Goal: Task Accomplishment & Management: Use online tool/utility

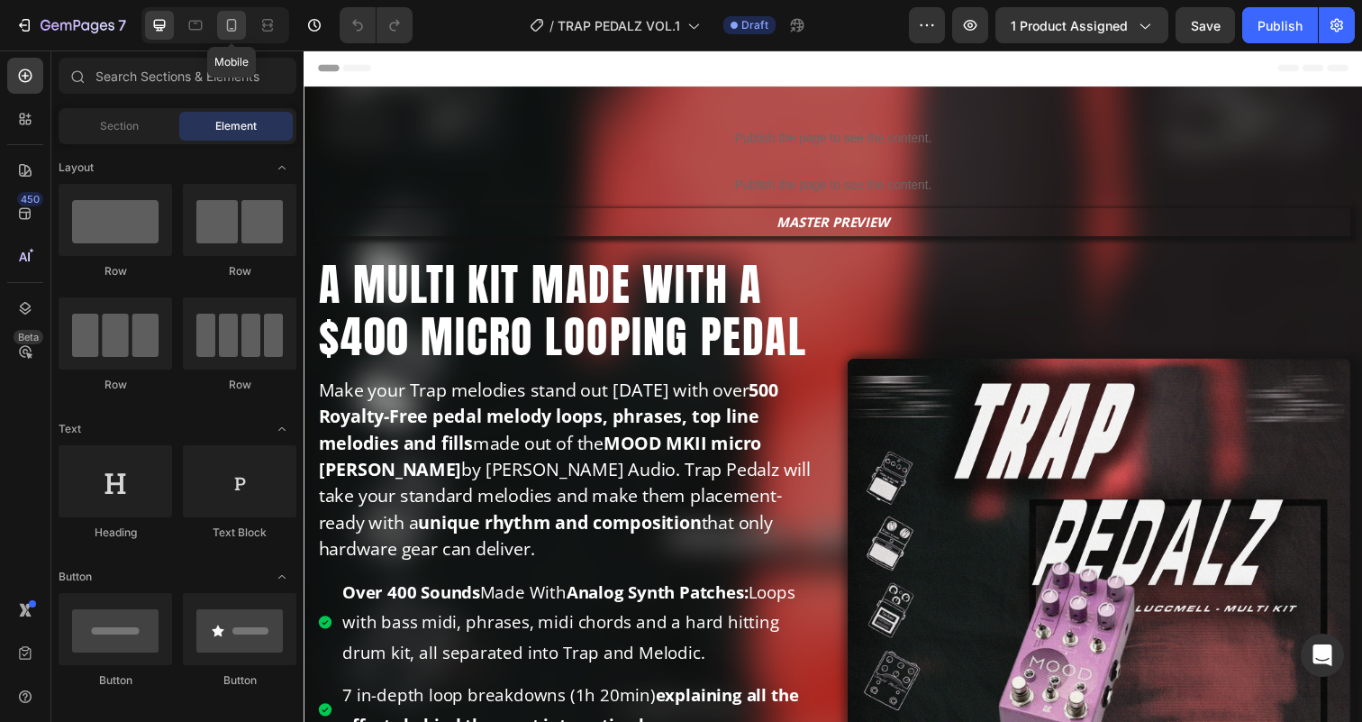
click at [225, 16] on icon at bounding box center [231, 25] width 18 height 18
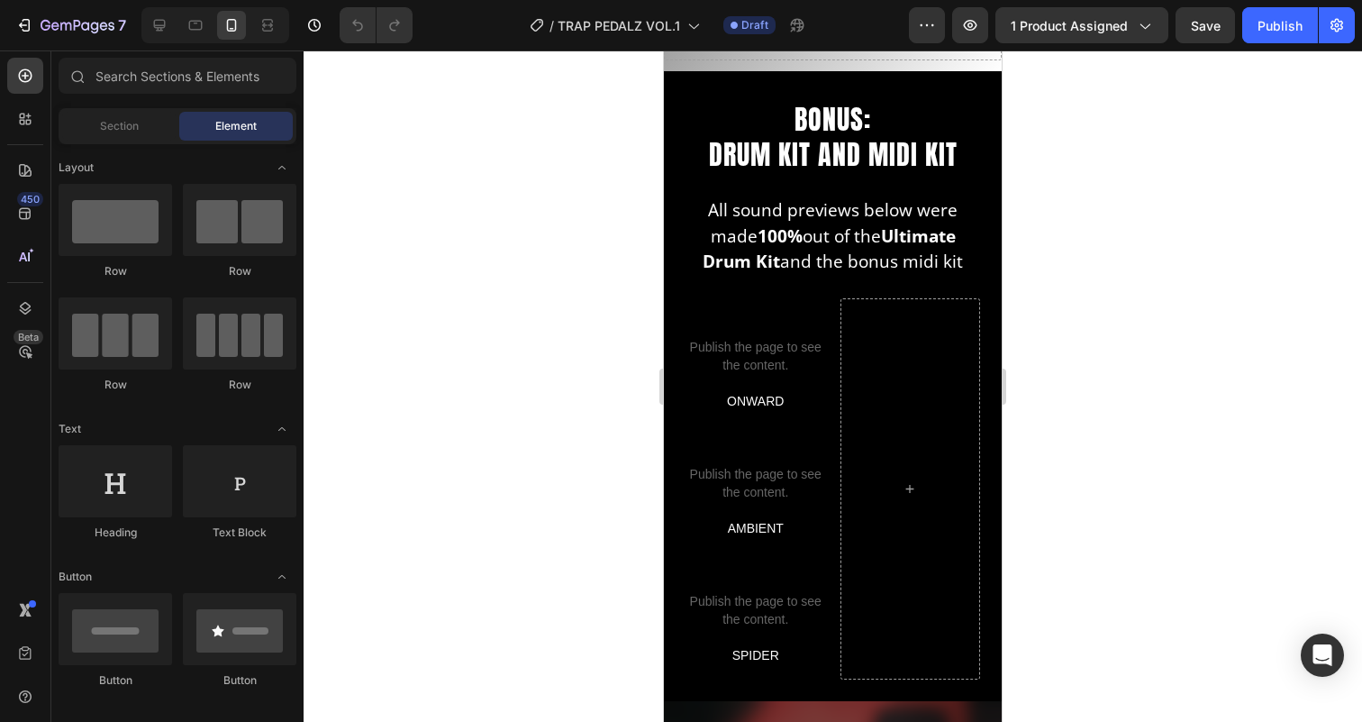
scroll to position [4250, 0]
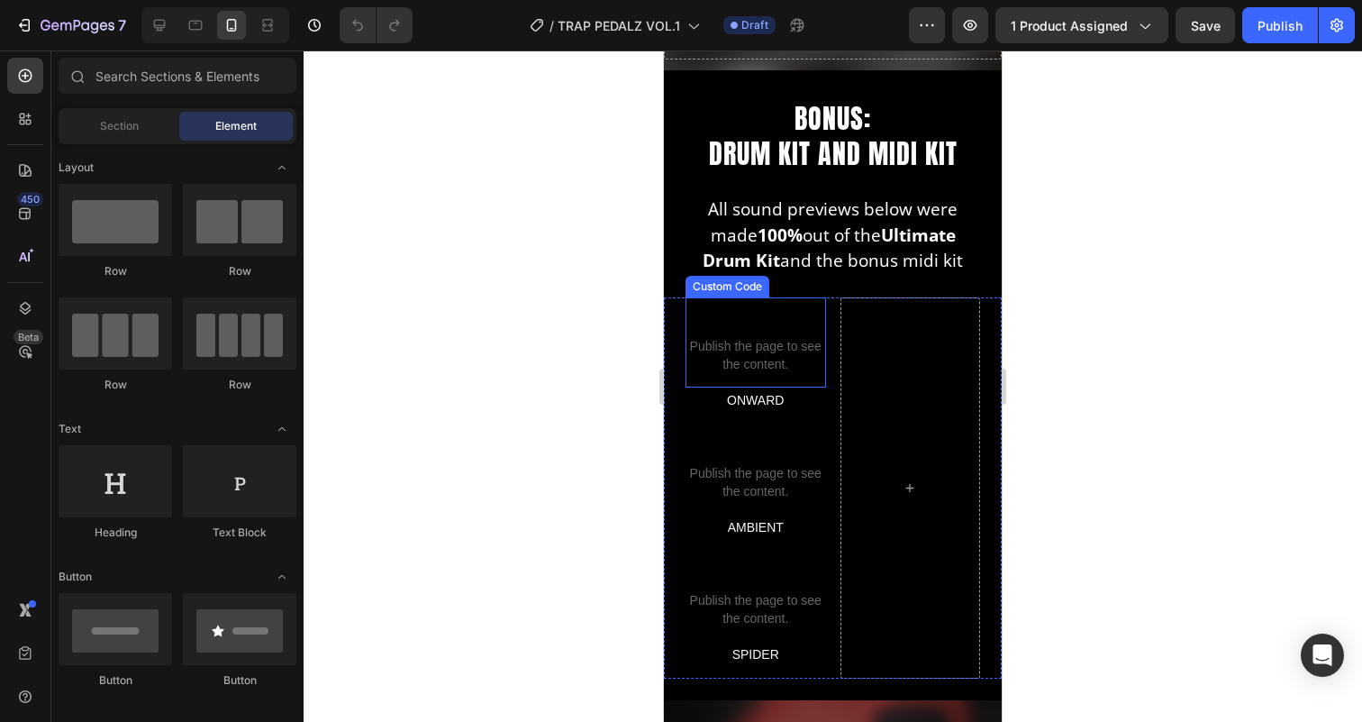
click at [768, 348] on span "Publish the page to see the content." at bounding box center [755, 355] width 141 height 36
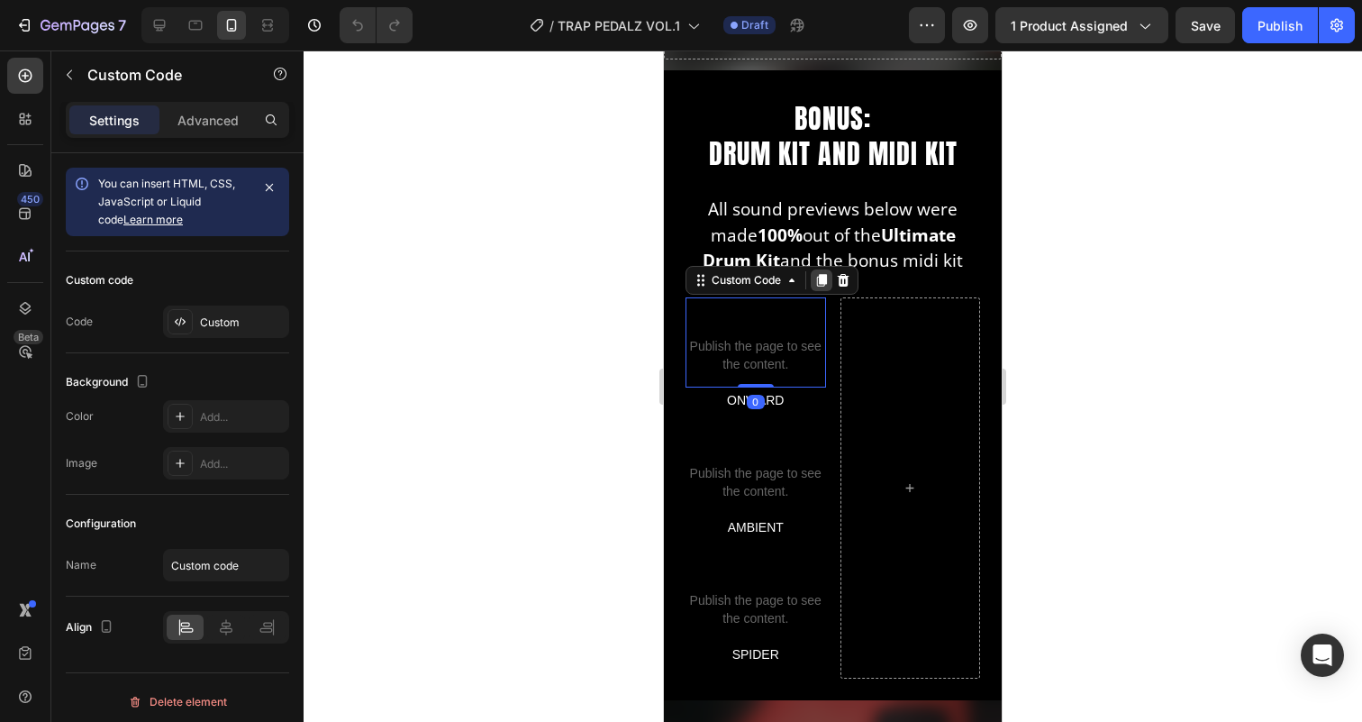
click at [823, 279] on icon at bounding box center [822, 280] width 10 height 13
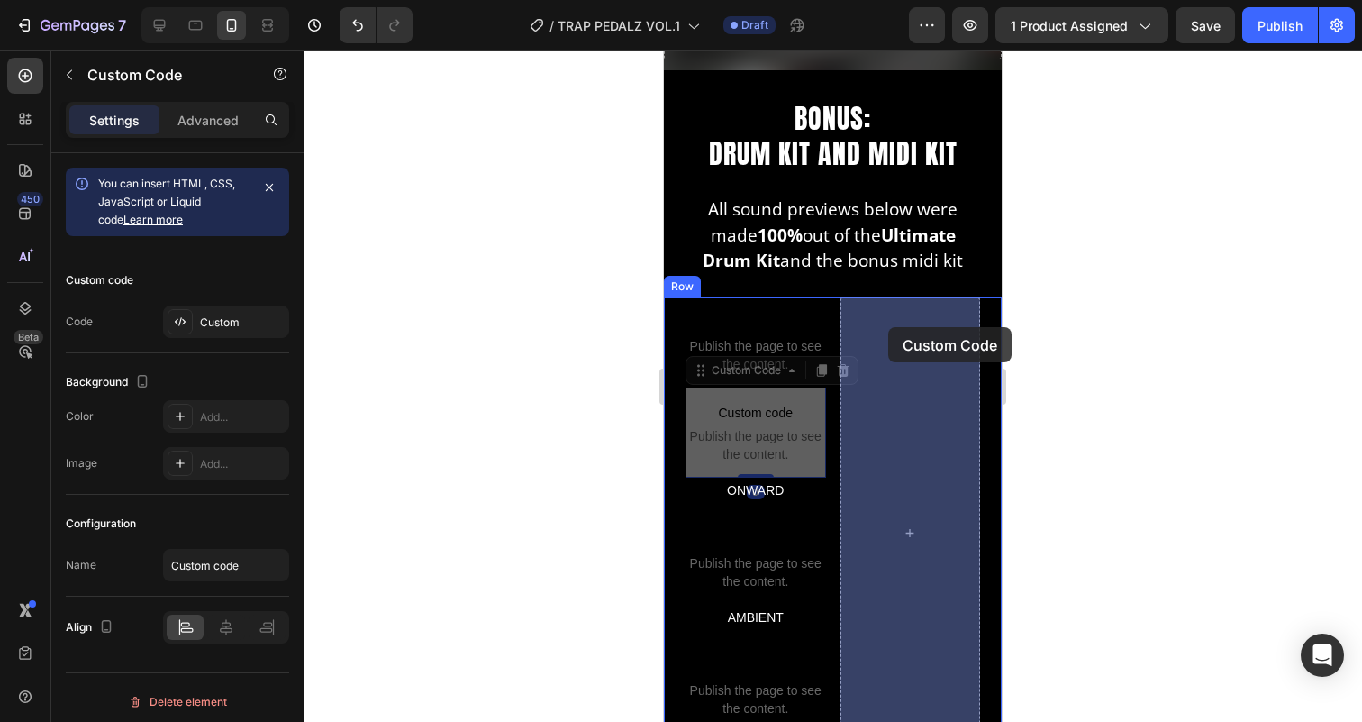
drag, startPoint x: 703, startPoint y: 373, endPoint x: 888, endPoint y: 322, distance: 191.7
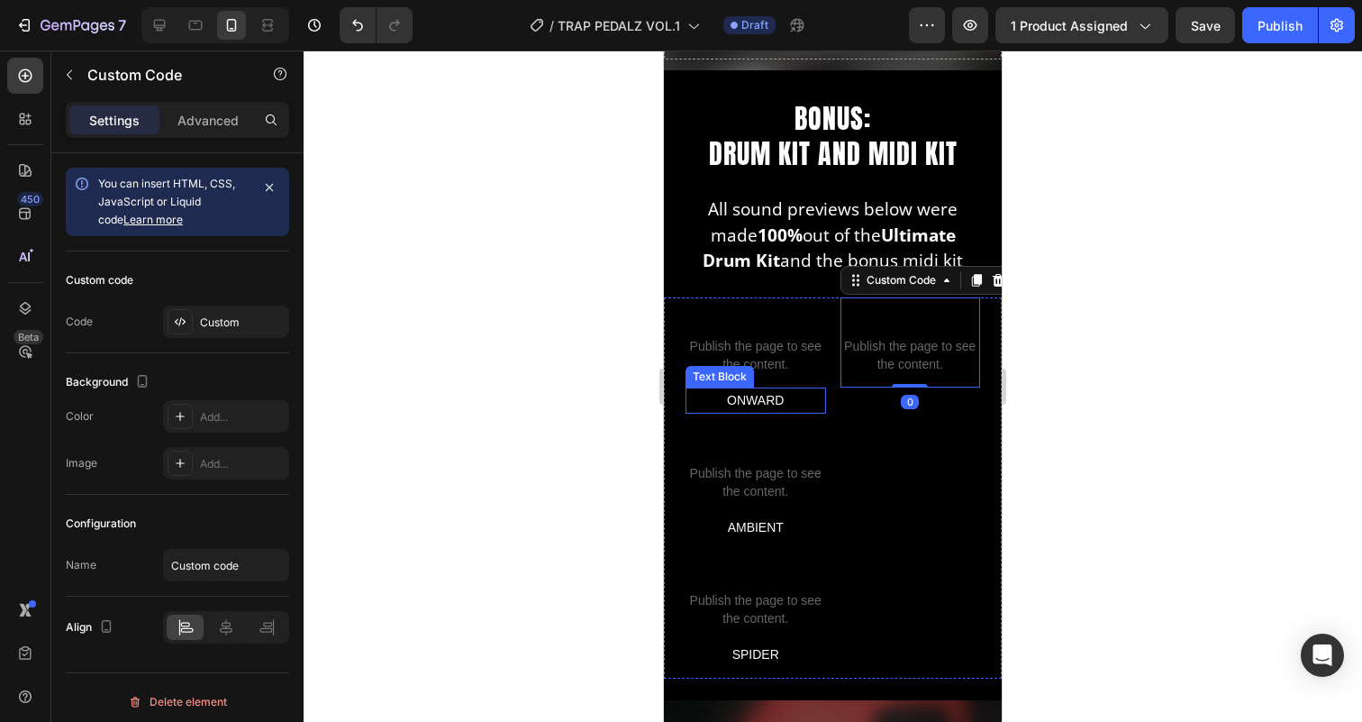
click at [745, 398] on p "ONWARD" at bounding box center [755, 400] width 137 height 23
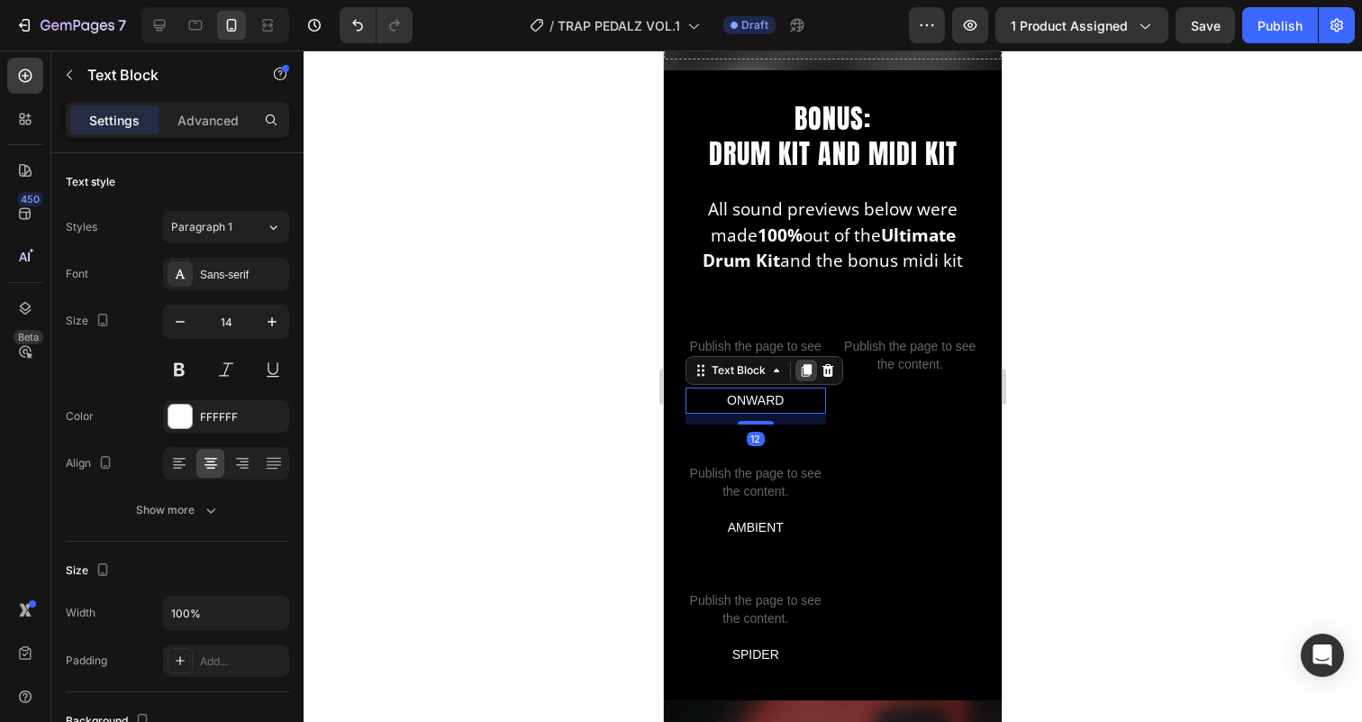
click at [805, 369] on icon at bounding box center [807, 370] width 10 height 13
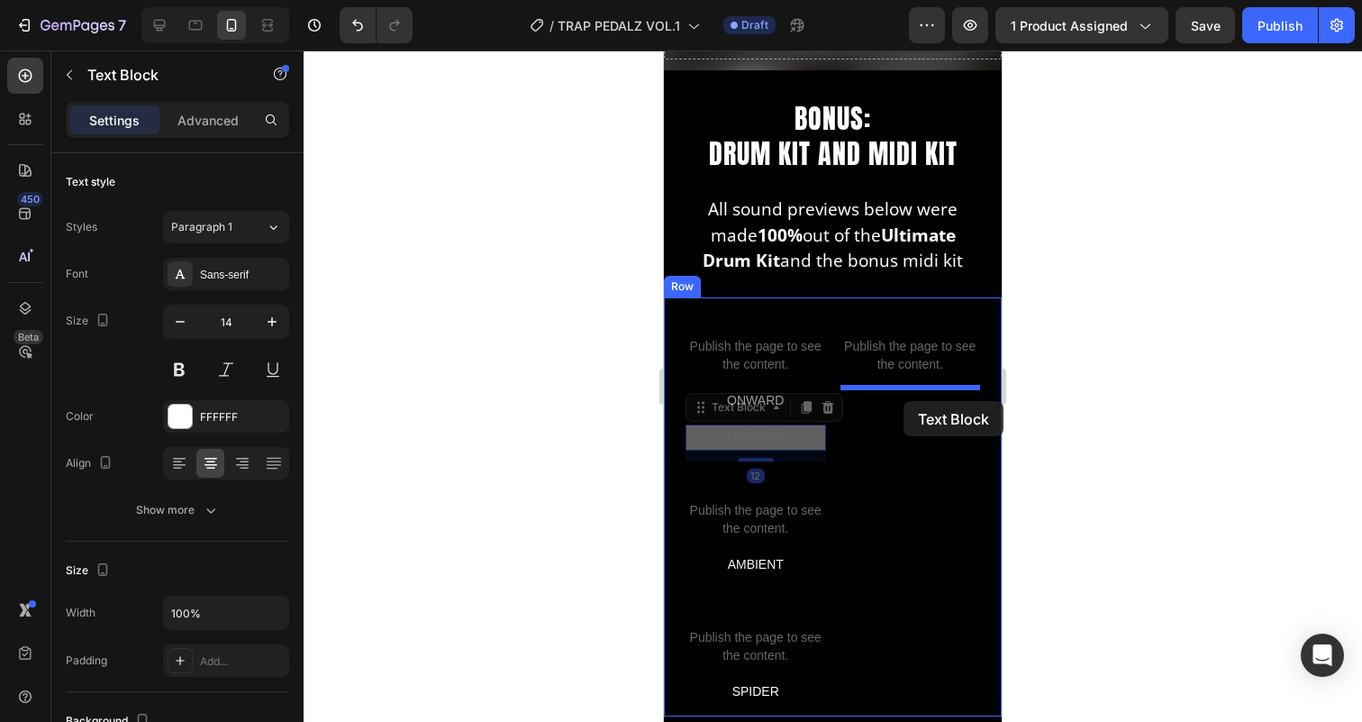
drag, startPoint x: 699, startPoint y: 407, endPoint x: 903, endPoint y: 395, distance: 204.0
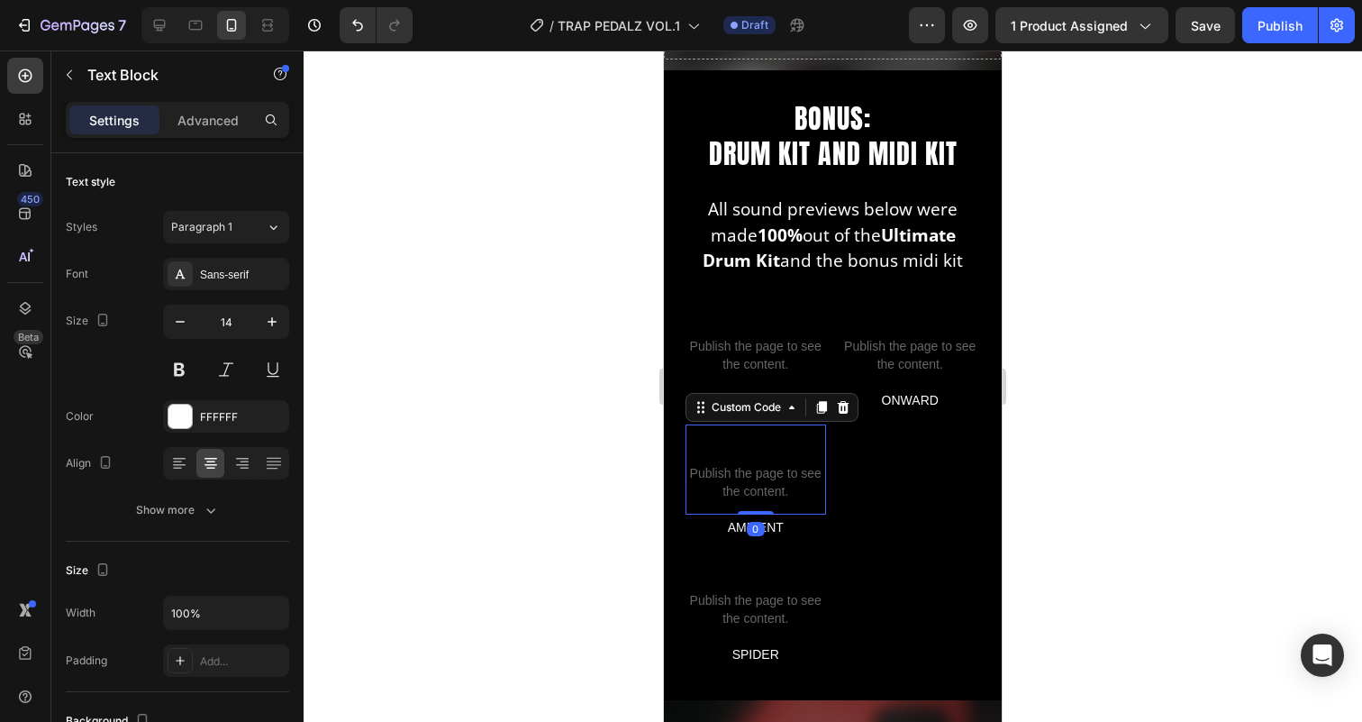
click at [745, 474] on span "Publish the page to see the content." at bounding box center [755, 482] width 141 height 36
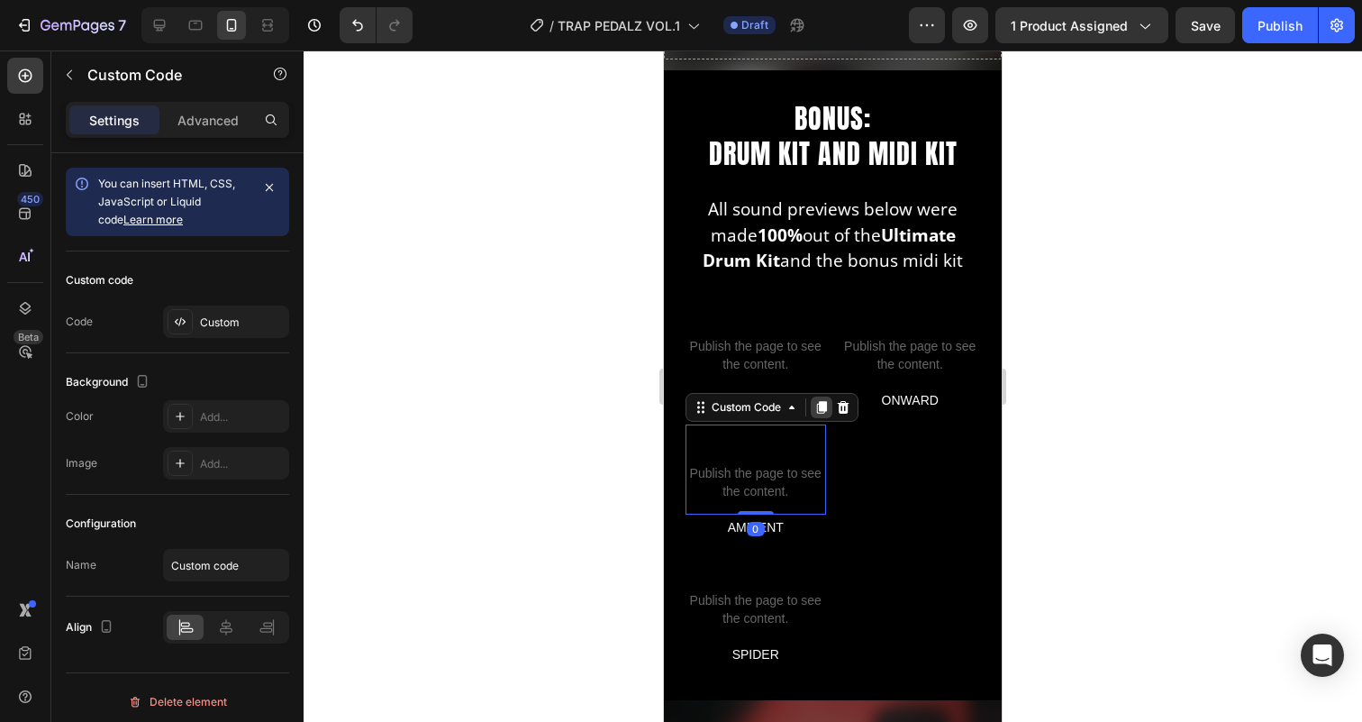
click at [825, 412] on icon at bounding box center [822, 407] width 10 height 13
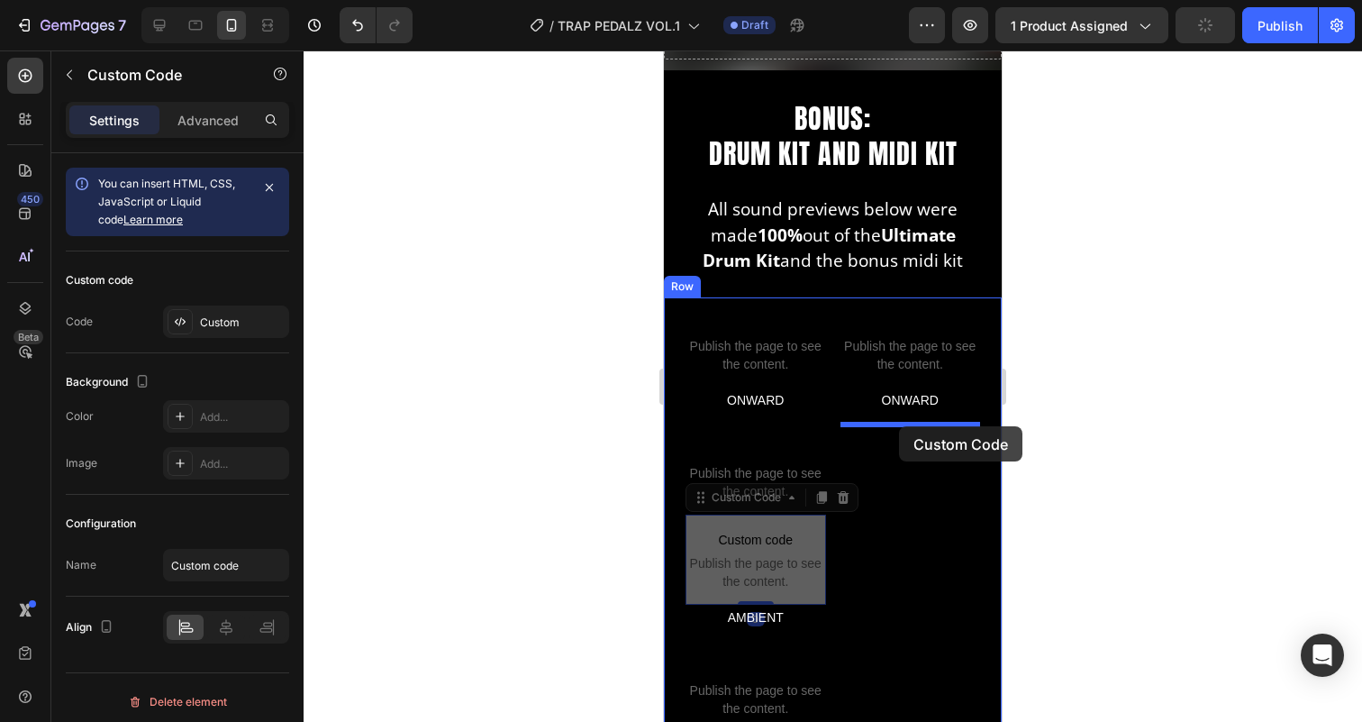
drag, startPoint x: 702, startPoint y: 501, endPoint x: 899, endPoint y: 426, distance: 211.0
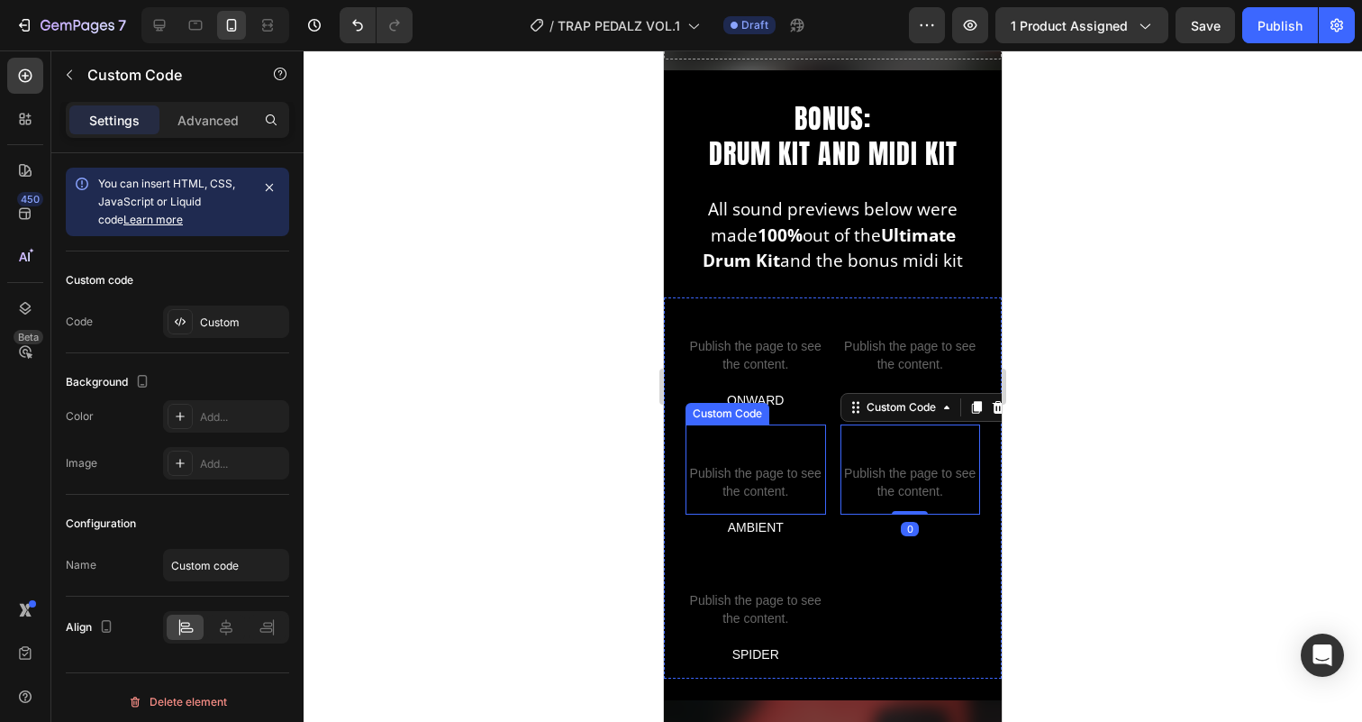
click at [767, 523] on p "AMBIENT" at bounding box center [755, 527] width 137 height 23
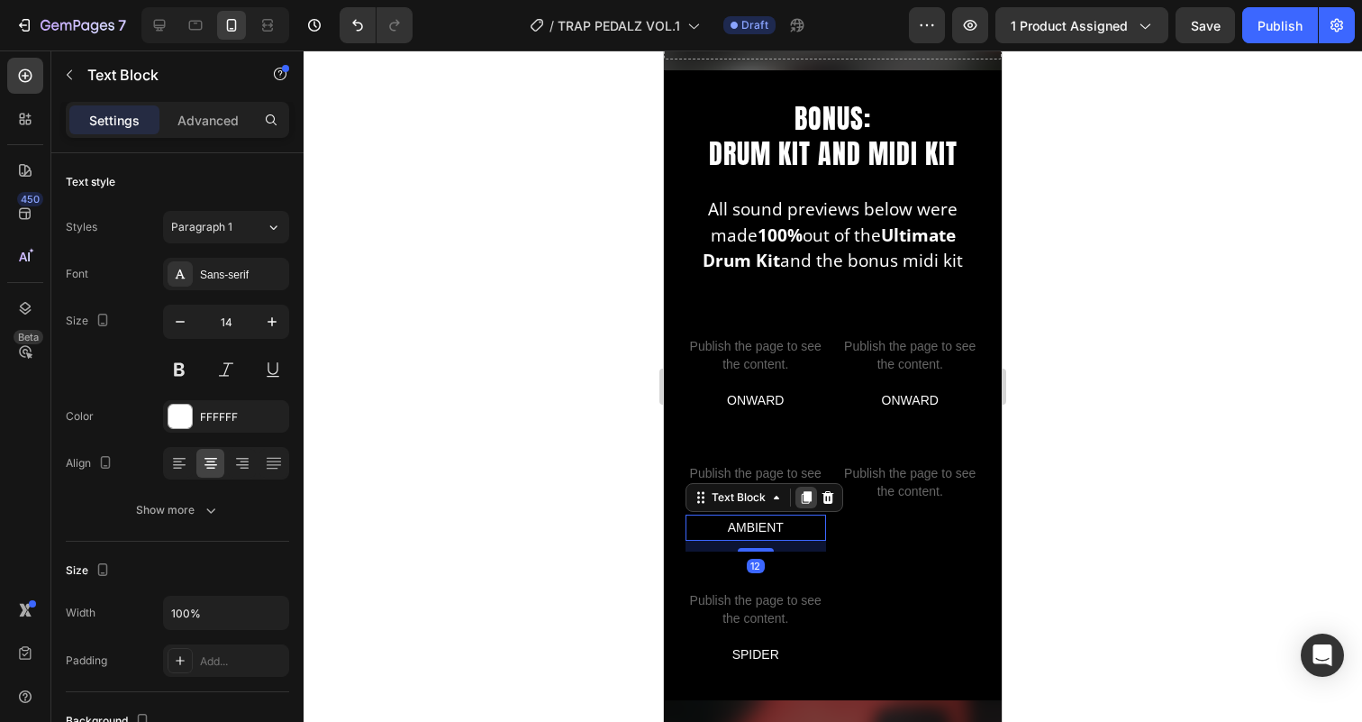
click at [803, 498] on icon at bounding box center [807, 497] width 10 height 13
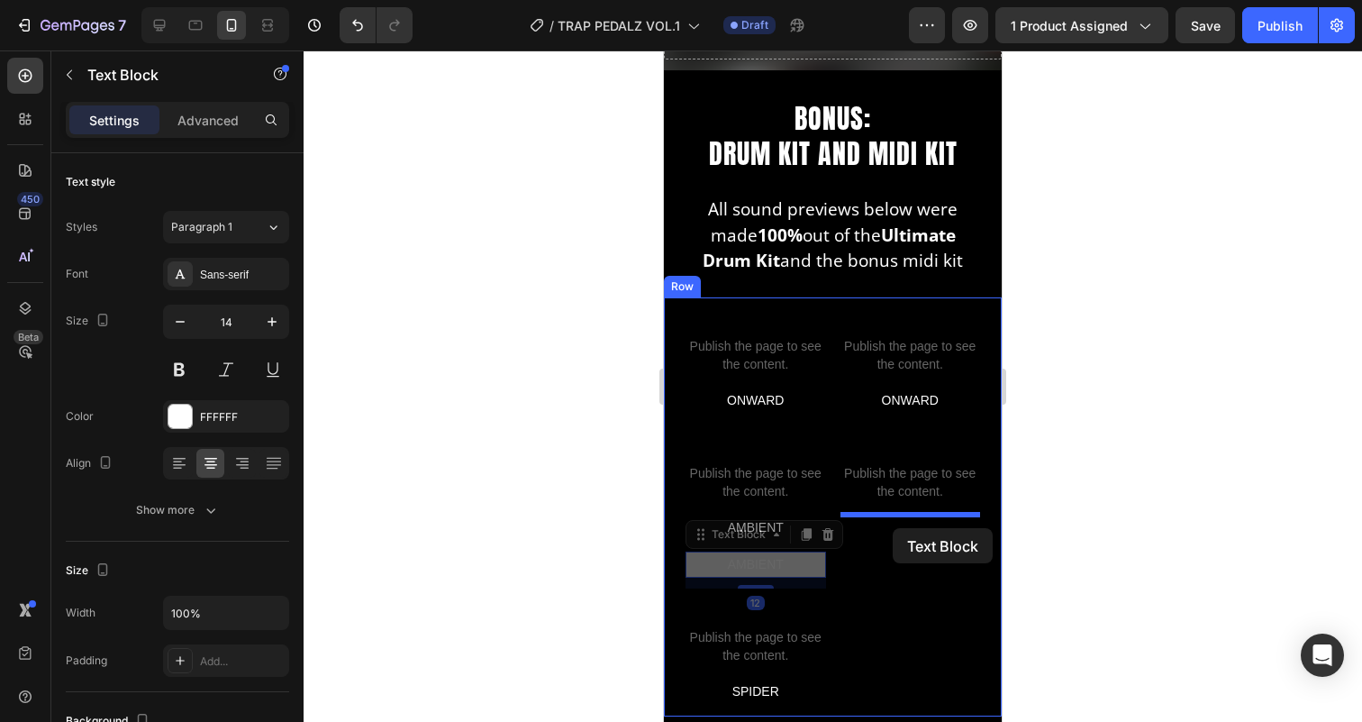
drag, startPoint x: 699, startPoint y: 540, endPoint x: 893, endPoint y: 526, distance: 194.1
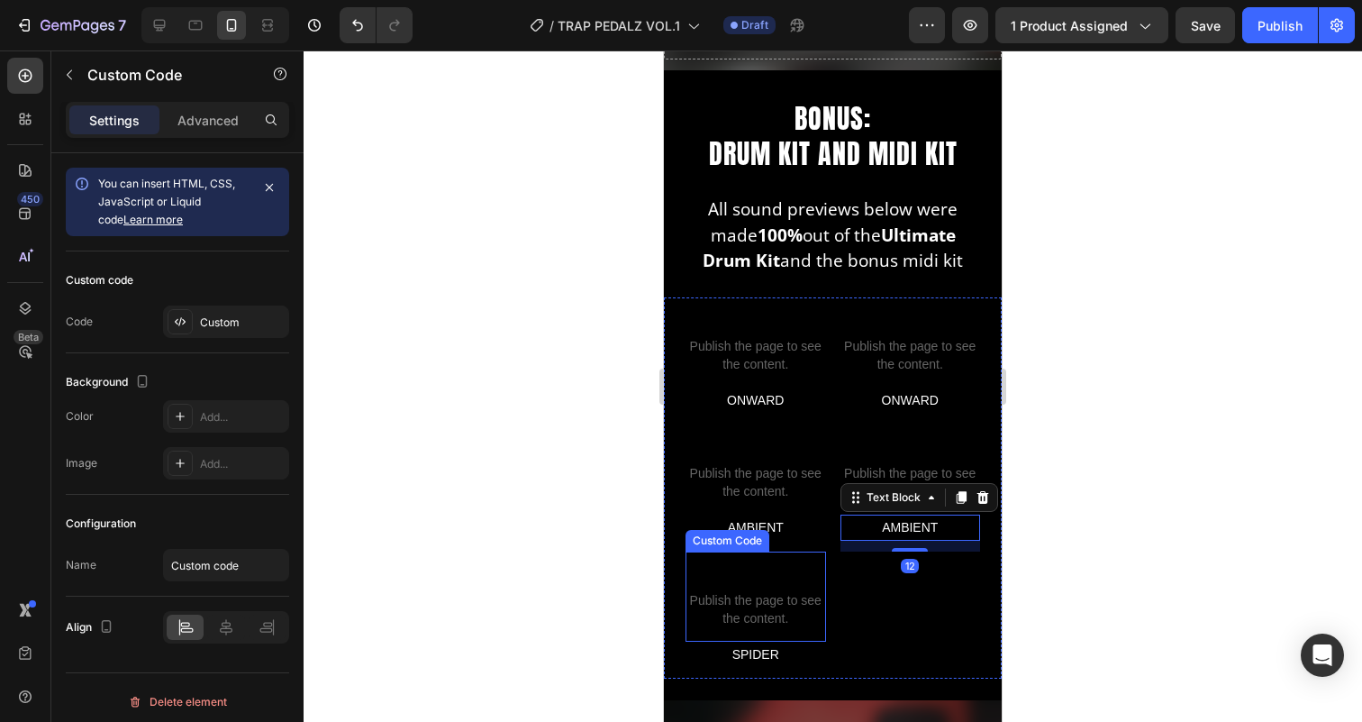
click at [756, 595] on span "Publish the page to see the content." at bounding box center [755, 609] width 141 height 36
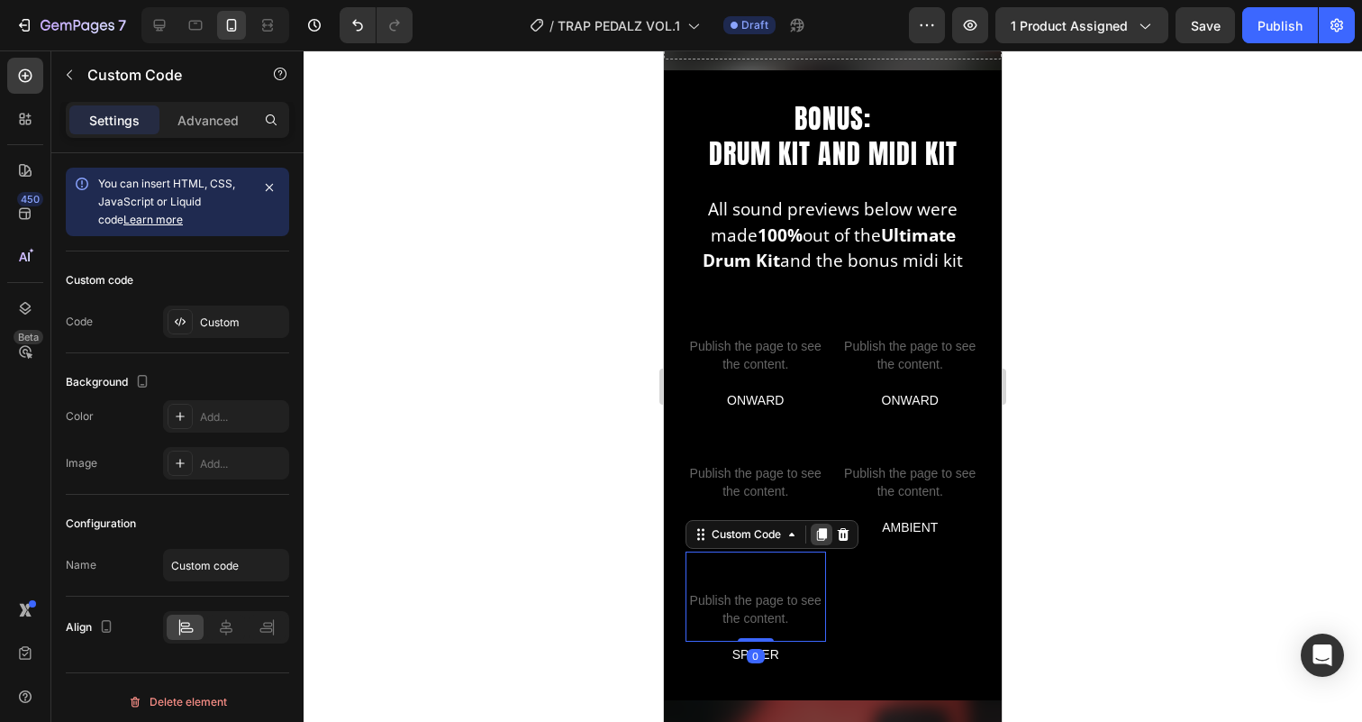
click at [821, 533] on icon at bounding box center [822, 534] width 10 height 13
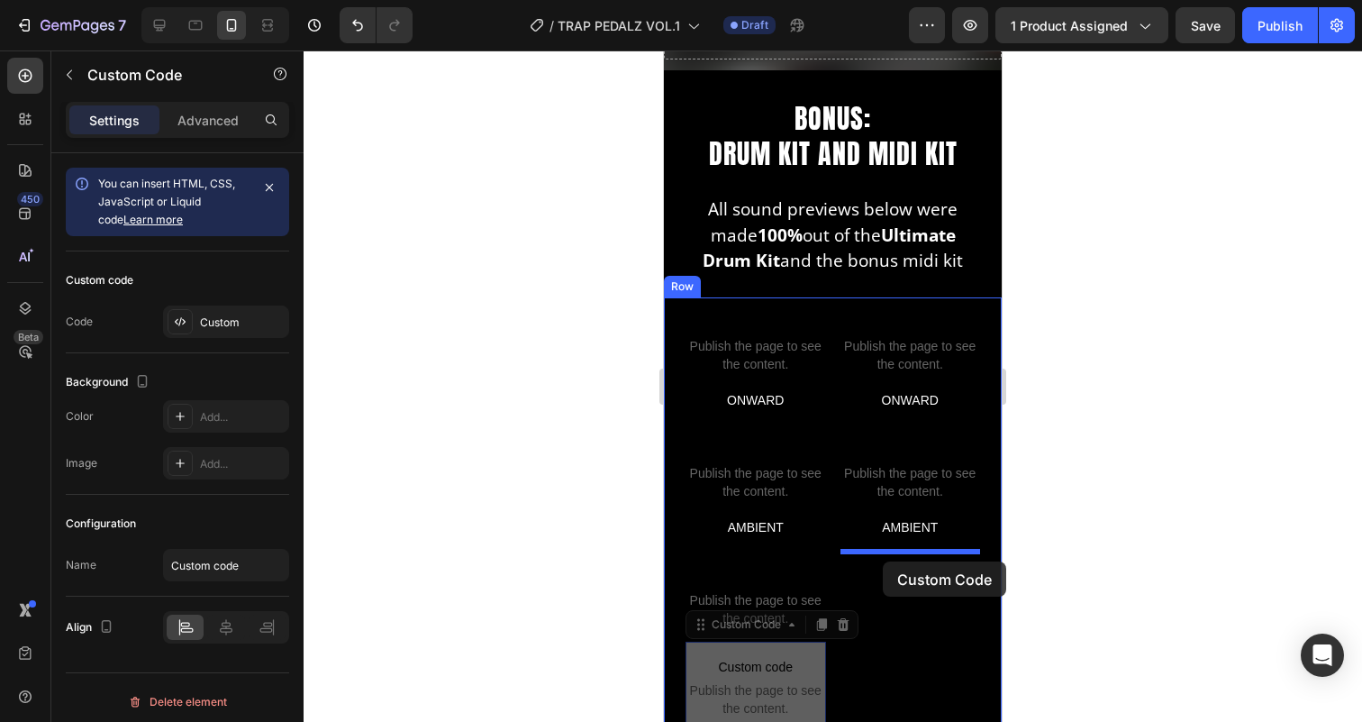
drag, startPoint x: 703, startPoint y: 620, endPoint x: 883, endPoint y: 559, distance: 190.0
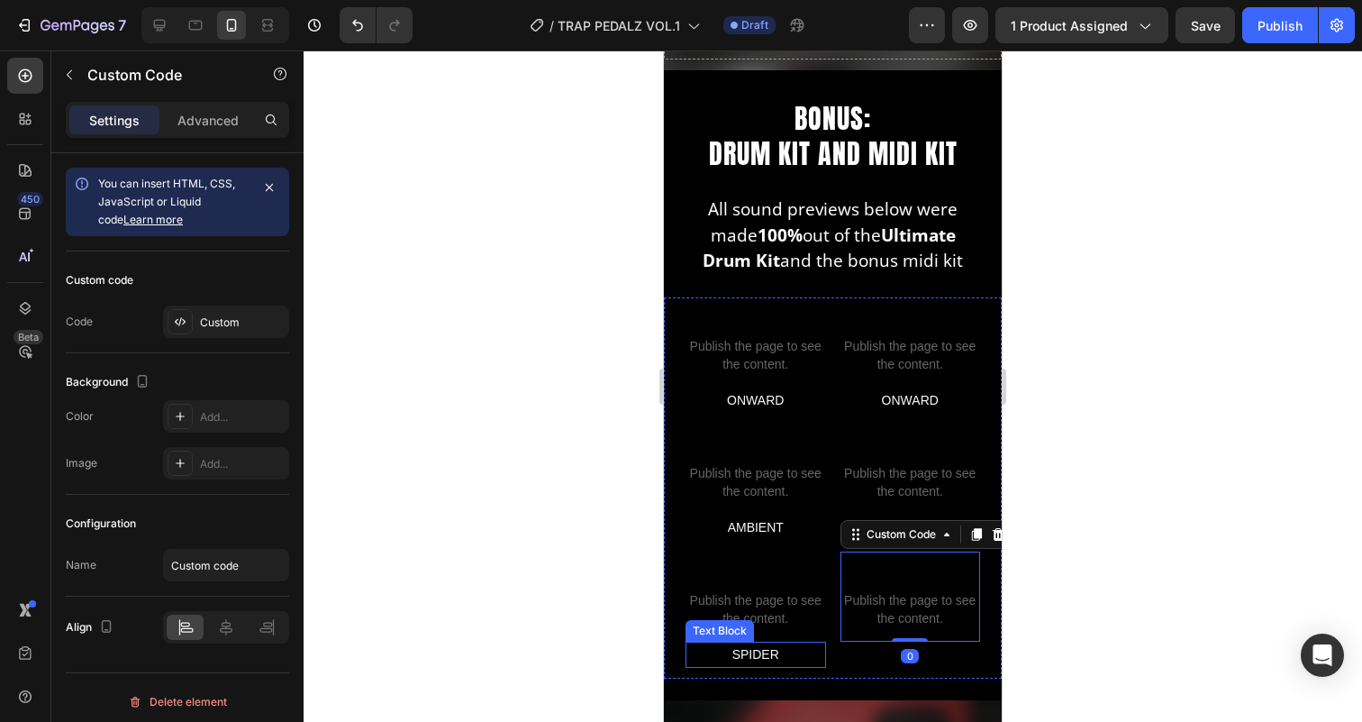
click at [755, 651] on p "SPIDER" at bounding box center [755, 654] width 137 height 23
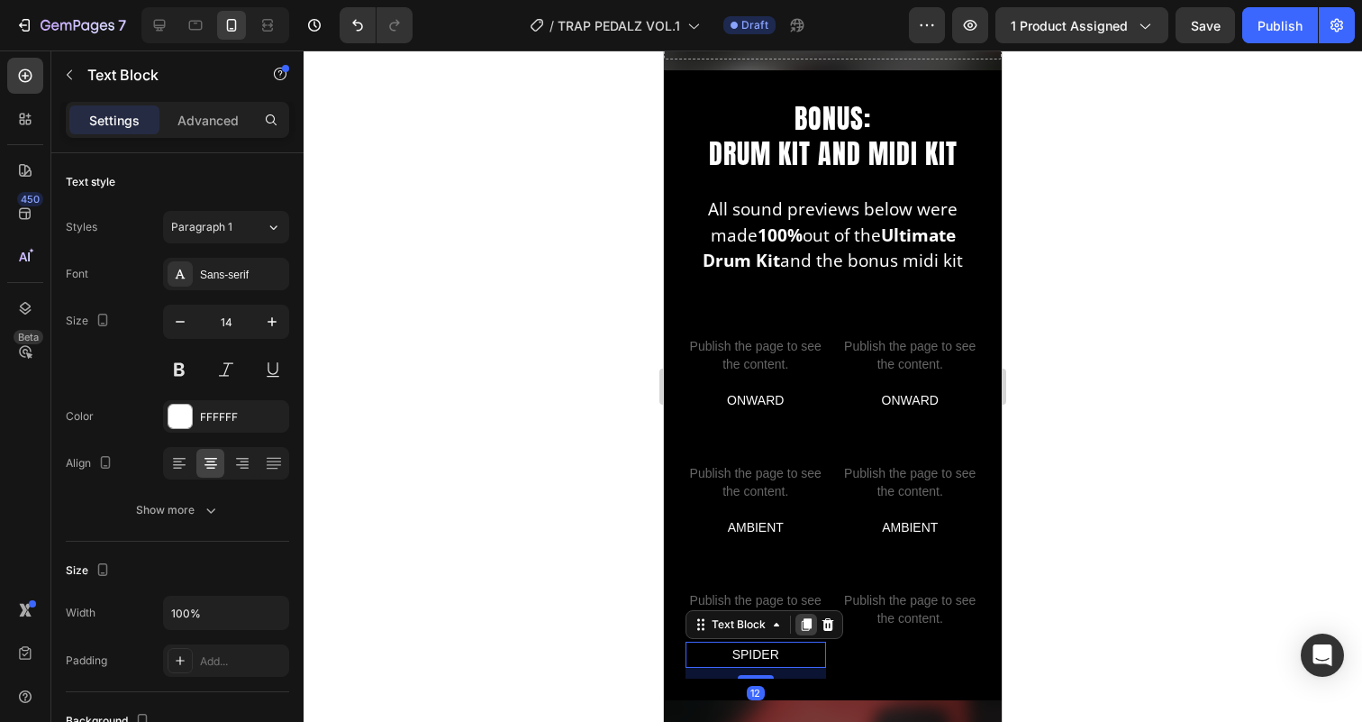
click at [803, 619] on icon at bounding box center [806, 624] width 14 height 14
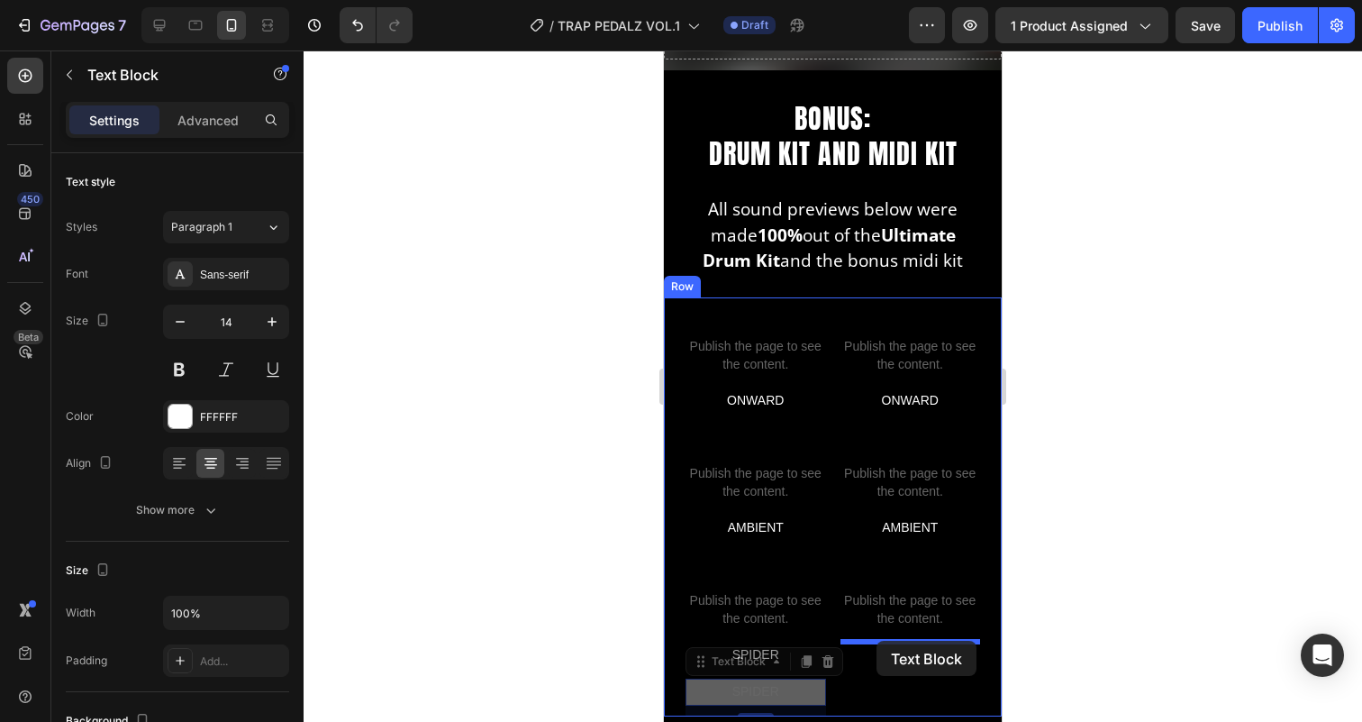
drag, startPoint x: 698, startPoint y: 660, endPoint x: 876, endPoint y: 640, distance: 179.4
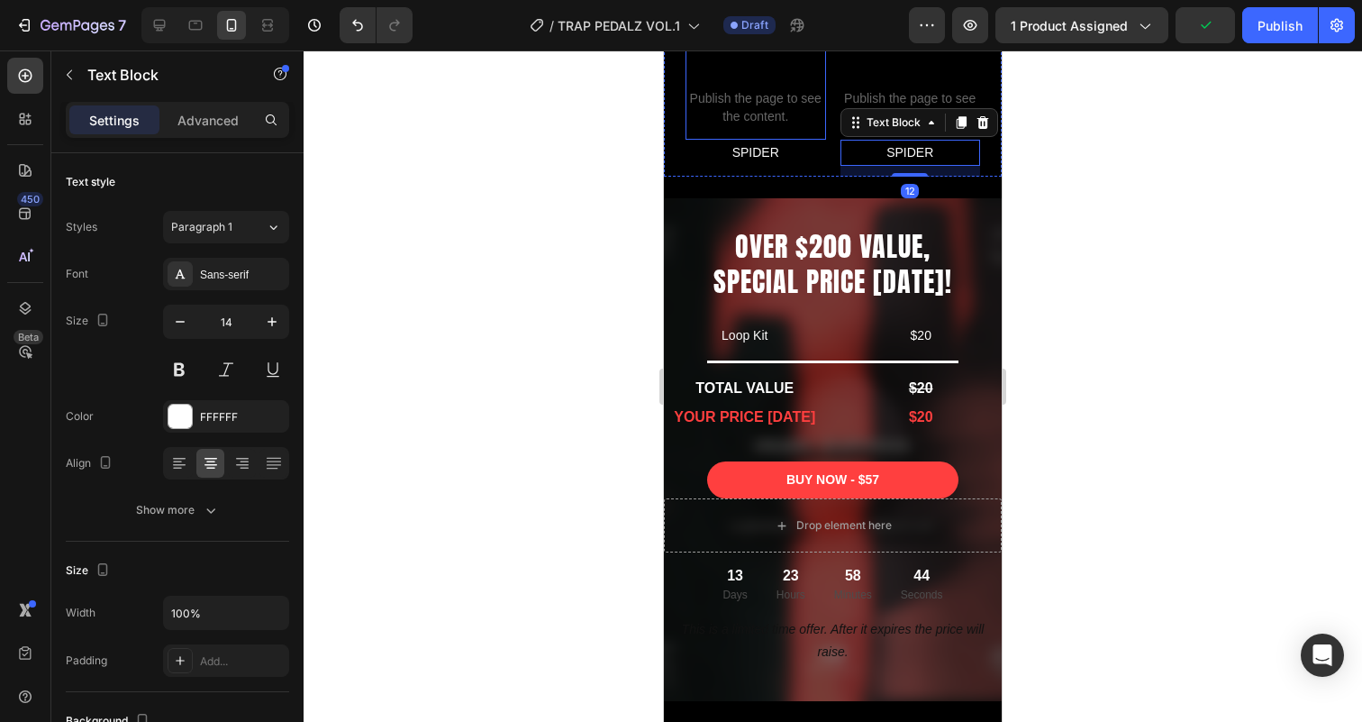
scroll to position [4757, 0]
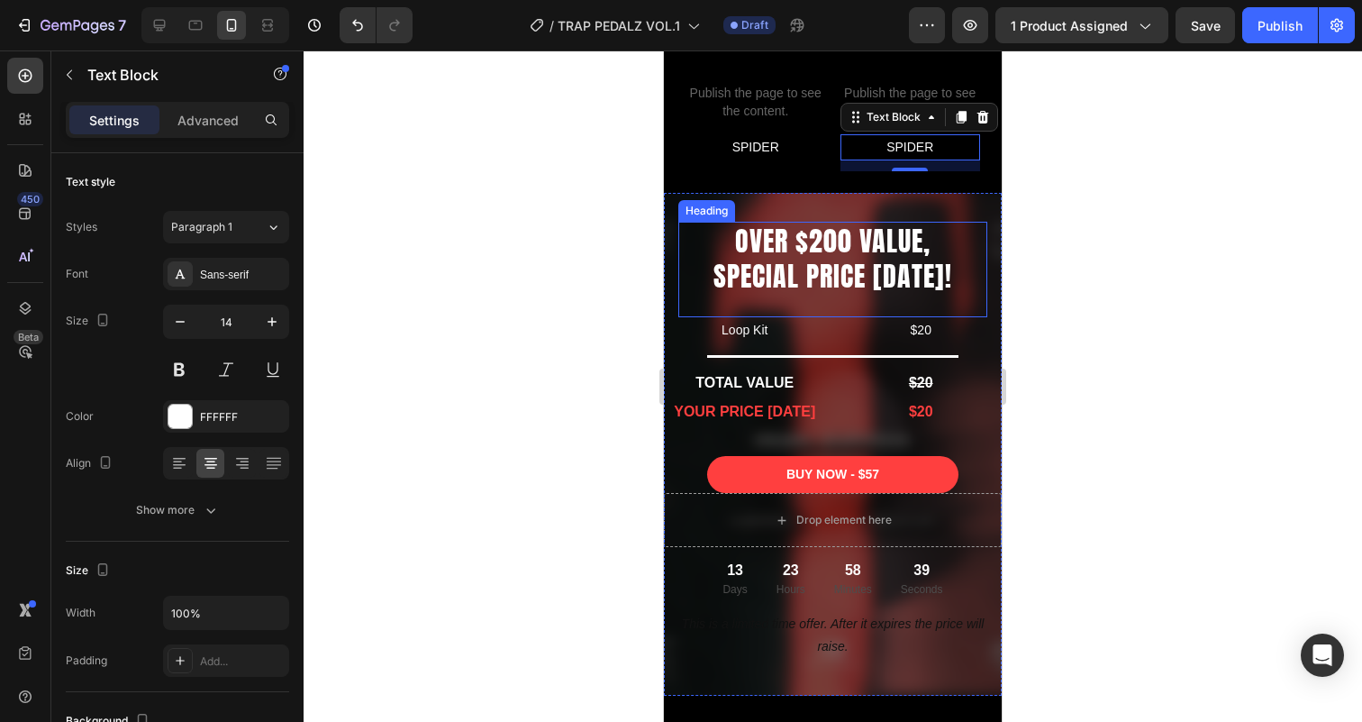
click at [754, 238] on h2 "OVER $200 VALUE, SPECIAL PRICE TODAY!" at bounding box center [832, 259] width 309 height 74
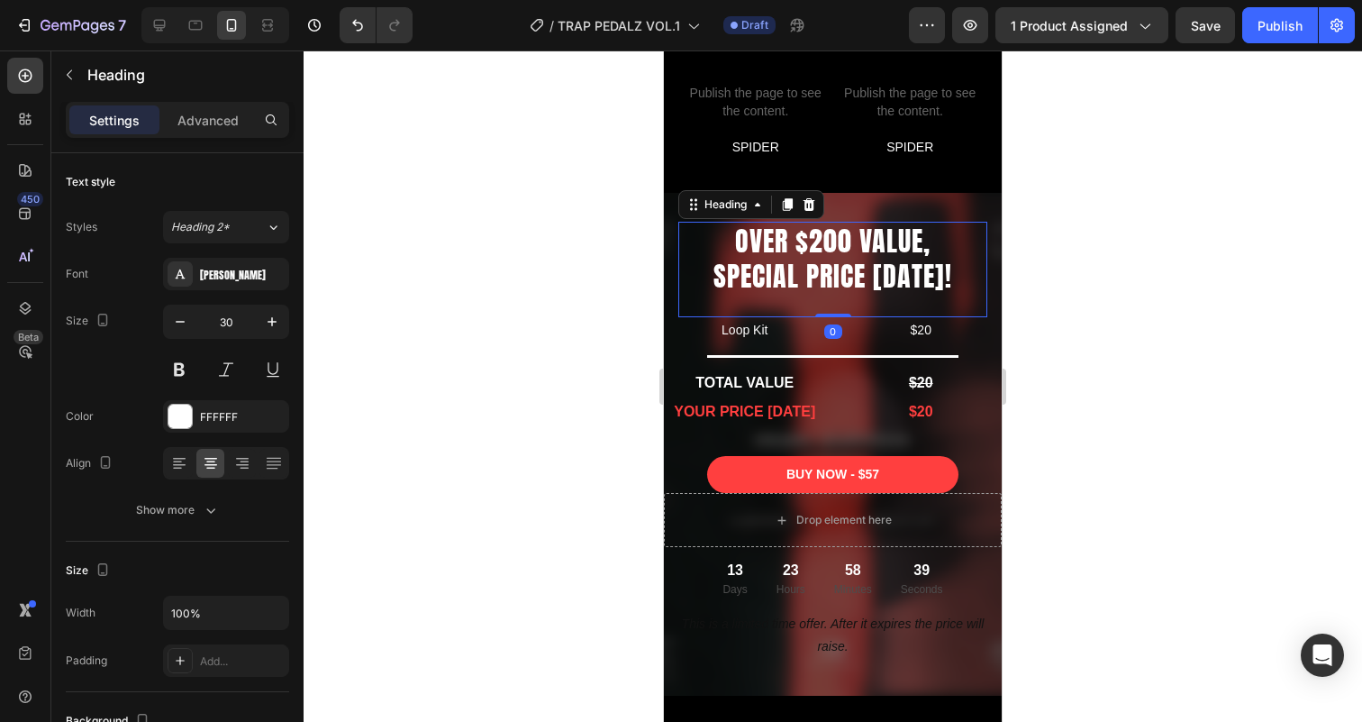
click at [743, 240] on h2 "OVER $200 VALUE, SPECIAL PRICE TODAY!" at bounding box center [832, 259] width 309 height 74
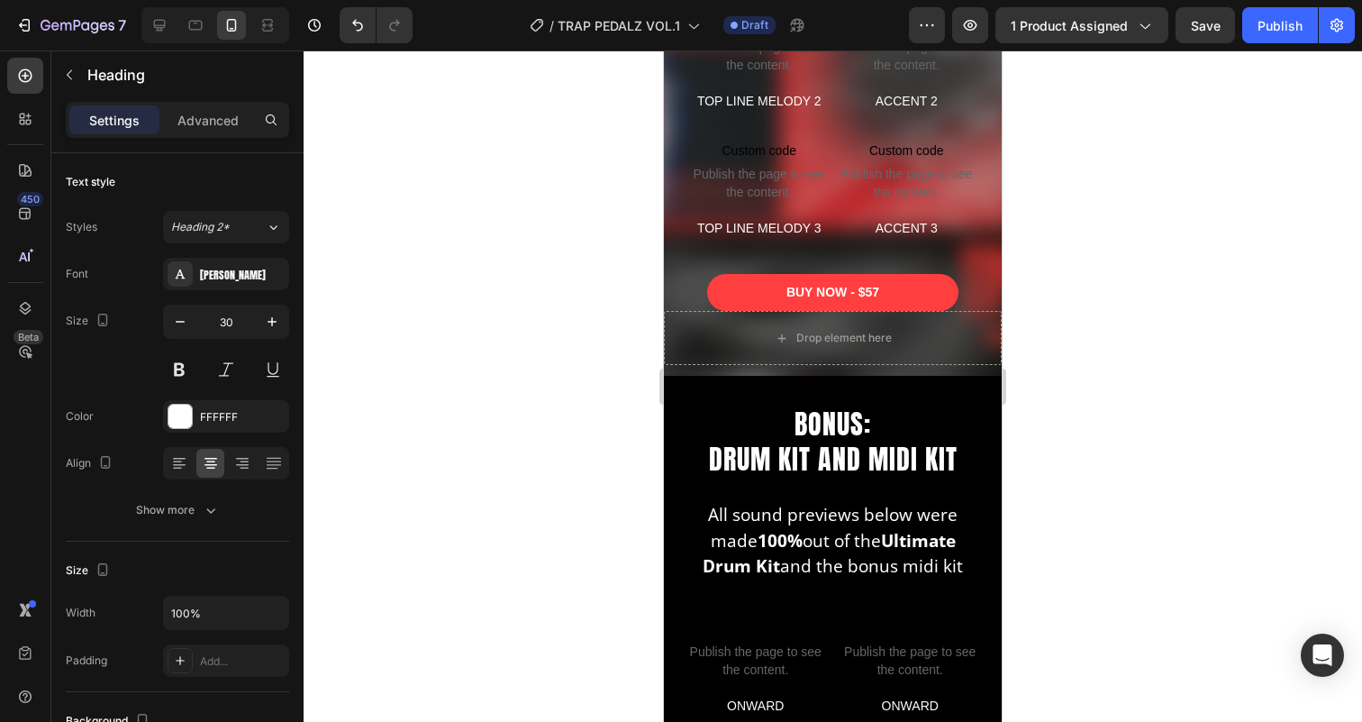
scroll to position [3963, 0]
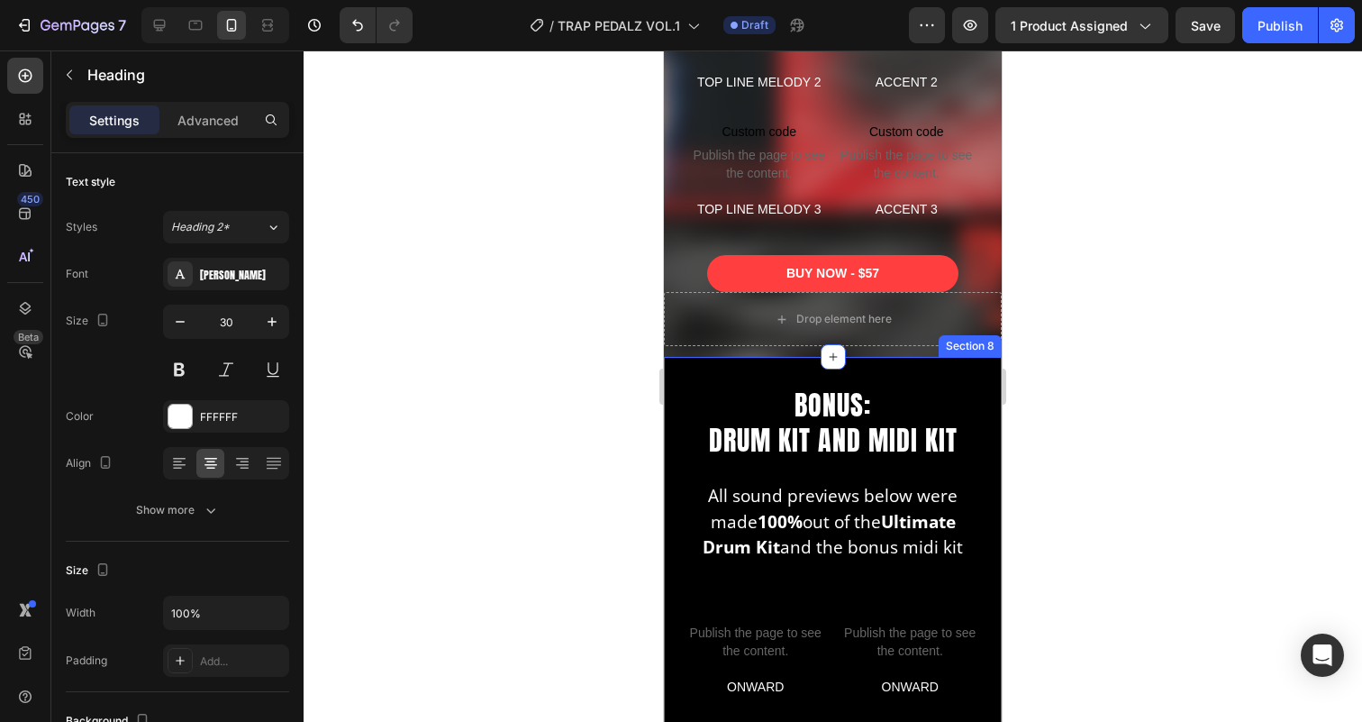
click at [812, 411] on h2 "BONUS: DRUM KIT AND MIDI KIT" at bounding box center [833, 423] width 280 height 74
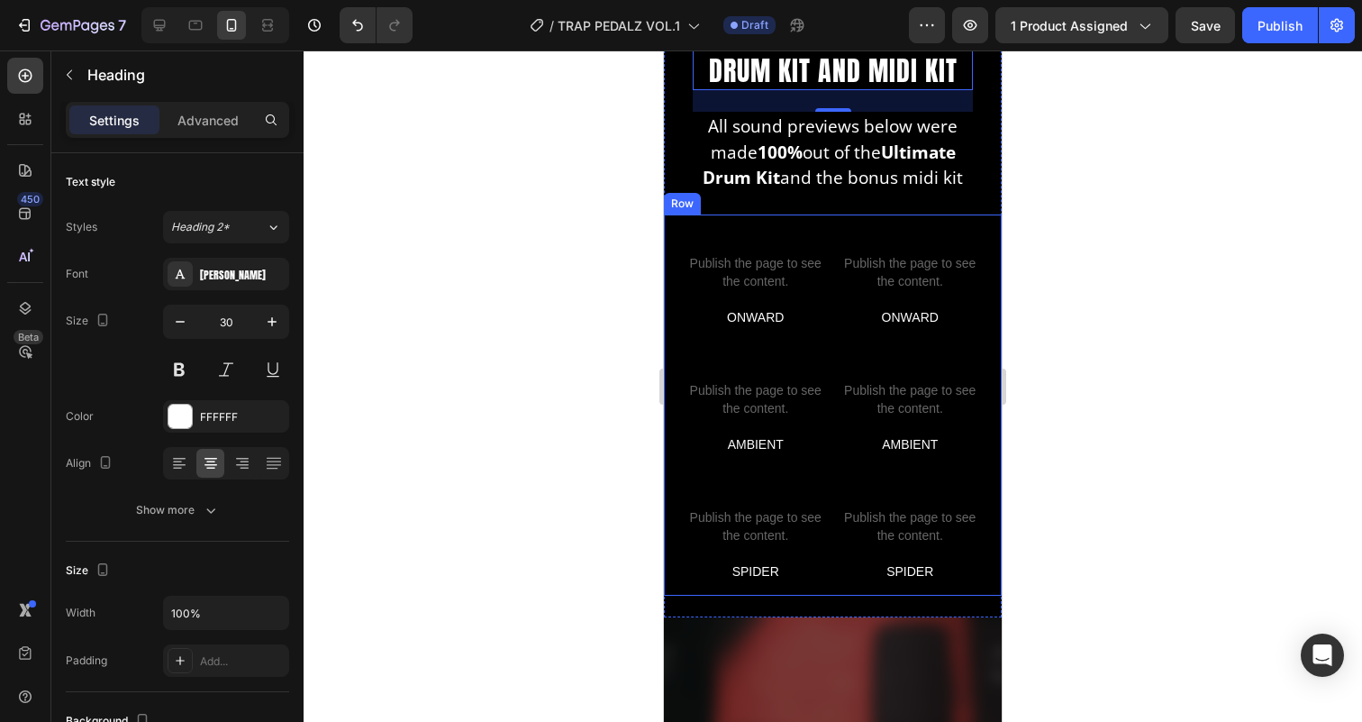
scroll to position [4507, 0]
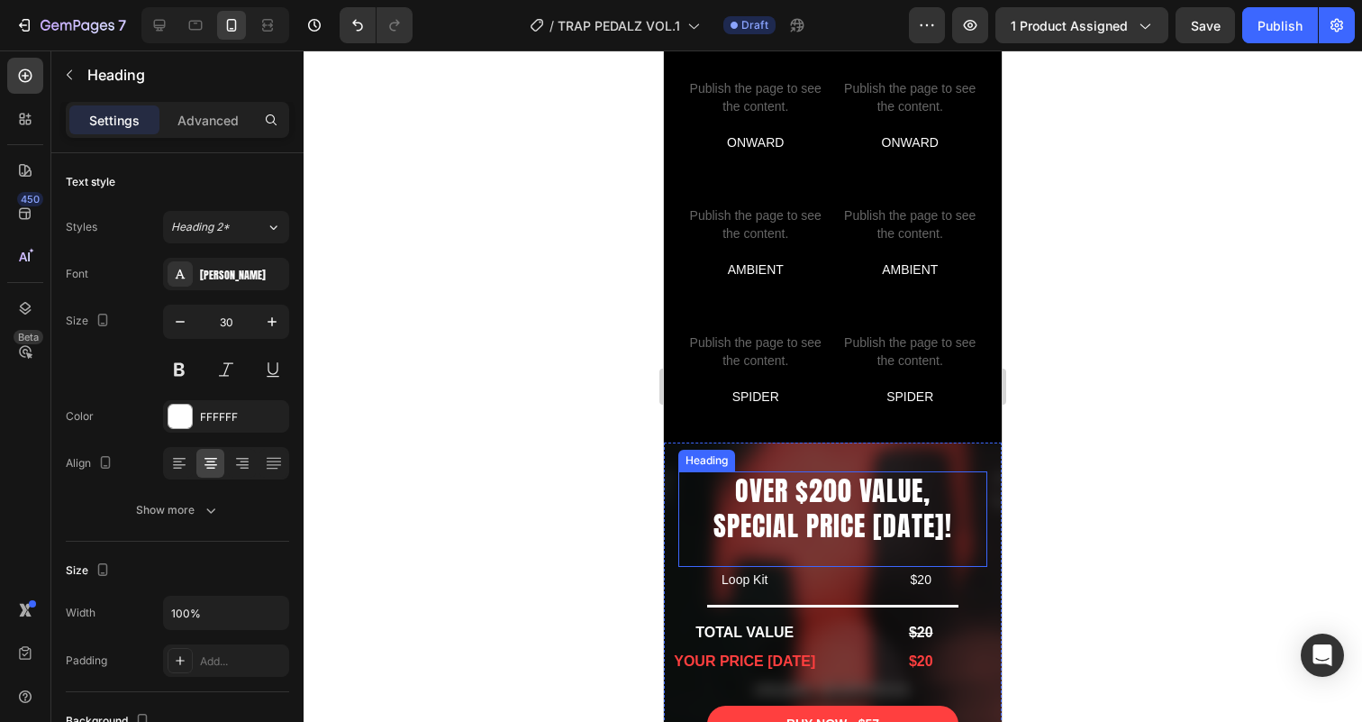
click at [829, 496] on h2 "OVER $200 VALUE, SPECIAL PRICE TODAY!" at bounding box center [832, 508] width 309 height 74
click at [781, 496] on h2 "OVER $200 VALUE, SPECIAL PRICE TODAY!" at bounding box center [832, 508] width 309 height 74
click at [781, 496] on p "OVER $200 VALUE, SPECIAL PRICE TODAY!" at bounding box center [832, 508] width 305 height 70
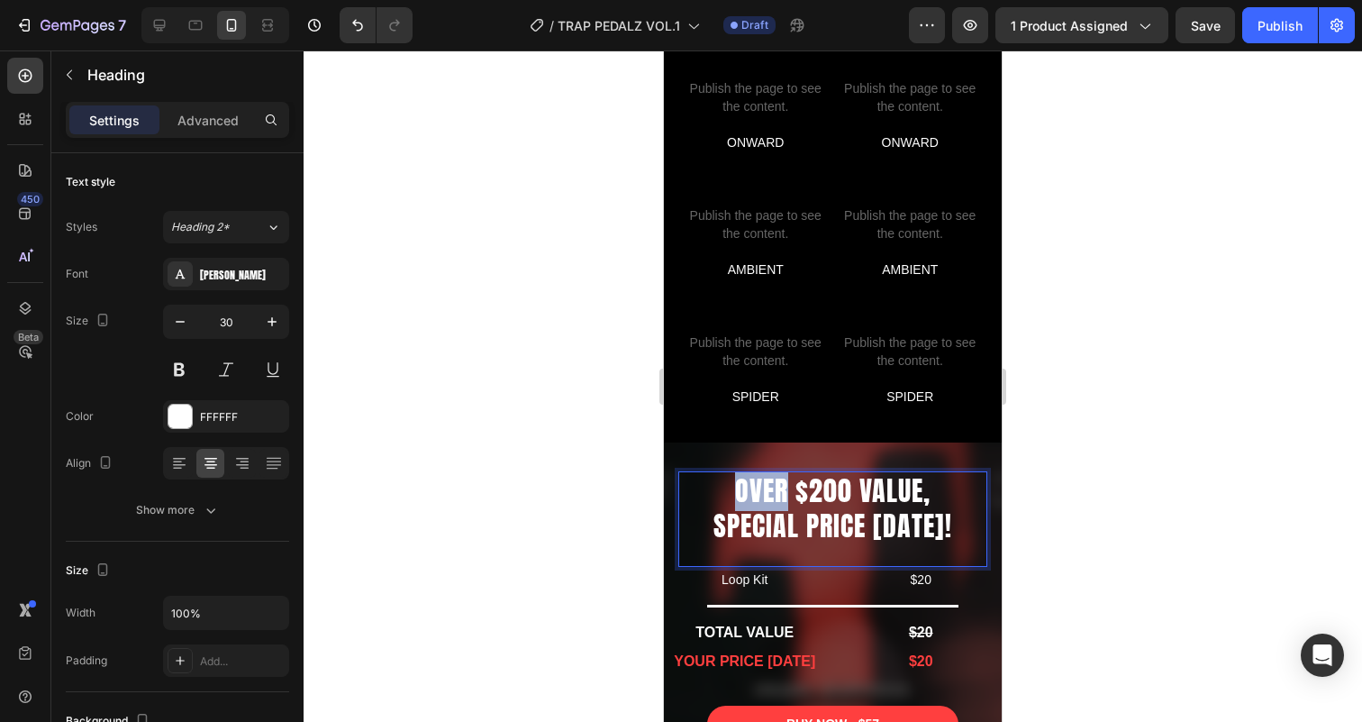
click at [781, 496] on p "OVER $200 VALUE, SPECIAL PRICE TODAY!" at bounding box center [832, 508] width 305 height 70
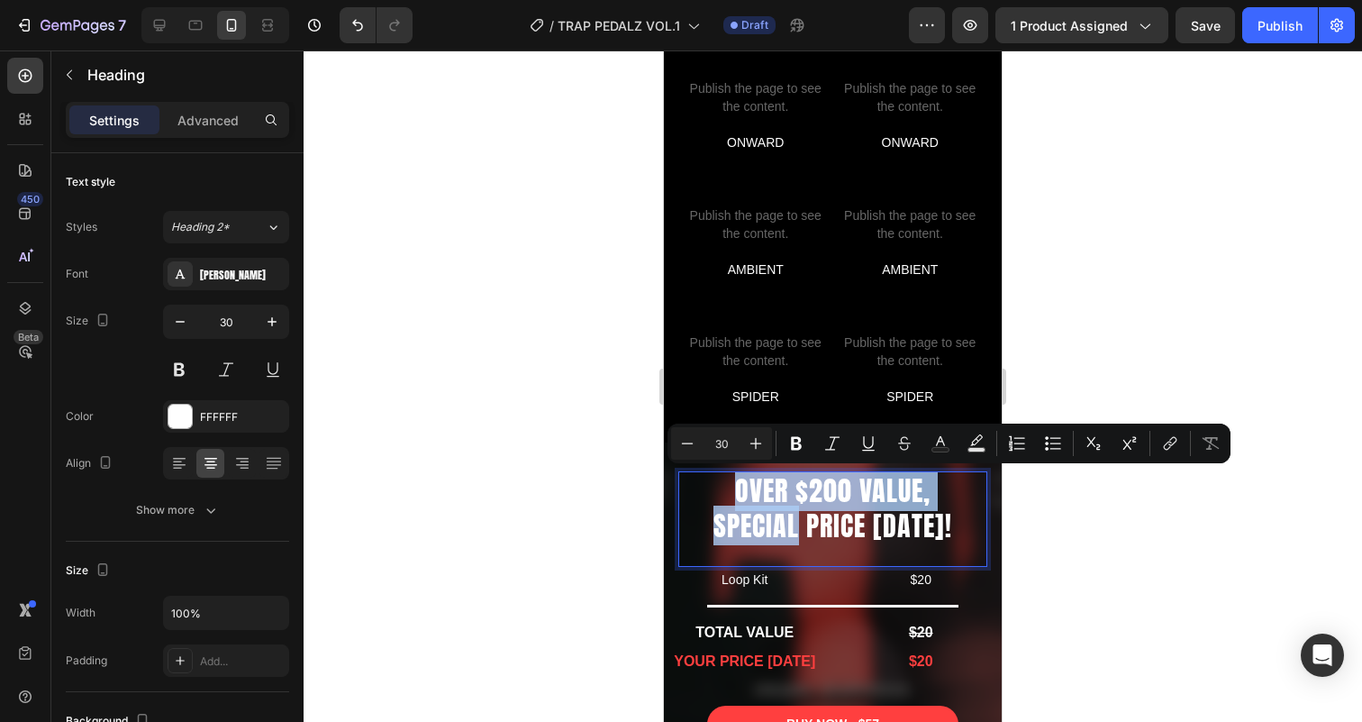
click at [799, 511] on p "OVER $200 VALUE, SPECIAL PRICE TODAY!" at bounding box center [832, 508] width 305 height 70
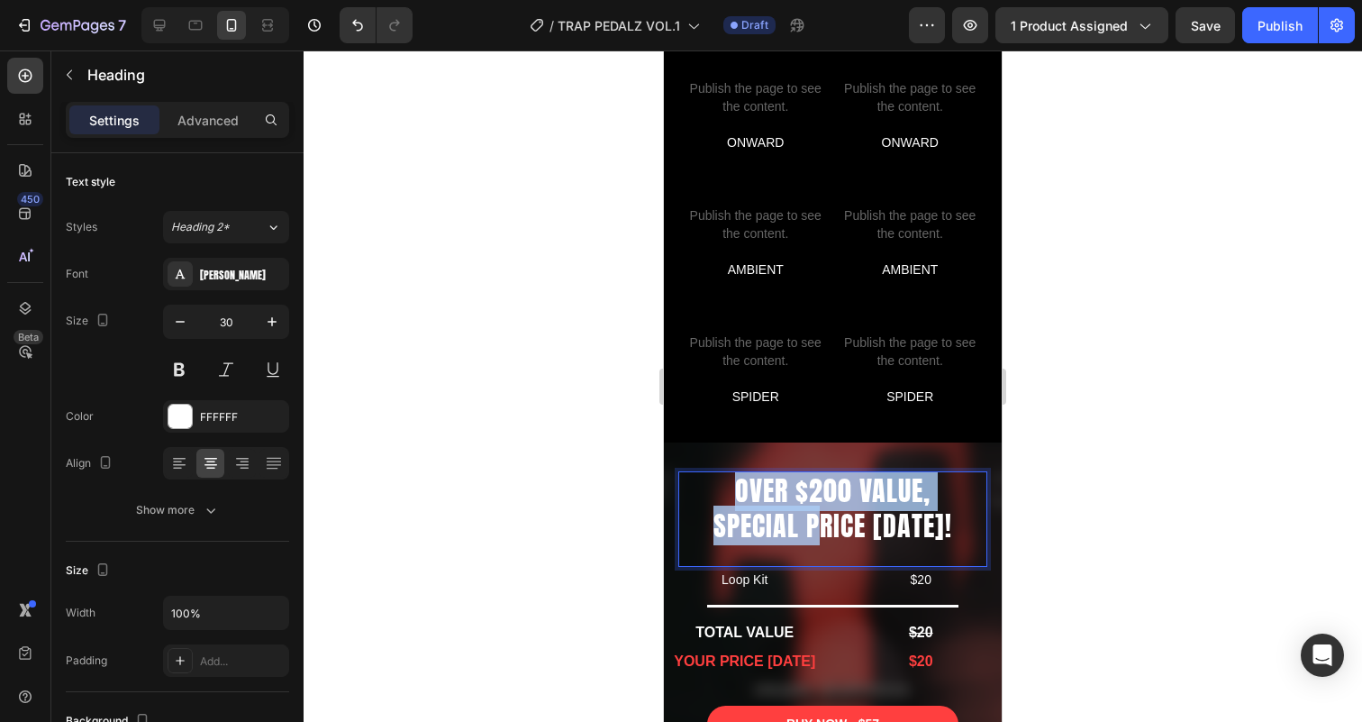
click at [829, 519] on p "OVER $200 VALUE, SPECIAL PRICE TODAY!" at bounding box center [832, 508] width 305 height 70
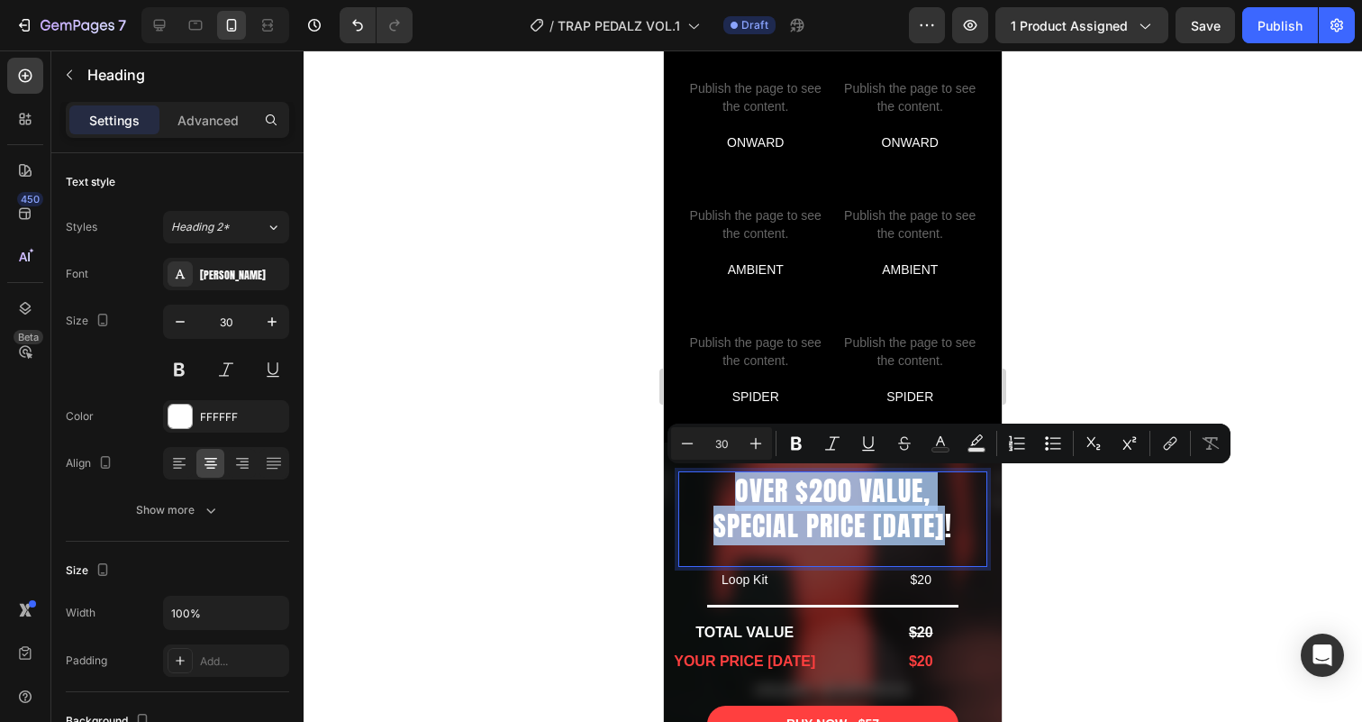
click at [946, 529] on p "OVER $200 VALUE, SPECIAL PRICE TODAY!" at bounding box center [832, 508] width 305 height 70
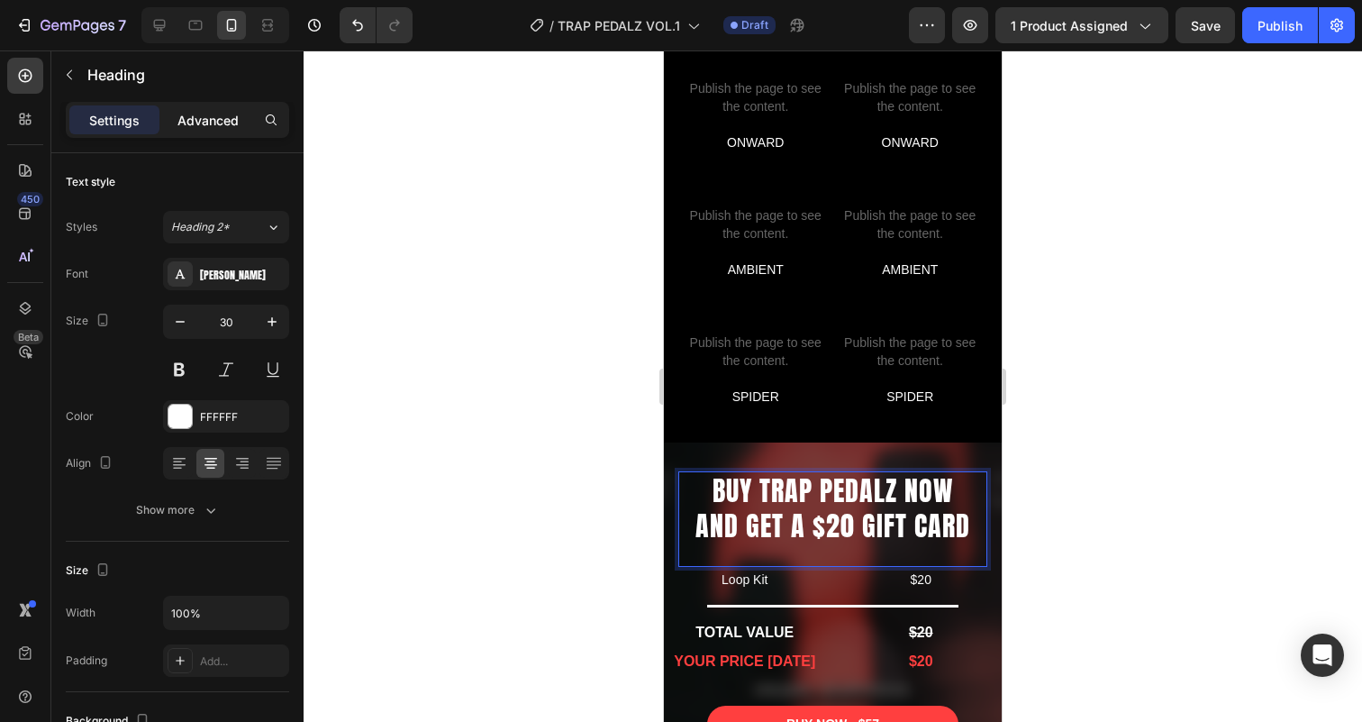
click at [235, 122] on p "Advanced" at bounding box center [207, 120] width 61 height 19
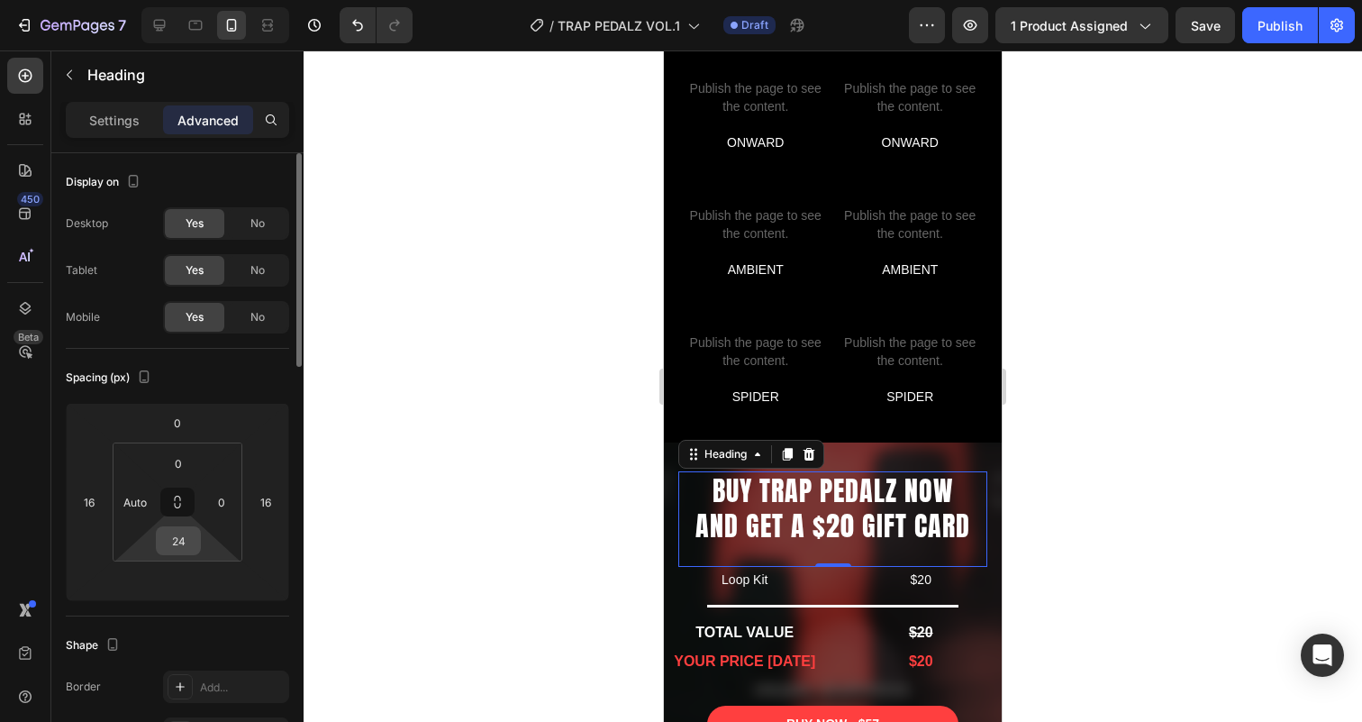
click at [193, 539] on input "24" at bounding box center [178, 540] width 36 height 27
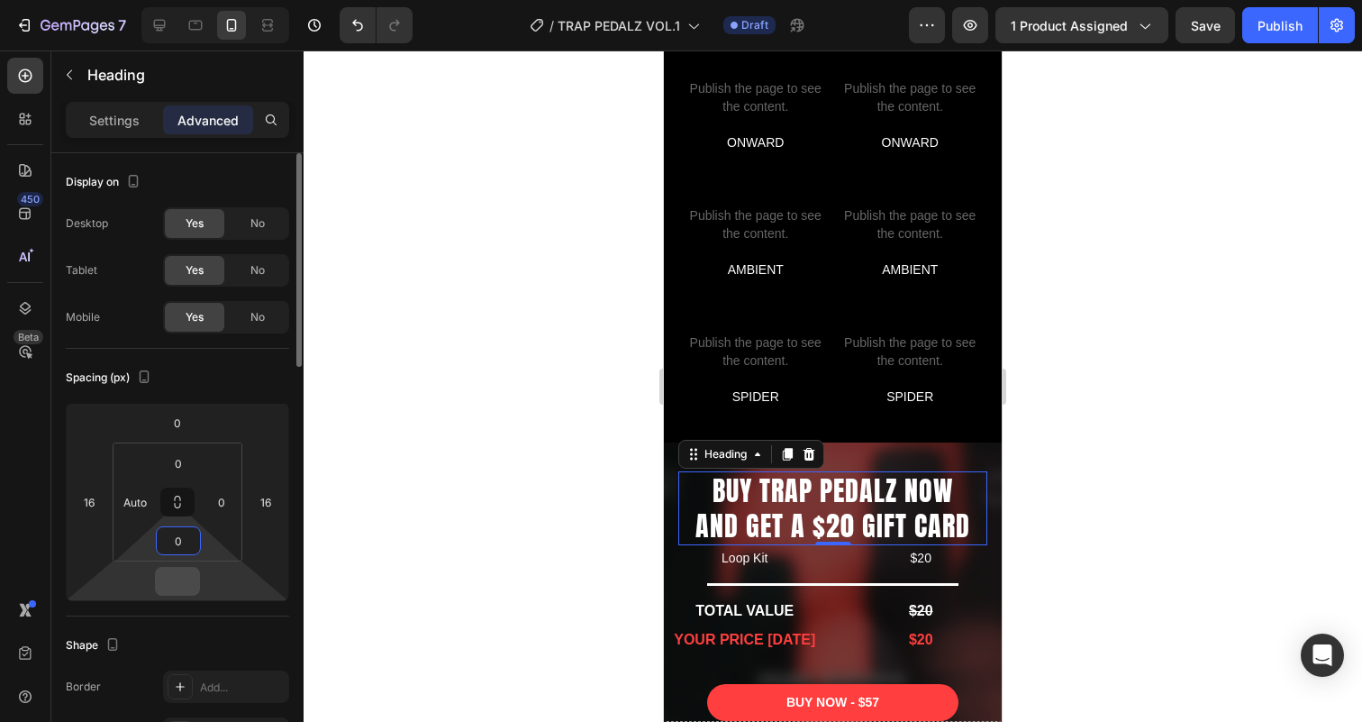
type input "0"
click at [161, 587] on input "number" at bounding box center [177, 580] width 36 height 27
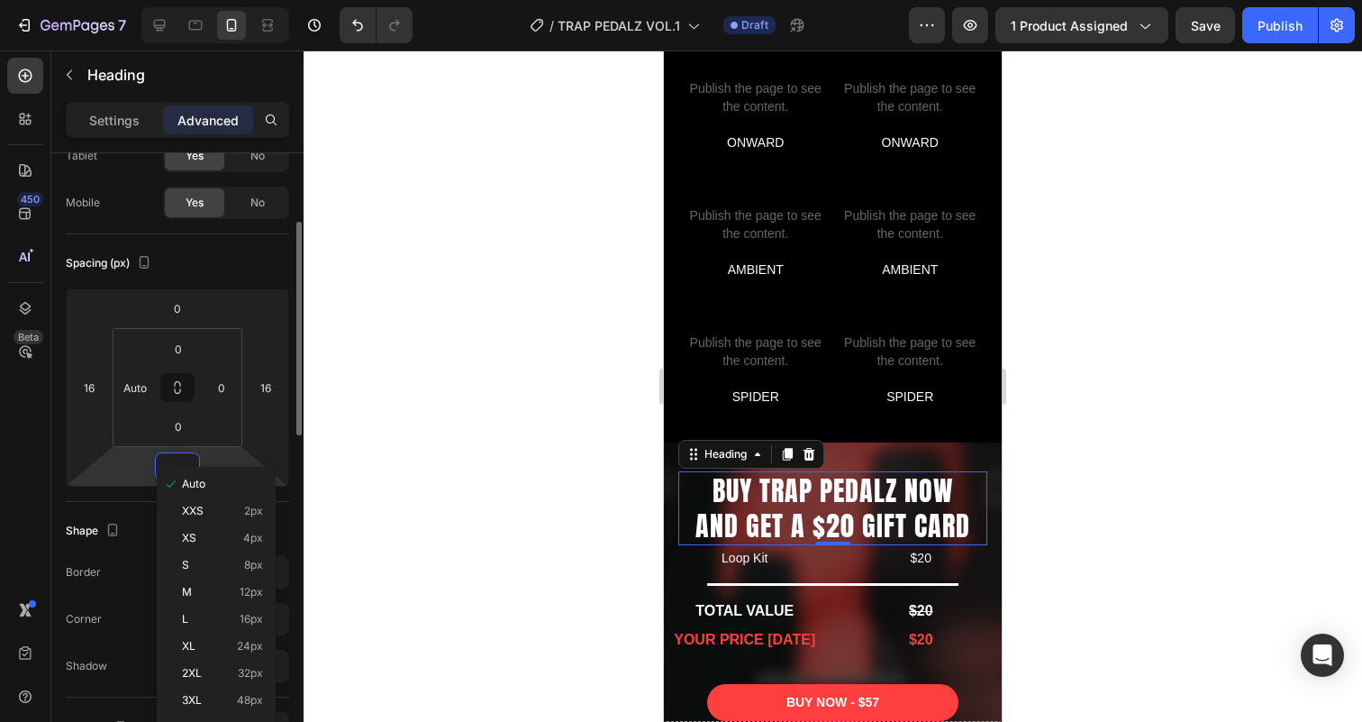
scroll to position [136, 0]
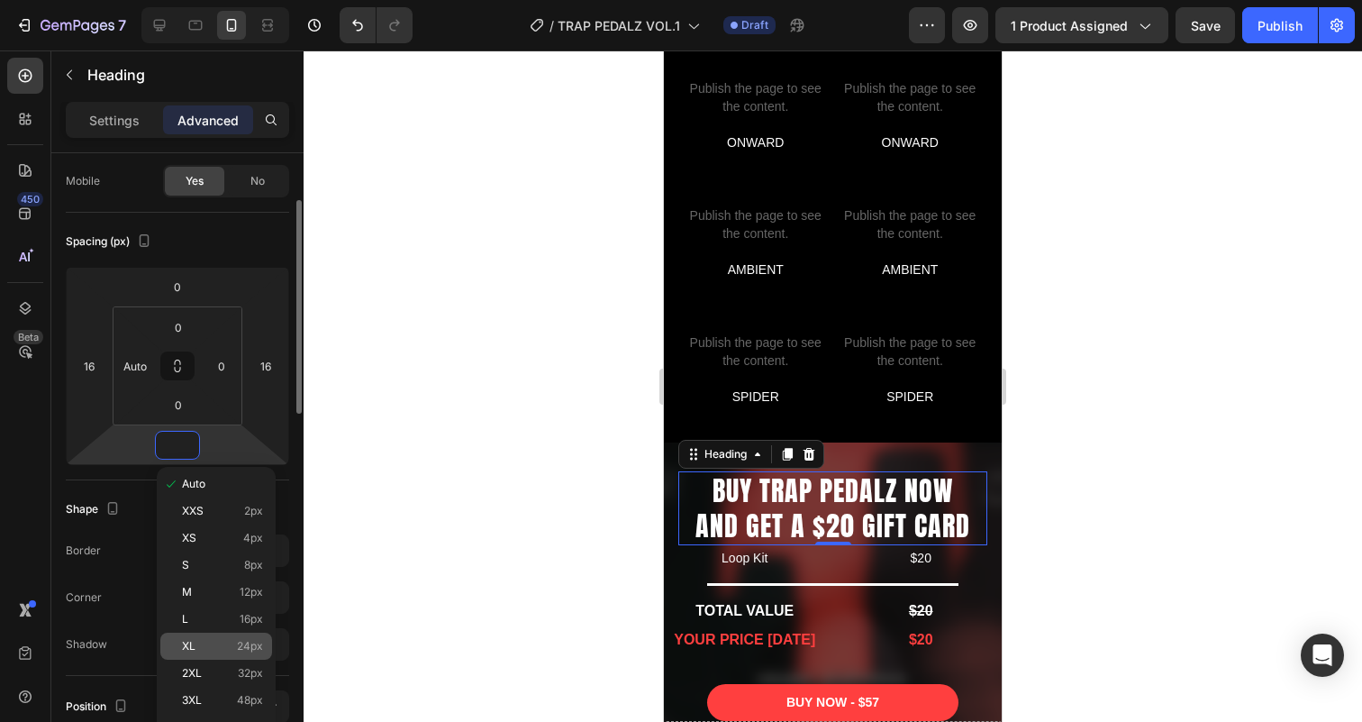
click at [214, 636] on div "XL 24px" at bounding box center [216, 645] width 112 height 27
type input "24"
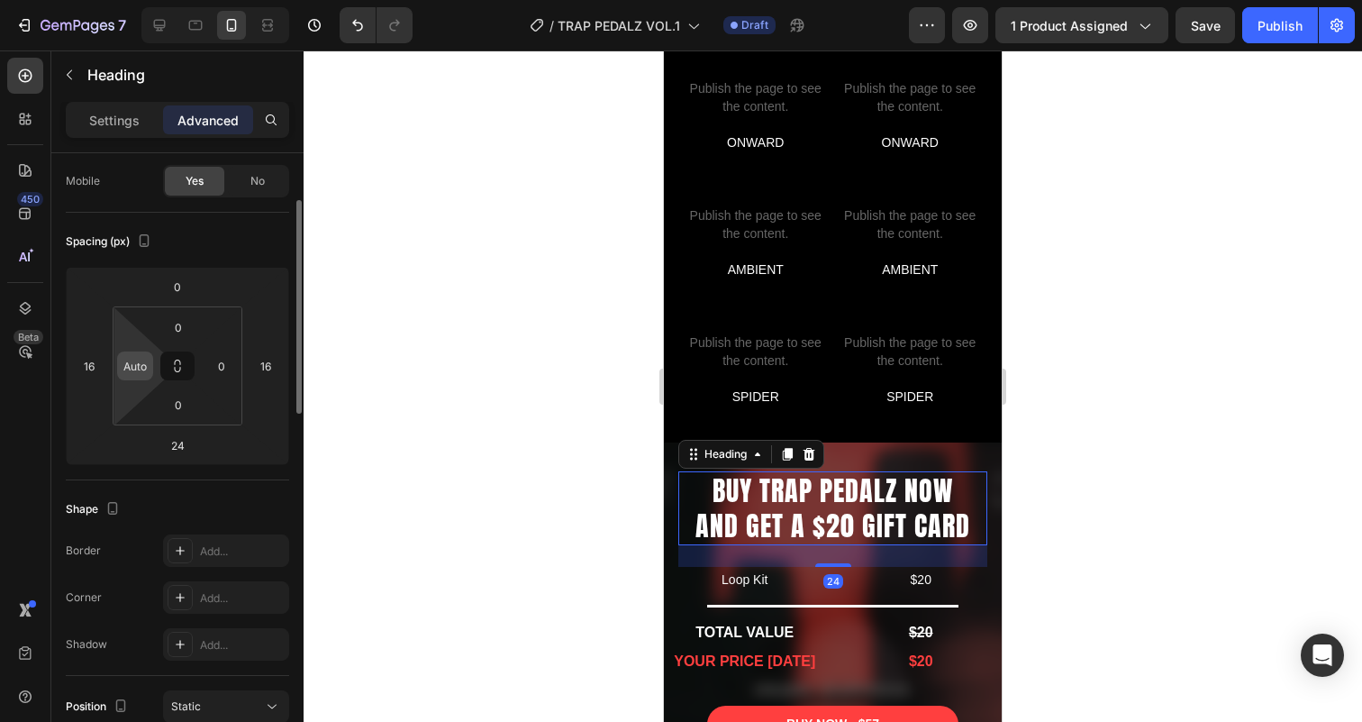
click at [124, 365] on input "Auto" at bounding box center [135, 365] width 27 height 27
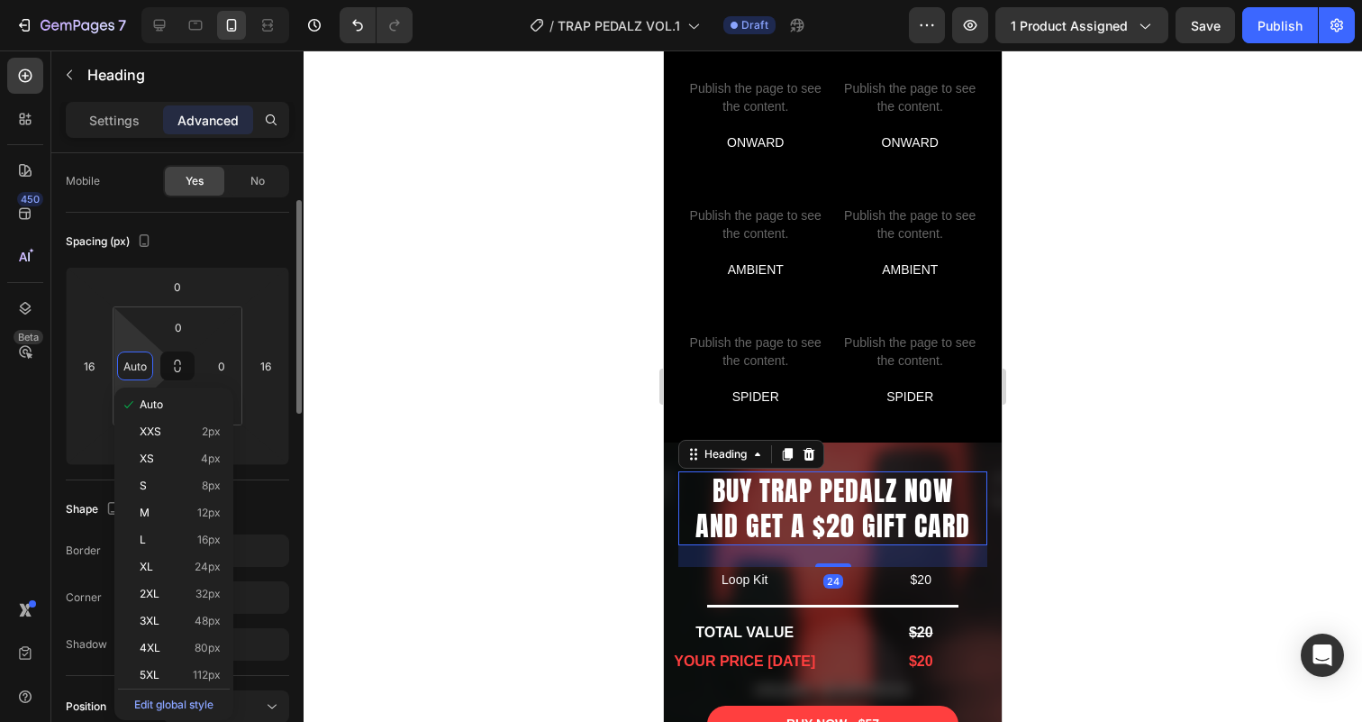
type input "0"
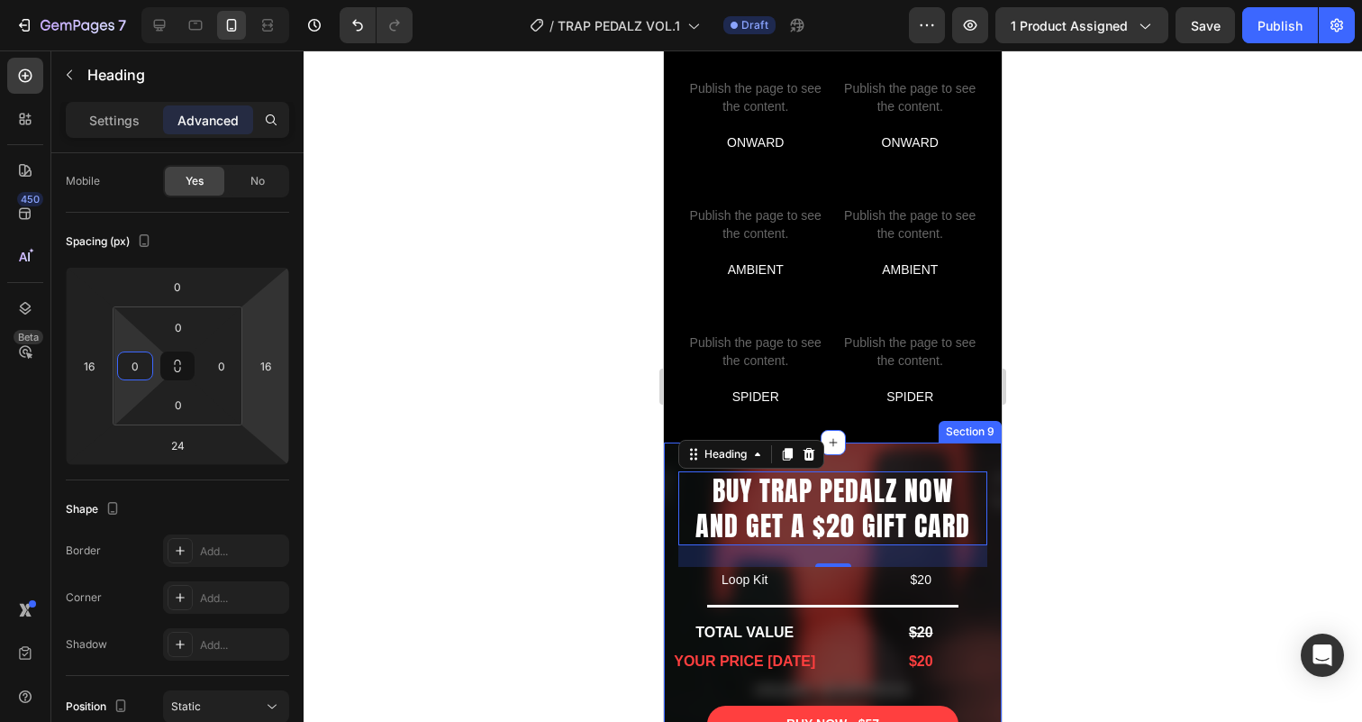
click at [848, 450] on div "BUY TRAP PEDALZ NOW AND GET A $20 GIFT CARD Heading 24 Loop Kit Text Block $20 …" at bounding box center [833, 693] width 338 height 503
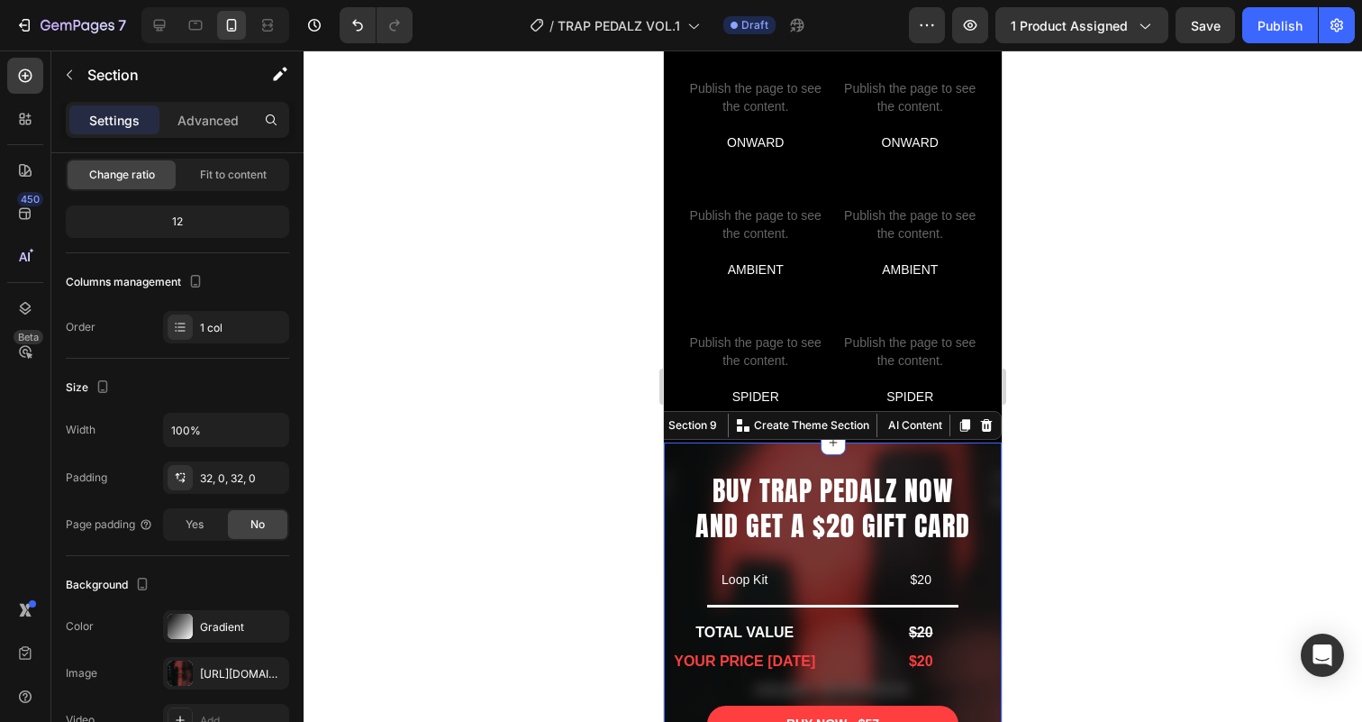
scroll to position [0, 0]
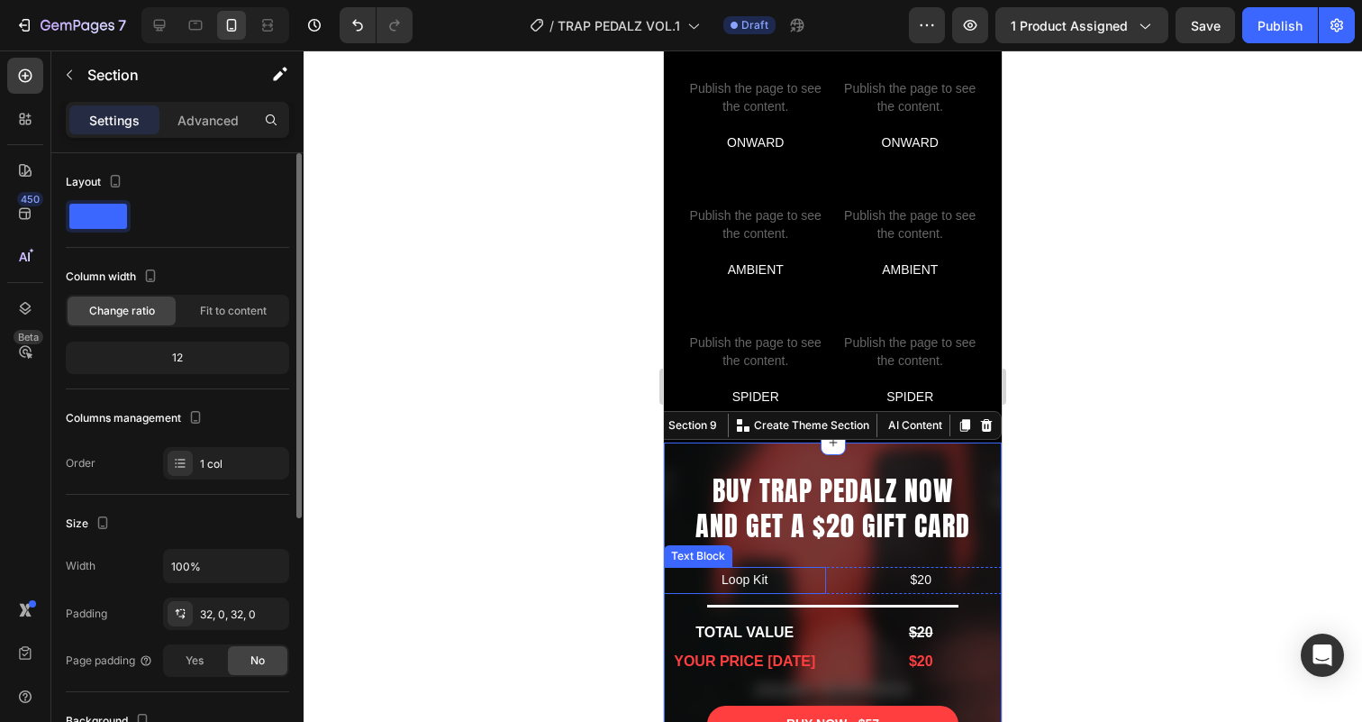
click at [824, 578] on div "Loop Kit" at bounding box center [745, 580] width 162 height 26
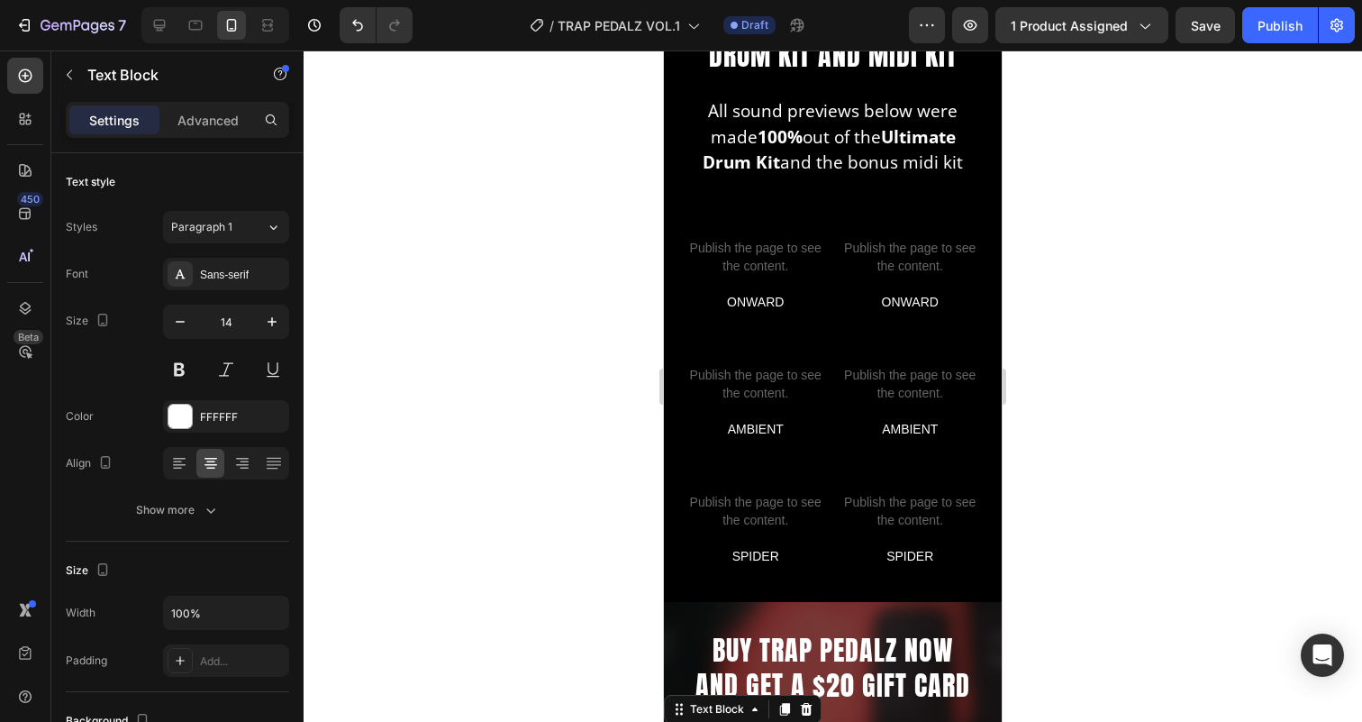
scroll to position [4236, 0]
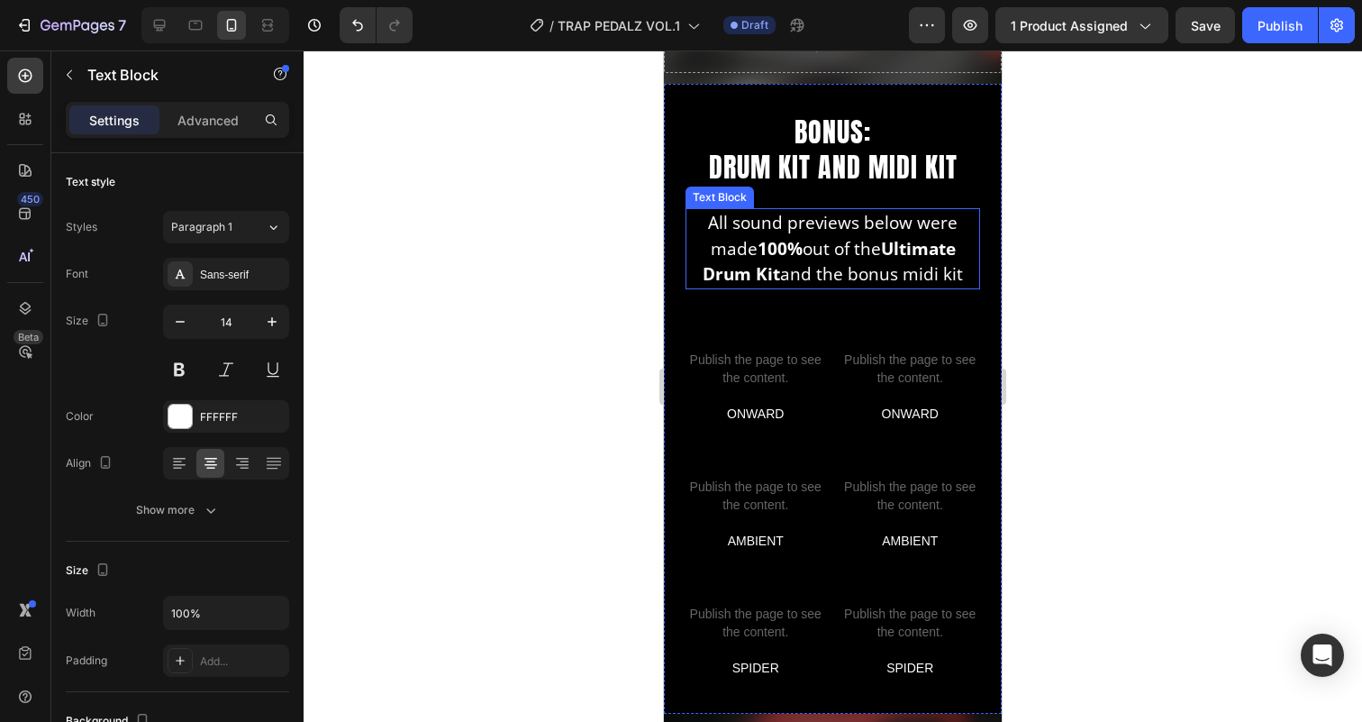
click at [764, 226] on p "All sound previews below were made 100% out of the Ultimate Drum Kit and the bo…" at bounding box center [832, 248] width 291 height 77
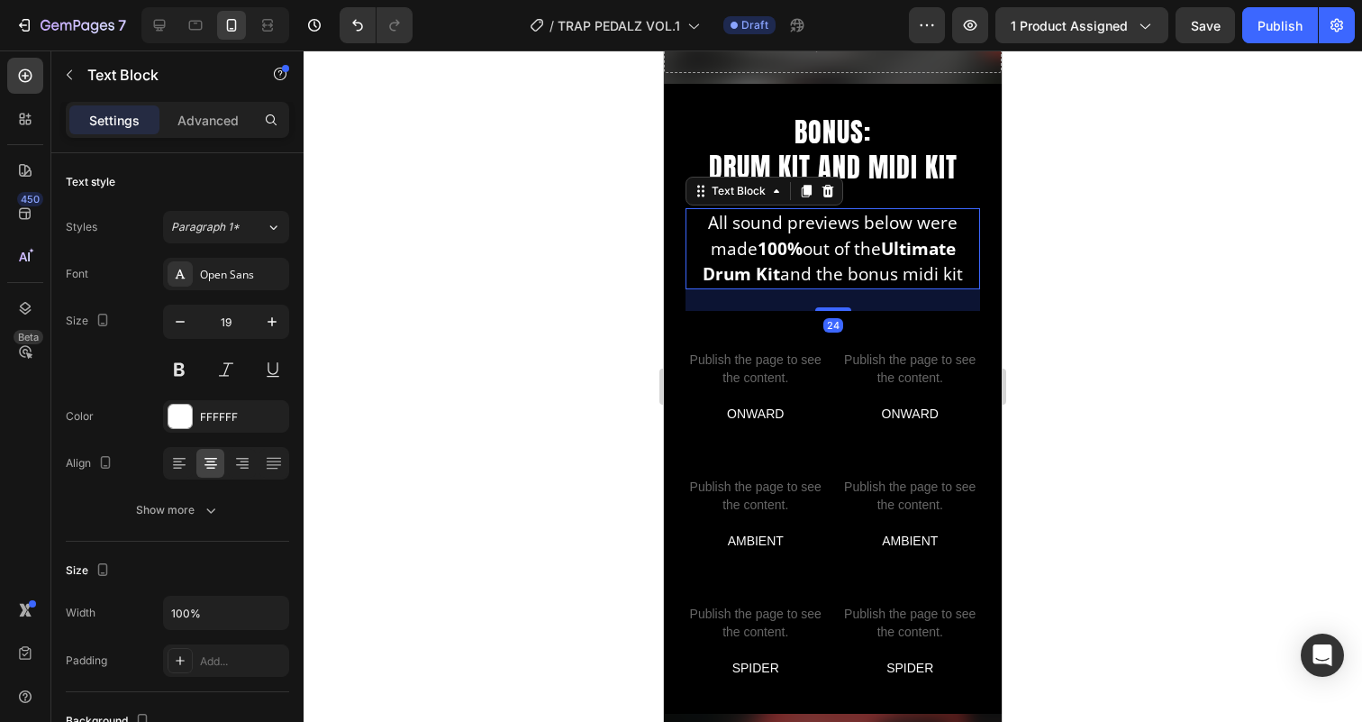
click at [764, 226] on p "All sound previews below were made 100% out of the Ultimate Drum Kit and the bo…" at bounding box center [832, 248] width 291 height 77
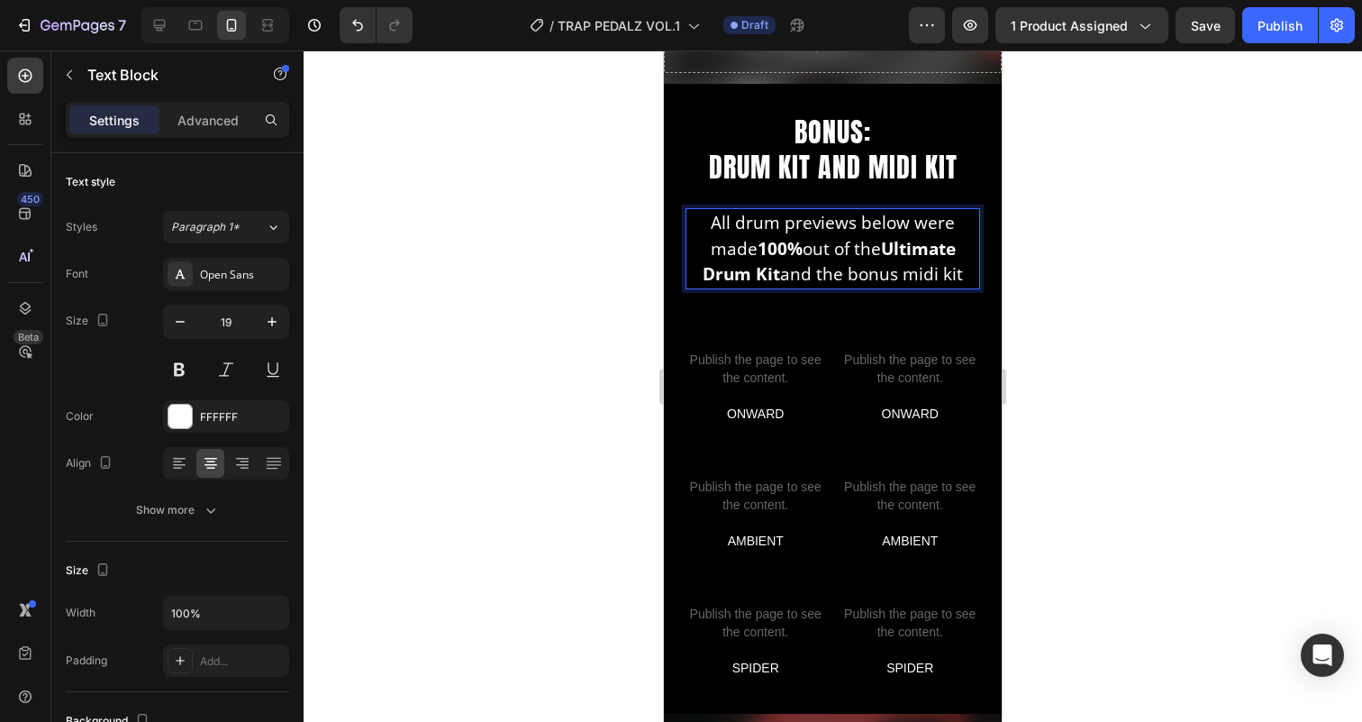
drag, startPoint x: 929, startPoint y: 277, endPoint x: 744, endPoint y: 270, distance: 184.8
click at [744, 270] on p "All drum previews below were made 100% out of the Ultimate Drum Kit and the bon…" at bounding box center [832, 248] width 291 height 77
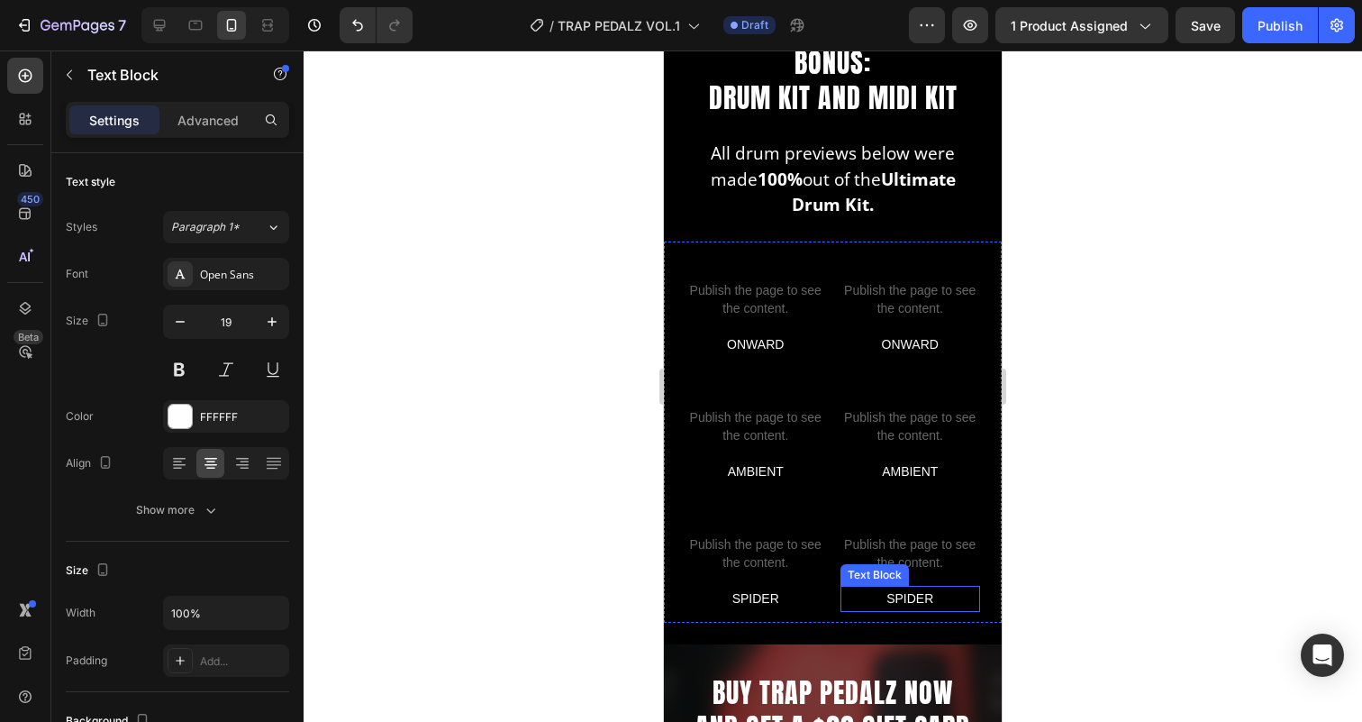
scroll to position [4303, 0]
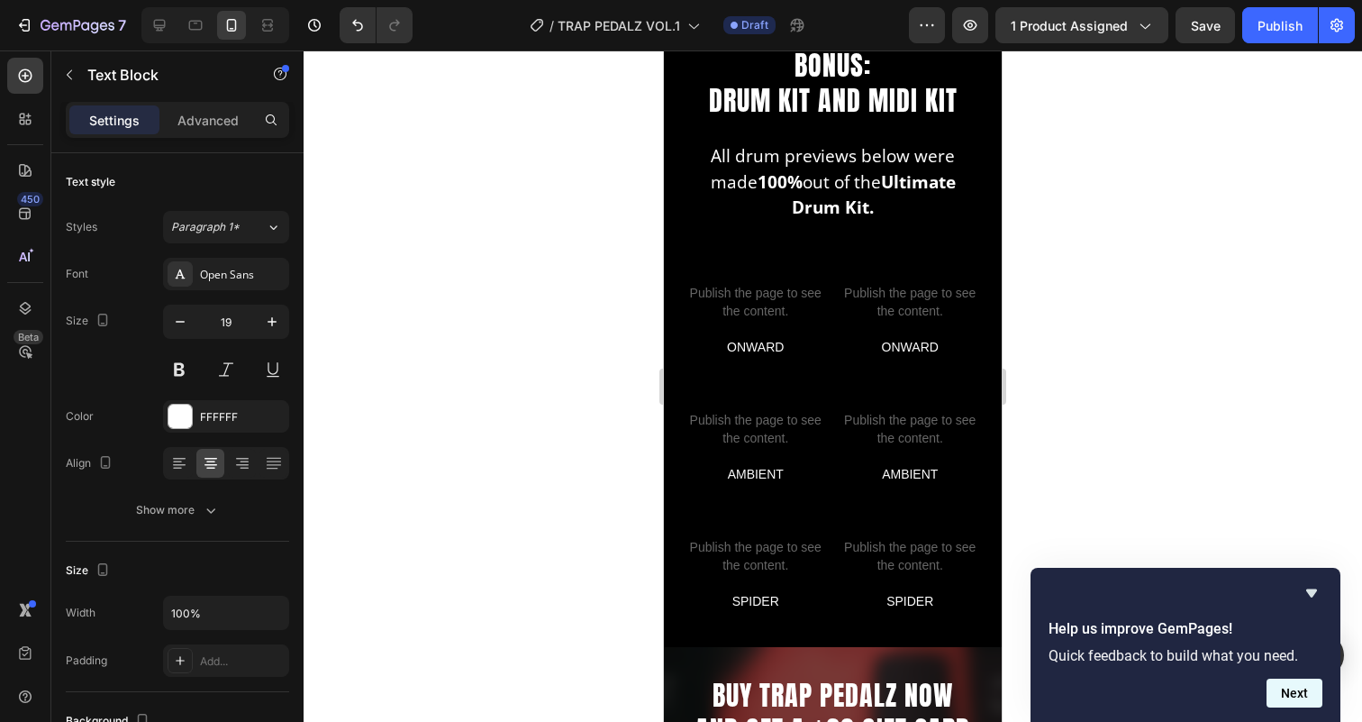
click at [1284, 691] on button "Next" at bounding box center [1294, 692] width 56 height 29
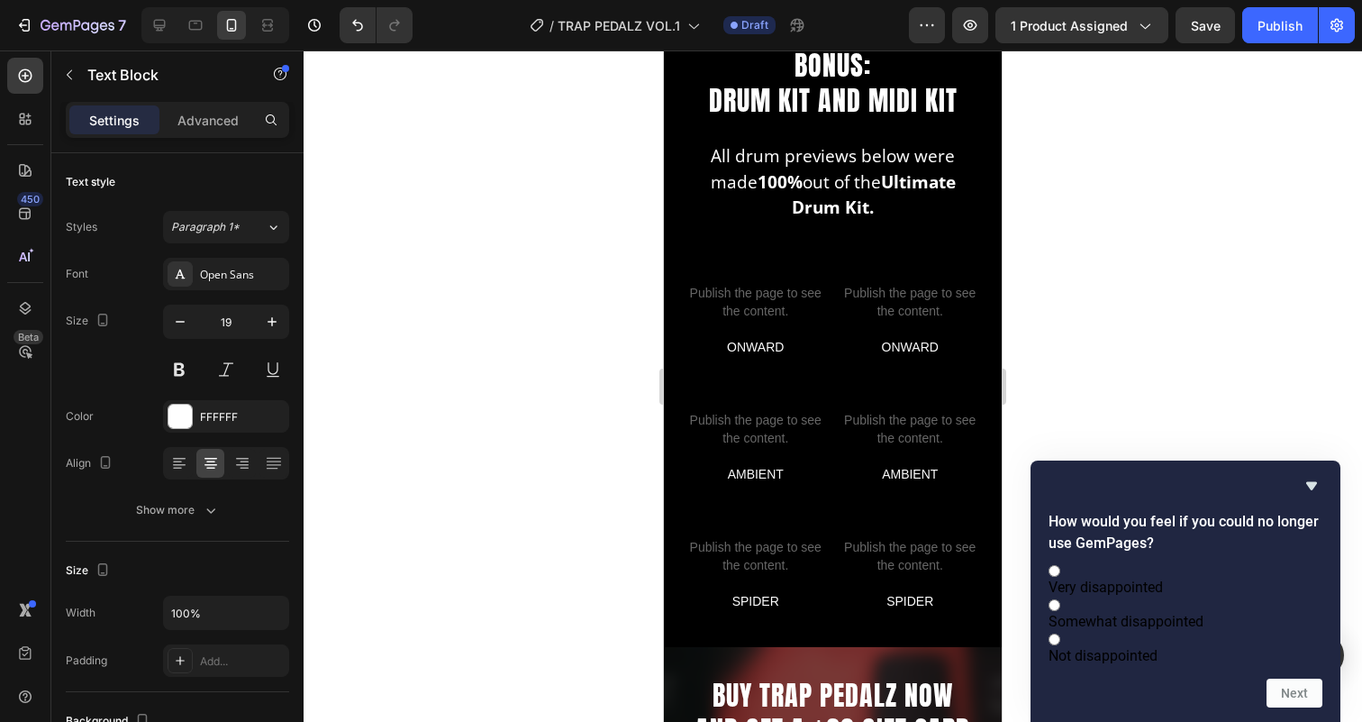
click at [1243, 561] on label "Very disappointed" at bounding box center [1185, 578] width 274 height 34
click at [1060, 565] on input "Very disappointed" at bounding box center [1054, 571] width 12 height 12
radio input "true"
click at [1203, 613] on span "Somewhat disappointed" at bounding box center [1125, 621] width 155 height 17
click at [1060, 601] on input "Somewhat disappointed" at bounding box center [1054, 605] width 12 height 12
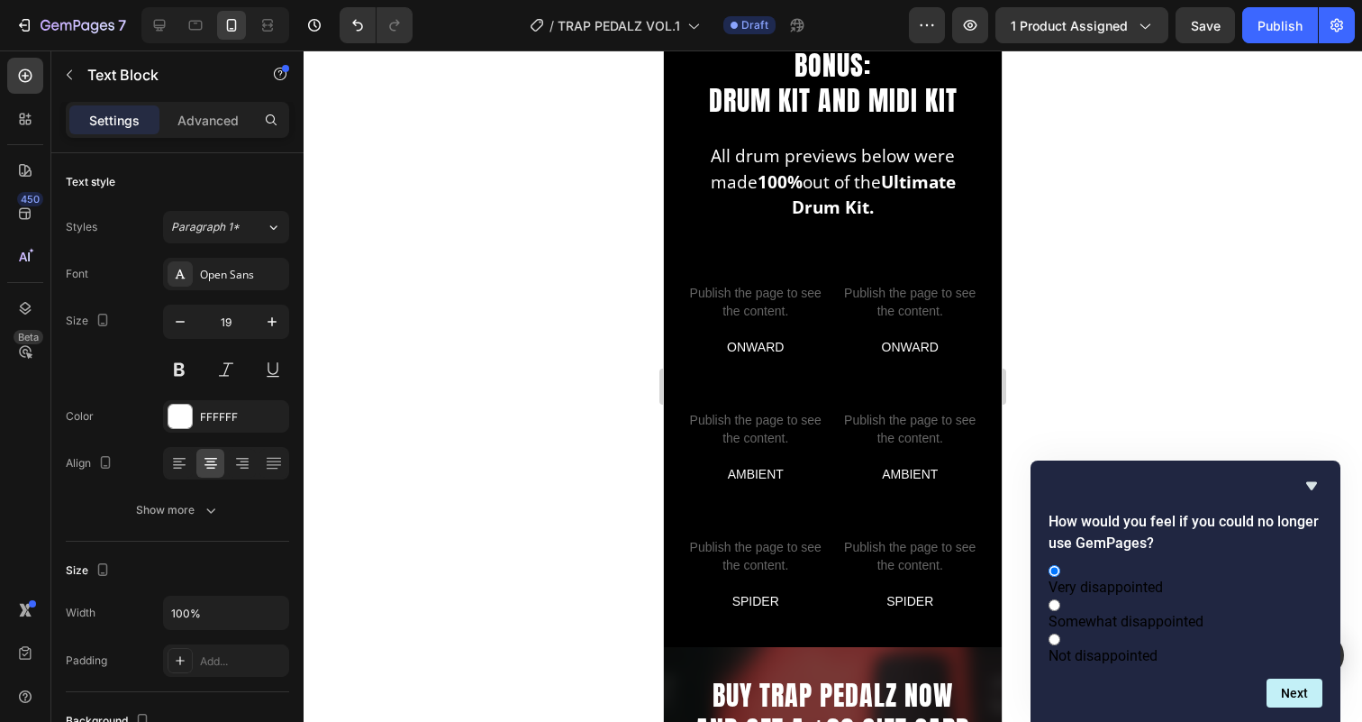
radio input "true"
click at [1196, 561] on label "Very disappointed" at bounding box center [1185, 578] width 274 height 34
click at [1060, 565] on input "Very disappointed" at bounding box center [1054, 571] width 12 height 12
radio input "true"
radio input "false"
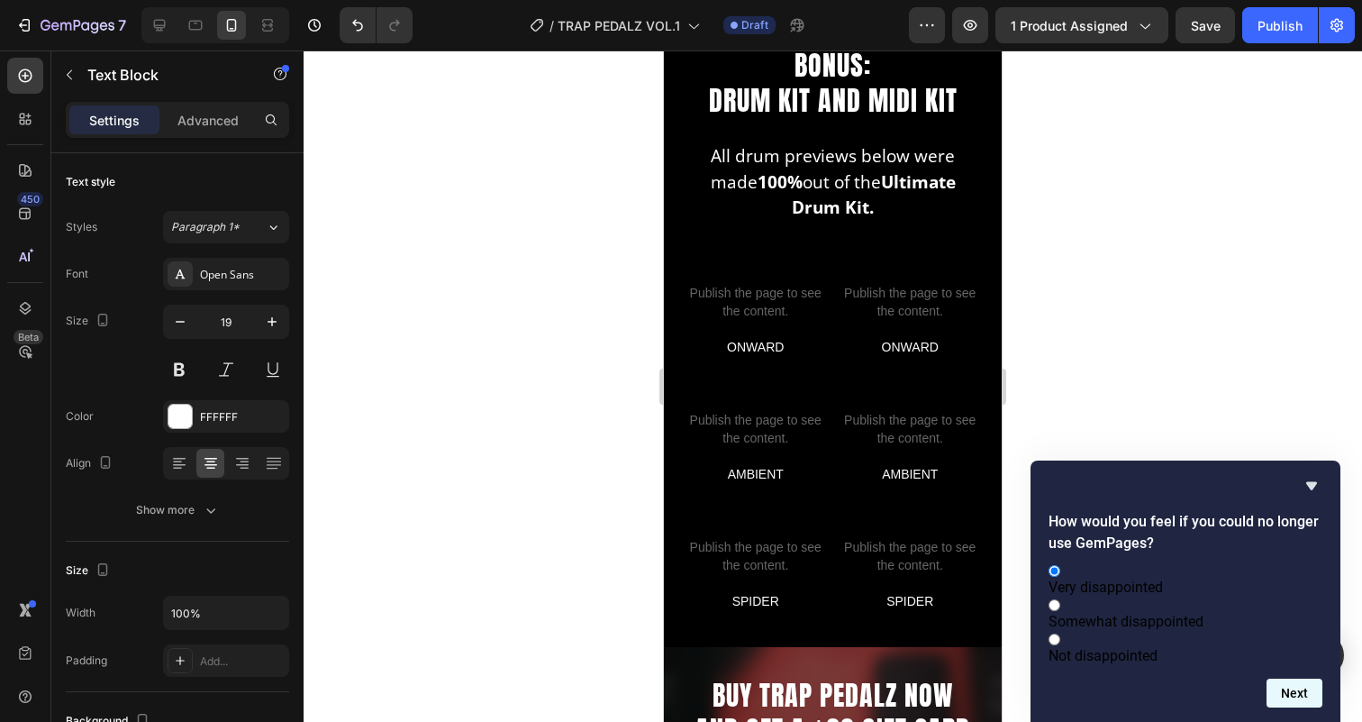
click at [1293, 687] on button "Next" at bounding box center [1294, 692] width 56 height 29
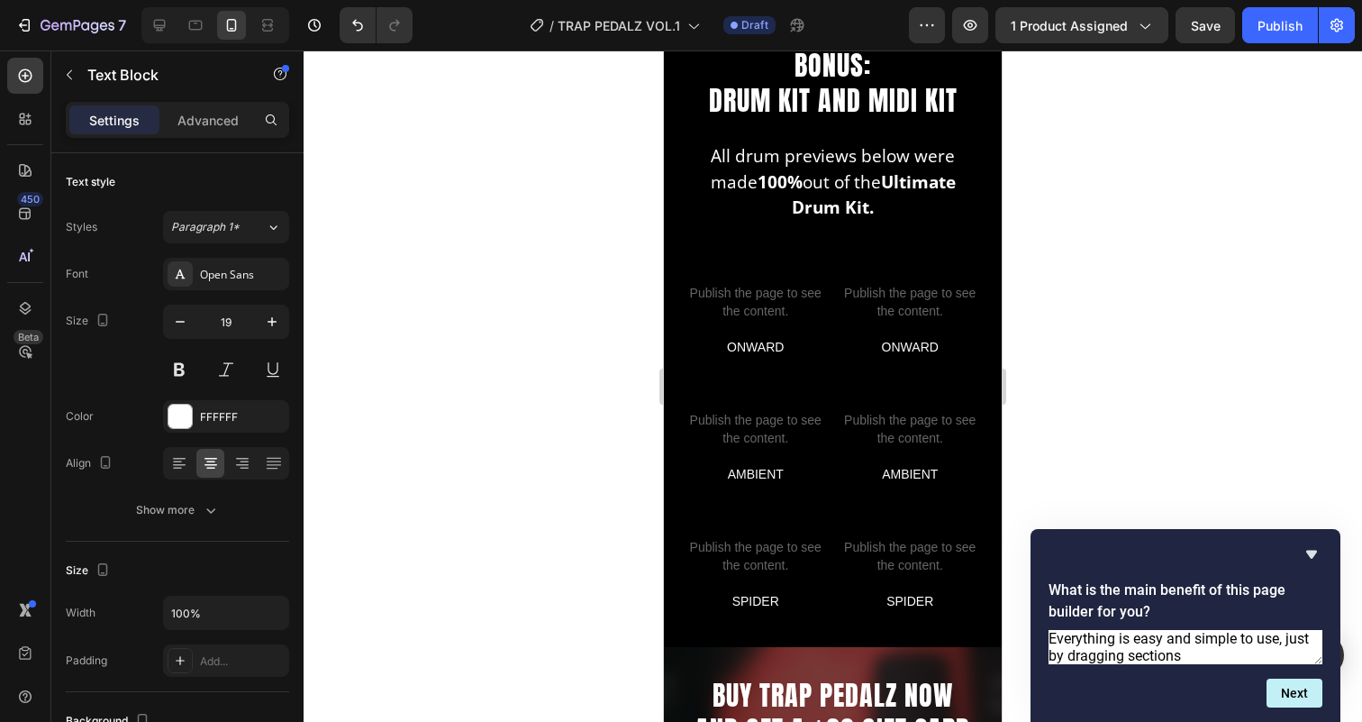
click at [1270, 630] on textarea "Everything is easy and simple to use, just by dragging sections" at bounding box center [1185, 647] width 274 height 34
click at [1233, 630] on textarea "Everything is easy and simple to use just by dragging sections" at bounding box center [1185, 647] width 274 height 34
type textarea "Everything is easy and simple to use just by dragging sections, also I love how…"
click at [1293, 694] on button "Next" at bounding box center [1294, 692] width 56 height 29
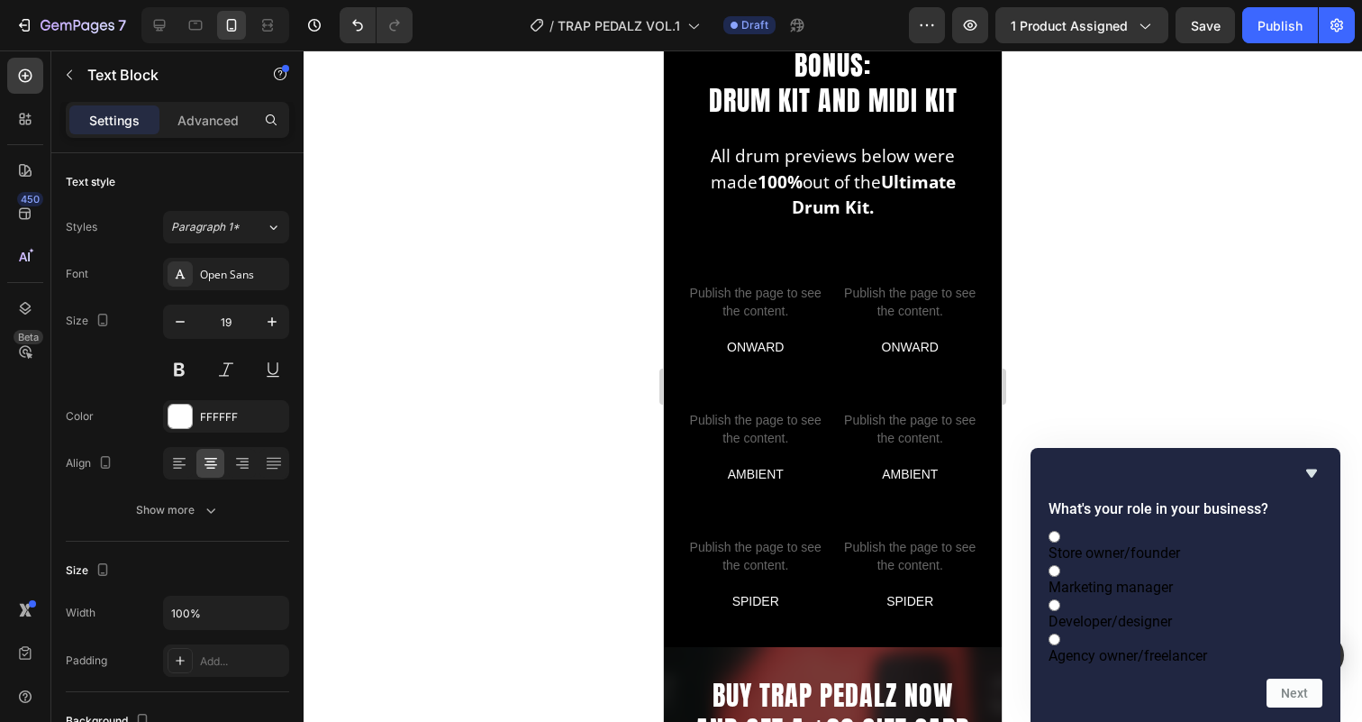
click at [1180, 544] on span "Store owner/founder" at bounding box center [1114, 552] width 132 height 17
click at [1060, 531] on input "Store owner/founder" at bounding box center [1054, 537] width 12 height 12
radio input "true"
click at [1289, 691] on button "Next" at bounding box center [1294, 692] width 56 height 29
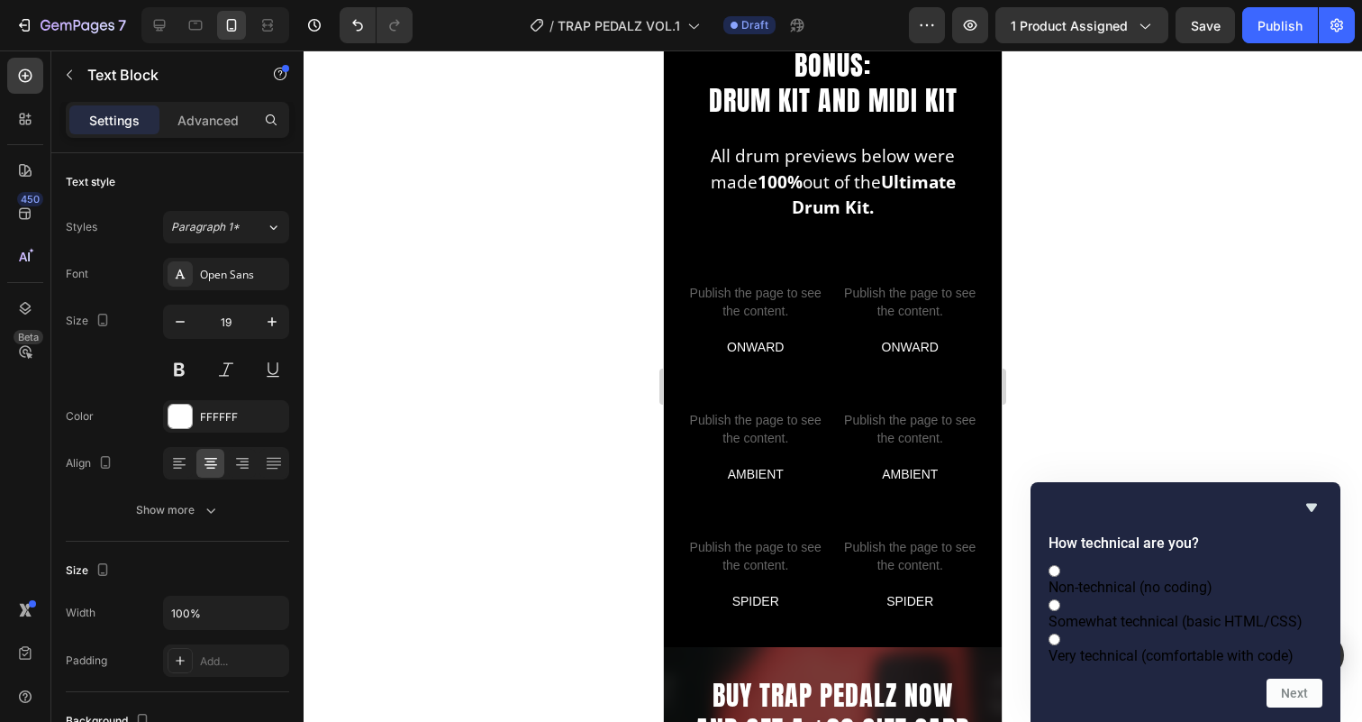
click at [1211, 578] on span "Non-technical (no coding)" at bounding box center [1130, 586] width 164 height 17
click at [1060, 565] on input "Non-technical (no coding)" at bounding box center [1054, 571] width 12 height 12
radio input "true"
click at [1290, 696] on button "Next" at bounding box center [1294, 692] width 56 height 29
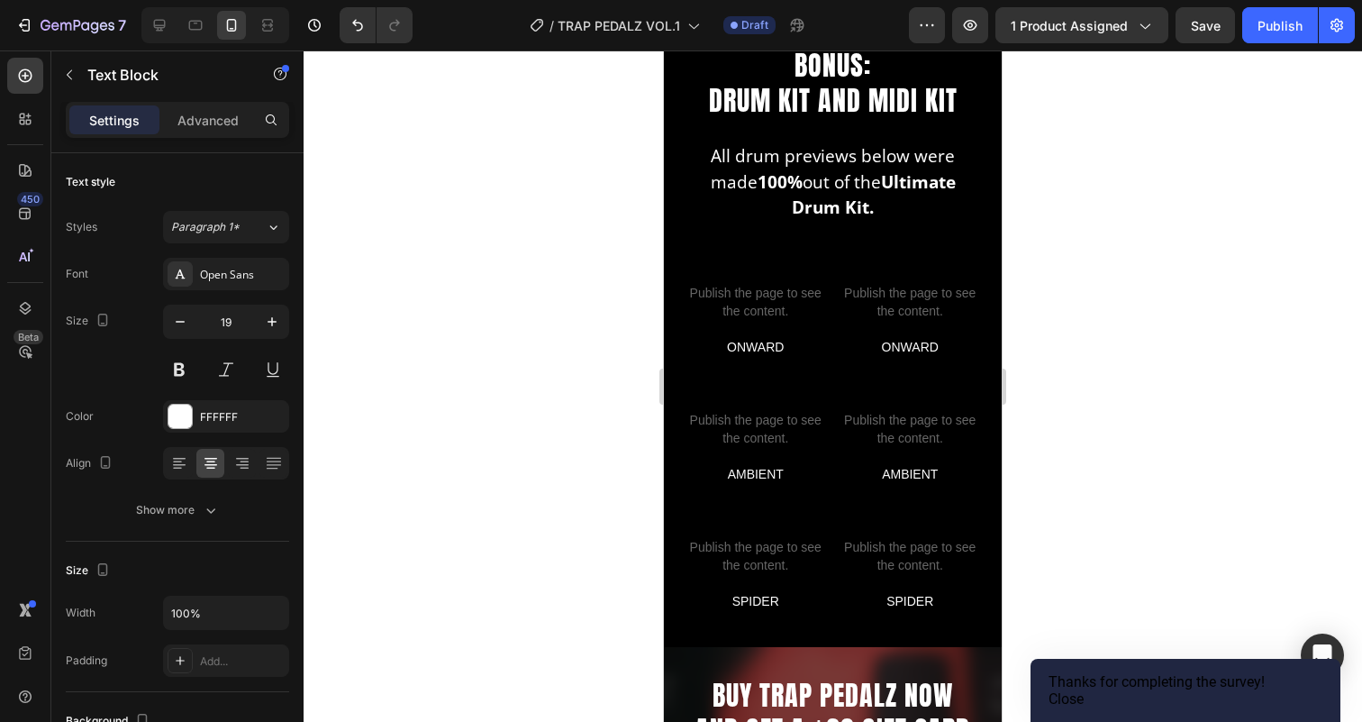
click at [1084, 704] on button "Close" at bounding box center [1065, 698] width 35 height 17
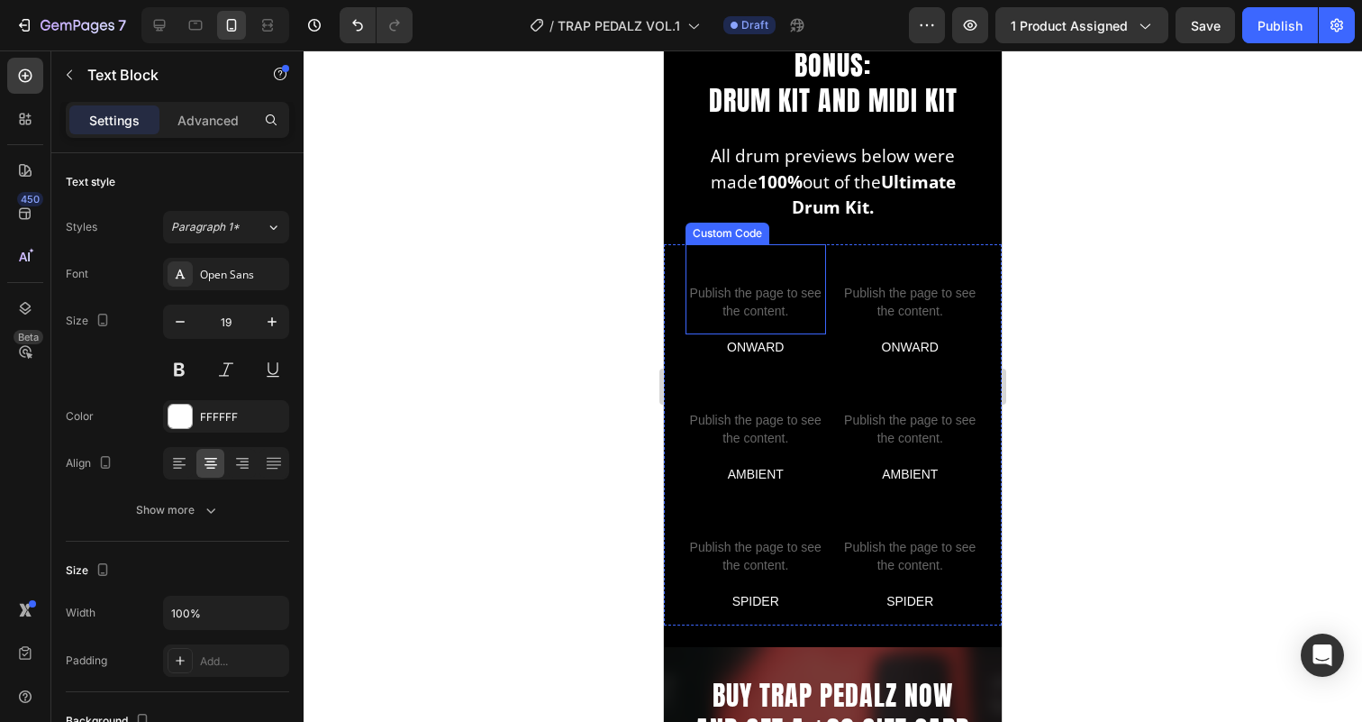
click at [756, 290] on span "Publish the page to see the content." at bounding box center [755, 302] width 141 height 36
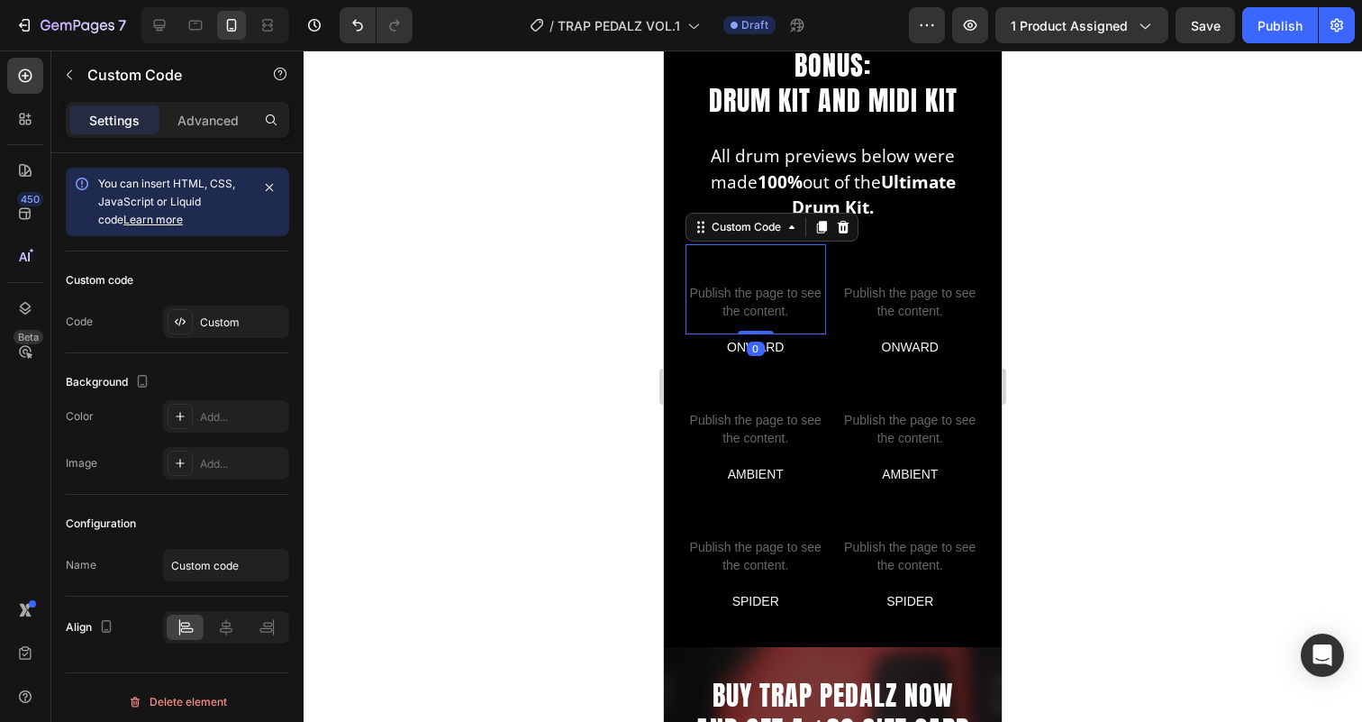
click at [767, 282] on p "Custom code Publish the page to see the content." at bounding box center [755, 289] width 141 height 90
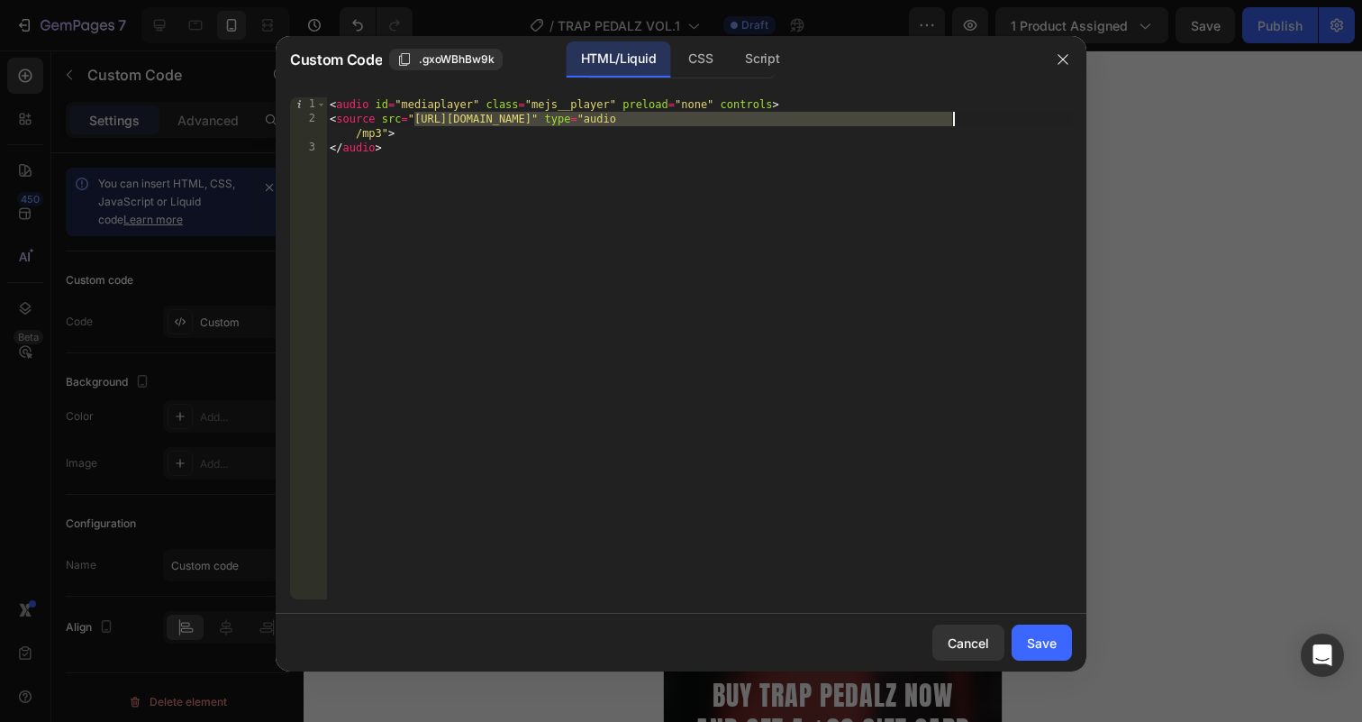
drag, startPoint x: 413, startPoint y: 121, endPoint x: 954, endPoint y: 122, distance: 540.5
click at [954, 122] on div "< audio id = "mediaplayer" class = "mejs__player" preload = "none" controls > <…" at bounding box center [699, 362] width 746 height 531
paste textarea "sirens_beat.mp3?v=1758904899"
type textarea "<source src="https://cdn.shopify.com/s/files/1/0889/9425/0936/files/sirens_beat…"
click at [1050, 641] on div "Save" at bounding box center [1042, 642] width 30 height 19
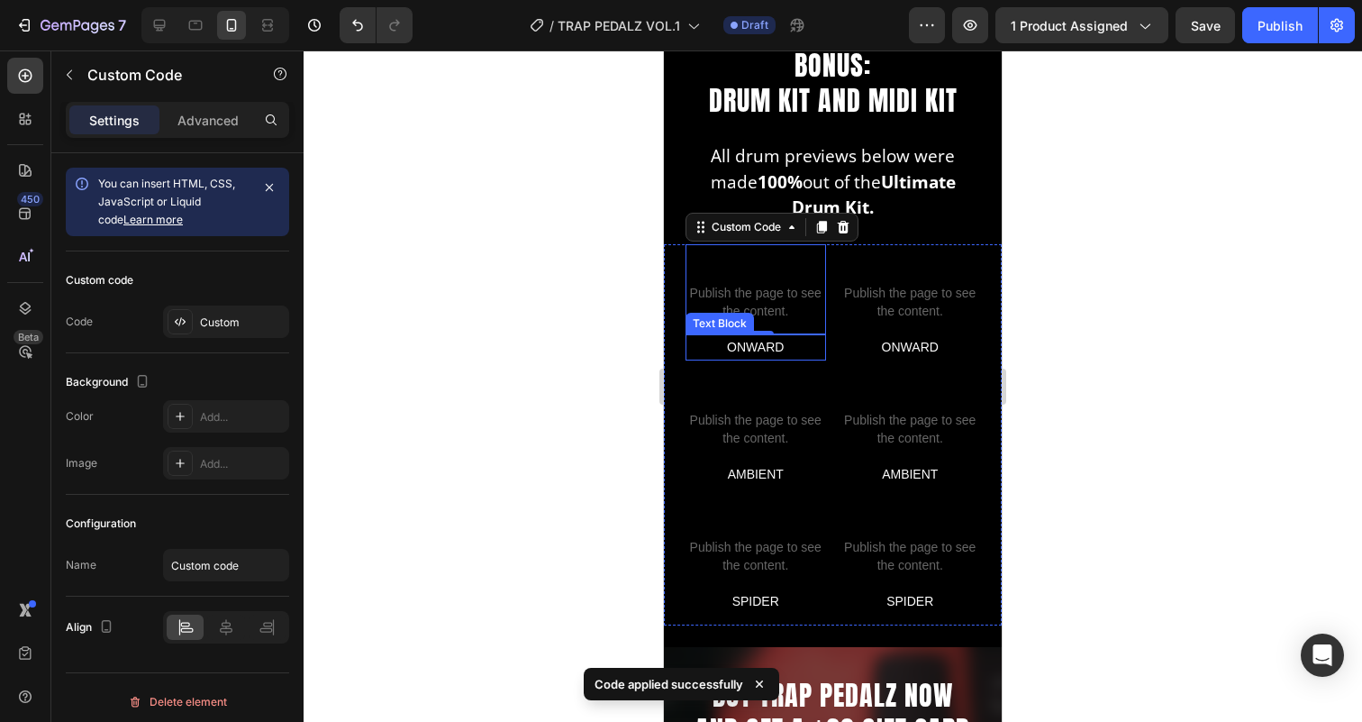
click at [768, 346] on p "ONWARD" at bounding box center [755, 347] width 137 height 23
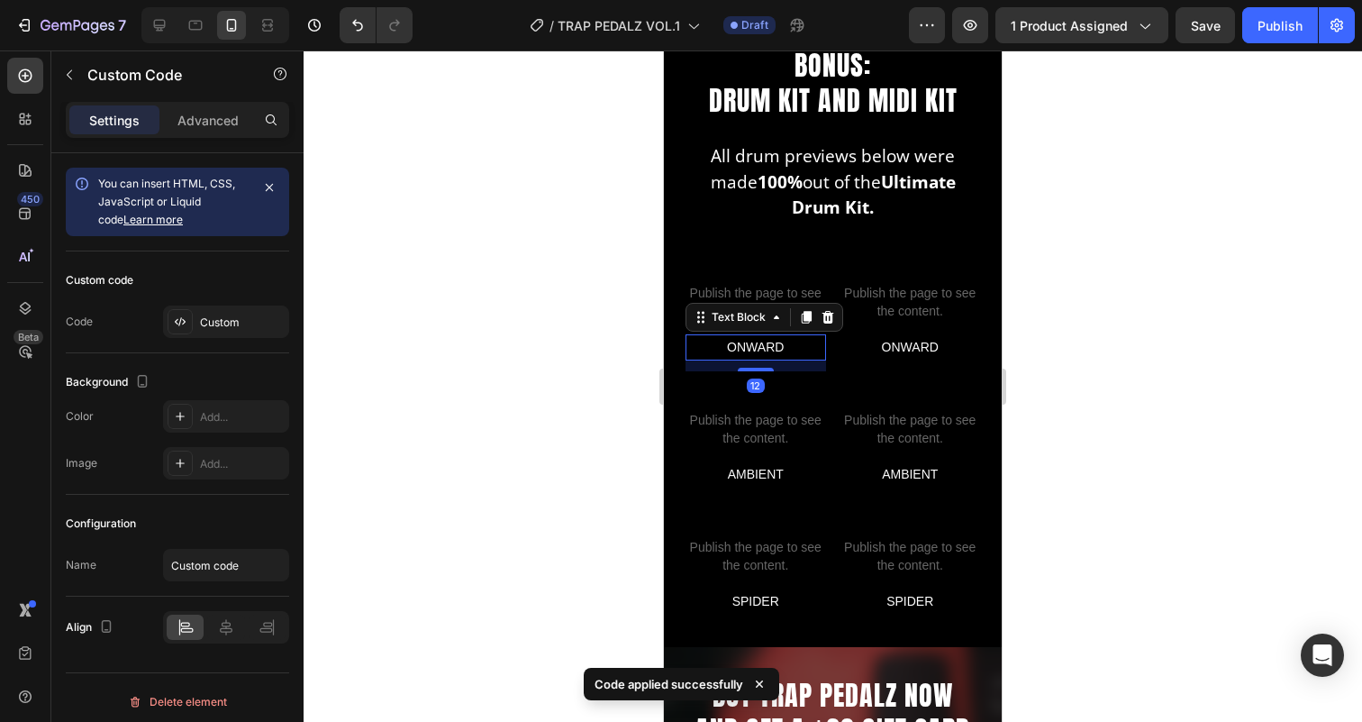
click at [768, 346] on p "ONWARD" at bounding box center [755, 347] width 137 height 23
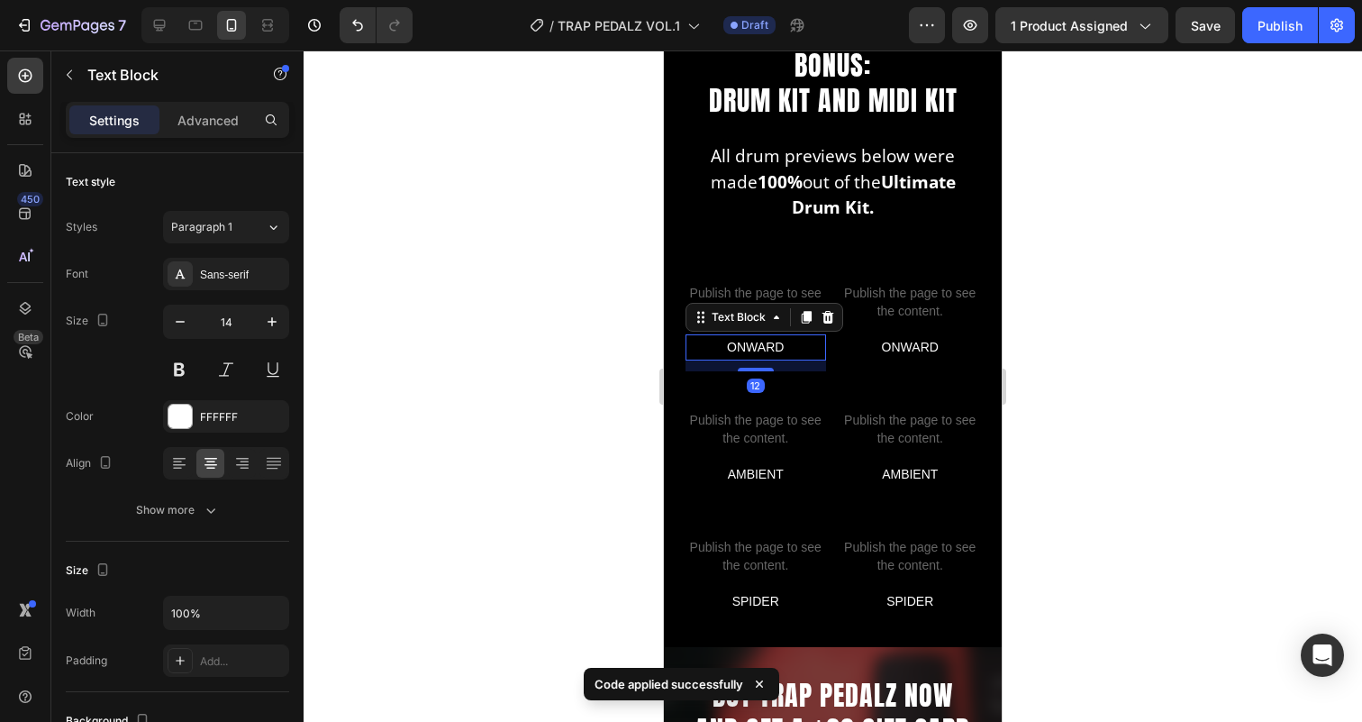
click at [768, 346] on p "ONWARD" at bounding box center [755, 347] width 137 height 23
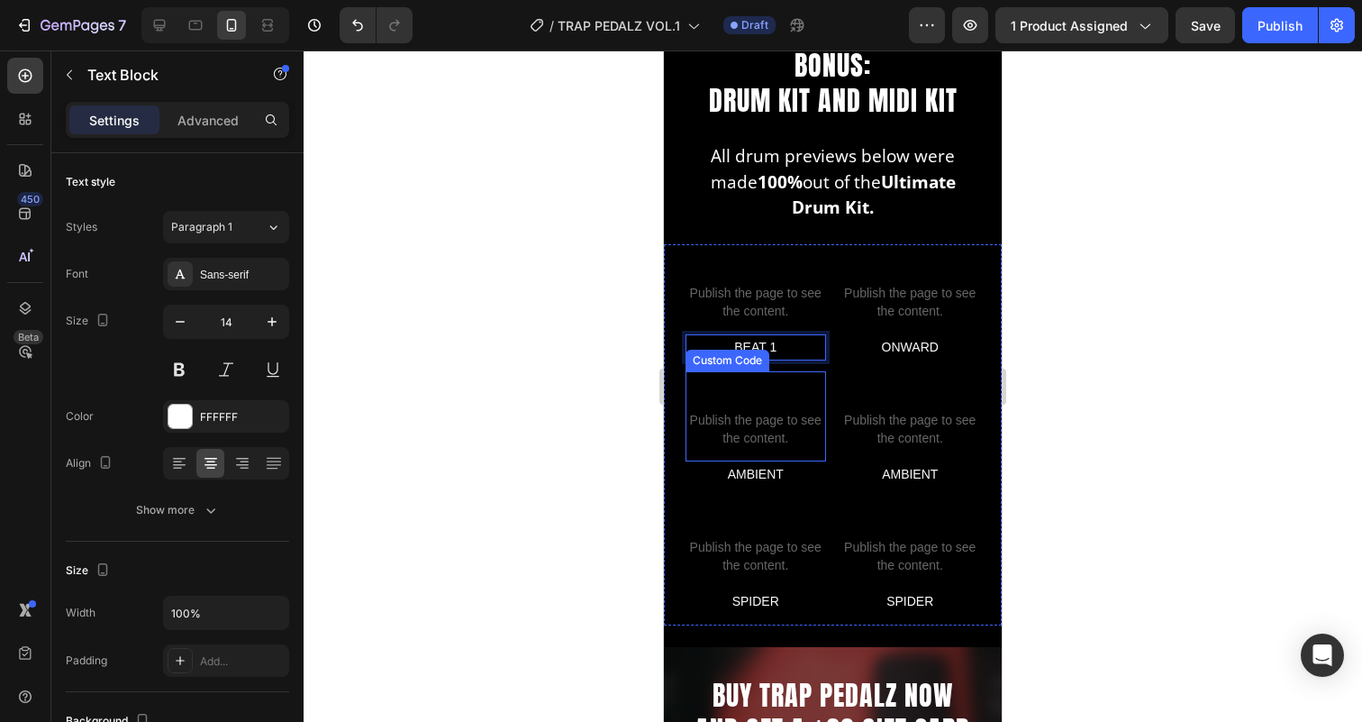
click at [767, 411] on span "Publish the page to see the content." at bounding box center [755, 429] width 141 height 36
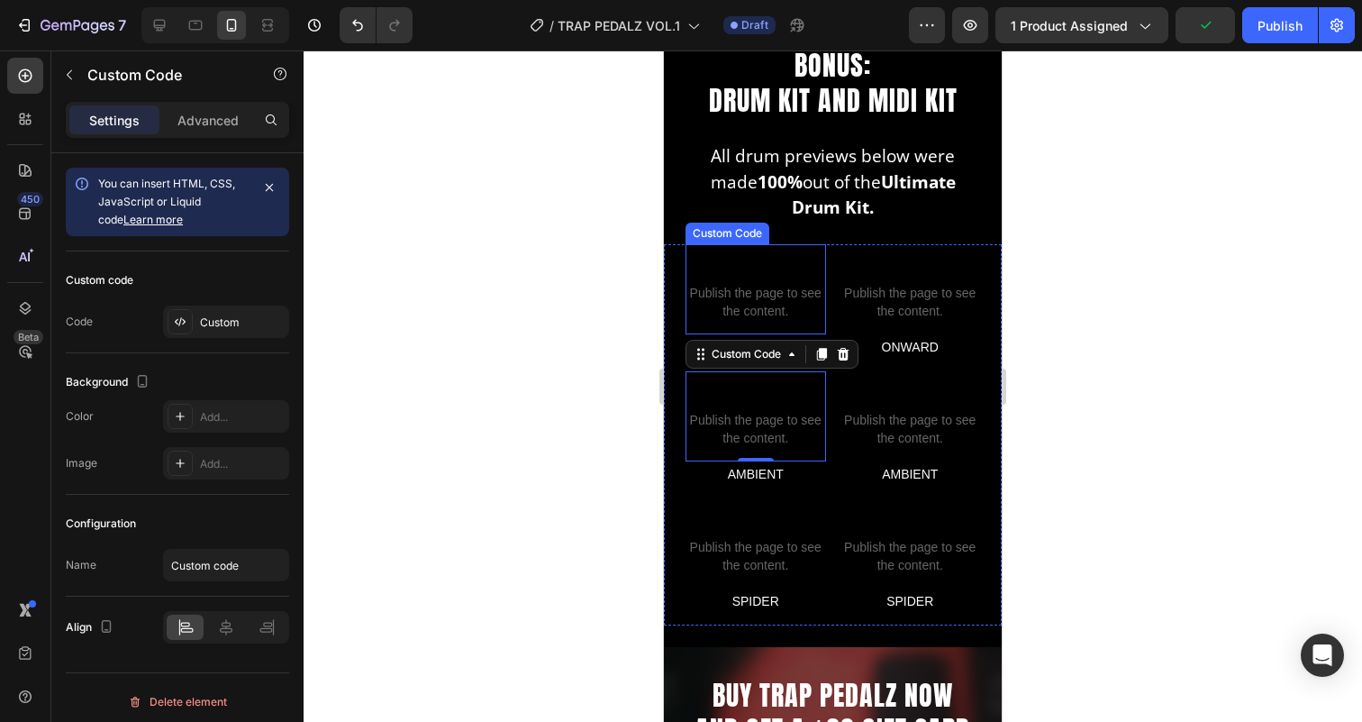
click at [732, 286] on span "Publish the page to see the content." at bounding box center [755, 302] width 141 height 36
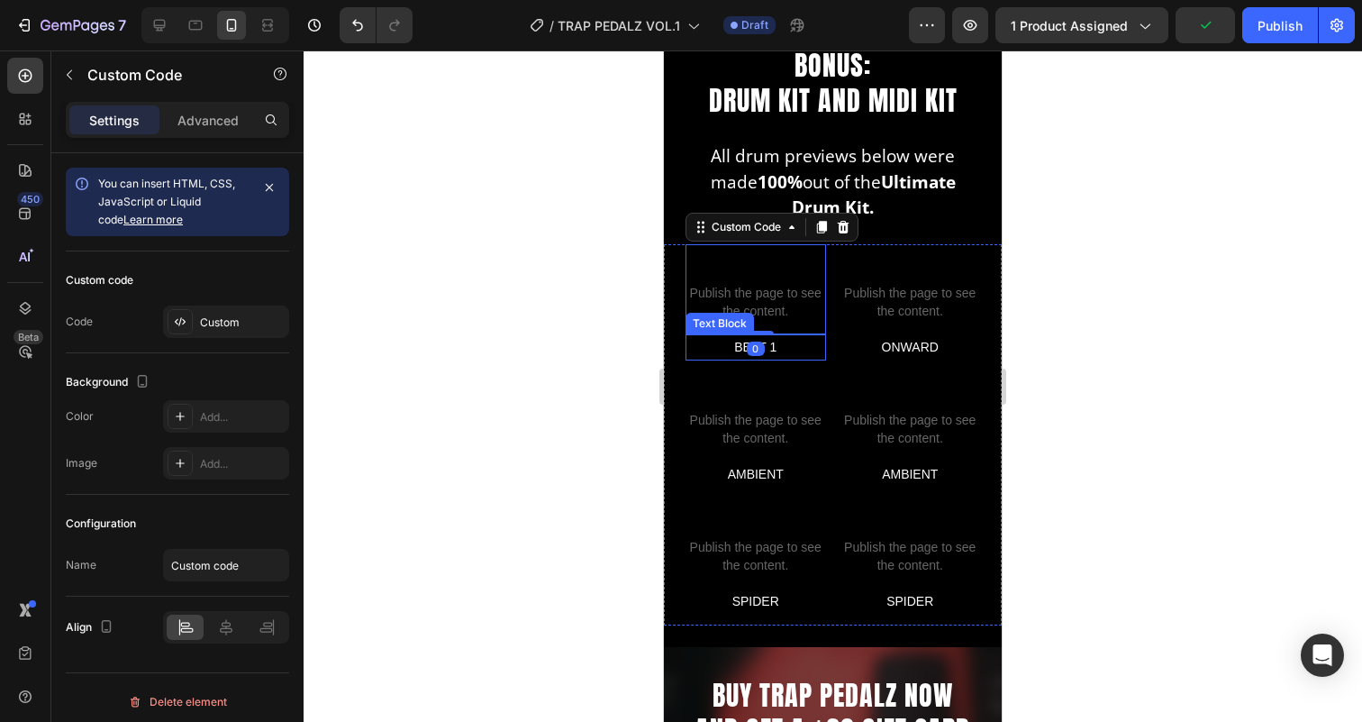
click at [723, 347] on p "BEAT 1" at bounding box center [755, 347] width 137 height 23
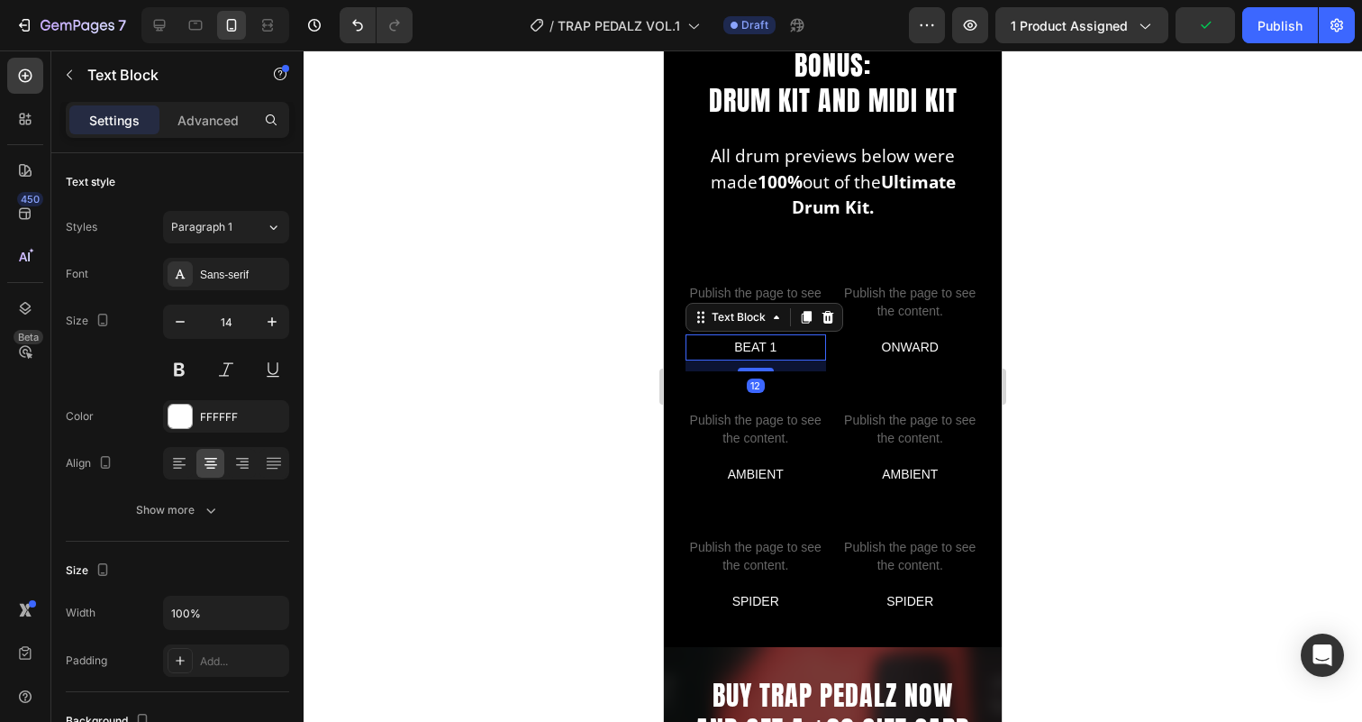
click at [731, 347] on p "BEAT 1" at bounding box center [755, 347] width 137 height 23
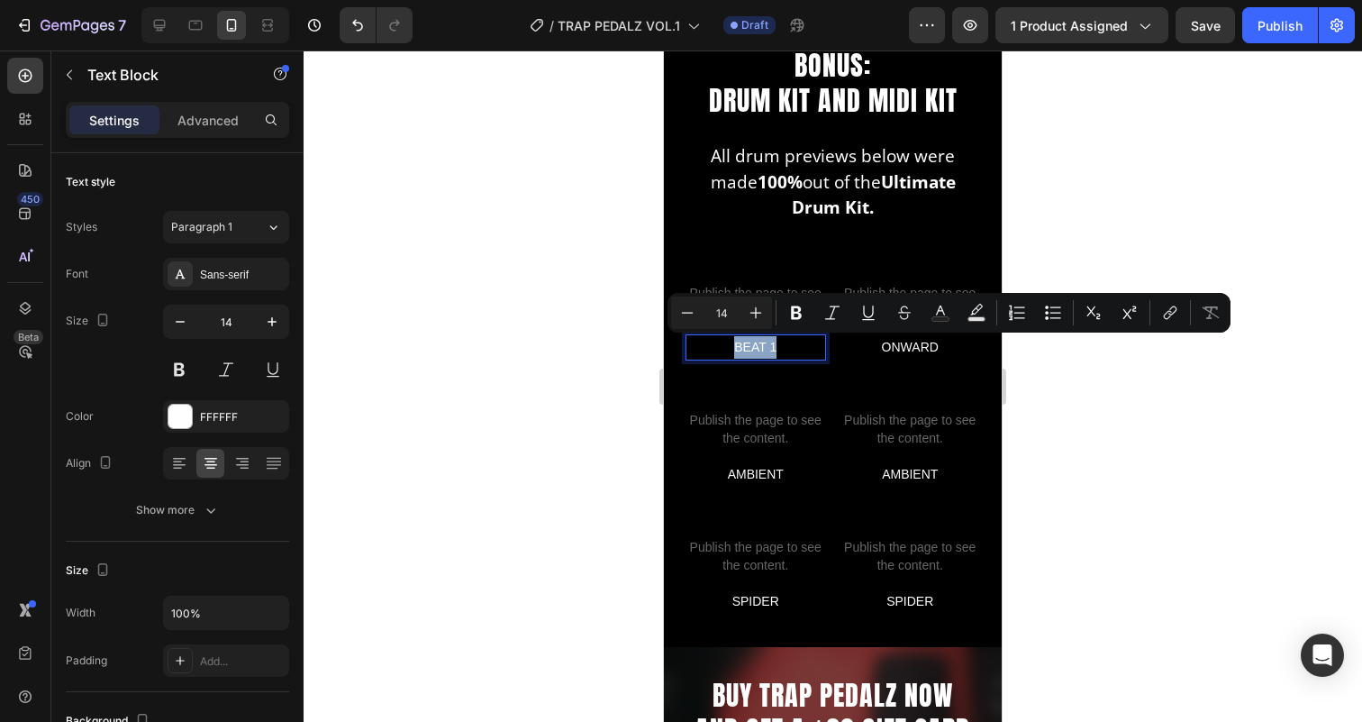
click at [746, 347] on p "BEAT 1" at bounding box center [755, 347] width 137 height 23
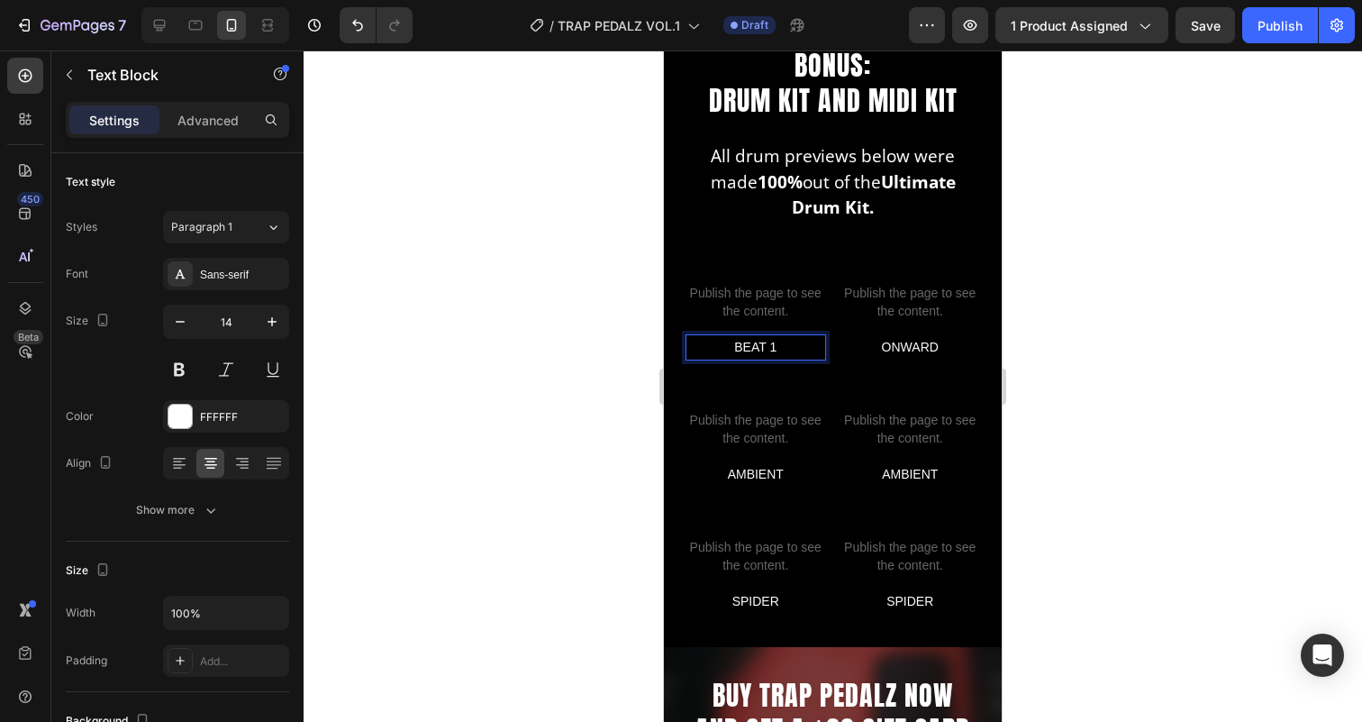
click at [746, 347] on p "BEAT 1" at bounding box center [755, 347] width 137 height 23
click at [749, 423] on span "Publish the page to see the content." at bounding box center [755, 429] width 141 height 36
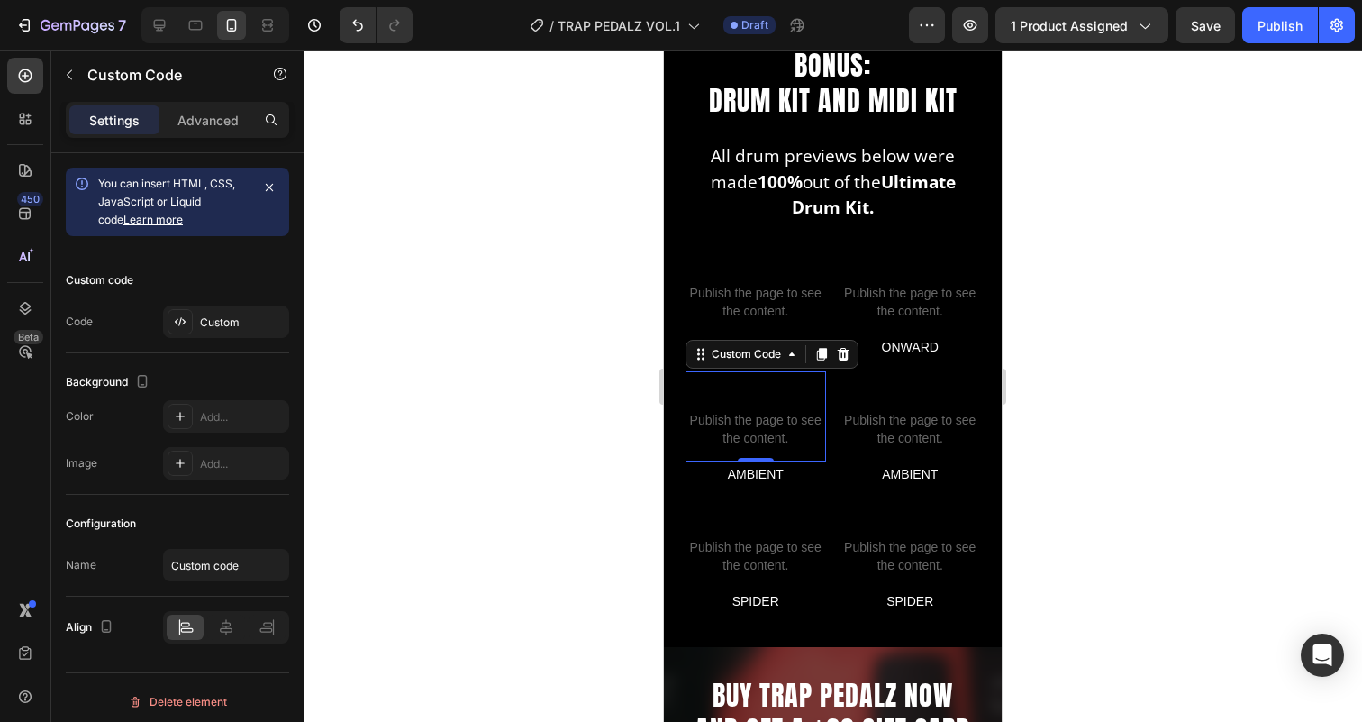
click at [749, 407] on p "Custom code Publish the page to see the content." at bounding box center [755, 416] width 141 height 90
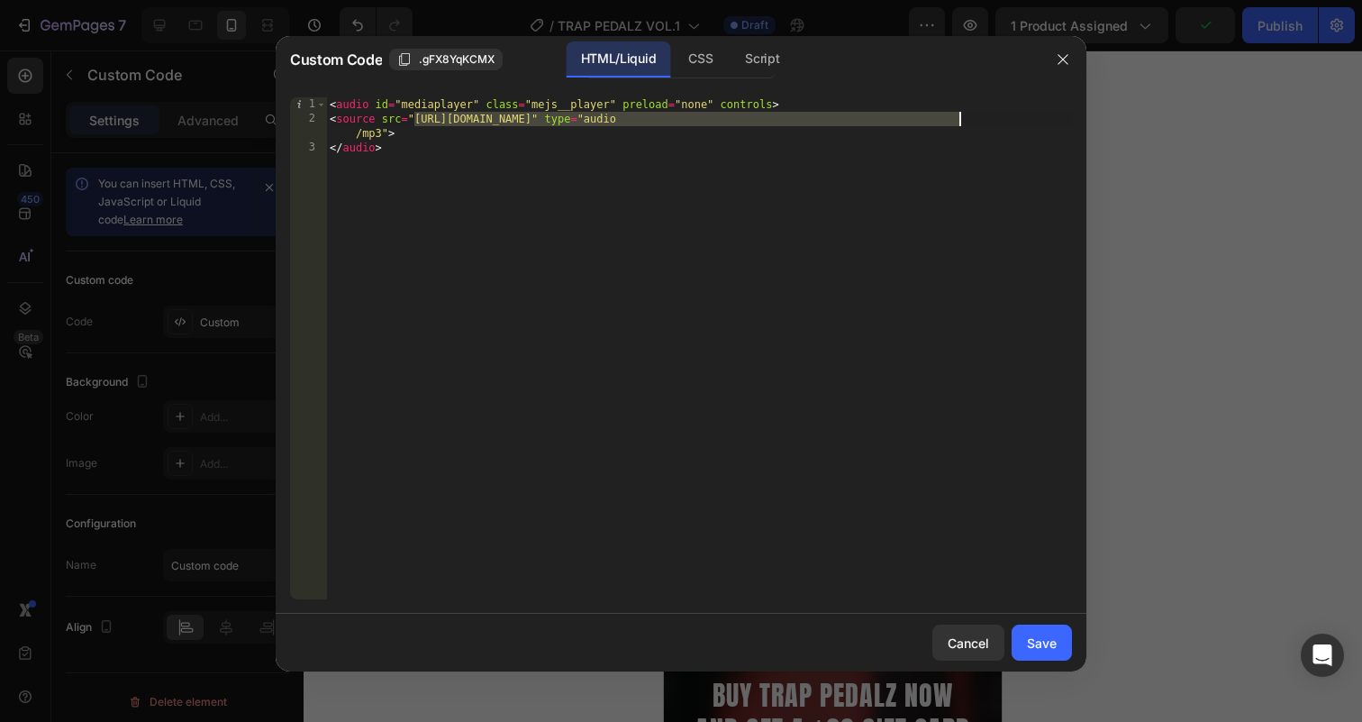
drag, startPoint x: 413, startPoint y: 121, endPoint x: 957, endPoint y: 117, distance: 544.1
click at [957, 117] on div "< audio id = "mediaplayer" class = "mejs__player" preload = "none" controls > <…" at bounding box center [699, 362] width 746 height 531
paste textarea "trim_beat.mp3?v=1758904899"
type textarea "<source src="https://cdn.shopify.com/s/files/1/0889/9425/0936/files/trim_beat.m…"
click at [1050, 651] on div "Save" at bounding box center [1042, 642] width 30 height 19
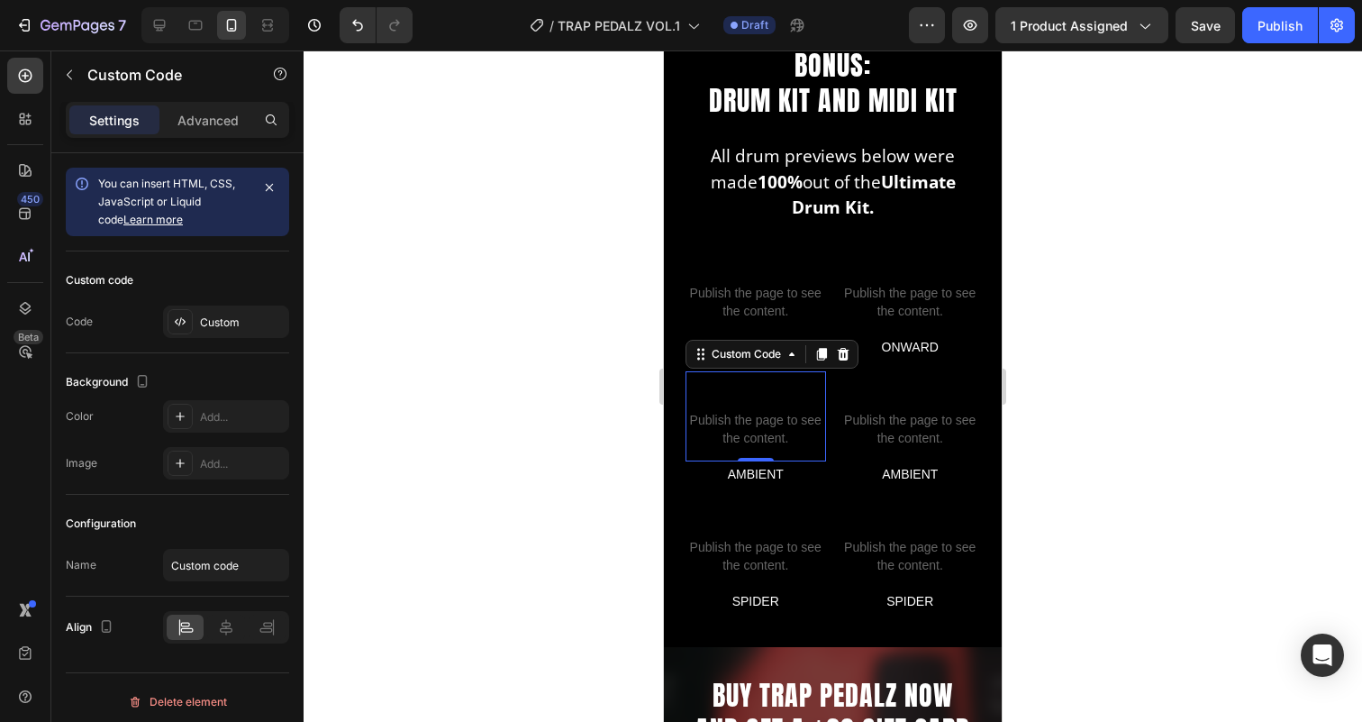
click at [756, 418] on span "Publish the page to see the content." at bounding box center [755, 429] width 141 height 36
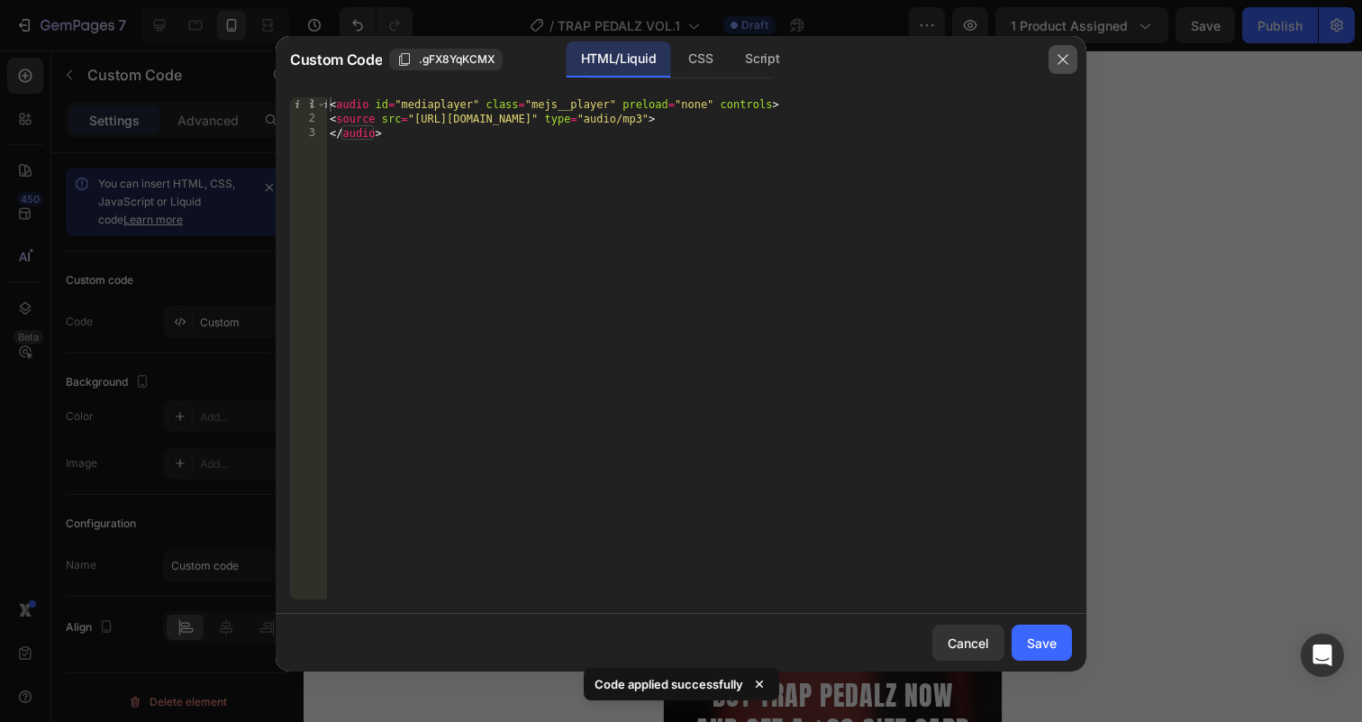
click at [1066, 54] on icon "button" at bounding box center [1063, 59] width 14 height 14
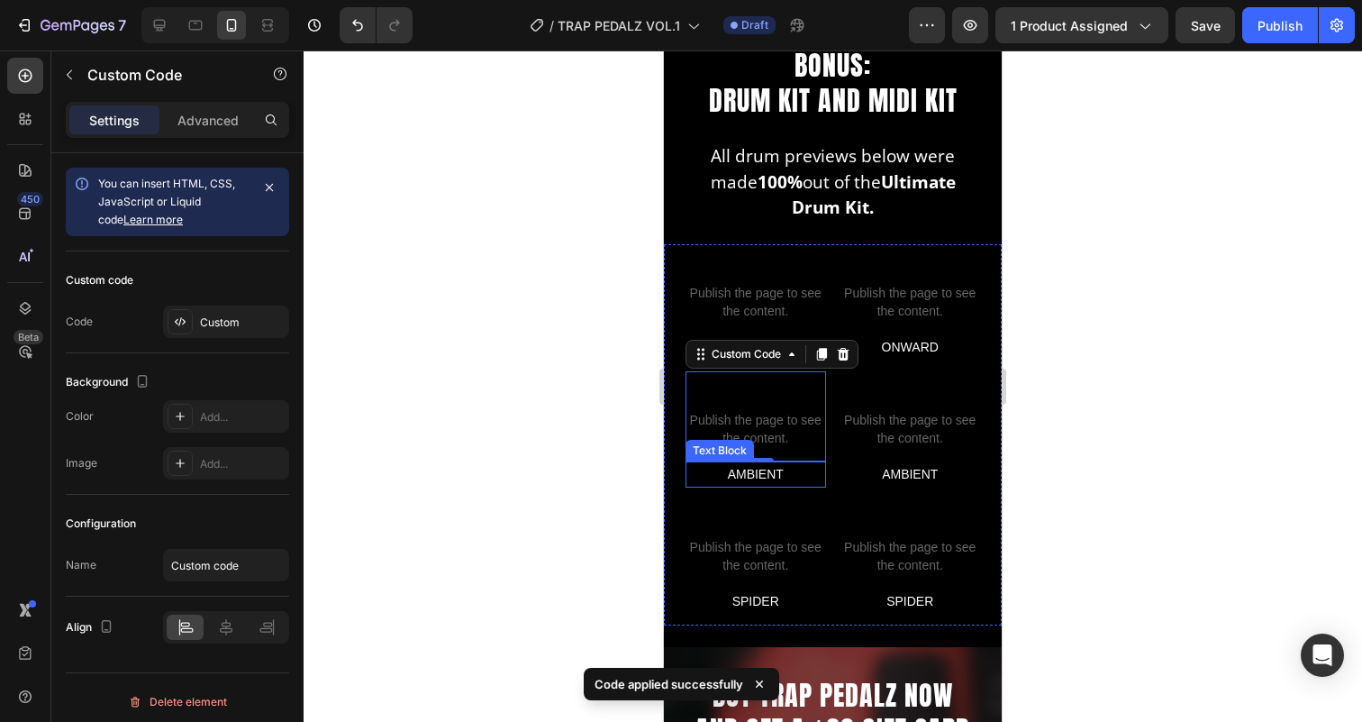
click at [792, 473] on p "AMBIENT" at bounding box center [755, 474] width 137 height 23
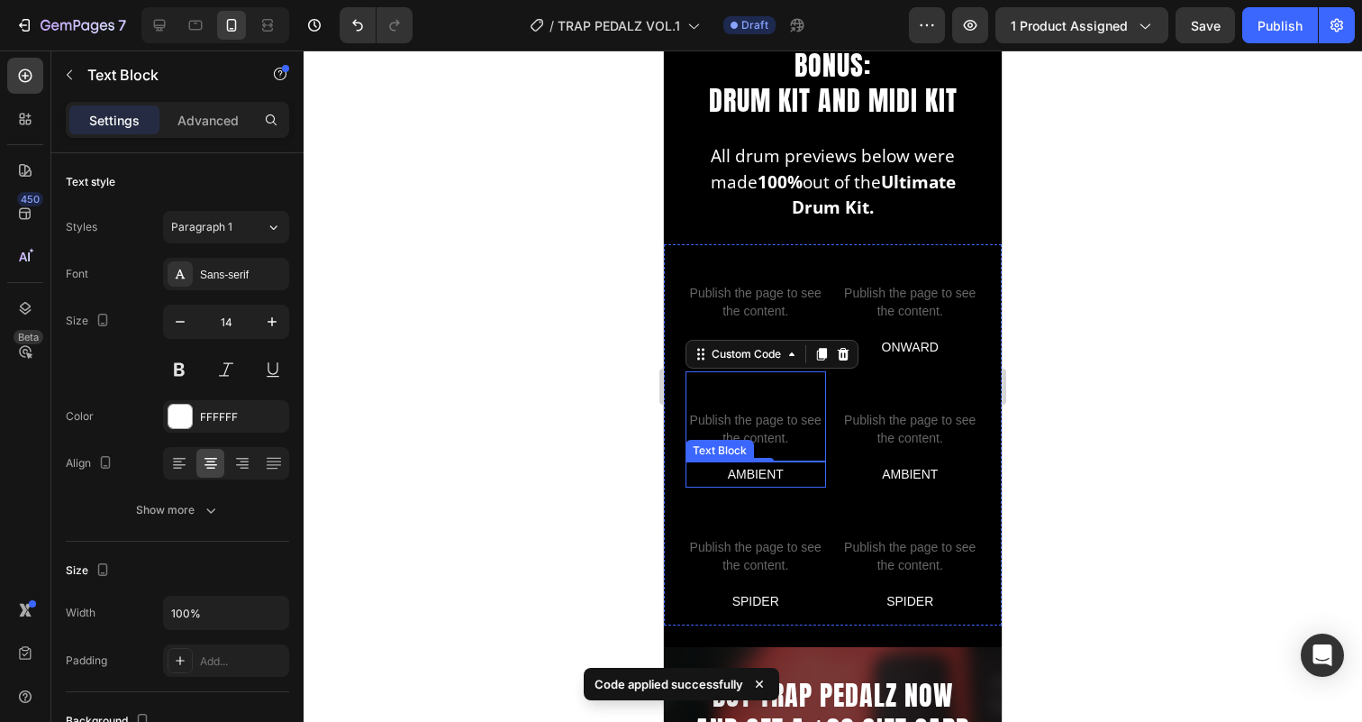
click at [792, 473] on p "AMBIENT" at bounding box center [755, 474] width 137 height 23
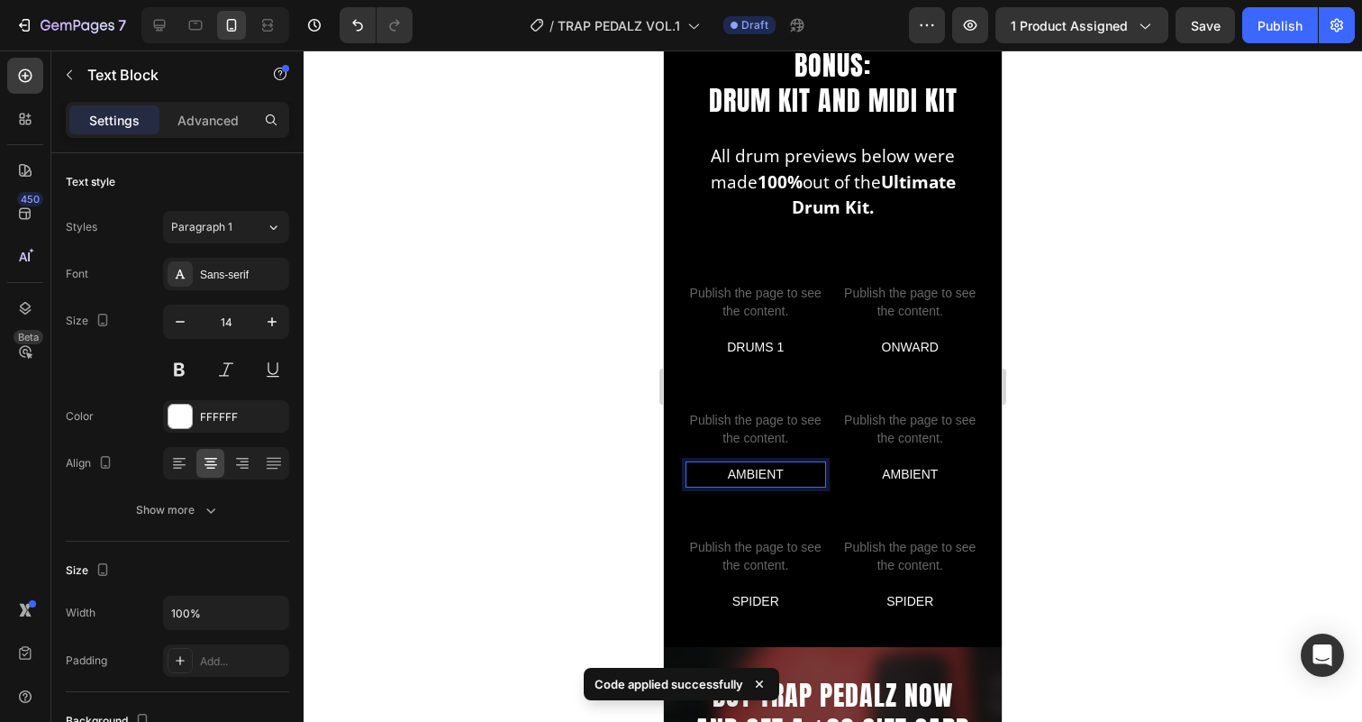
click at [792, 473] on p "AMBIENT" at bounding box center [755, 474] width 137 height 23
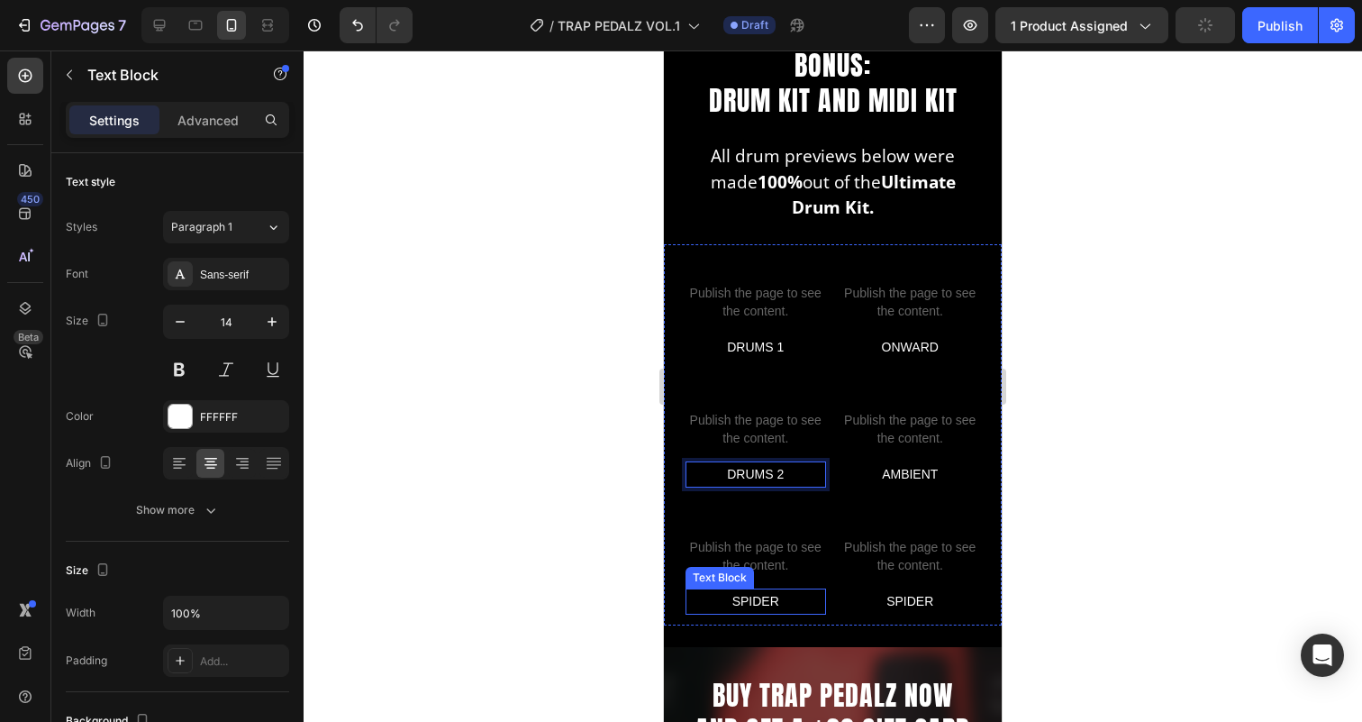
click at [749, 601] on p "SPIDER" at bounding box center [755, 601] width 137 height 23
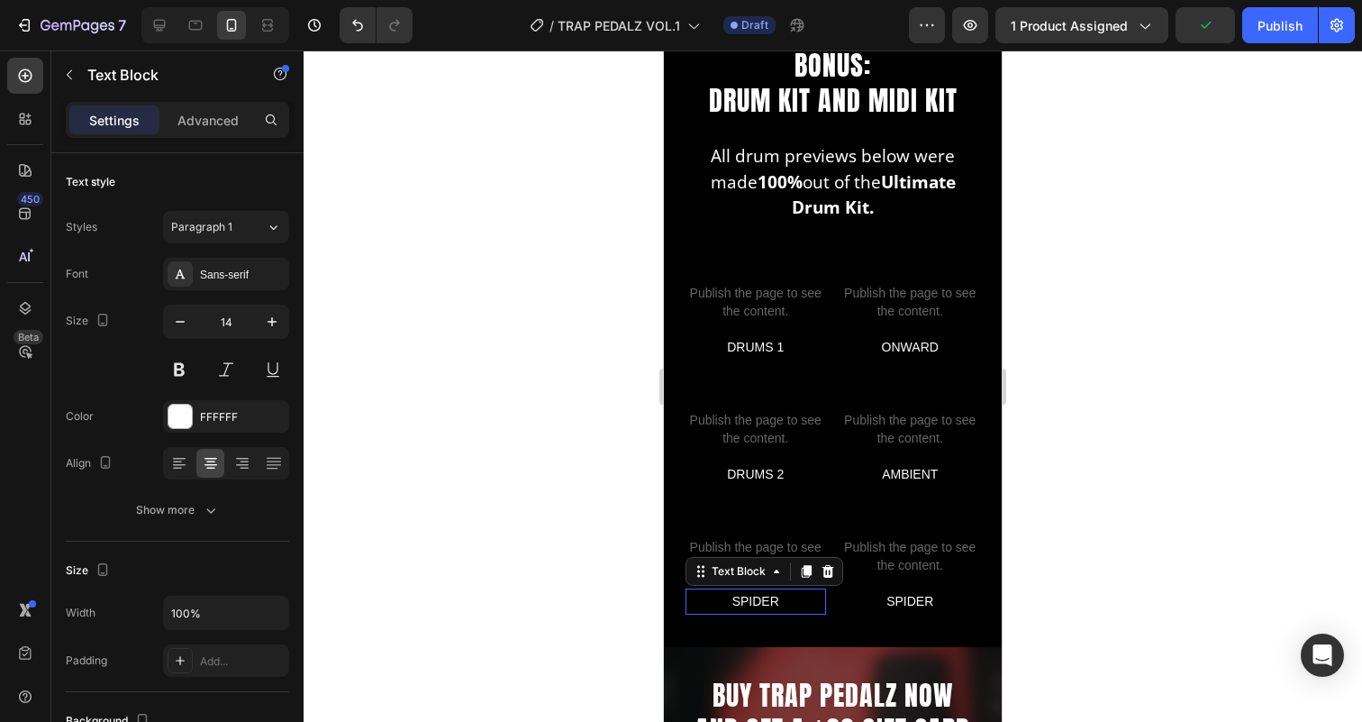
click at [749, 601] on p "SPIDER" at bounding box center [755, 601] width 137 height 23
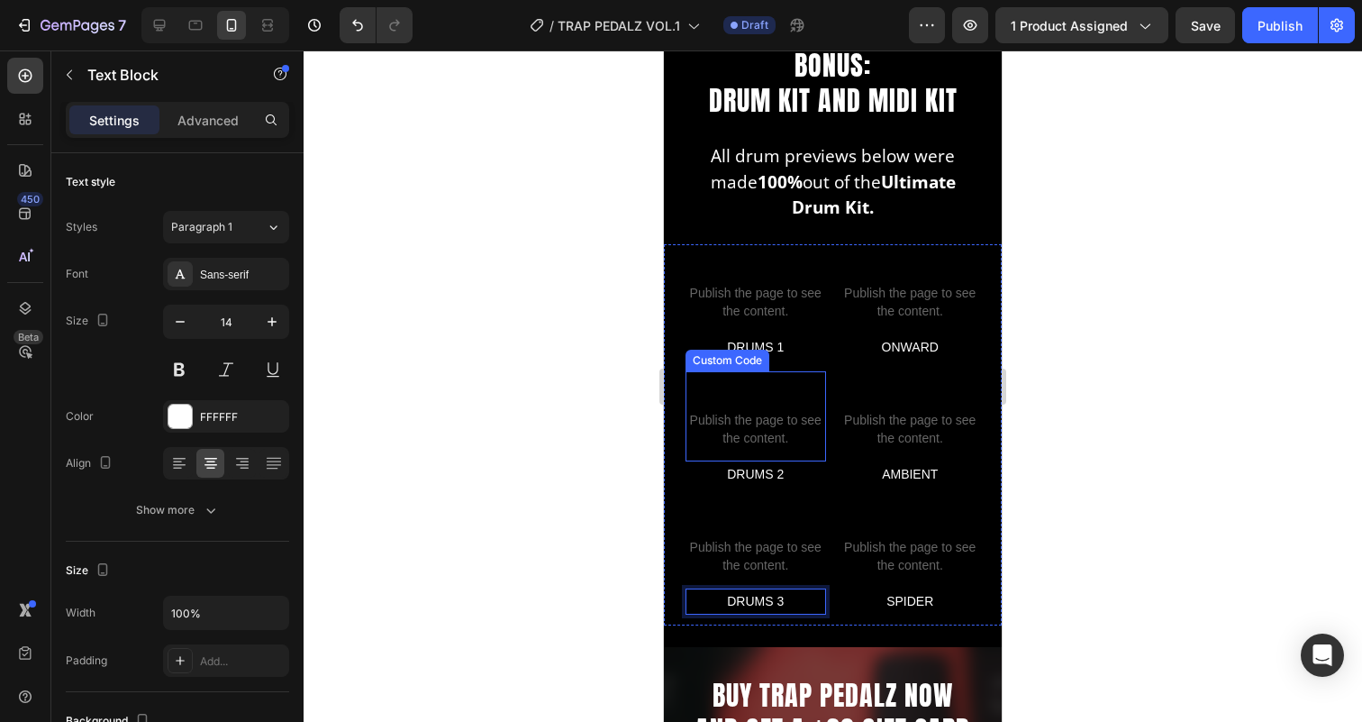
click at [761, 436] on span "Publish the page to see the content." at bounding box center [755, 429] width 141 height 36
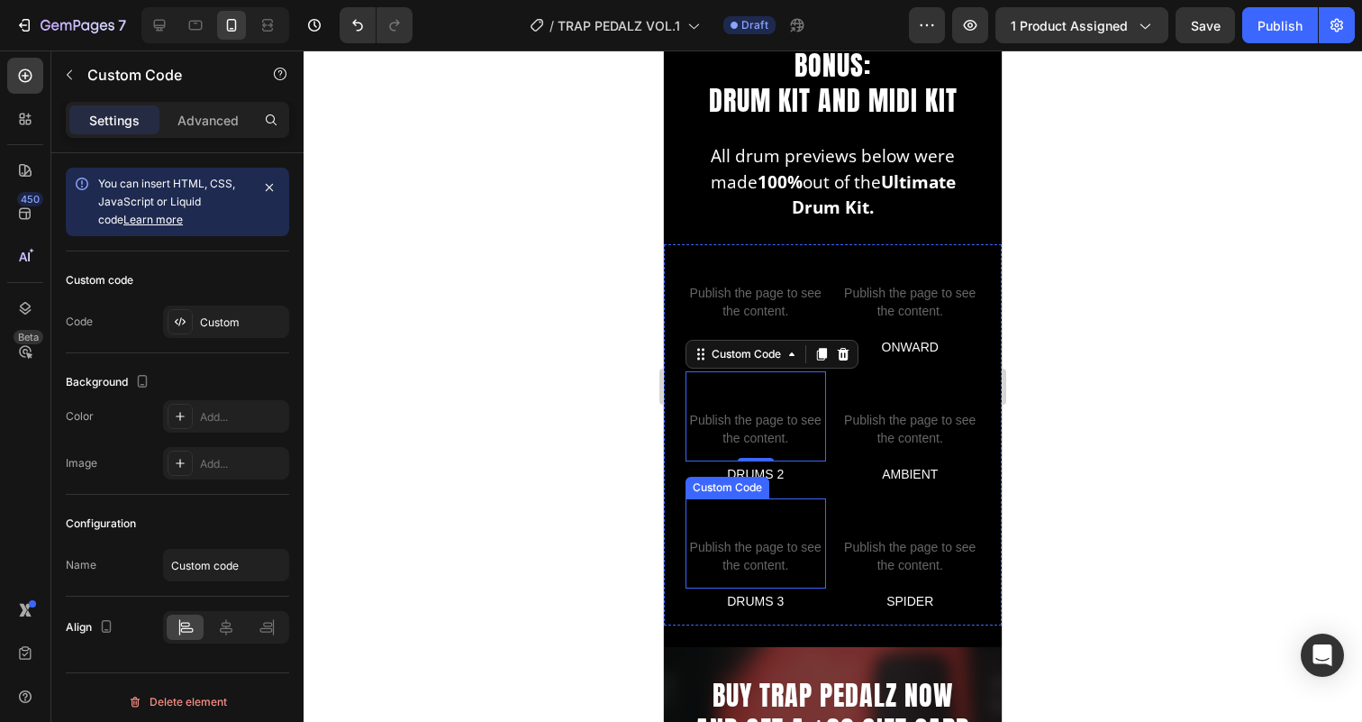
click at [779, 535] on p "Custom code Publish the page to see the content." at bounding box center [755, 543] width 141 height 90
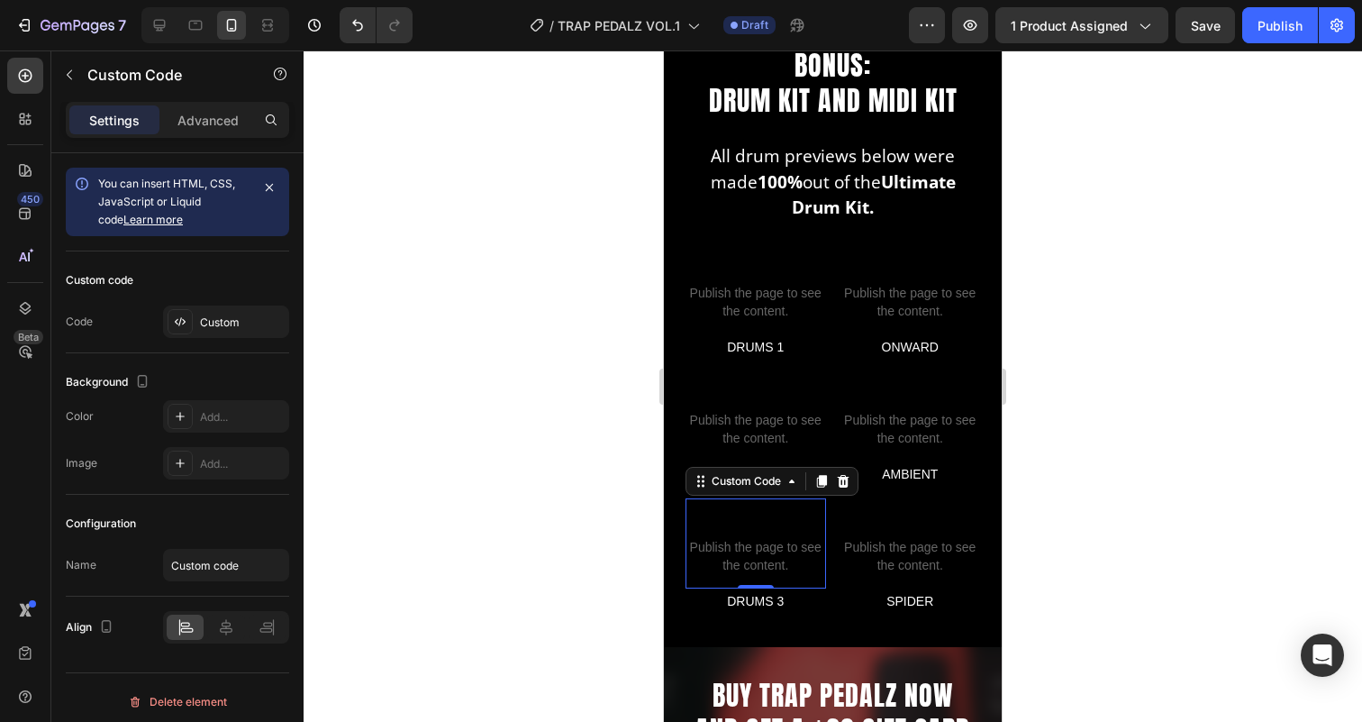
click at [757, 539] on span "Publish the page to see the content." at bounding box center [755, 556] width 141 height 36
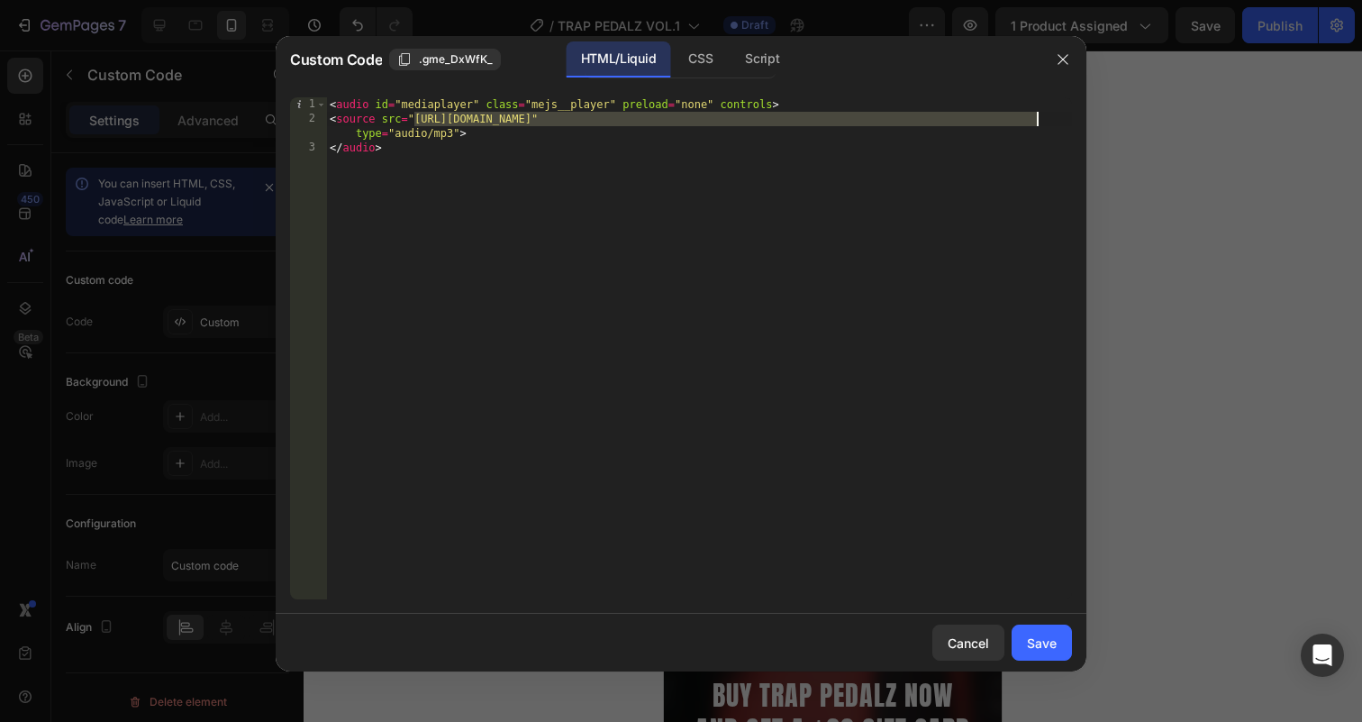
drag, startPoint x: 413, startPoint y: 118, endPoint x: 1038, endPoint y: 123, distance: 624.2
click at [1038, 123] on div "< audio id = "mediaplayer" class = "mejs__player" preload = "none" controls > <…" at bounding box center [699, 362] width 746 height 531
paste textarea "cold_beat.mp3?v=1758904899"
type textarea "<source src="https://cdn.shopify.com/s/files/1/0889/9425/0936/files/cold_beat.m…"
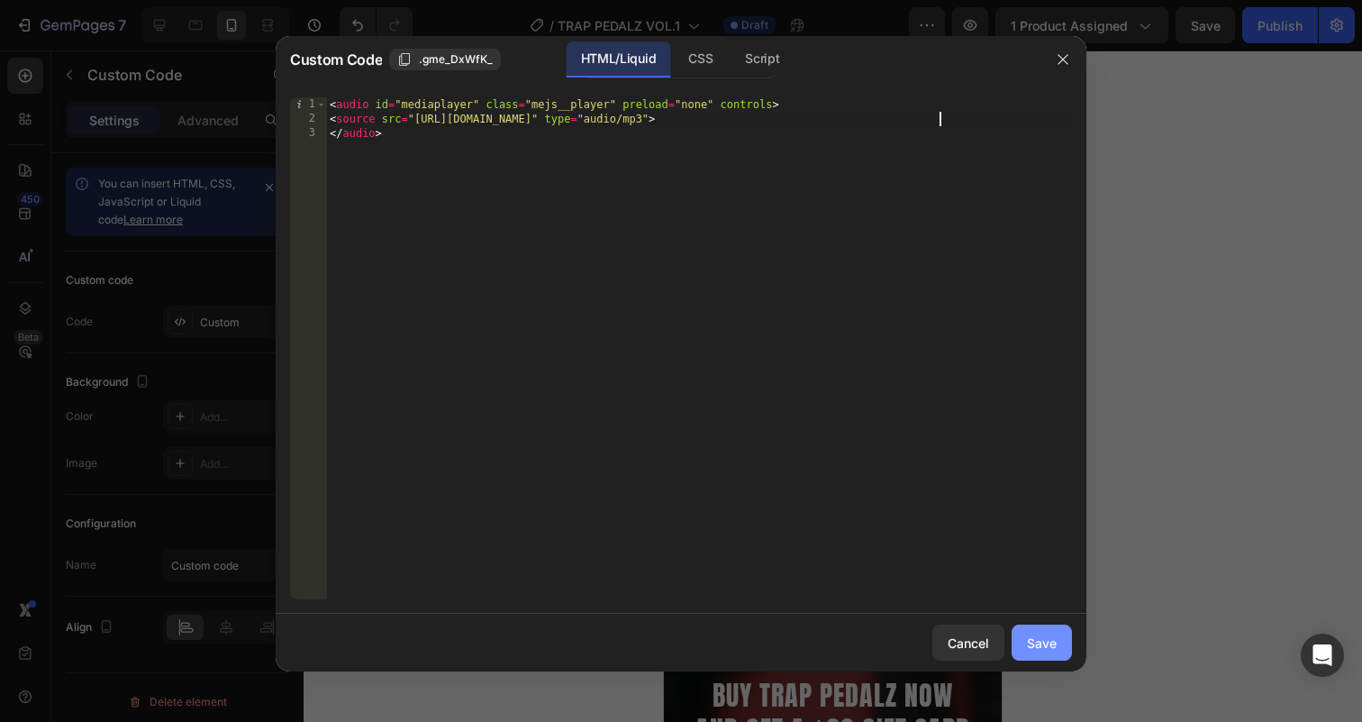
click at [1055, 633] on div "Save" at bounding box center [1042, 642] width 30 height 19
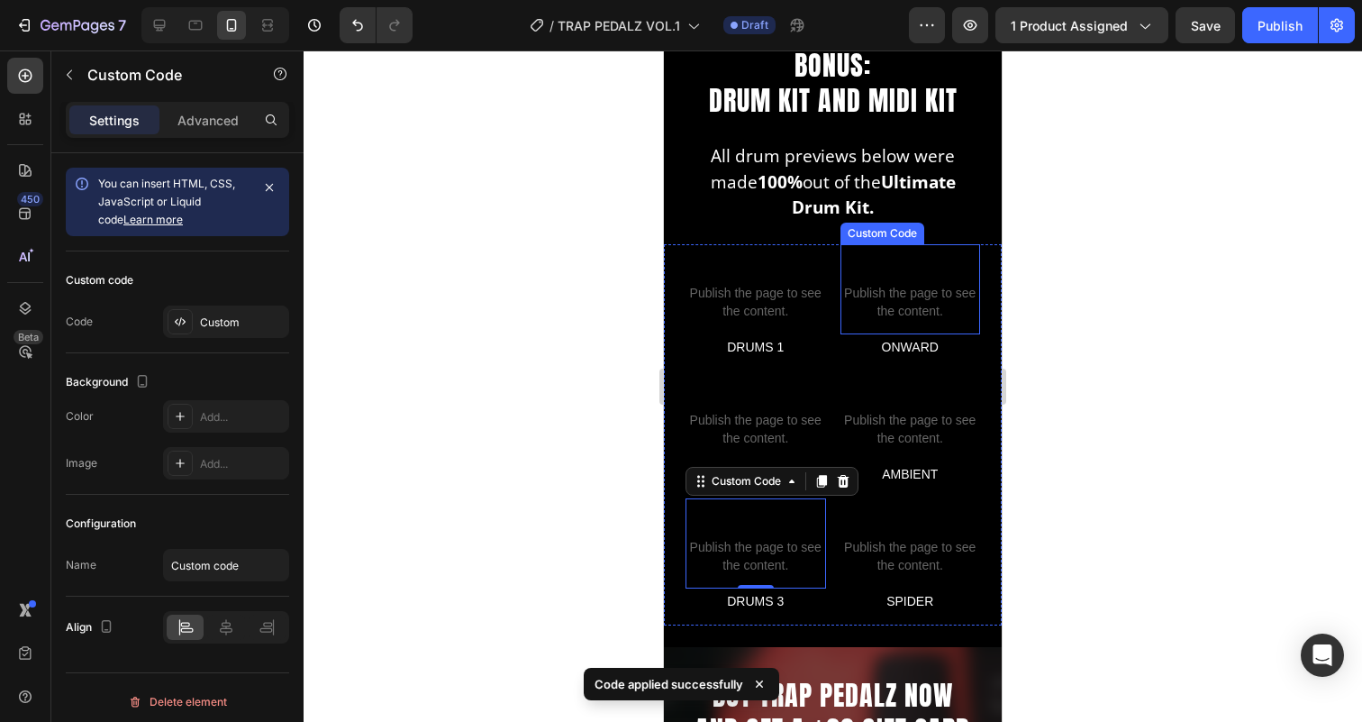
click at [918, 287] on span "Publish the page to see the content." at bounding box center [910, 302] width 141 height 36
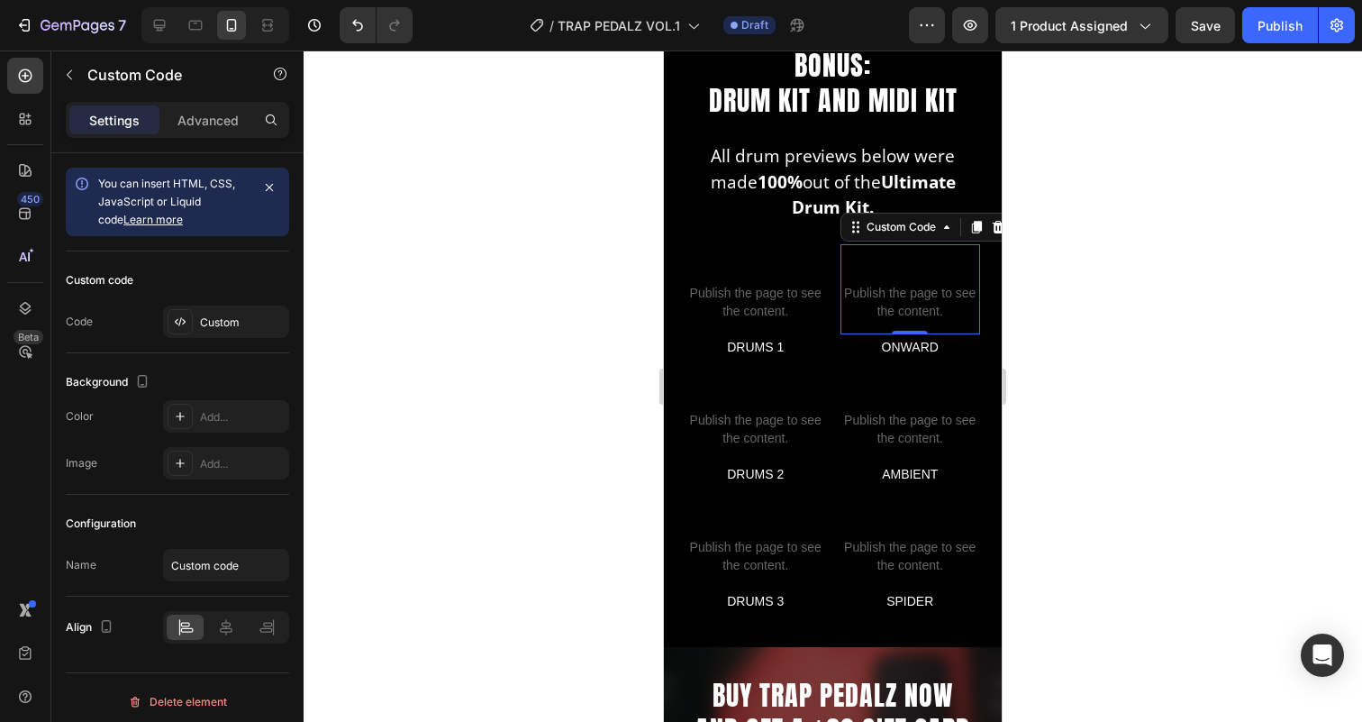
click at [897, 263] on span "Custom code" at bounding box center [910, 270] width 141 height 22
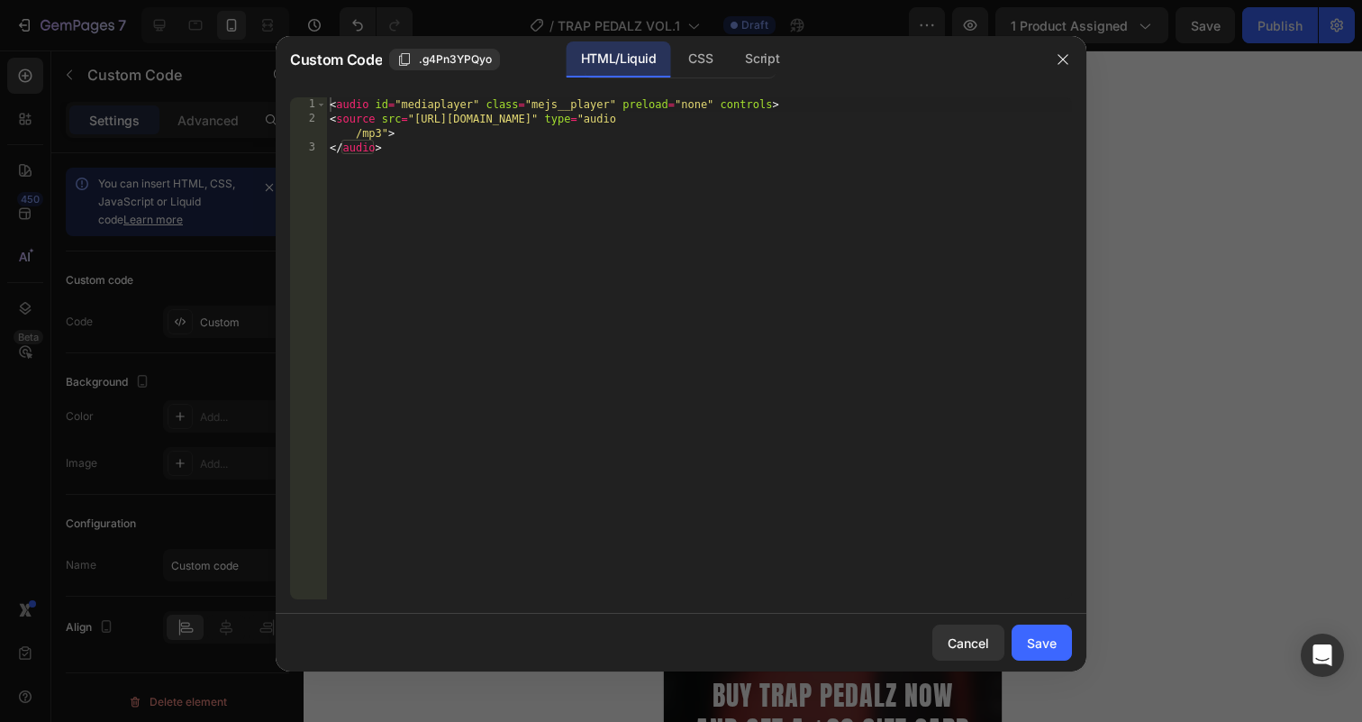
click at [821, 261] on div "< audio id = "mediaplayer" class = "mejs__player" preload = "none" controls > <…" at bounding box center [699, 362] width 746 height 531
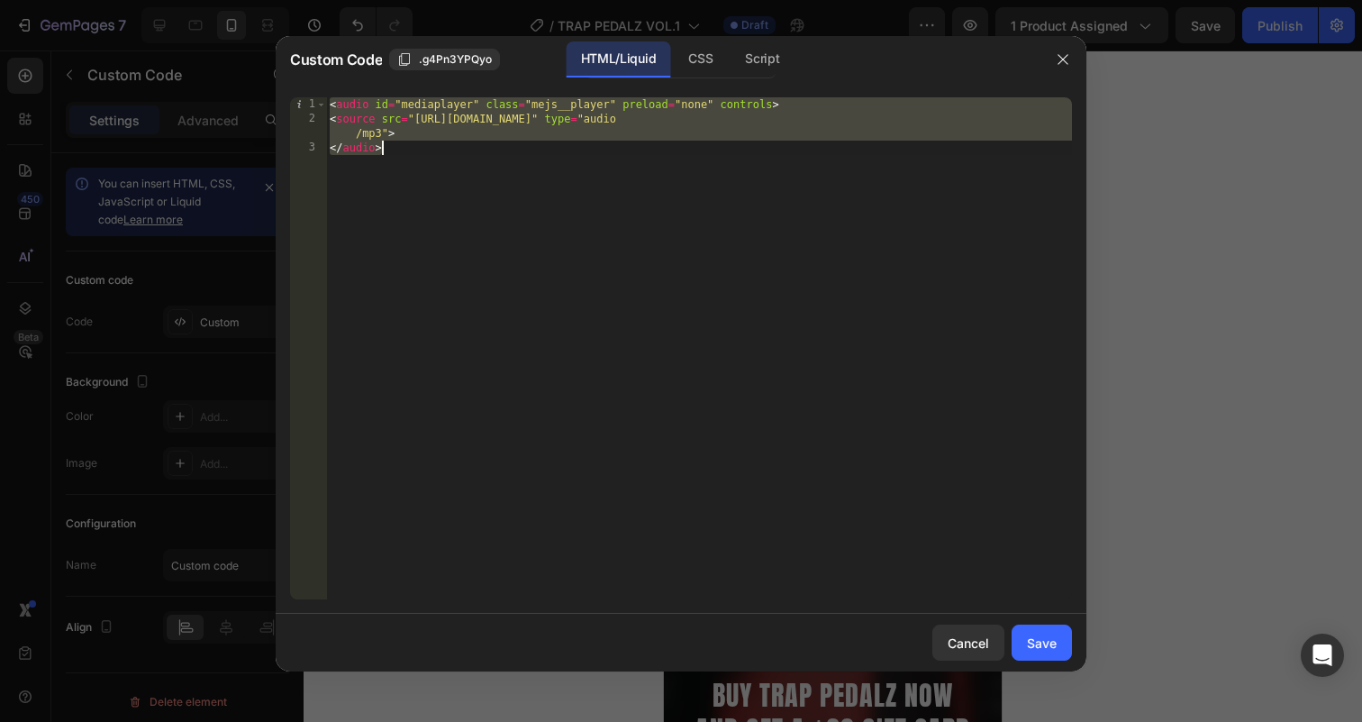
paste textarea
type textarea "</audio>"
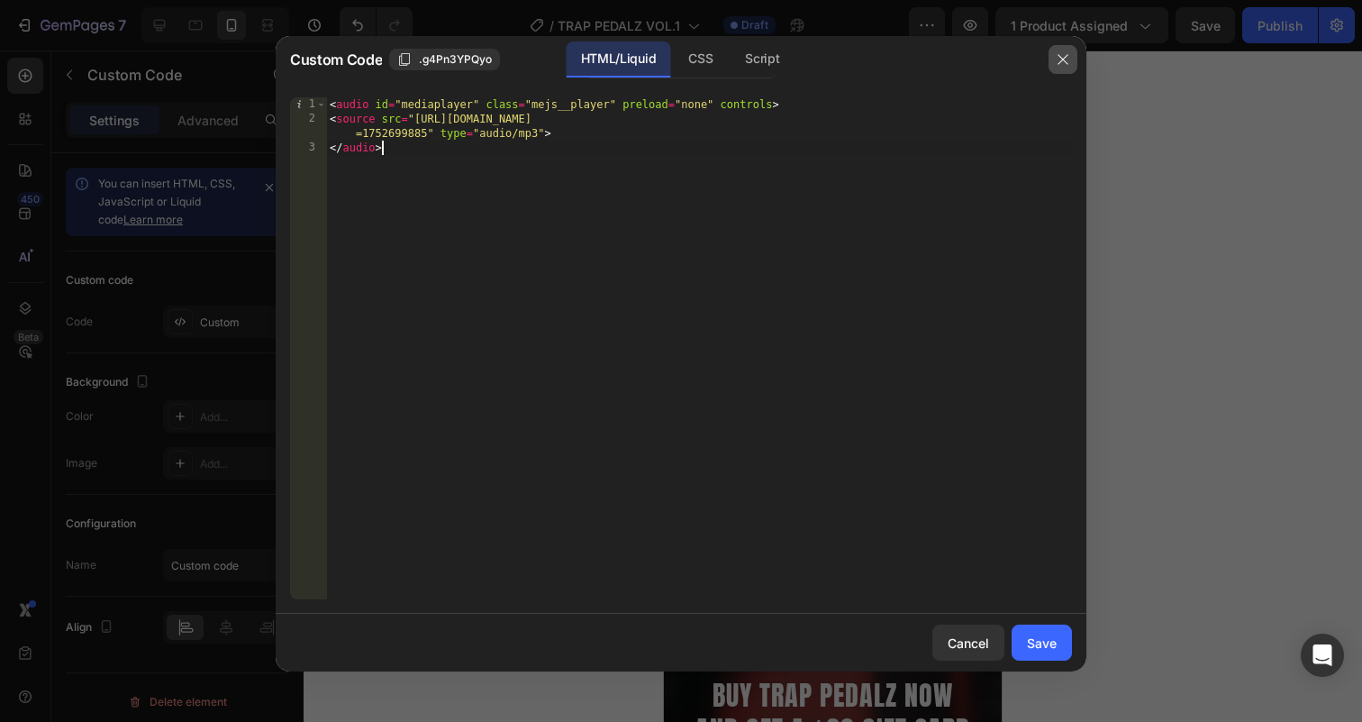
click at [1062, 57] on icon "button" at bounding box center [1063, 59] width 14 height 14
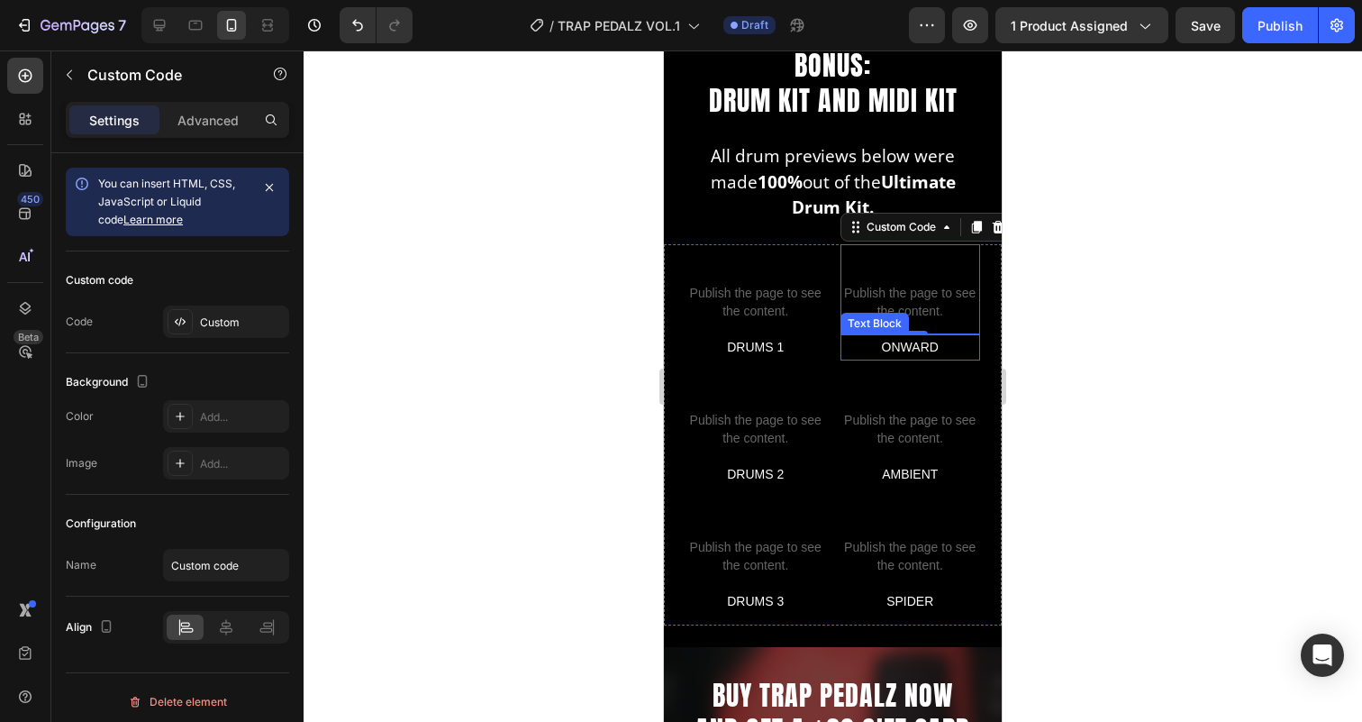
click at [924, 346] on p "ONWARD" at bounding box center [910, 347] width 137 height 23
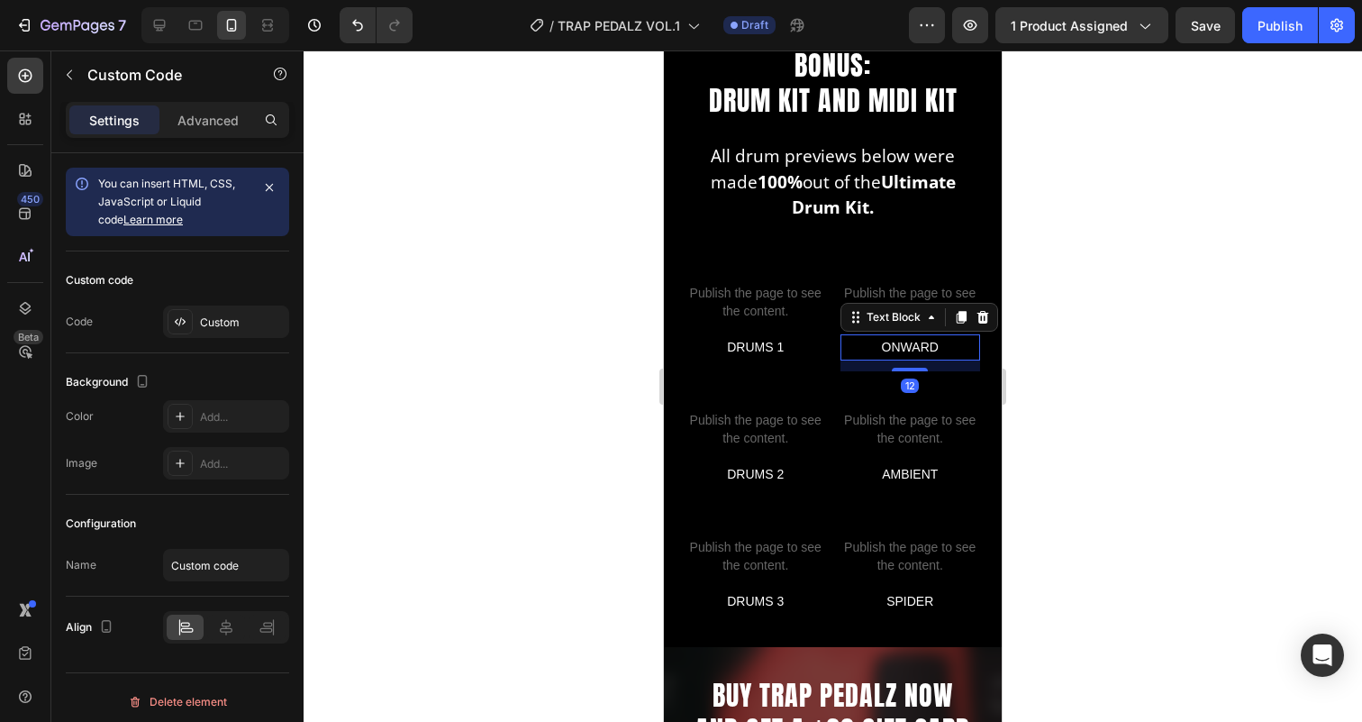
click at [924, 346] on p "ONWARD" at bounding box center [910, 347] width 137 height 23
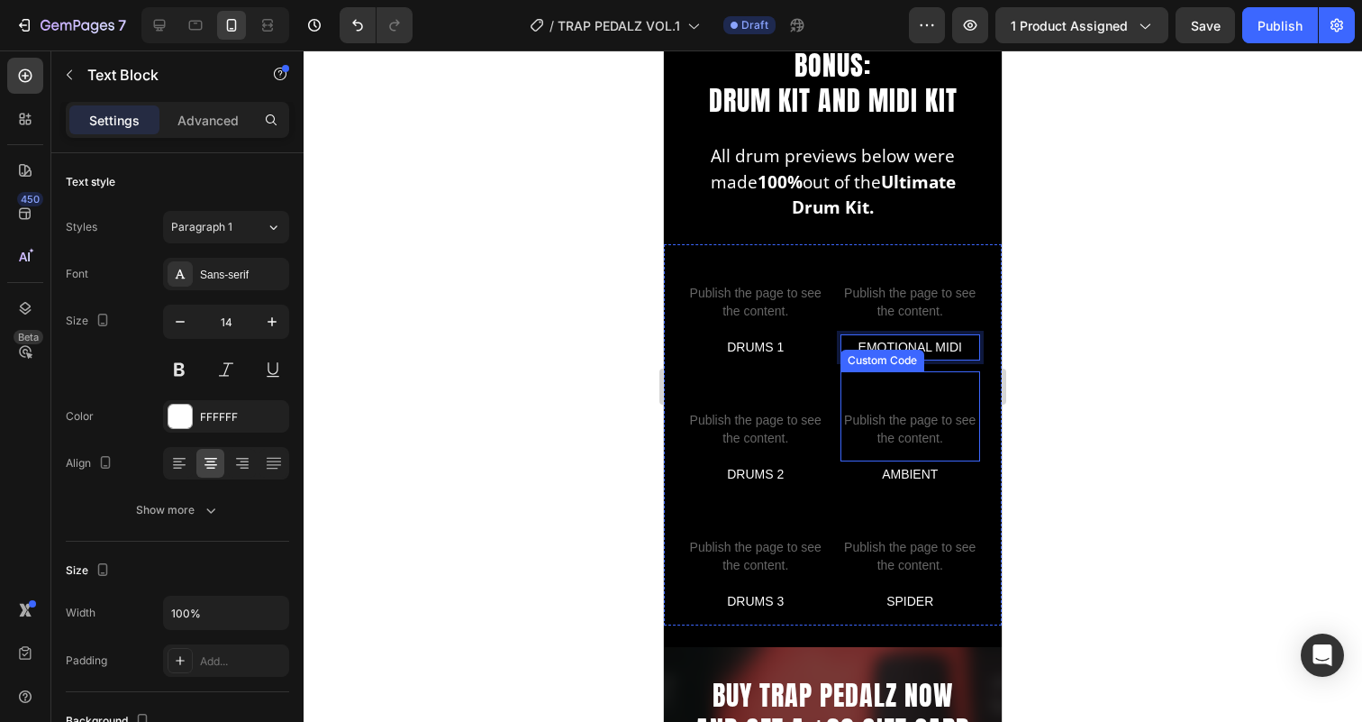
click at [925, 405] on span "Custom code" at bounding box center [910, 397] width 141 height 22
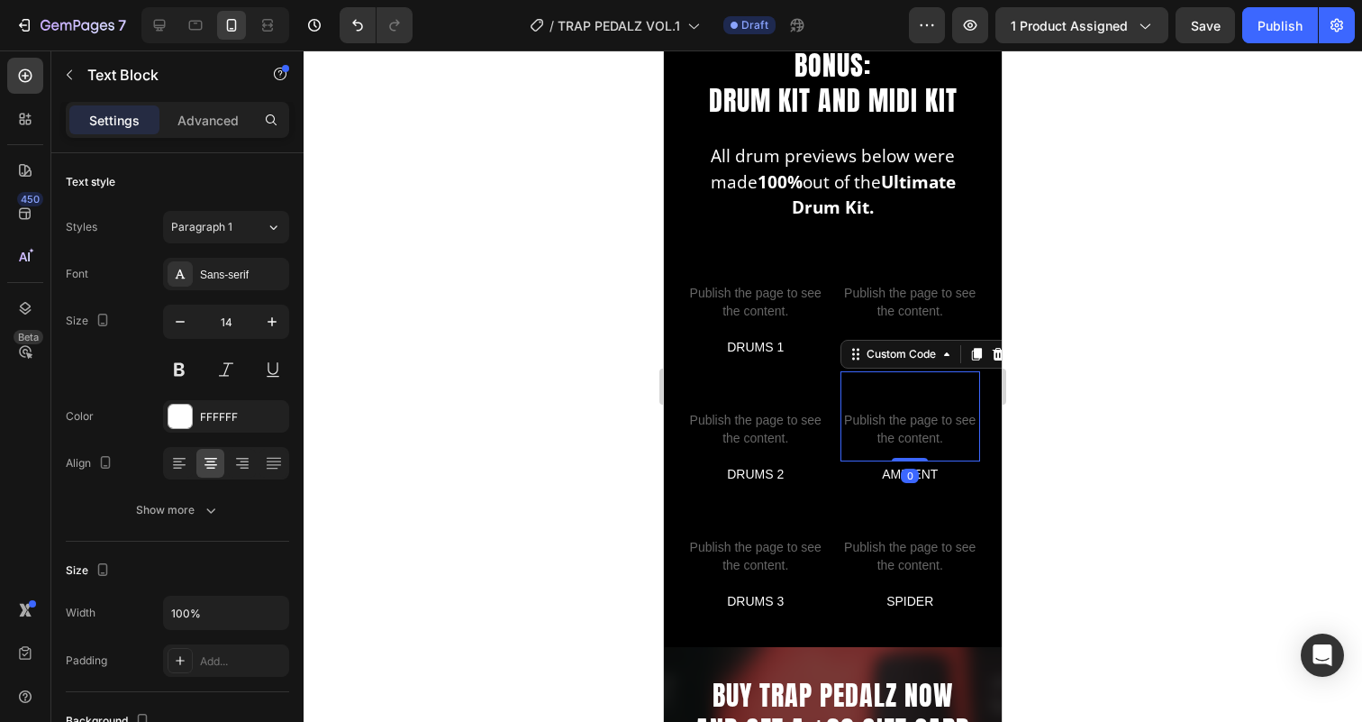
click at [925, 405] on span "Custom code" at bounding box center [910, 397] width 141 height 22
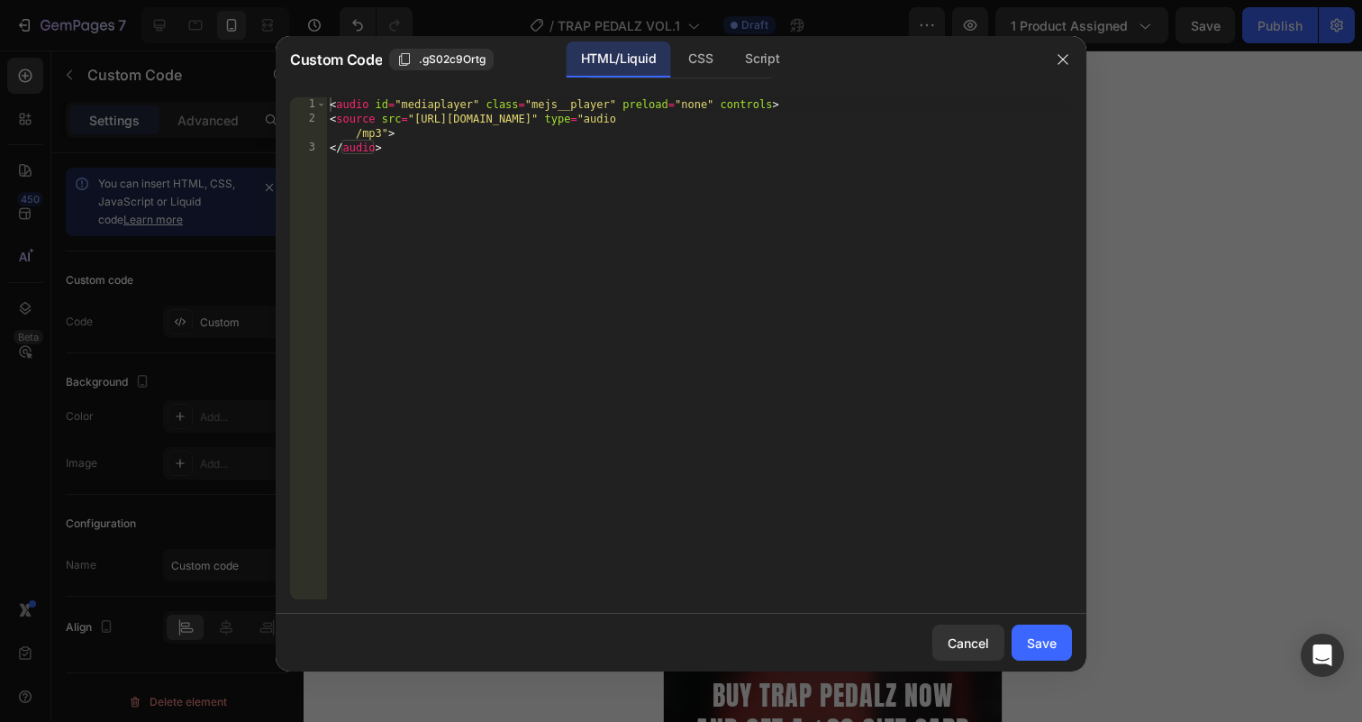
click at [849, 342] on div "< audio id = "mediaplayer" class = "mejs__player" preload = "none" controls > <…" at bounding box center [699, 362] width 746 height 531
type textarea "<source src="https://cdn.shopify.com/s/files/1/0889/9425/0936/files/ambient_loo…"
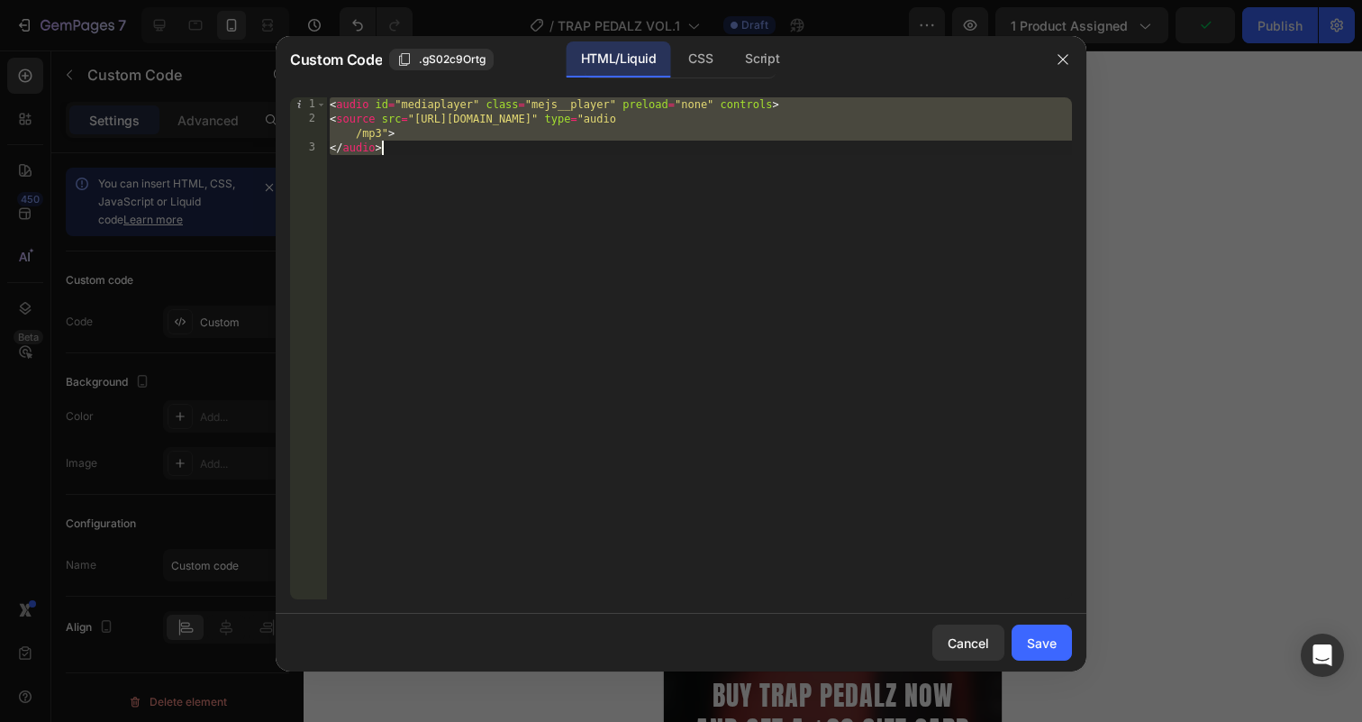
paste textarea
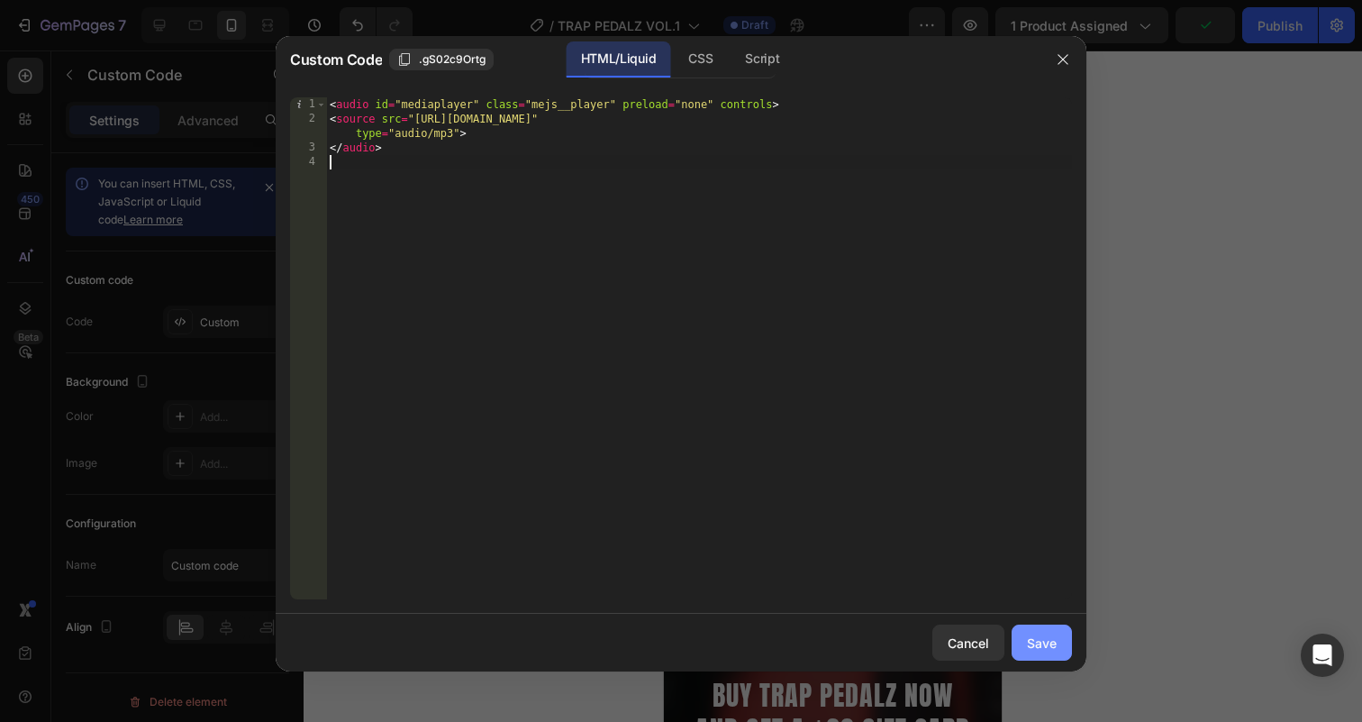
click at [1031, 640] on div "Save" at bounding box center [1042, 642] width 30 height 19
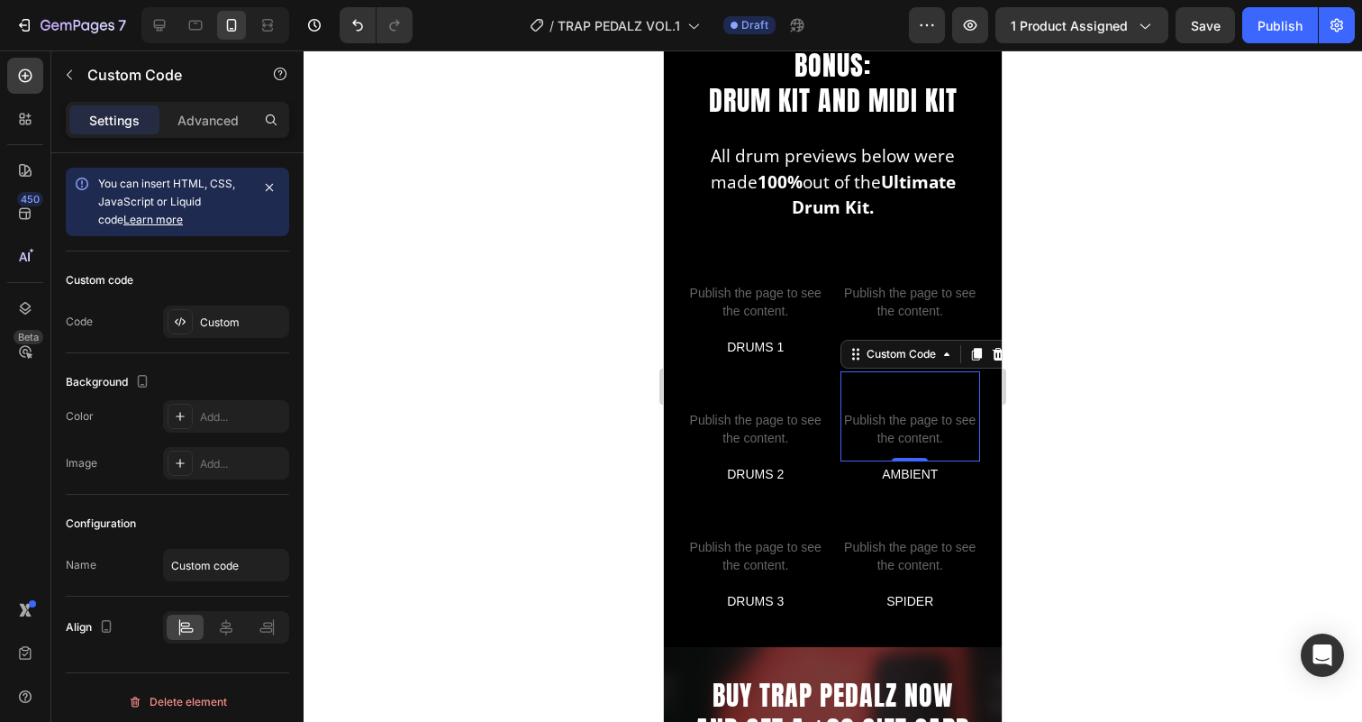
click at [916, 471] on div "0" at bounding box center [910, 475] width 18 height 14
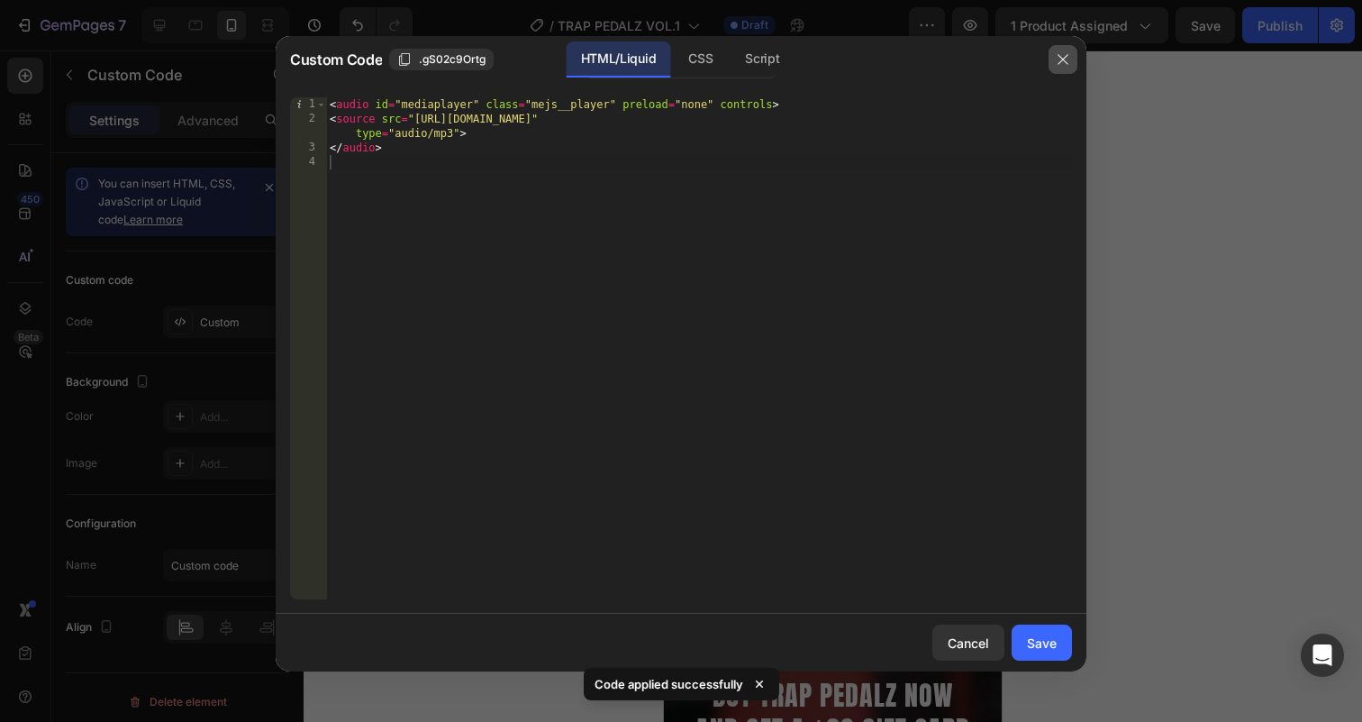
click at [1062, 58] on icon "button" at bounding box center [1063, 59] width 14 height 14
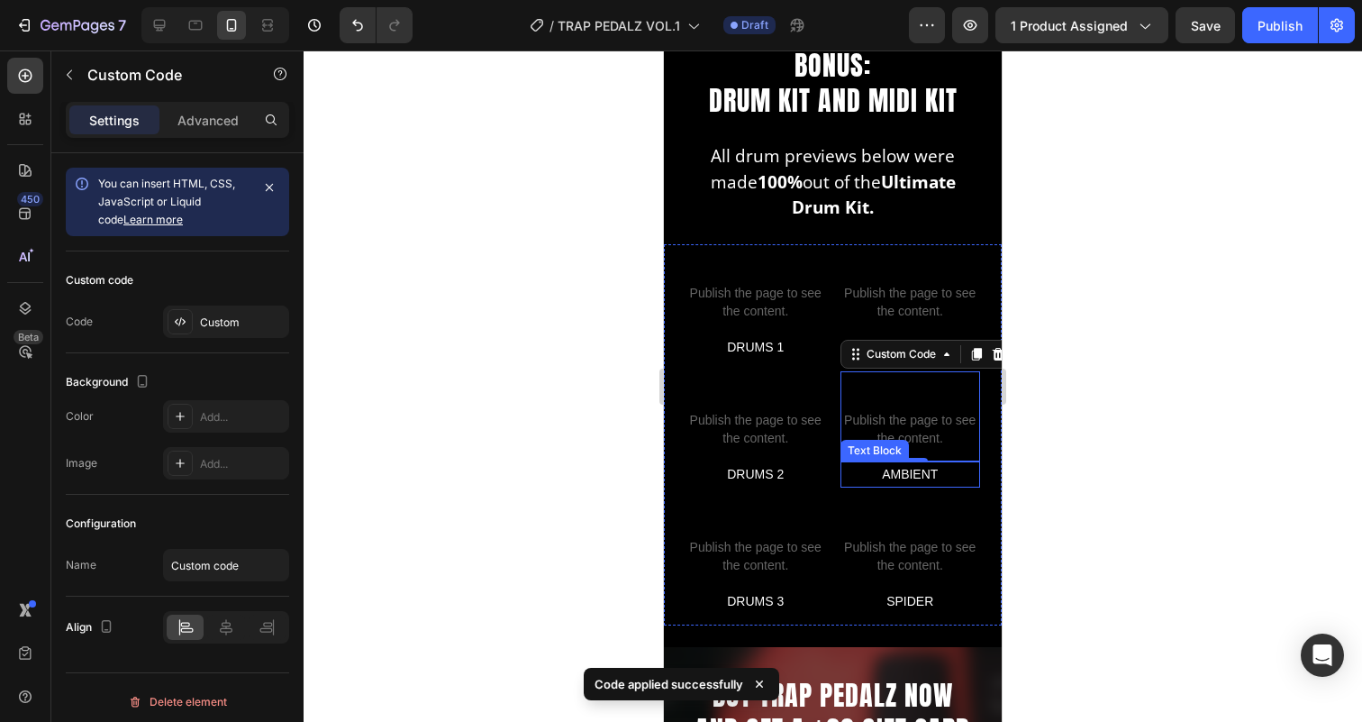
click at [944, 475] on p "AMBIENT" at bounding box center [910, 474] width 137 height 23
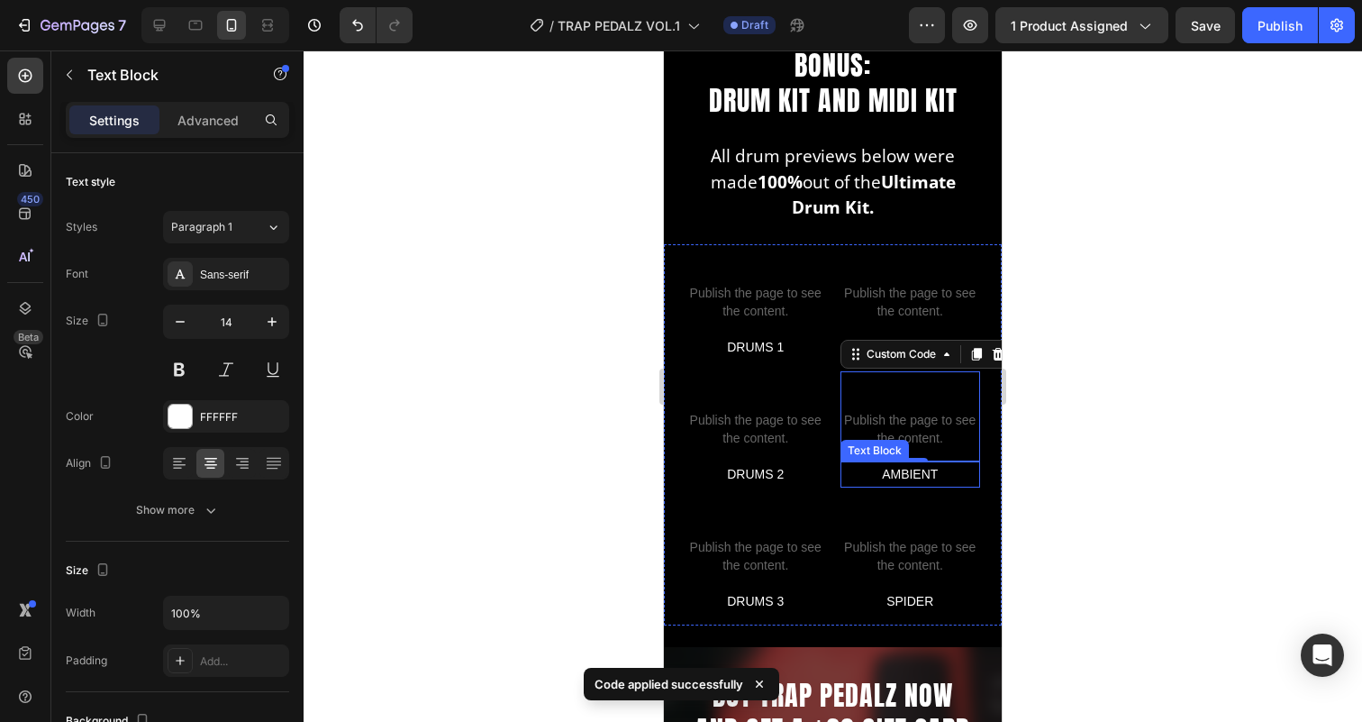
click at [944, 475] on p "AMBIENT" at bounding box center [910, 474] width 137 height 23
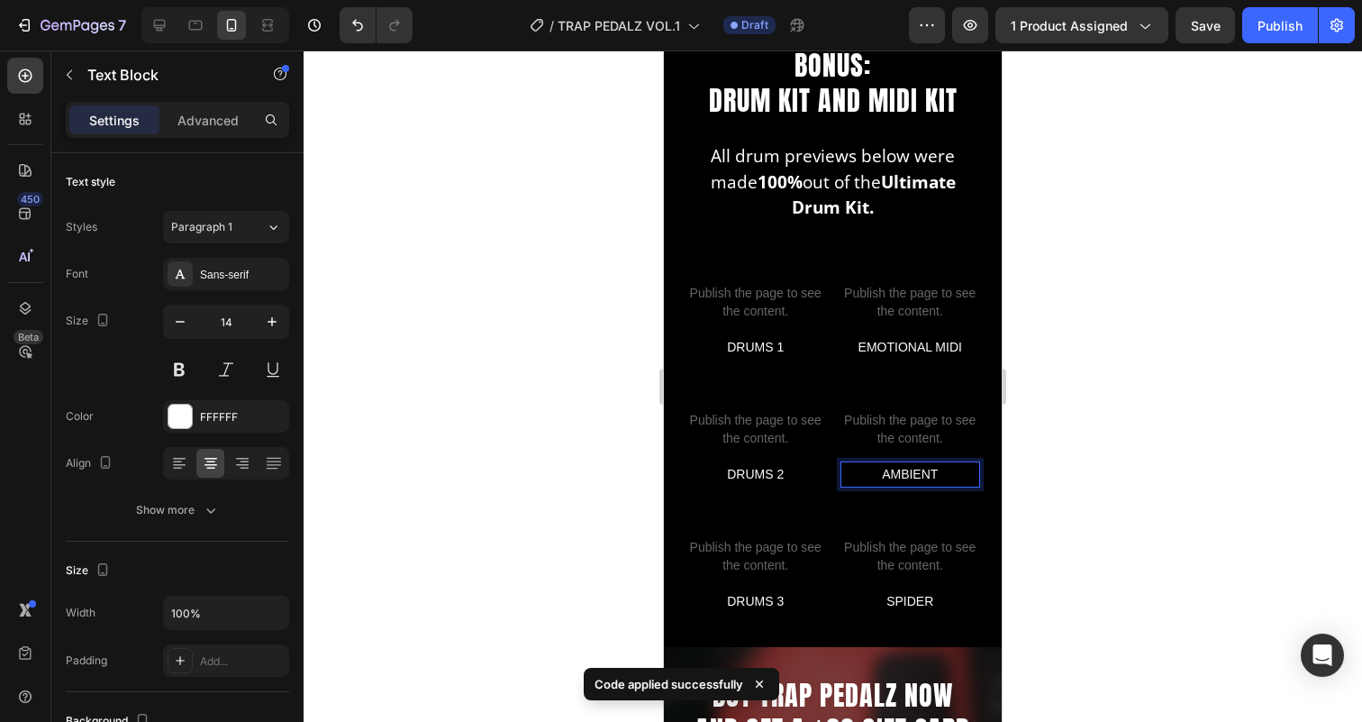
click at [944, 475] on p "AMBIENT" at bounding box center [910, 474] width 137 height 23
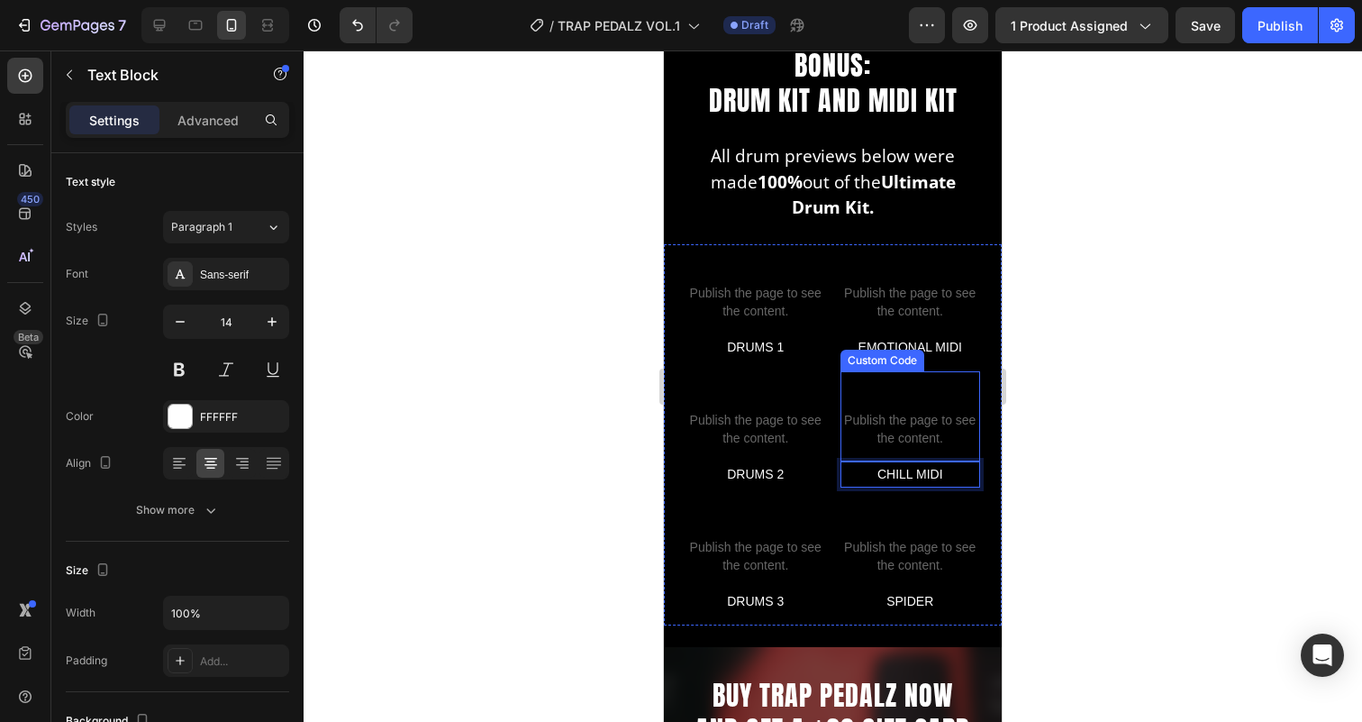
click at [943, 434] on span "Publish the page to see the content." at bounding box center [910, 429] width 141 height 36
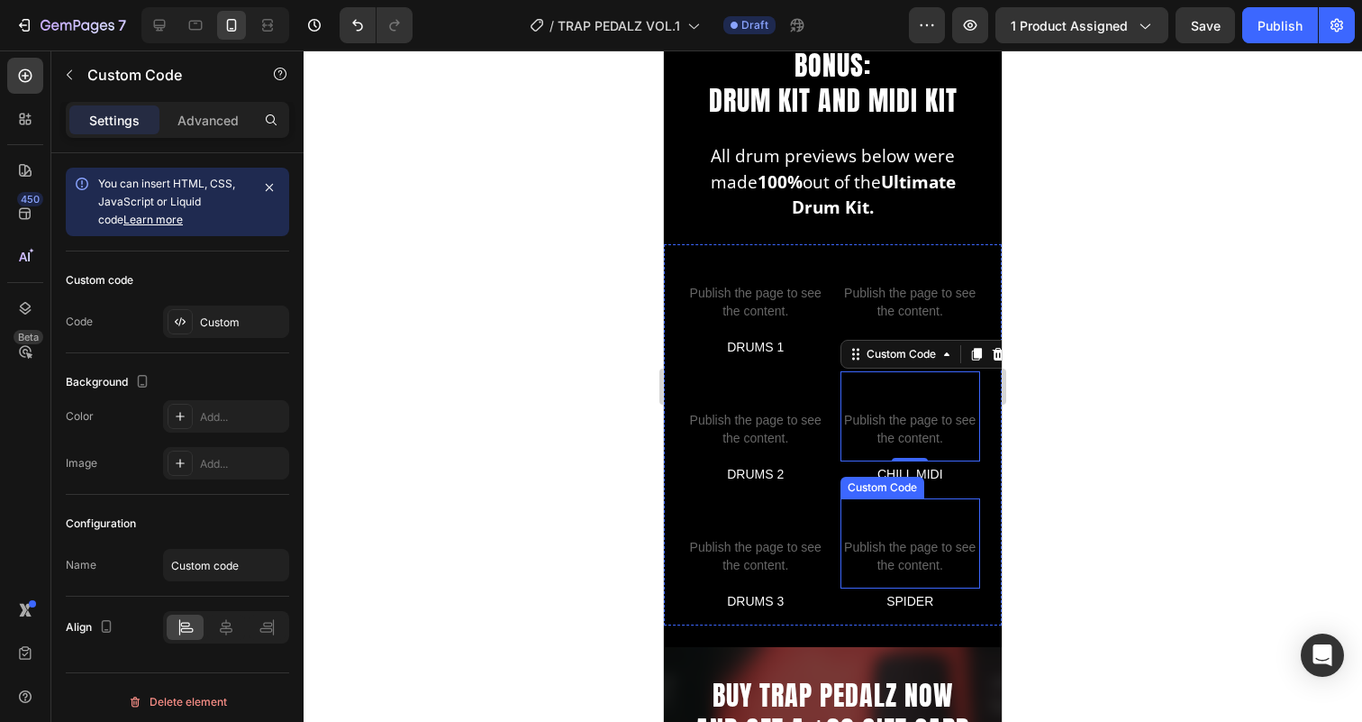
click at [900, 536] on p "Custom code Publish the page to see the content." at bounding box center [910, 543] width 141 height 90
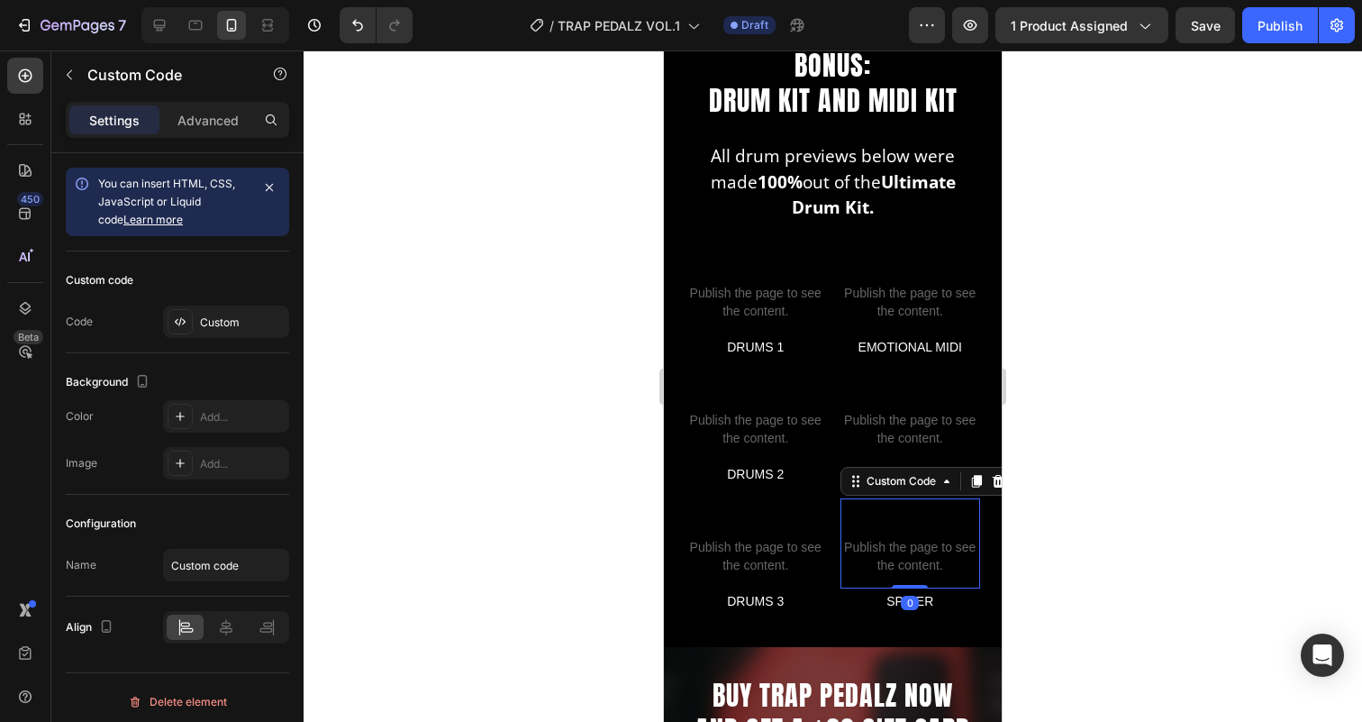
click at [895, 529] on span "Custom code" at bounding box center [910, 524] width 141 height 22
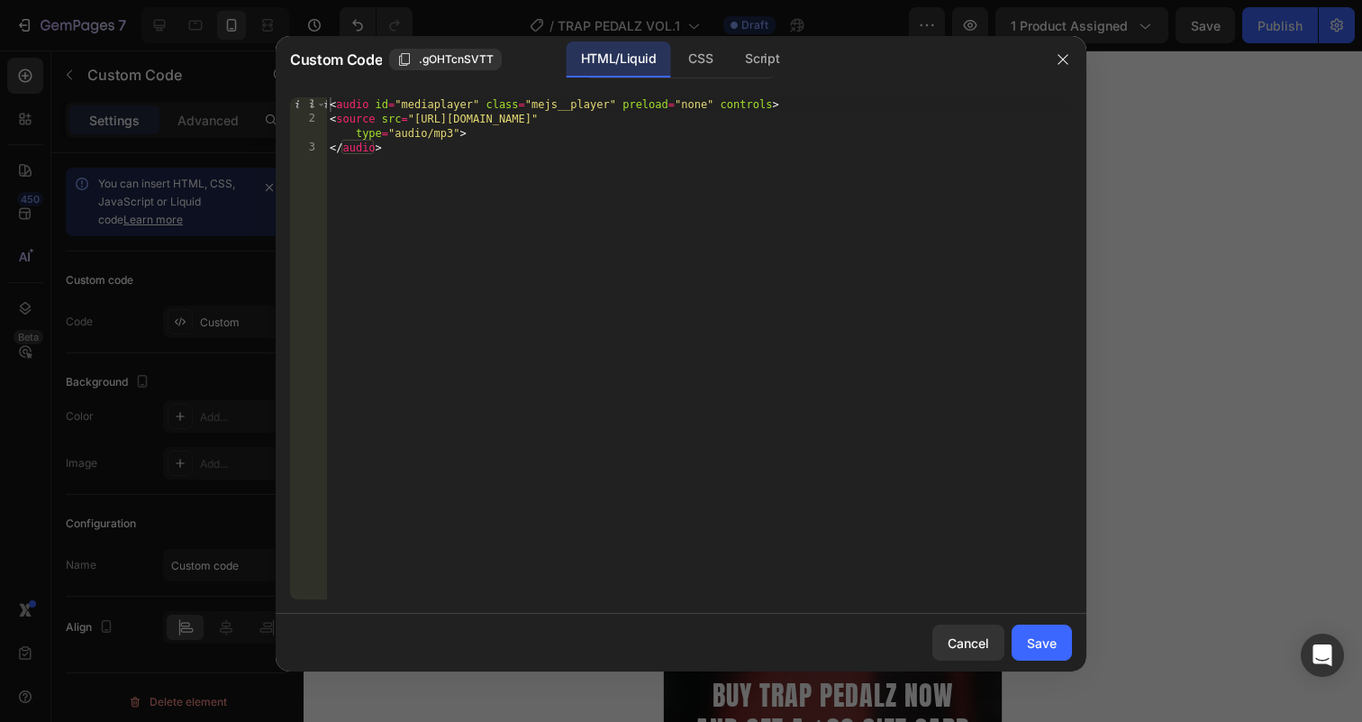
click at [821, 374] on div "< audio id = "mediaplayer" class = "mejs__player" preload = "none" controls > <…" at bounding box center [699, 362] width 746 height 531
type textarea "<source src="https://cdn.shopify.com/s/files/1/0889/9425/0936/files/spider_reel…"
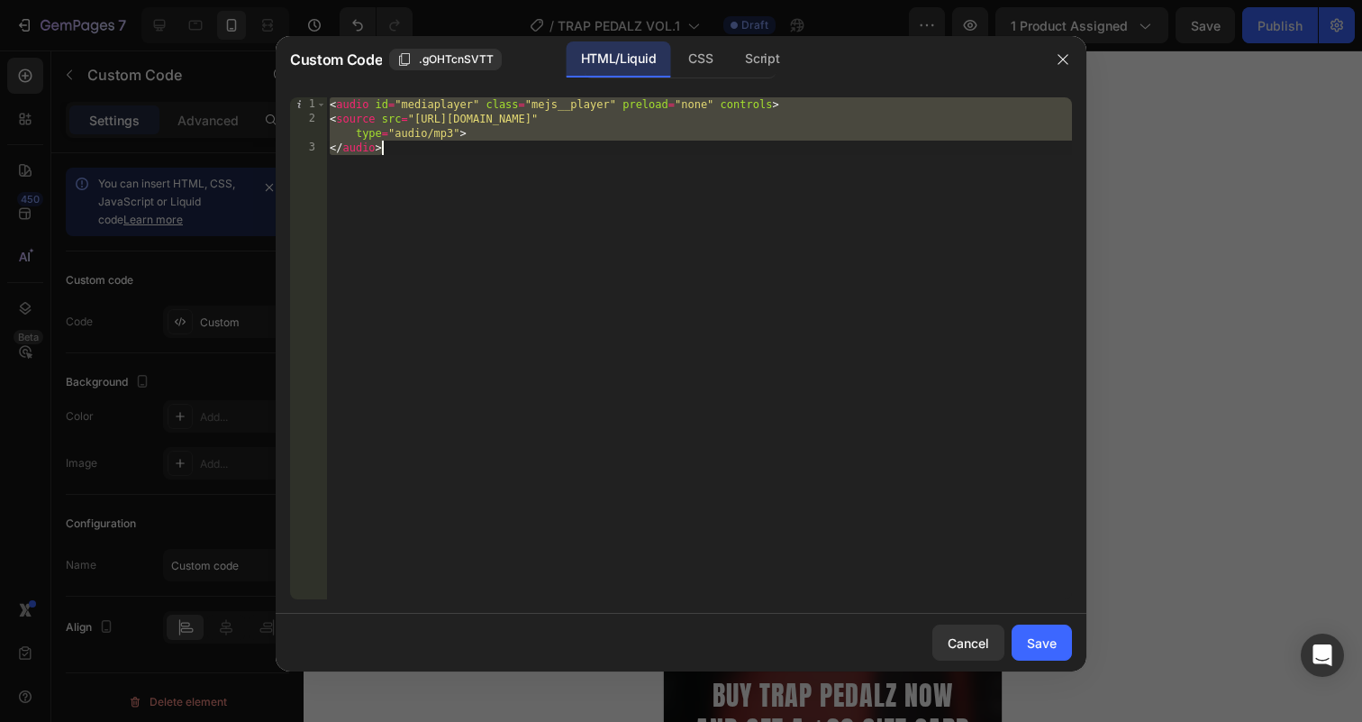
paste textarea
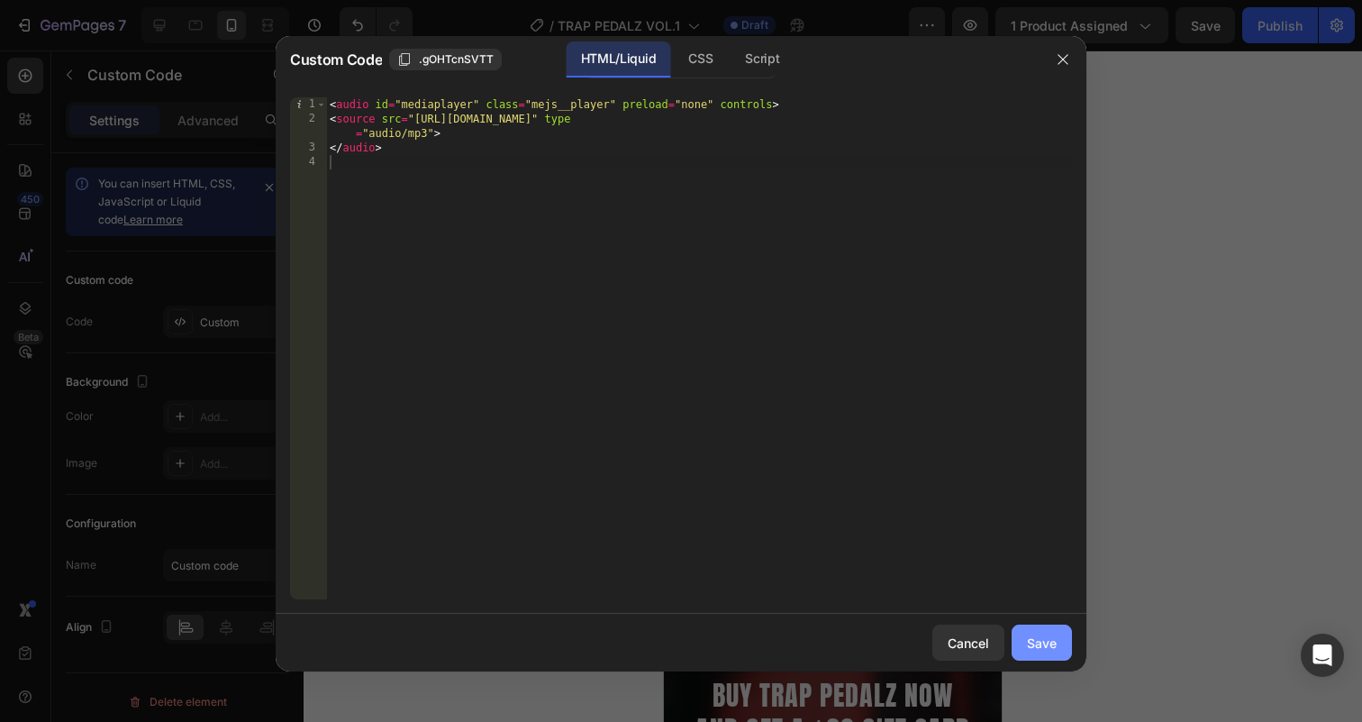
click at [1041, 643] on div "Save" at bounding box center [1042, 642] width 30 height 19
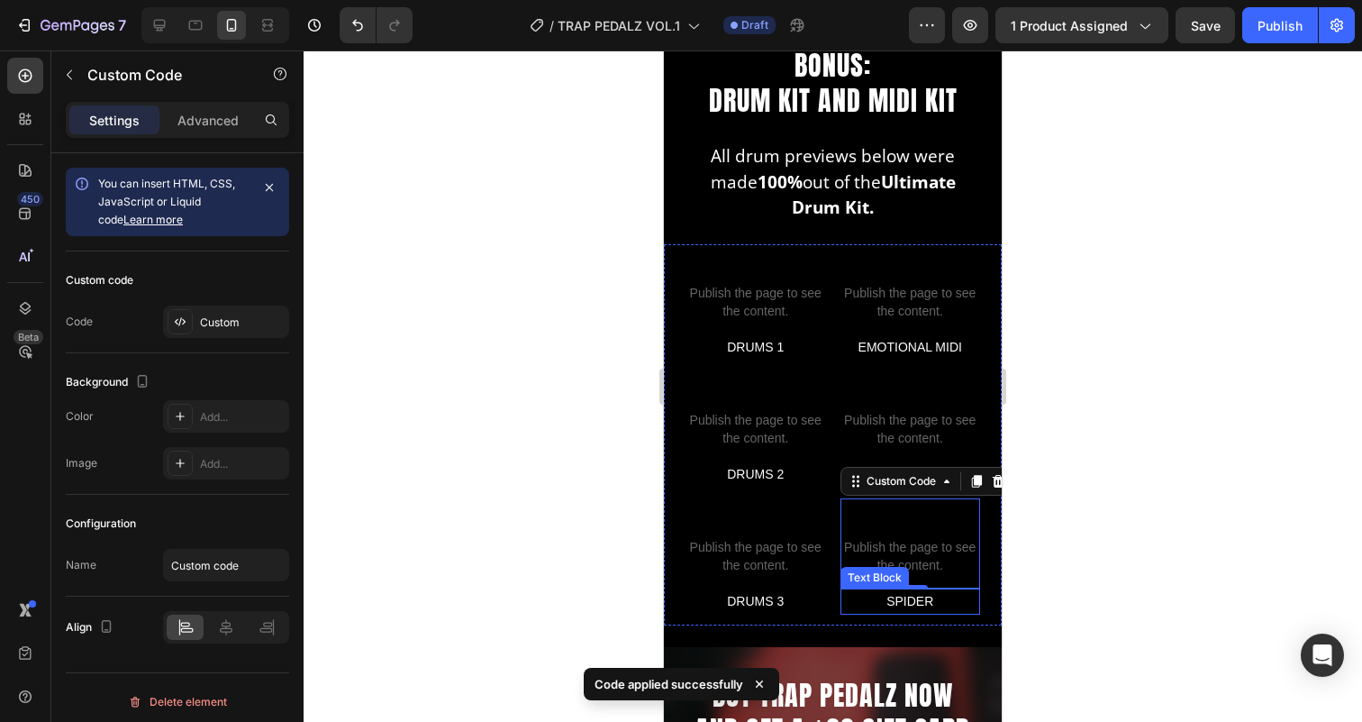
click at [947, 602] on p "SPIDER" at bounding box center [910, 601] width 137 height 23
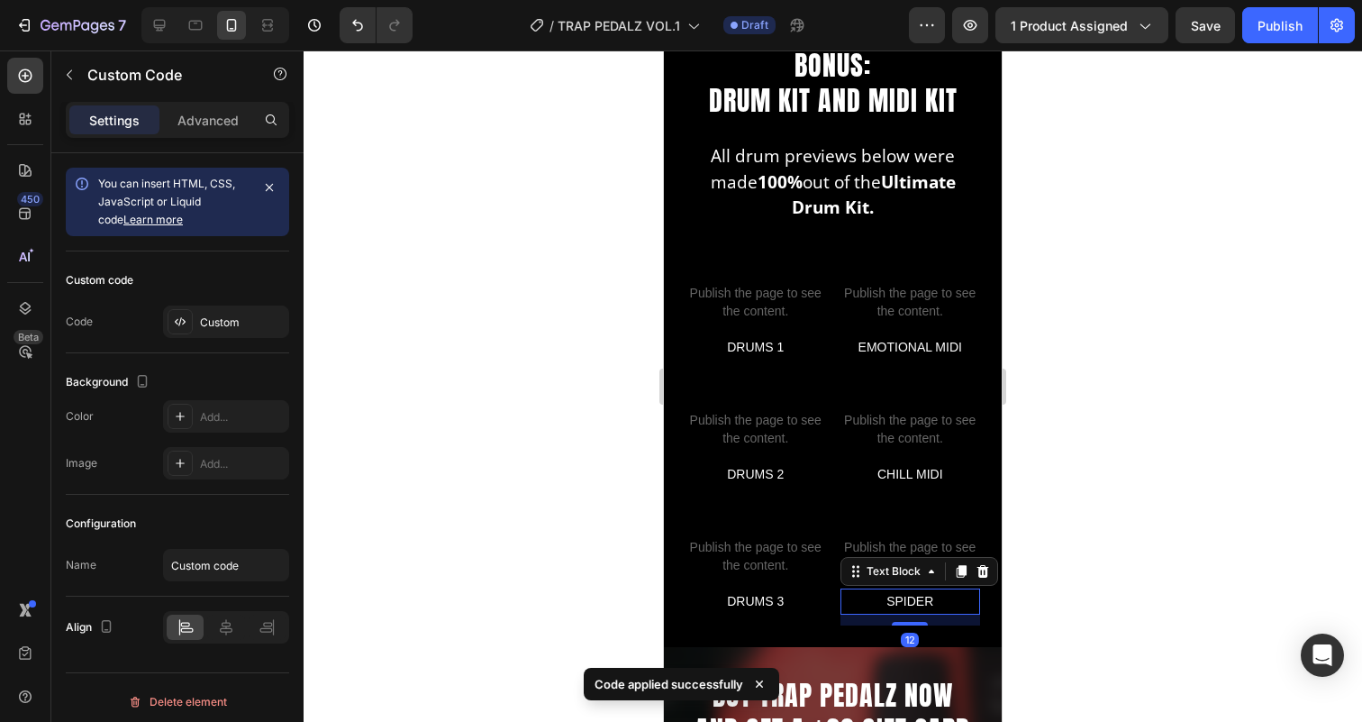
click at [947, 602] on p "SPIDER" at bounding box center [910, 601] width 137 height 23
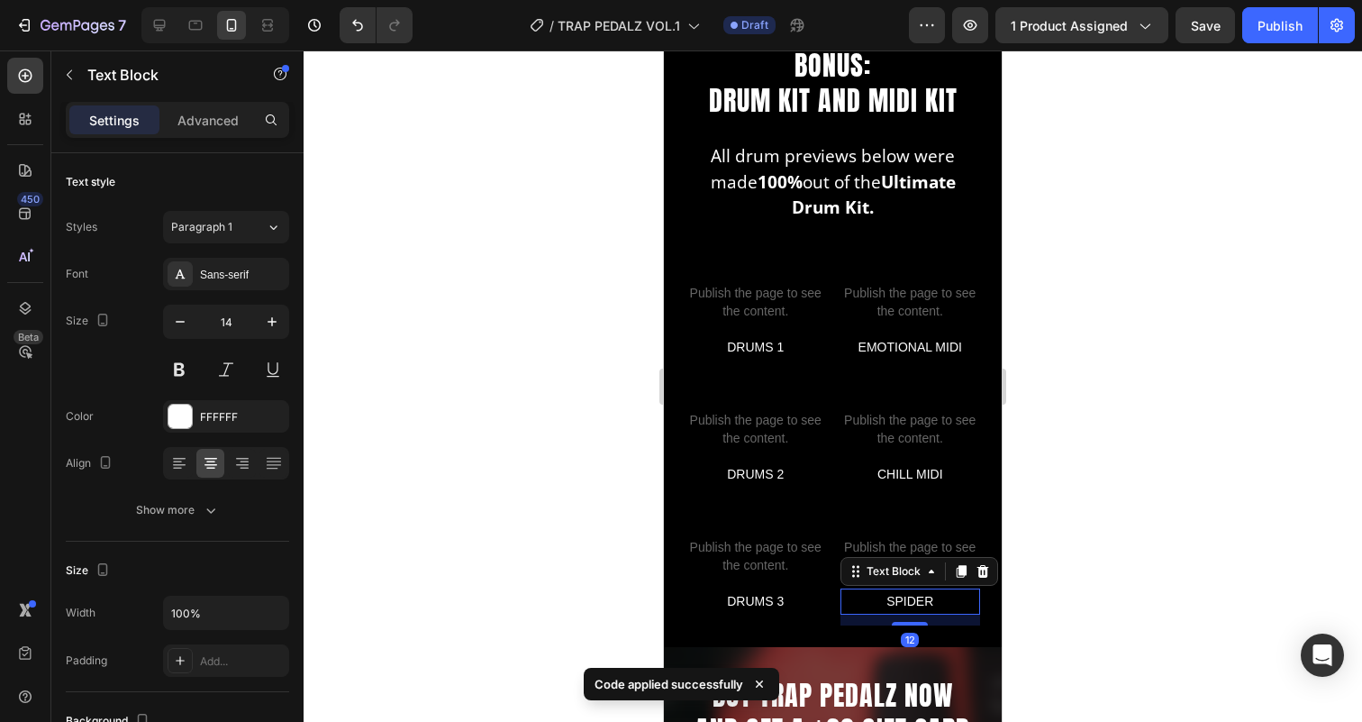
click at [947, 602] on p "SPIDER" at bounding box center [910, 601] width 137 height 23
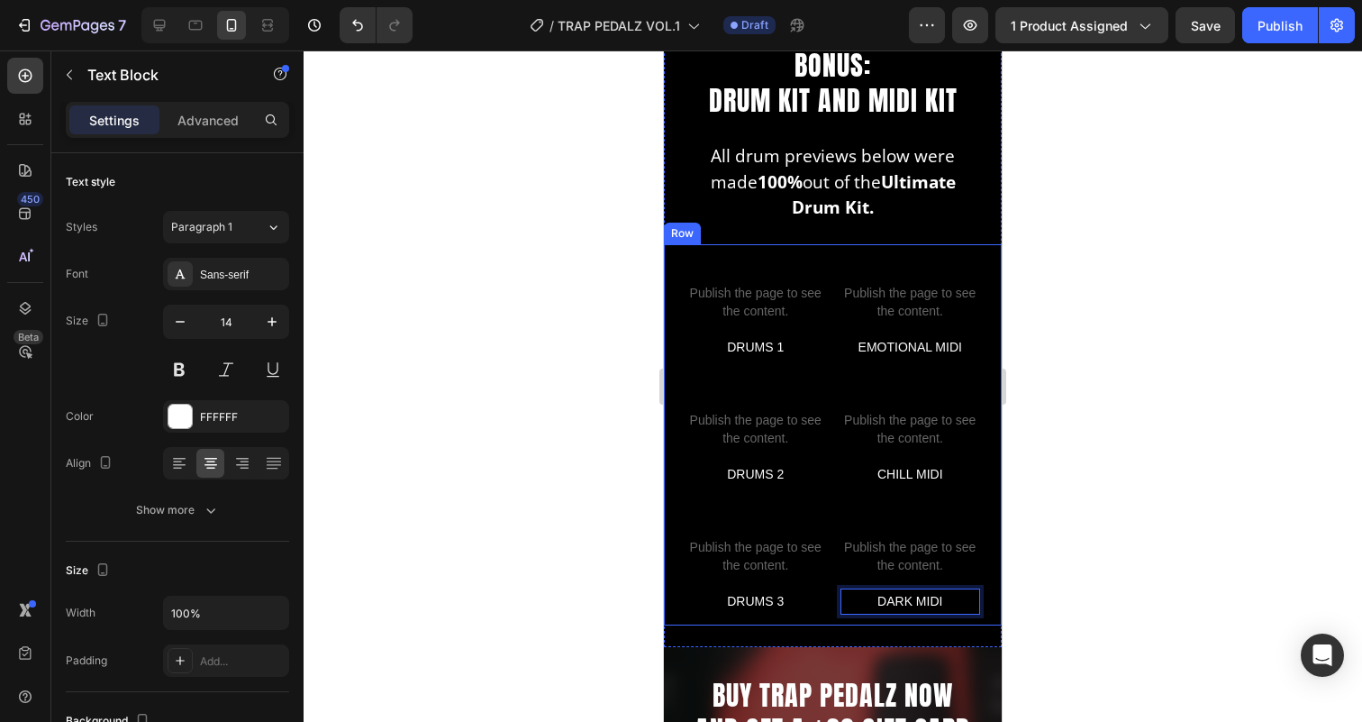
click at [831, 524] on div "Custom code Publish the page to see the content. Custom Code DRUMS 1 Text Block…" at bounding box center [833, 435] width 338 height 382
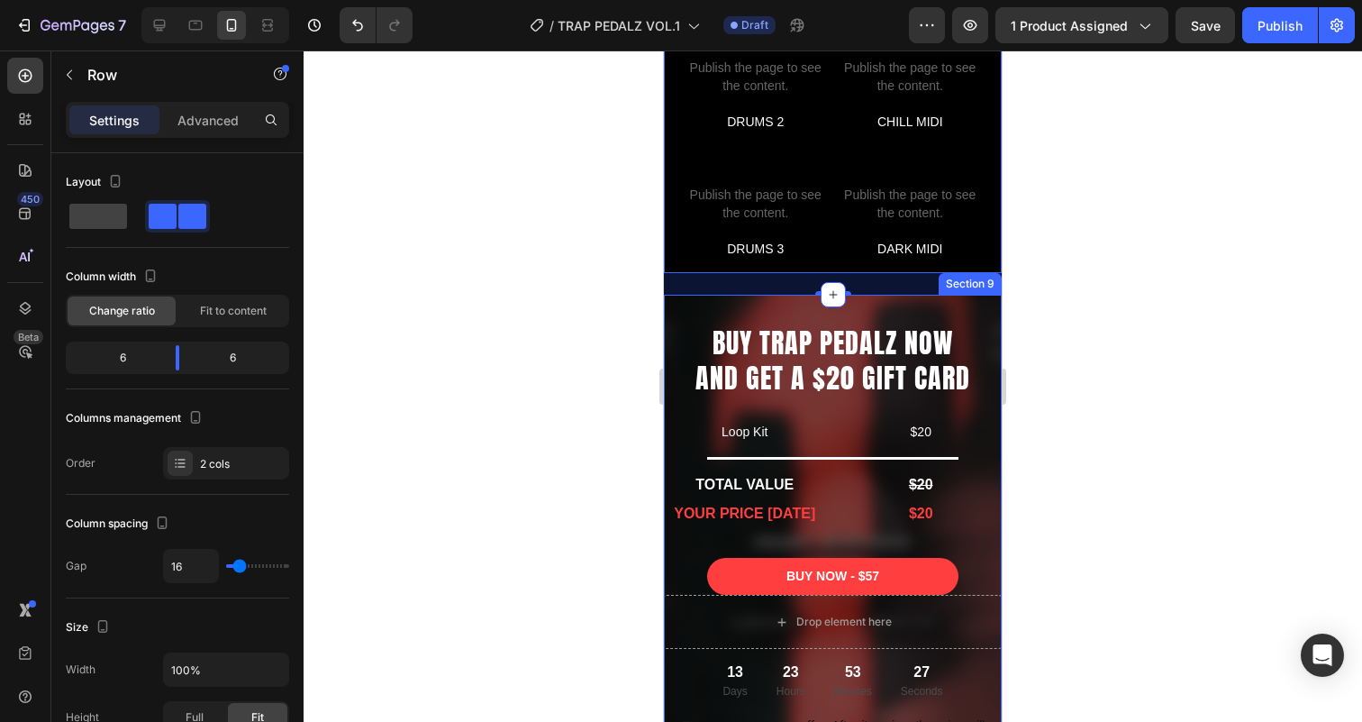
scroll to position [4679, 0]
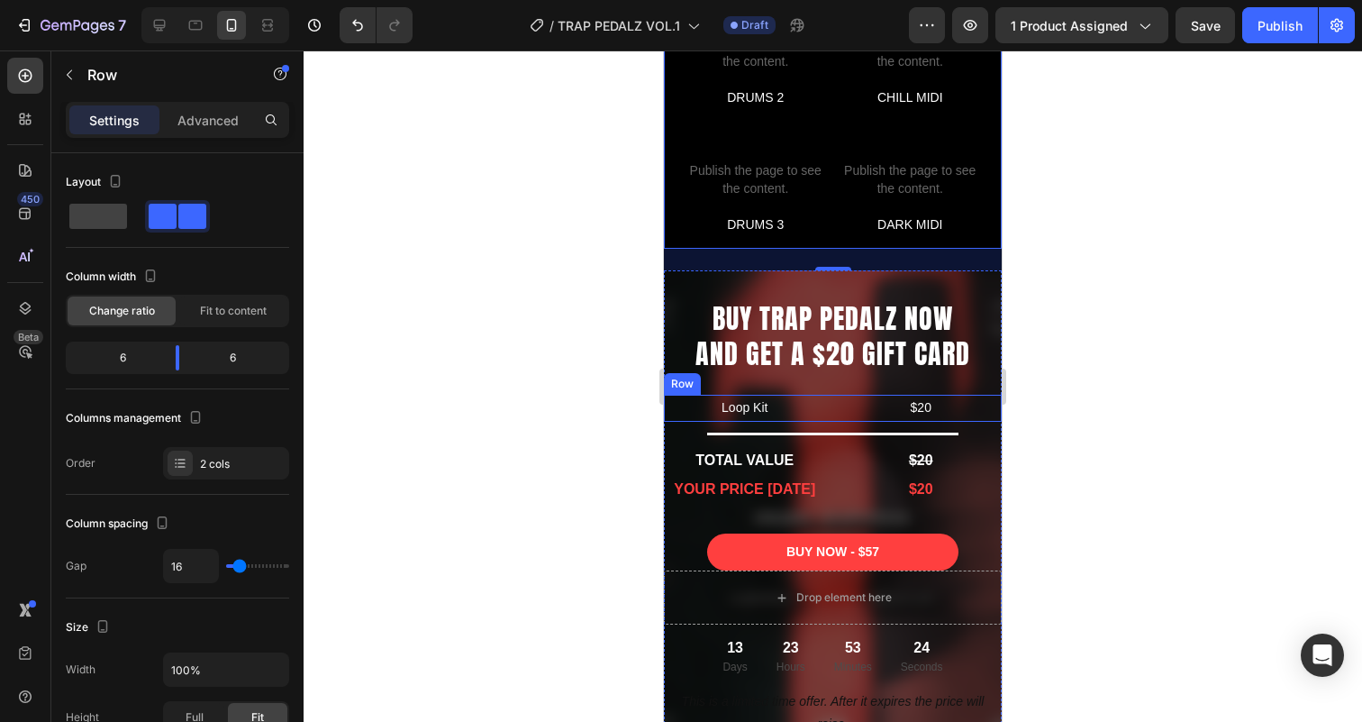
click at [830, 407] on div "Loop Kit Text Block $20 Text Block Row" at bounding box center [833, 408] width 338 height 26
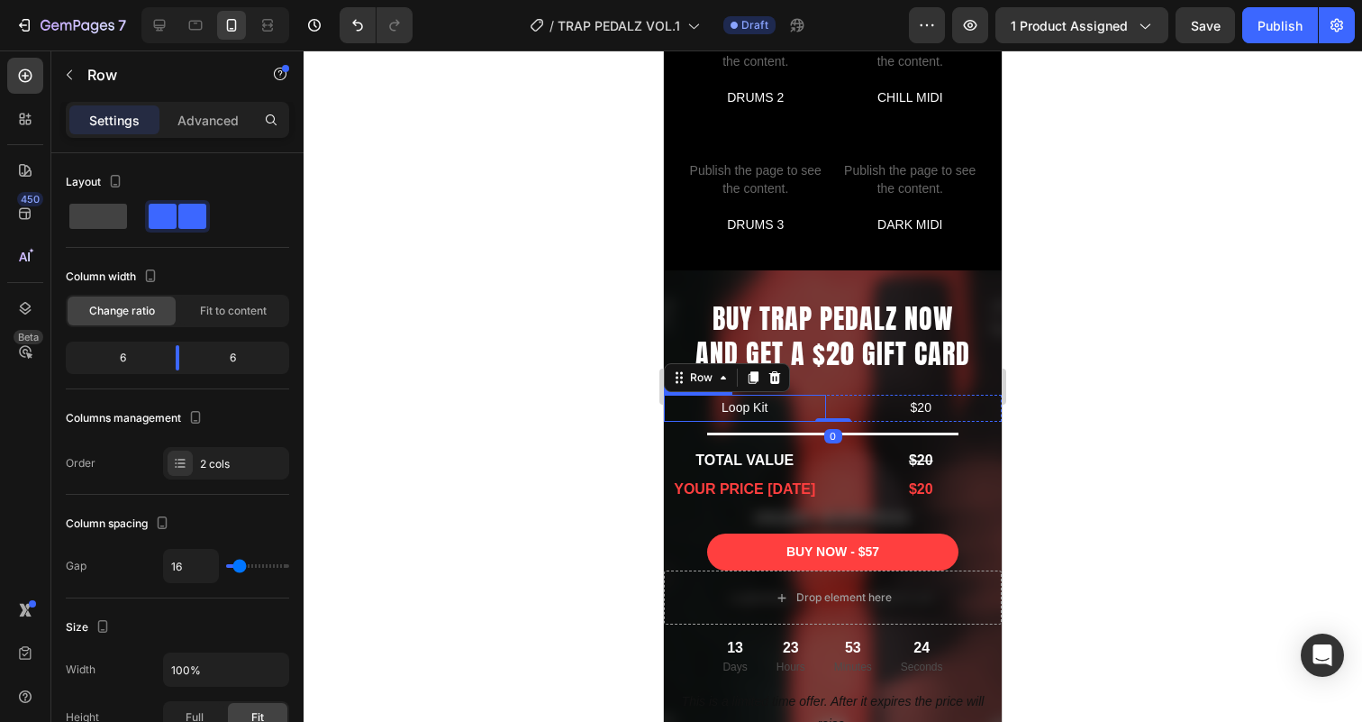
click at [786, 407] on p "Loop Kit" at bounding box center [745, 407] width 159 height 23
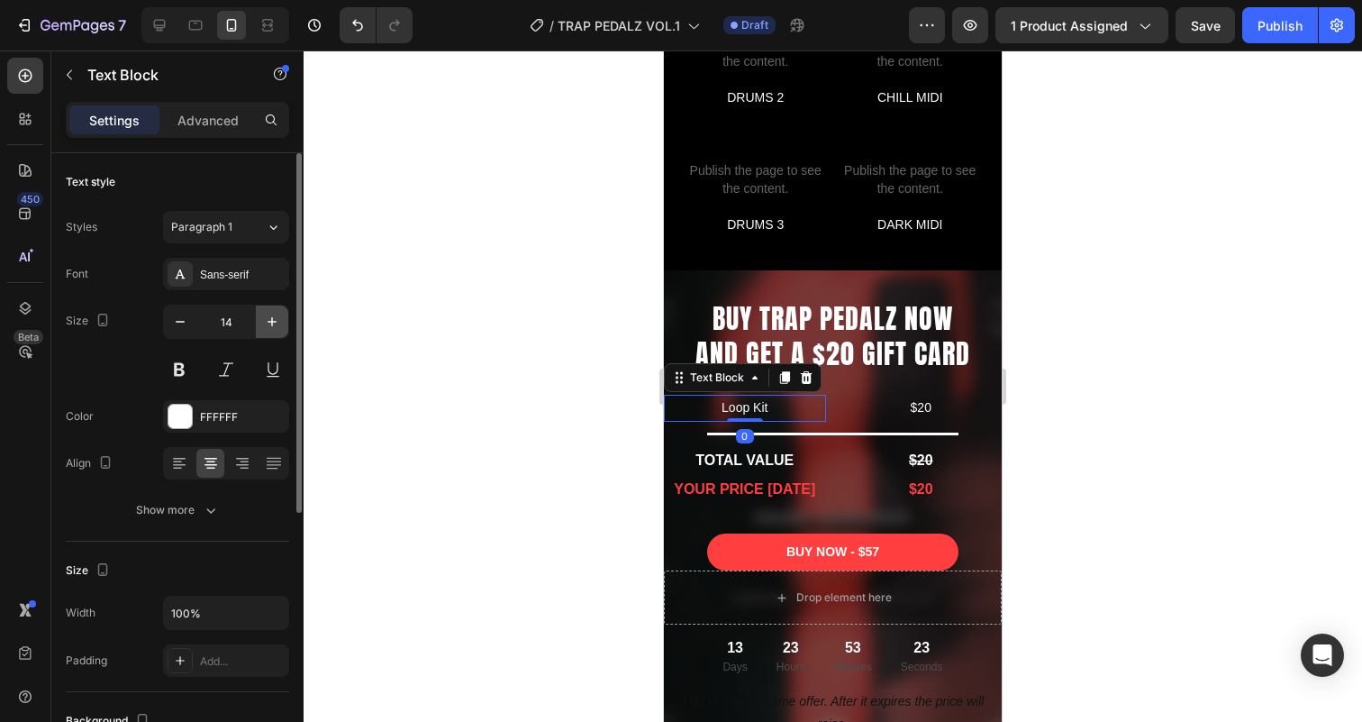
click at [277, 318] on icon "button" at bounding box center [272, 322] width 18 height 18
type input "15"
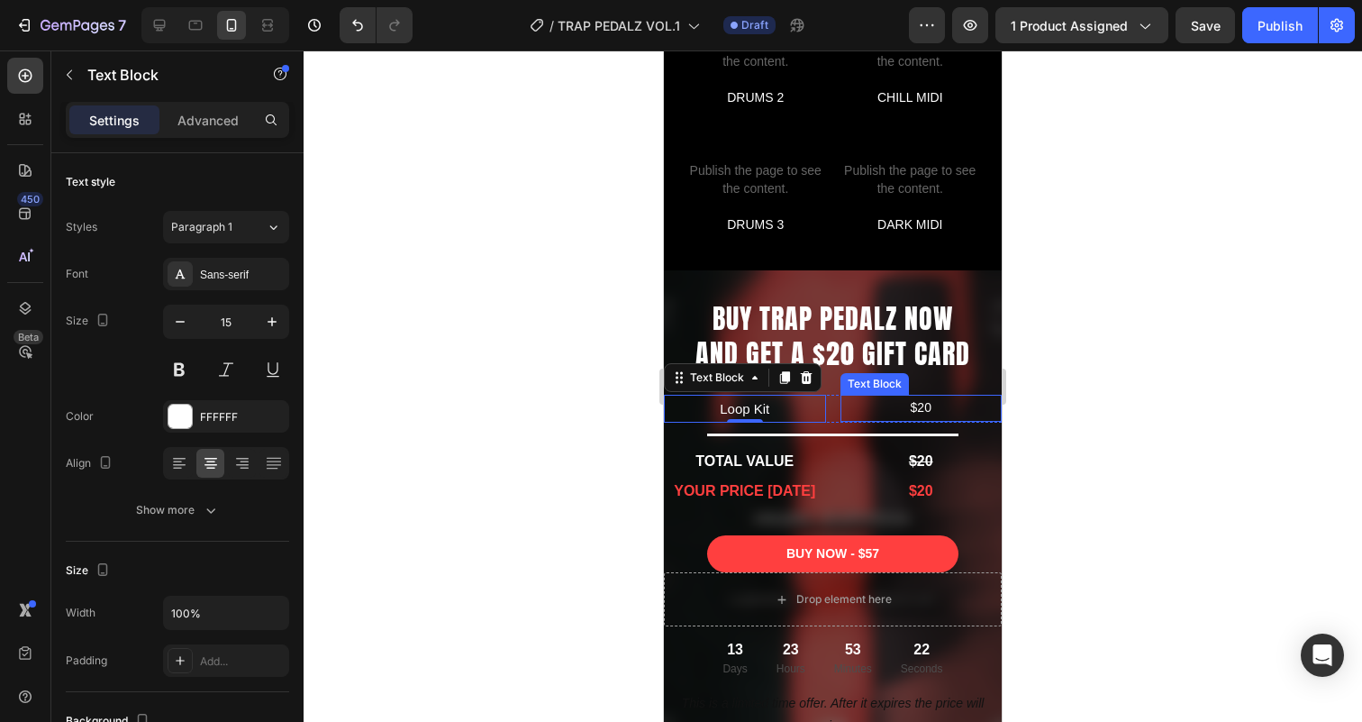
click at [874, 409] on p "$20" at bounding box center [921, 407] width 159 height 23
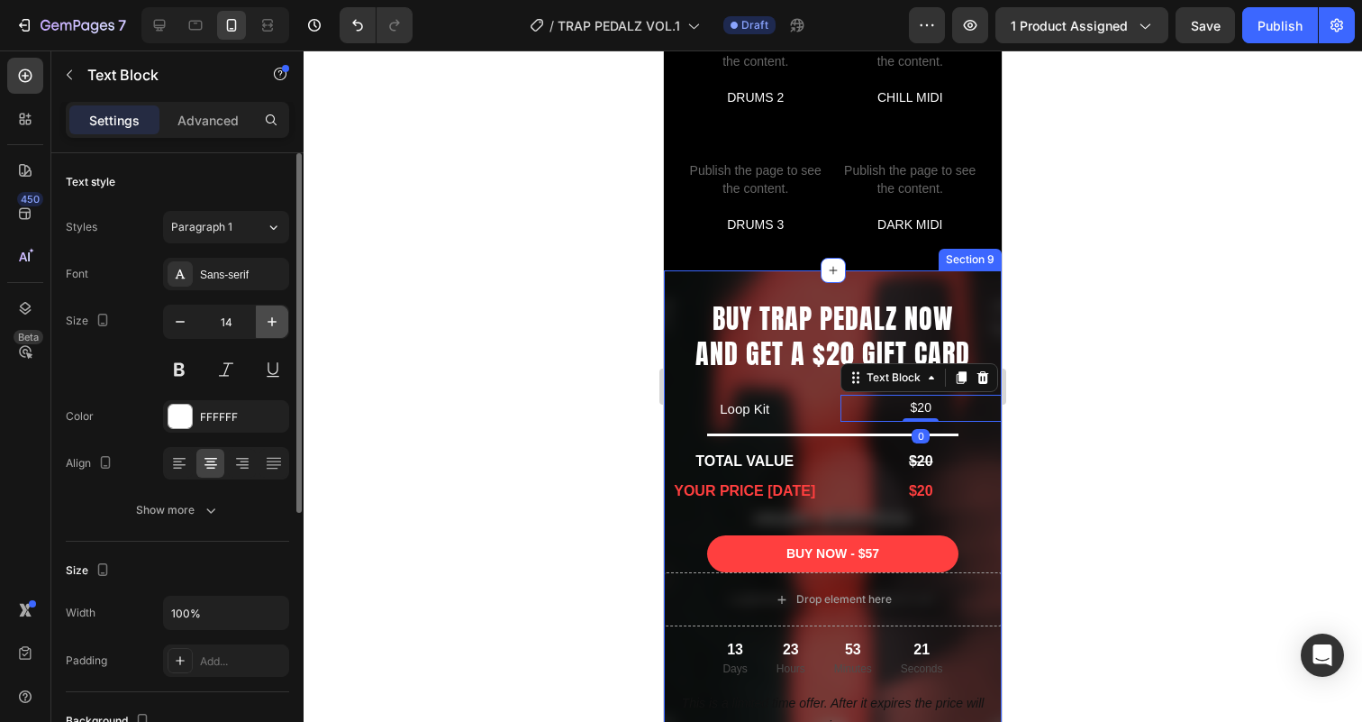
click at [275, 320] on icon "button" at bounding box center [272, 322] width 18 height 18
type input "15"
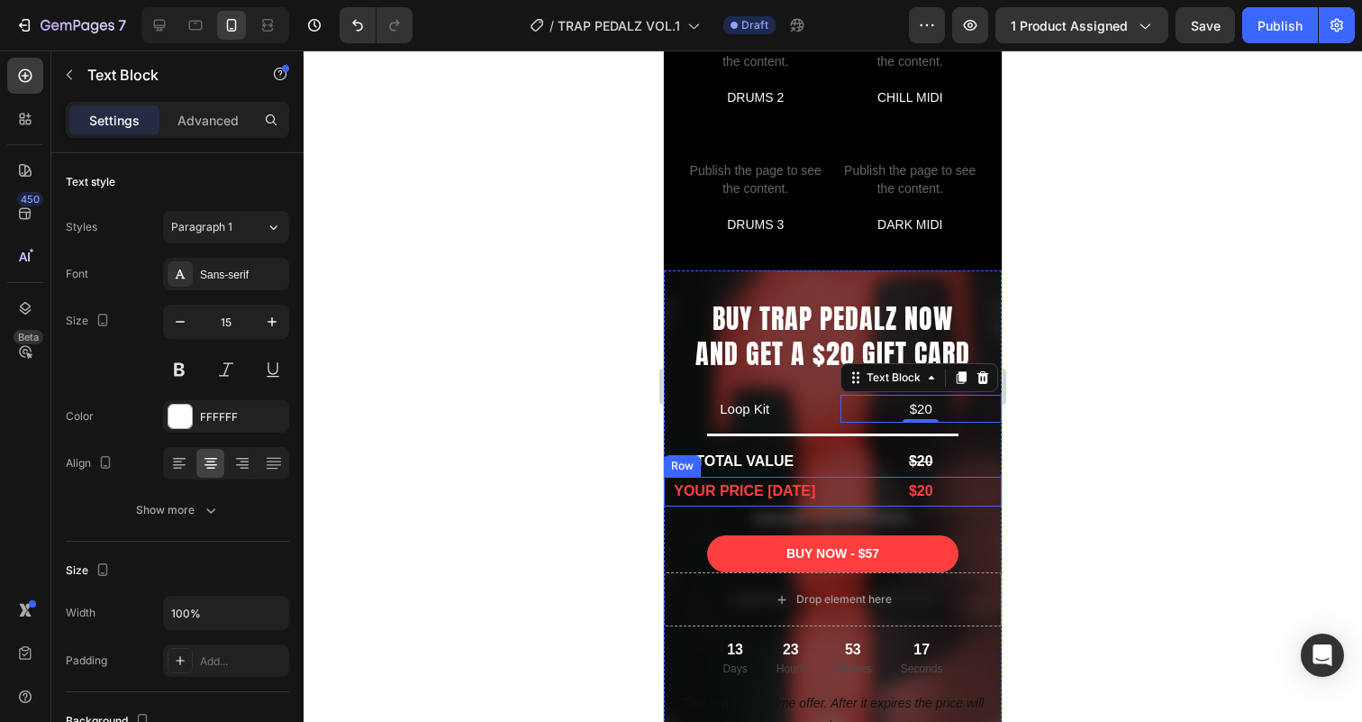
click at [834, 489] on div "YOUR PRICE TODAY Text Block $20 Text Block Row" at bounding box center [833, 491] width 338 height 30
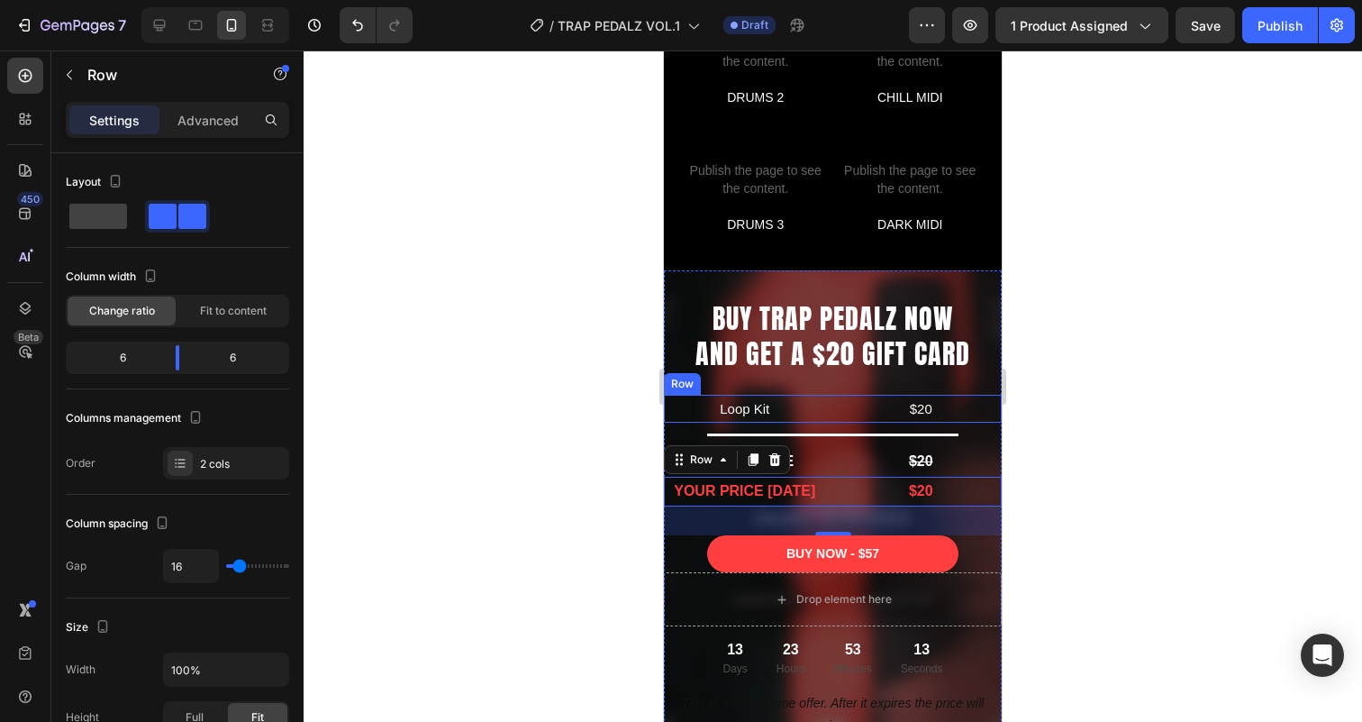
click at [835, 410] on div "Loop Kit Text Block $20 Text Block Row" at bounding box center [833, 409] width 338 height 28
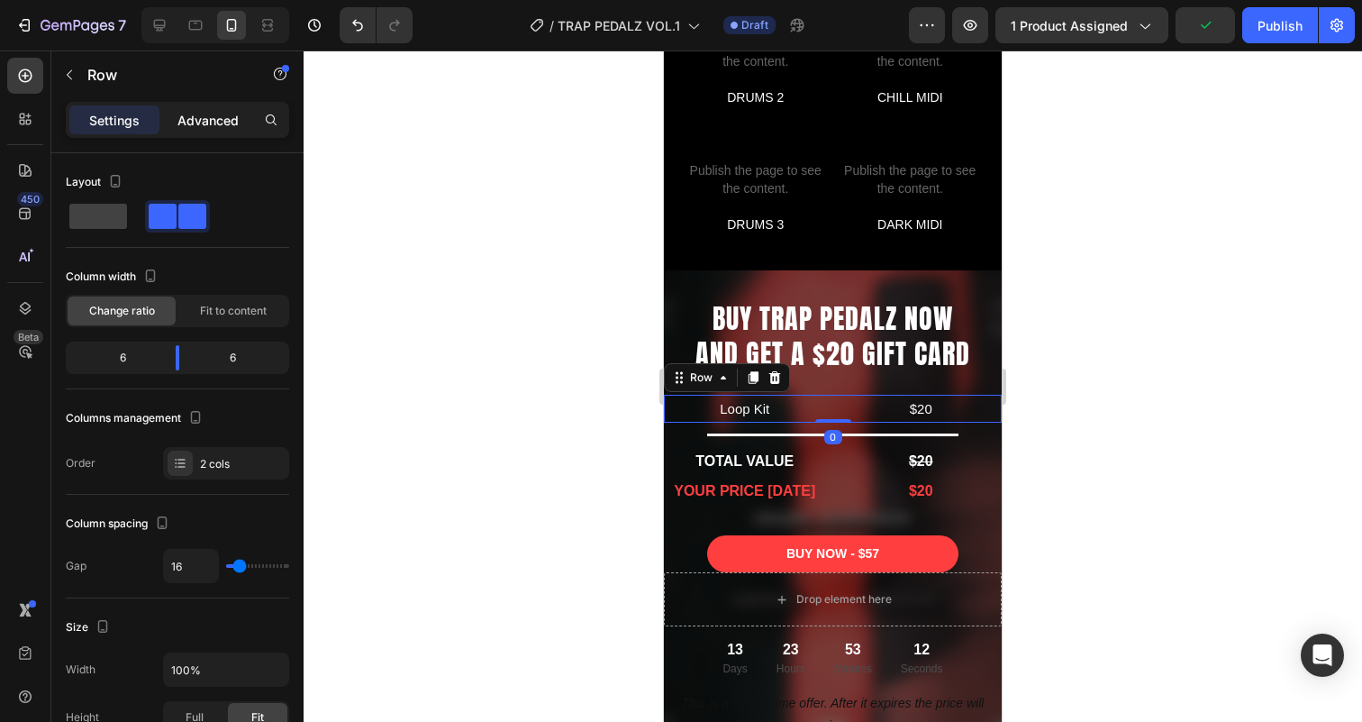
click at [196, 126] on p "Advanced" at bounding box center [207, 120] width 61 height 19
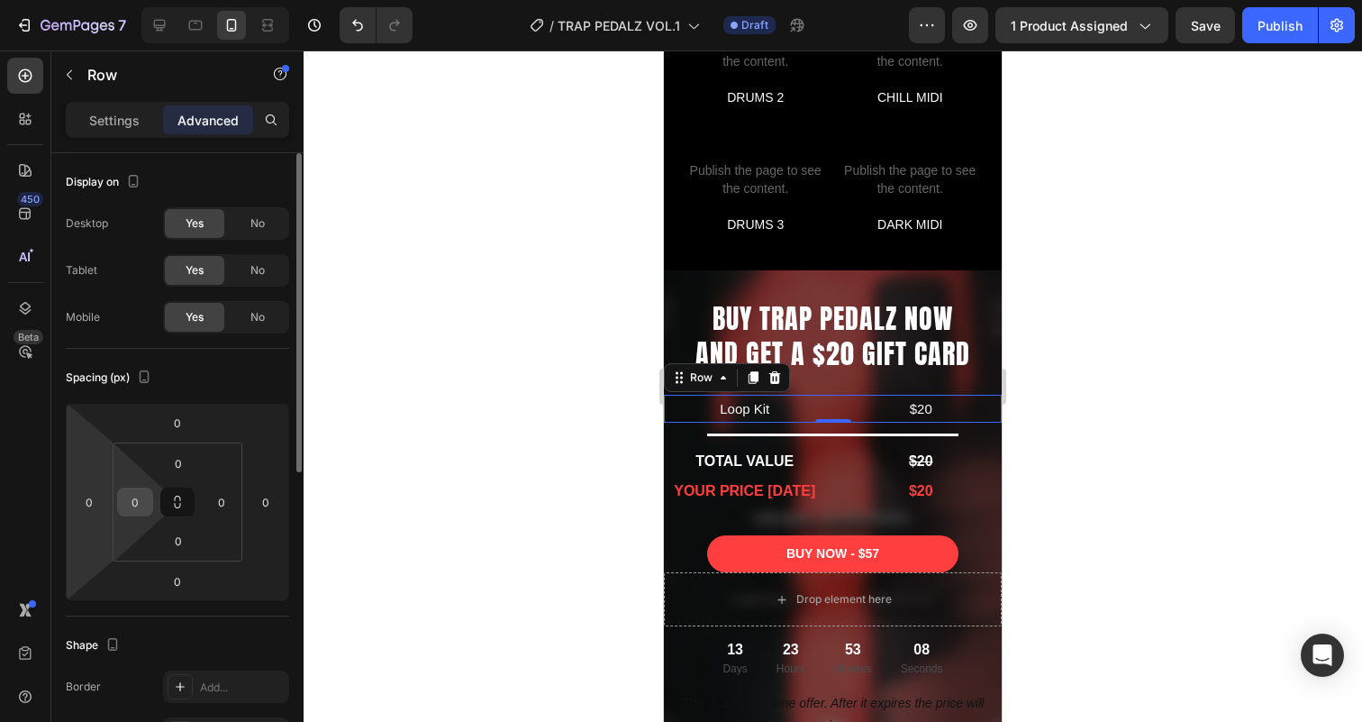
click at [138, 499] on input "0" at bounding box center [135, 501] width 27 height 27
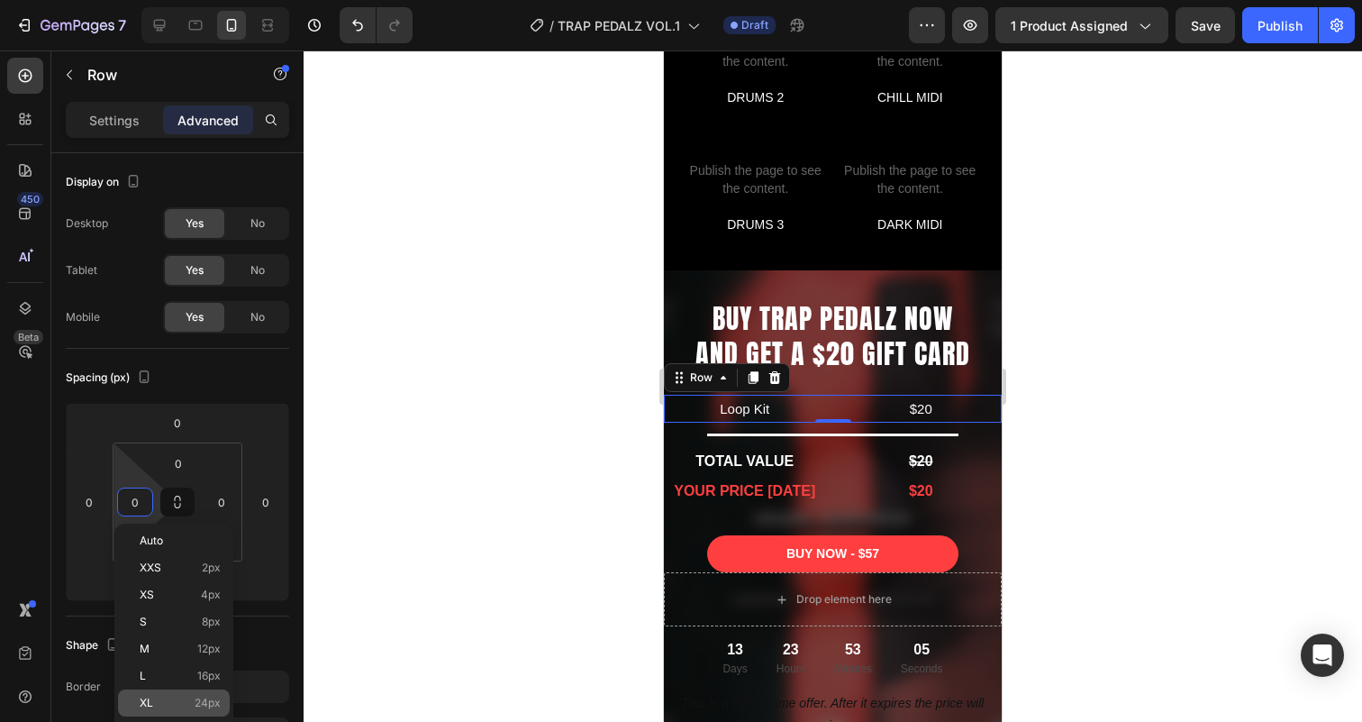
click at [174, 707] on p "XL 24px" at bounding box center [180, 702] width 81 height 13
type input "24"
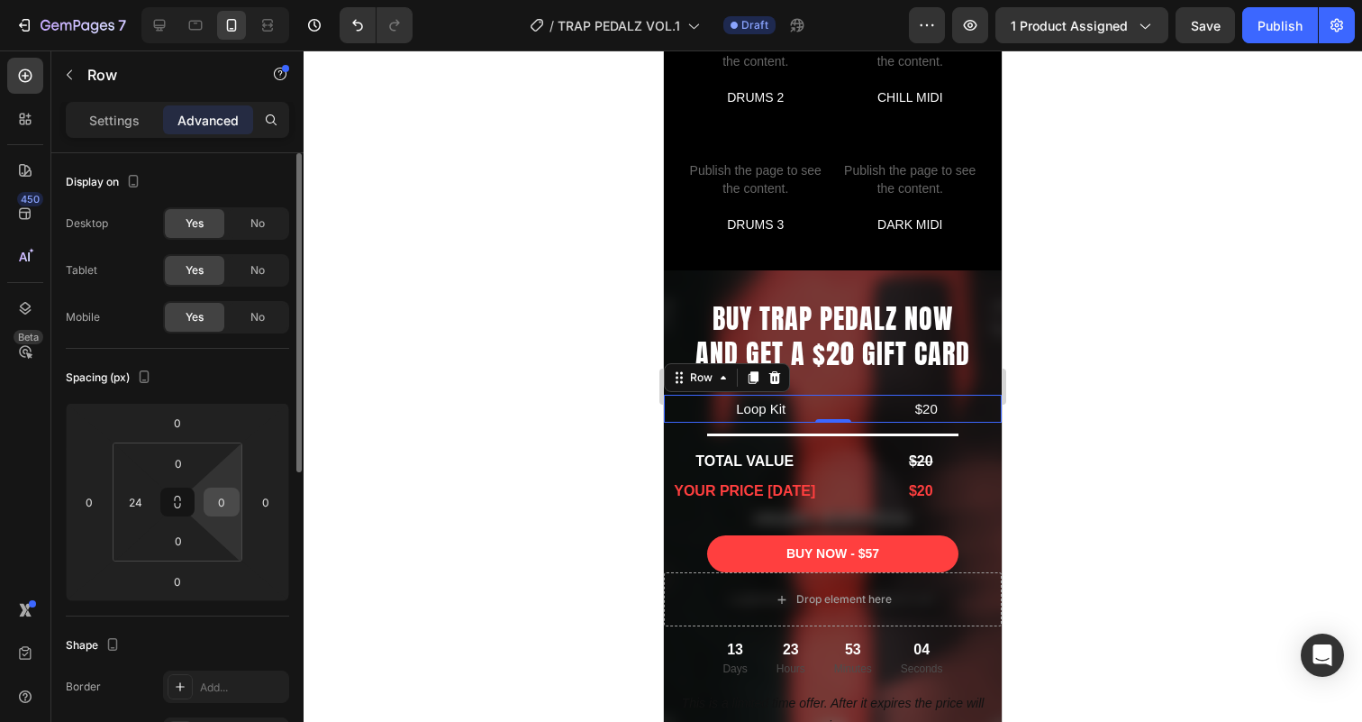
click at [219, 499] on input "0" at bounding box center [221, 501] width 27 height 27
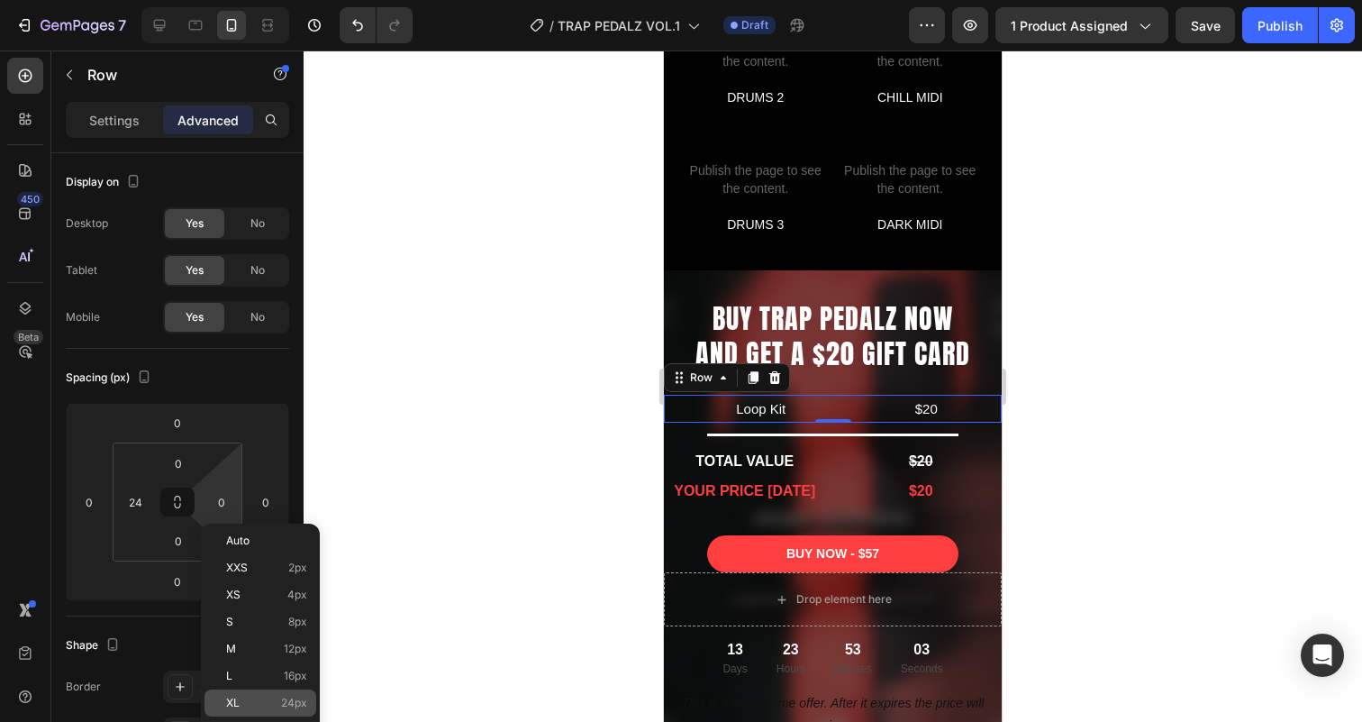
click at [262, 695] on div "XL 24px" at bounding box center [260, 702] width 112 height 27
type input "24"
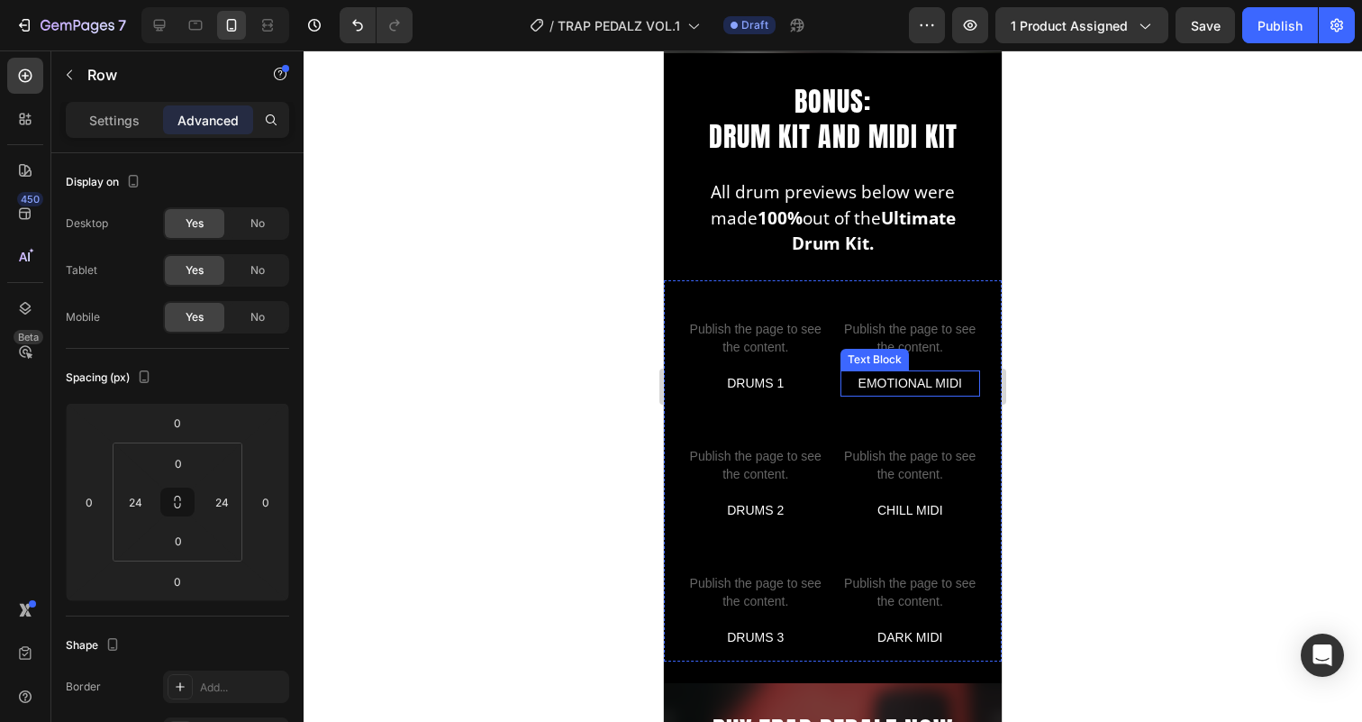
scroll to position [4262, 0]
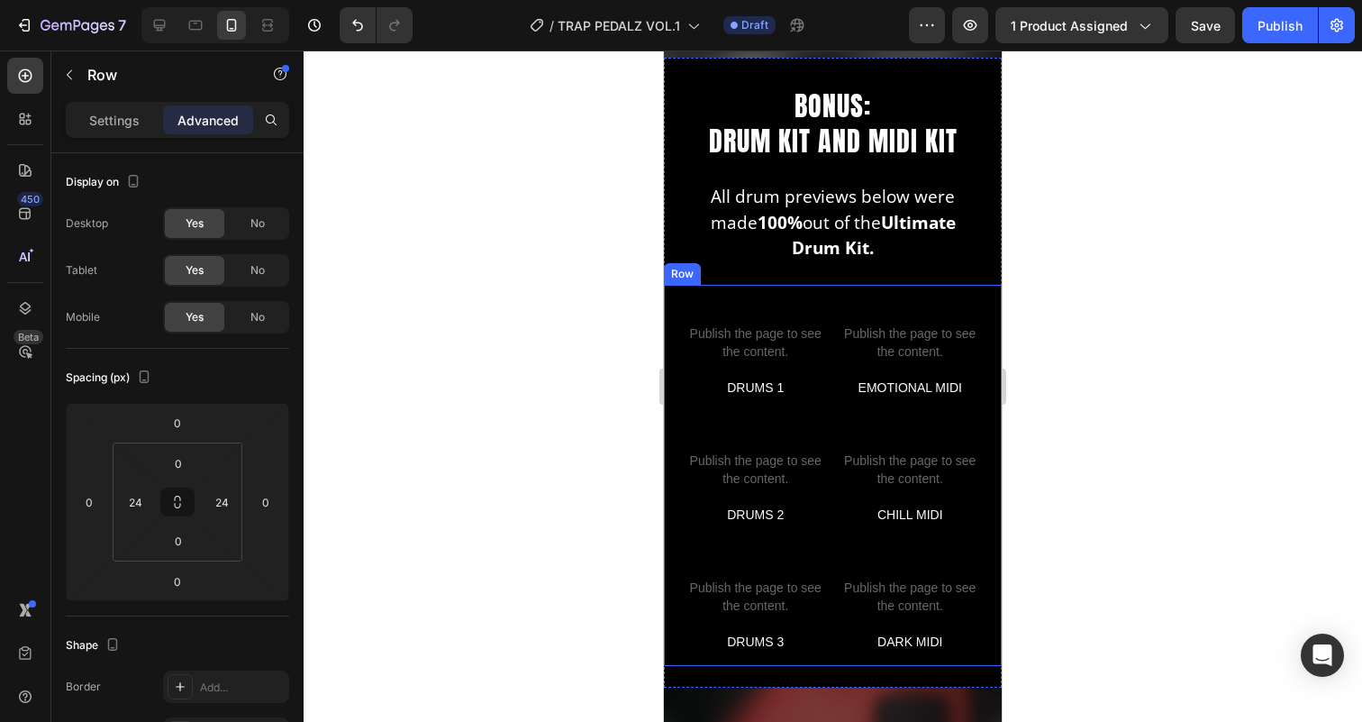
click at [831, 411] on div "Custom code Publish the page to see the content. Custom Code DRUMS 1 Text Block…" at bounding box center [833, 476] width 338 height 382
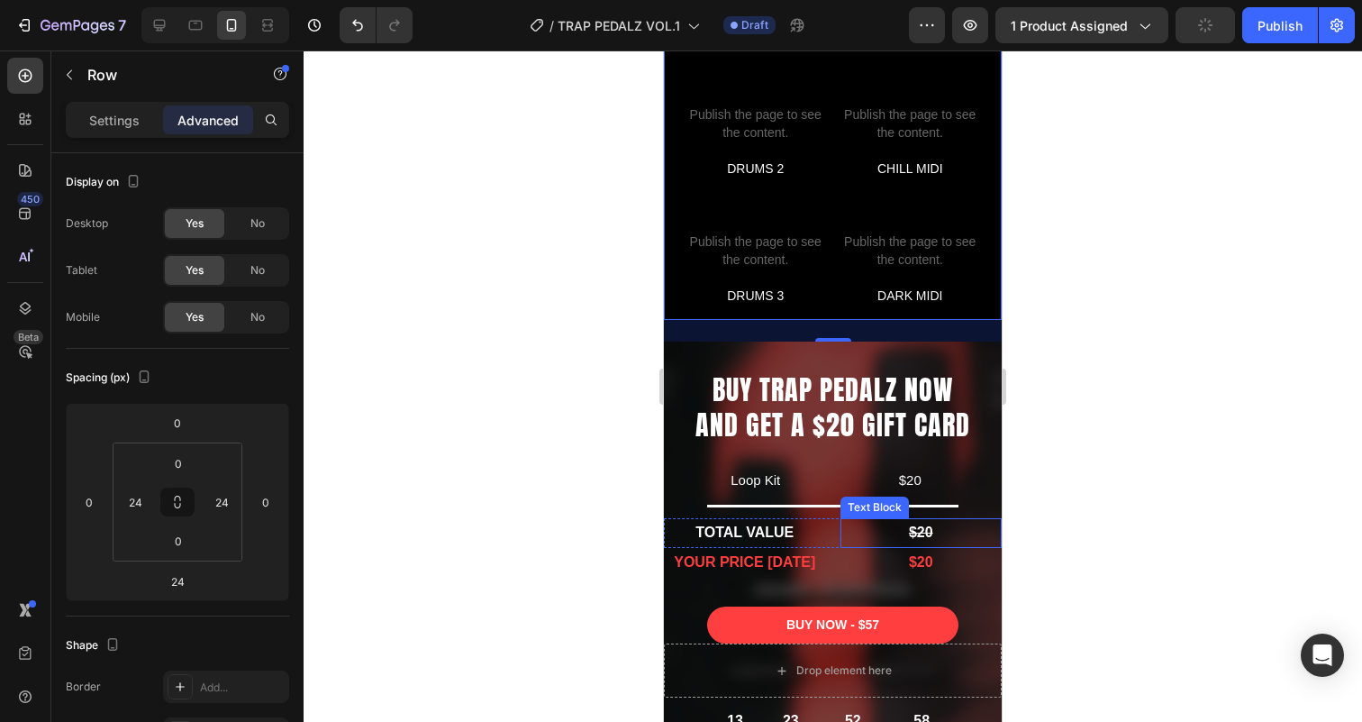
scroll to position [4623, 0]
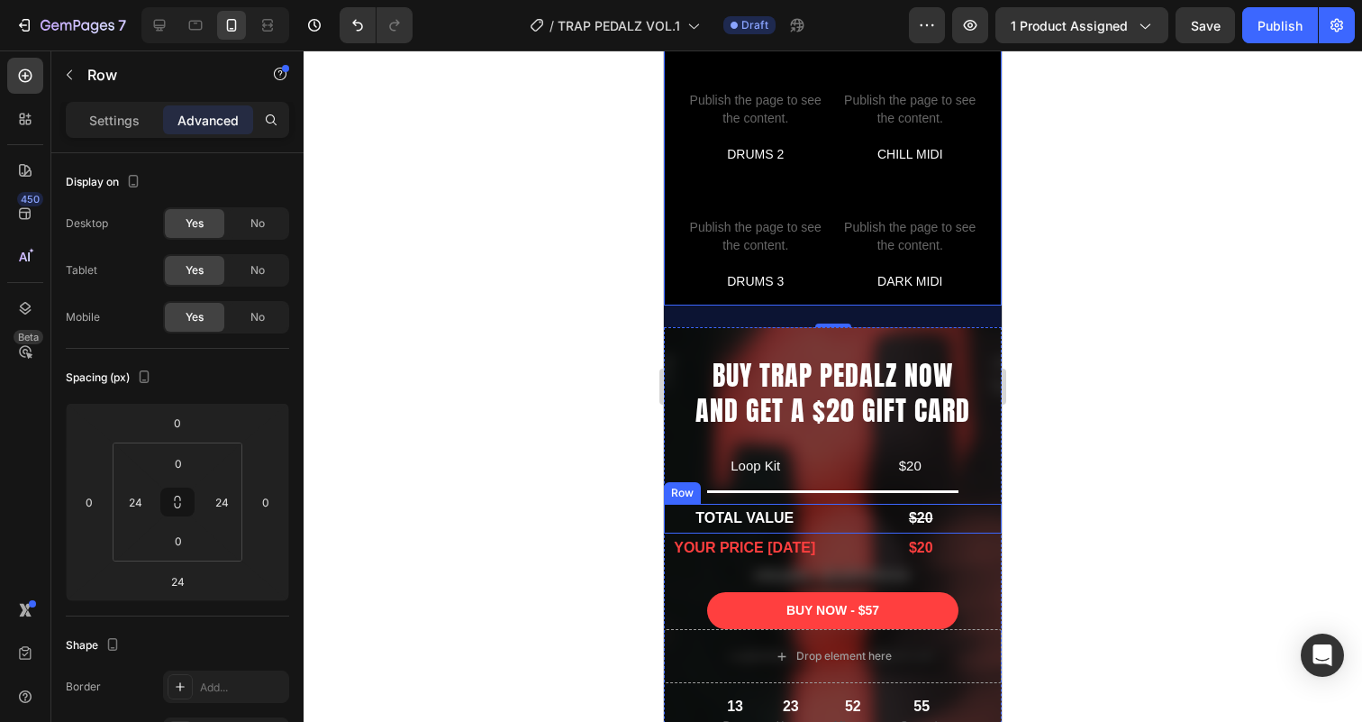
click at [832, 520] on div "TOTAL VALUE Text Block $20 Text Block Row" at bounding box center [833, 519] width 338 height 30
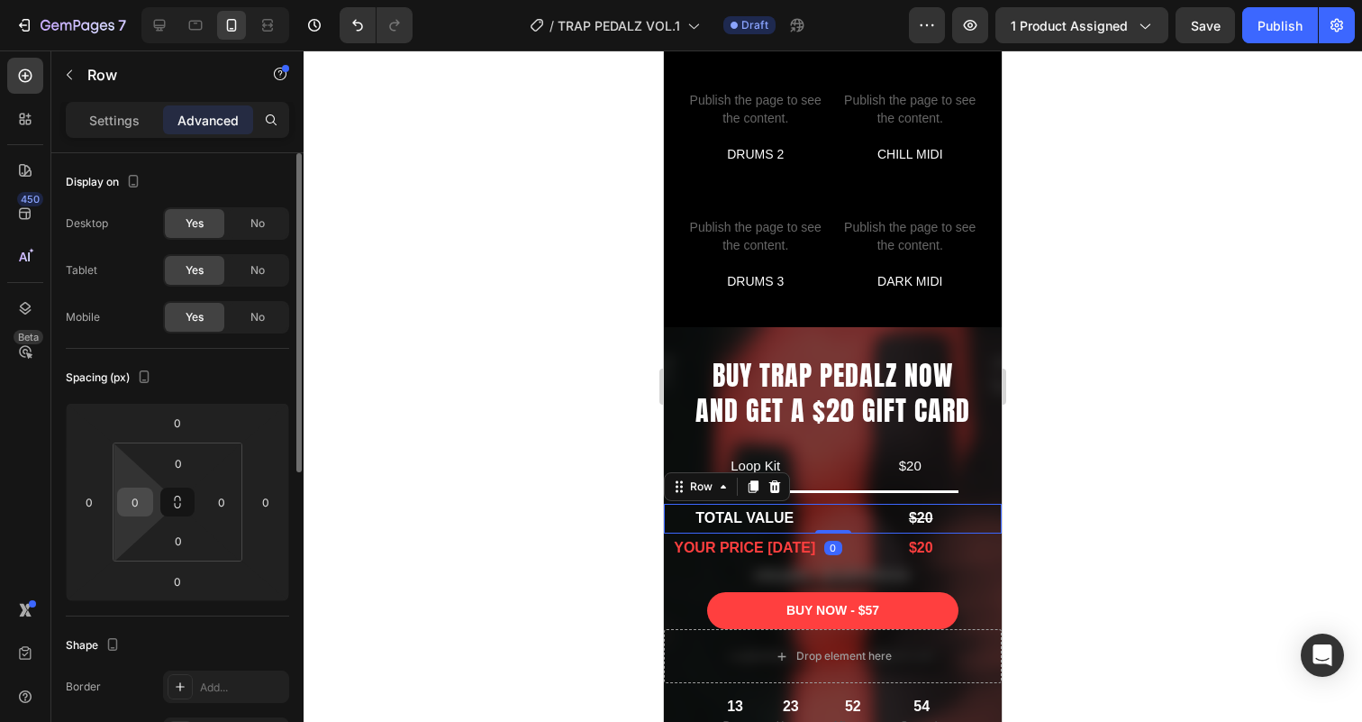
click at [138, 509] on input "0" at bounding box center [135, 501] width 27 height 27
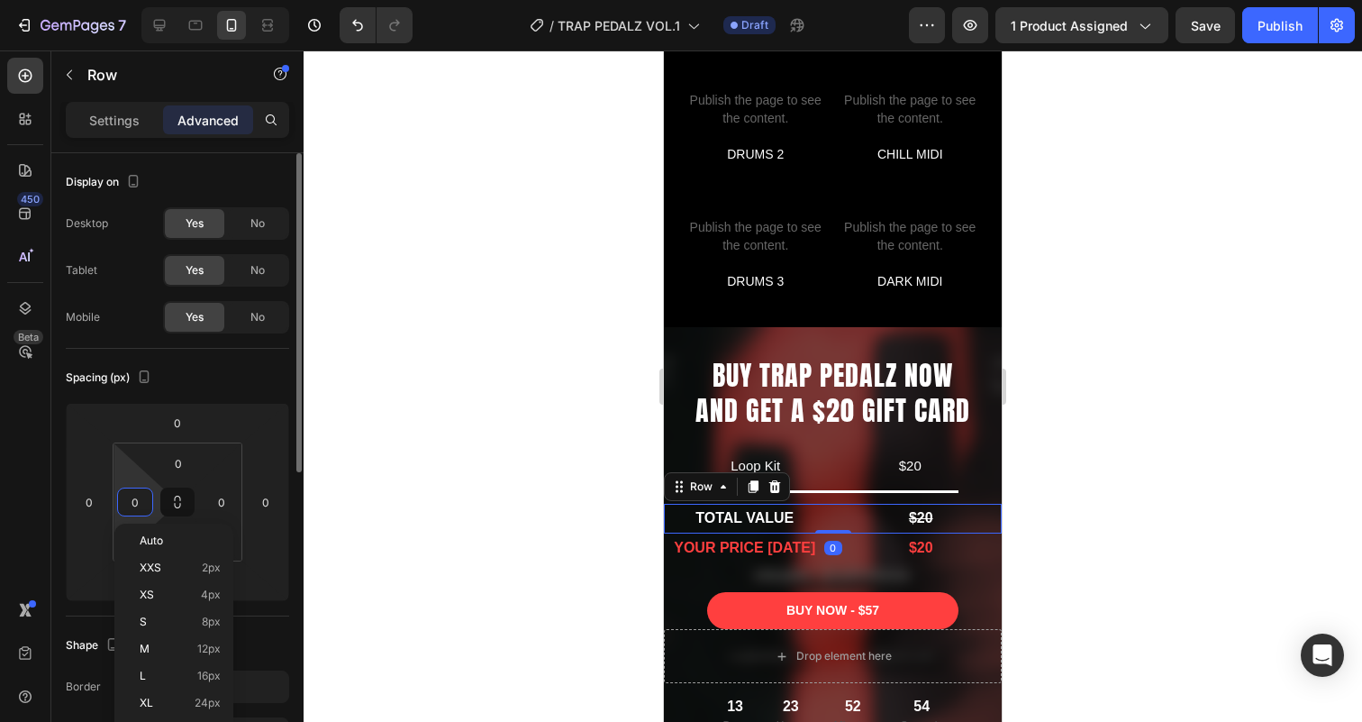
click at [138, 509] on input "0" at bounding box center [135, 501] width 27 height 27
click at [170, 693] on div "XL 24px" at bounding box center [174, 702] width 112 height 27
type input "24"
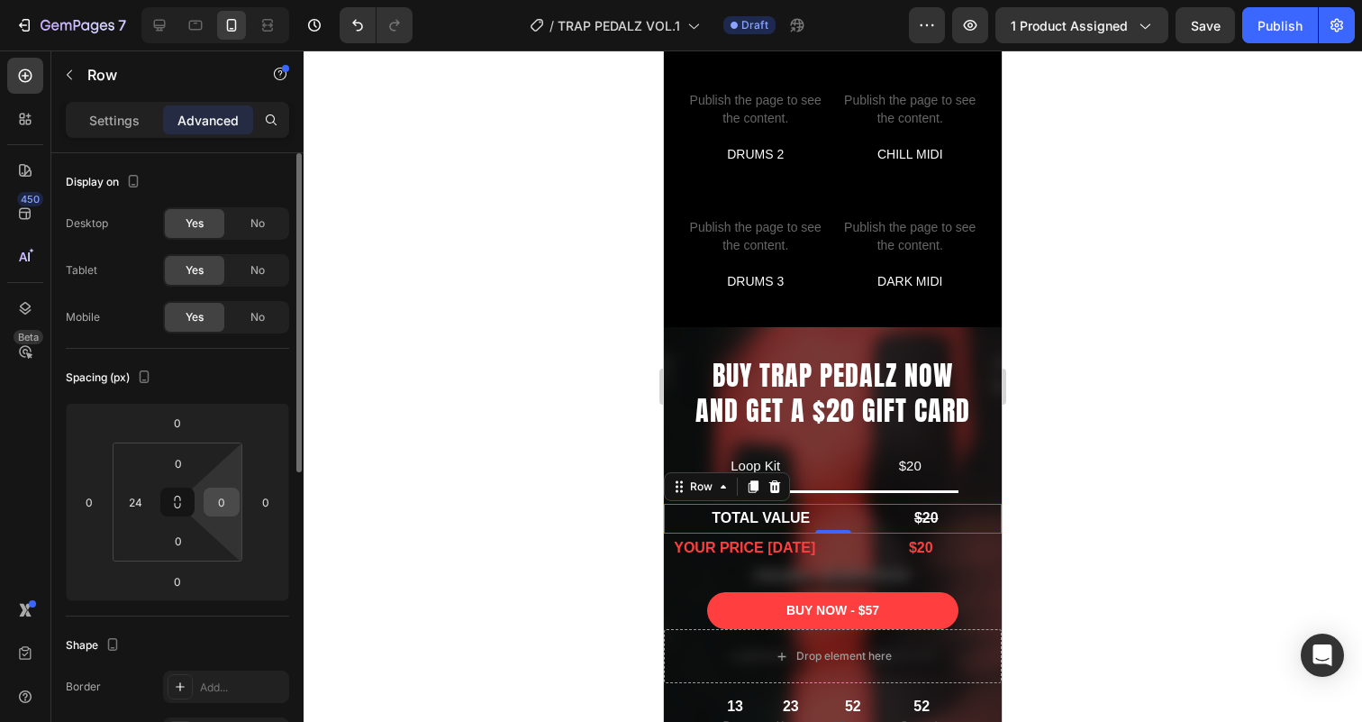
click at [223, 501] on input "0" at bounding box center [221, 501] width 27 height 27
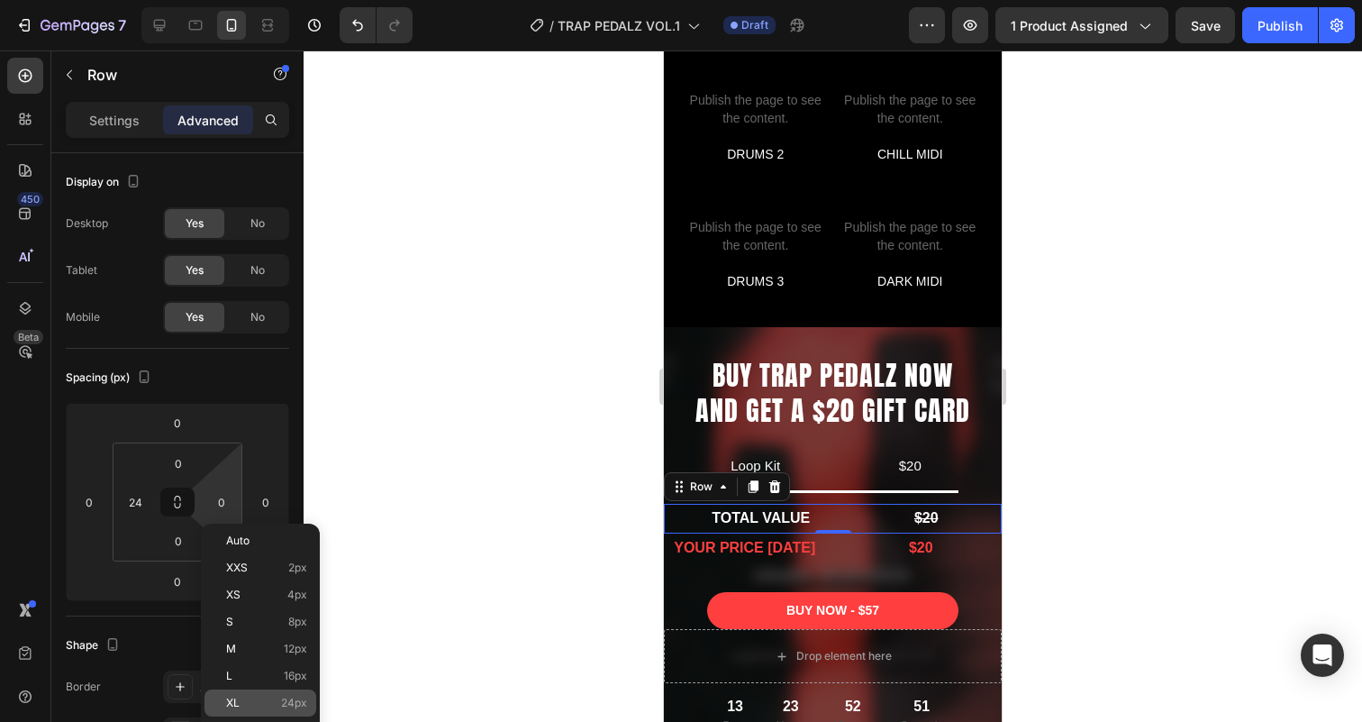
click at [253, 699] on p "XL 24px" at bounding box center [266, 702] width 81 height 13
type input "24"
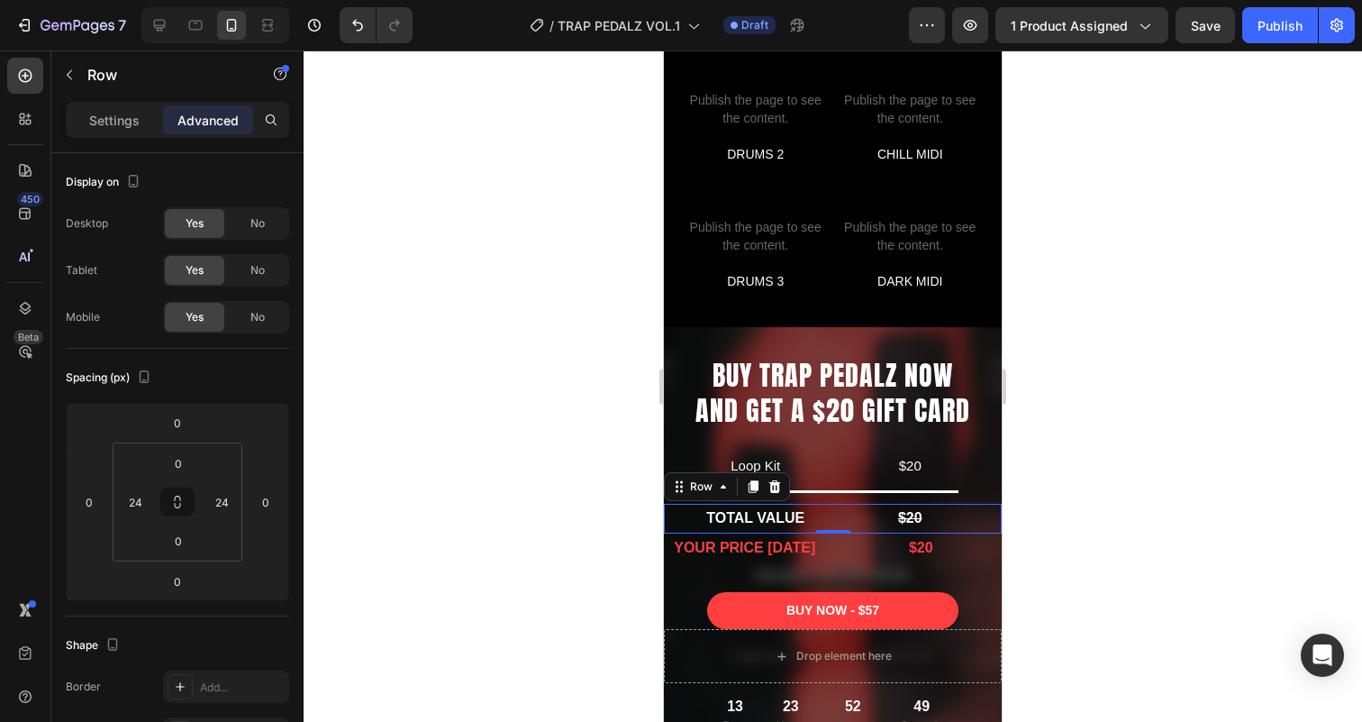
click at [836, 546] on div "0" at bounding box center [833, 547] width 18 height 14
click at [830, 540] on div "0" at bounding box center [833, 547] width 18 height 14
click at [828, 556] on div "YOUR PRICE TODAY Text Block $20 Text Block Row" at bounding box center [833, 548] width 338 height 30
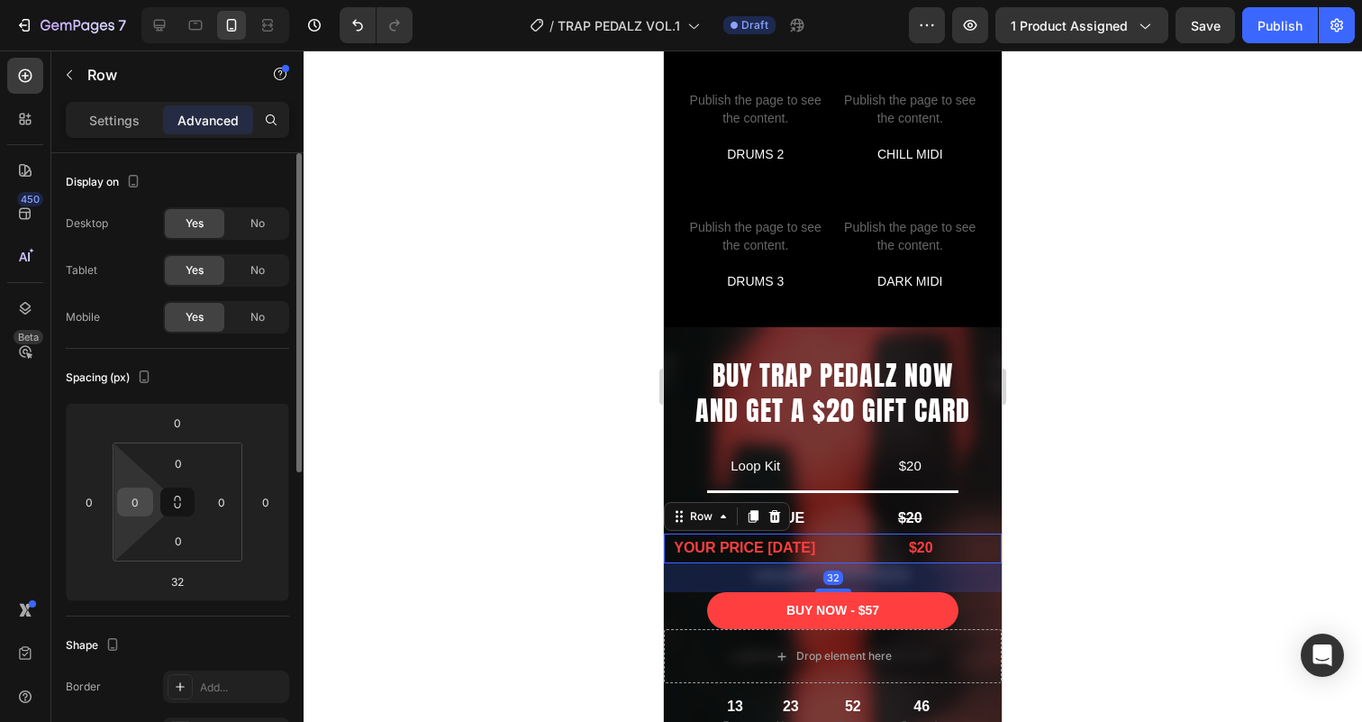
click at [130, 499] on input "0" at bounding box center [135, 501] width 27 height 27
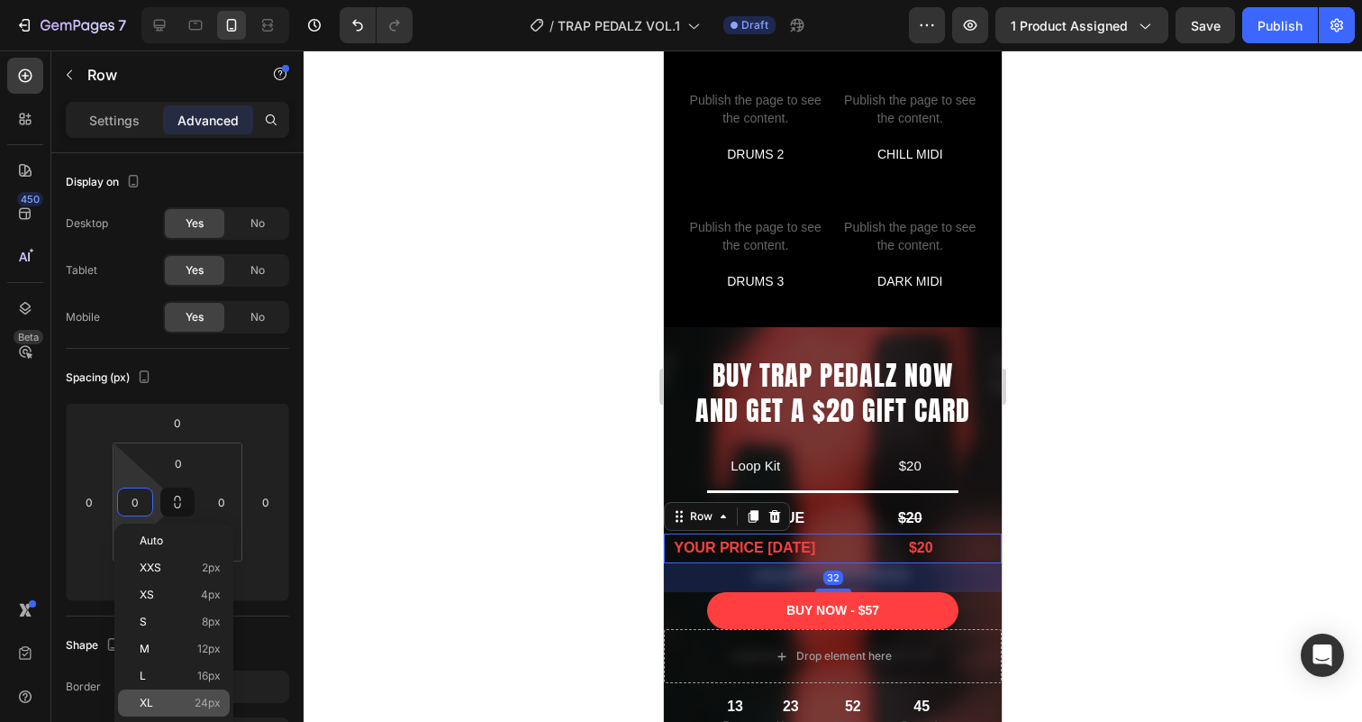
click at [195, 702] on span "24px" at bounding box center [208, 702] width 26 height 13
type input "24"
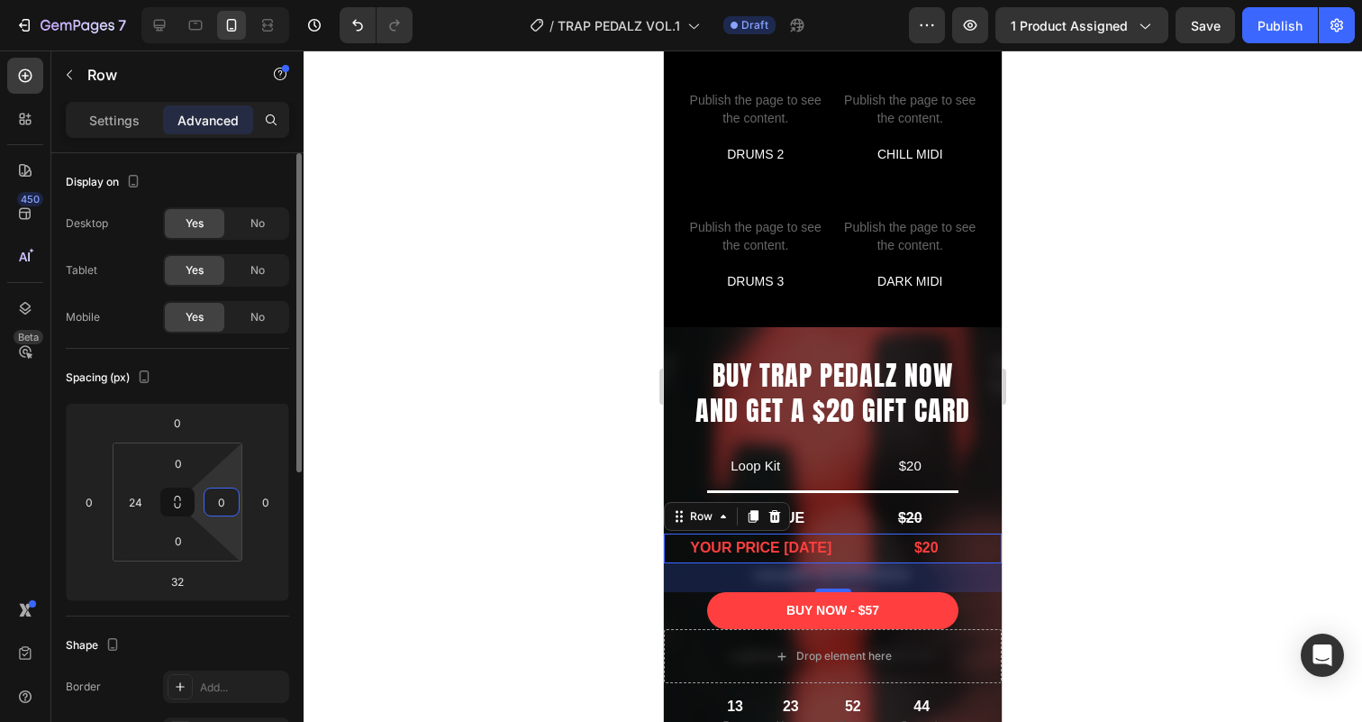
click at [222, 503] on input "0" at bounding box center [221, 501] width 27 height 27
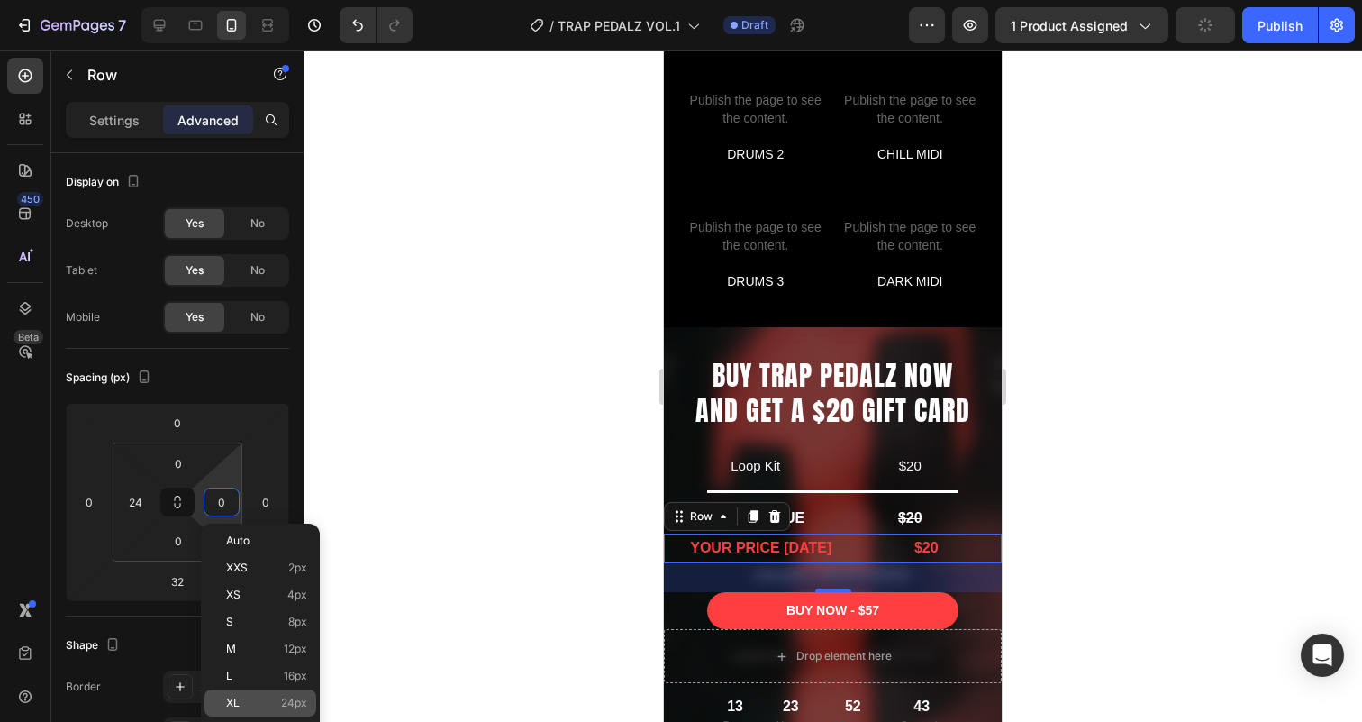
click at [266, 703] on p "XL 24px" at bounding box center [266, 702] width 81 height 13
type input "24"
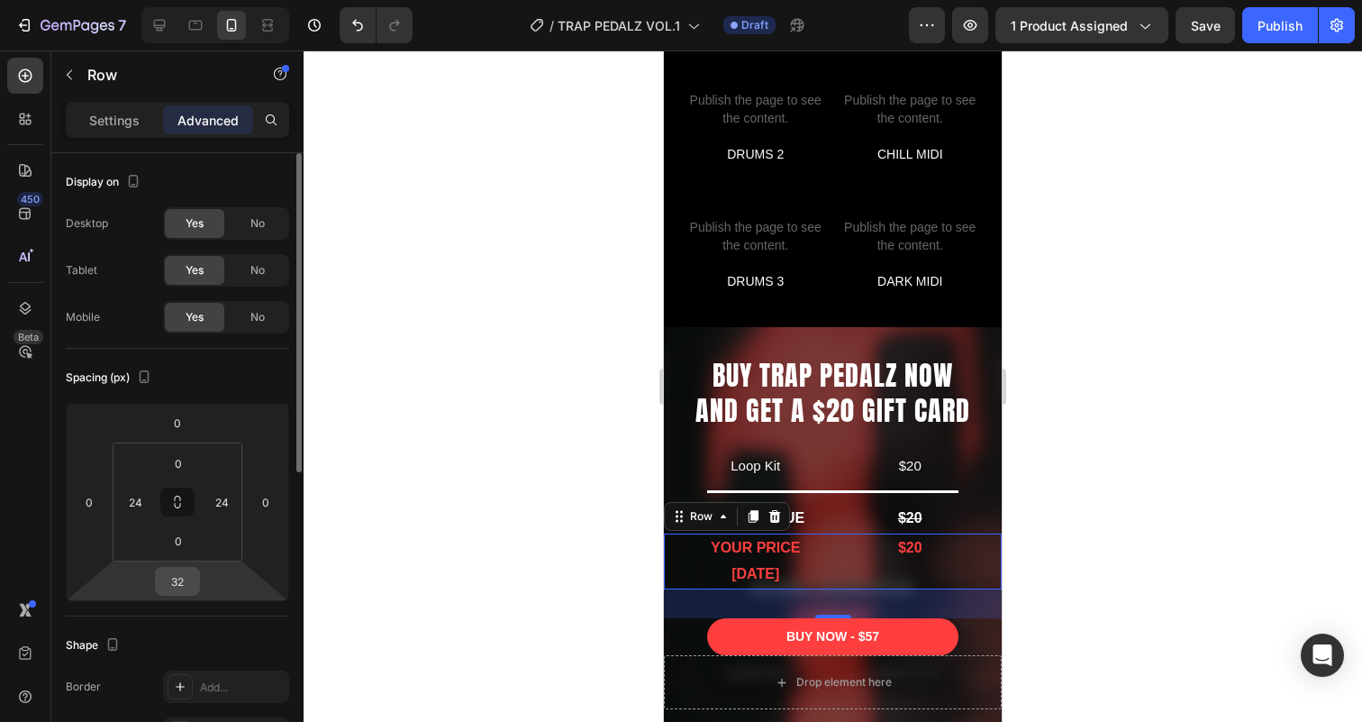
click at [186, 584] on input "32" at bounding box center [177, 580] width 36 height 27
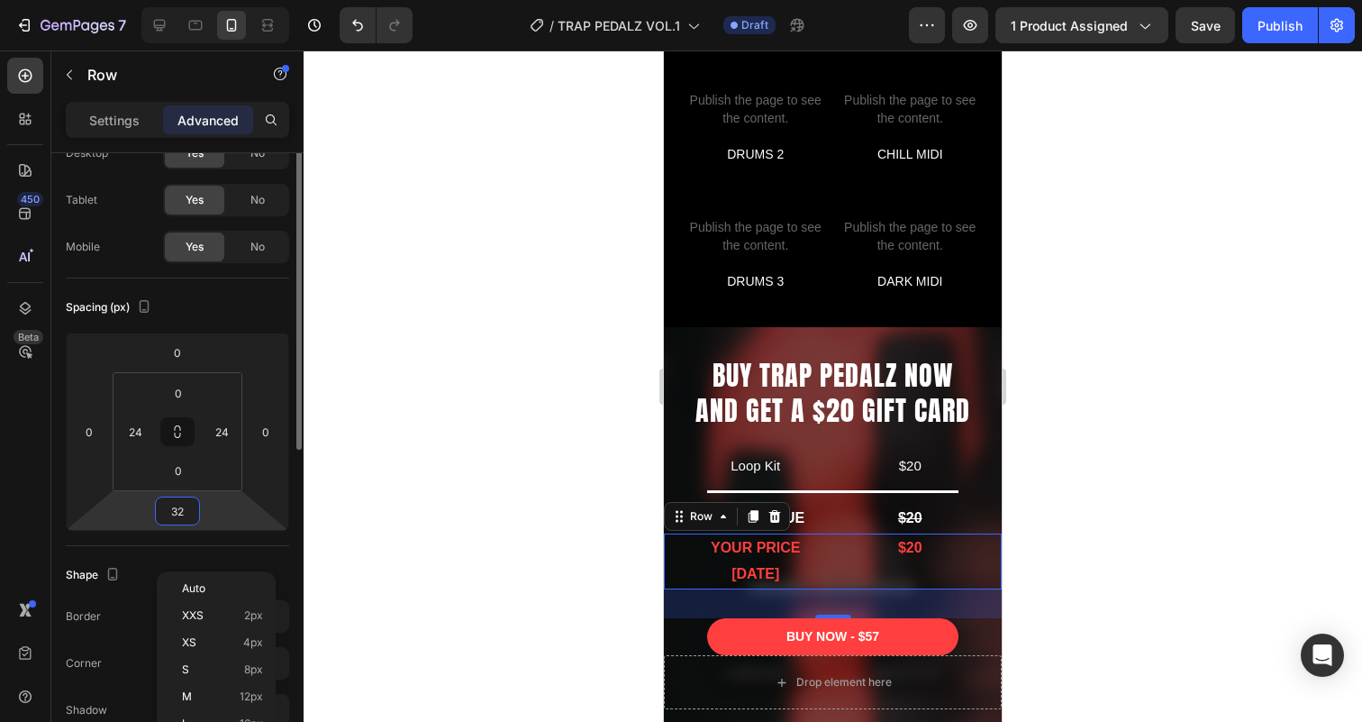
scroll to position [130, 0]
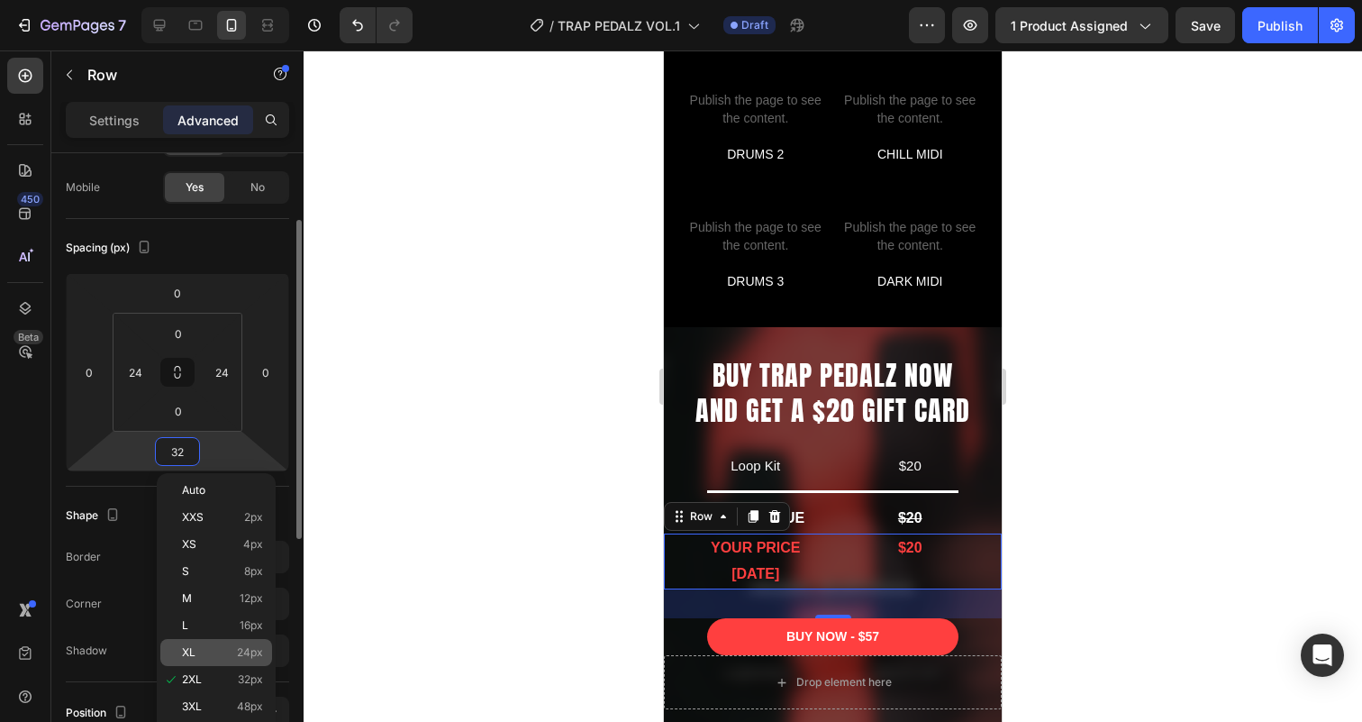
click at [205, 646] on p "XL 24px" at bounding box center [222, 652] width 81 height 13
type input "24"
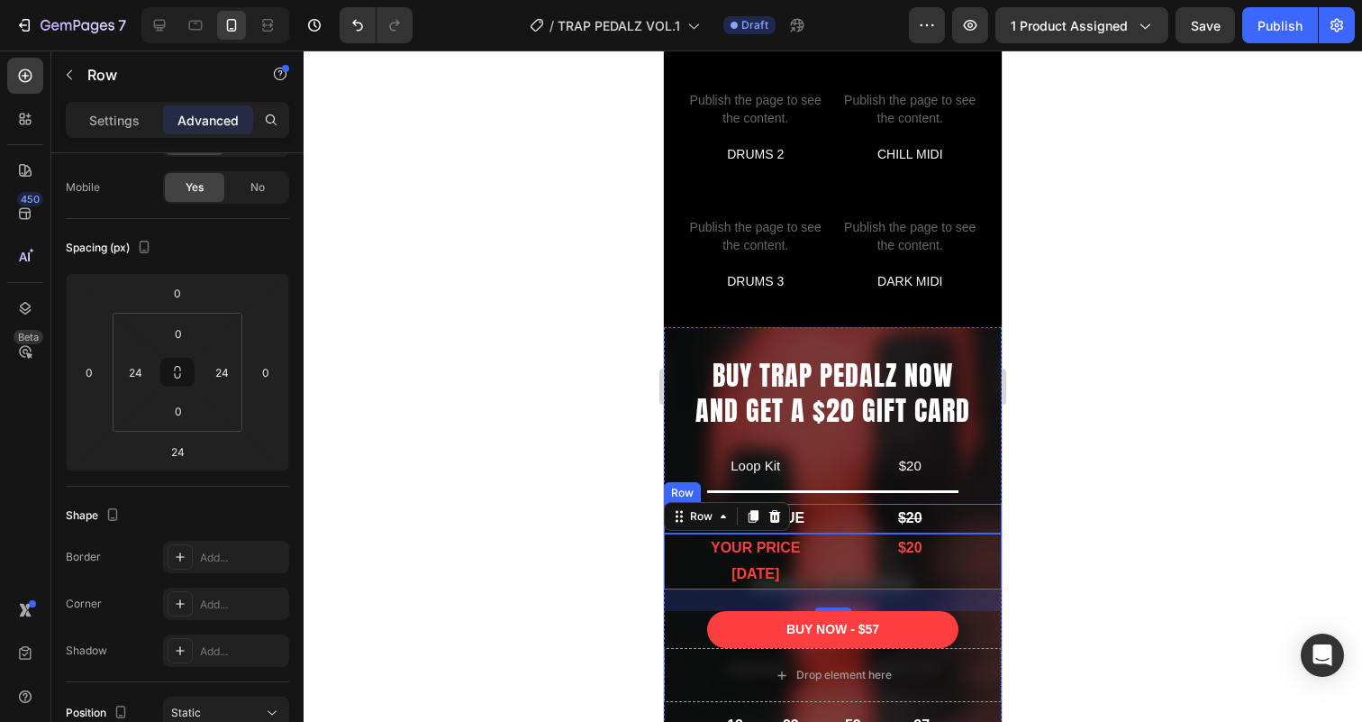
click at [831, 522] on div "TOTAL VALUE Text Block $20 Text Block Row" at bounding box center [833, 519] width 338 height 30
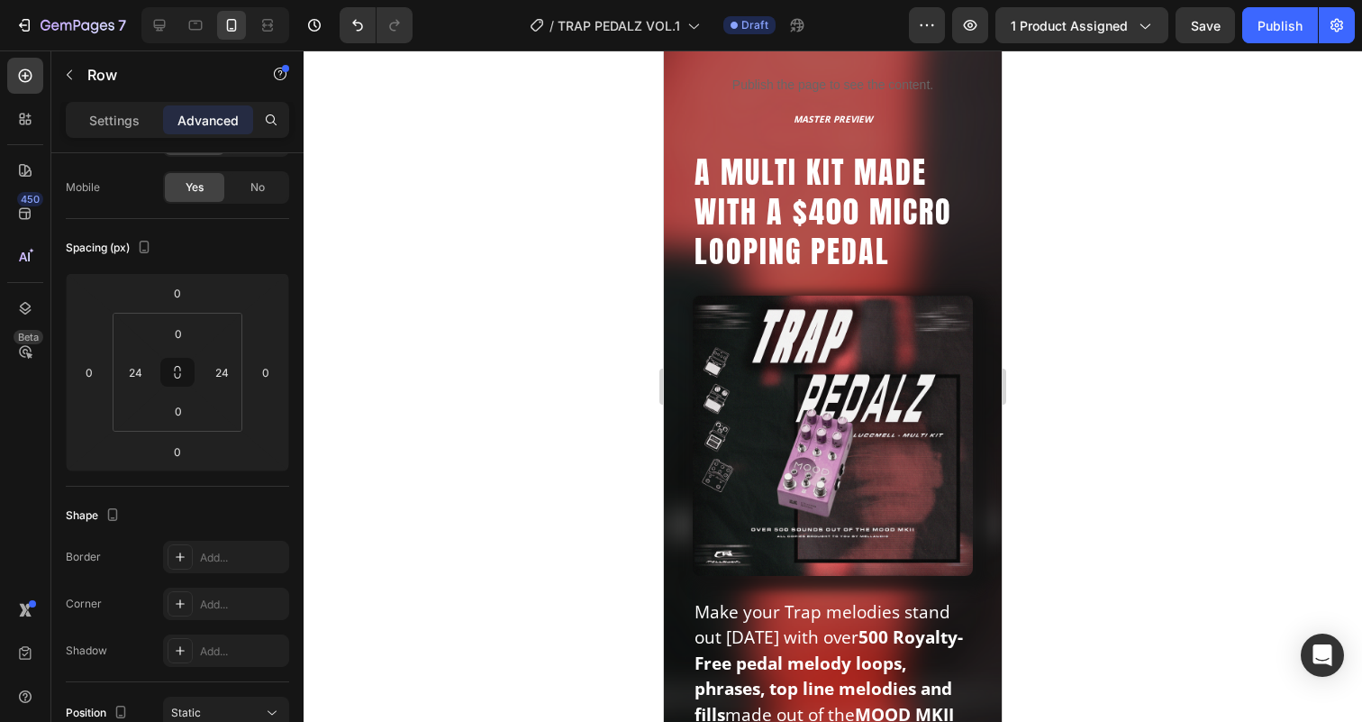
scroll to position [0, 0]
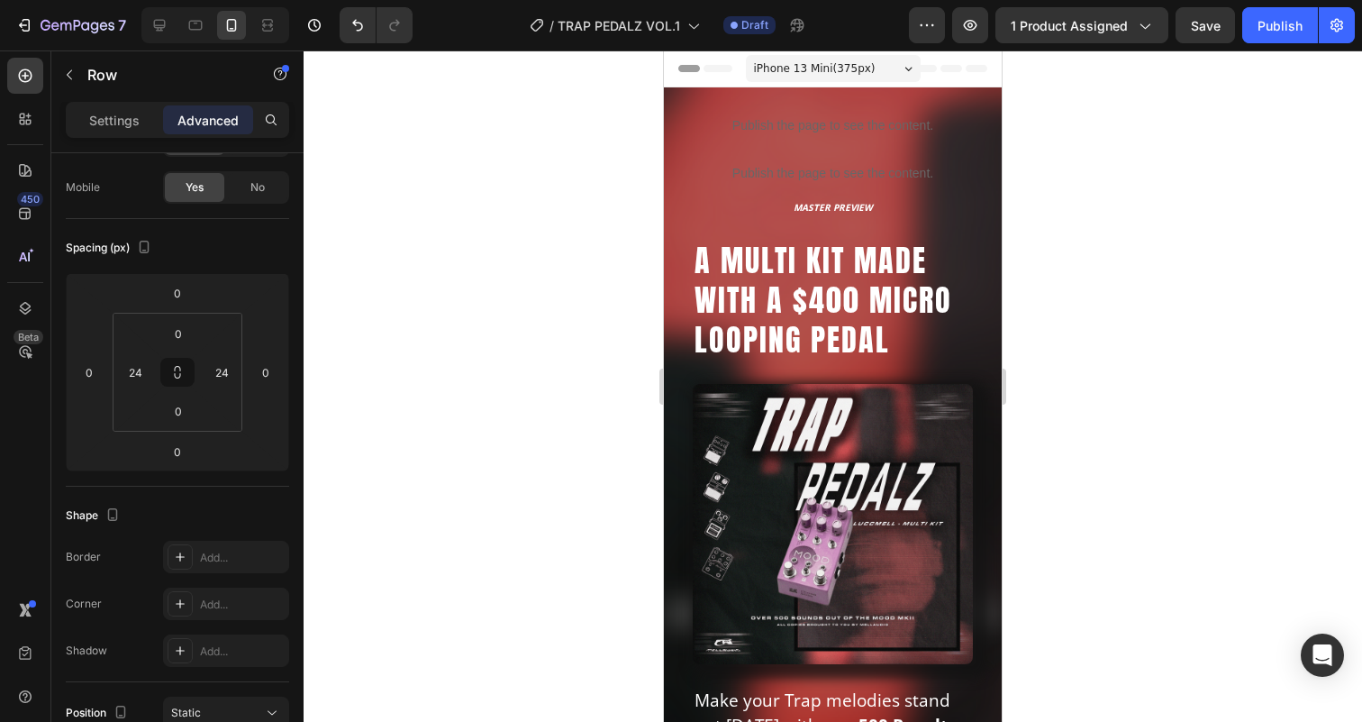
click at [859, 76] on span "iPhone 13 Mini ( 375 px)" at bounding box center [815, 68] width 122 height 18
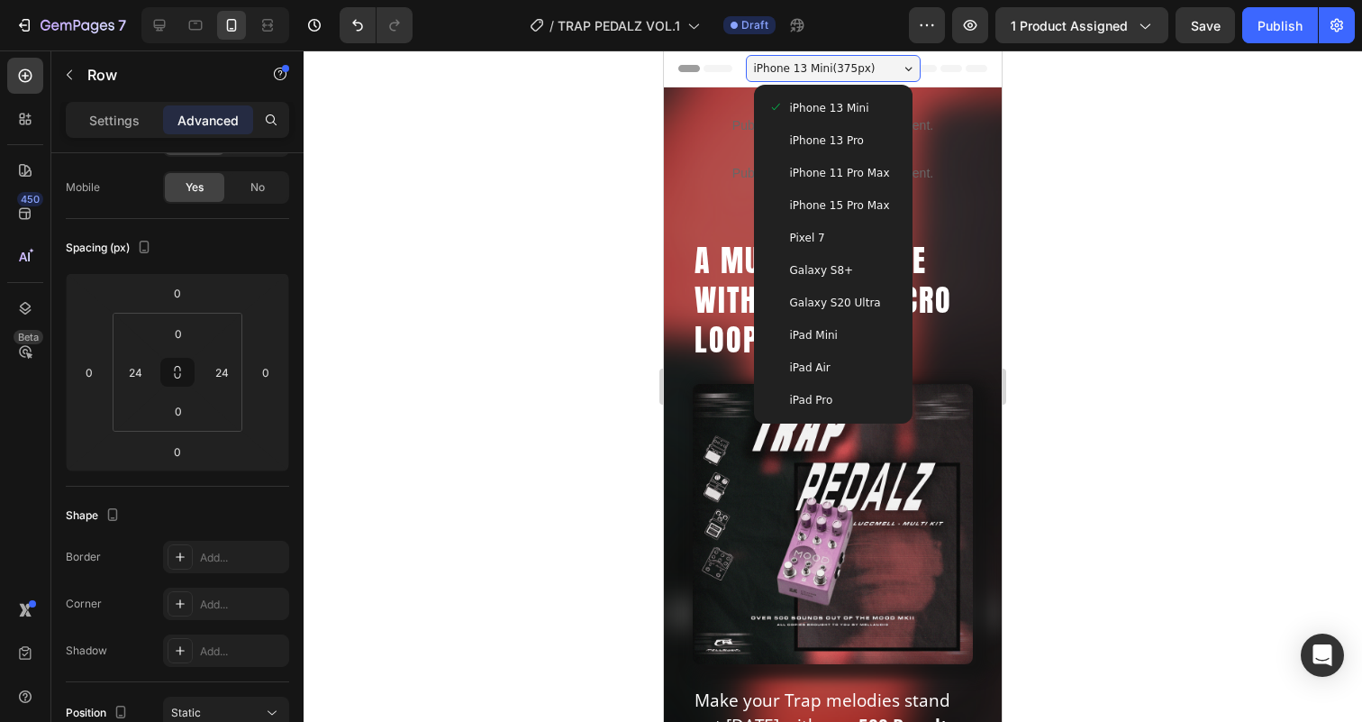
click at [849, 208] on span "iPhone 15 Pro Max" at bounding box center [840, 205] width 100 height 18
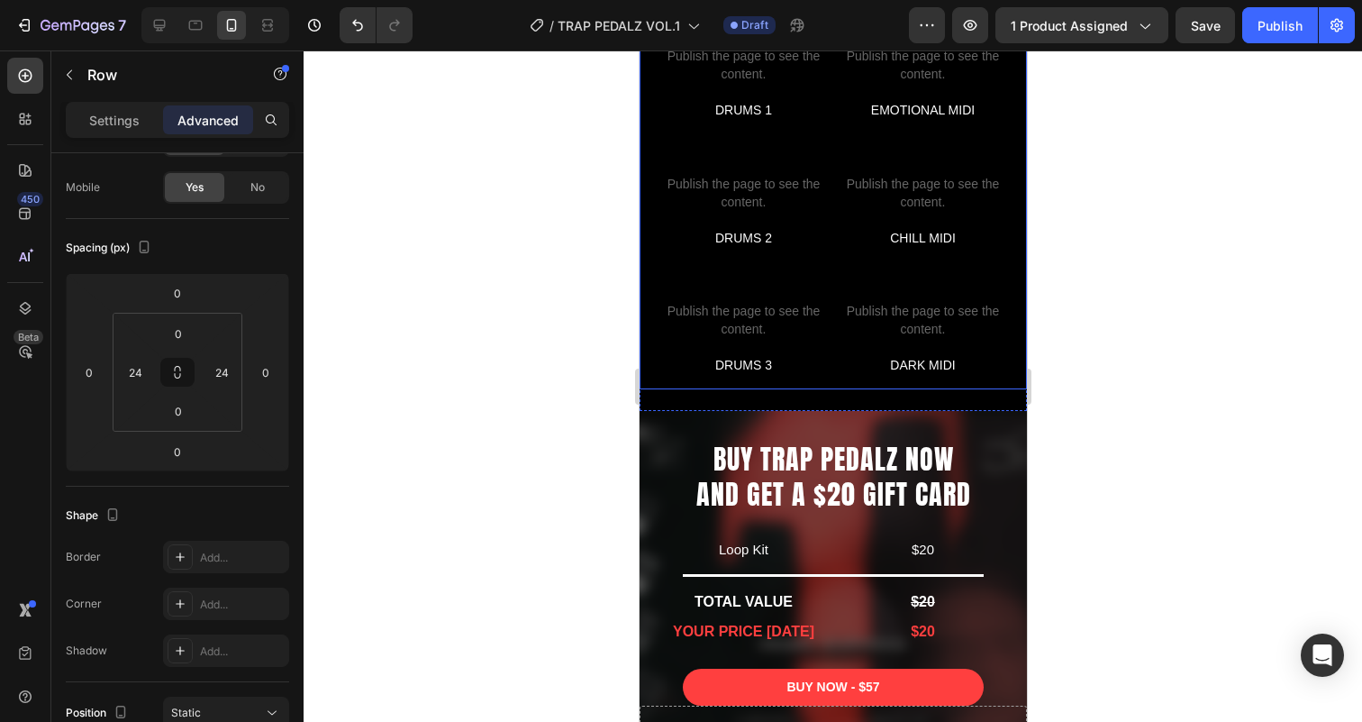
scroll to position [4471, 0]
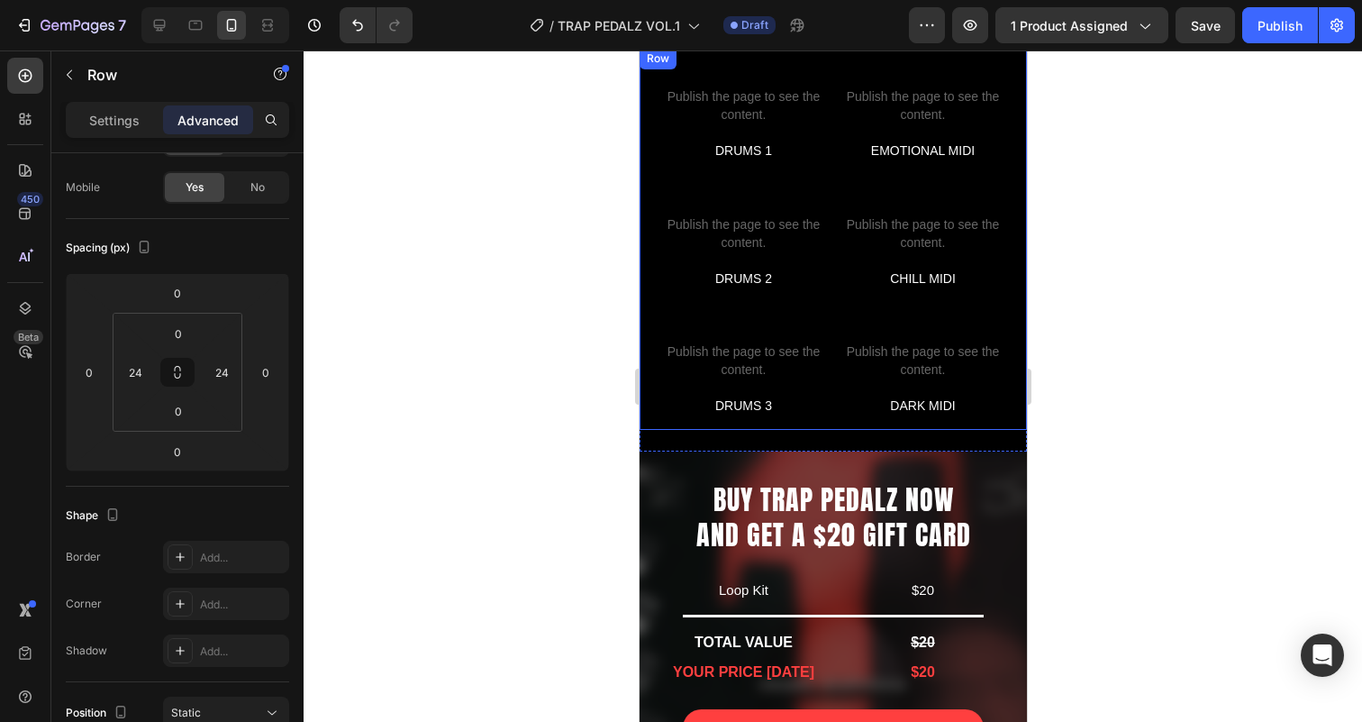
click at [831, 194] on div "Custom code Publish the page to see the content. Custom Code DRUMS 1 Text Block…" at bounding box center [832, 239] width 387 height 382
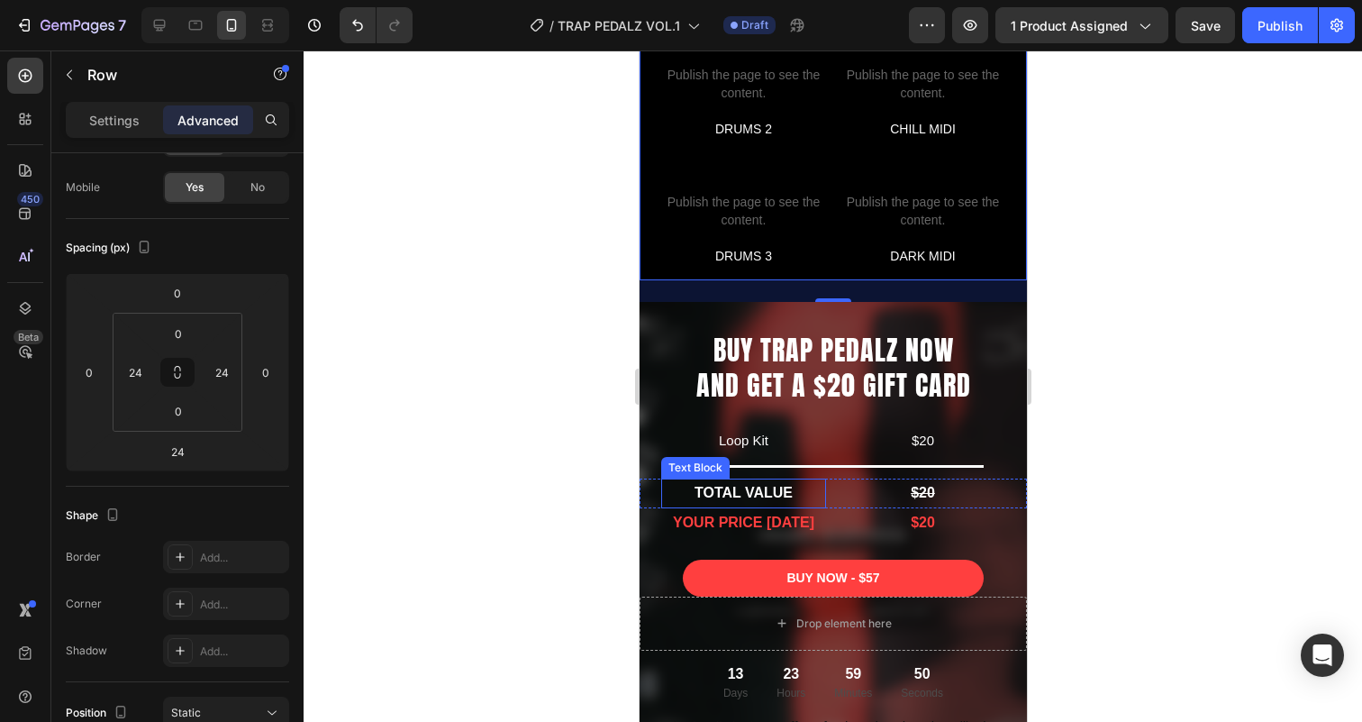
scroll to position [4654, 0]
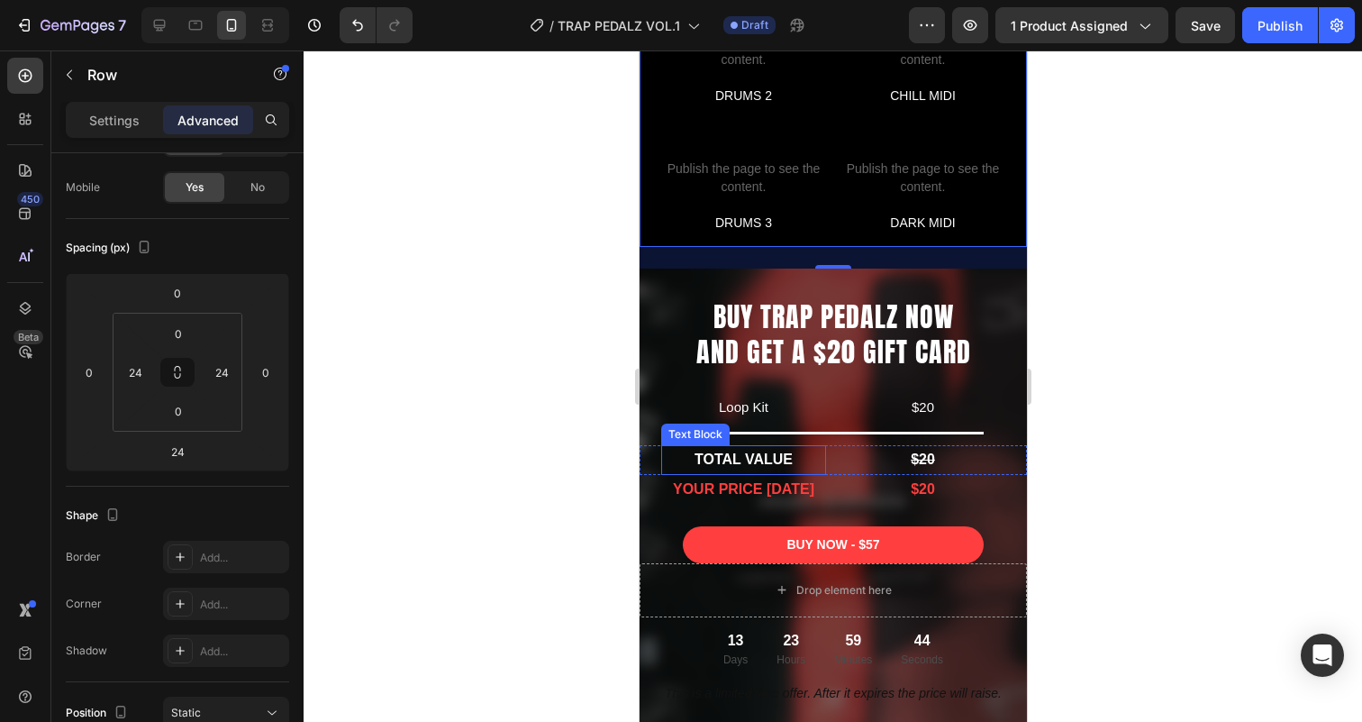
click at [811, 459] on p "TOTAL VALUE" at bounding box center [742, 460] width 161 height 26
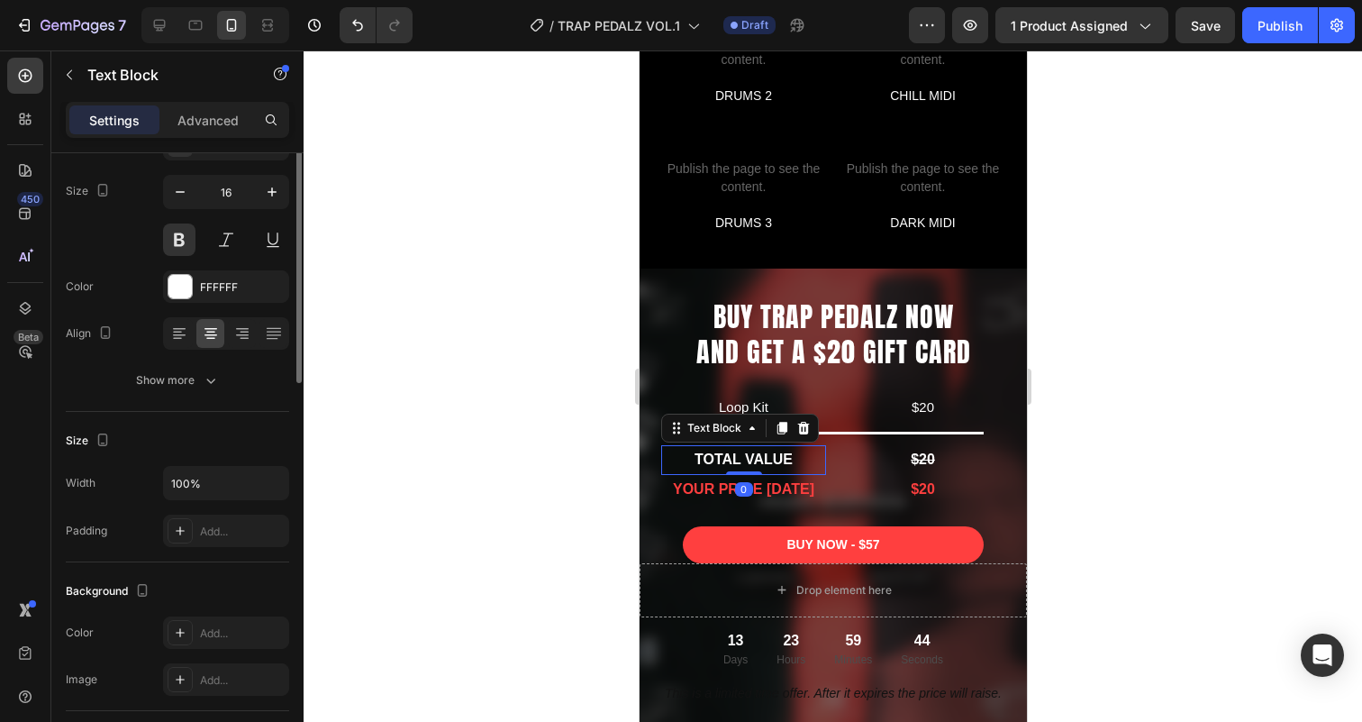
scroll to position [0, 0]
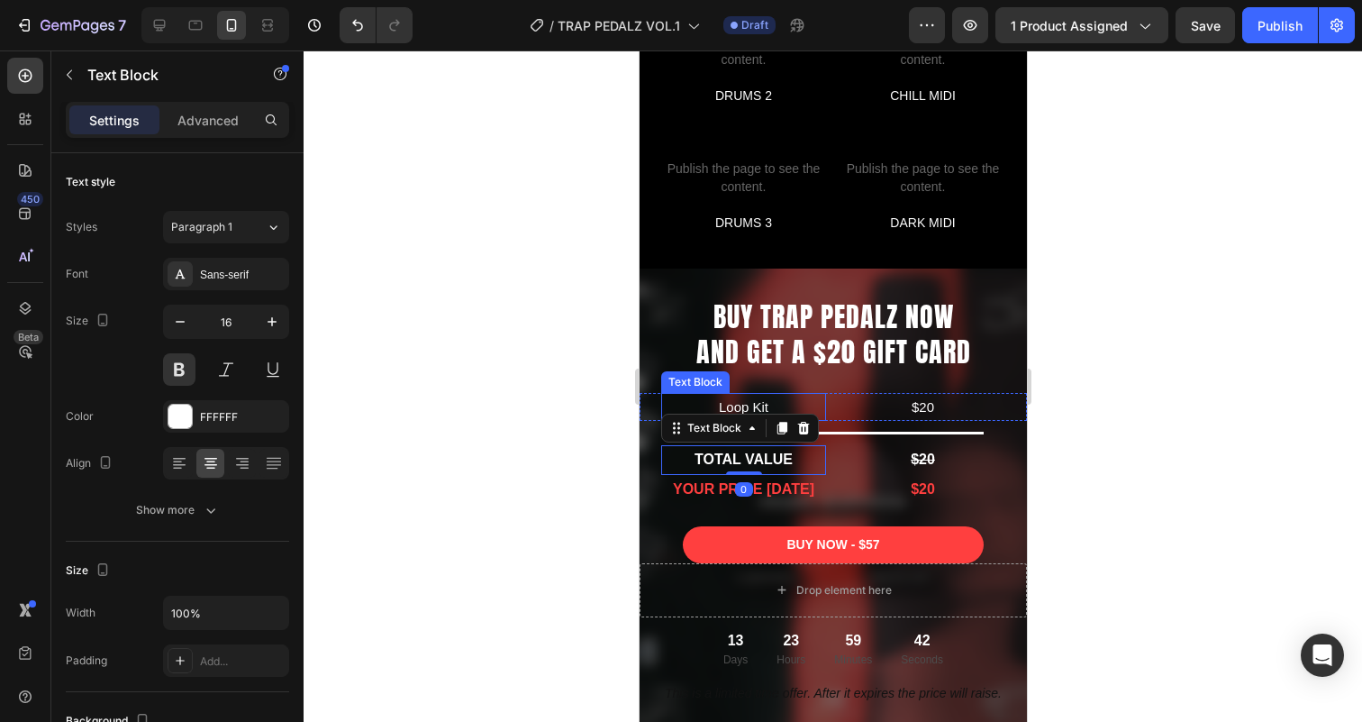
click at [811, 405] on p "Loop Kit" at bounding box center [742, 407] width 161 height 24
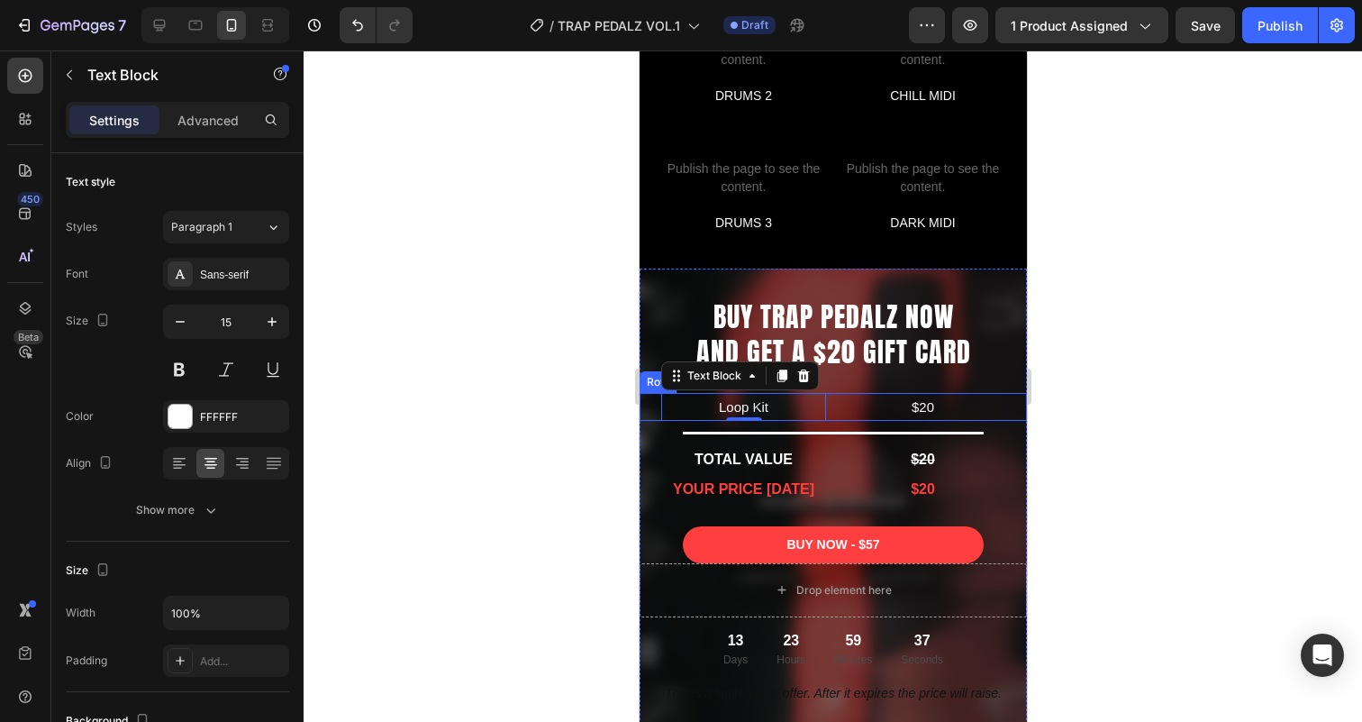
click at [830, 409] on div "Loop Kit Text Block 0 $20 Text Block Row" at bounding box center [832, 407] width 387 height 28
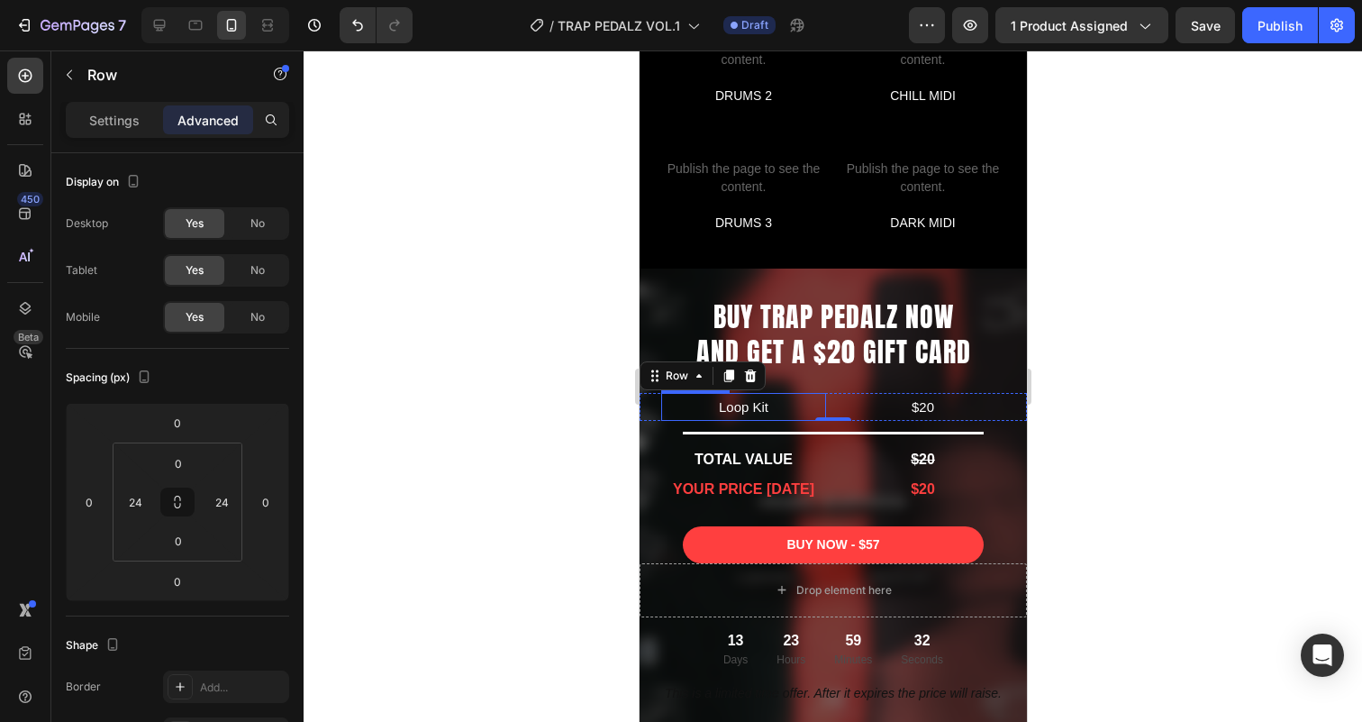
click at [719, 410] on p "Loop Kit" at bounding box center [742, 407] width 161 height 24
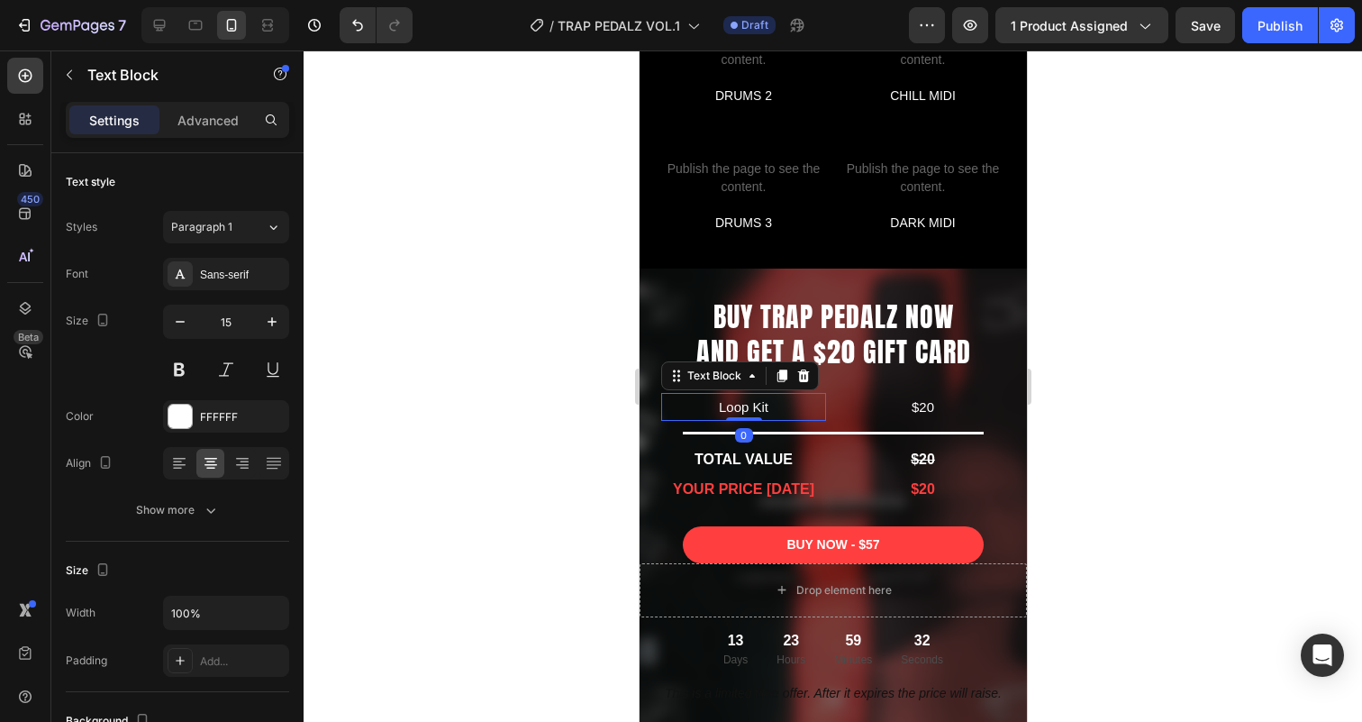
click at [719, 410] on p "Loop Kit" at bounding box center [742, 407] width 161 height 24
click at [783, 406] on p "Pedal Melody Kit" at bounding box center [742, 407] width 161 height 24
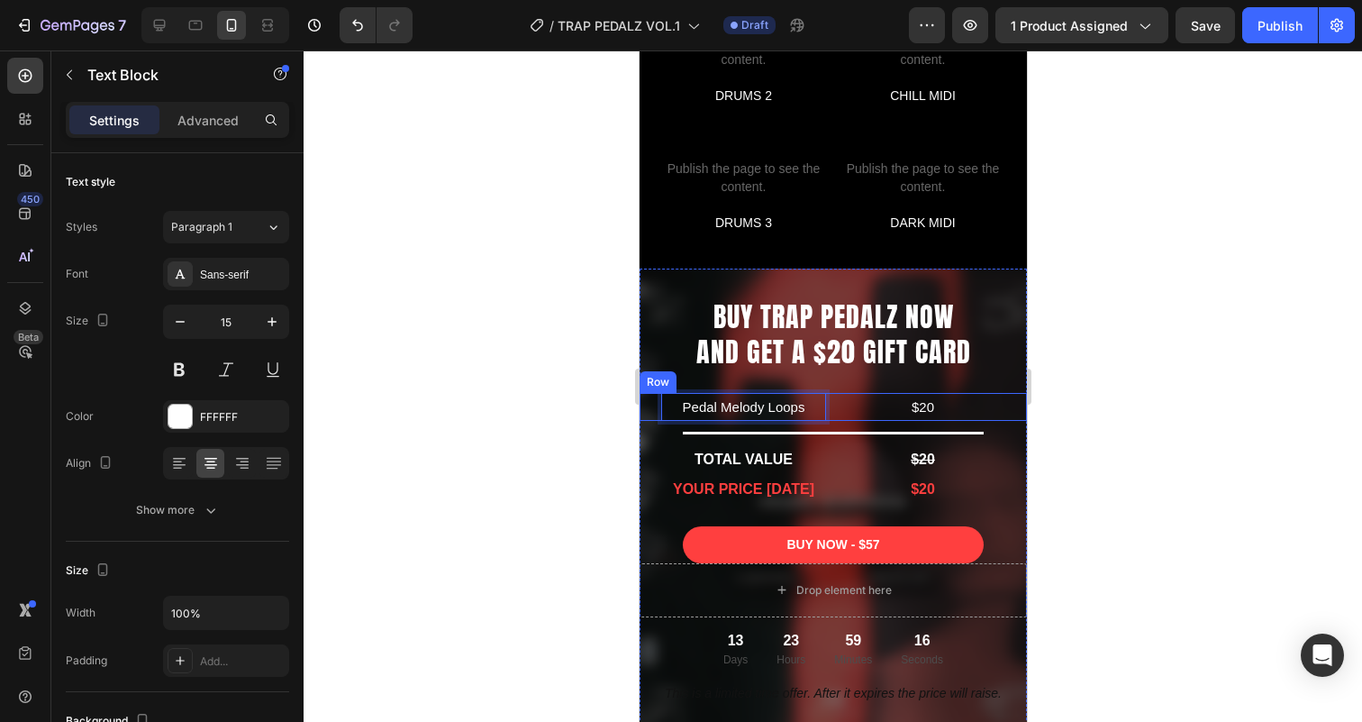
click at [837, 413] on div "Pedal Melody Loops Text Block 0 $20 Text Block Row" at bounding box center [832, 407] width 387 height 28
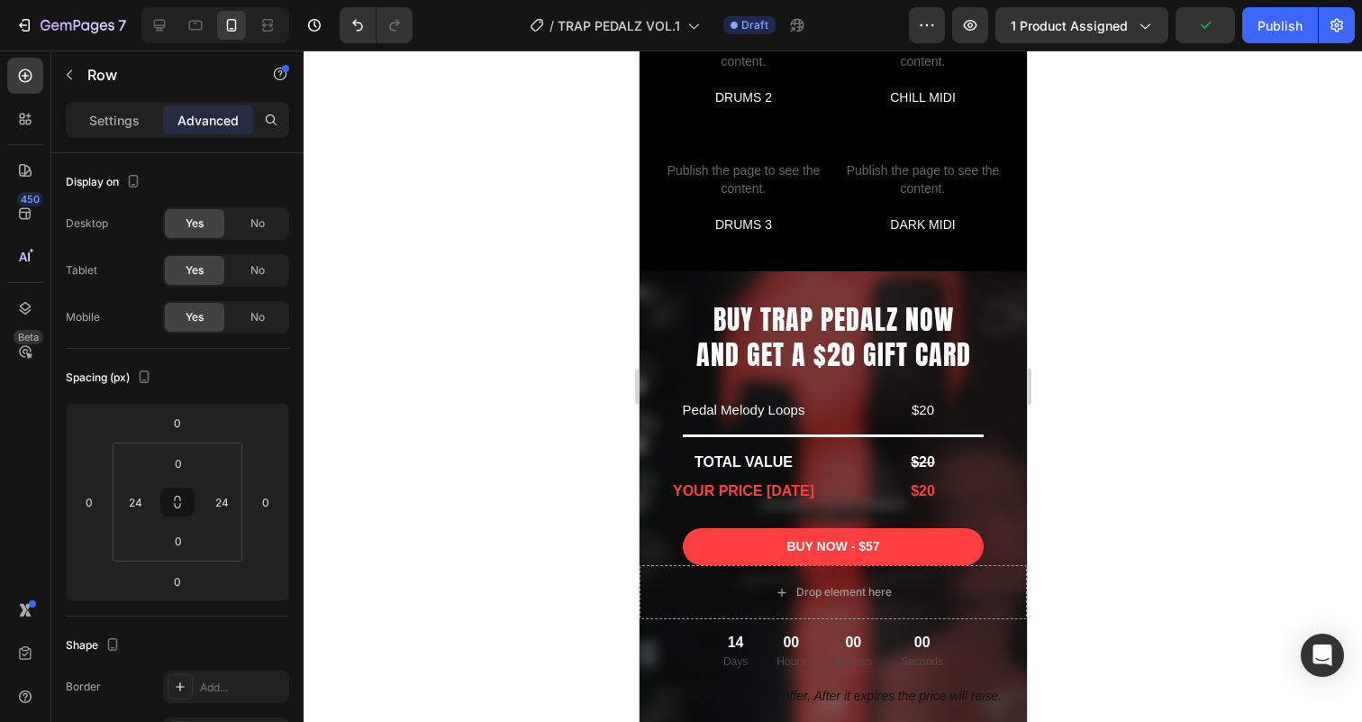
scroll to position [4597, 0]
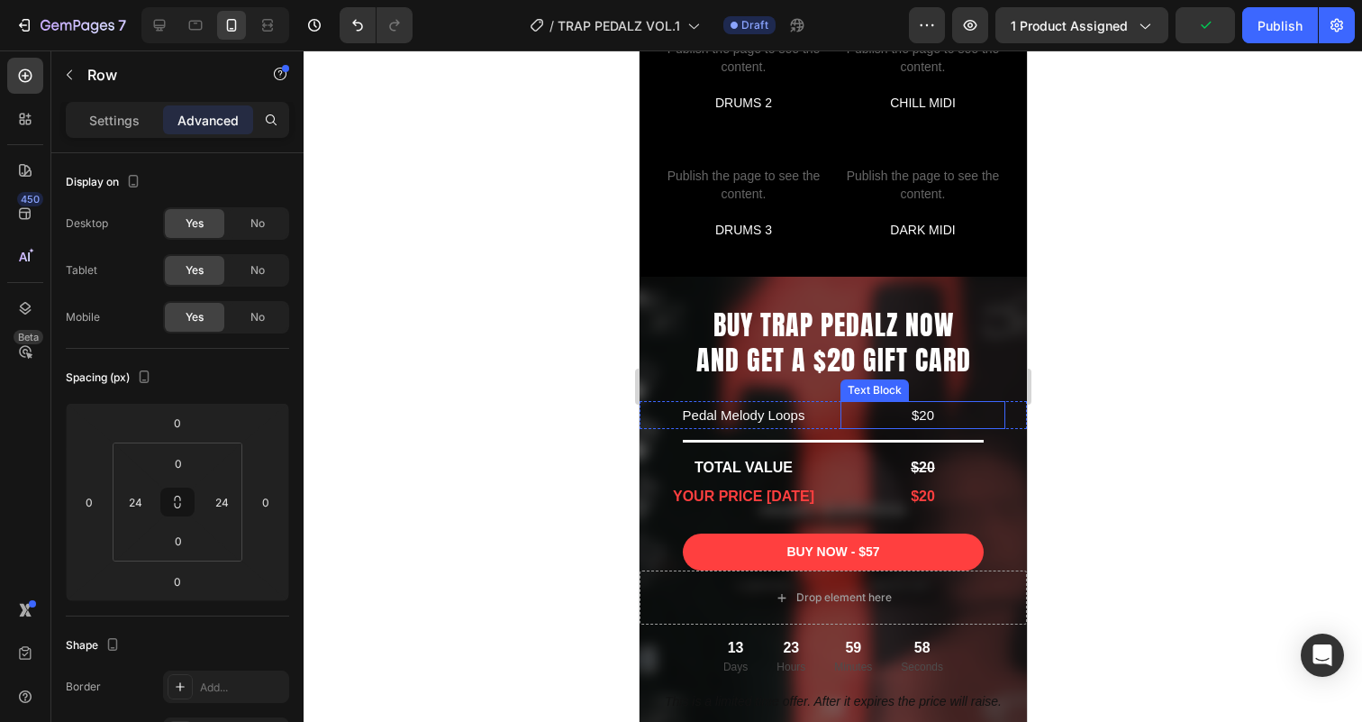
click at [933, 413] on p "$20" at bounding box center [921, 415] width 161 height 24
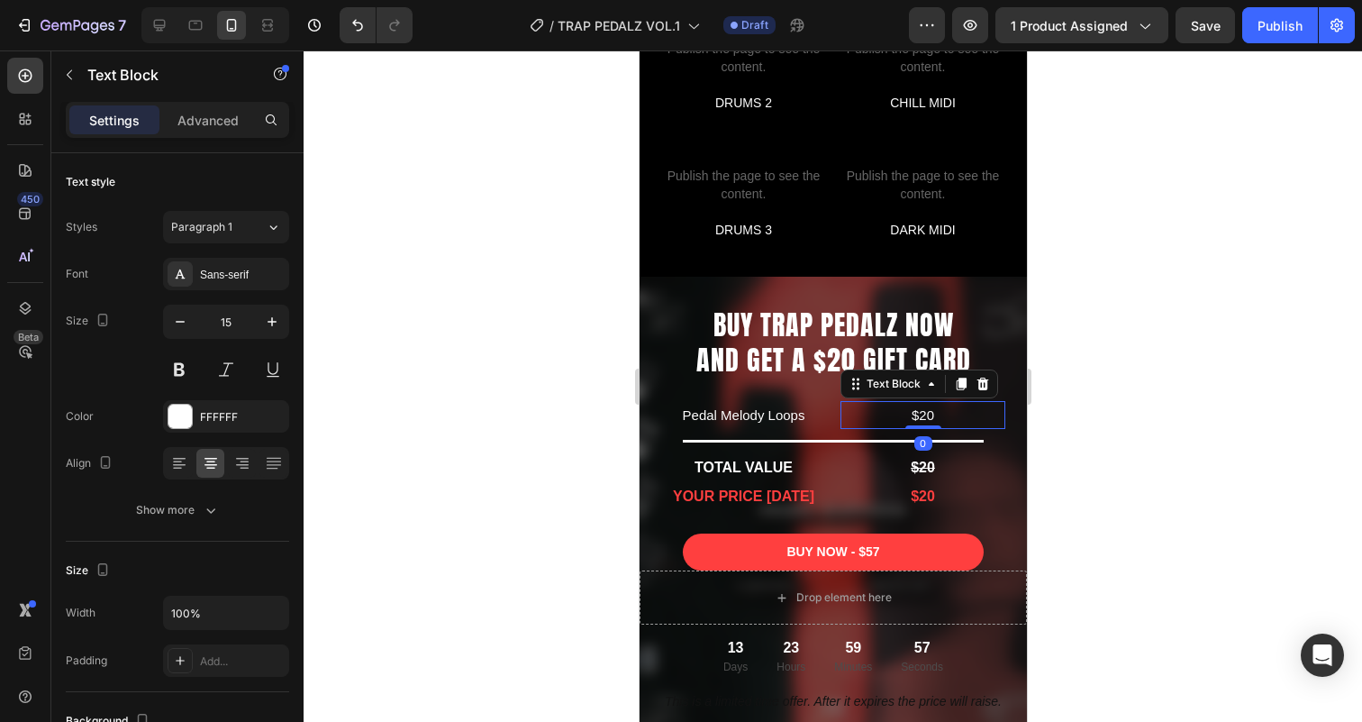
click at [928, 414] on p "$20" at bounding box center [921, 415] width 161 height 24
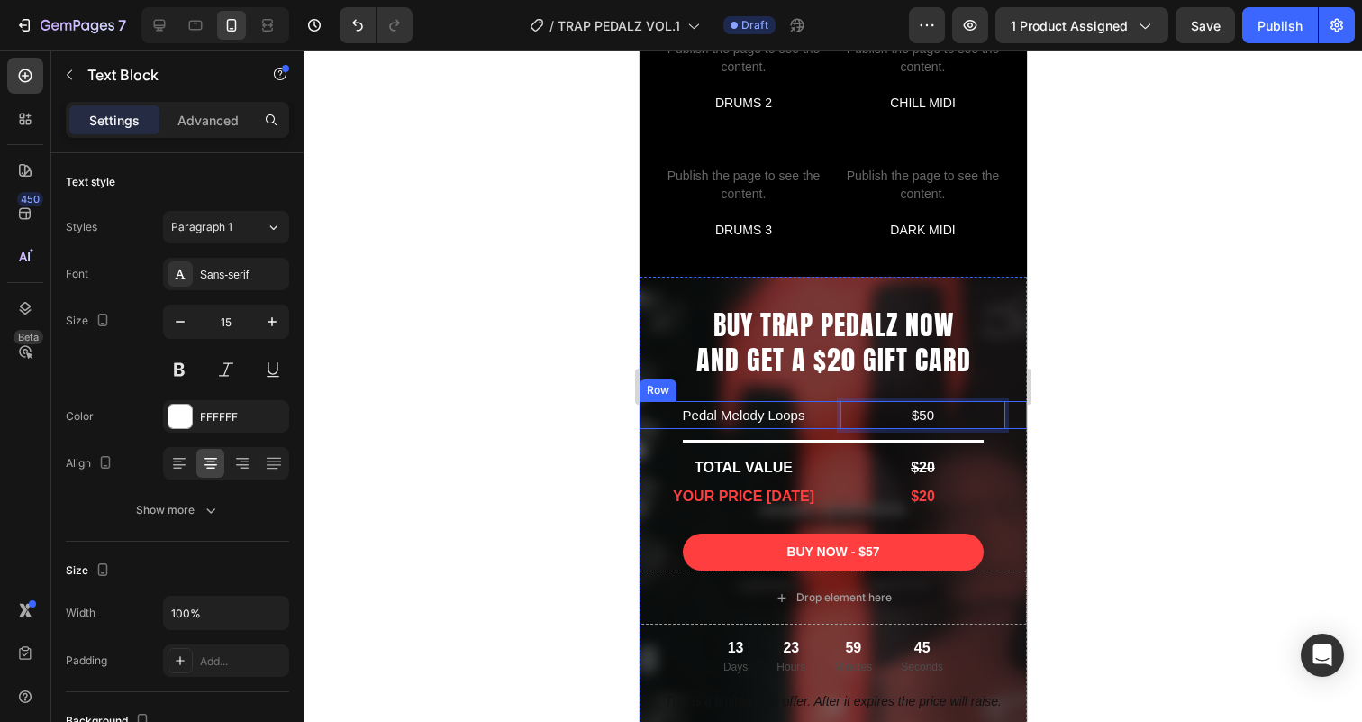
click at [834, 415] on div "Pedal Melody Loops Text Block $50 Text Block 0 Row" at bounding box center [832, 415] width 387 height 28
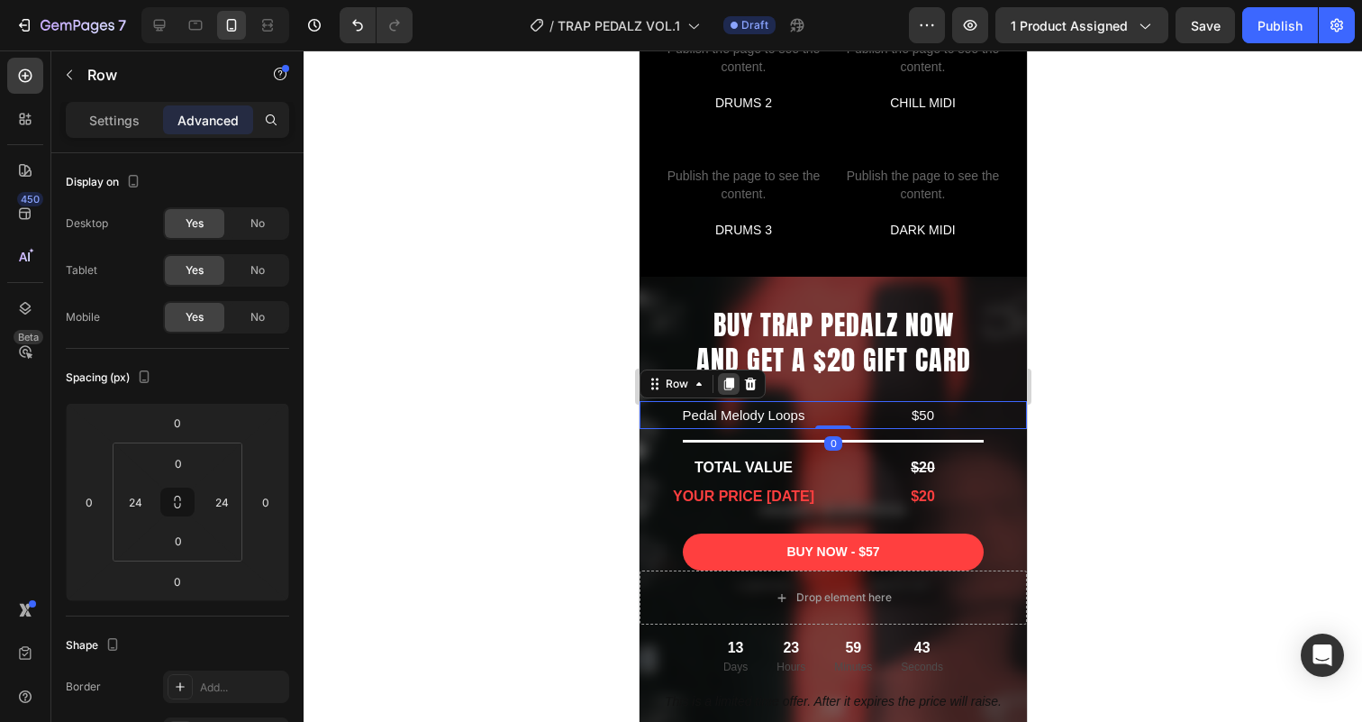
click at [729, 386] on icon at bounding box center [728, 384] width 14 height 14
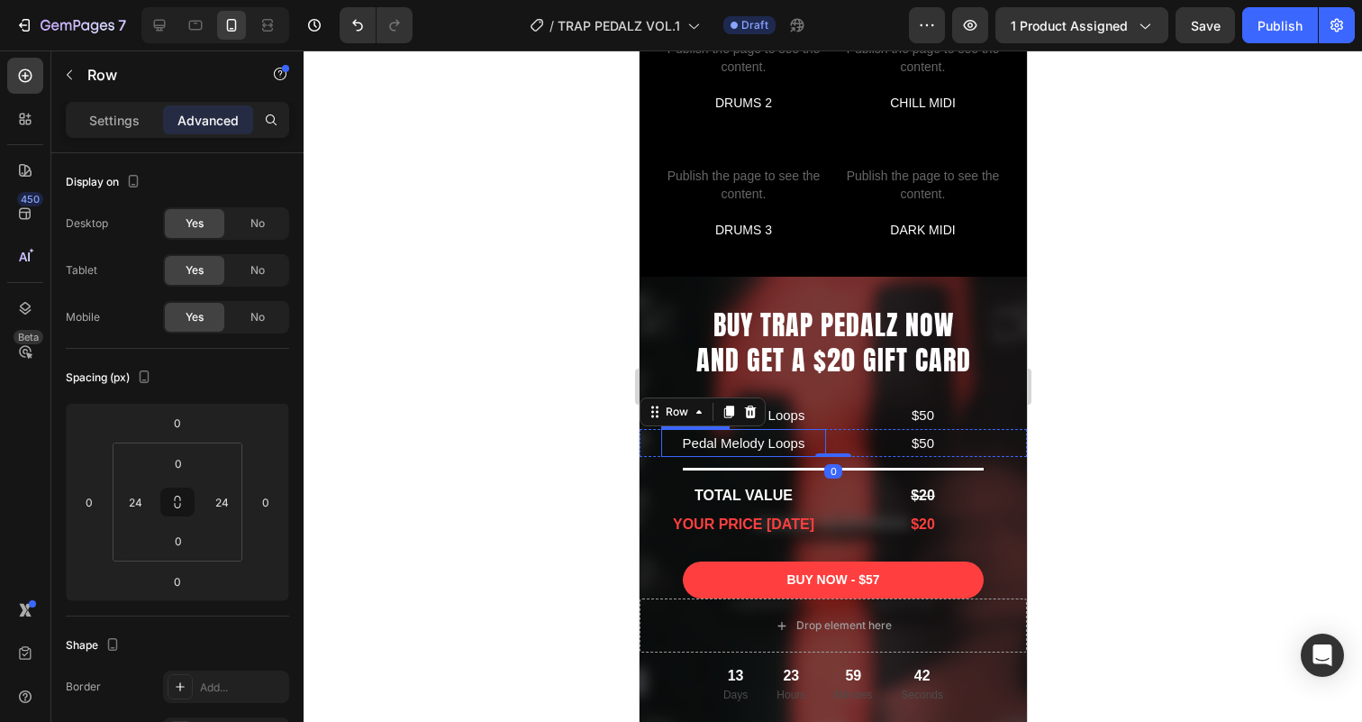
click at [747, 442] on p "Pedal Melody Loops" at bounding box center [742, 443] width 161 height 24
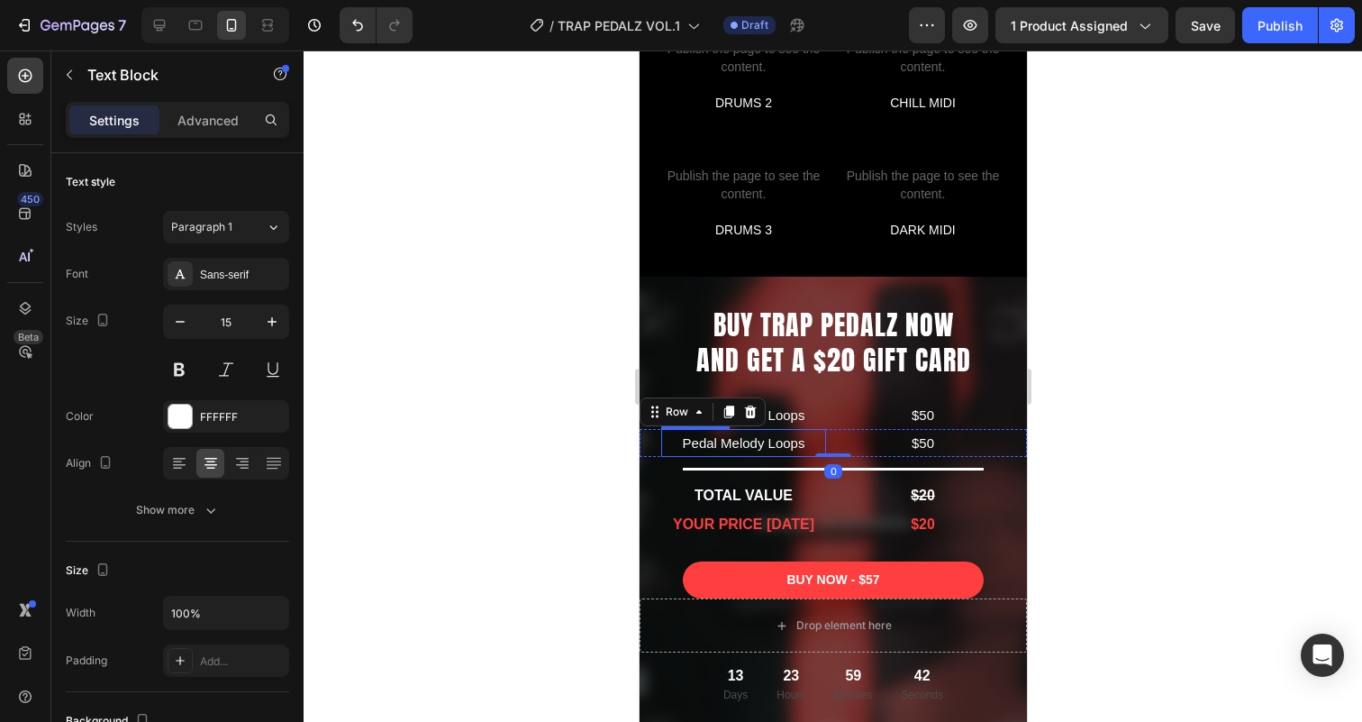
click at [747, 442] on p "Pedal Melody Loops" at bounding box center [742, 443] width 161 height 24
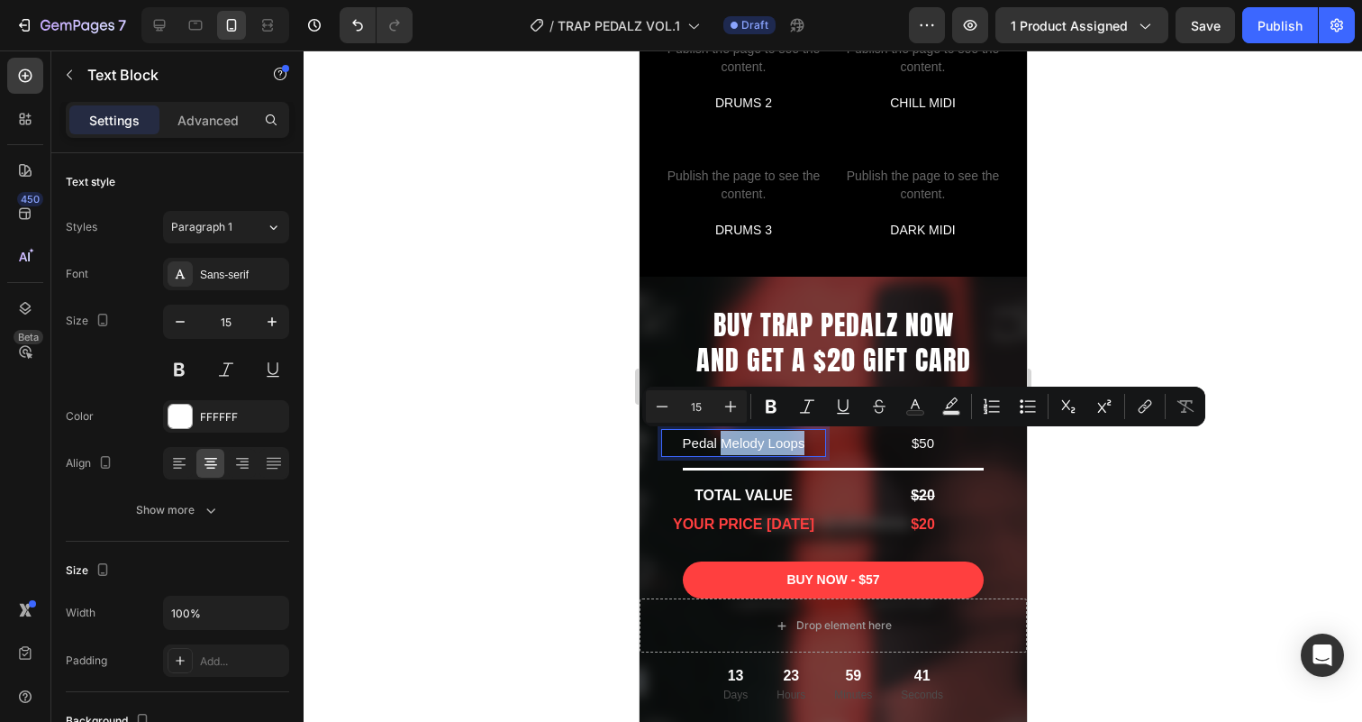
click at [786, 445] on p "Pedal Melody Loops" at bounding box center [742, 443] width 161 height 24
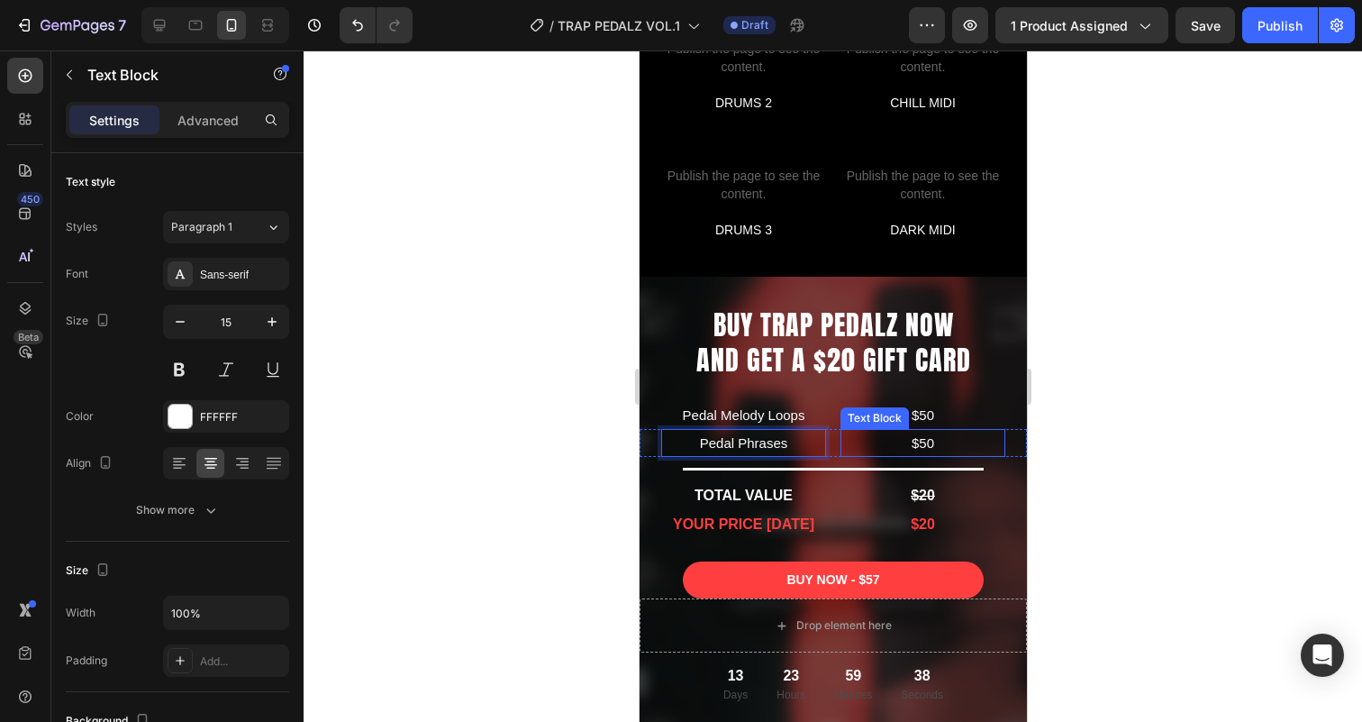
click at [924, 448] on p "$50" at bounding box center [921, 443] width 161 height 24
click at [926, 446] on p "$50" at bounding box center [921, 443] width 161 height 24
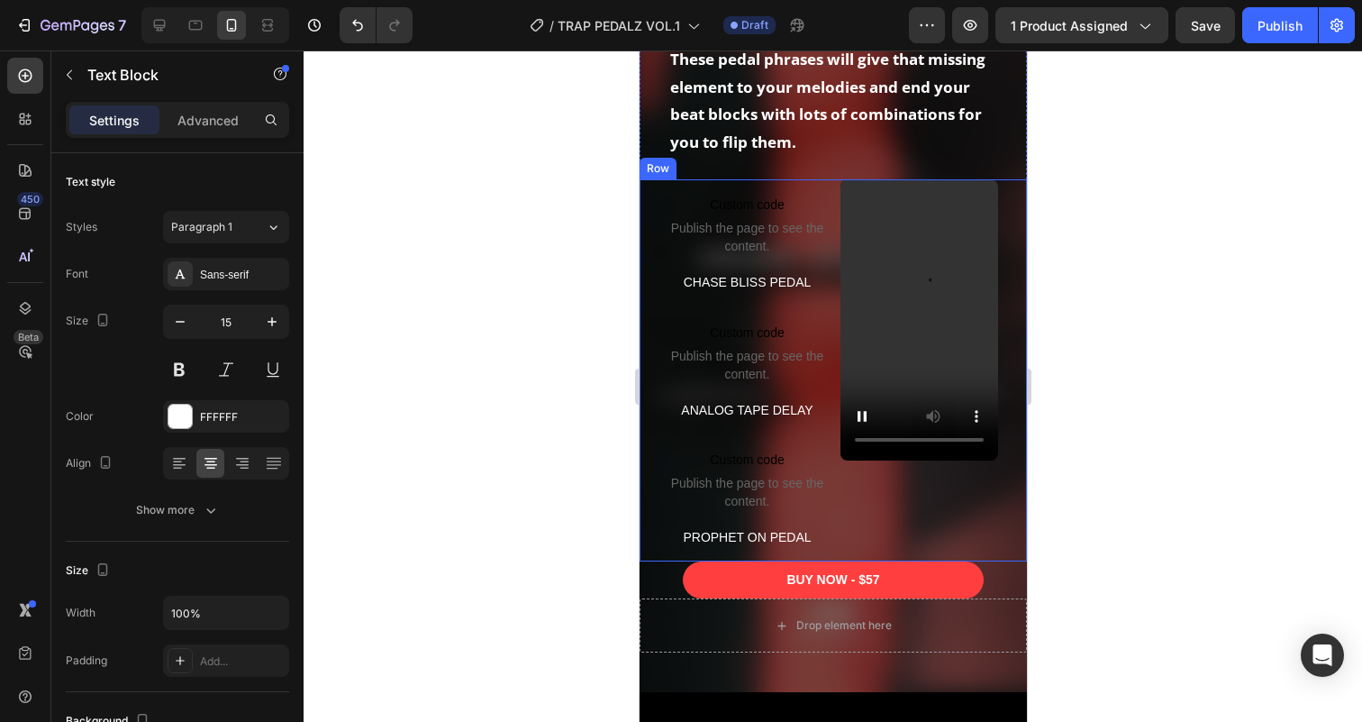
scroll to position [2145, 0]
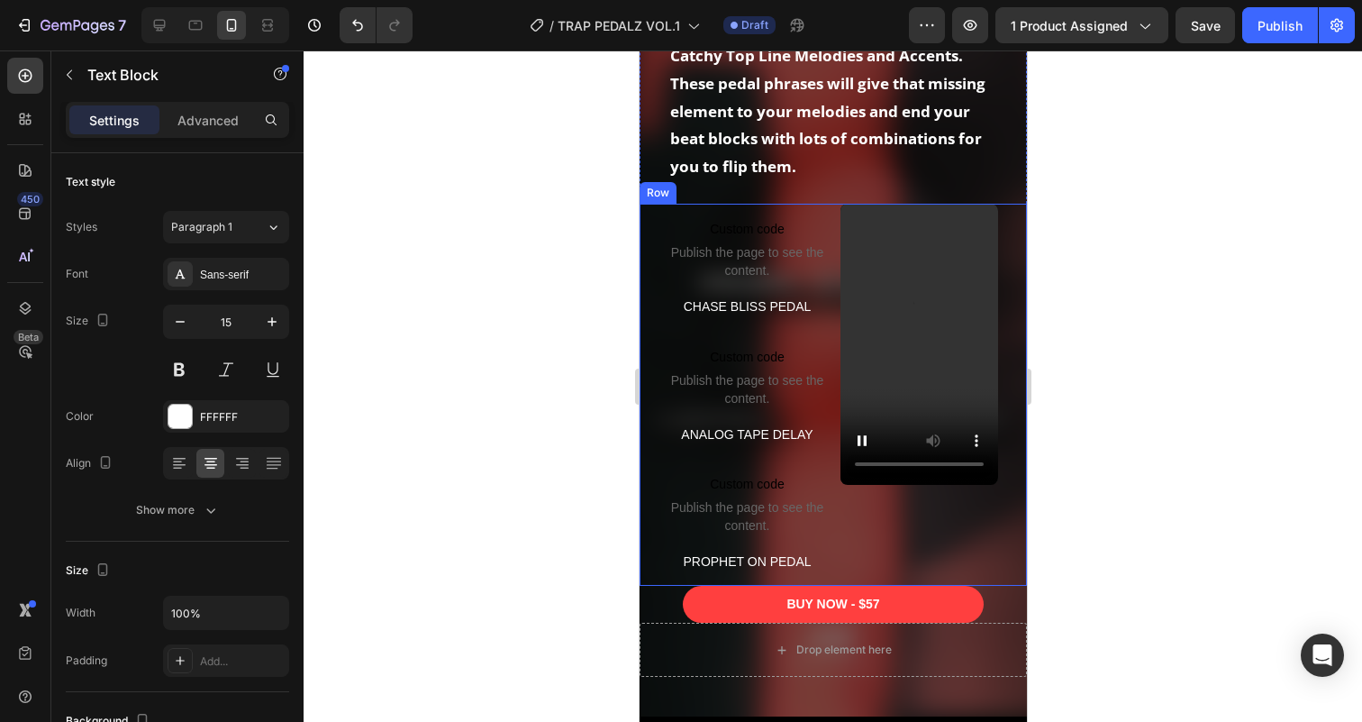
click at [830, 574] on div "Custom code Publish the page to see the content. Custom Code CHASE BLISS PEDAL …" at bounding box center [832, 395] width 387 height 382
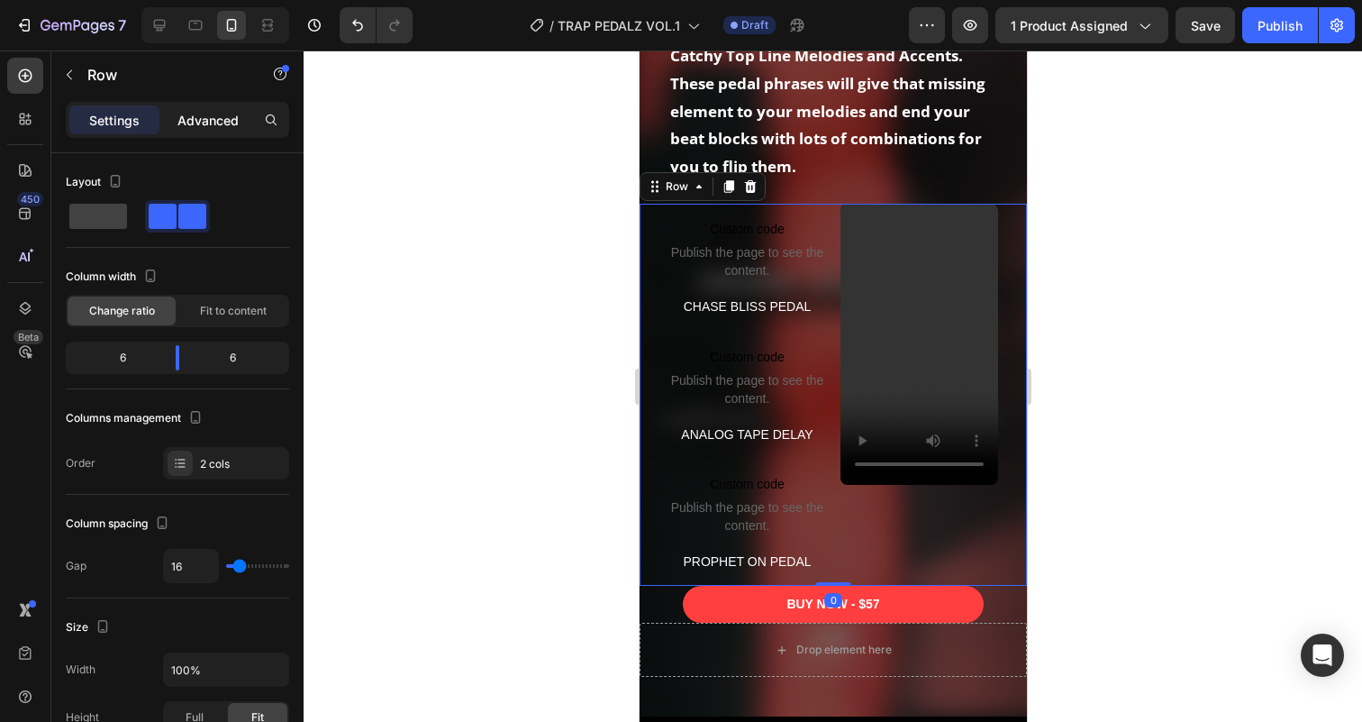
click at [202, 116] on p "Advanced" at bounding box center [207, 120] width 61 height 19
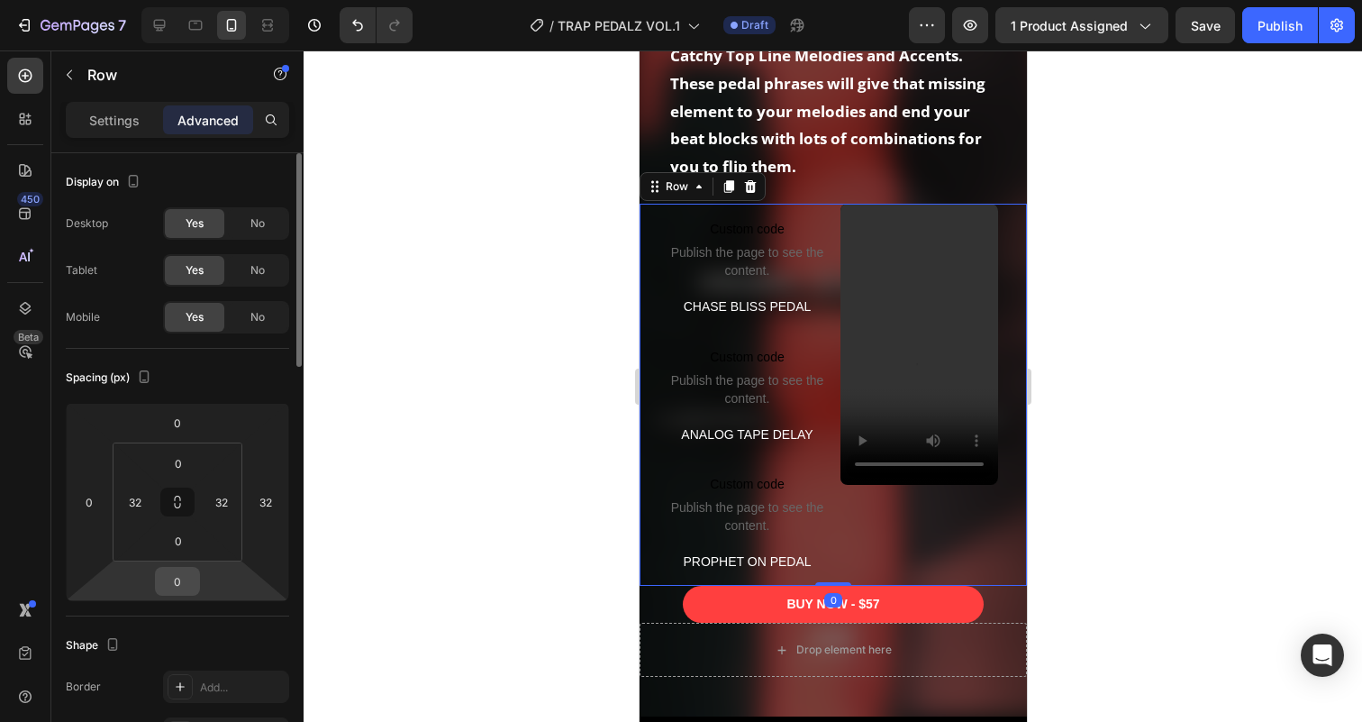
click at [180, 583] on input "0" at bounding box center [177, 580] width 36 height 27
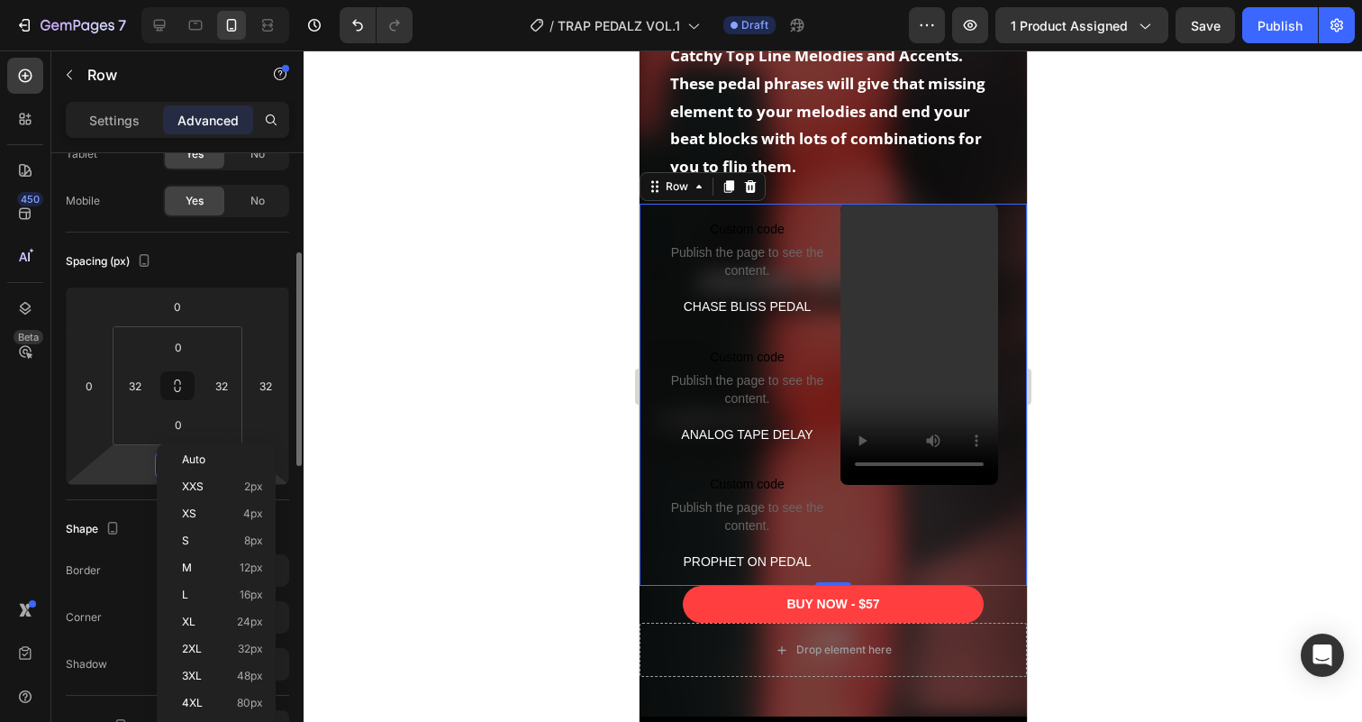
scroll to position [190, 0]
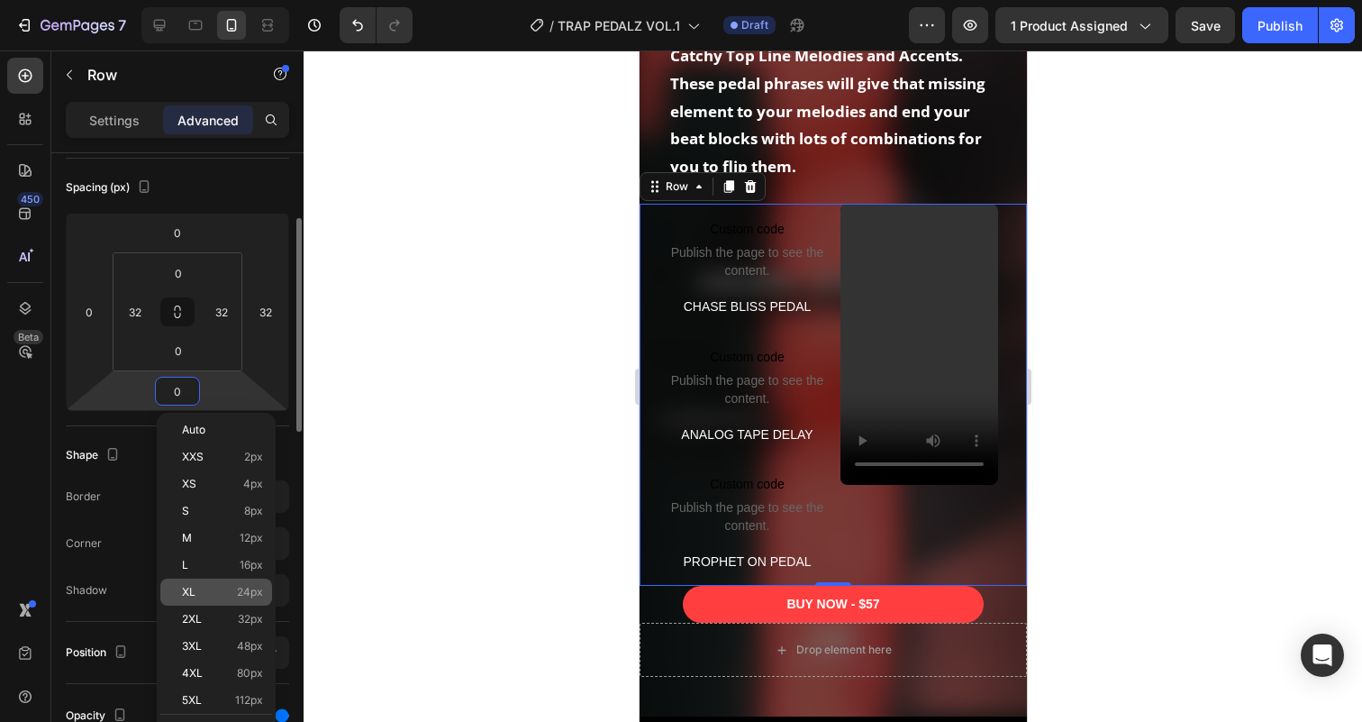
click at [221, 597] on p "XL 24px" at bounding box center [222, 591] width 81 height 13
type input "24"
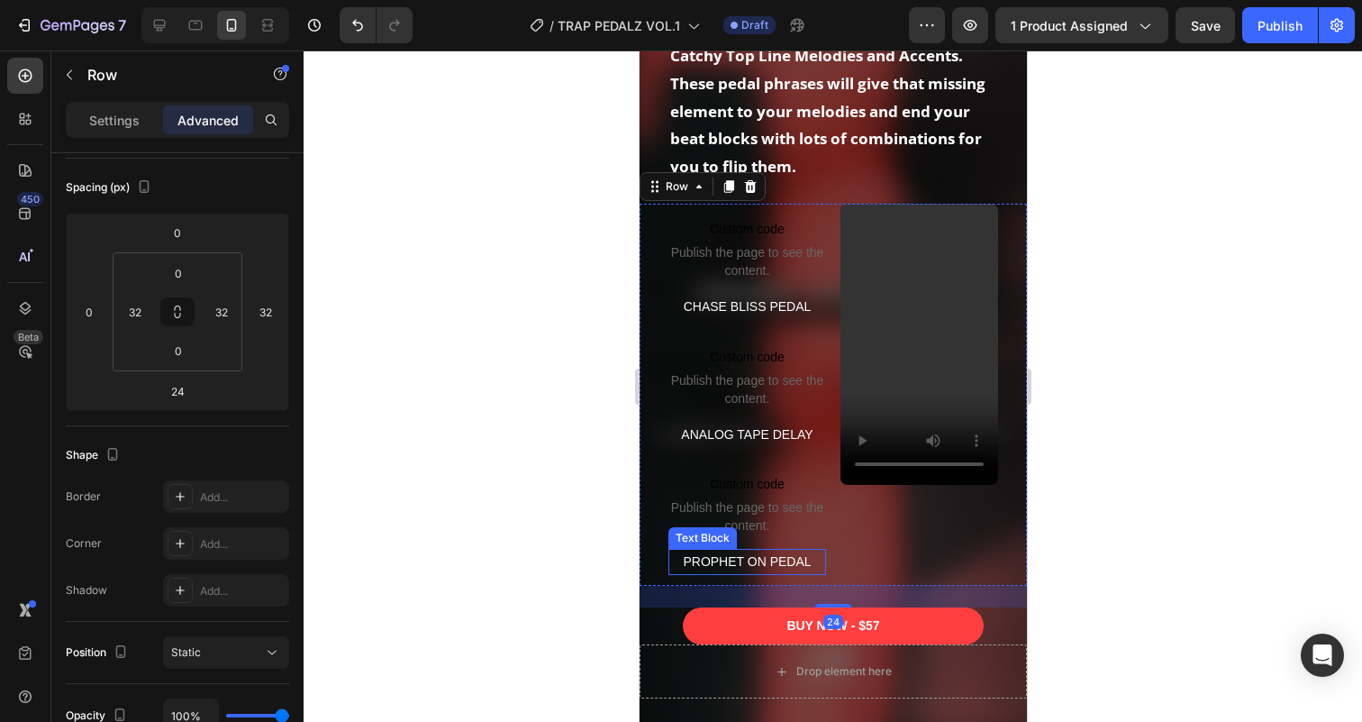
click at [800, 557] on p "PROPHET ON PEDAL" at bounding box center [746, 561] width 154 height 23
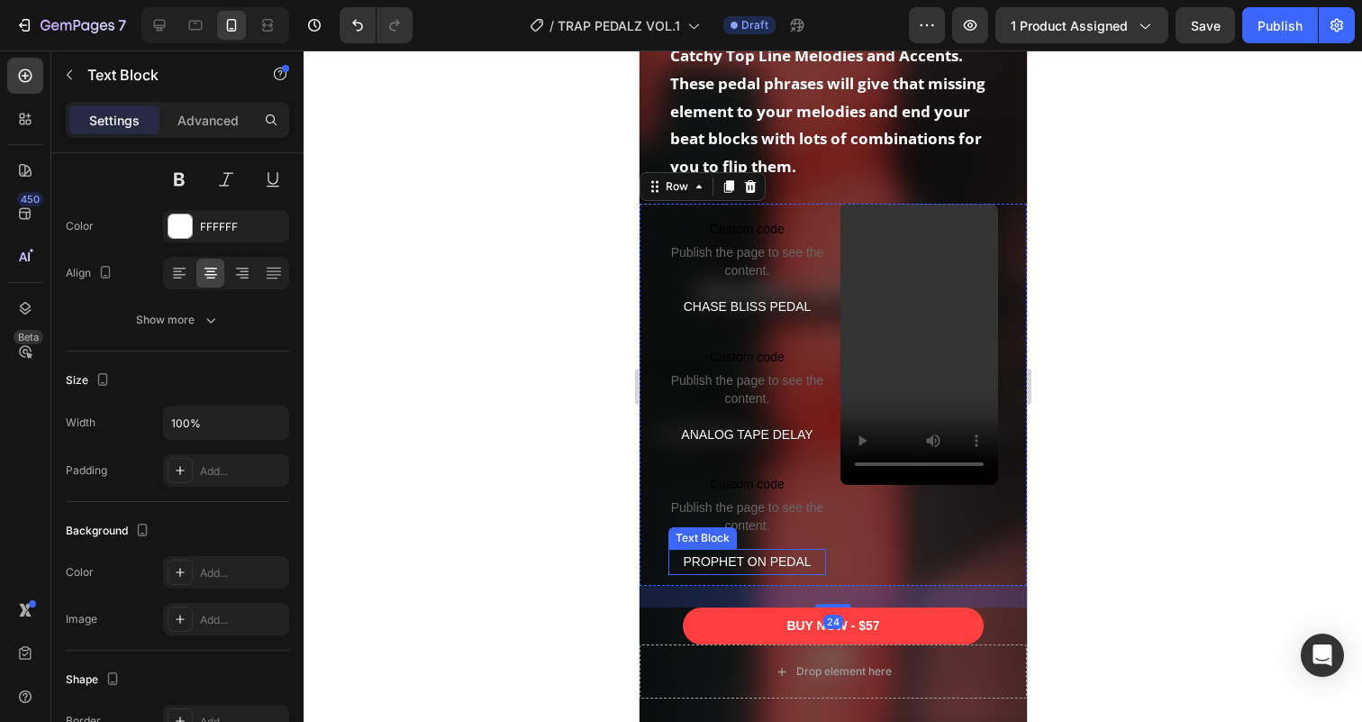
scroll to position [0, 0]
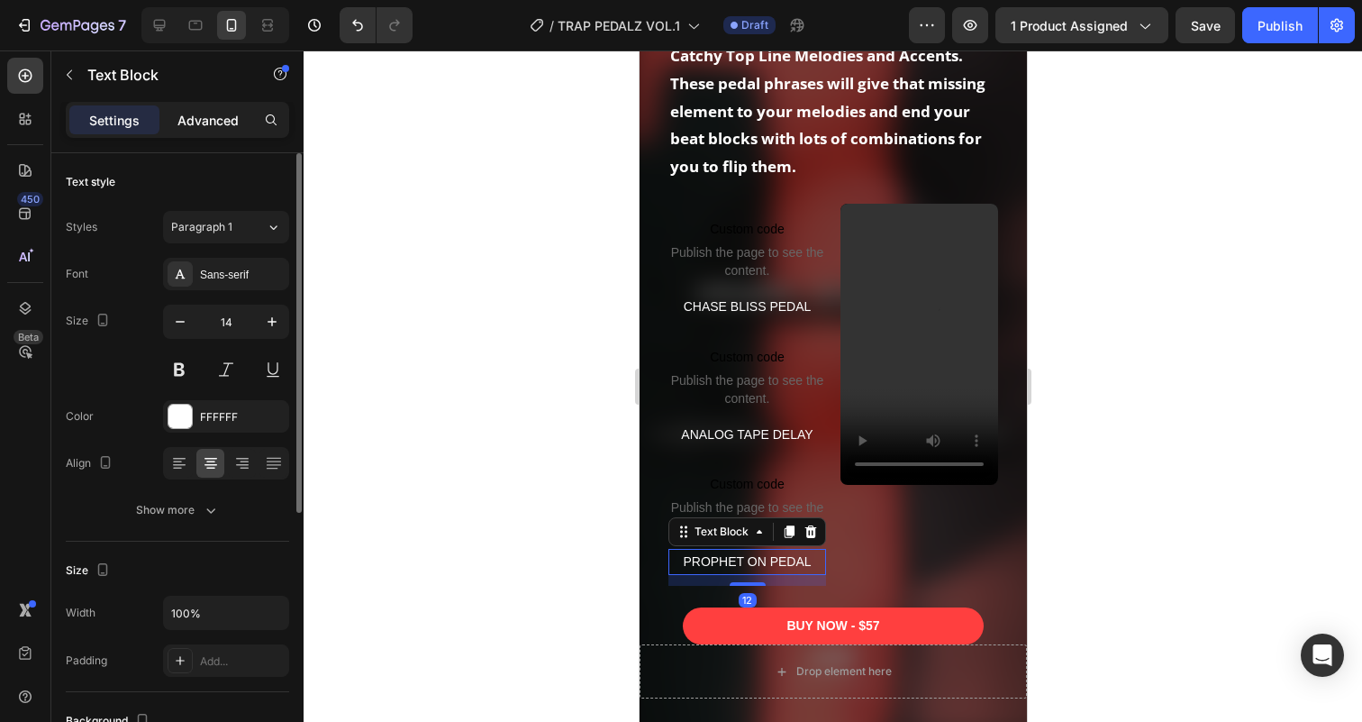
click at [209, 117] on p "Advanced" at bounding box center [207, 120] width 61 height 19
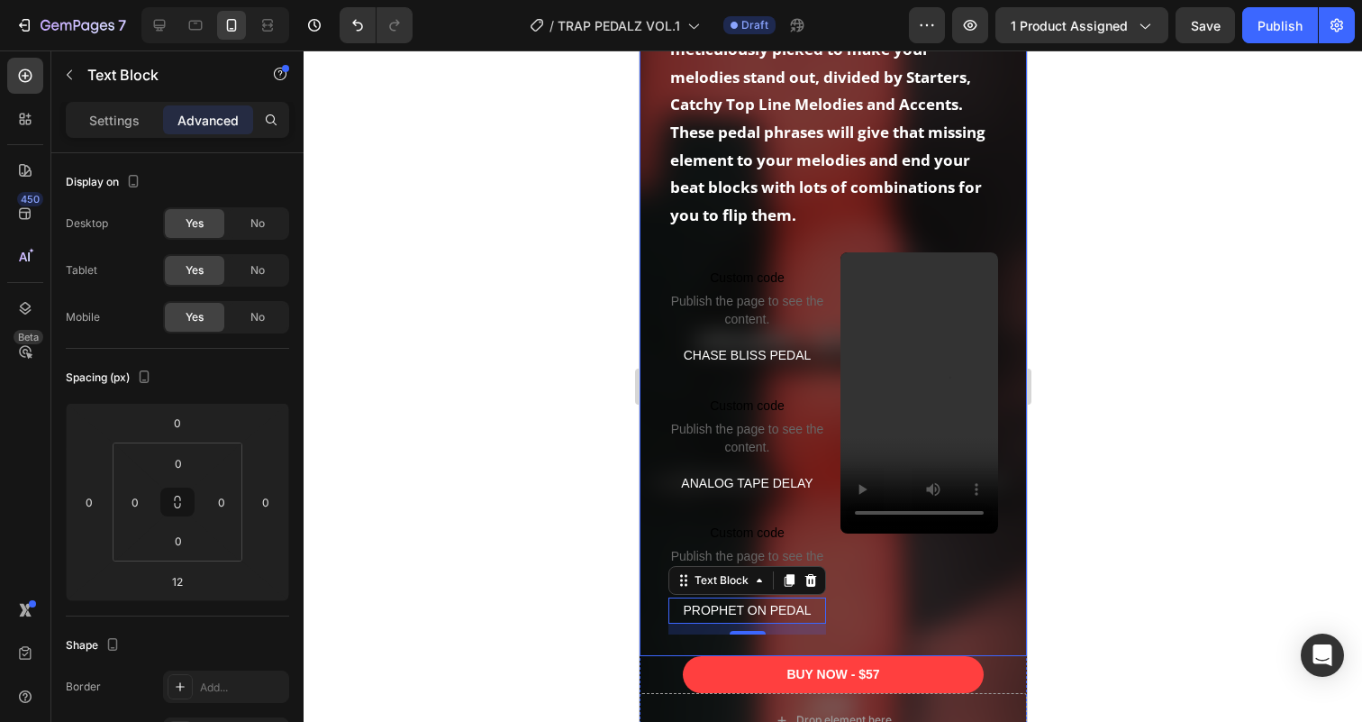
scroll to position [2089, 0]
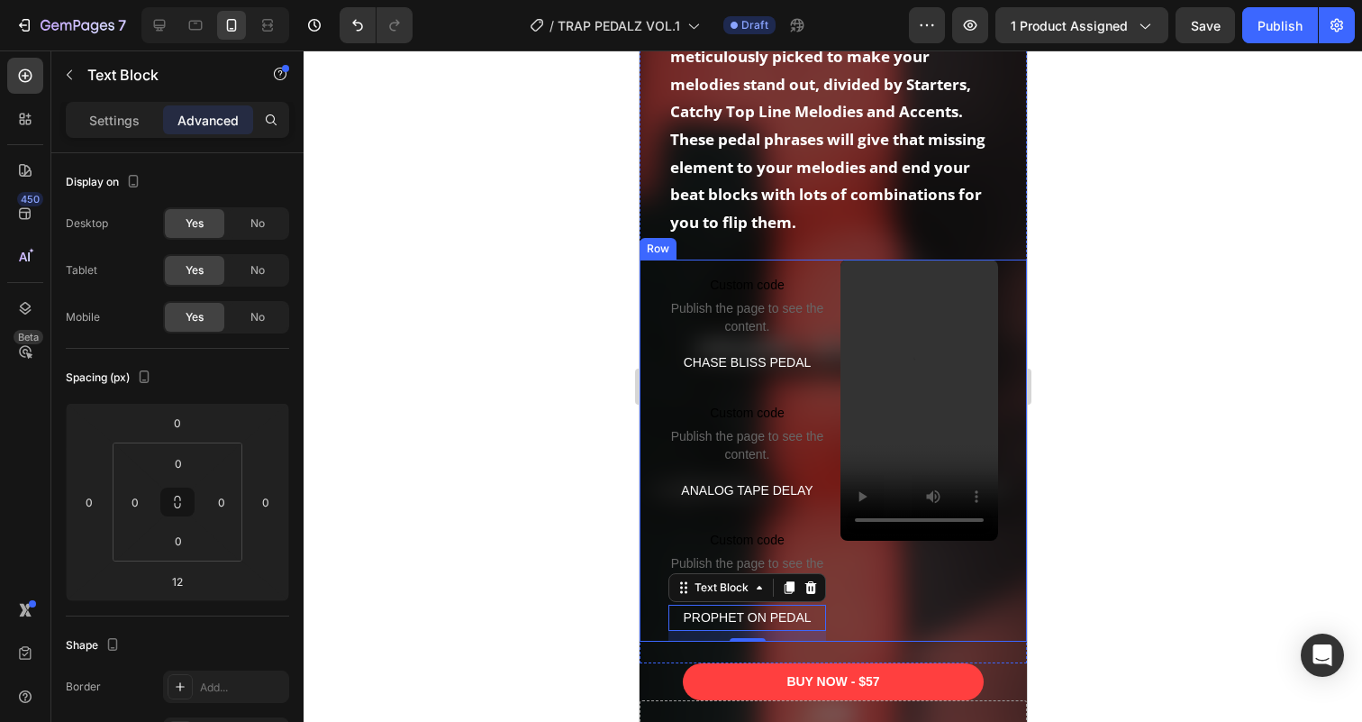
click at [844, 590] on div "Video" at bounding box center [919, 450] width 158 height 382
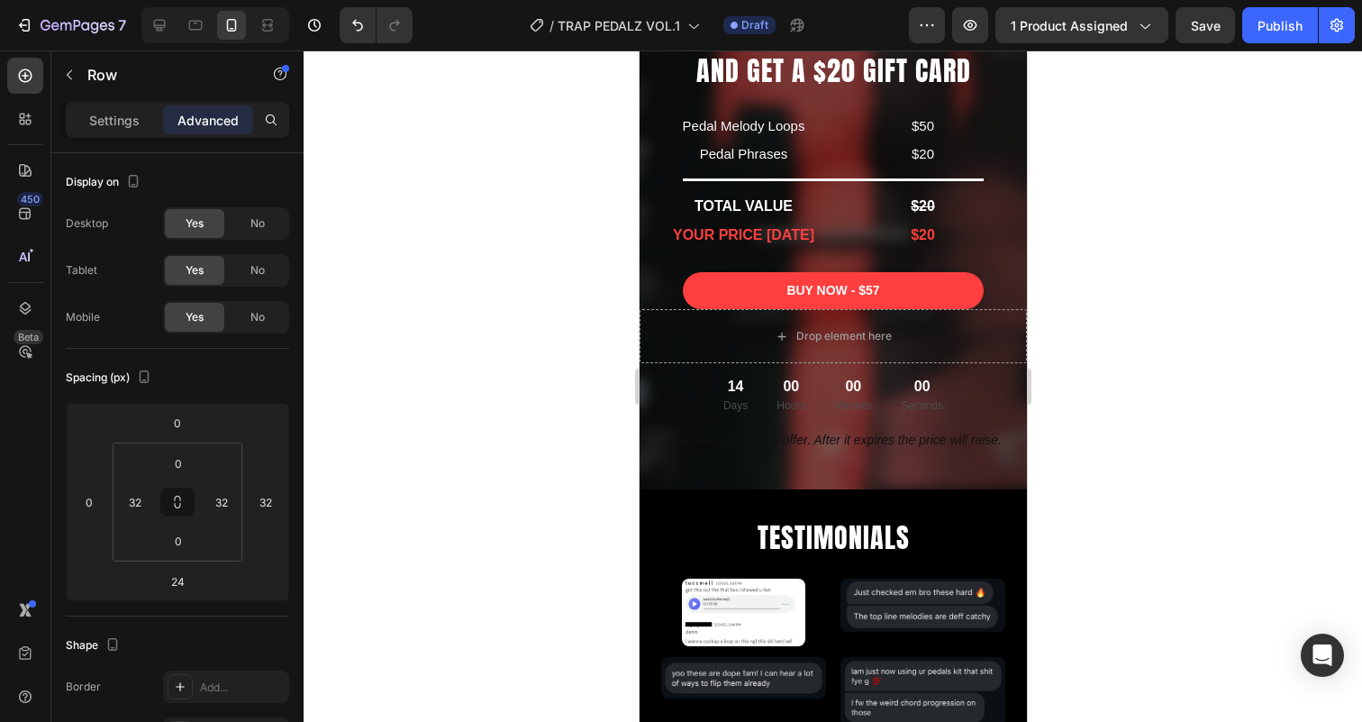
scroll to position [4834, 0]
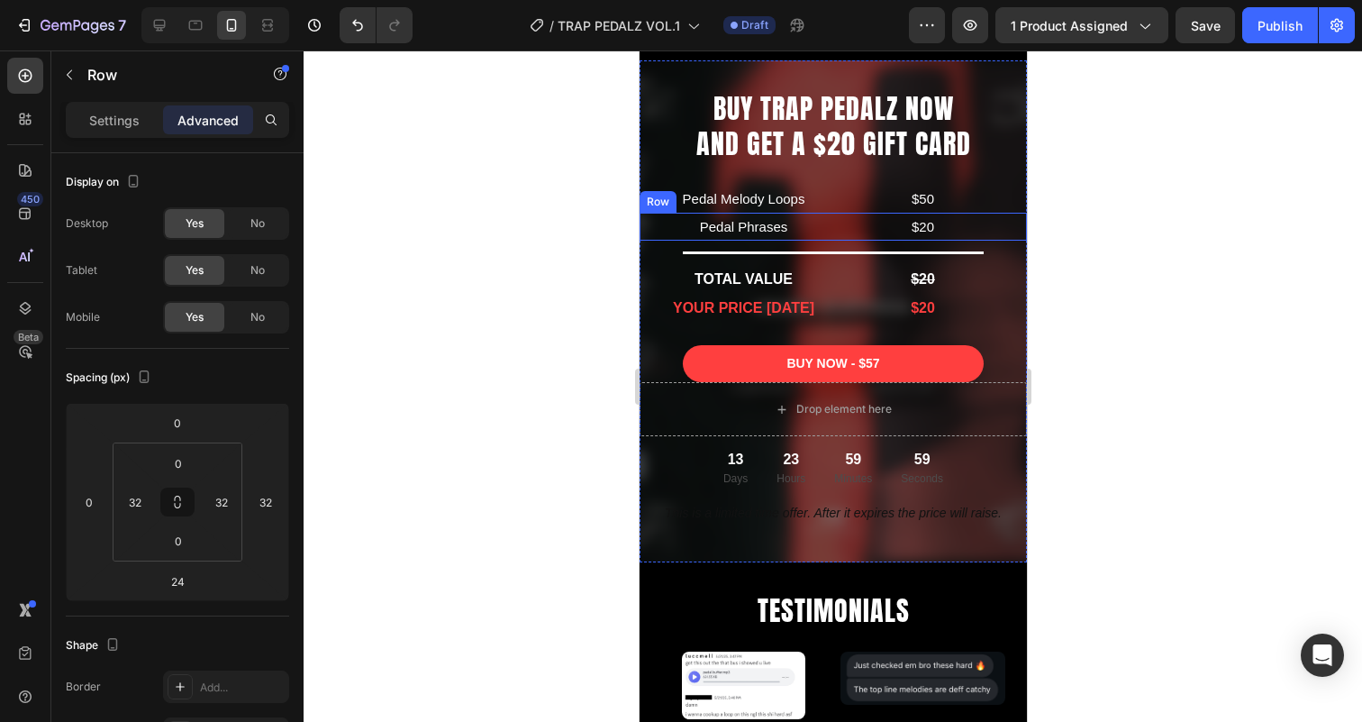
click at [834, 226] on div "Pedal Phrases Text Block $20 Text Block Row" at bounding box center [832, 227] width 387 height 28
click at [731, 195] on icon at bounding box center [728, 195] width 10 height 13
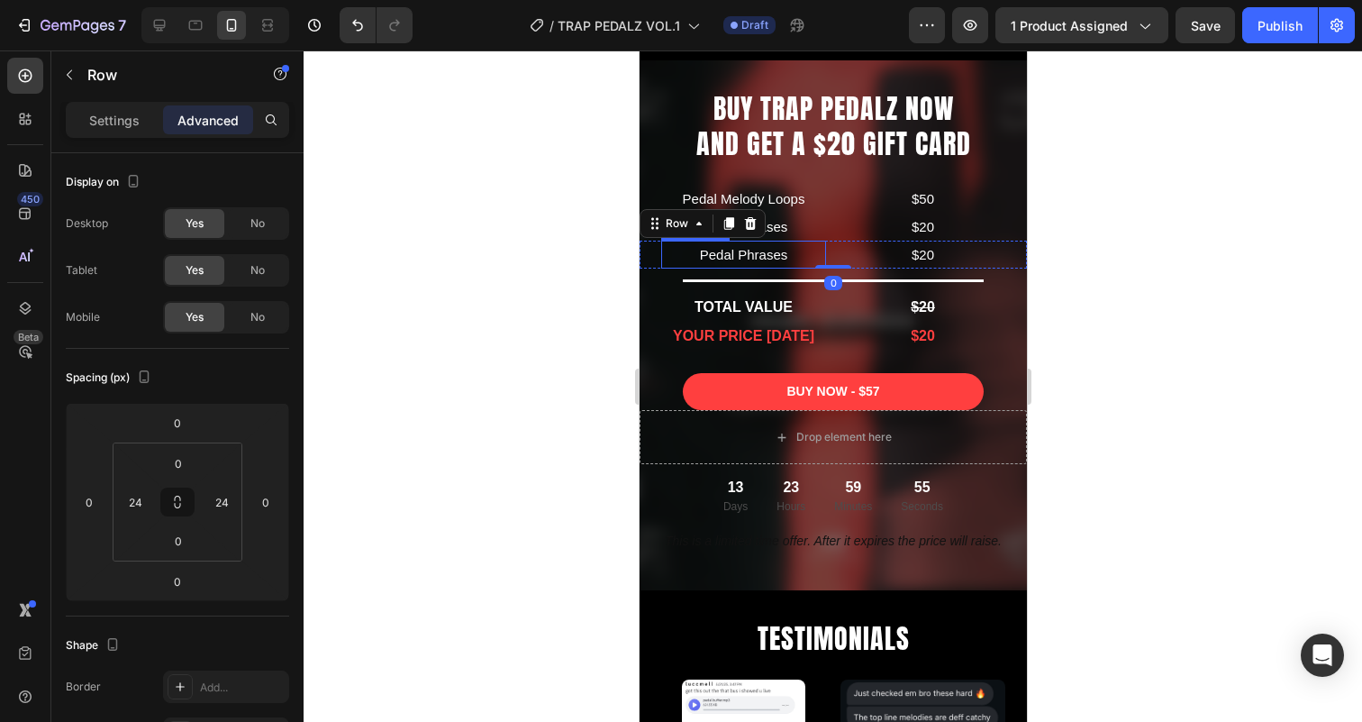
click at [743, 254] on p "Pedal Phrases" at bounding box center [742, 254] width 161 height 24
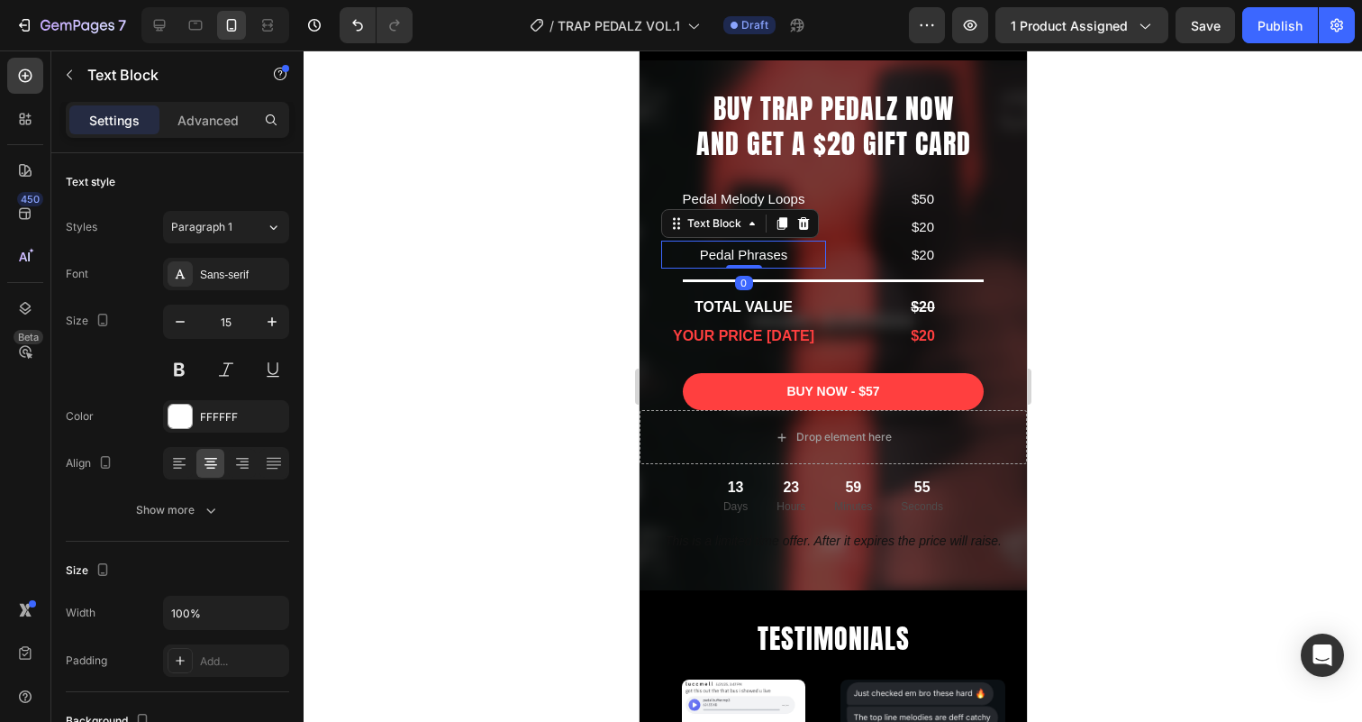
click at [743, 254] on p "Pedal Phrases" at bounding box center [742, 254] width 161 height 24
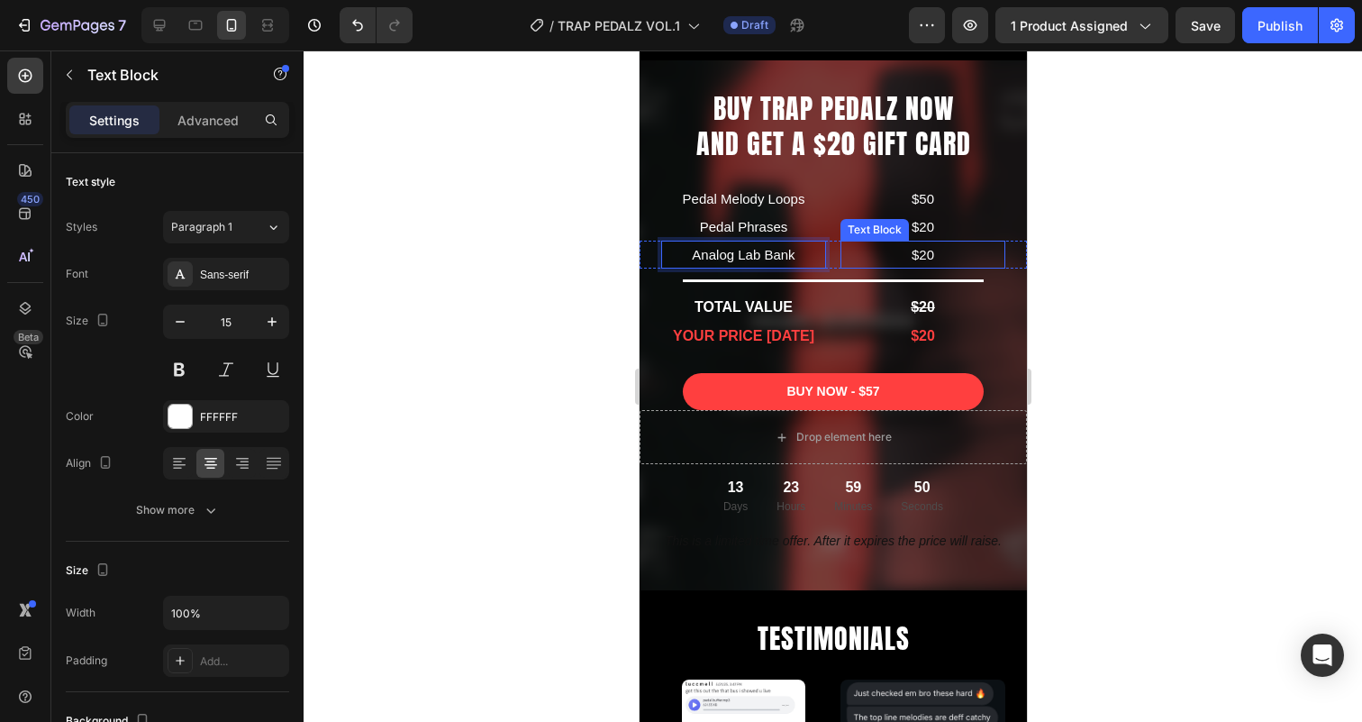
click at [921, 259] on p "$20" at bounding box center [921, 254] width 161 height 24
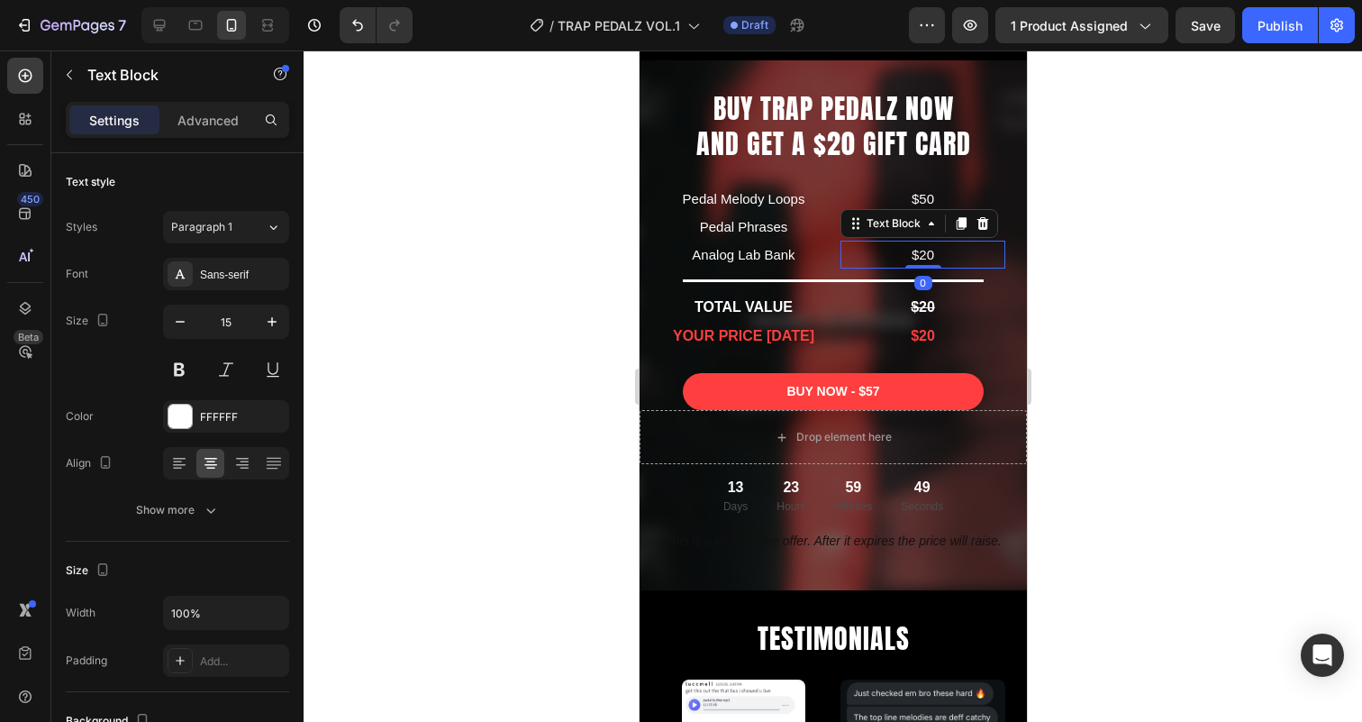
click at [924, 256] on p "$20" at bounding box center [921, 254] width 161 height 24
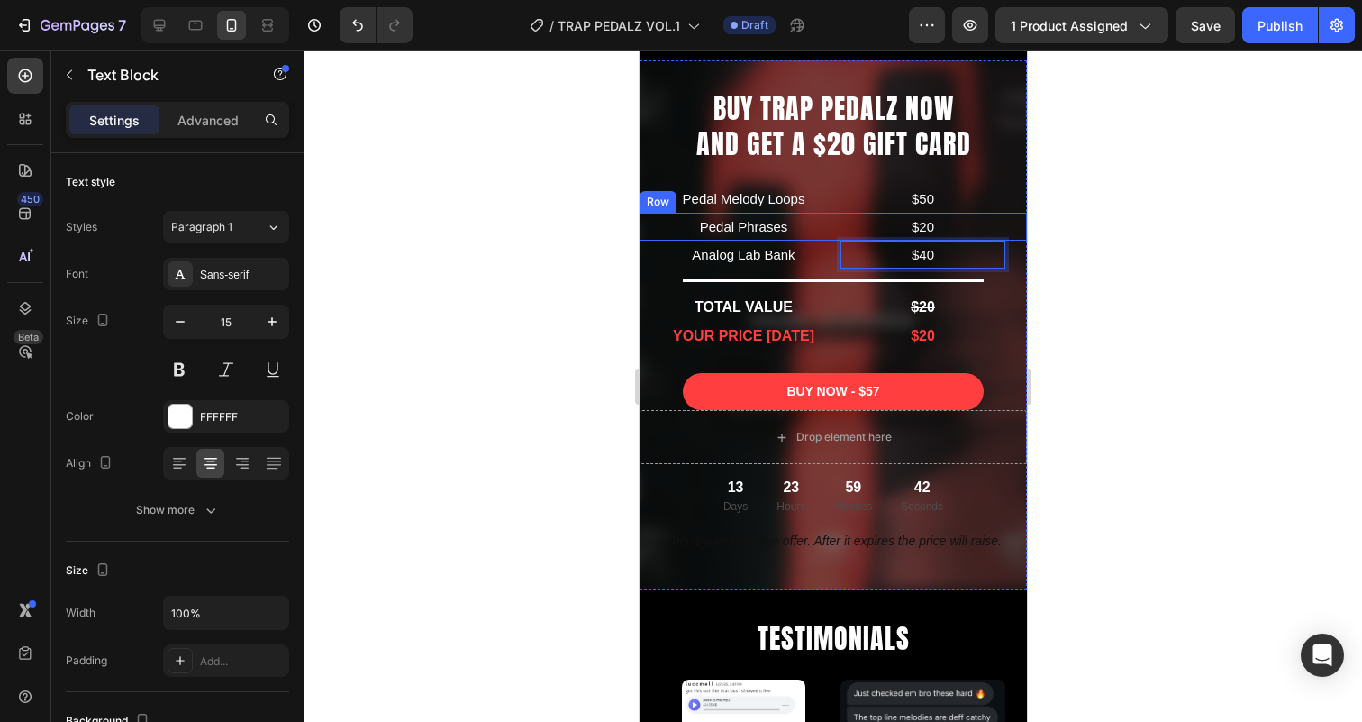
click at [836, 217] on div "Pedal Phrases Text Block $20 Text Block Row" at bounding box center [832, 227] width 387 height 28
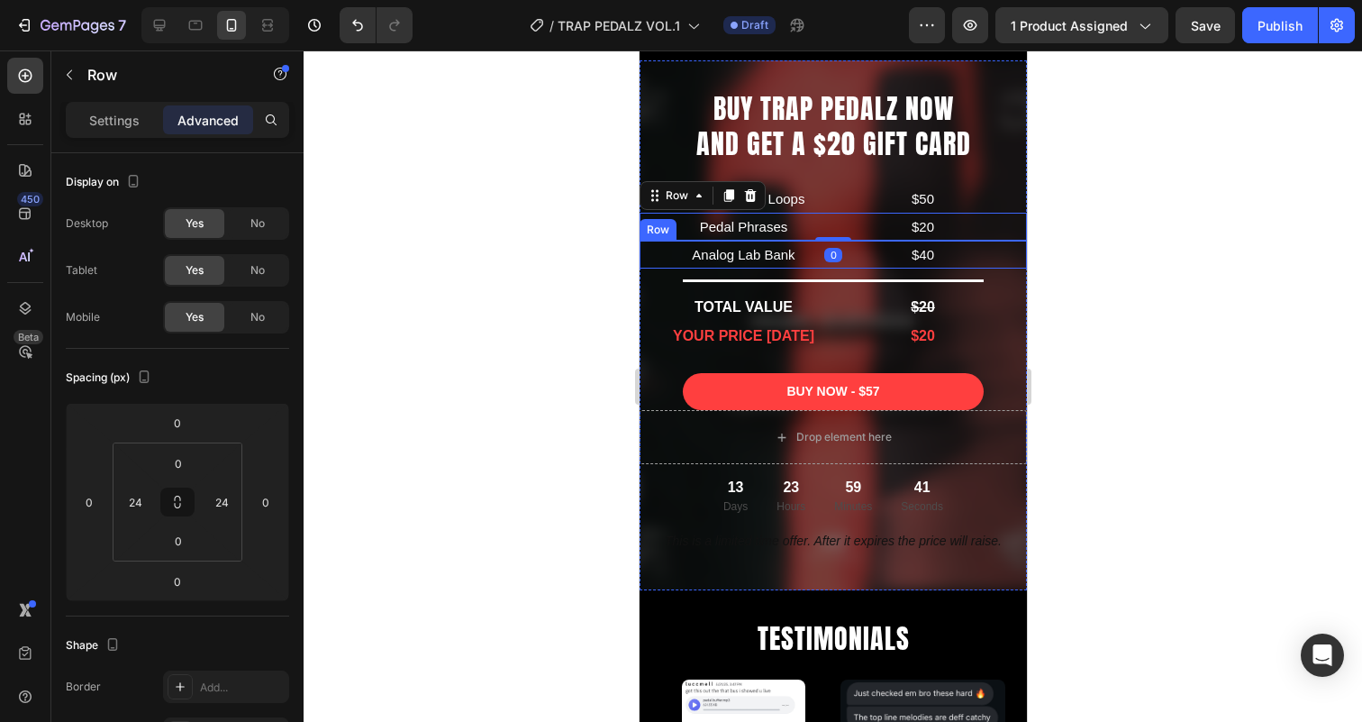
click at [835, 243] on div "Analog Lab Bank Text Block $40 Text Block Row" at bounding box center [832, 255] width 387 height 28
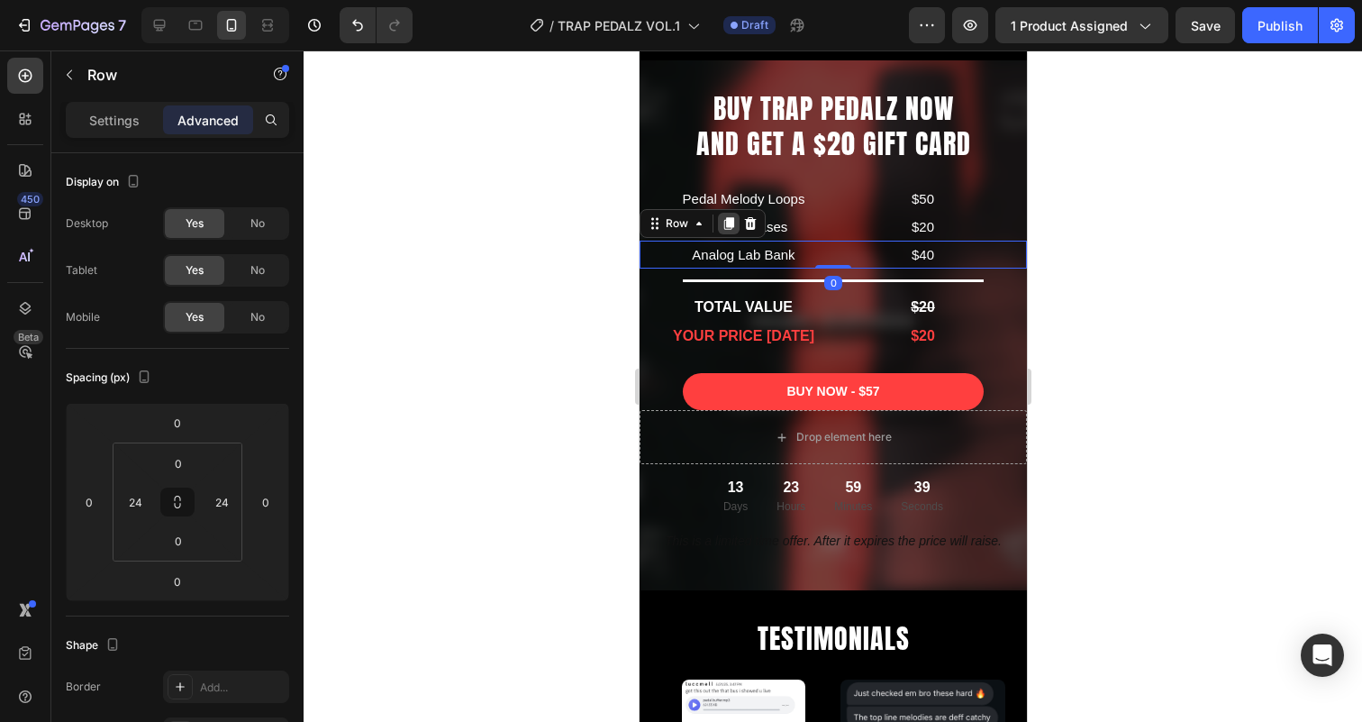
click at [729, 228] on icon at bounding box center [728, 223] width 10 height 13
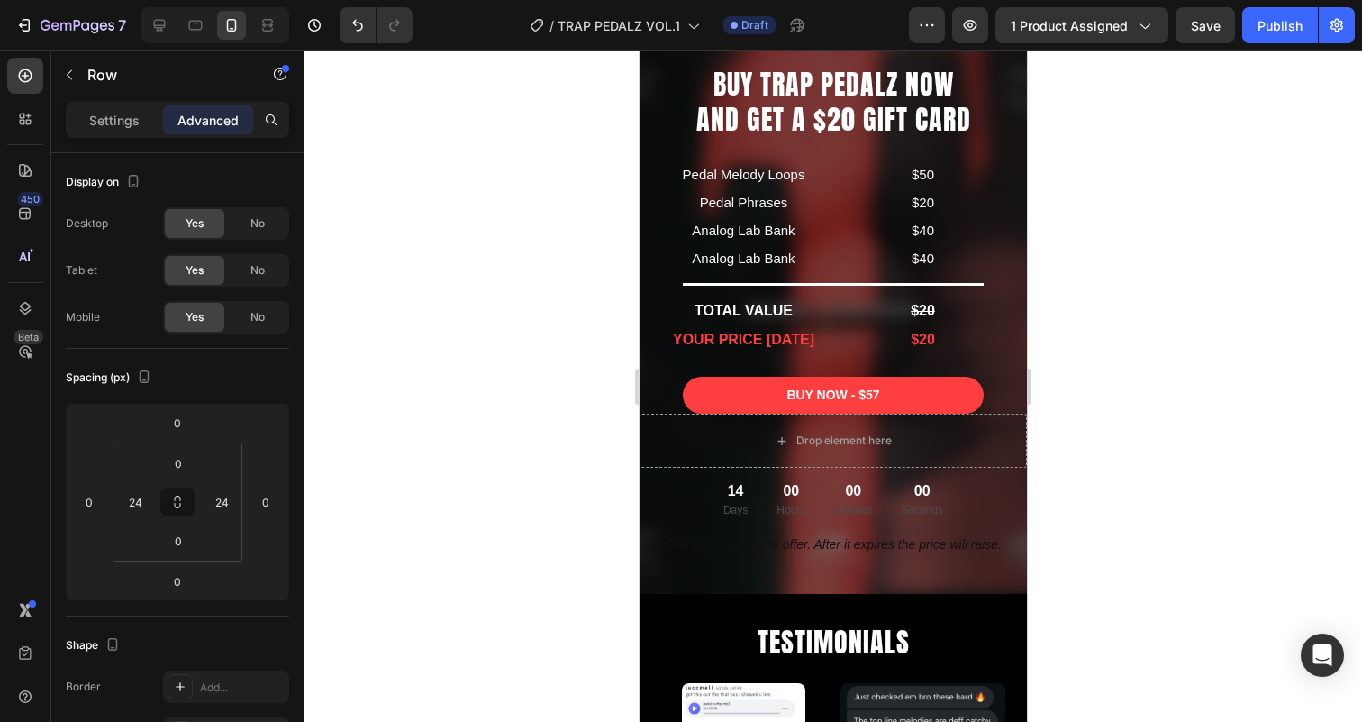
scroll to position [4787, 0]
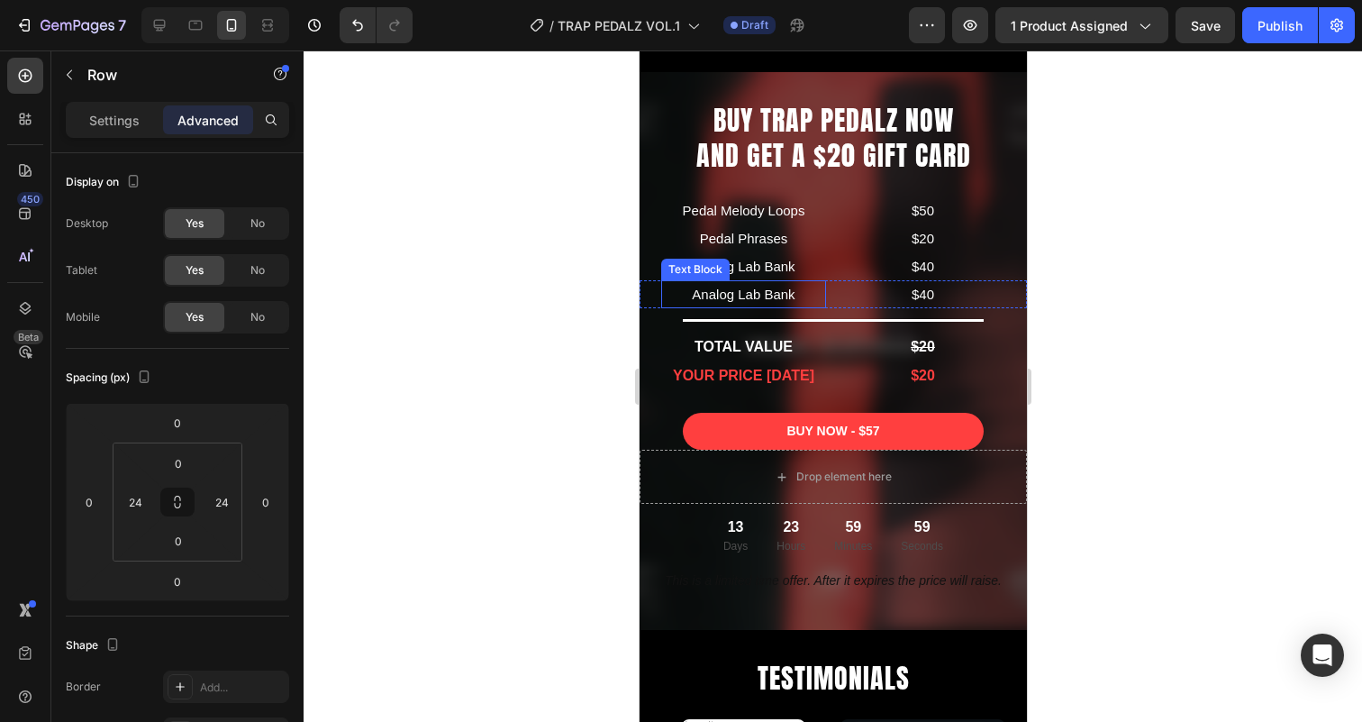
click at [786, 296] on p "Analog Lab Bank" at bounding box center [742, 294] width 161 height 24
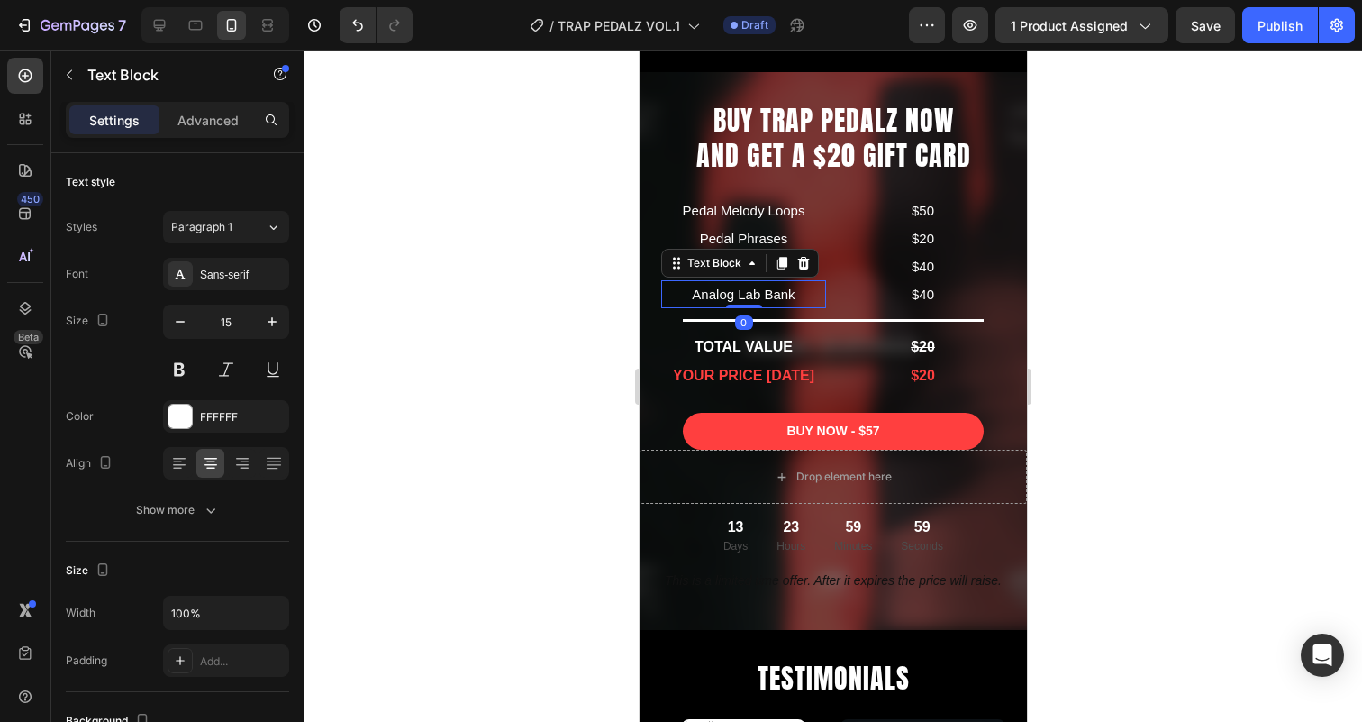
click at [786, 296] on p "Analog Lab Bank" at bounding box center [742, 294] width 161 height 24
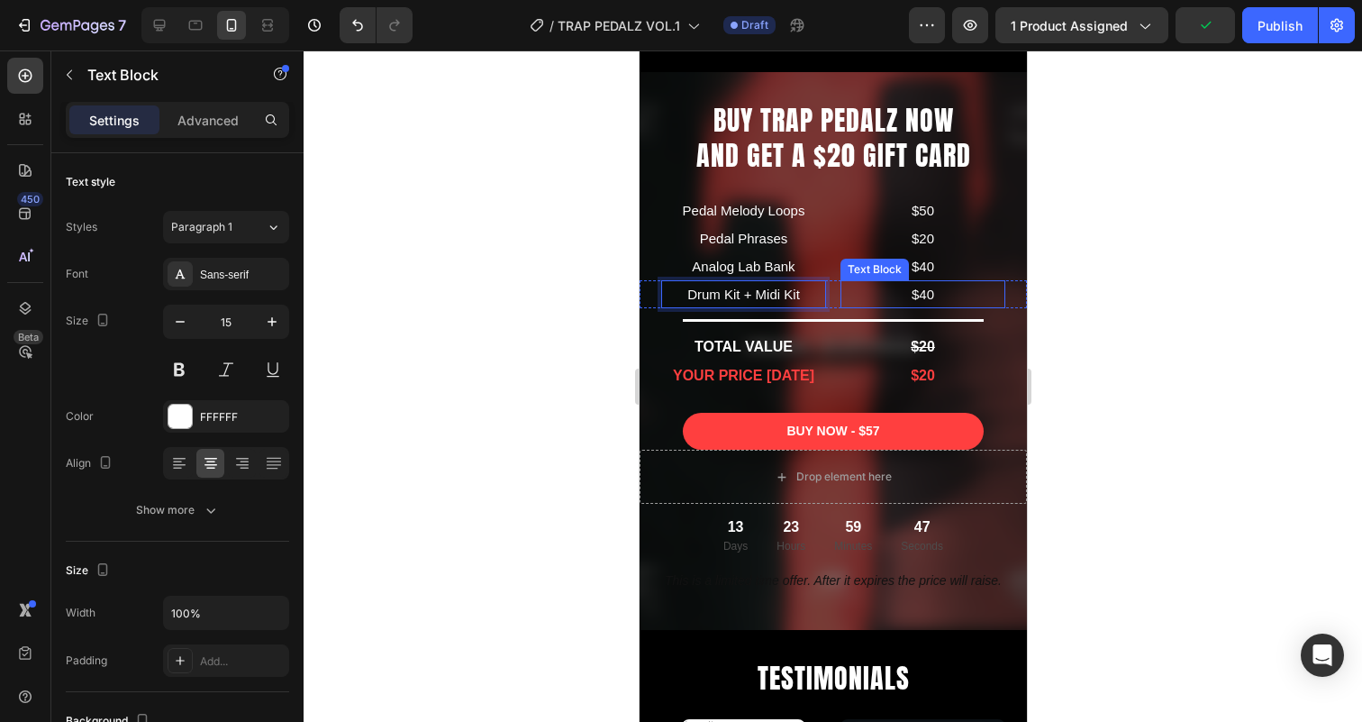
click at [893, 295] on p "$40" at bounding box center [921, 294] width 161 height 24
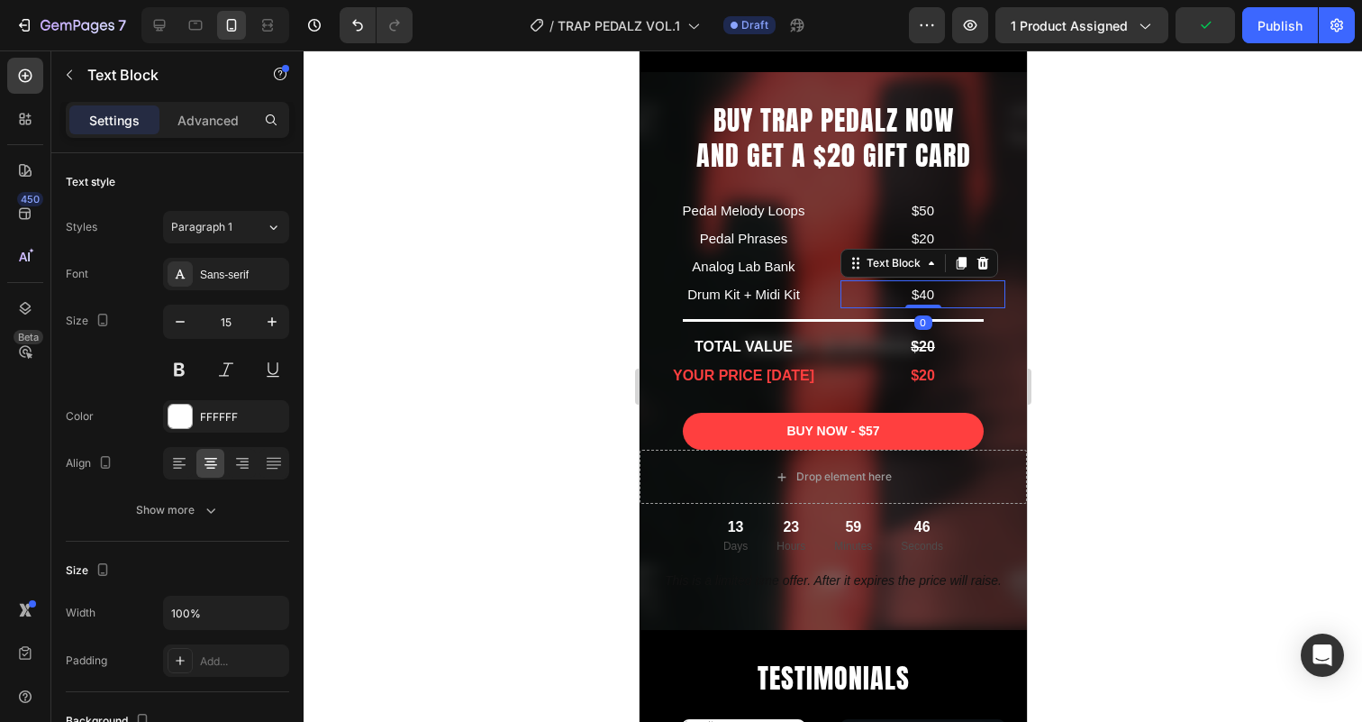
click at [926, 295] on p "$40" at bounding box center [921, 294] width 161 height 24
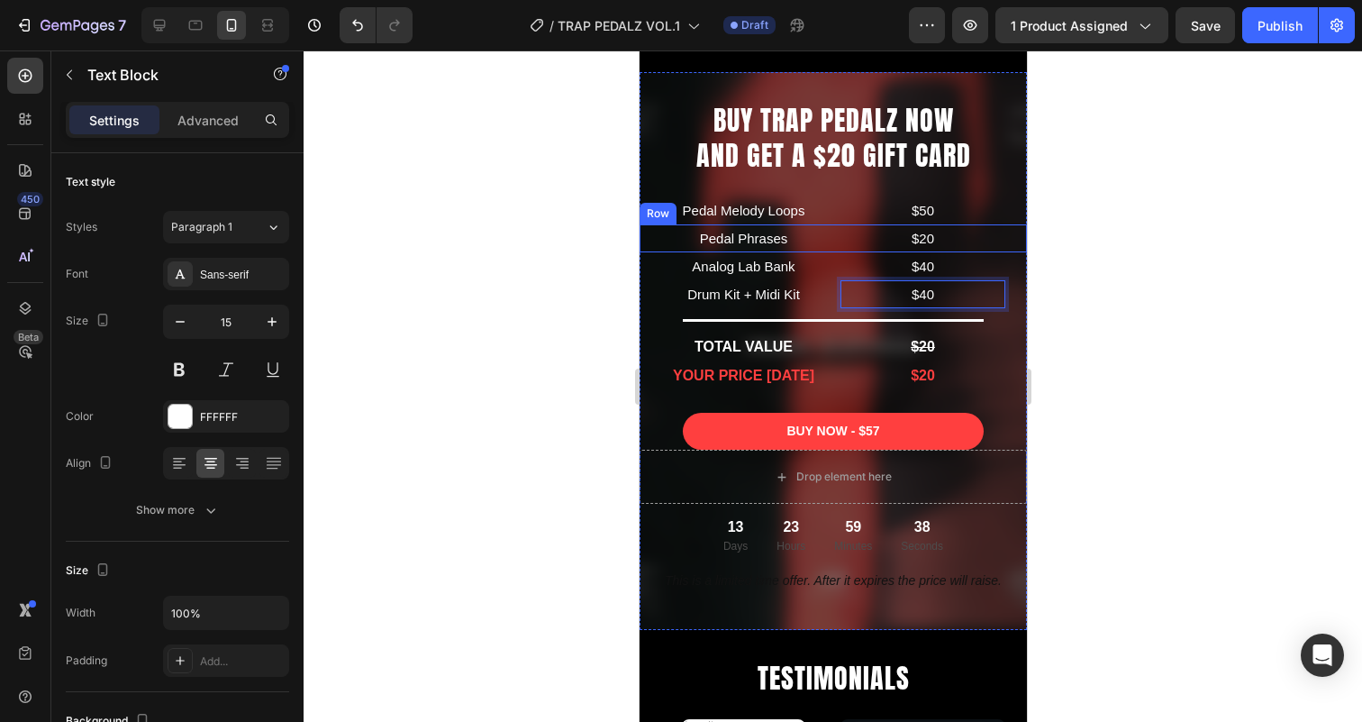
click at [839, 245] on div "Pedal Phrases Text Block $20 Text Block Row" at bounding box center [832, 238] width 387 height 28
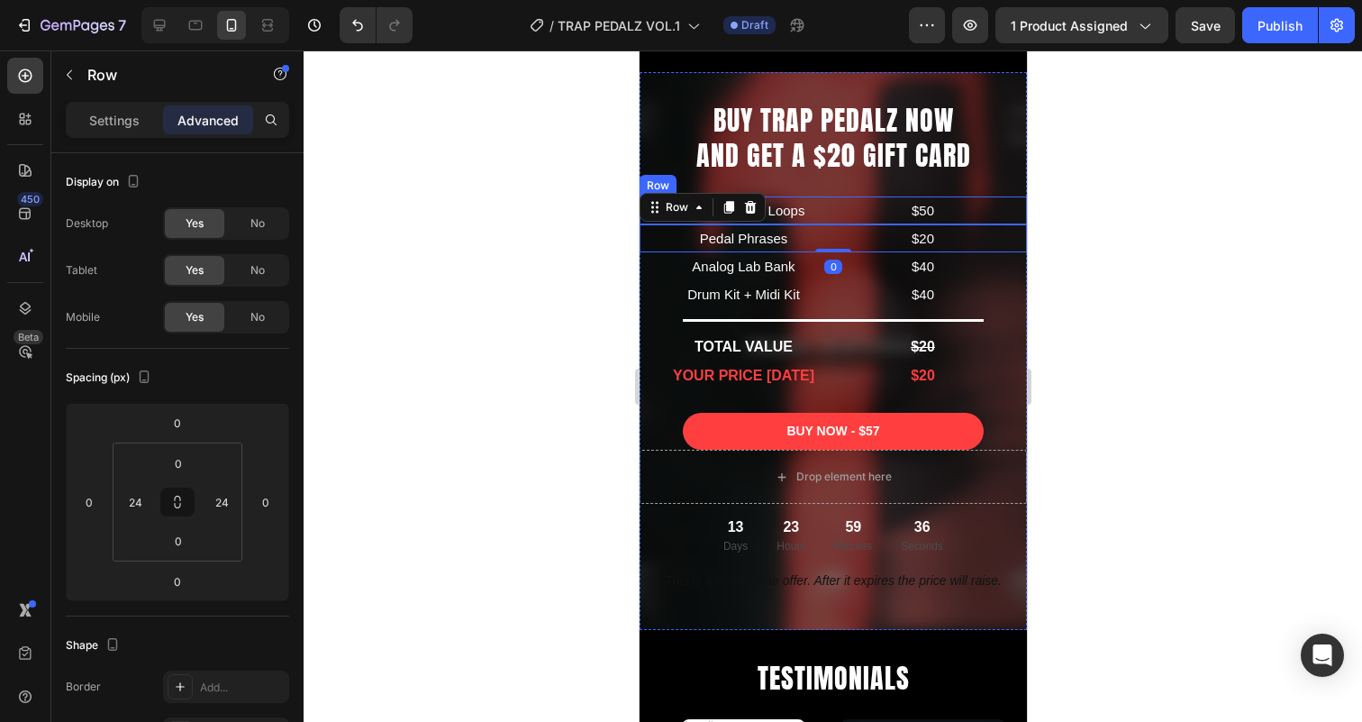
click at [830, 204] on div "Pedal Melody Loops Text Block $50 Text Block Row" at bounding box center [832, 210] width 387 height 28
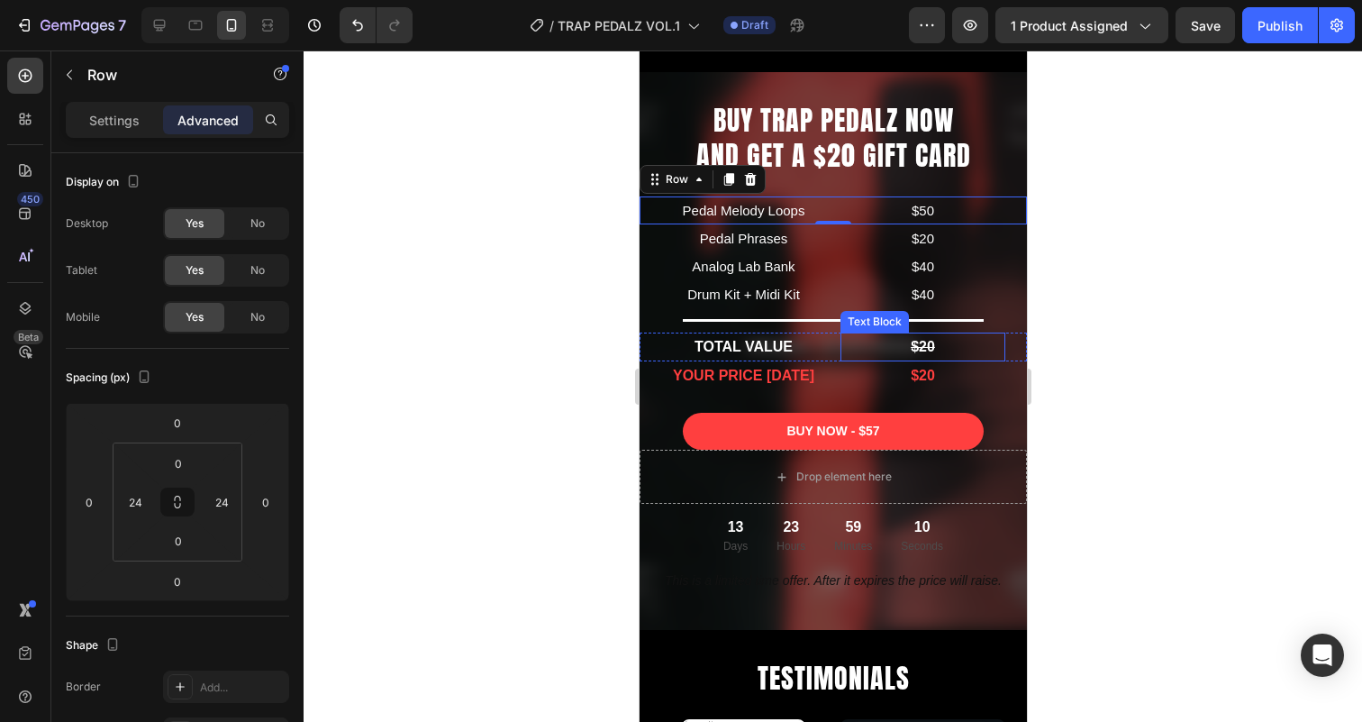
click at [930, 340] on strong "$20" at bounding box center [922, 346] width 24 height 15
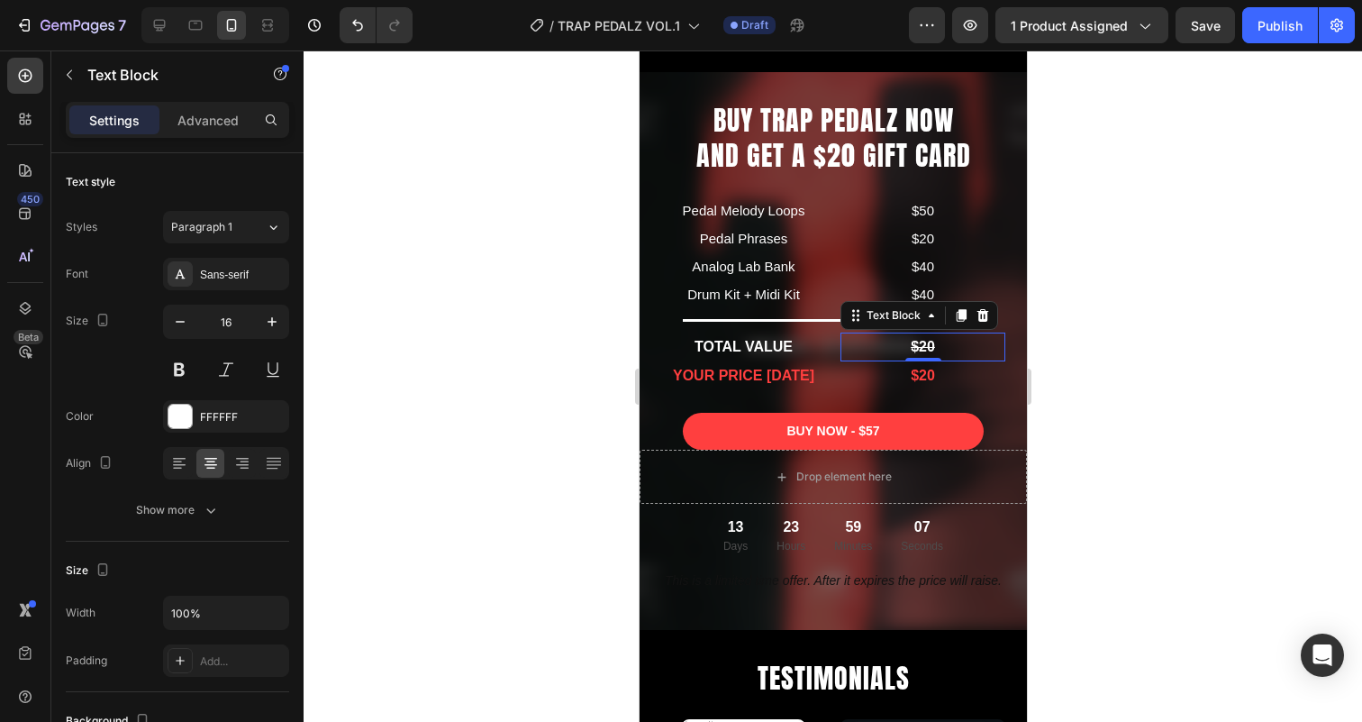
click at [928, 347] on strong "$20" at bounding box center [922, 346] width 24 height 15
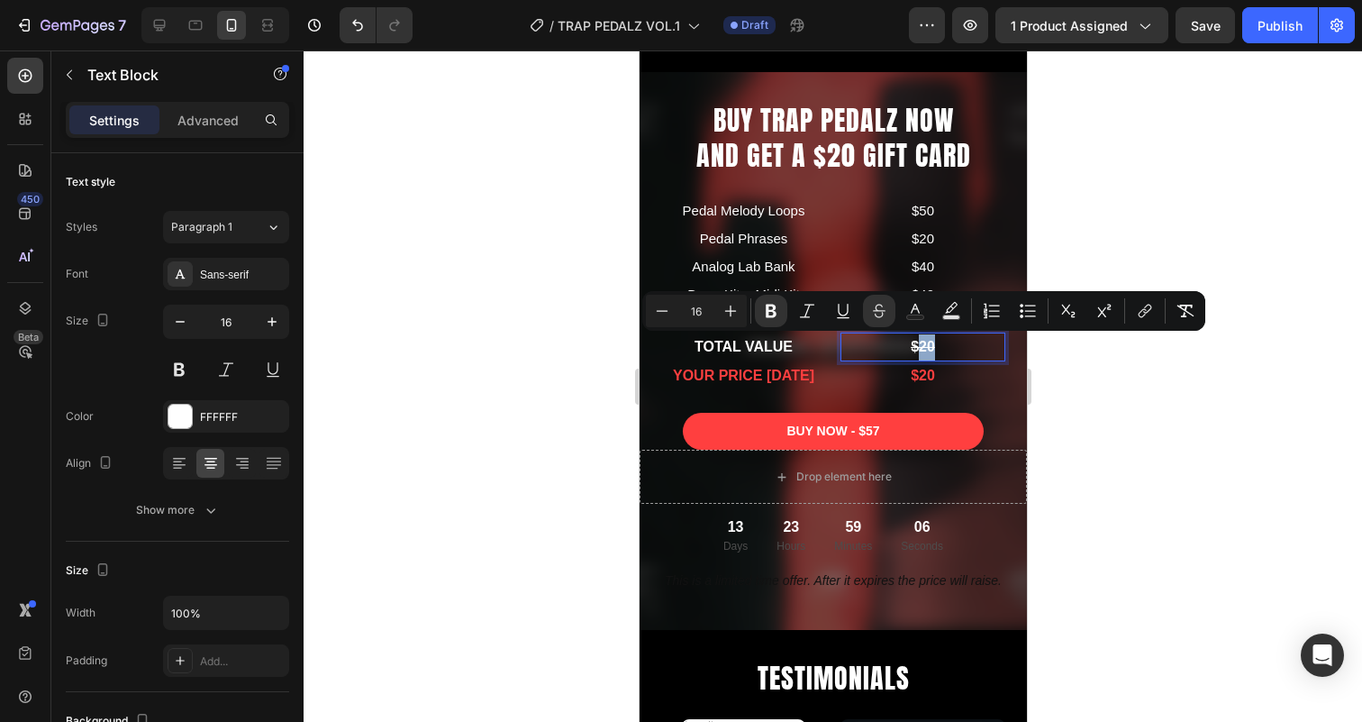
click at [934, 346] on p "$20" at bounding box center [921, 347] width 161 height 26
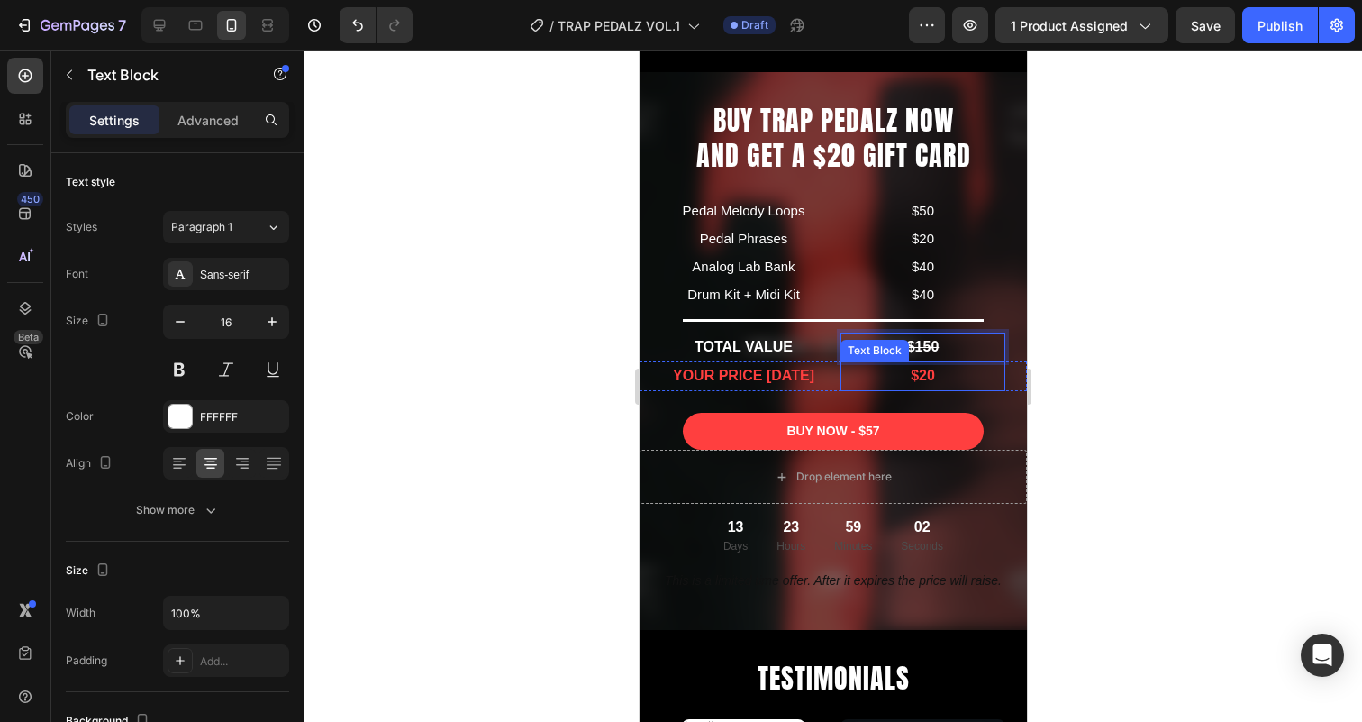
click at [938, 371] on p "$20" at bounding box center [921, 376] width 161 height 26
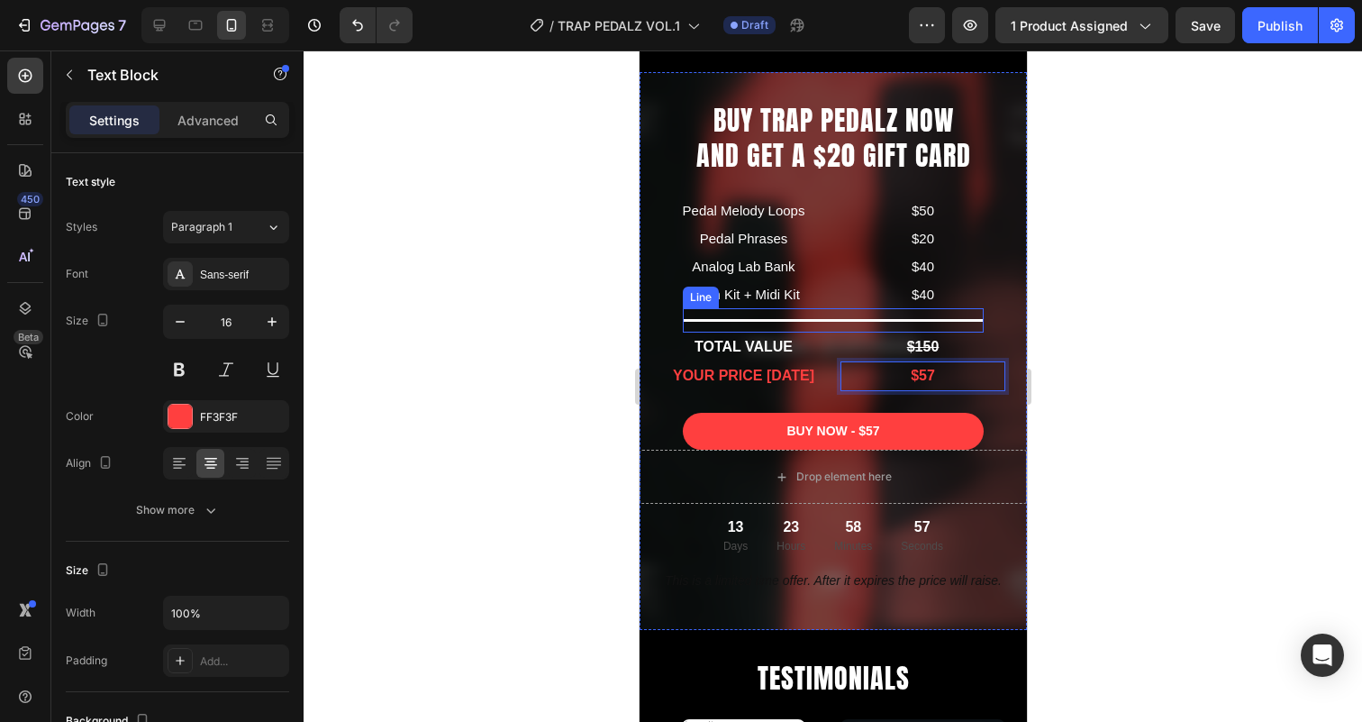
click at [835, 319] on div at bounding box center [832, 320] width 301 height 3
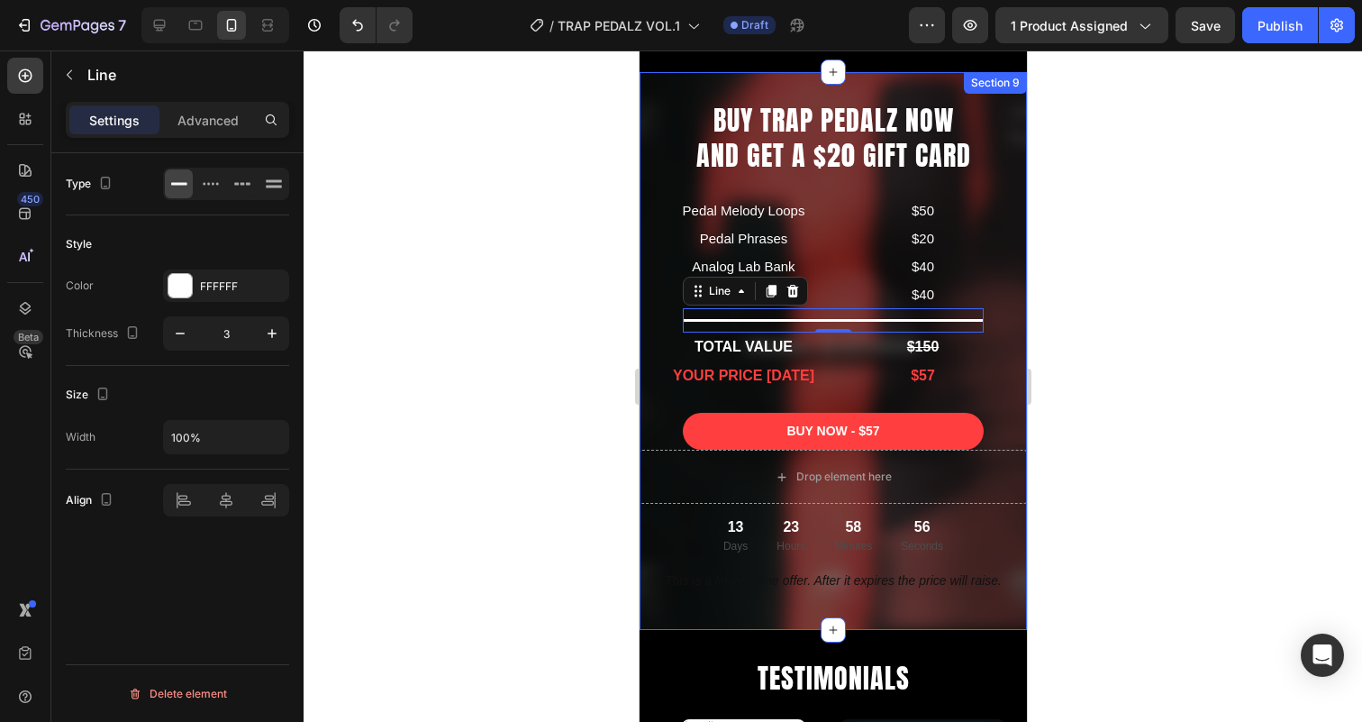
click at [836, 179] on div "BUY TRAP PEDALZ NOW AND GET A $20 GIFT CARD Heading Pedal Melody Loops Text Blo…" at bounding box center [832, 351] width 387 height 500
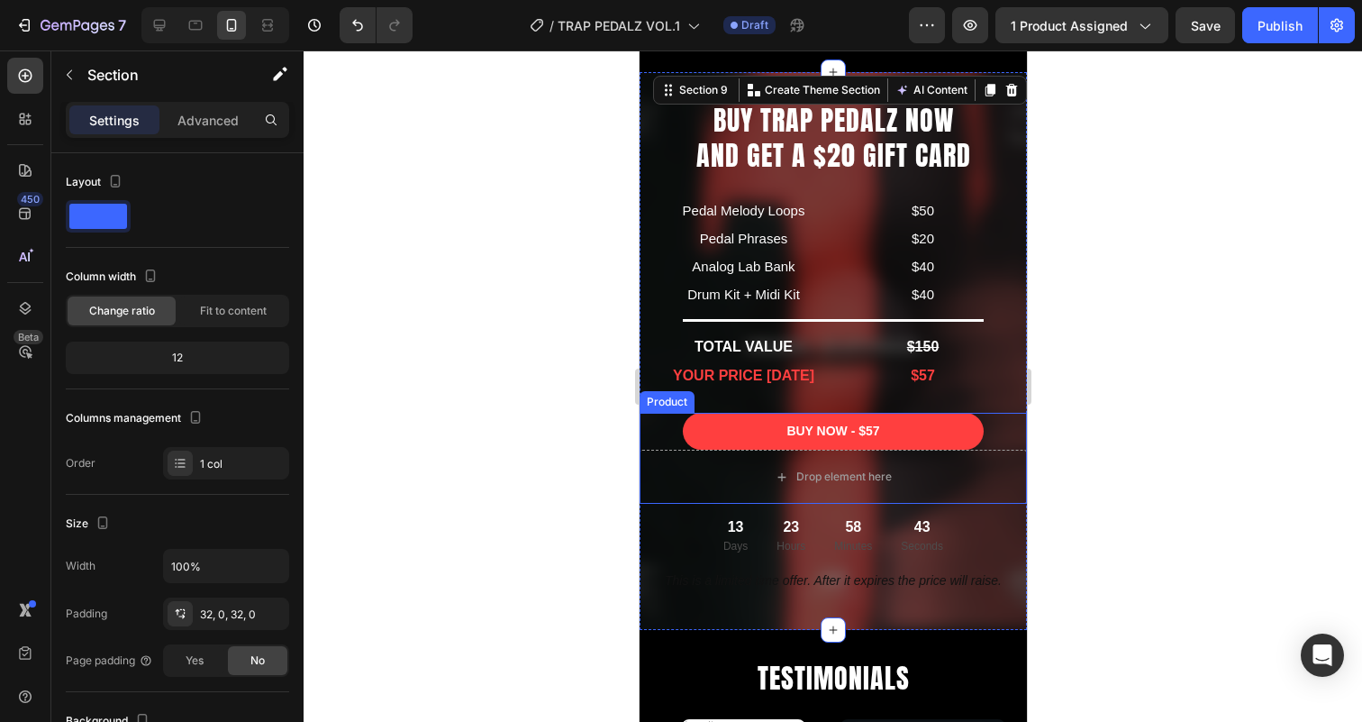
click at [663, 429] on div "BUY NOW - $57 Add to Cart" at bounding box center [832, 431] width 387 height 37
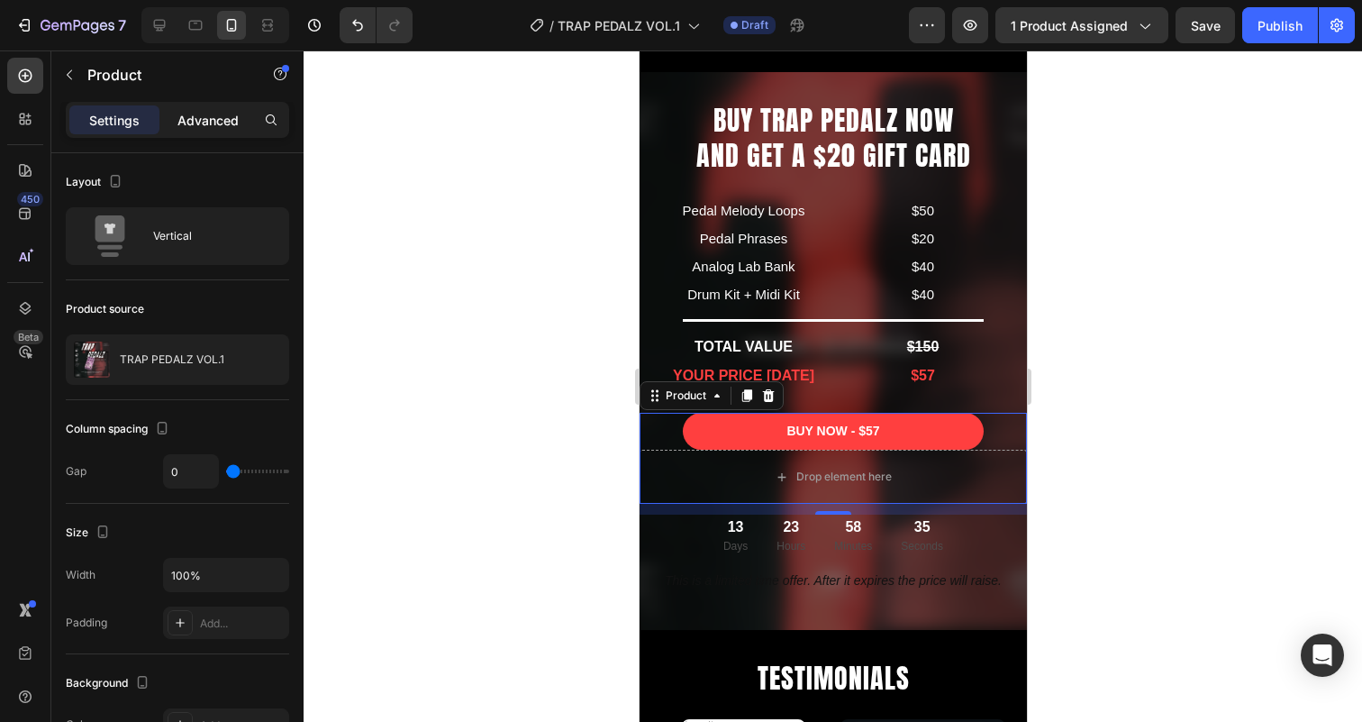
click at [200, 123] on p "Advanced" at bounding box center [207, 120] width 61 height 19
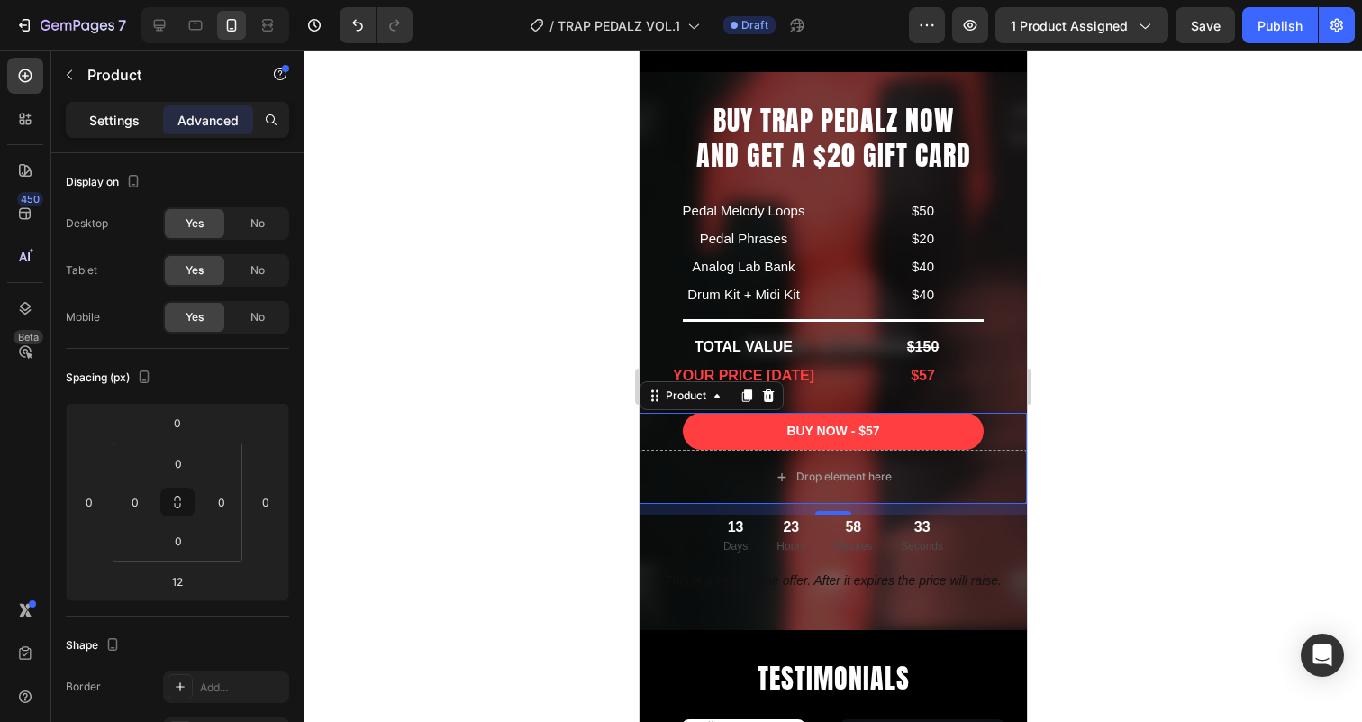
click at [127, 122] on p "Settings" at bounding box center [114, 120] width 50 height 19
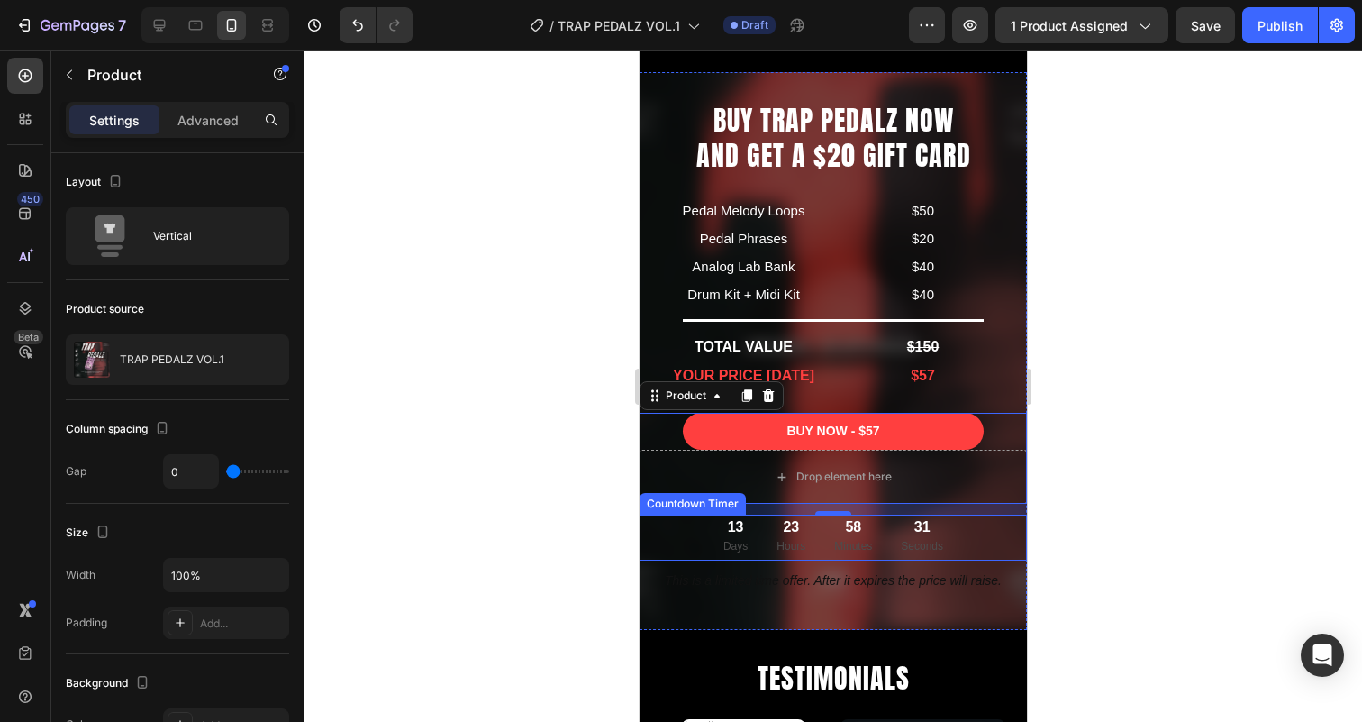
click at [821, 525] on div "58 Minutes" at bounding box center [852, 536] width 67 height 45
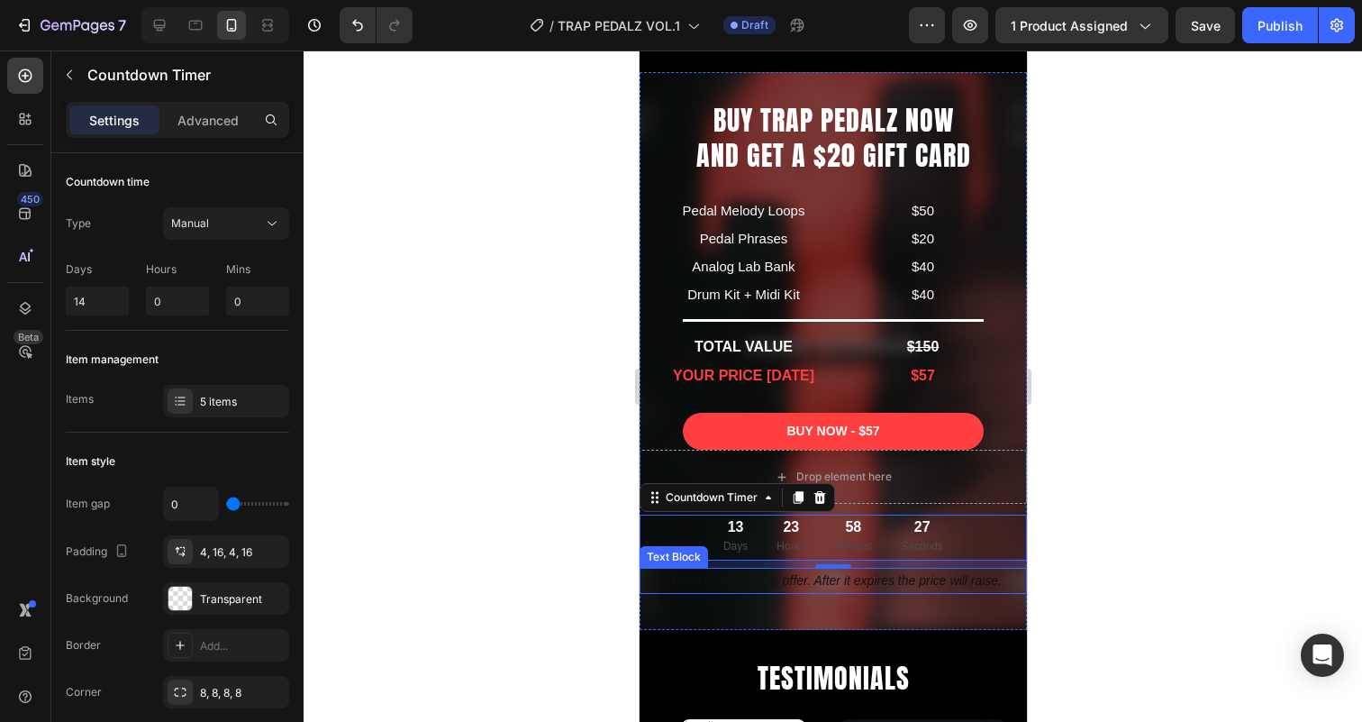
click at [808, 574] on p "This is a limited time offer. After it expires the price will raise." at bounding box center [832, 580] width 384 height 23
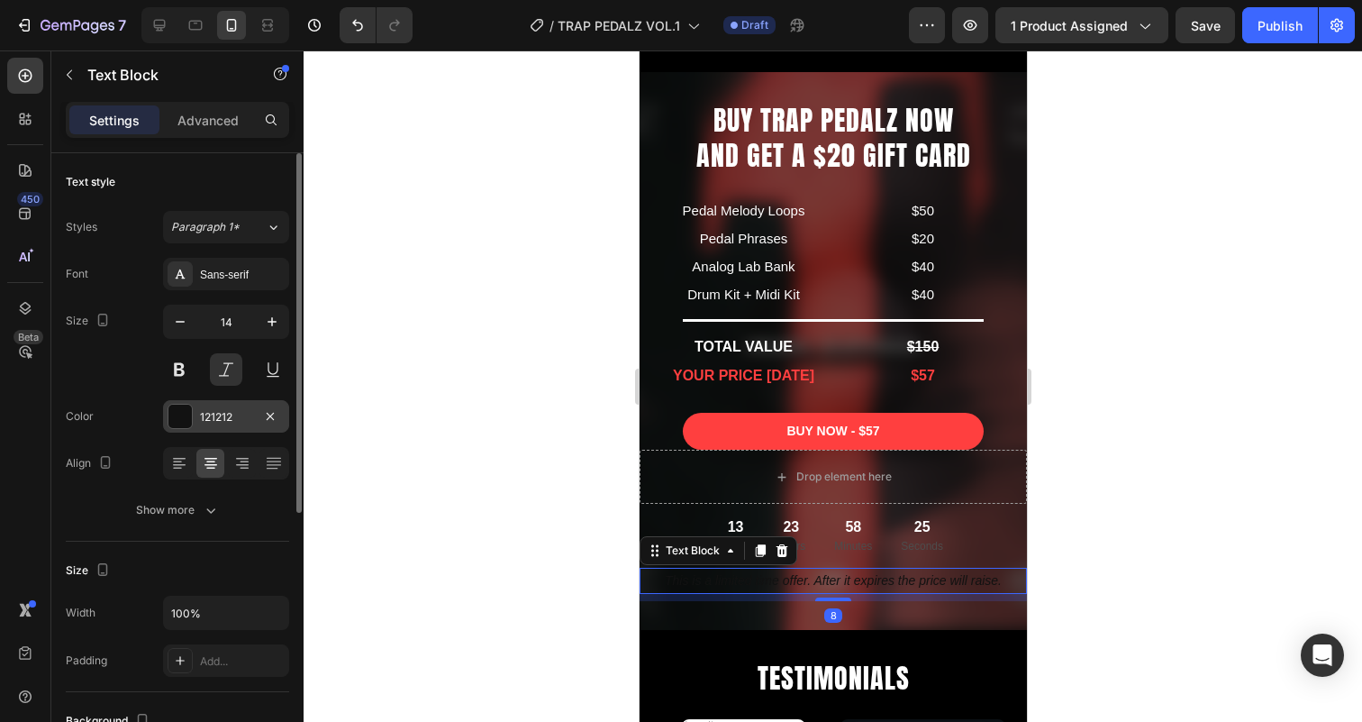
click at [177, 418] on div at bounding box center [179, 415] width 23 height 23
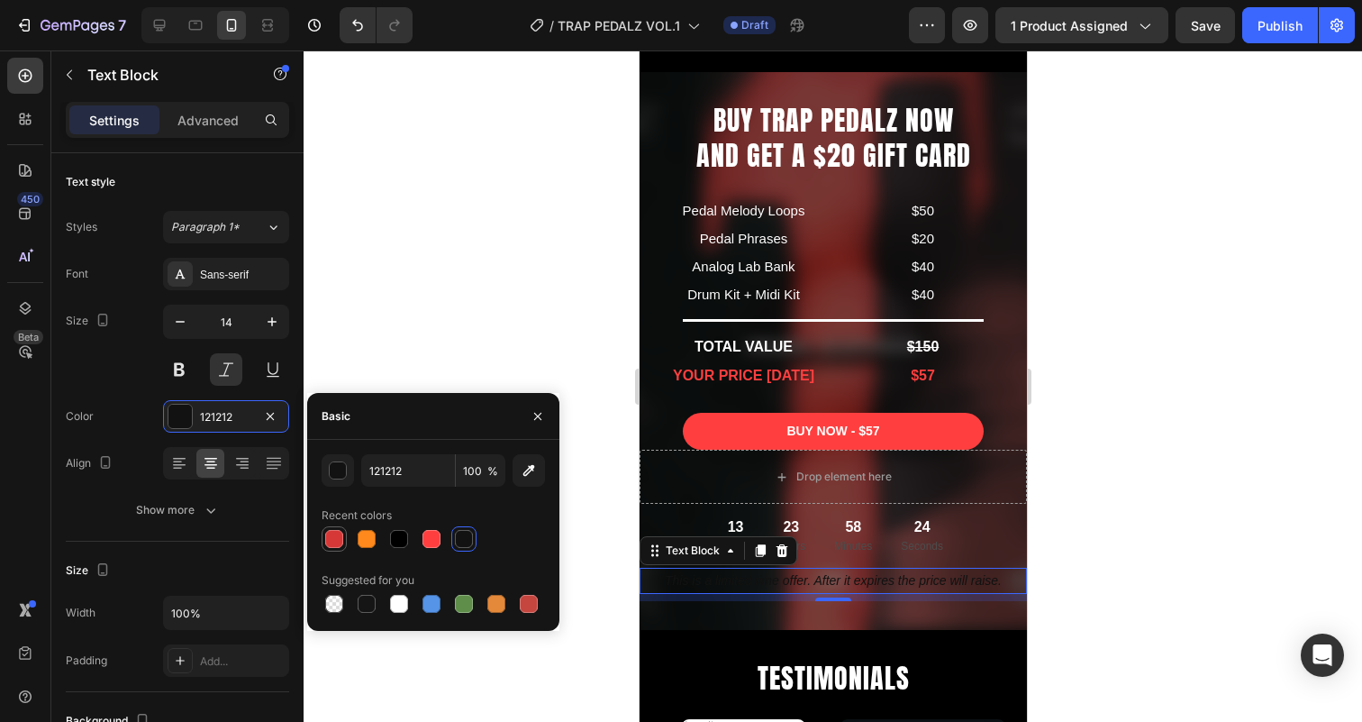
click at [336, 532] on div at bounding box center [334, 539] width 18 height 18
click at [435, 540] on div at bounding box center [431, 539] width 18 height 18
click at [339, 536] on div at bounding box center [334, 539] width 18 height 18
click at [430, 537] on div at bounding box center [431, 539] width 18 height 18
type input "FF3F3F"
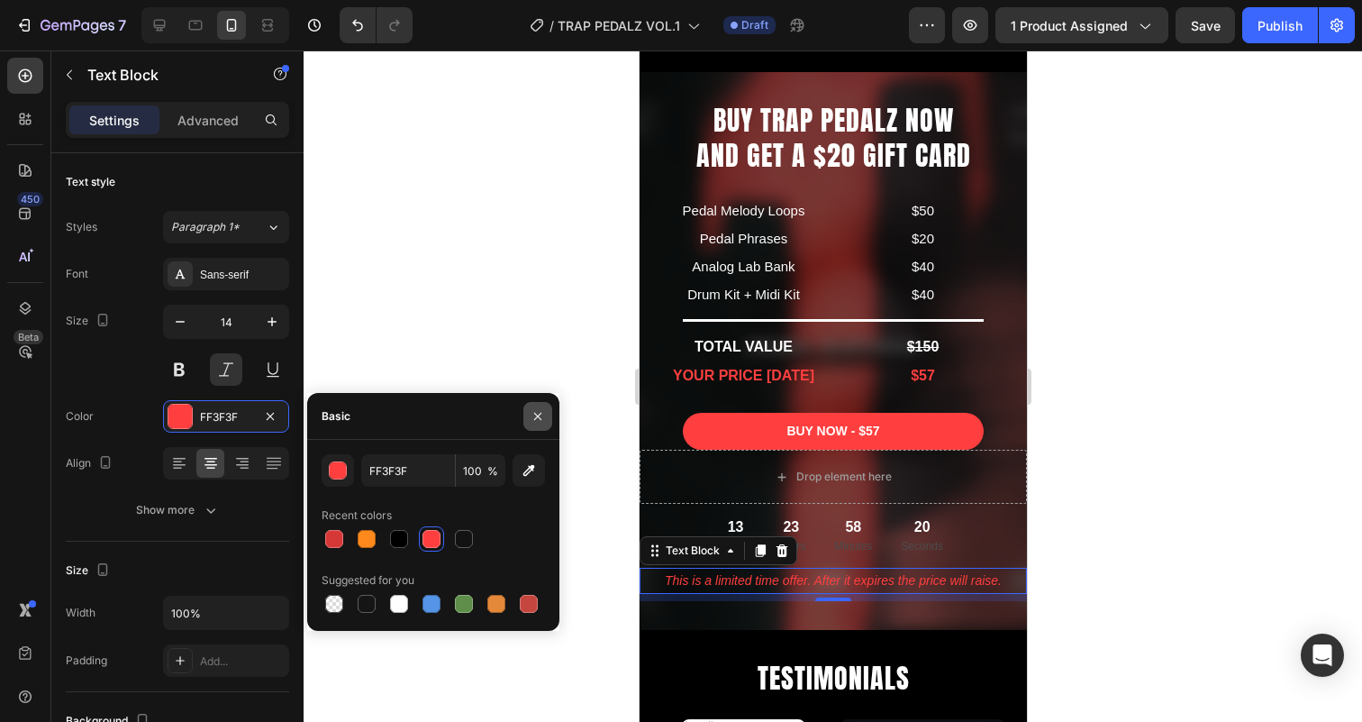
click at [536, 412] on icon "button" at bounding box center [538, 416] width 14 height 14
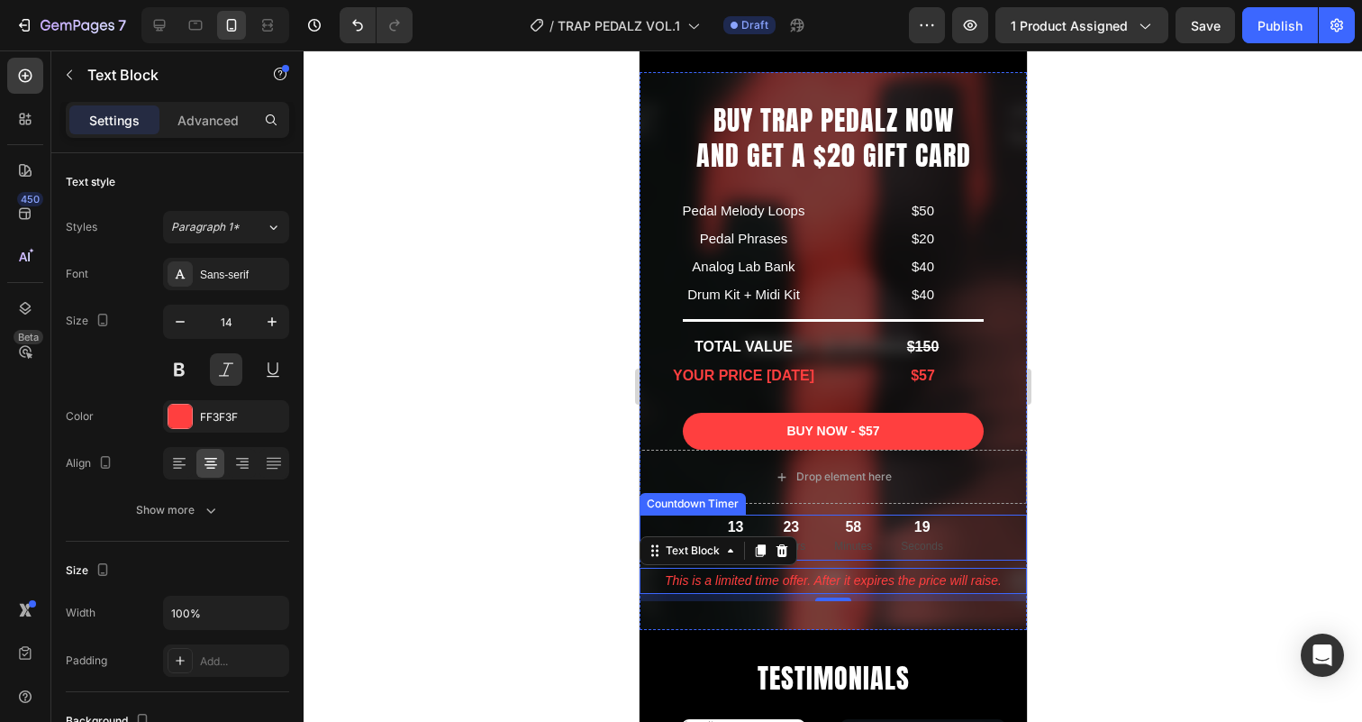
click at [886, 523] on div "19 Seconds" at bounding box center [920, 536] width 71 height 45
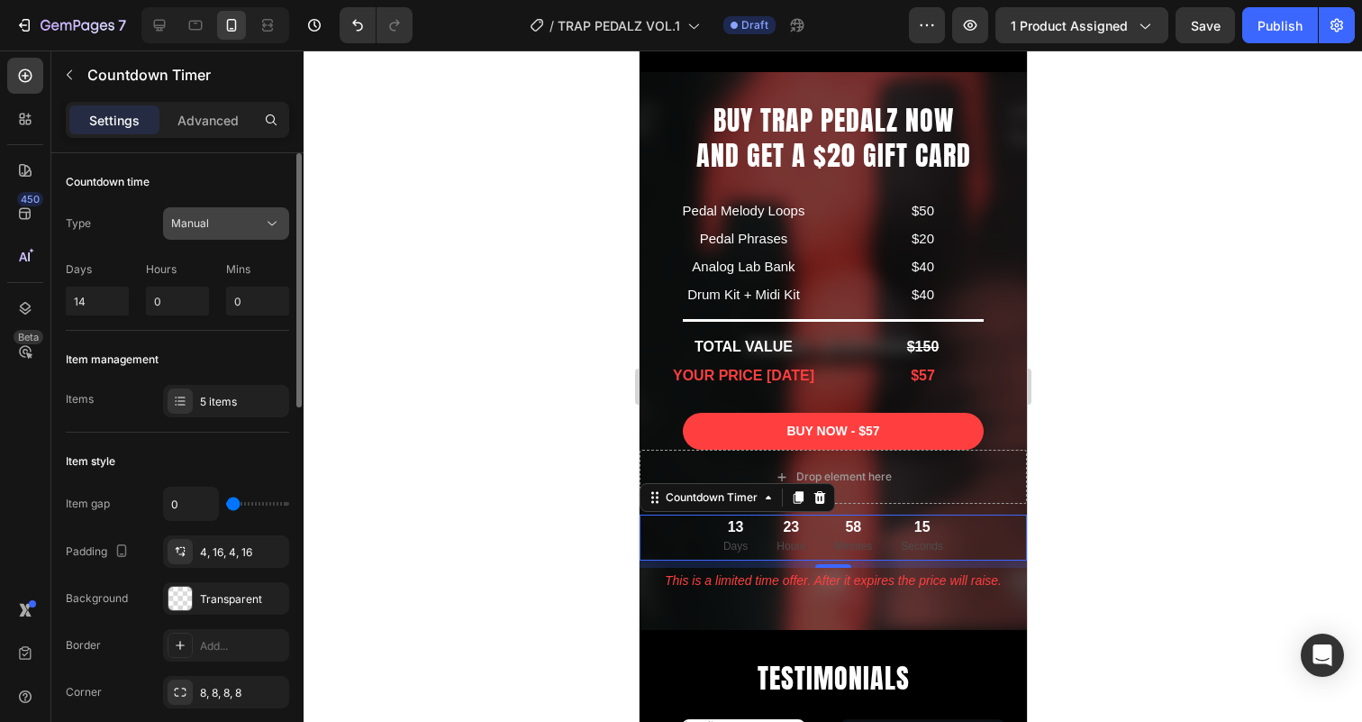
click at [231, 225] on div "Manual" at bounding box center [217, 223] width 92 height 16
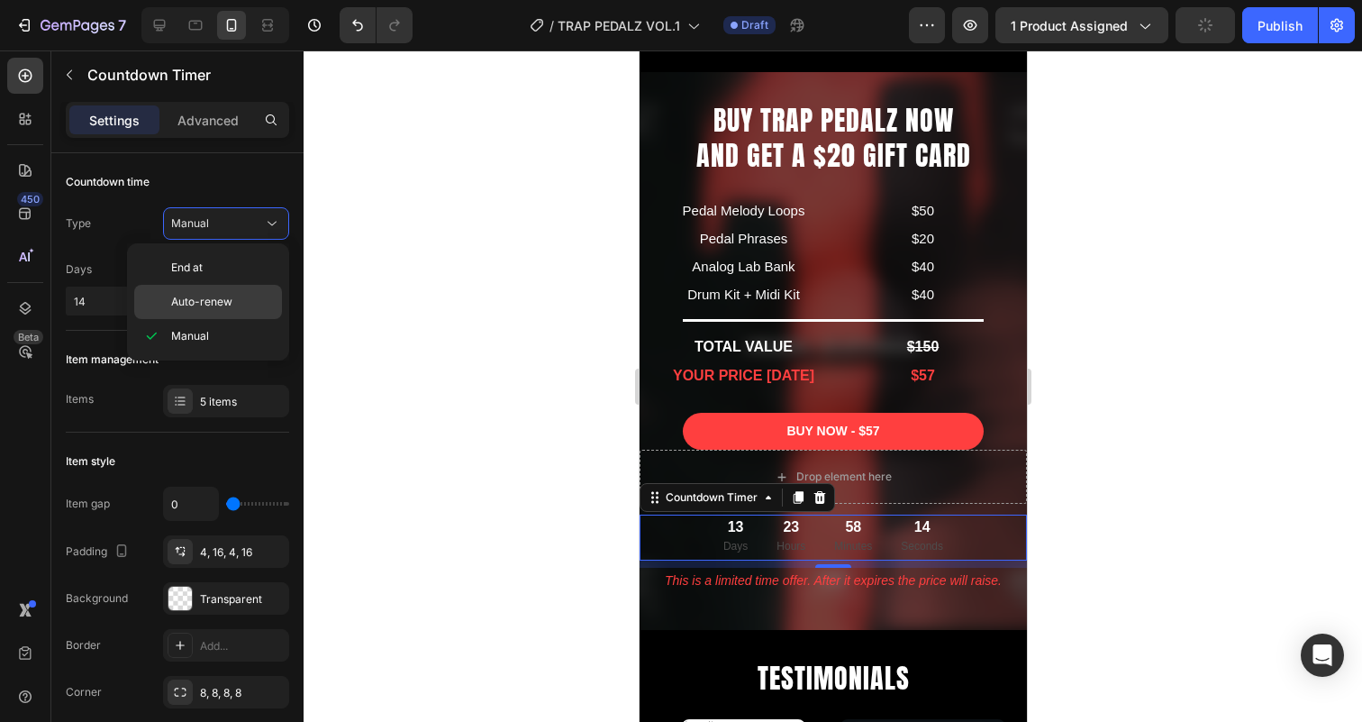
click at [215, 290] on div "Auto-renew" at bounding box center [208, 302] width 148 height 34
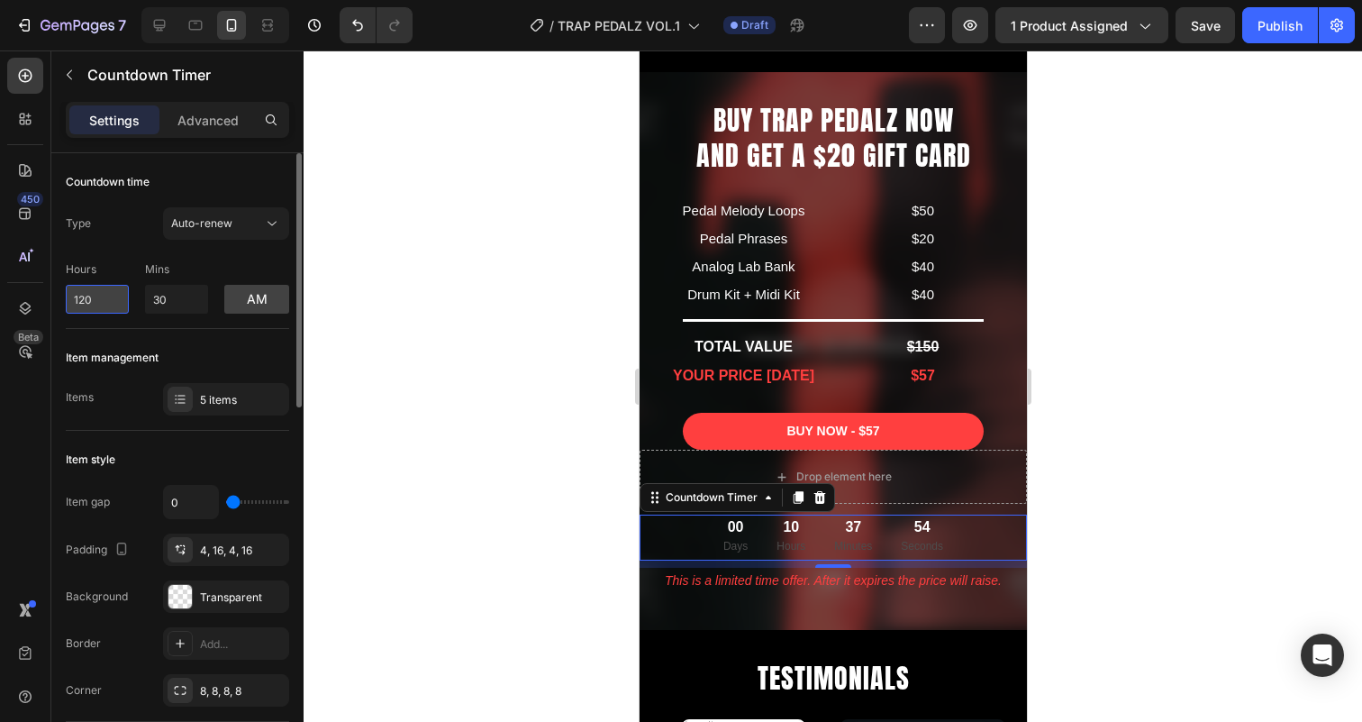
click at [86, 290] on input "120" at bounding box center [97, 299] width 63 height 29
click at [96, 298] on input "120" at bounding box center [97, 299] width 63 height 29
click at [102, 297] on input "120" at bounding box center [97, 299] width 63 height 29
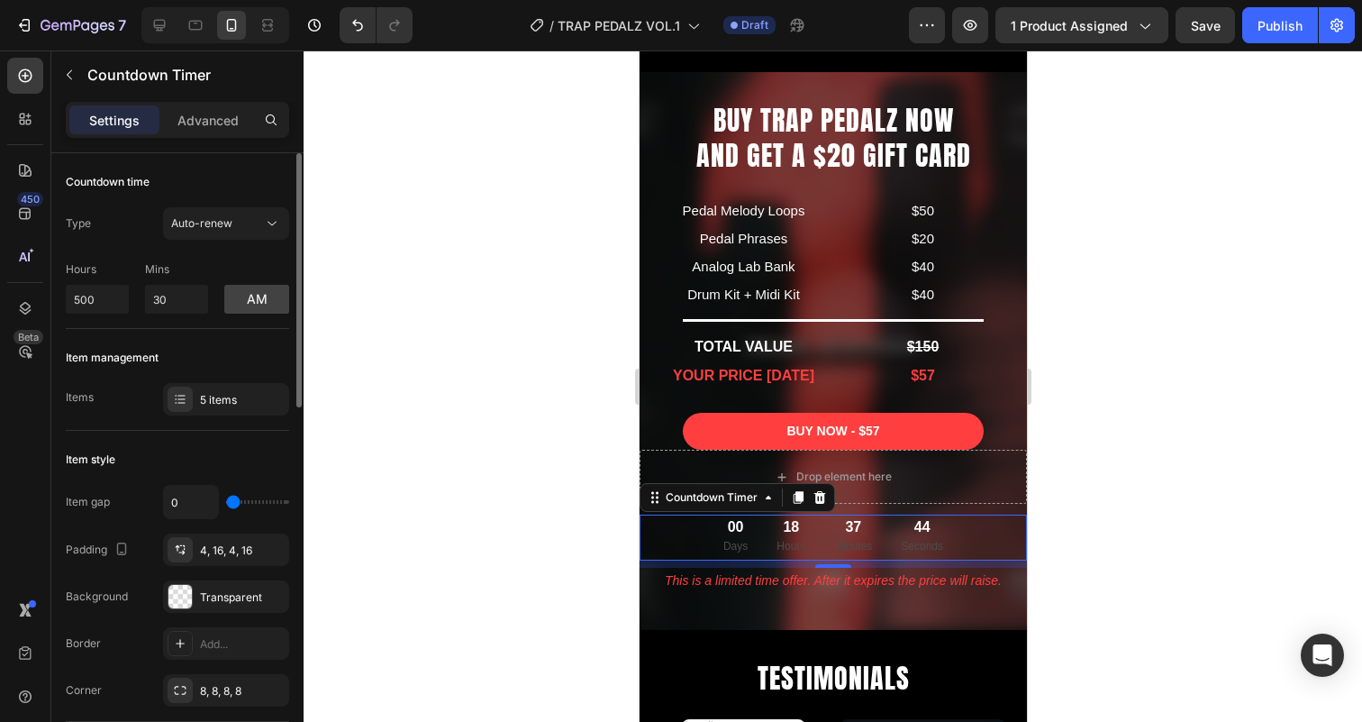
click at [128, 254] on div "Hours 500 Mins 30 am" at bounding box center [177, 283] width 223 height 59
click at [242, 297] on button "am" at bounding box center [256, 299] width 65 height 29
click at [242, 297] on button "pm" at bounding box center [256, 299] width 65 height 29
click at [242, 297] on button "am" at bounding box center [256, 299] width 65 height 29
click at [242, 297] on button "pm" at bounding box center [256, 299] width 65 height 29
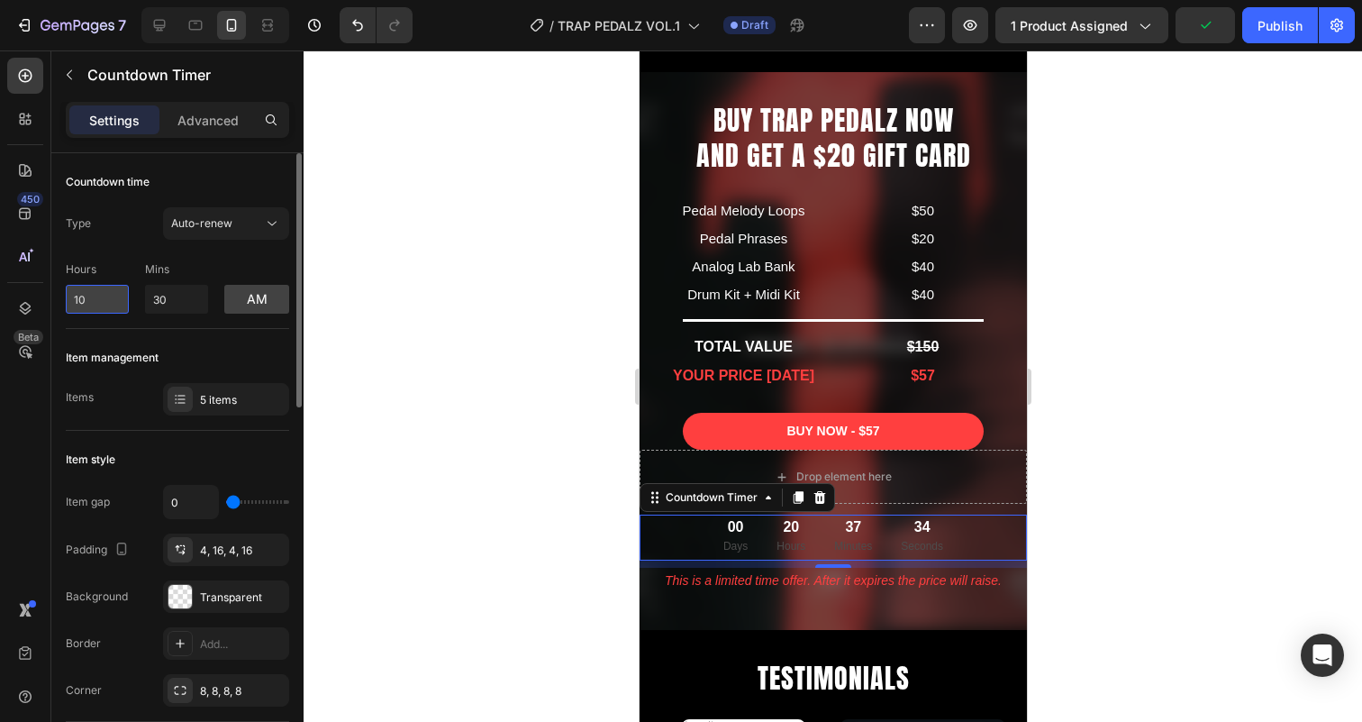
click at [97, 307] on input "10" at bounding box center [97, 299] width 63 height 29
type input "1"
click at [109, 240] on div "Type Auto-renew Hours 24 Mins 30 am" at bounding box center [177, 260] width 223 height 106
click at [117, 286] on input "10" at bounding box center [97, 299] width 63 height 29
click at [96, 304] on input "10" at bounding box center [97, 299] width 63 height 29
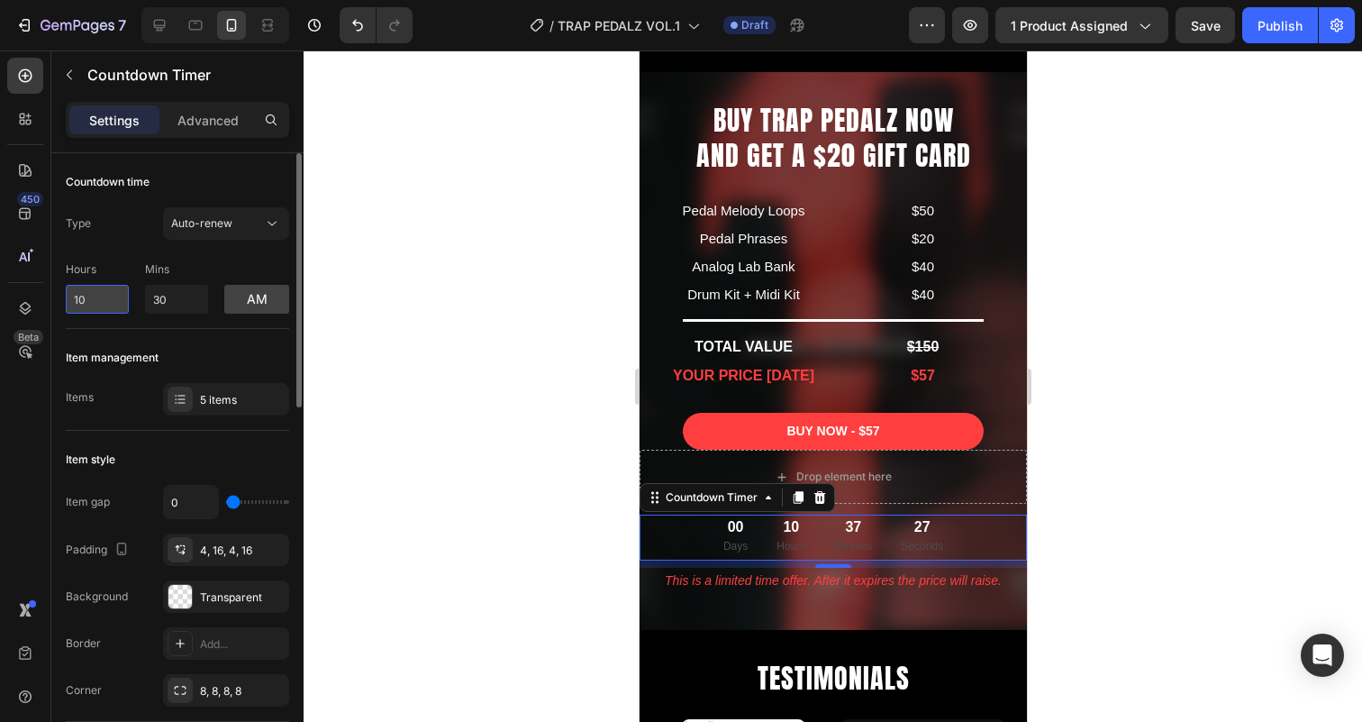
click at [96, 304] on input "10" at bounding box center [97, 299] width 63 height 29
type input "1"
type input "10"
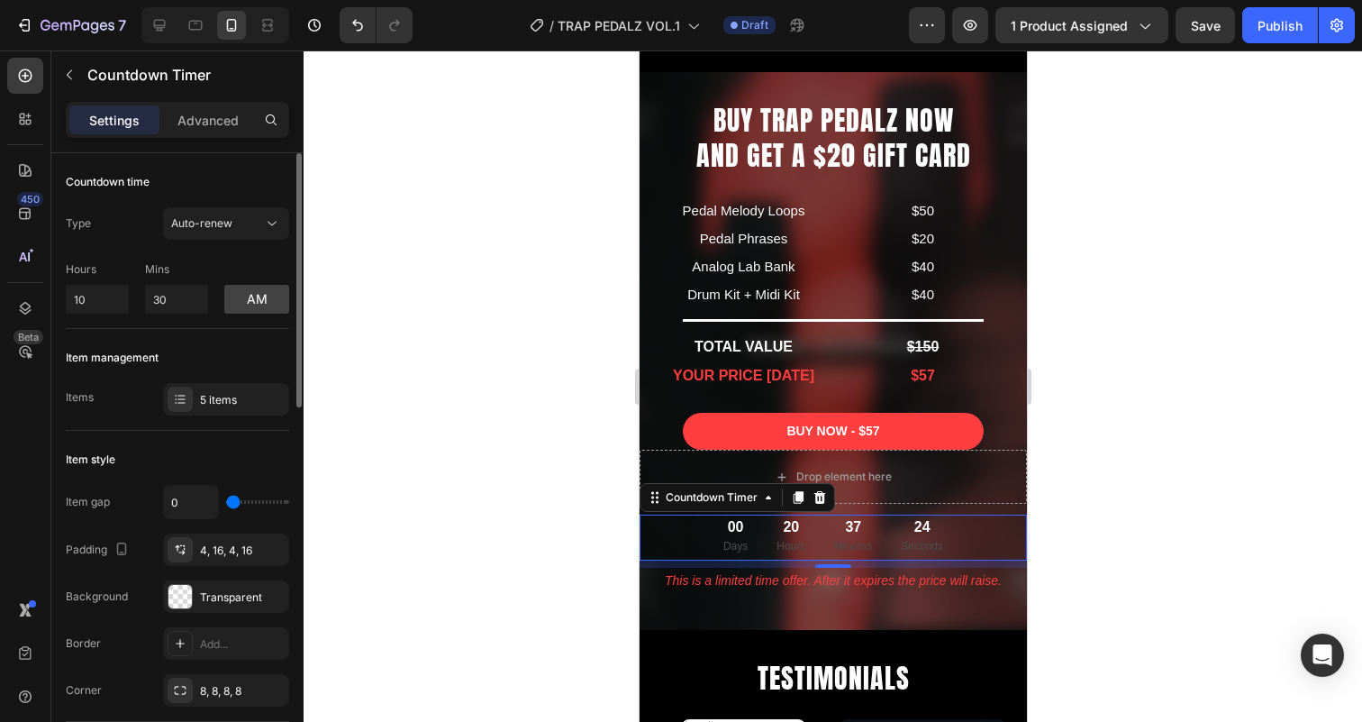
click at [118, 250] on div "Type Auto-renew Hours 10 Mins 30 am" at bounding box center [177, 260] width 223 height 106
click at [209, 243] on div "Type Auto-renew Hours 10 Mins 30 am" at bounding box center [177, 260] width 223 height 106
click at [227, 230] on span "Auto-renew" at bounding box center [201, 223] width 61 height 16
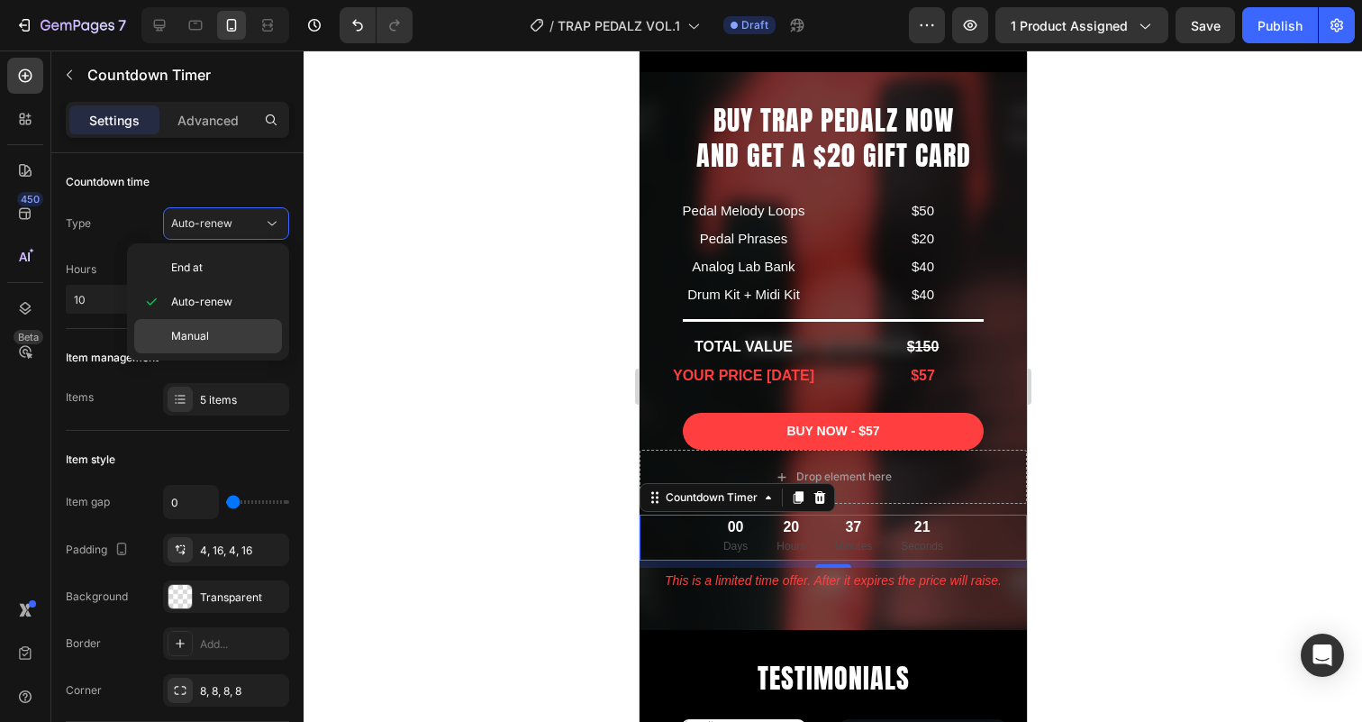
click at [200, 331] on span "Manual" at bounding box center [190, 336] width 38 height 16
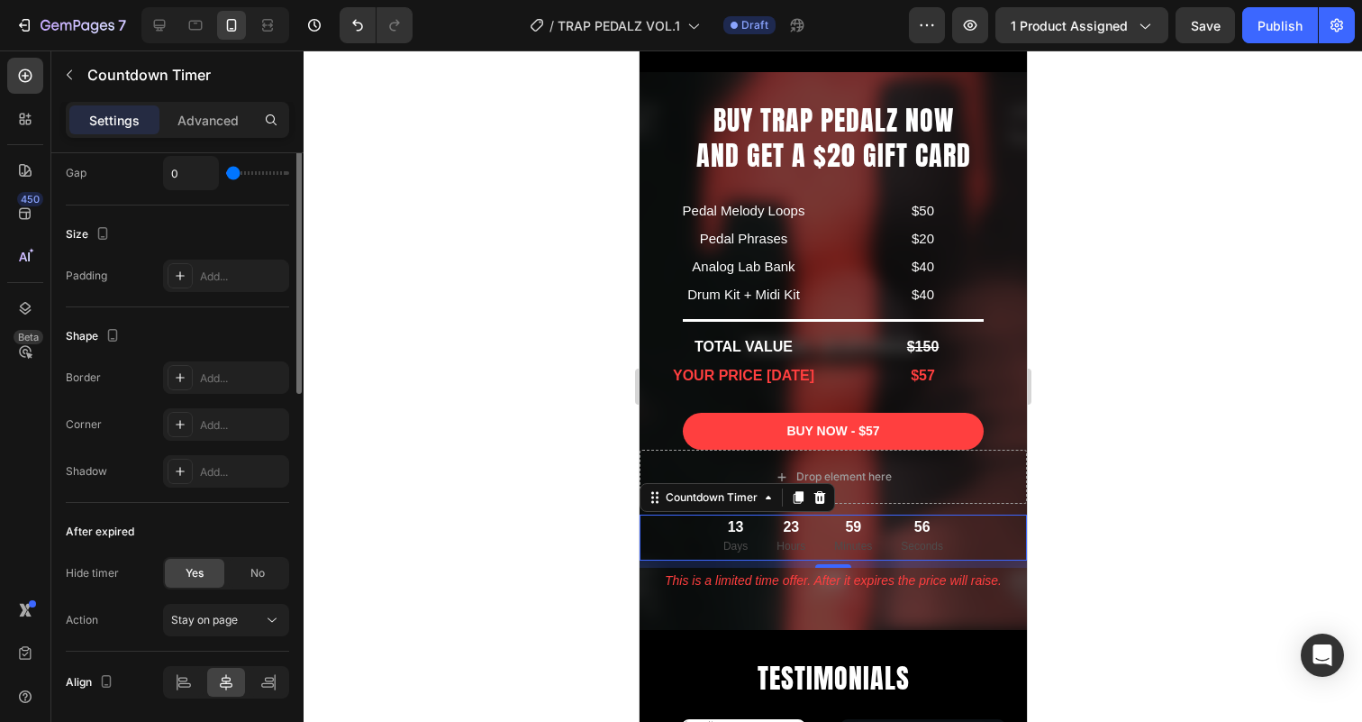
scroll to position [892, 0]
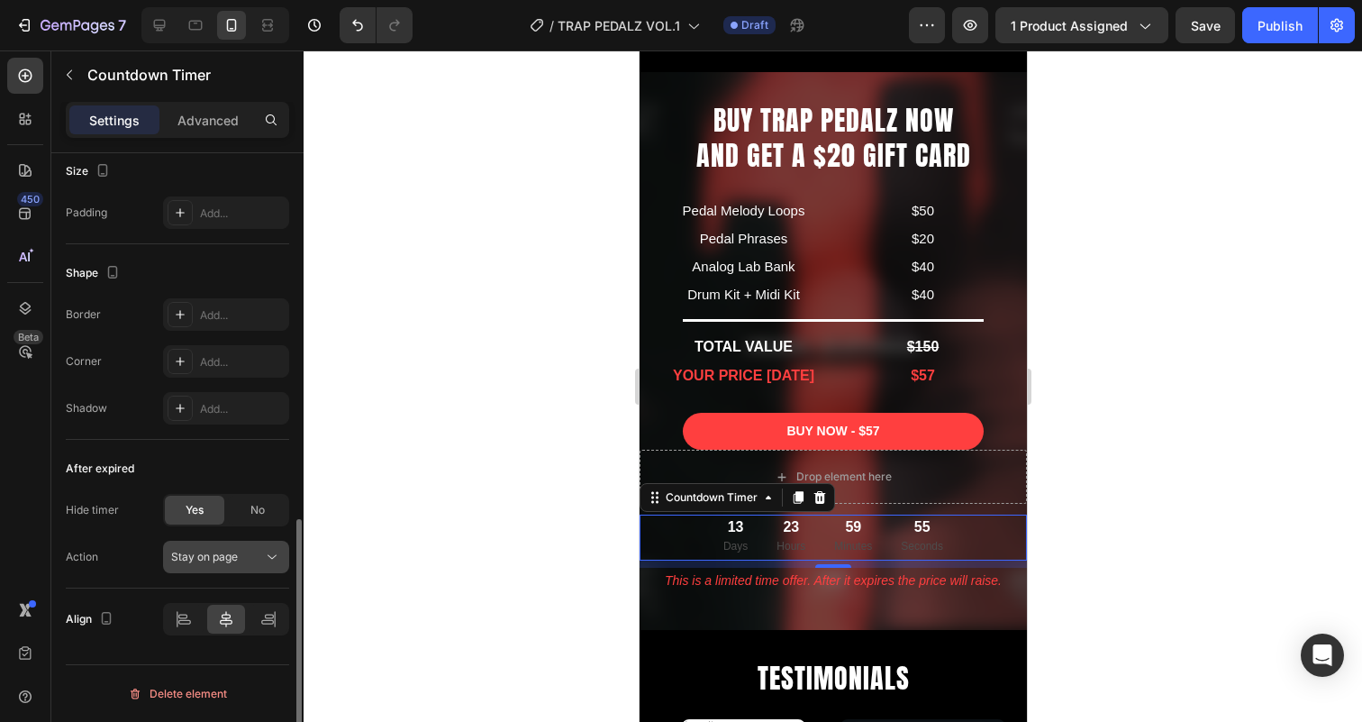
click at [234, 564] on span "Stay on page" at bounding box center [204, 557] width 67 height 16
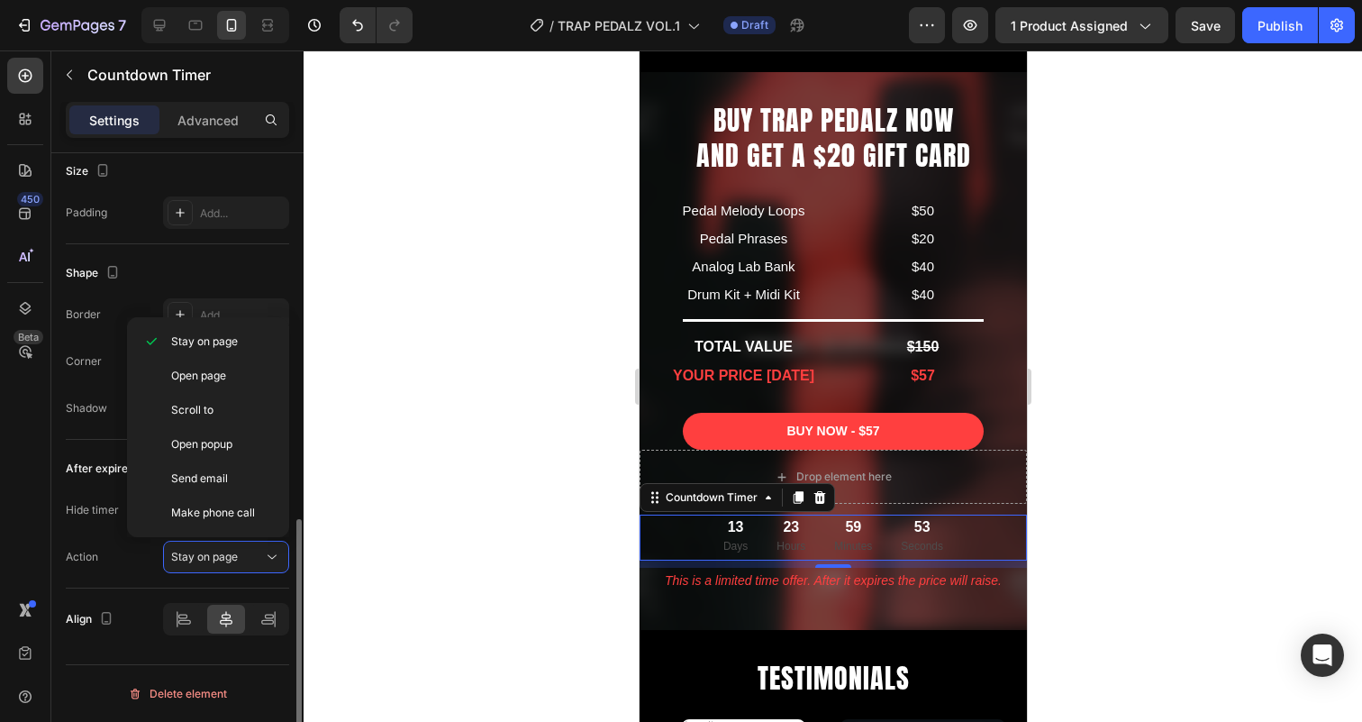
click at [100, 554] on div "Action Stay on page" at bounding box center [177, 556] width 223 height 32
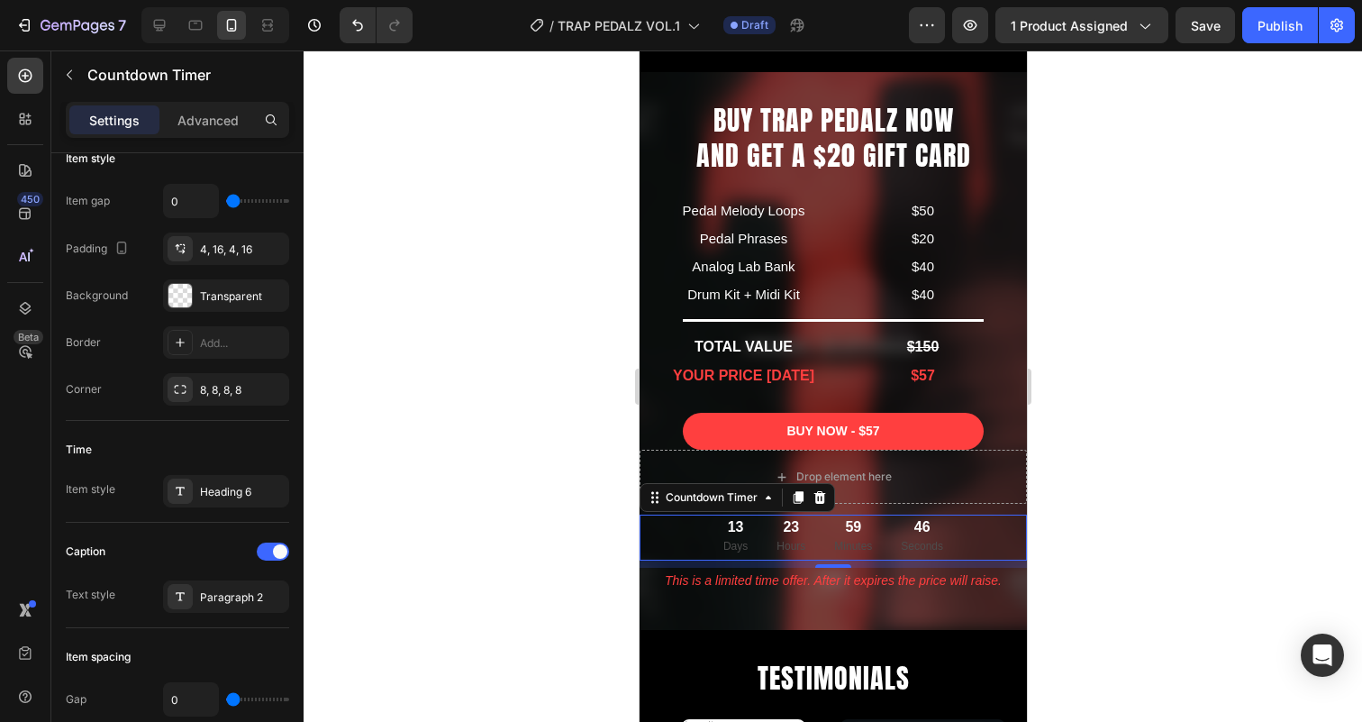
scroll to position [0, 0]
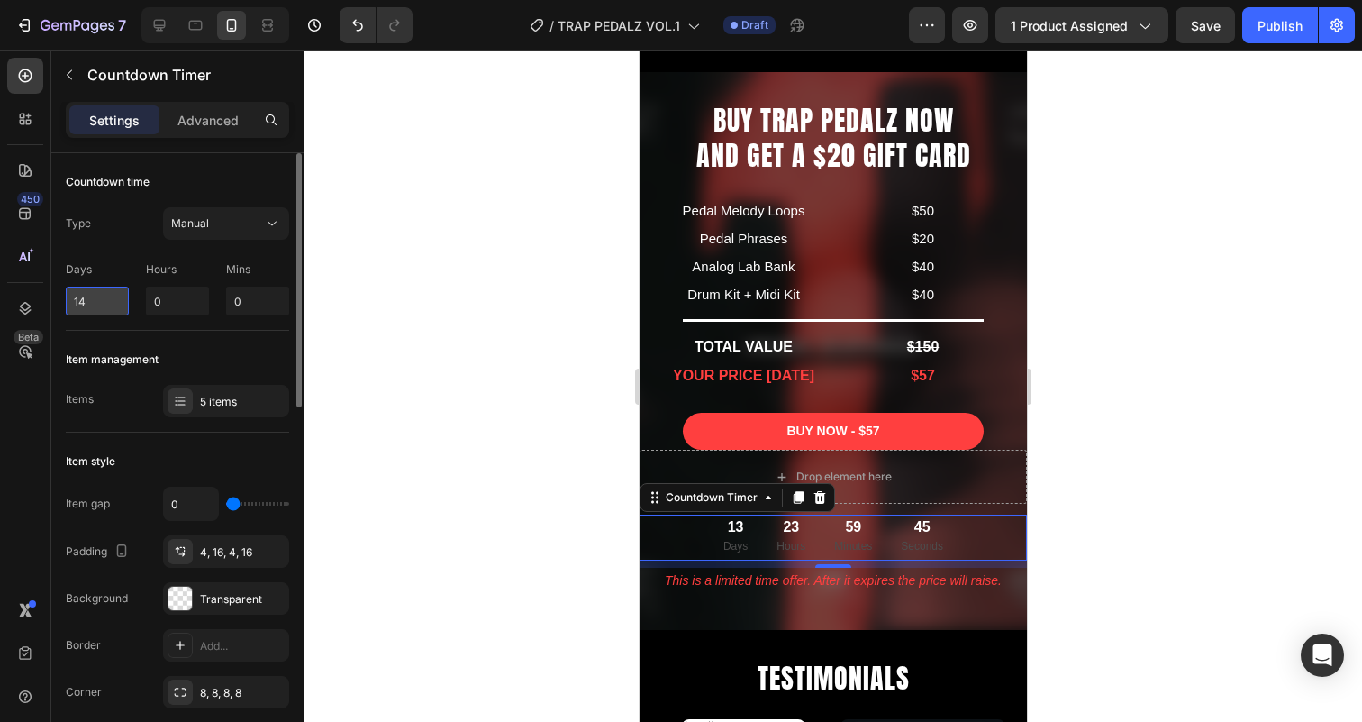
click at [104, 301] on input "14" at bounding box center [97, 300] width 63 height 29
click at [149, 346] on div "Item management" at bounding box center [177, 359] width 223 height 29
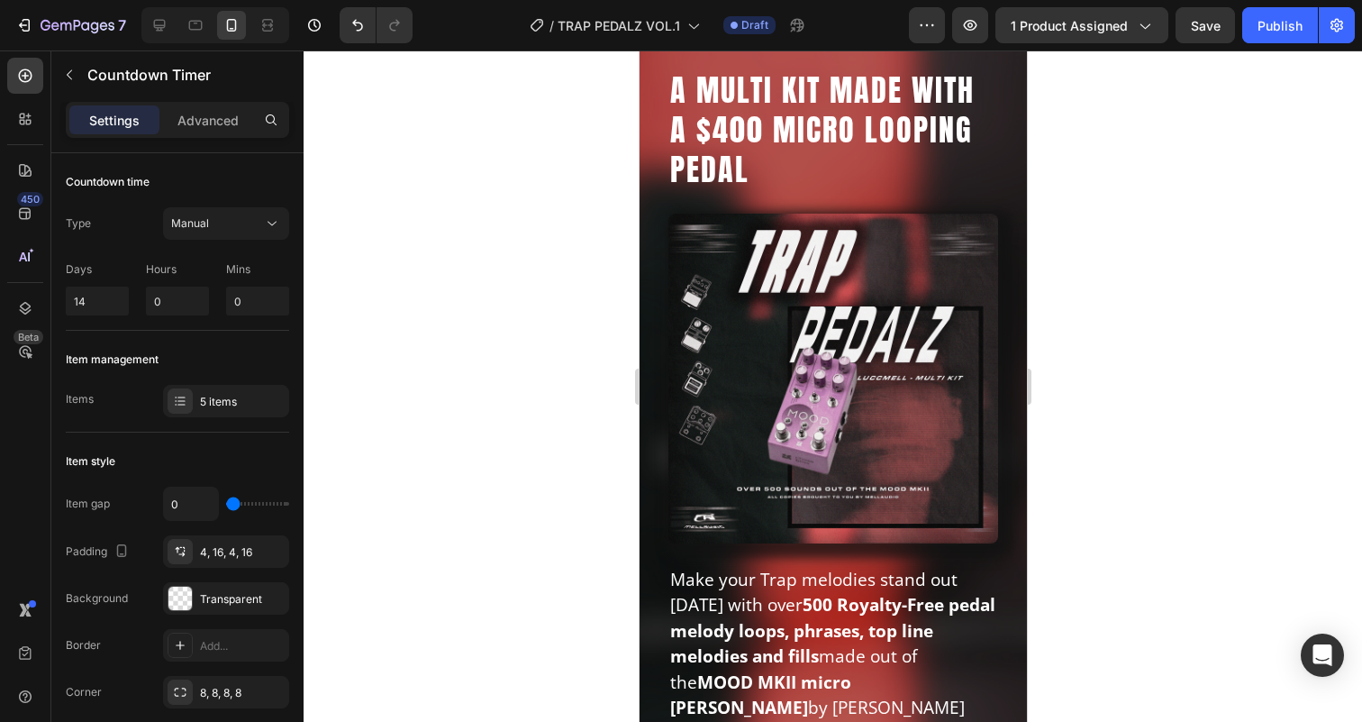
scroll to position [333, 0]
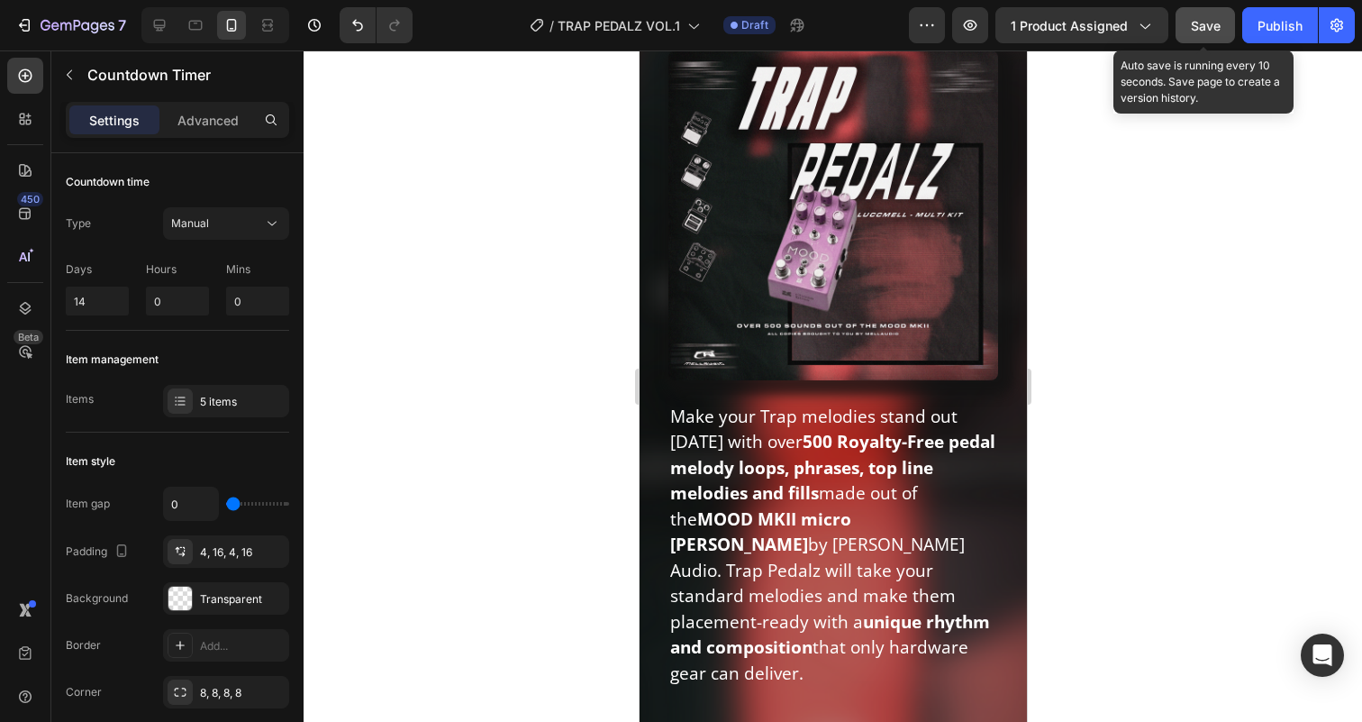
click at [1207, 18] on span "Save" at bounding box center [1206, 25] width 30 height 15
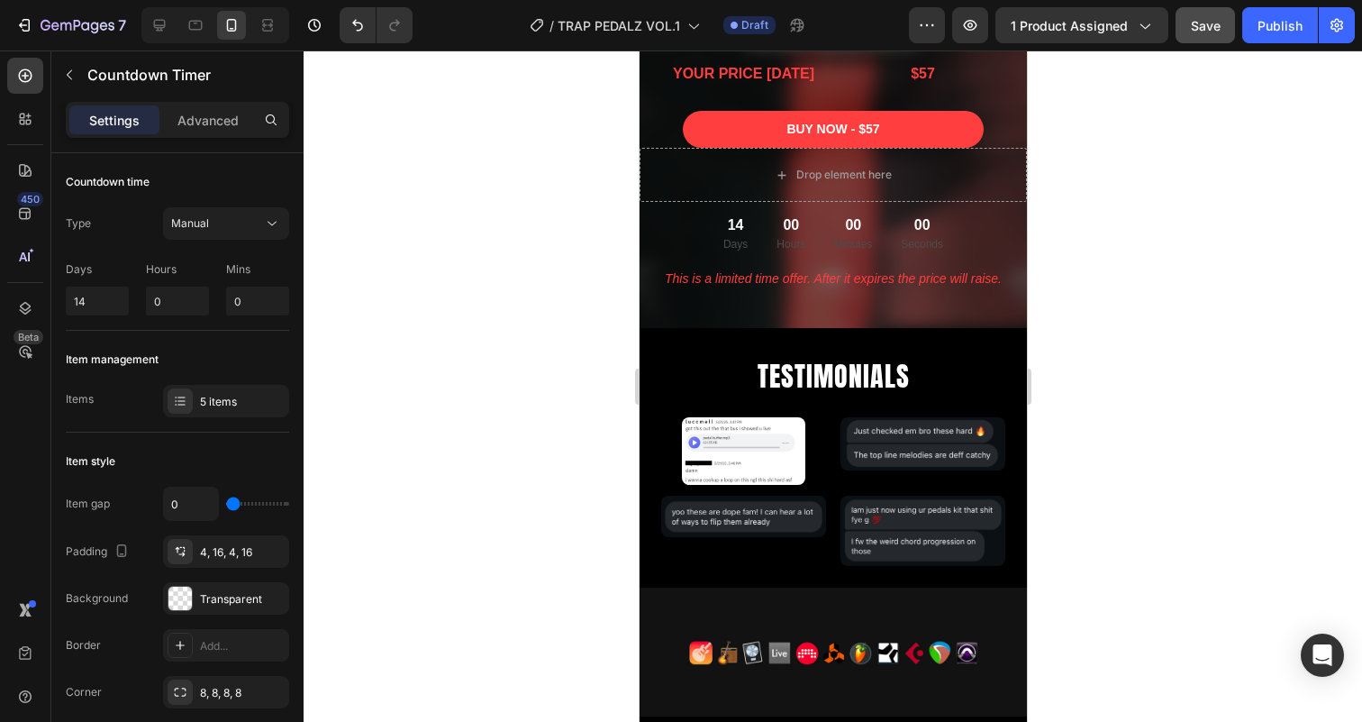
scroll to position [5117, 0]
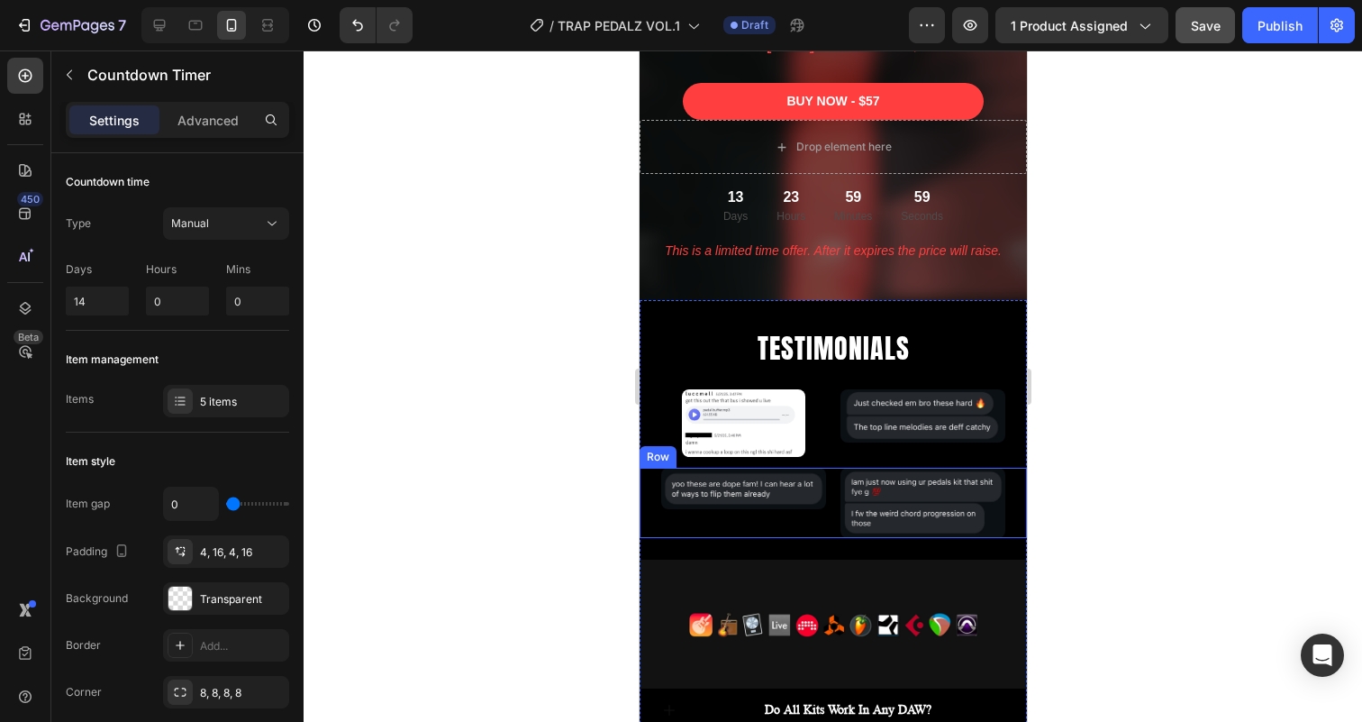
click at [830, 486] on div "Image Image Row" at bounding box center [832, 502] width 387 height 71
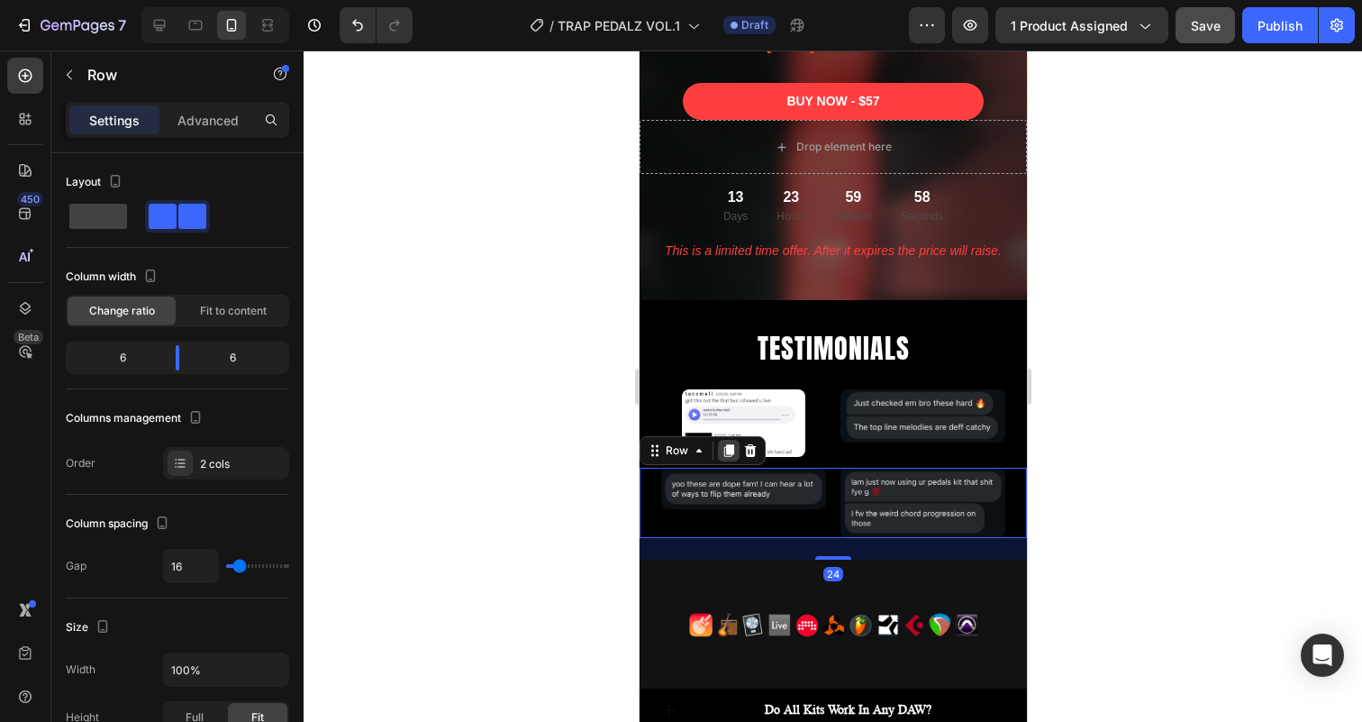
click at [727, 452] on icon at bounding box center [728, 450] width 10 height 13
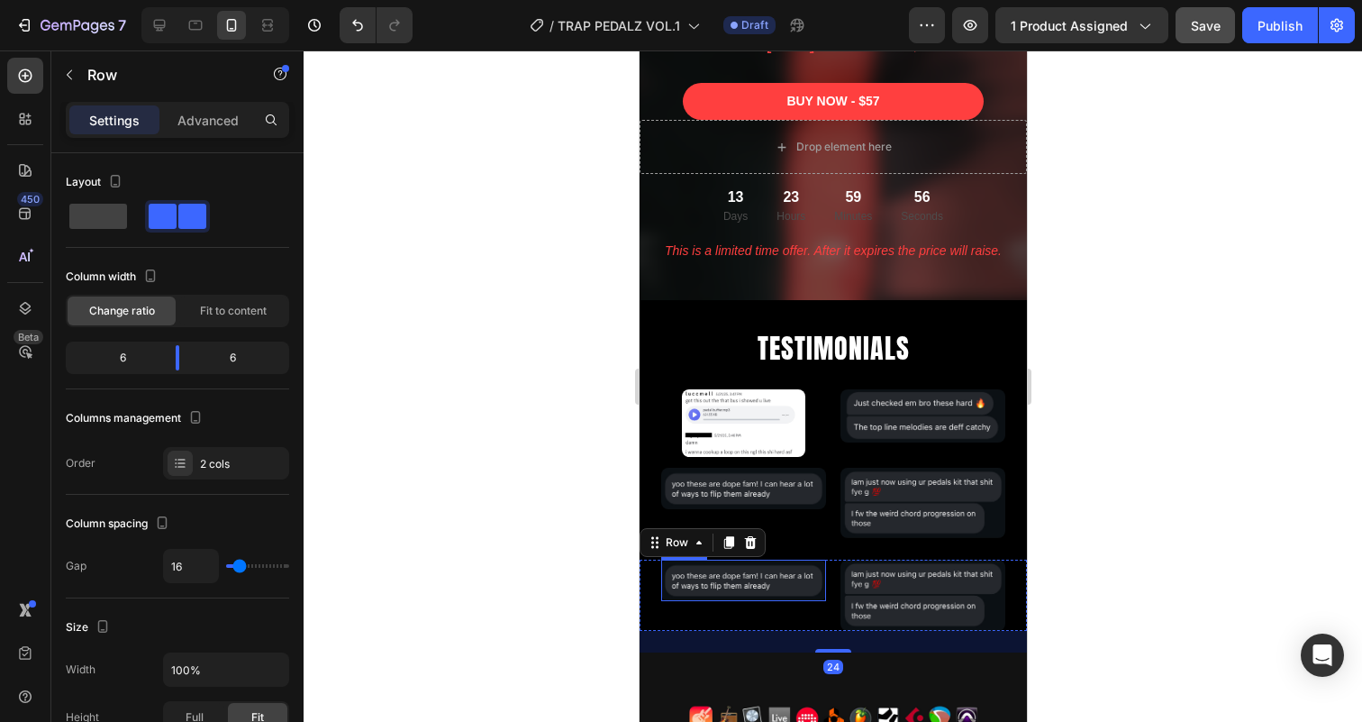
click at [743, 581] on img at bounding box center [742, 579] width 165 height 41
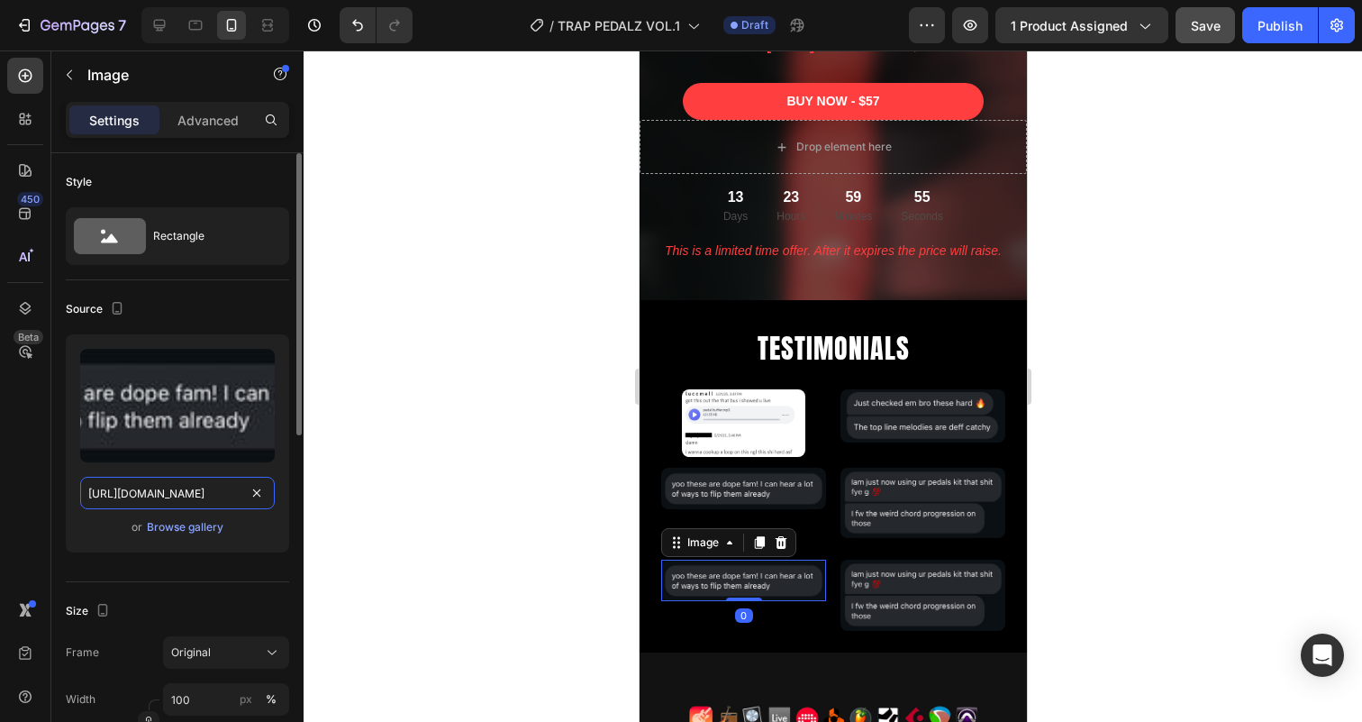
click at [150, 495] on input "[URL][DOMAIN_NAME]" at bounding box center [177, 492] width 195 height 32
paste input "0487a21f-0a20-49bd-b4c5-1a955b08cb29.jpg?v=1758905899"
type input "[URL][DOMAIN_NAME]"
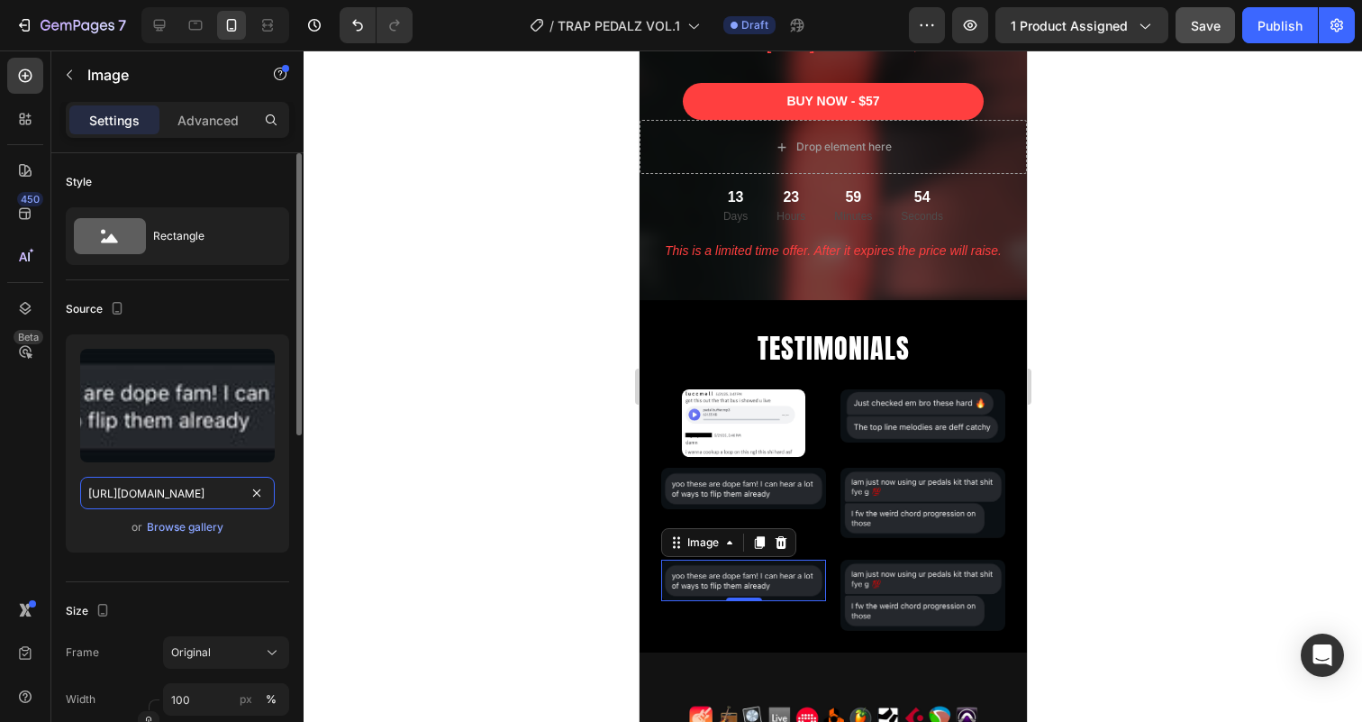
scroll to position [0, 458]
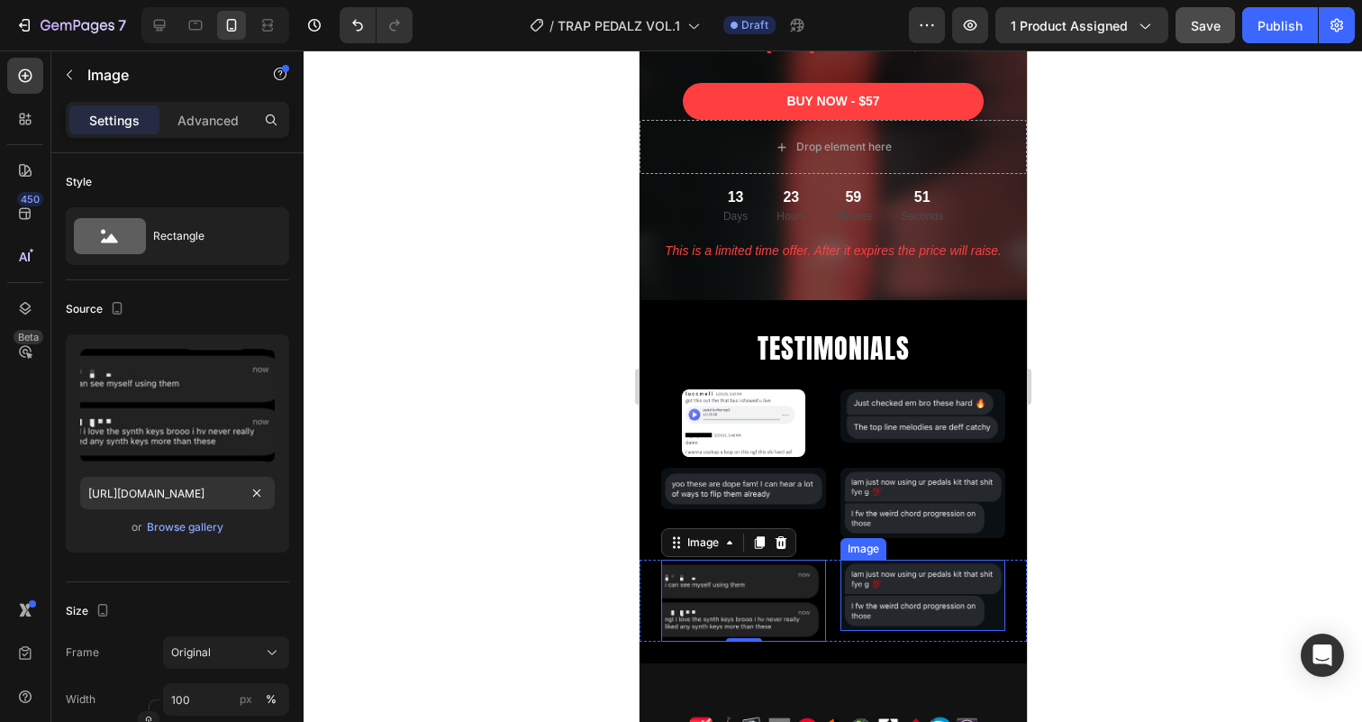
click at [885, 607] on img at bounding box center [922, 594] width 165 height 71
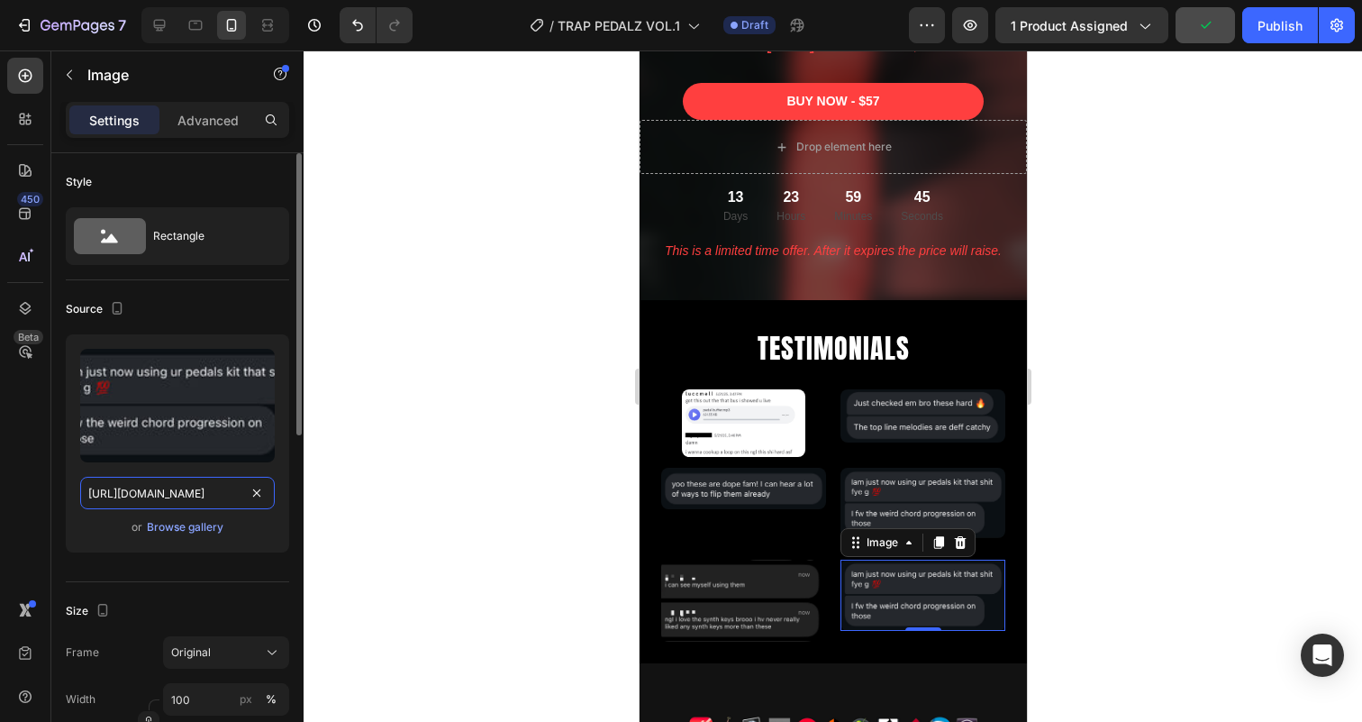
click at [136, 489] on input "[URL][DOMAIN_NAME]" at bounding box center [177, 492] width 195 height 32
paste input "134.jpg?v=1758905899"
type input "[URL][DOMAIN_NAME]"
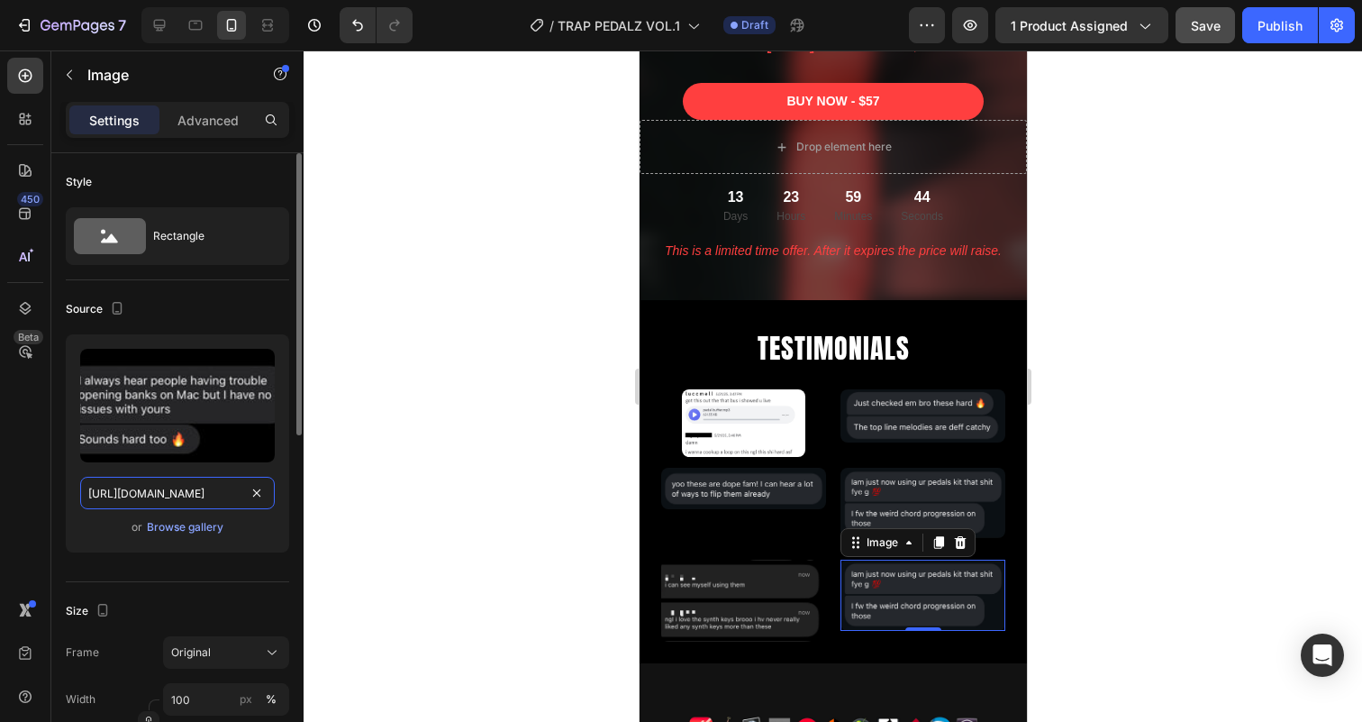
scroll to position [0, 284]
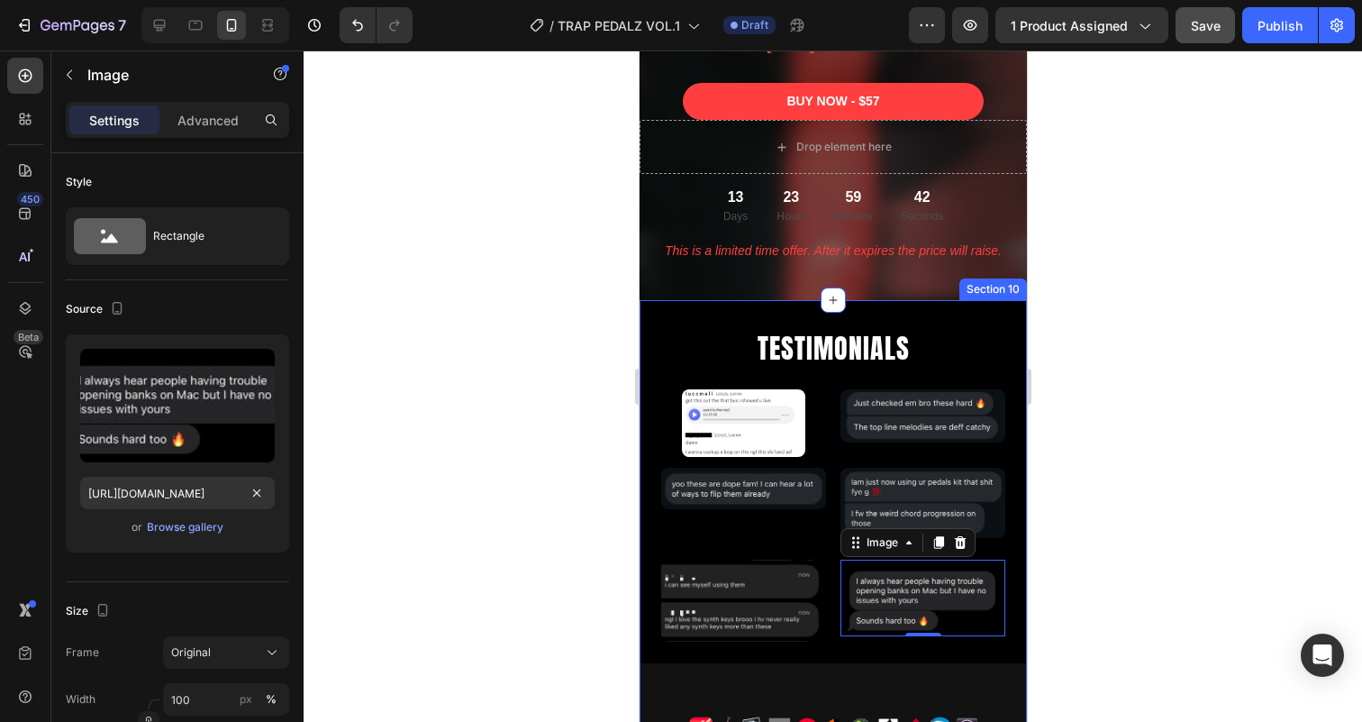
click at [825, 551] on div "TESTIMONIALS Heading Image Image Row Image Image Row Image Image 0 Row Image Im…" at bounding box center [832, 640] width 387 height 622
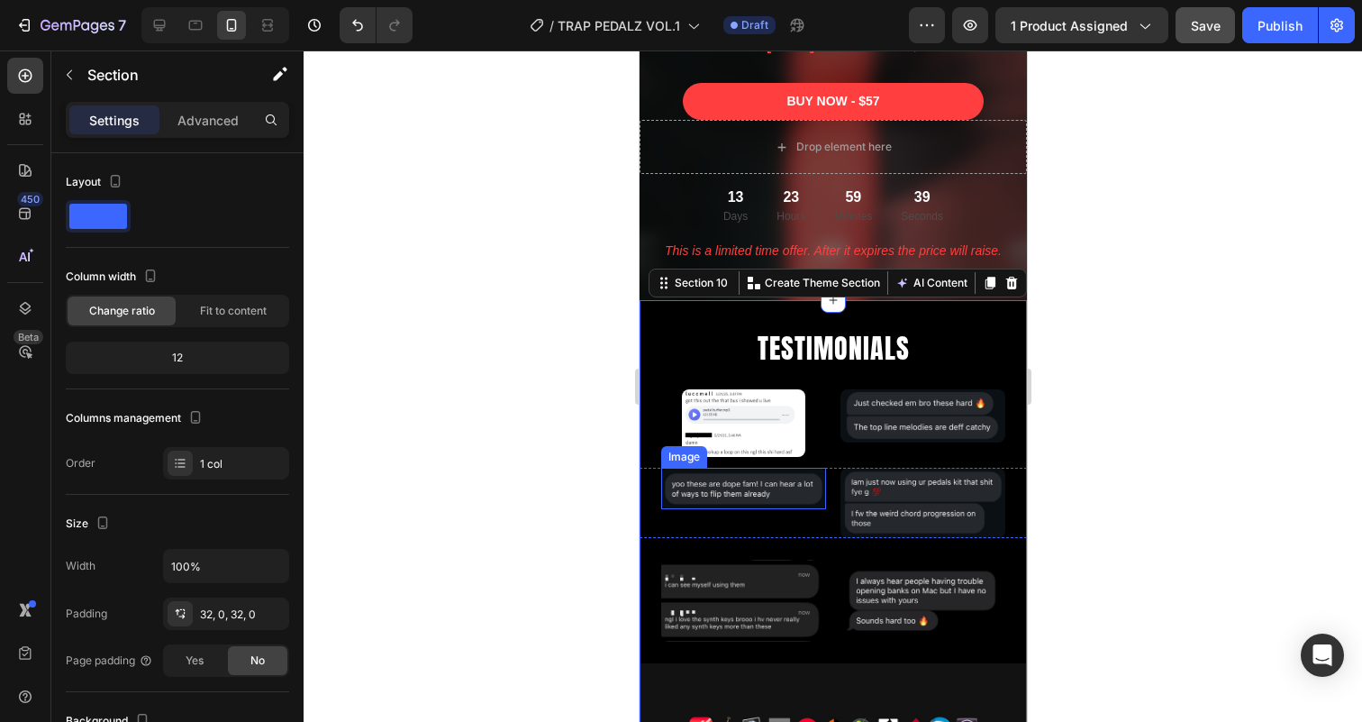
click at [771, 495] on img at bounding box center [742, 487] width 165 height 41
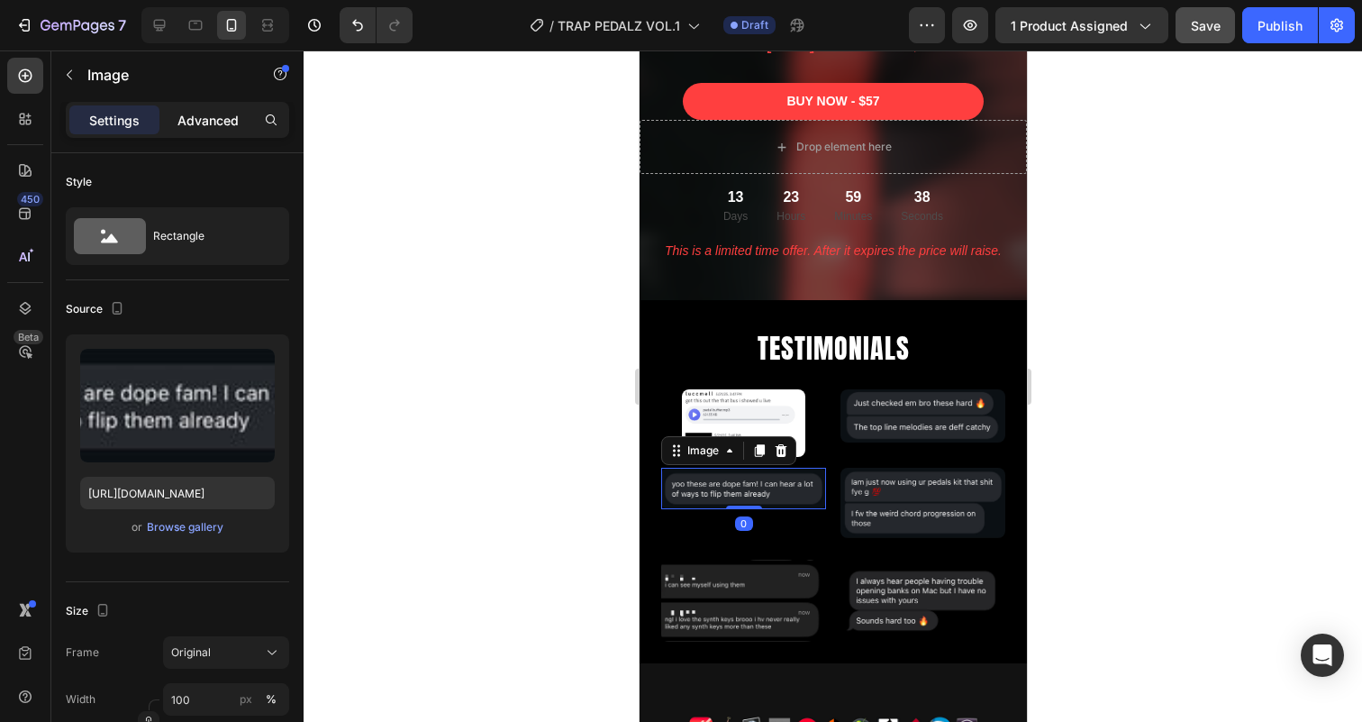
click at [210, 117] on p "Advanced" at bounding box center [207, 120] width 61 height 19
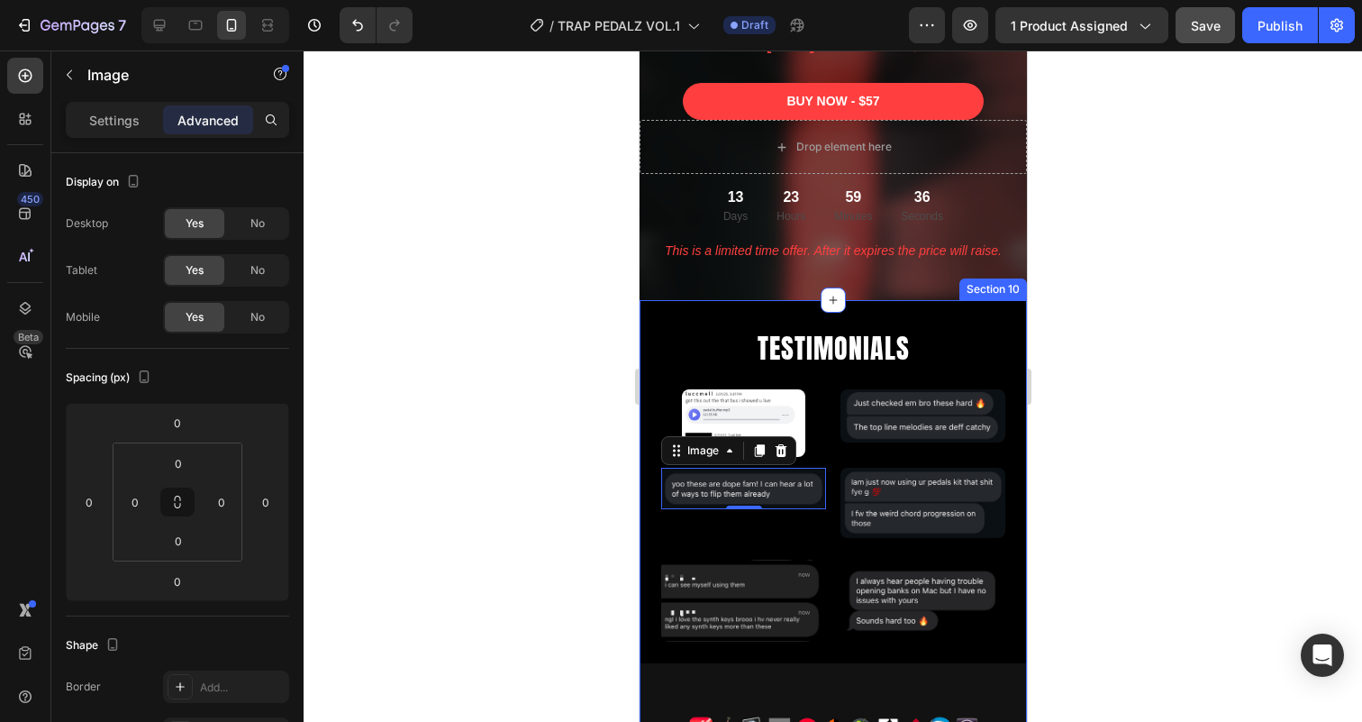
click at [833, 545] on div "TESTIMONIALS Heading Image Image Row Image 0 Image Row Image Image Row Image Im…" at bounding box center [832, 640] width 387 height 622
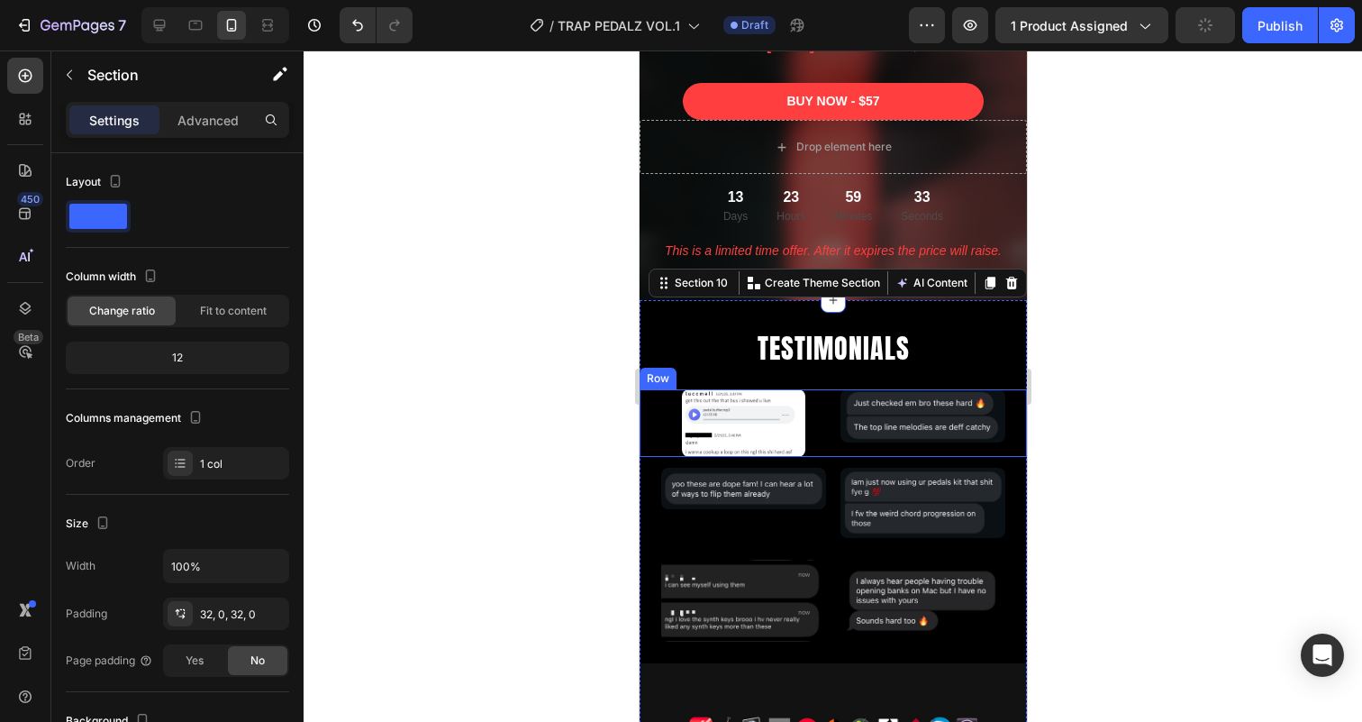
click at [830, 440] on div "Image Image Row" at bounding box center [832, 423] width 387 height 68
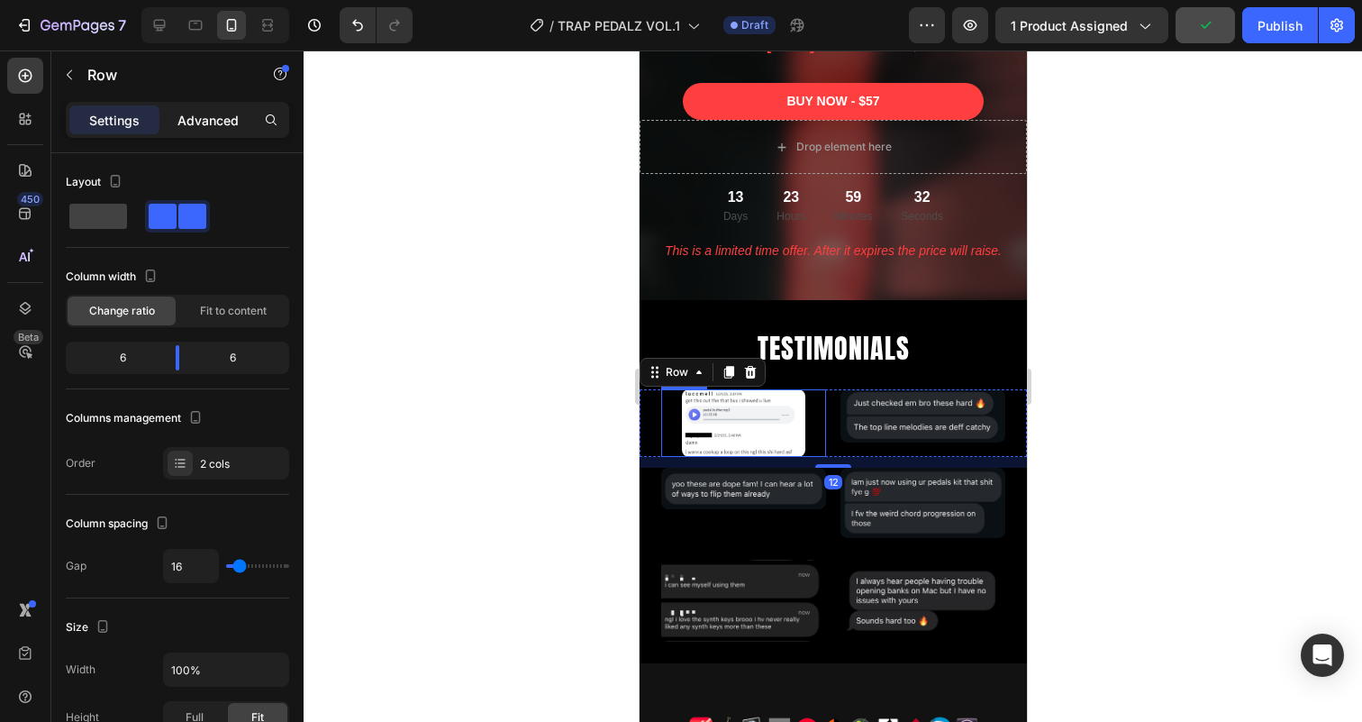
click at [213, 119] on p "Advanced" at bounding box center [207, 120] width 61 height 19
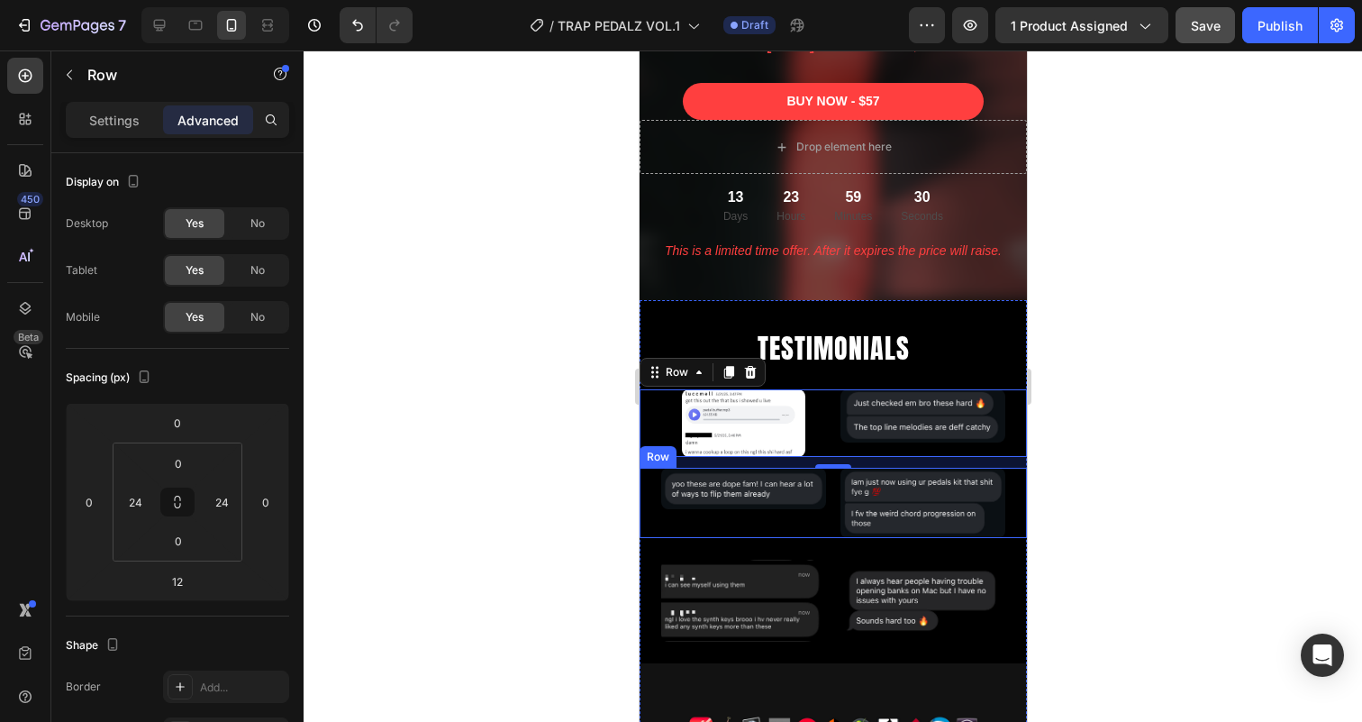
click at [823, 510] on div "Image" at bounding box center [742, 502] width 165 height 71
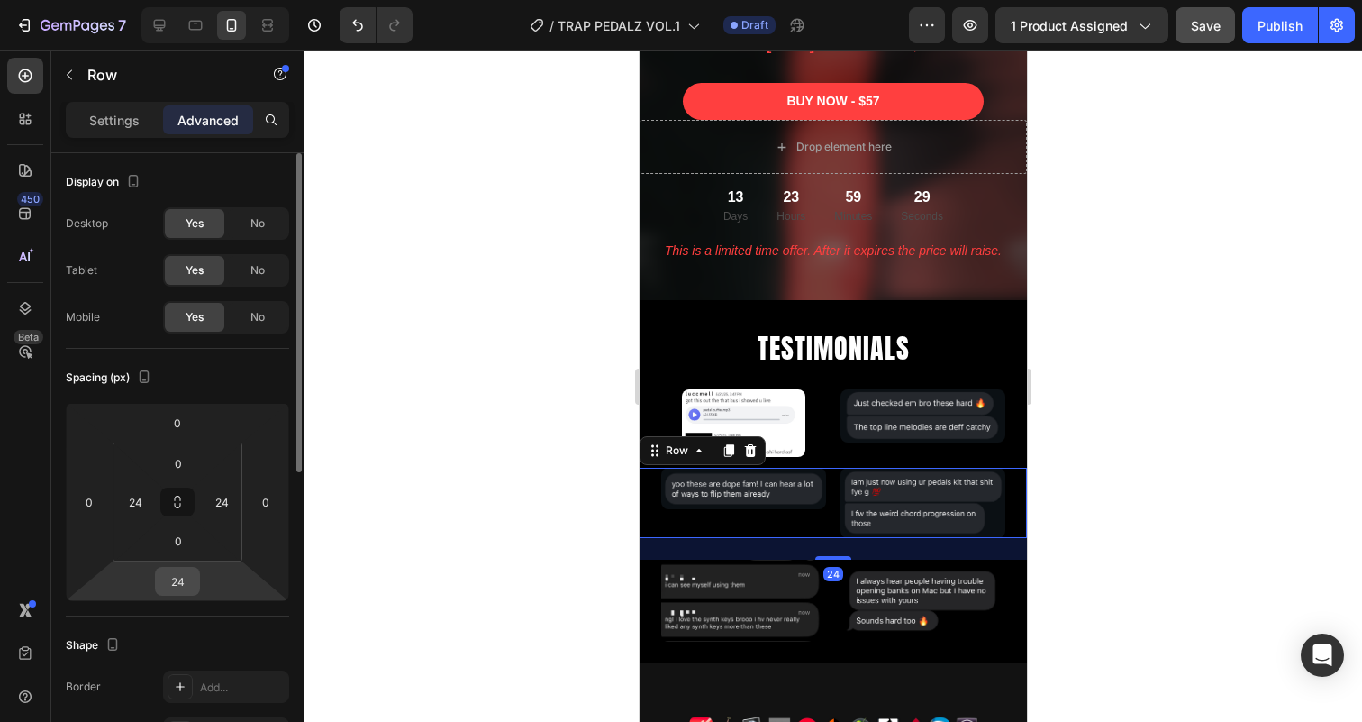
click at [184, 583] on input "24" at bounding box center [177, 580] width 36 height 27
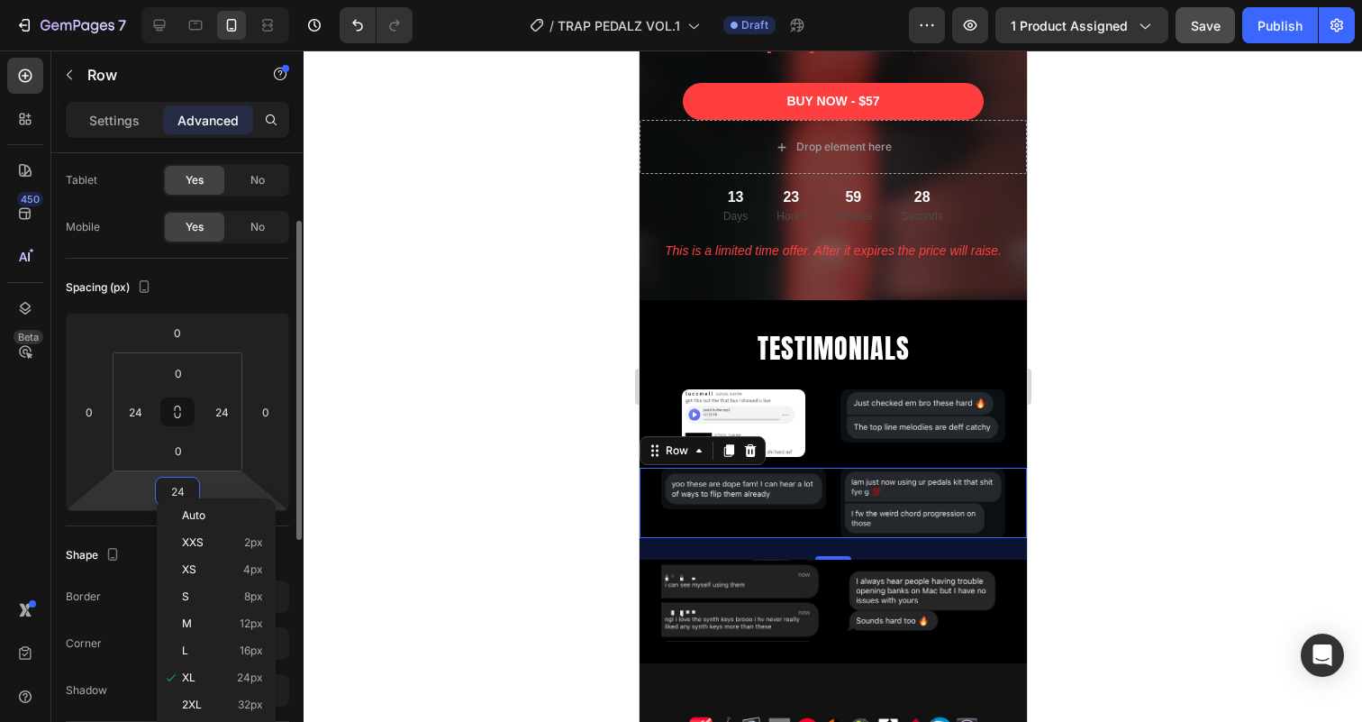
scroll to position [104, 0]
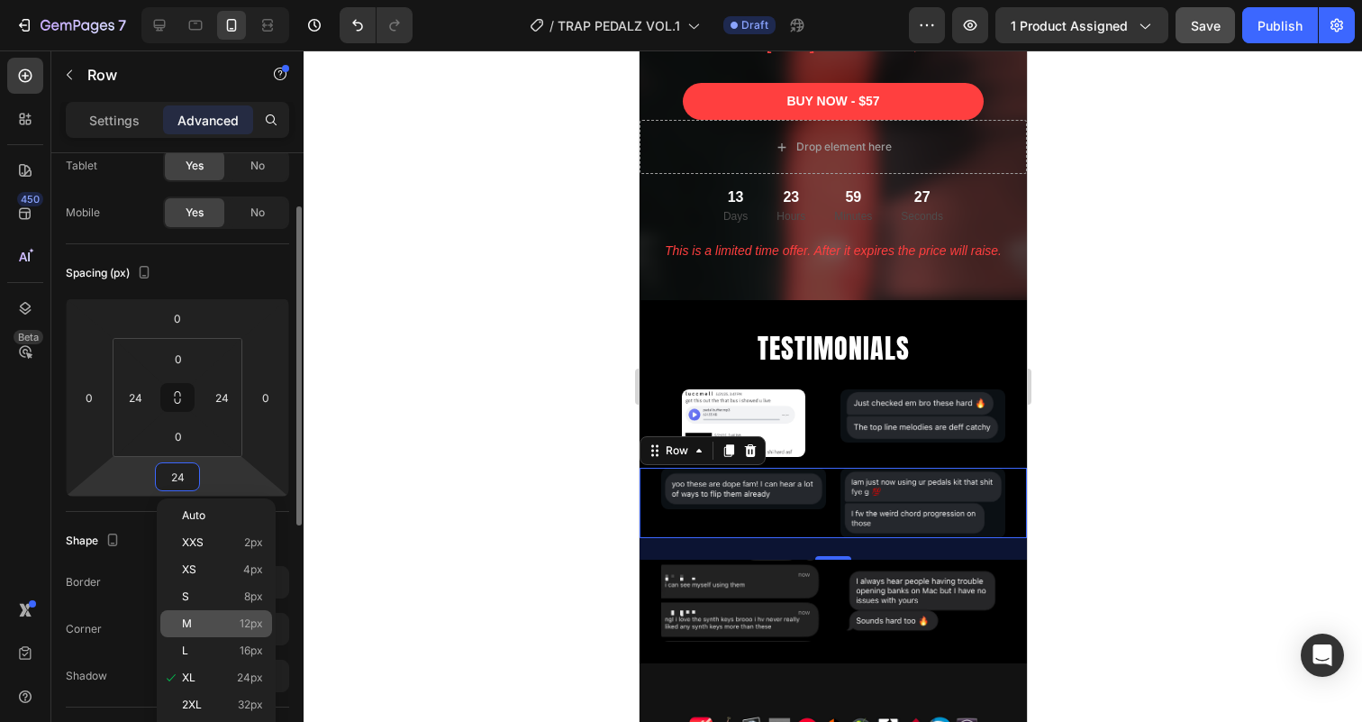
click at [190, 621] on span "M" at bounding box center [187, 623] width 10 height 13
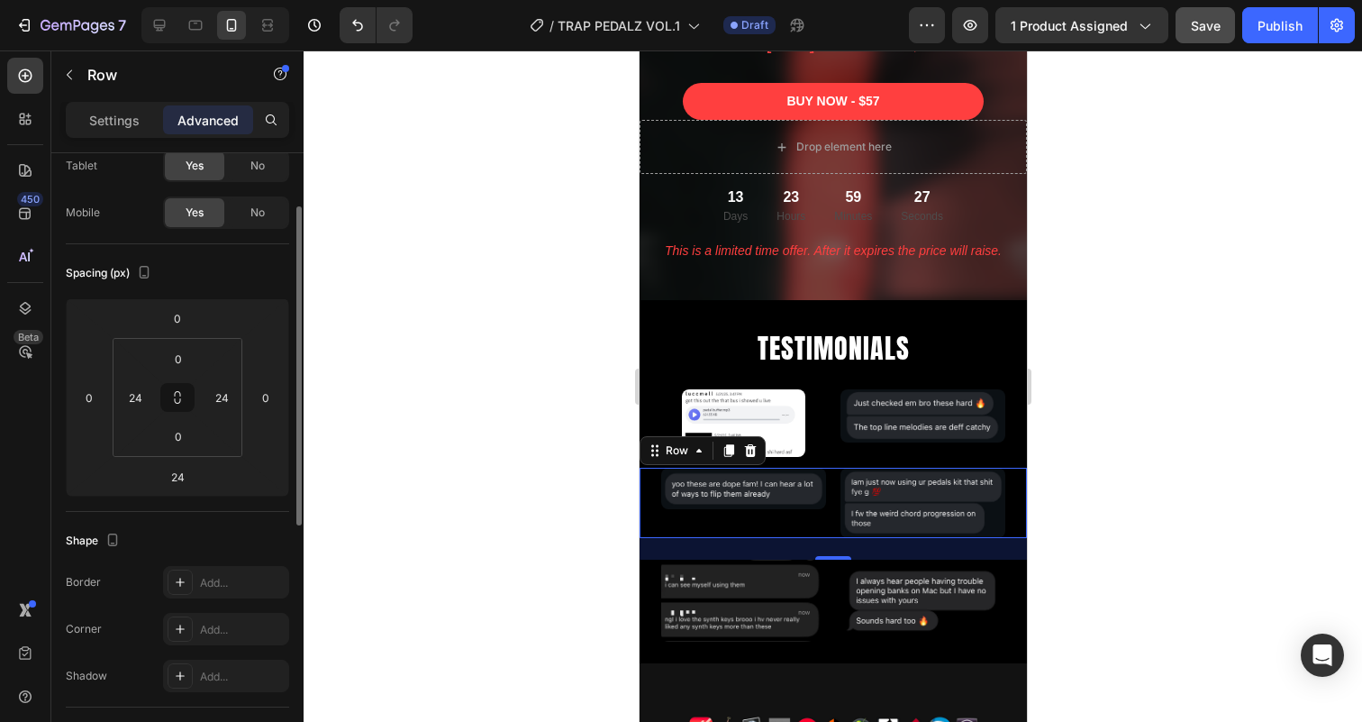
type input "12"
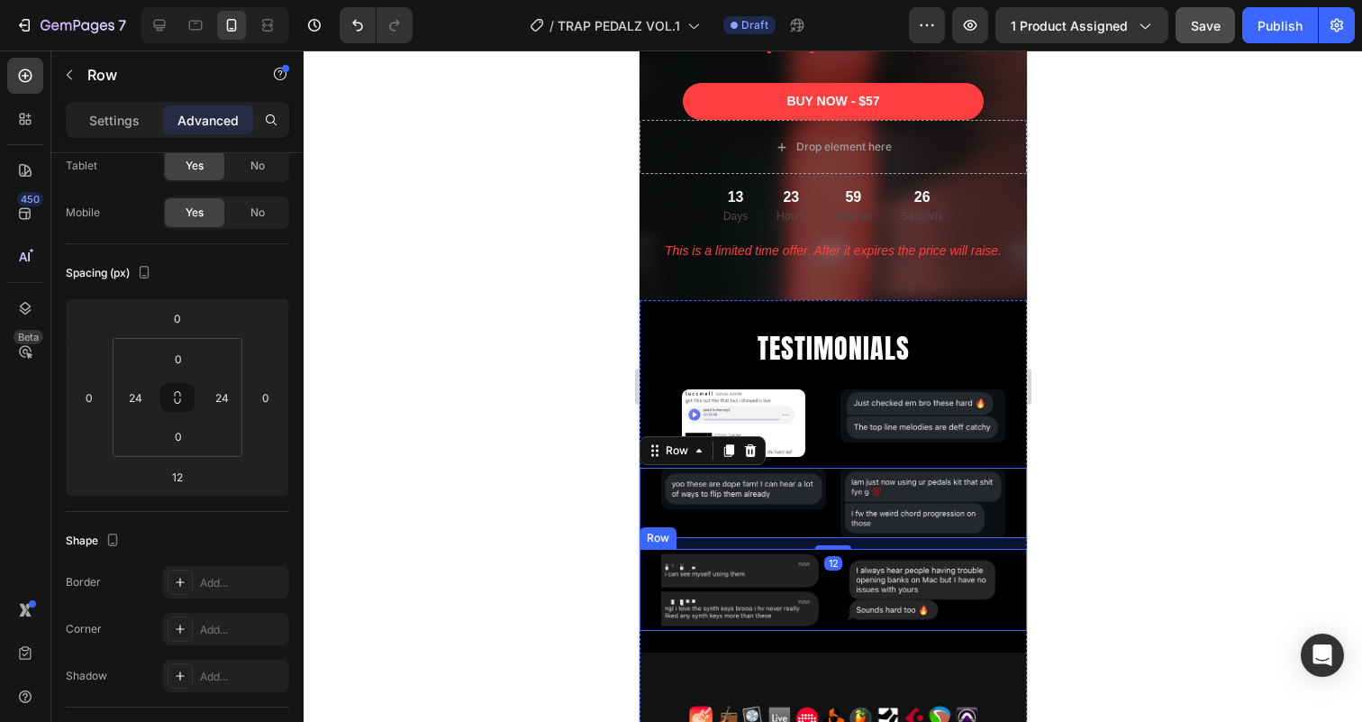
click at [828, 590] on div "Image Image Row" at bounding box center [832, 590] width 387 height 82
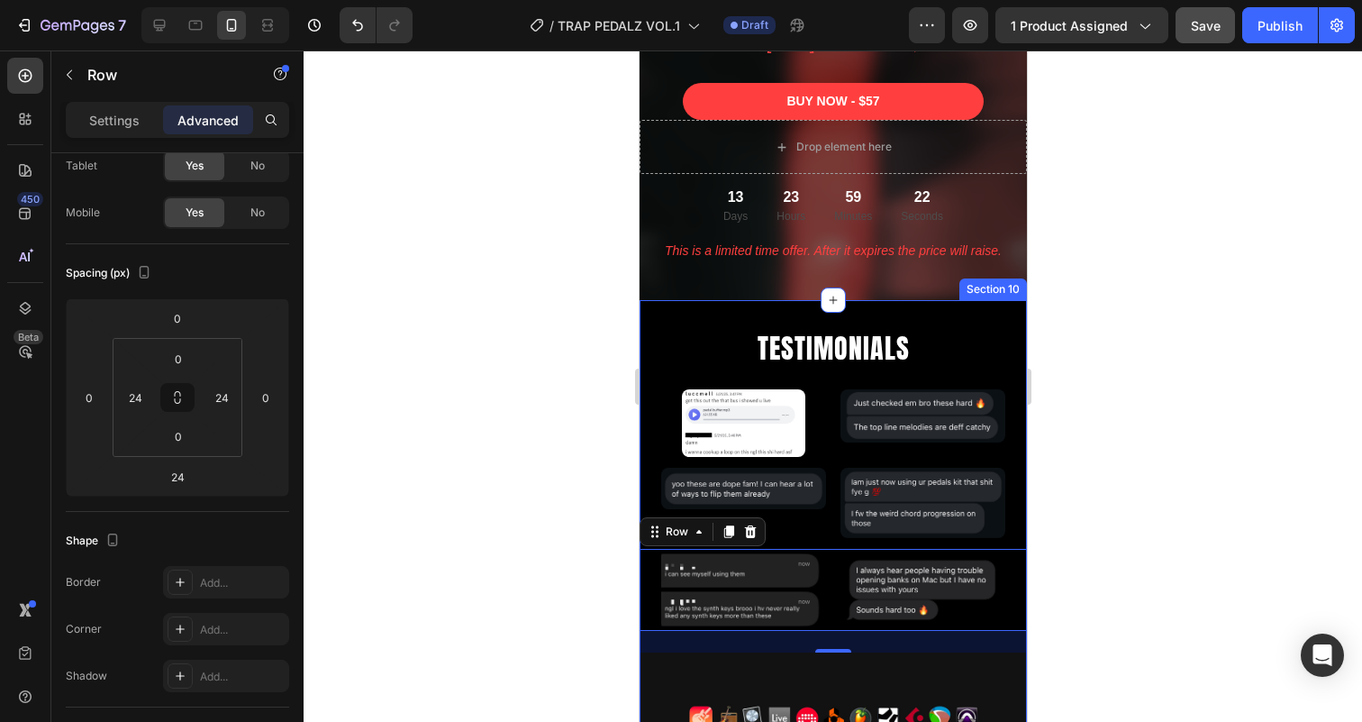
click at [856, 322] on div "TESTIMONIALS Heading Image Image Row Image Image Row Image Image Row 24 Image I…" at bounding box center [832, 634] width 387 height 669
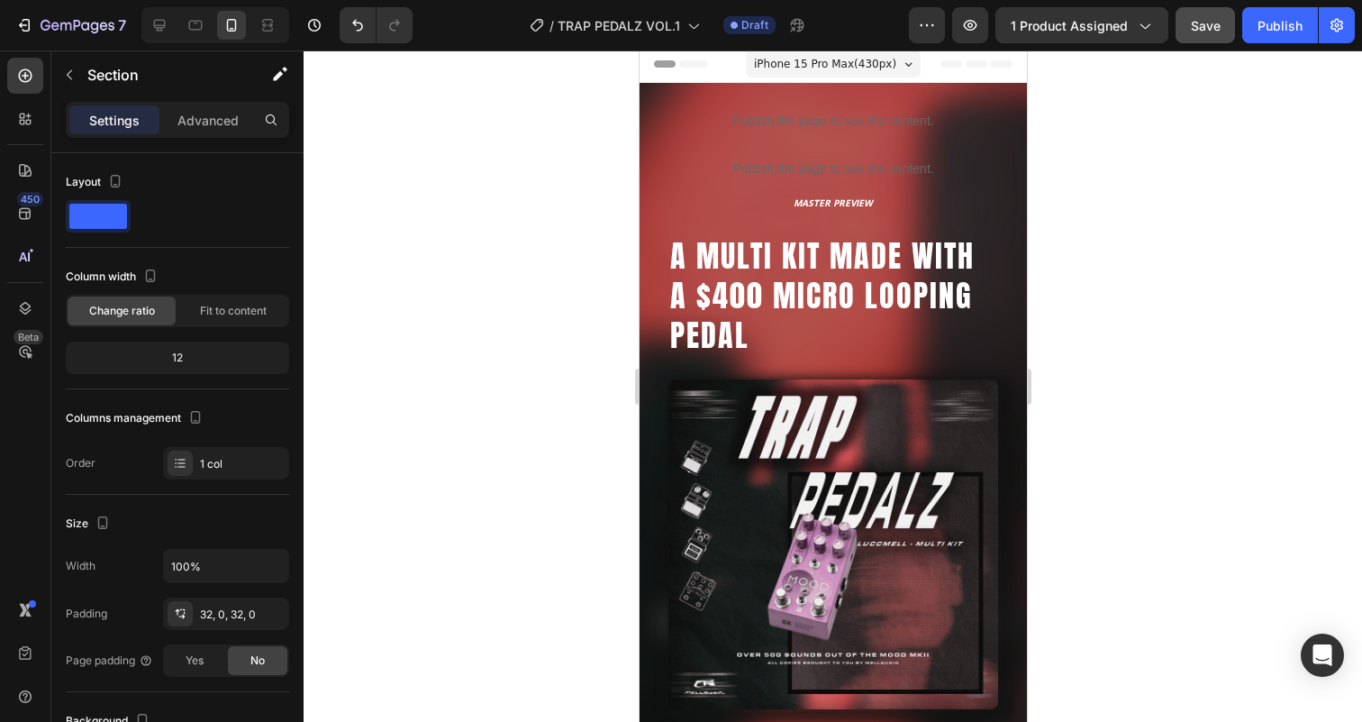
scroll to position [0, 0]
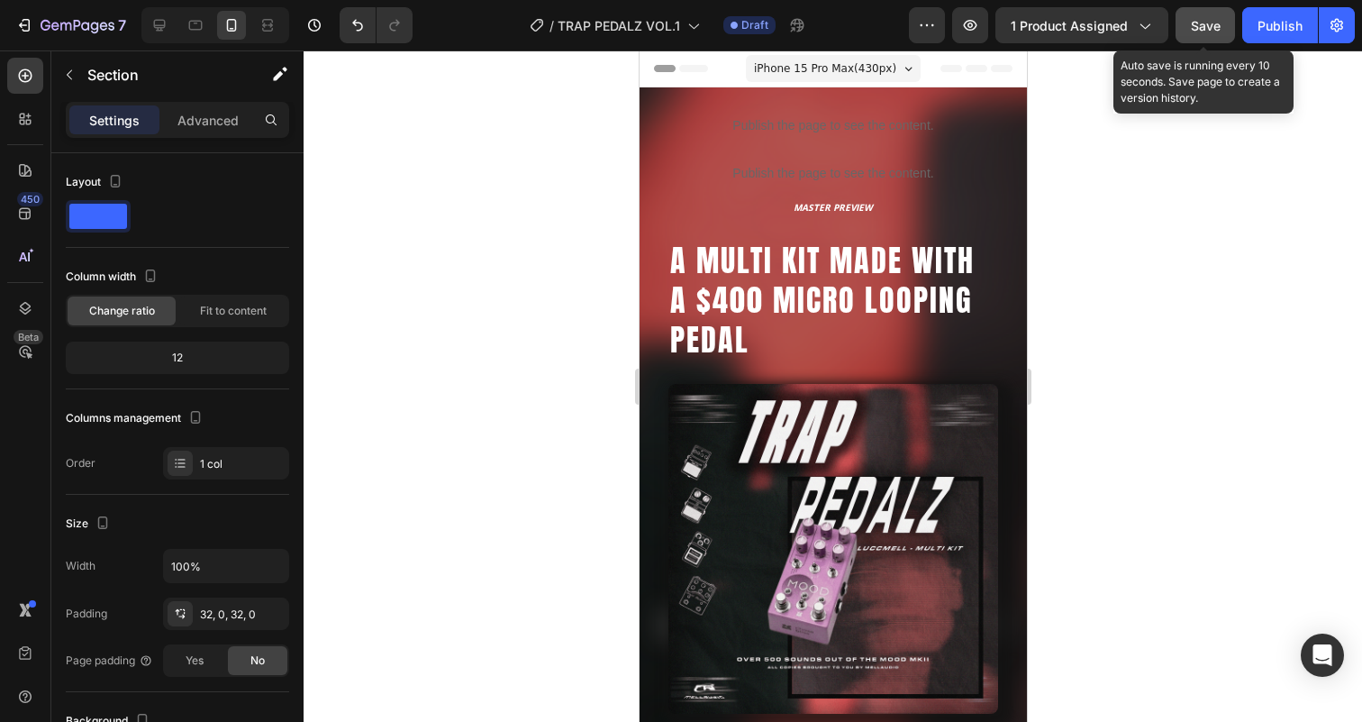
click at [1213, 21] on span "Save" at bounding box center [1206, 25] width 30 height 15
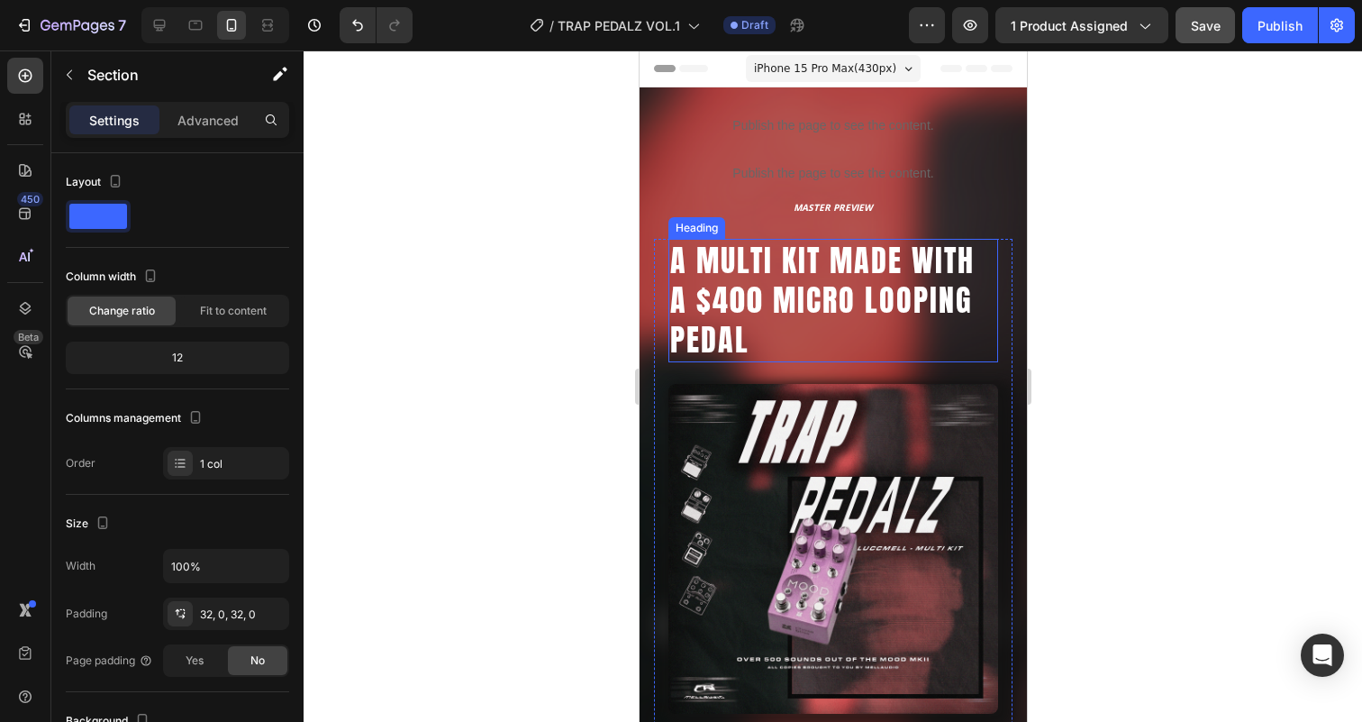
click at [839, 287] on h2 "A MULTI KIT MADE WITH A $400 MICRO LOOPING PEDAL" at bounding box center [832, 300] width 330 height 123
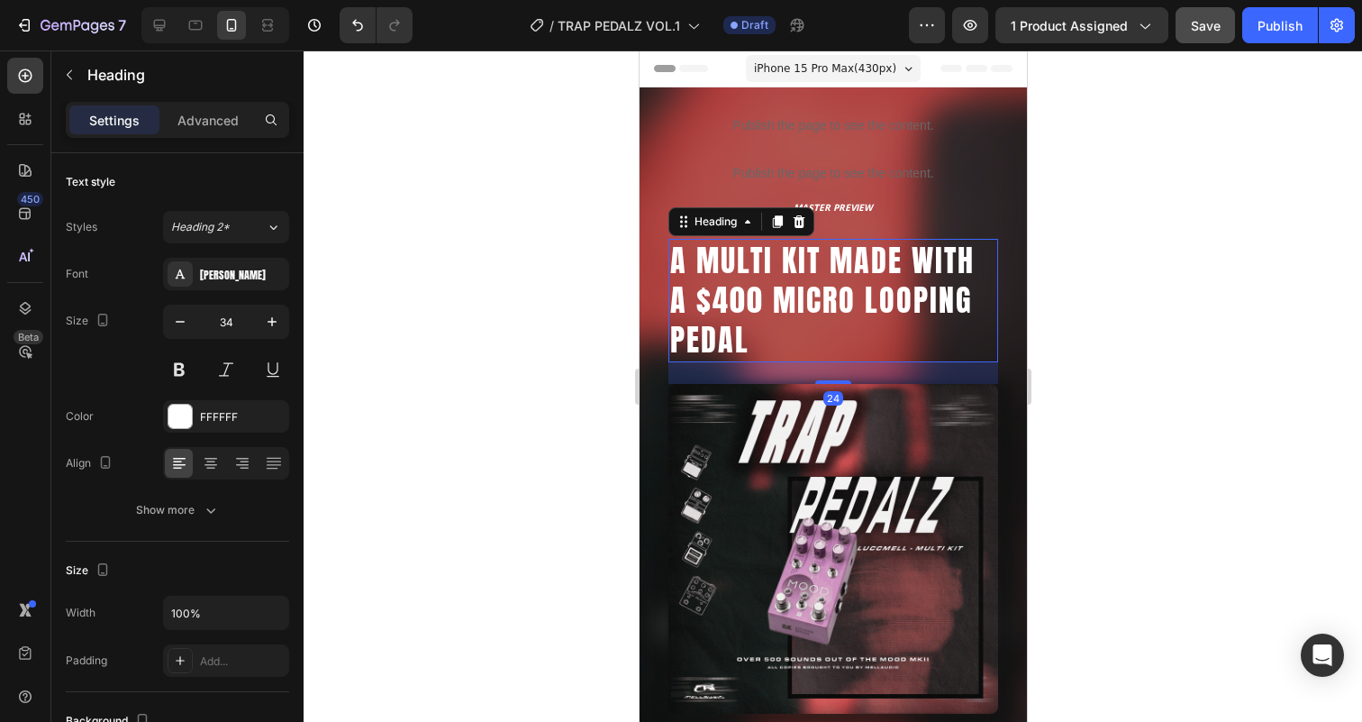
click at [218, 135] on div "Settings Advanced" at bounding box center [177, 120] width 223 height 36
click at [203, 117] on p "Advanced" at bounding box center [207, 120] width 61 height 19
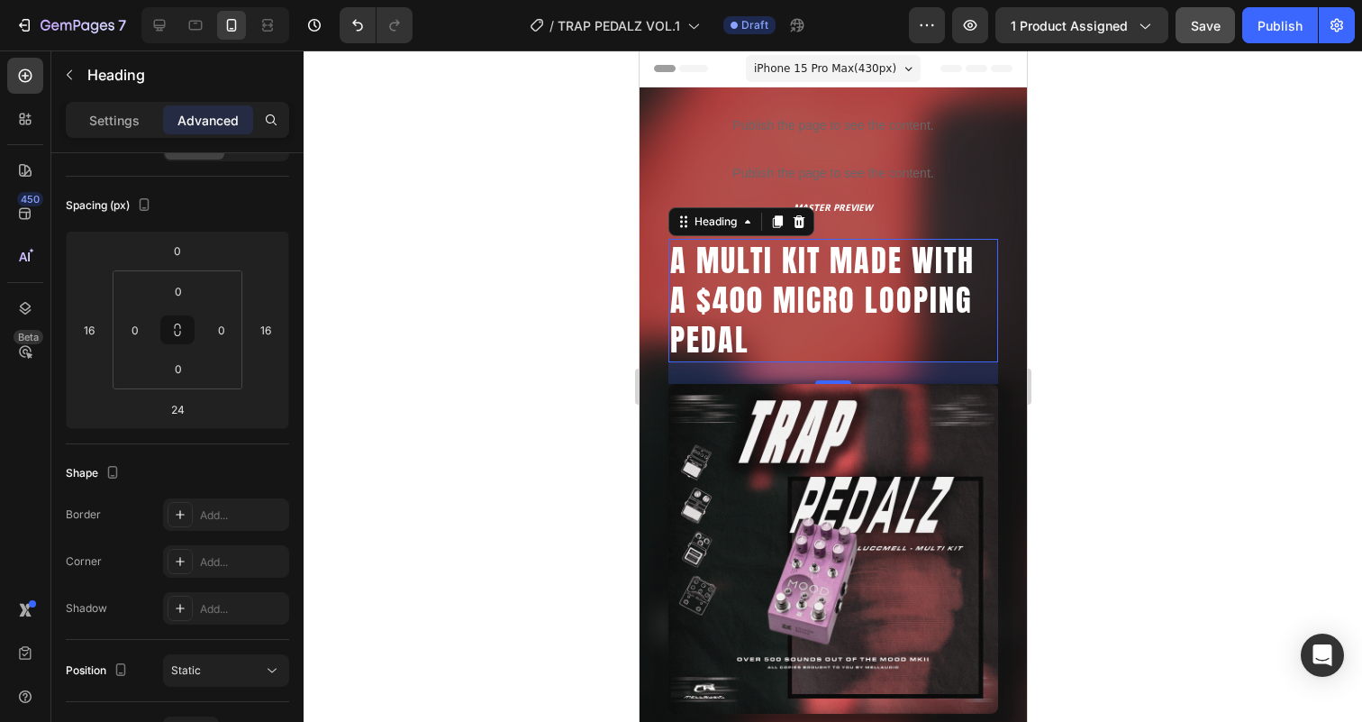
scroll to position [582, 0]
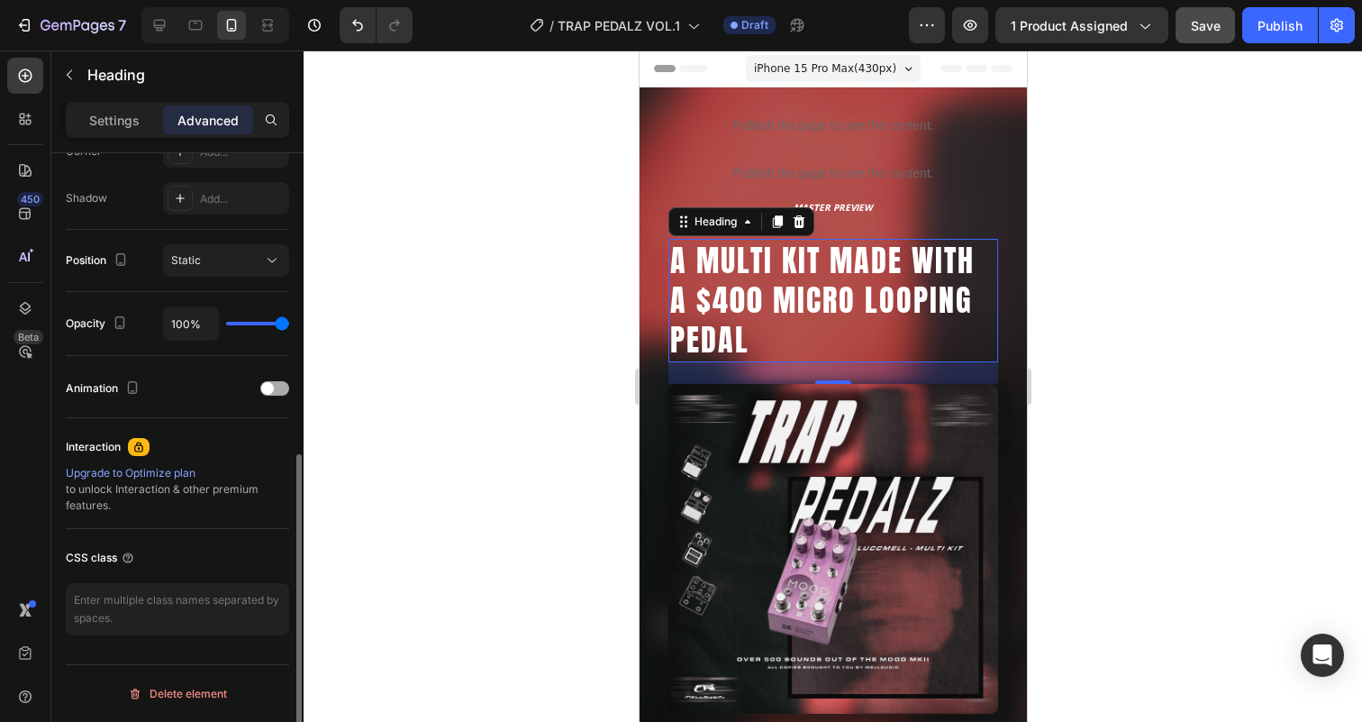
click at [269, 378] on div "Animation" at bounding box center [177, 388] width 223 height 29
click at [269, 388] on span at bounding box center [267, 388] width 13 height 13
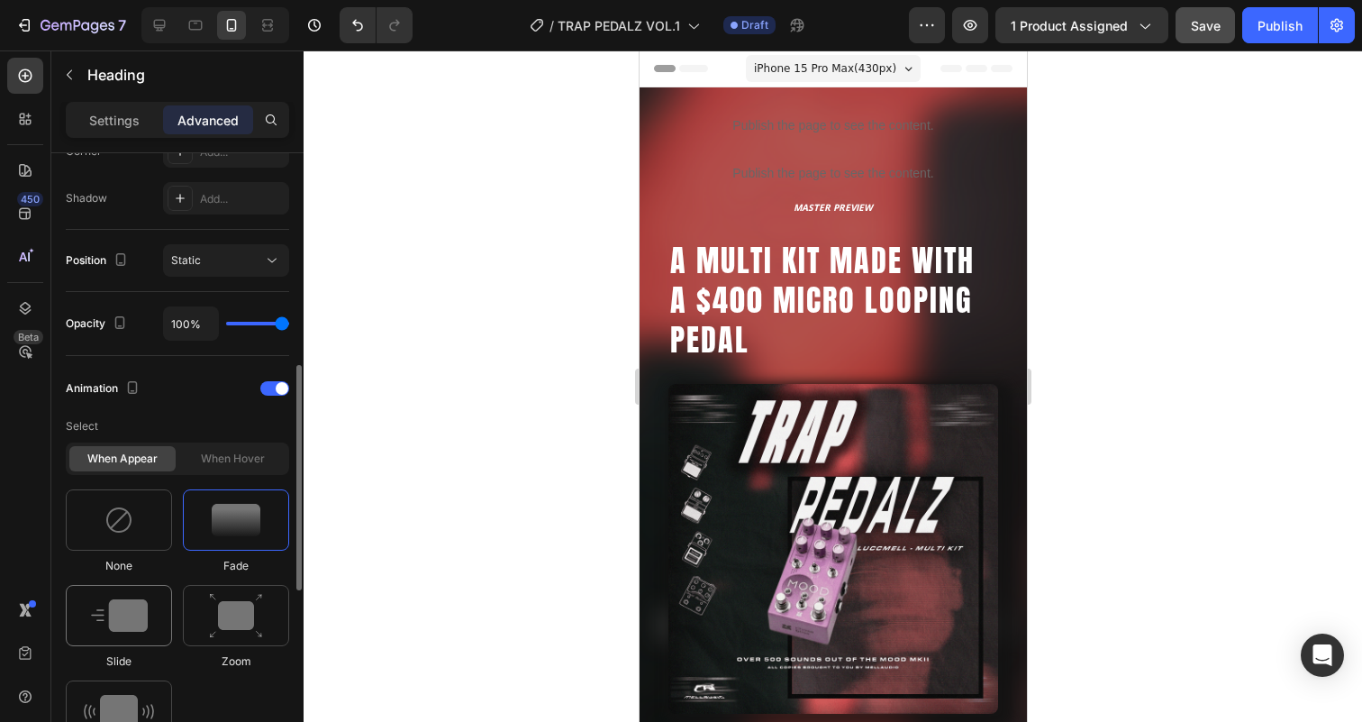
click at [130, 611] on img at bounding box center [119, 615] width 57 height 32
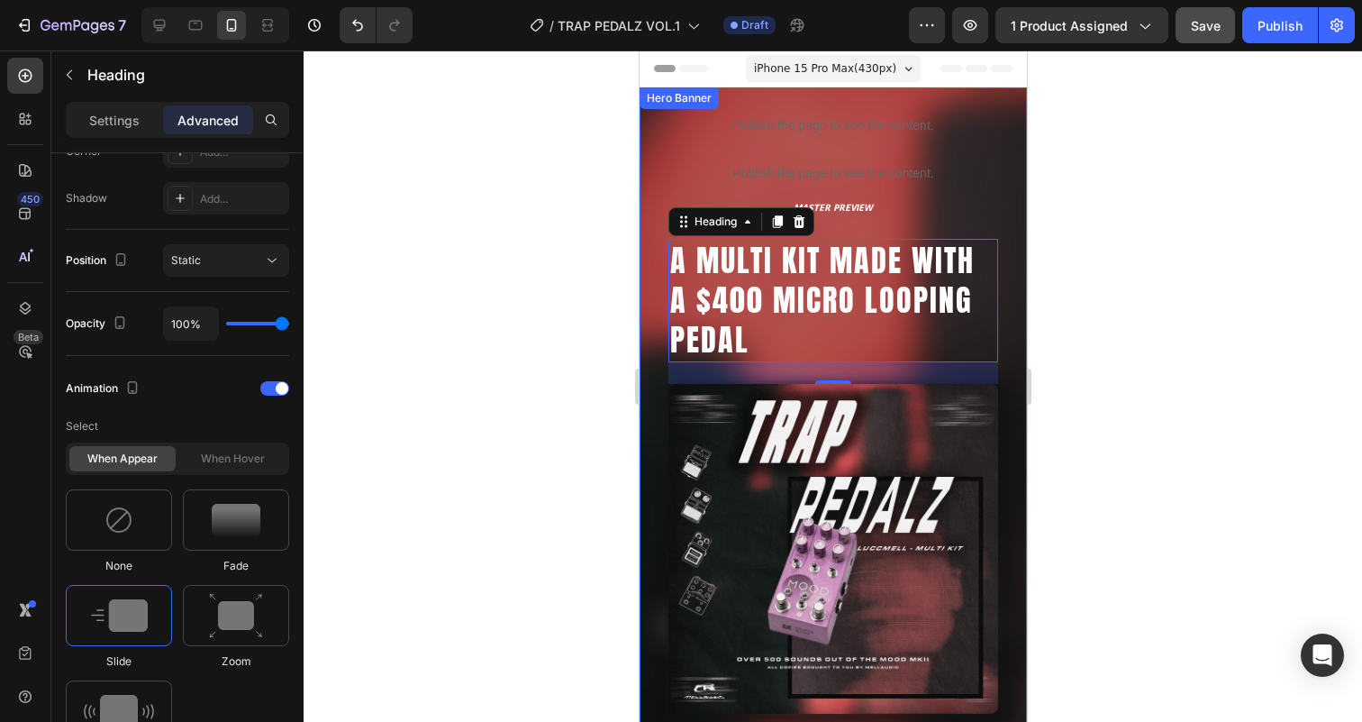
click at [1010, 98] on div "Publish the page to see the content. Custom Code Publish the page to see the co…" at bounding box center [832, 633] width 387 height 1093
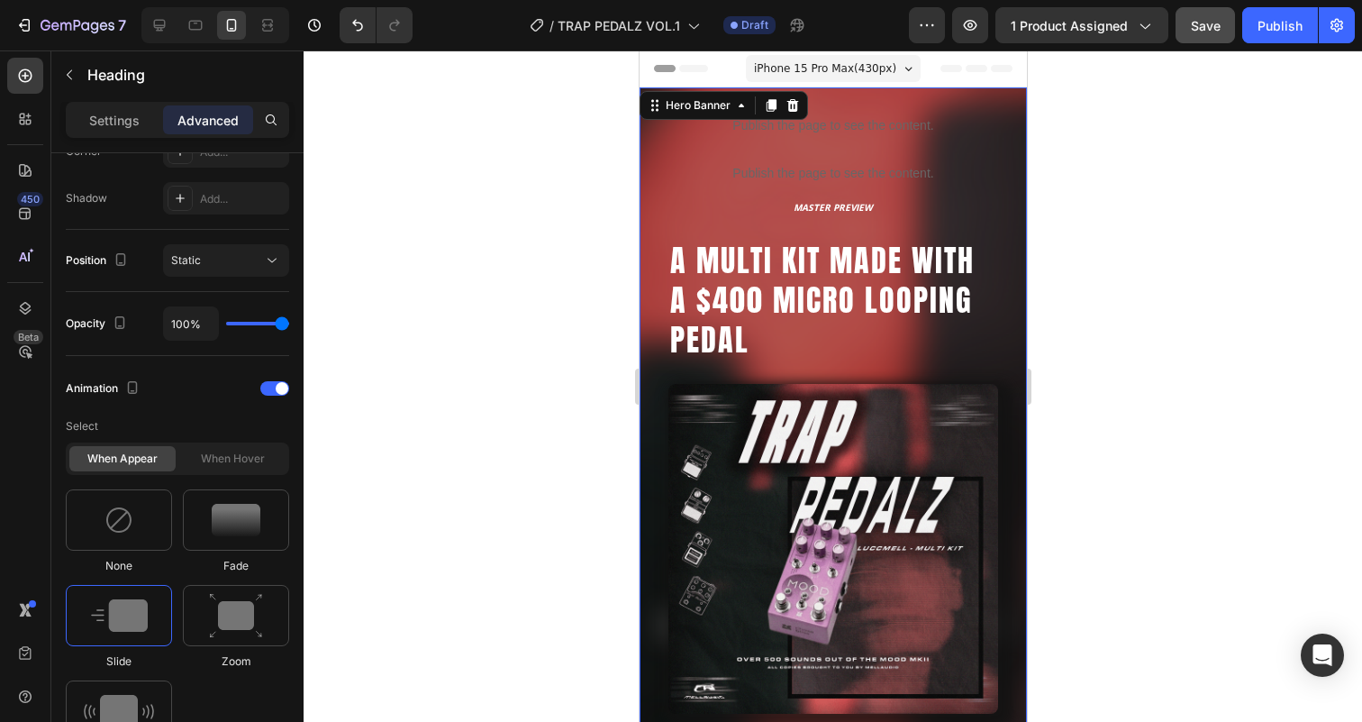
scroll to position [0, 0]
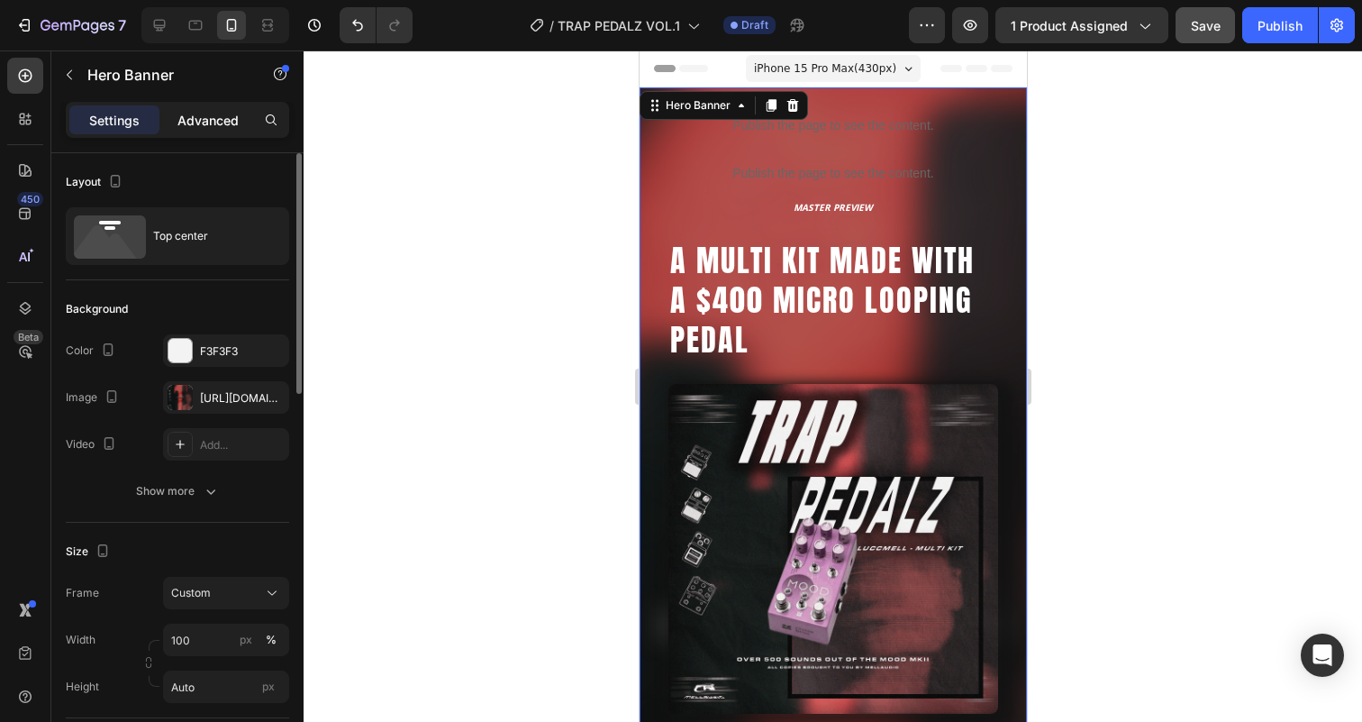
click at [204, 119] on p "Advanced" at bounding box center [207, 120] width 61 height 19
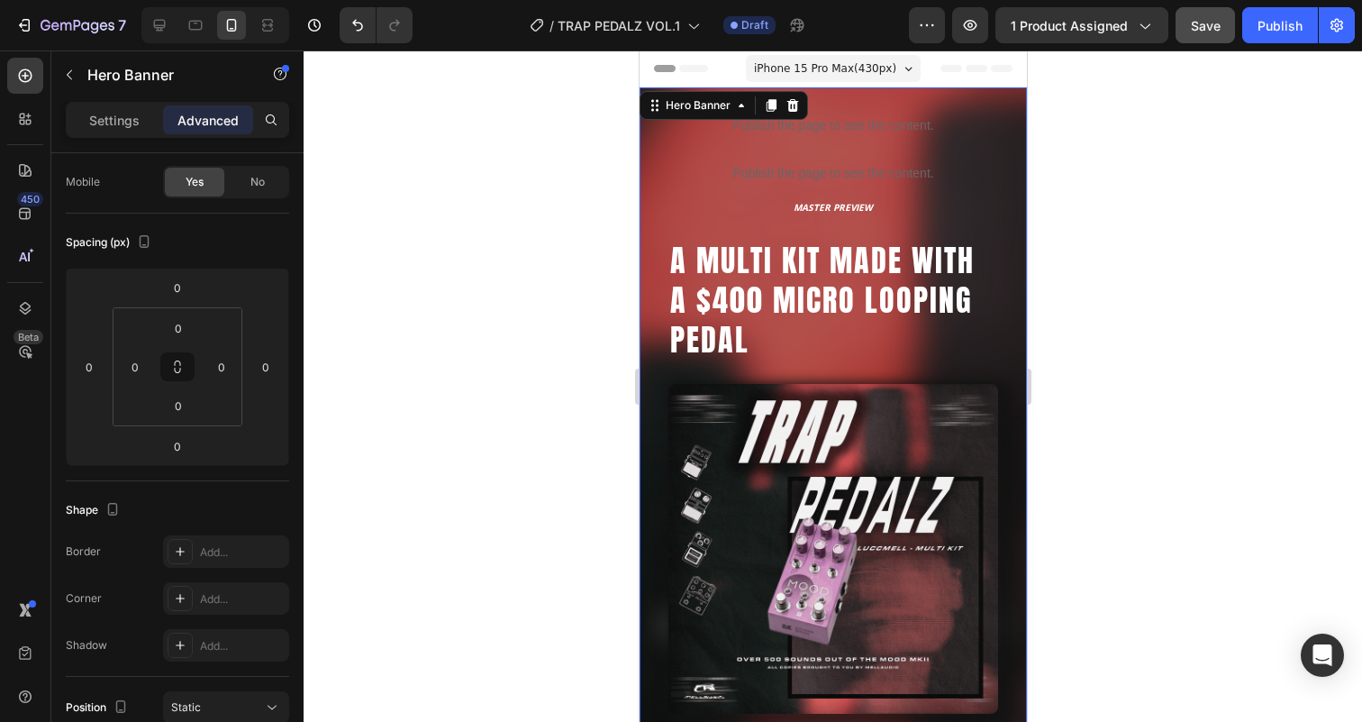
scroll to position [582, 0]
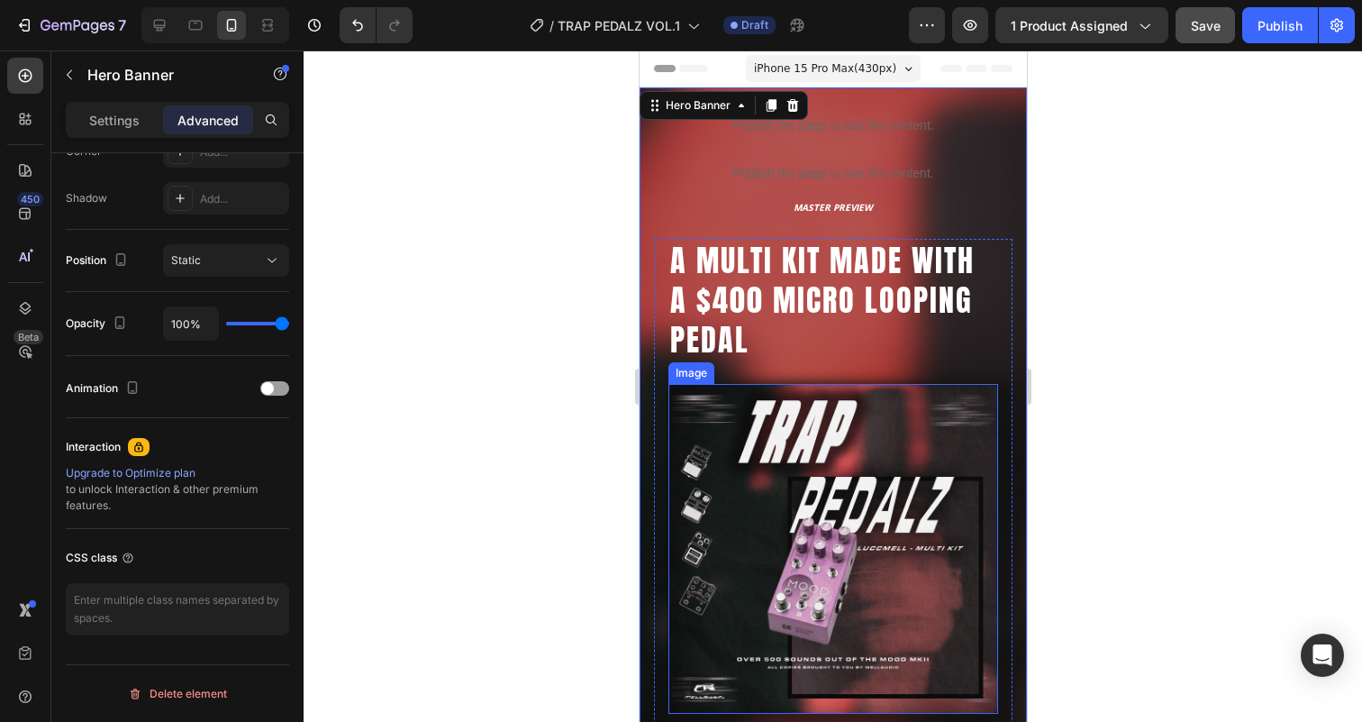
click at [795, 403] on img at bounding box center [832, 549] width 330 height 330
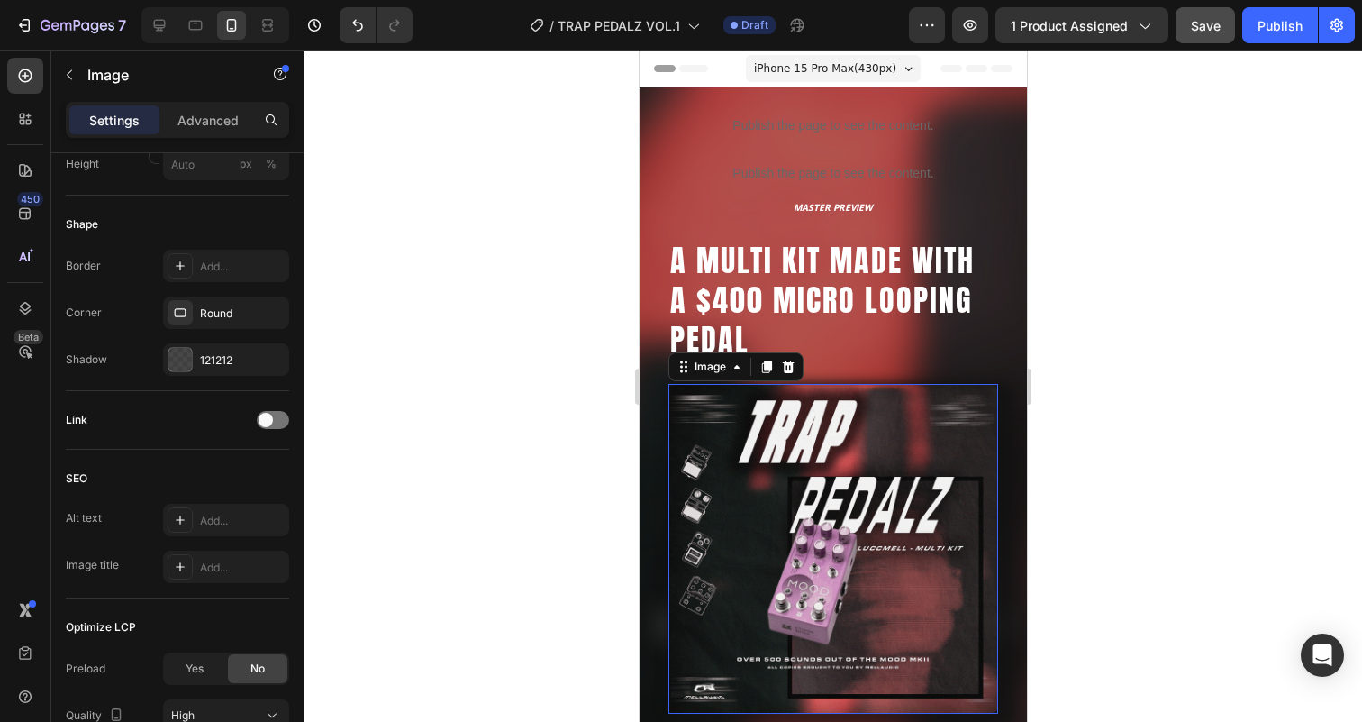
scroll to position [0, 0]
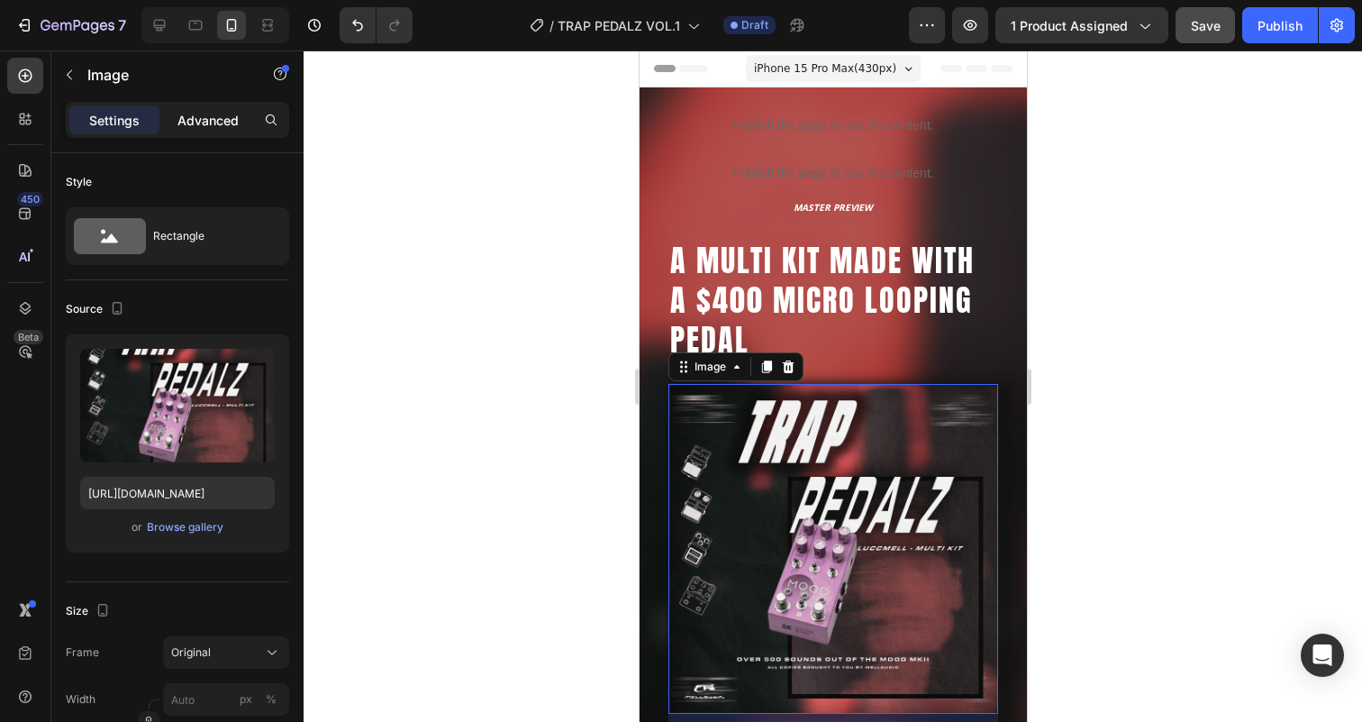
click at [212, 131] on div "Advanced" at bounding box center [208, 119] width 90 height 29
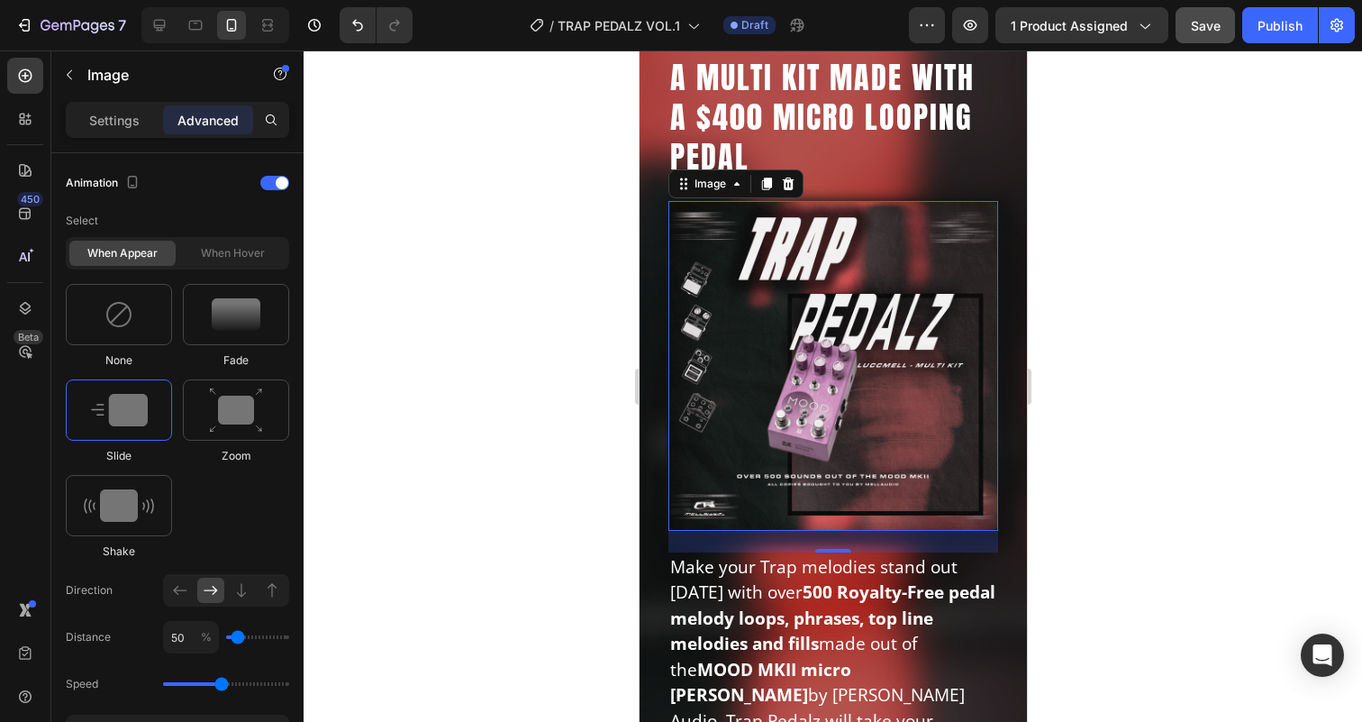
scroll to position [273, 0]
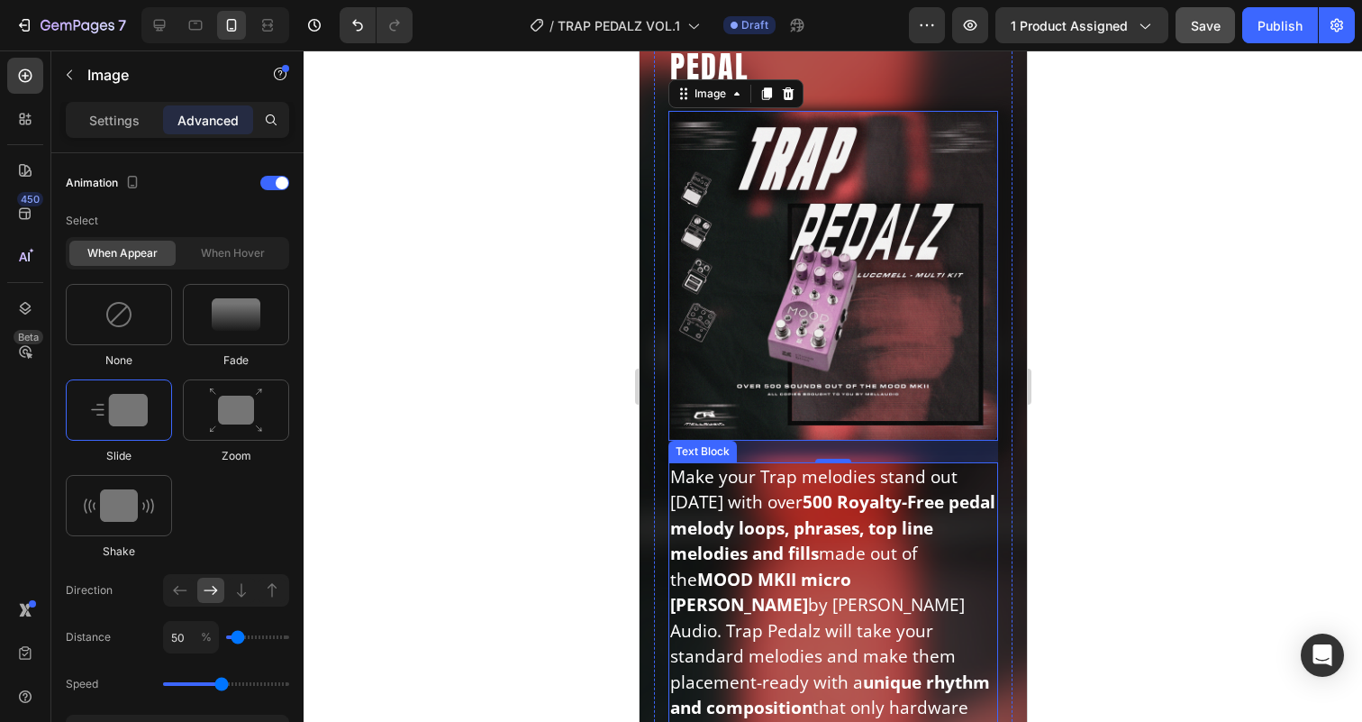
click at [805, 526] on strong "500 Royalty-Free pedal melody loops, phrases, top line melodies and fills" at bounding box center [831, 527] width 325 height 75
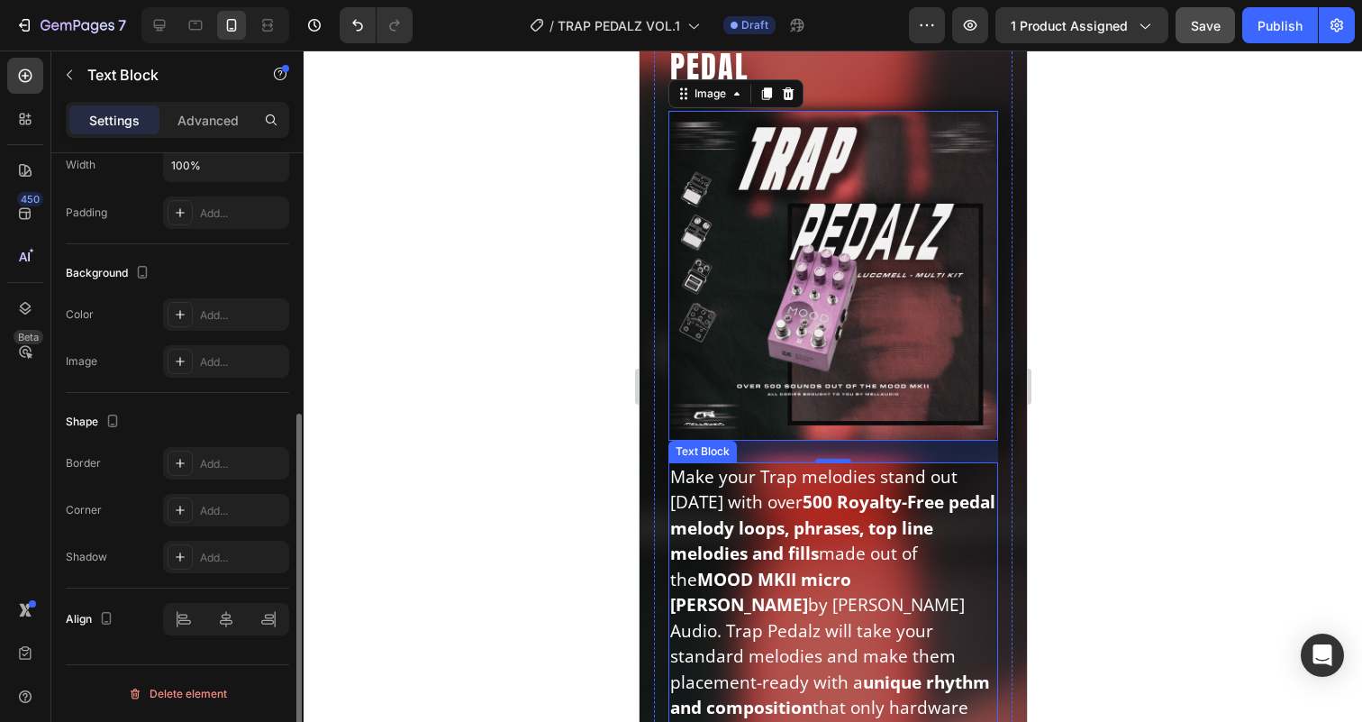
scroll to position [0, 0]
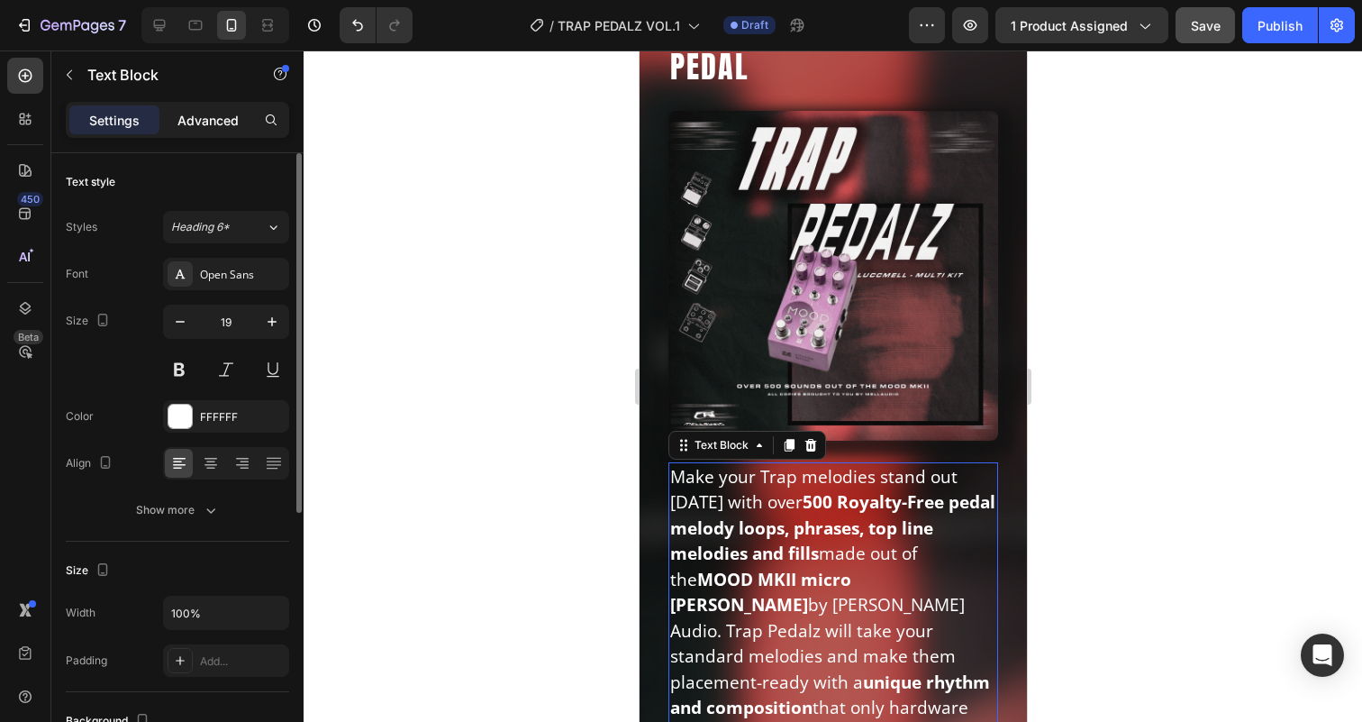
click at [218, 127] on p "Advanced" at bounding box center [207, 120] width 61 height 19
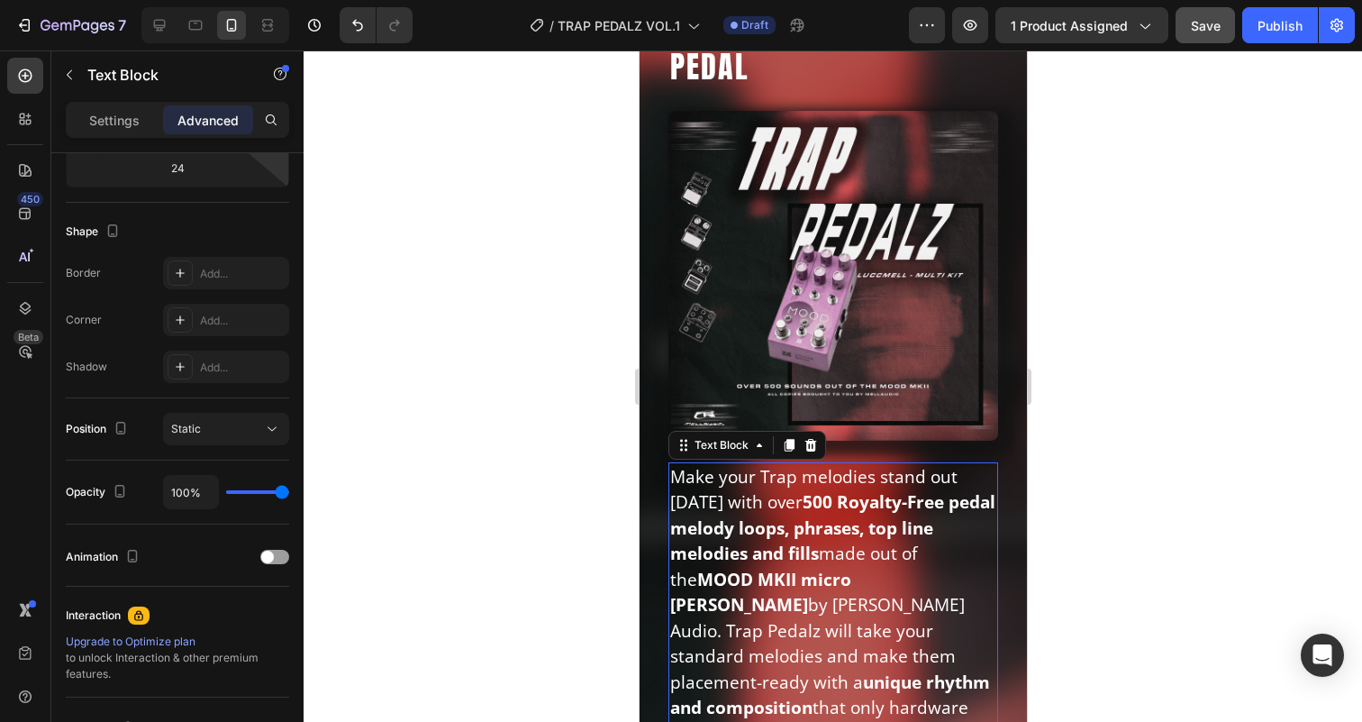
scroll to position [582, 0]
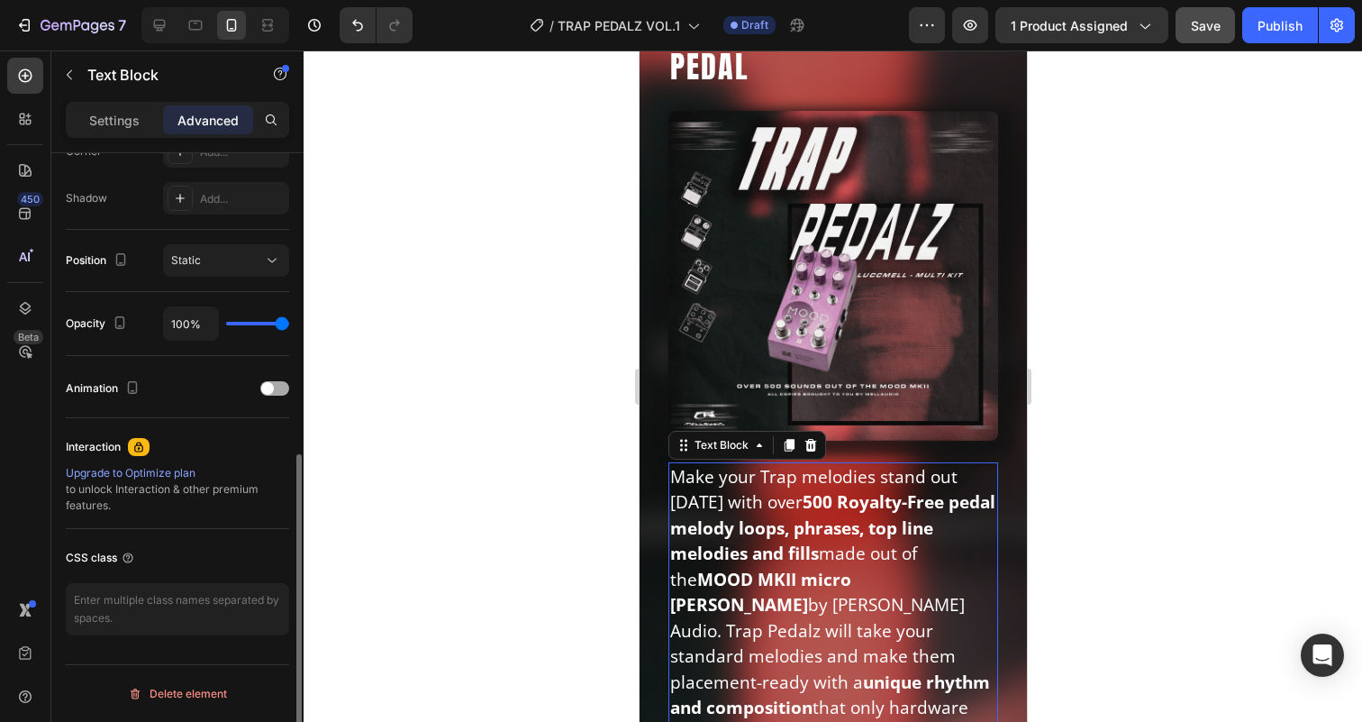
click at [270, 386] on span at bounding box center [267, 388] width 13 height 13
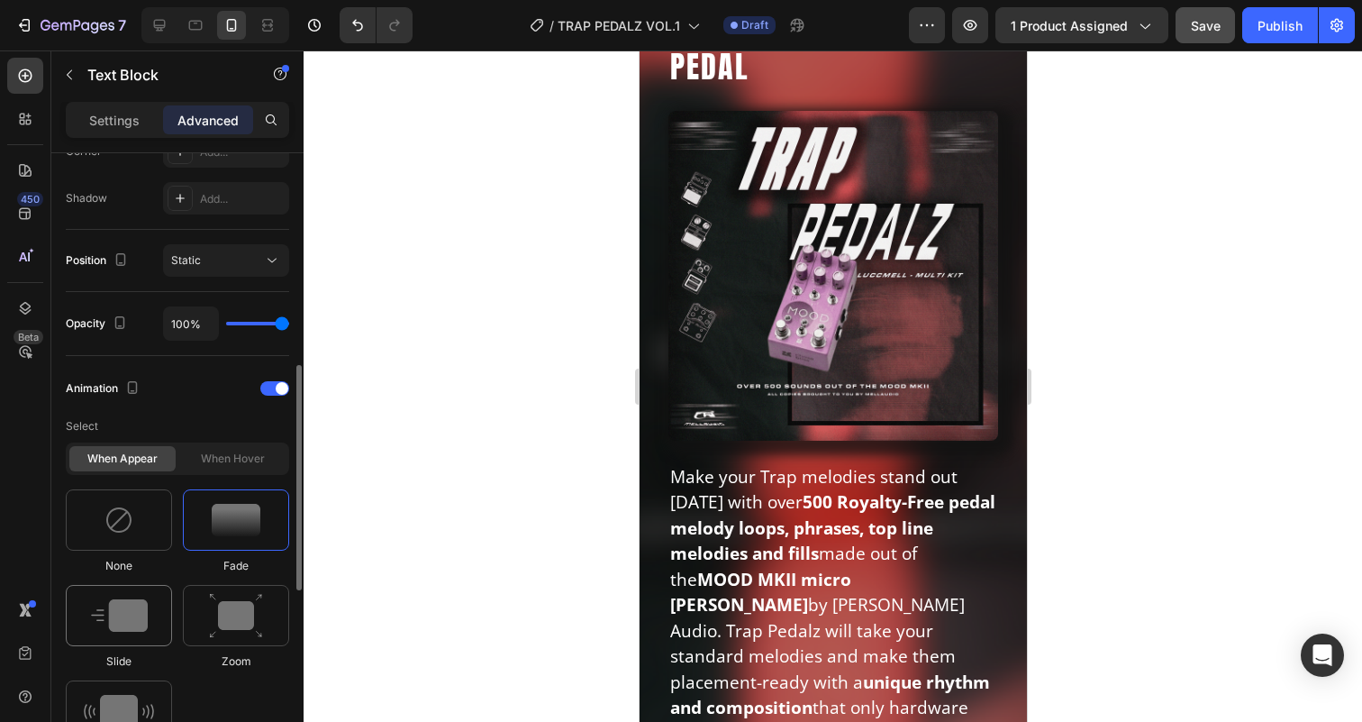
click at [119, 622] on img at bounding box center [119, 615] width 57 height 32
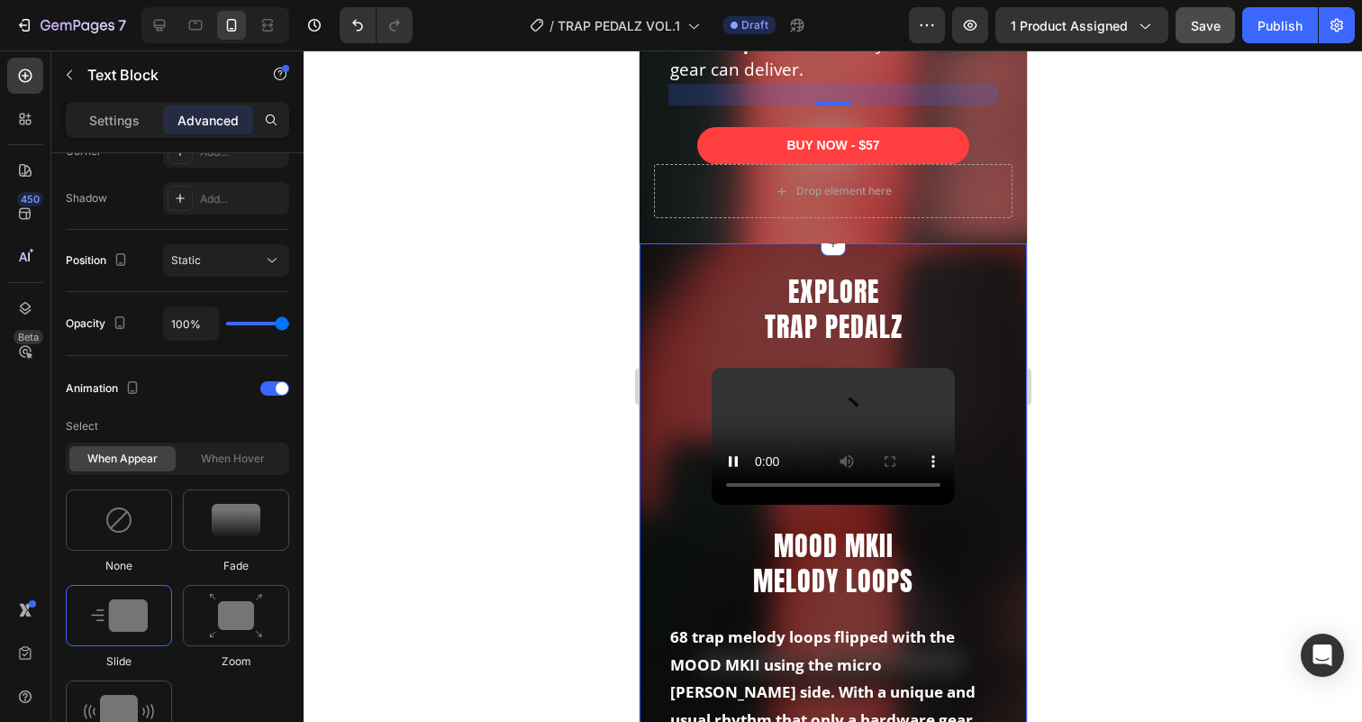
scroll to position [975, 0]
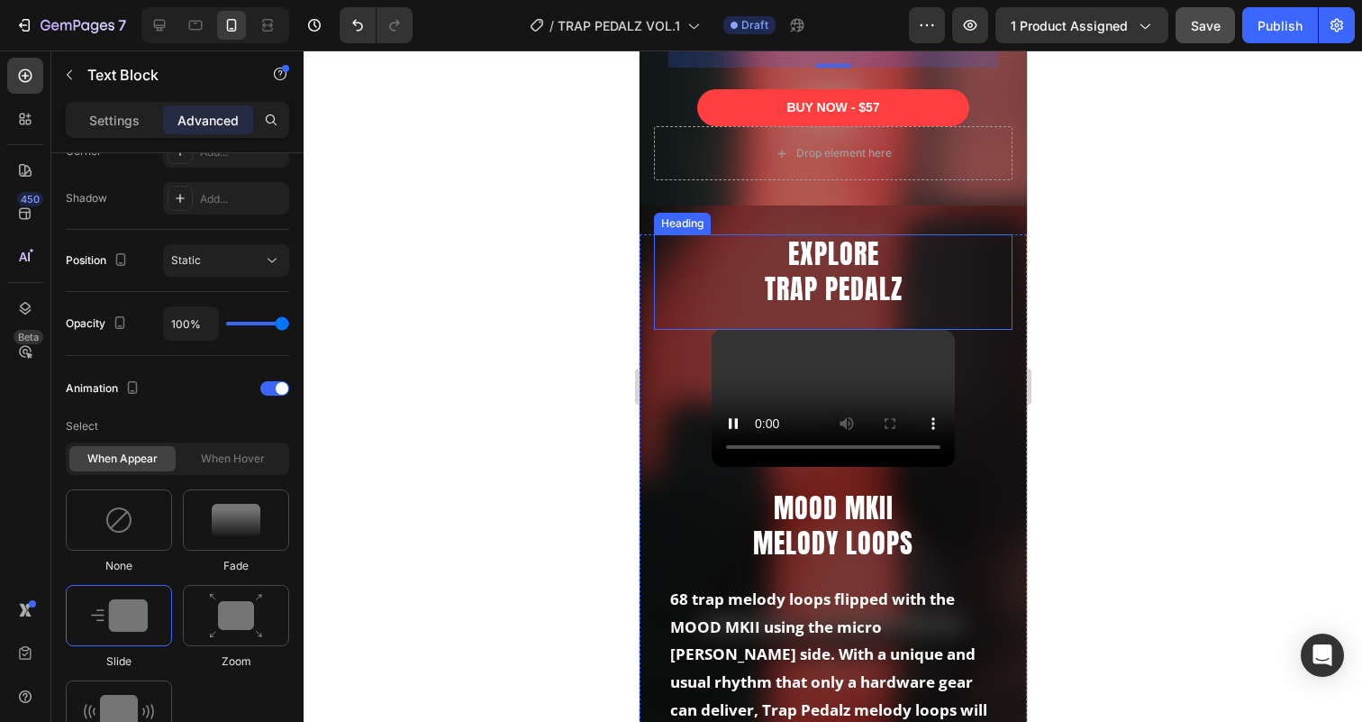
click at [847, 247] on h2 "EXPLORE TRAP PEDALZ" at bounding box center [832, 271] width 358 height 74
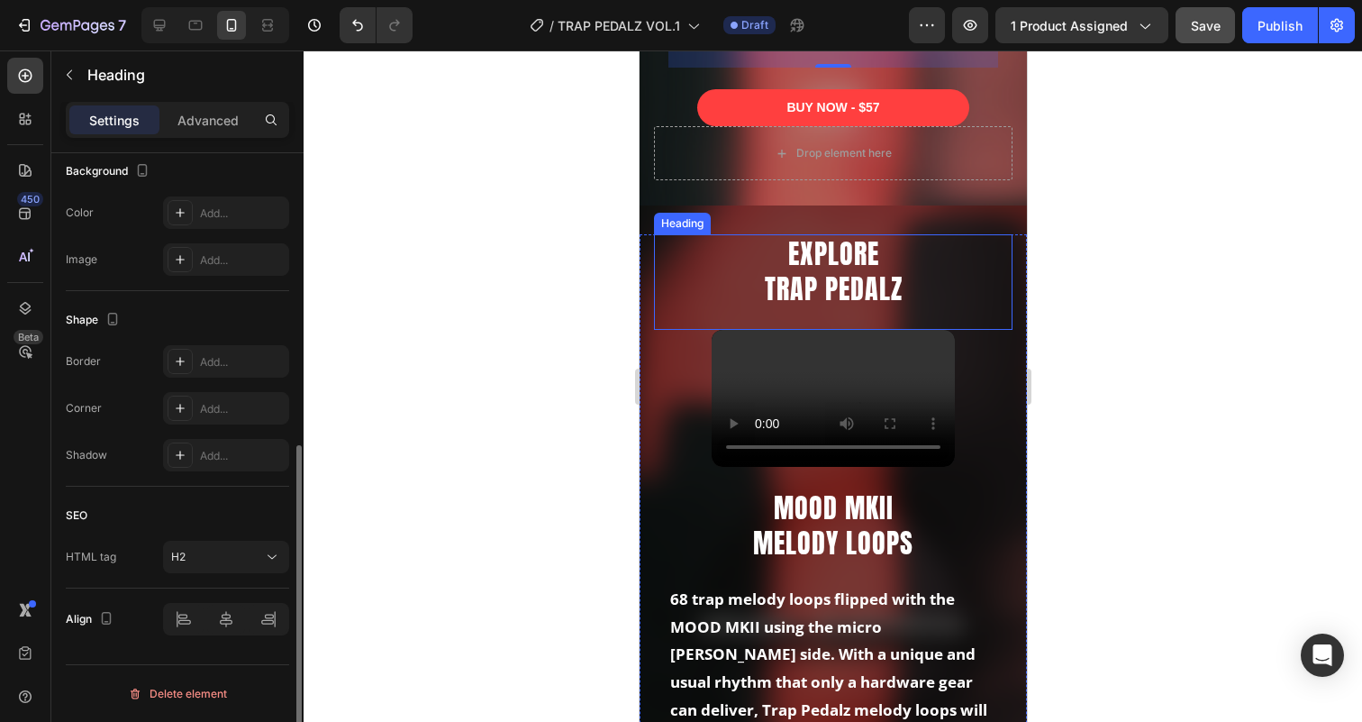
scroll to position [0, 0]
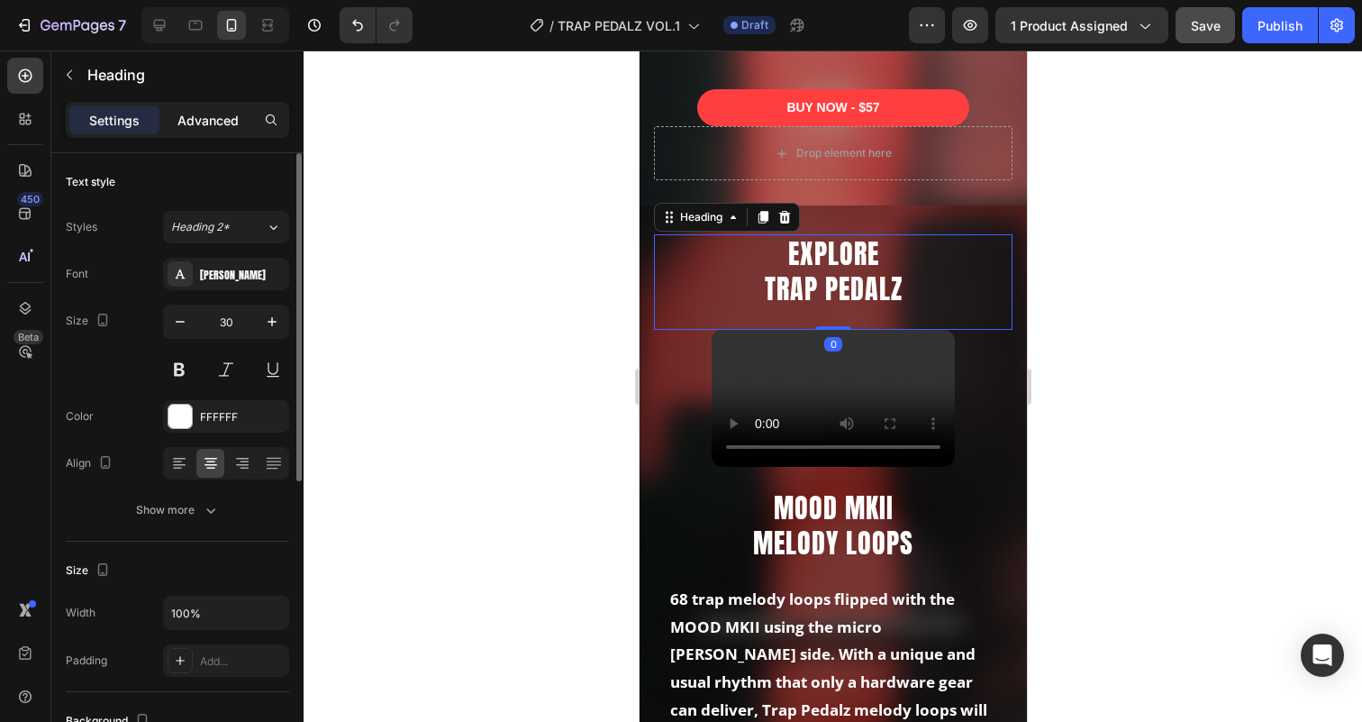
click at [191, 125] on p "Advanced" at bounding box center [207, 120] width 61 height 19
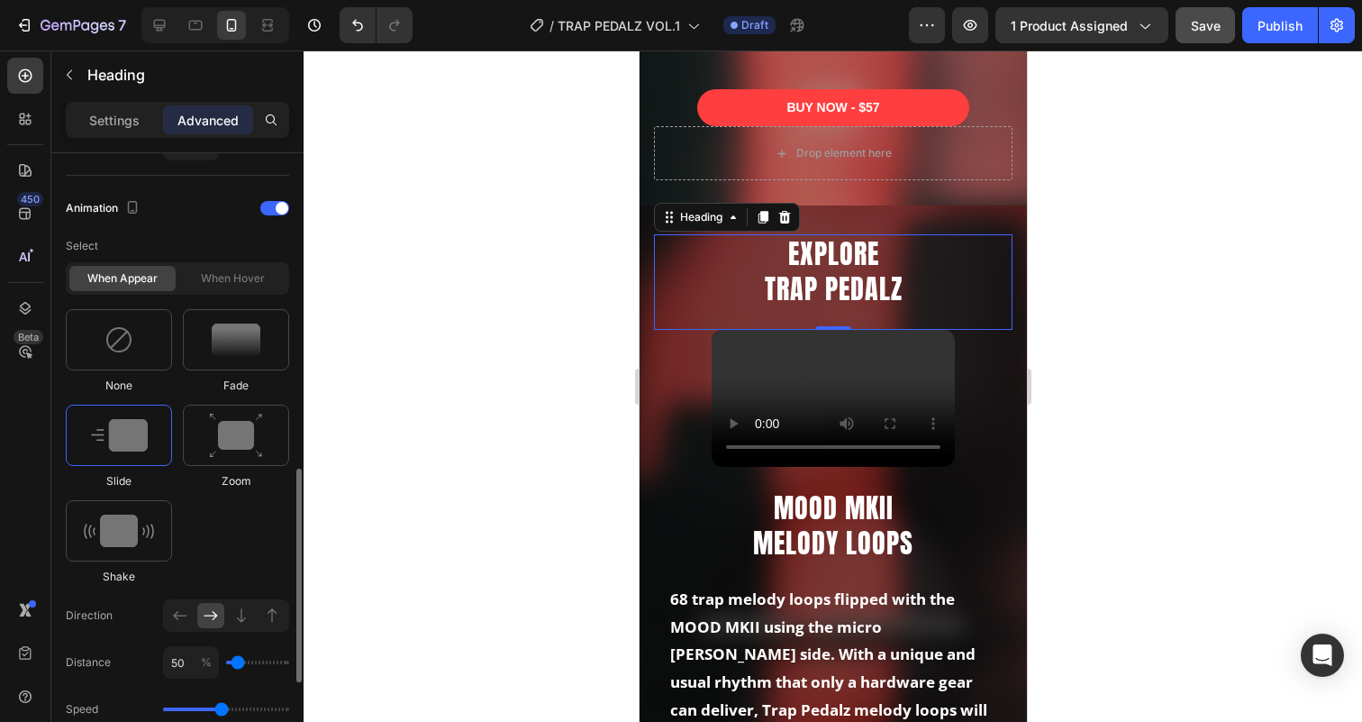
scroll to position [751, 0]
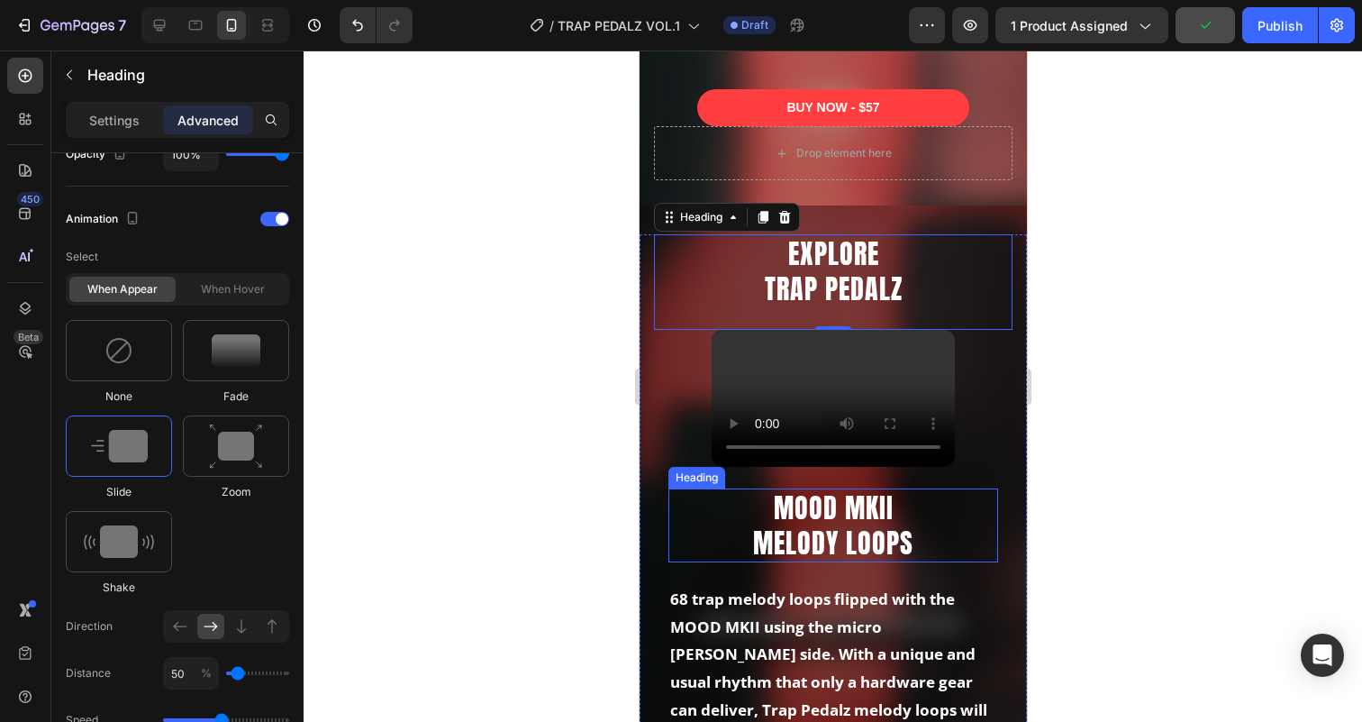
click at [818, 496] on h2 "MOOD MKII MELODY LOOPS" at bounding box center [832, 525] width 330 height 74
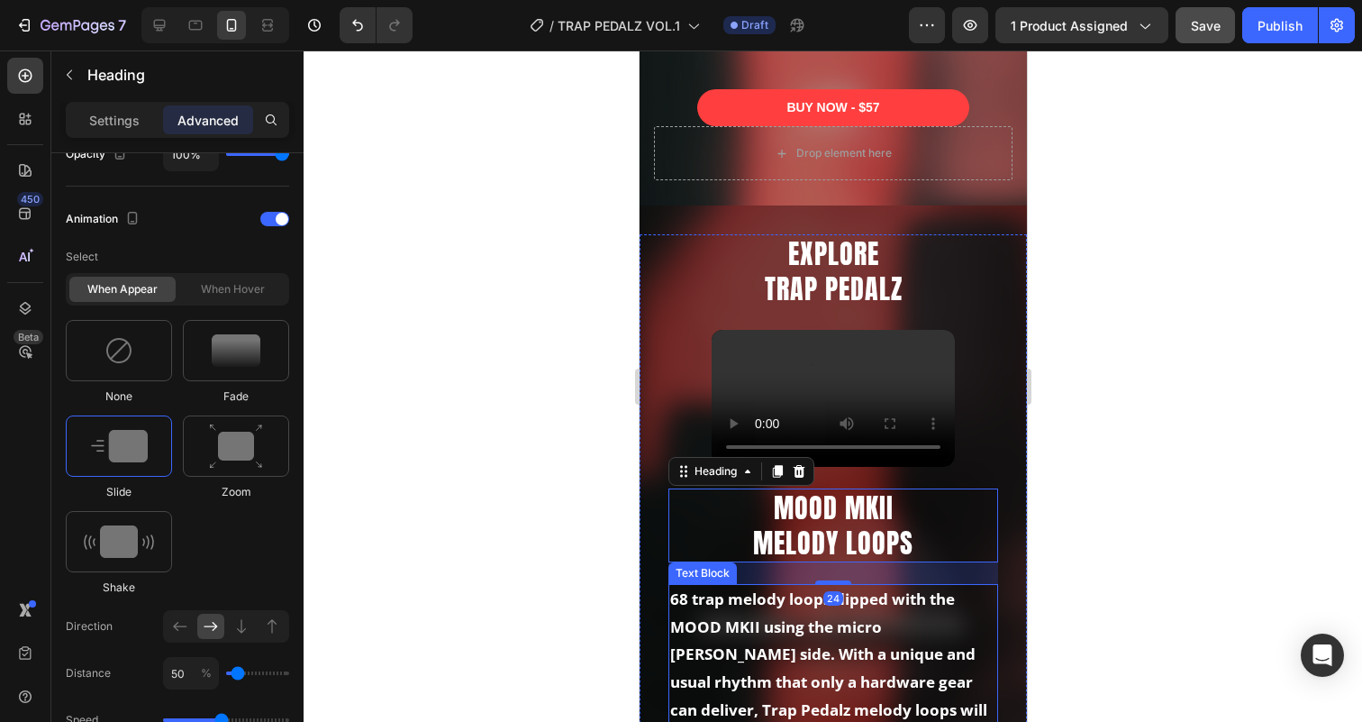
click at [699, 585] on p "68 trap melody loops flipped with the MOOD MKII using the micro [PERSON_NAME] s…" at bounding box center [832, 668] width 326 height 166
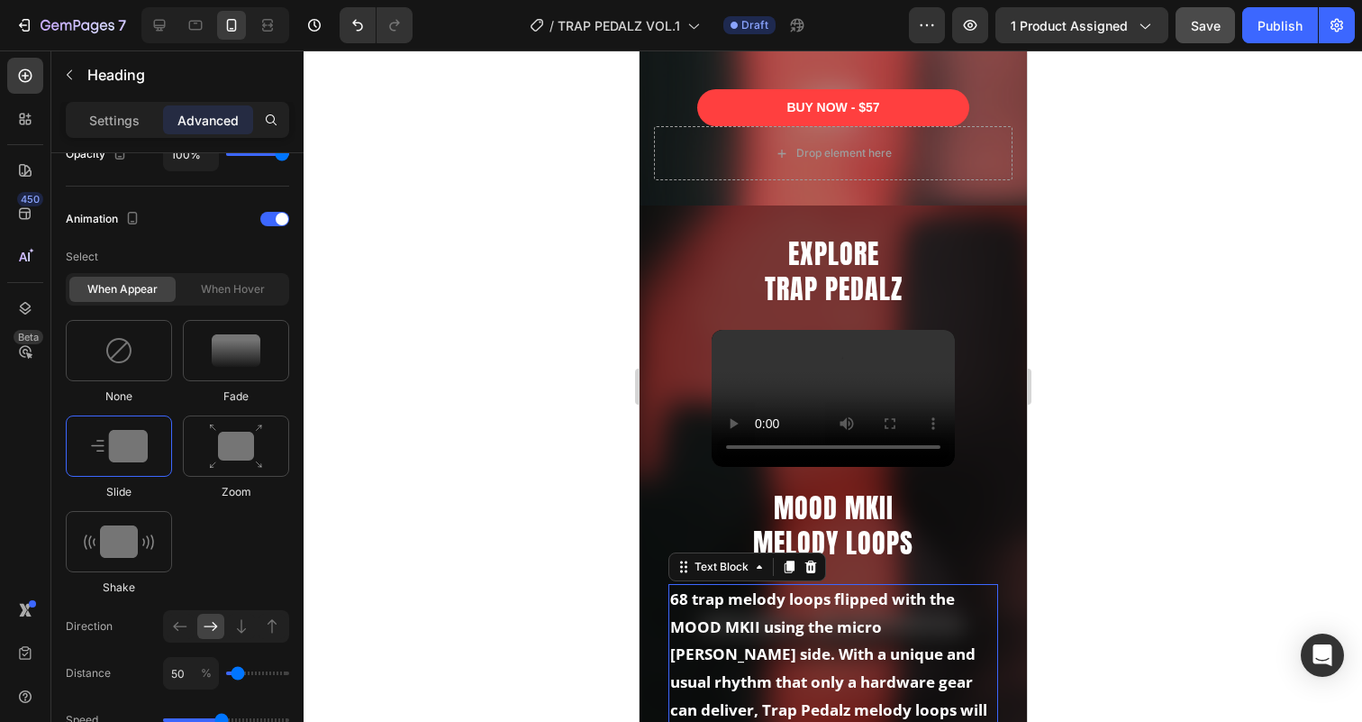
scroll to position [0, 0]
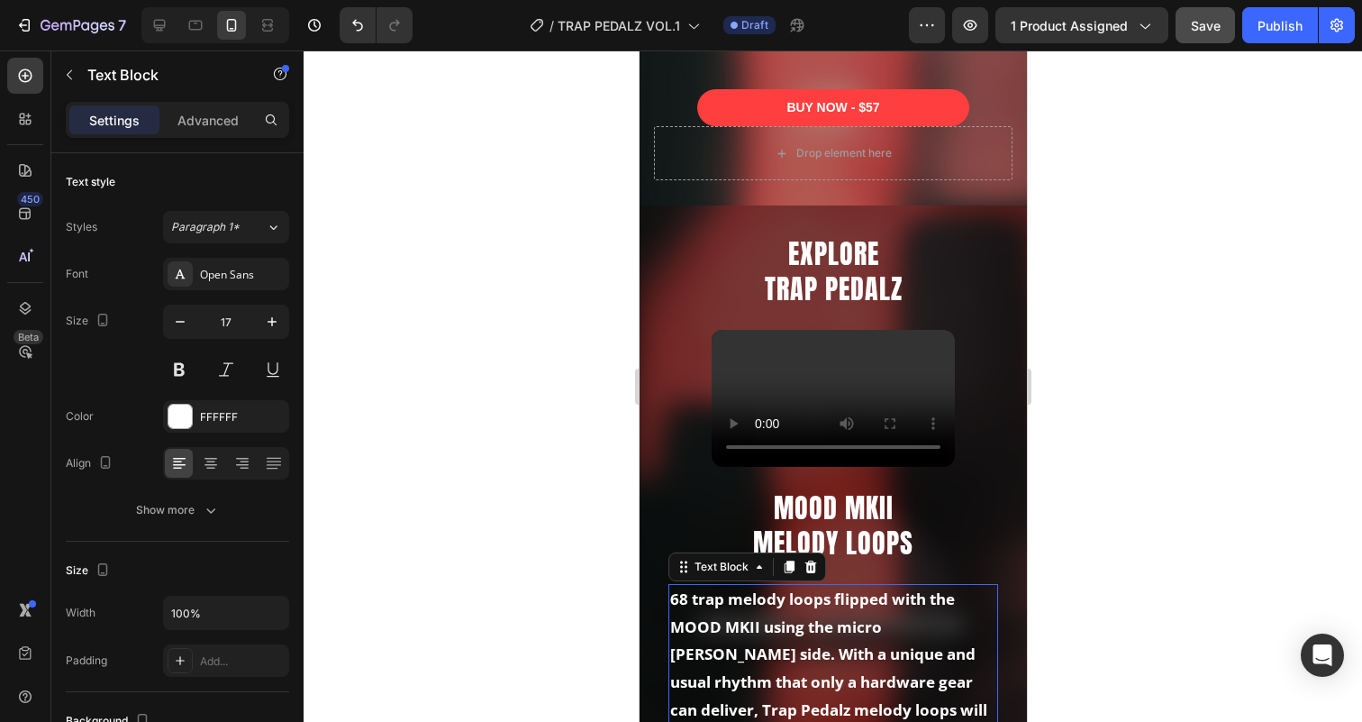
click at [223, 135] on div "Settings Advanced" at bounding box center [177, 120] width 223 height 36
click at [213, 118] on p "Advanced" at bounding box center [207, 120] width 61 height 19
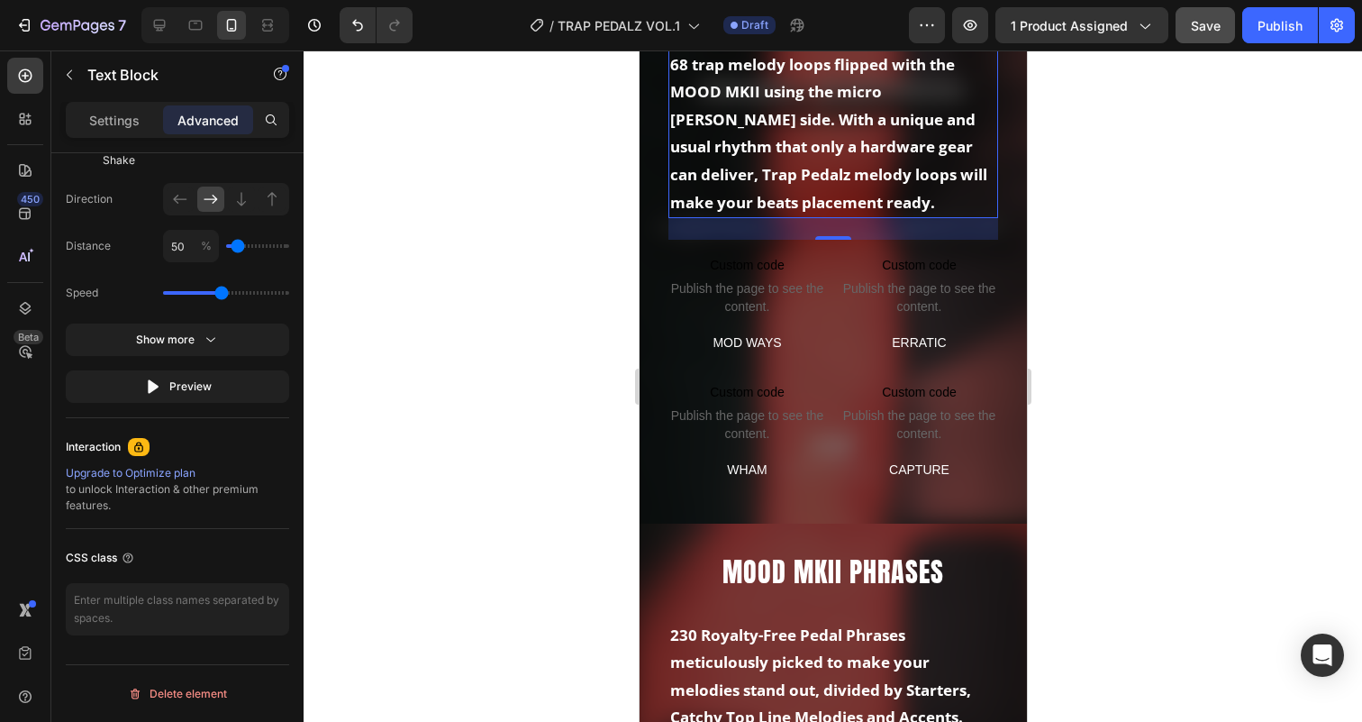
scroll to position [1555, 0]
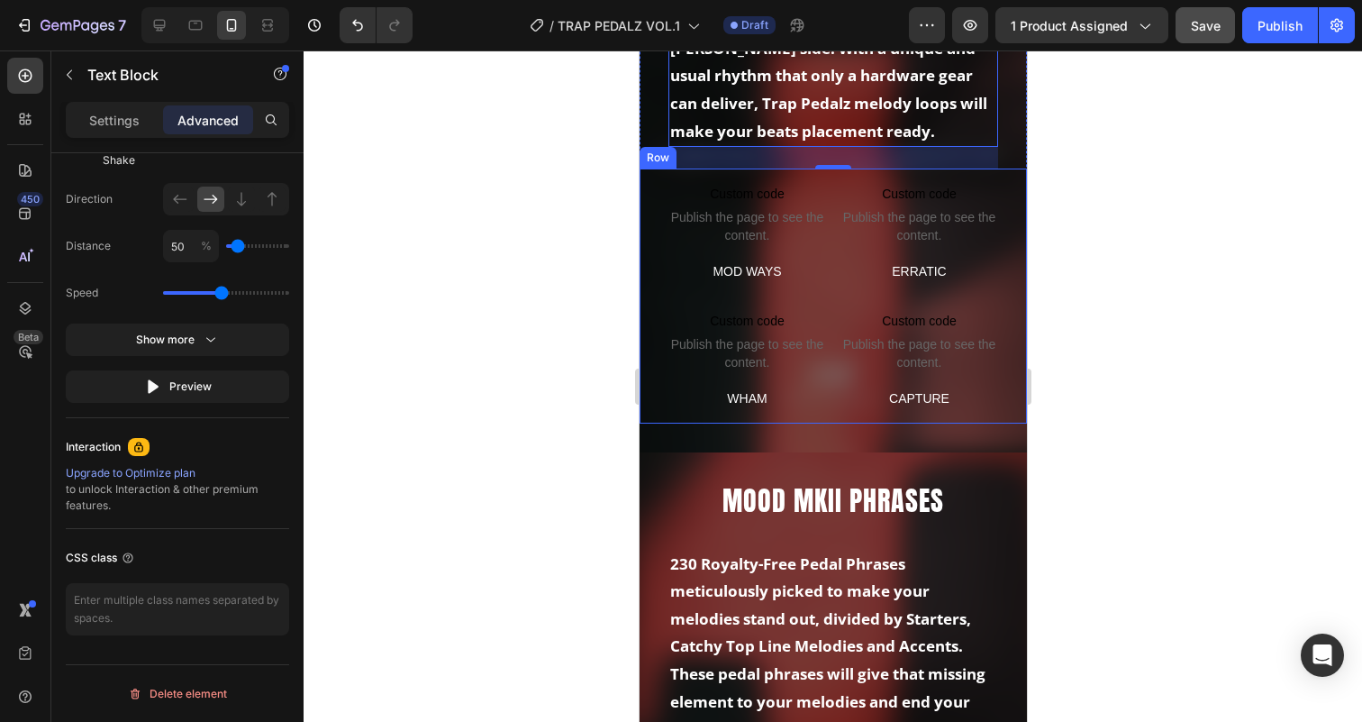
click at [831, 280] on div "Custom code Publish the page to see the content. Custom Code MOD WAYS Text Bloc…" at bounding box center [832, 295] width 387 height 254
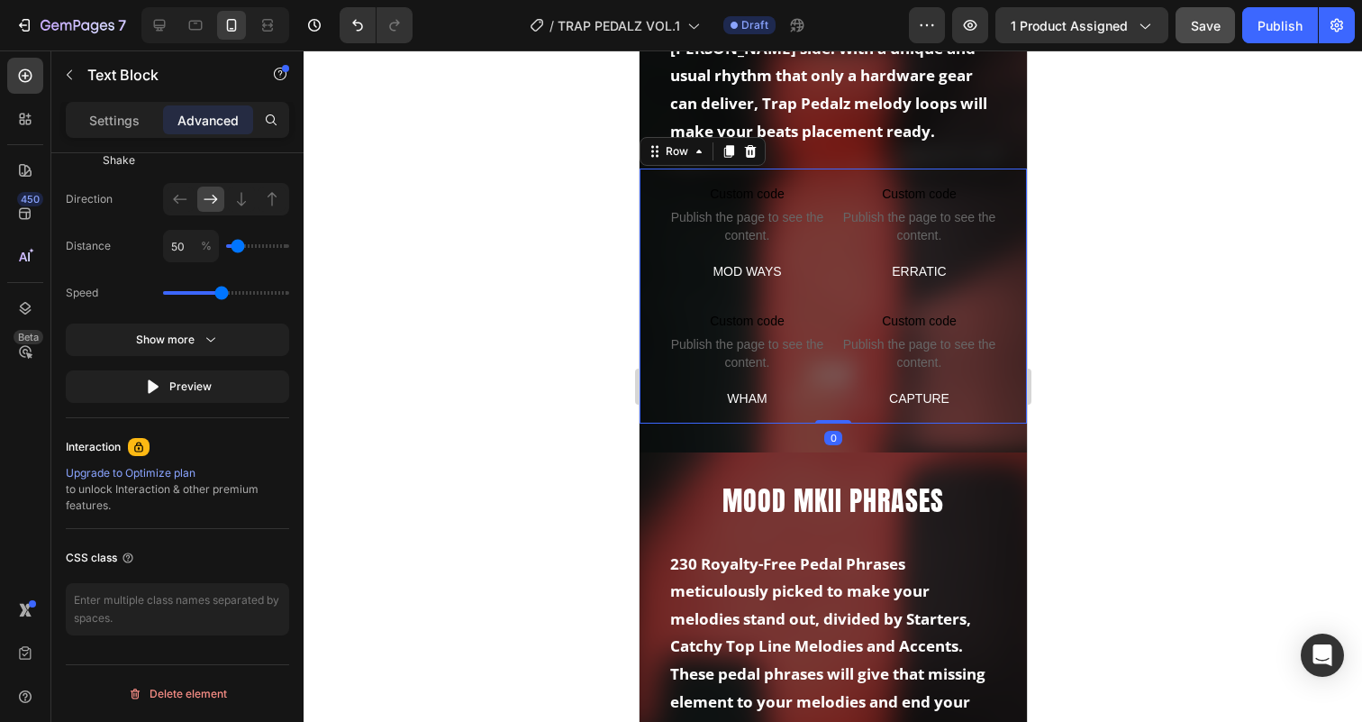
scroll to position [0, 0]
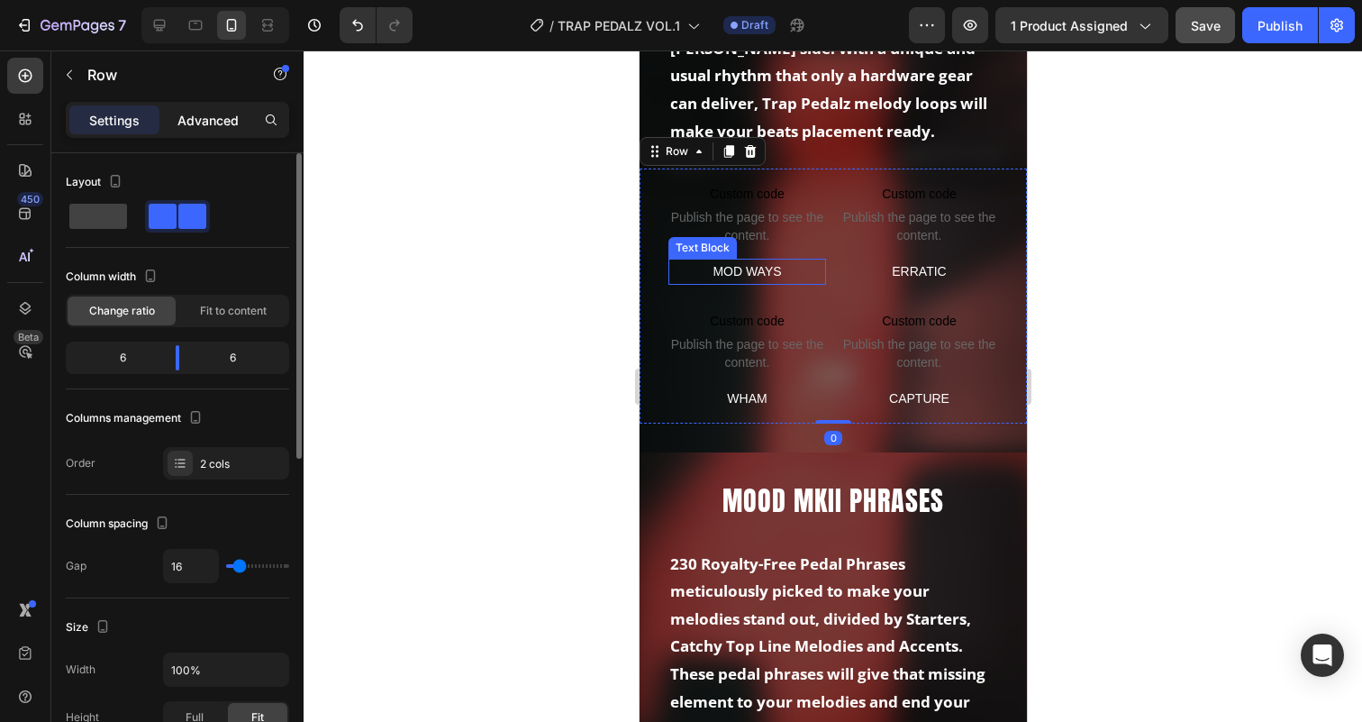
click at [226, 116] on p "Advanced" at bounding box center [207, 120] width 61 height 19
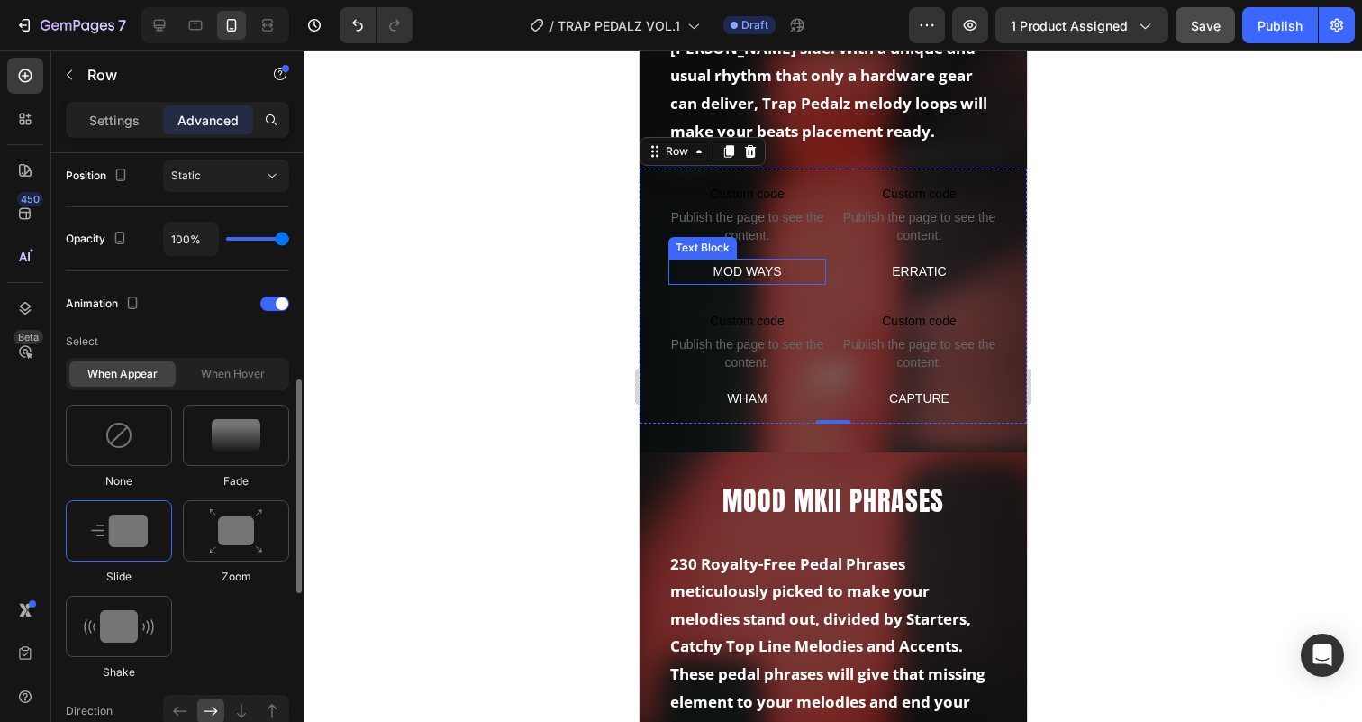
scroll to position [667, 0]
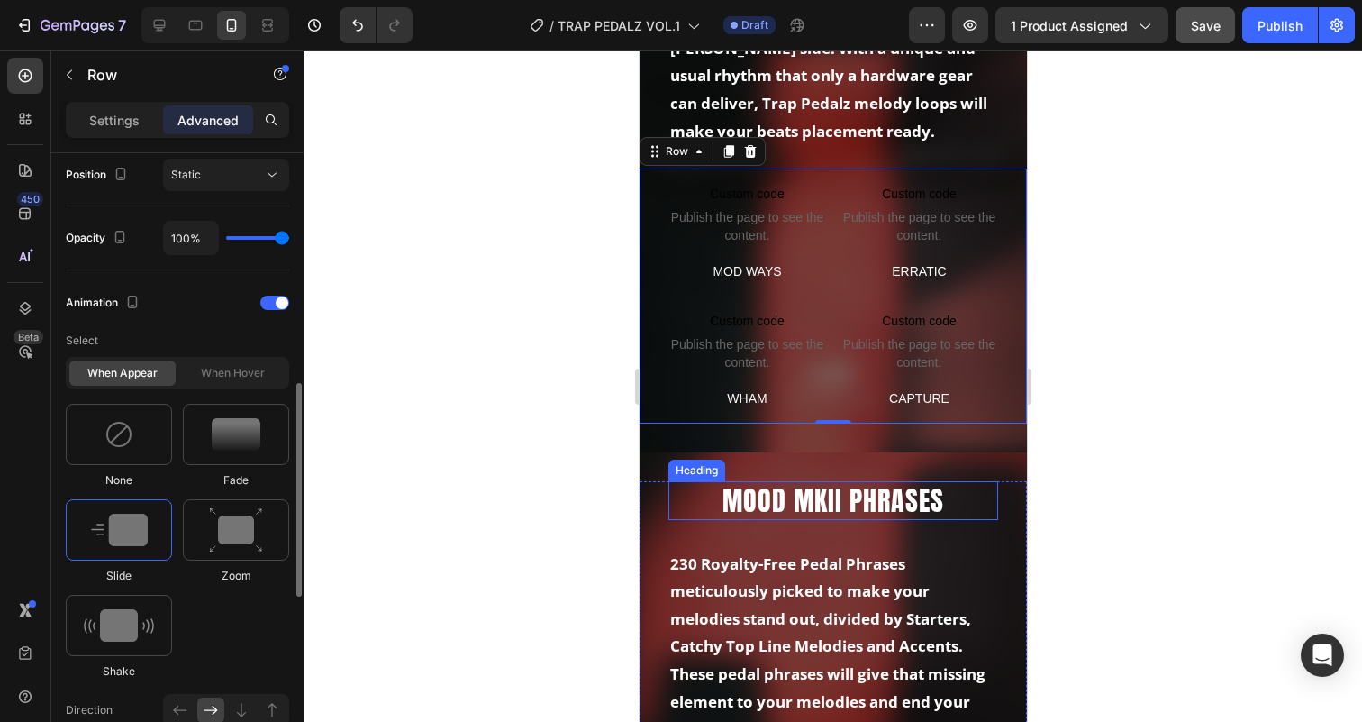
click at [825, 503] on h2 "MOOD MKII PHRASES" at bounding box center [832, 500] width 330 height 39
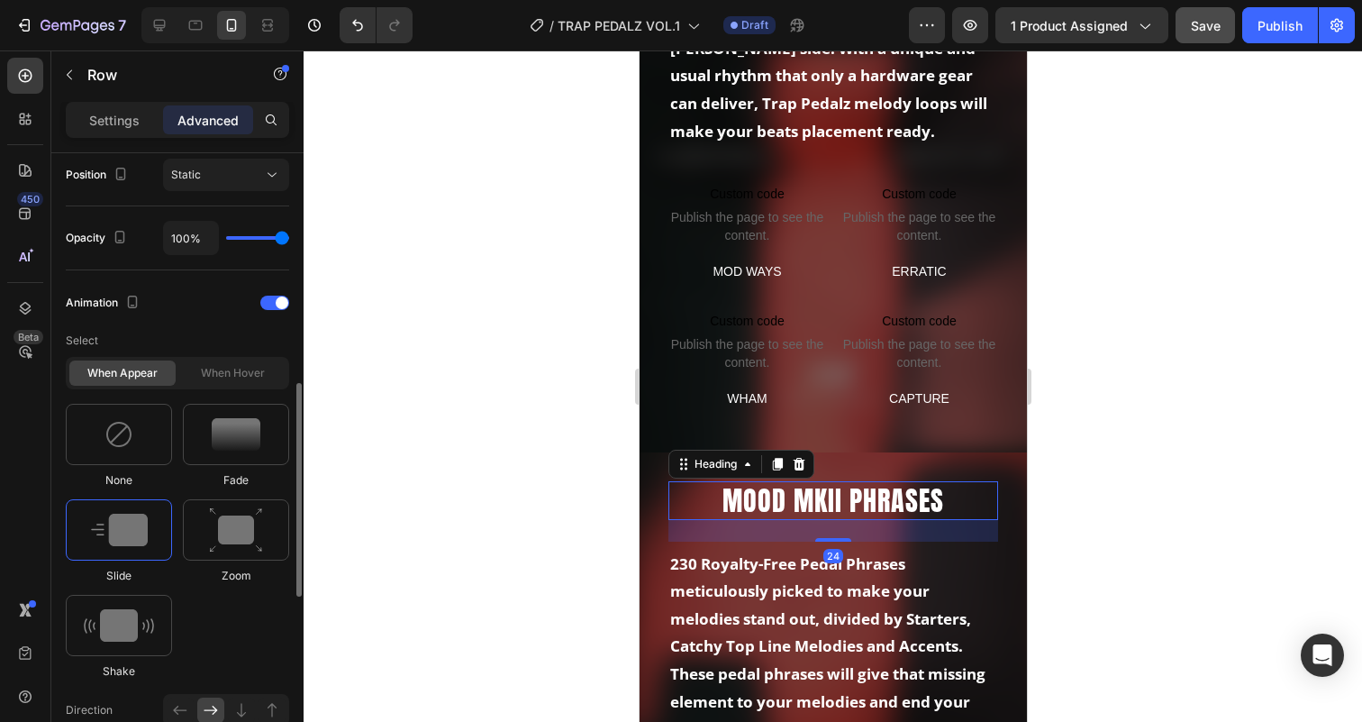
scroll to position [0, 0]
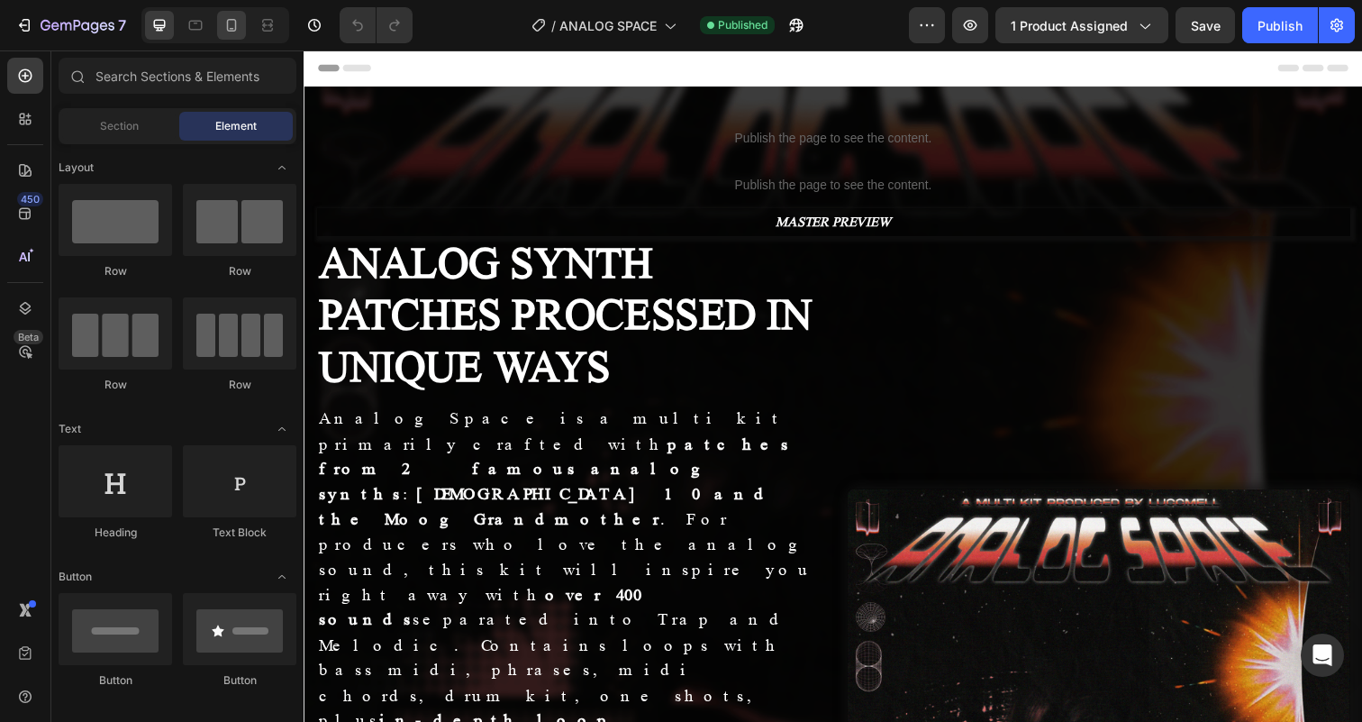
click at [241, 19] on div at bounding box center [231, 25] width 29 height 29
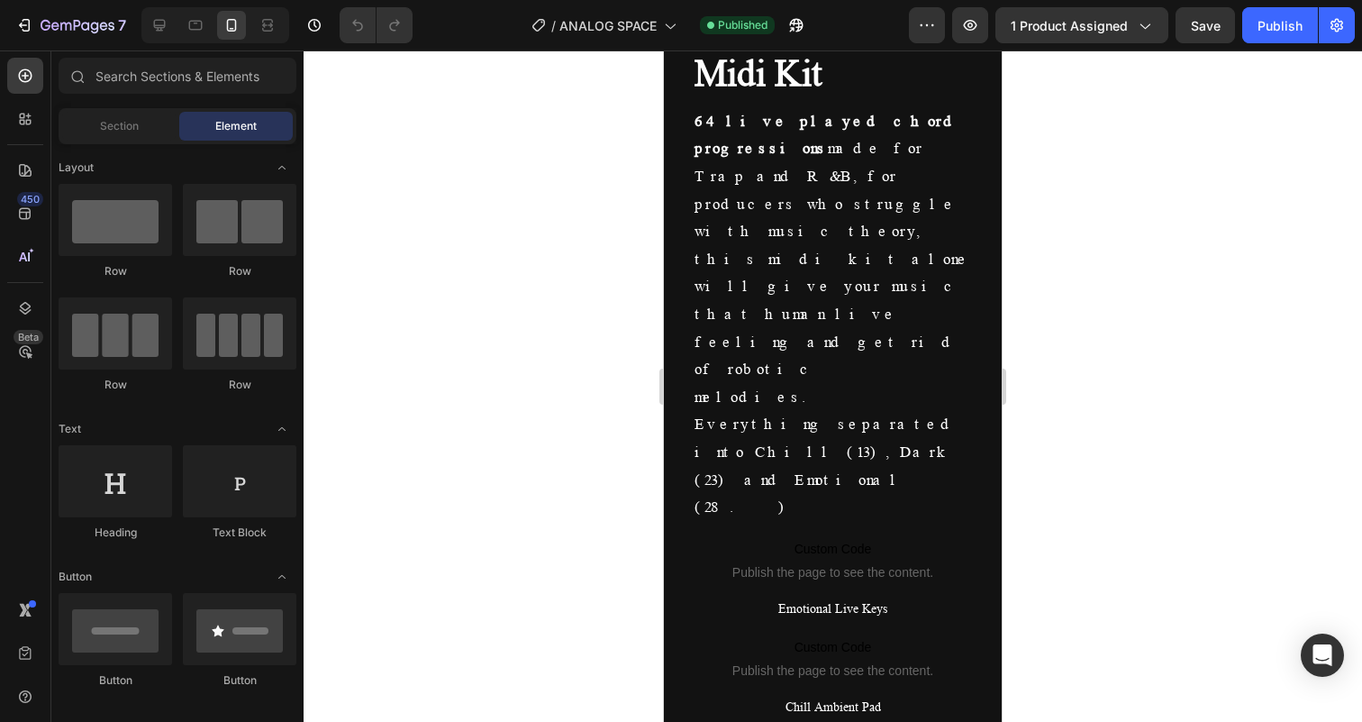
scroll to position [2991, 0]
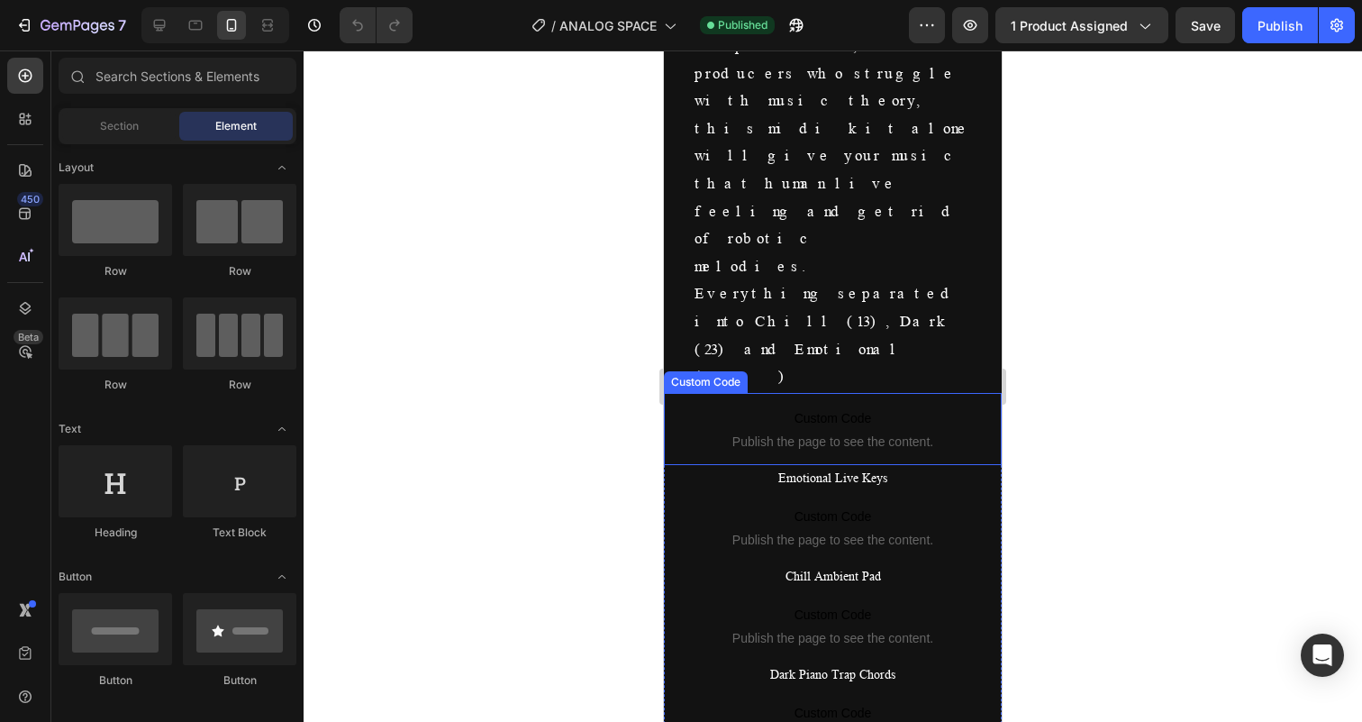
click at [805, 407] on span "Custom Code" at bounding box center [833, 418] width 338 height 22
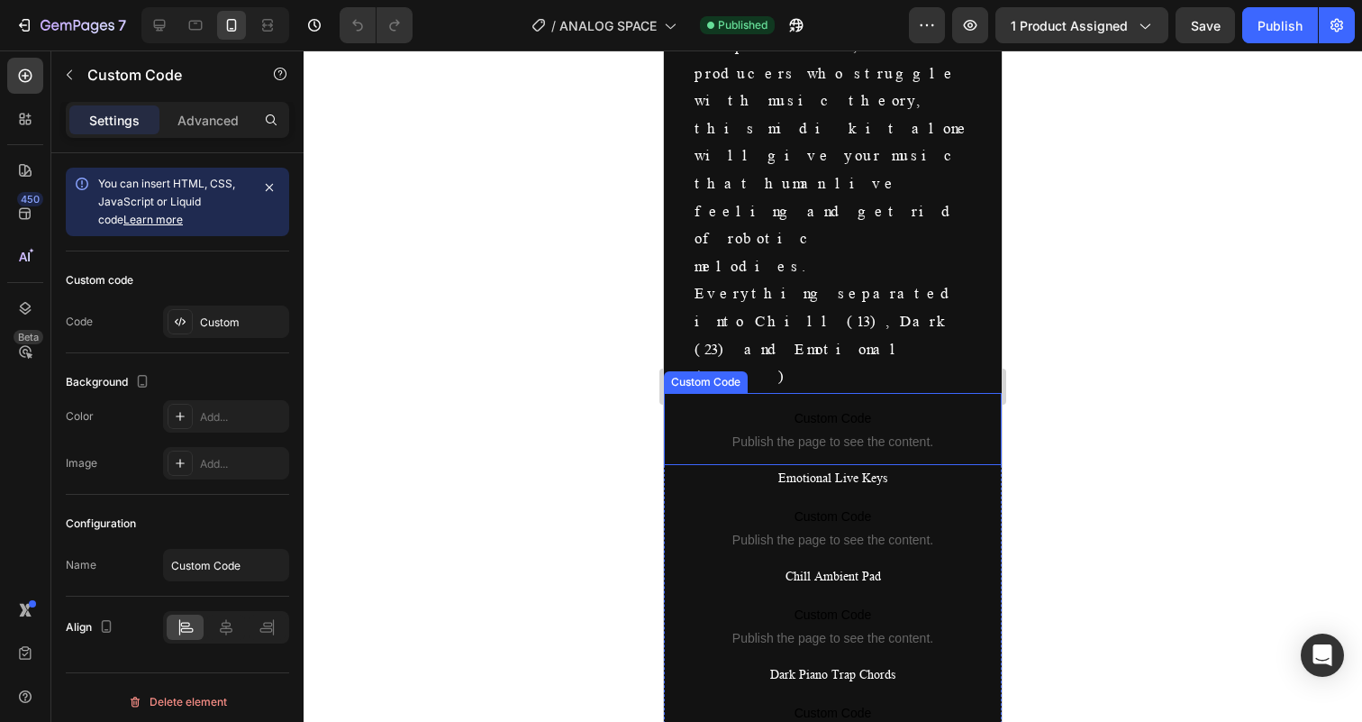
click at [805, 407] on span "Custom Code" at bounding box center [833, 418] width 338 height 22
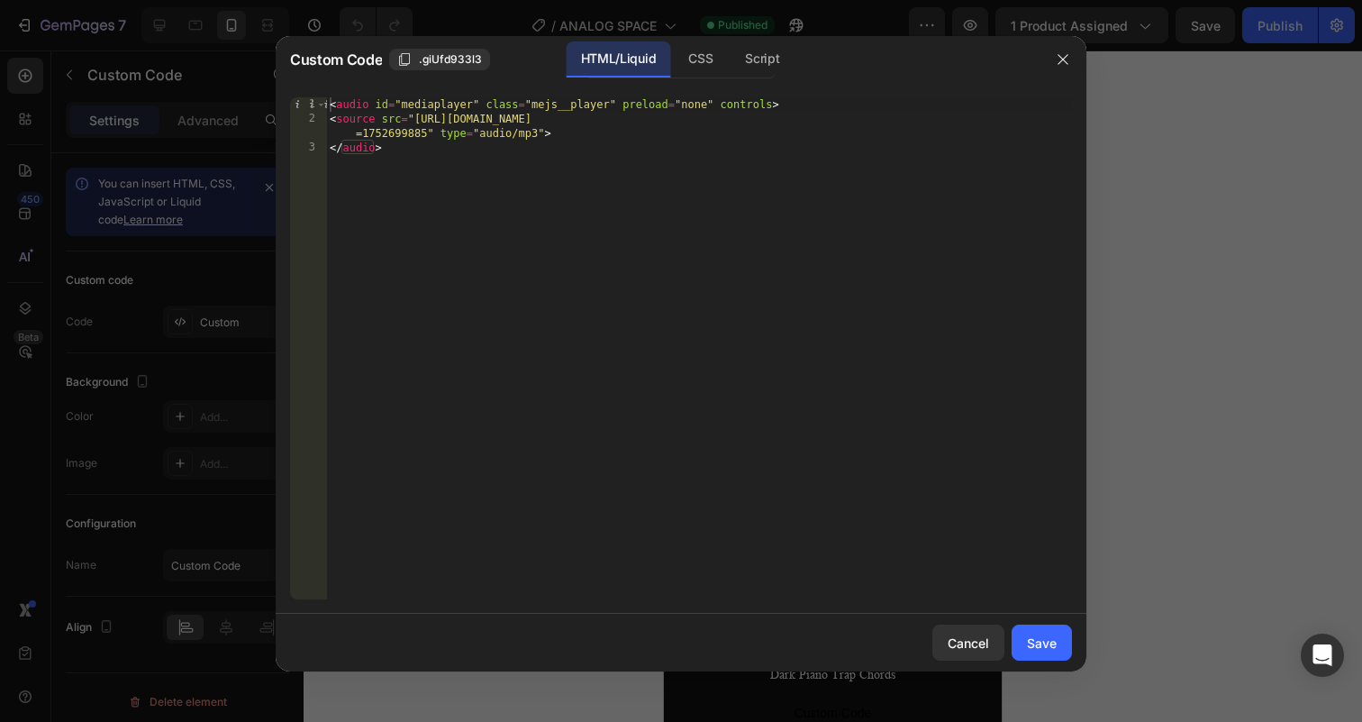
click at [572, 203] on div "< audio id = "mediaplayer" class = "mejs__player" preload = "none" controls > <…" at bounding box center [699, 362] width 746 height 531
type textarea "<source src="https://cdn.shopify.com/s/files/1/0889/9425/0936/files/emotional_l…"
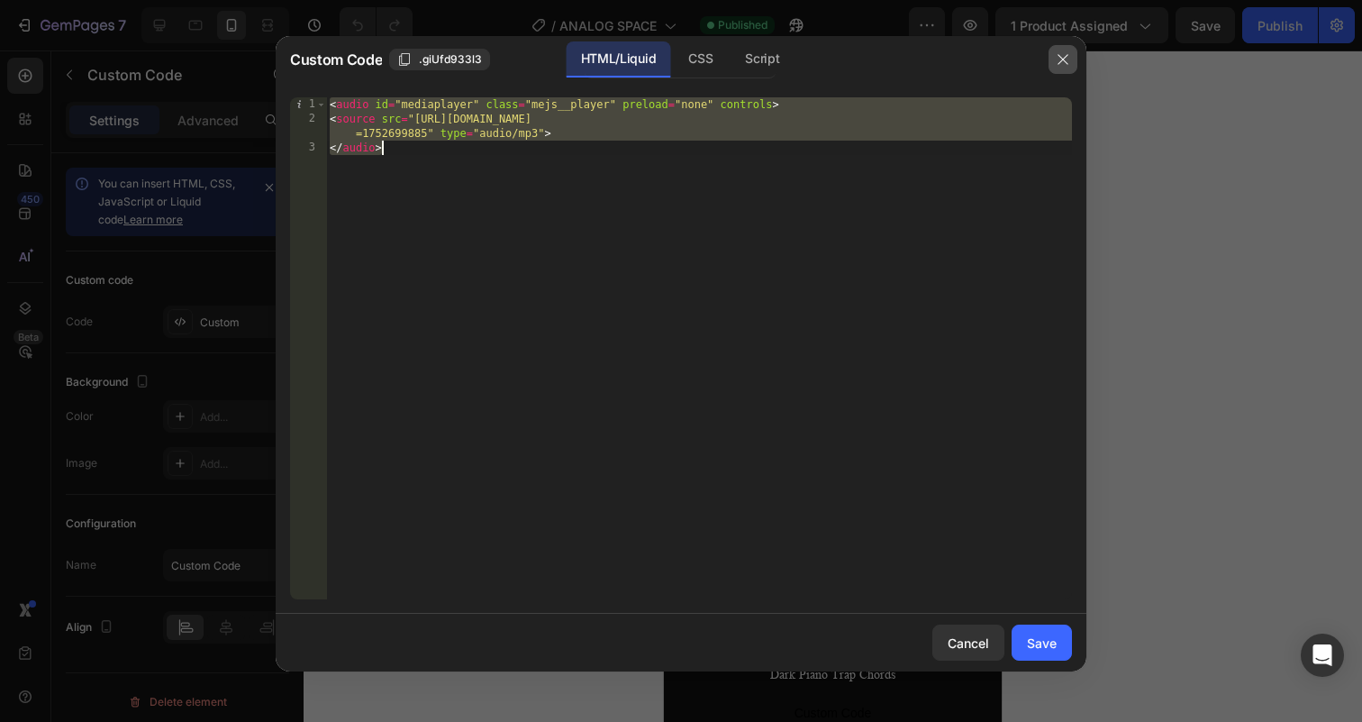
click at [1065, 57] on icon "button" at bounding box center [1062, 59] width 10 height 10
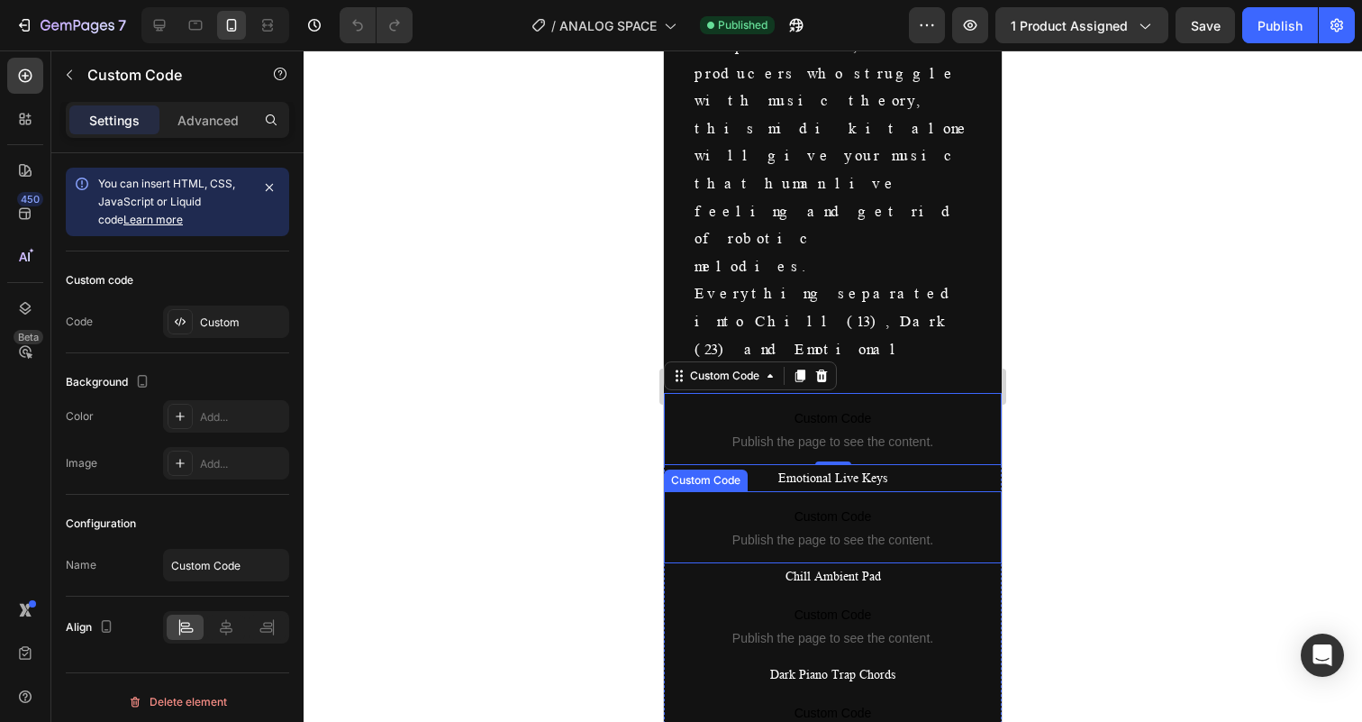
click at [850, 531] on span "Publish the page to see the content." at bounding box center [833, 540] width 338 height 18
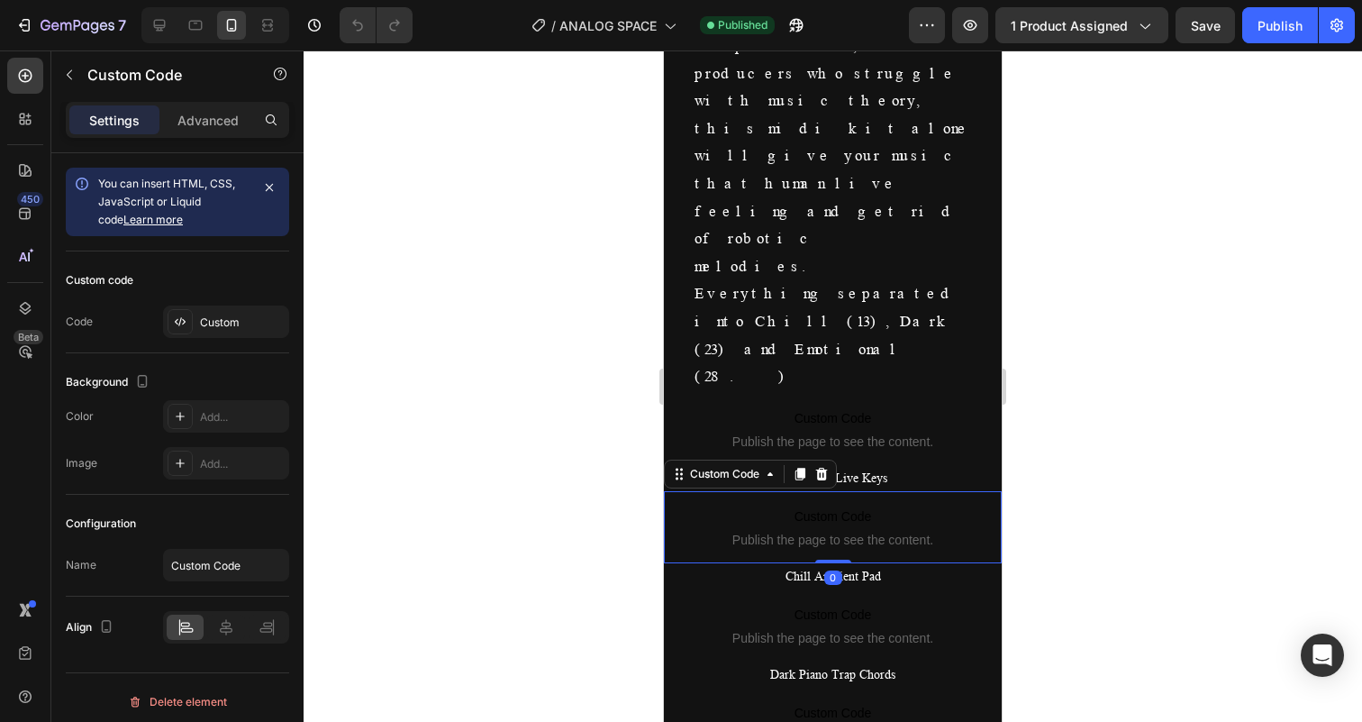
click at [850, 531] on span "Publish the page to see the content." at bounding box center [833, 540] width 338 height 18
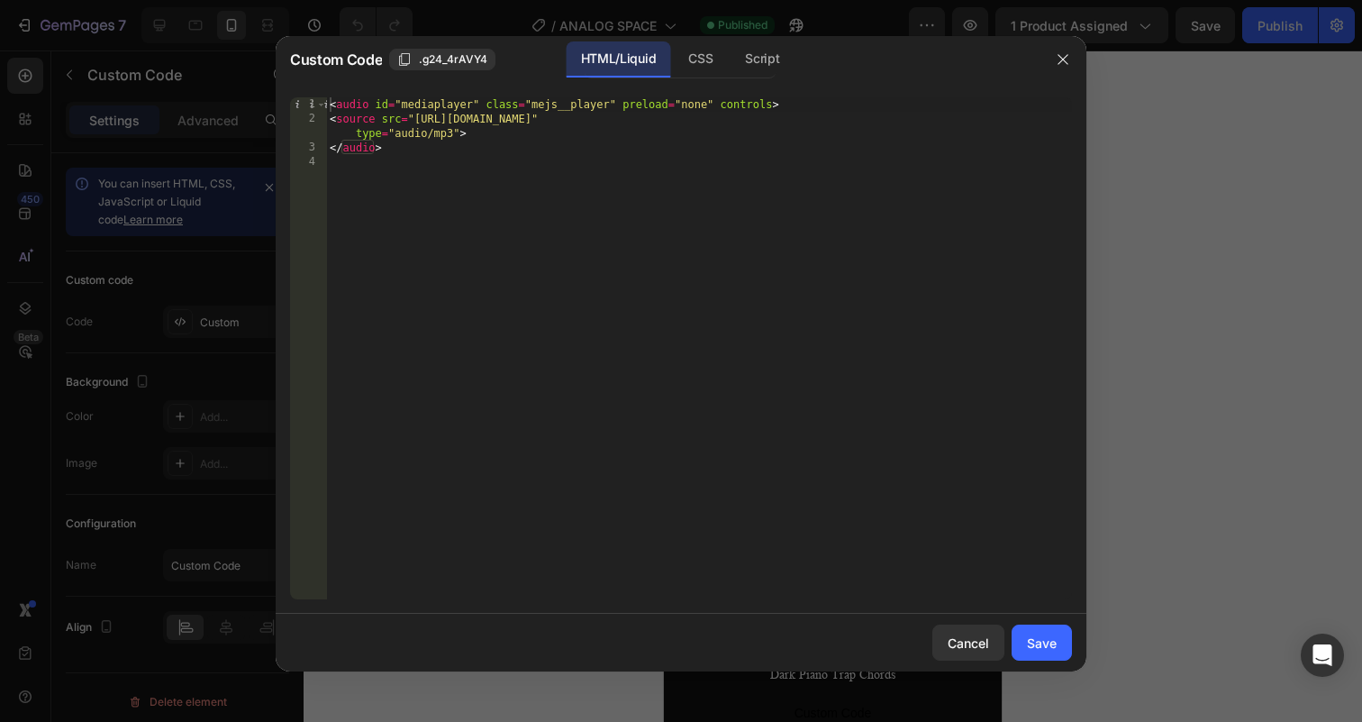
click at [731, 231] on div "< audio id = "mediaplayer" class = "mejs__player" preload = "none" controls > <…" at bounding box center [699, 362] width 746 height 531
type textarea "</audio>"
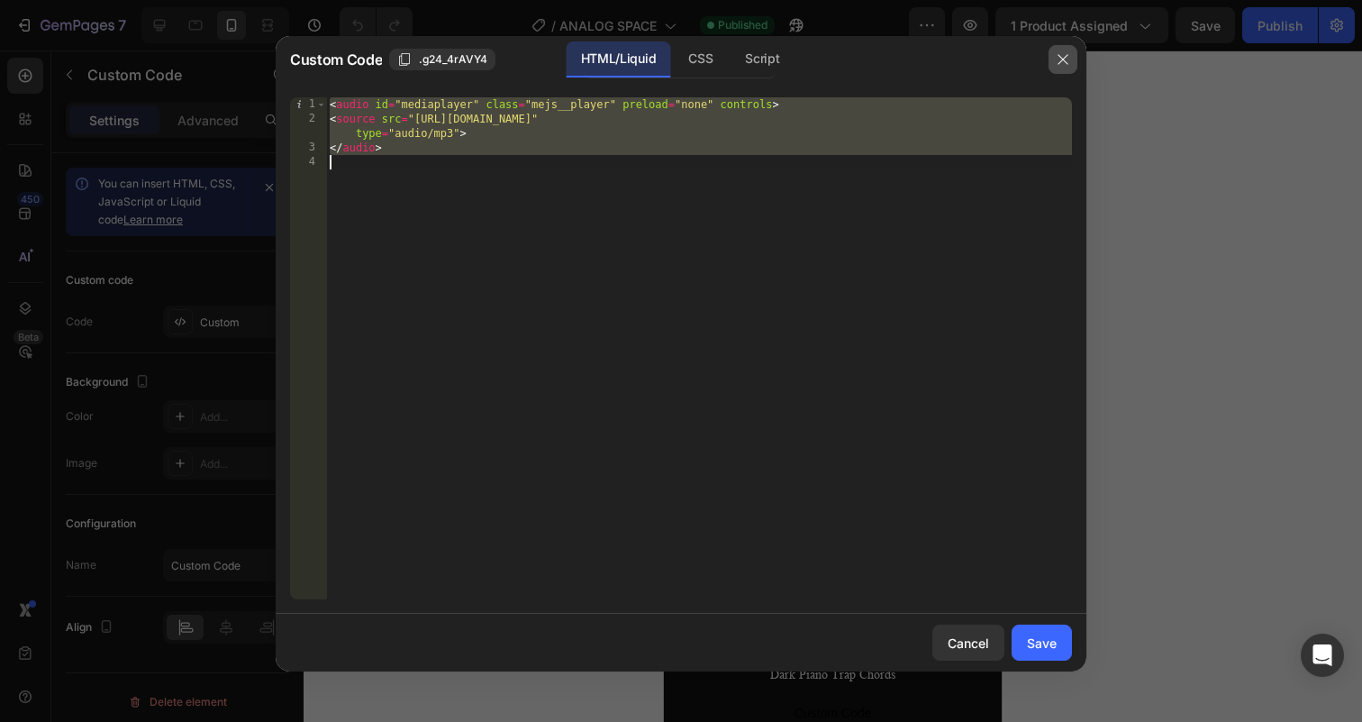
click at [1060, 53] on icon "button" at bounding box center [1063, 59] width 14 height 14
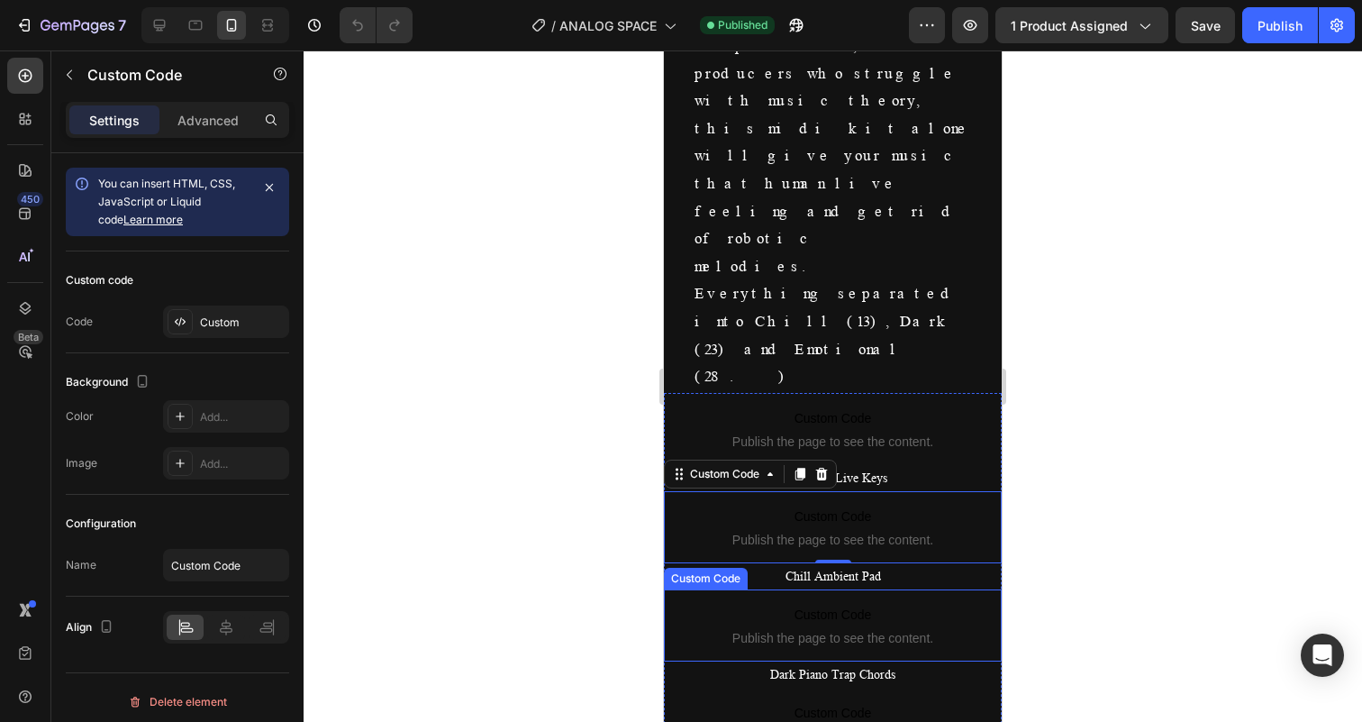
click at [839, 589] on p "Custom Code Publish the page to see the content." at bounding box center [833, 625] width 338 height 72
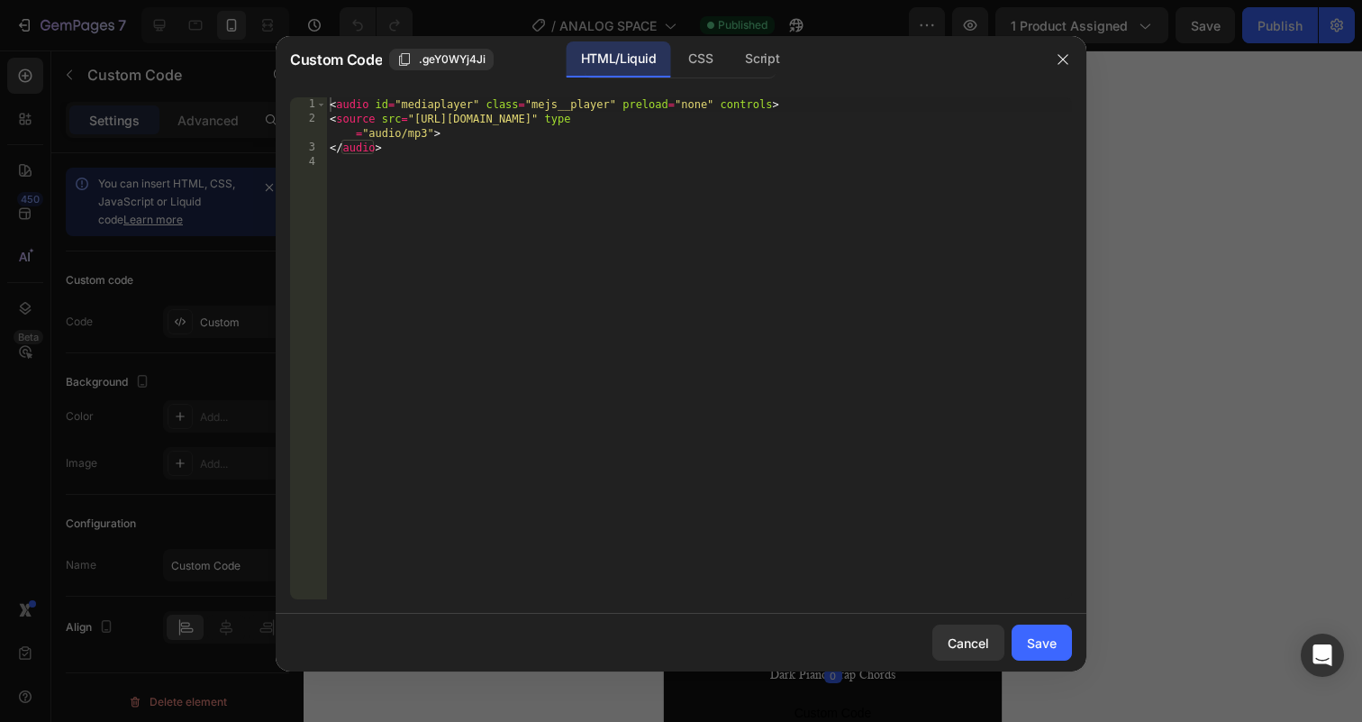
click at [792, 353] on div "< audio id = "mediaplayer" class = "mejs__player" preload = "none" controls > <…" at bounding box center [699, 362] width 746 height 531
type textarea "</audio>"
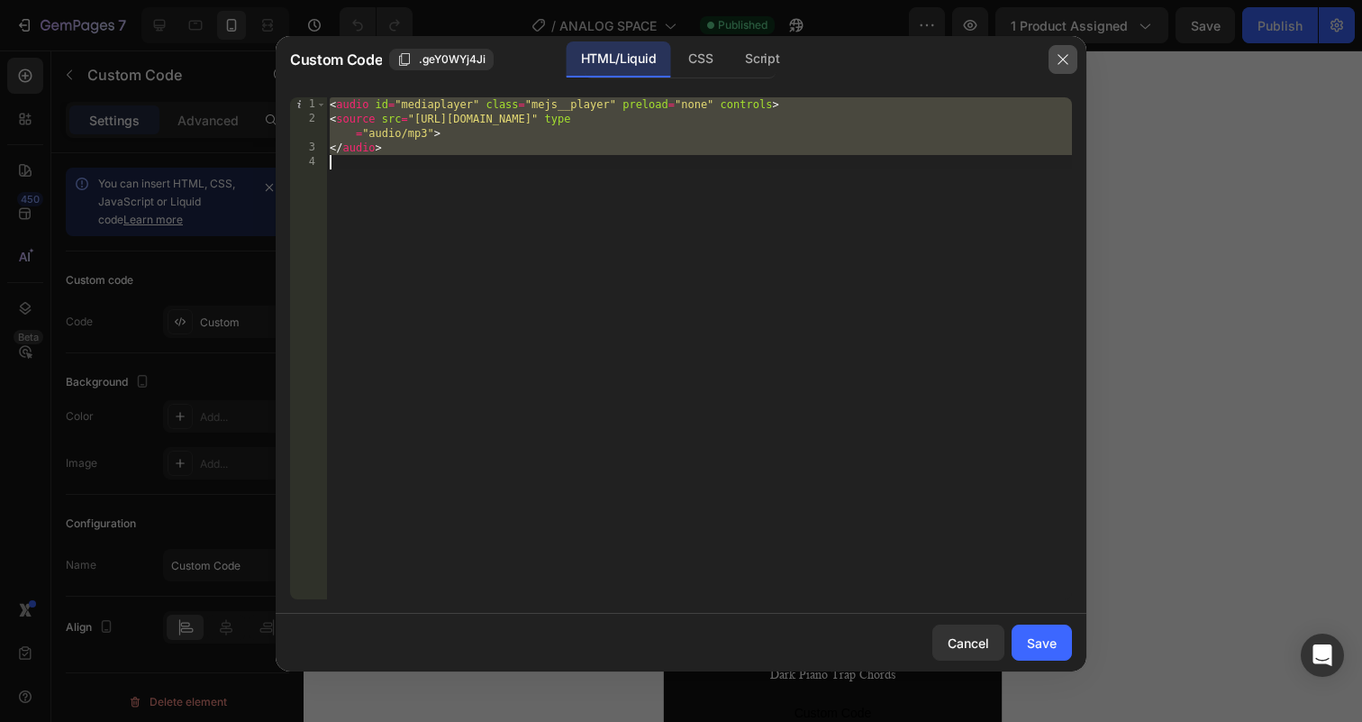
click at [1064, 61] on icon "button" at bounding box center [1063, 59] width 14 height 14
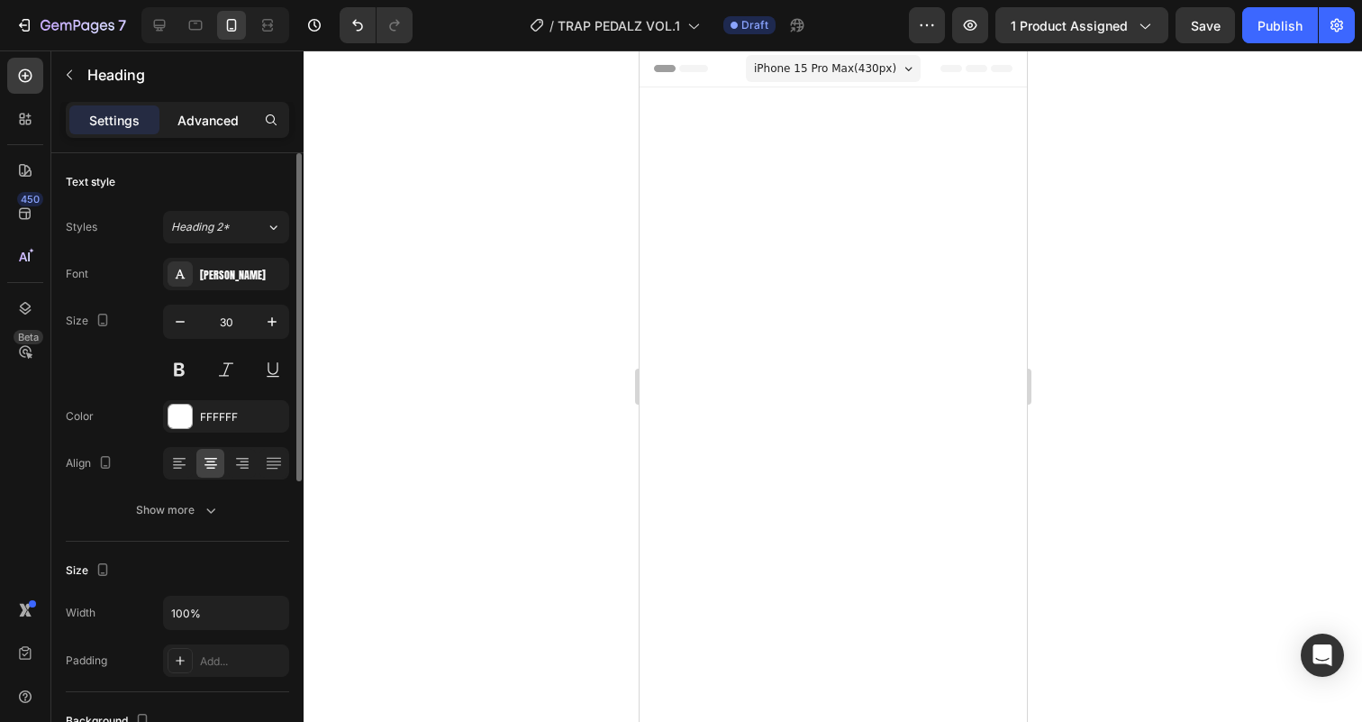
scroll to position [1555, 0]
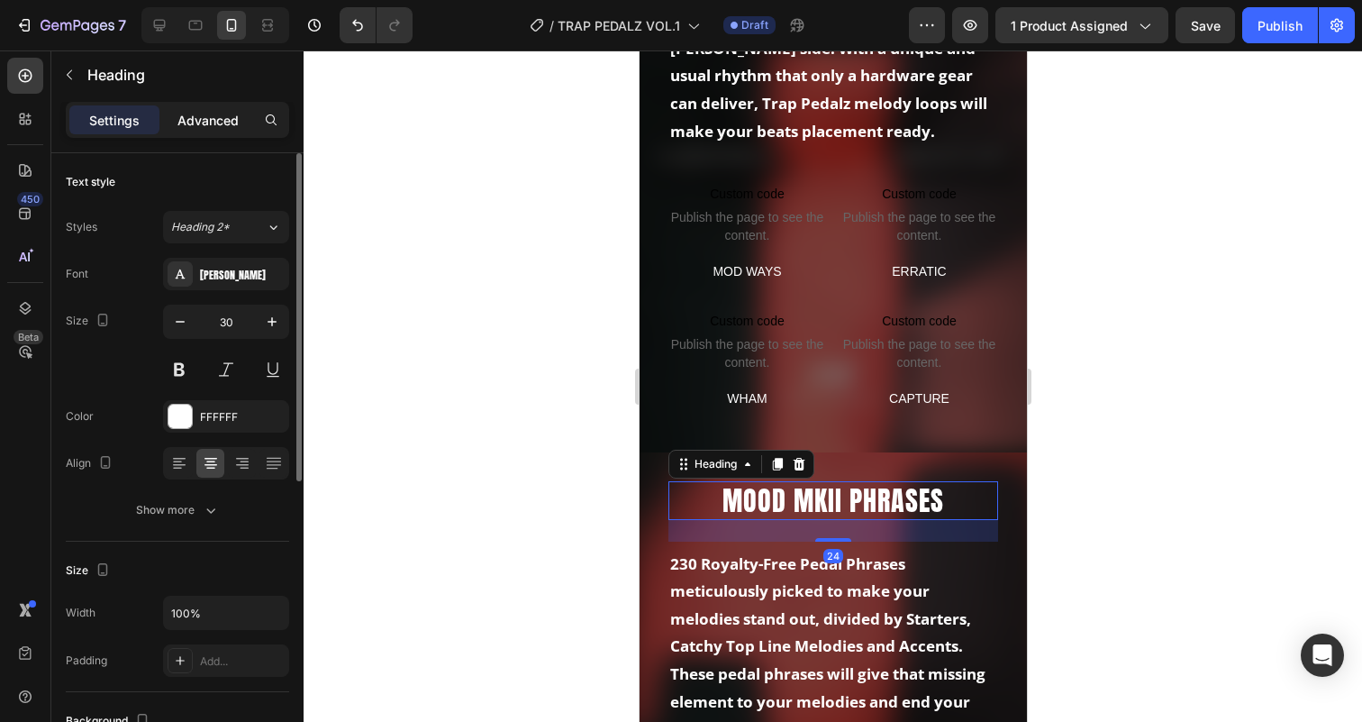
click at [221, 119] on p "Advanced" at bounding box center [207, 120] width 61 height 19
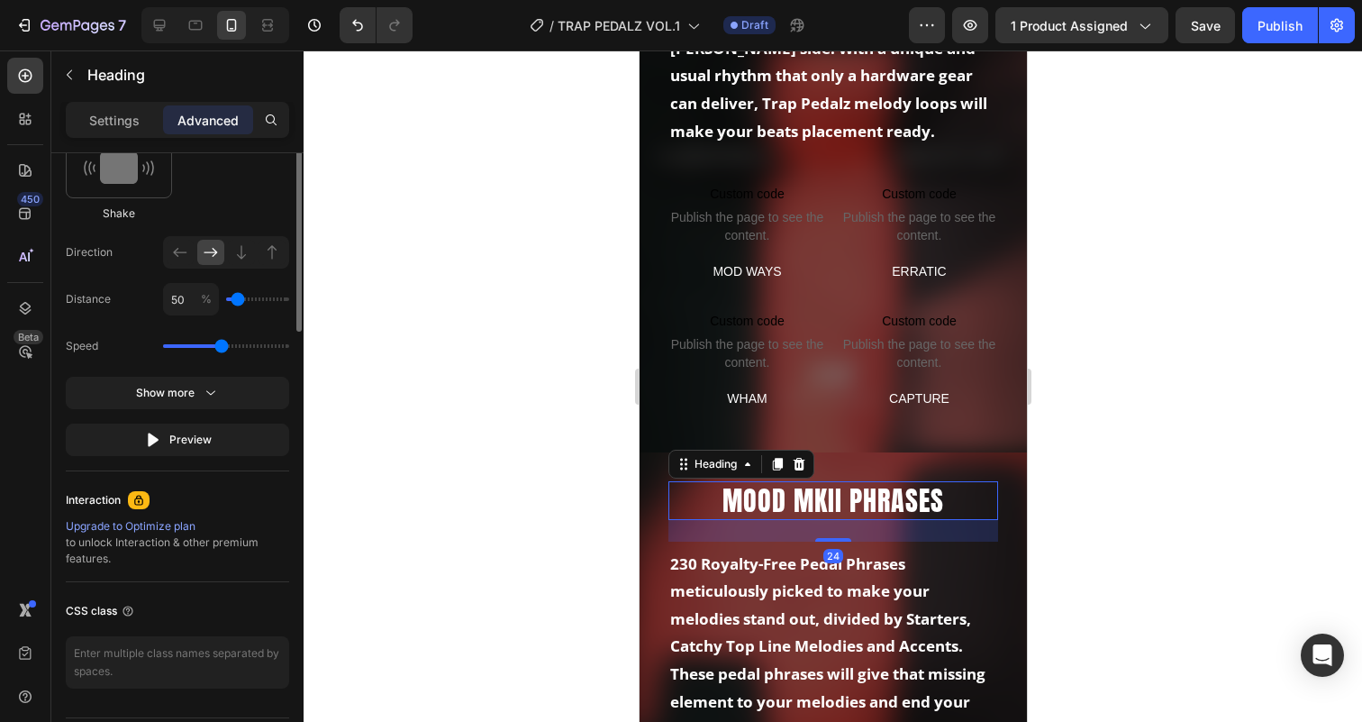
scroll to position [1178, 0]
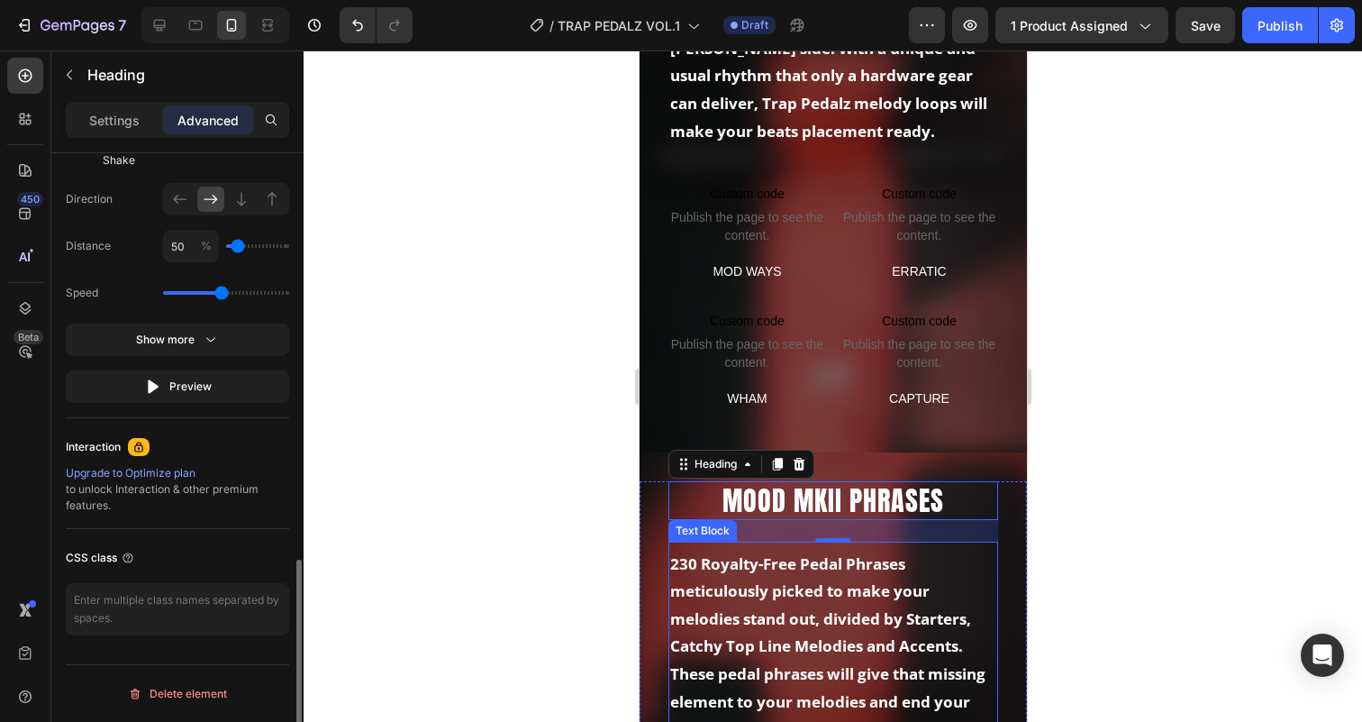
click at [840, 622] on strong "meticulously picked to make your melodies stand out, divided by Starters, Catch…" at bounding box center [826, 673] width 315 height 186
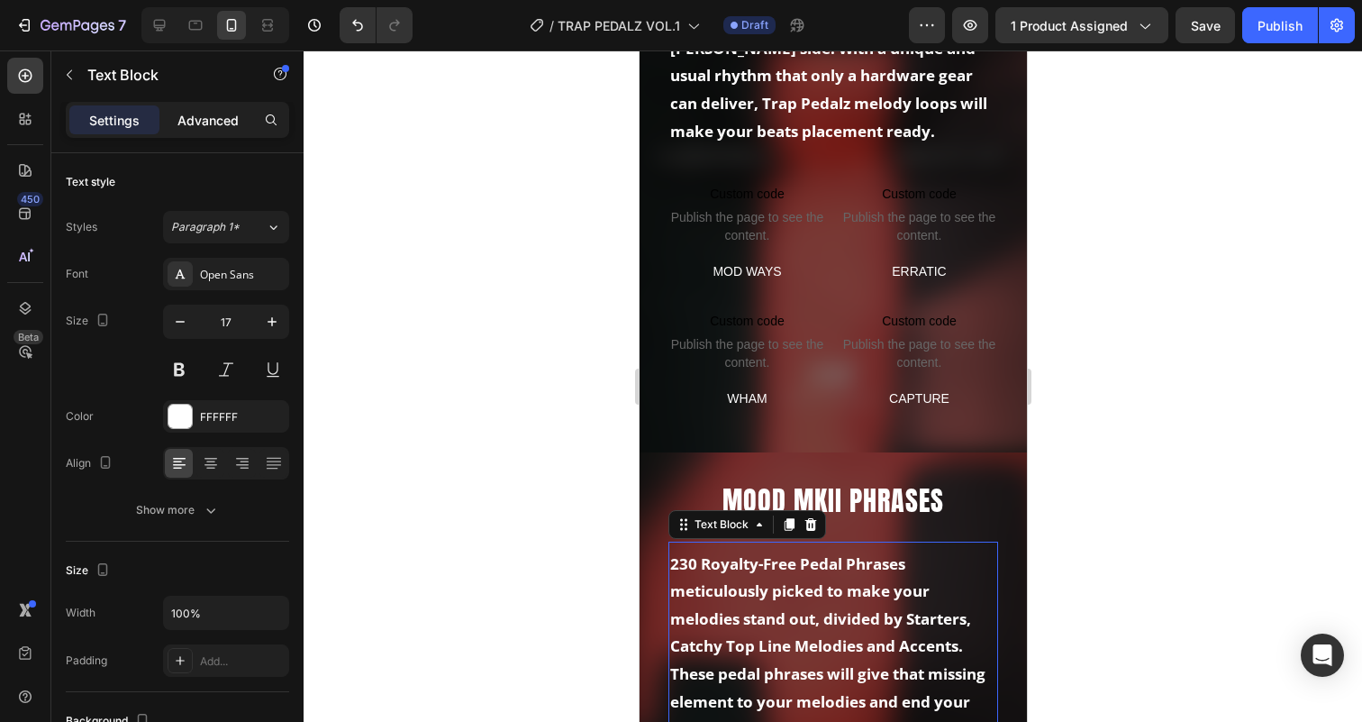
click at [231, 118] on p "Advanced" at bounding box center [207, 120] width 61 height 19
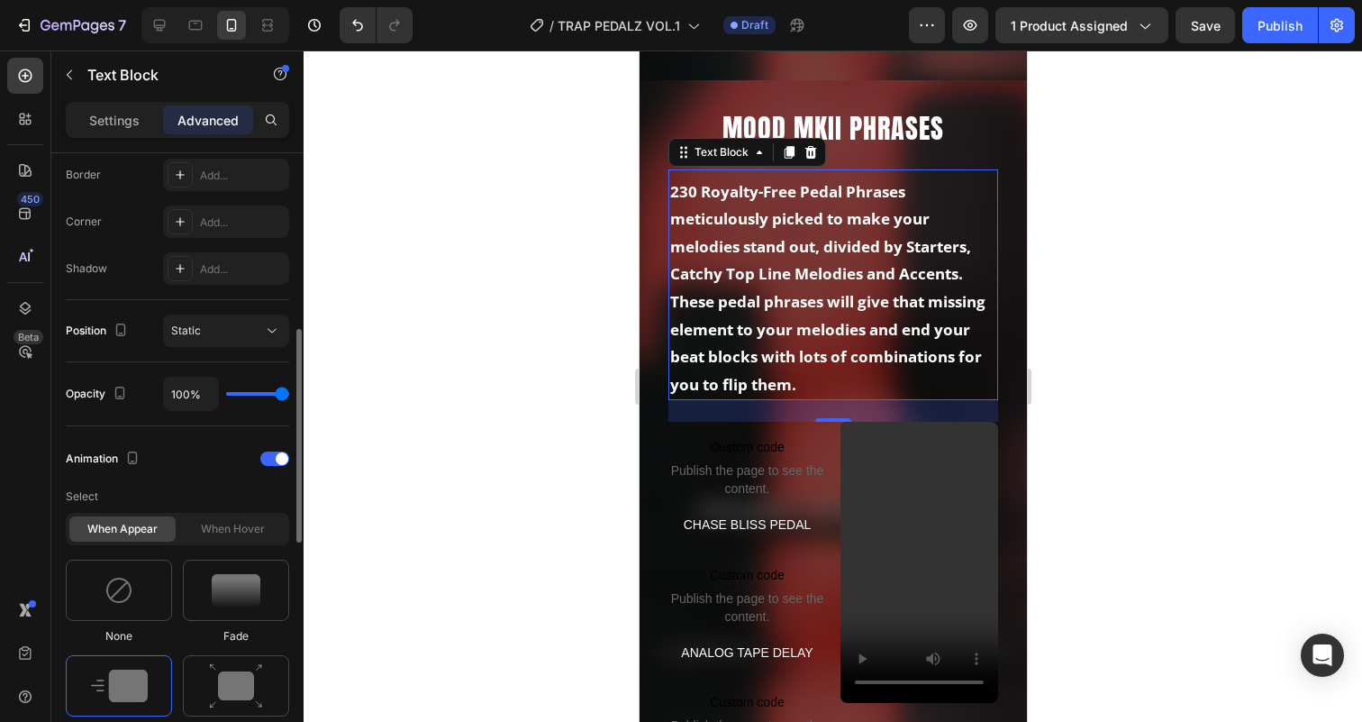
scroll to position [1974, 0]
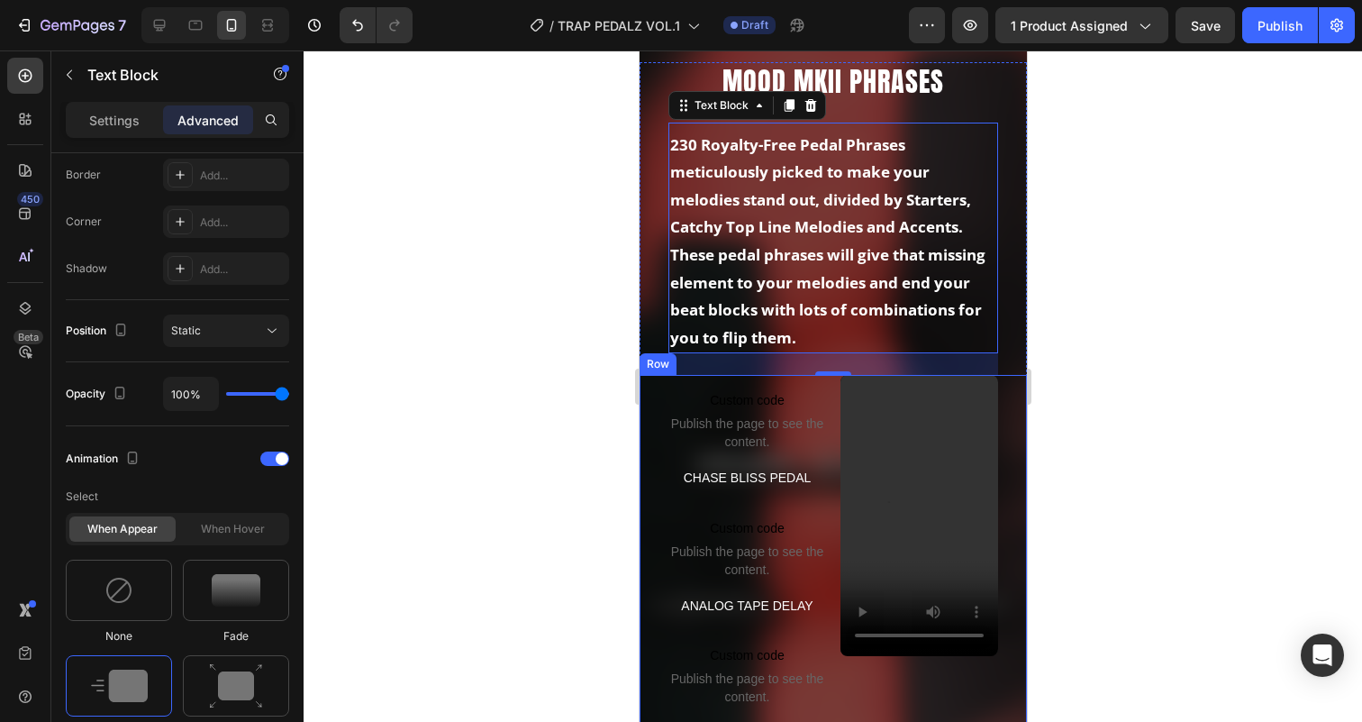
click at [828, 406] on div "Custom code Publish the page to see the content. Custom Code CHASE BLISS PEDAL …" at bounding box center [832, 566] width 387 height 382
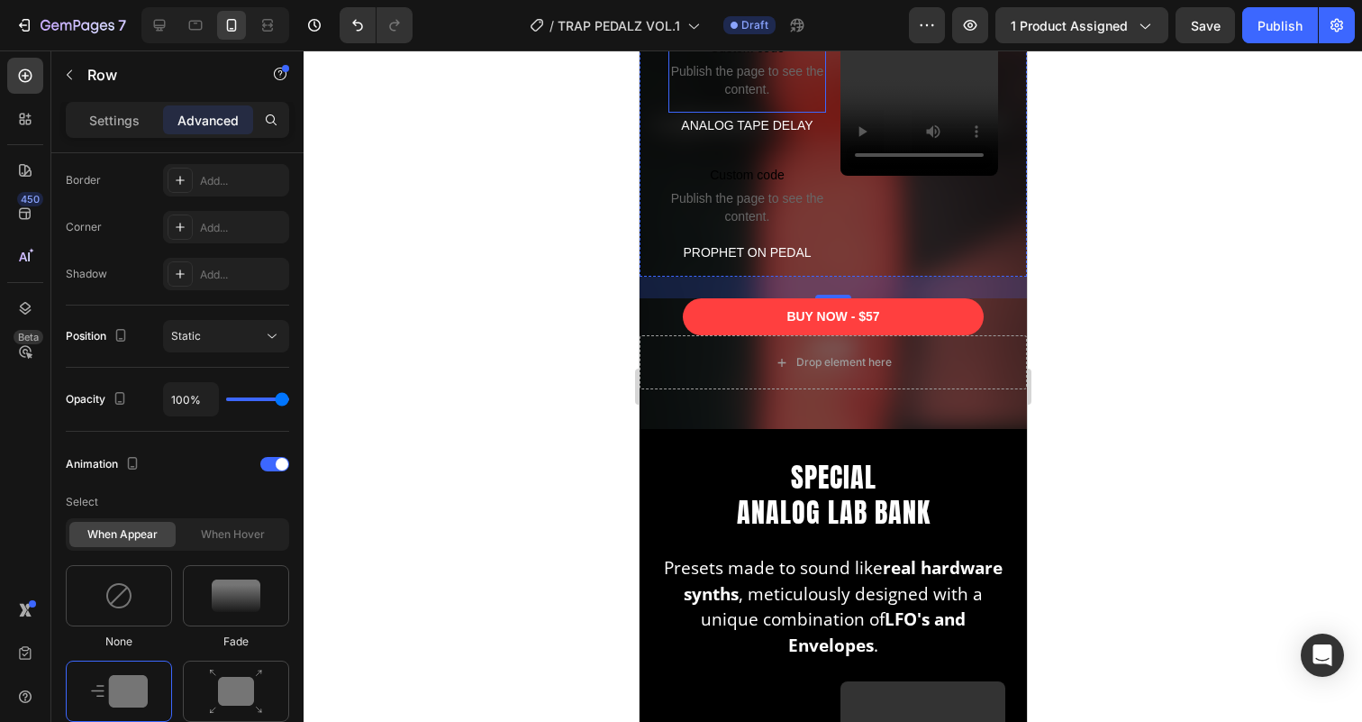
scroll to position [2500, 0]
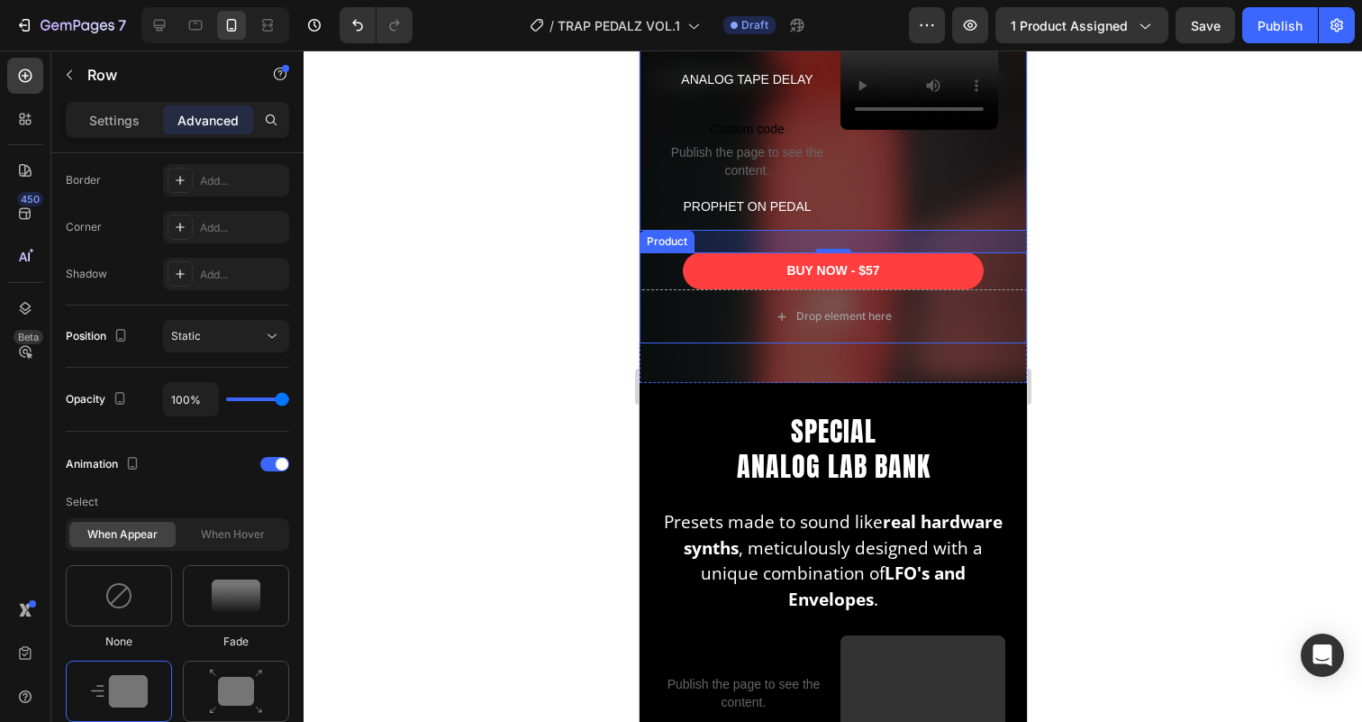
click at [666, 283] on div "BUY NOW - $57 Add to Cart" at bounding box center [832, 270] width 387 height 37
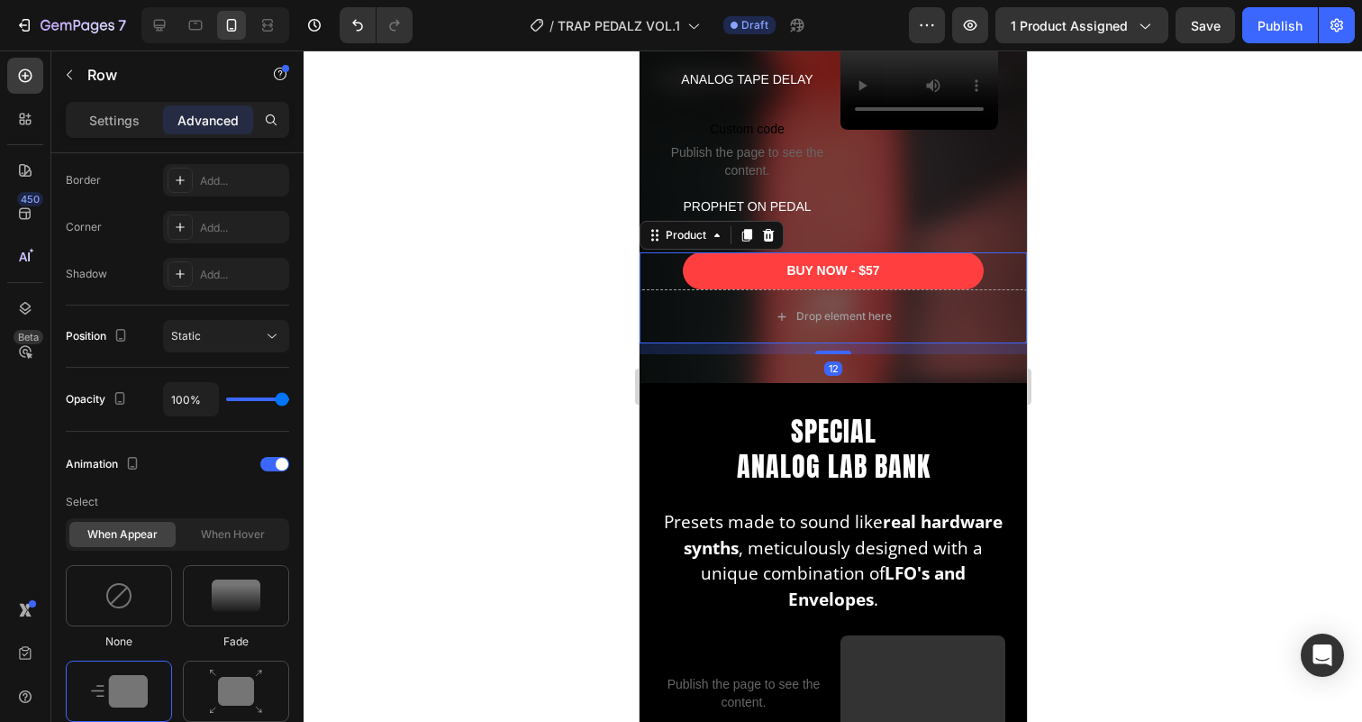
scroll to position [0, 0]
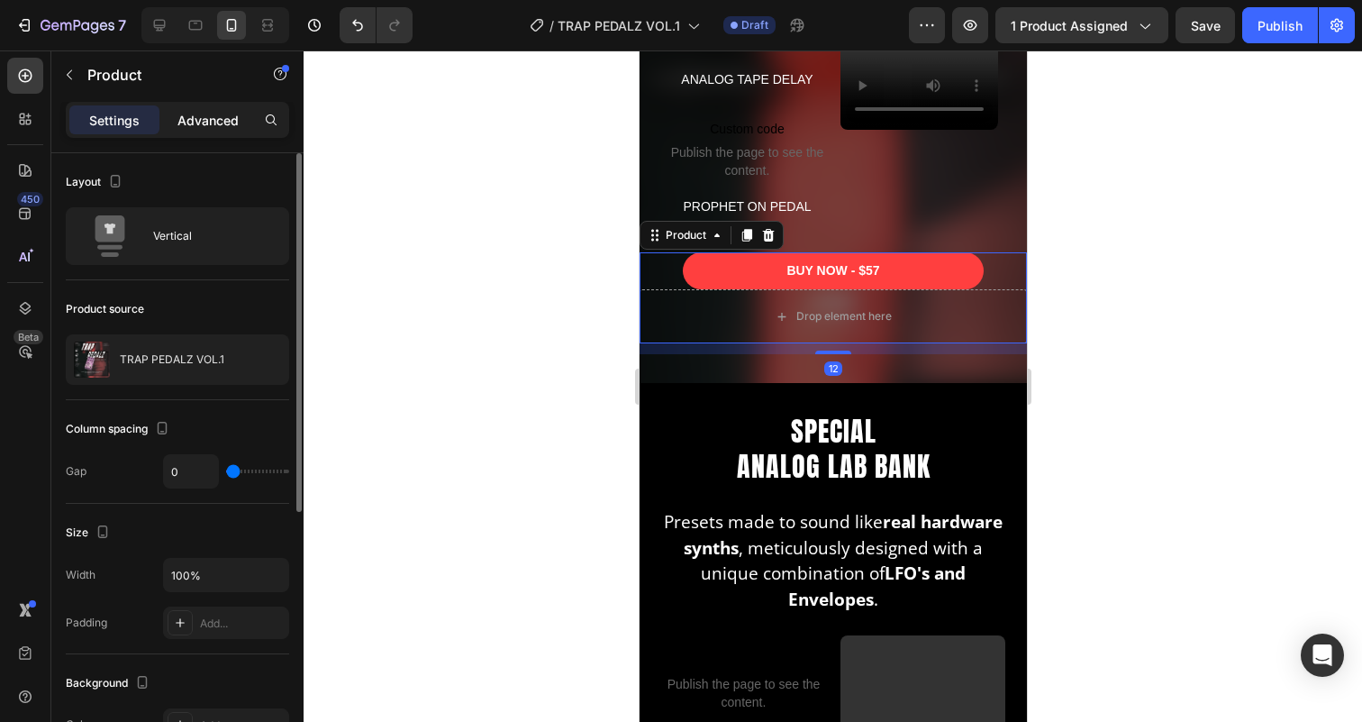
click at [212, 118] on p "Advanced" at bounding box center [207, 120] width 61 height 19
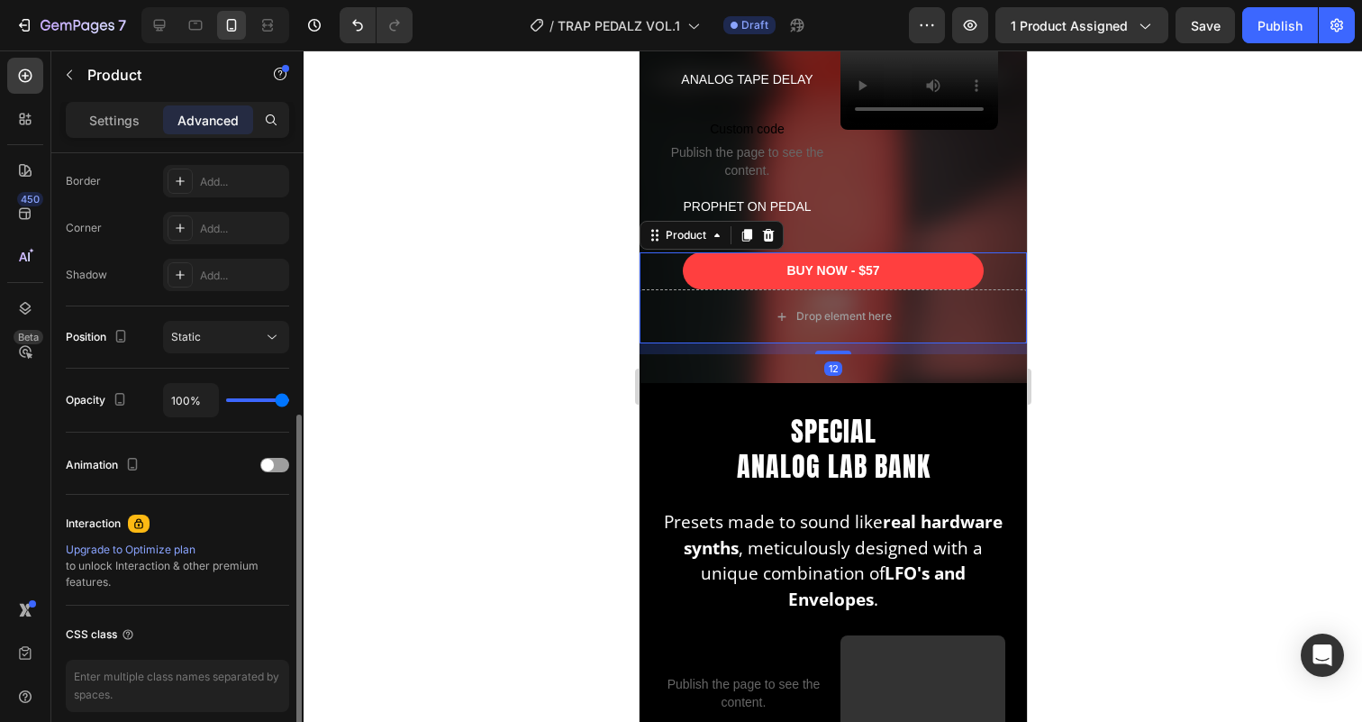
scroll to position [582, 0]
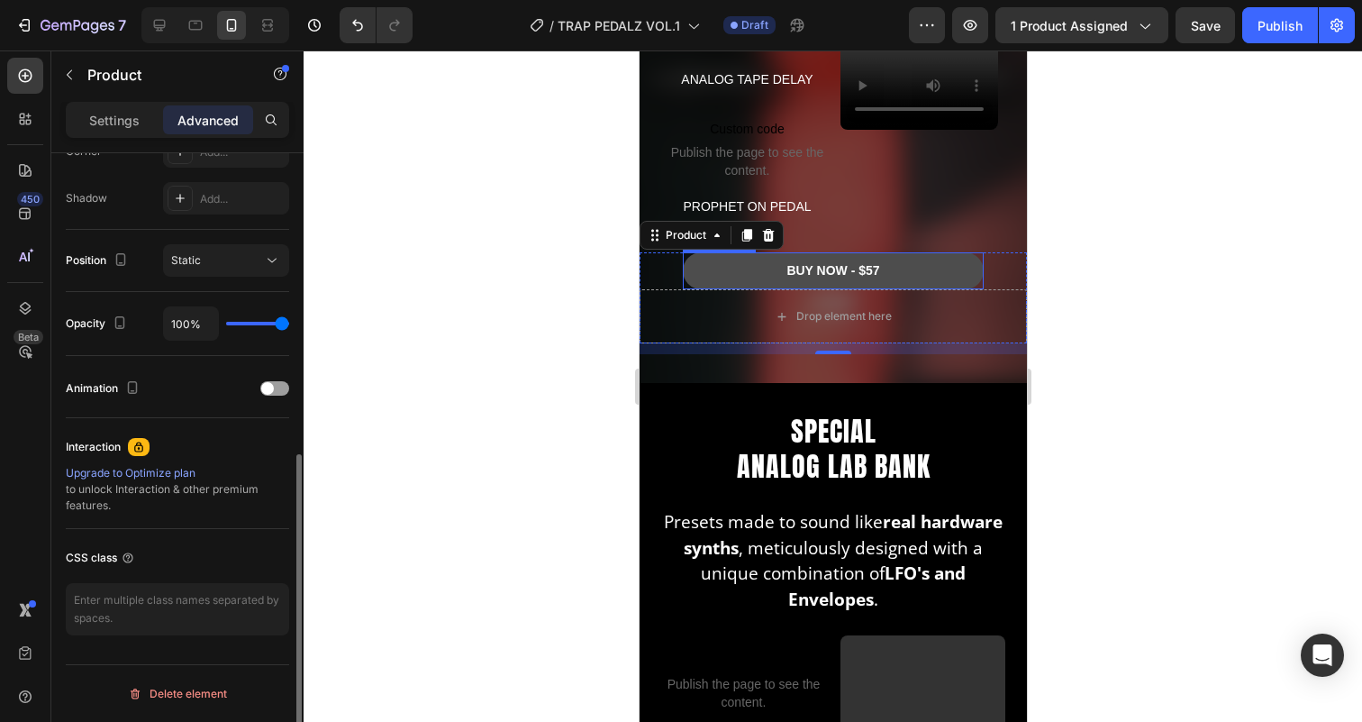
click at [703, 268] on button "BUY NOW - $57" at bounding box center [832, 270] width 301 height 37
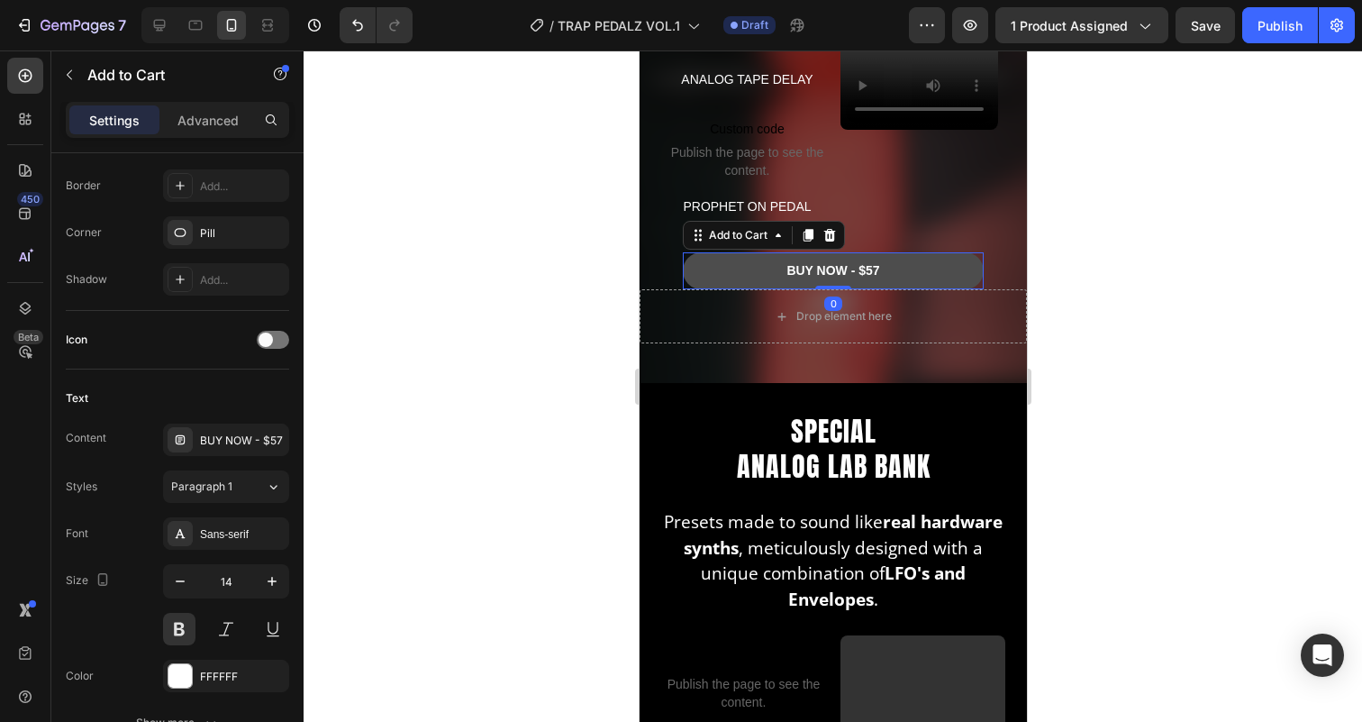
scroll to position [0, 0]
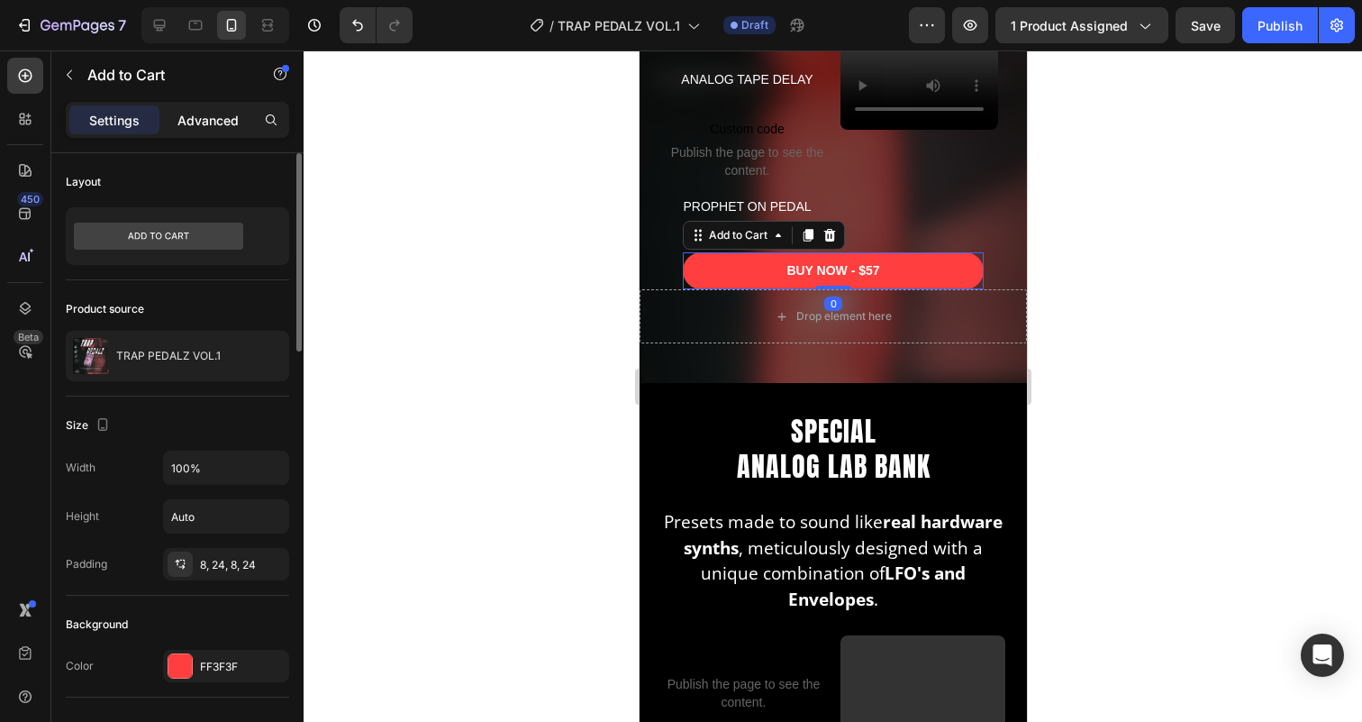
click at [207, 132] on div "Advanced" at bounding box center [208, 119] width 90 height 29
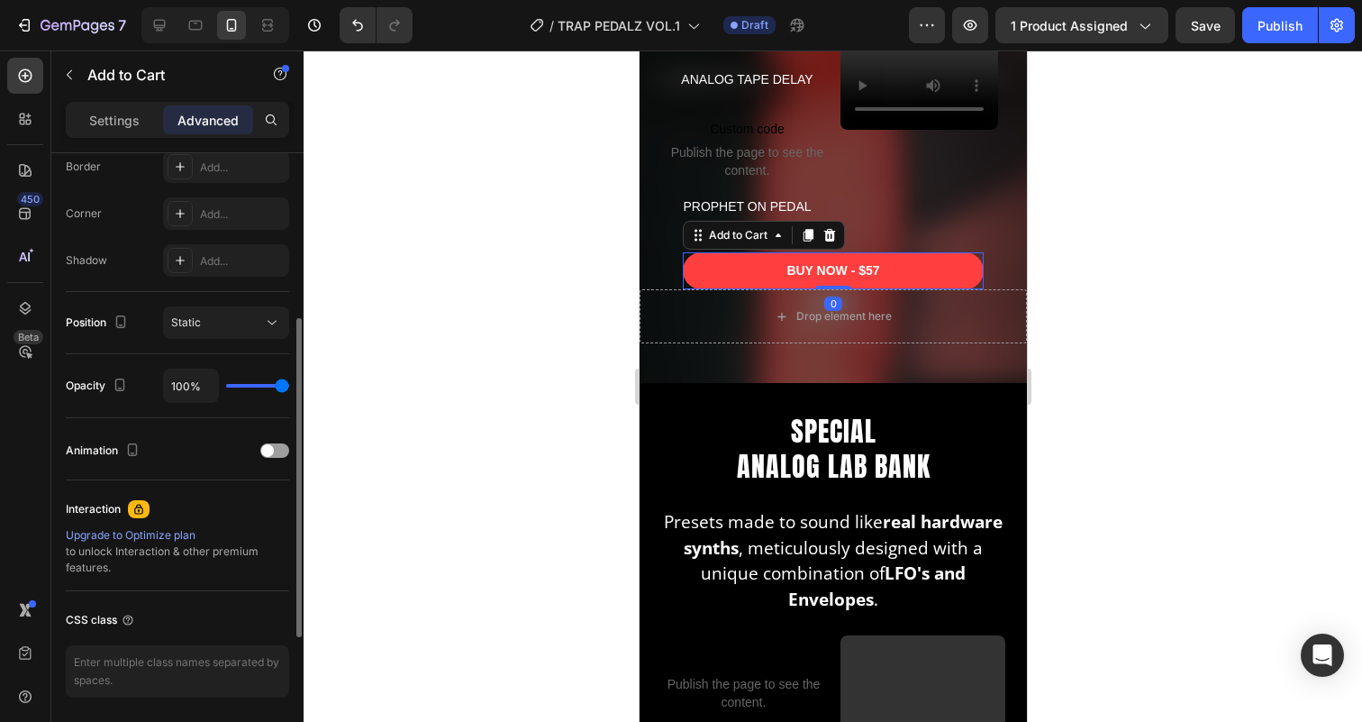
scroll to position [549, 0]
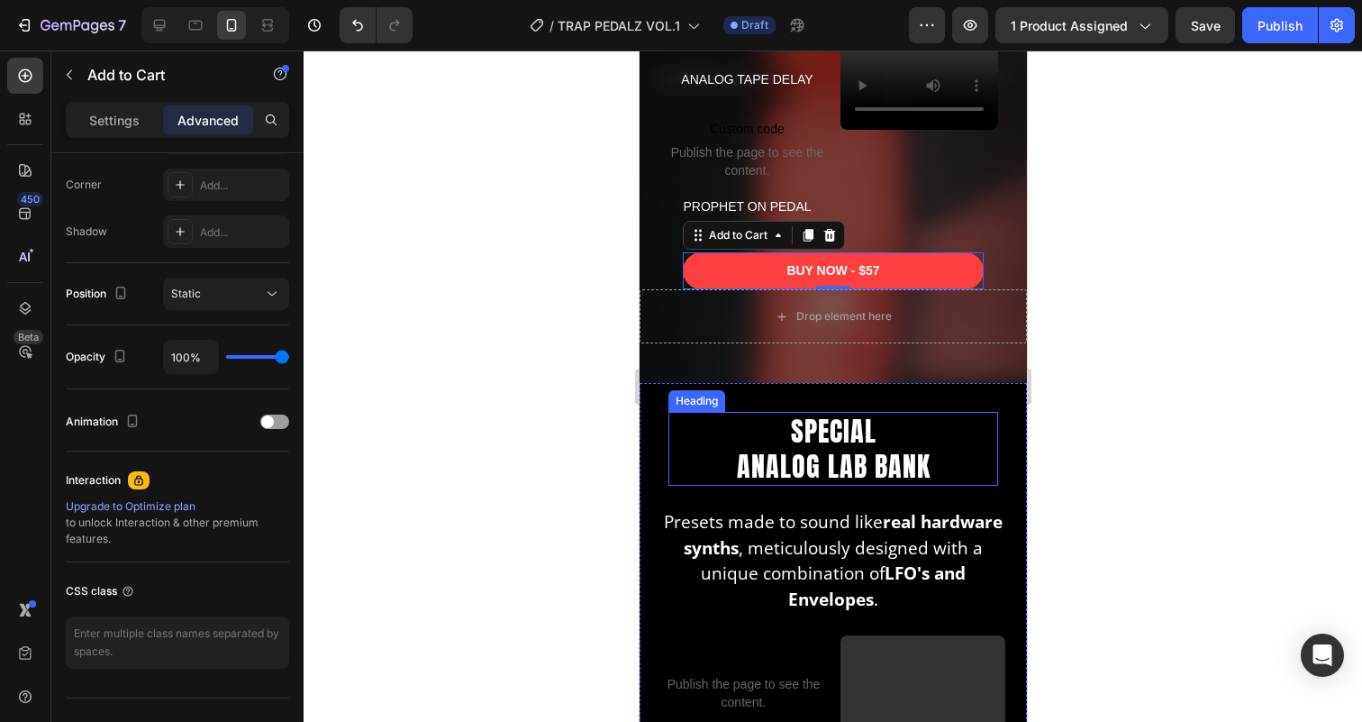
click at [799, 449] on h2 "SPECIAL ANALOG LAB BANK" at bounding box center [832, 449] width 330 height 74
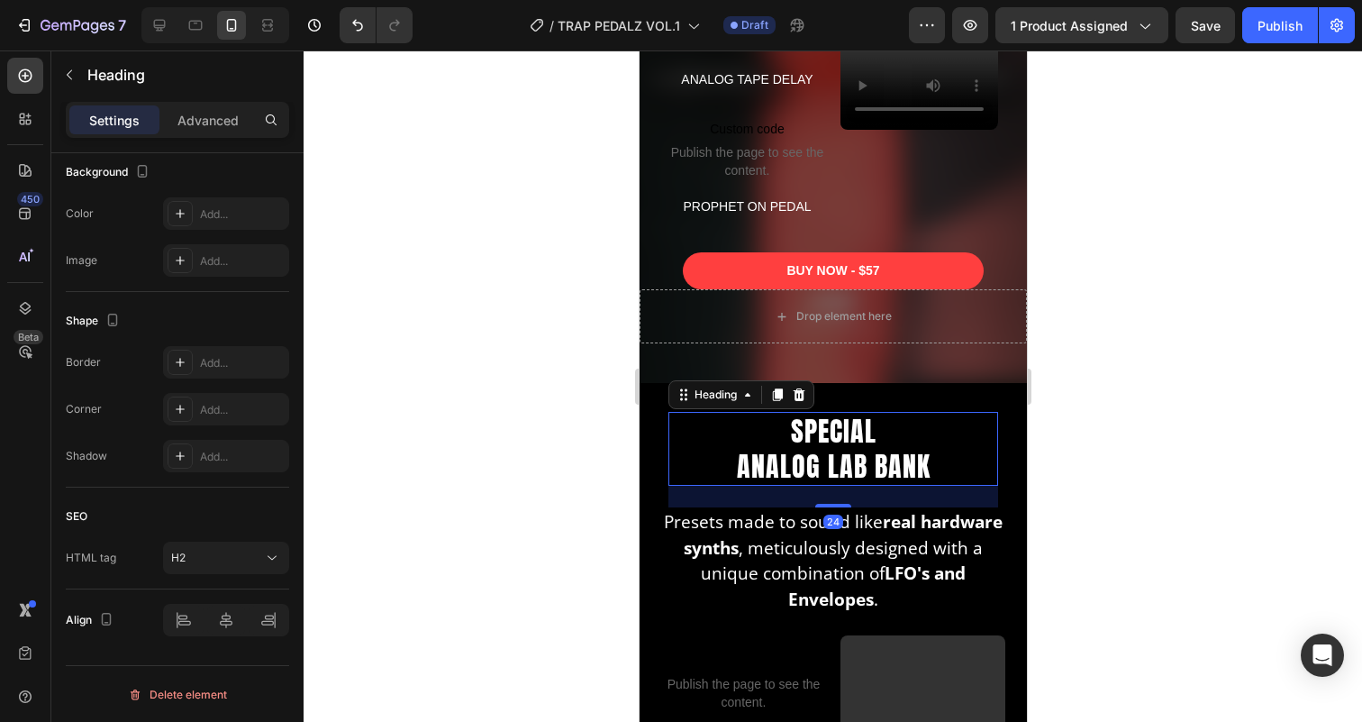
scroll to position [0, 0]
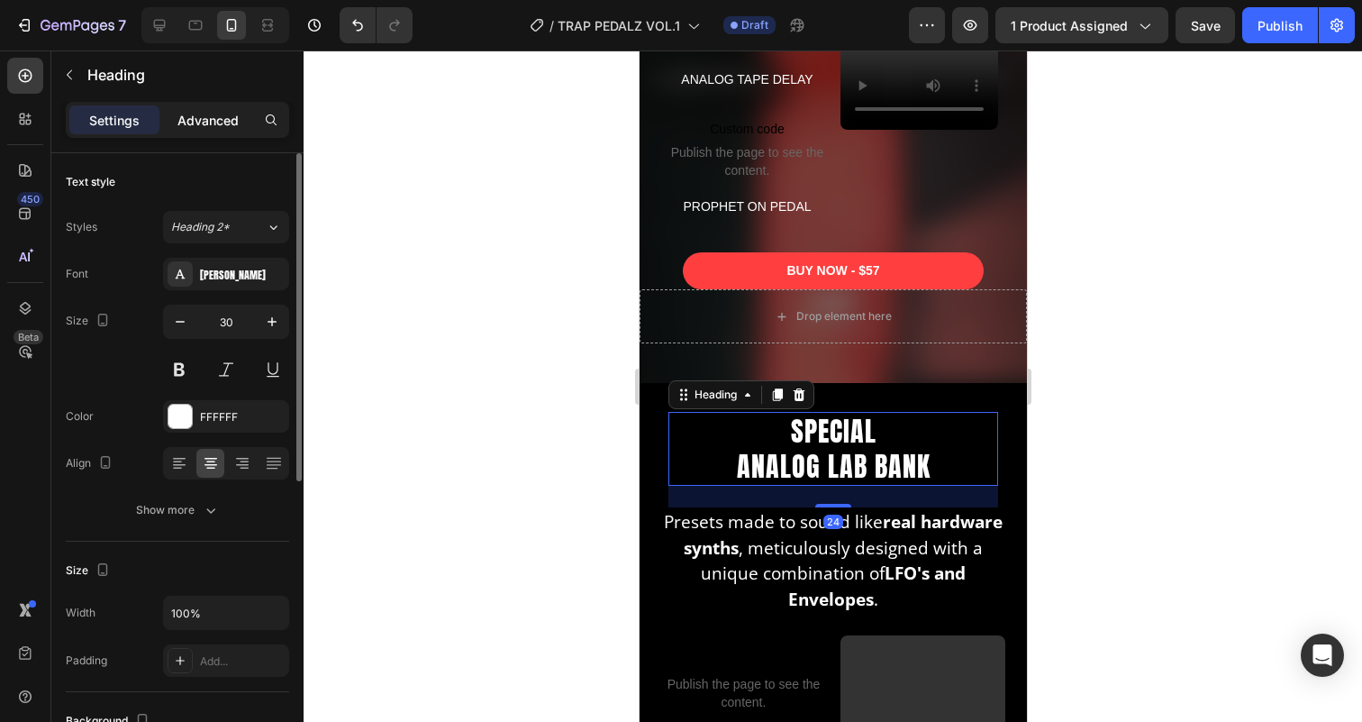
click at [227, 108] on div "Advanced" at bounding box center [208, 119] width 90 height 29
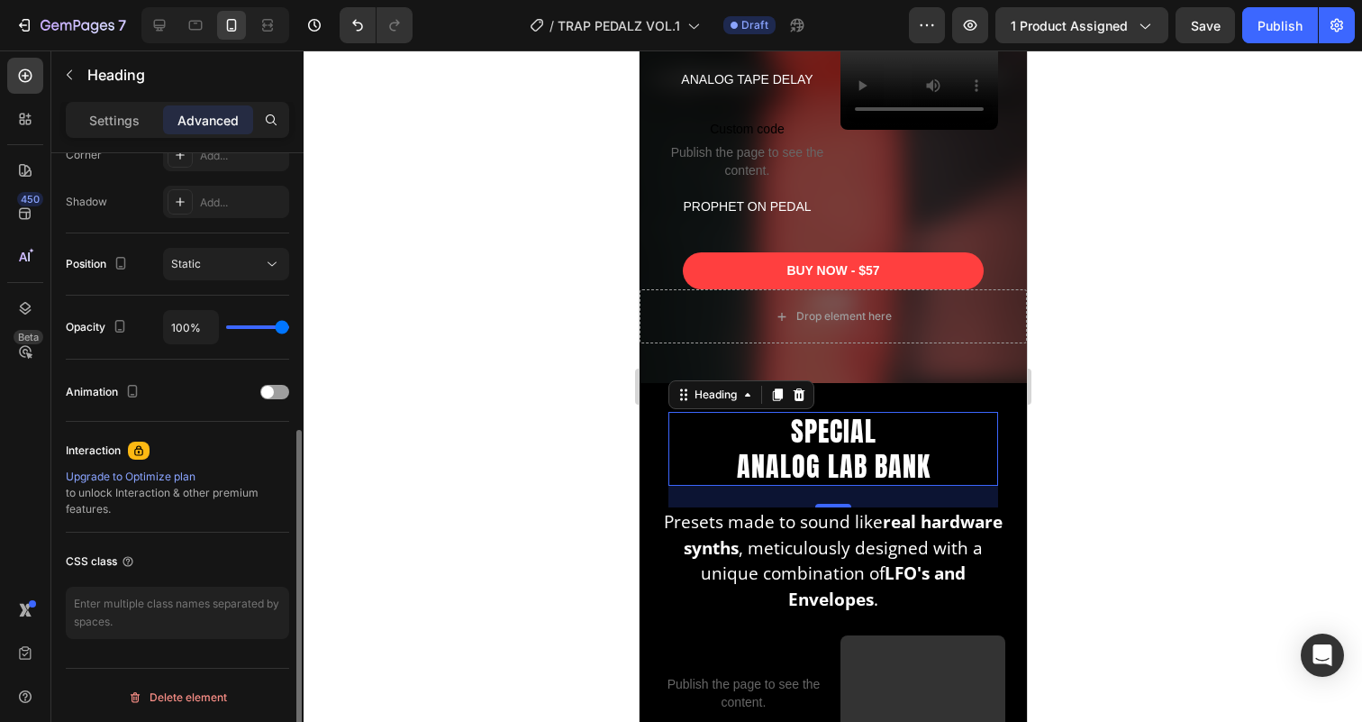
scroll to position [582, 0]
click at [276, 390] on div at bounding box center [274, 388] width 29 height 14
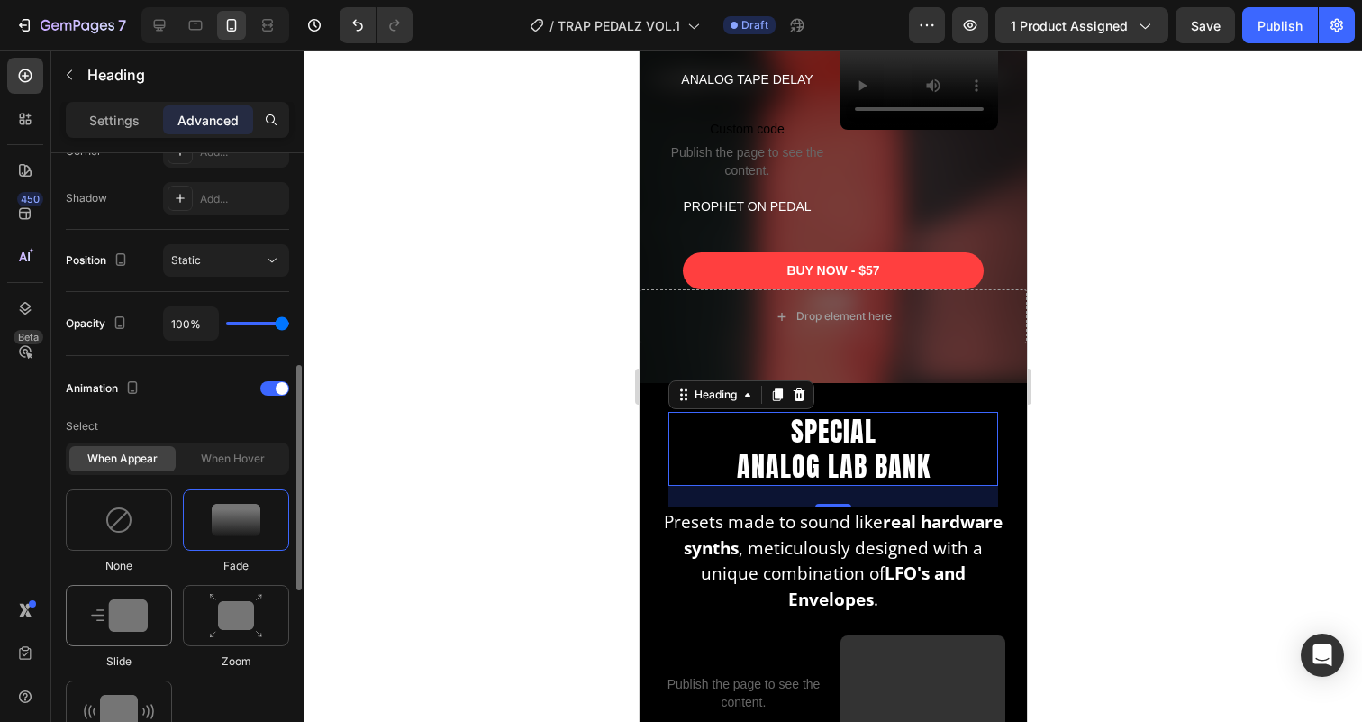
click at [131, 618] on img at bounding box center [119, 615] width 57 height 32
click at [259, 509] on img at bounding box center [236, 520] width 49 height 32
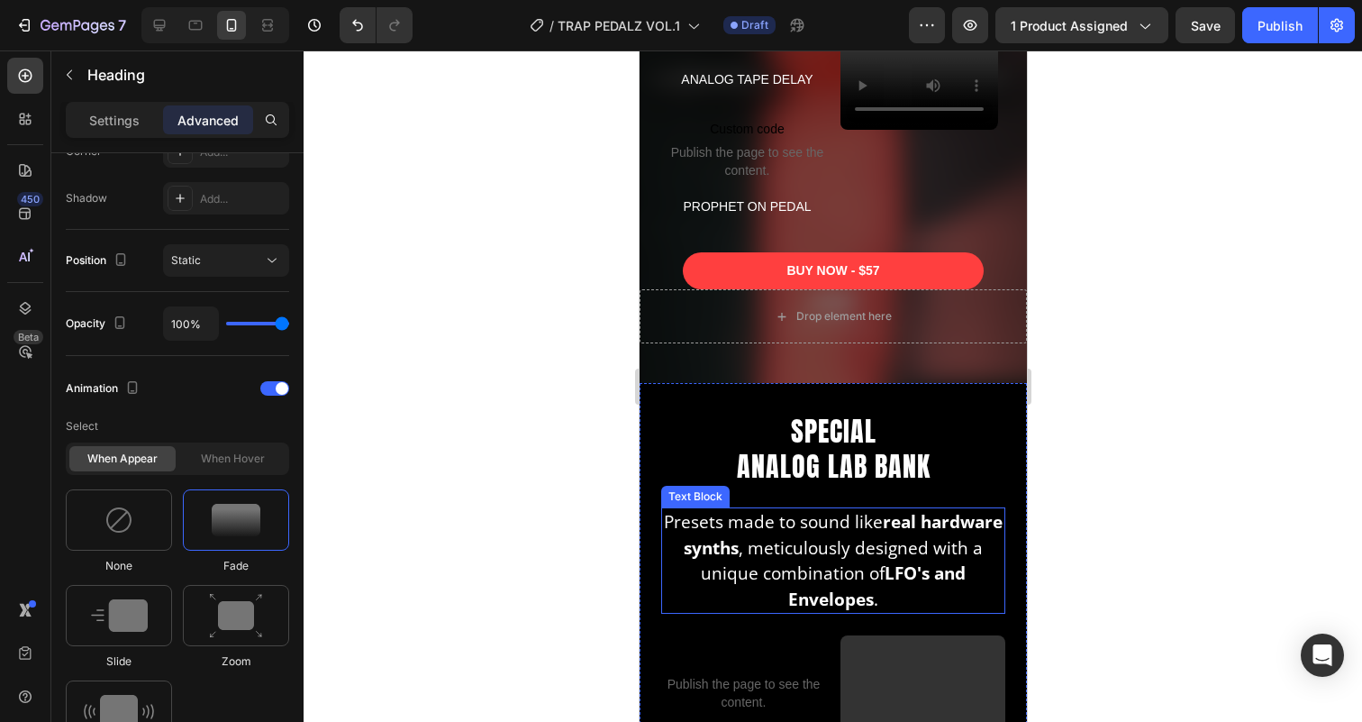
click at [863, 548] on p "Presets made to sound like real hardware synths , meticulously designed with a …" at bounding box center [832, 560] width 340 height 103
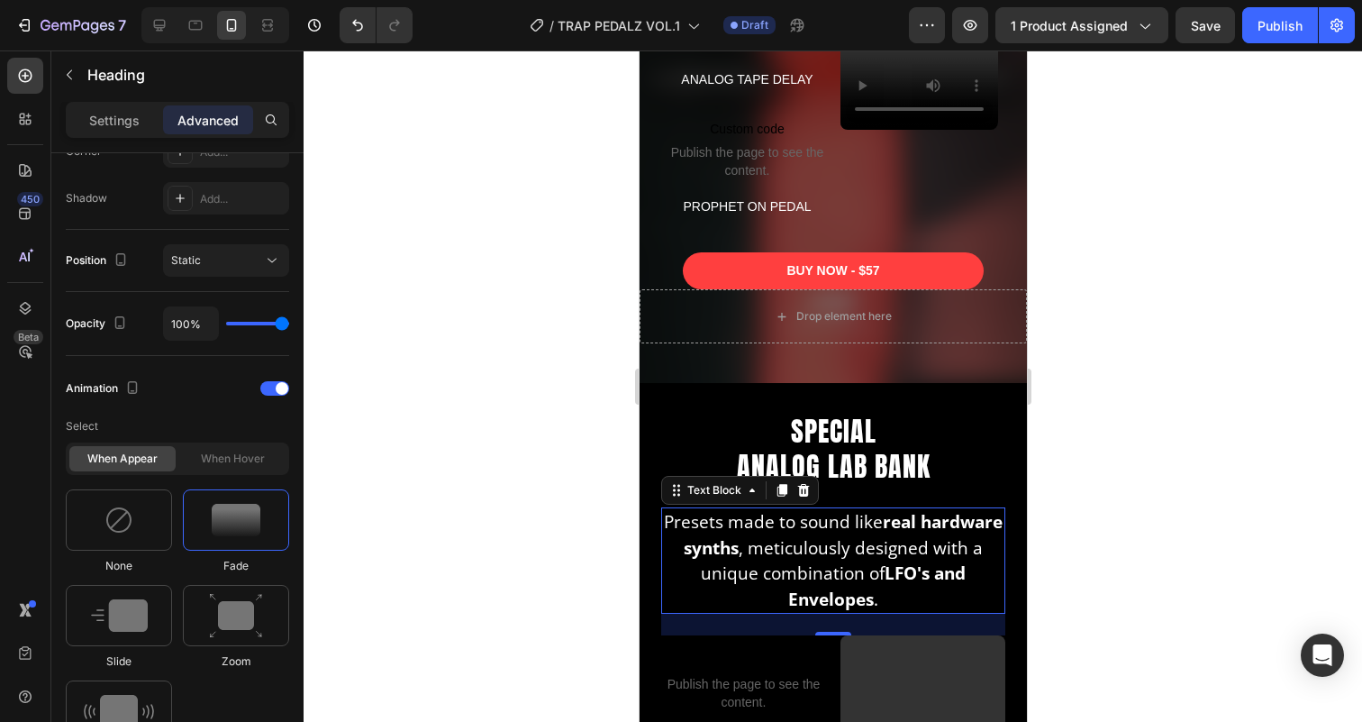
scroll to position [0, 0]
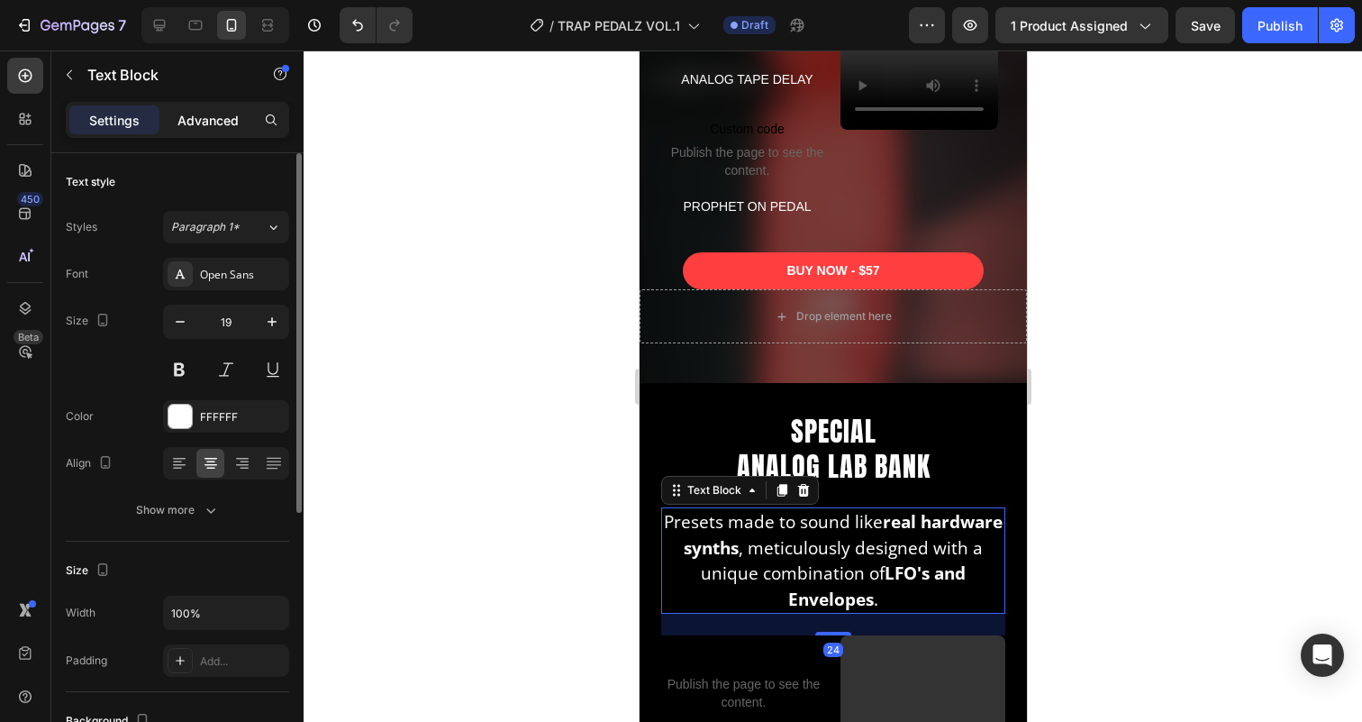
click at [207, 124] on p "Advanced" at bounding box center [207, 120] width 61 height 19
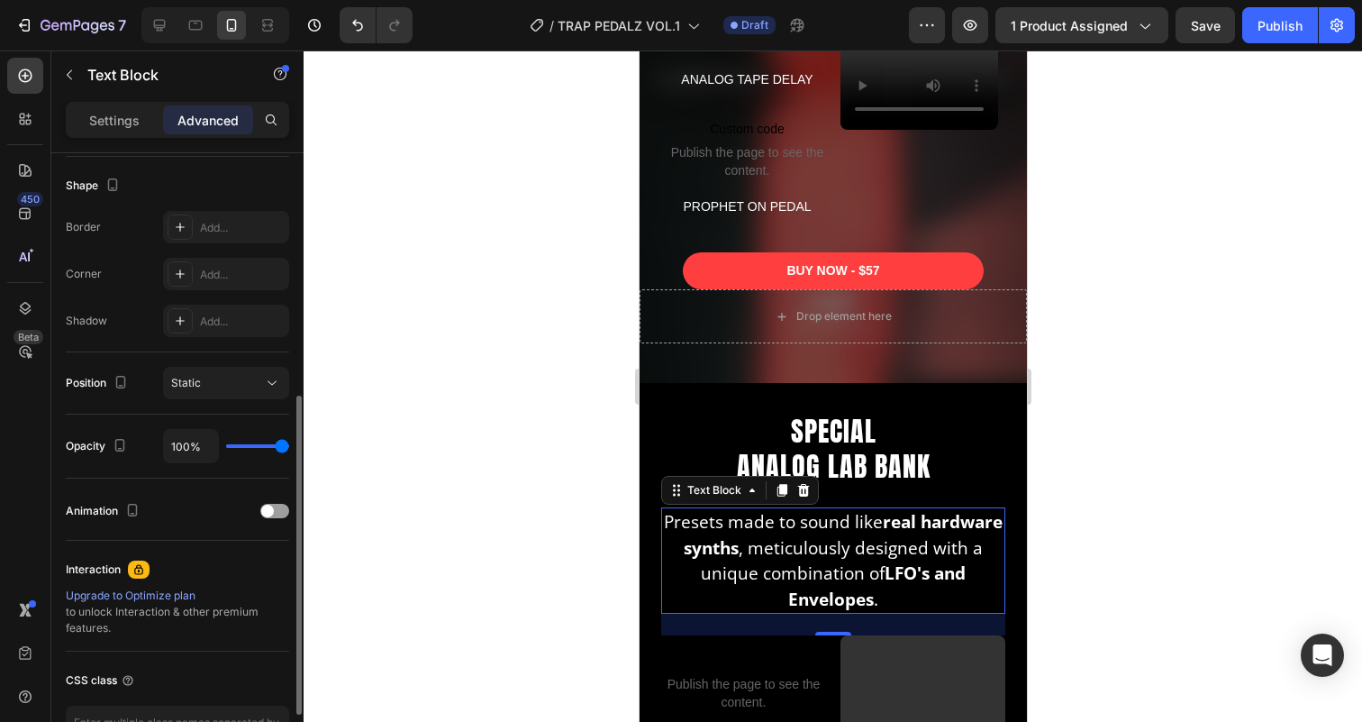
scroll to position [467, 0]
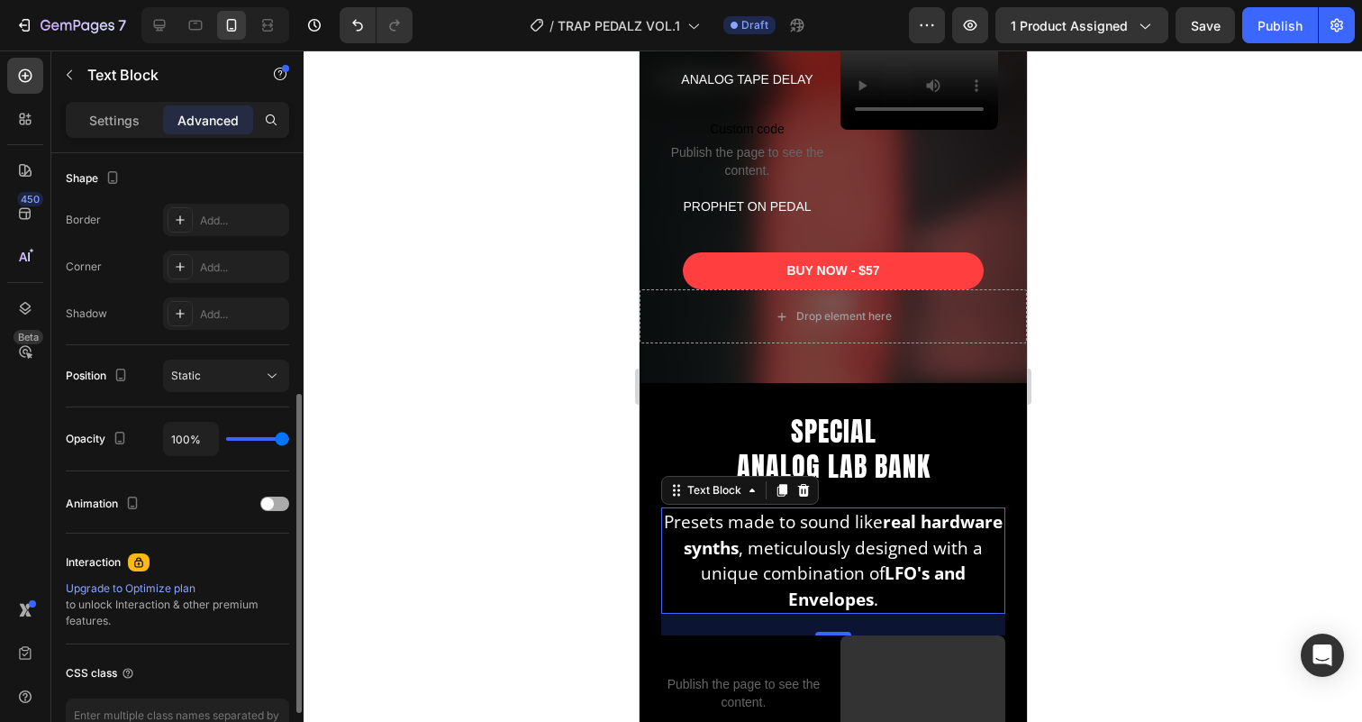
click at [261, 504] on span at bounding box center [267, 503] width 13 height 13
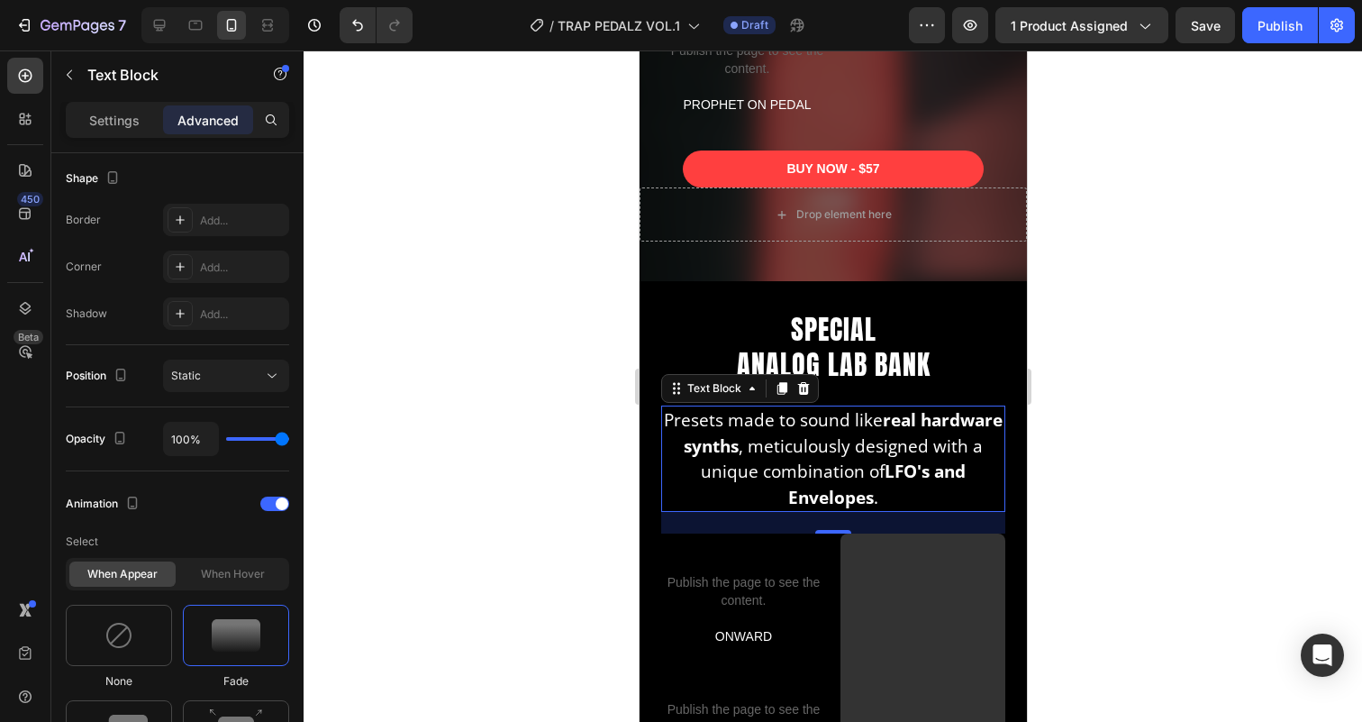
scroll to position [2633, 0]
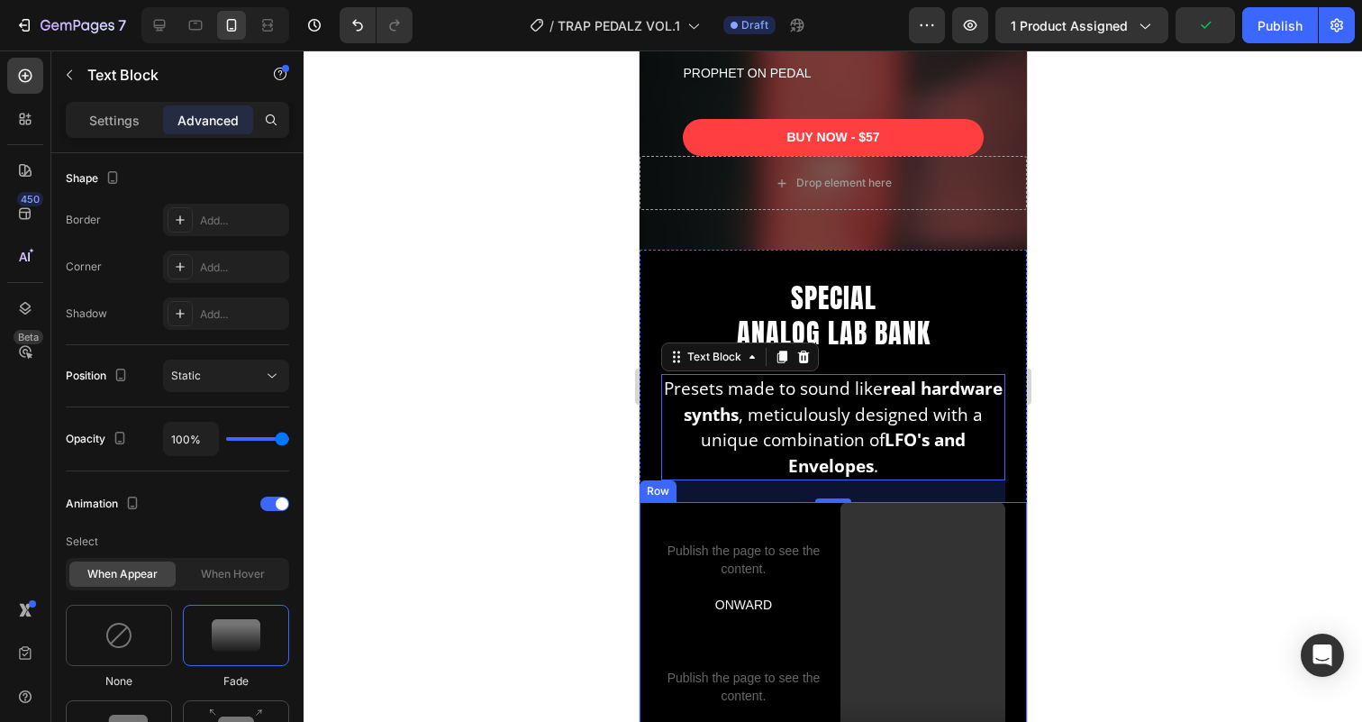
click at [828, 525] on div "Custom code Publish the page to see the content. Custom Code ONWARD Text Block …" at bounding box center [832, 693] width 387 height 382
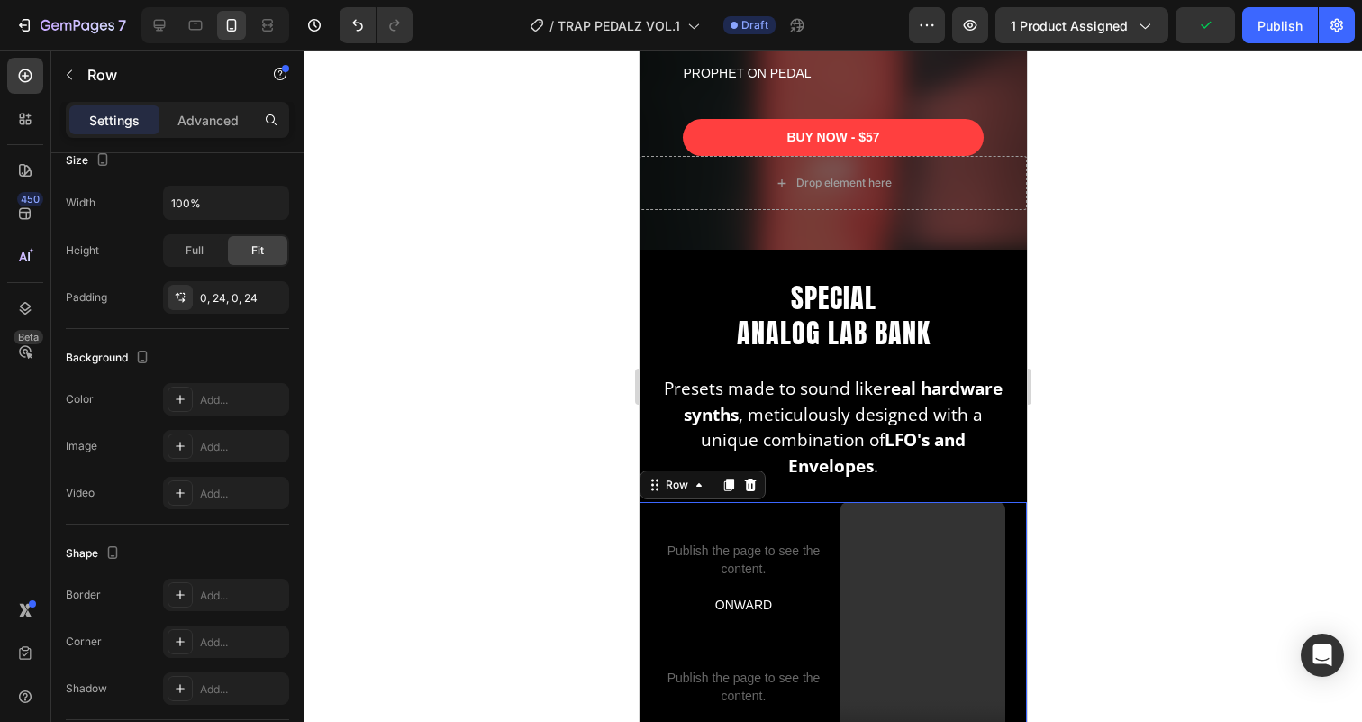
scroll to position [0, 0]
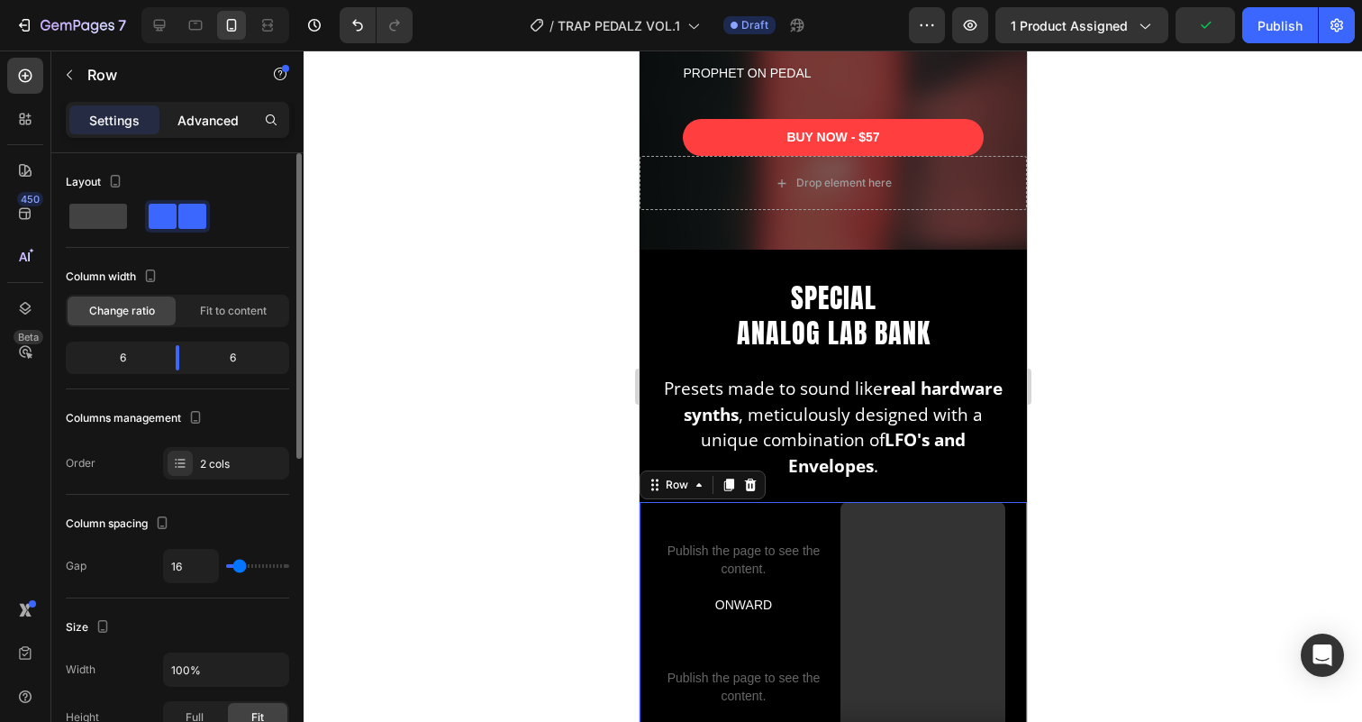
click at [220, 123] on p "Advanced" at bounding box center [207, 120] width 61 height 19
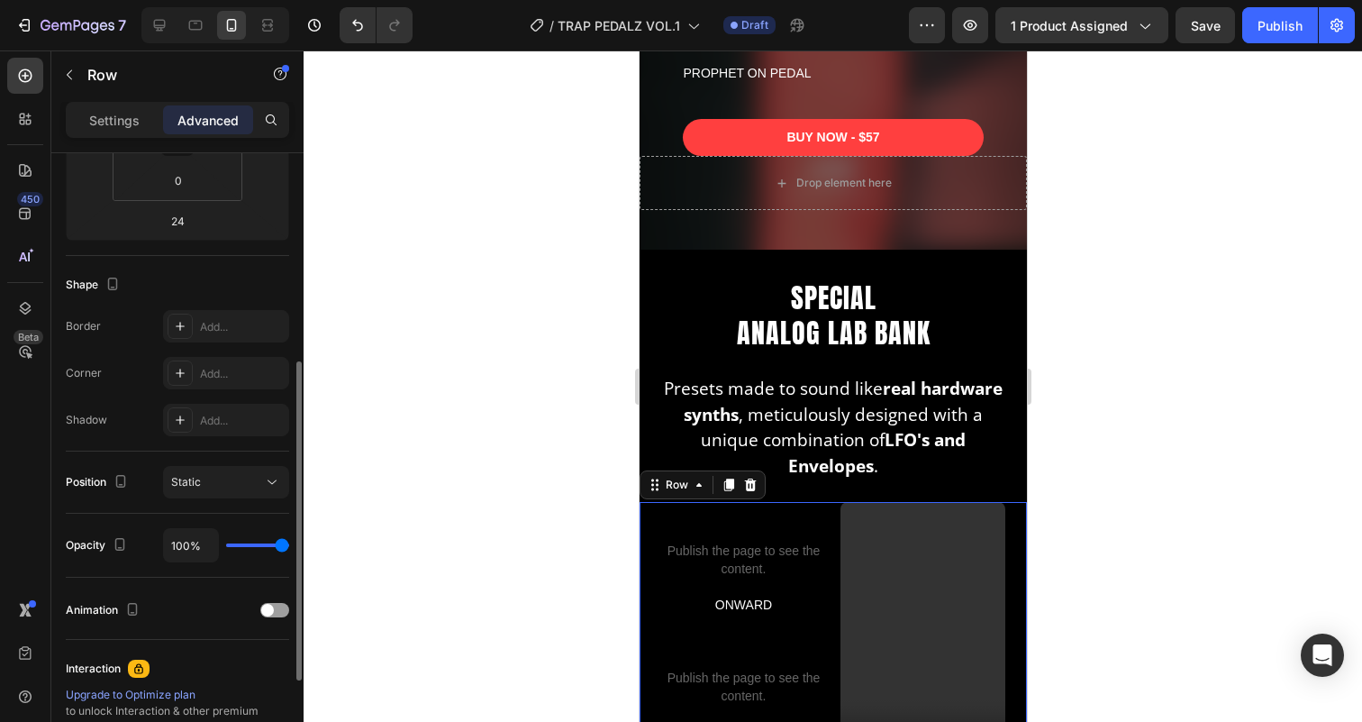
scroll to position [385, 0]
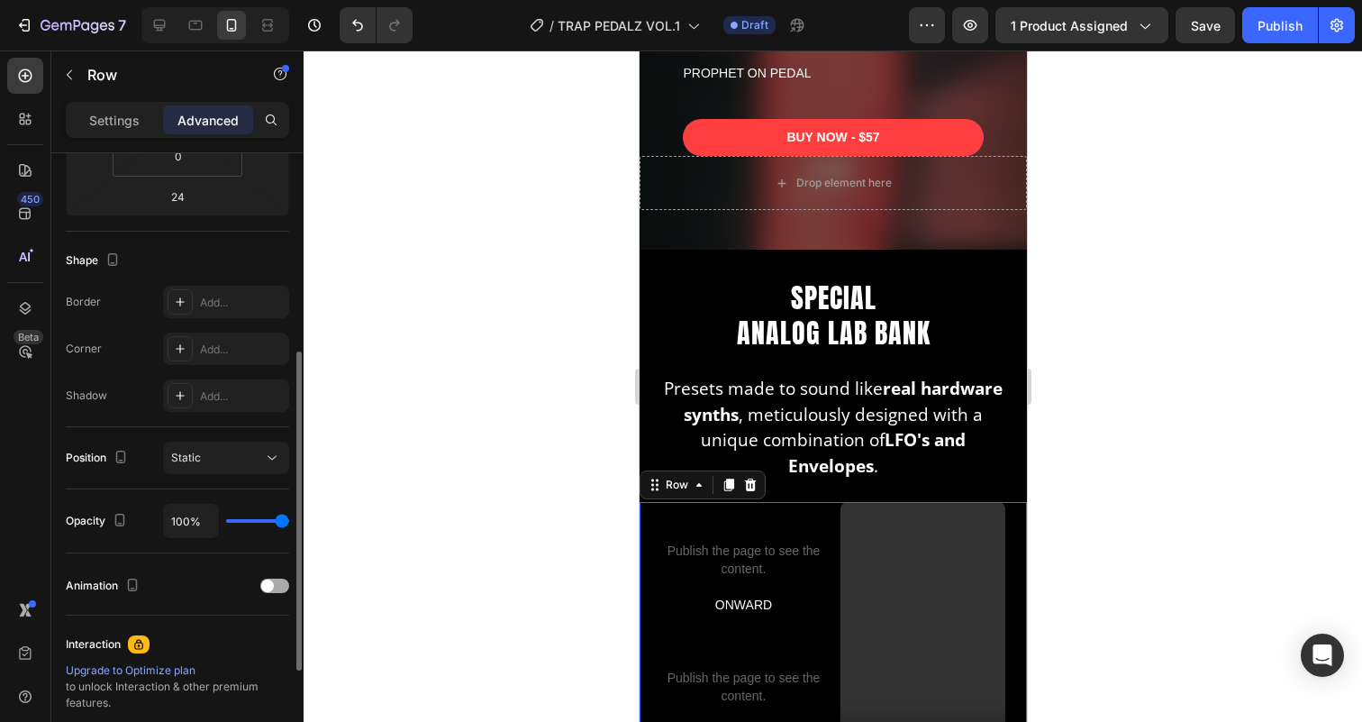
click at [271, 587] on span at bounding box center [267, 585] width 13 height 13
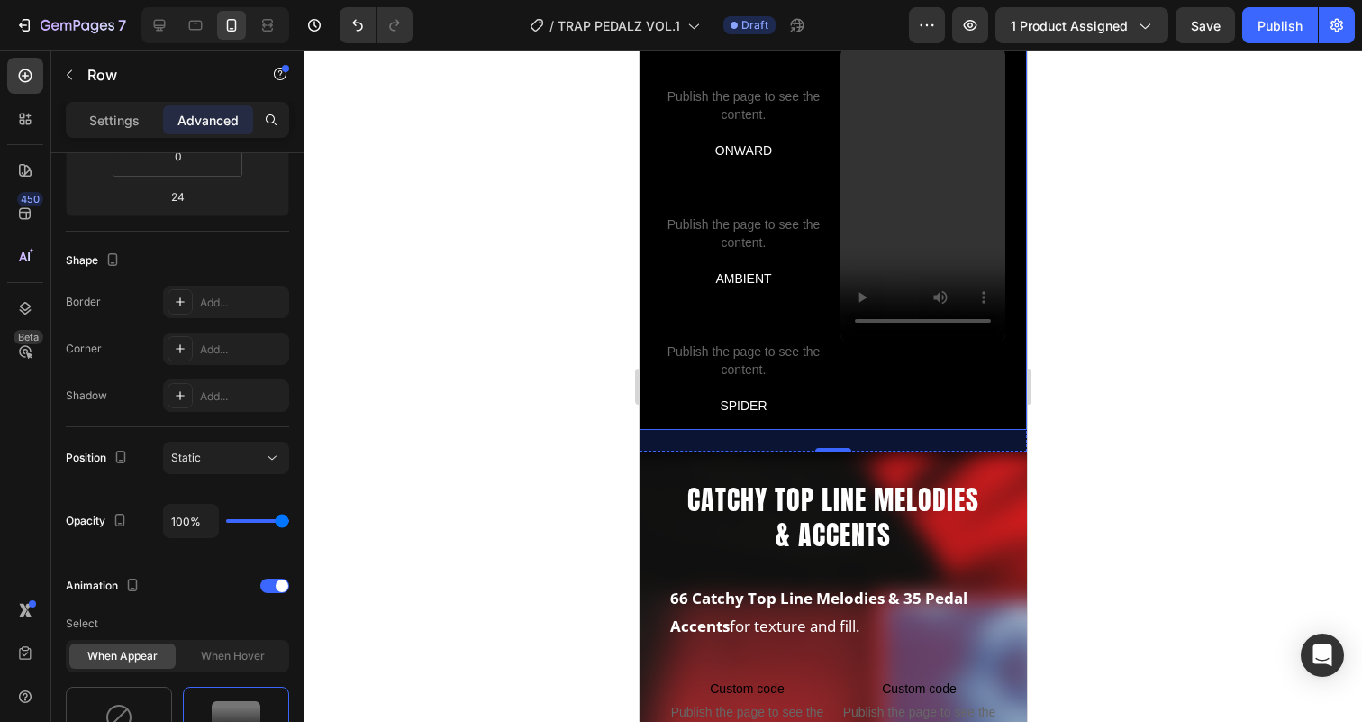
scroll to position [3108, 0]
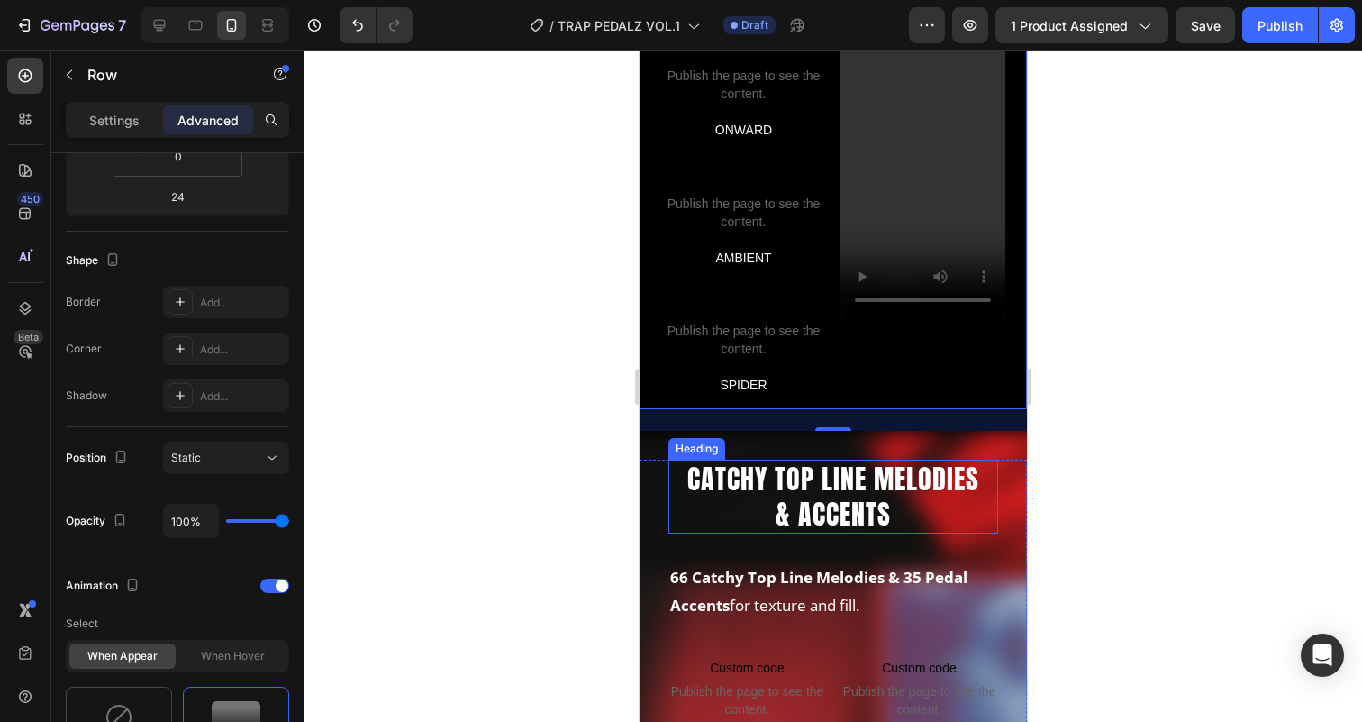
click at [835, 482] on h2 "CATCHY TOP LINE MELODIES & ACCENTS" at bounding box center [832, 496] width 330 height 74
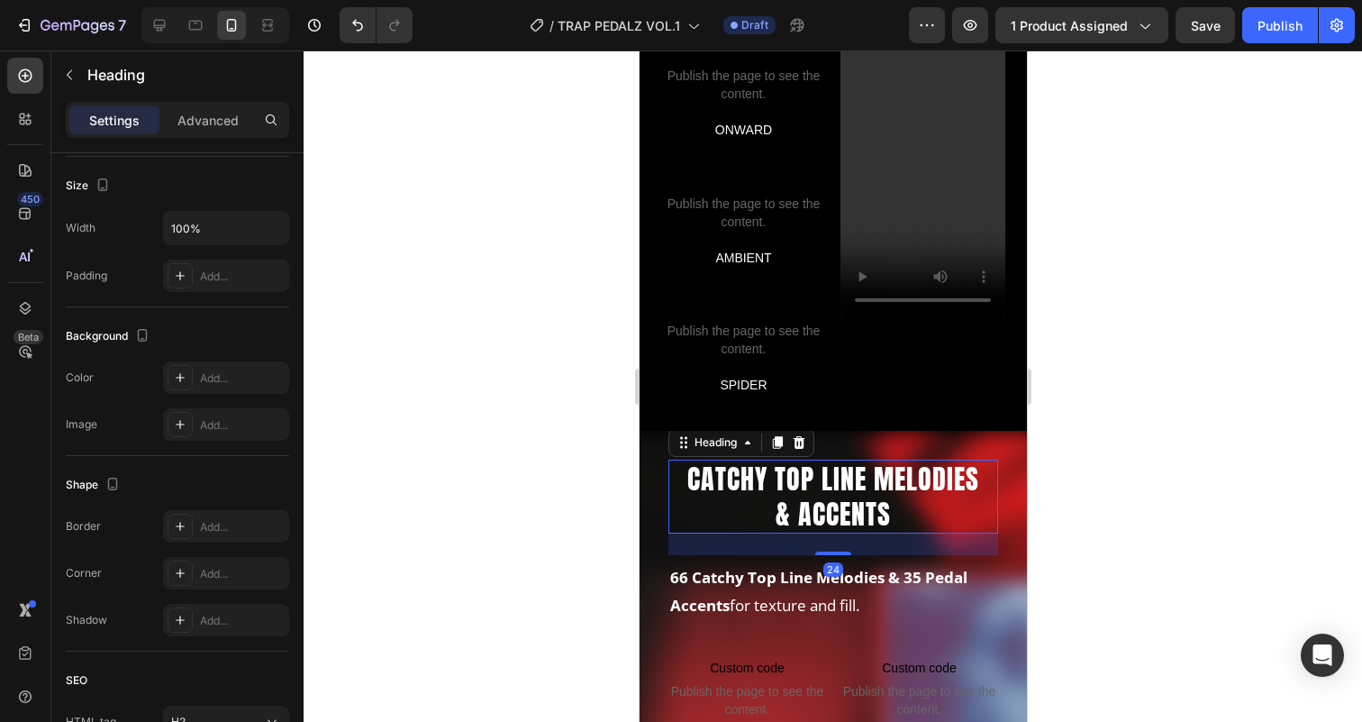
scroll to position [0, 0]
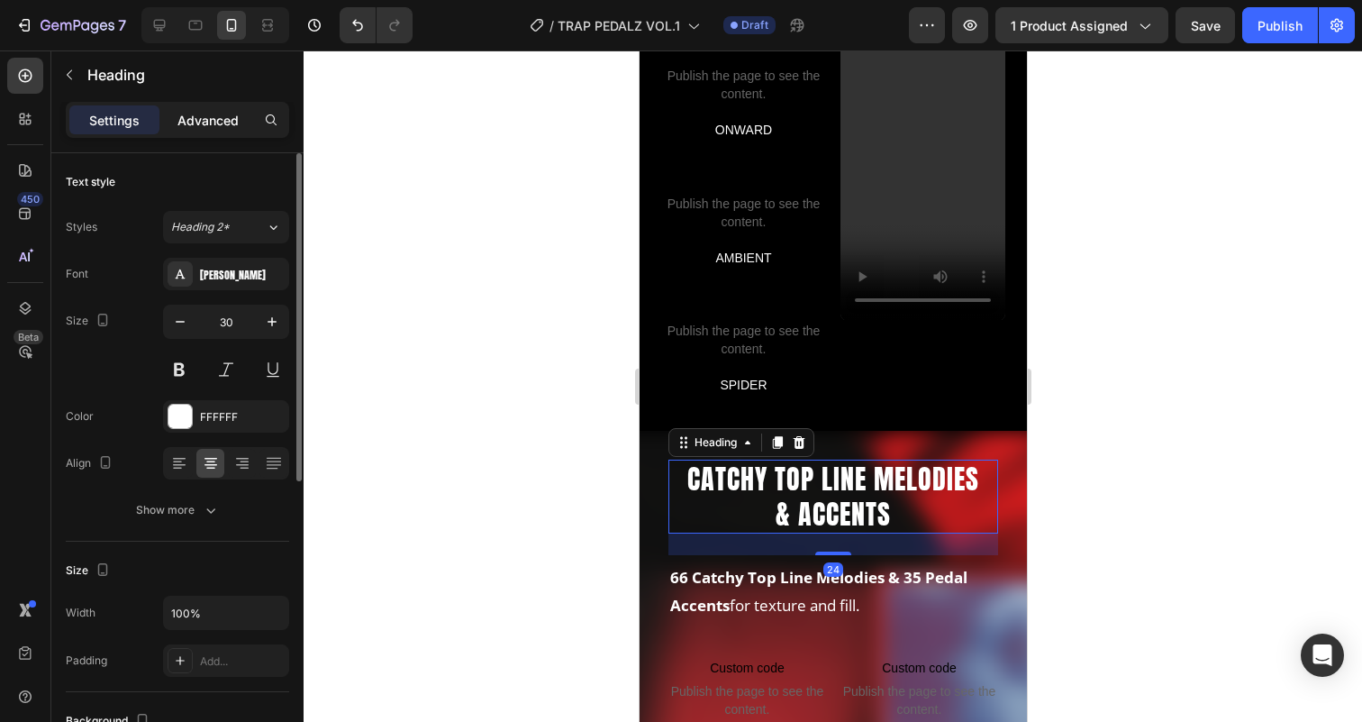
click at [236, 128] on p "Advanced" at bounding box center [207, 120] width 61 height 19
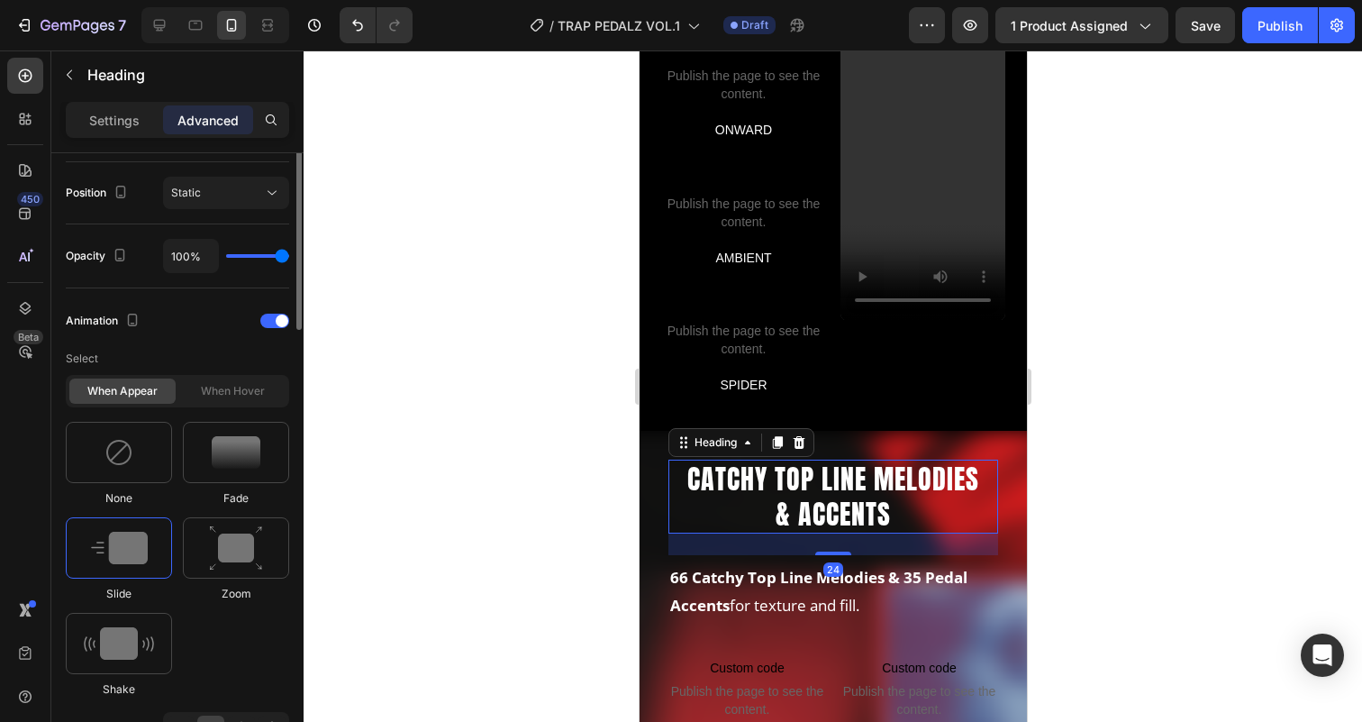
scroll to position [714, 0]
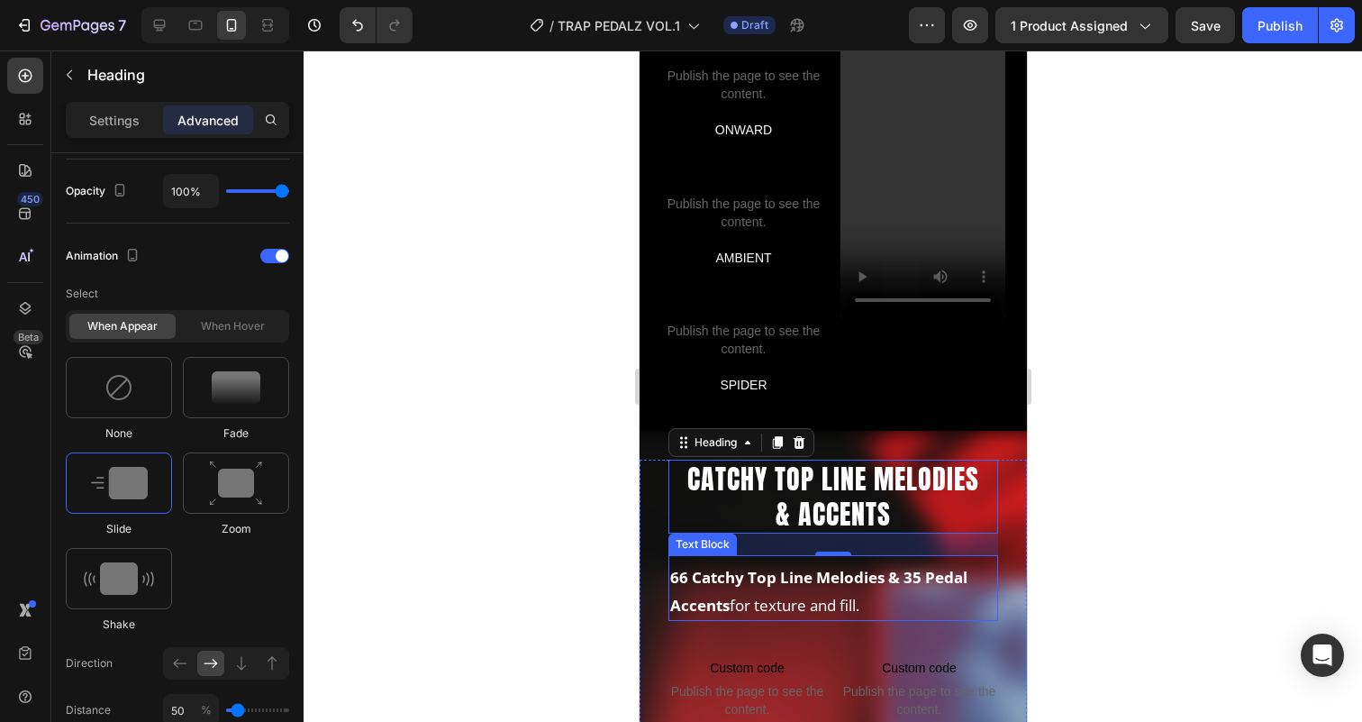
click at [803, 573] on strong "66 Catchy Top Line Melodies & 35 Pedal Accents" at bounding box center [817, 591] width 297 height 49
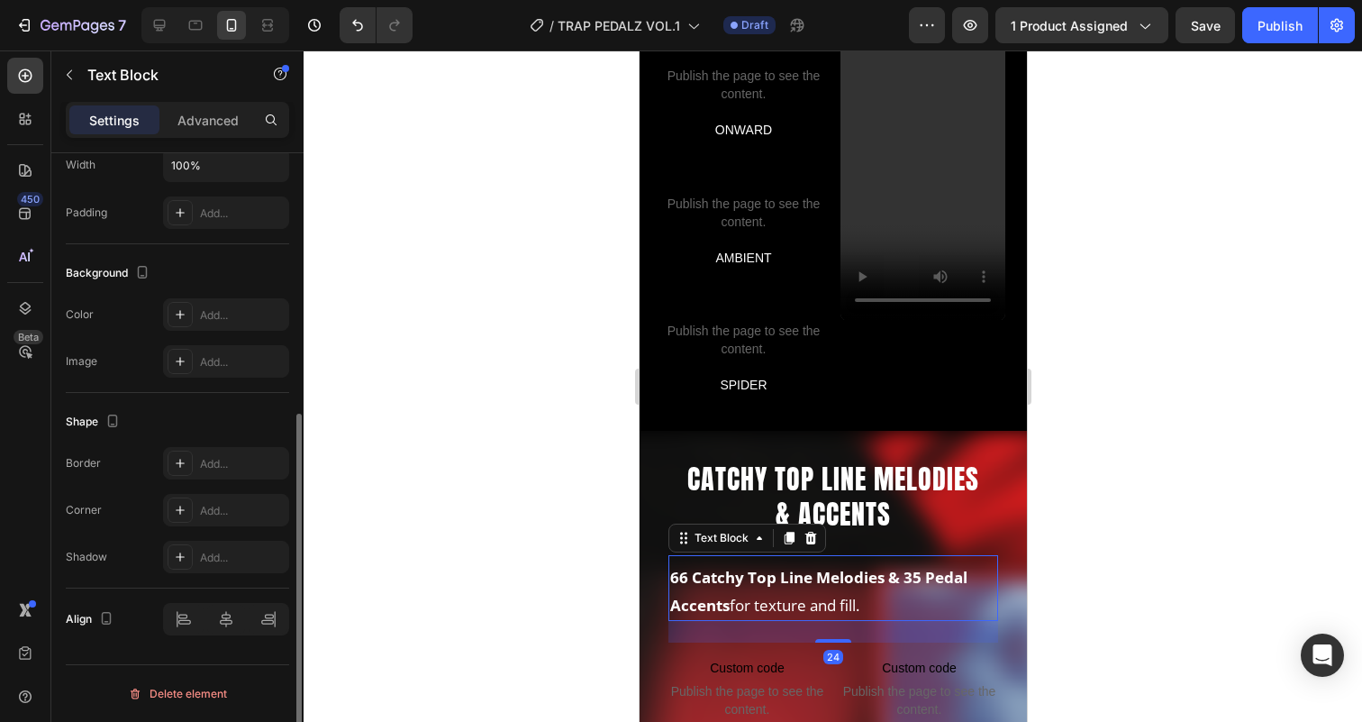
scroll to position [0, 0]
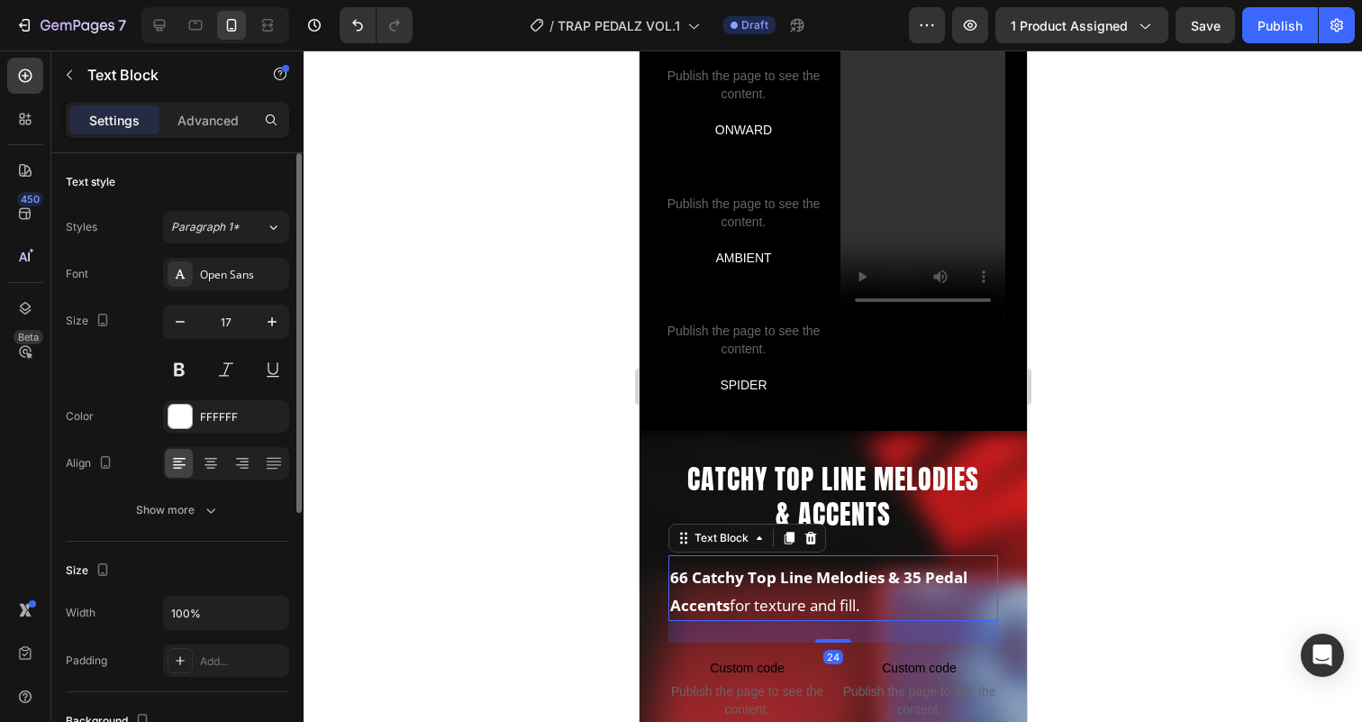
click at [217, 141] on div "Settings Advanced" at bounding box center [177, 127] width 252 height 51
click at [213, 115] on p "Advanced" at bounding box center [207, 120] width 61 height 19
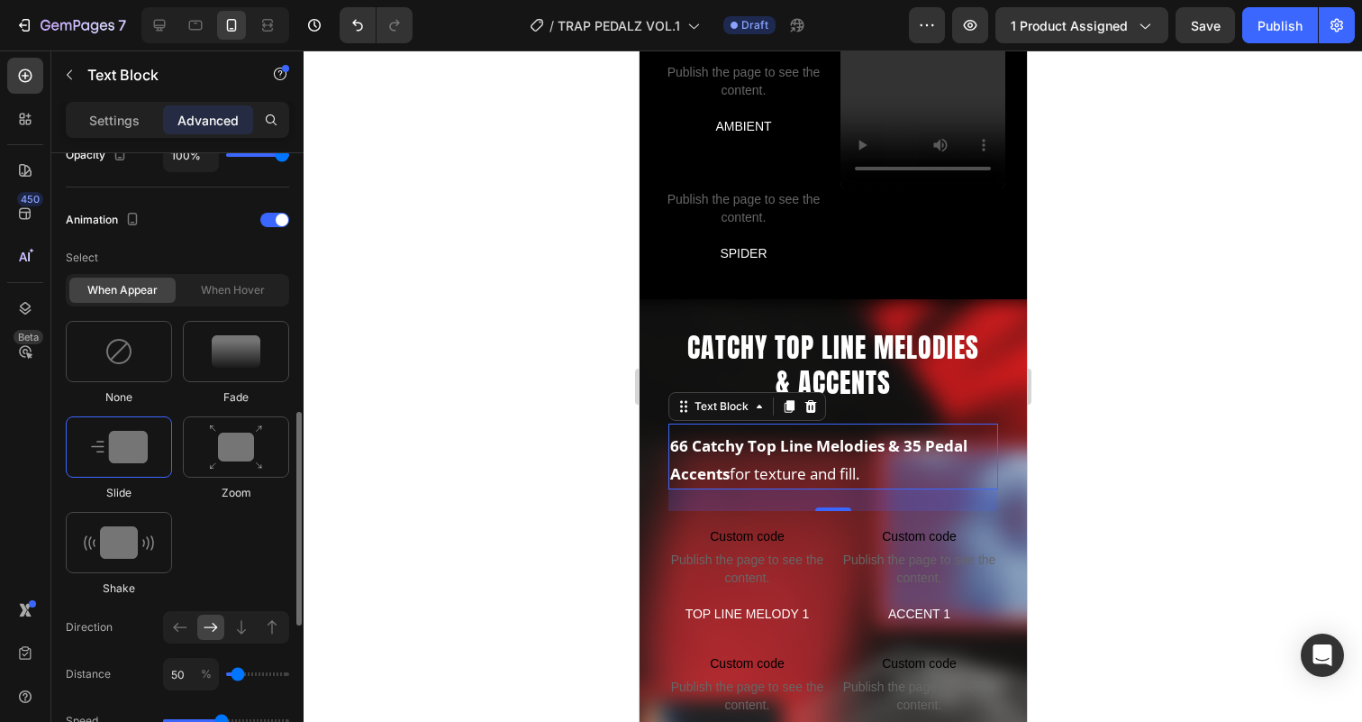
scroll to position [3316, 0]
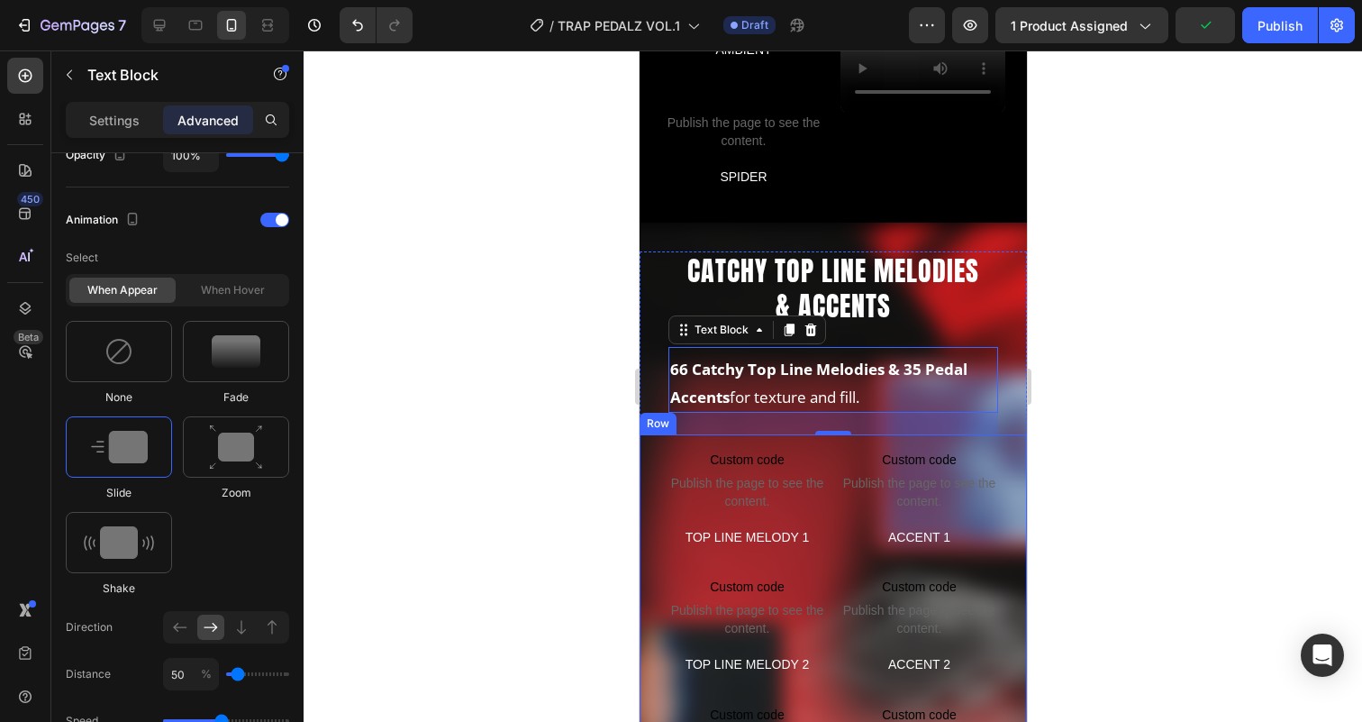
click at [836, 531] on div "Custom code Publish the page to see the content. Custom Code TOP LINE MELODY 1 …" at bounding box center [832, 625] width 387 height 382
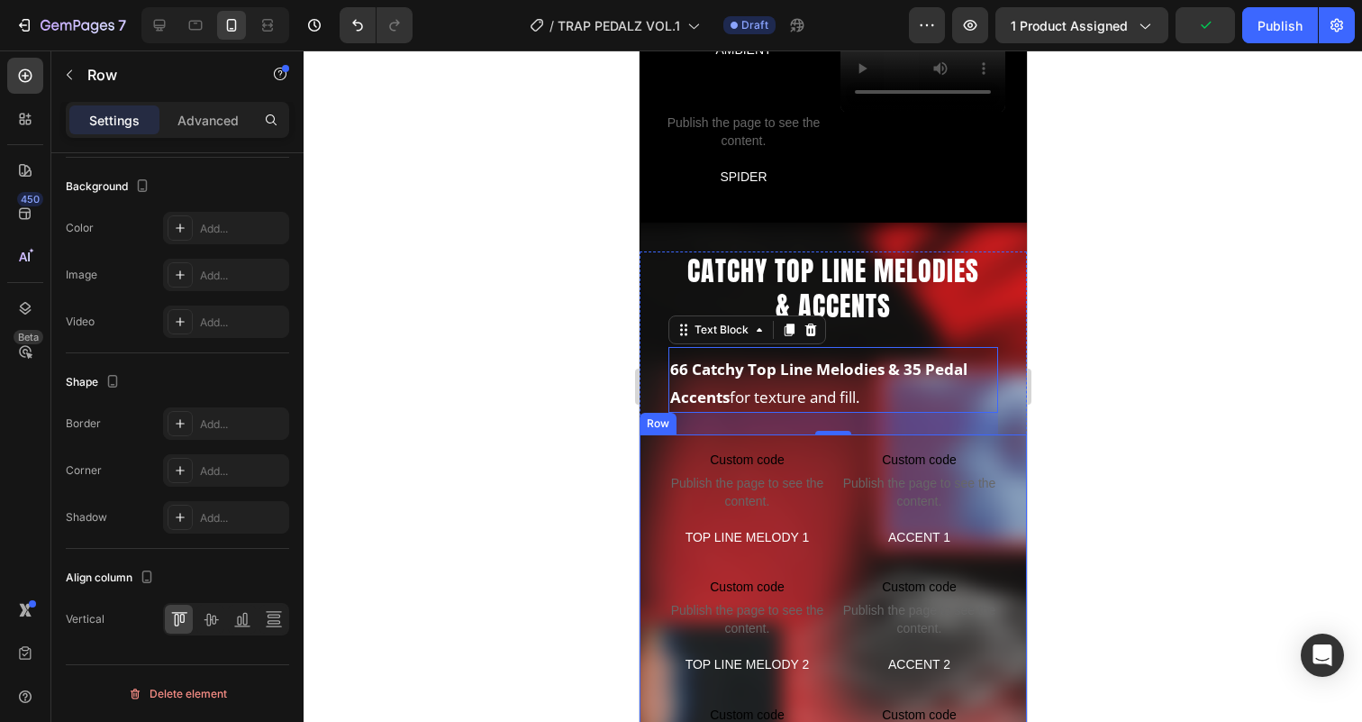
scroll to position [0, 0]
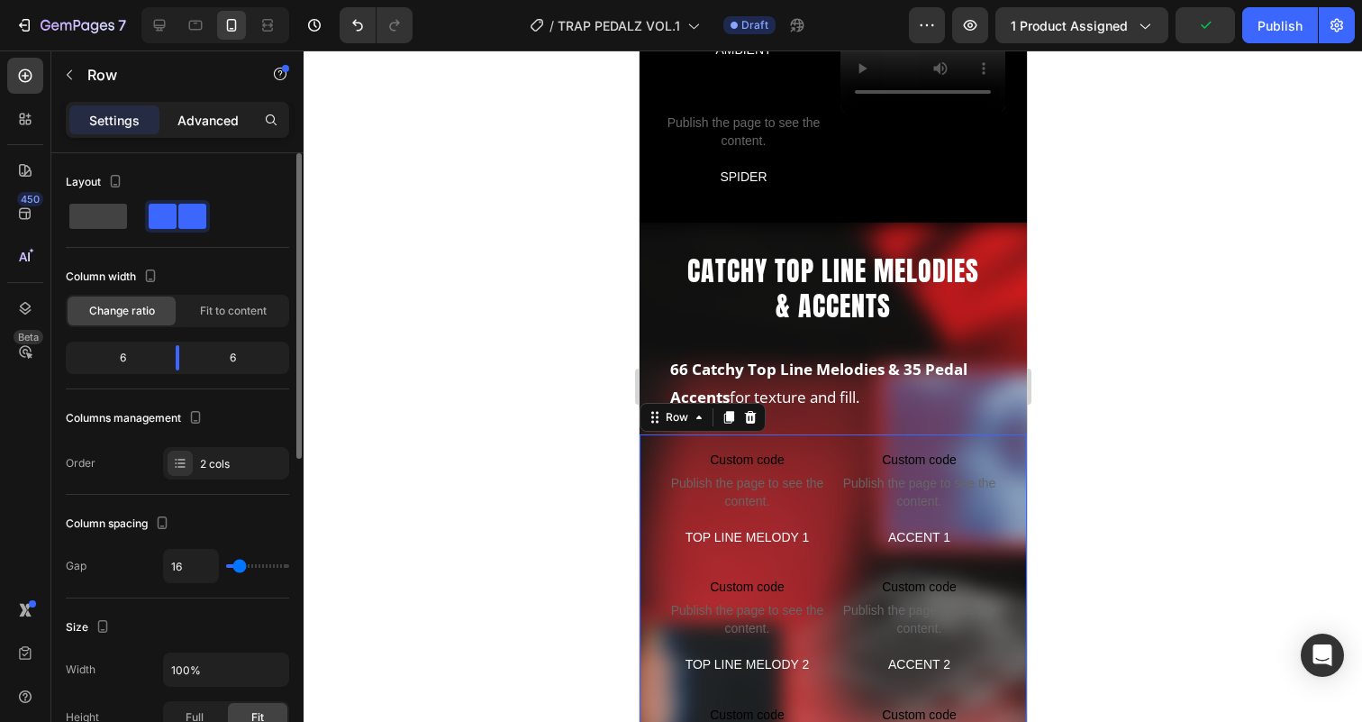
click at [215, 111] on p "Advanced" at bounding box center [207, 120] width 61 height 19
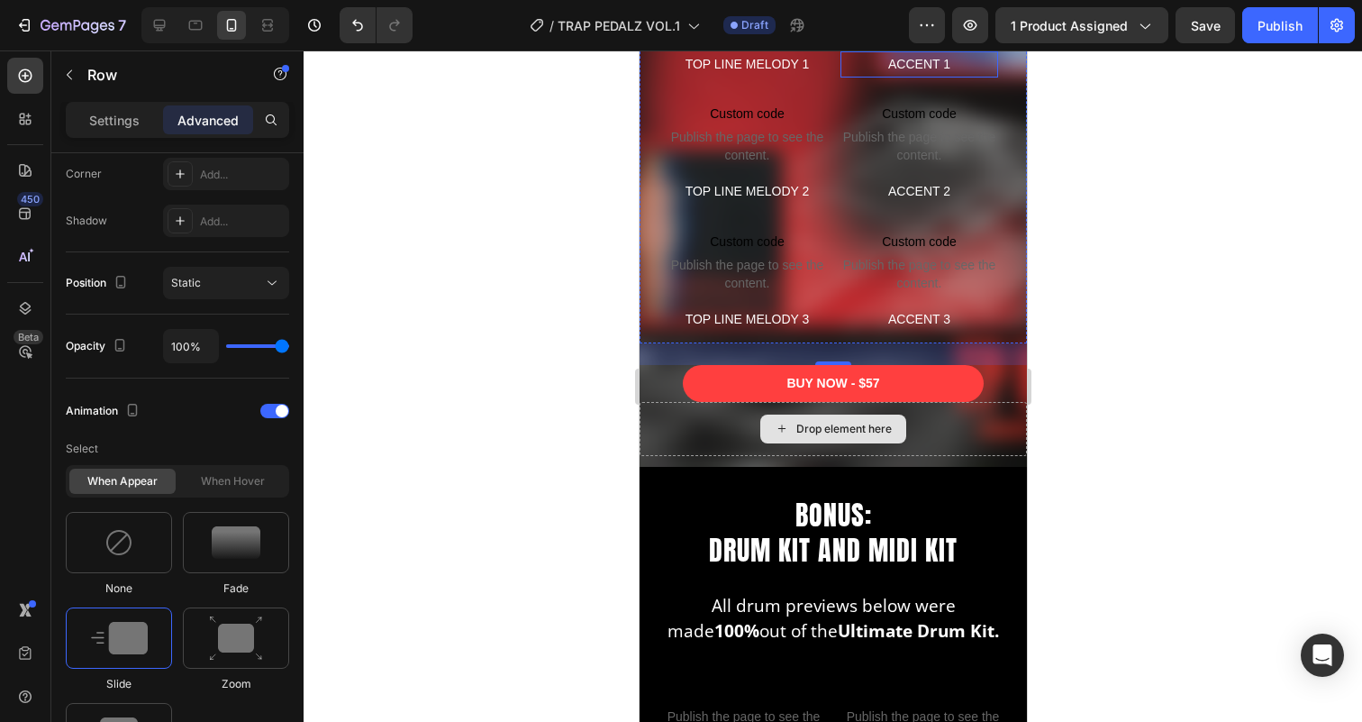
scroll to position [3889, 0]
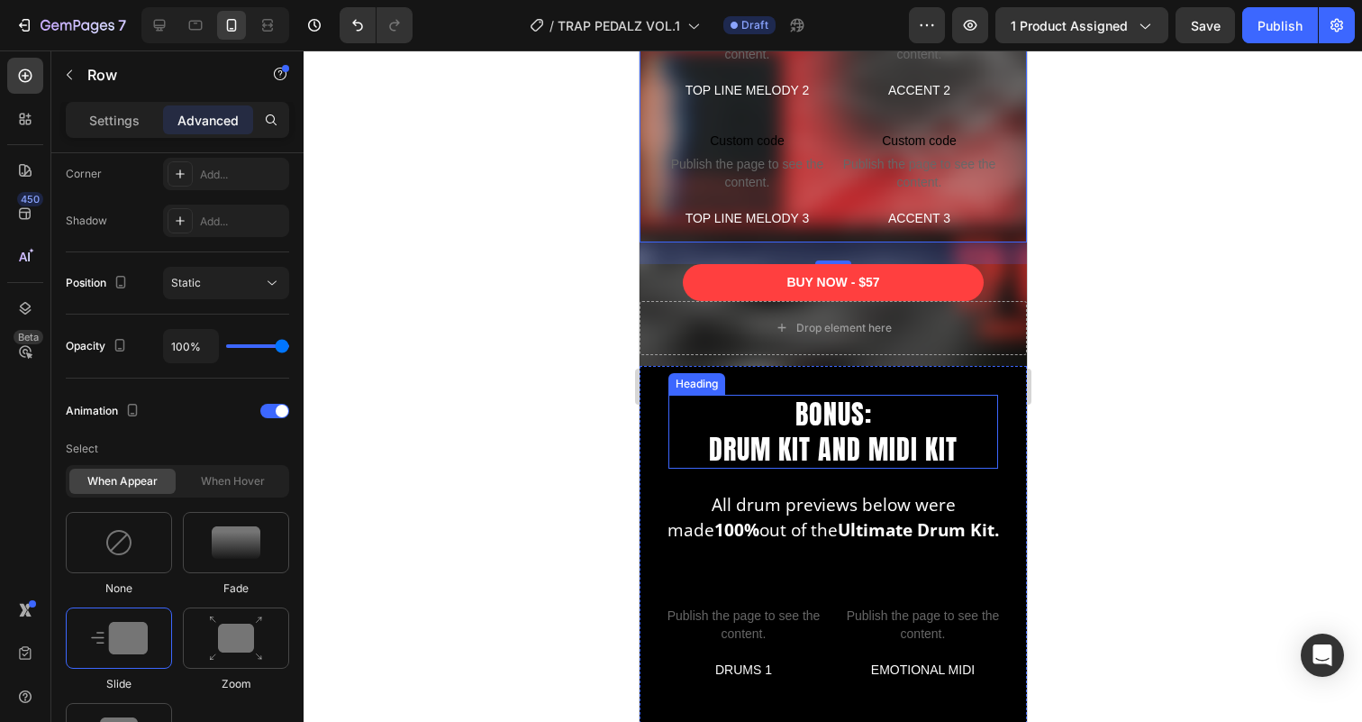
click at [830, 422] on h2 "BONUS: DRUM KIT AND MIDI KIT" at bounding box center [832, 432] width 330 height 74
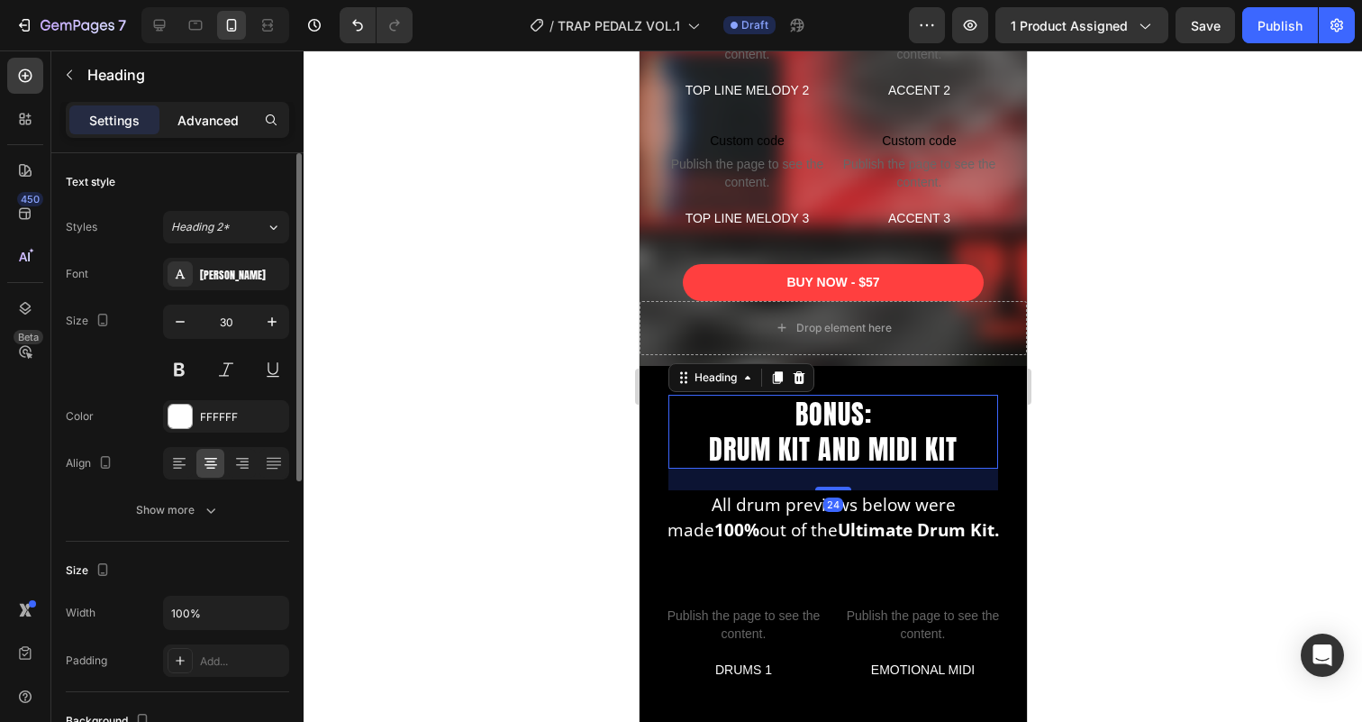
click at [226, 127] on p "Advanced" at bounding box center [207, 120] width 61 height 19
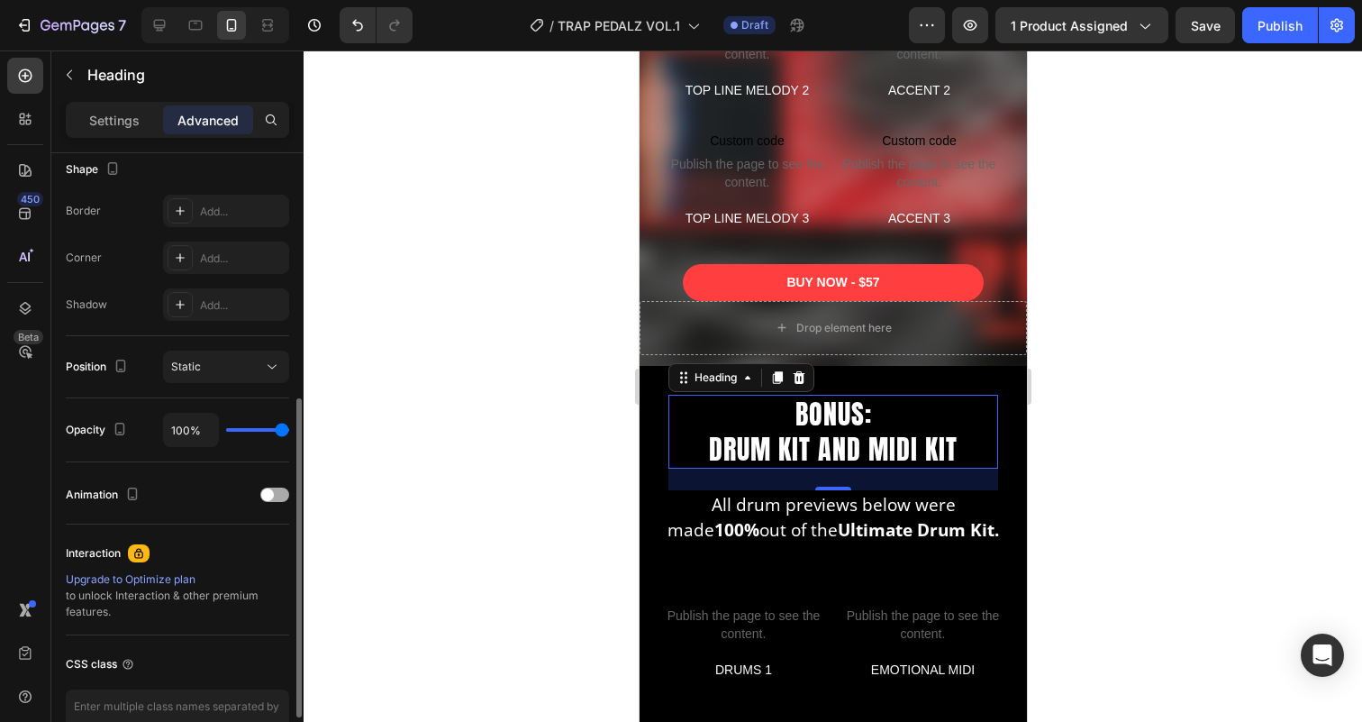
click at [264, 487] on div at bounding box center [274, 494] width 29 height 14
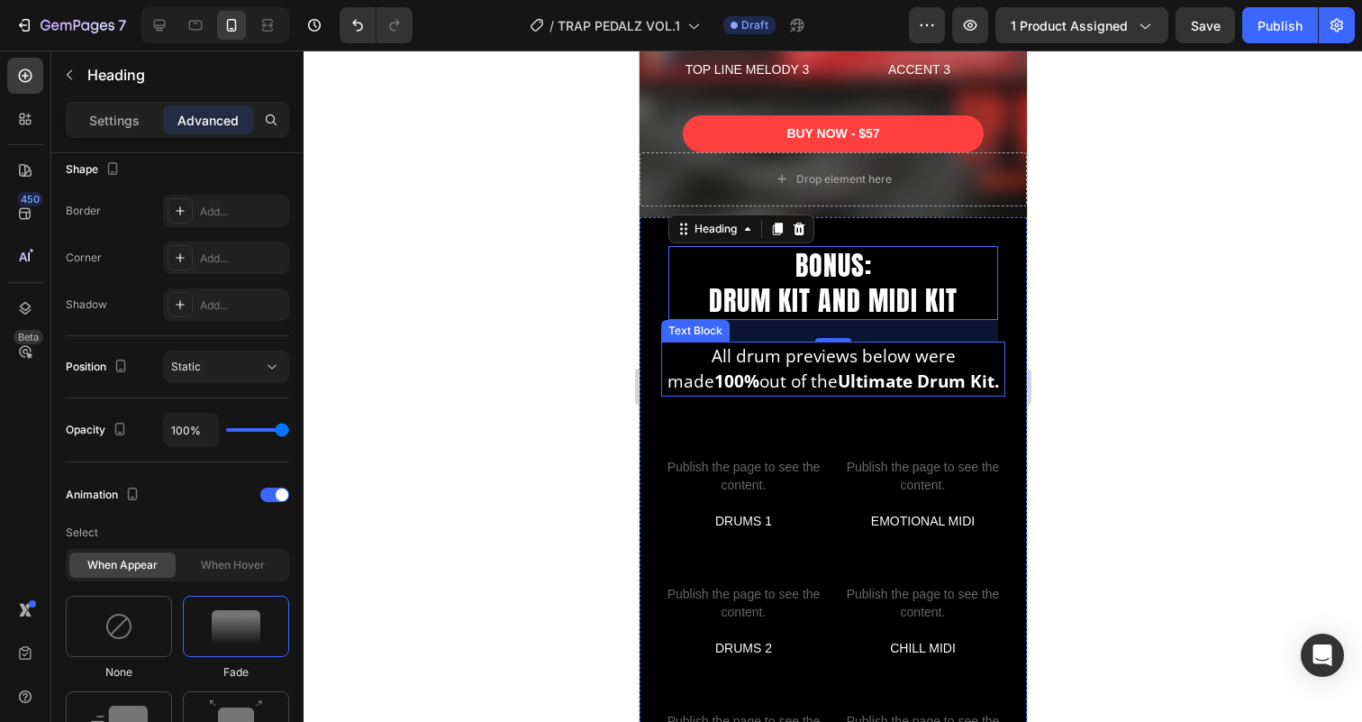
click at [805, 359] on p "All drum previews below were made 100% out of the Ultimate Drum Kit." at bounding box center [832, 368] width 340 height 51
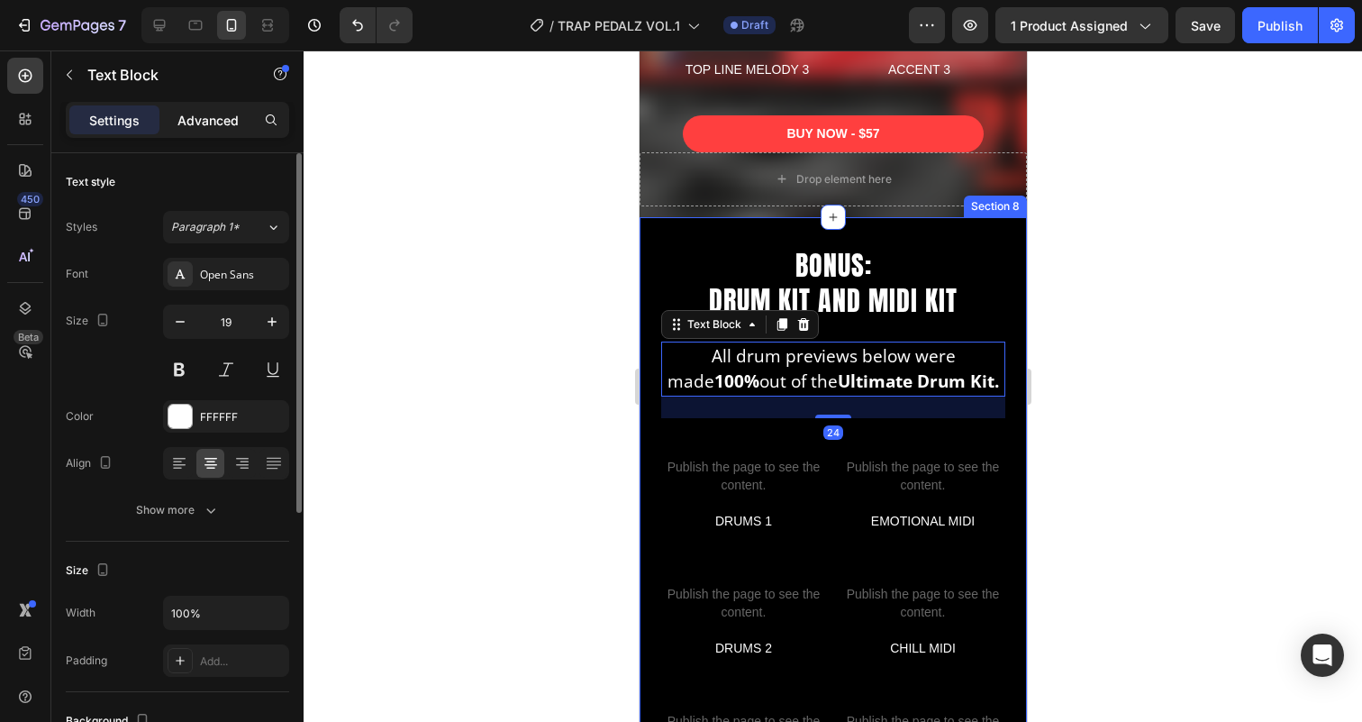
click at [222, 106] on div "Advanced" at bounding box center [208, 119] width 90 height 29
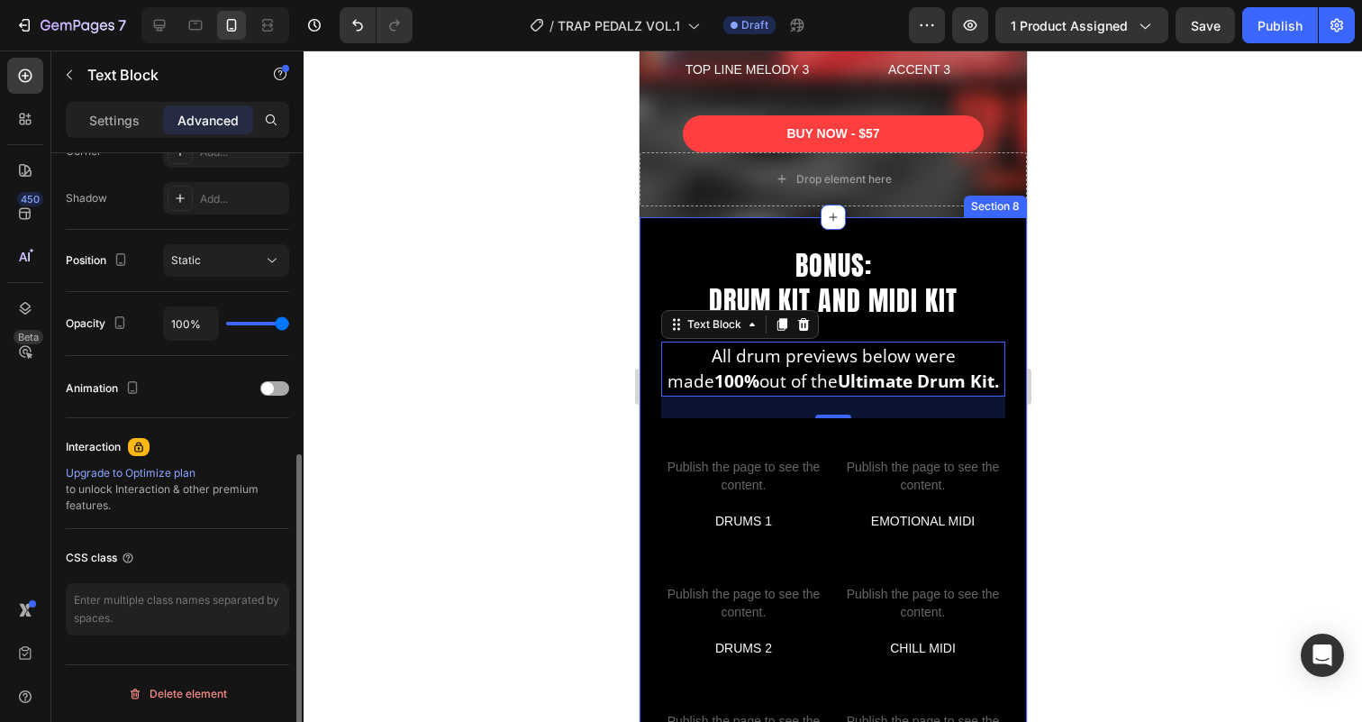
click at [267, 380] on div "Animation" at bounding box center [177, 388] width 223 height 29
click at [267, 390] on span at bounding box center [267, 388] width 13 height 13
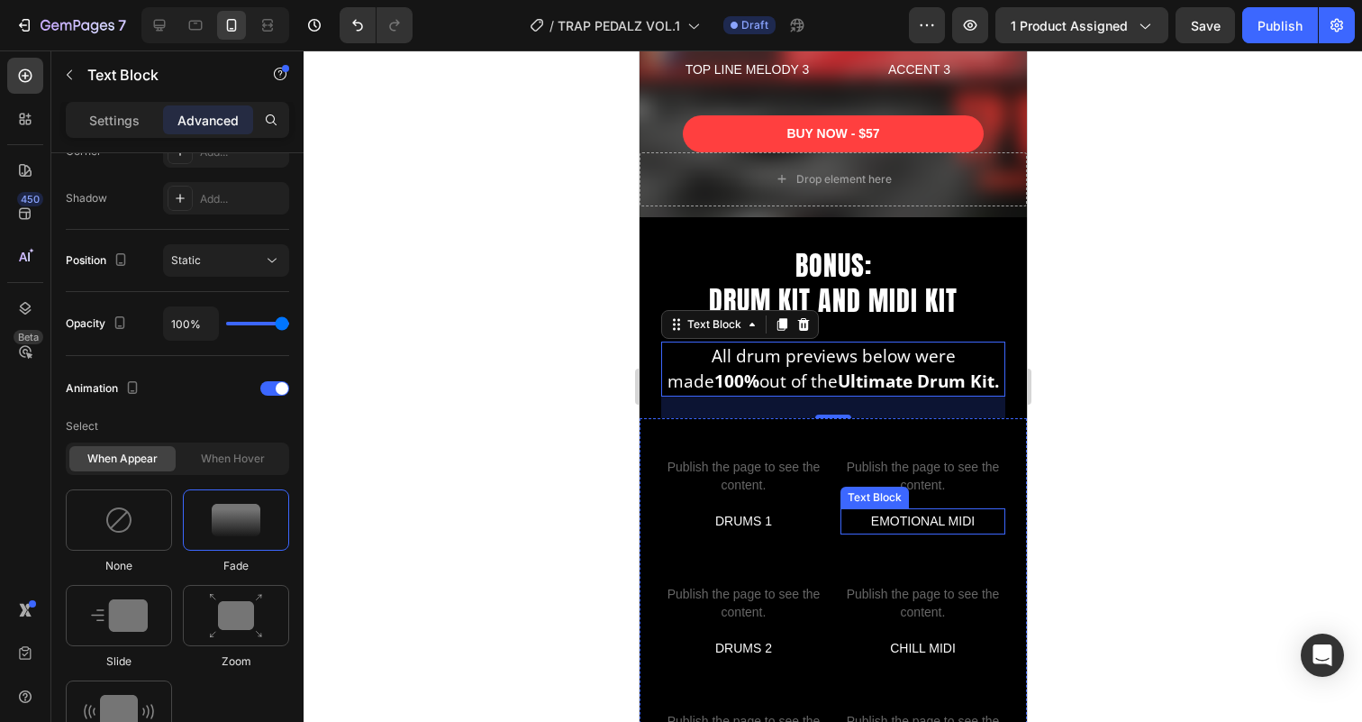
click at [840, 516] on div "EMOTIONAL MIDI" at bounding box center [922, 521] width 165 height 26
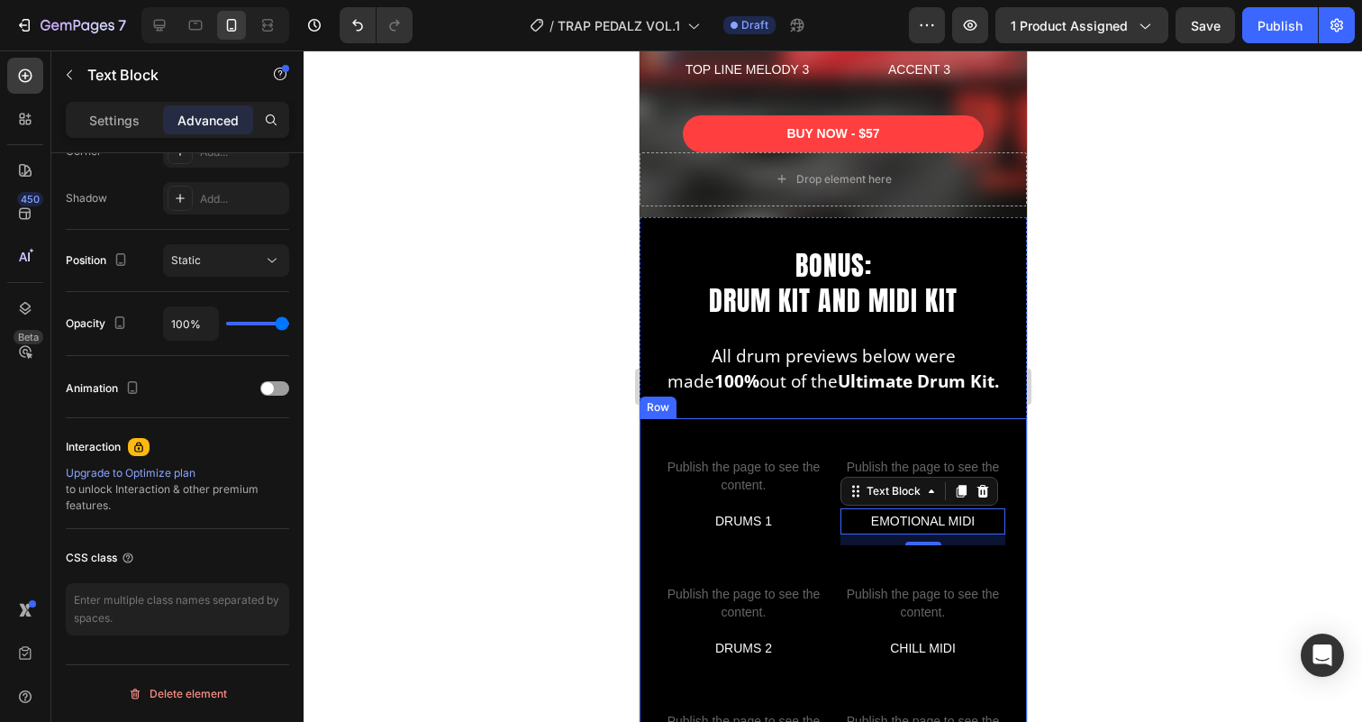
click at [828, 538] on div "Custom code Publish the page to see the content. Custom Code DRUMS 1 Text Block…" at bounding box center [832, 609] width 387 height 382
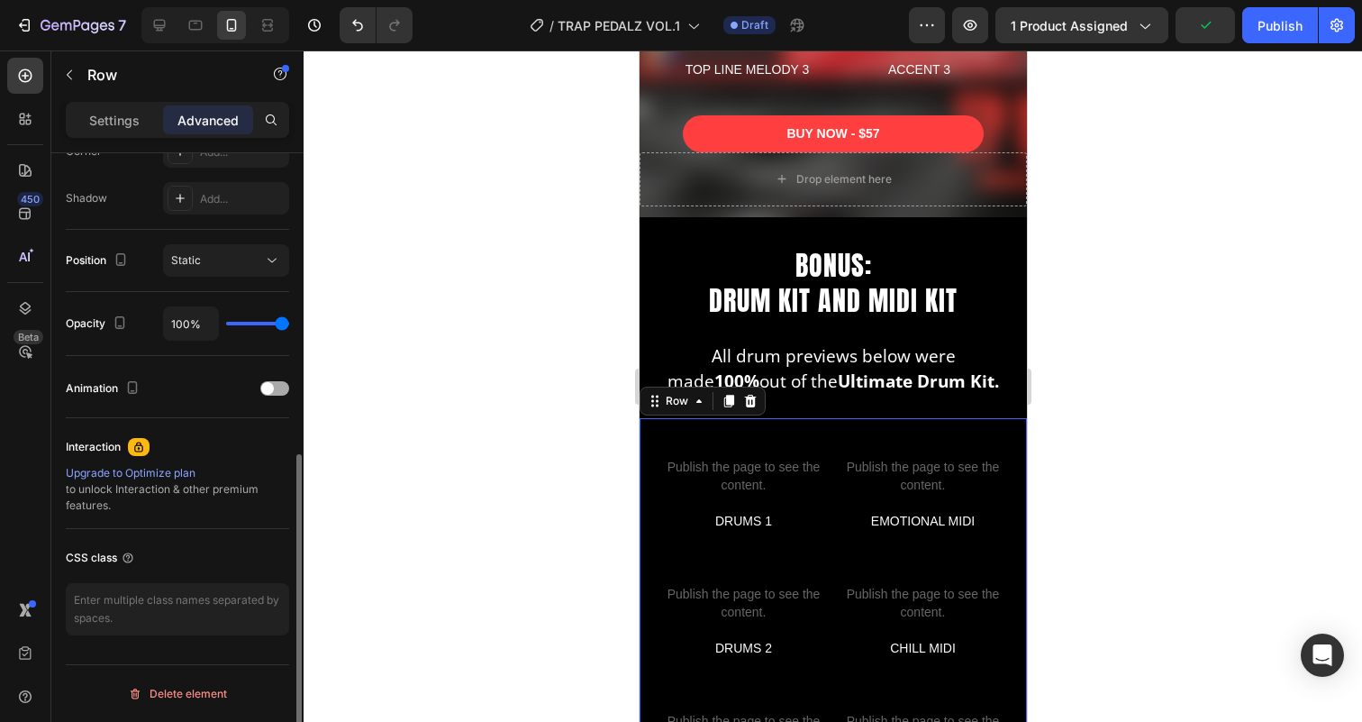
click at [271, 379] on div "Animation" at bounding box center [177, 388] width 223 height 29
click at [271, 388] on span at bounding box center [267, 388] width 13 height 13
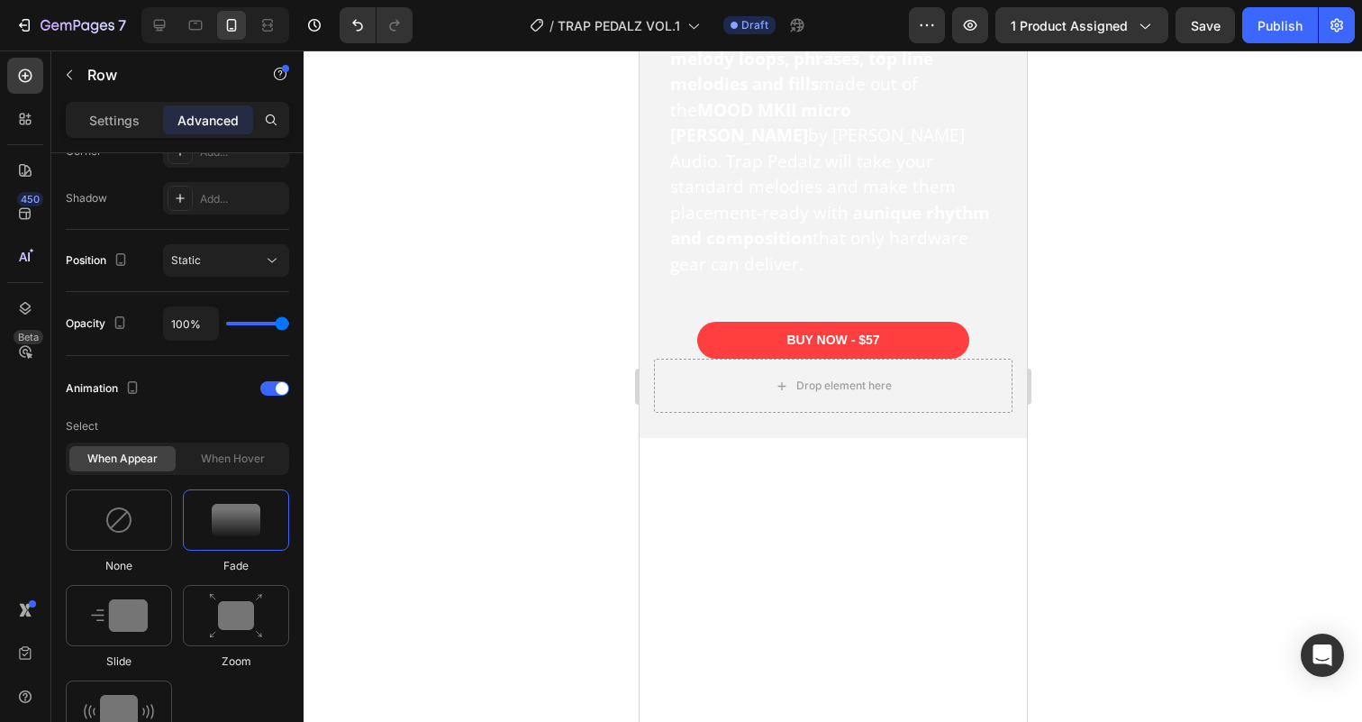
scroll to position [364, 0]
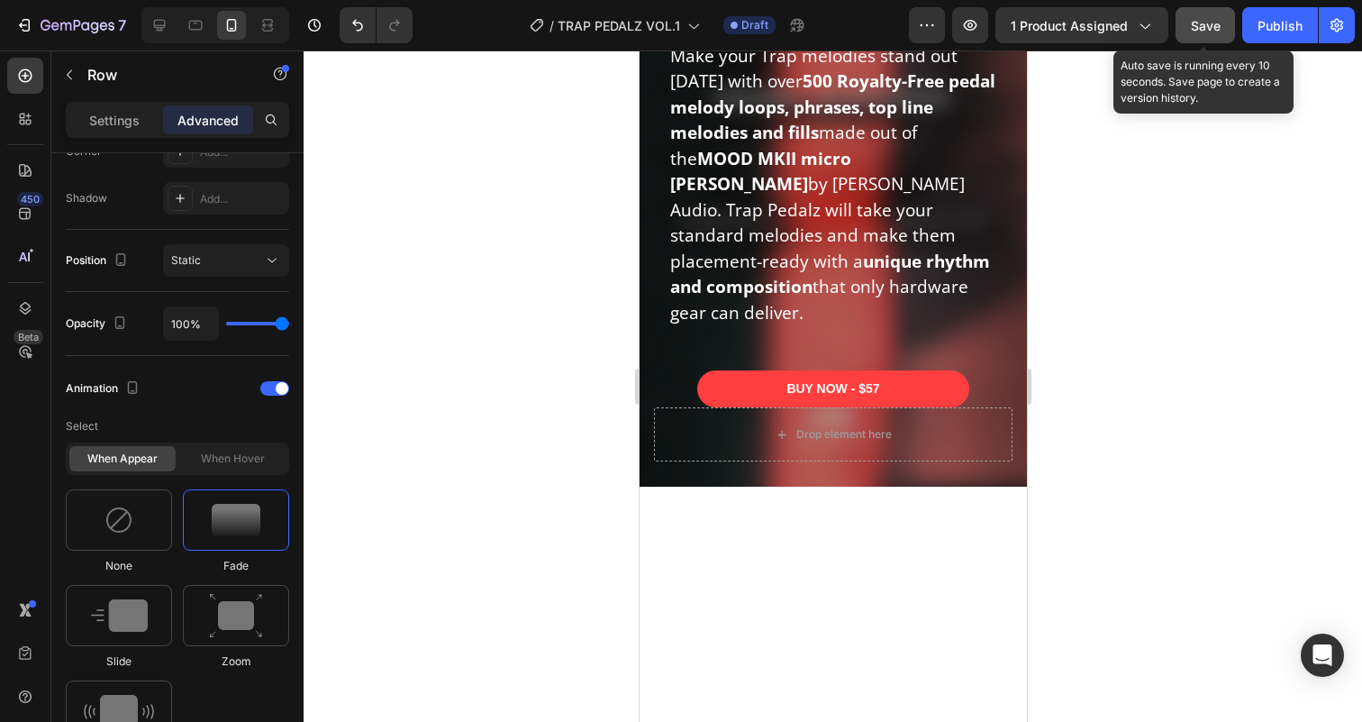
click at [1197, 35] on button "Save" at bounding box center [1204, 25] width 59 height 36
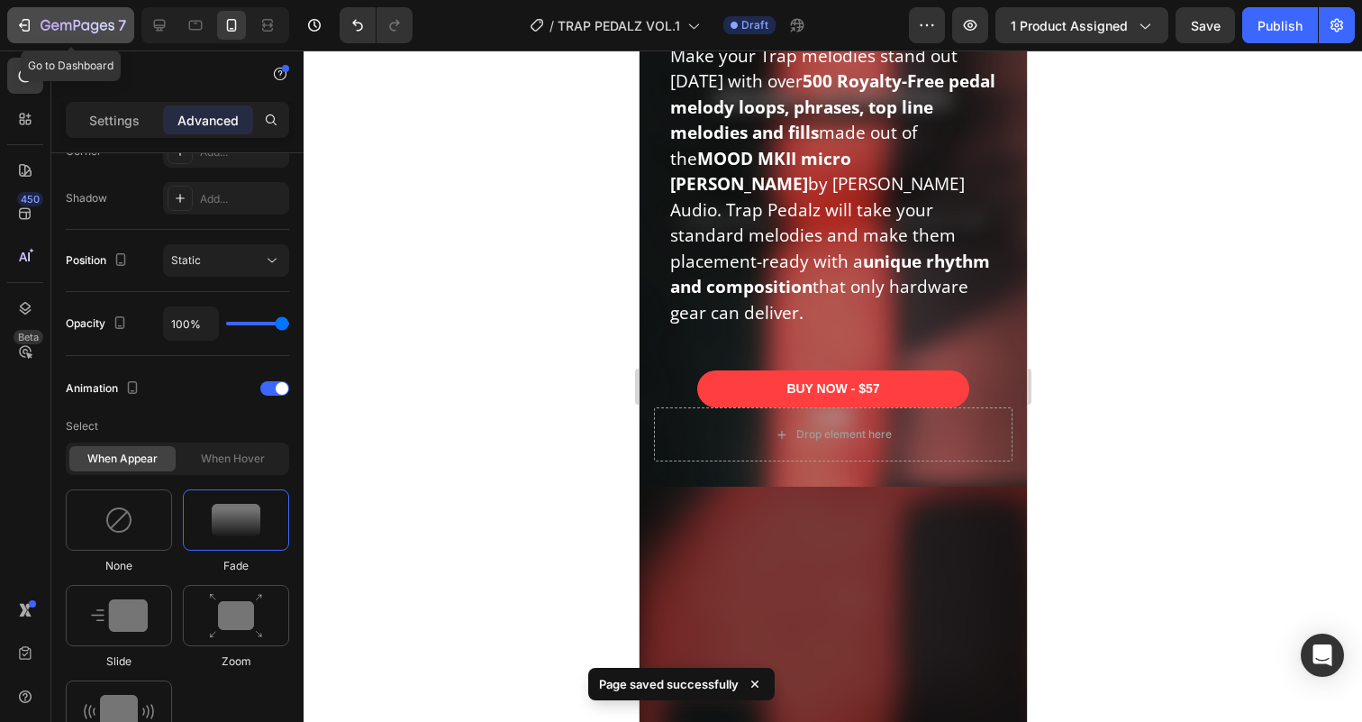
click at [35, 21] on div "7" at bounding box center [70, 25] width 111 height 22
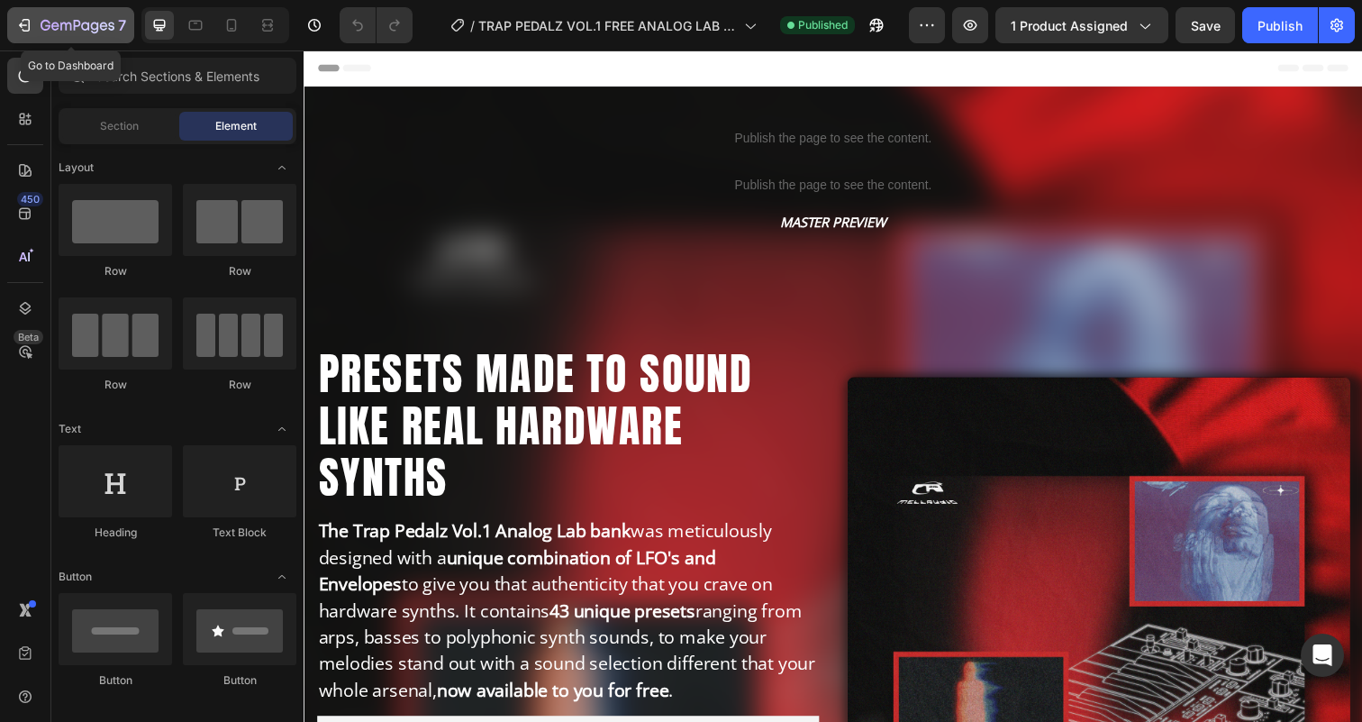
click at [68, 21] on icon "button" at bounding box center [78, 26] width 74 height 15
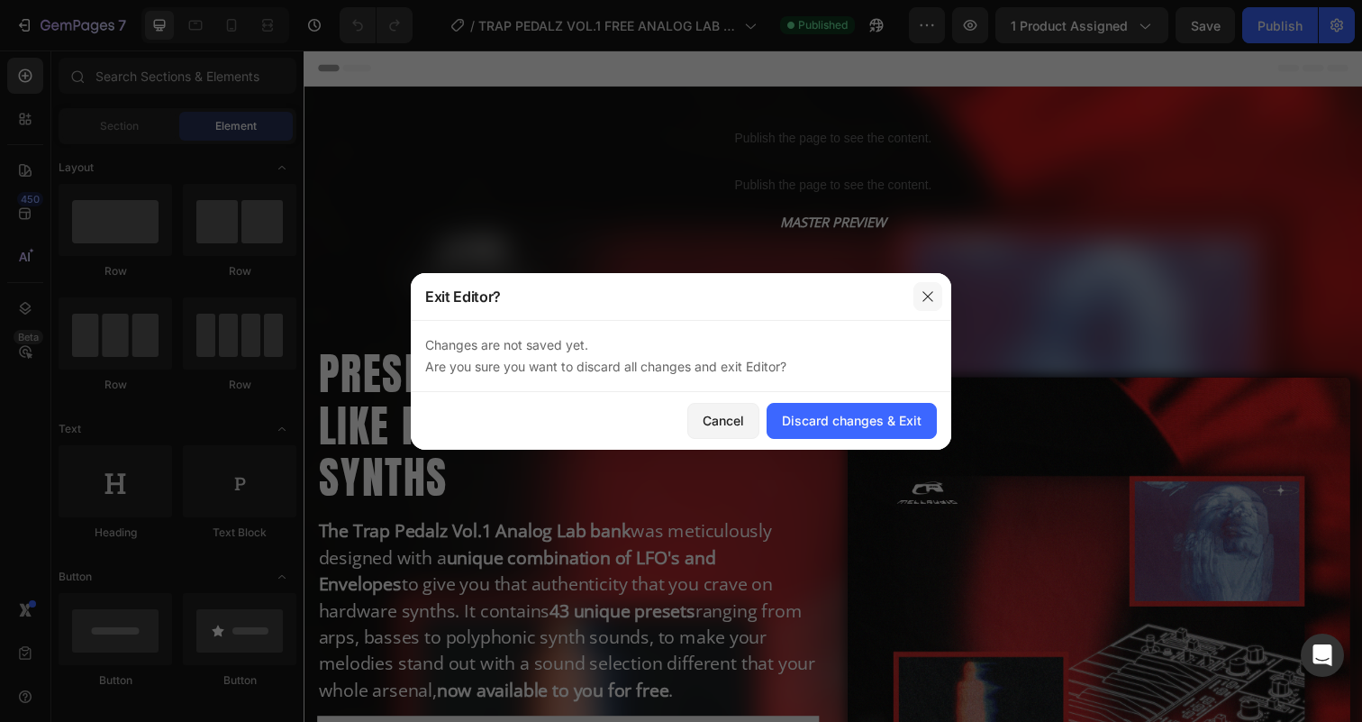
click at [926, 293] on icon "button" at bounding box center [928, 296] width 14 height 14
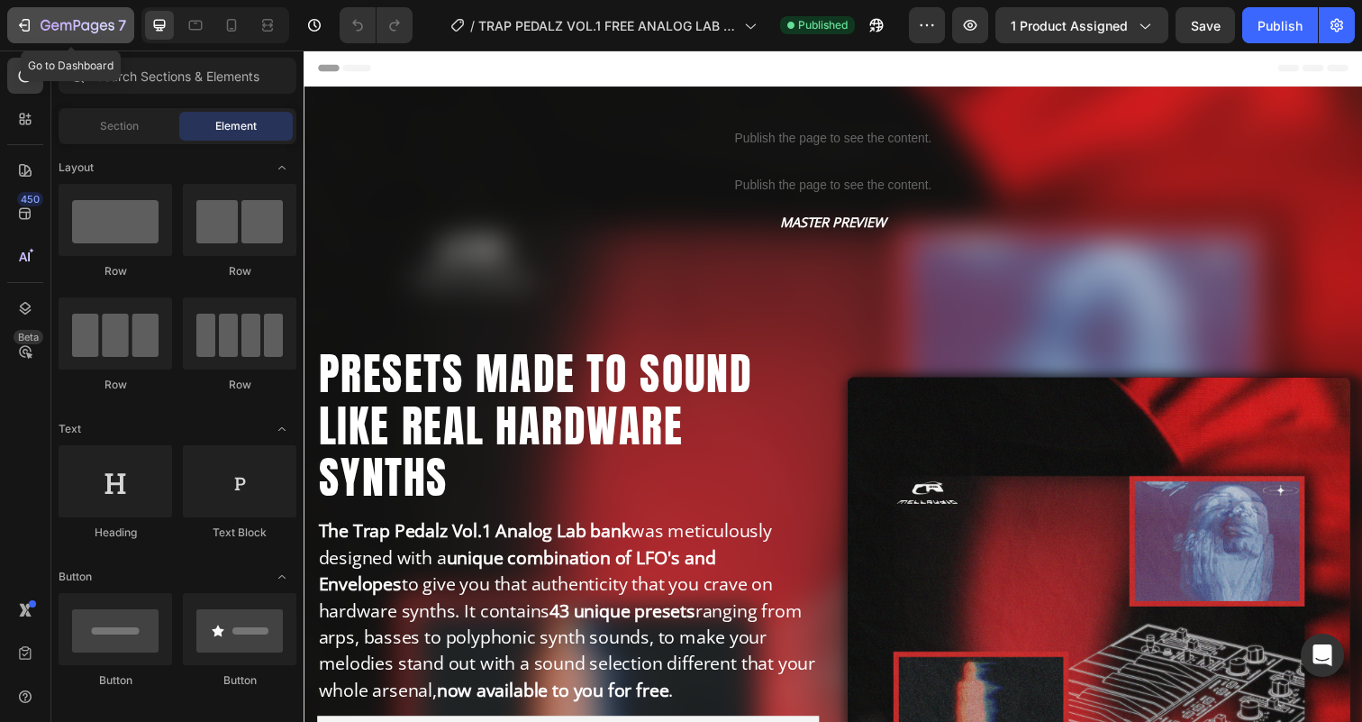
click at [49, 23] on icon "button" at bounding box center [46, 25] width 10 height 11
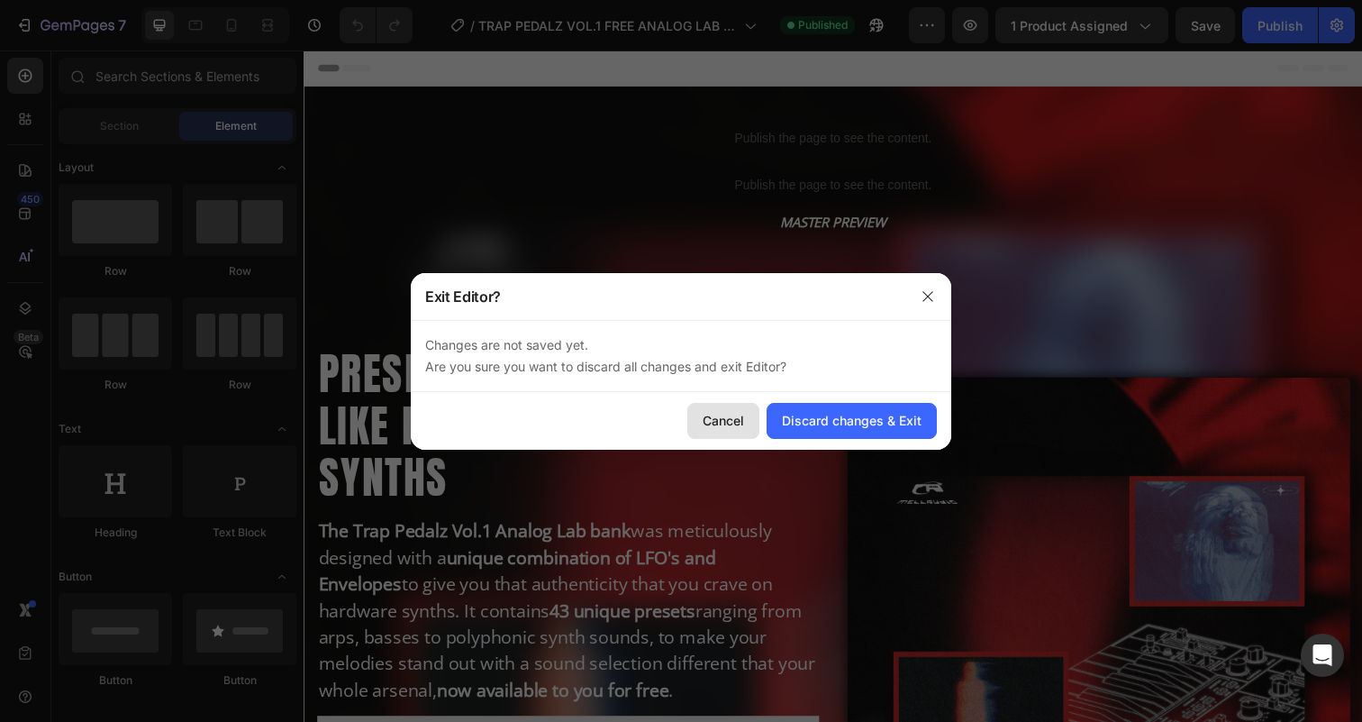
click at [723, 423] on div "Cancel" at bounding box center [723, 420] width 41 height 19
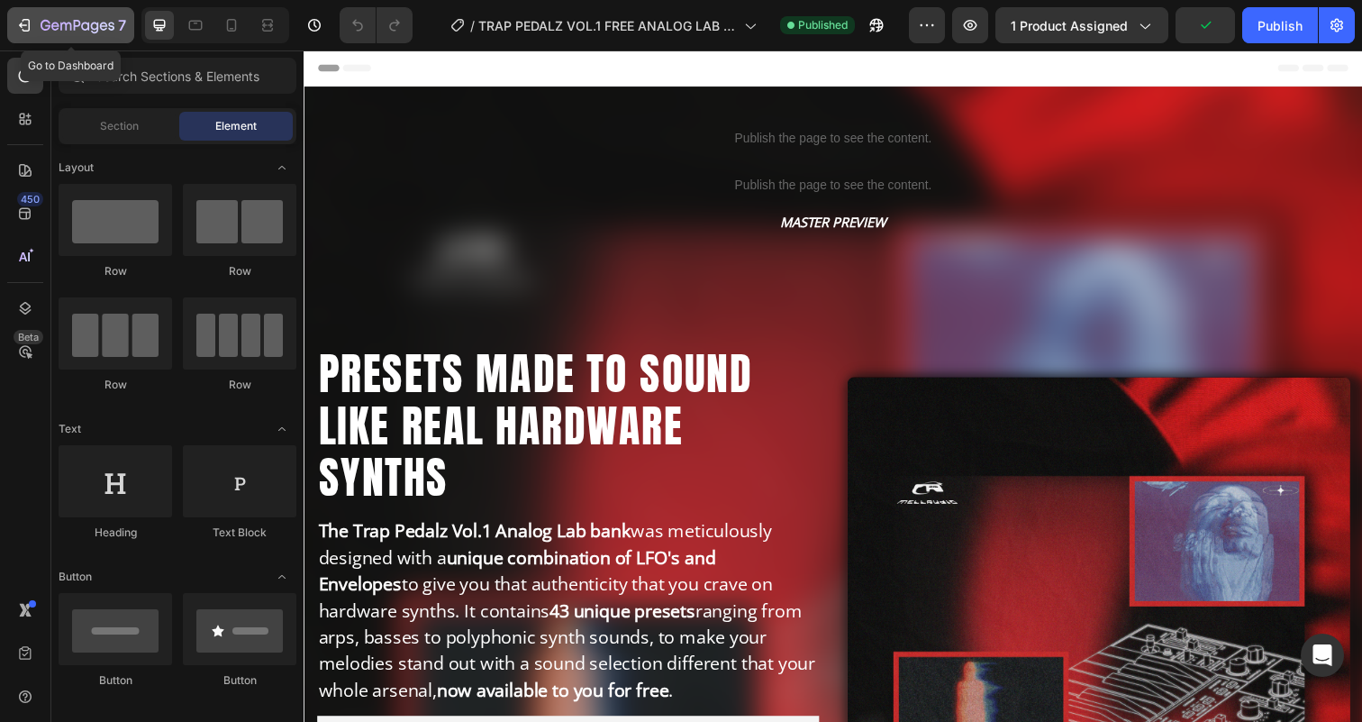
click at [41, 14] on div "7" at bounding box center [84, 25] width 86 height 22
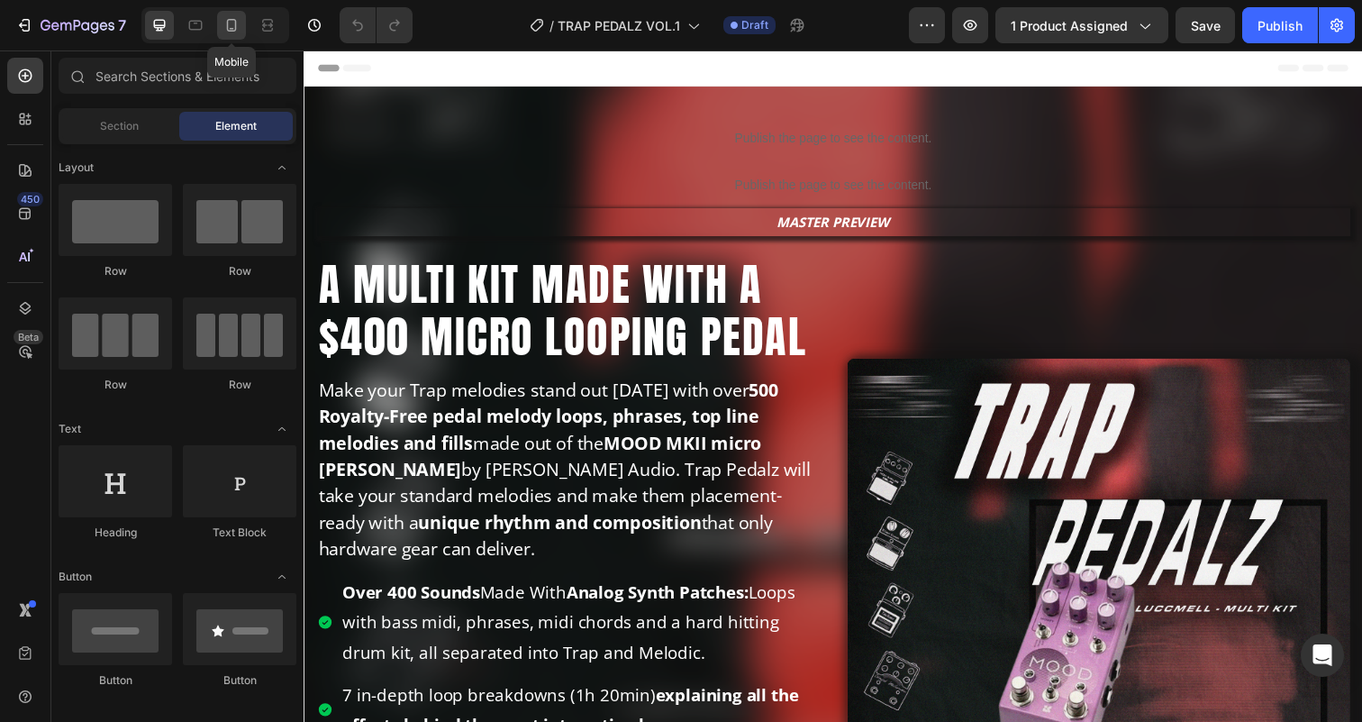
click at [231, 18] on icon at bounding box center [231, 25] width 18 height 18
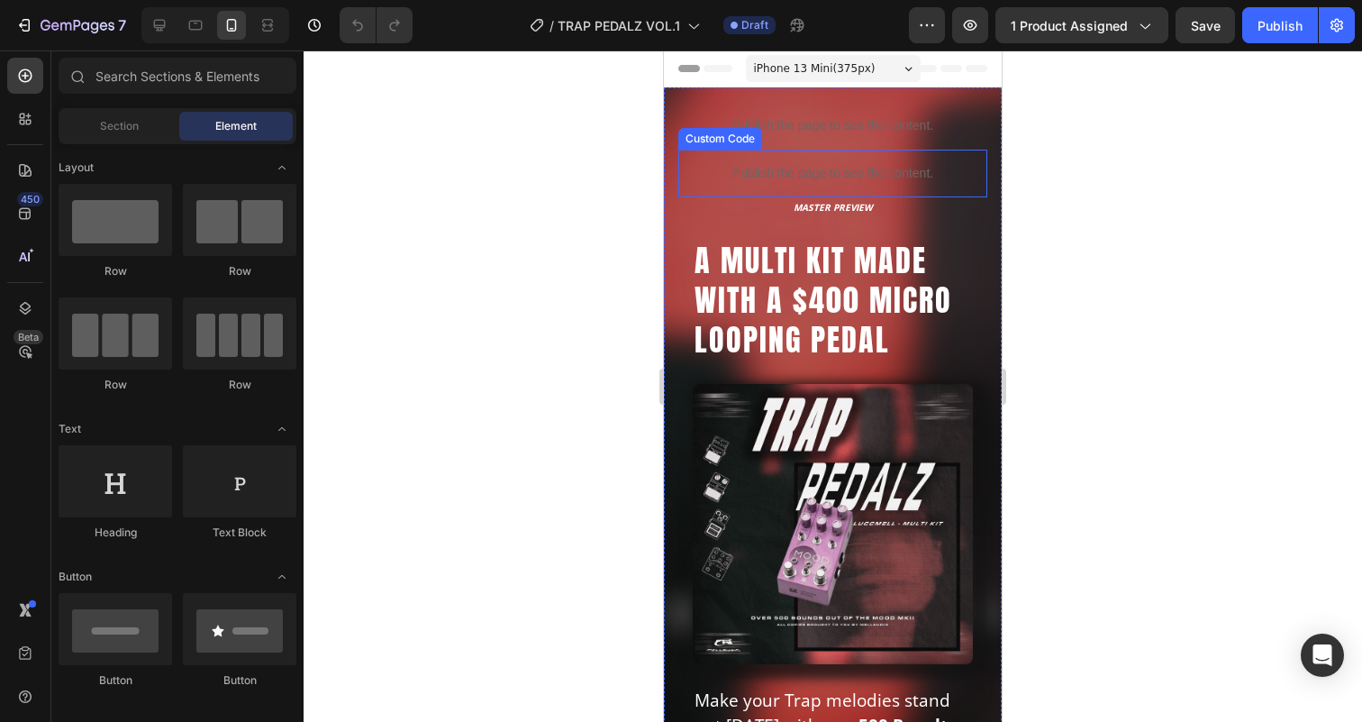
click at [766, 172] on p "Publish the page to see the content." at bounding box center [832, 173] width 309 height 19
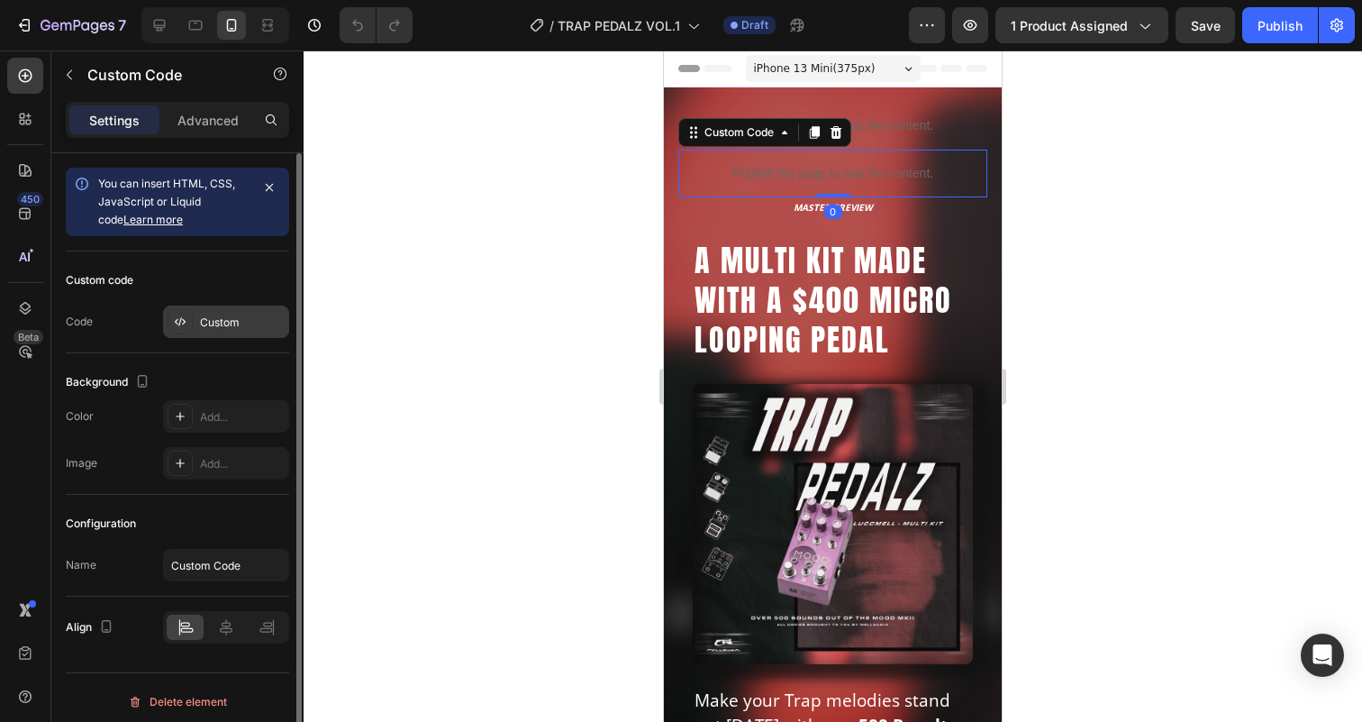
click at [227, 316] on div "Custom" at bounding box center [242, 322] width 85 height 16
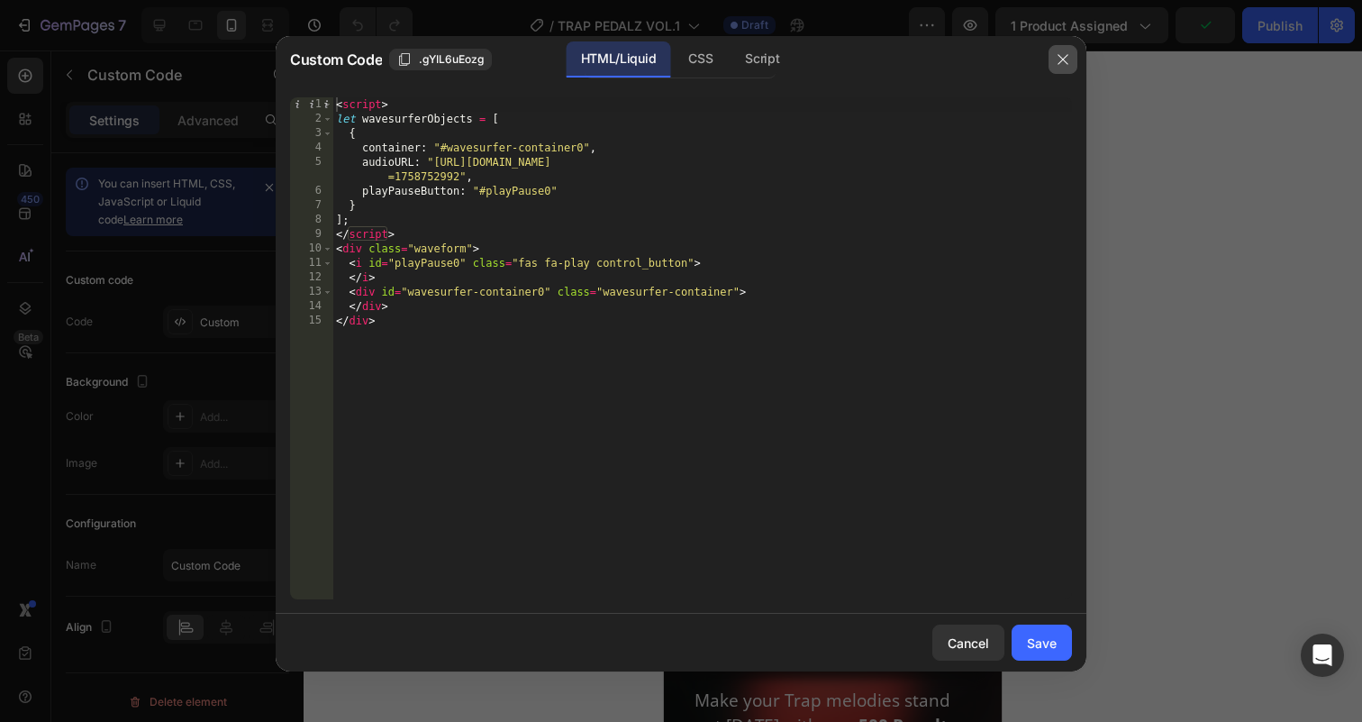
click at [1066, 56] on icon "button" at bounding box center [1063, 59] width 14 height 14
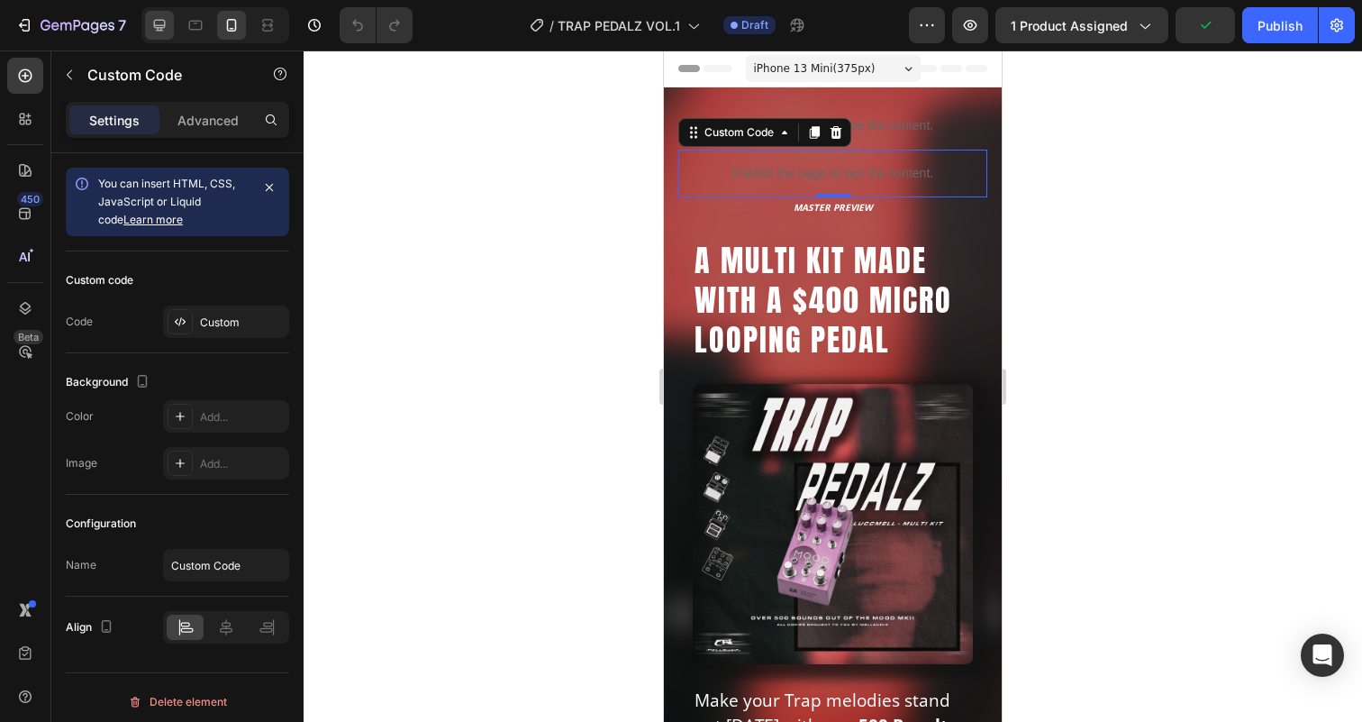
click at [155, 17] on icon at bounding box center [159, 25] width 18 height 18
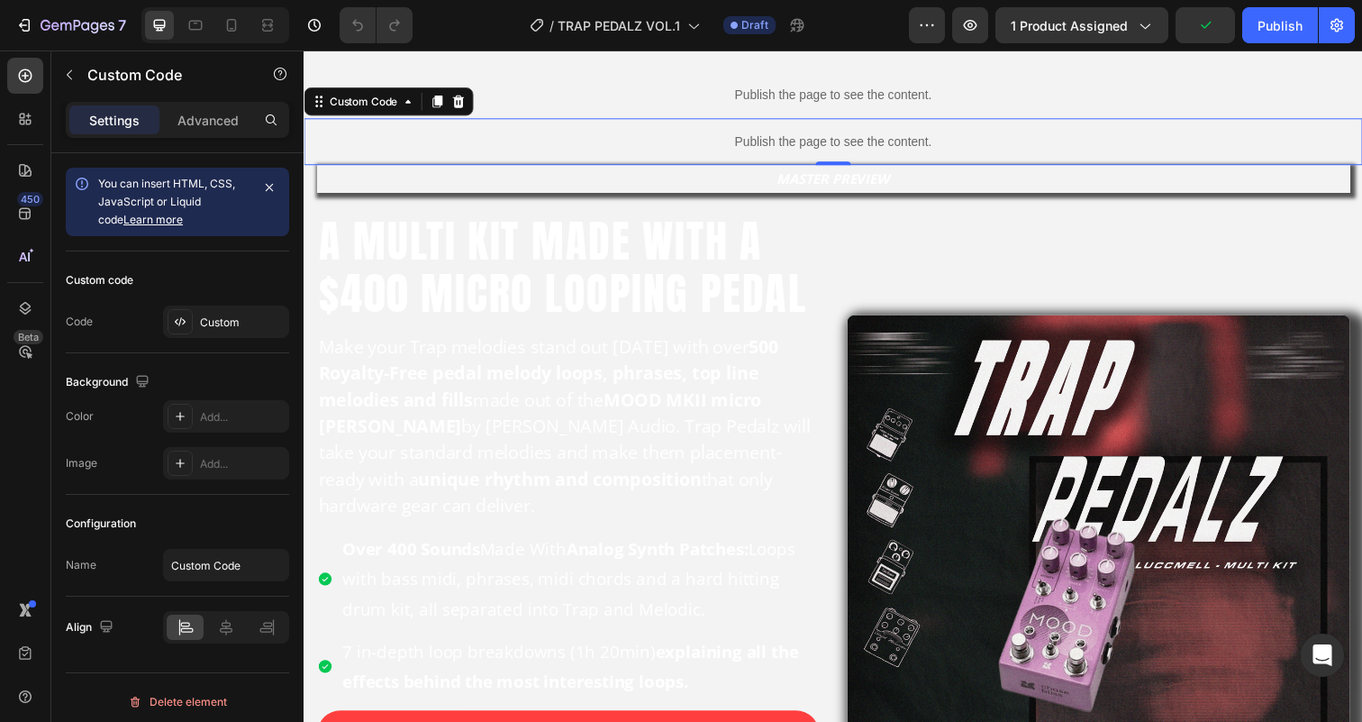
scroll to position [50, 0]
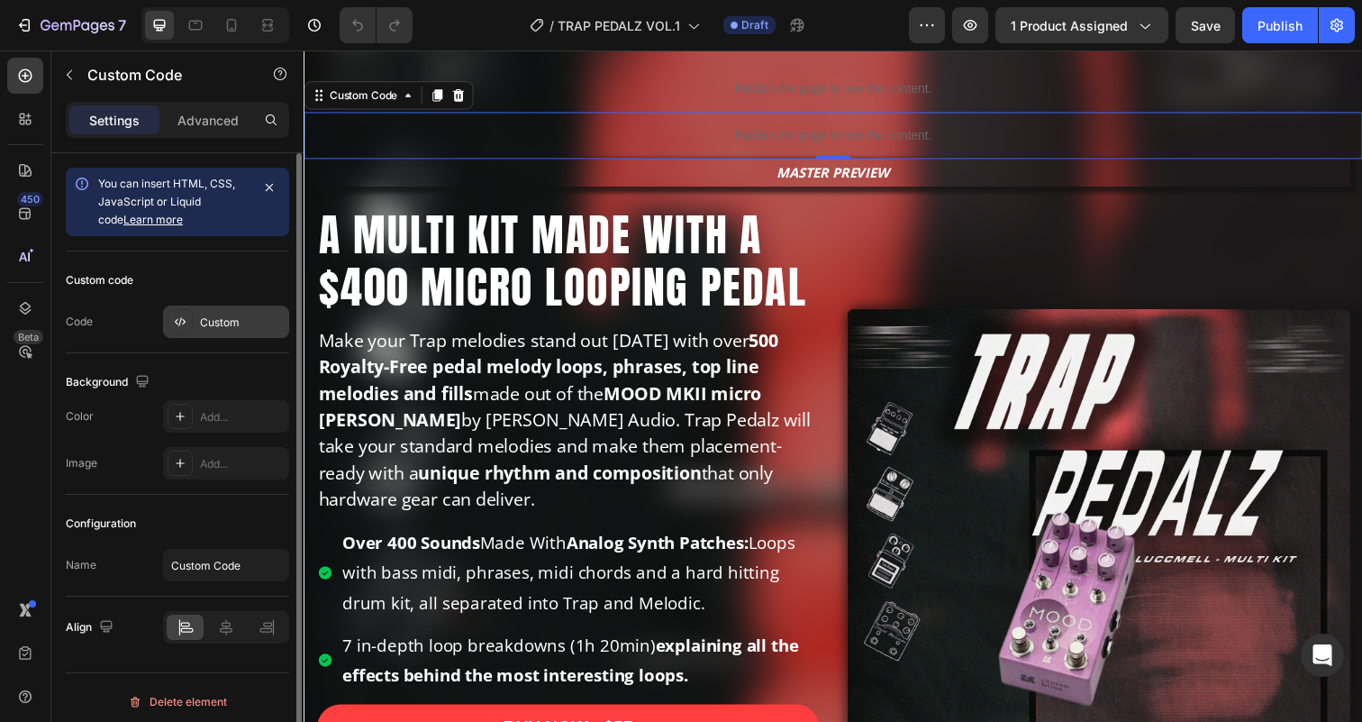
click at [213, 313] on div "Custom" at bounding box center [226, 321] width 126 height 32
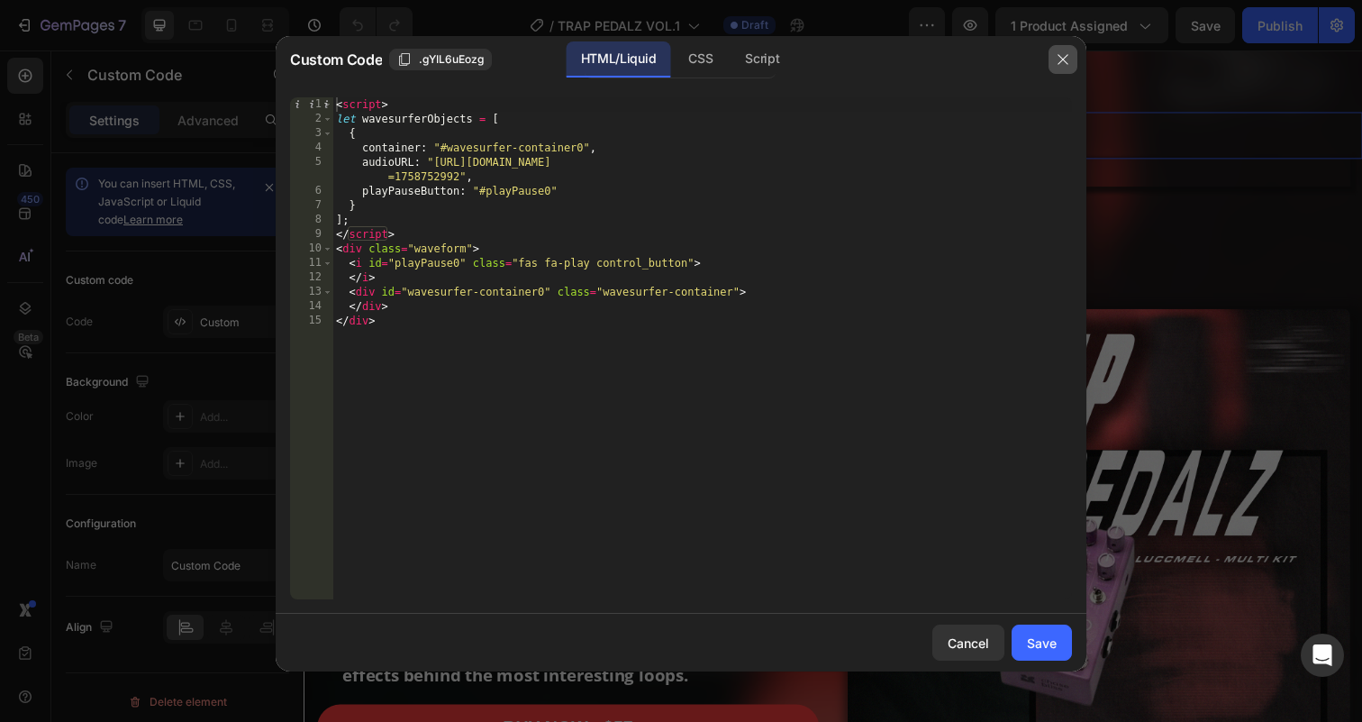
click at [1066, 54] on icon "button" at bounding box center [1063, 59] width 14 height 14
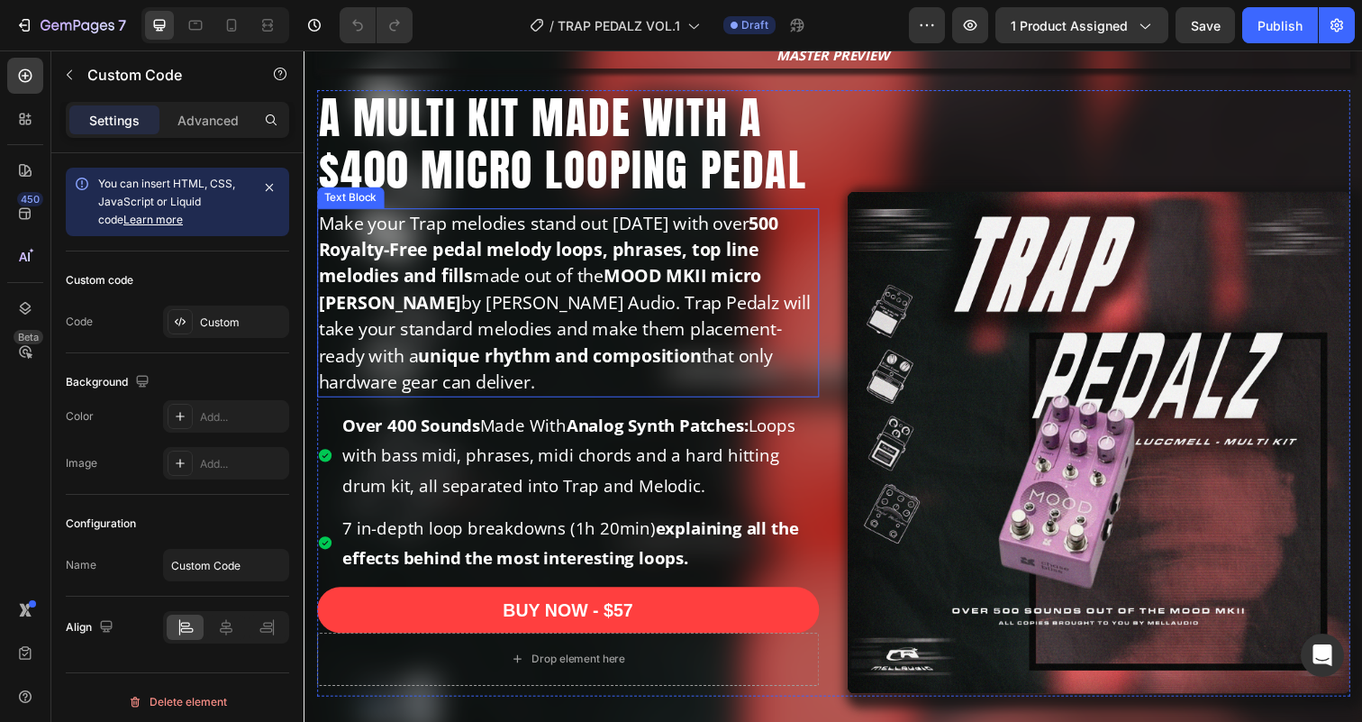
scroll to position [185, 0]
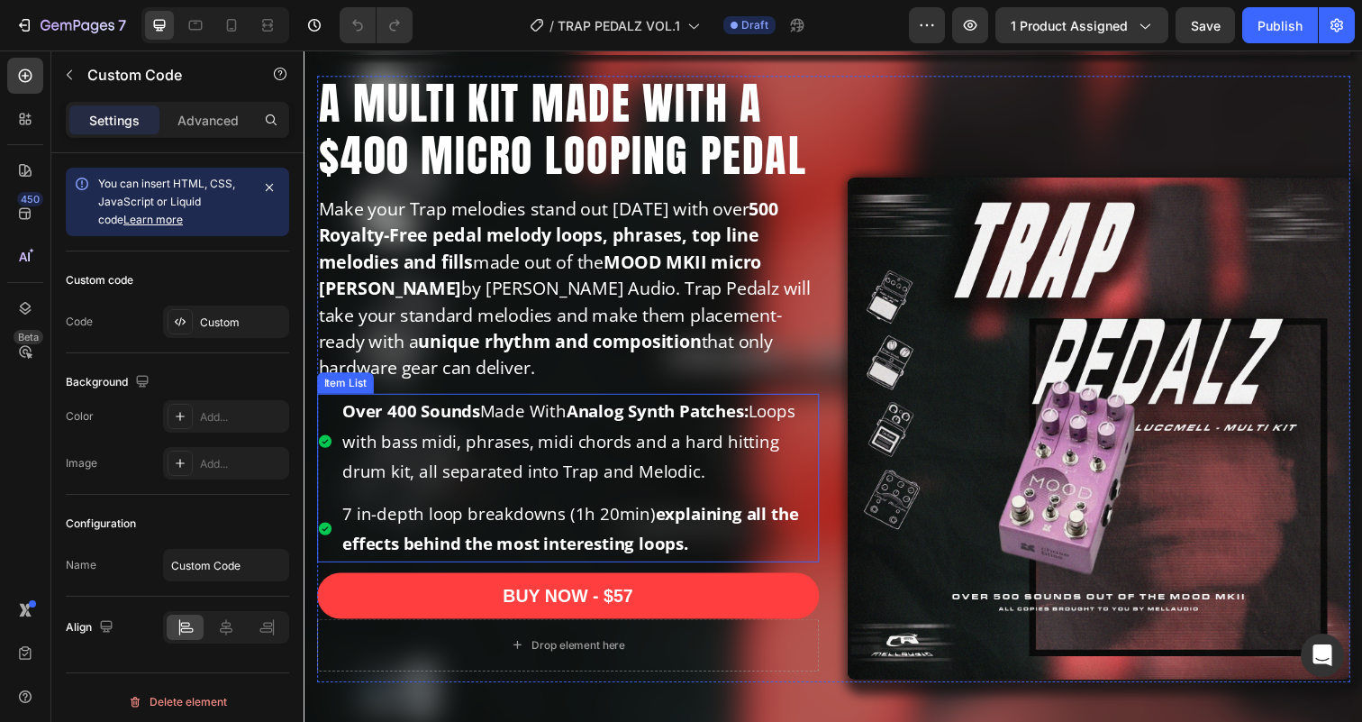
click at [401, 419] on strong "Over 400 Sounds" at bounding box center [413, 418] width 141 height 23
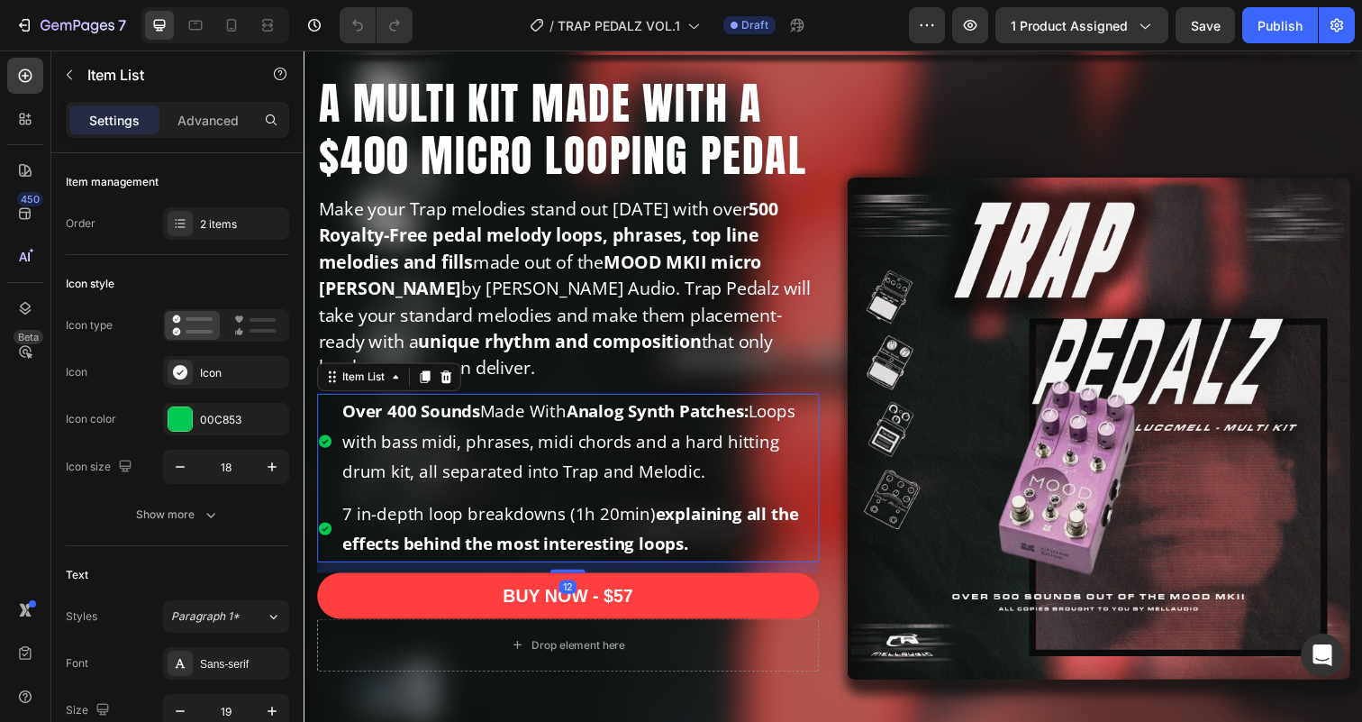
click at [401, 419] on strong "Over 400 Sounds" at bounding box center [413, 418] width 141 height 23
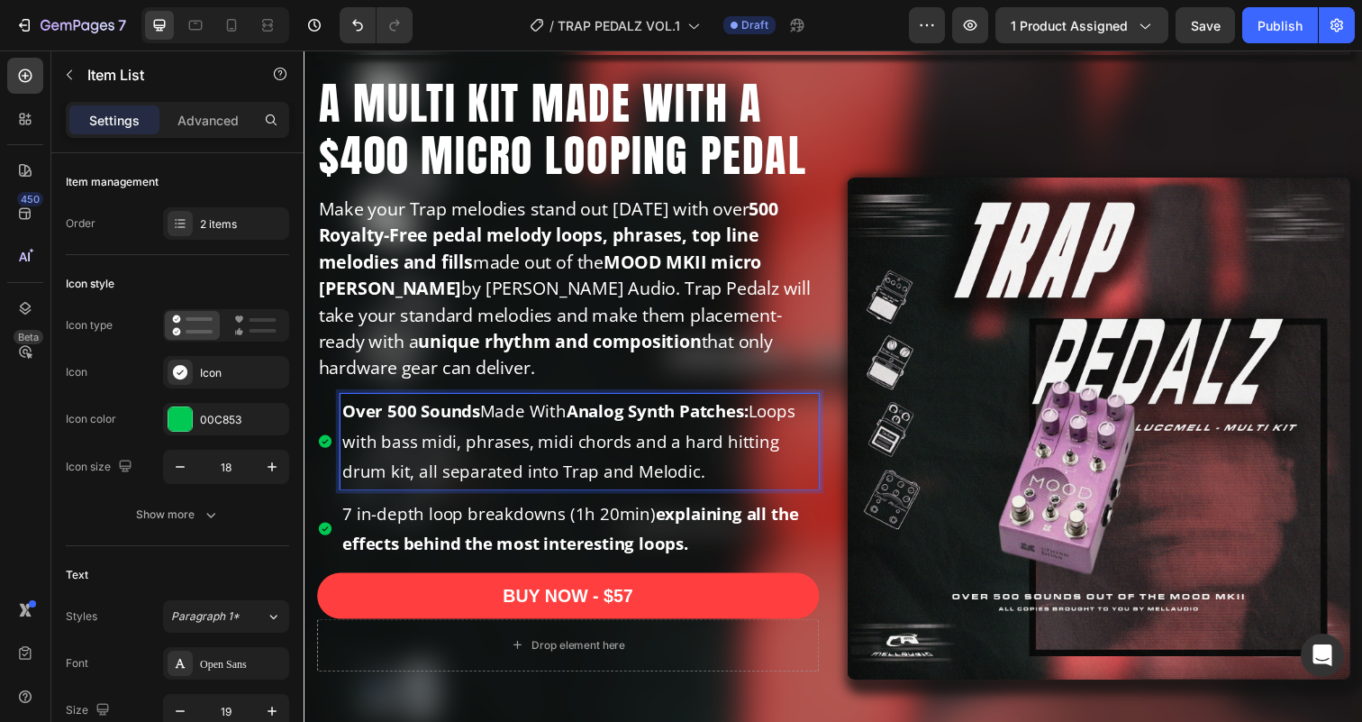
click at [714, 412] on strong "Analog Synth Patches:" at bounding box center [665, 418] width 186 height 23
click at [597, 419] on strong "Analog Synth Patches:" at bounding box center [665, 418] width 186 height 23
click at [514, 451] on p "Over 500 Sounds Made With The MOOD MKII: Loops with bass midi, phrases, midi ch…" at bounding box center [585, 450] width 485 height 93
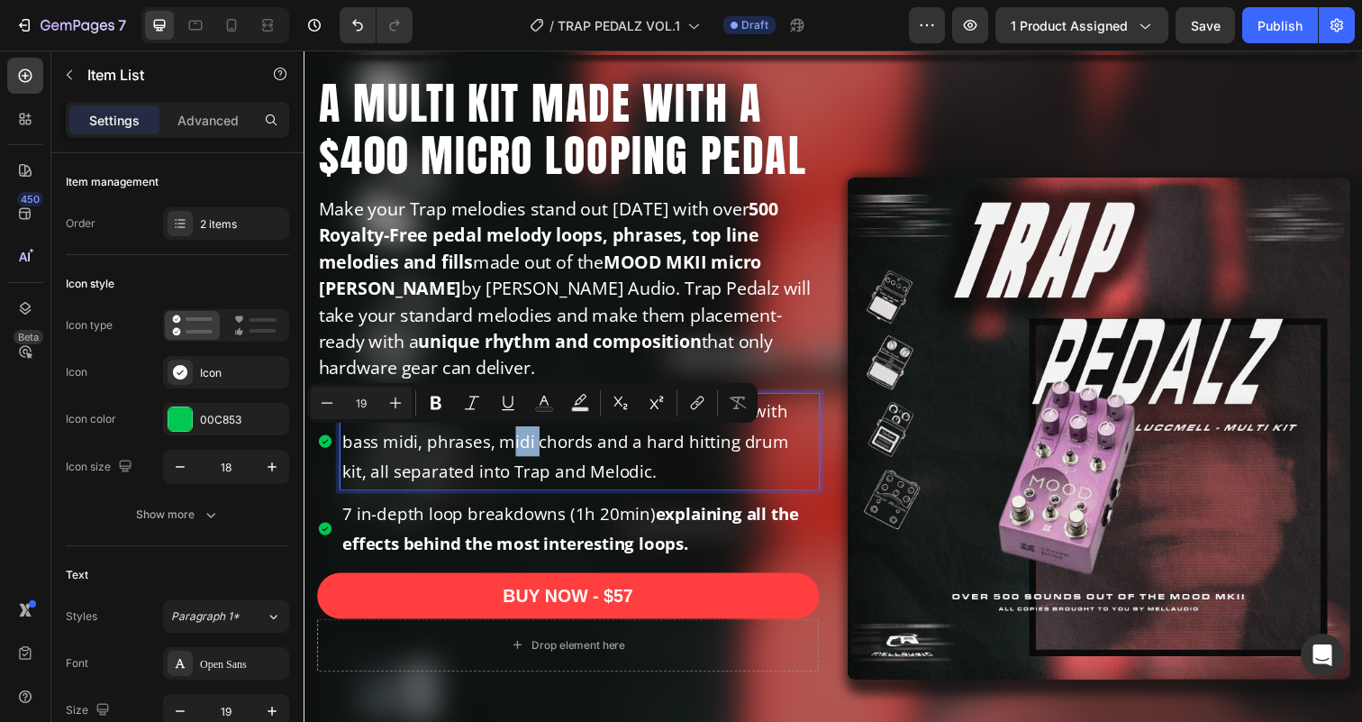
click at [513, 449] on p "Over 500 Sounds Made With The MOOD MKII: Loops with bass midi, phrases, midi ch…" at bounding box center [585, 450] width 485 height 93
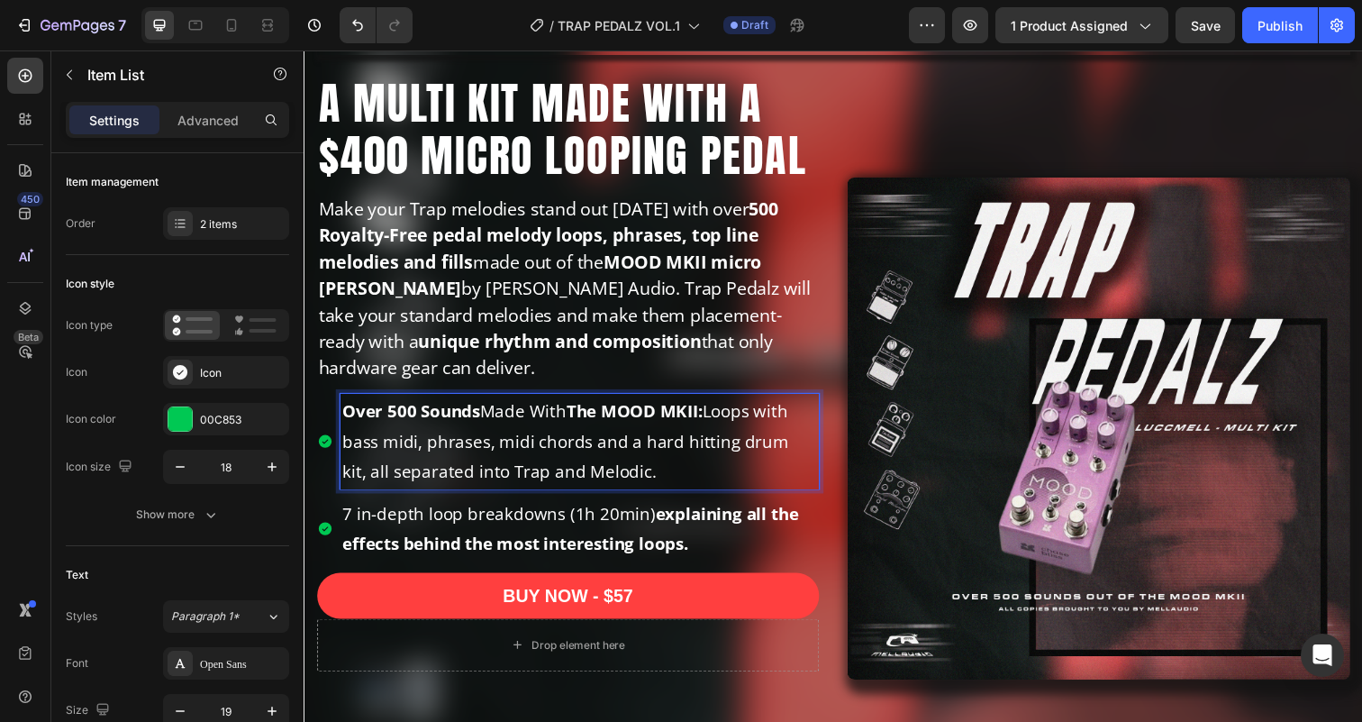
click at [451, 453] on p "Over 500 Sounds Made With The MOOD MKII: Loops with bass midi, phrases, midi ch…" at bounding box center [585, 450] width 485 height 93
click at [594, 418] on strong "The MOOD MKII:" at bounding box center [641, 418] width 139 height 23
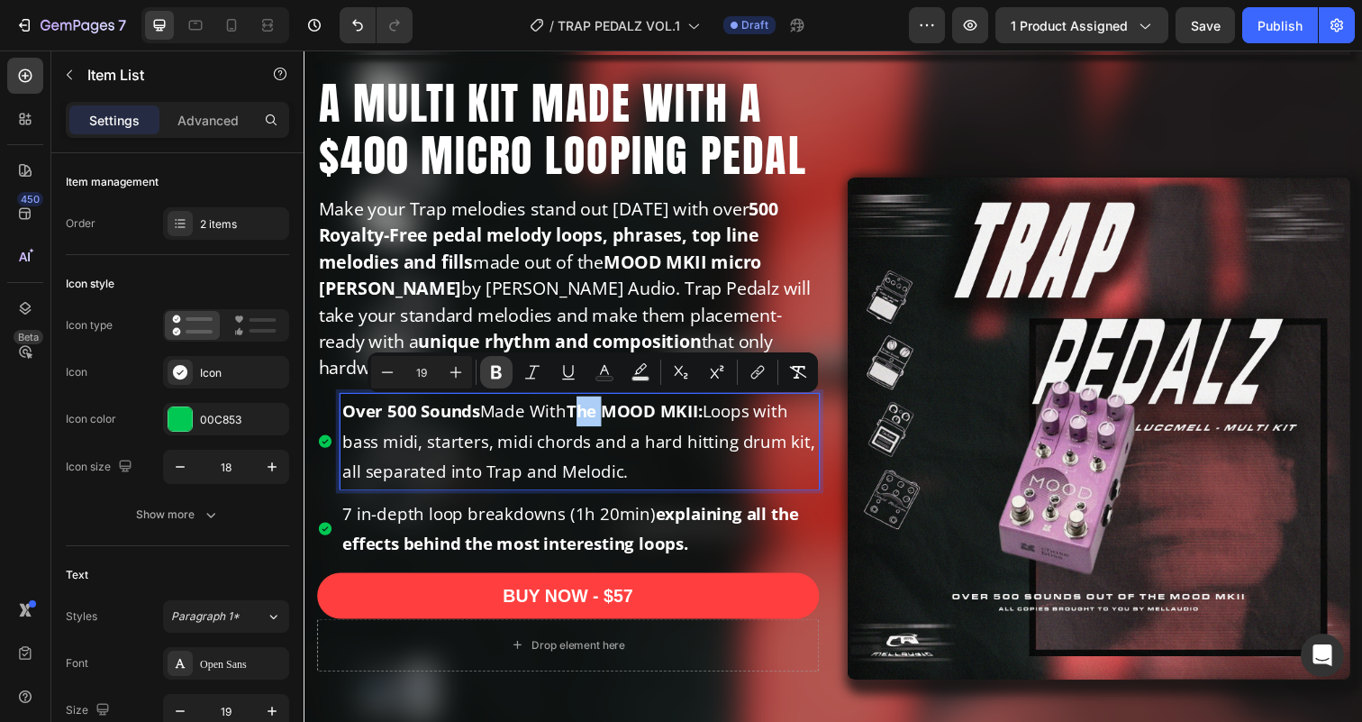
click at [495, 369] on icon "Editor contextual toolbar" at bounding box center [496, 372] width 18 height 18
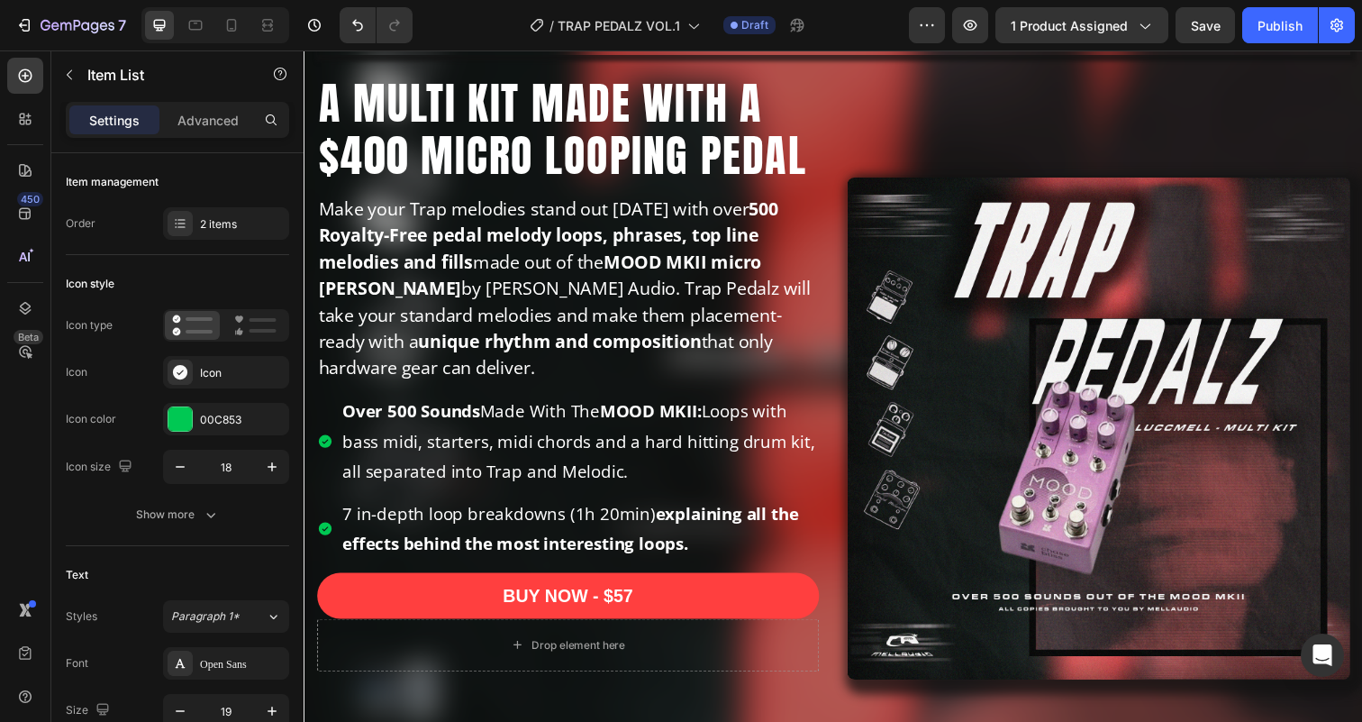
click at [351, 452] on p "Over 500 Sounds Made With The MOOD MKII: Loops with bass midi, starters, midi c…" at bounding box center [585, 450] width 485 height 93
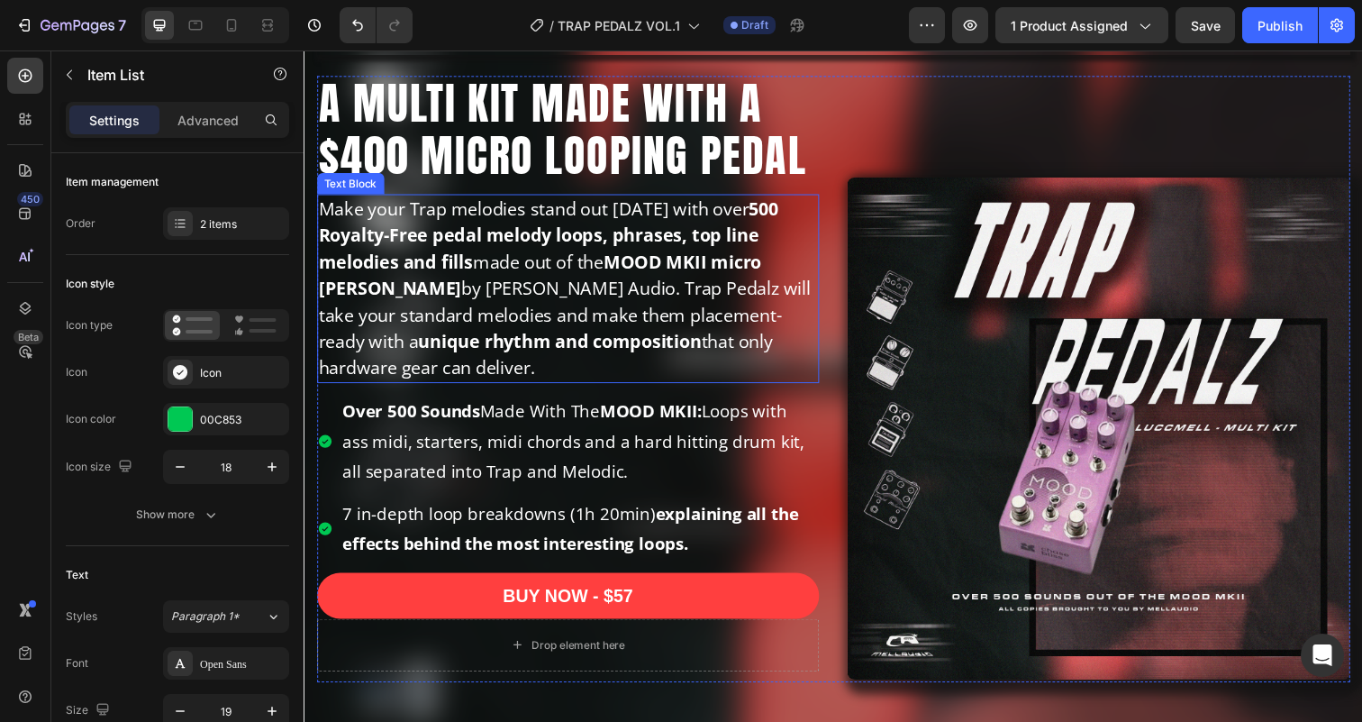
click at [504, 371] on p "Make your Trap melodies stand out [DATE] with over 500 Royalty-Free pedal melod…" at bounding box center [574, 293] width 510 height 189
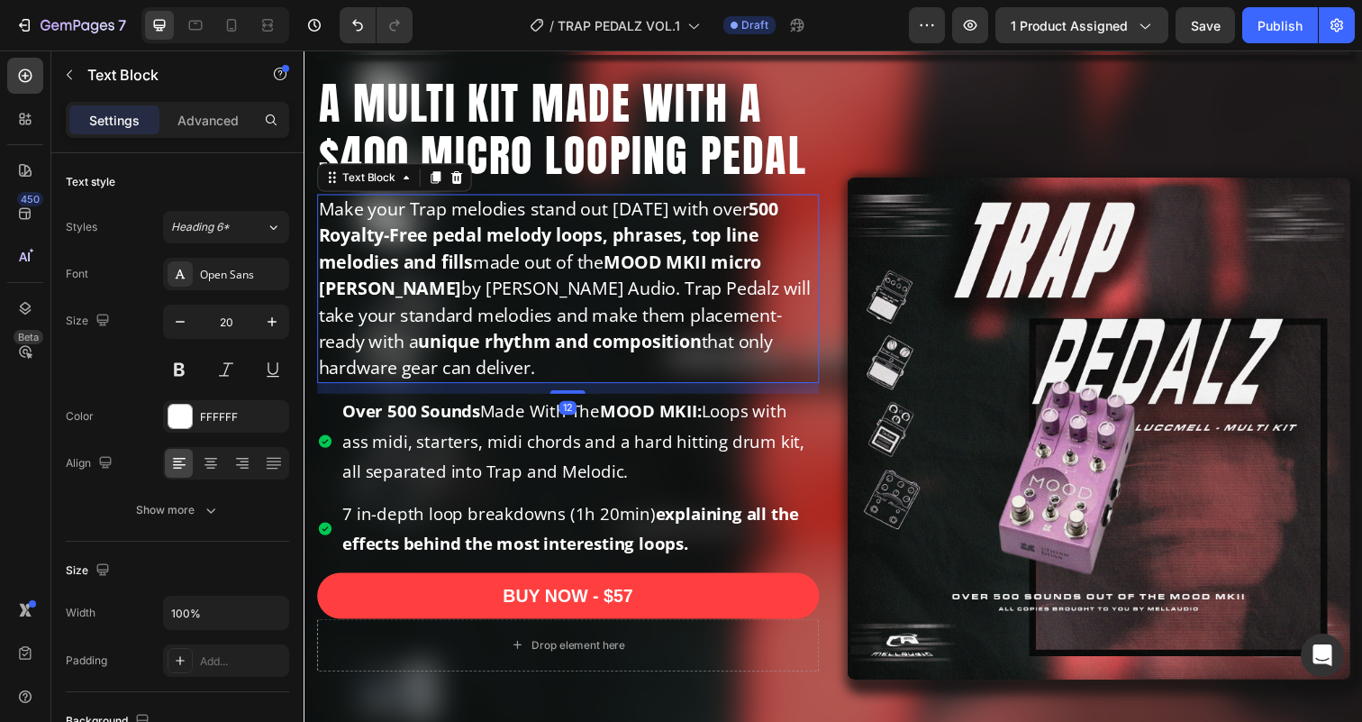
click at [543, 316] on p "Make your Trap melodies stand out [DATE] with over 500 Royalty-Free pedal melod…" at bounding box center [574, 293] width 510 height 189
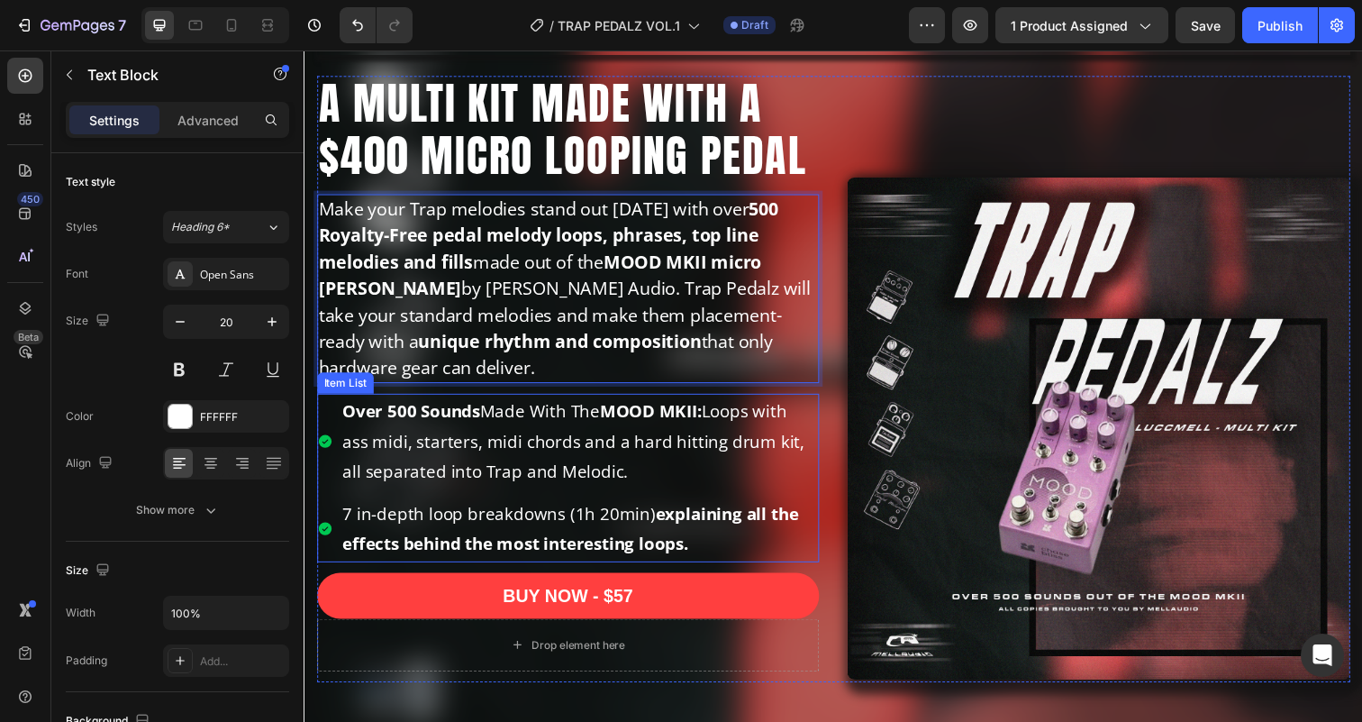
click at [497, 429] on p "Over 500 Sounds Made With The MOOD MKII: Loops with ass midi, starters, midi ch…" at bounding box center [585, 450] width 485 height 93
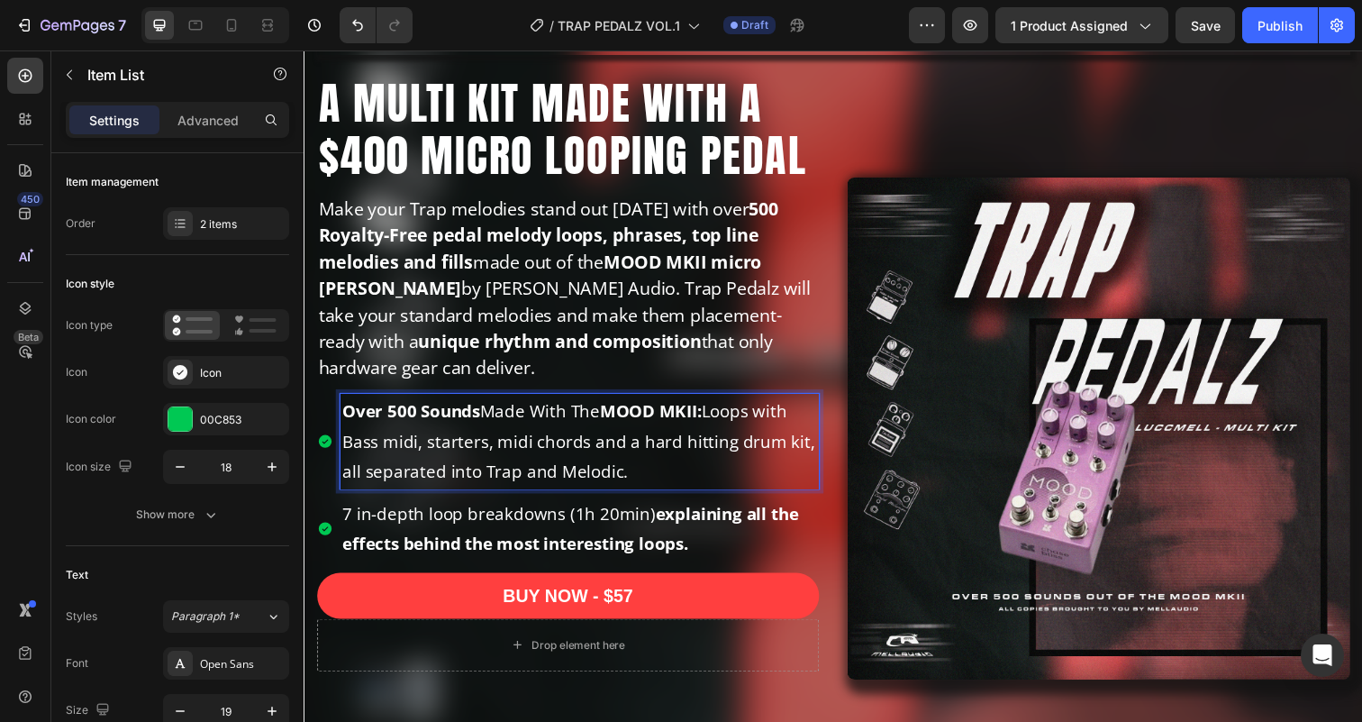
click at [393, 452] on p "Over 500 Sounds Made With The MOOD MKII: Loops with Bass midi, starters, midi c…" at bounding box center [585, 450] width 485 height 93
click at [432, 452] on p "Over 500 Sounds Made With The MOOD MKII: Loops with Bass Midi, starters, midi c…" at bounding box center [585, 450] width 485 height 93
click at [552, 451] on p "Over 500 Sounds Made With The MOOD MKII: Loops with Bass Midi, Starters, midi c…" at bounding box center [585, 450] width 485 height 93
click at [514, 447] on p "Over 500 Sounds Made With The MOOD MKII: Loops with Bass Midi, Starters, midi c…" at bounding box center [585, 450] width 485 height 93
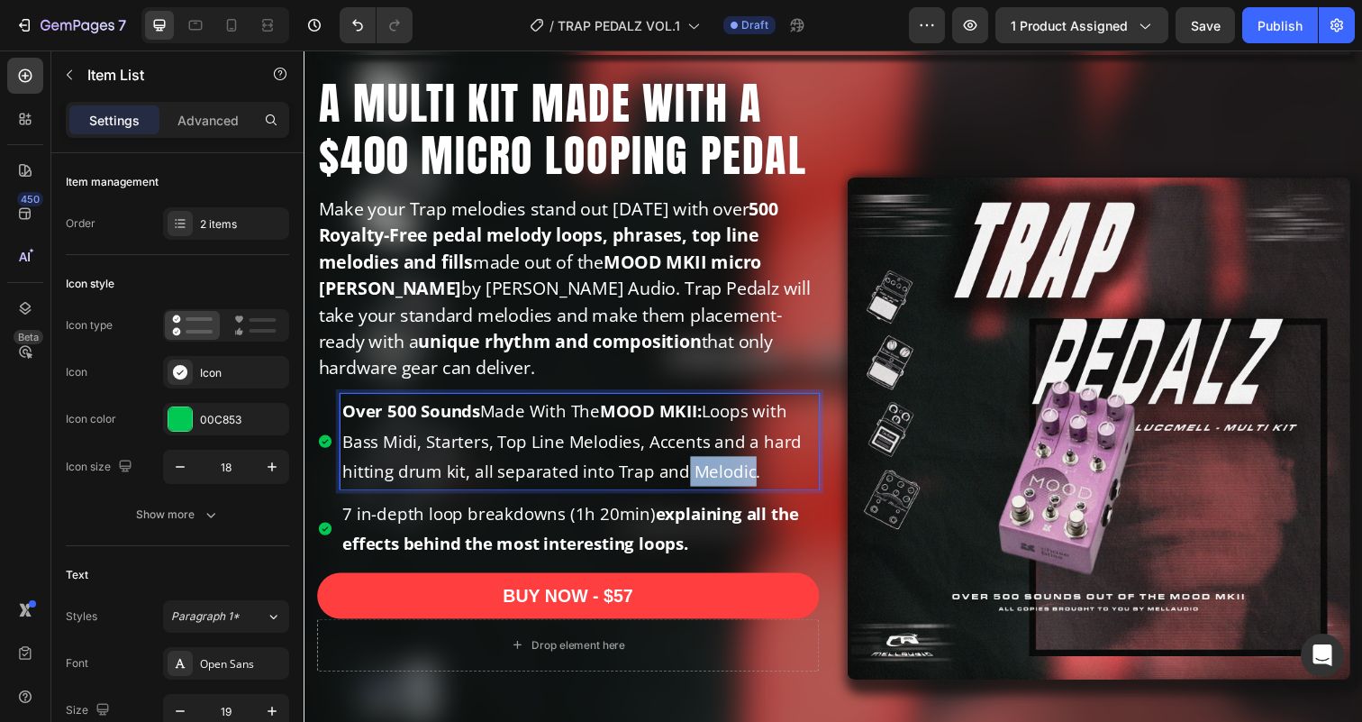
drag, startPoint x: 752, startPoint y: 481, endPoint x: 676, endPoint y: 480, distance: 76.6
click at [676, 480] on p "Over 500 Sounds Made With The MOOD MKII: Loops with Bass Midi, Starters, Top Li…" at bounding box center [585, 450] width 485 height 93
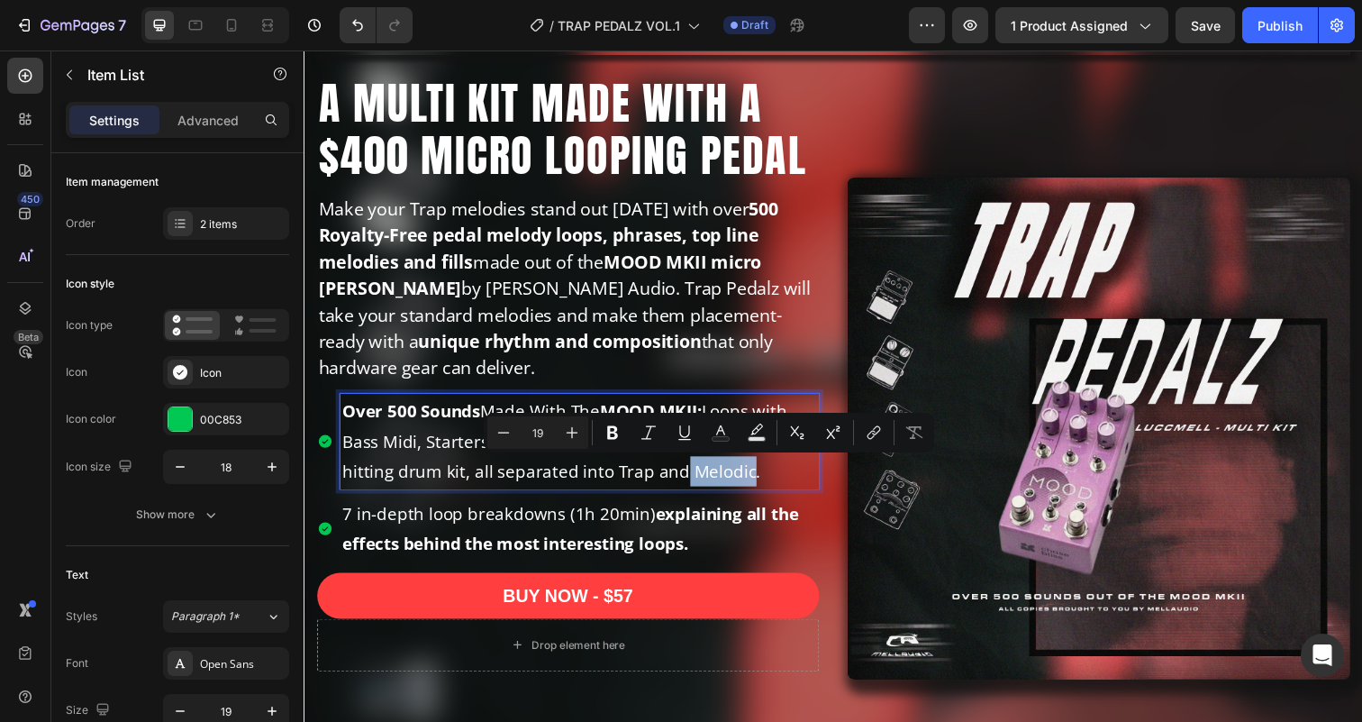
click at [739, 480] on p "Over 500 Sounds Made With The MOOD MKII: Loops with Bass Midi, Starters, Top Li…" at bounding box center [585, 450] width 485 height 93
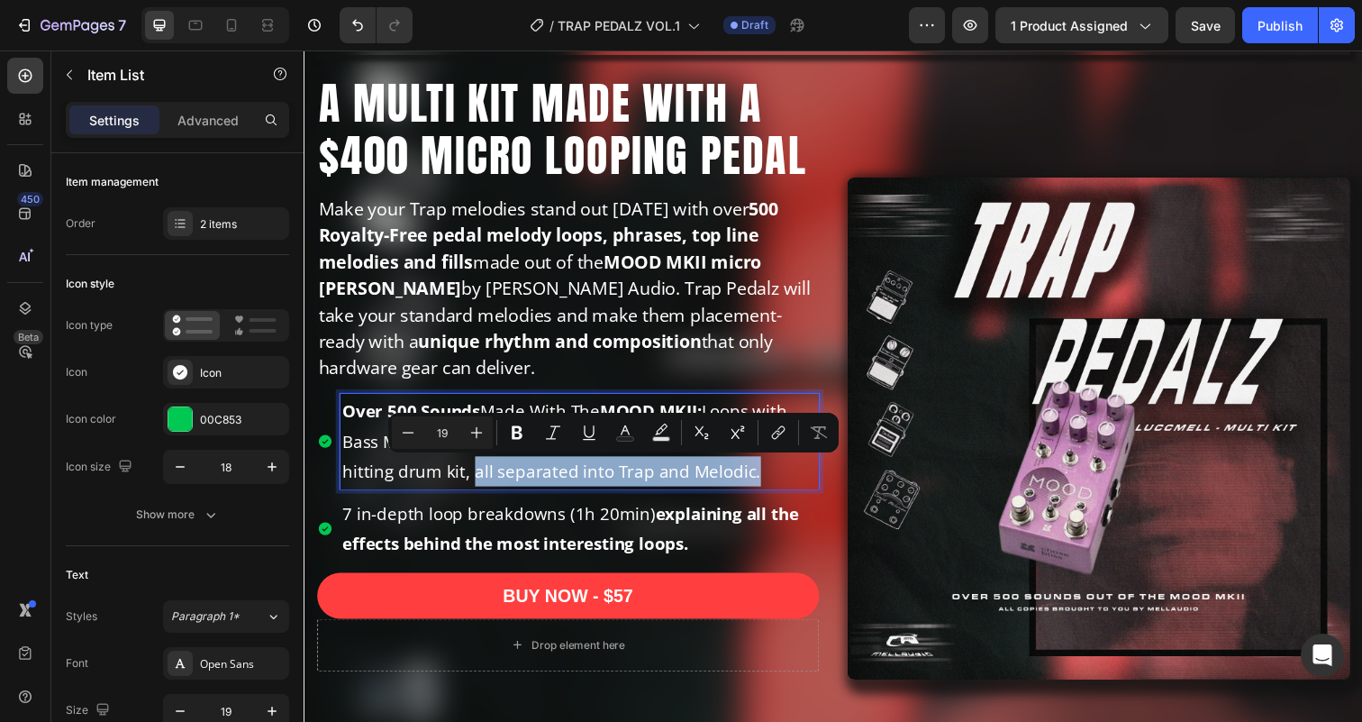
drag, startPoint x: 755, startPoint y: 482, endPoint x: 475, endPoint y: 486, distance: 280.2
click at [475, 486] on p "Over 500 Sounds Made With The MOOD MKII: Loops with Bass Midi, Starters, Top Li…" at bounding box center [585, 450] width 485 height 93
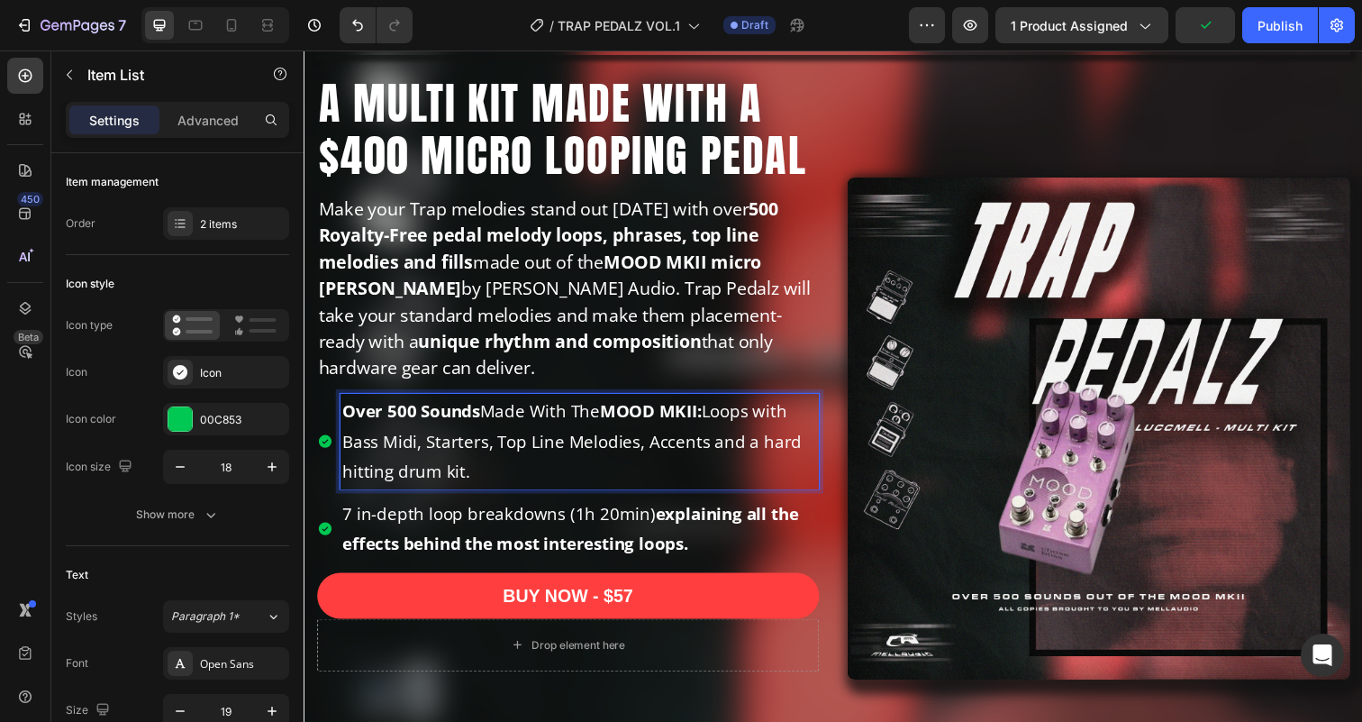
click at [761, 453] on p "Over 500 Sounds Made With The MOOD MKII: Loops with Bass Midi, Starters, Top Li…" at bounding box center [585, 450] width 485 height 93
click at [779, 452] on p "Over 500 Sounds Made With The MOOD MKII: Loops with Bass Midi, Starters, Top Li…" at bounding box center [585, 450] width 485 height 93
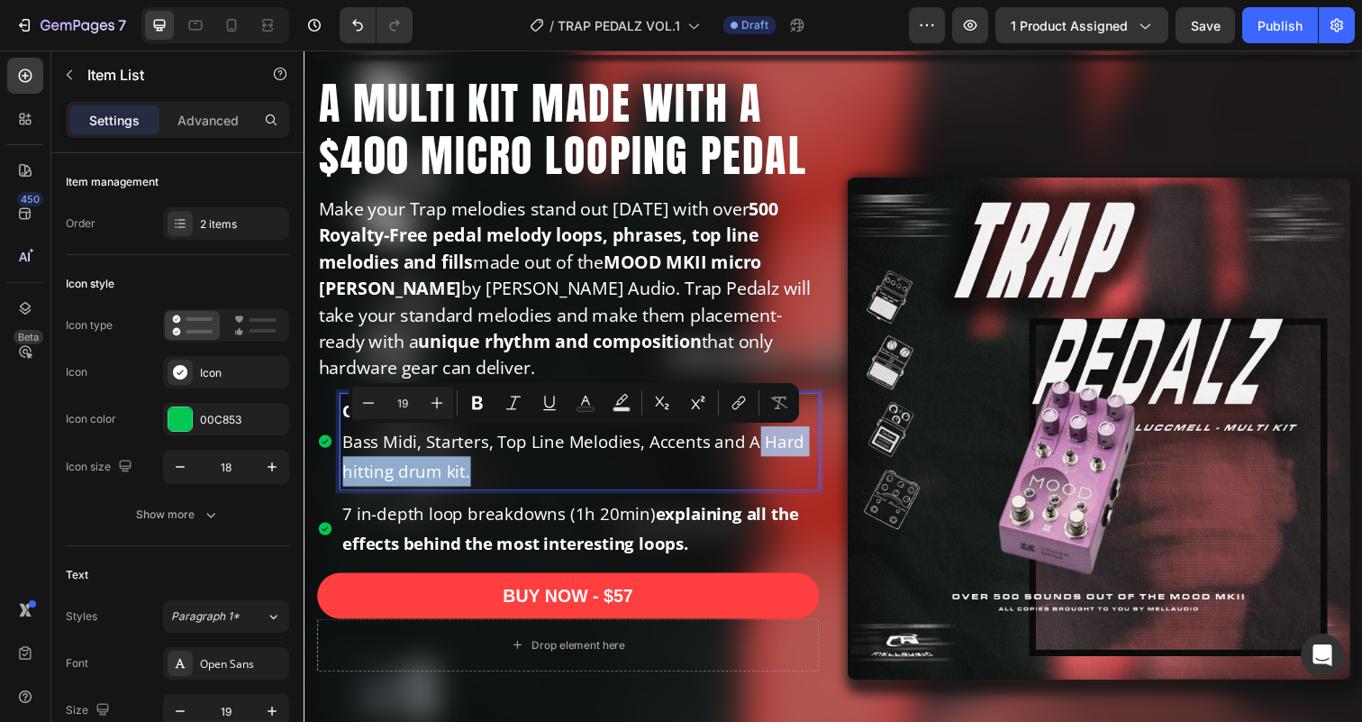
drag, startPoint x: 465, startPoint y: 486, endPoint x: 753, endPoint y: 458, distance: 289.5
click at [753, 458] on p "Over 500 Sounds Made With The MOOD MKII: Loops with Bass Midi, Starters, Top Li…" at bounding box center [585, 450] width 485 height 93
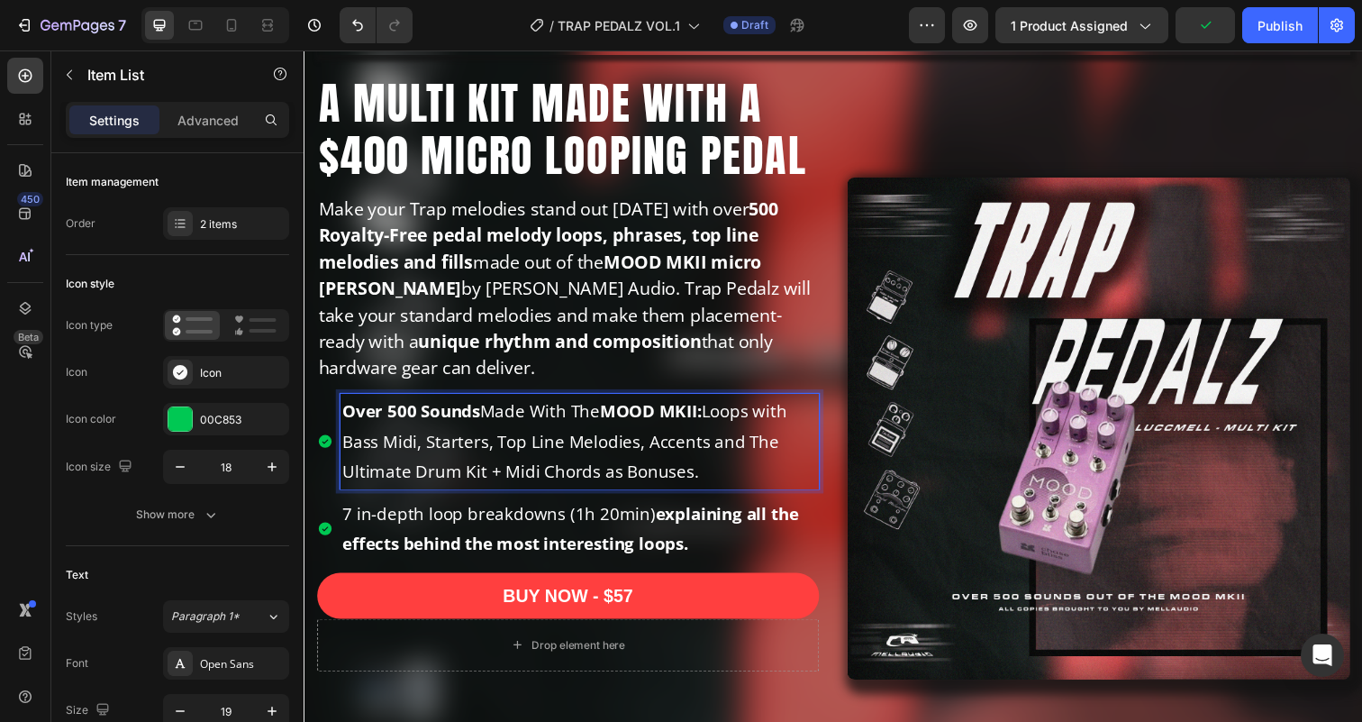
click at [387, 476] on p "Over 500 Sounds Made With The MOOD MKII: Loops with Bass Midi, Starters, Top Li…" at bounding box center [585, 450] width 485 height 93
click at [484, 483] on p "Over 500 Sounds Made With The MOOD MKII: Loops with Bass Midi, Starters, Top Li…" at bounding box center [585, 450] width 485 height 93
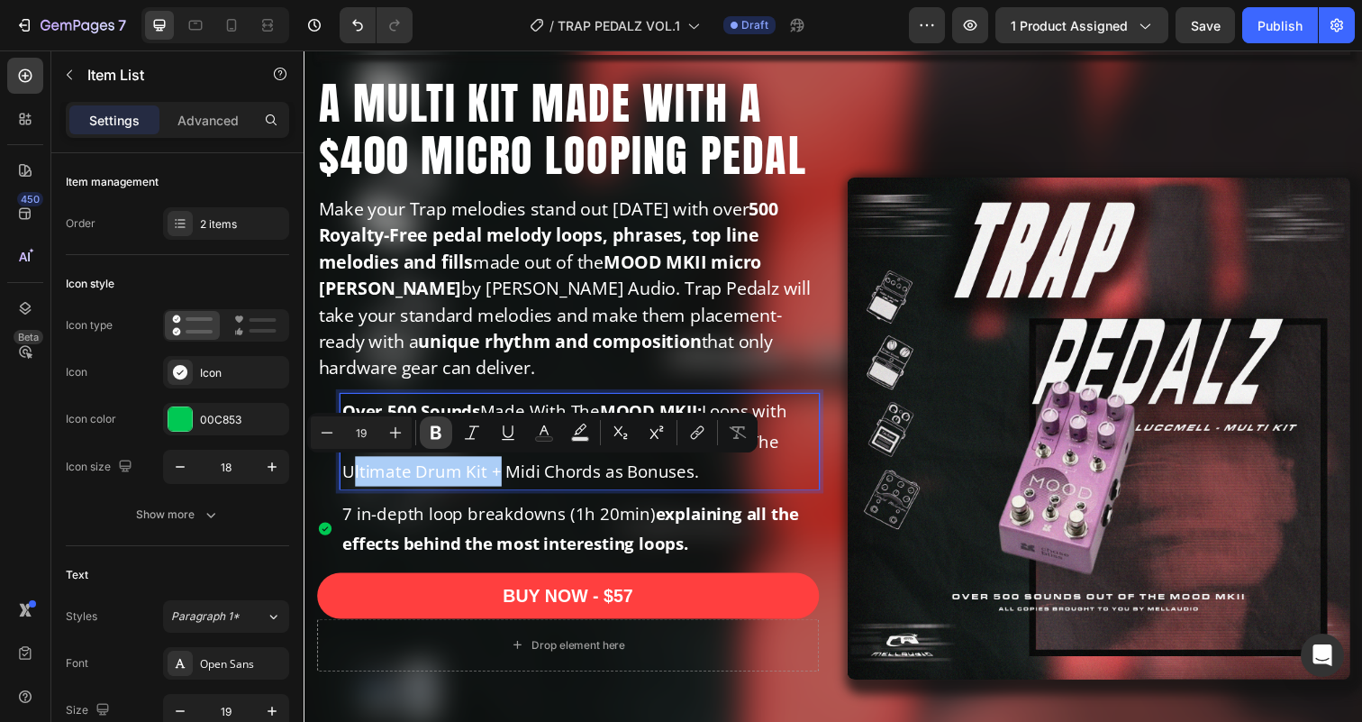
click at [440, 436] on icon "Editor contextual toolbar" at bounding box center [436, 433] width 11 height 14
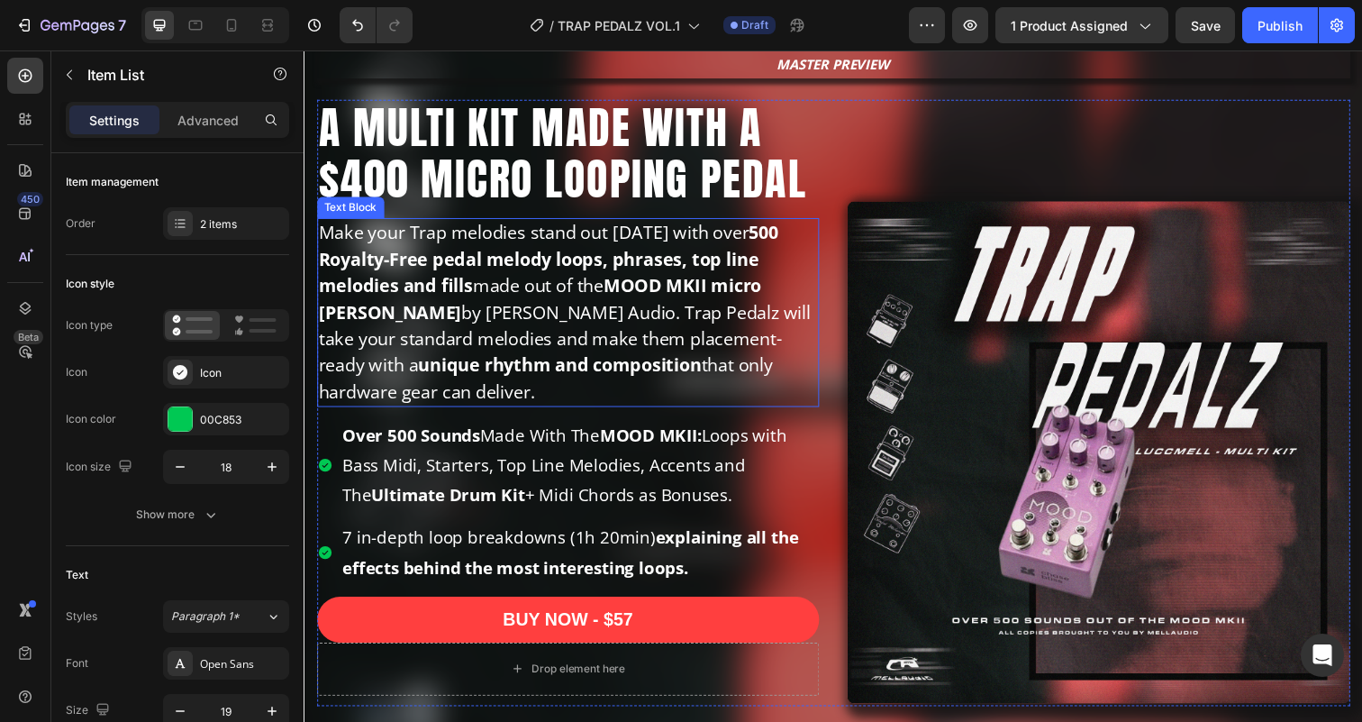
scroll to position [172, 0]
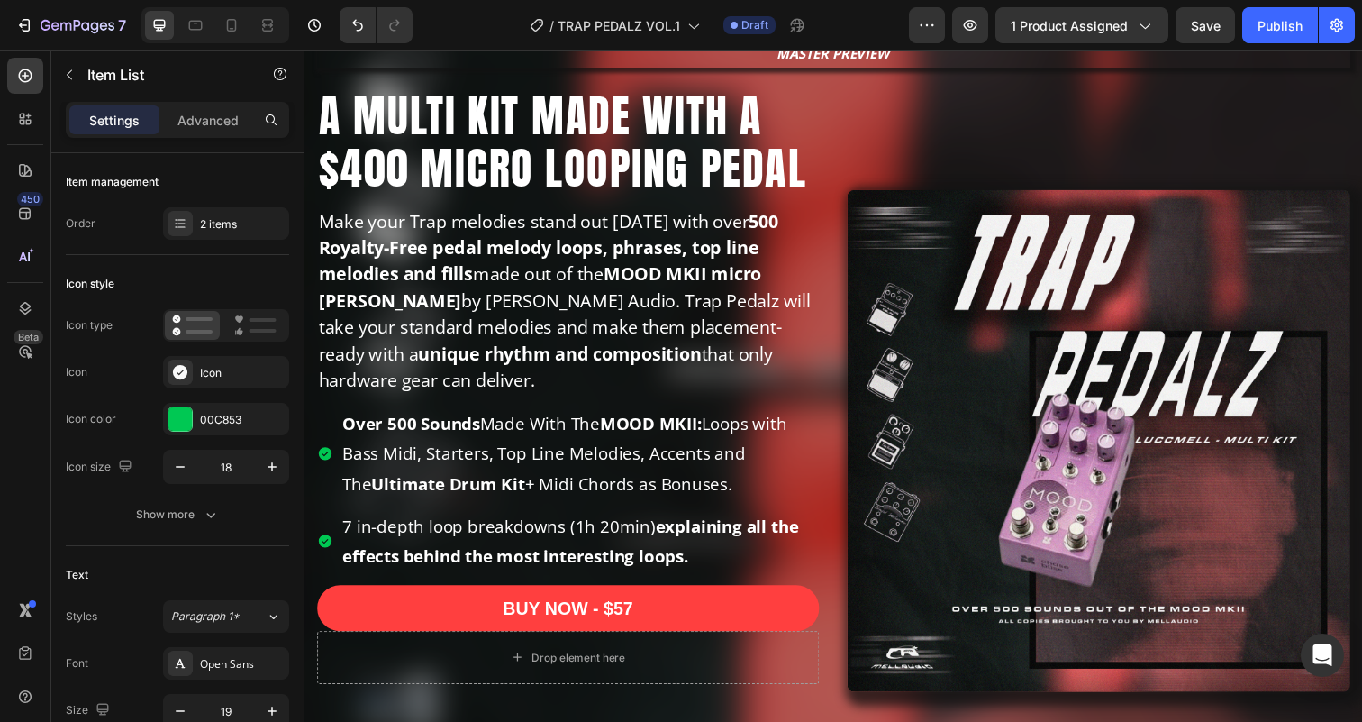
click at [495, 541] on p "7 in-depth loop breakdowns (1h 20min) explaining all the effects behind the mos…" at bounding box center [585, 551] width 485 height 61
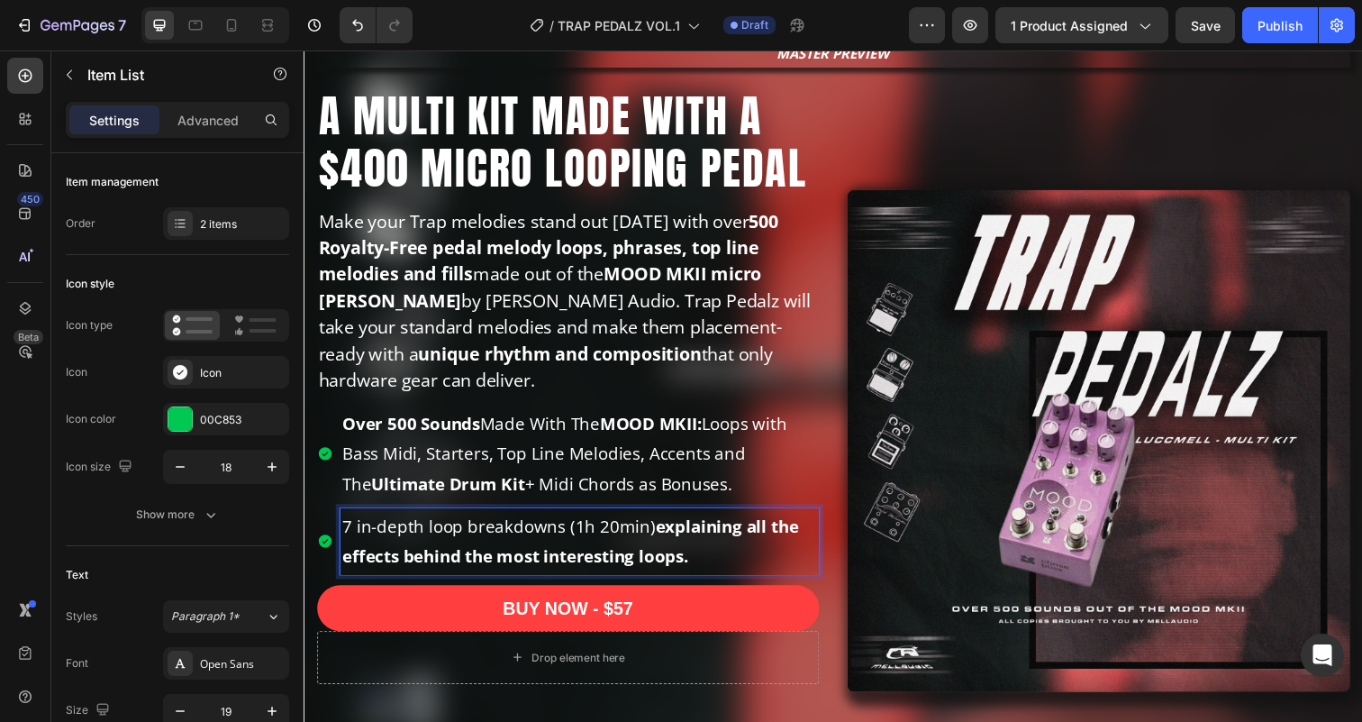
click at [495, 541] on p "7 in-depth loop breakdowns (1h 20min) explaining all the effects behind the mos…" at bounding box center [585, 551] width 485 height 61
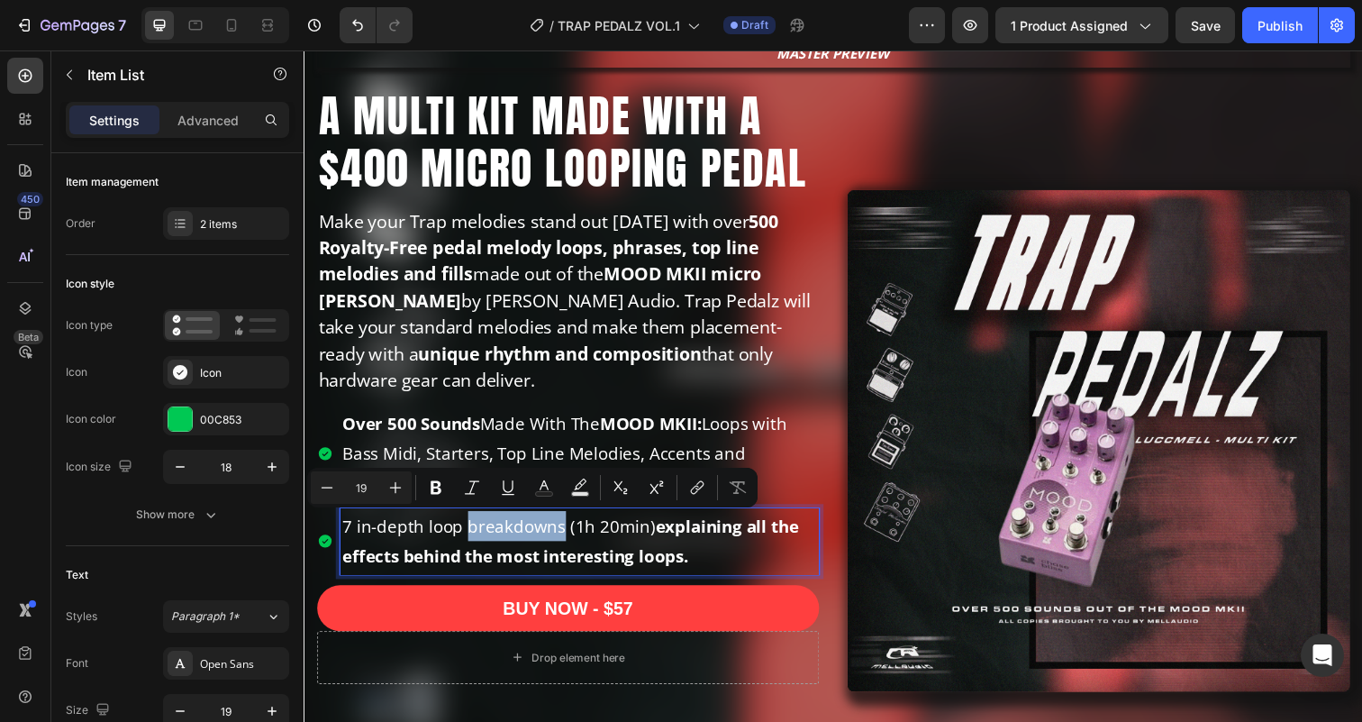
click at [525, 544] on p "7 in-depth loop breakdowns (1h 20min) explaining all the effects behind the mos…" at bounding box center [585, 551] width 485 height 61
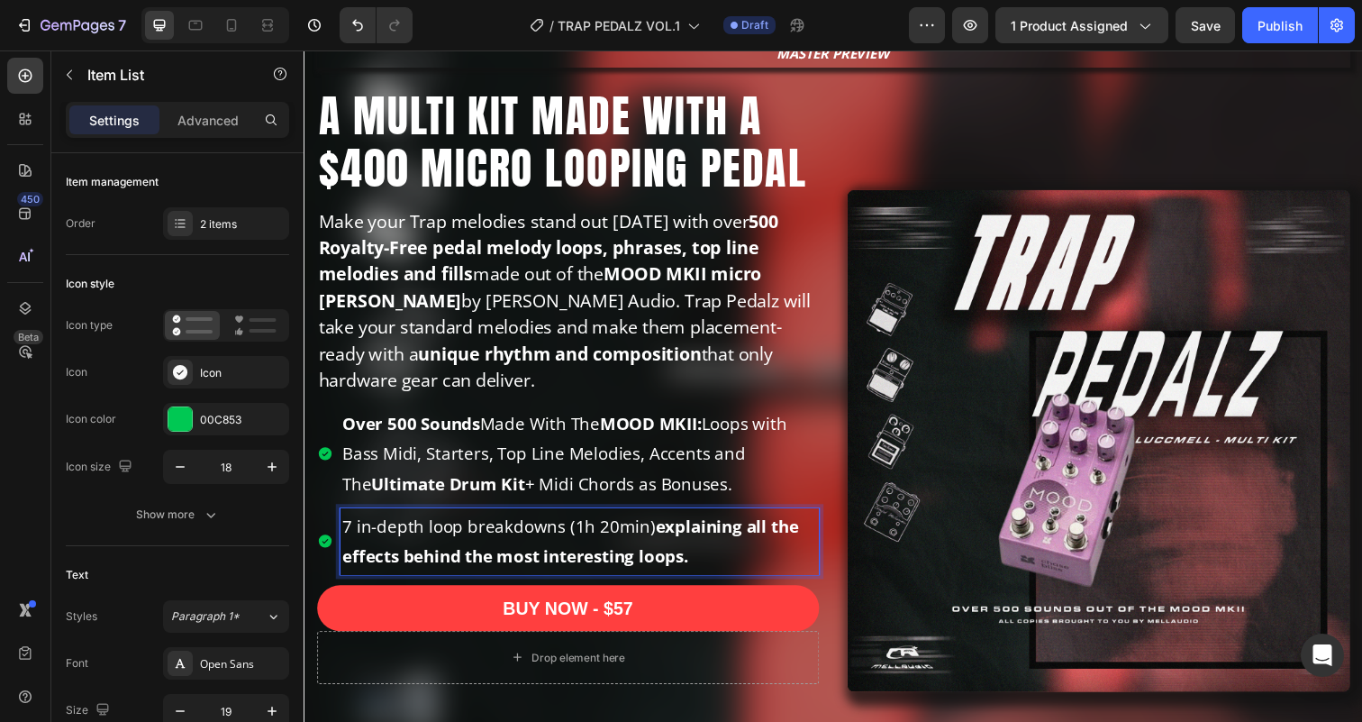
click at [525, 544] on p "7 in-depth loop breakdowns (1h 20min) explaining all the effects behind the mos…" at bounding box center [585, 551] width 485 height 61
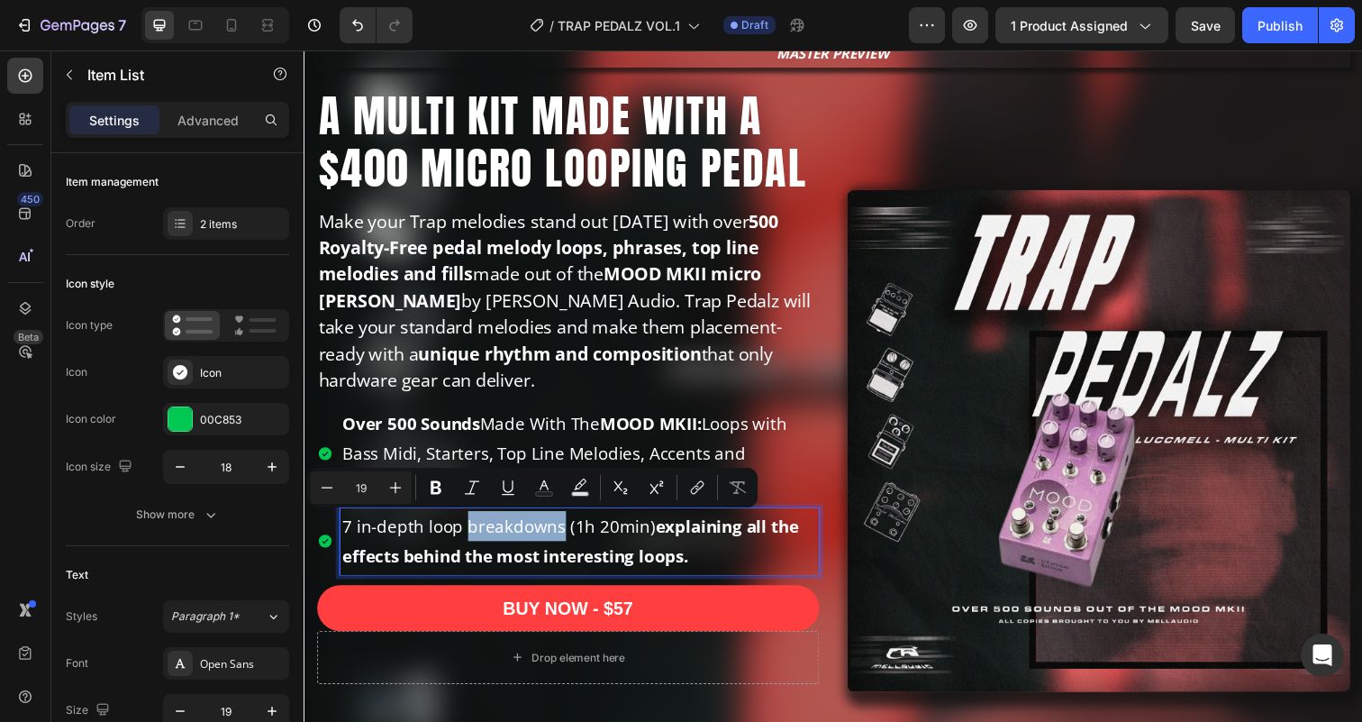
click at [679, 558] on strong "explaining all the effects behind the most interesting loops." at bounding box center [576, 551] width 466 height 54
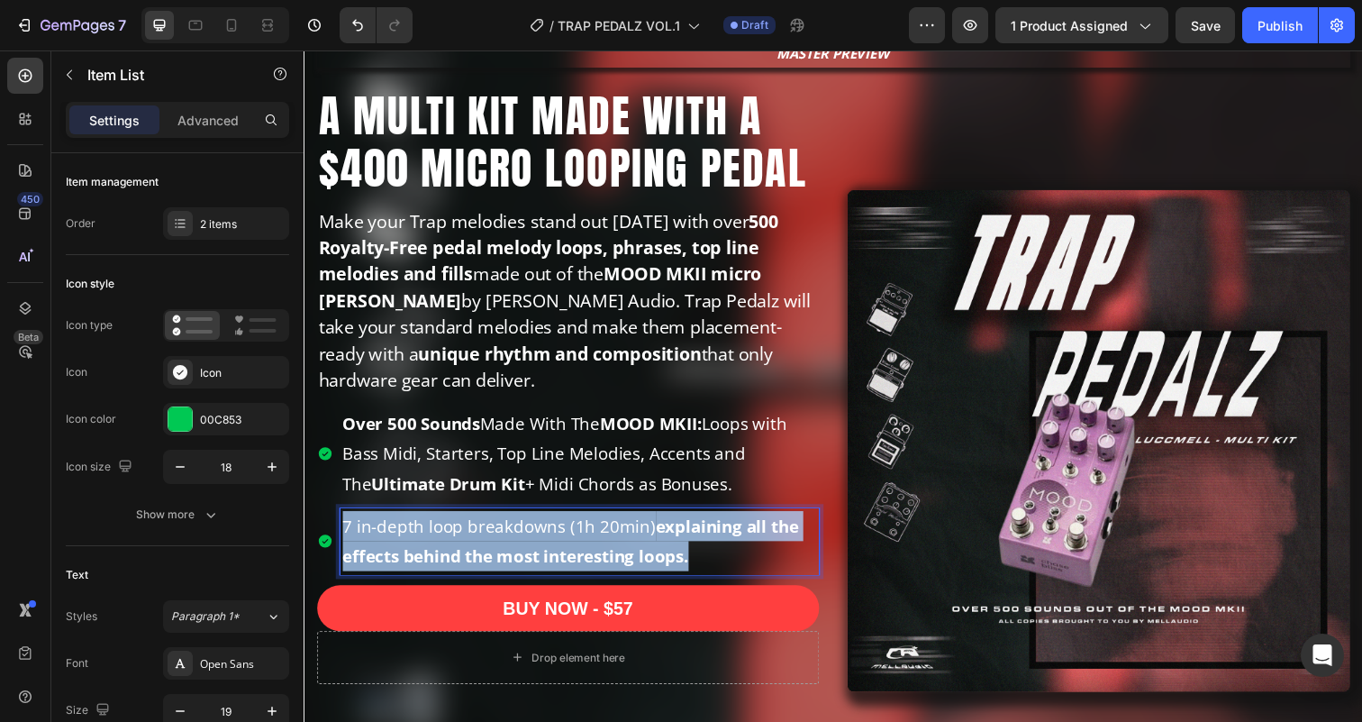
drag, startPoint x: 710, startPoint y: 567, endPoint x: 343, endPoint y: 538, distance: 367.8
click at [343, 538] on p "7 in-depth loop breakdowns (1h 20min) explaining all the effects behind the mos…" at bounding box center [585, 551] width 485 height 61
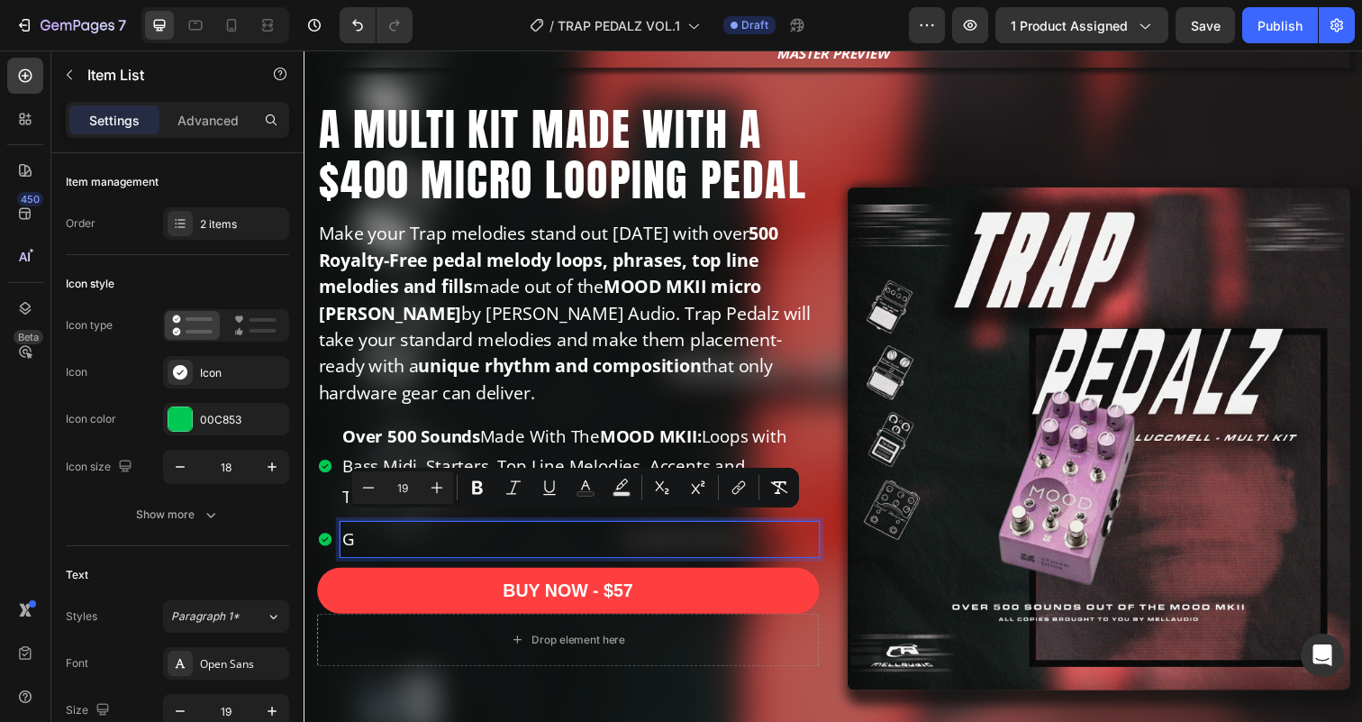
scroll to position [186, 0]
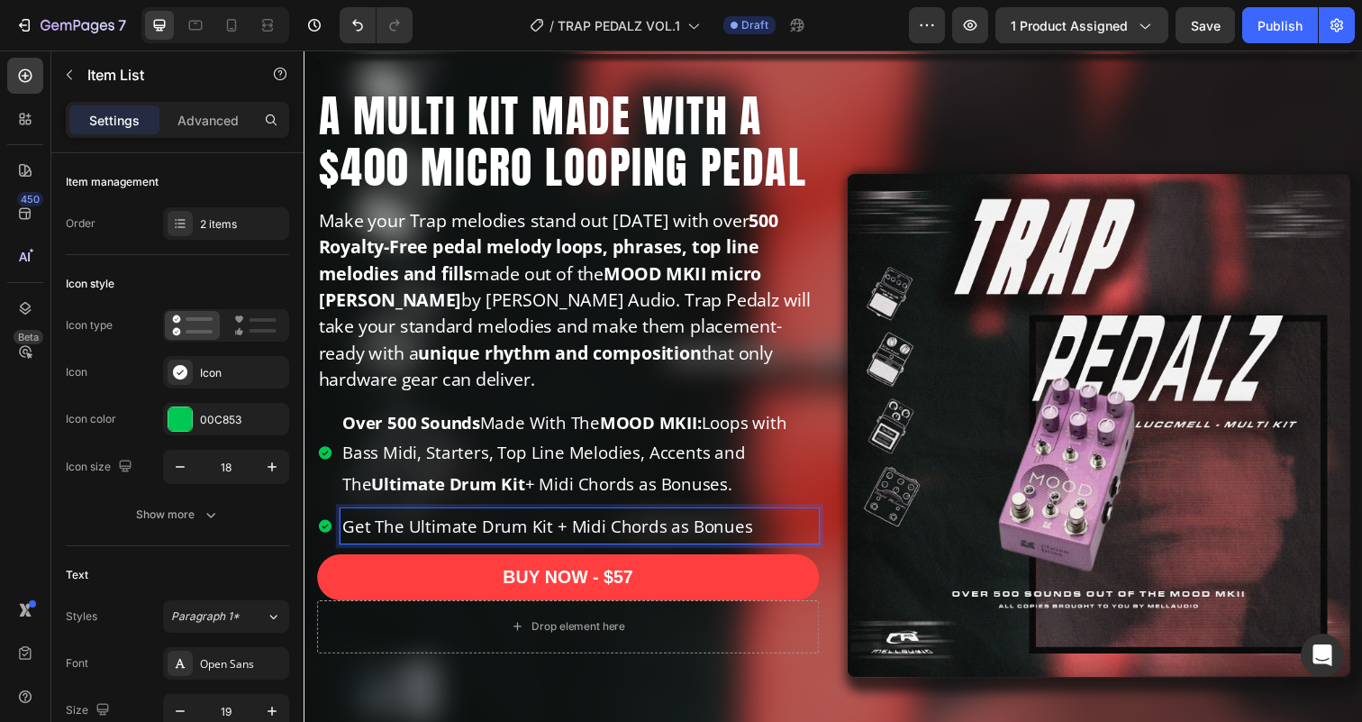
click at [667, 540] on p "Get The Ultimate Drum Kit + Midi Chords as Bonues" at bounding box center [585, 536] width 485 height 31
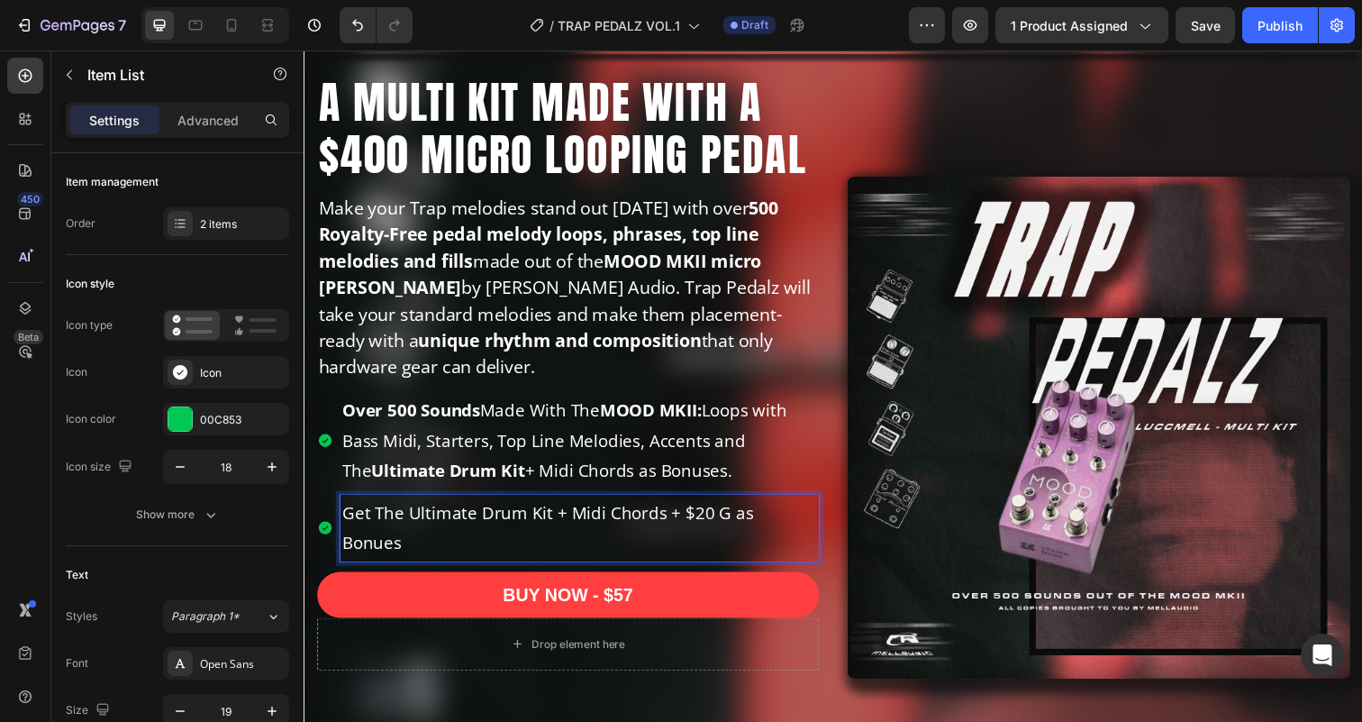
scroll to position [172, 0]
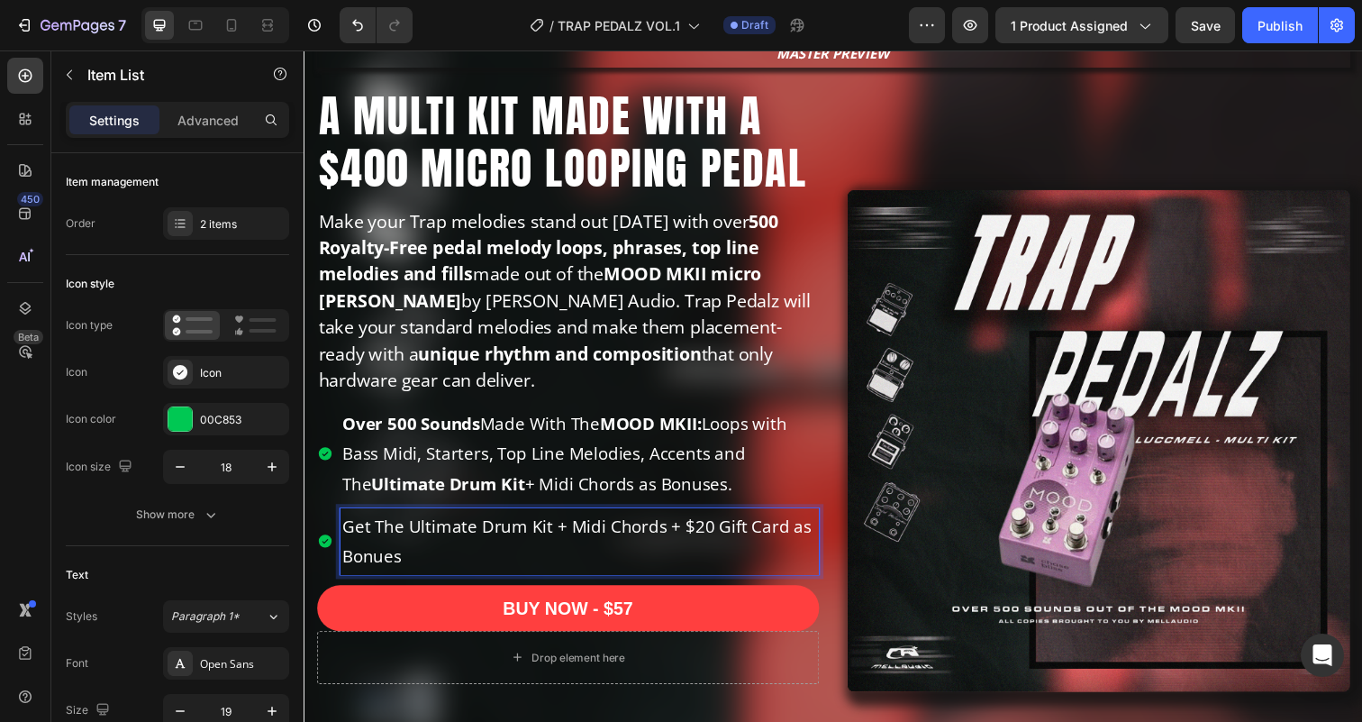
click at [421, 536] on p "Get The Ultimate Drum Kit + Midi Chords + $20 Gift Card as Bonues" at bounding box center [585, 551] width 485 height 61
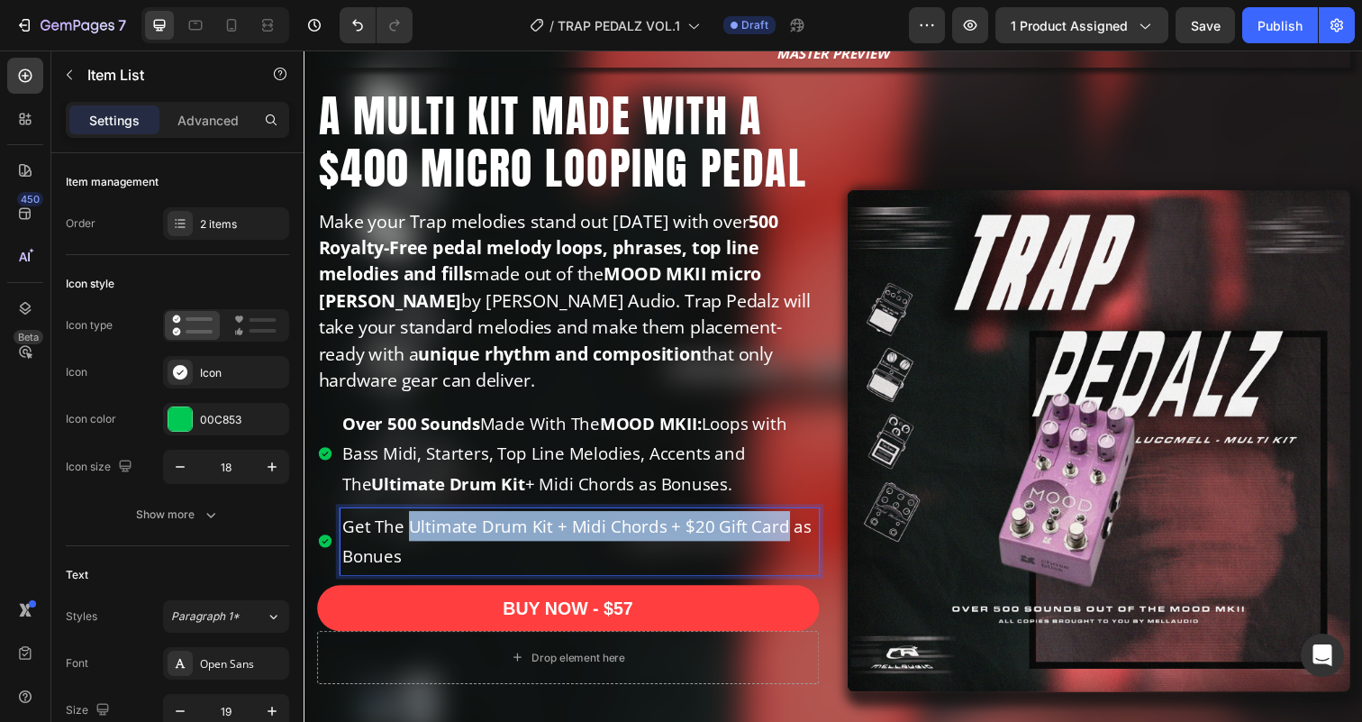
click at [783, 539] on p "Get The Ultimate Drum Kit + Midi Chords + $20 Gift Card as Bonues" at bounding box center [585, 551] width 485 height 61
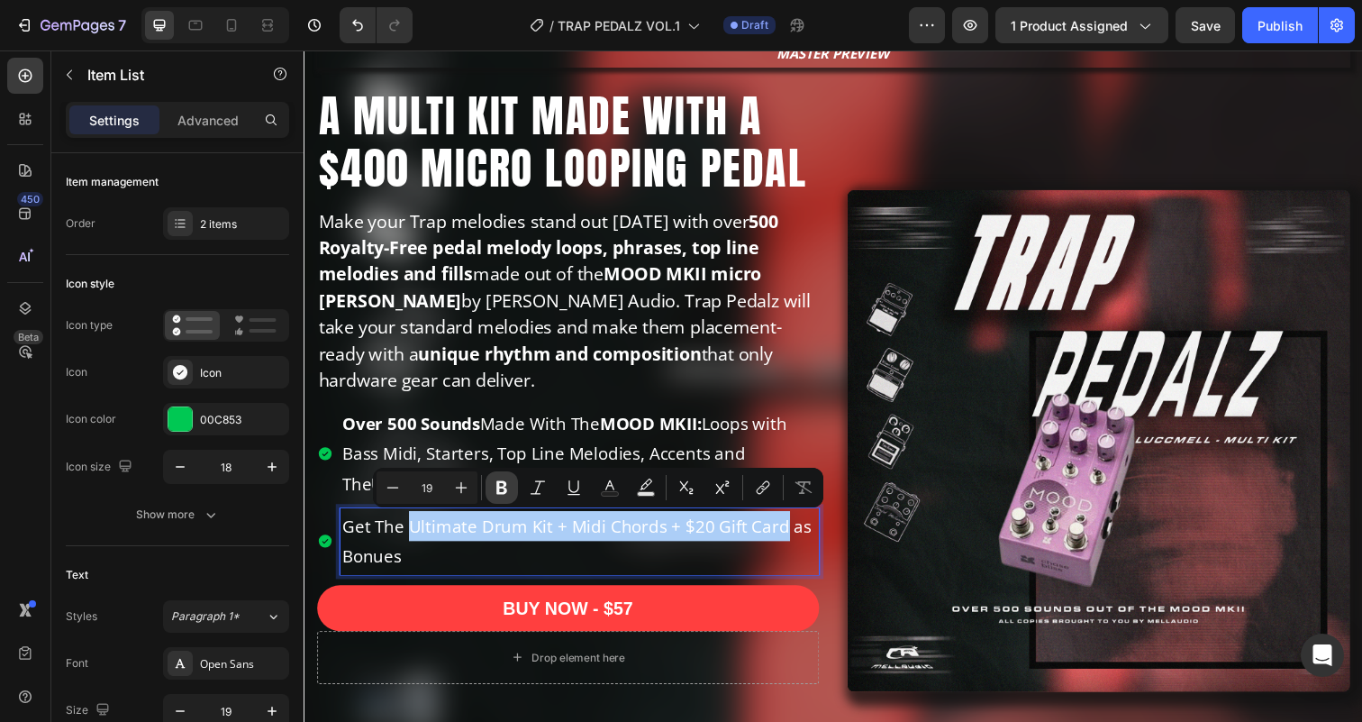
click at [496, 483] on icon "Editor contextual toolbar" at bounding box center [501, 488] width 11 height 14
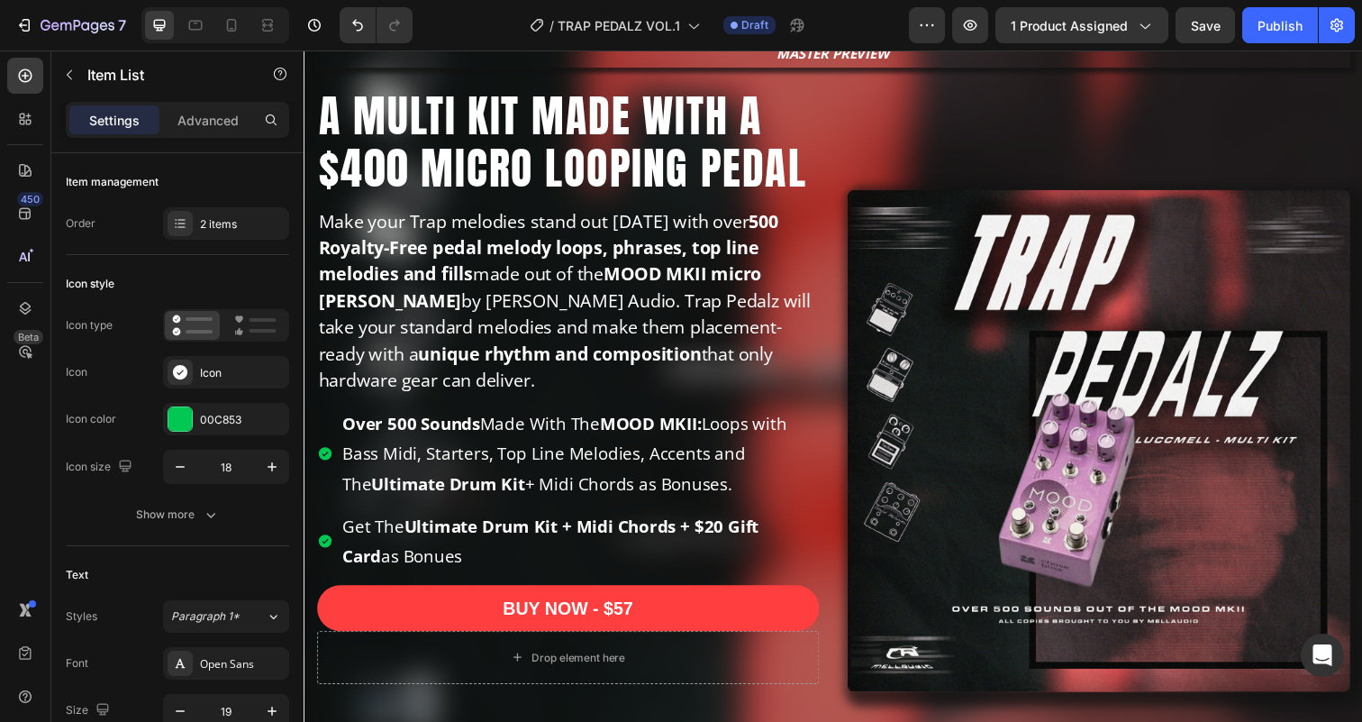
click at [481, 571] on p "Get The Ultimate Drum Kit + Midi Chords + $20 Gift Card as Bonues" at bounding box center [585, 551] width 485 height 61
click at [705, 506] on p "Over 500 Sounds Made With The MOOD MKII: Loops with Bass Midi, Starters, Top Li…" at bounding box center [585, 462] width 485 height 93
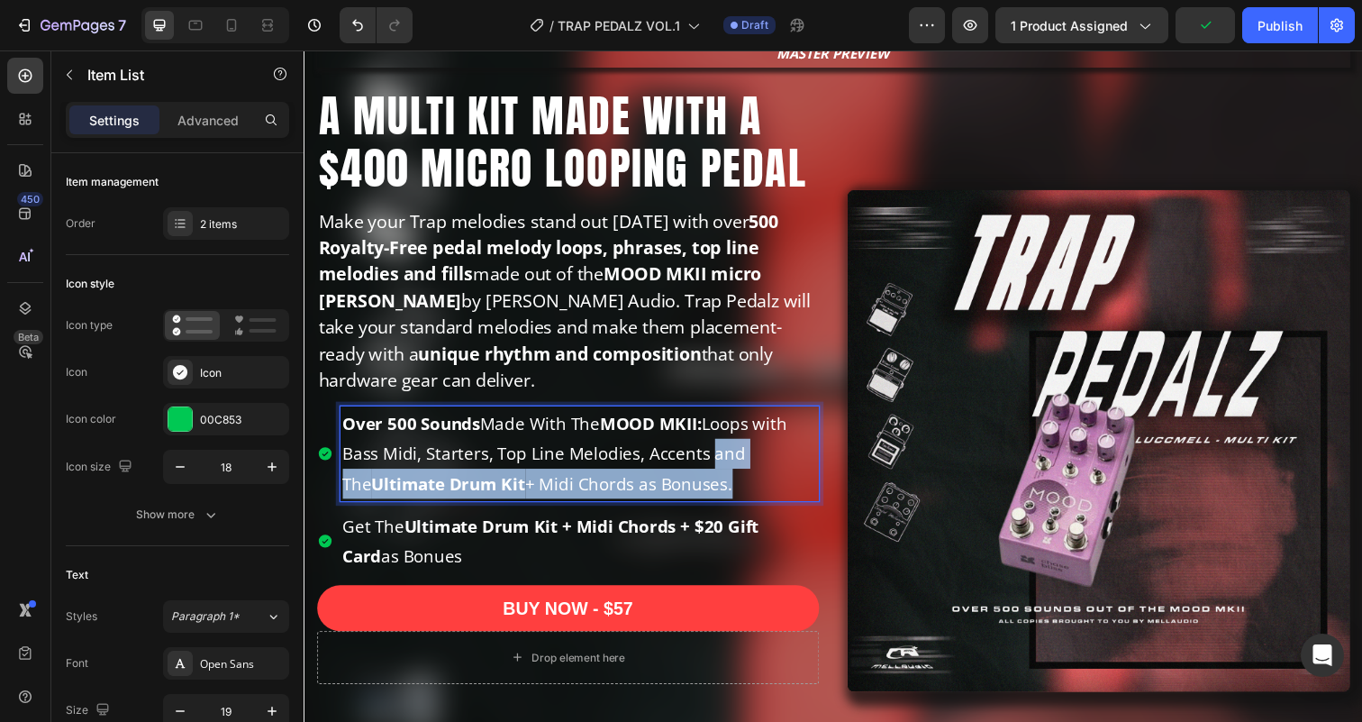
drag, startPoint x: 726, startPoint y: 496, endPoint x: 715, endPoint y: 467, distance: 31.6
click at [715, 467] on p "Over 500 Sounds Made With The MOOD MKII: Loops with Bass Midi, Starters, Top Li…" at bounding box center [585, 462] width 485 height 93
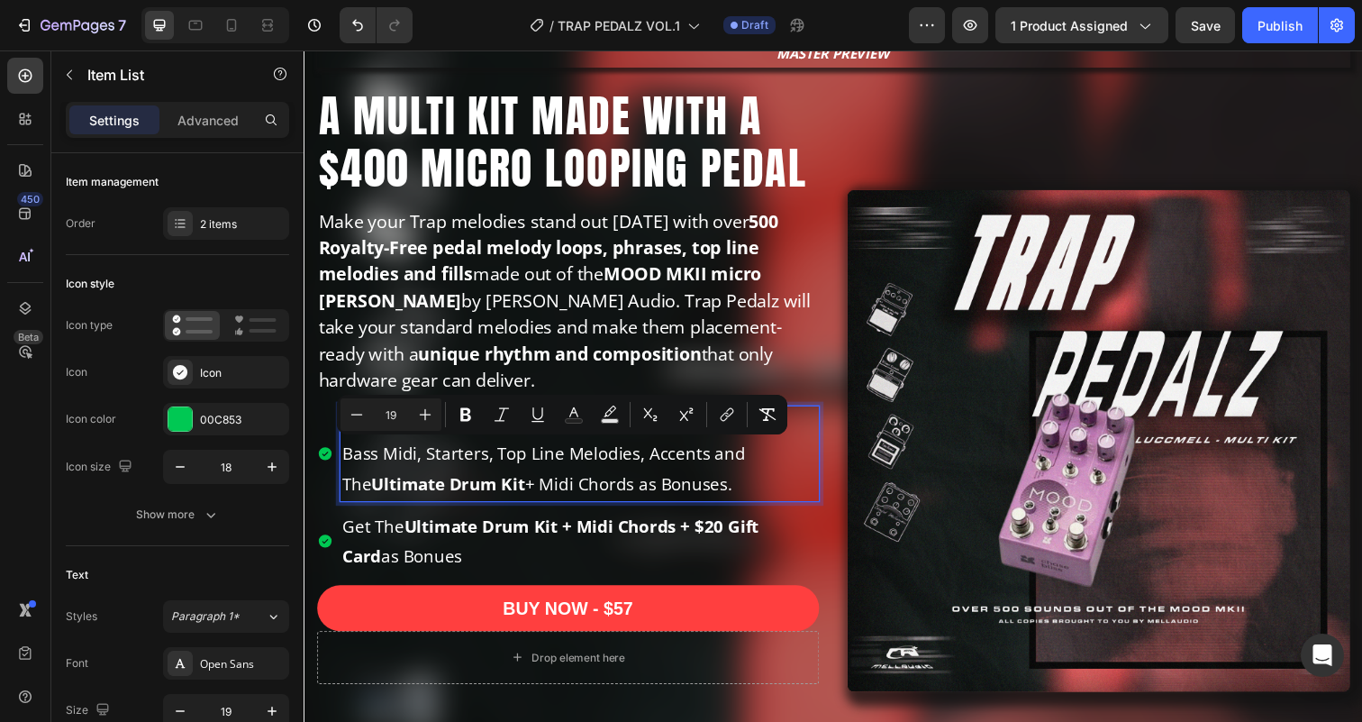
scroll to position [185, 0]
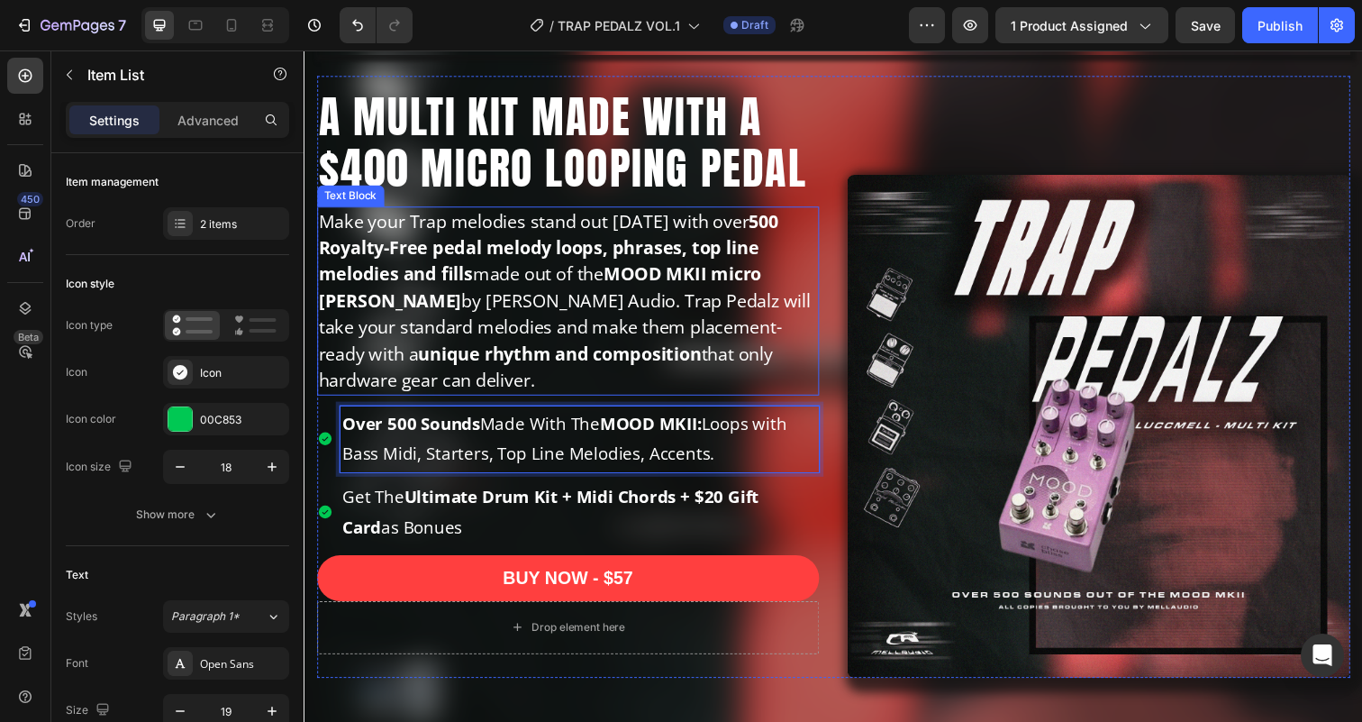
click at [688, 319] on p "Make your Trap melodies stand out [DATE] with over 500 Royalty-Free pedal melod…" at bounding box center [574, 306] width 510 height 189
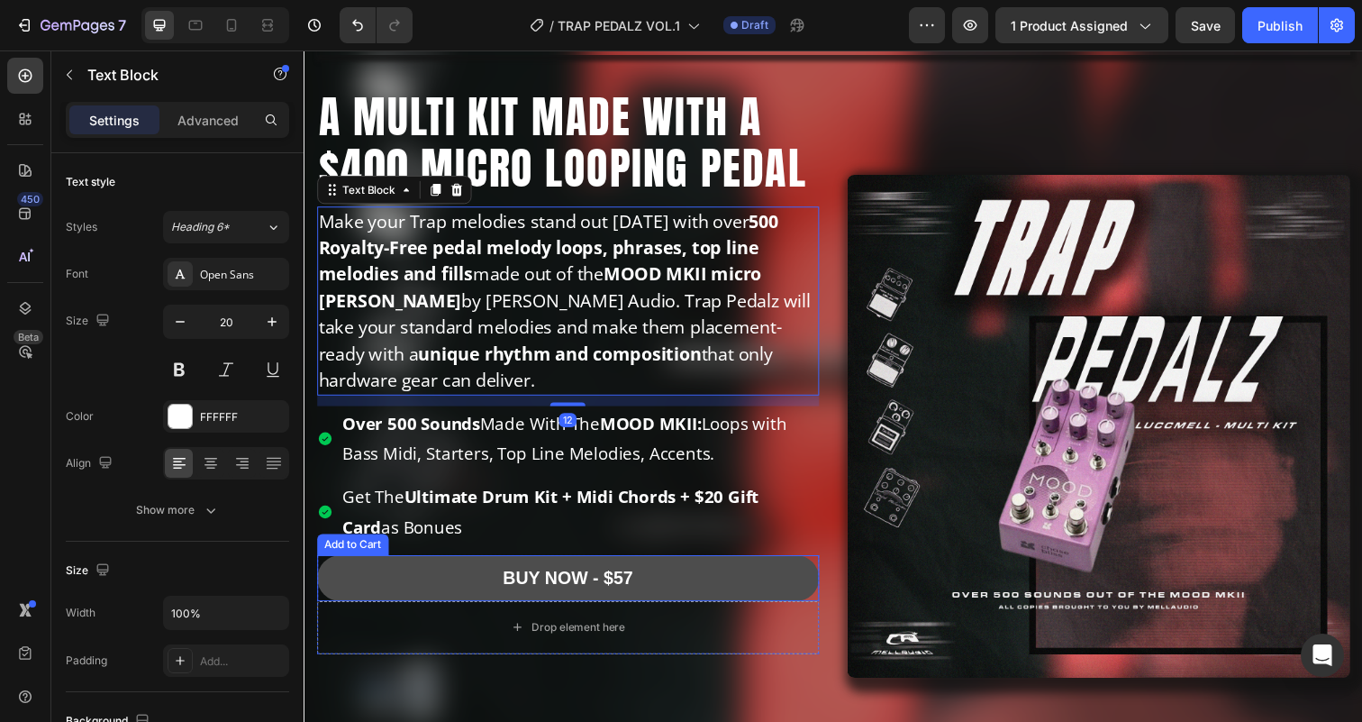
click at [815, 594] on button "BUY NOW - $57" at bounding box center [573, 589] width 513 height 47
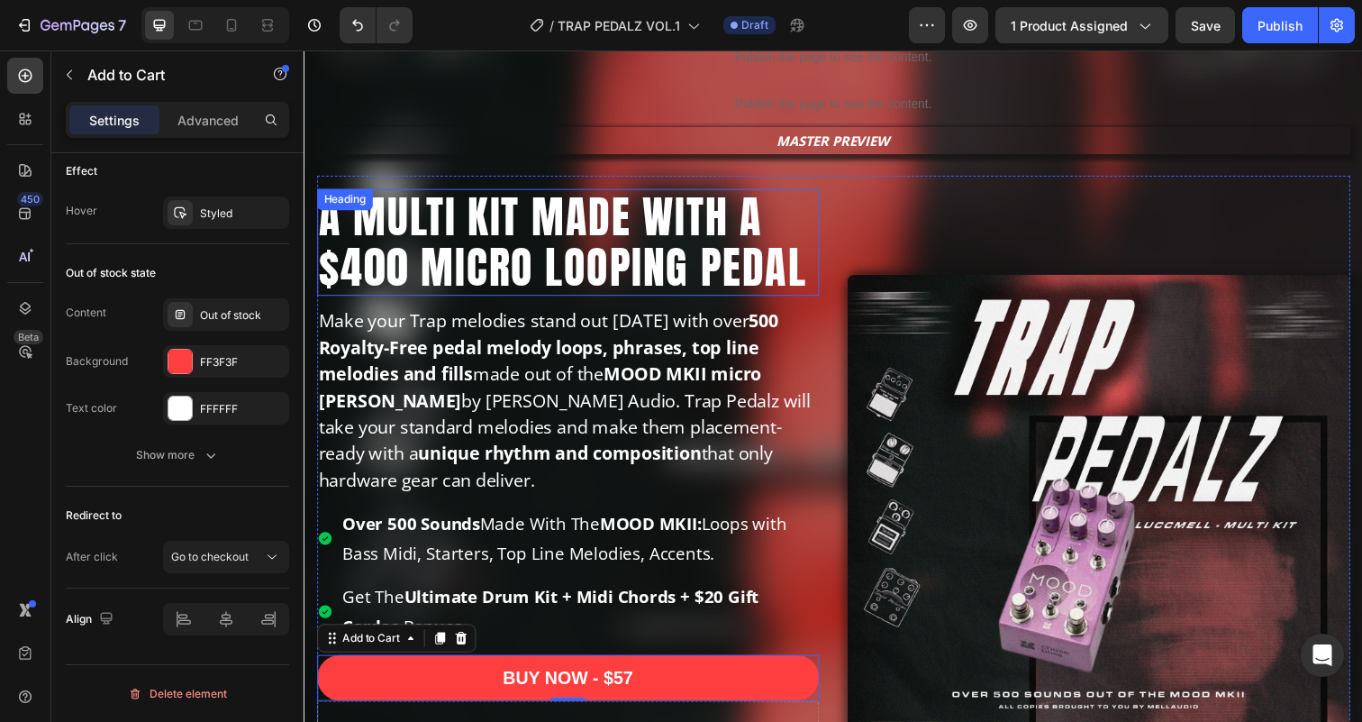
scroll to position [47, 0]
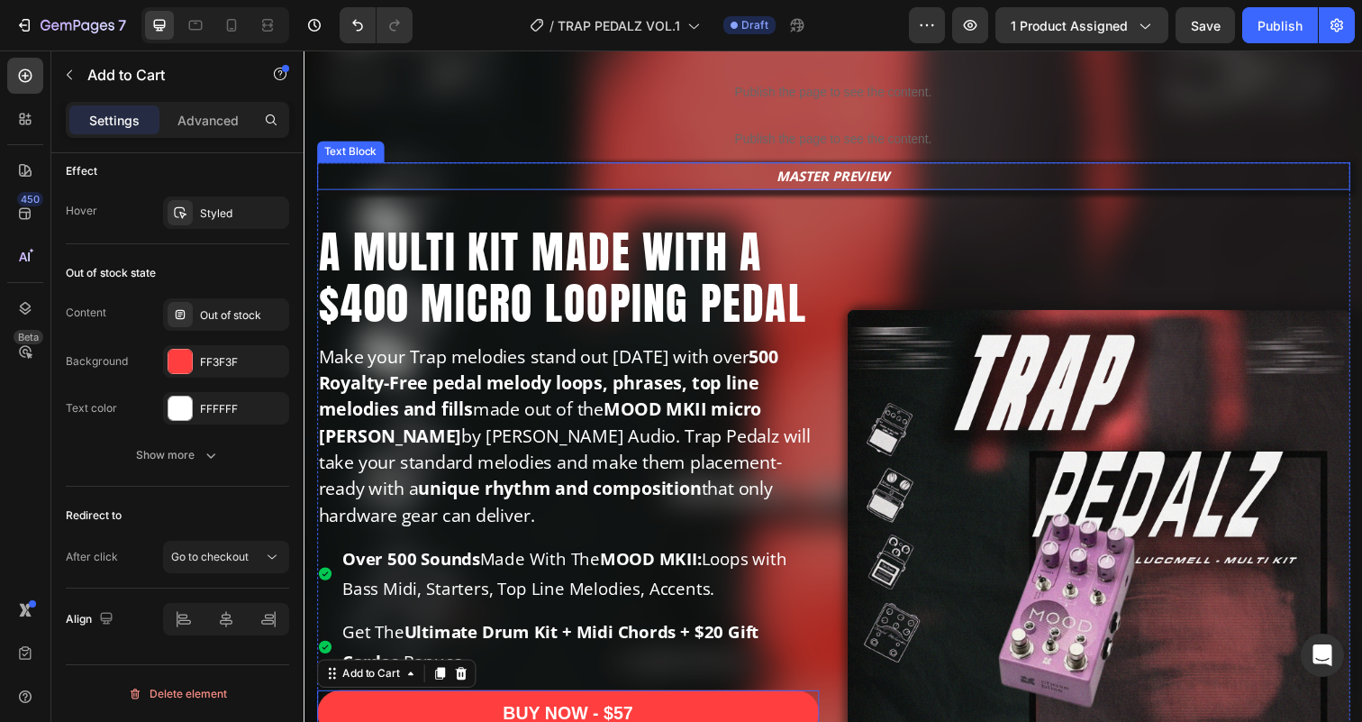
click at [726, 181] on p "MASTER PREVIEW" at bounding box center [844, 179] width 1051 height 24
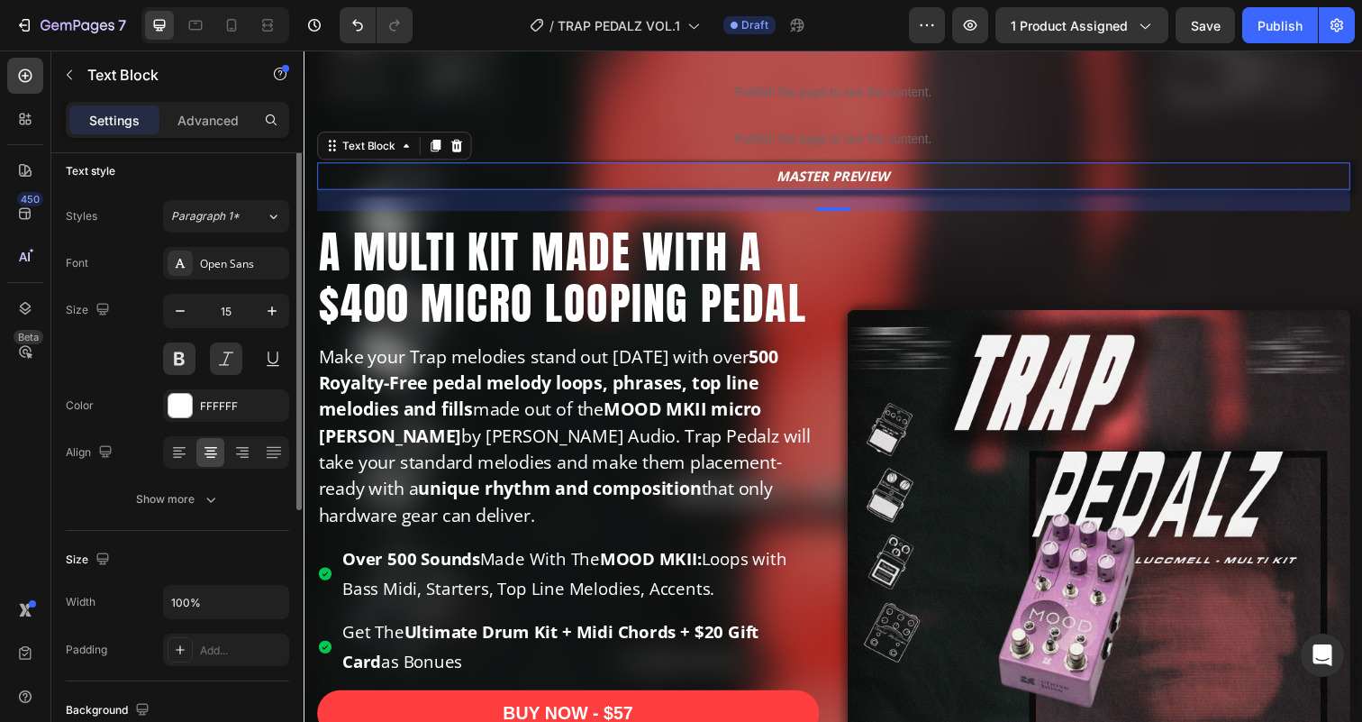
scroll to position [0, 0]
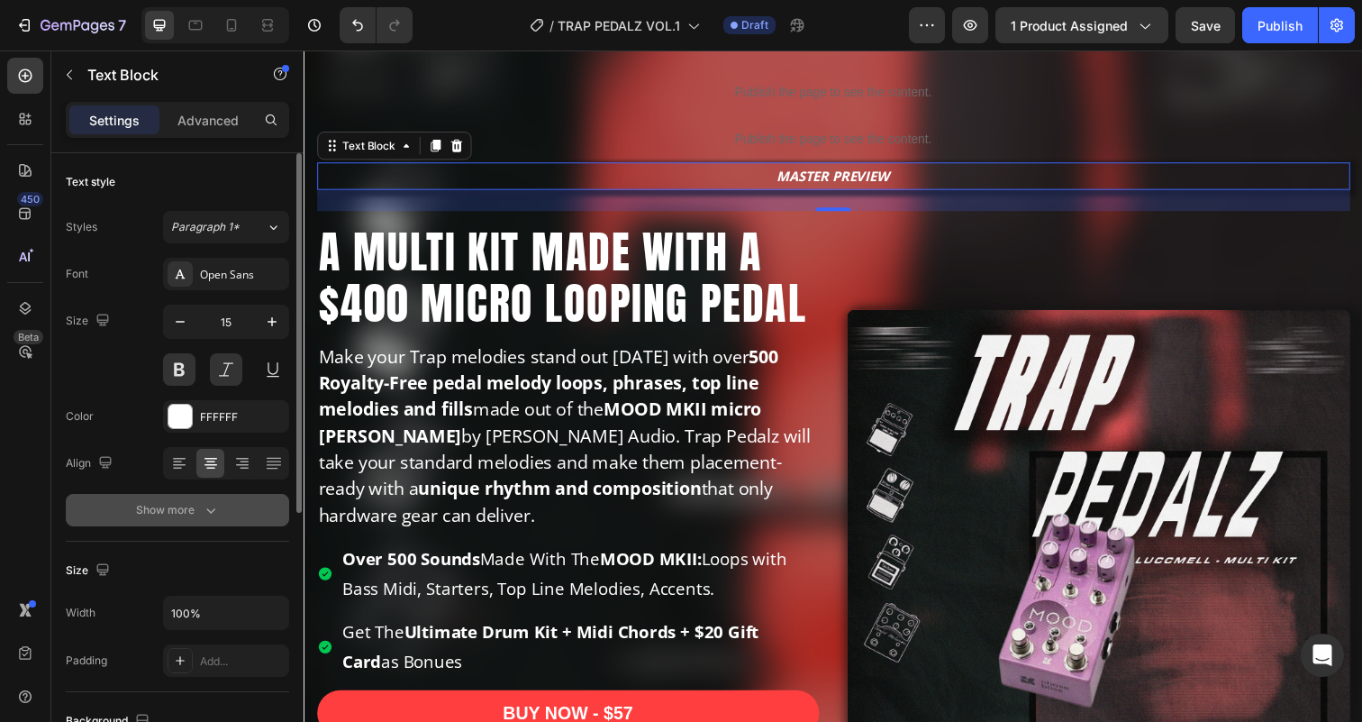
click at [136, 510] on div "Show more" at bounding box center [178, 510] width 84 height 18
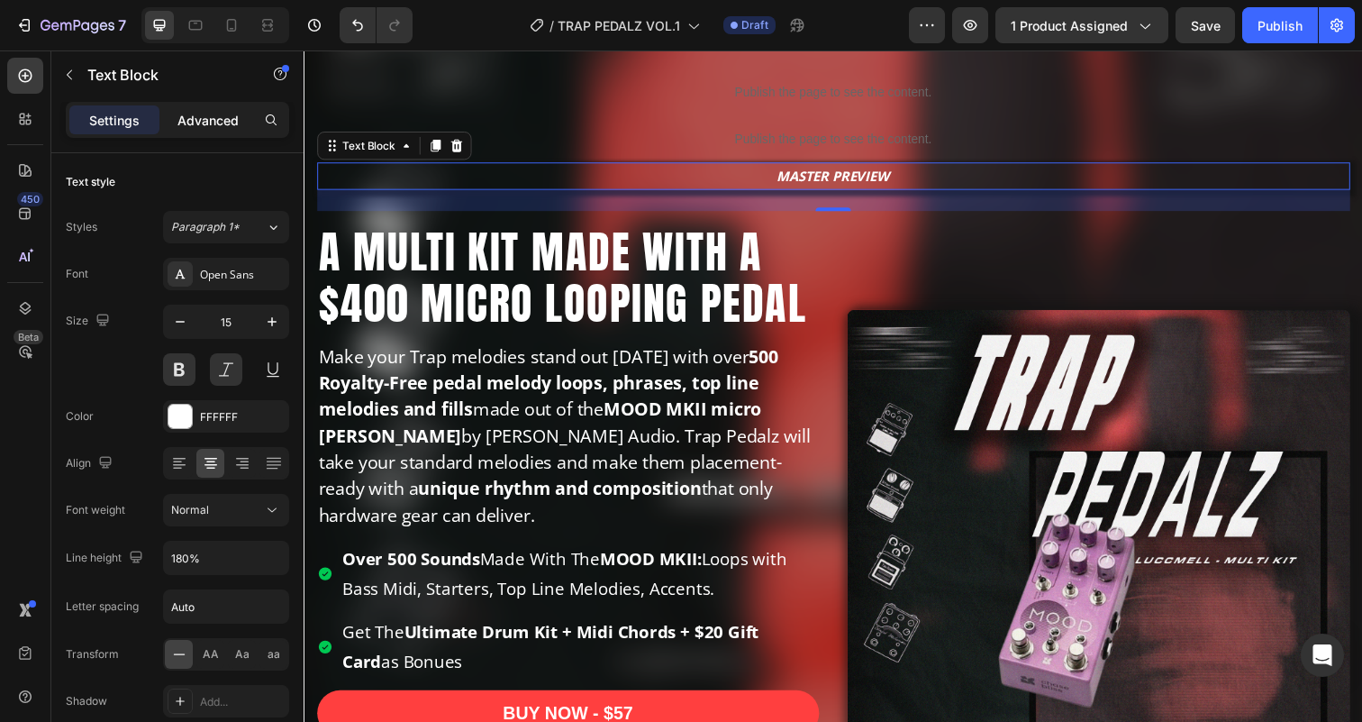
click at [225, 128] on p "Advanced" at bounding box center [207, 120] width 61 height 19
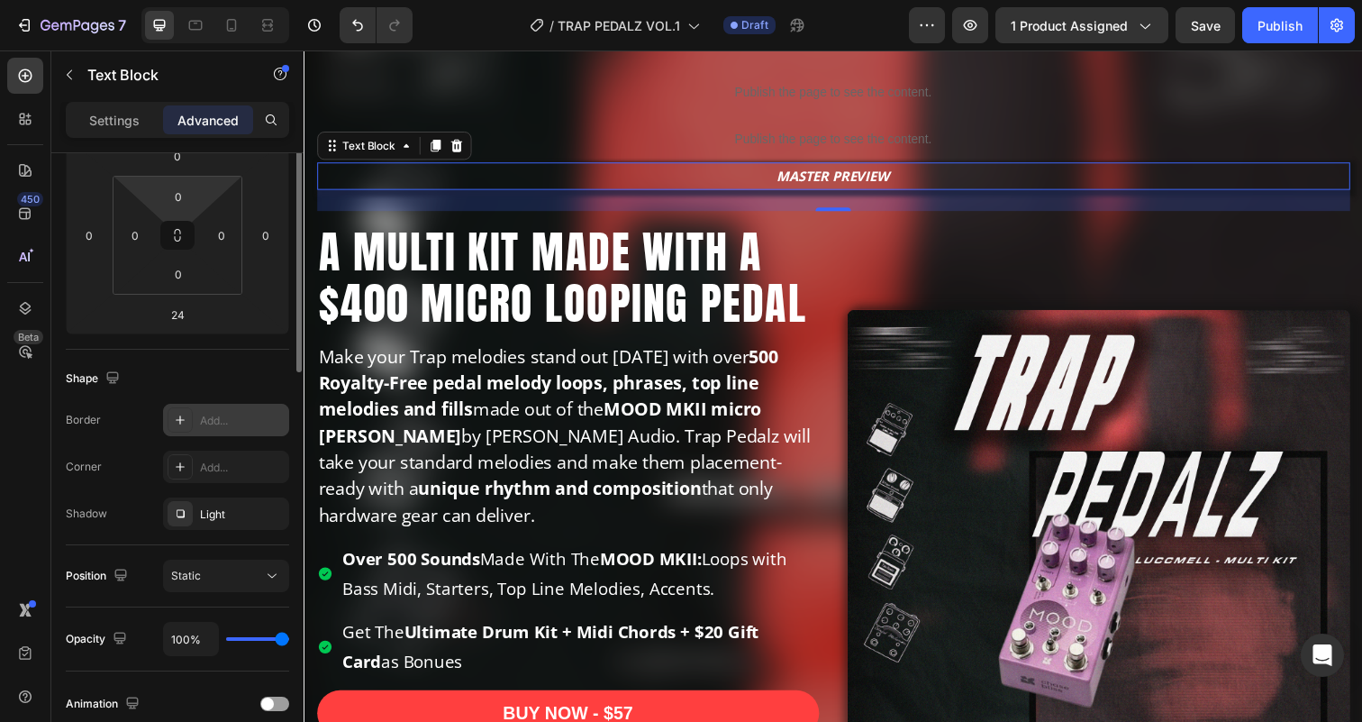
scroll to position [279, 0]
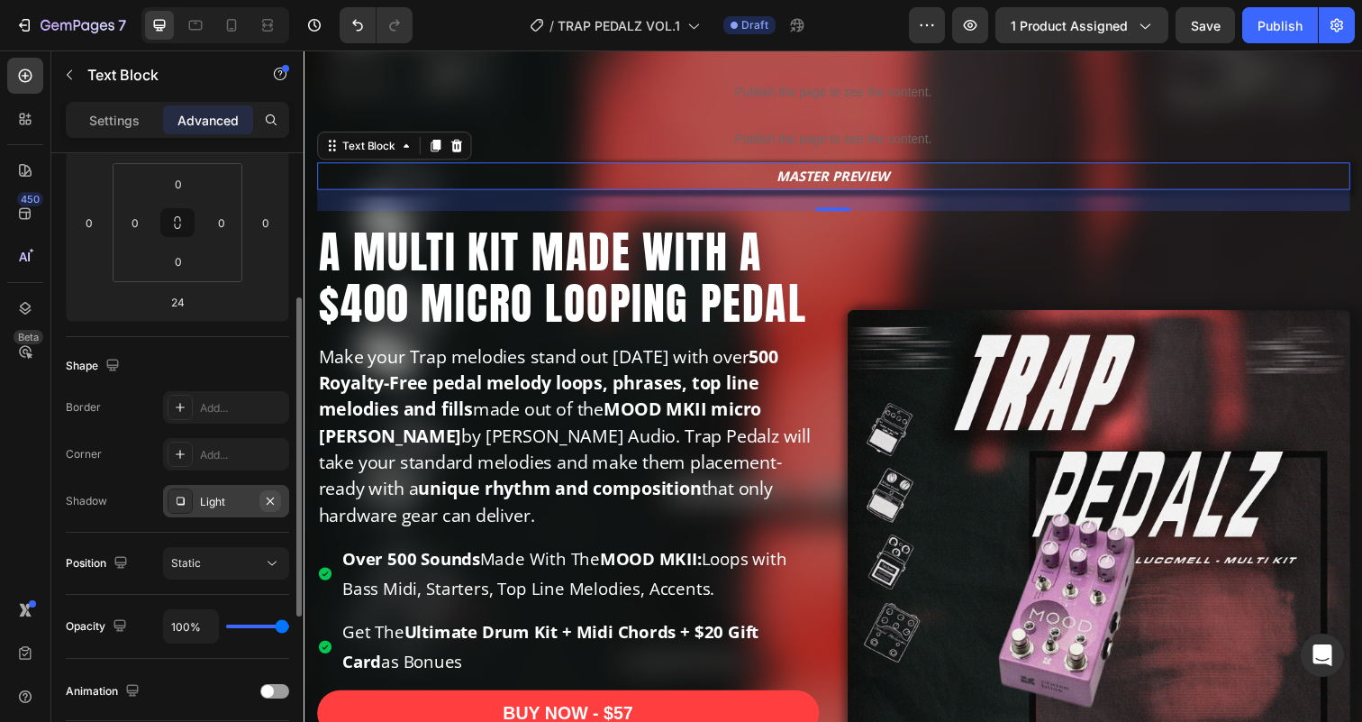
click at [268, 497] on icon "button" at bounding box center [270, 501] width 14 height 14
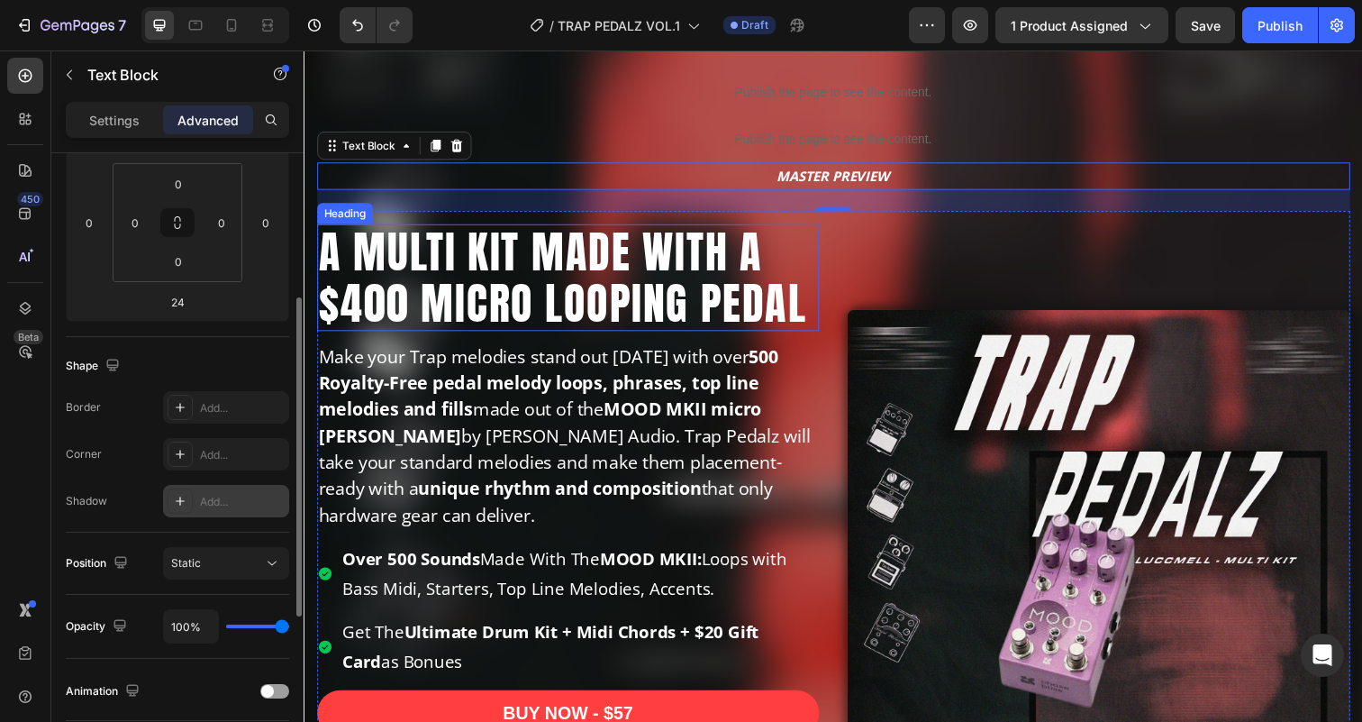
click at [572, 268] on h2 "A MULTI KIT MADE WITH A $400 MICRO LOOPING PEDAL" at bounding box center [573, 283] width 513 height 110
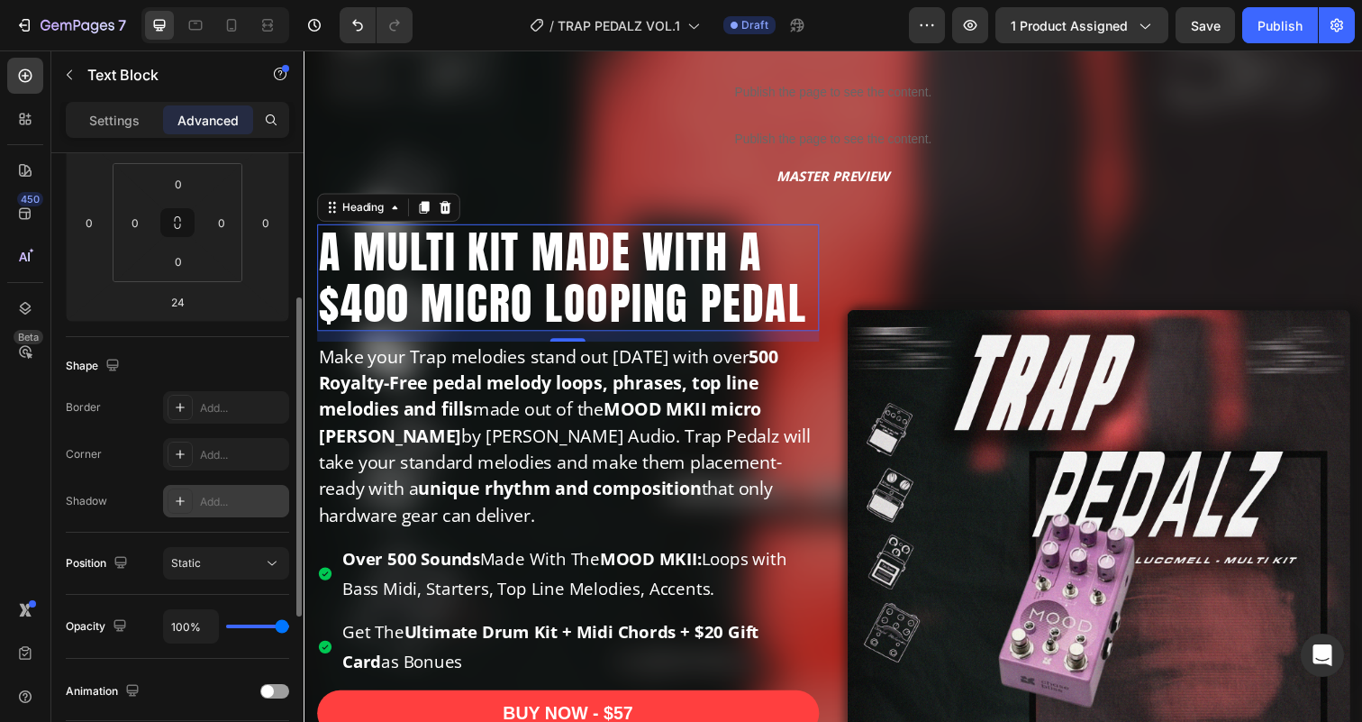
scroll to position [0, 0]
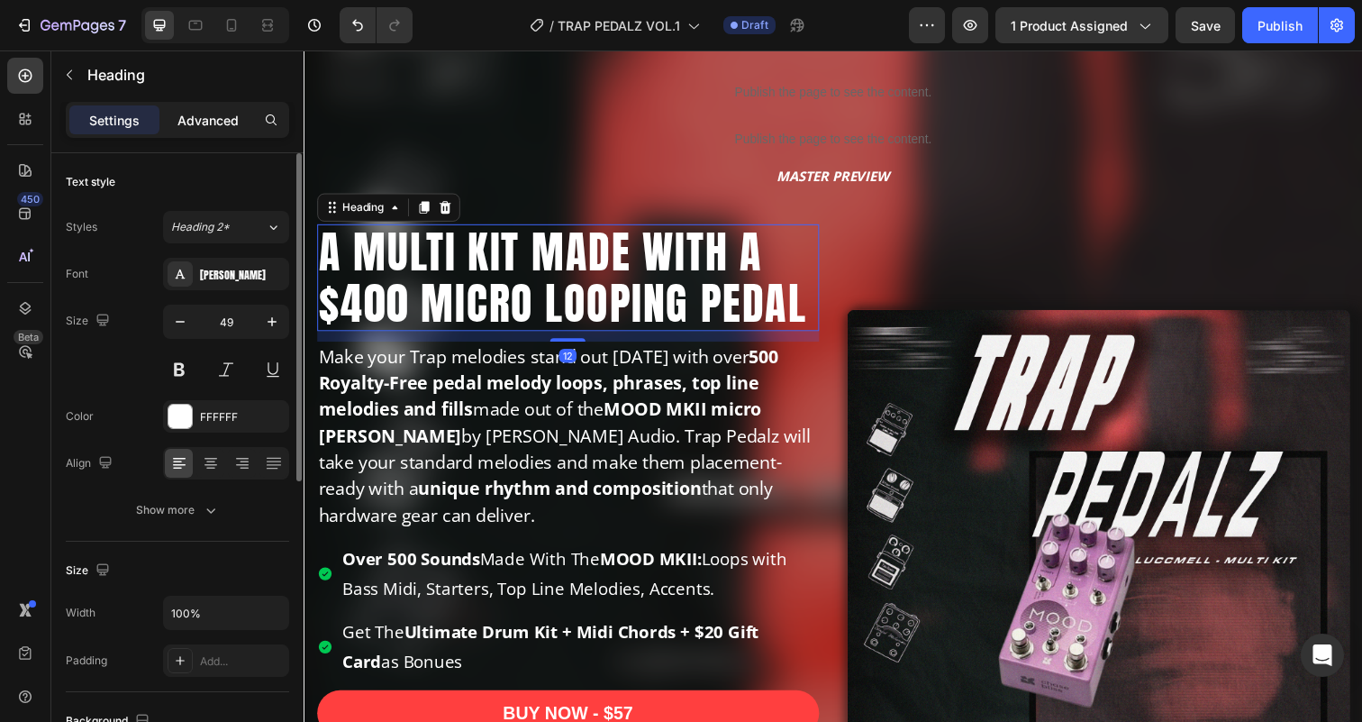
click at [219, 114] on p "Advanced" at bounding box center [207, 120] width 61 height 19
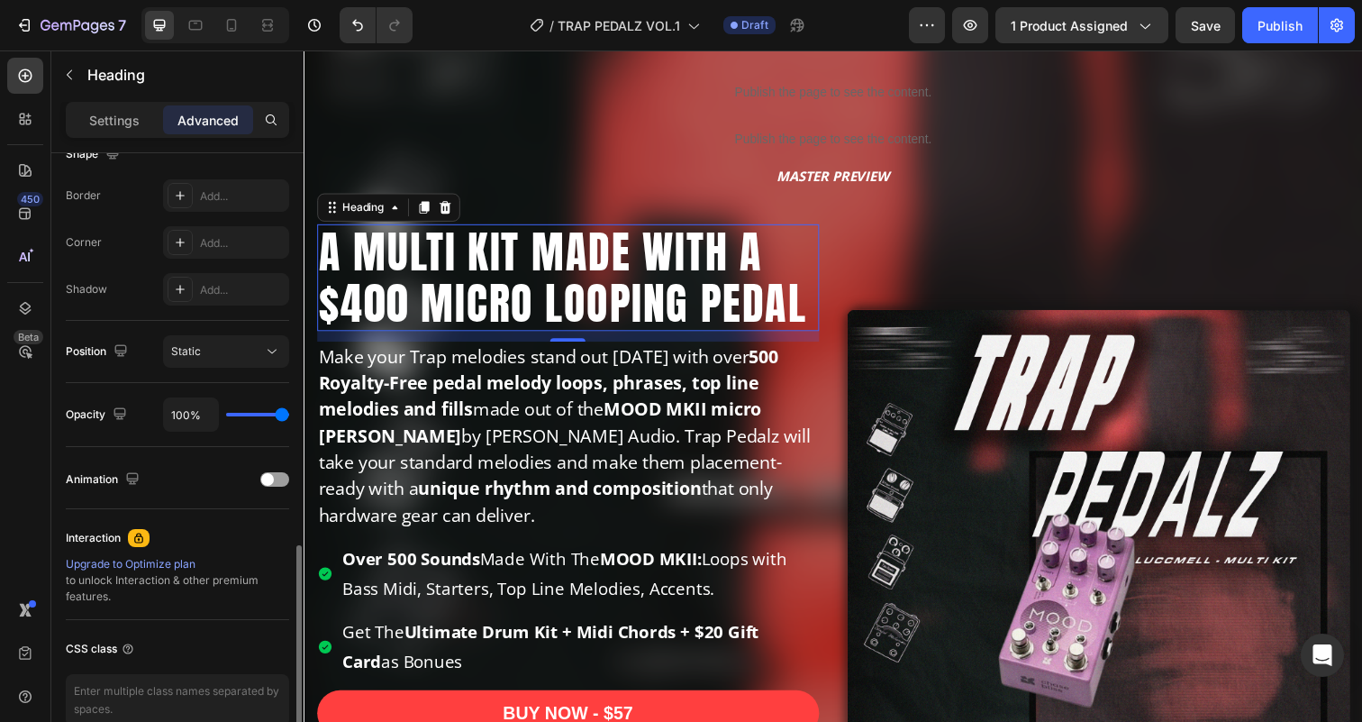
scroll to position [582, 0]
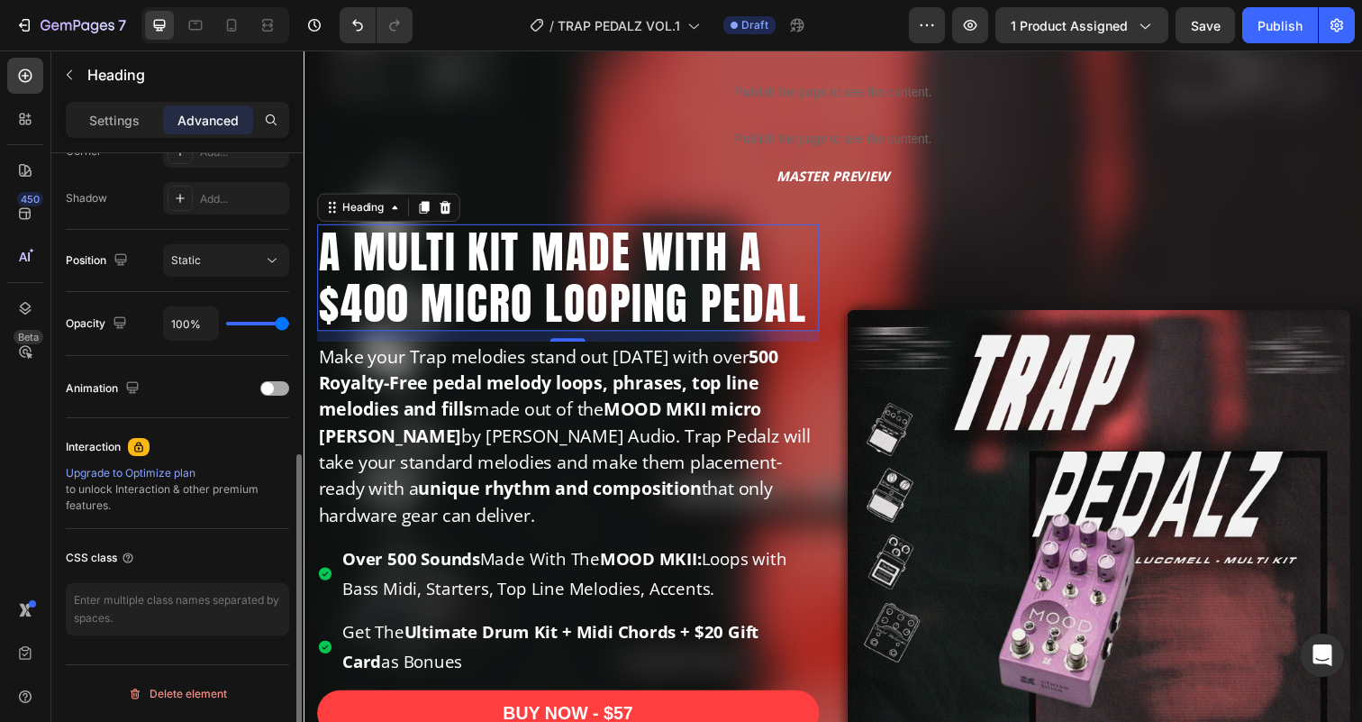
click at [271, 387] on span at bounding box center [267, 388] width 13 height 13
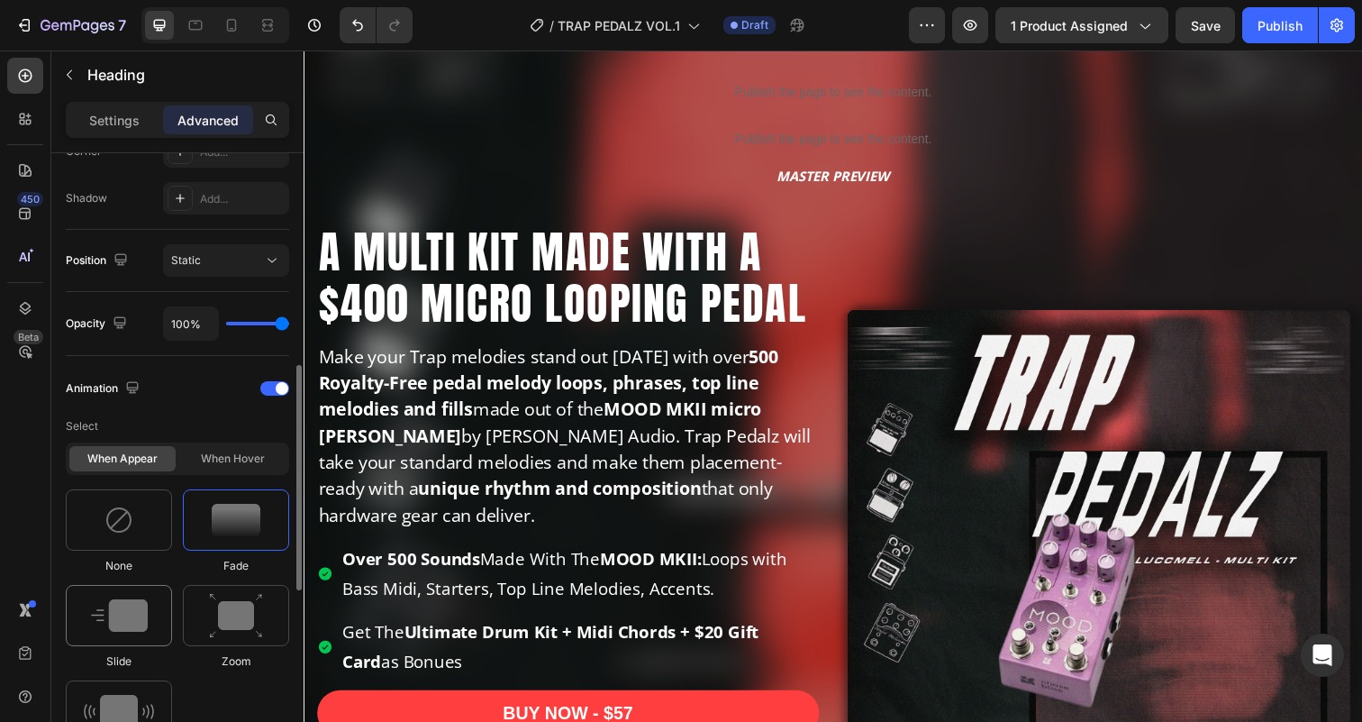
click at [127, 607] on img at bounding box center [119, 615] width 57 height 32
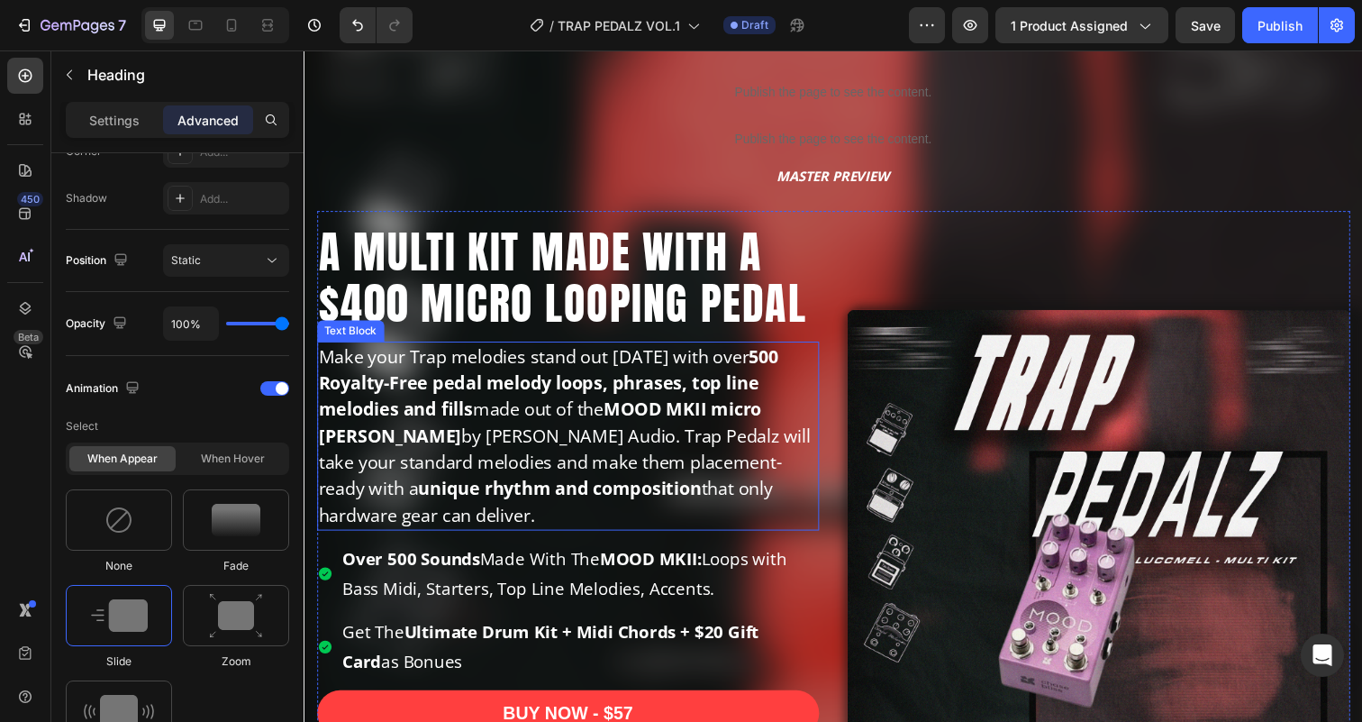
click at [482, 454] on p "Make your Trap melodies stand out [DATE] with over 500 Royalty-Free pedal melod…" at bounding box center [574, 443] width 510 height 189
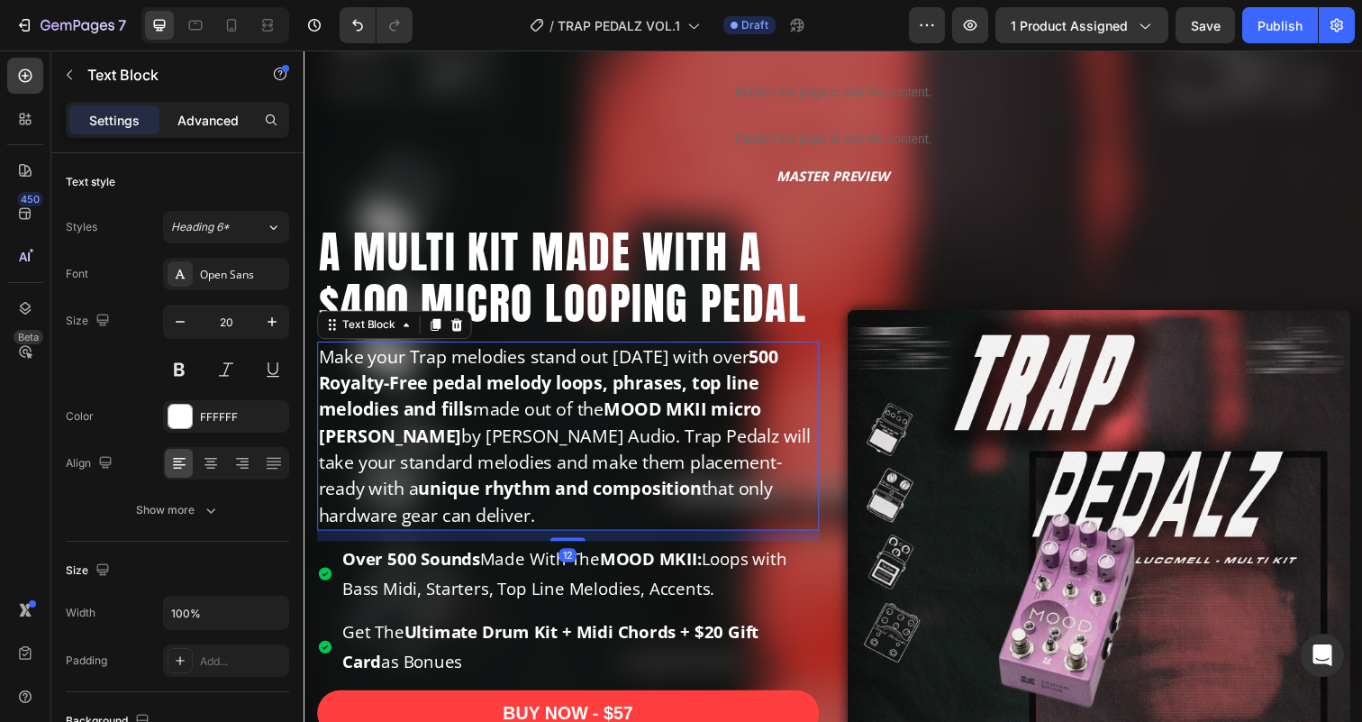
click at [220, 125] on p "Advanced" at bounding box center [207, 120] width 61 height 19
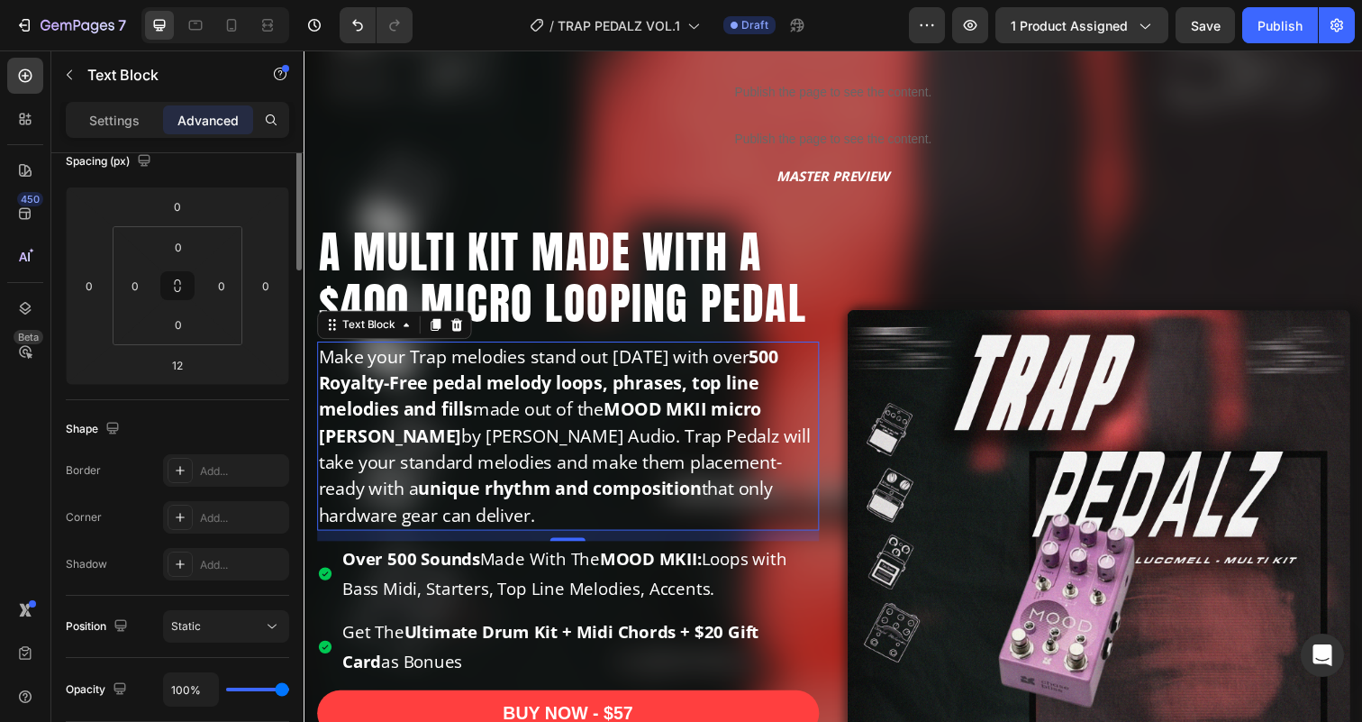
scroll to position [338, 0]
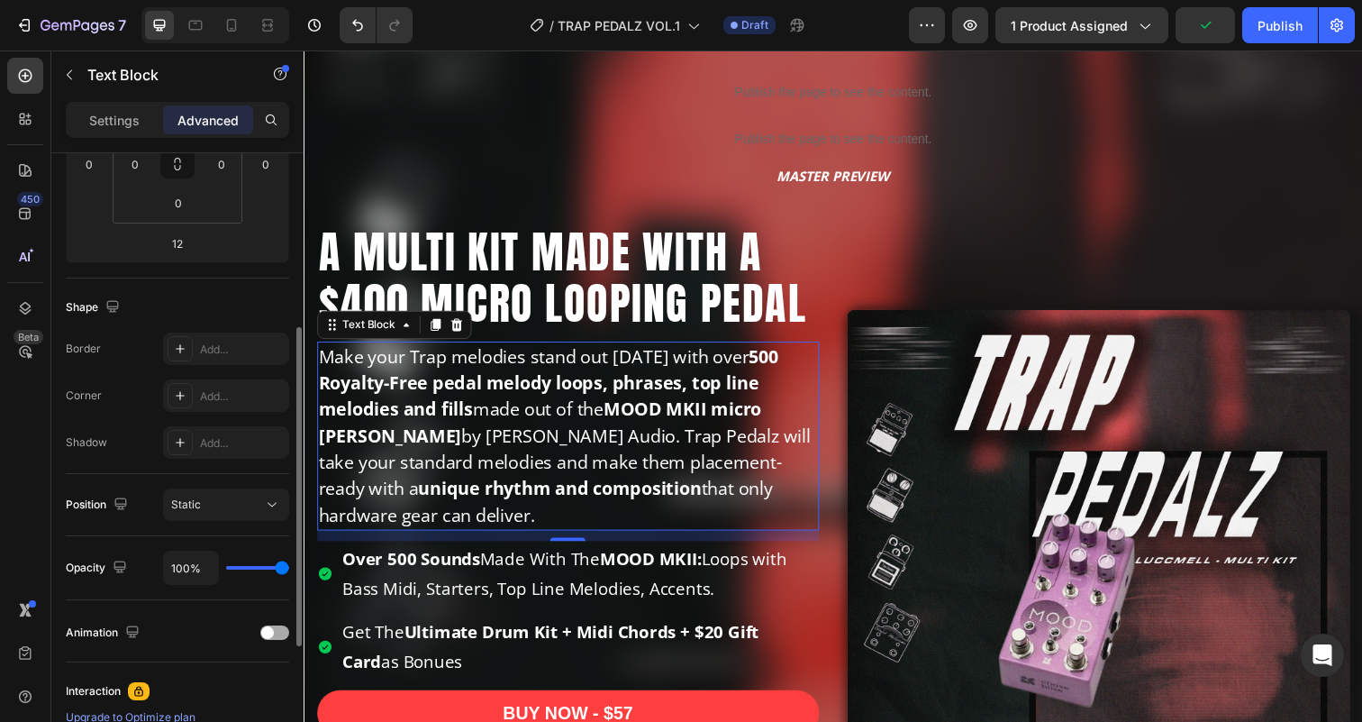
click at [282, 638] on div at bounding box center [274, 632] width 29 height 14
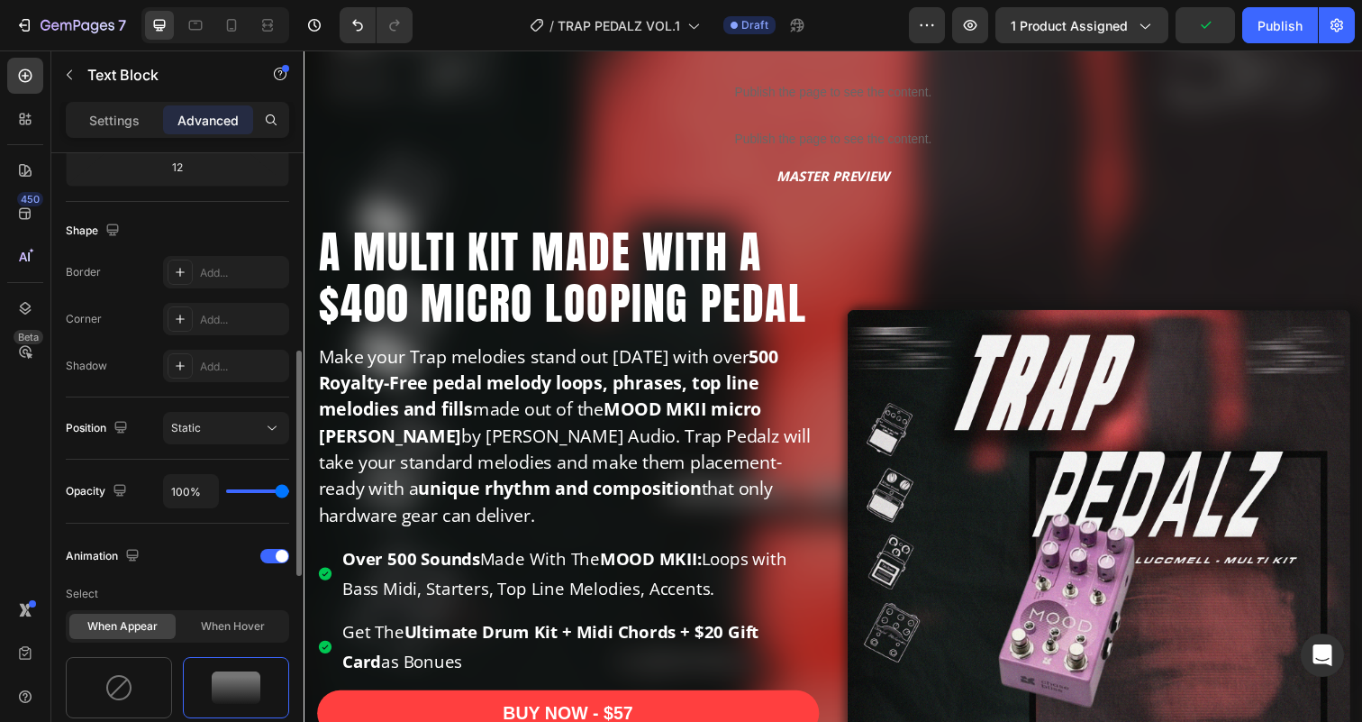
scroll to position [549, 0]
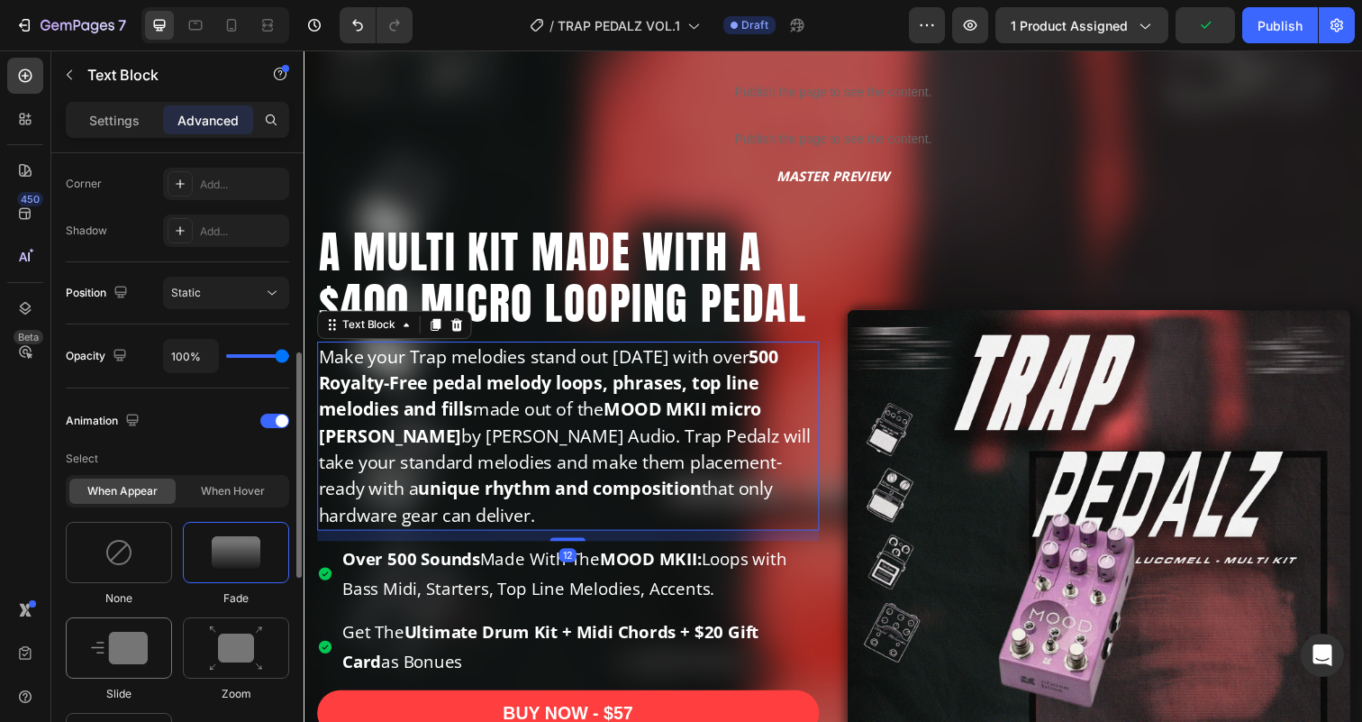
click at [127, 651] on img at bounding box center [119, 647] width 57 height 32
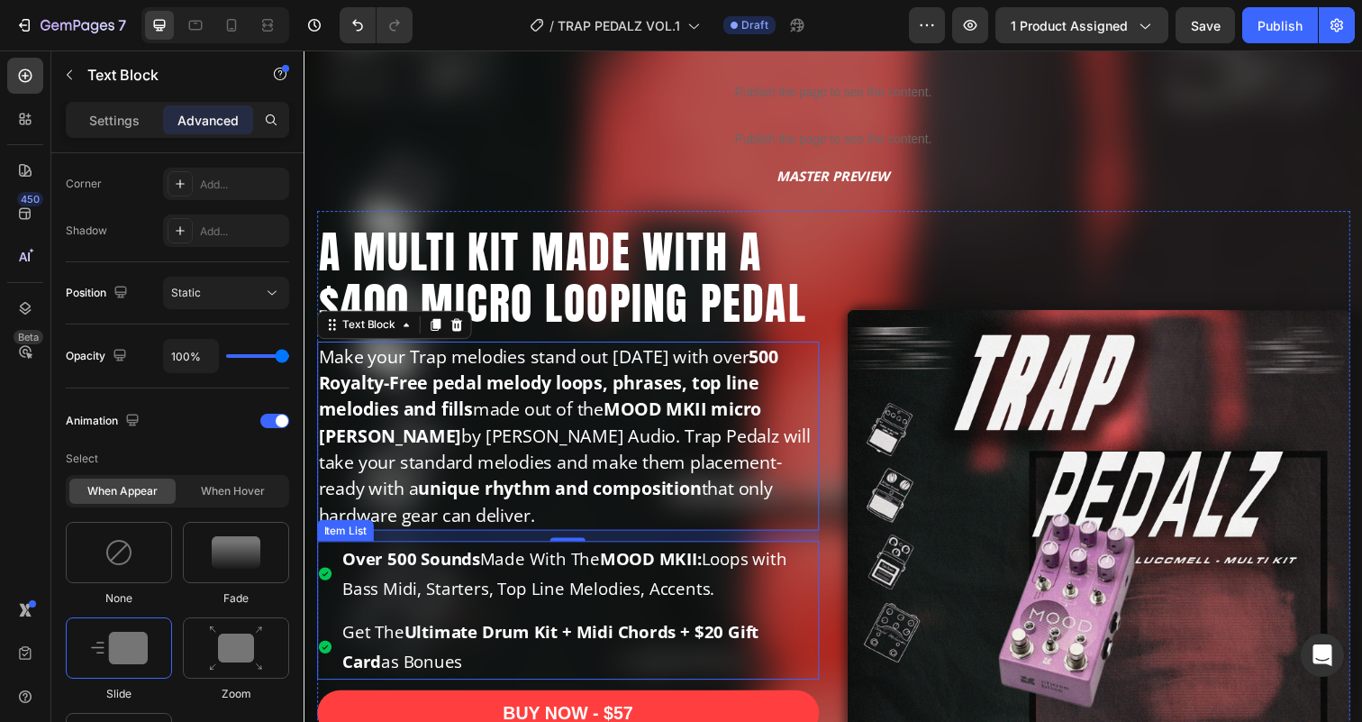
click at [450, 622] on div "Over 500 Sounds Made With The MOOD MKII: Loops with Bass Midi, Starters, Top Li…" at bounding box center [573, 621] width 513 height 141
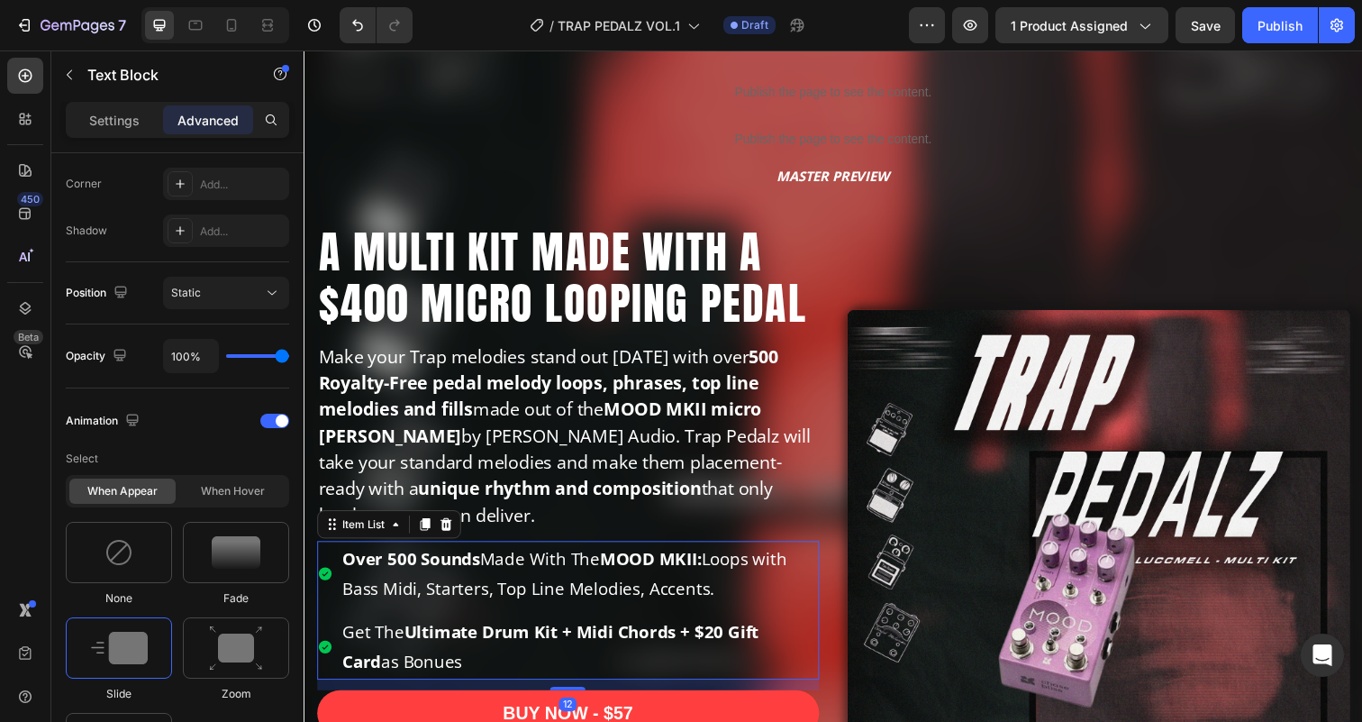
scroll to position [0, 0]
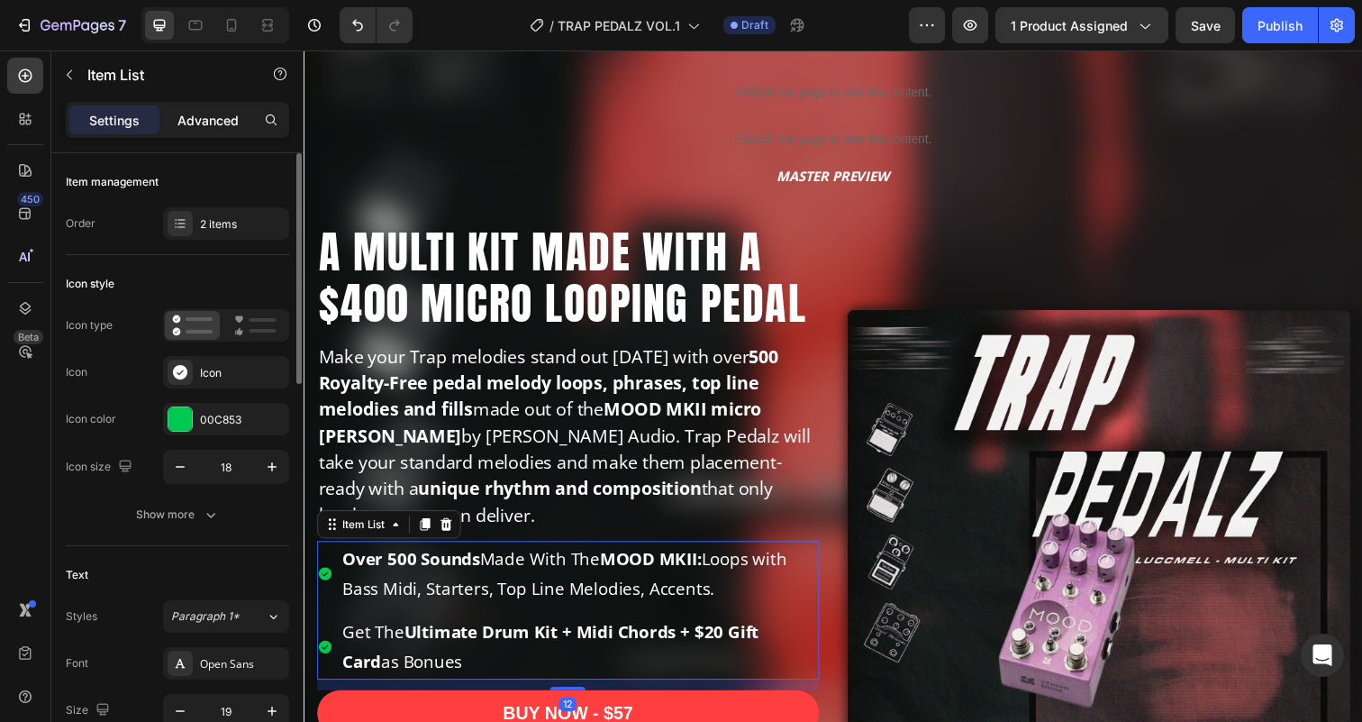
click at [219, 114] on p "Advanced" at bounding box center [207, 120] width 61 height 19
type input "100%"
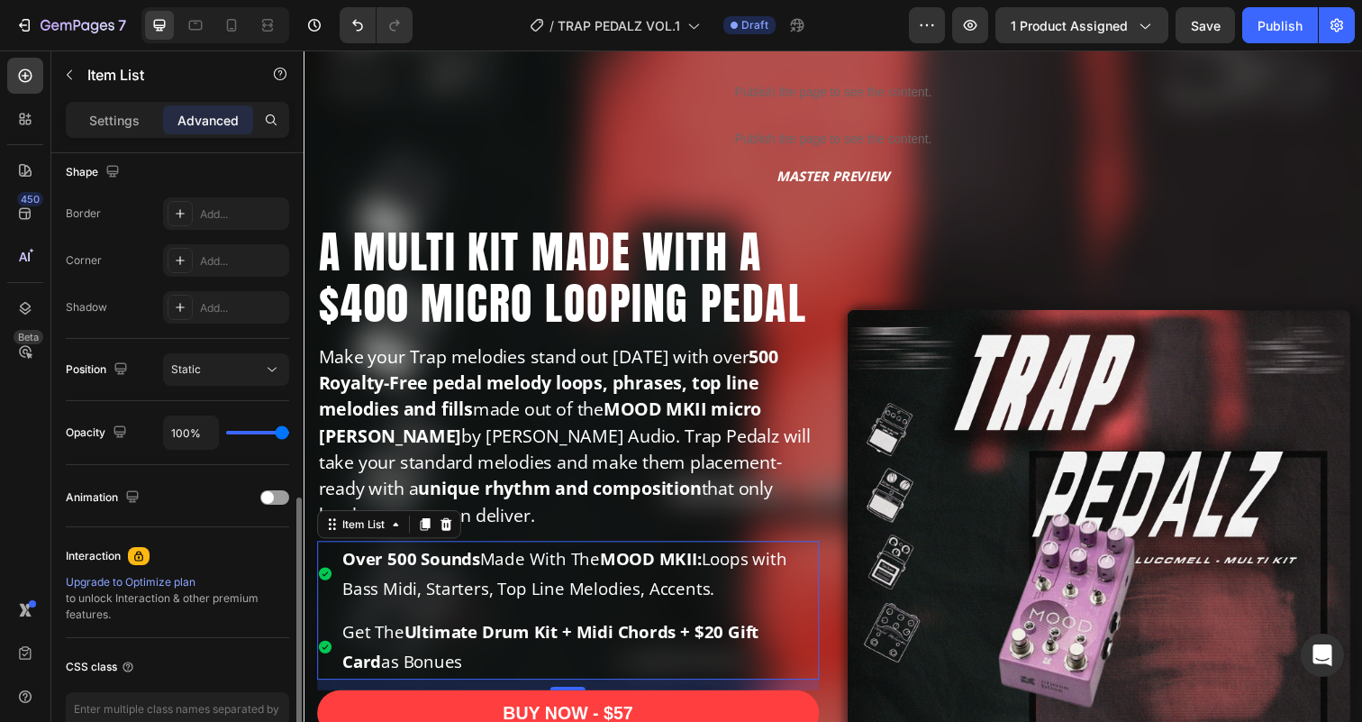
scroll to position [582, 0]
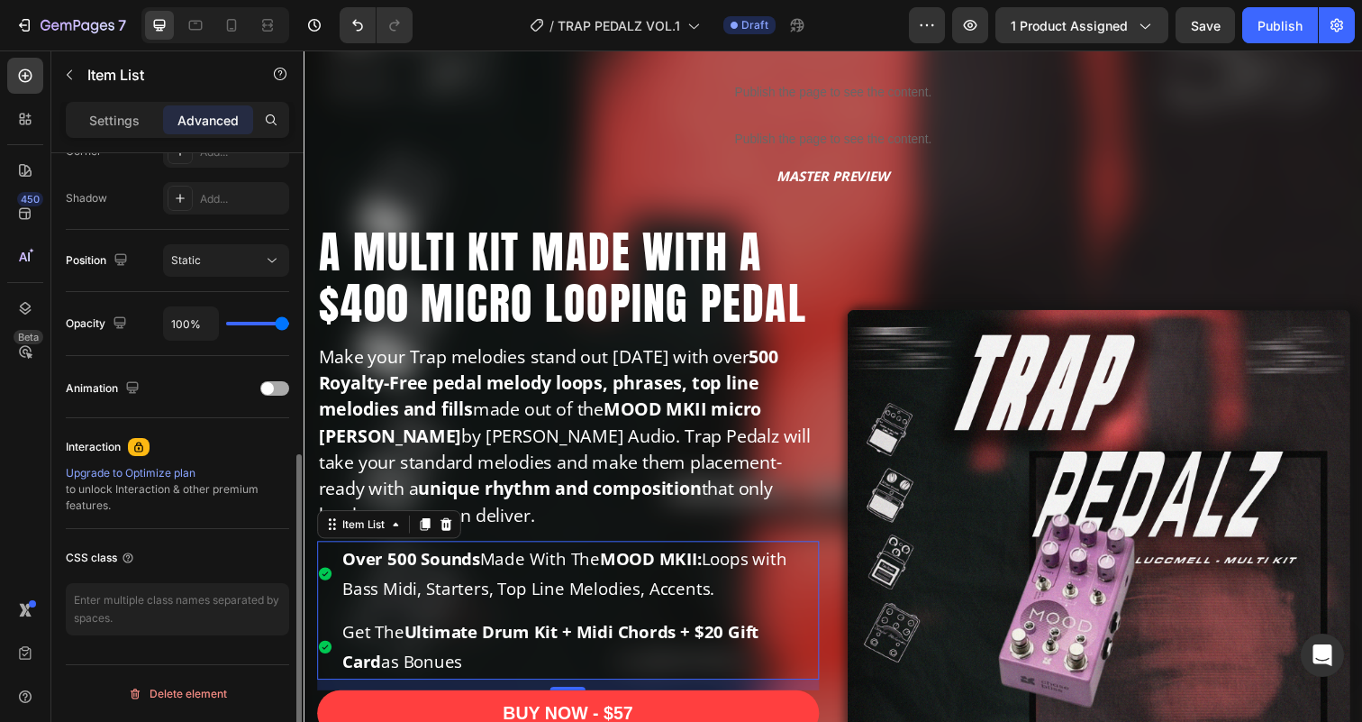
click at [268, 379] on div "Animation" at bounding box center [177, 388] width 223 height 29
click at [266, 392] on span at bounding box center [267, 388] width 13 height 13
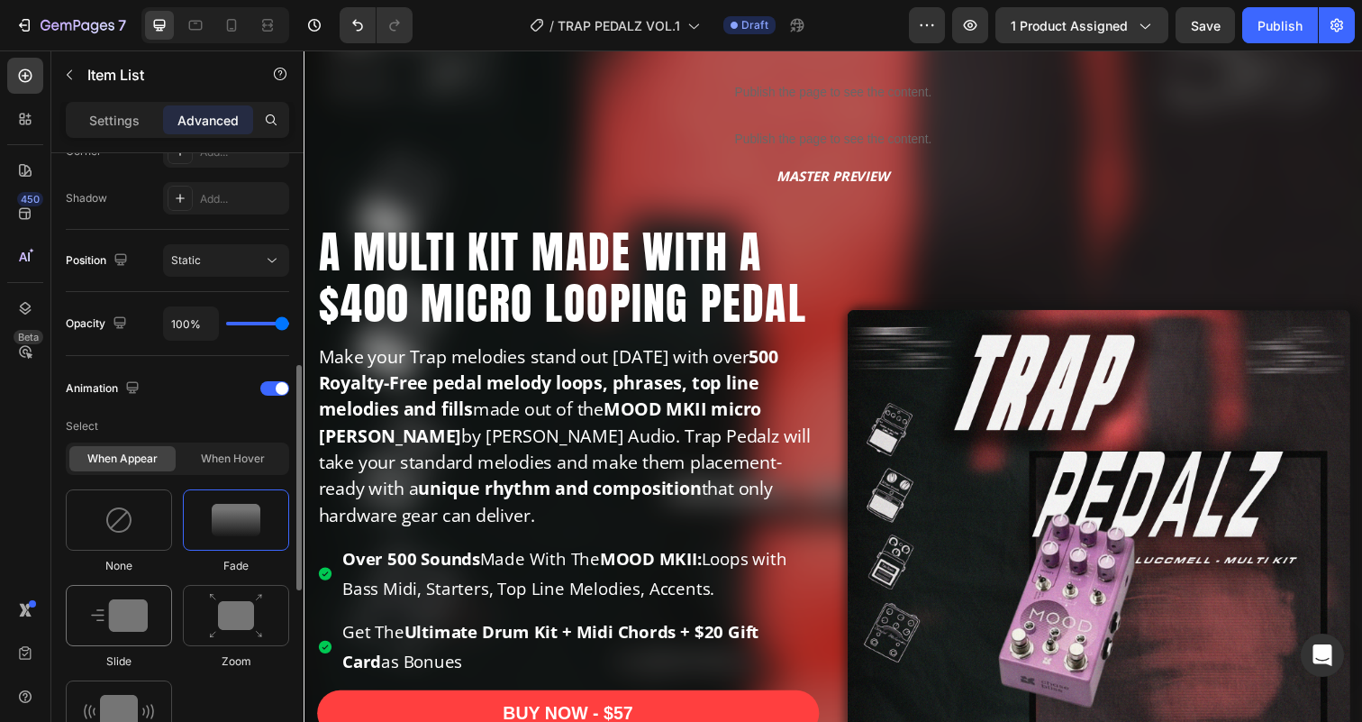
click at [139, 621] on img at bounding box center [119, 615] width 57 height 32
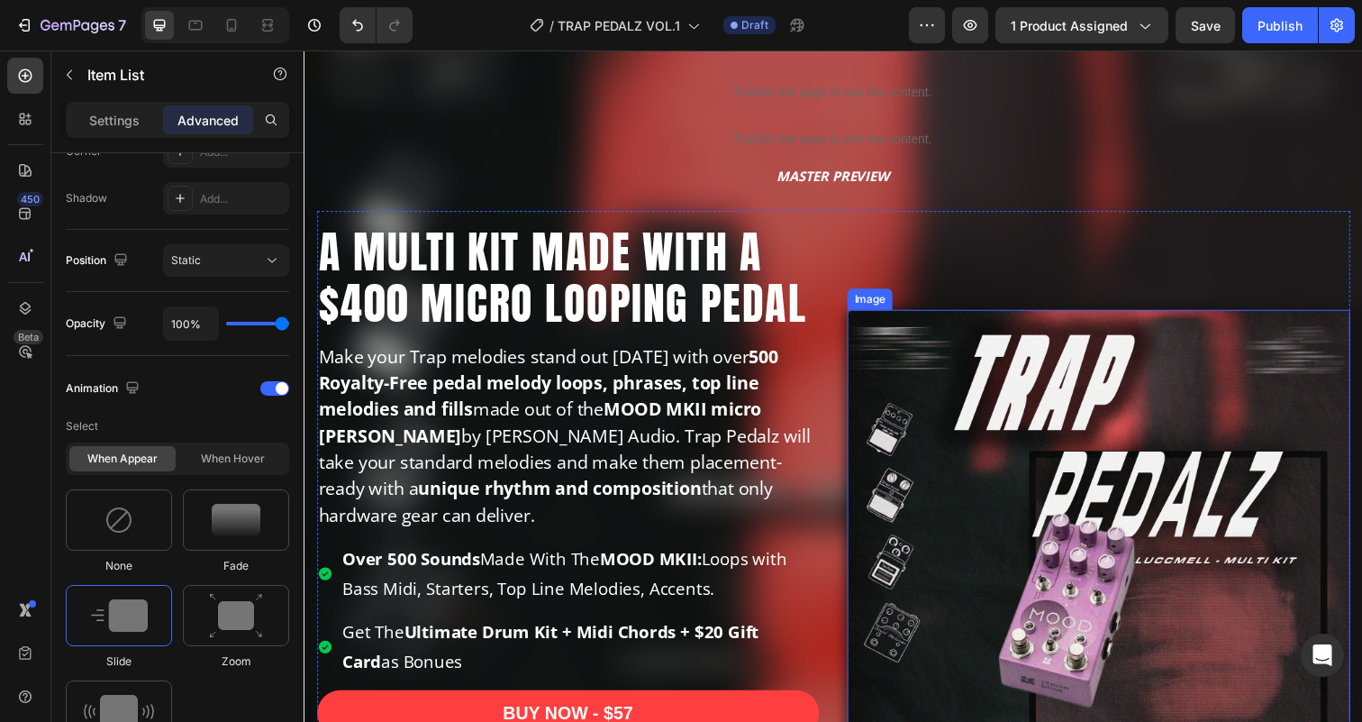
click at [1067, 484] on img at bounding box center [1114, 571] width 513 height 513
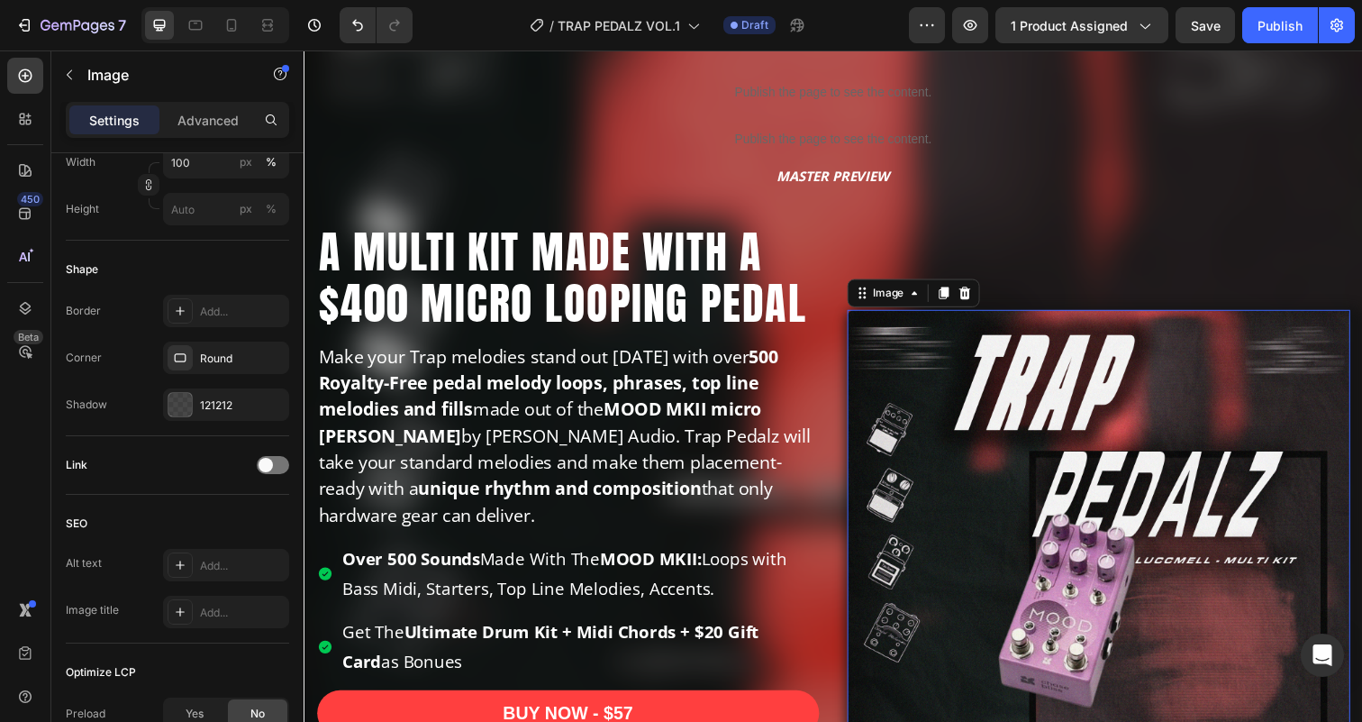
scroll to position [0, 0]
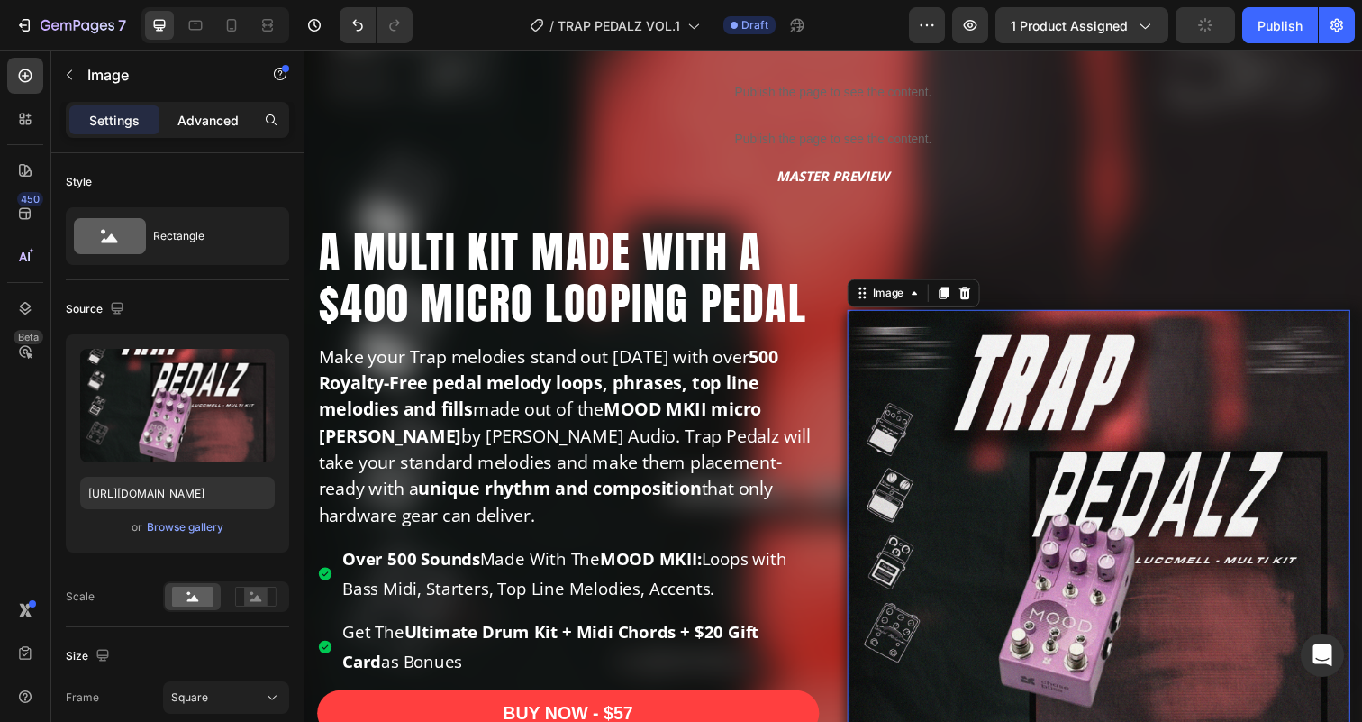
click at [198, 120] on p "Advanced" at bounding box center [207, 120] width 61 height 19
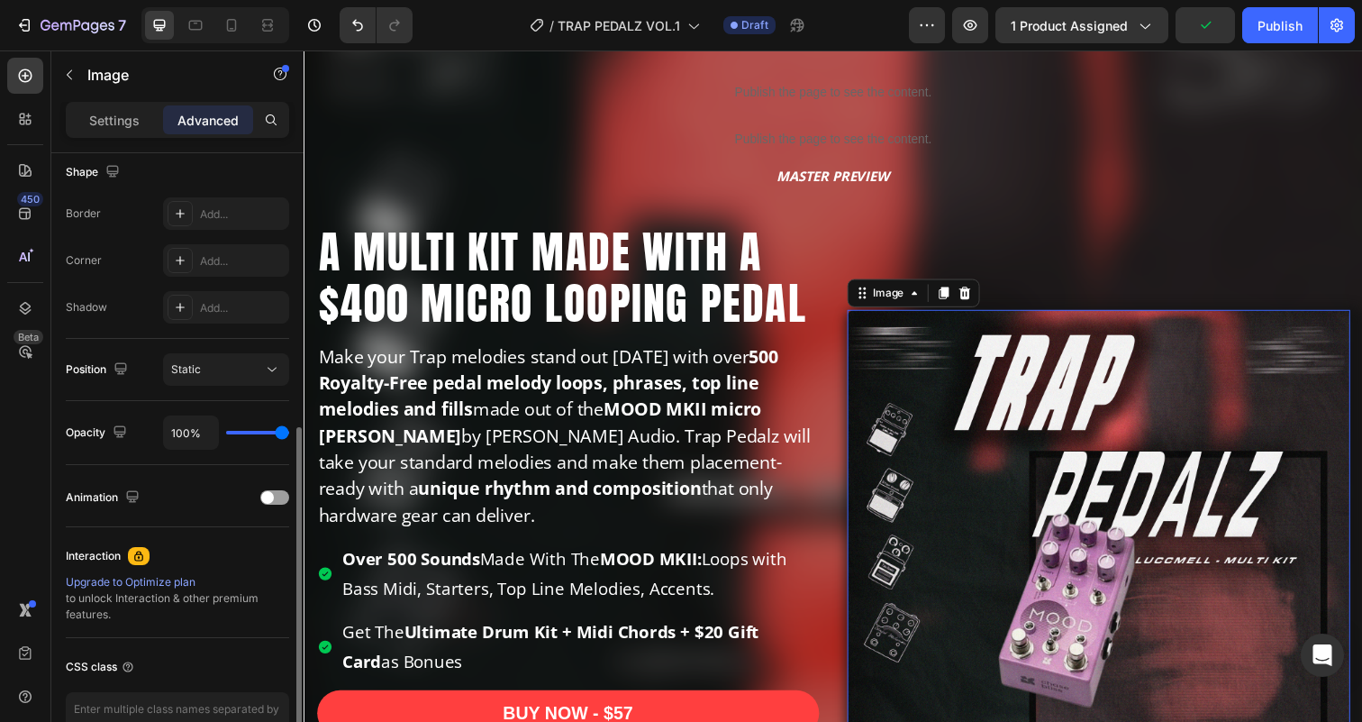
scroll to position [514, 0]
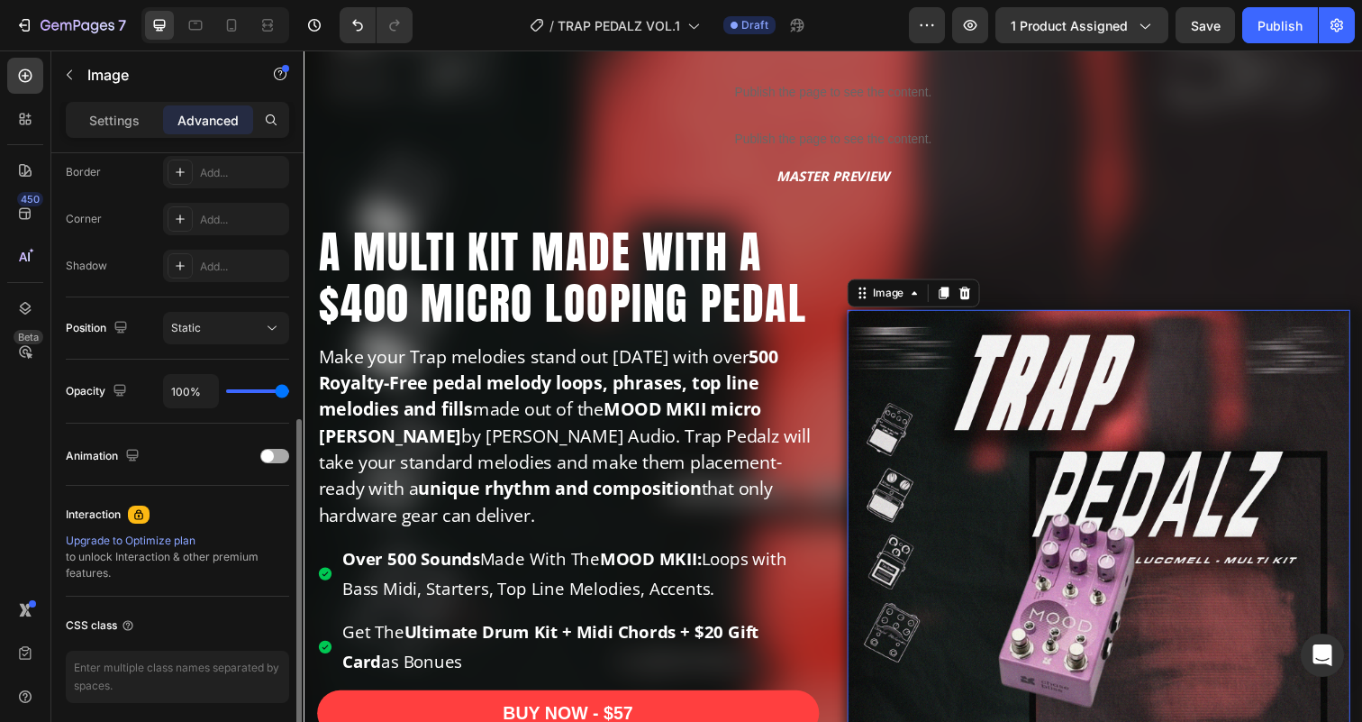
click at [269, 450] on span at bounding box center [267, 455] width 13 height 13
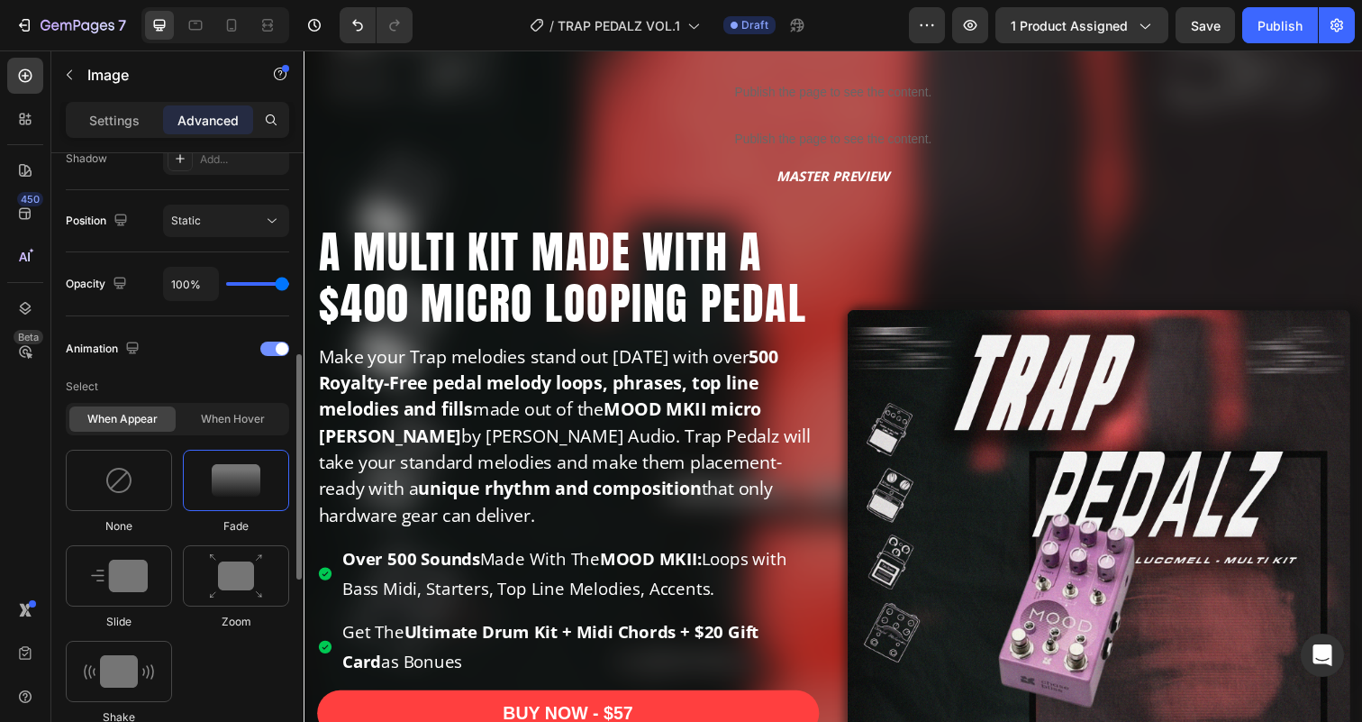
scroll to position [767, 0]
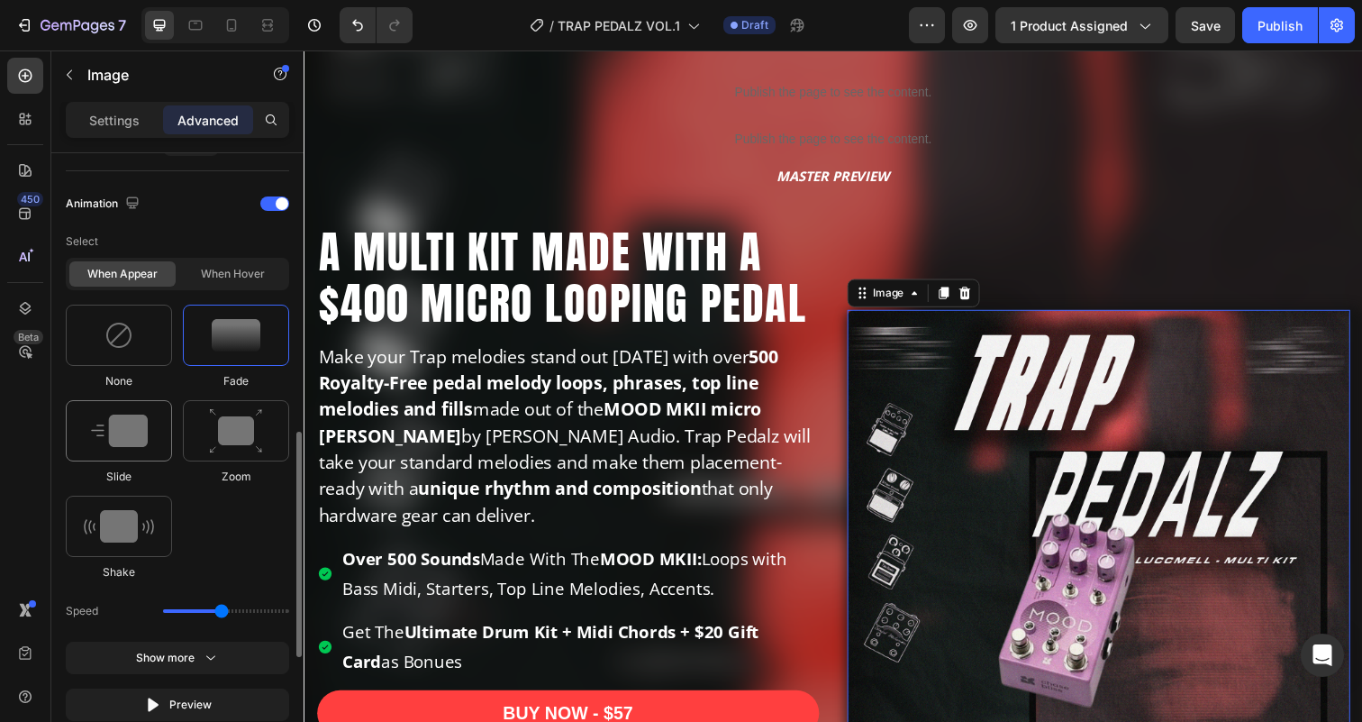
click at [126, 428] on img at bounding box center [119, 430] width 57 height 32
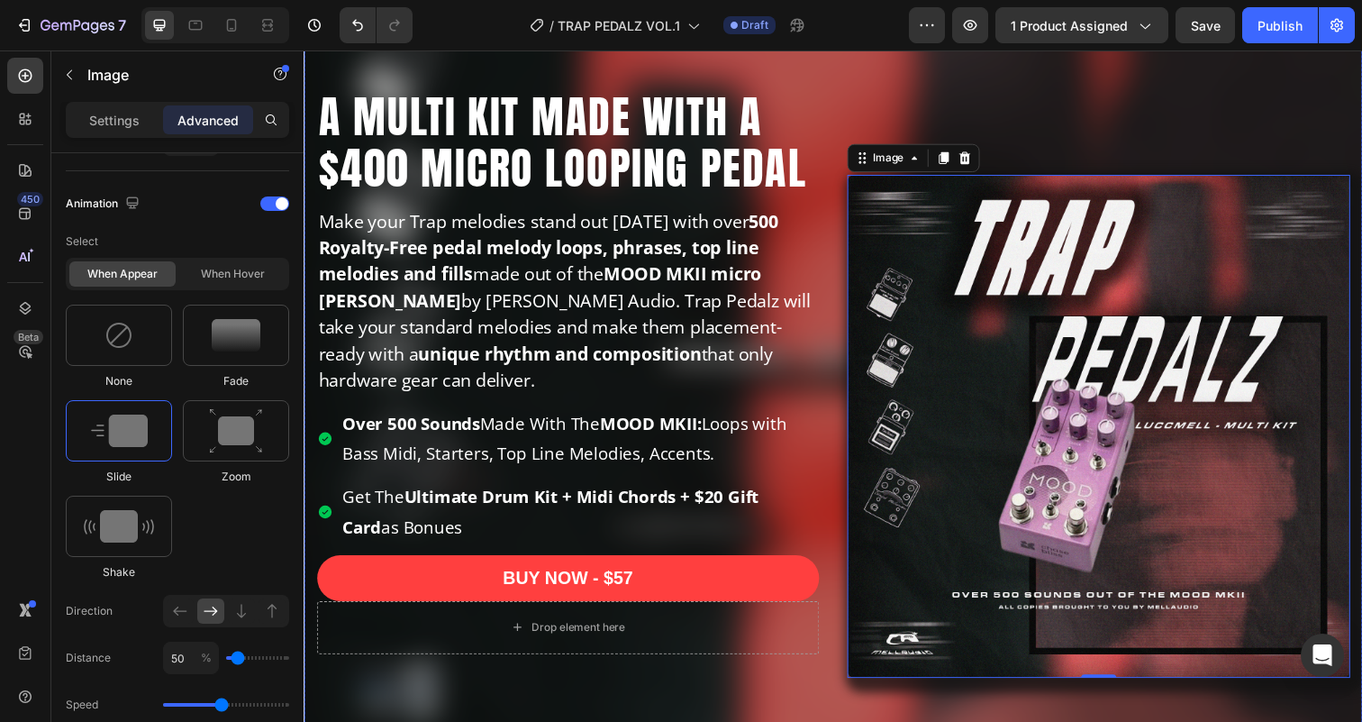
scroll to position [76, 0]
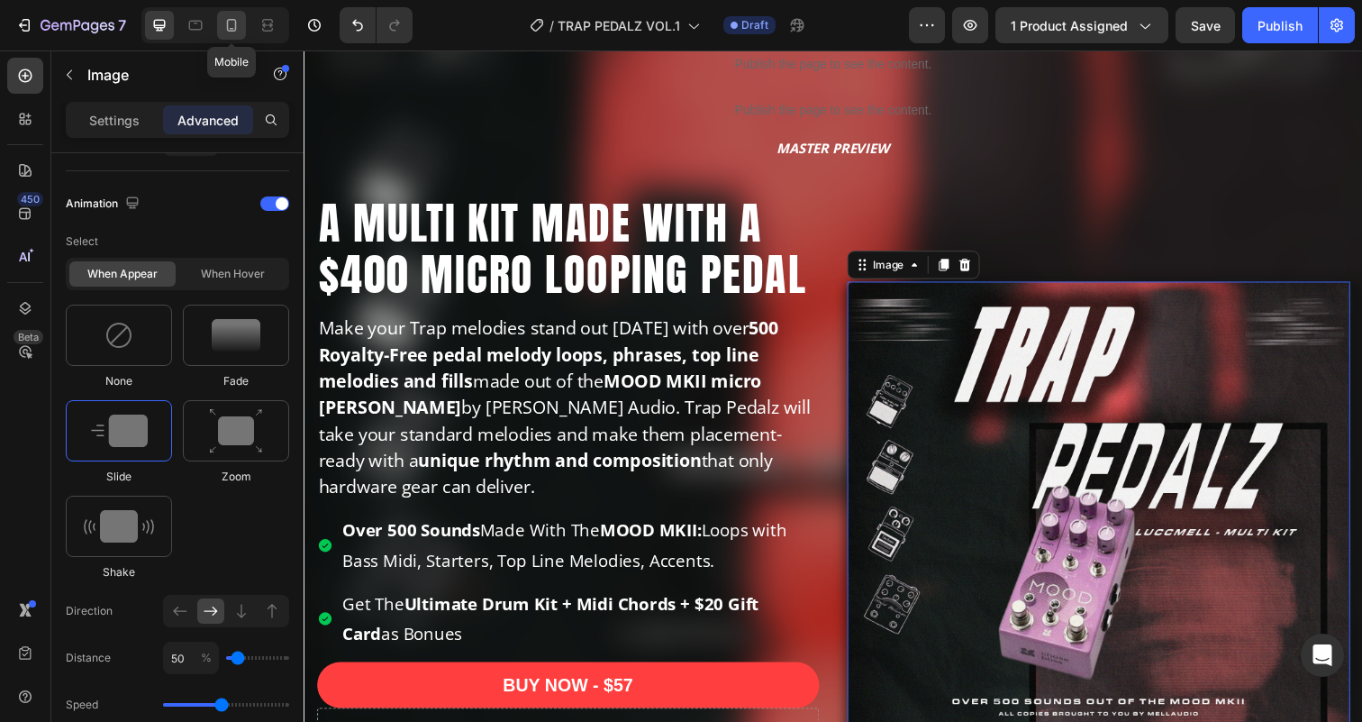
click at [226, 29] on icon at bounding box center [231, 25] width 18 height 18
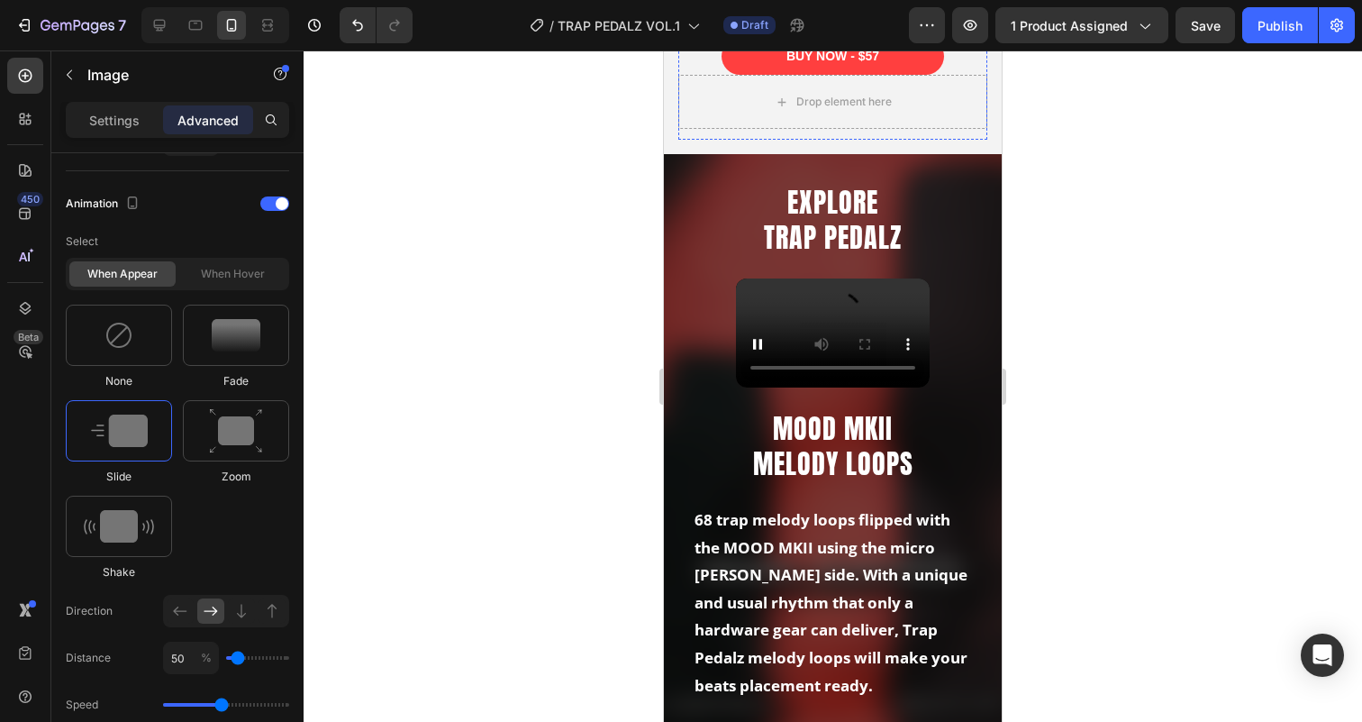
scroll to position [947, 0]
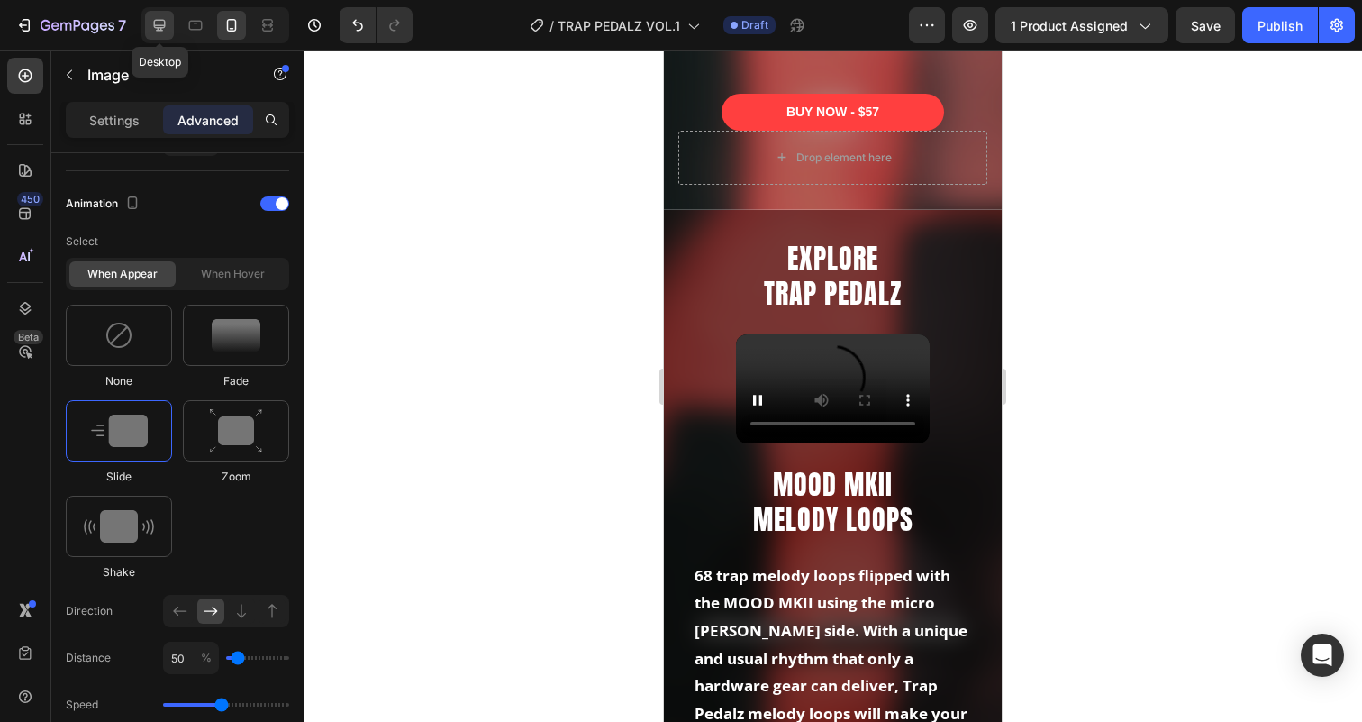
click at [159, 23] on icon at bounding box center [159, 25] width 18 height 18
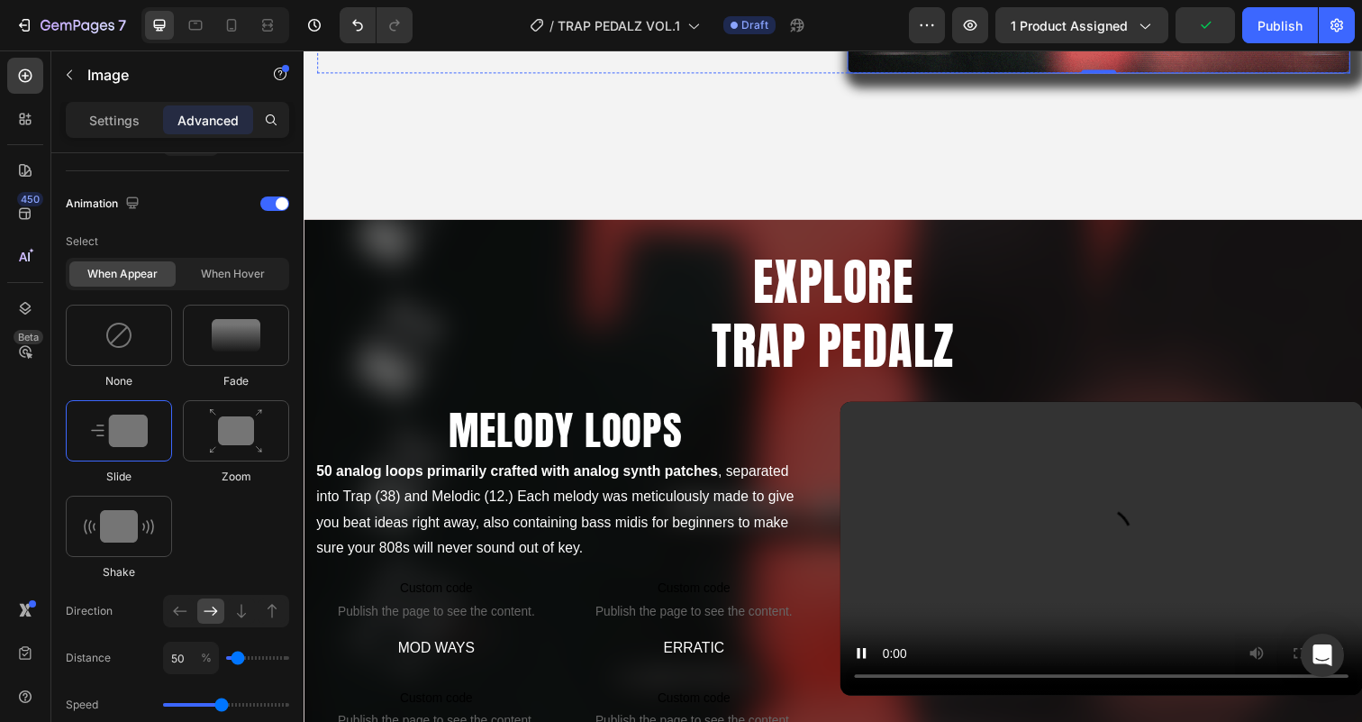
scroll to position [806, 0]
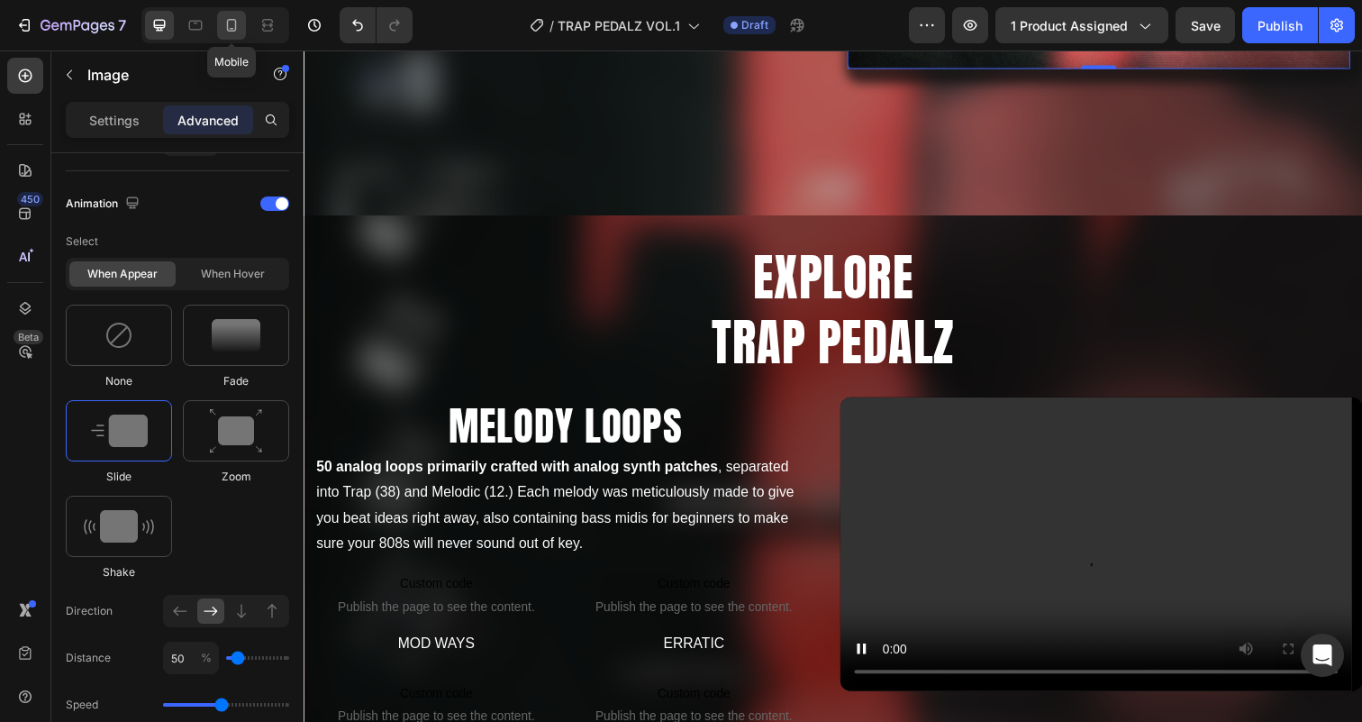
click at [231, 23] on icon at bounding box center [231, 25] width 18 height 18
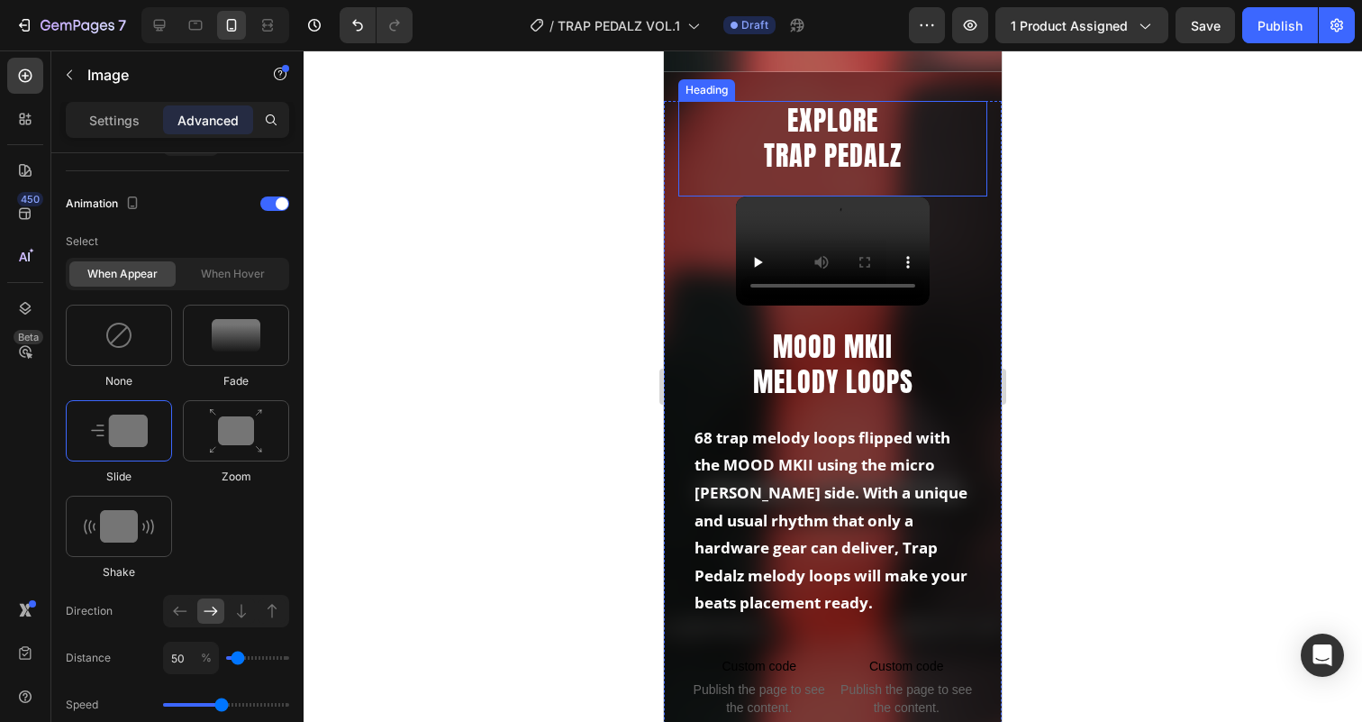
scroll to position [1089, 0]
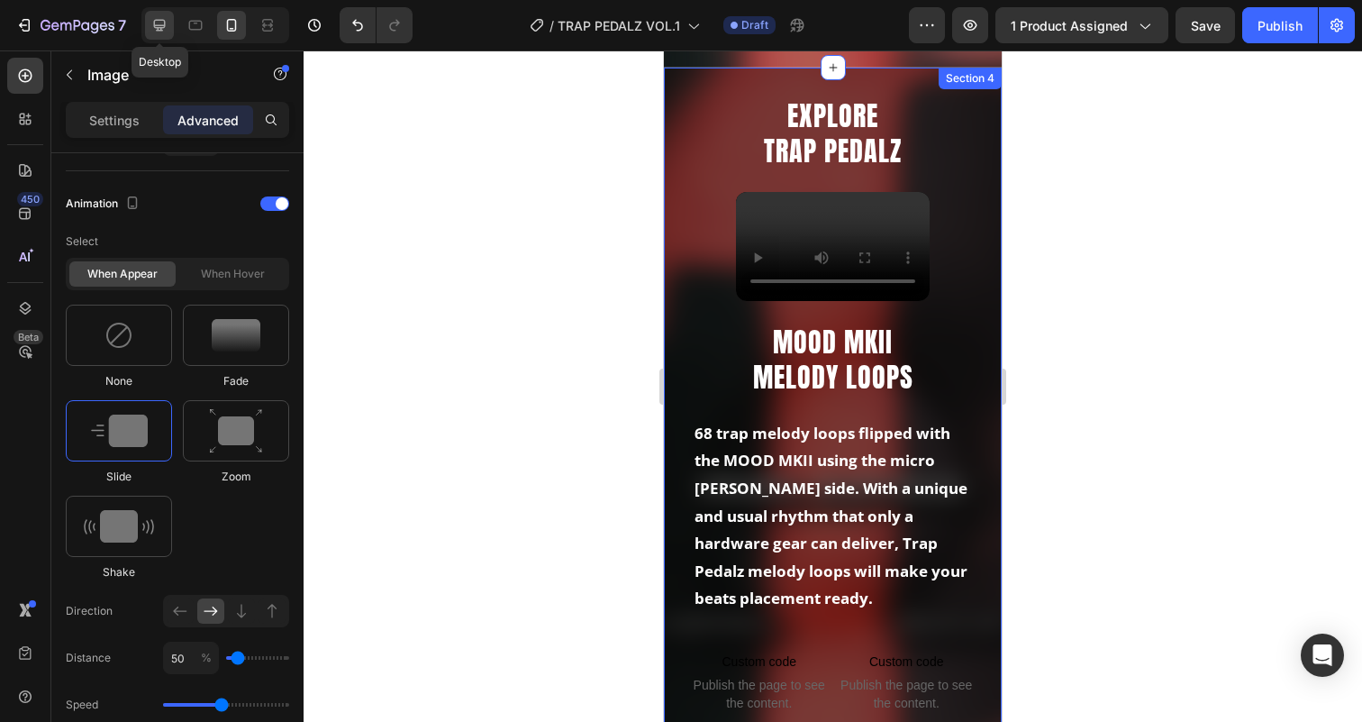
click at [159, 26] on icon at bounding box center [159, 25] width 18 height 18
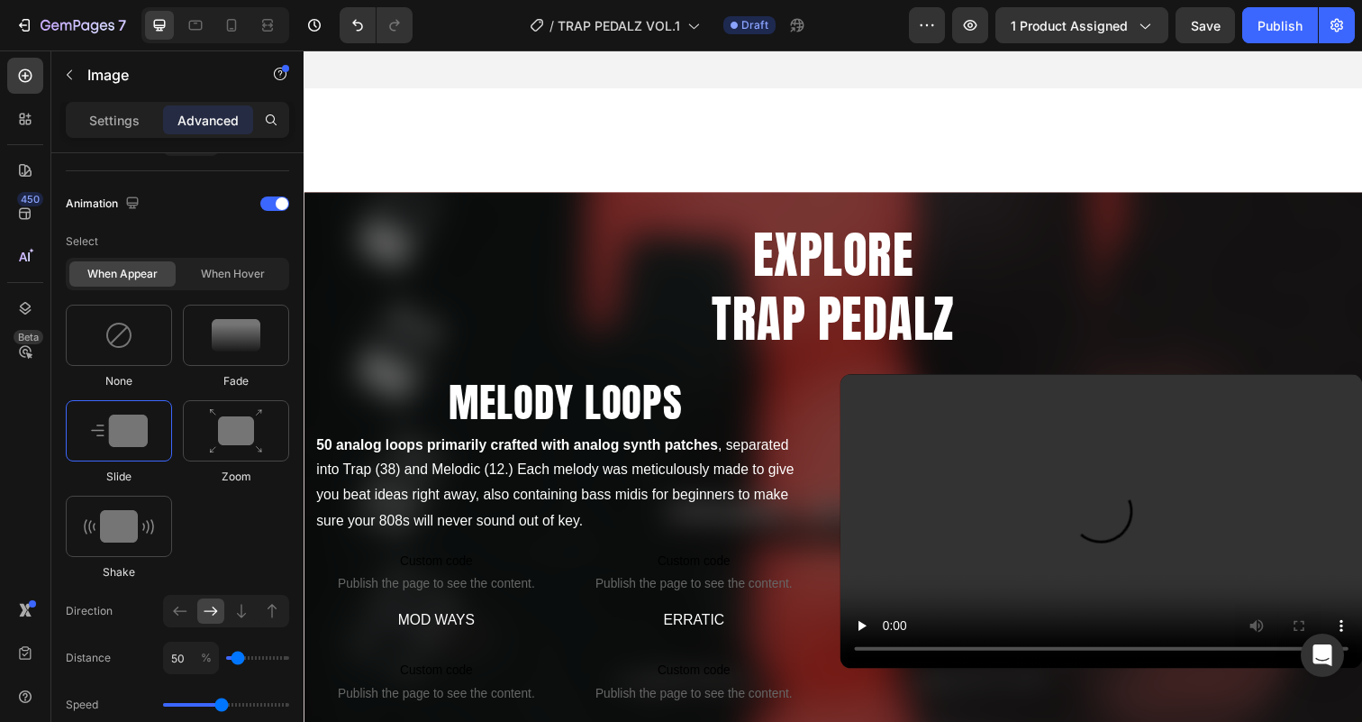
scroll to position [941, 0]
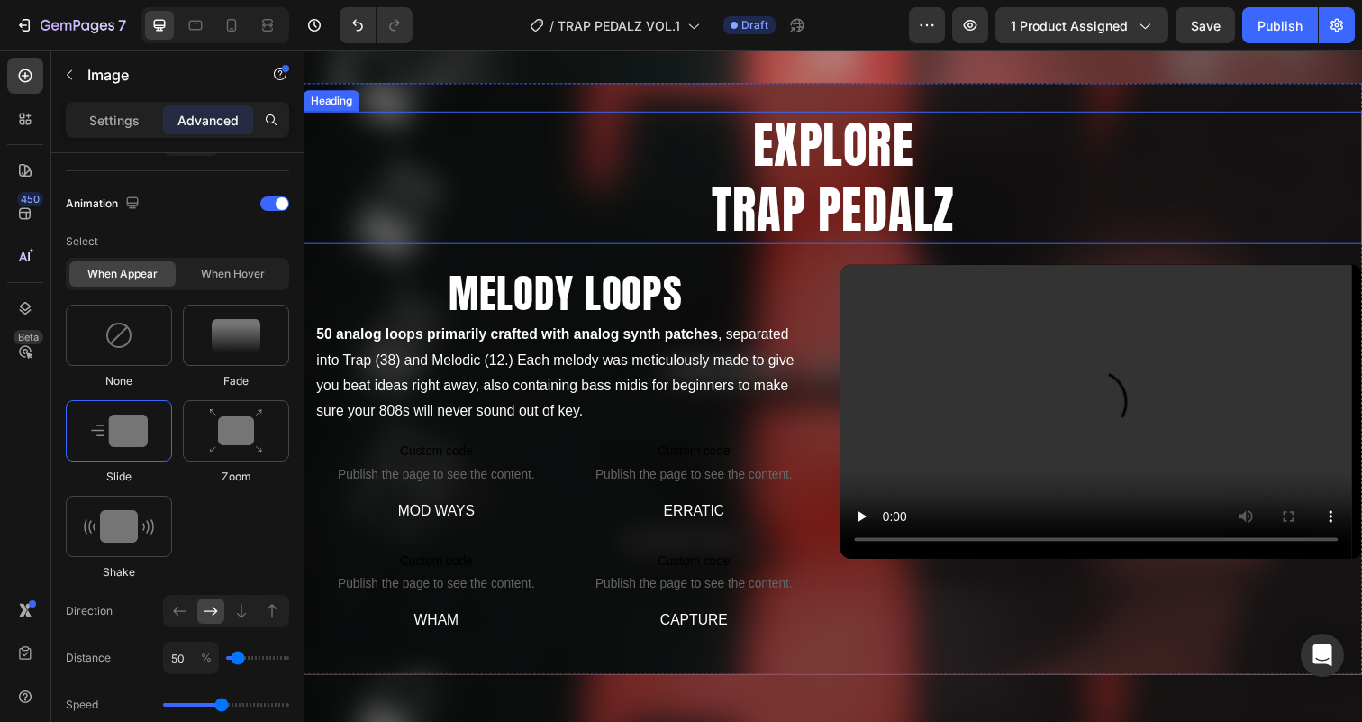
click at [773, 183] on h2 "EXPLORE TRAP PEDALZ" at bounding box center [844, 180] width 1081 height 135
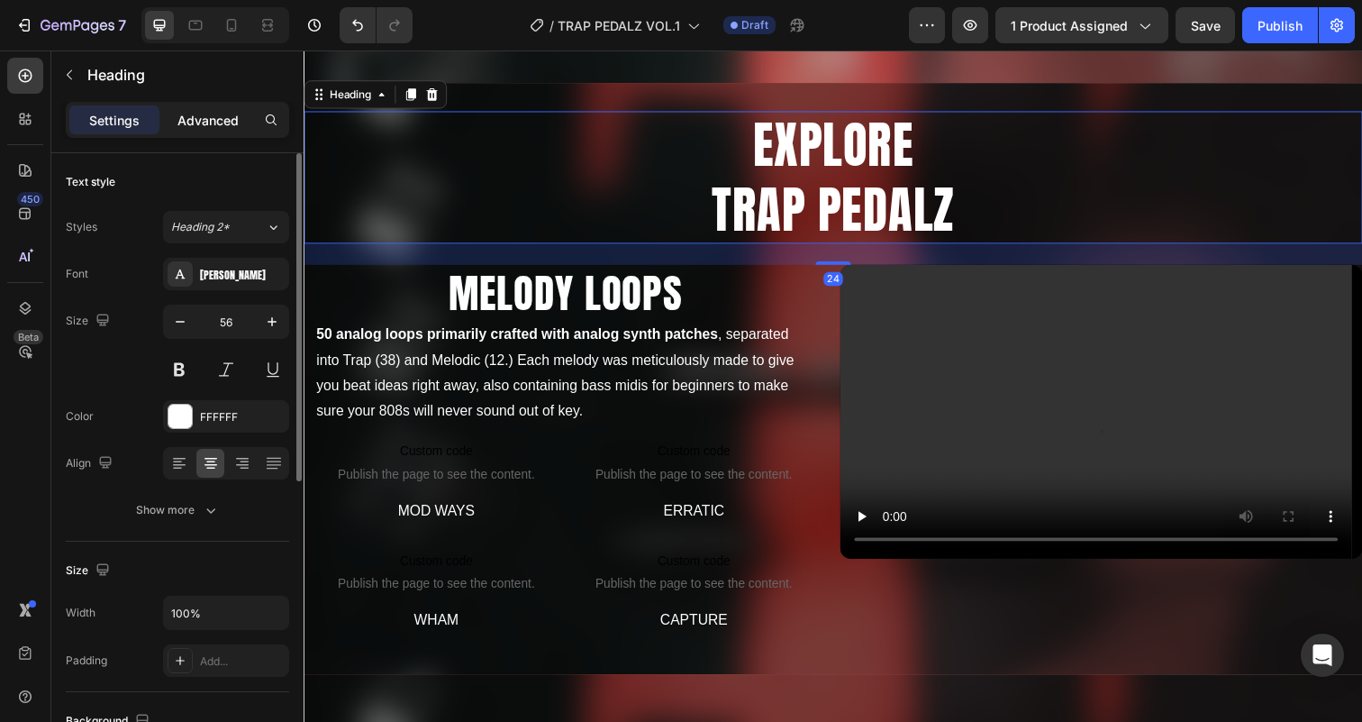
click at [201, 123] on p "Advanced" at bounding box center [207, 120] width 61 height 19
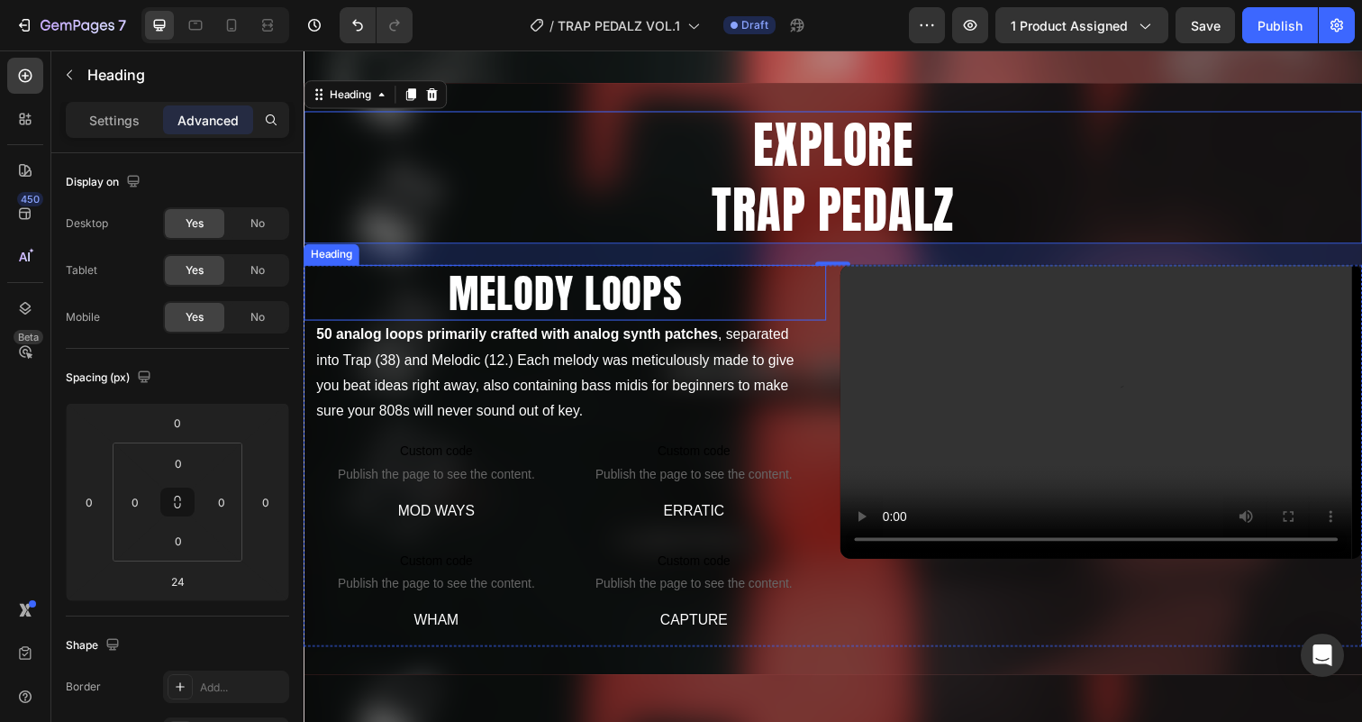
click at [649, 310] on h2 "MELODY LOOPS" at bounding box center [570, 298] width 533 height 58
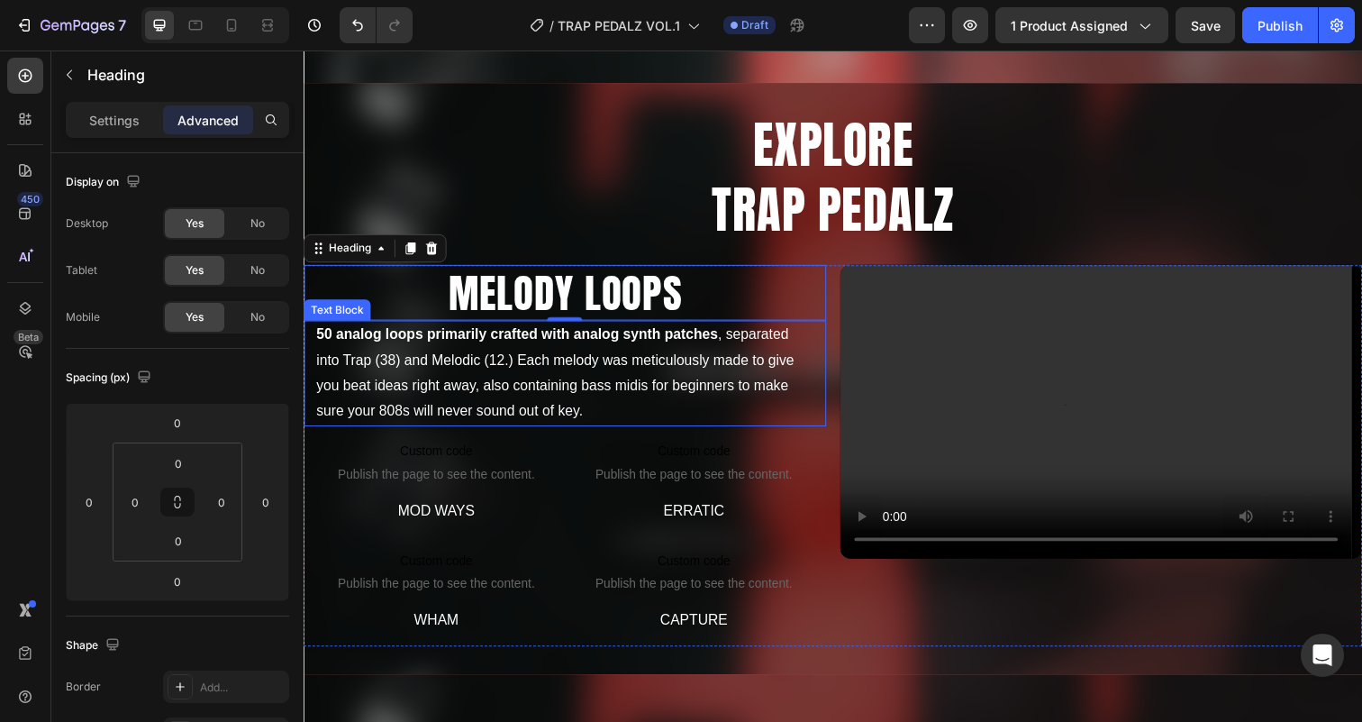
click at [602, 358] on p "50 analog loops primarily crafted with analog synth patches , separated into Tr…" at bounding box center [570, 380] width 508 height 104
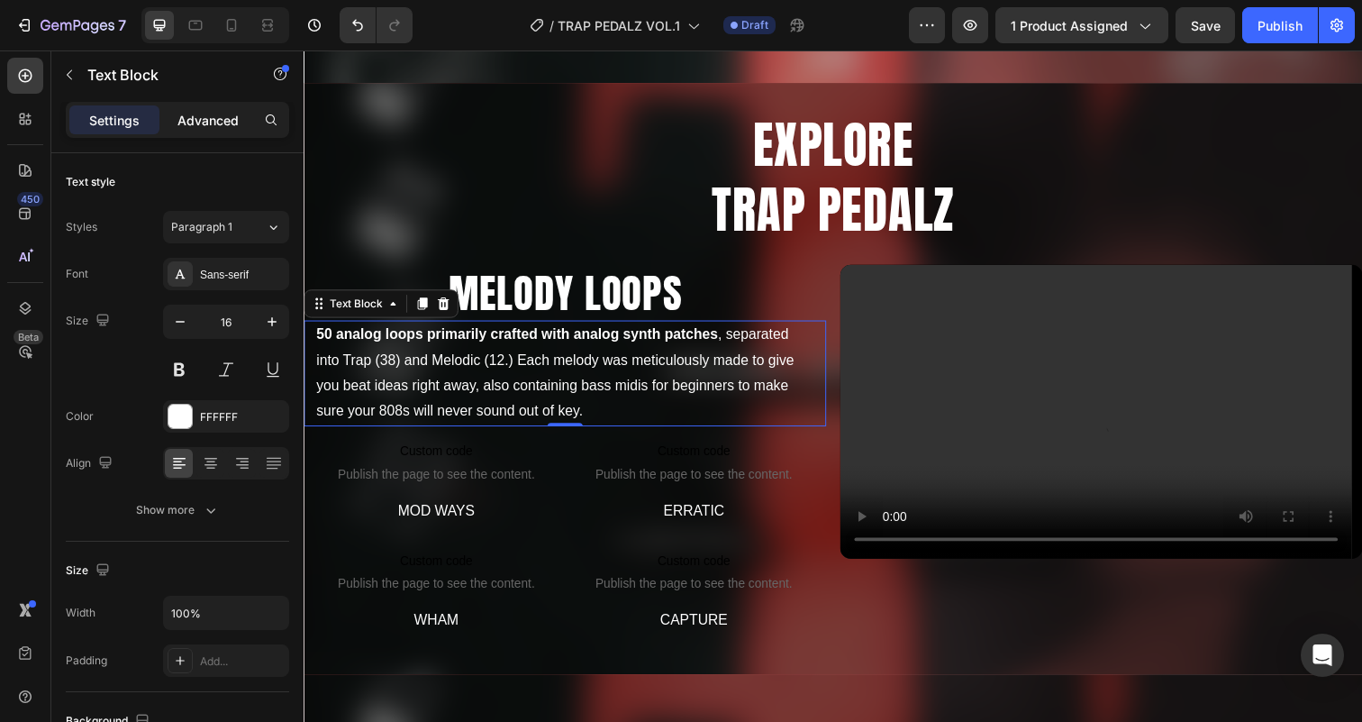
click at [224, 123] on p "Advanced" at bounding box center [207, 120] width 61 height 19
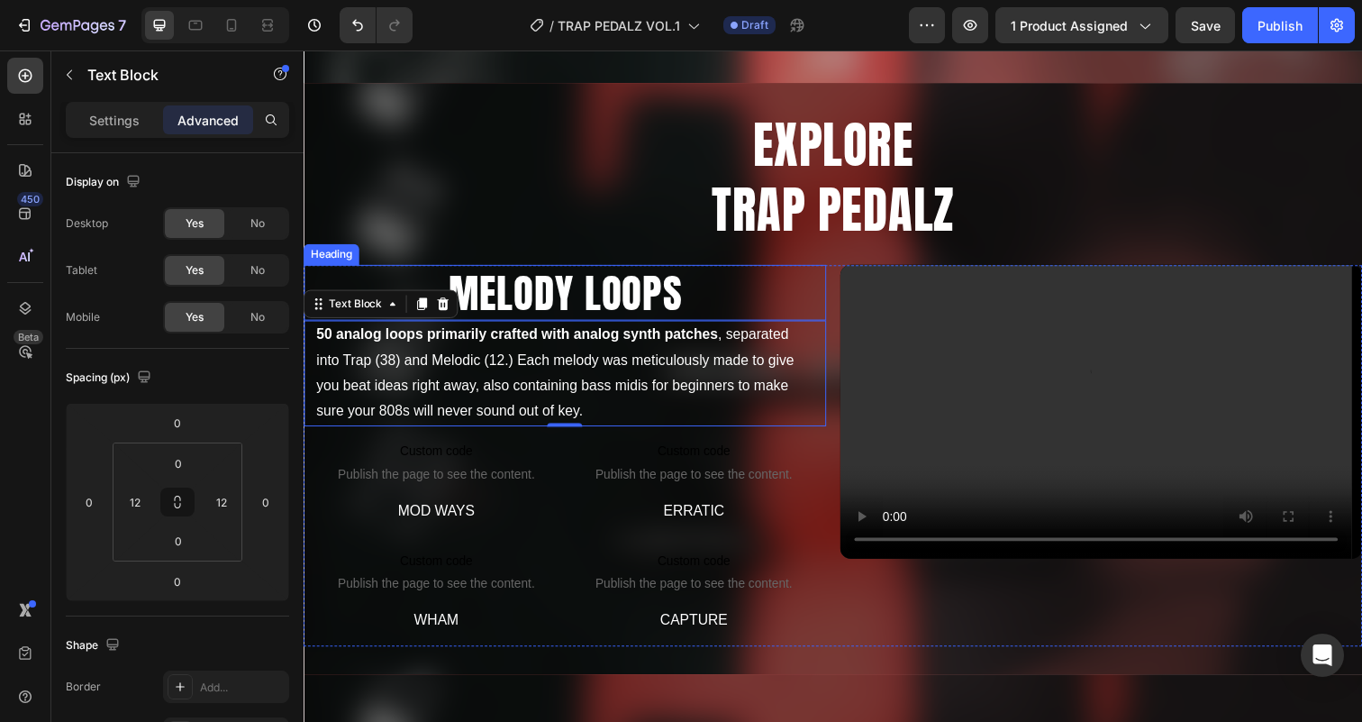
click at [516, 286] on h2 "MELODY LOOPS" at bounding box center [570, 298] width 533 height 58
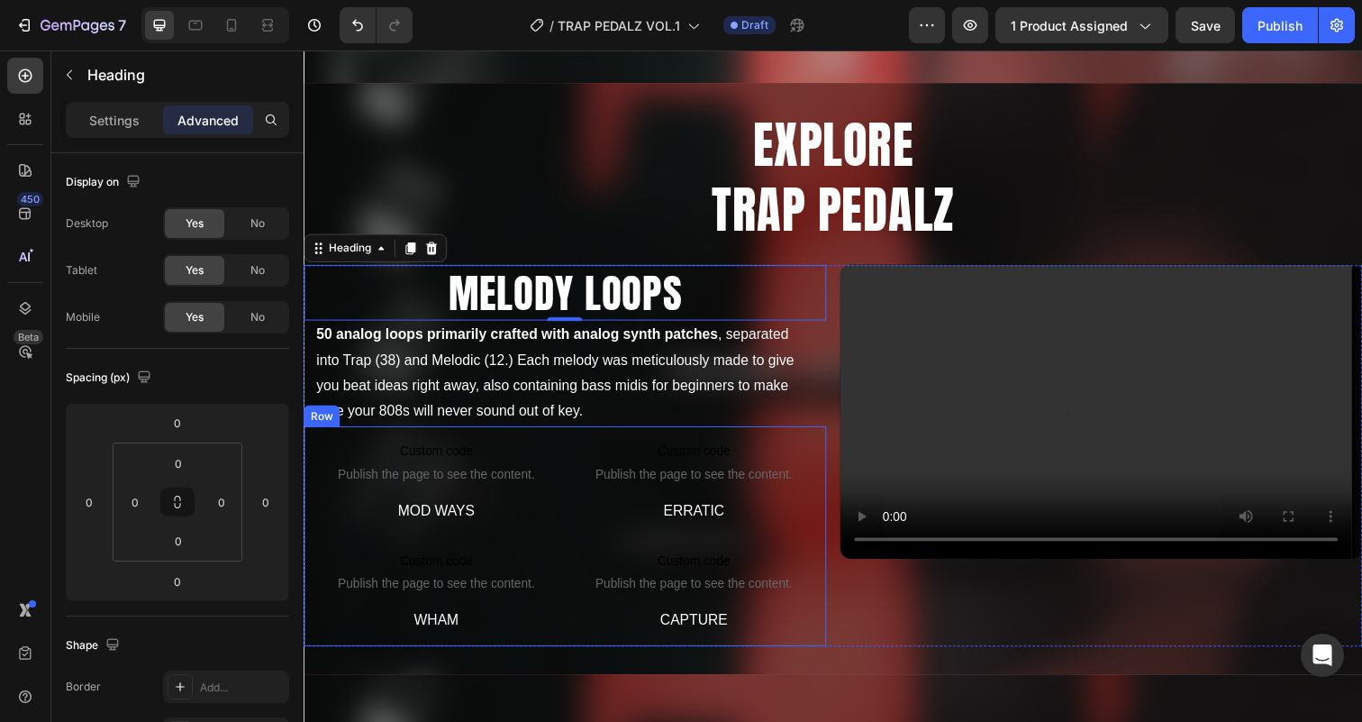
click at [563, 515] on div "Custom code Publish the page to see the content. Custom Code MOD WAYS Text Bloc…" at bounding box center [570, 546] width 533 height 225
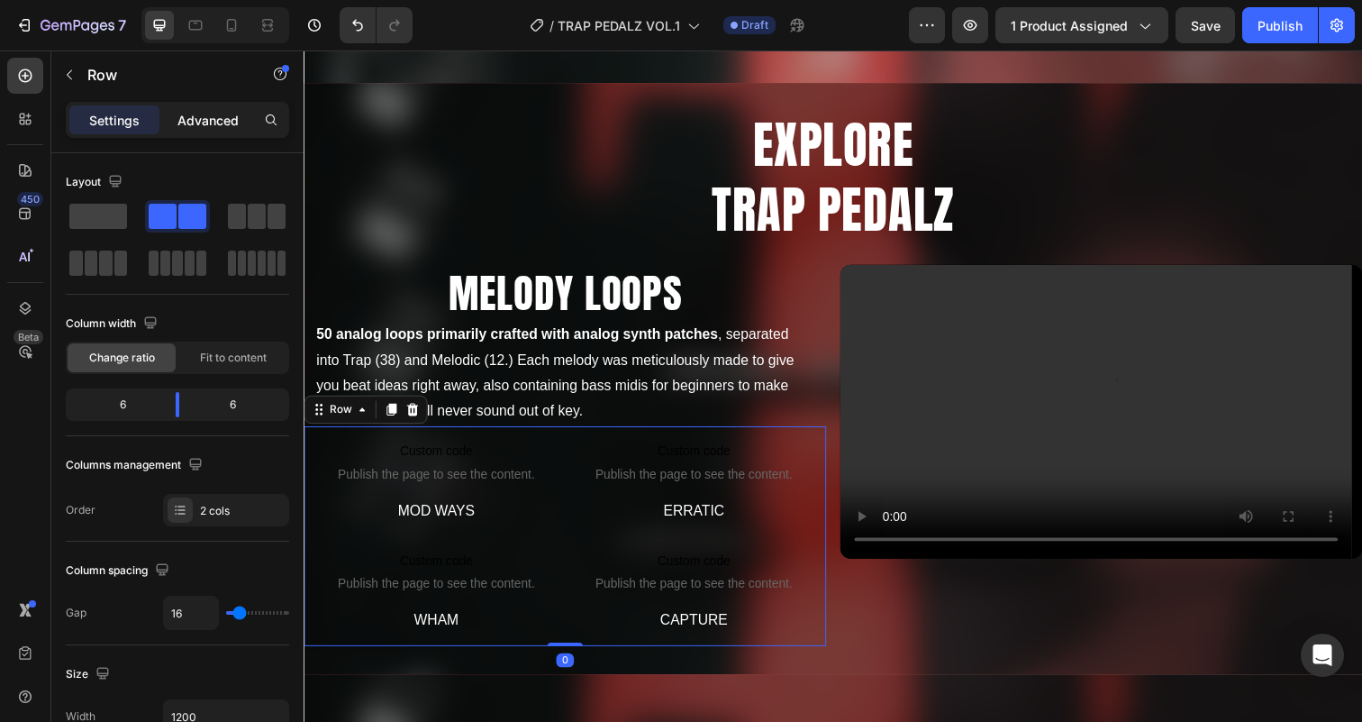
click at [206, 108] on div "Advanced" at bounding box center [208, 119] width 90 height 29
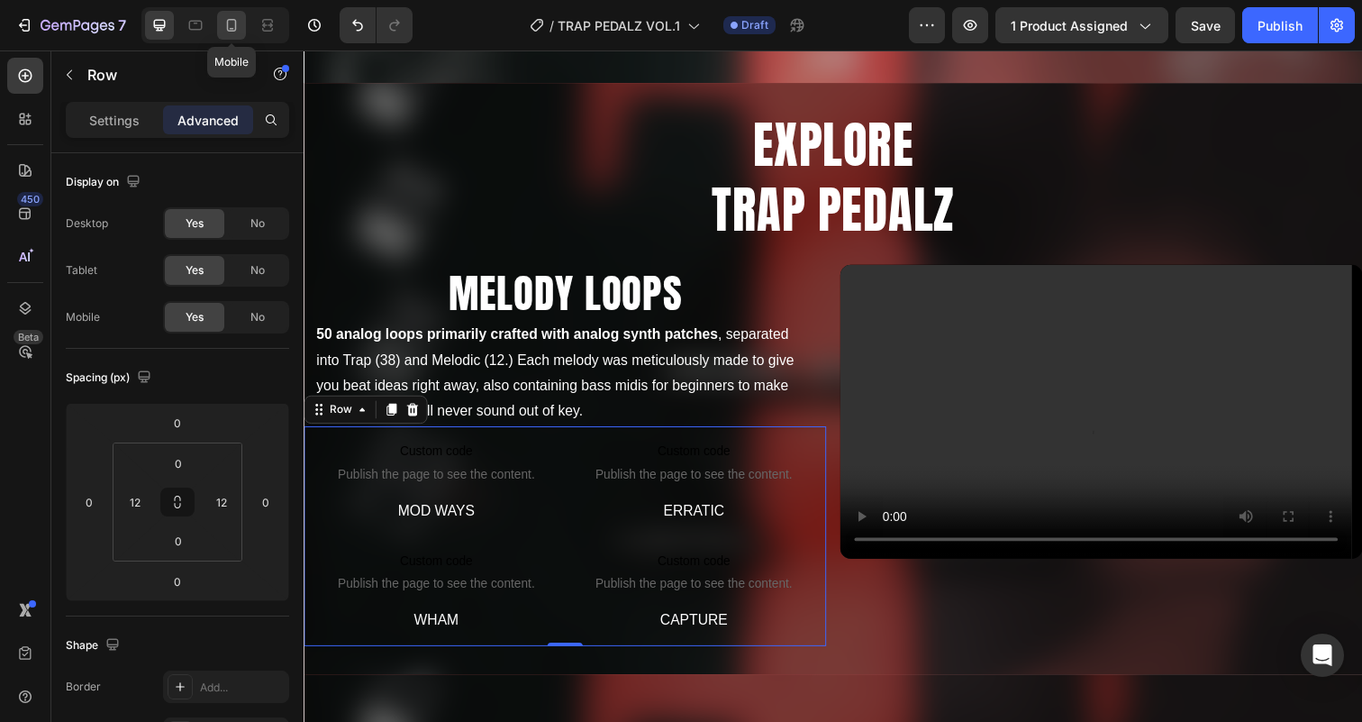
click at [231, 29] on icon at bounding box center [231, 25] width 18 height 18
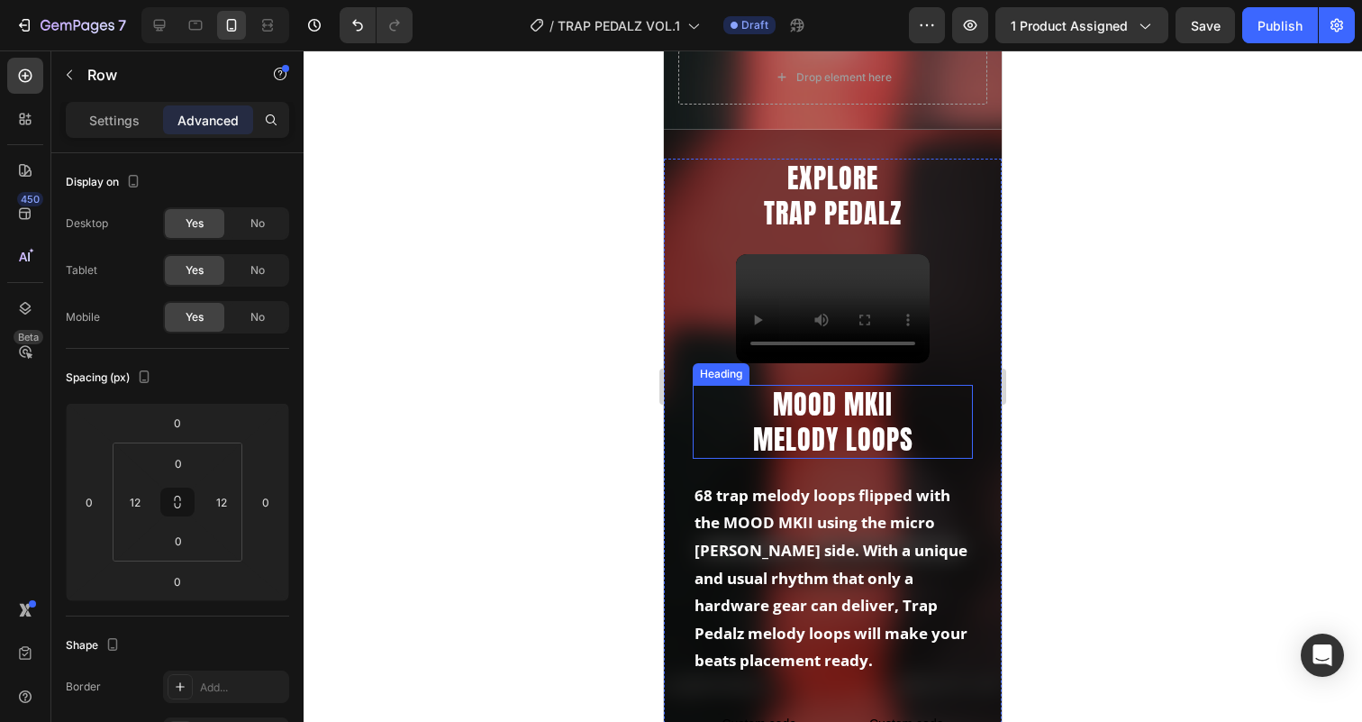
scroll to position [1077, 0]
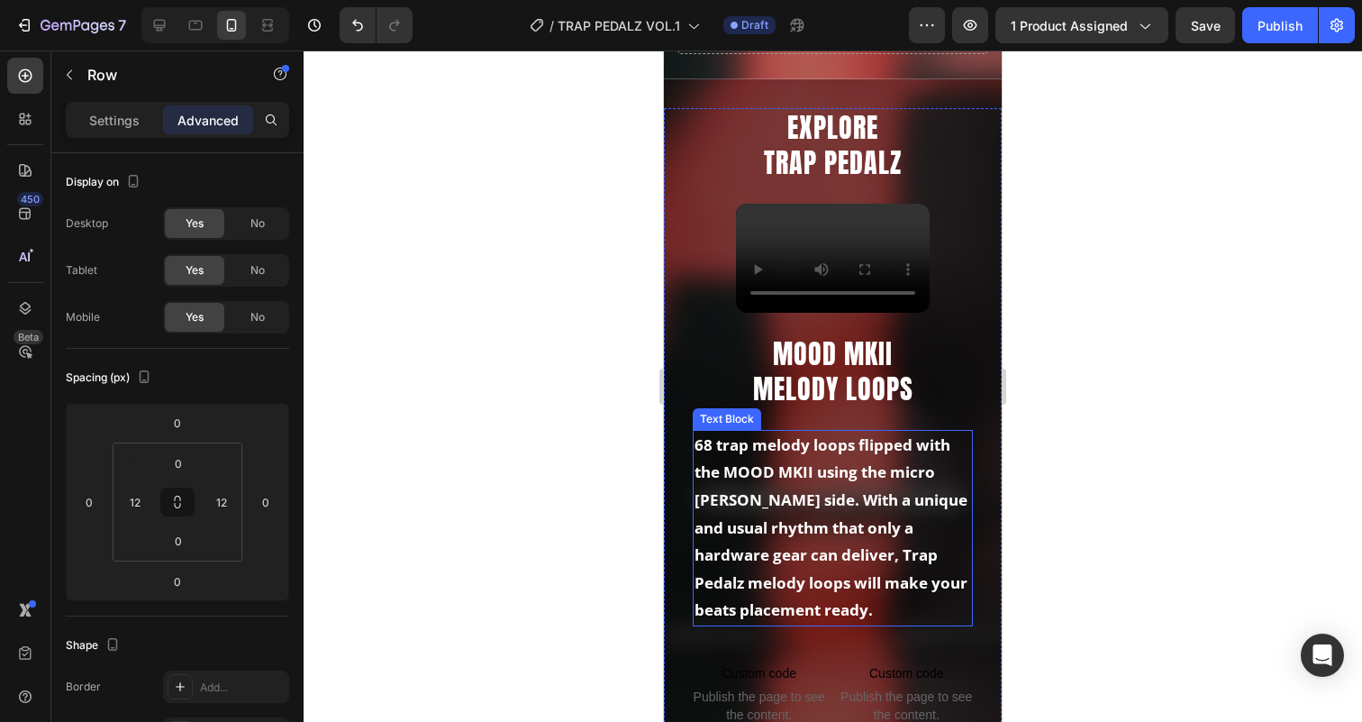
click at [795, 476] on strong "68 trap melody loops flipped with the MOOD MKII using the micro [PERSON_NAME] s…" at bounding box center [830, 527] width 273 height 186
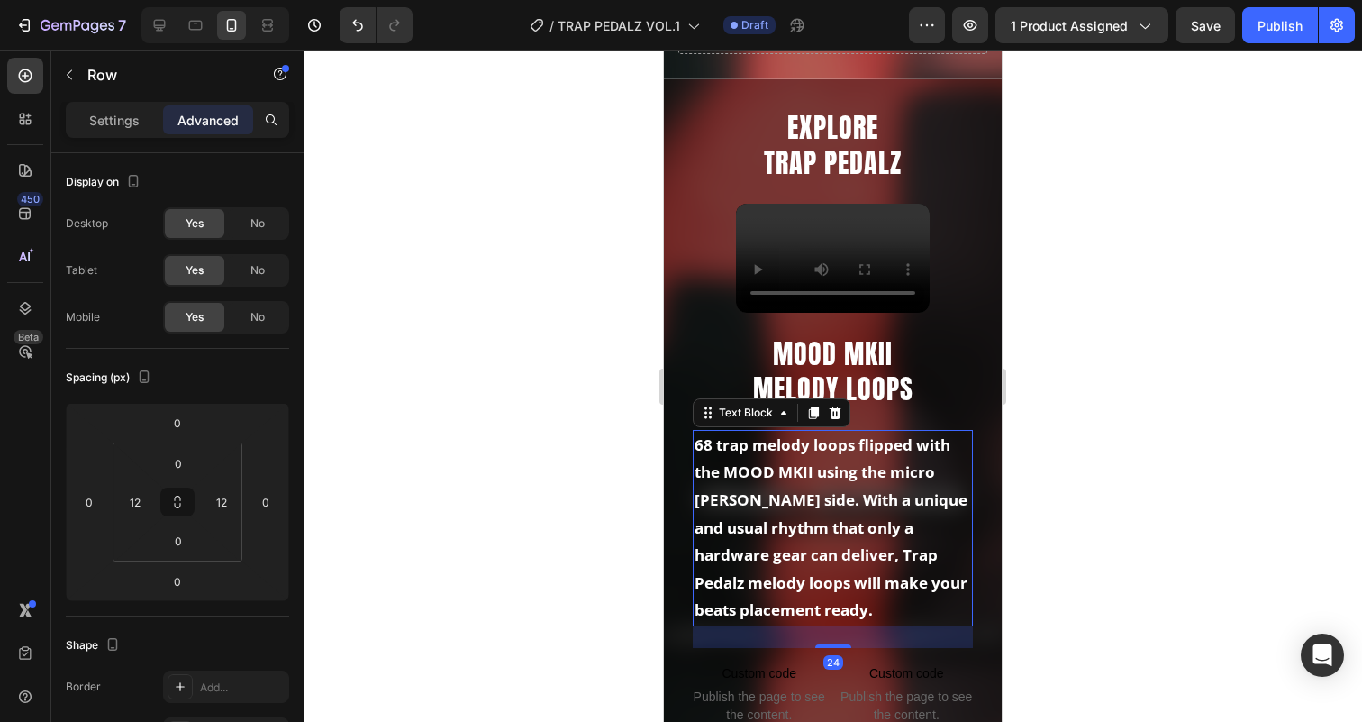
click at [795, 476] on strong "68 trap melody loops flipped with the MOOD MKII using the micro [PERSON_NAME] s…" at bounding box center [830, 527] width 273 height 186
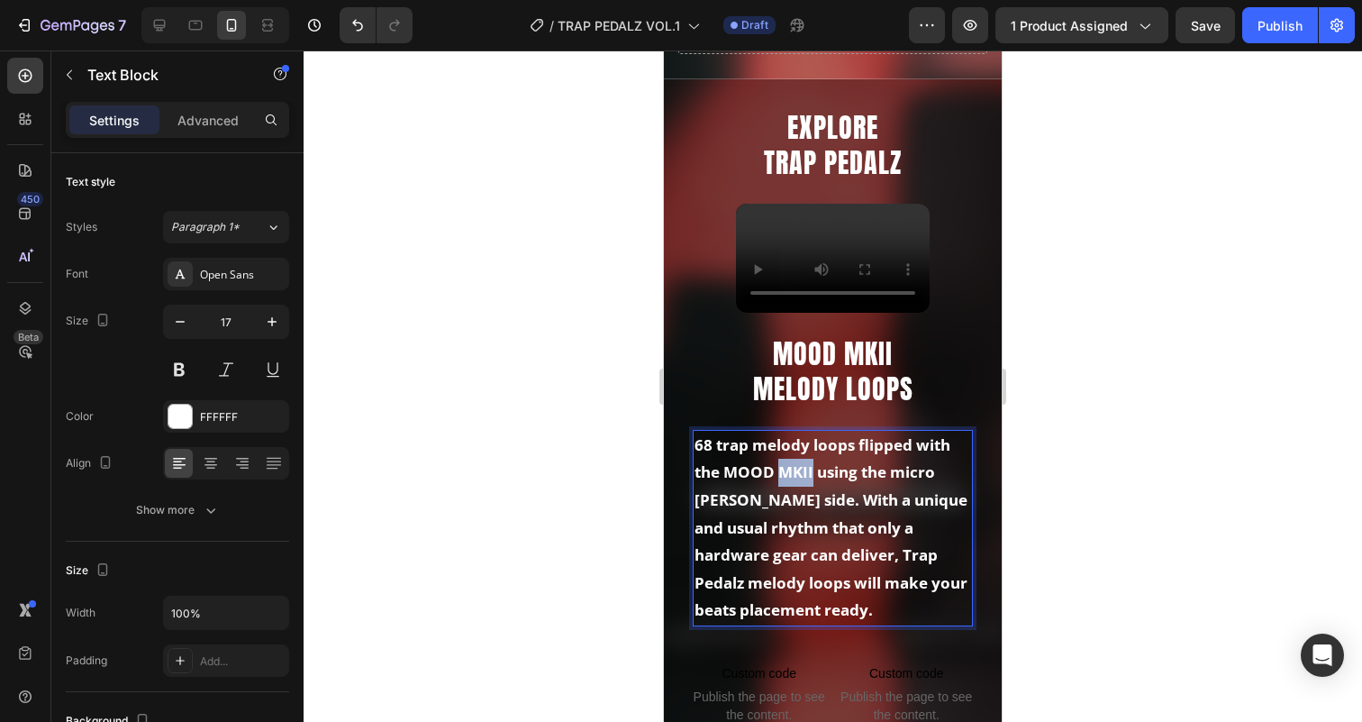
click at [795, 476] on strong "68 trap melody loops flipped with the MOOD MKII using the micro [PERSON_NAME] s…" at bounding box center [830, 527] width 273 height 186
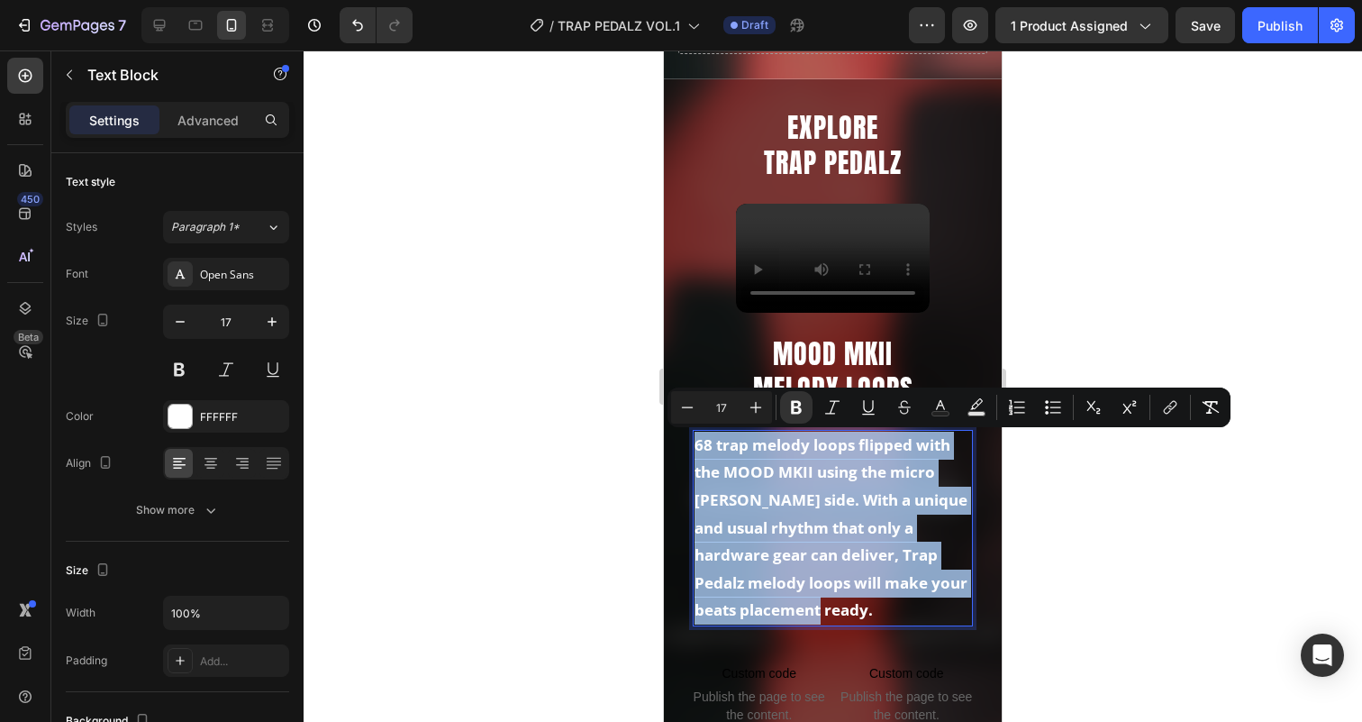
click at [805, 518] on strong "68 trap melody loops flipped with the MOOD MKII using the micro [PERSON_NAME] s…" at bounding box center [830, 527] width 273 height 186
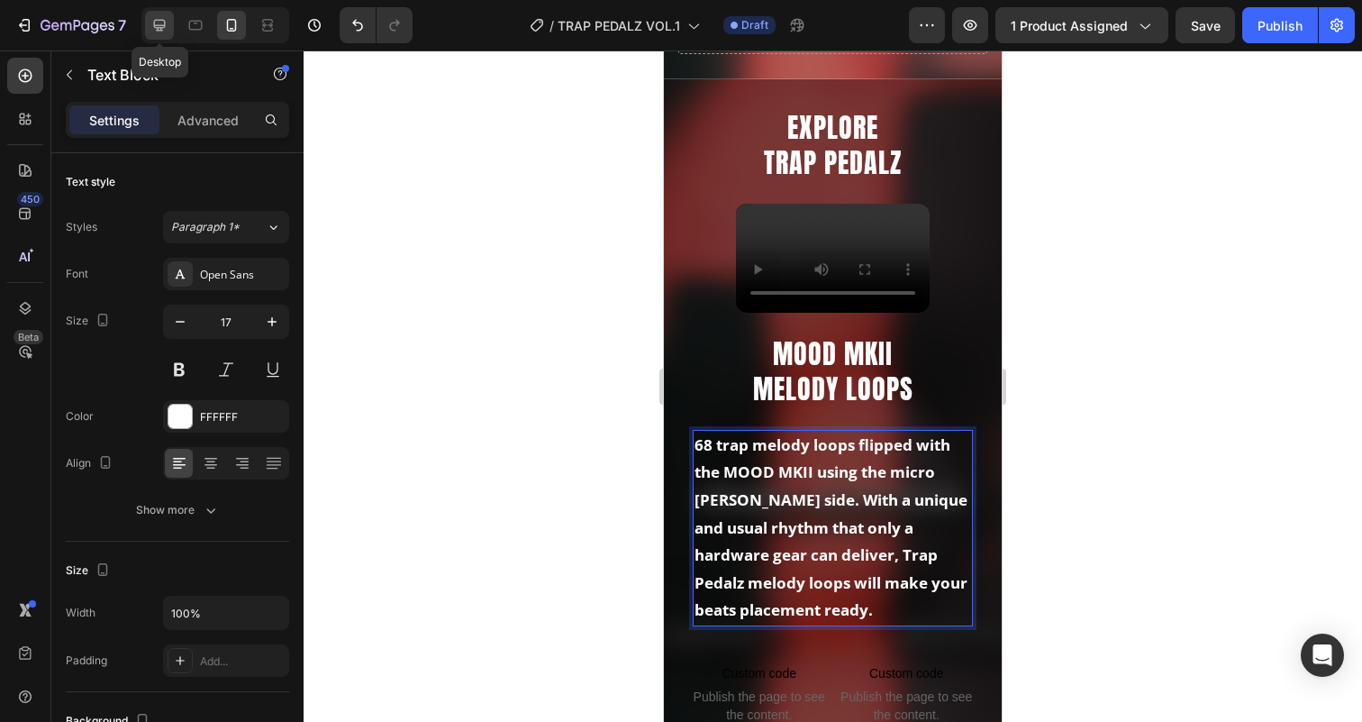
click at [158, 25] on icon at bounding box center [160, 26] width 12 height 12
type input "18"
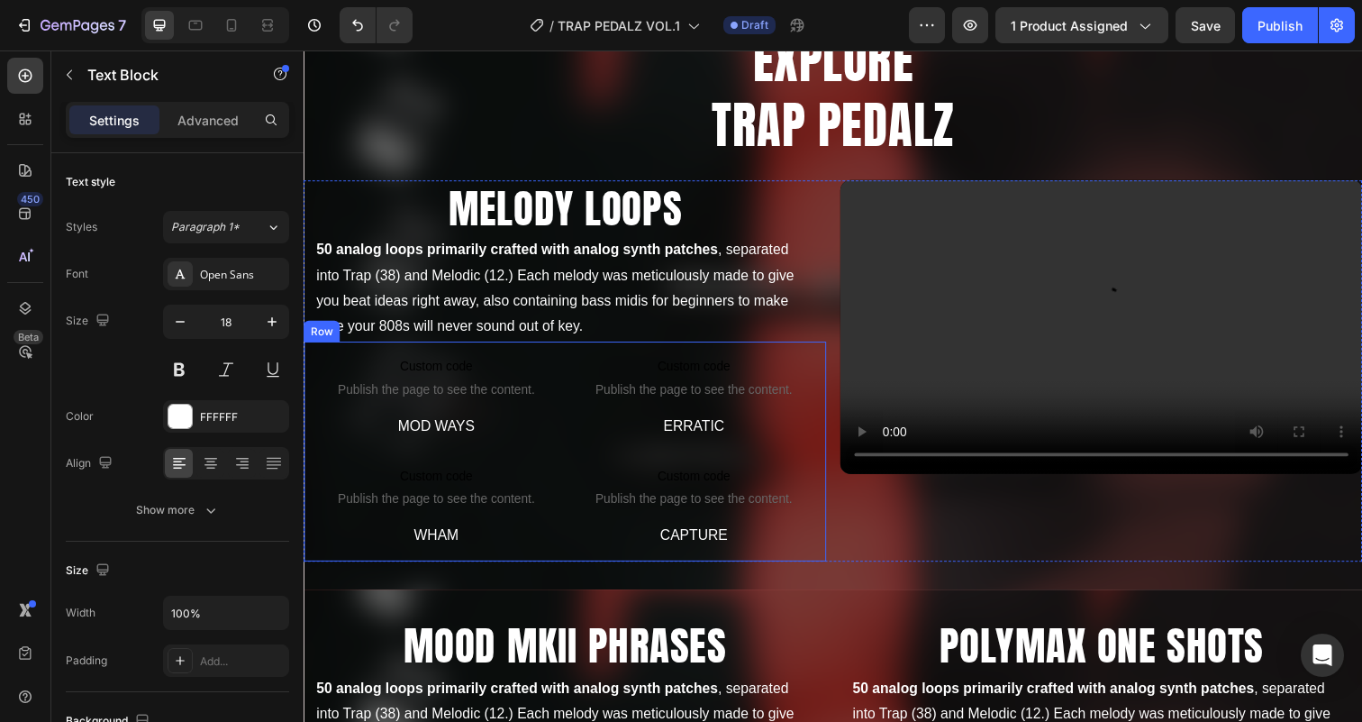
scroll to position [1014, 0]
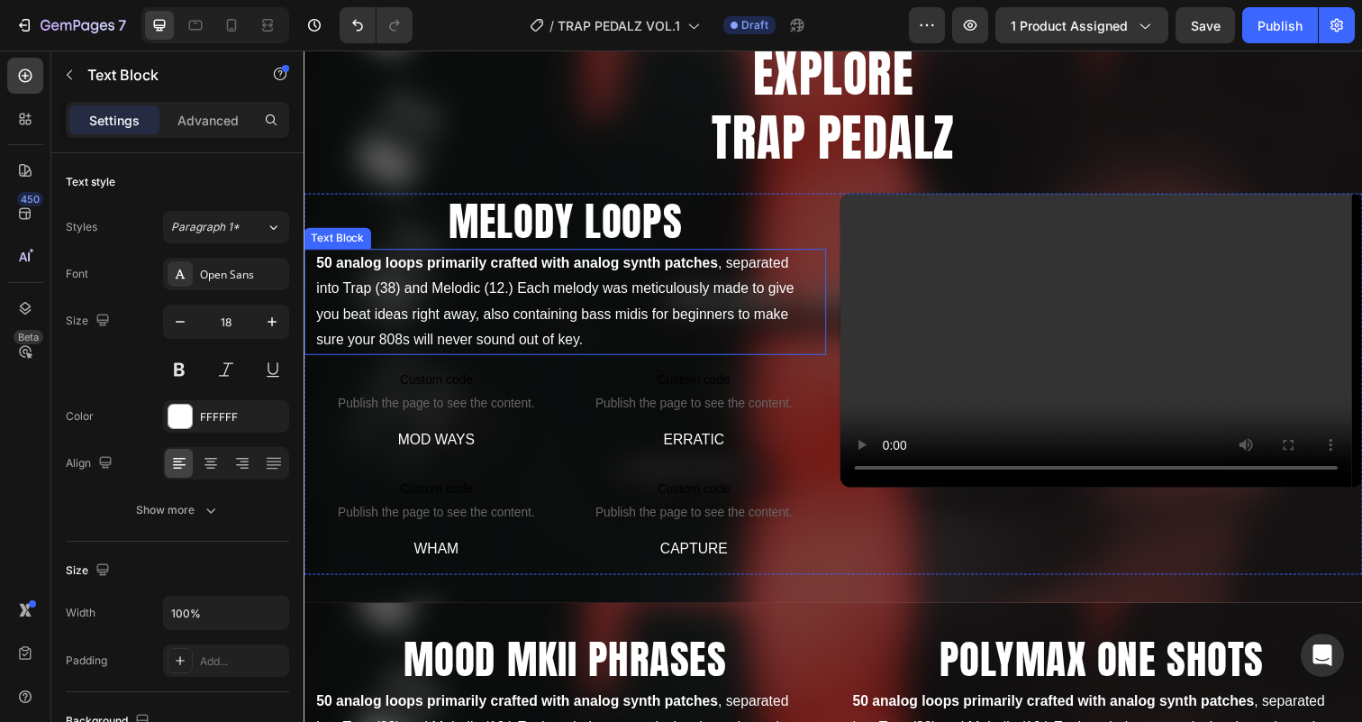
click at [493, 295] on p "50 analog loops primarily crafted with analog synth patches , separated into Tr…" at bounding box center [570, 307] width 508 height 104
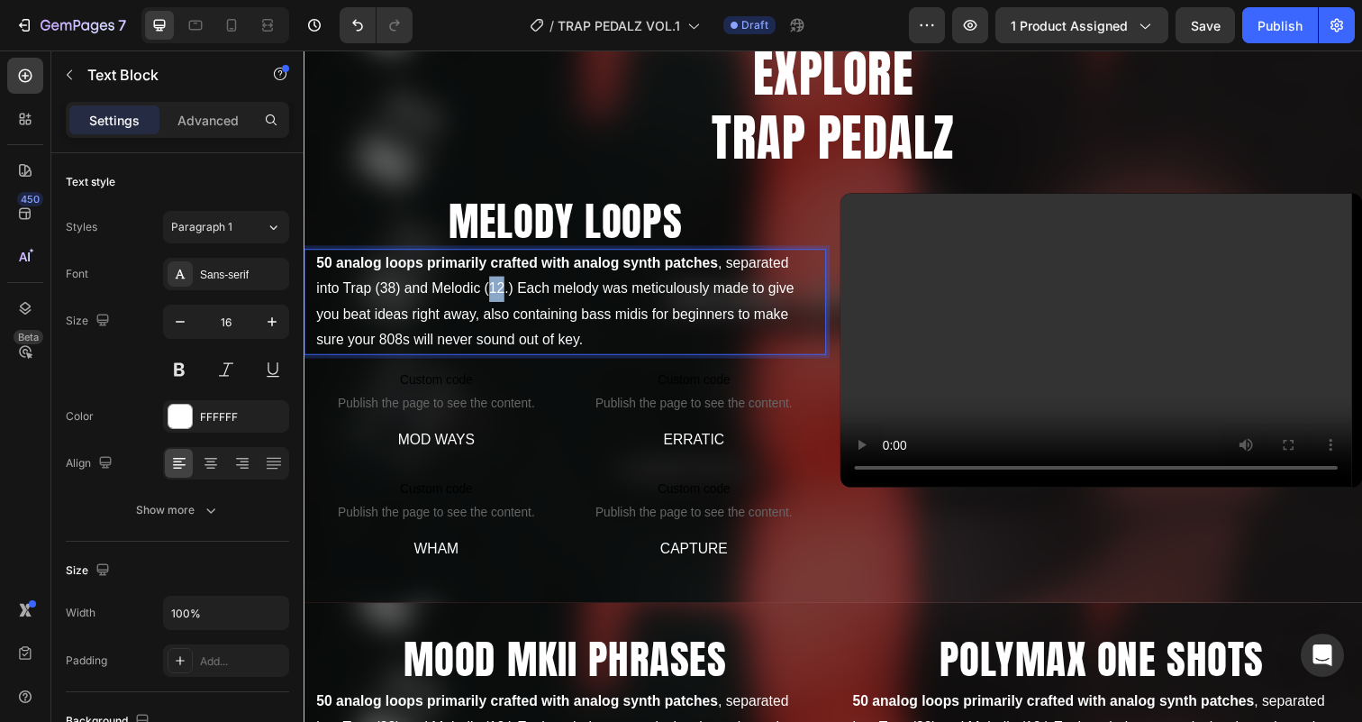
click at [493, 295] on p "50 analog loops primarily crafted with analog synth patches , separated into Tr…" at bounding box center [570, 307] width 508 height 104
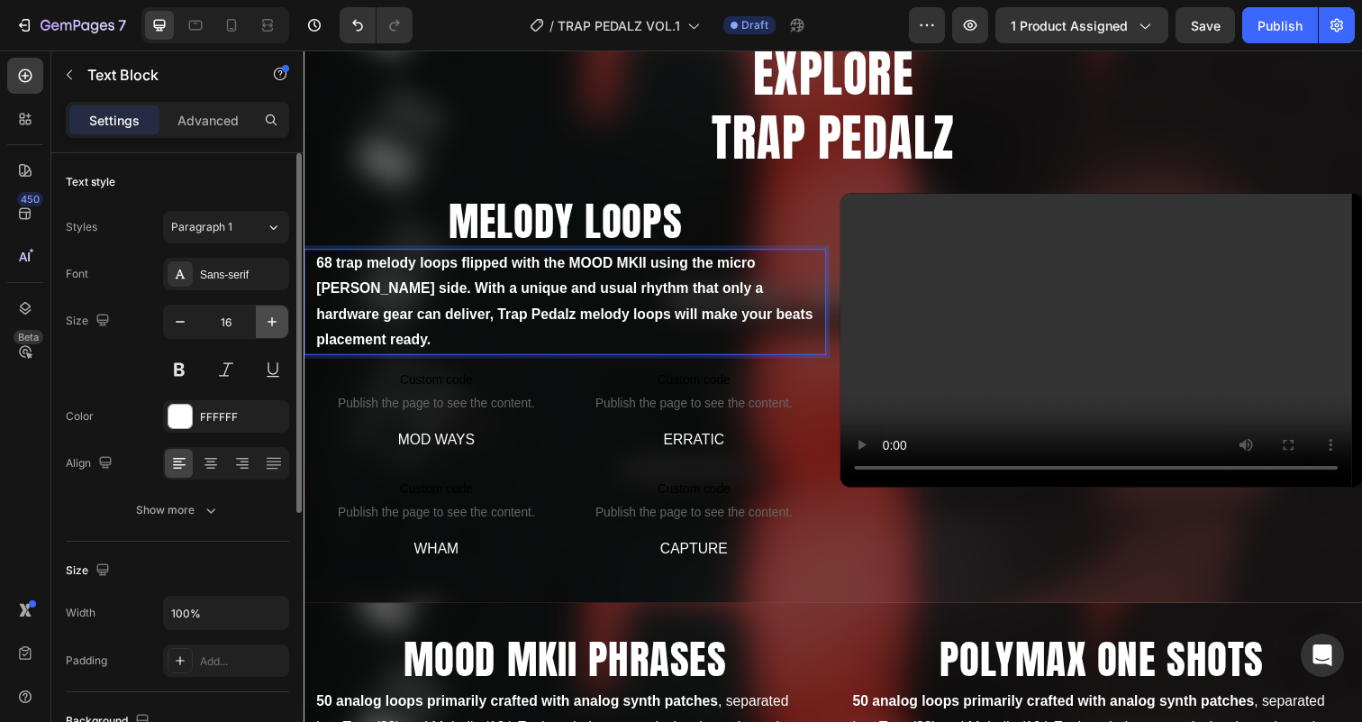
click at [276, 326] on icon "button" at bounding box center [272, 322] width 18 height 18
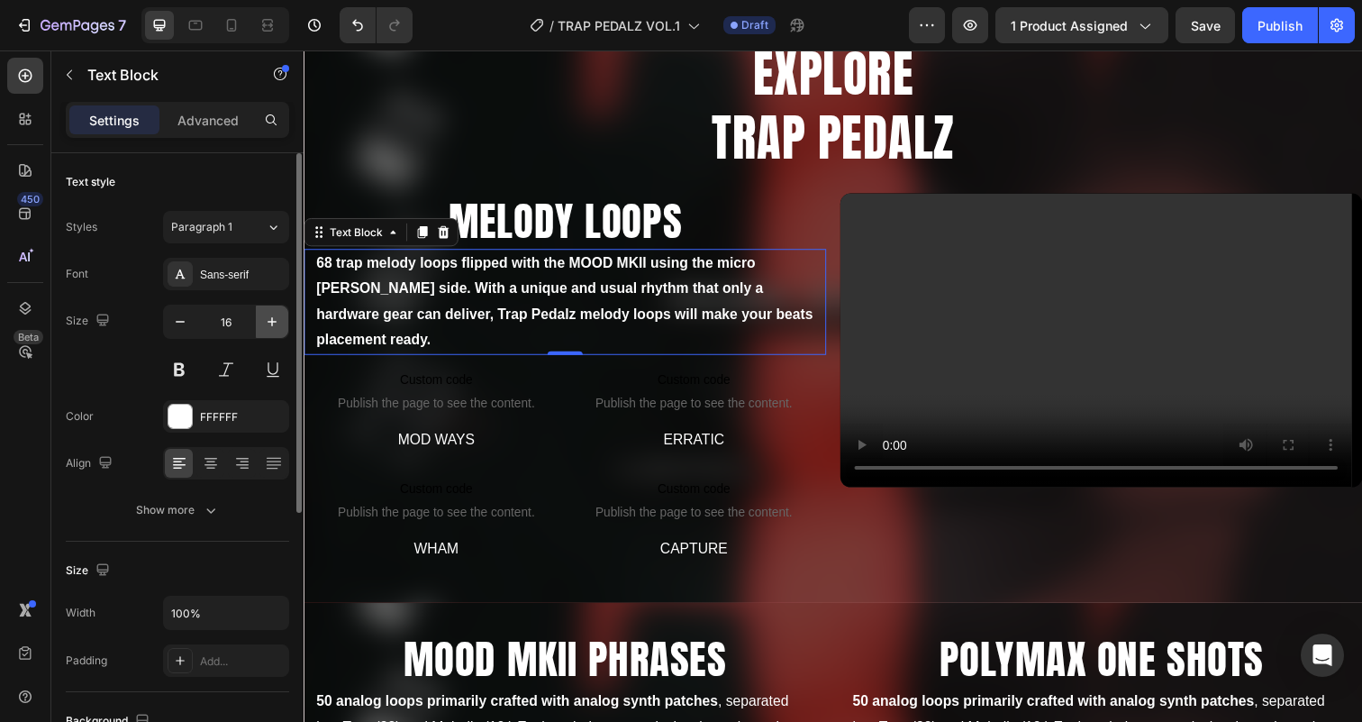
type input "17"
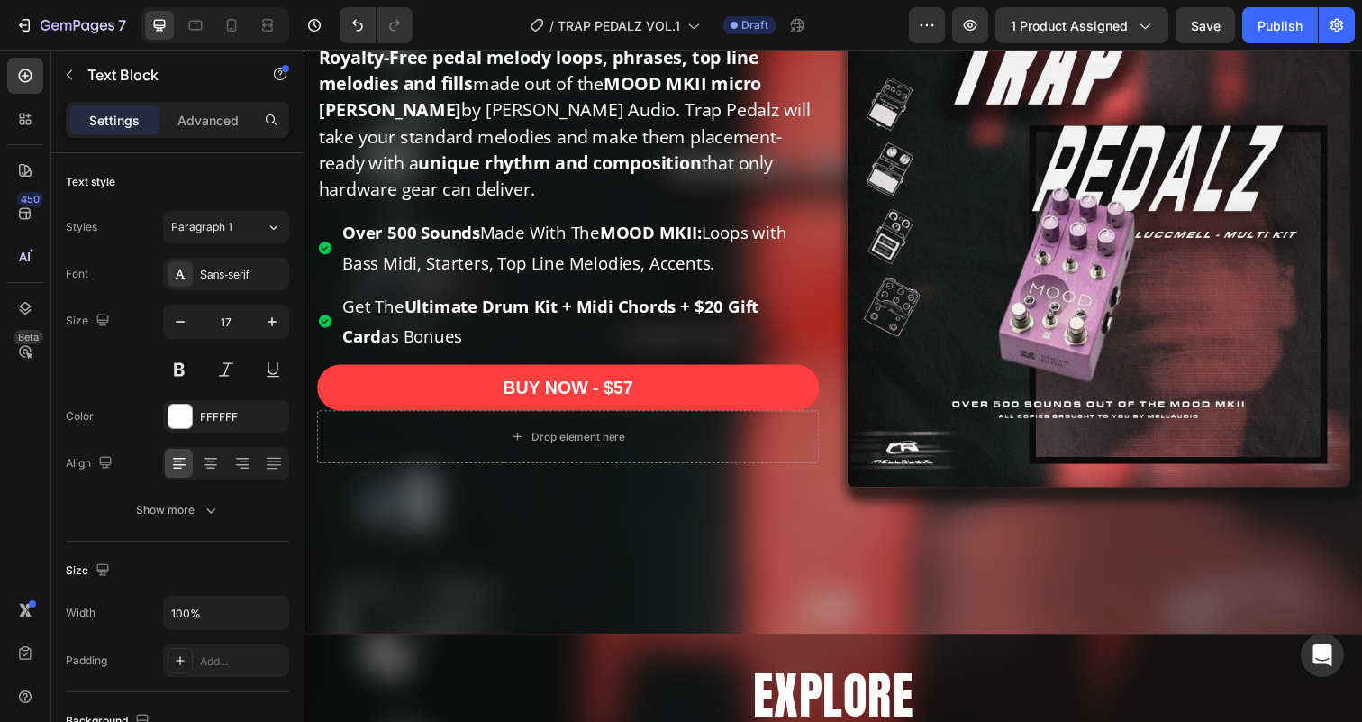
scroll to position [331, 0]
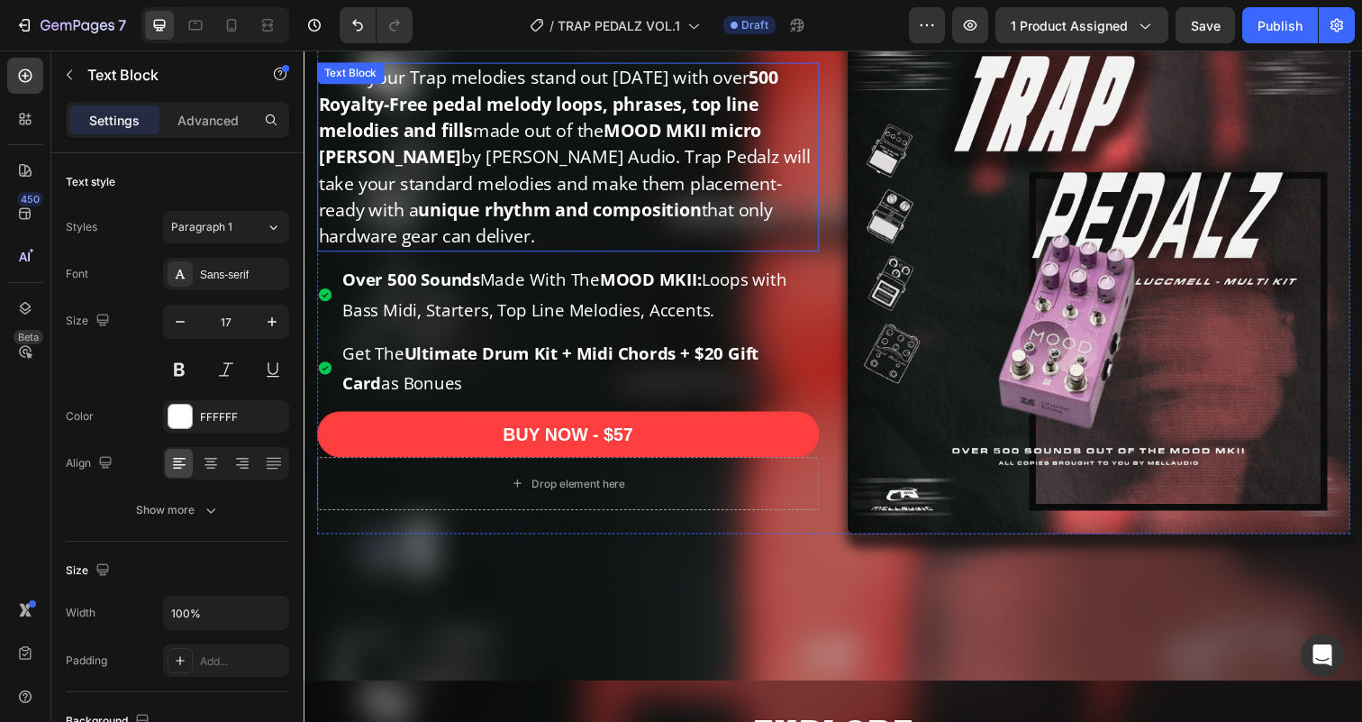
click at [594, 147] on p "Make your Trap melodies stand out [DATE] with over 500 Royalty-Free pedal melod…" at bounding box center [574, 159] width 510 height 189
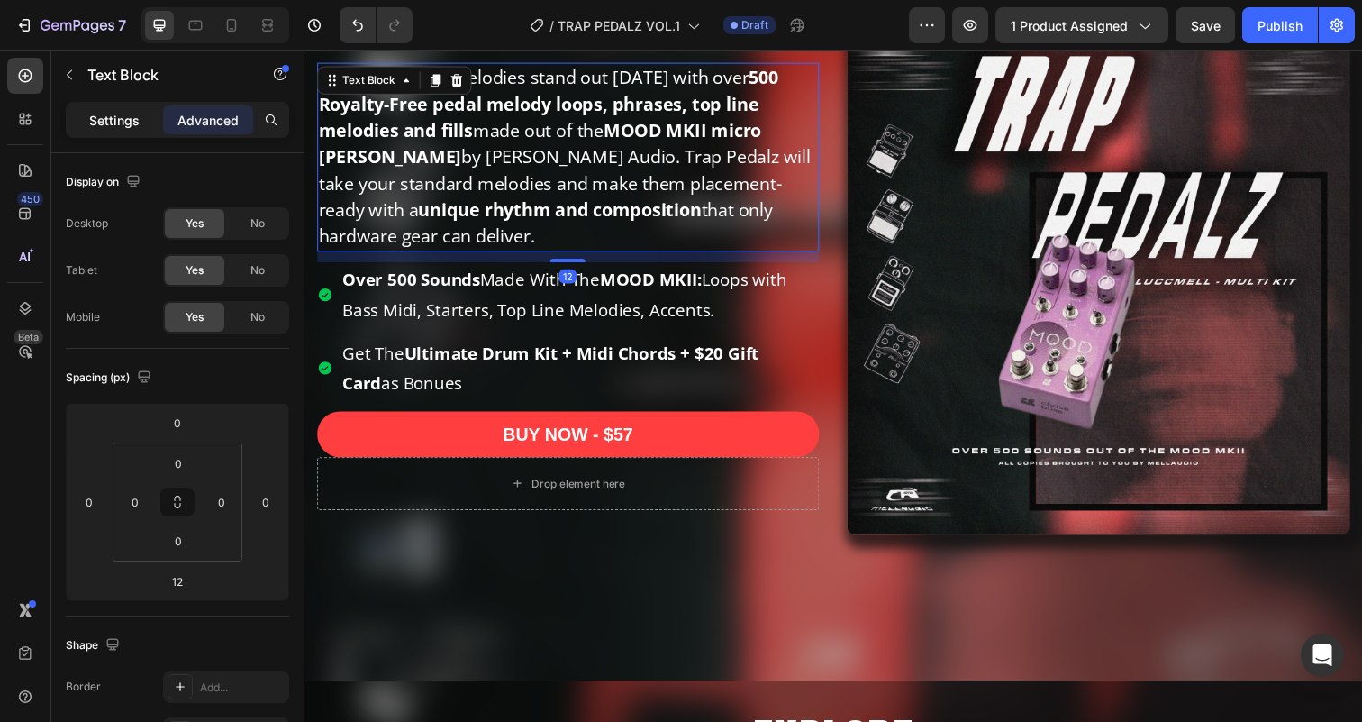
click at [131, 116] on p "Settings" at bounding box center [114, 120] width 50 height 19
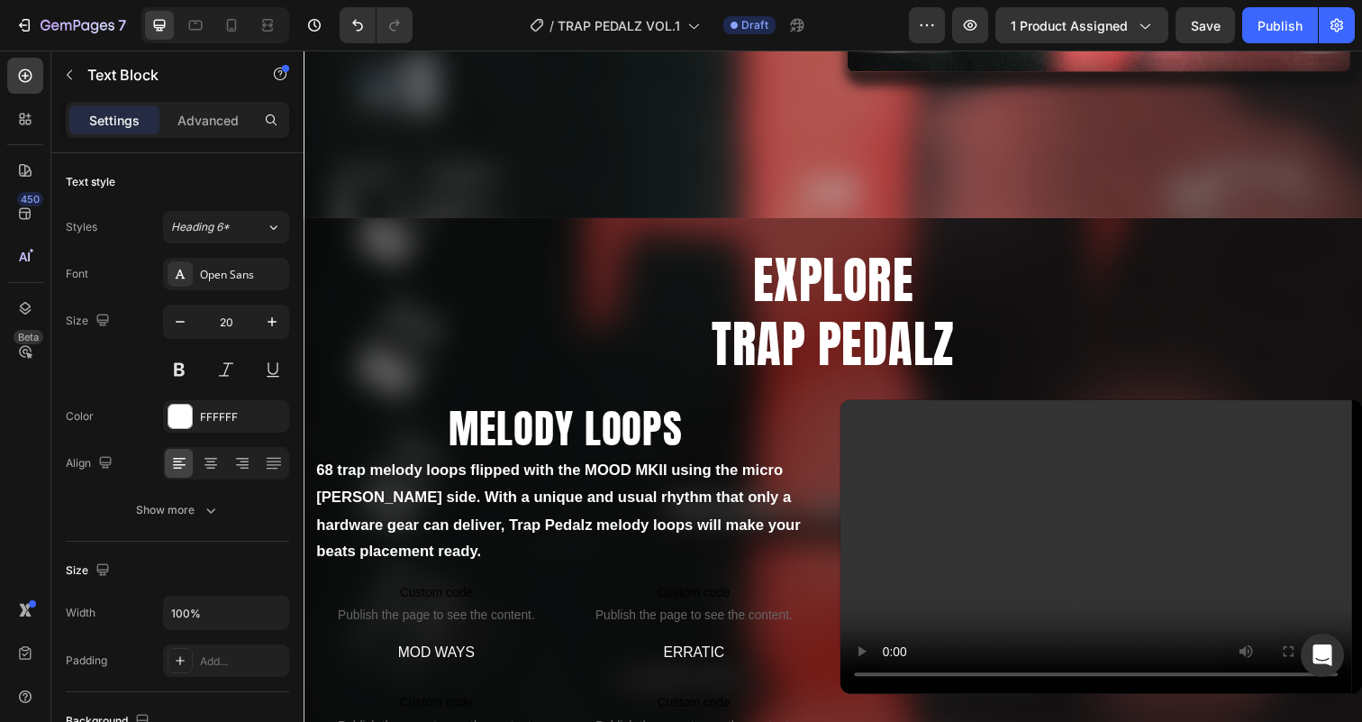
scroll to position [954, 0]
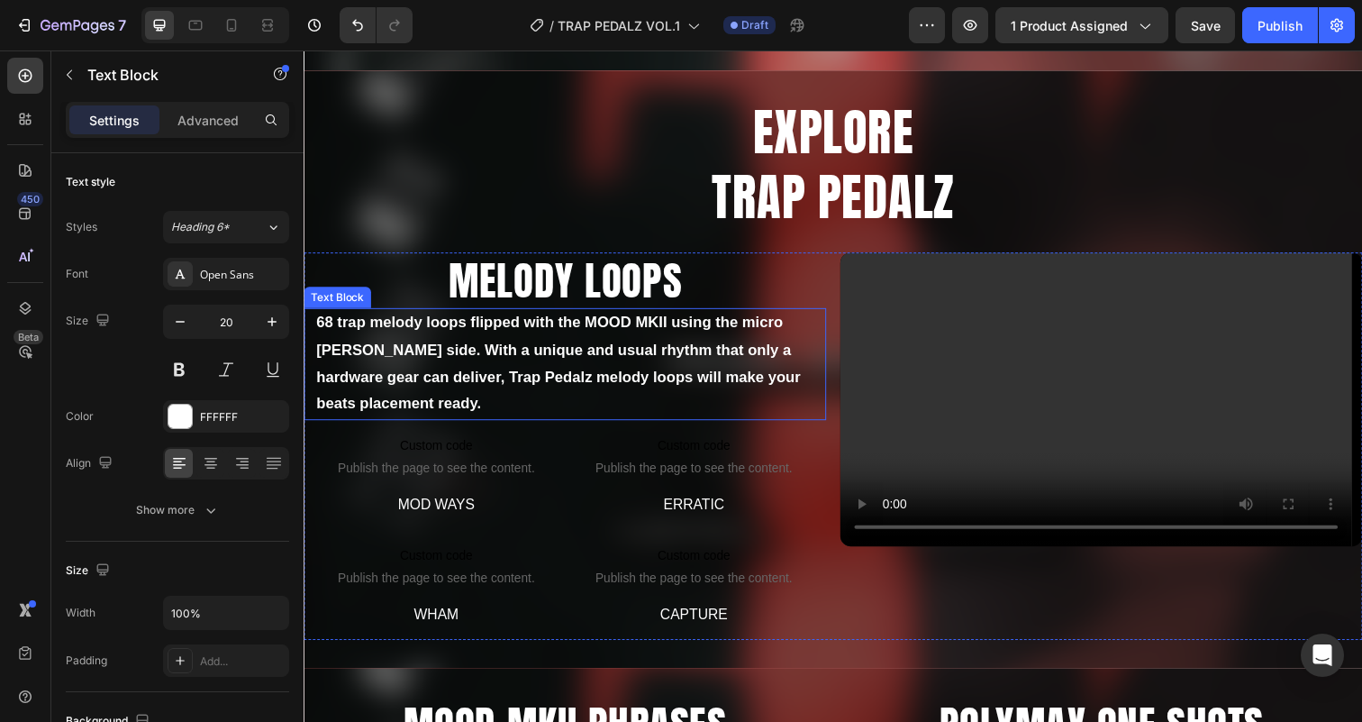
click at [540, 344] on p "68 trap melody loops flipped with the MOOD MKII using the micro [PERSON_NAME] s…" at bounding box center [570, 370] width 508 height 110
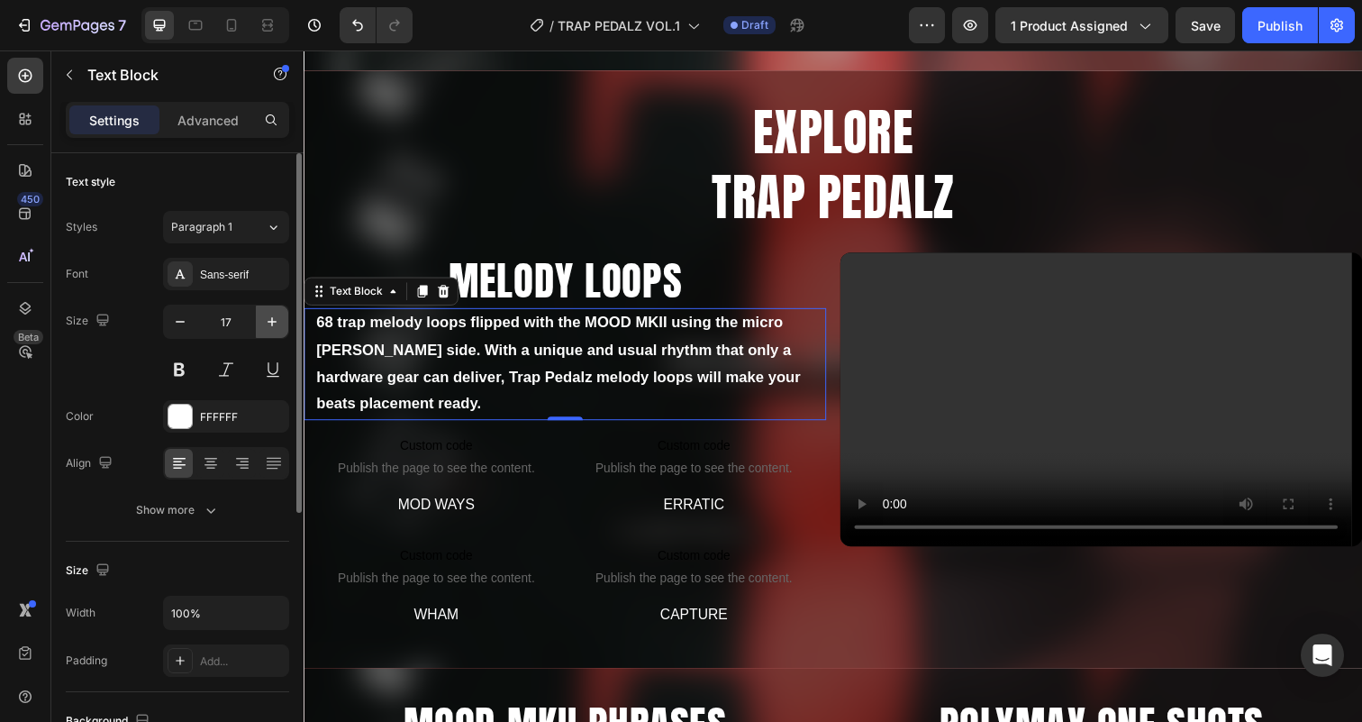
click at [271, 318] on icon "button" at bounding box center [272, 322] width 18 height 18
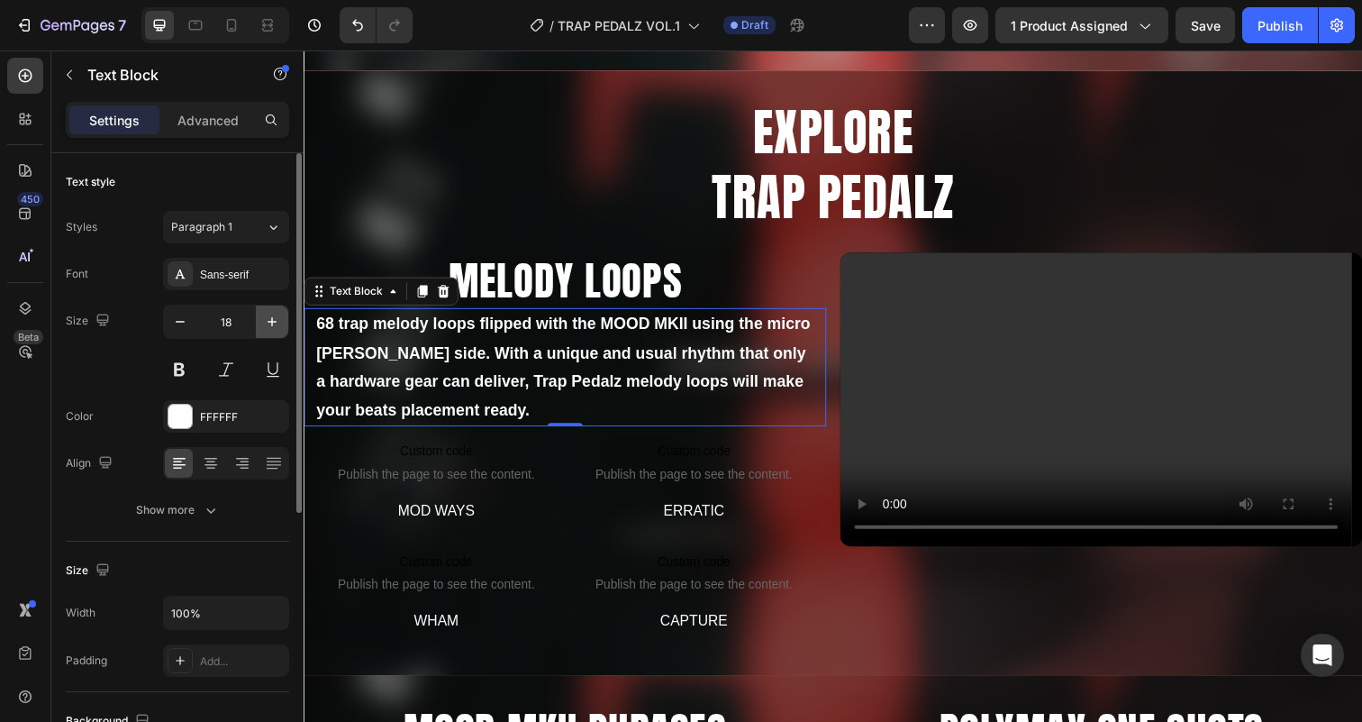
click at [271, 318] on icon "button" at bounding box center [272, 322] width 18 height 18
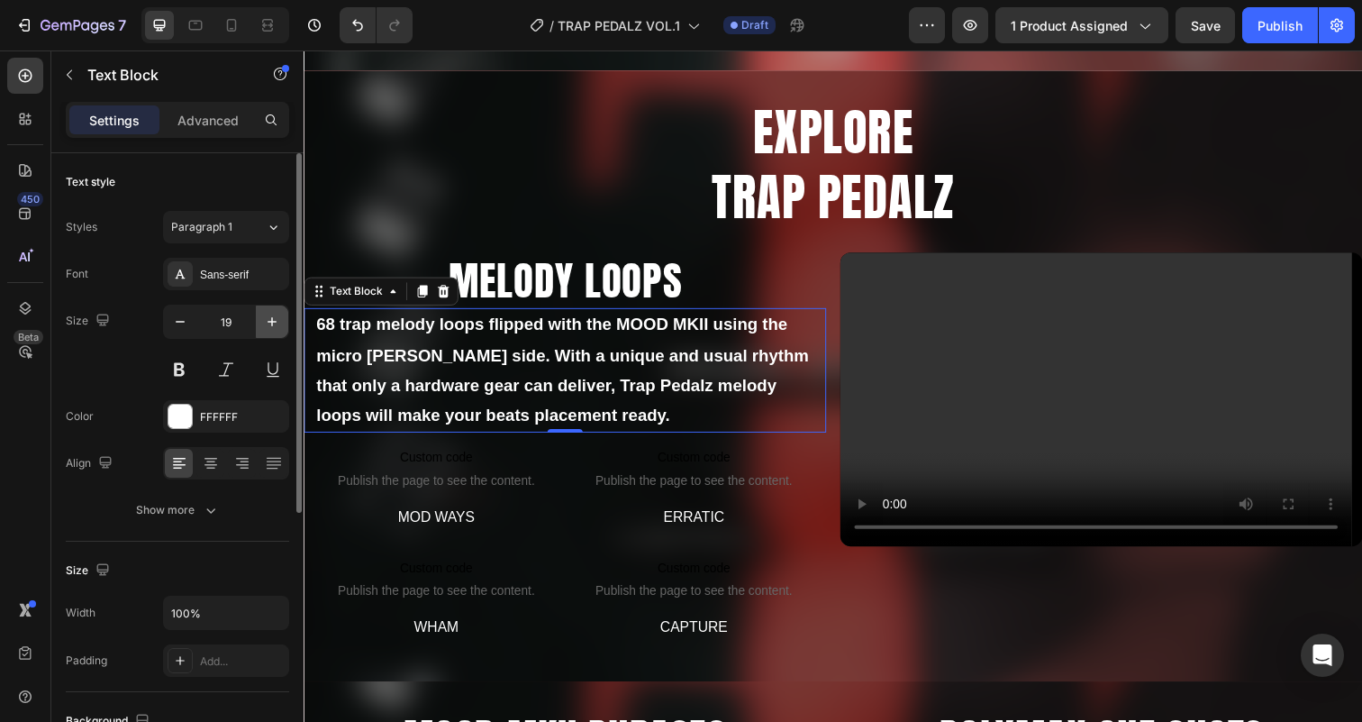
click at [271, 318] on icon "button" at bounding box center [272, 322] width 18 height 18
type input "20"
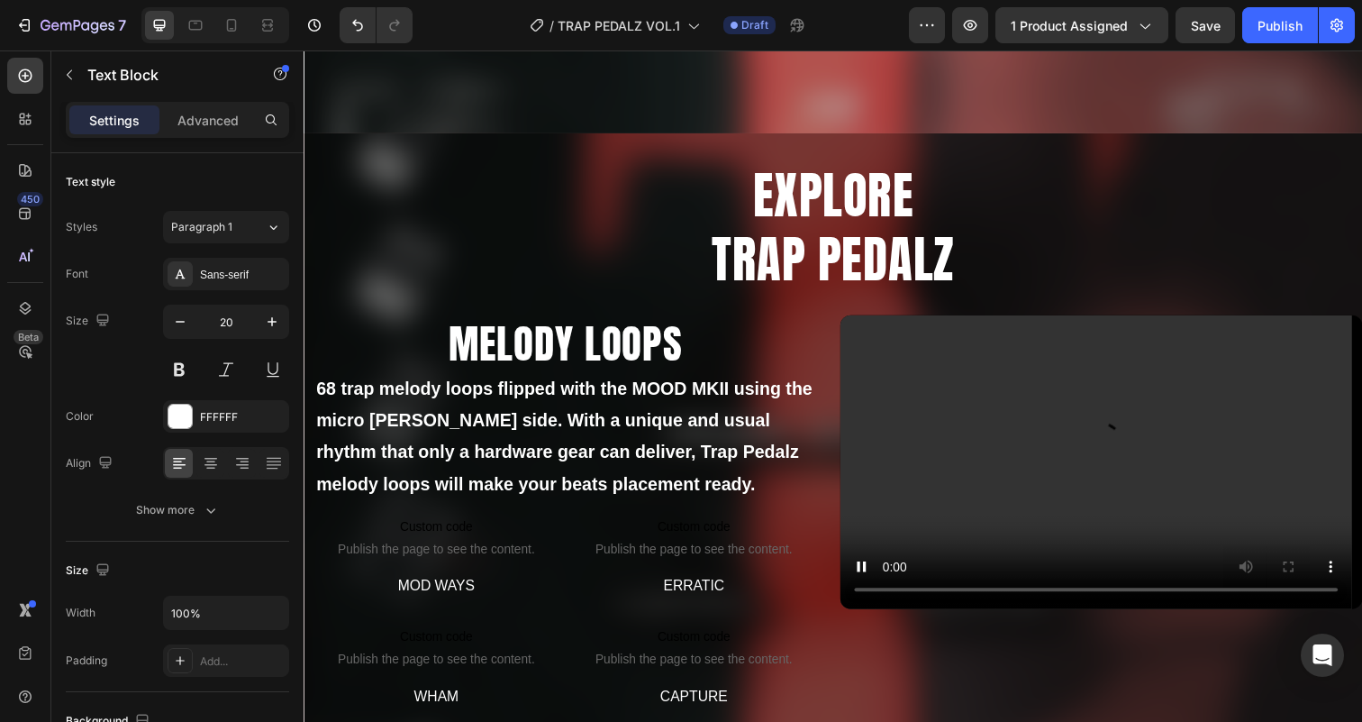
scroll to position [917, 0]
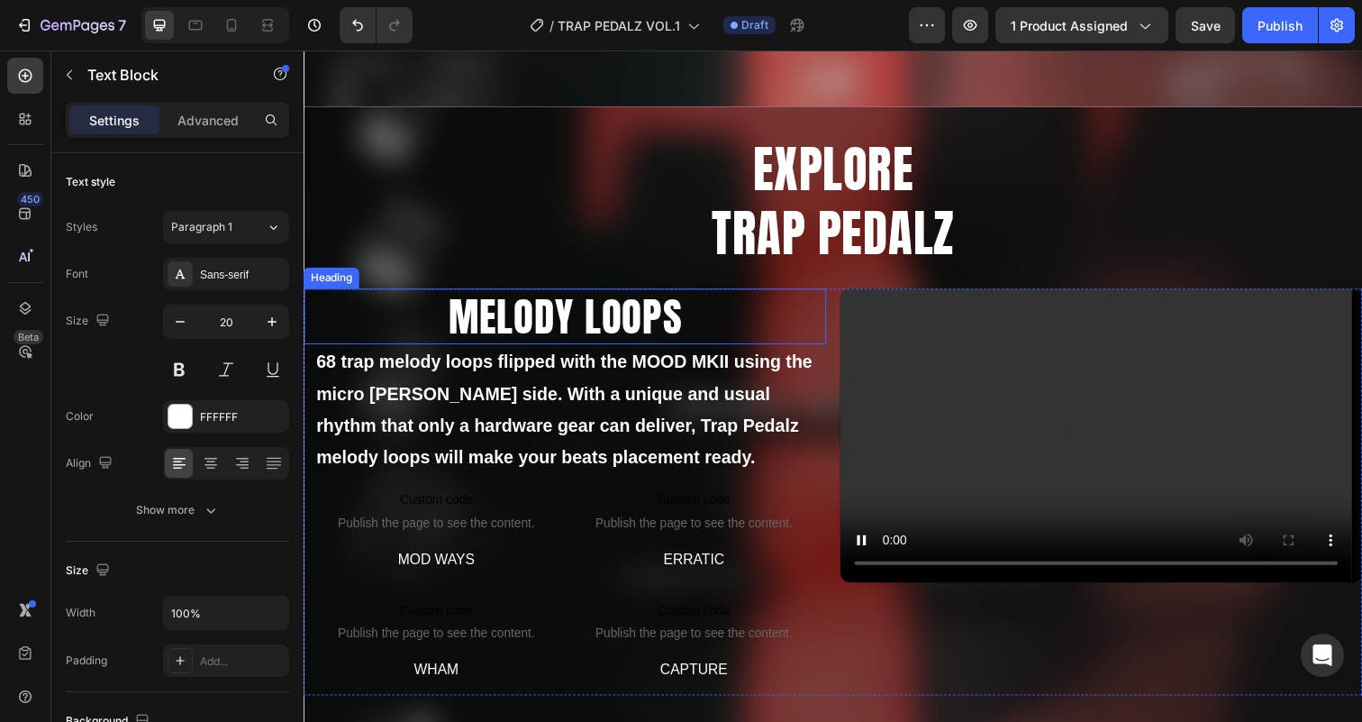
click at [578, 322] on h2 "MELODY LOOPS" at bounding box center [570, 323] width 533 height 58
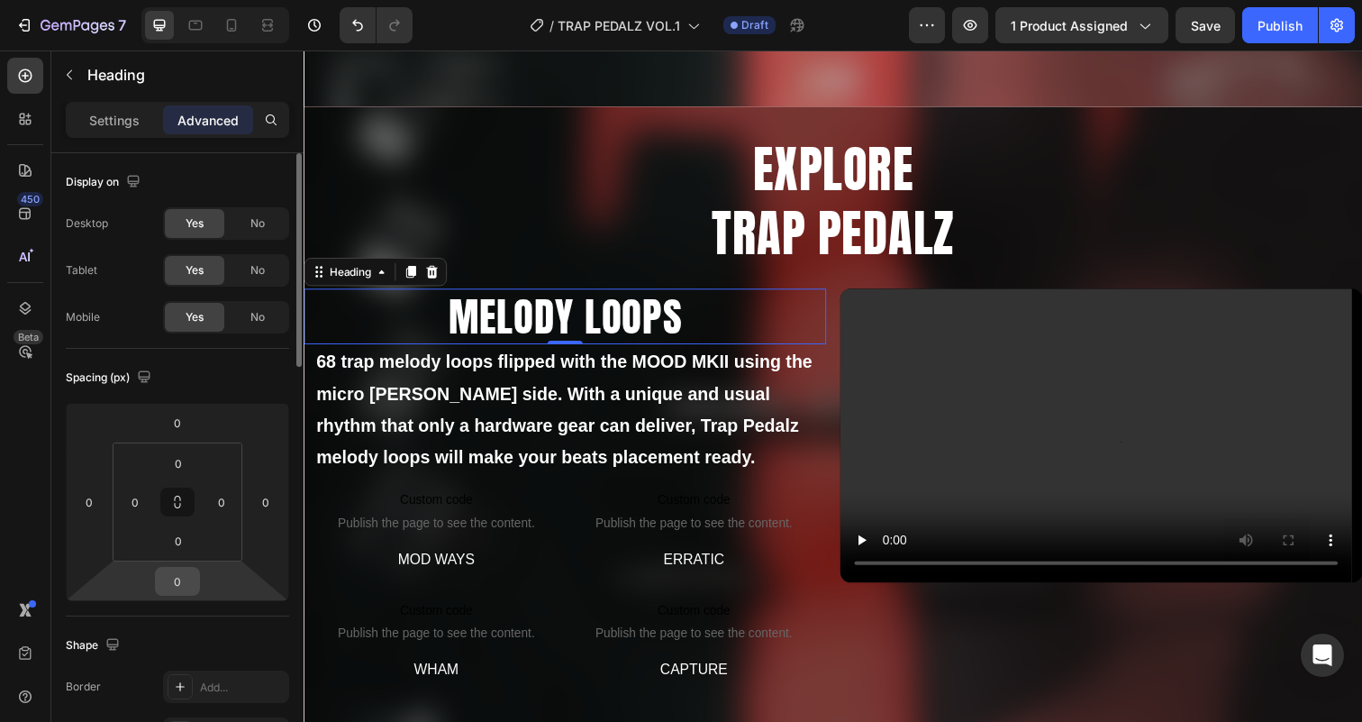
click at [188, 578] on input "0" at bounding box center [177, 580] width 36 height 27
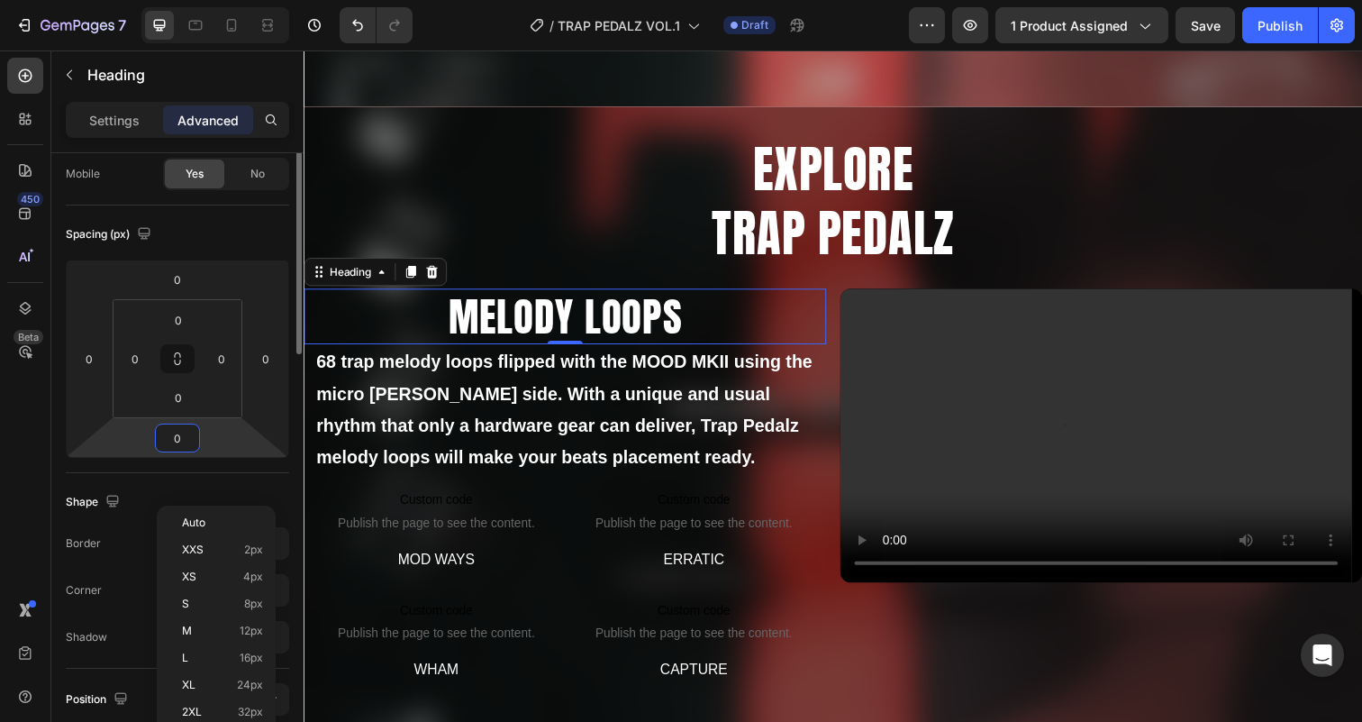
scroll to position [152, 0]
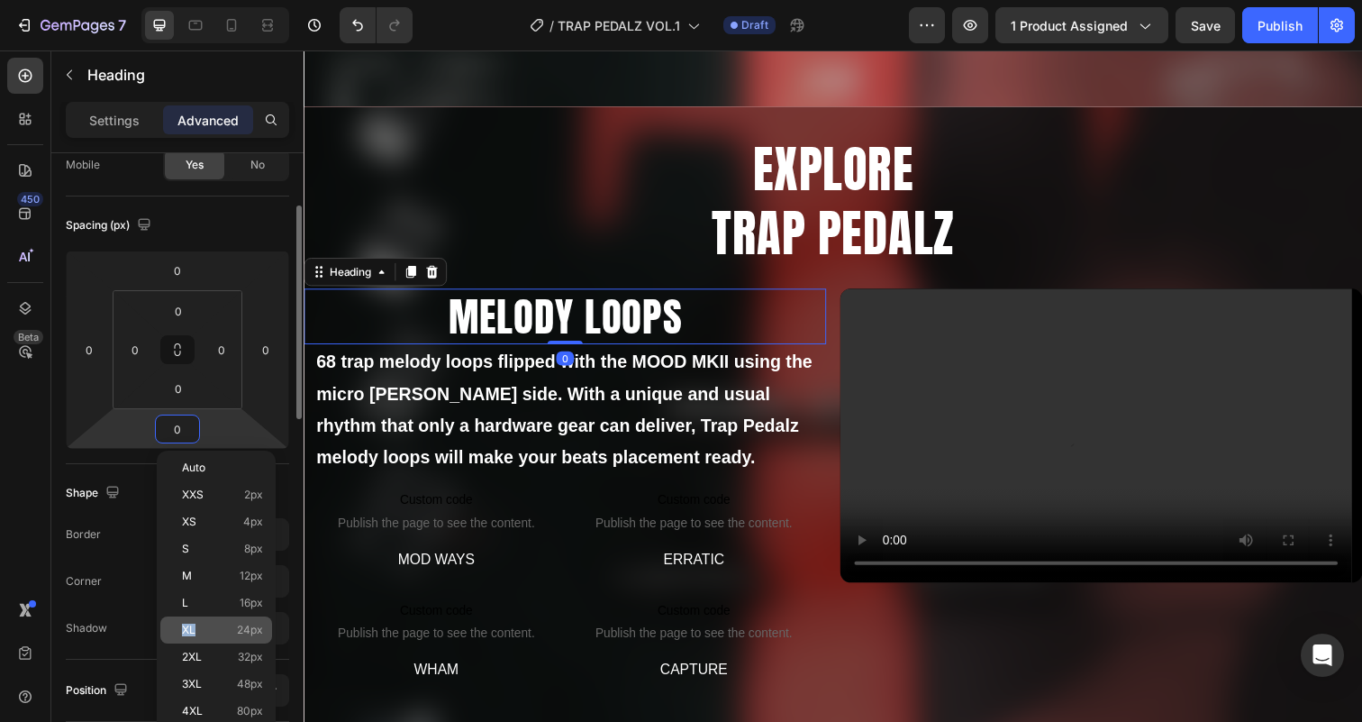
click at [203, 623] on p "XL 24px" at bounding box center [222, 629] width 81 height 13
type input "24"
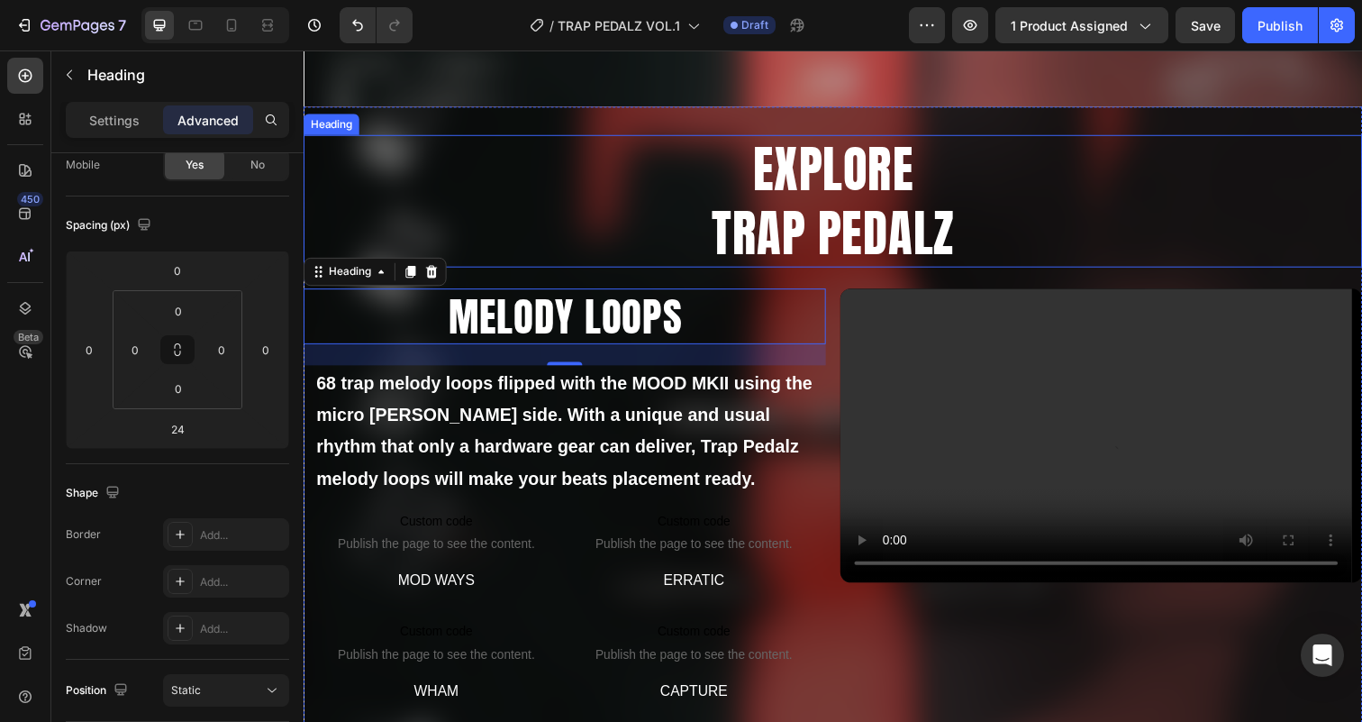
click at [754, 222] on h2 "EXPLORE TRAP PEDALZ" at bounding box center [844, 204] width 1081 height 135
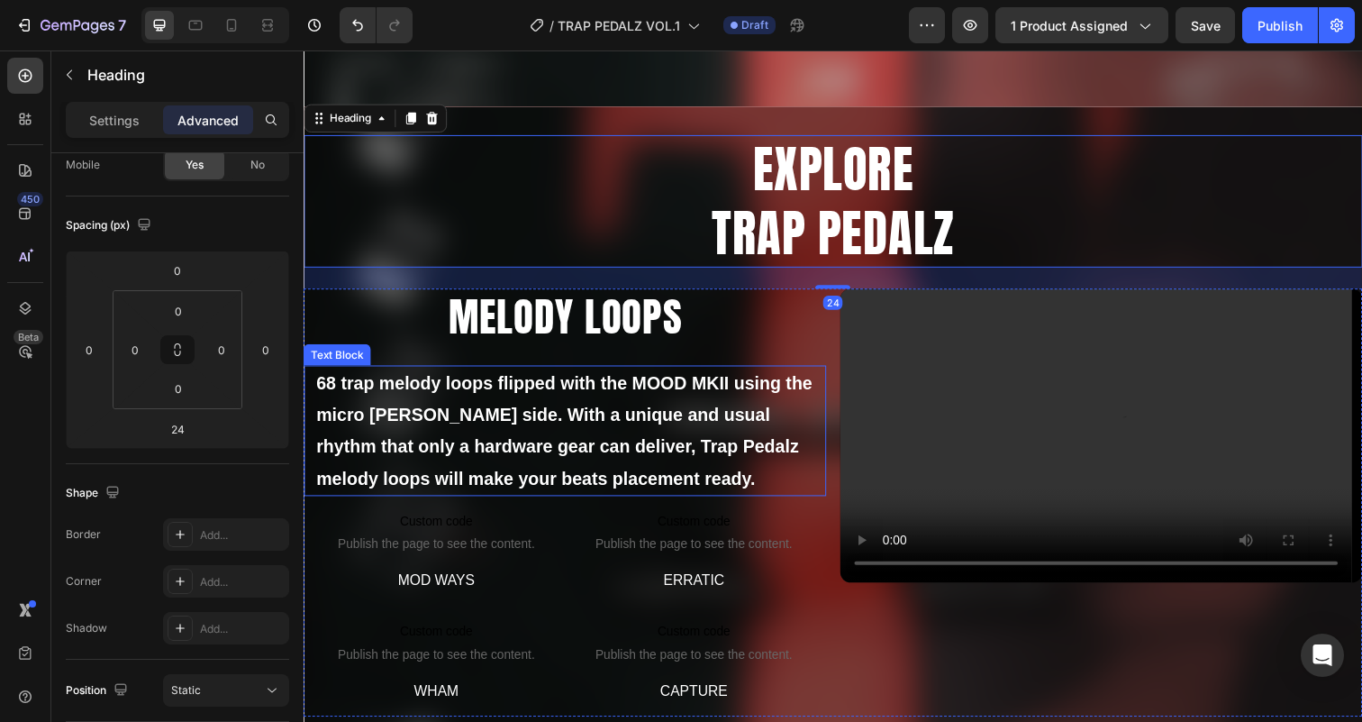
click at [506, 416] on strong "68 trap melody loops flipped with the MOOD MKII using the micro [PERSON_NAME] s…" at bounding box center [569, 438] width 506 height 117
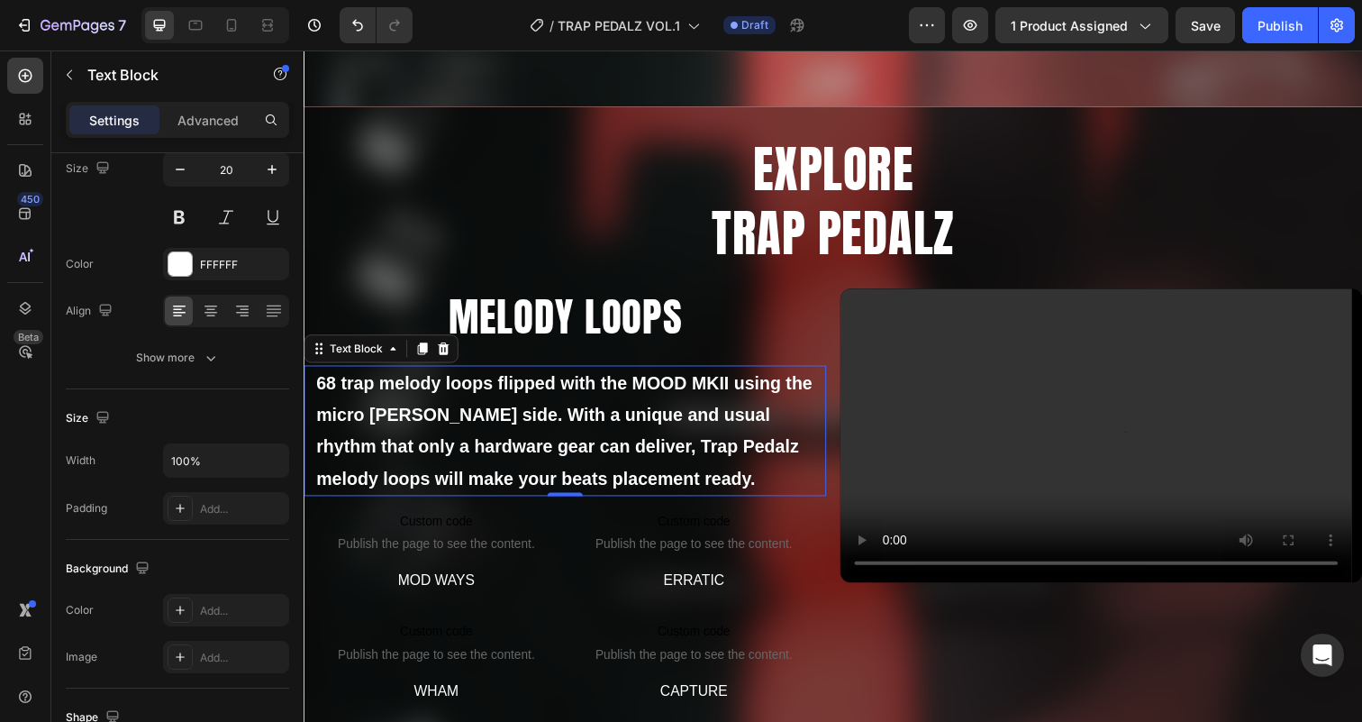
scroll to position [0, 0]
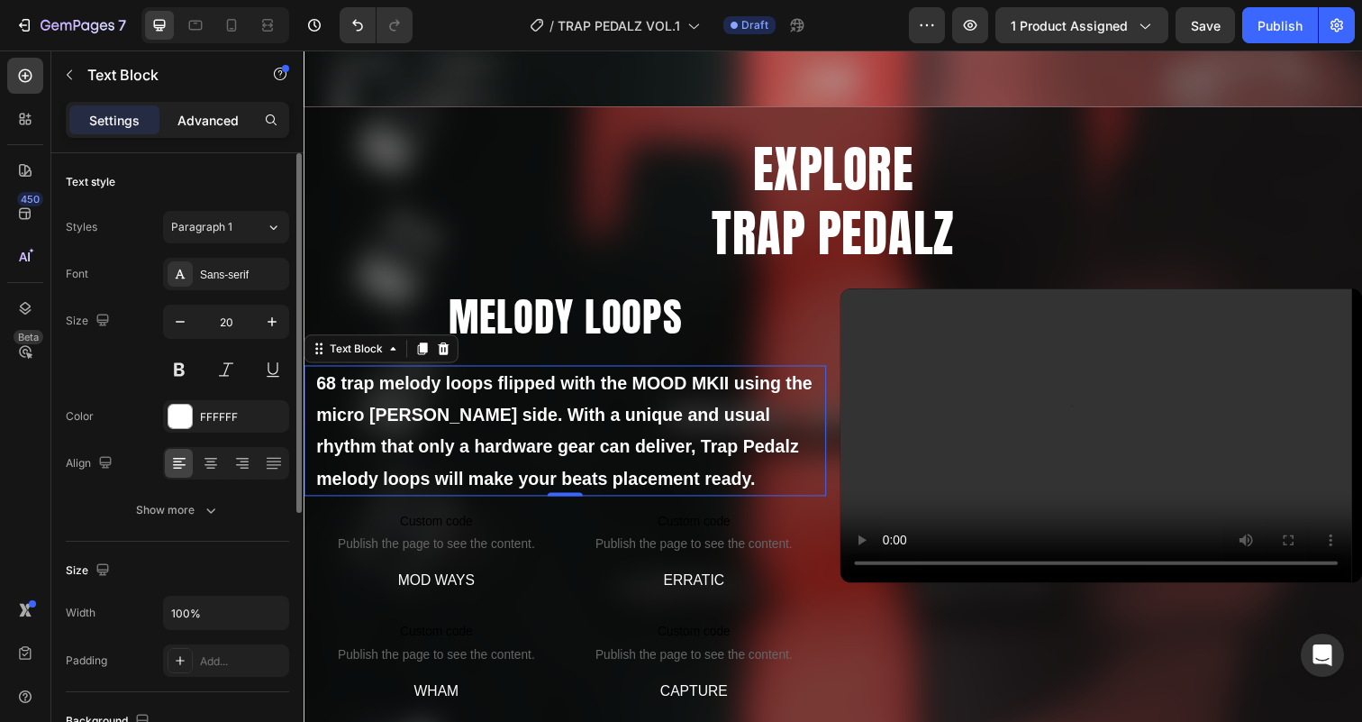
click at [221, 123] on p "Advanced" at bounding box center [207, 120] width 61 height 19
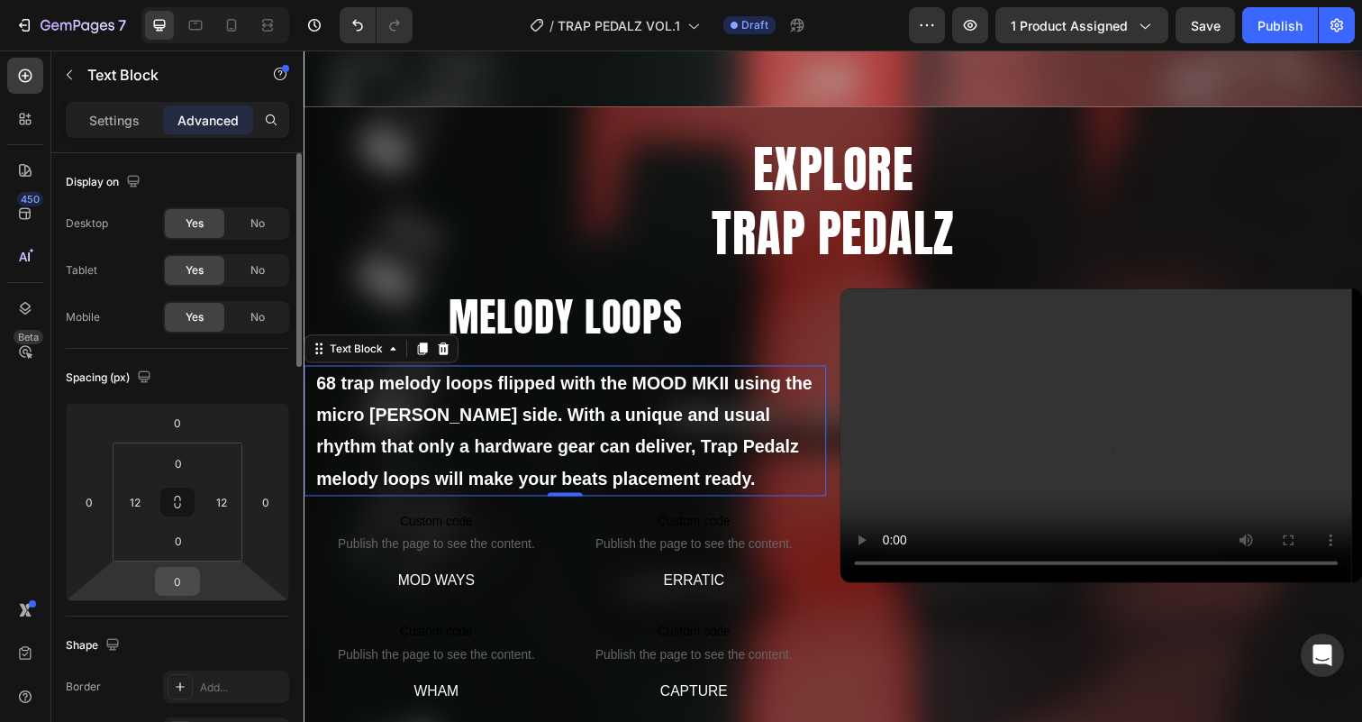
click at [176, 583] on input "0" at bounding box center [177, 580] width 36 height 27
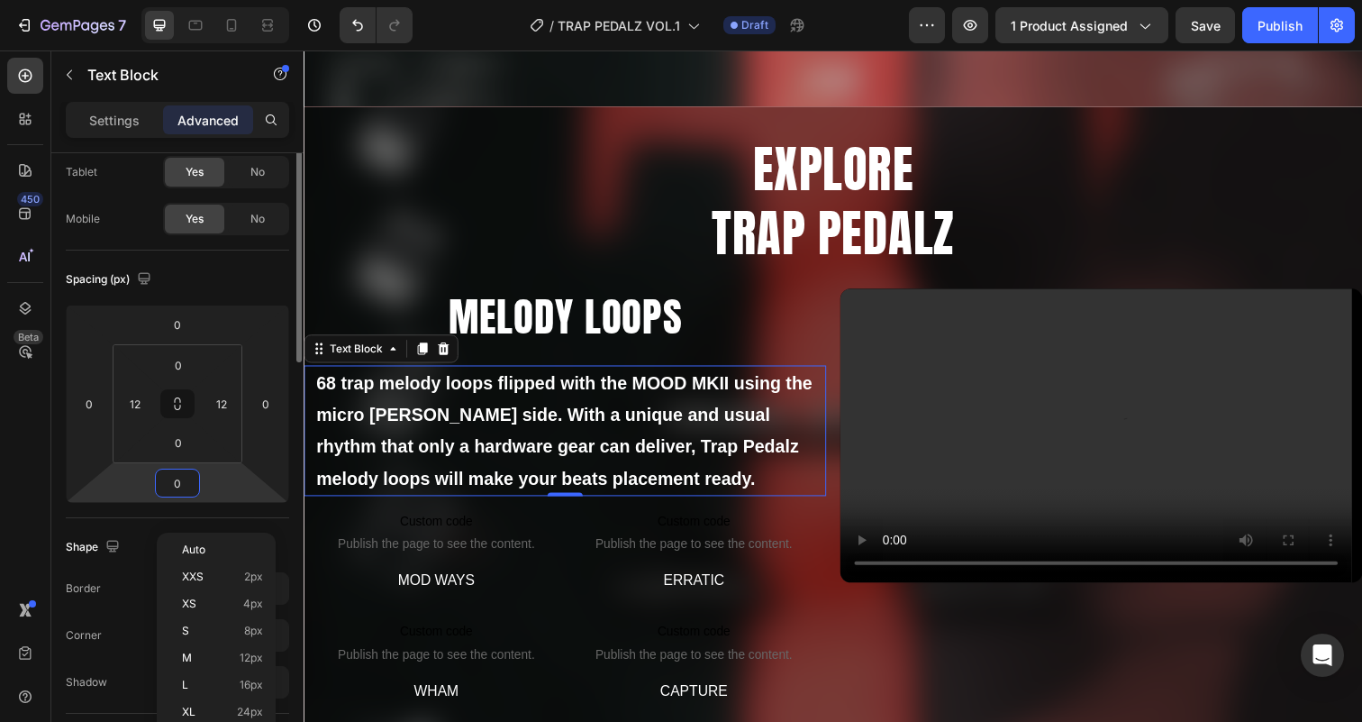
scroll to position [141, 0]
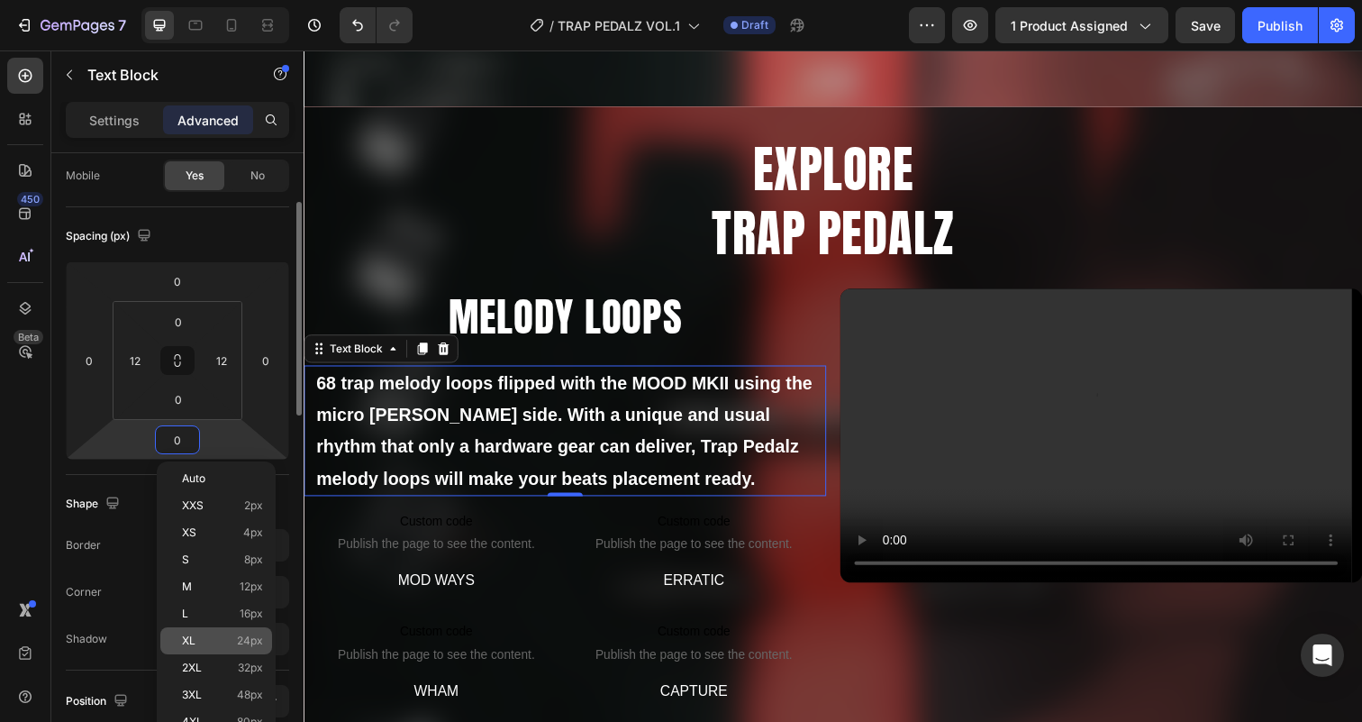
click at [192, 637] on span "XL" at bounding box center [189, 640] width 14 height 13
type input "24"
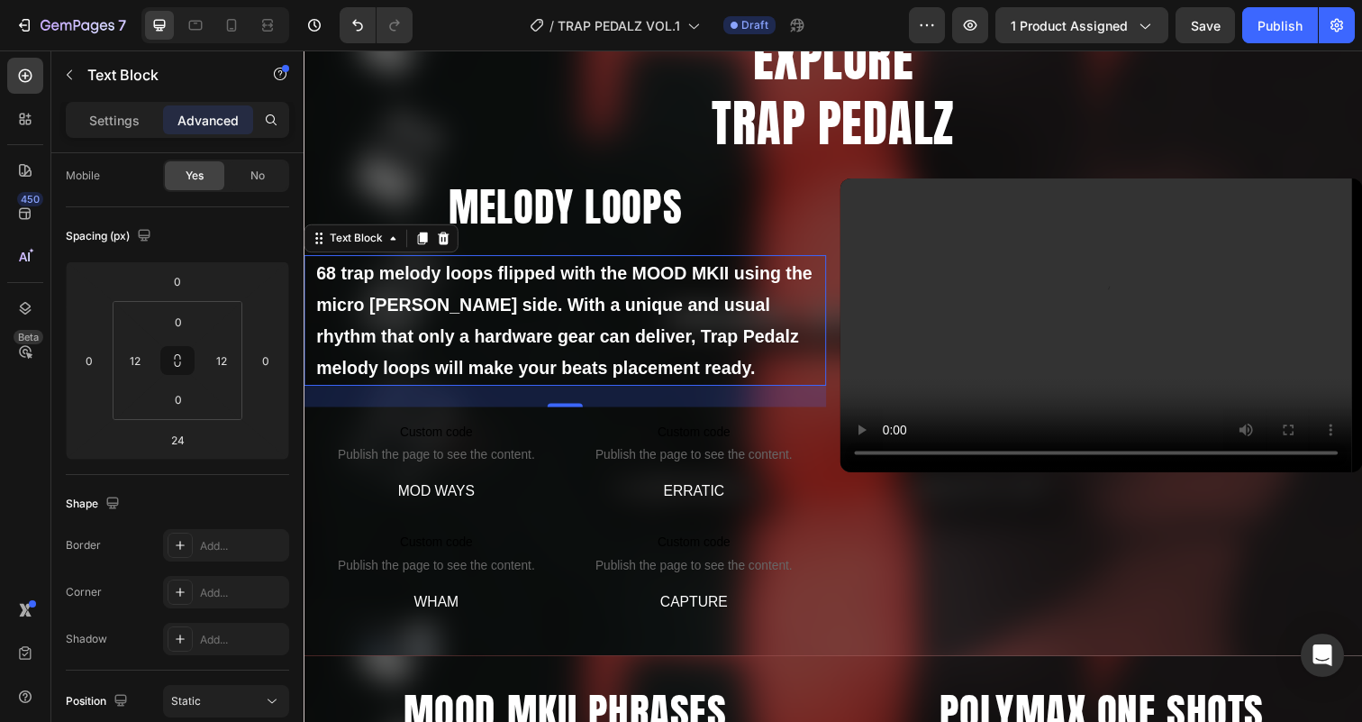
scroll to position [1039, 0]
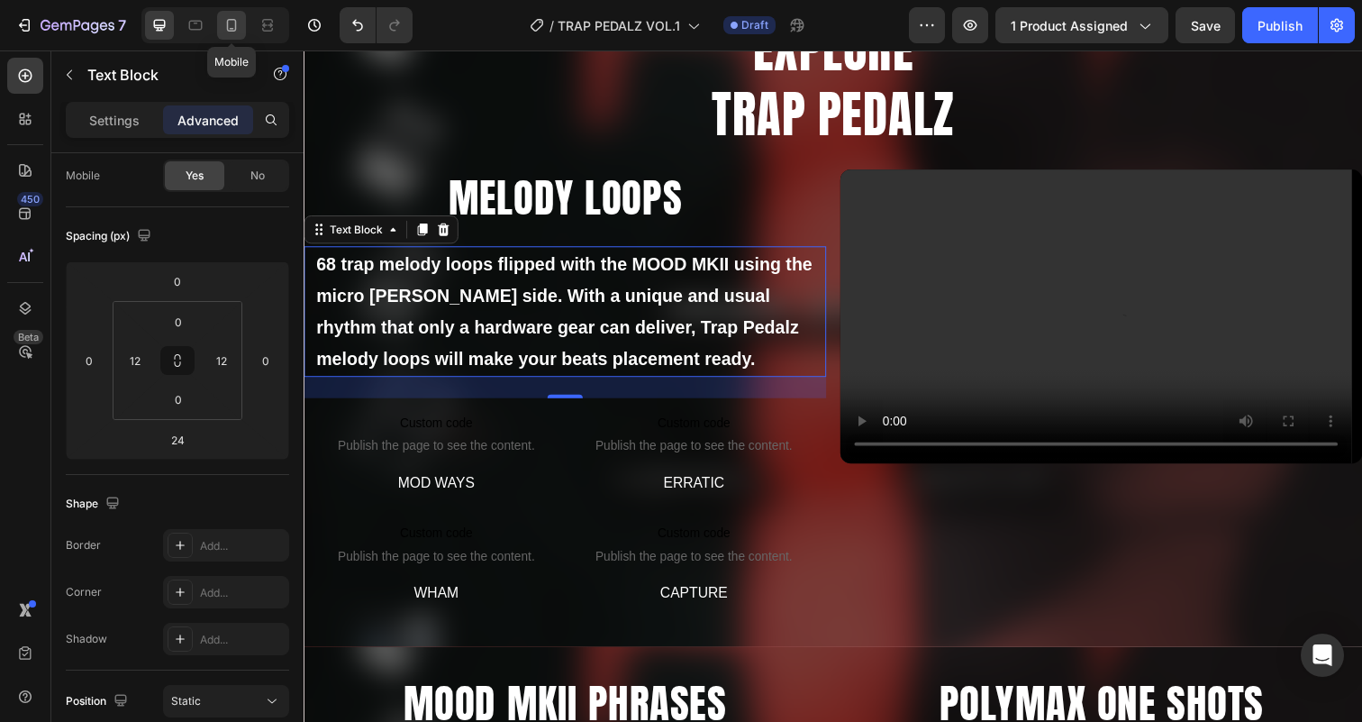
click at [237, 26] on icon at bounding box center [231, 25] width 18 height 18
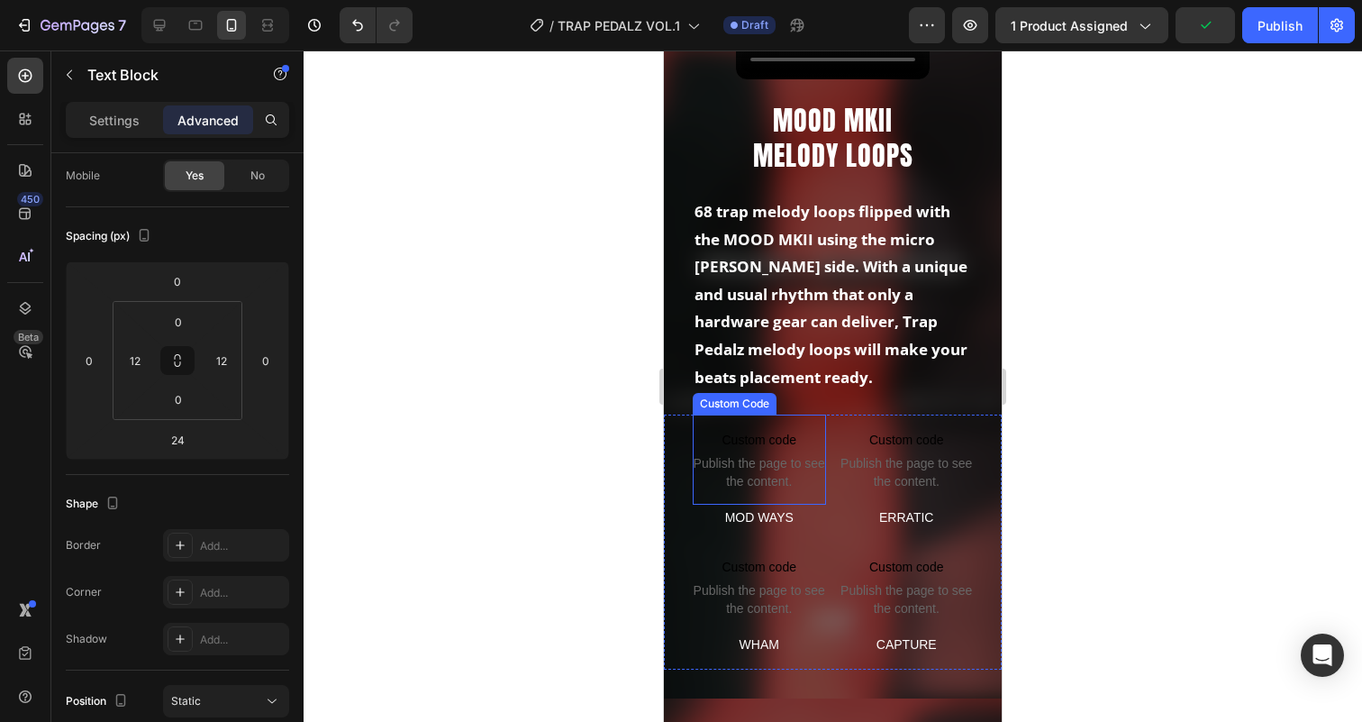
scroll to position [1191, 0]
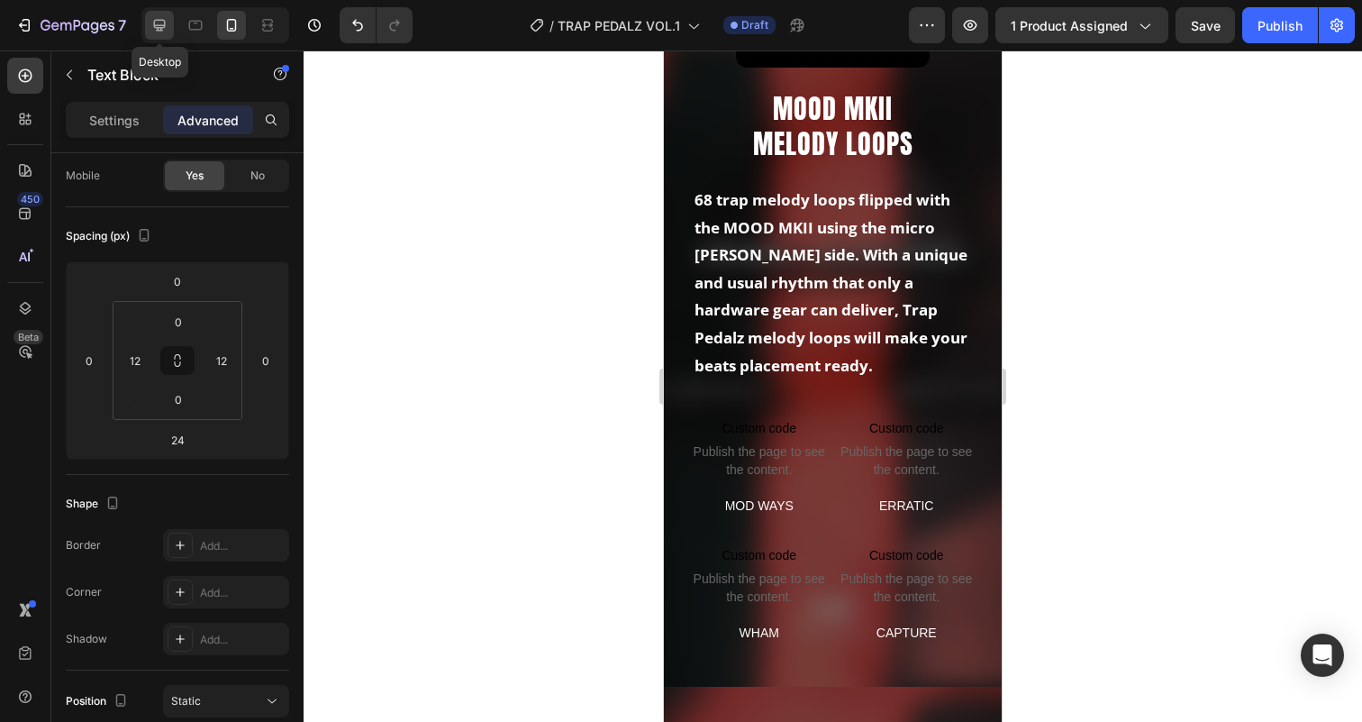
click at [162, 32] on icon at bounding box center [159, 25] width 18 height 18
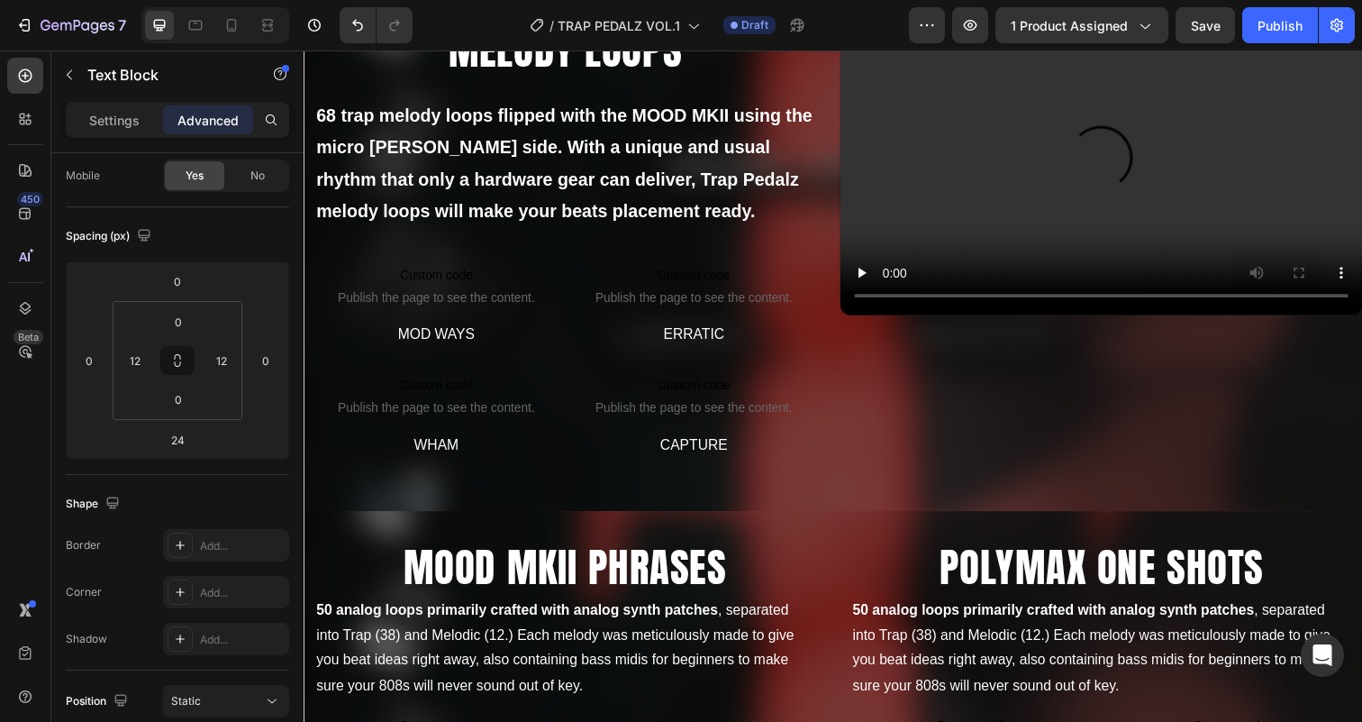
scroll to position [1187, 0]
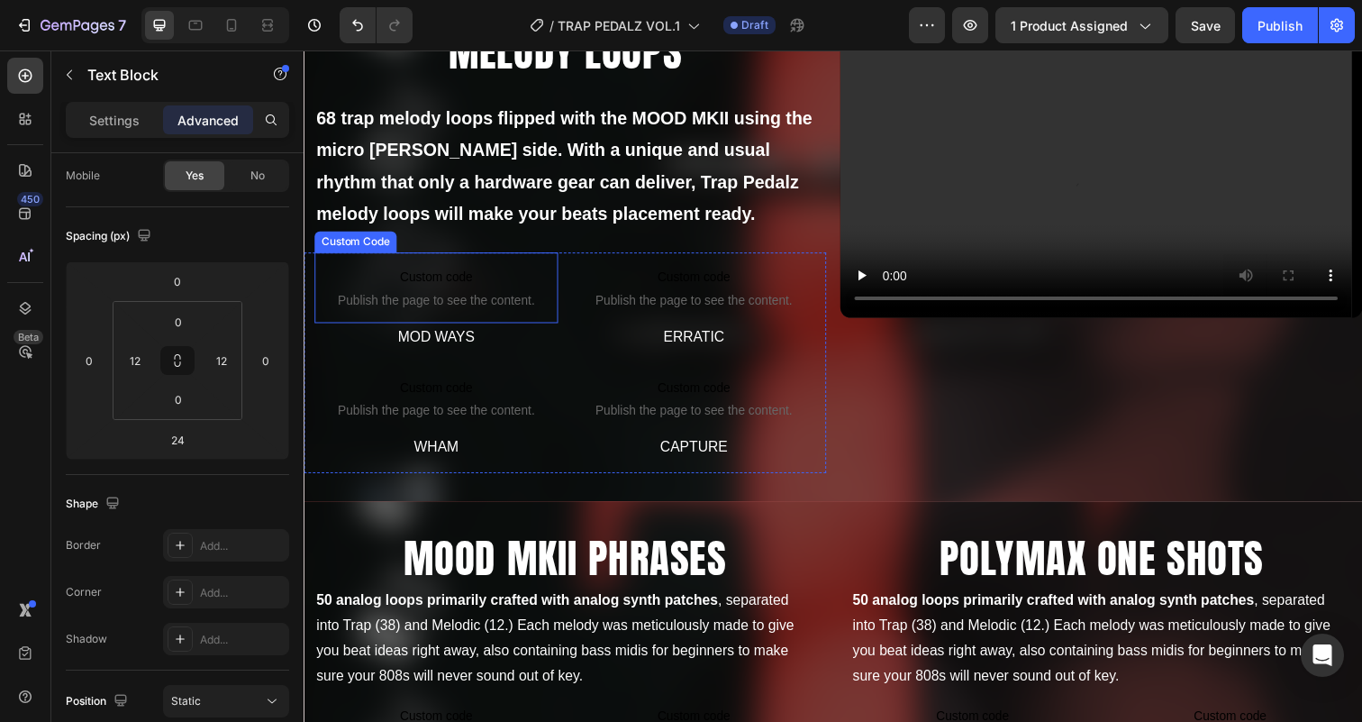
click at [430, 289] on span "Custom code" at bounding box center [438, 282] width 249 height 22
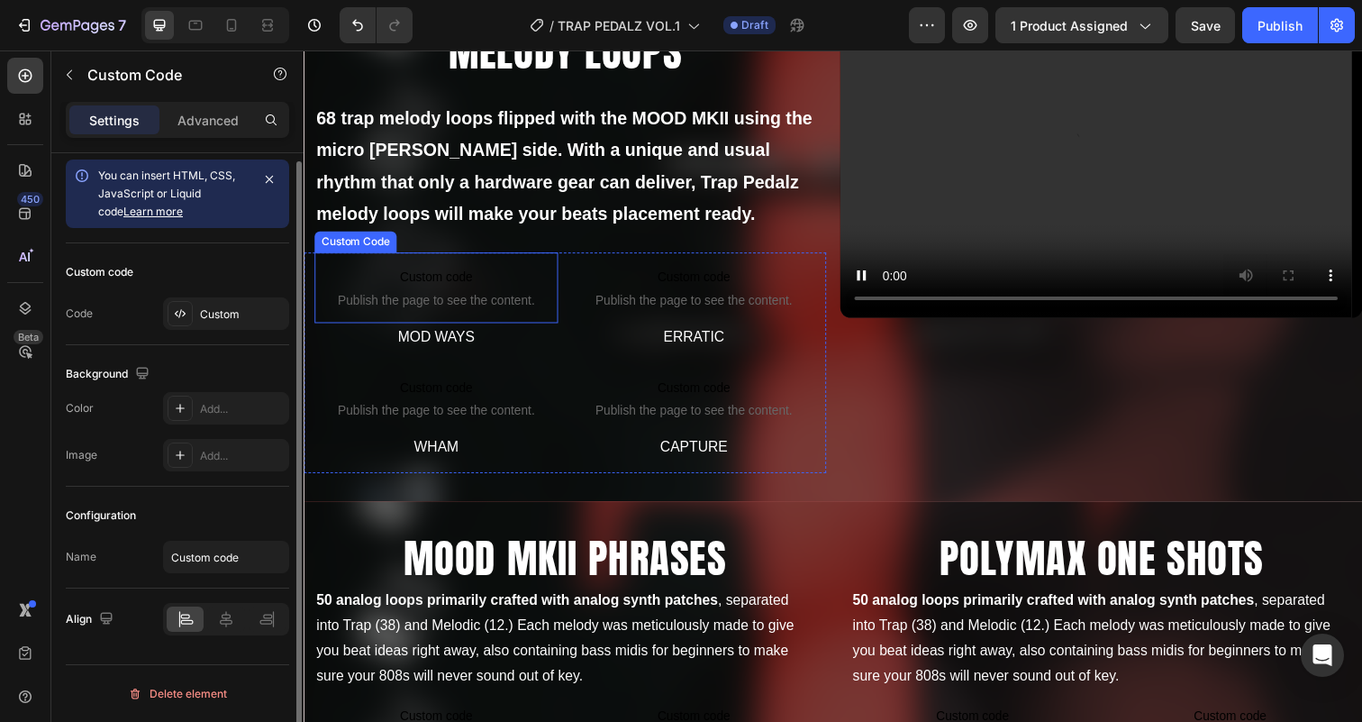
scroll to position [0, 0]
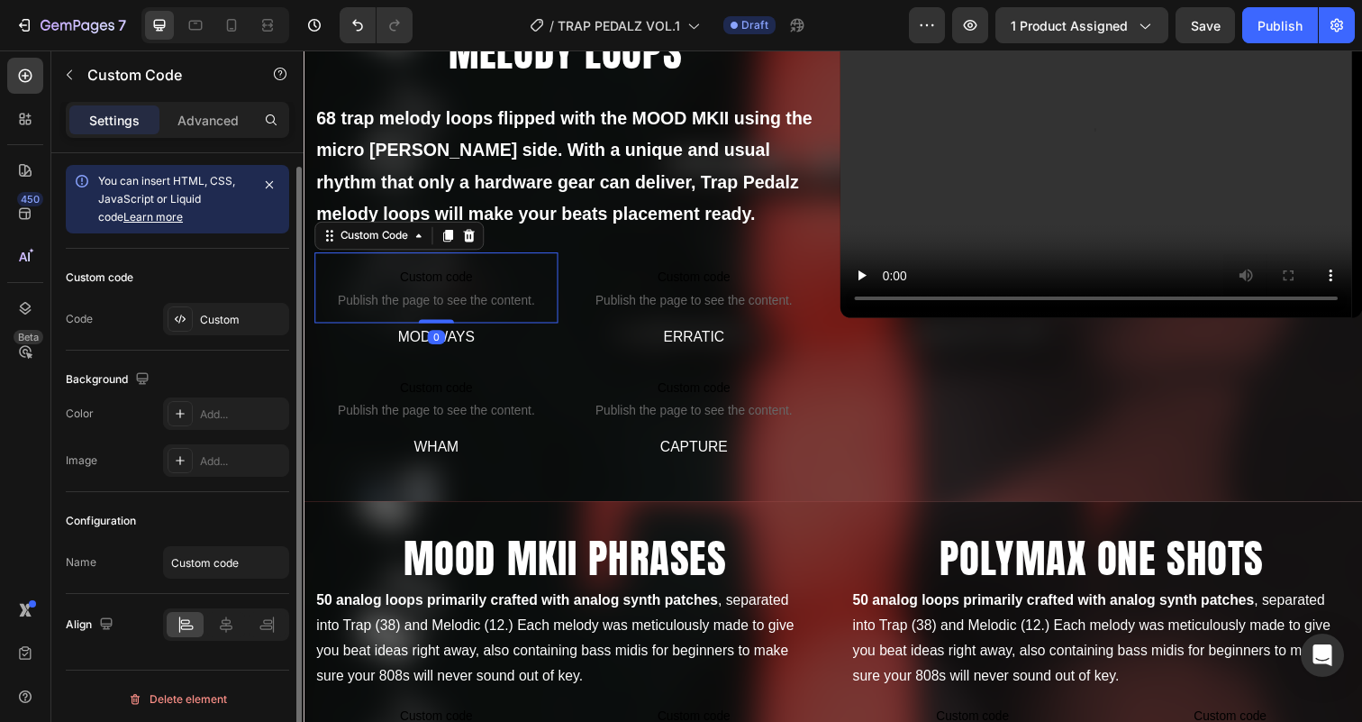
click at [430, 289] on span "Custom code" at bounding box center [438, 282] width 249 height 22
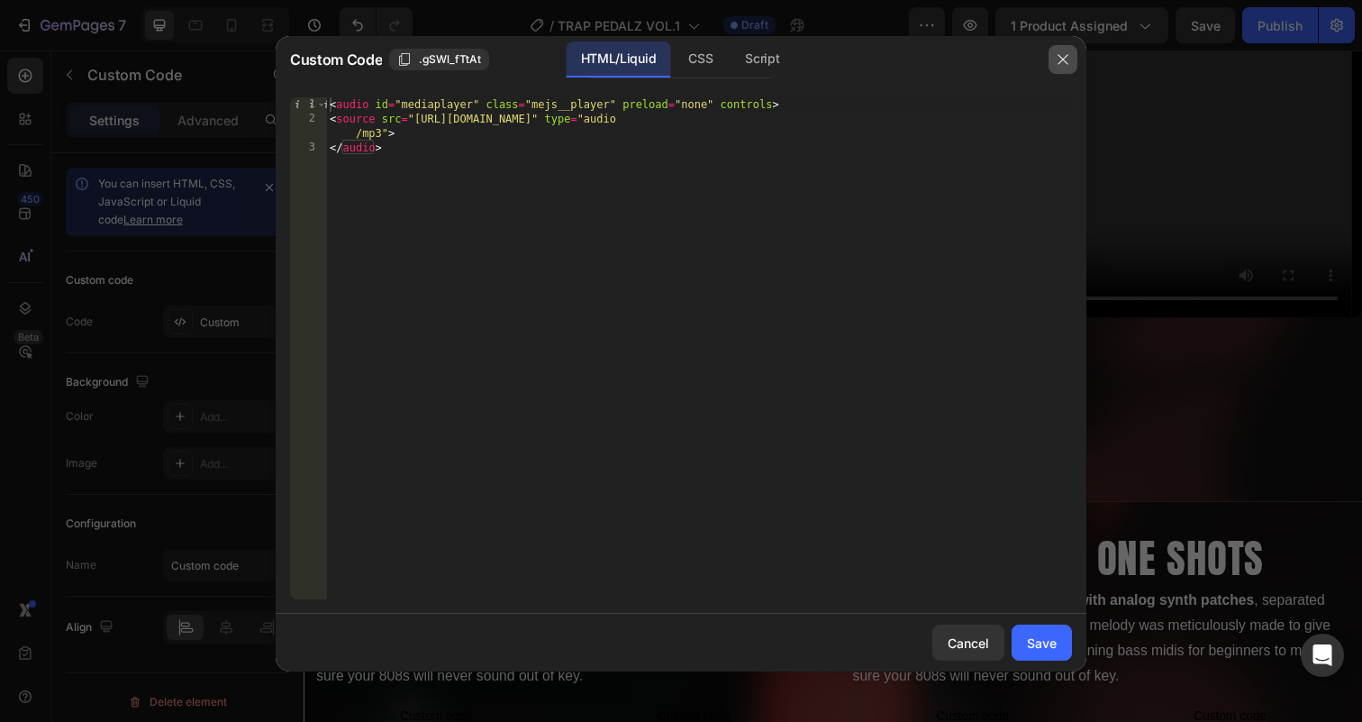
click at [1059, 59] on icon "button" at bounding box center [1063, 59] width 14 height 14
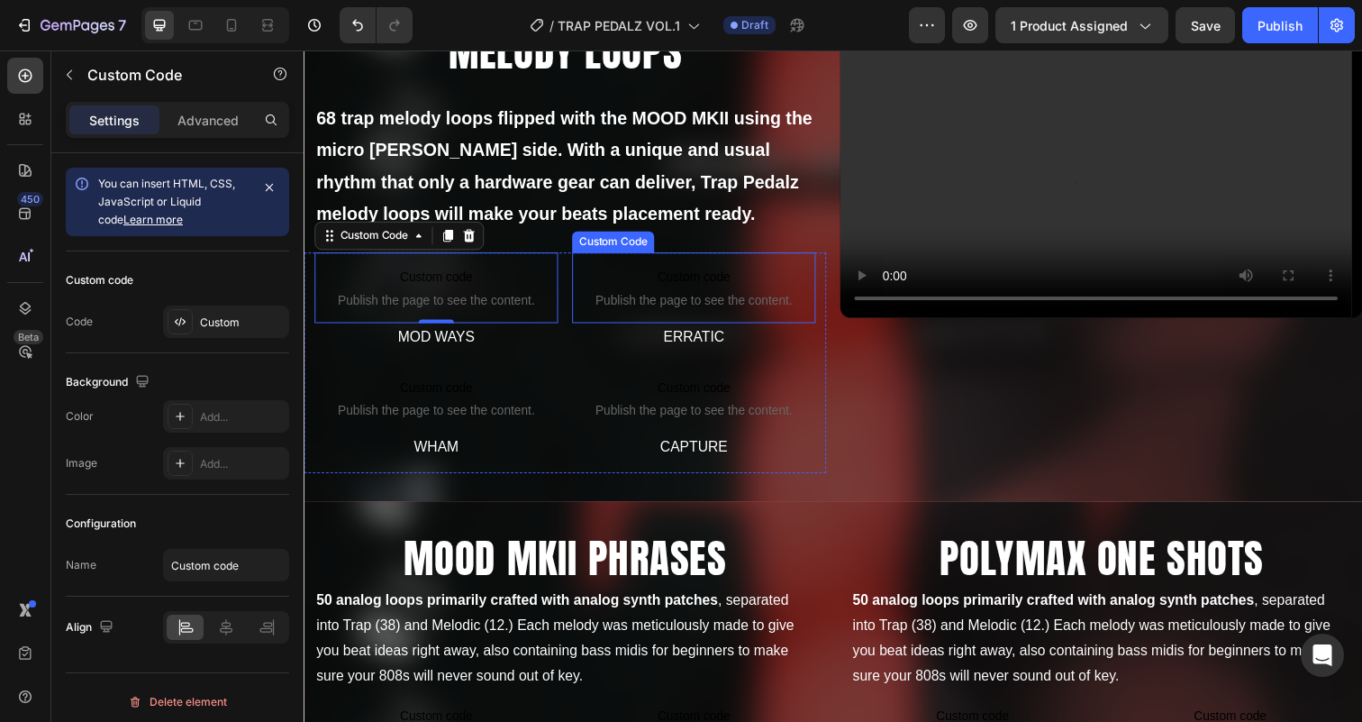
click at [713, 285] on span "Custom code" at bounding box center [701, 282] width 249 height 22
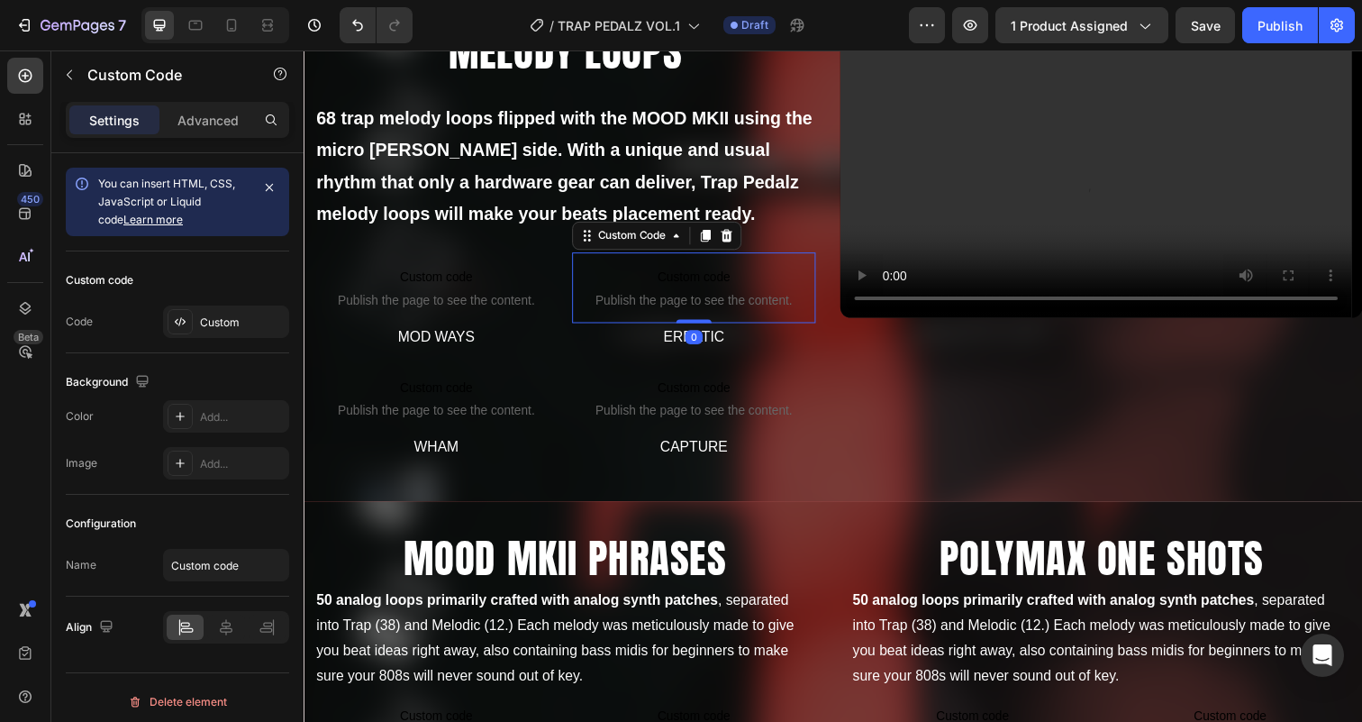
click at [713, 285] on span "Custom code" at bounding box center [701, 282] width 249 height 22
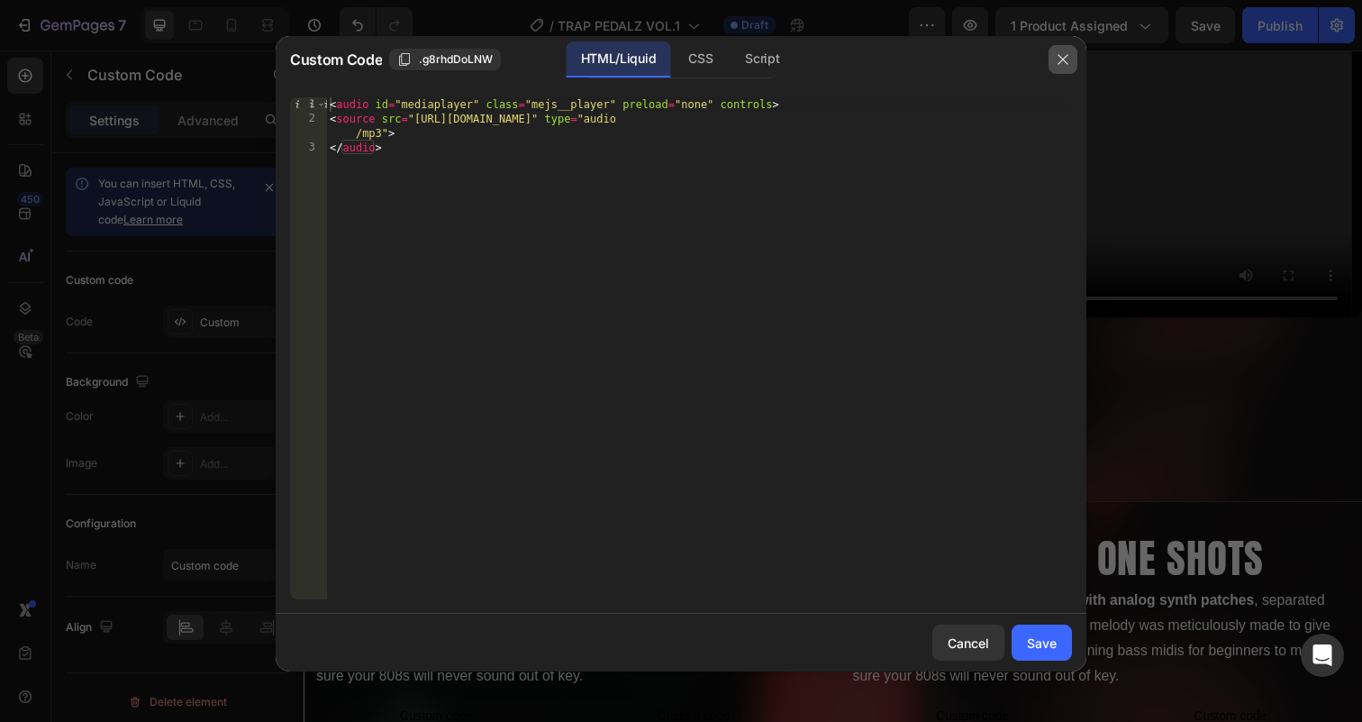
click at [1066, 53] on icon "button" at bounding box center [1063, 59] width 14 height 14
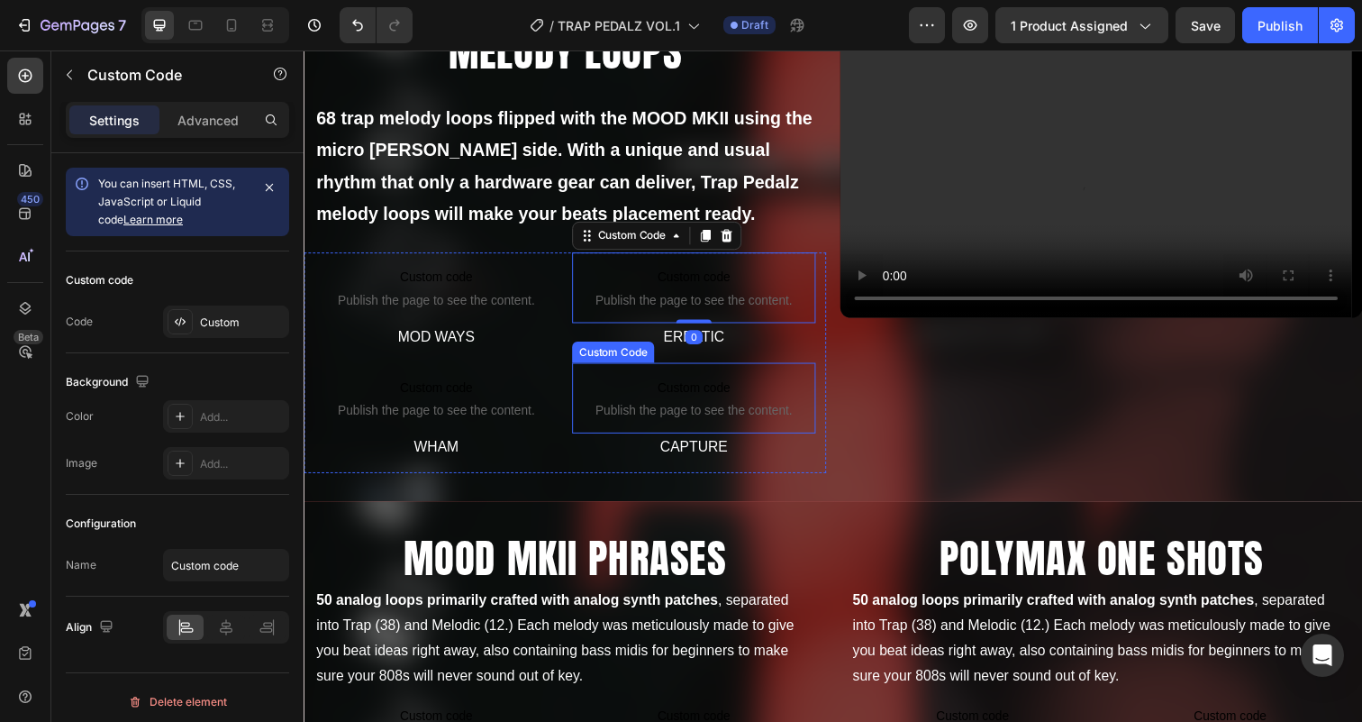
click at [733, 393] on span "Custom code" at bounding box center [701, 395] width 249 height 22
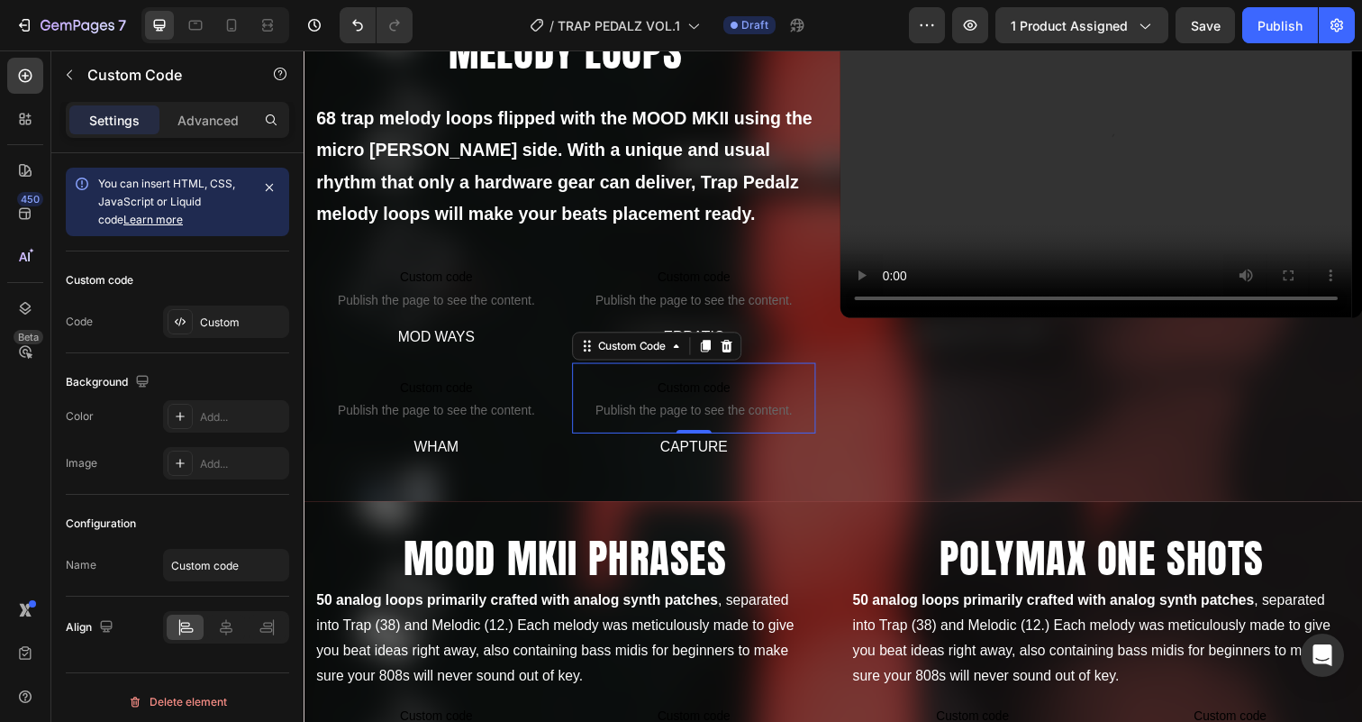
click at [733, 393] on span "Custom code" at bounding box center [701, 395] width 249 height 22
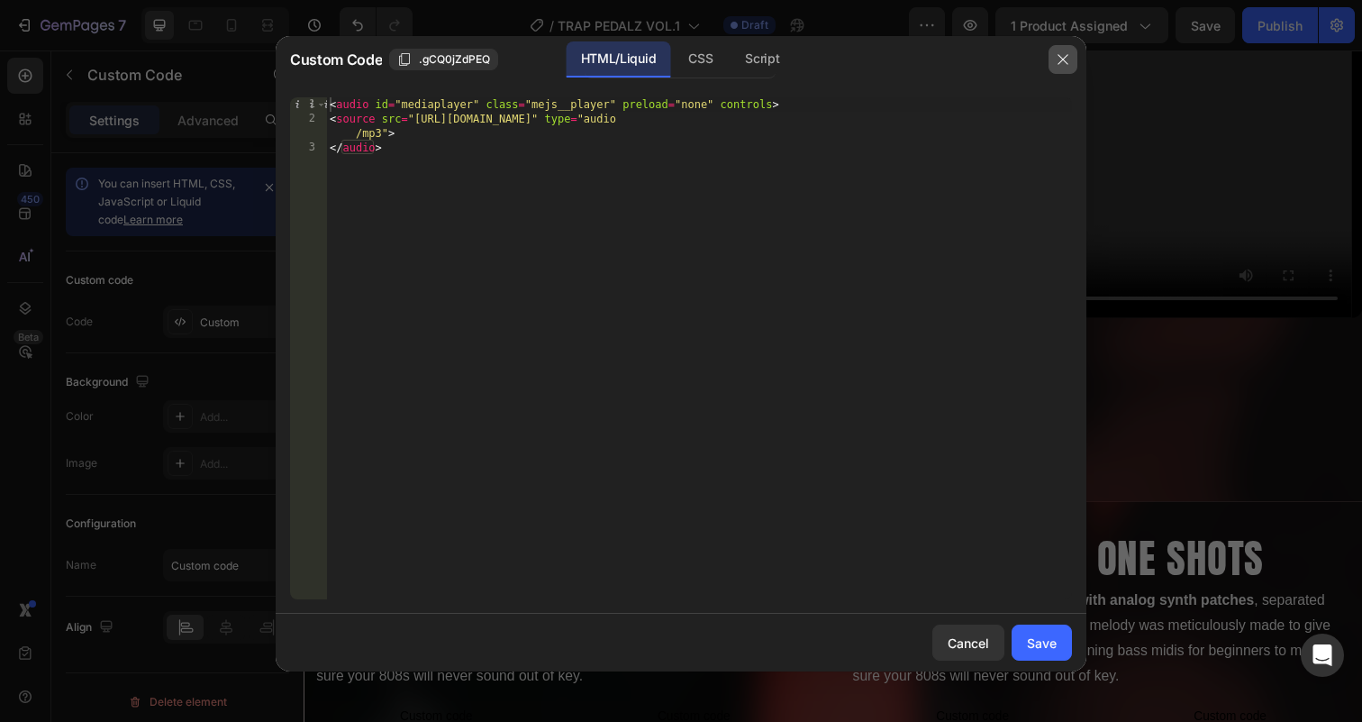
click at [1061, 50] on button "button" at bounding box center [1062, 59] width 29 height 29
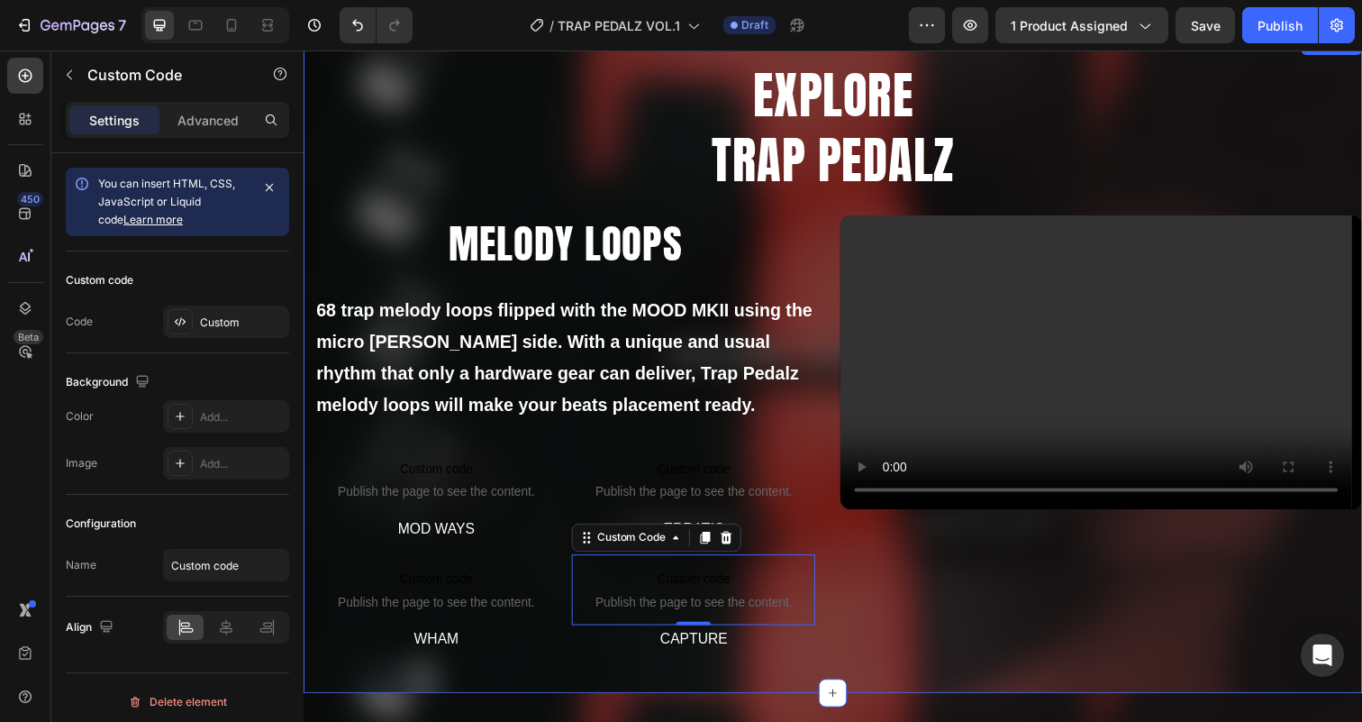
scroll to position [990, 0]
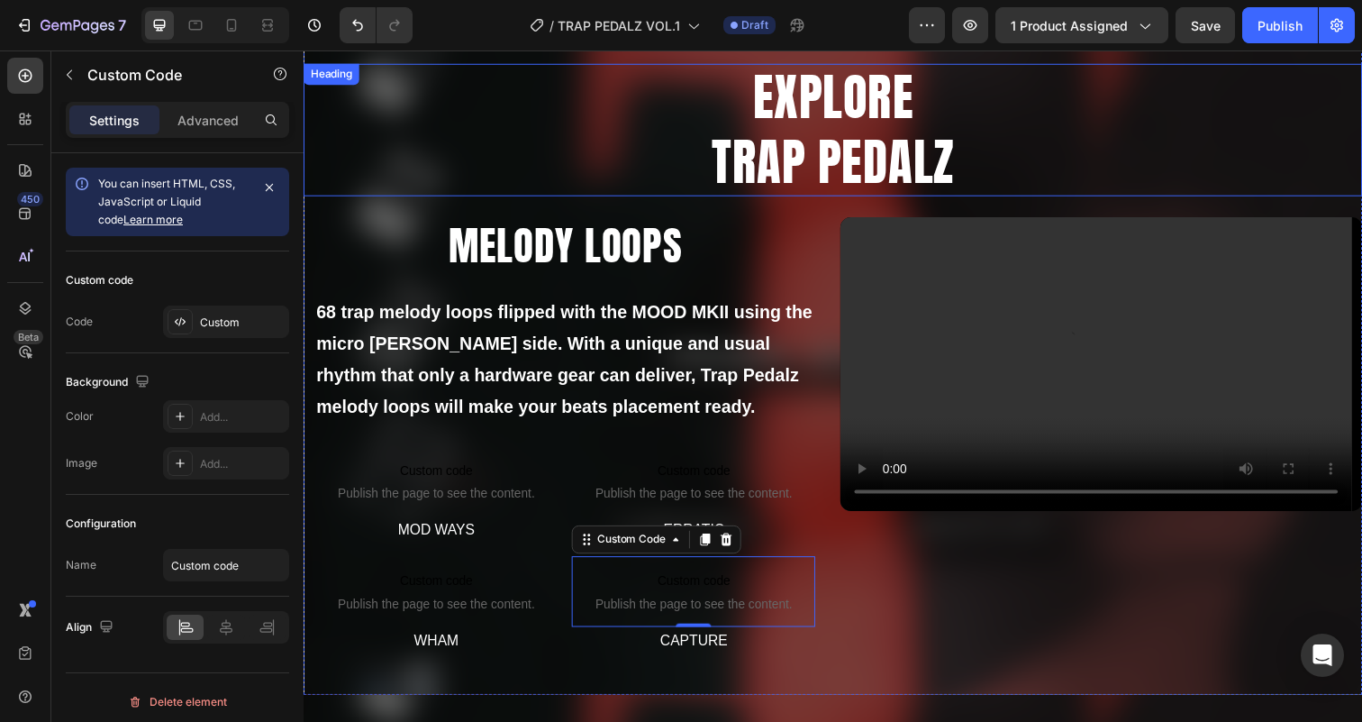
click at [831, 129] on h2 "EXPLORE TRAP PEDALZ" at bounding box center [844, 131] width 1081 height 135
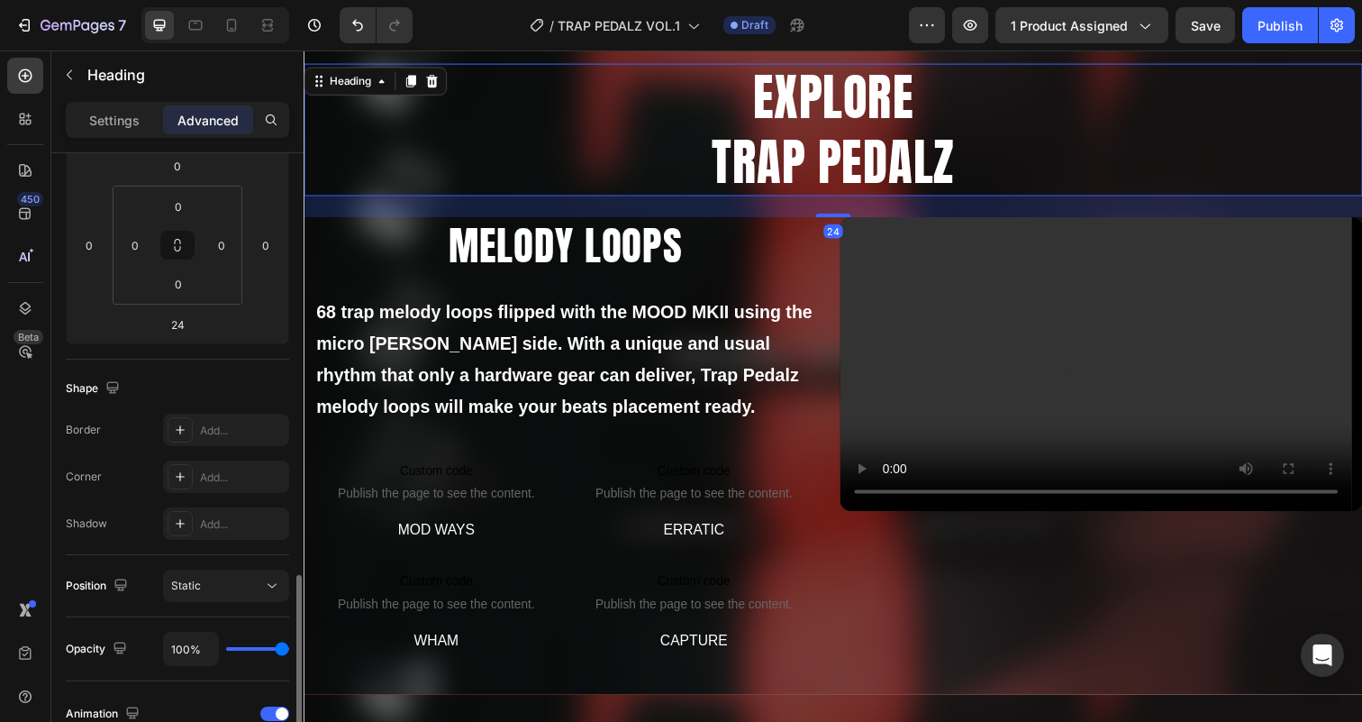
scroll to position [632, 0]
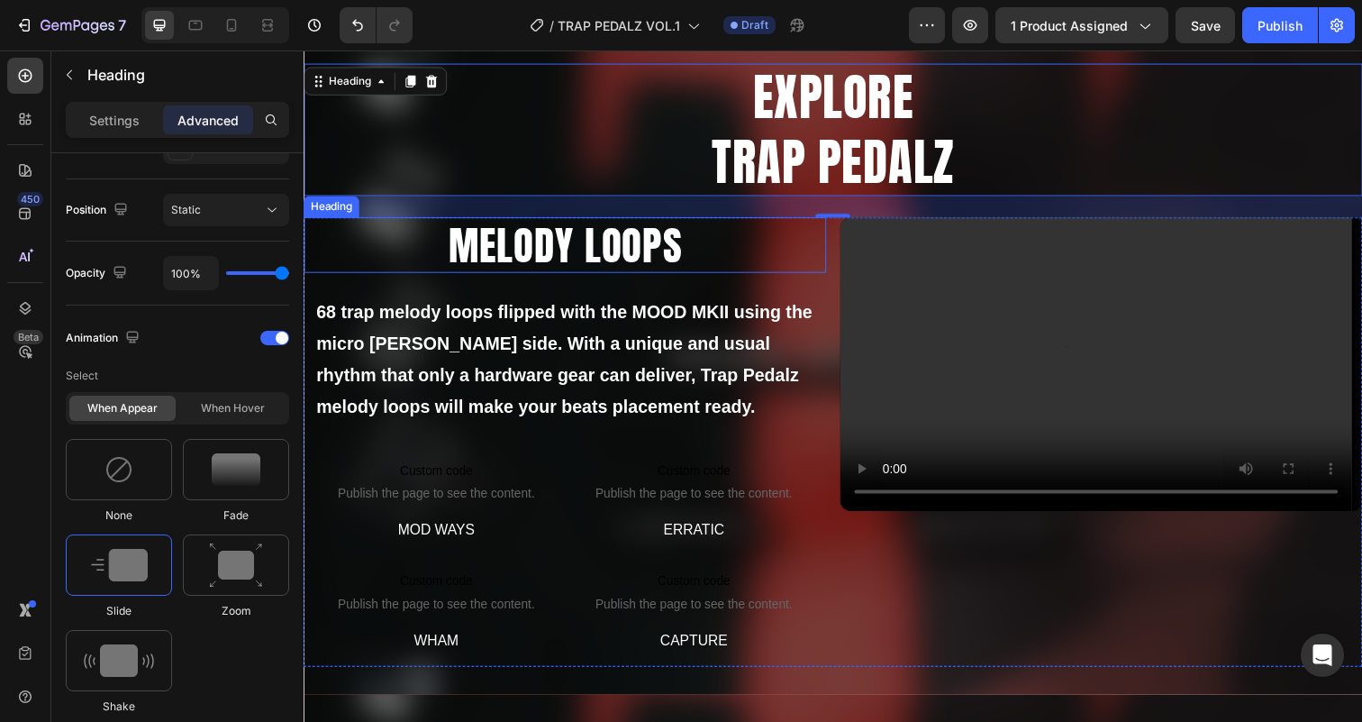
click at [558, 267] on h2 "MELODY LOOPS" at bounding box center [570, 250] width 533 height 58
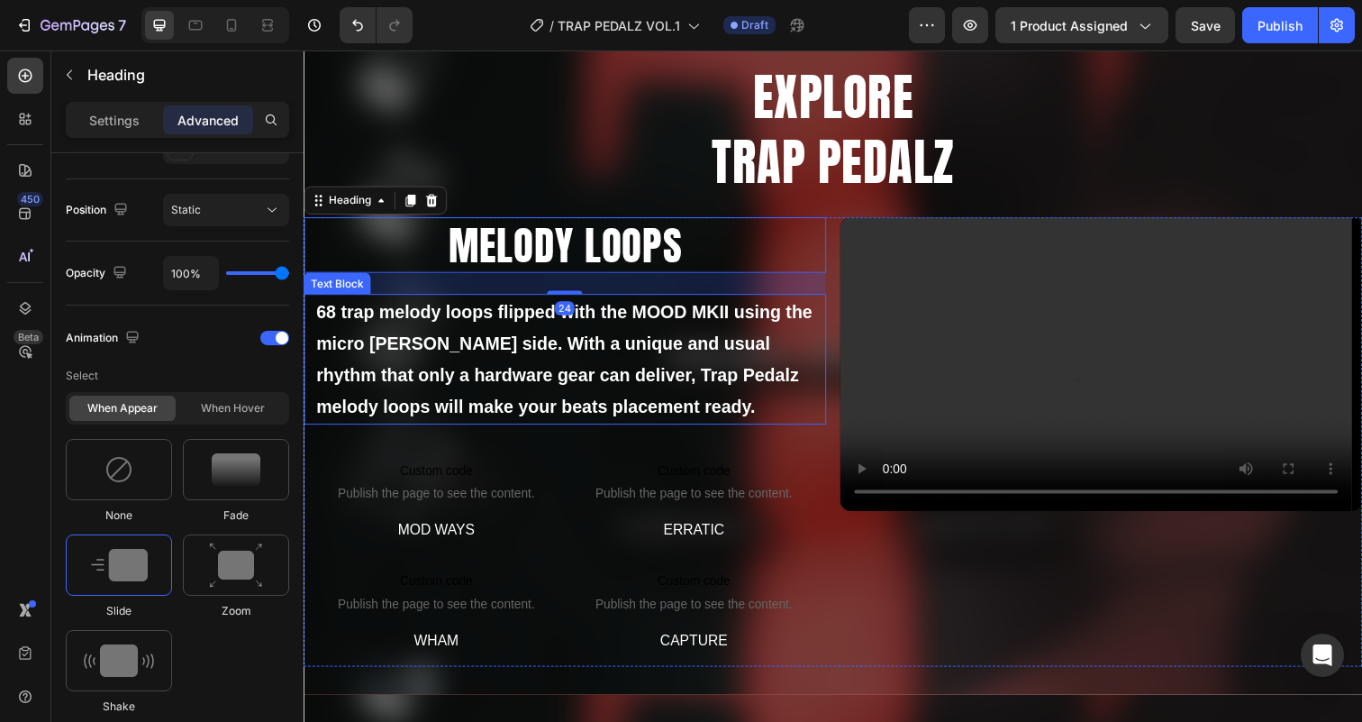
click at [495, 346] on strong "68 trap melody loops flipped with the MOOD MKII using the micro [PERSON_NAME] s…" at bounding box center [569, 365] width 506 height 117
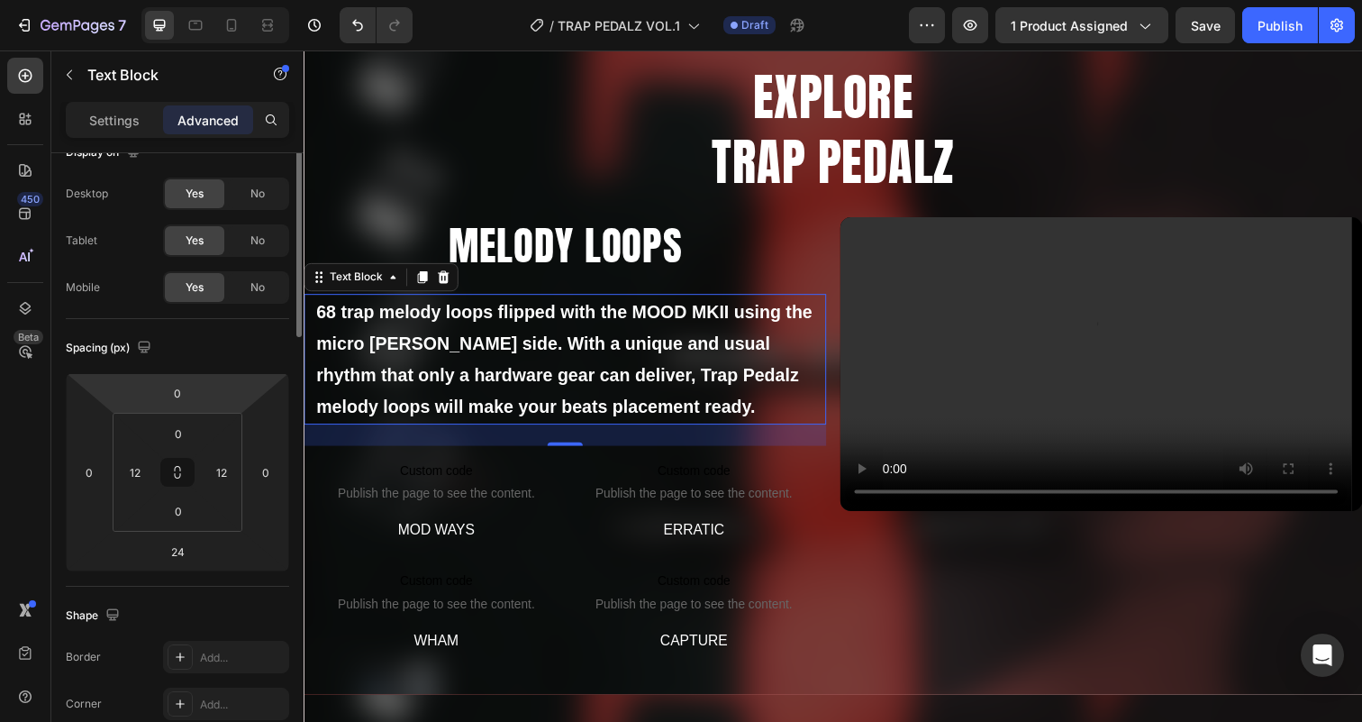
scroll to position [0, 0]
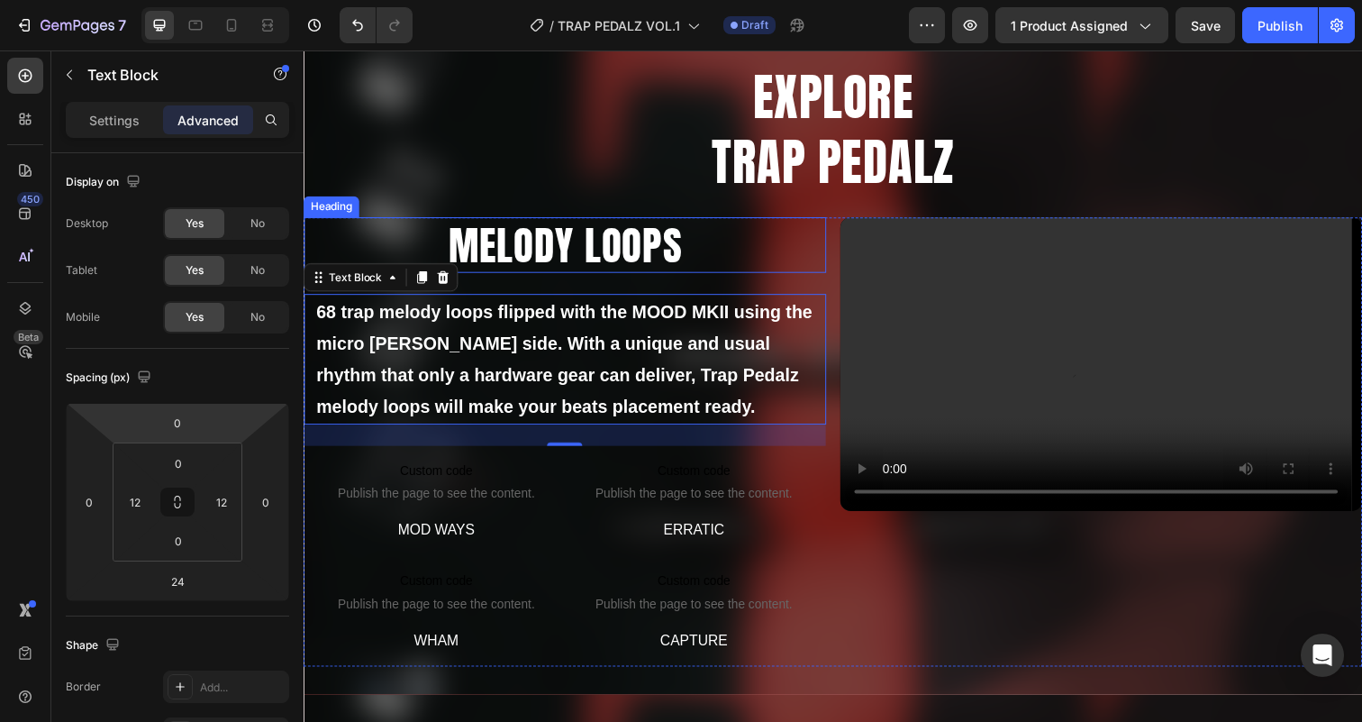
click at [506, 240] on h2 "MELODY LOOPS" at bounding box center [570, 250] width 533 height 58
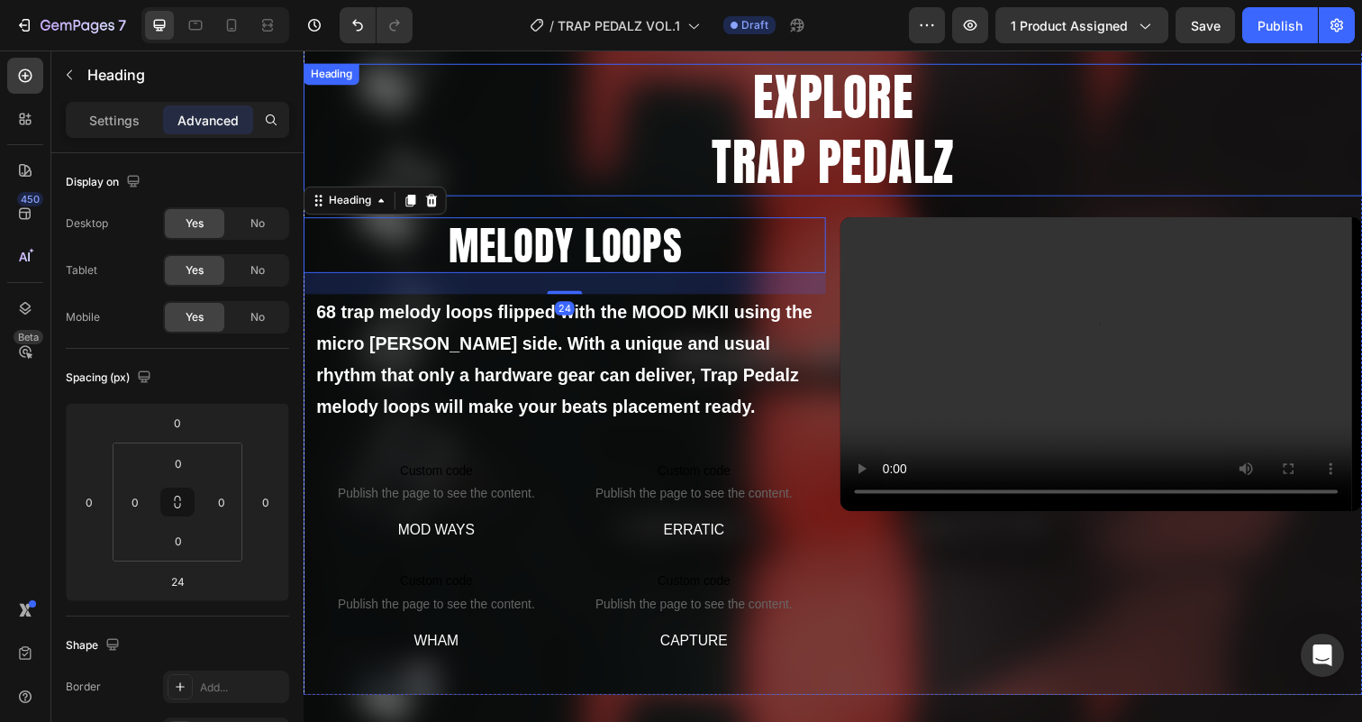
click at [821, 122] on h2 "EXPLORE TRAP PEDALZ" at bounding box center [844, 131] width 1081 height 135
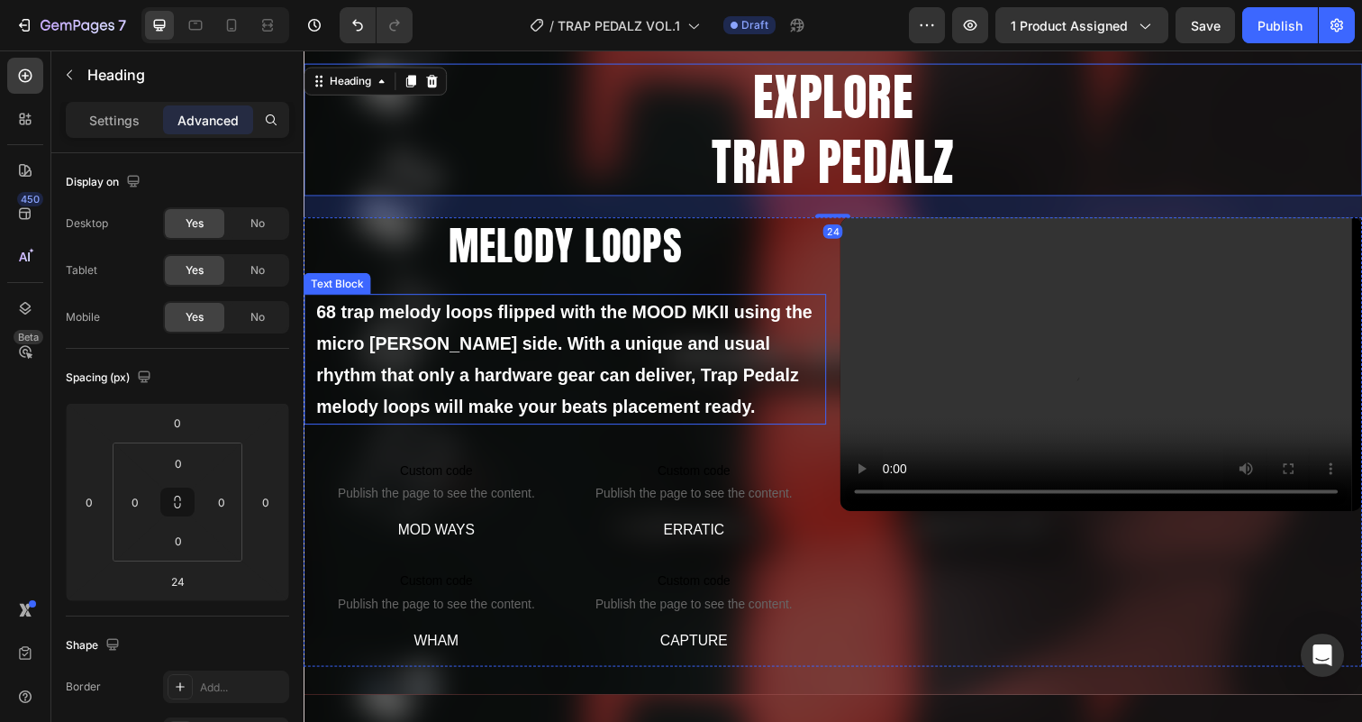
click at [558, 331] on p "68 trap melody loops flipped with the MOOD MKII using the micro [PERSON_NAME] s…" at bounding box center [570, 366] width 508 height 130
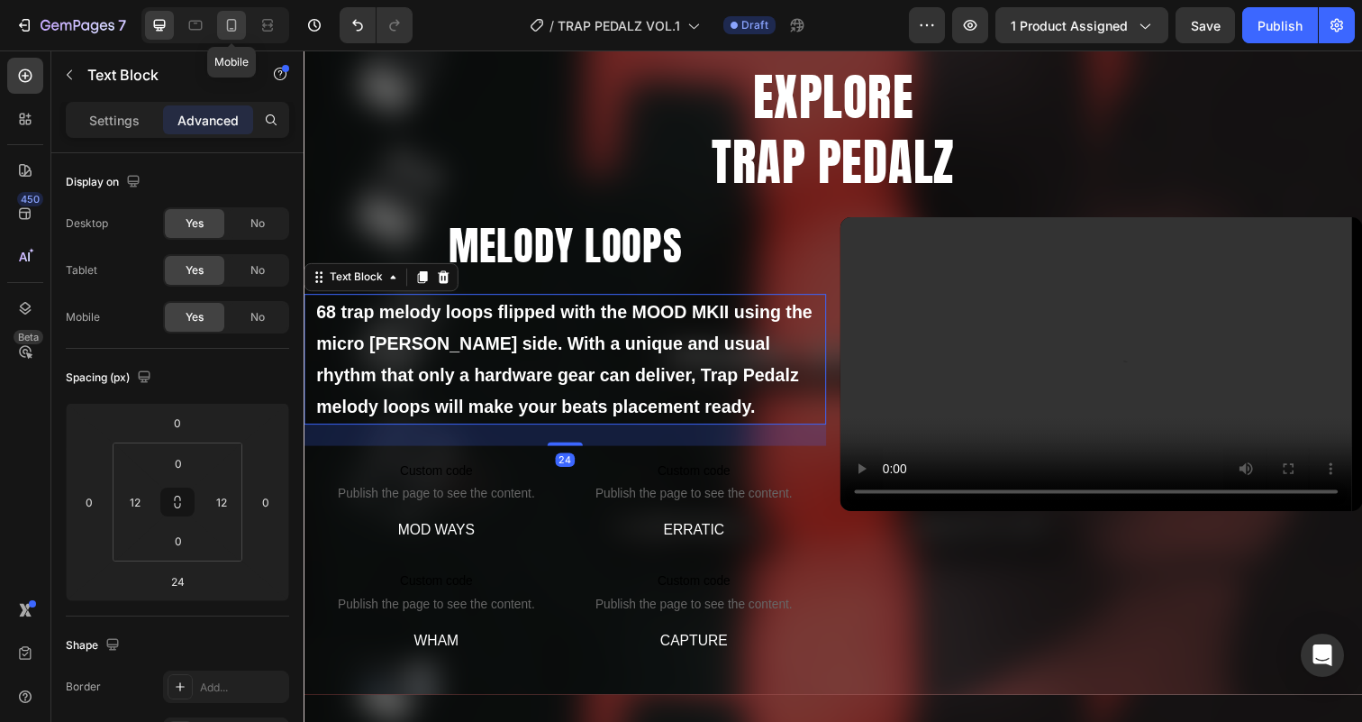
click at [228, 33] on icon at bounding box center [231, 25] width 18 height 18
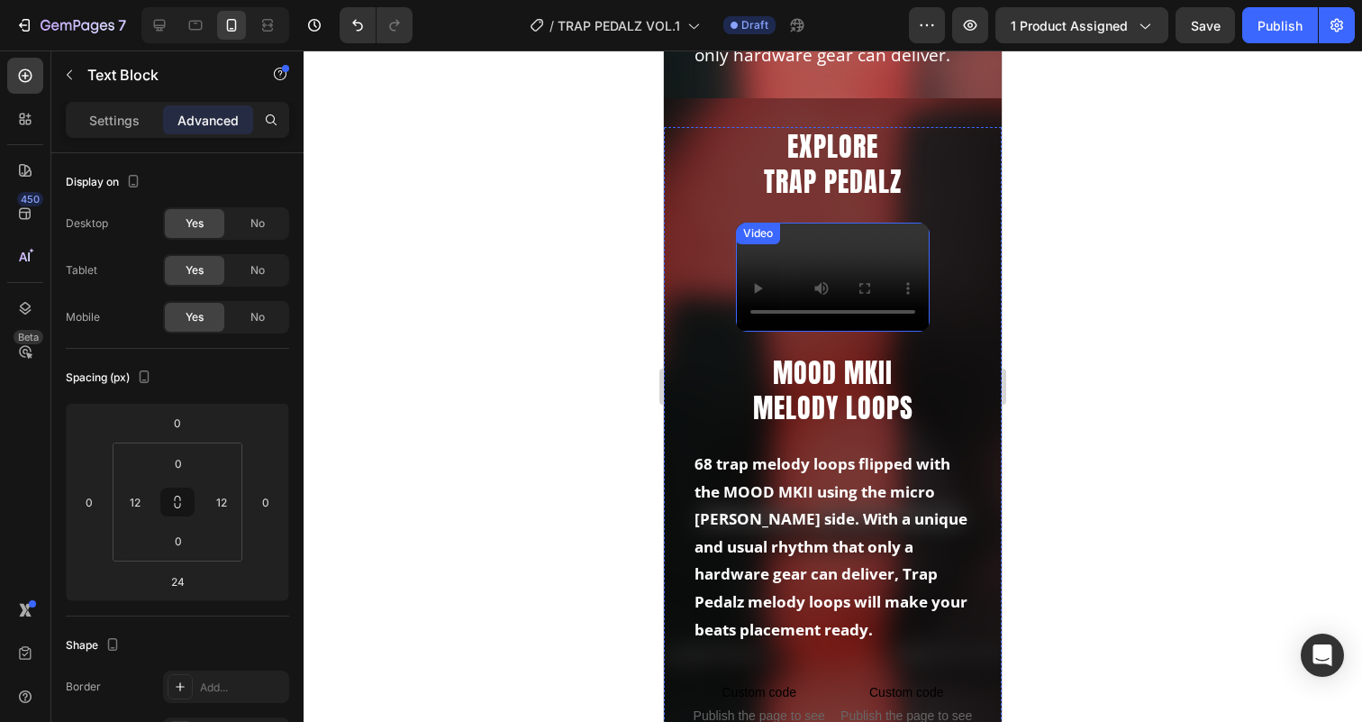
scroll to position [927, 0]
click at [161, 35] on div at bounding box center [159, 25] width 29 height 29
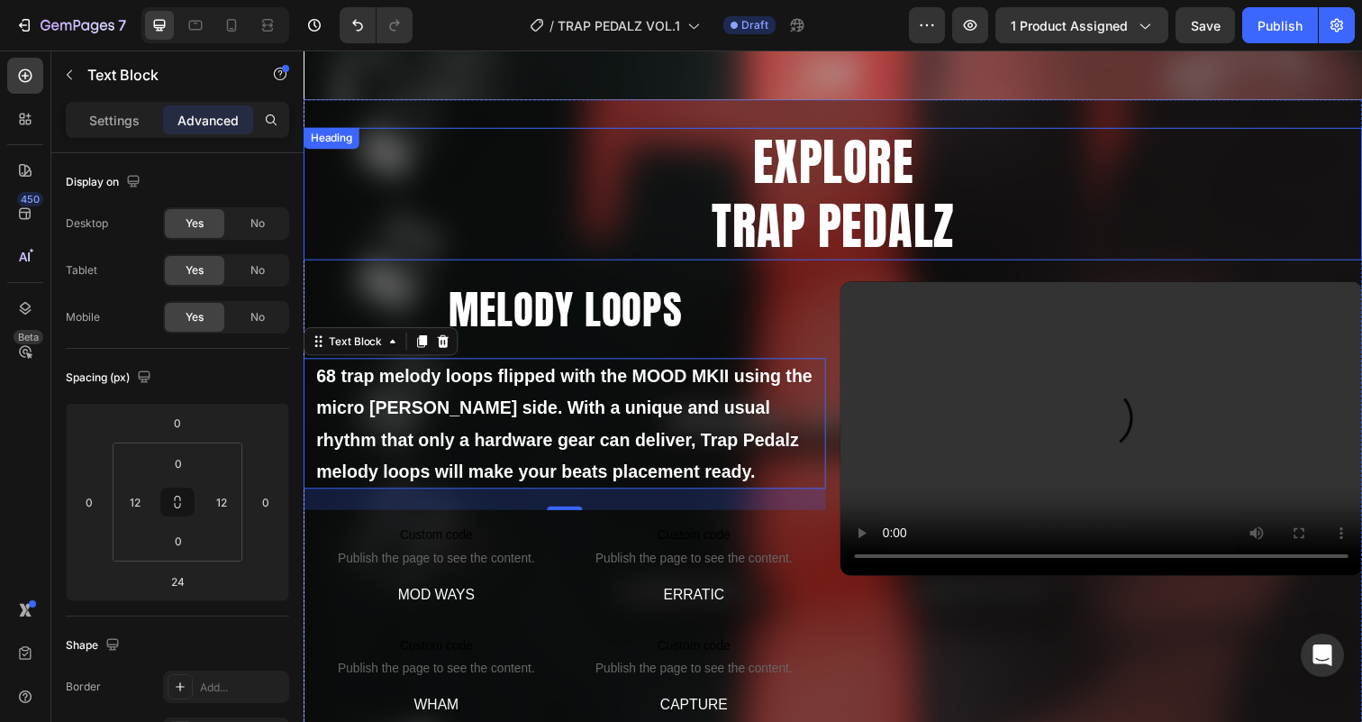
scroll to position [921, 0]
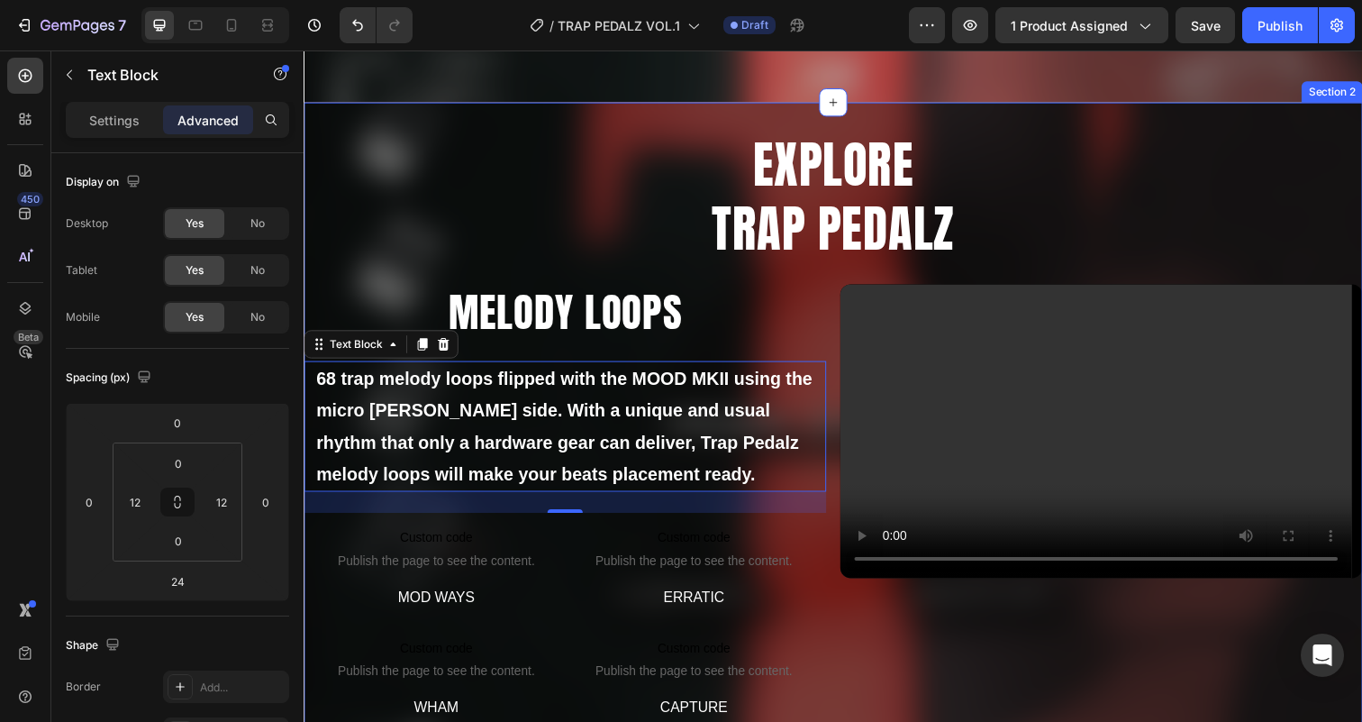
click at [649, 120] on div "EXPLORE TRAP PEDALZ Heading MELODY LOOPS Heading 68 trap melody loops flipped w…" at bounding box center [844, 440] width 1081 height 673
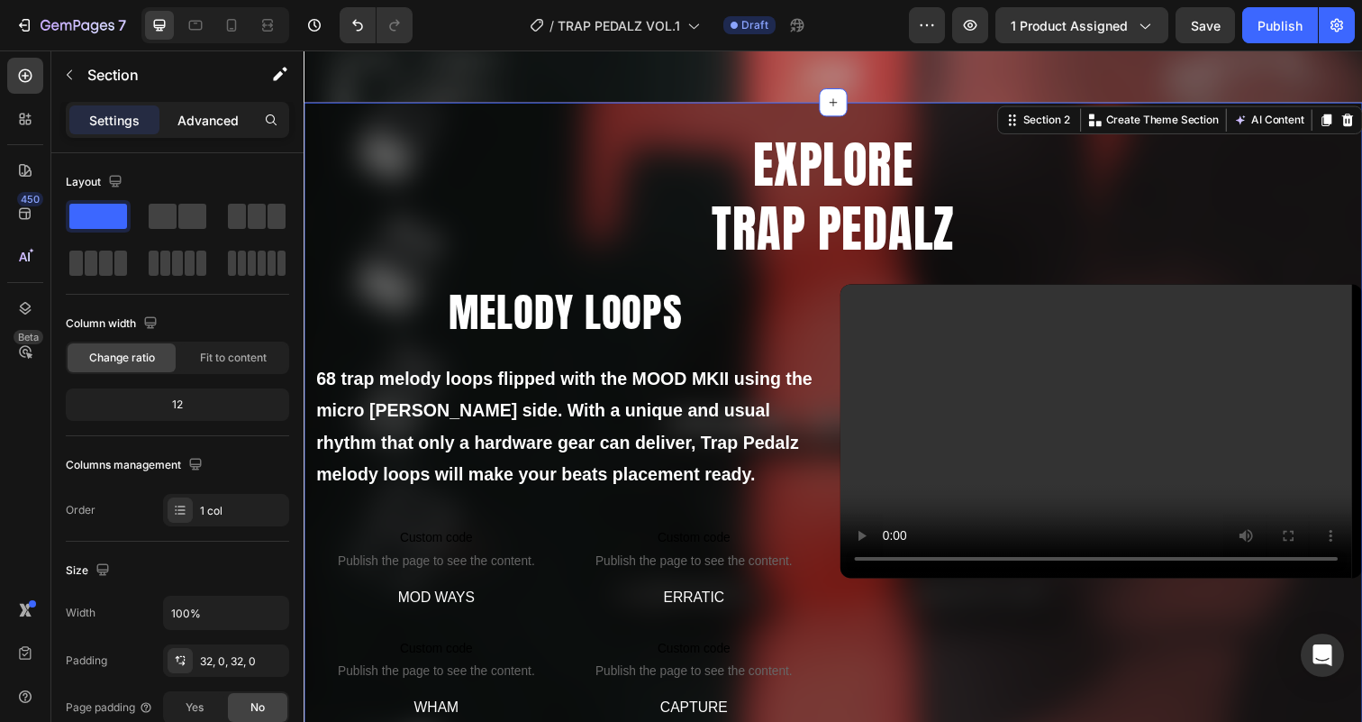
click at [186, 121] on p "Advanced" at bounding box center [207, 120] width 61 height 19
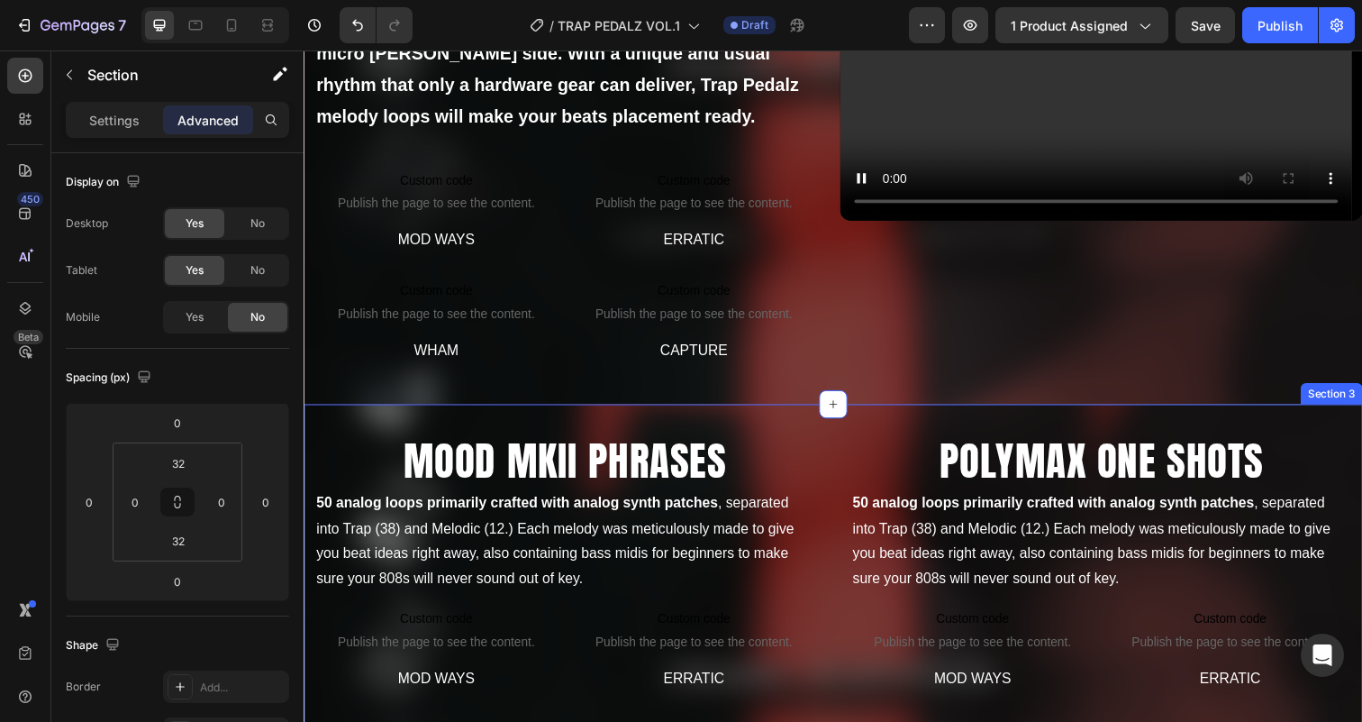
scroll to position [1219, 0]
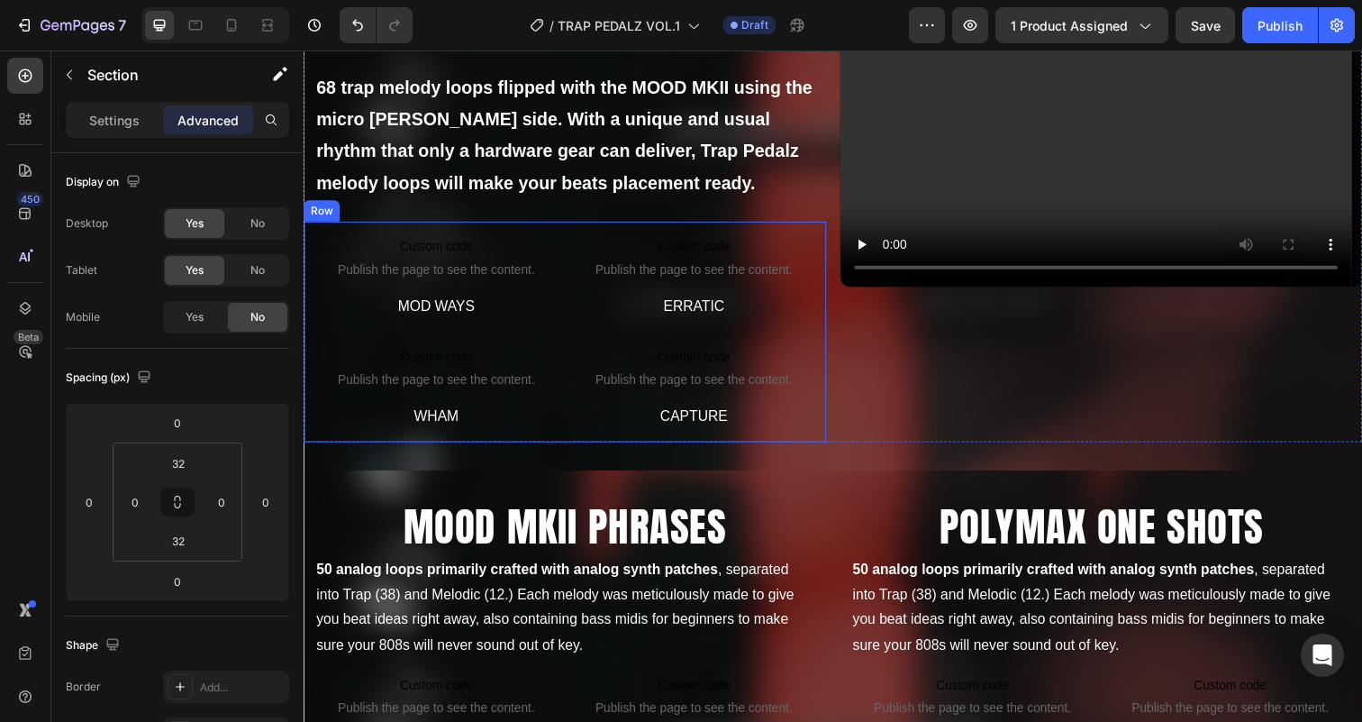
click at [567, 308] on div "Custom code Publish the page to see the content. Custom Code MOD WAYS Text Bloc…" at bounding box center [570, 337] width 533 height 225
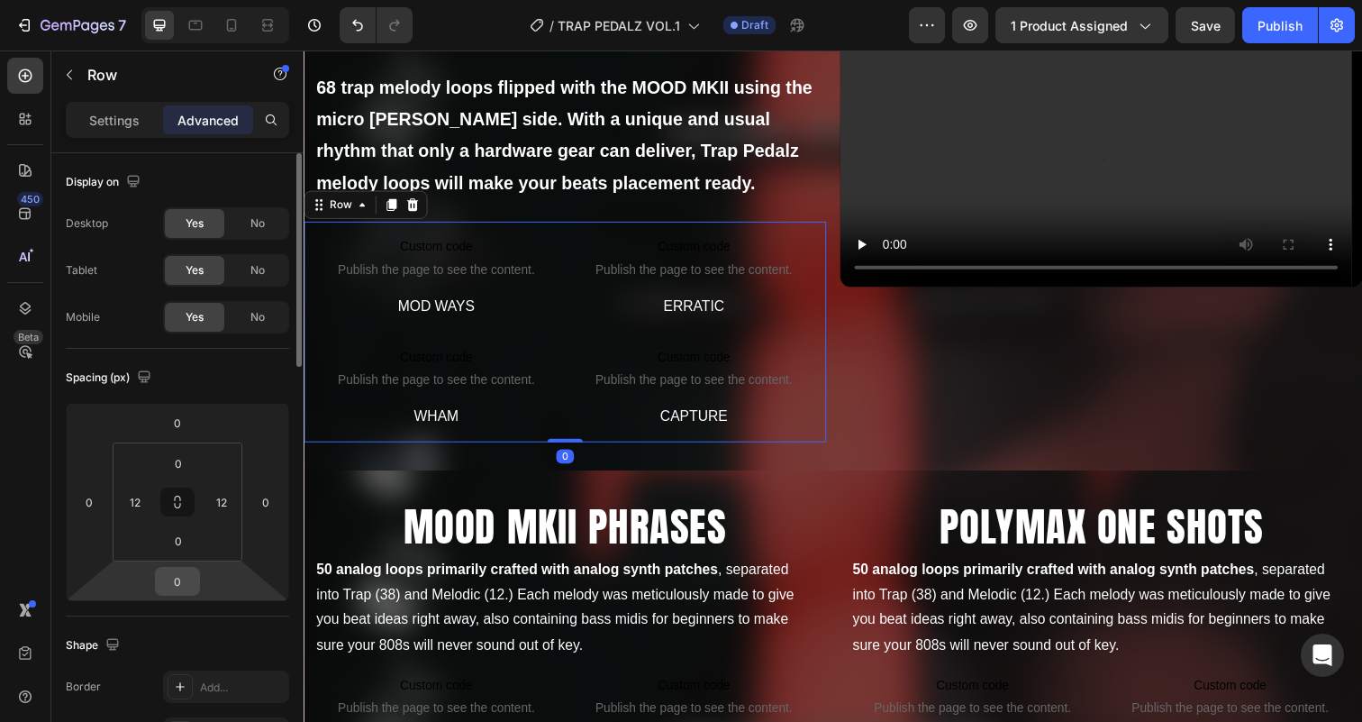
click at [191, 576] on input "0" at bounding box center [177, 580] width 36 height 27
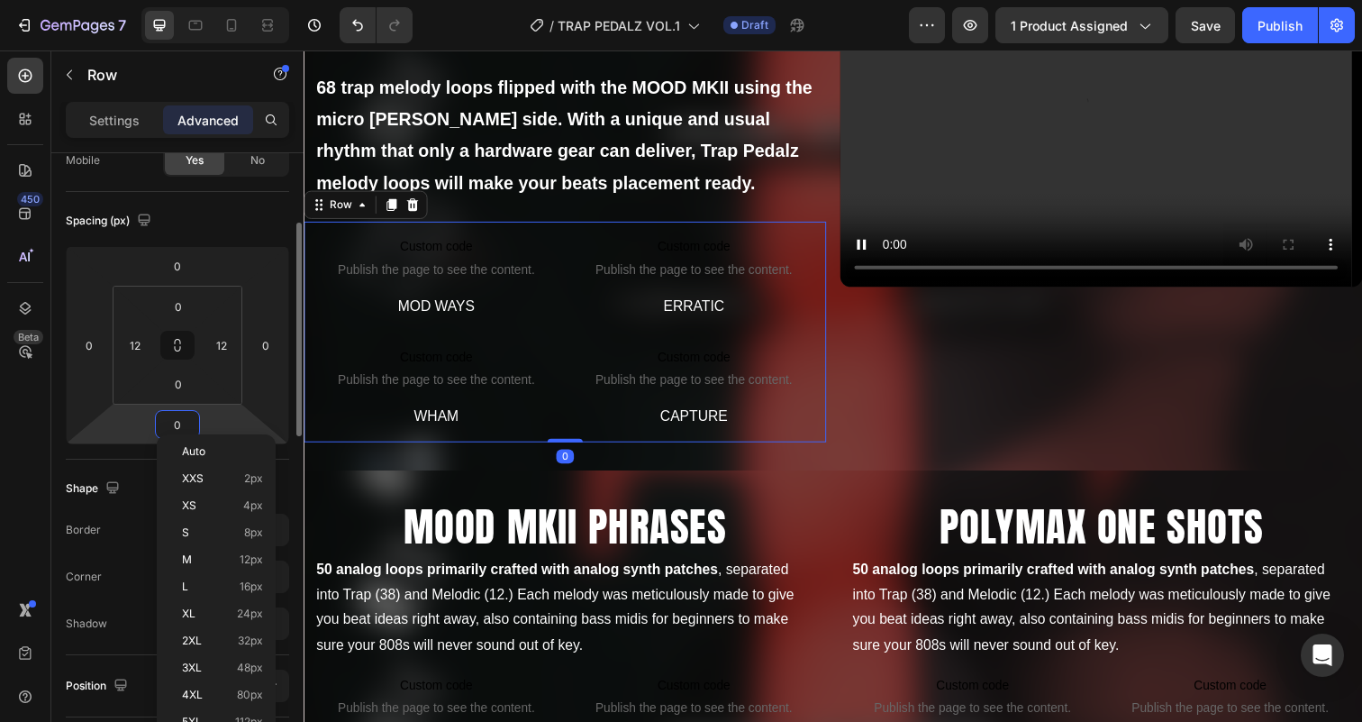
scroll to position [168, 0]
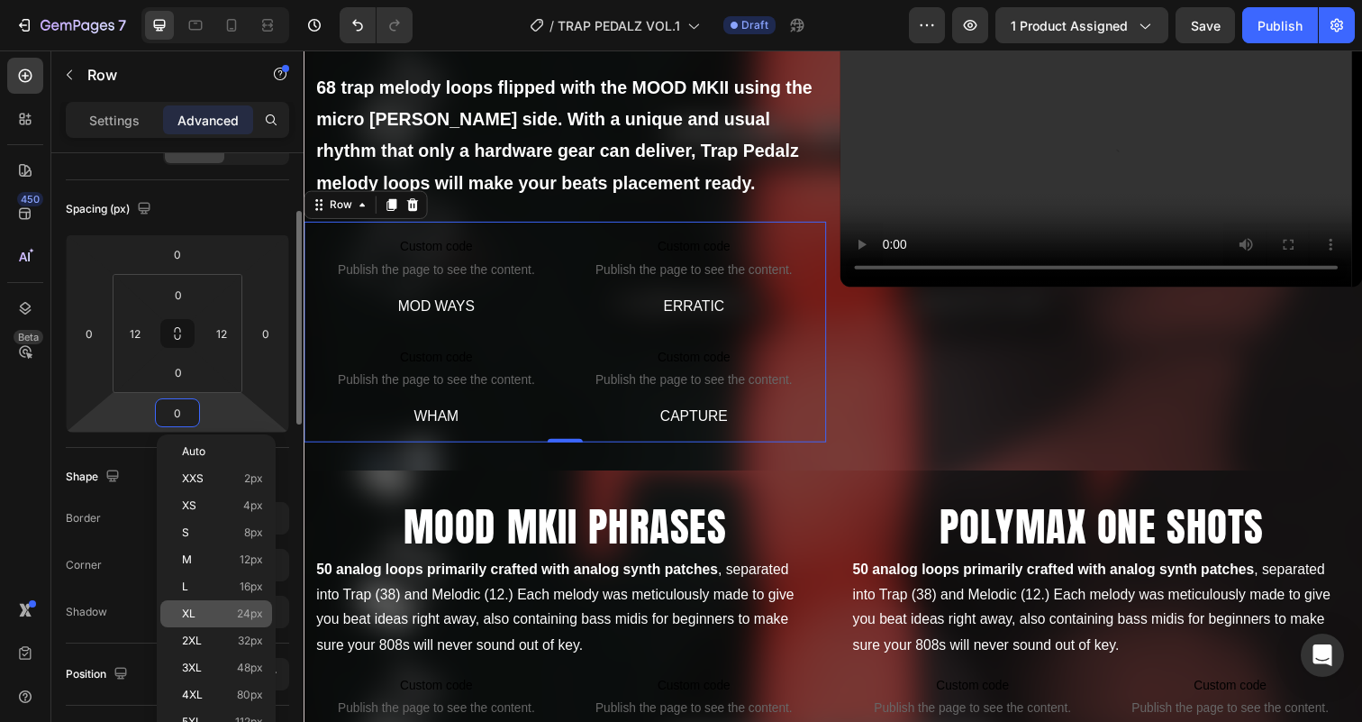
click at [203, 608] on p "XL 24px" at bounding box center [222, 613] width 81 height 13
type input "24"
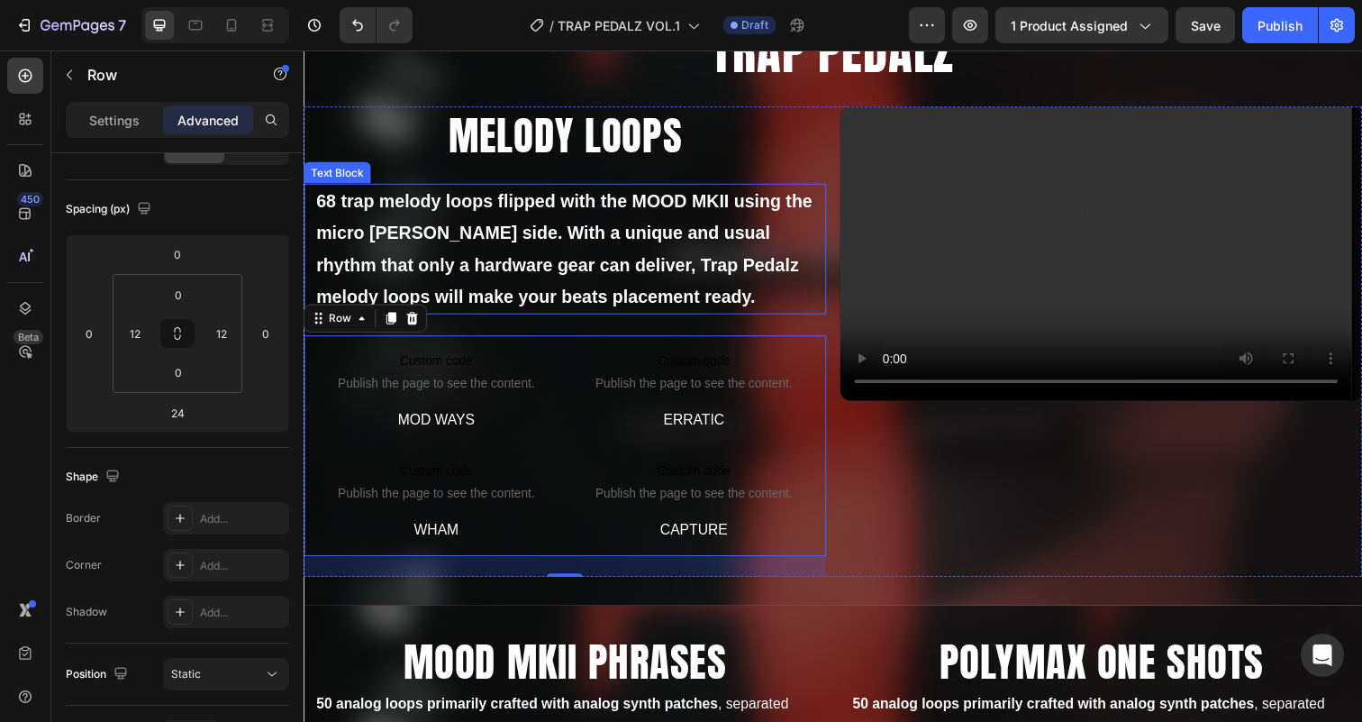
scroll to position [1058, 0]
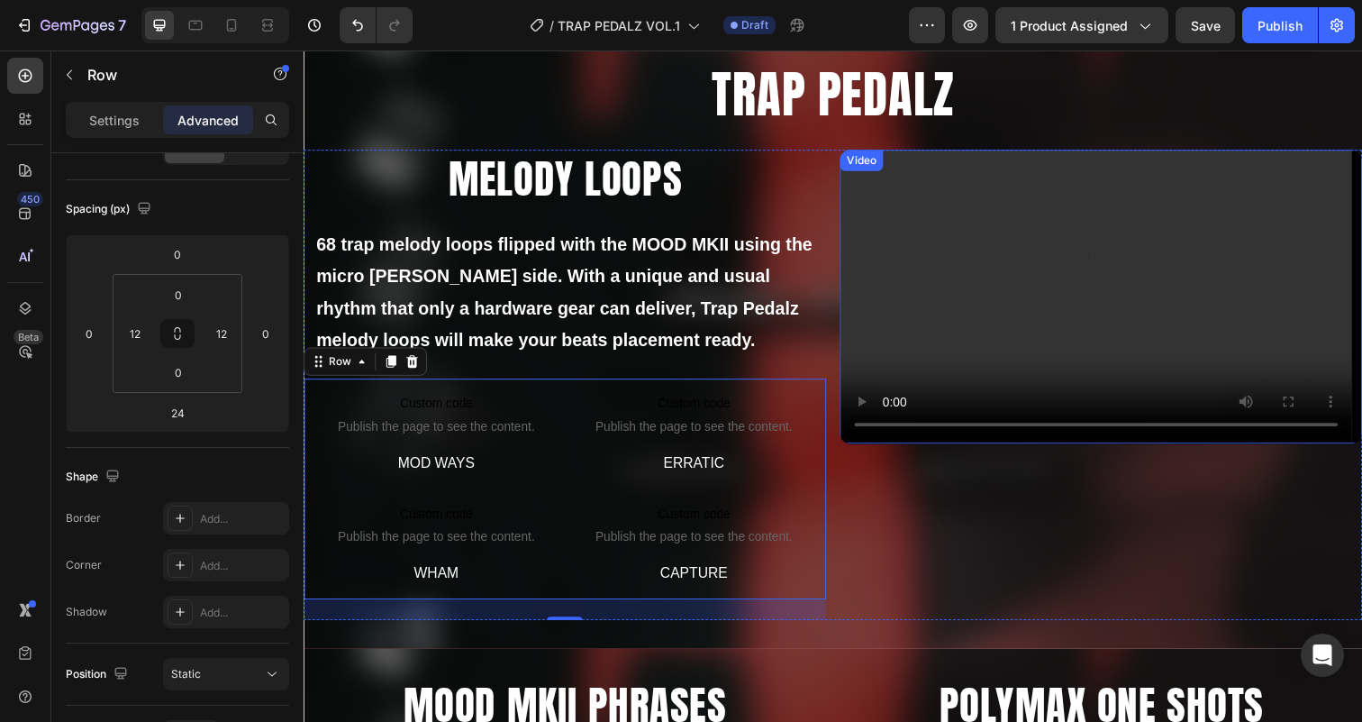
click at [862, 159] on div "Video" at bounding box center [873, 163] width 37 height 16
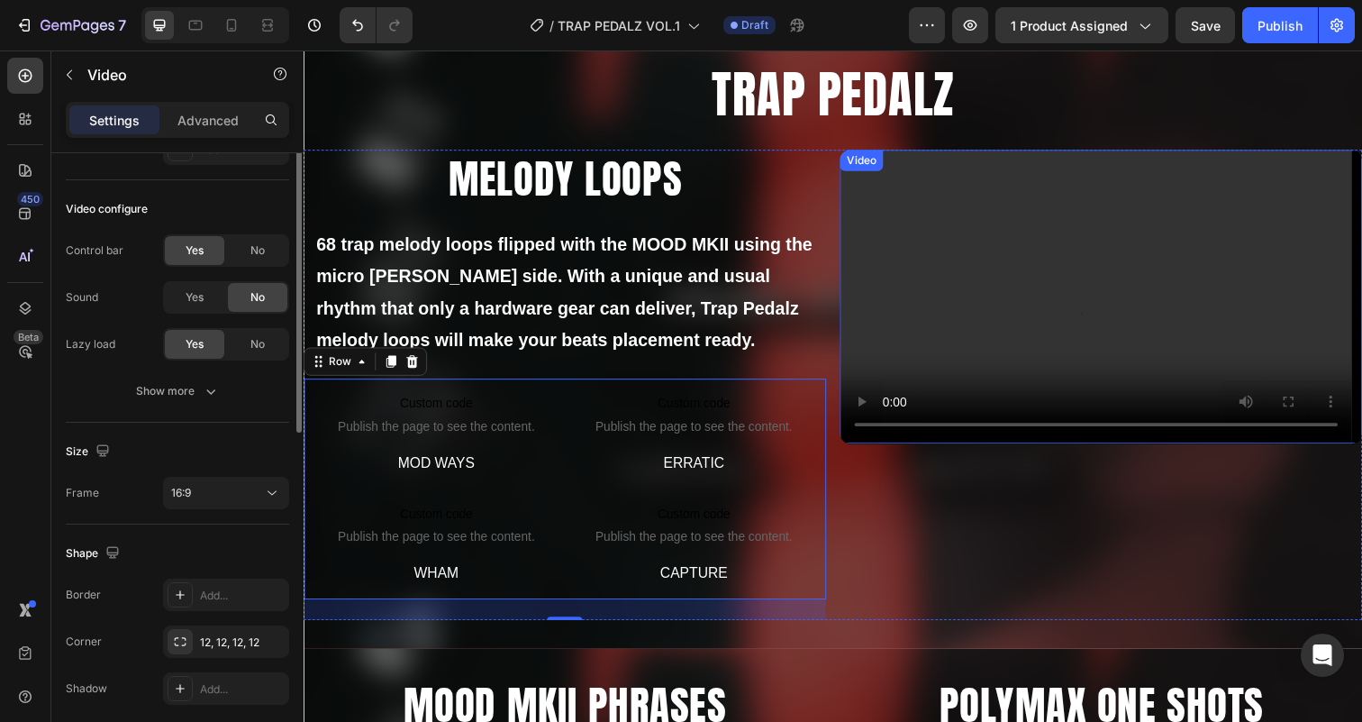
scroll to position [0, 0]
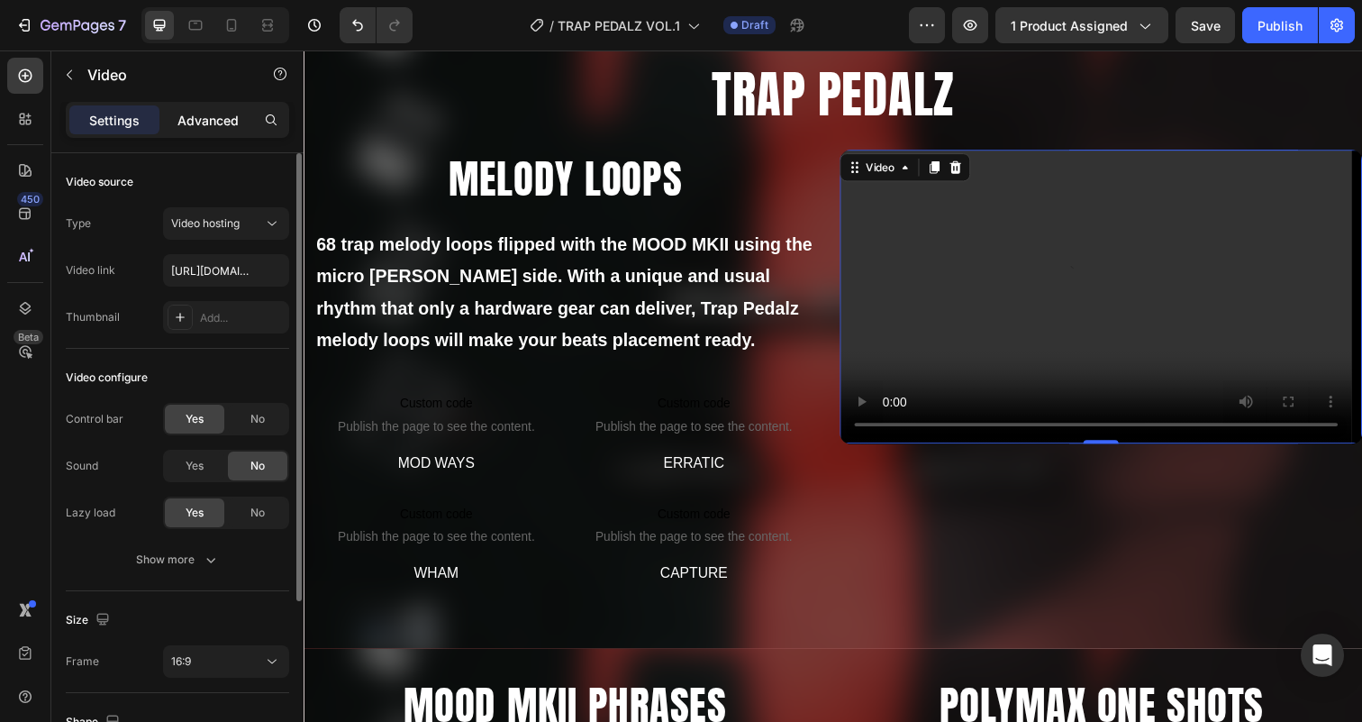
click at [212, 114] on p "Advanced" at bounding box center [207, 120] width 61 height 19
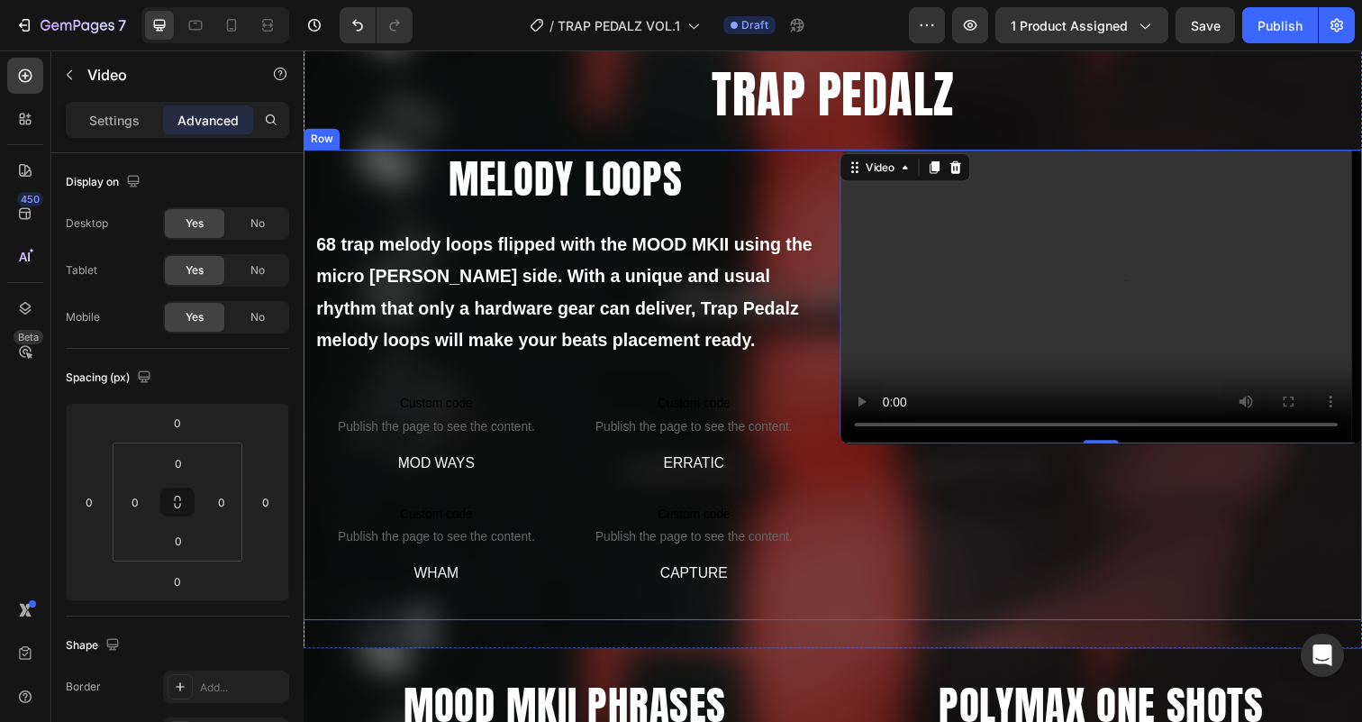
click at [834, 222] on div "MELODY LOOPS Heading 68 trap melody loops flipped with the MOOD MKII using the …" at bounding box center [570, 392] width 533 height 480
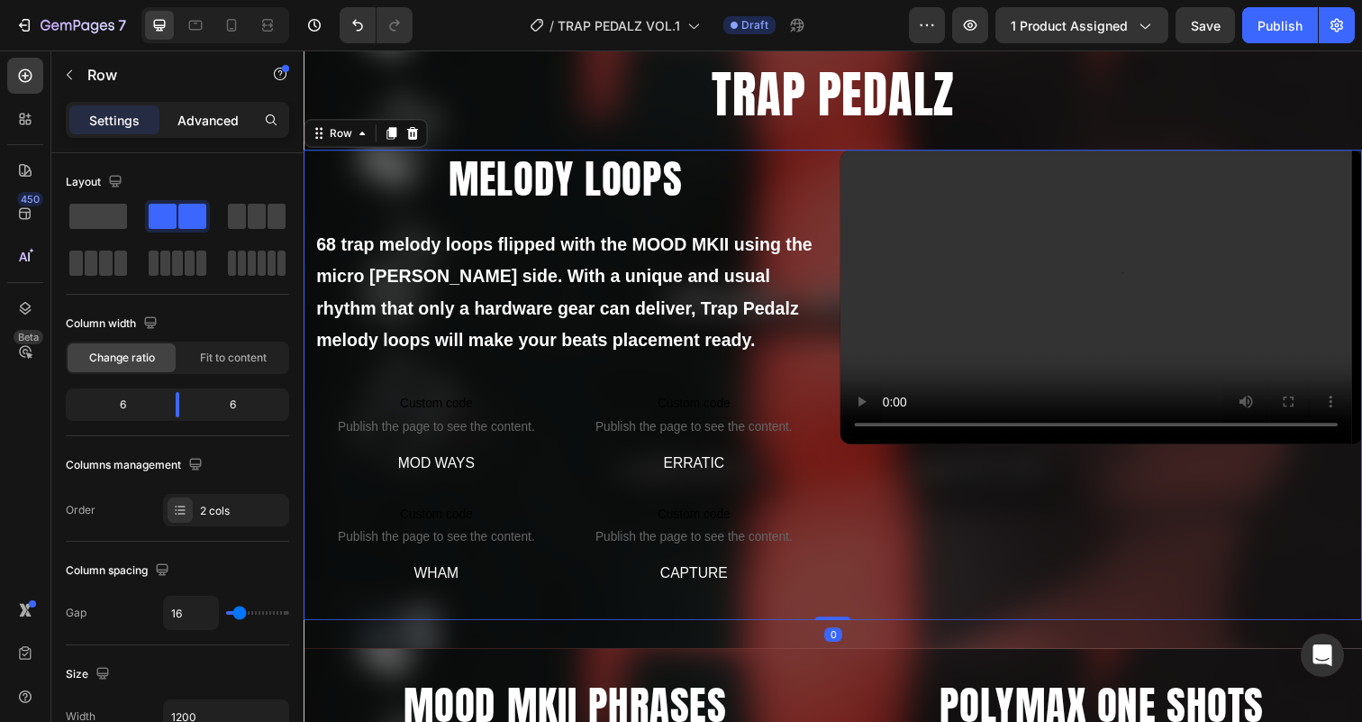
click at [216, 130] on div "Advanced" at bounding box center [208, 119] width 90 height 29
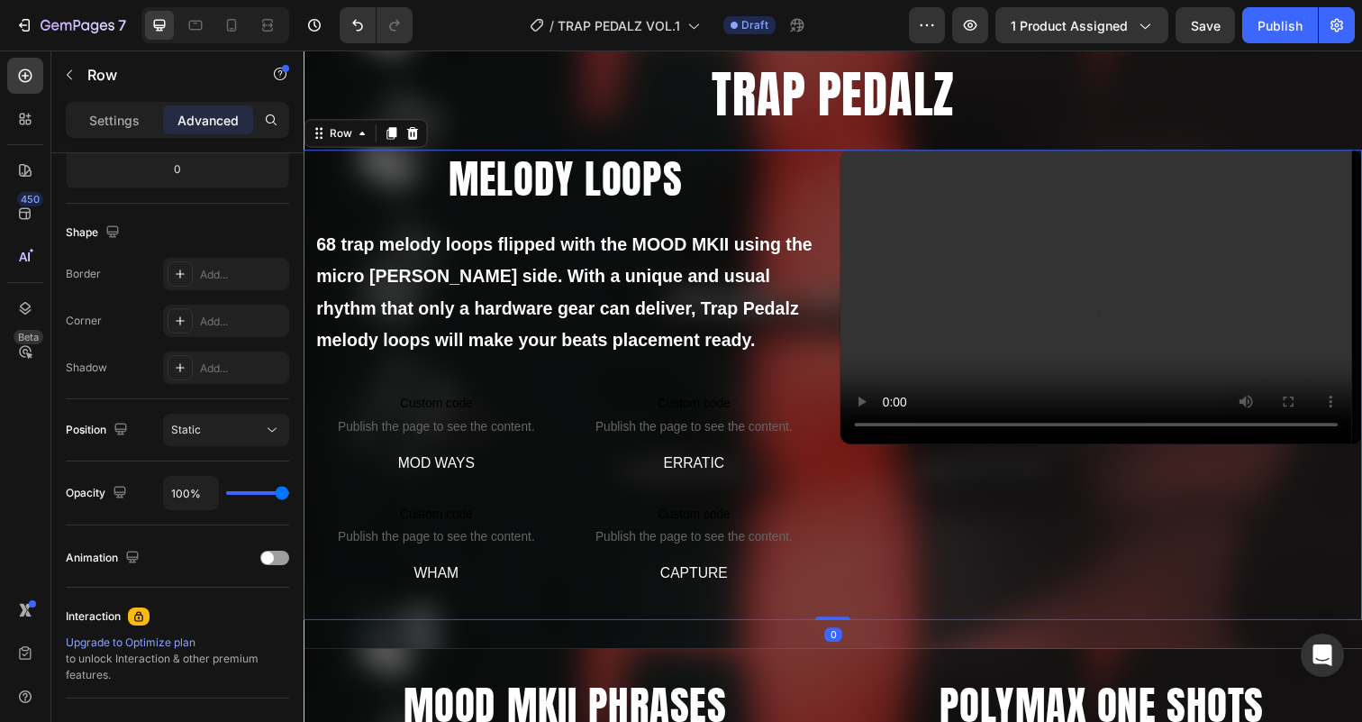
scroll to position [582, 0]
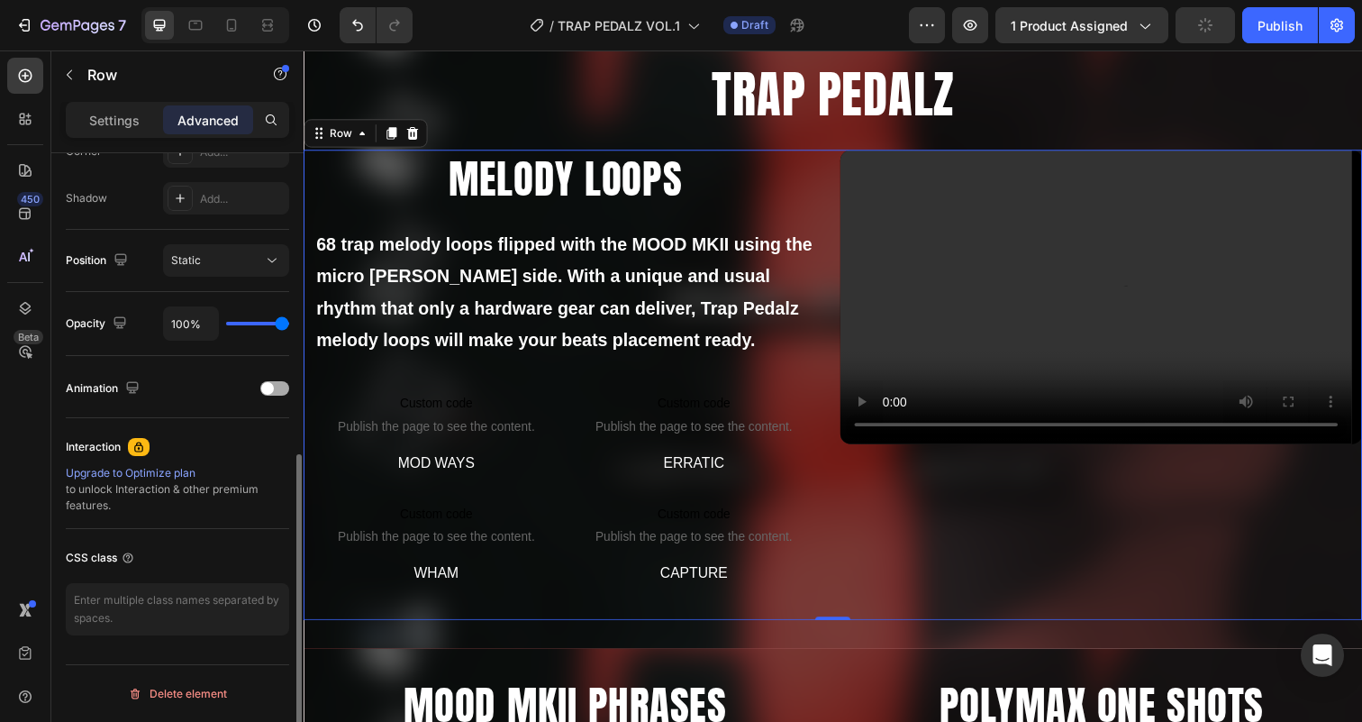
click at [270, 388] on span at bounding box center [267, 388] width 13 height 13
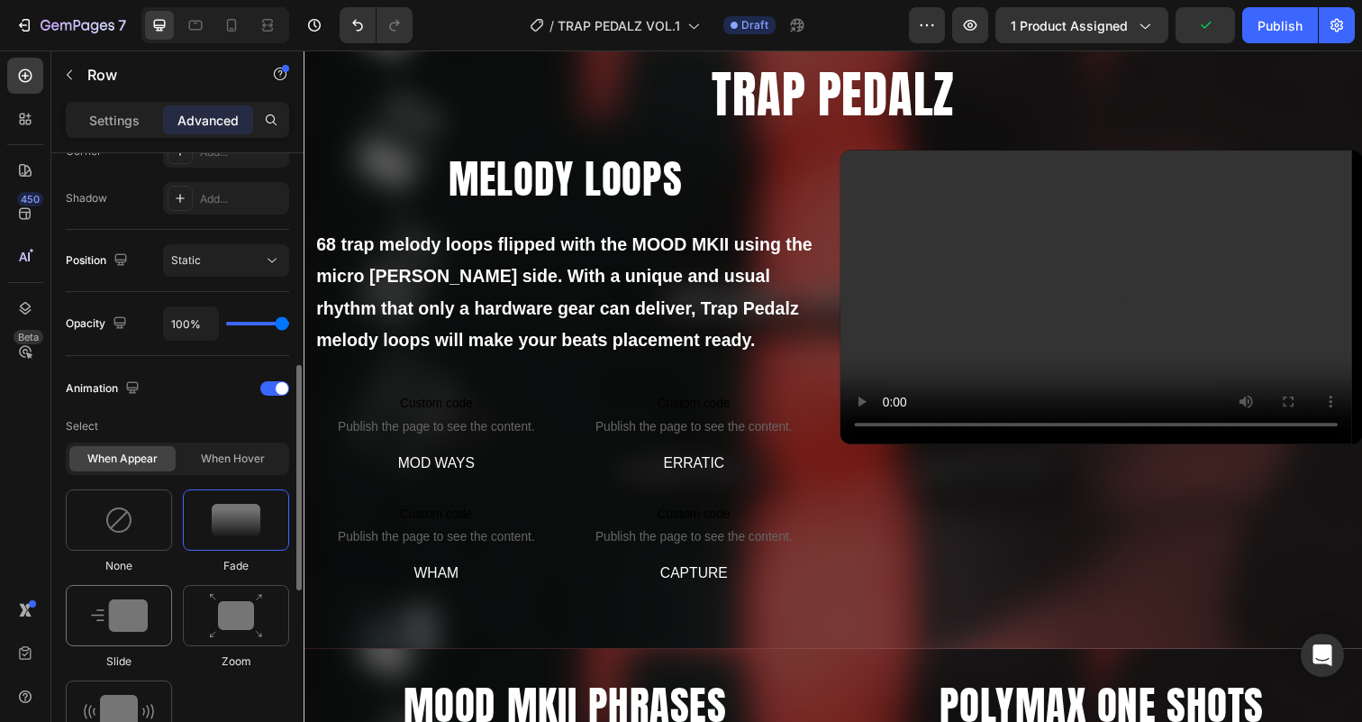
click at [138, 606] on img at bounding box center [119, 615] width 57 height 32
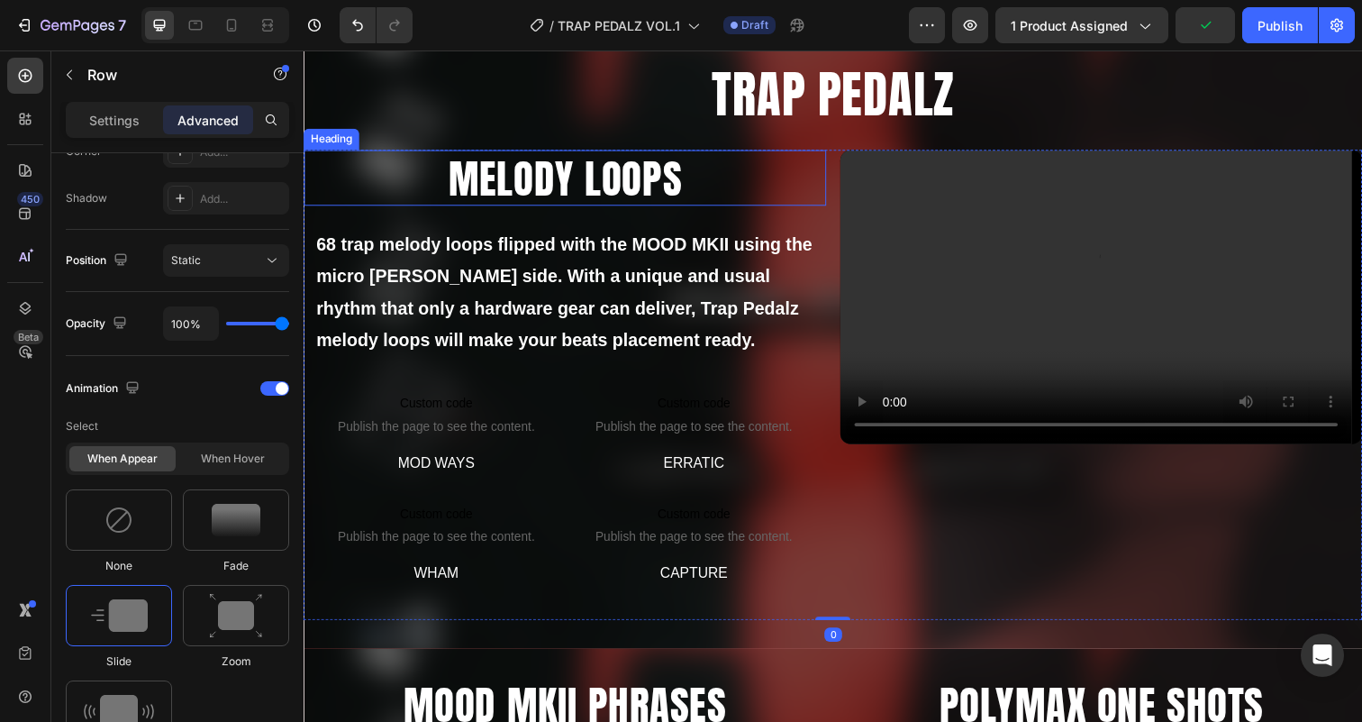
click at [526, 178] on h2 "MELODY LOOPS" at bounding box center [570, 181] width 533 height 58
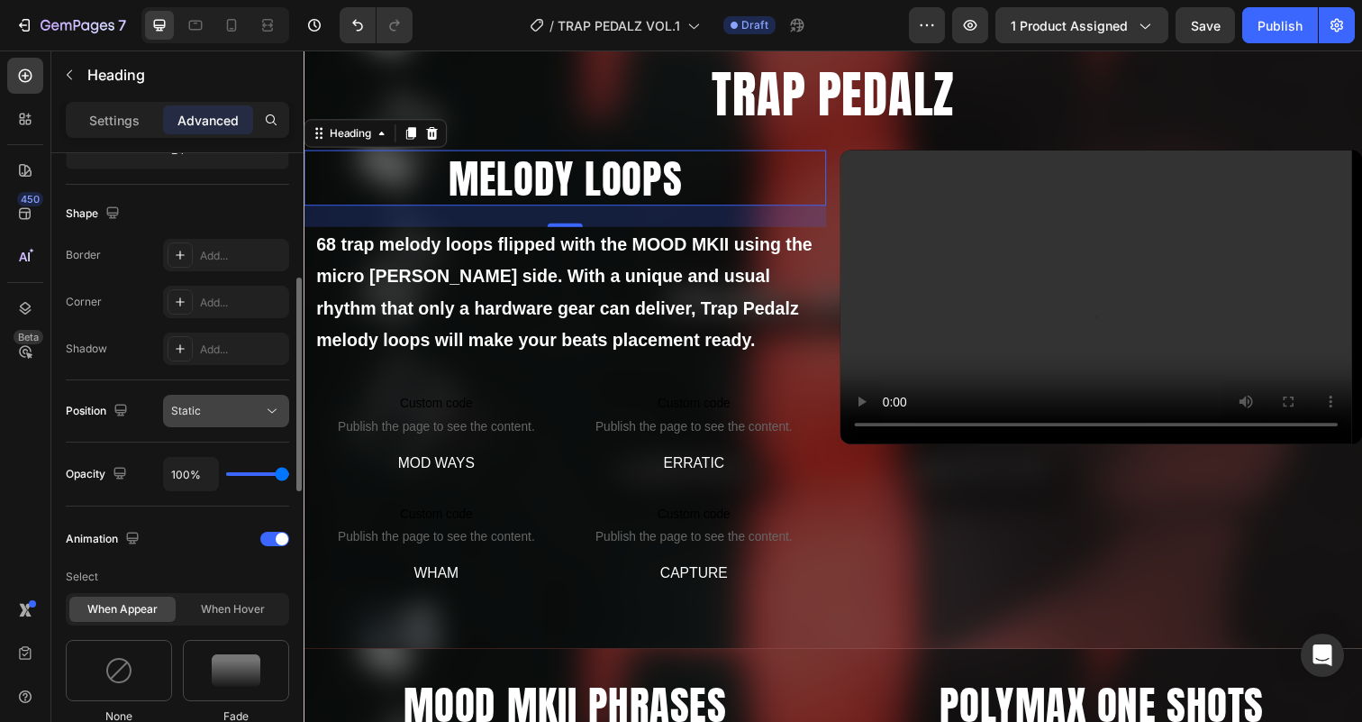
scroll to position [567, 0]
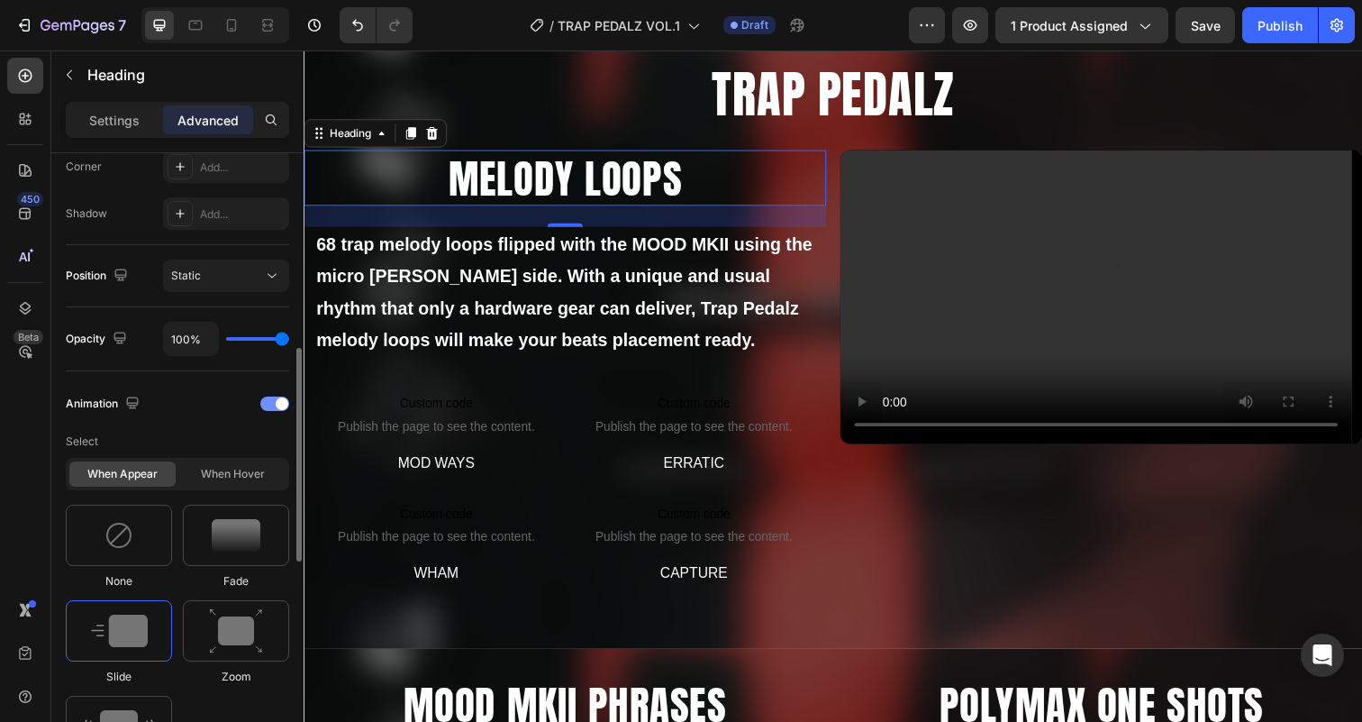
click at [273, 404] on div at bounding box center [274, 403] width 29 height 14
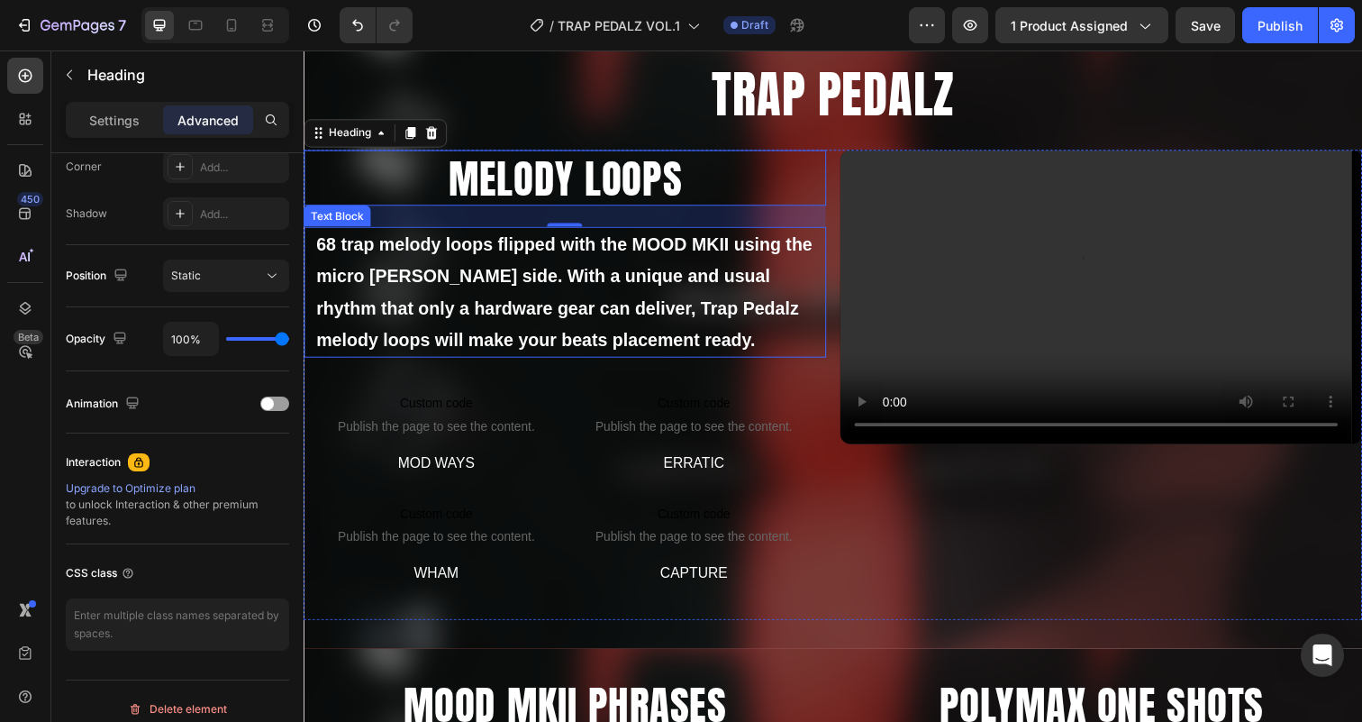
click at [484, 263] on p "68 trap melody loops flipped with the MOOD MKII using the micro [PERSON_NAME] s…" at bounding box center [570, 297] width 508 height 130
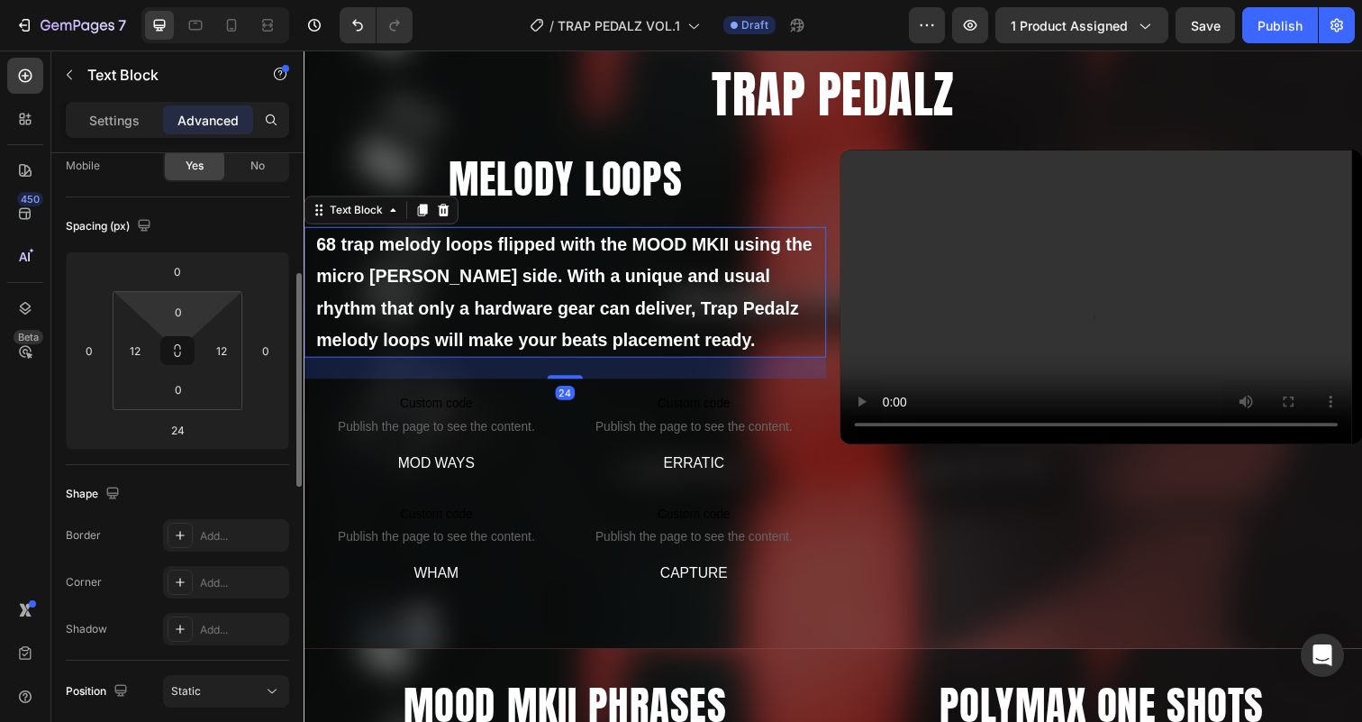
scroll to position [474, 0]
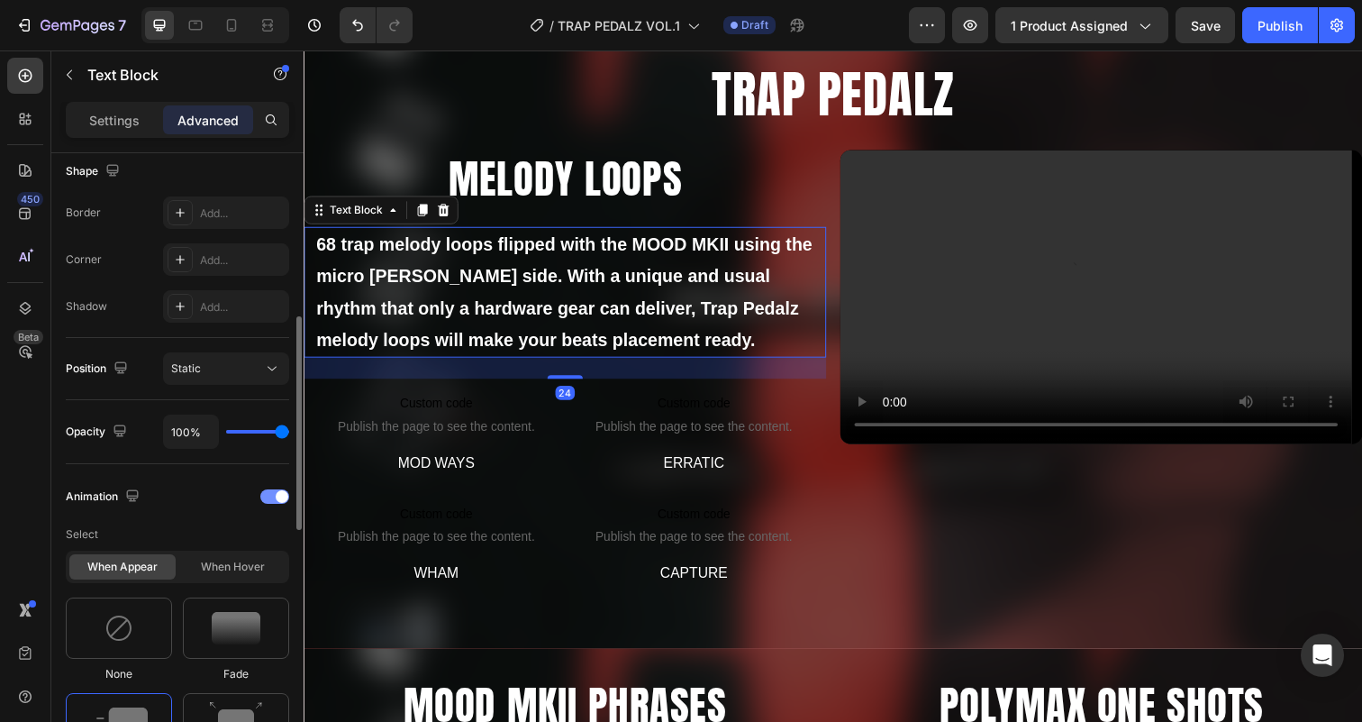
click at [269, 491] on div at bounding box center [274, 496] width 29 height 14
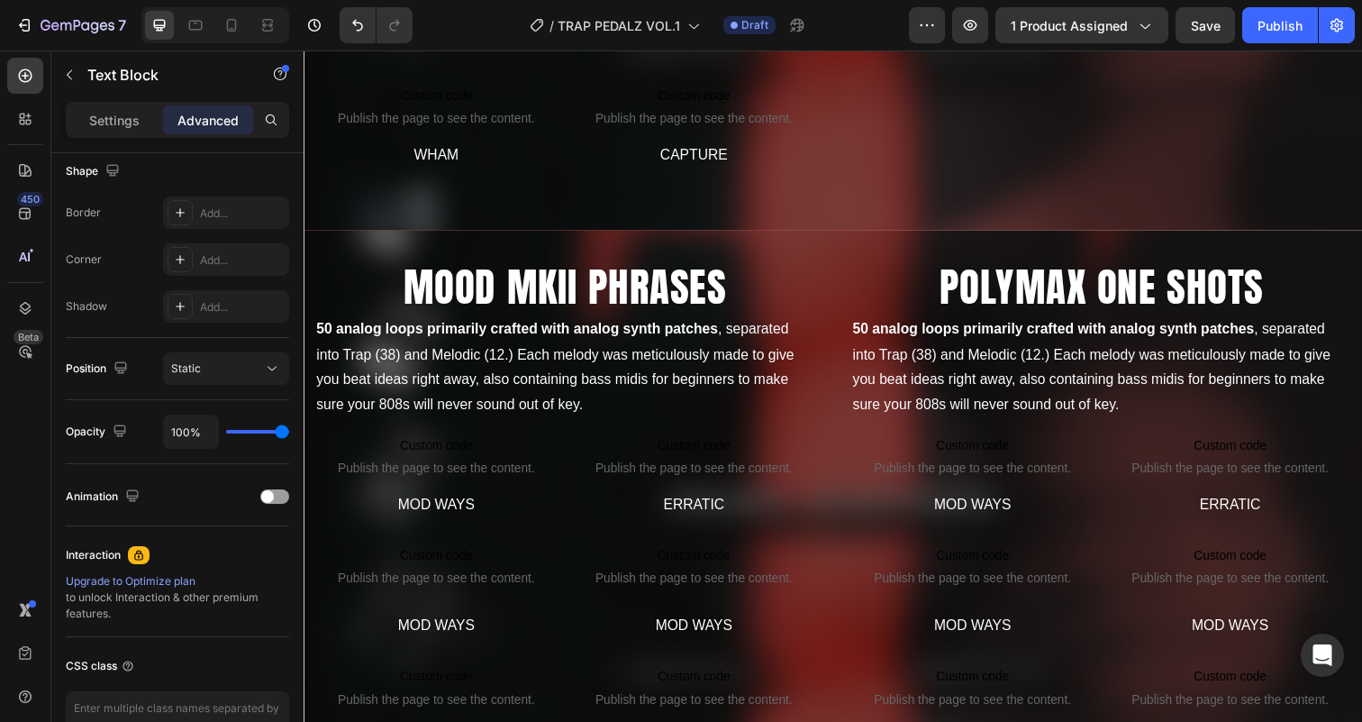
scroll to position [1480, 0]
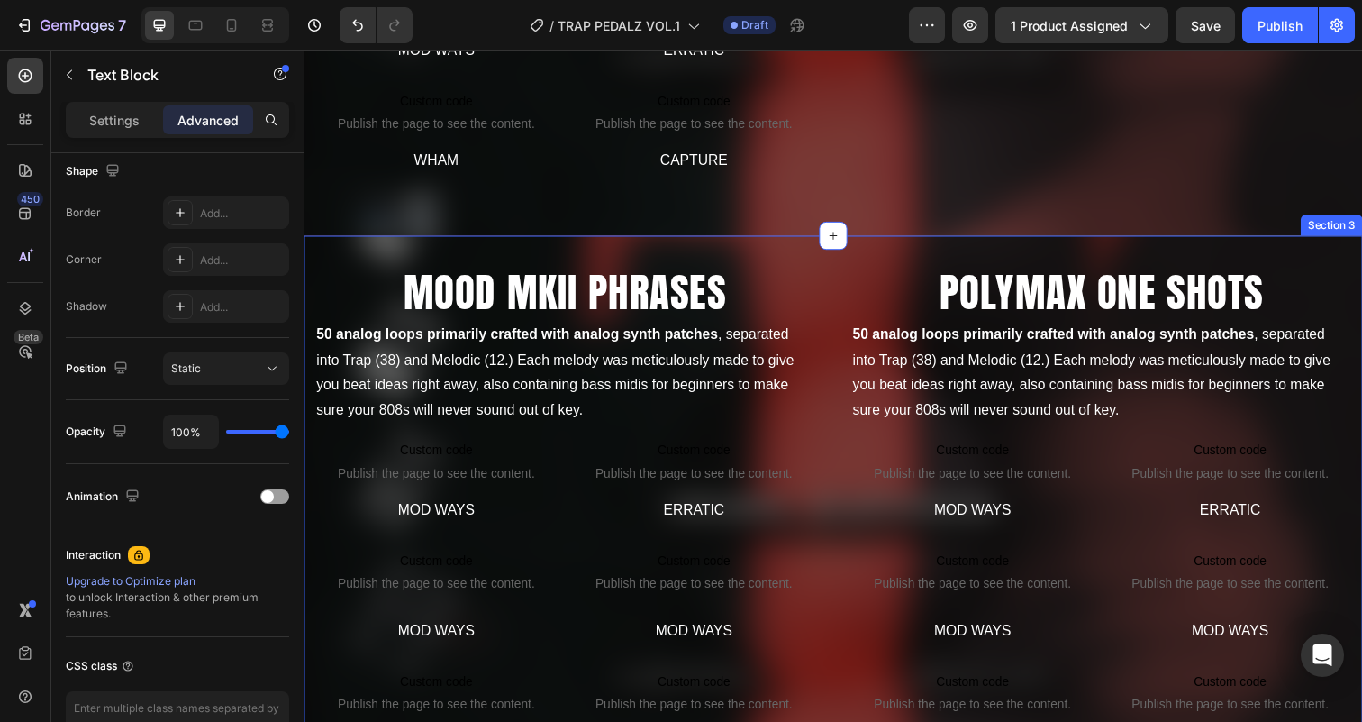
click at [760, 254] on div "MOOD MKII PHRASES Heading 50 analog loops primarily crafted with analog synth p…" at bounding box center [844, 525] width 1081 height 570
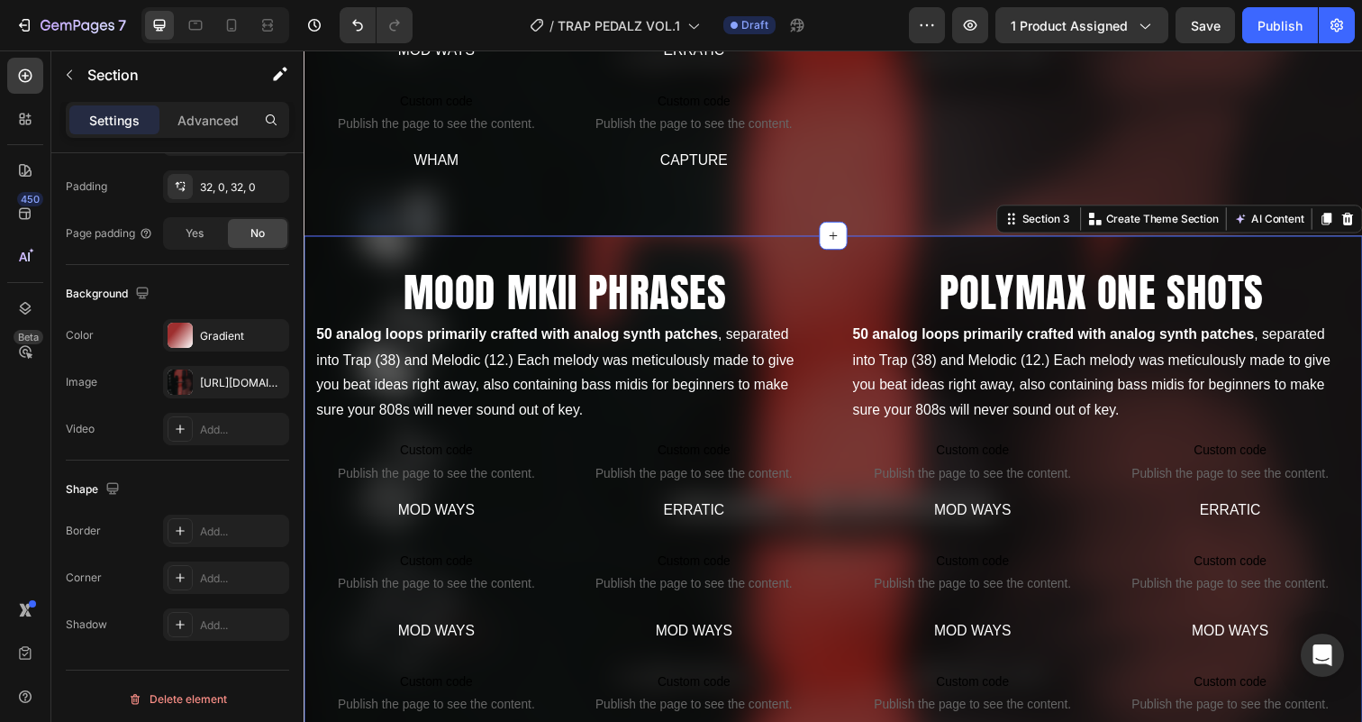
scroll to position [0, 0]
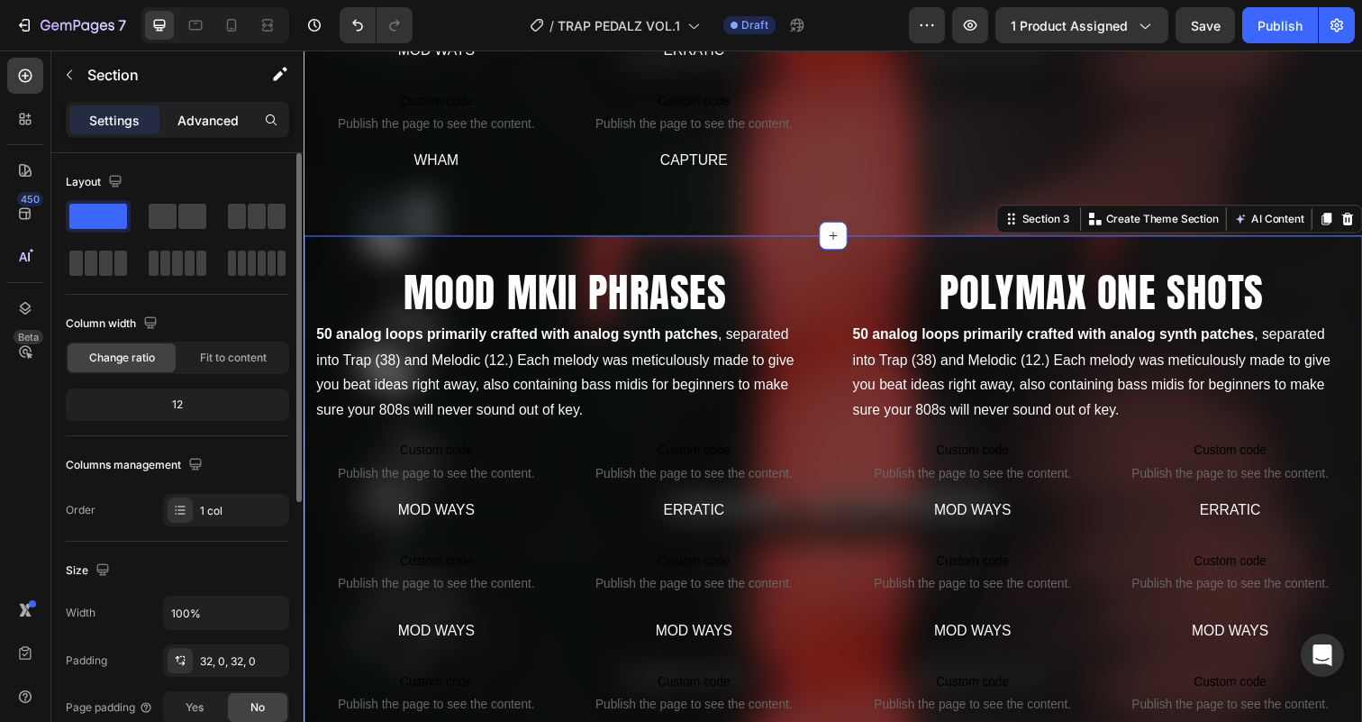
click at [211, 120] on p "Advanced" at bounding box center [207, 120] width 61 height 19
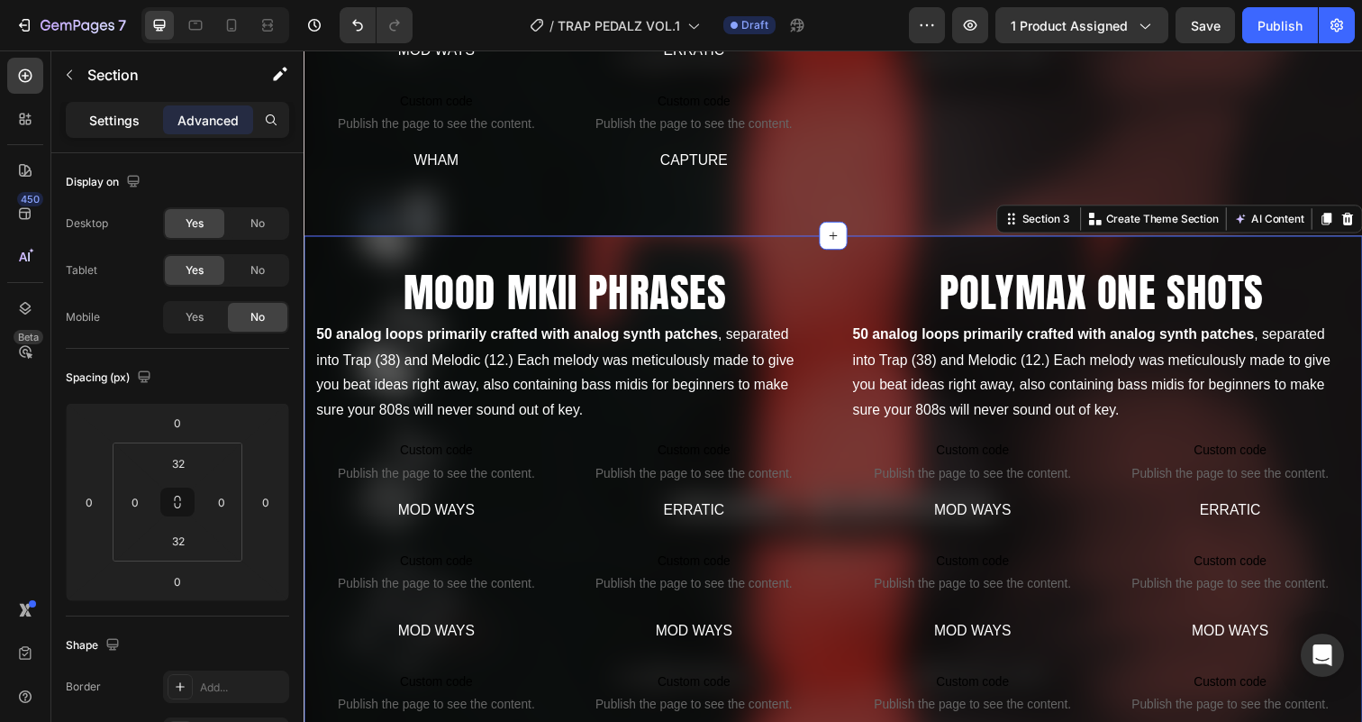
click at [109, 122] on p "Settings" at bounding box center [114, 120] width 50 height 19
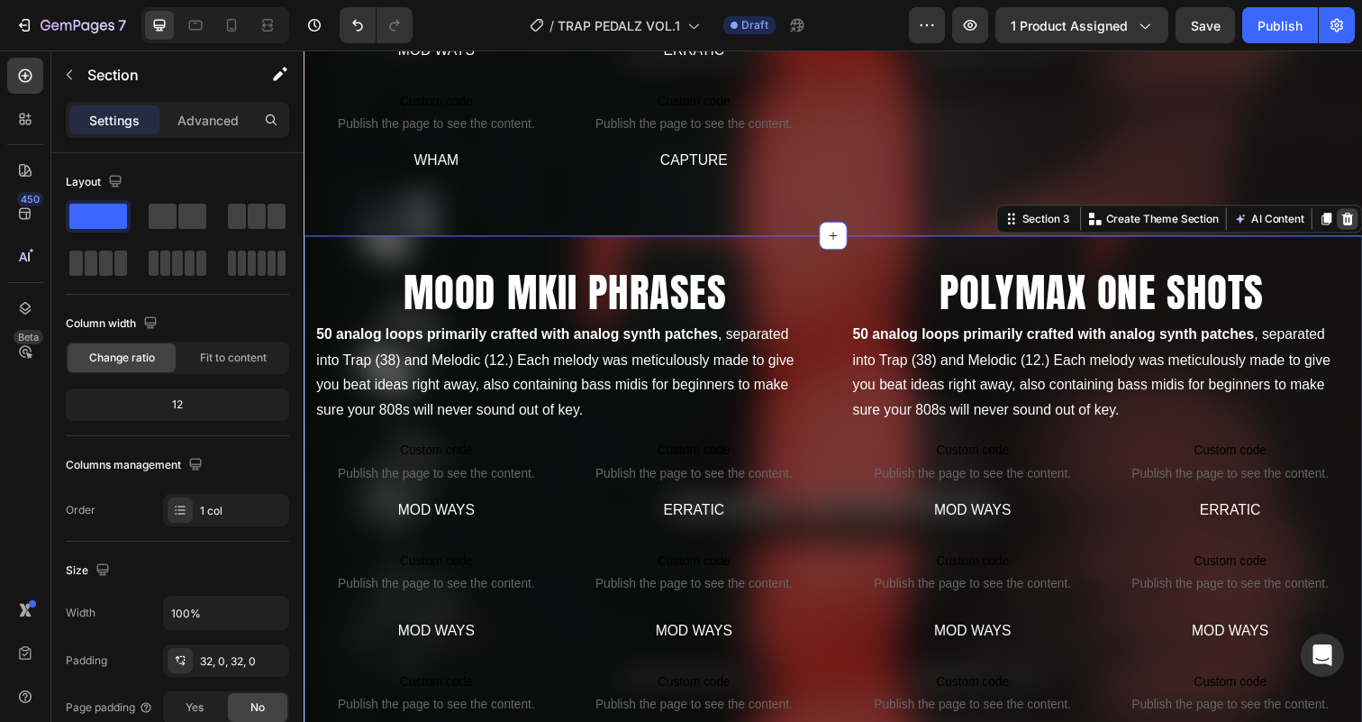
click at [1361, 222] on icon at bounding box center [1369, 222] width 14 height 14
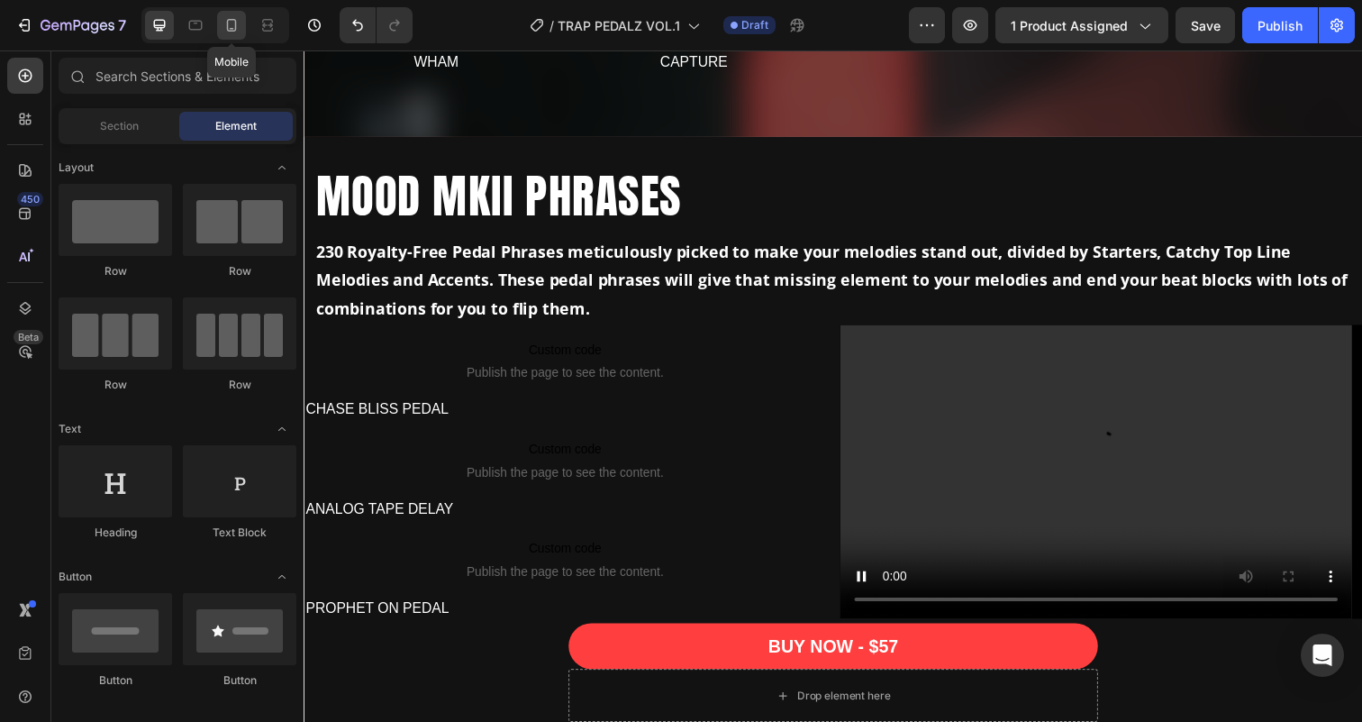
click at [222, 31] on icon at bounding box center [231, 25] width 18 height 18
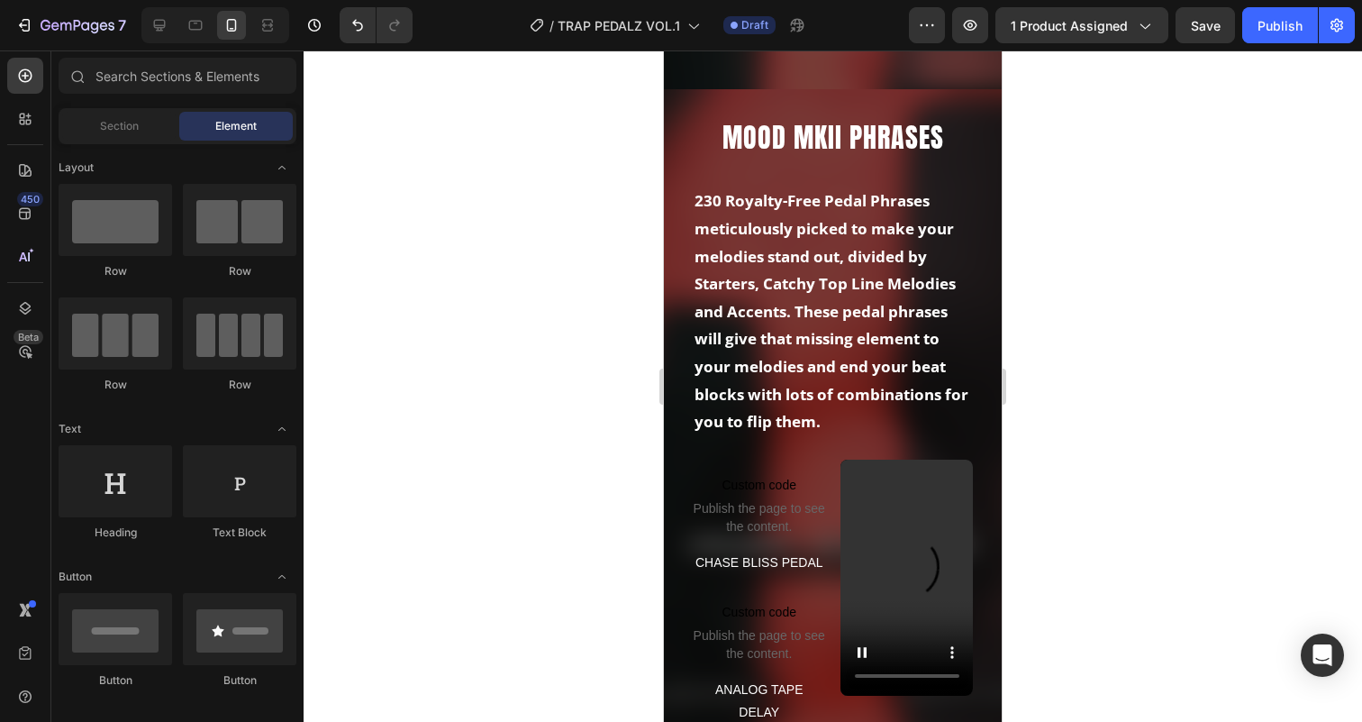
scroll to position [1916, 0]
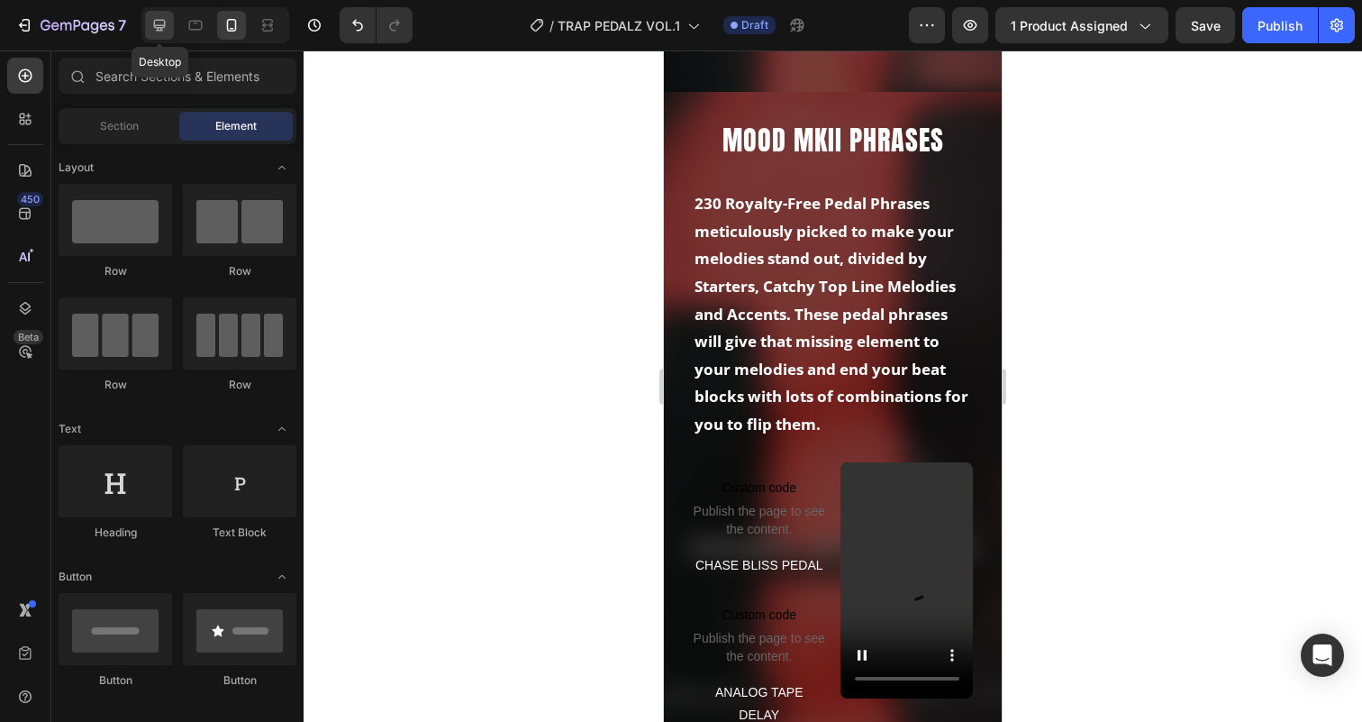
click at [159, 20] on icon at bounding box center [160, 26] width 12 height 12
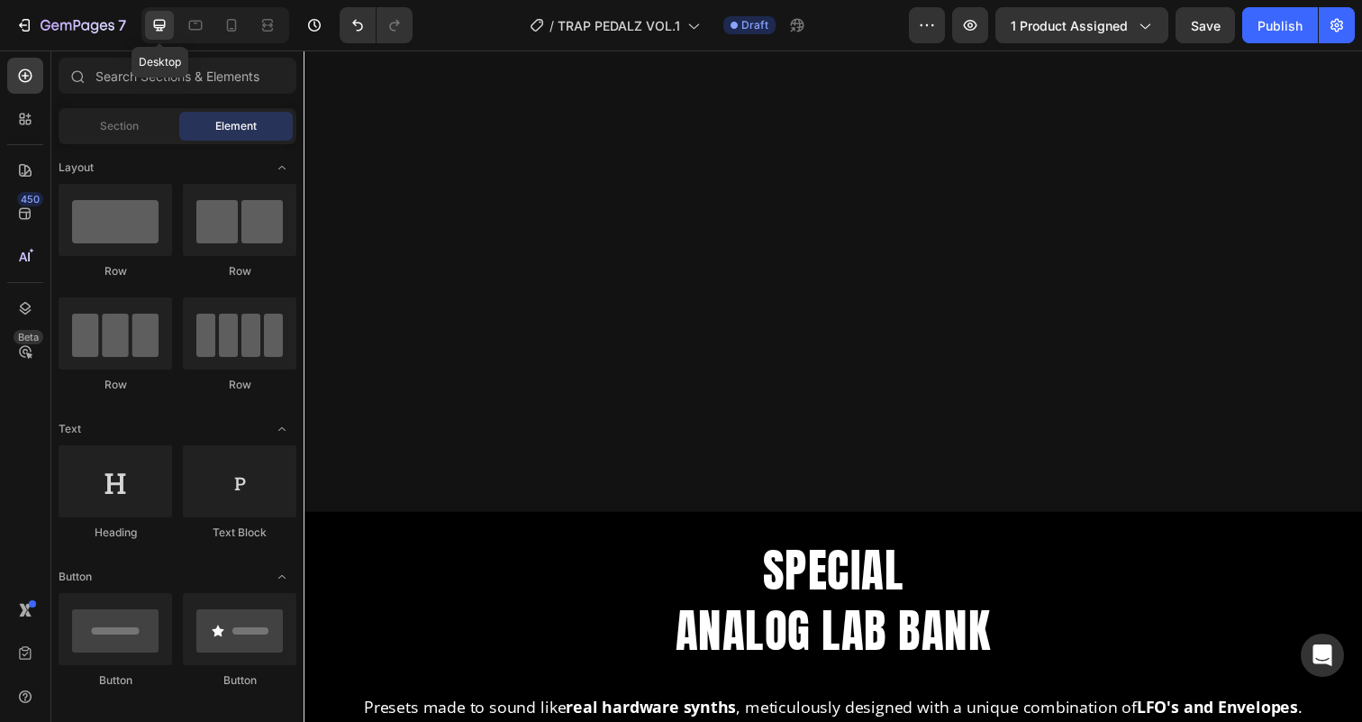
scroll to position [2654, 0]
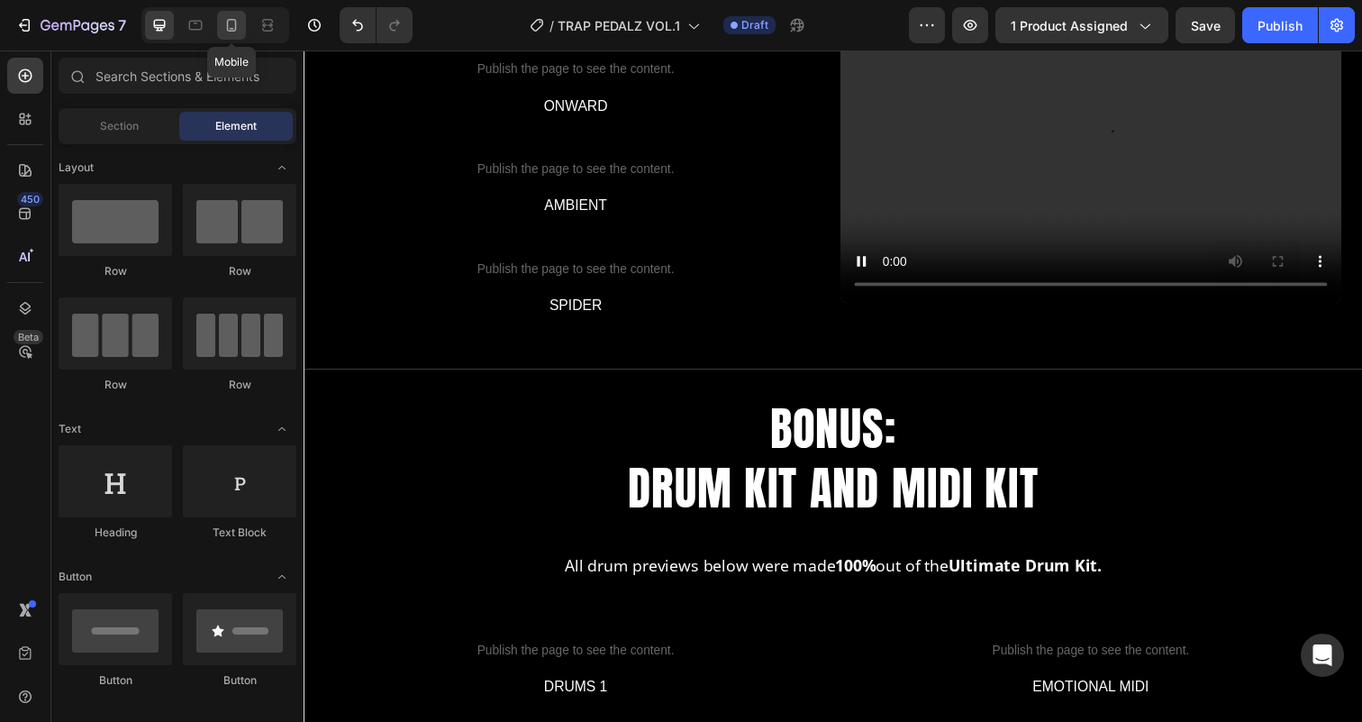
click at [229, 26] on icon at bounding box center [231, 25] width 18 height 18
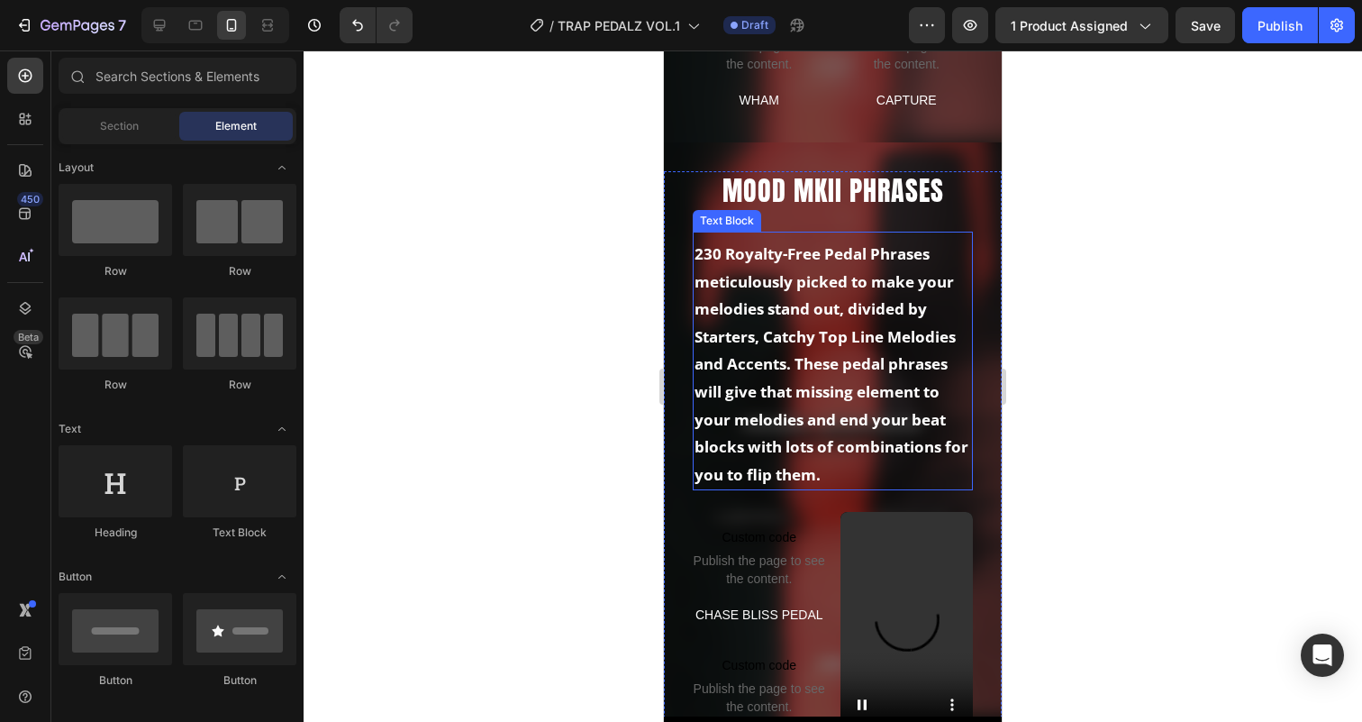
scroll to position [1824, 0]
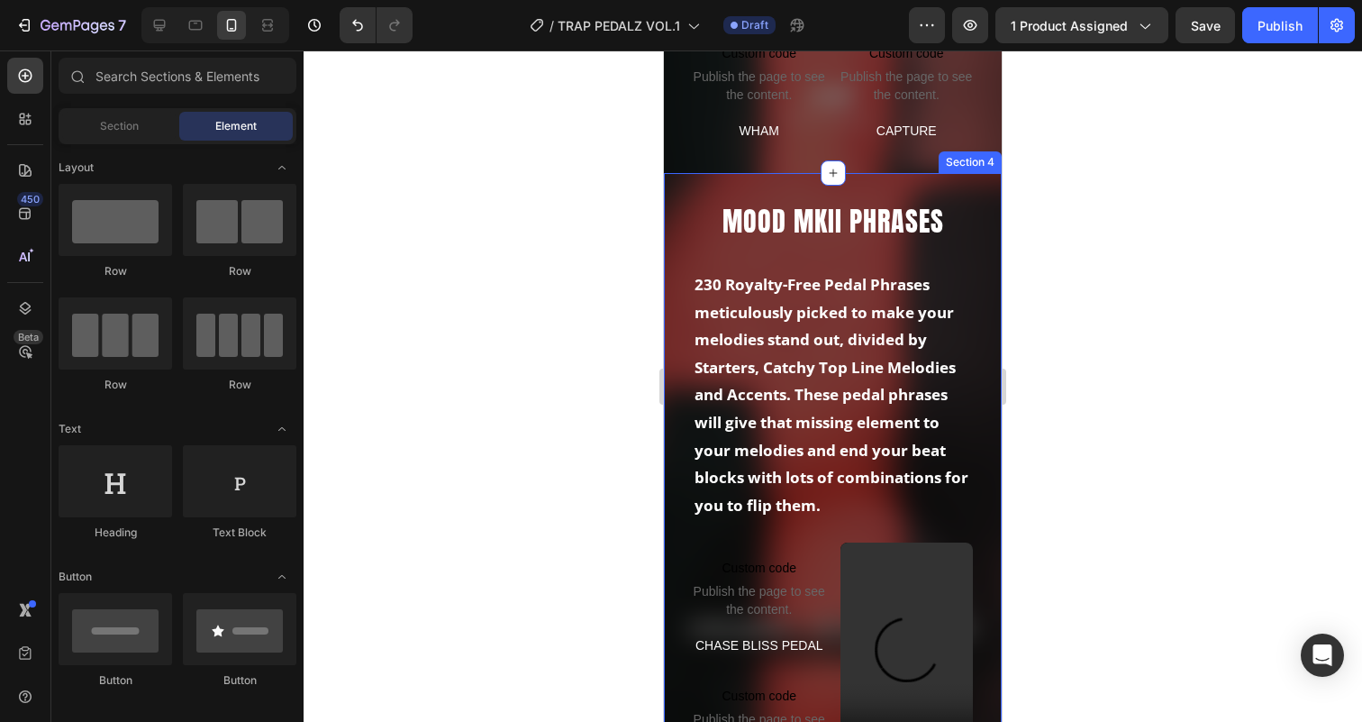
click at [684, 189] on div "MOOD MKII PHRASES Heading 230 Royalty-Free Pedal Phrases meticulously picked to…" at bounding box center [833, 636] width 338 height 926
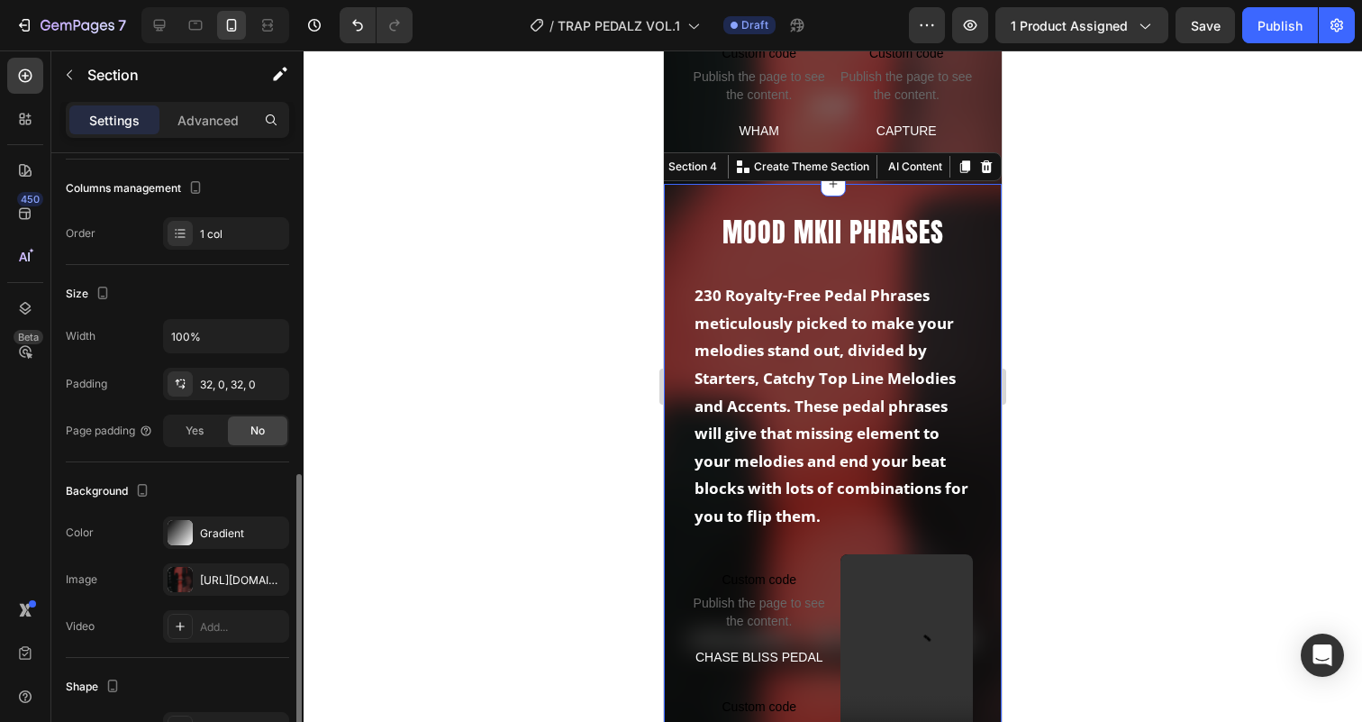
scroll to position [432, 0]
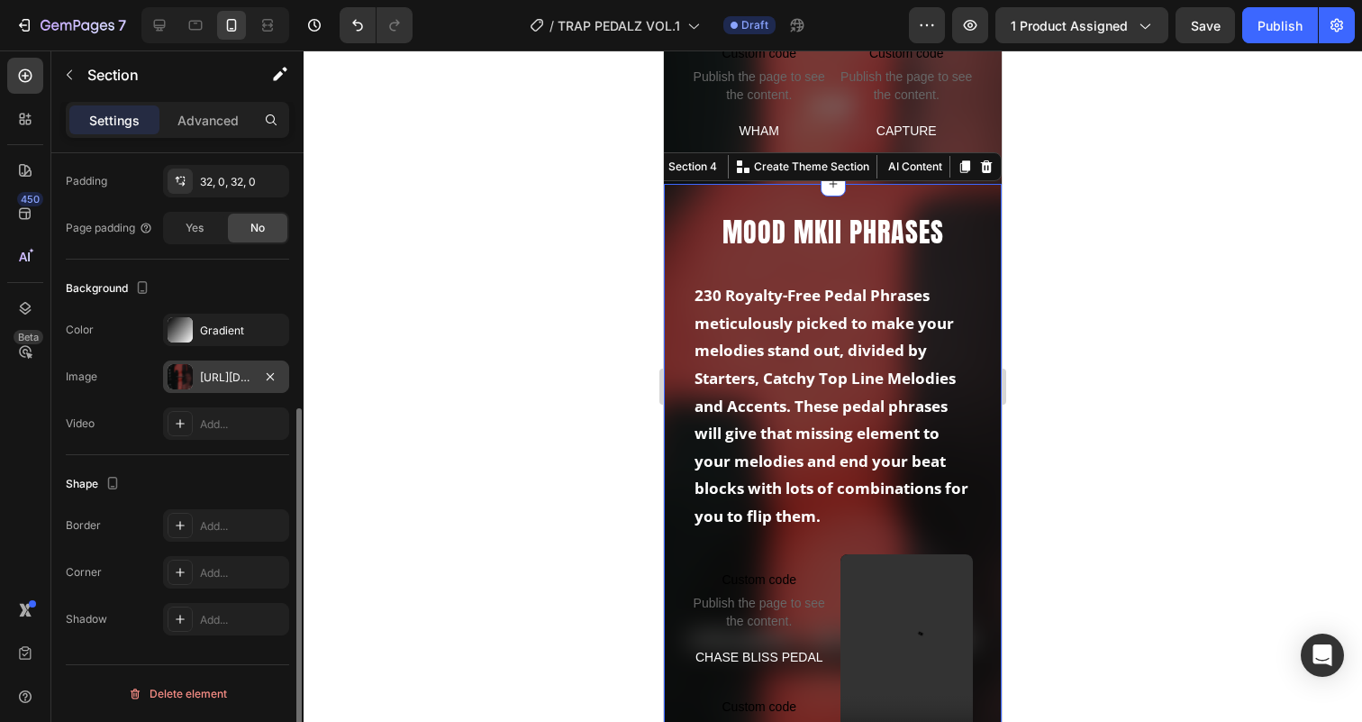
click at [224, 365] on div "[URL][DOMAIN_NAME]" at bounding box center [226, 376] width 126 height 32
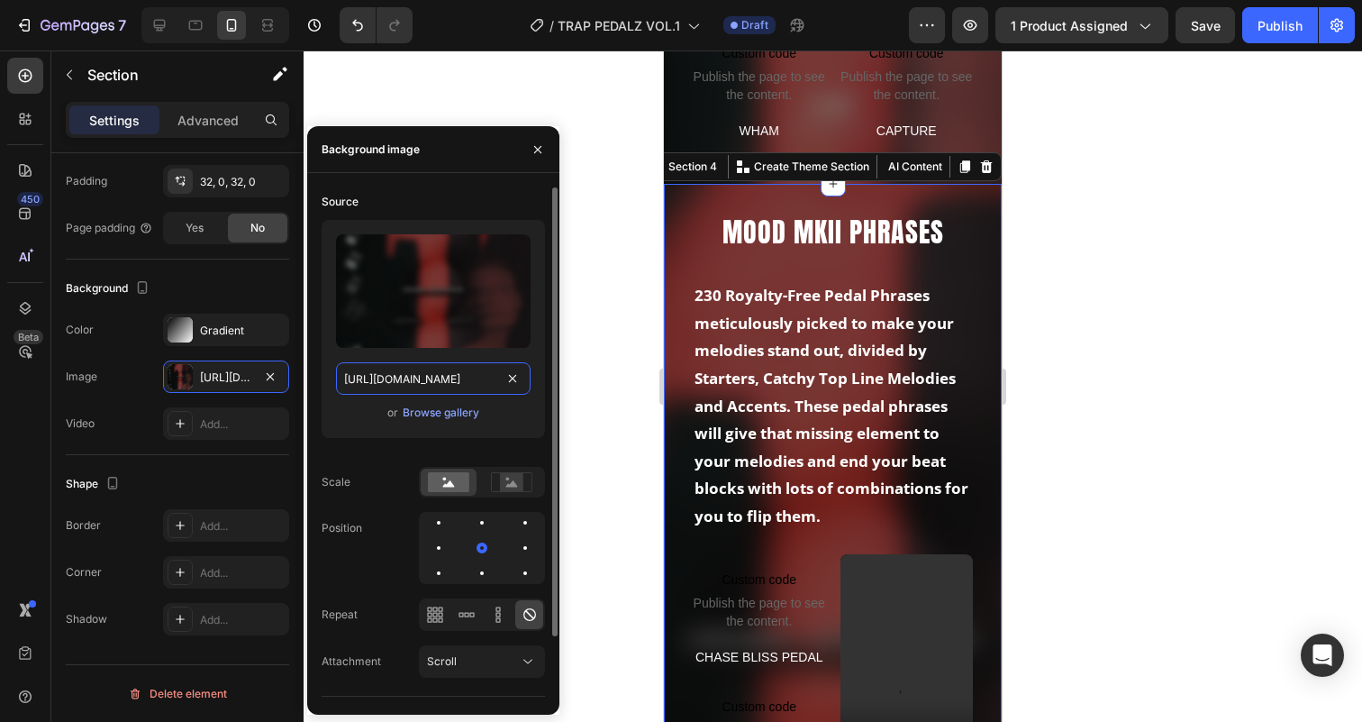
click at [420, 371] on input "[URL][DOMAIN_NAME]" at bounding box center [433, 378] width 195 height 32
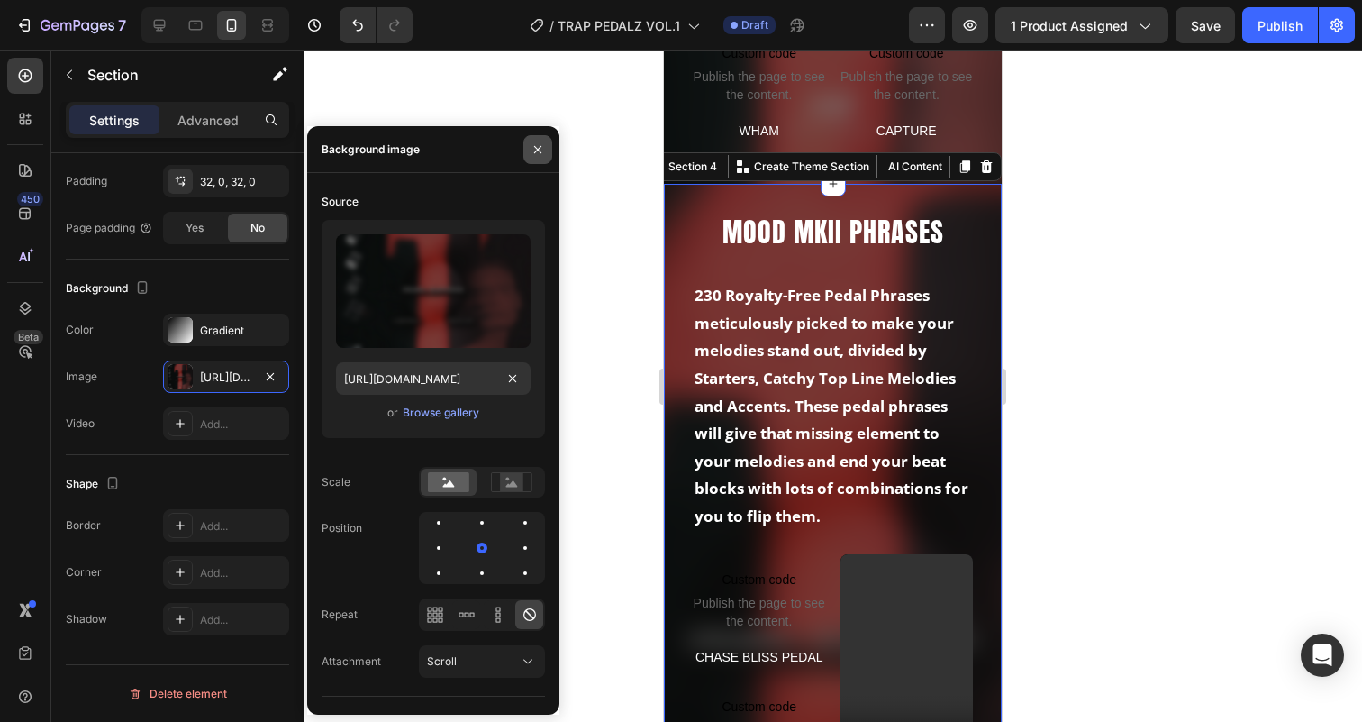
click at [539, 142] on icon "button" at bounding box center [538, 149] width 14 height 14
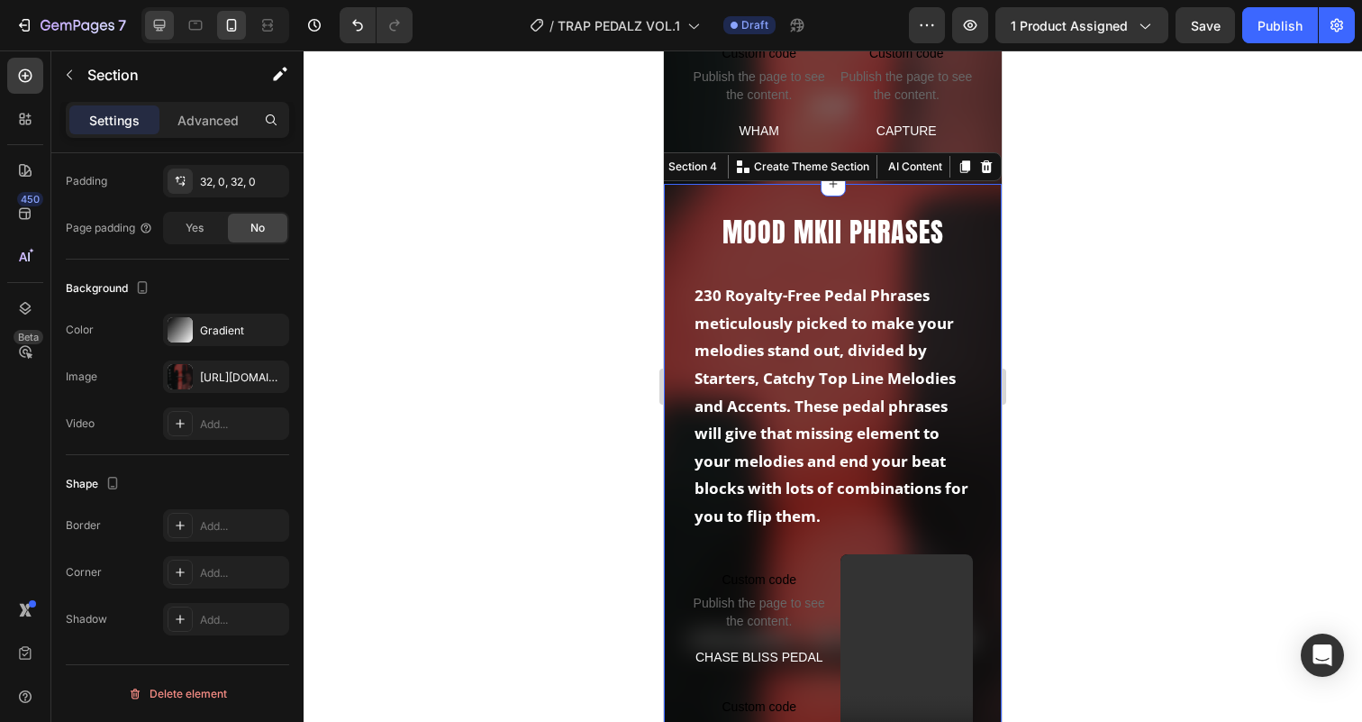
click at [166, 25] on icon at bounding box center [159, 25] width 18 height 18
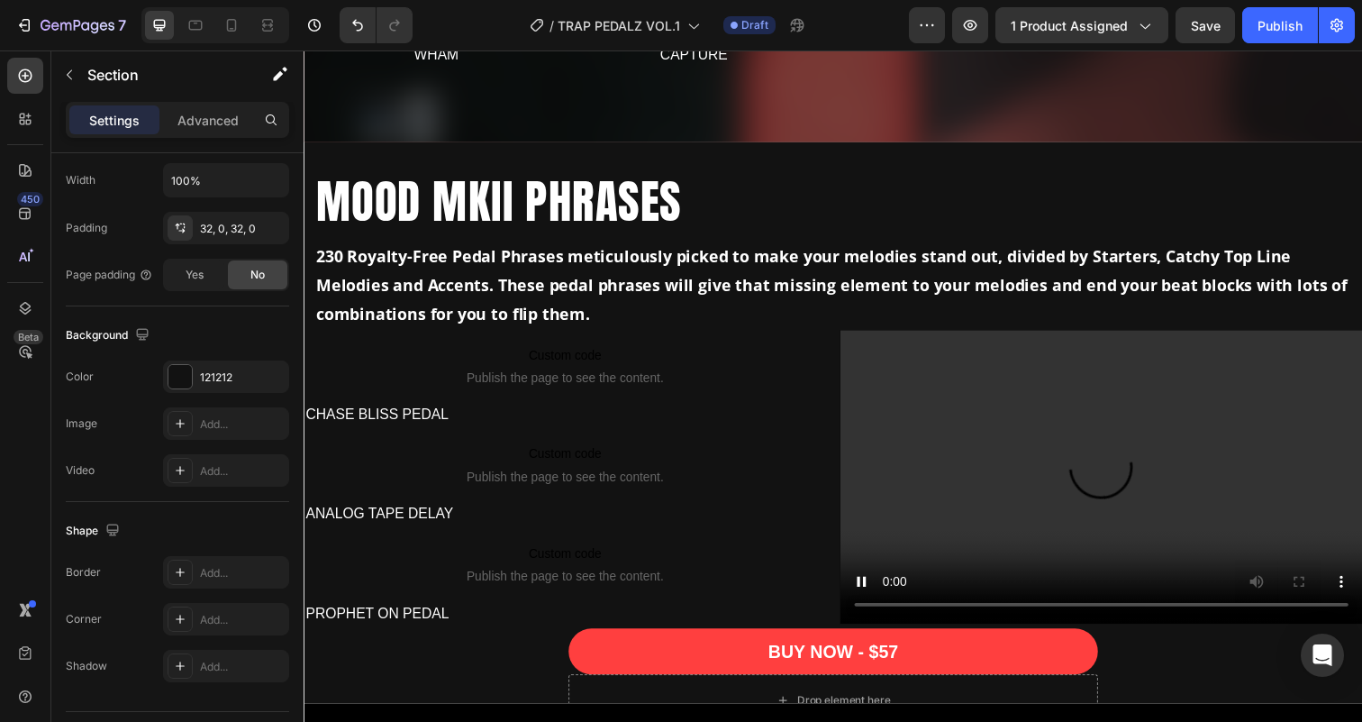
scroll to position [1657, 0]
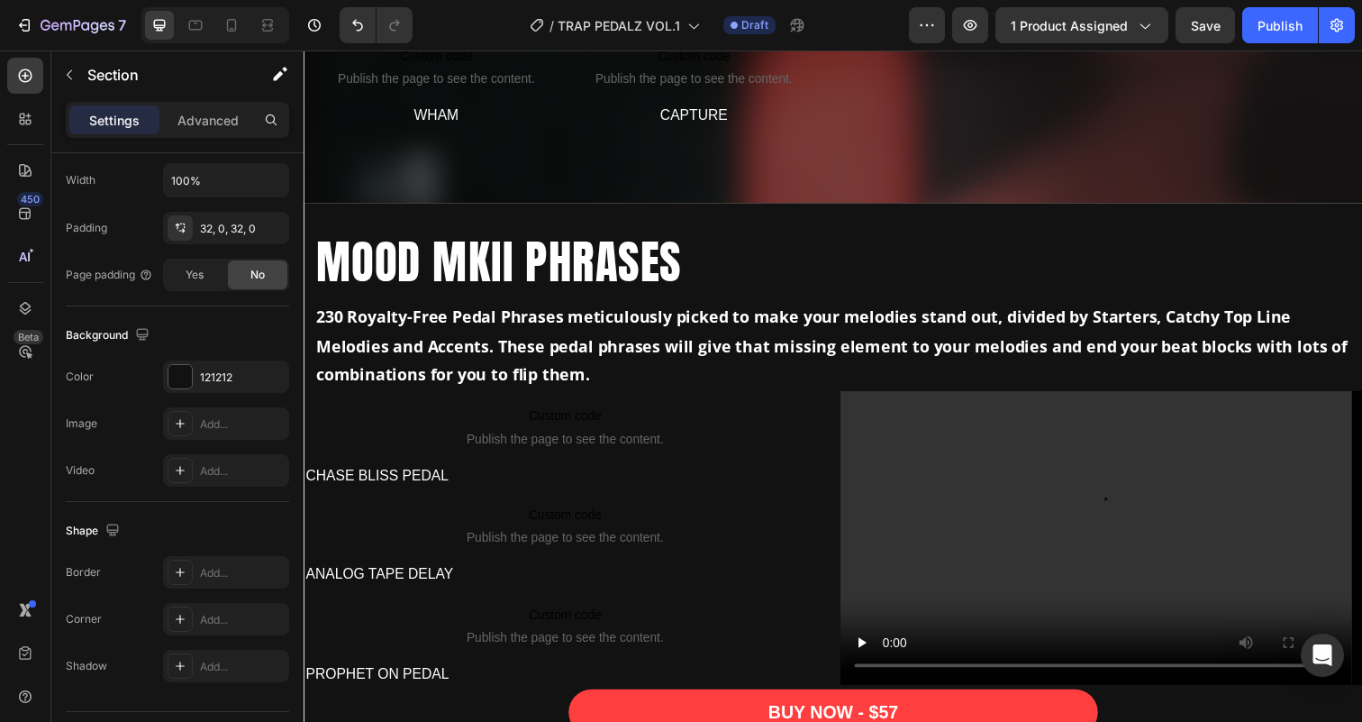
click at [744, 235] on h2 "MOOD MKII PHRASES" at bounding box center [843, 267] width 1059 height 65
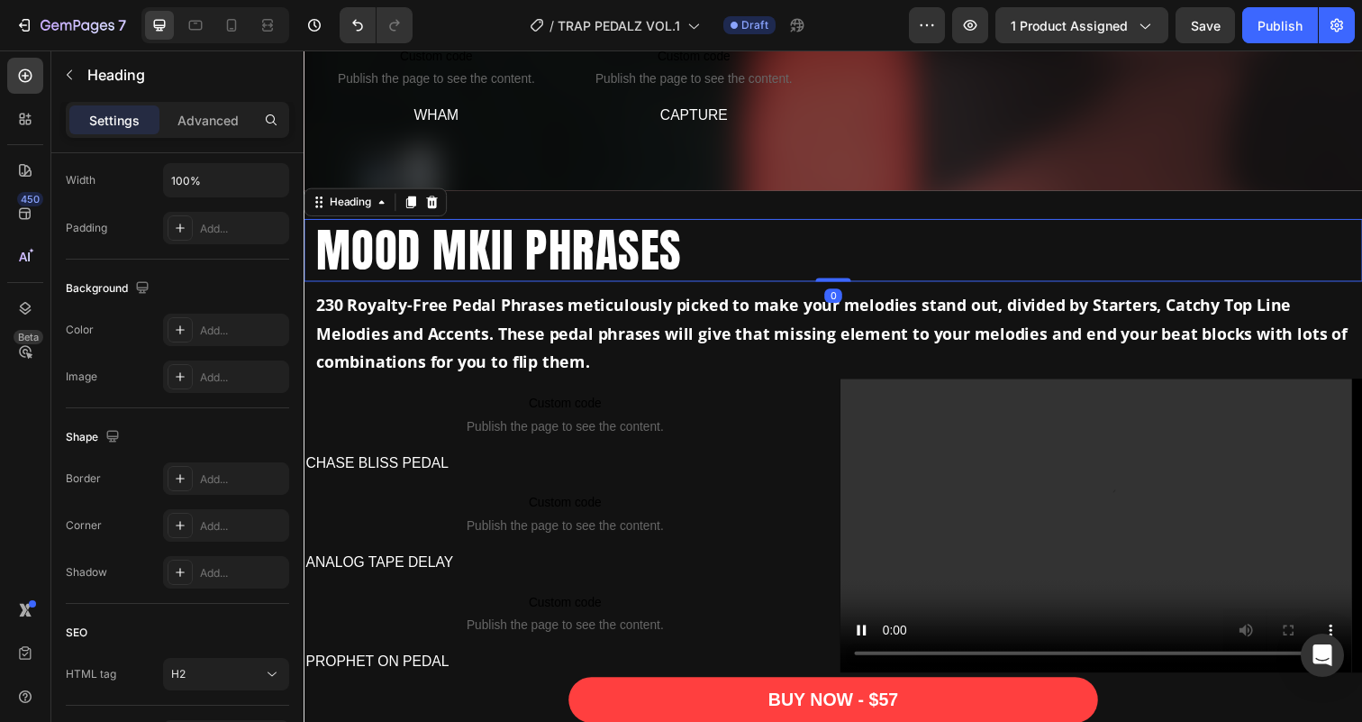
scroll to position [0, 0]
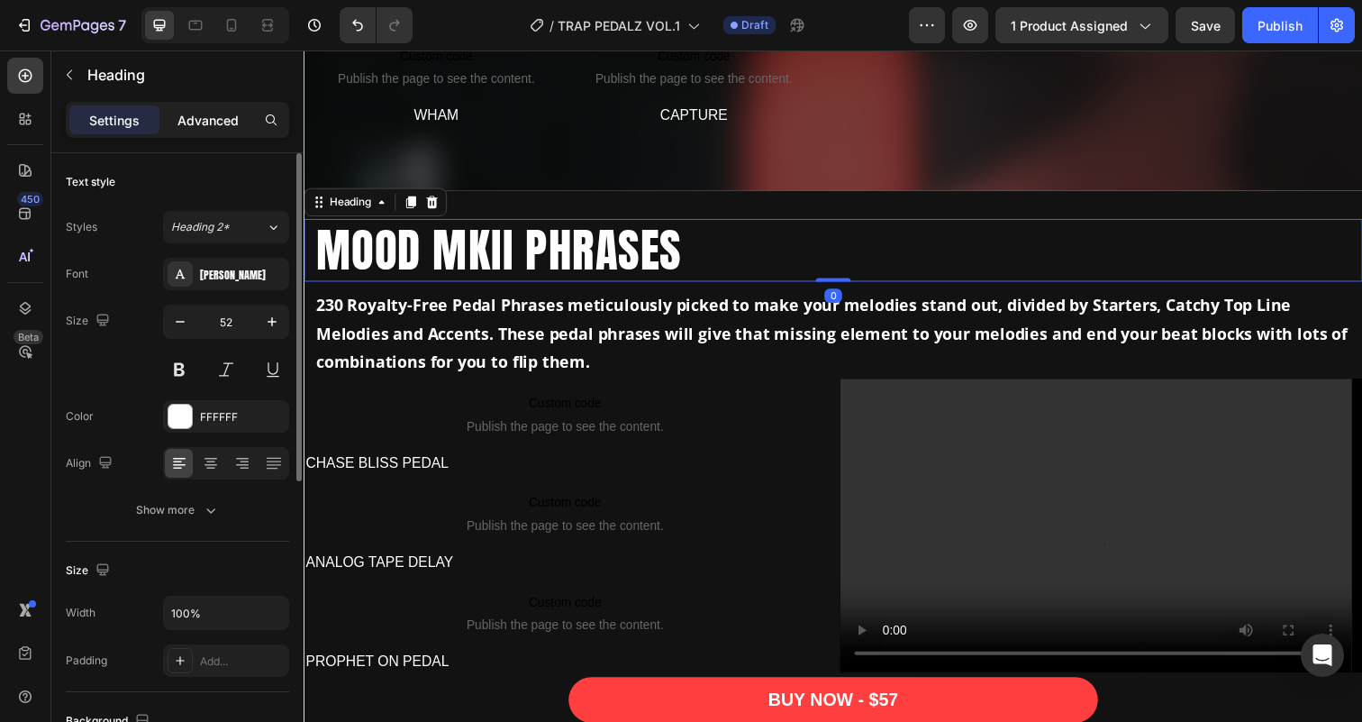
click at [221, 123] on p "Advanced" at bounding box center [207, 120] width 61 height 19
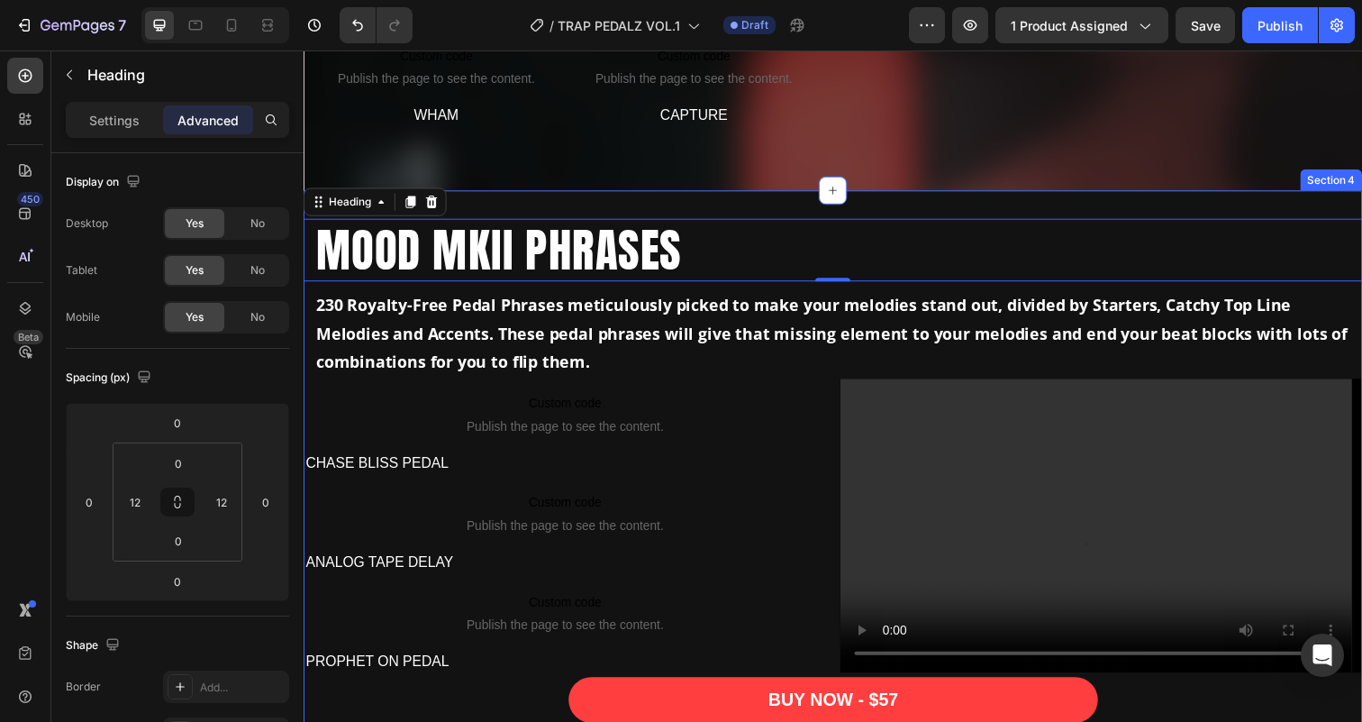
click at [692, 208] on div "MOOD MKII PHRASES Heading 0 230 Royalty-Free Pedal Phrases meticulously picked …" at bounding box center [844, 512] width 1081 height 637
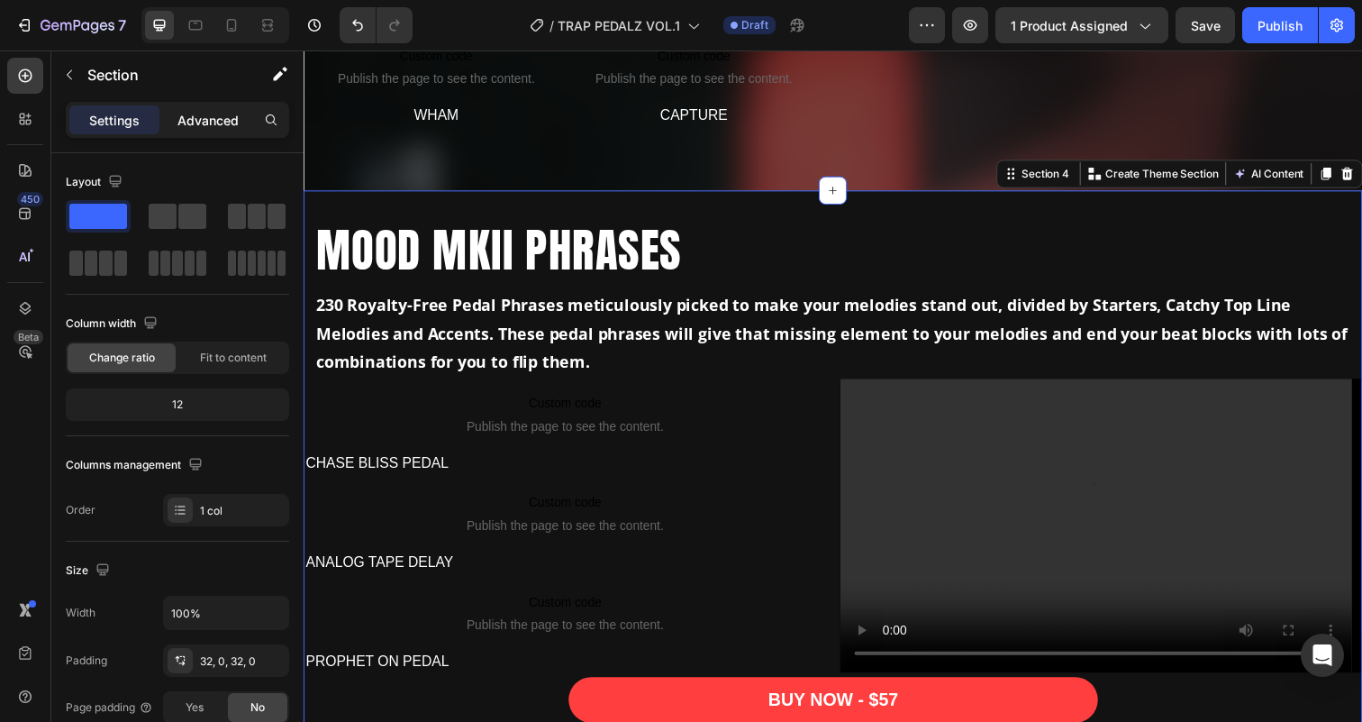
click at [203, 113] on p "Advanced" at bounding box center [207, 120] width 61 height 19
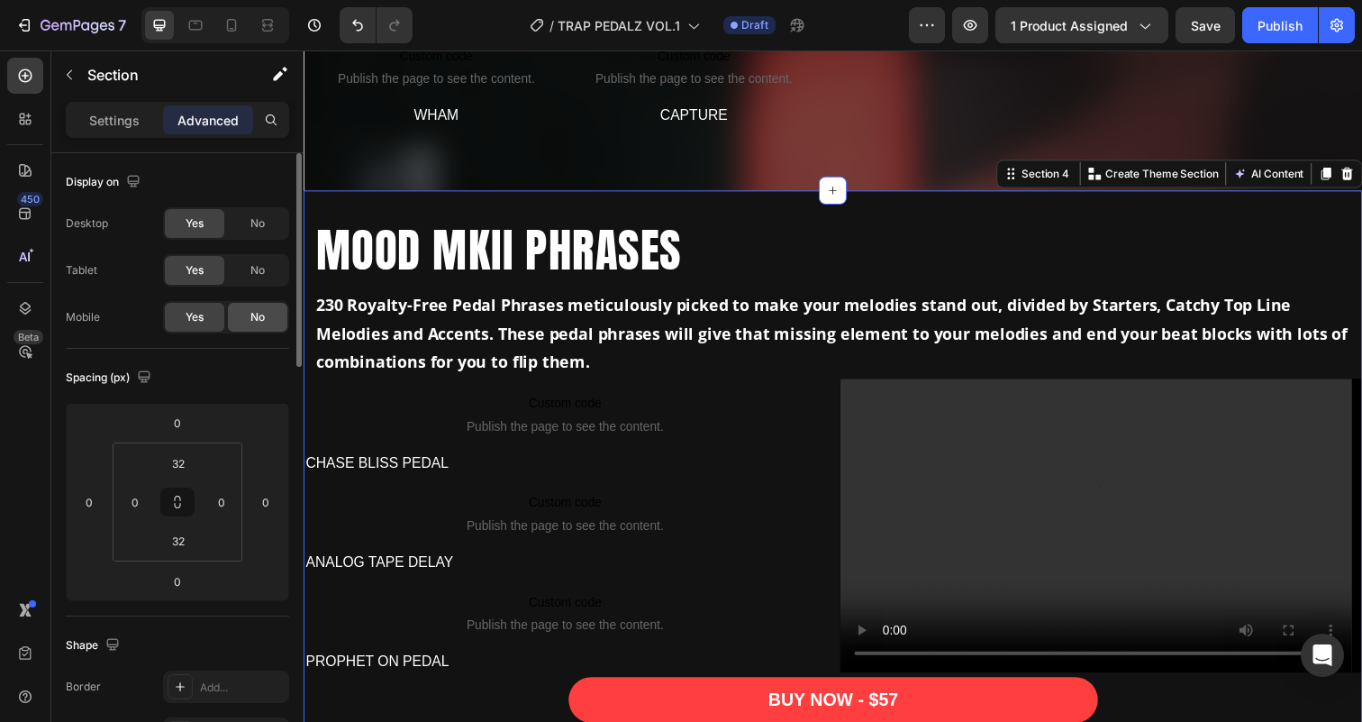
click at [248, 318] on div "No" at bounding box center [257, 317] width 59 height 29
click at [232, 22] on icon at bounding box center [231, 25] width 18 height 18
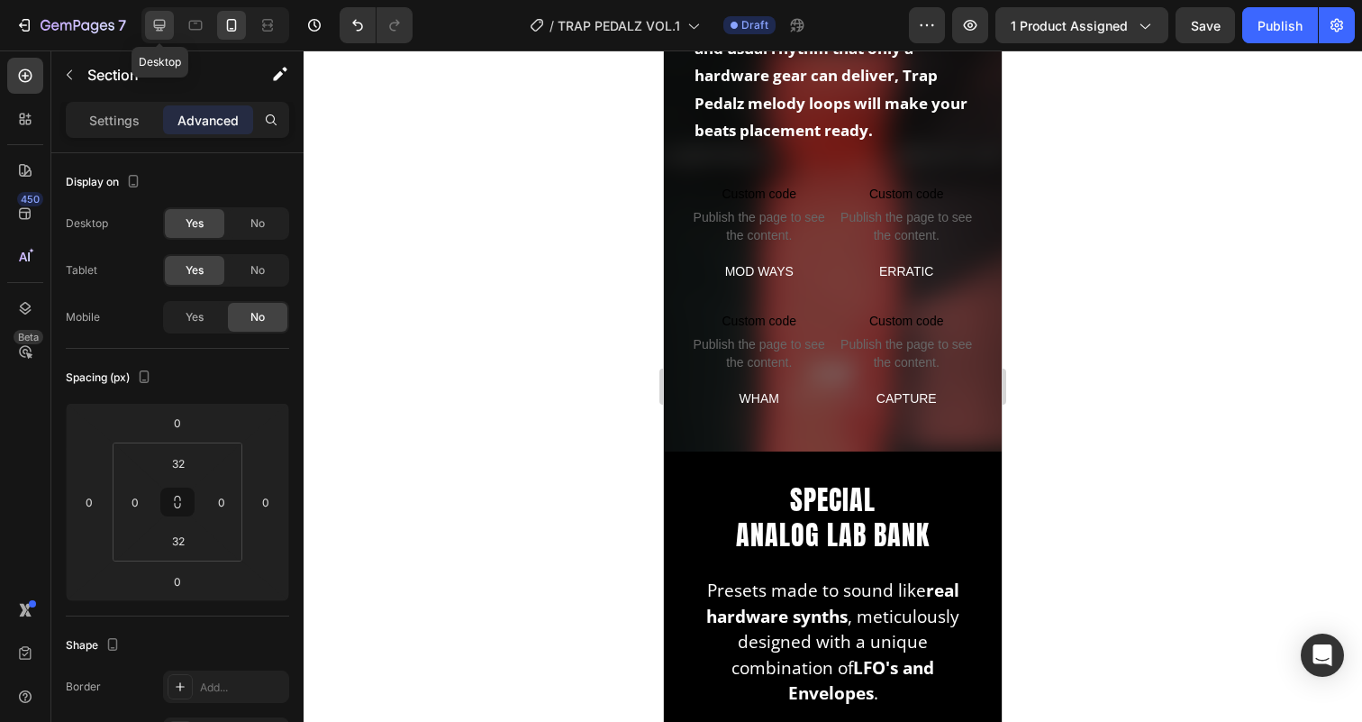
click at [161, 30] on icon at bounding box center [160, 26] width 12 height 12
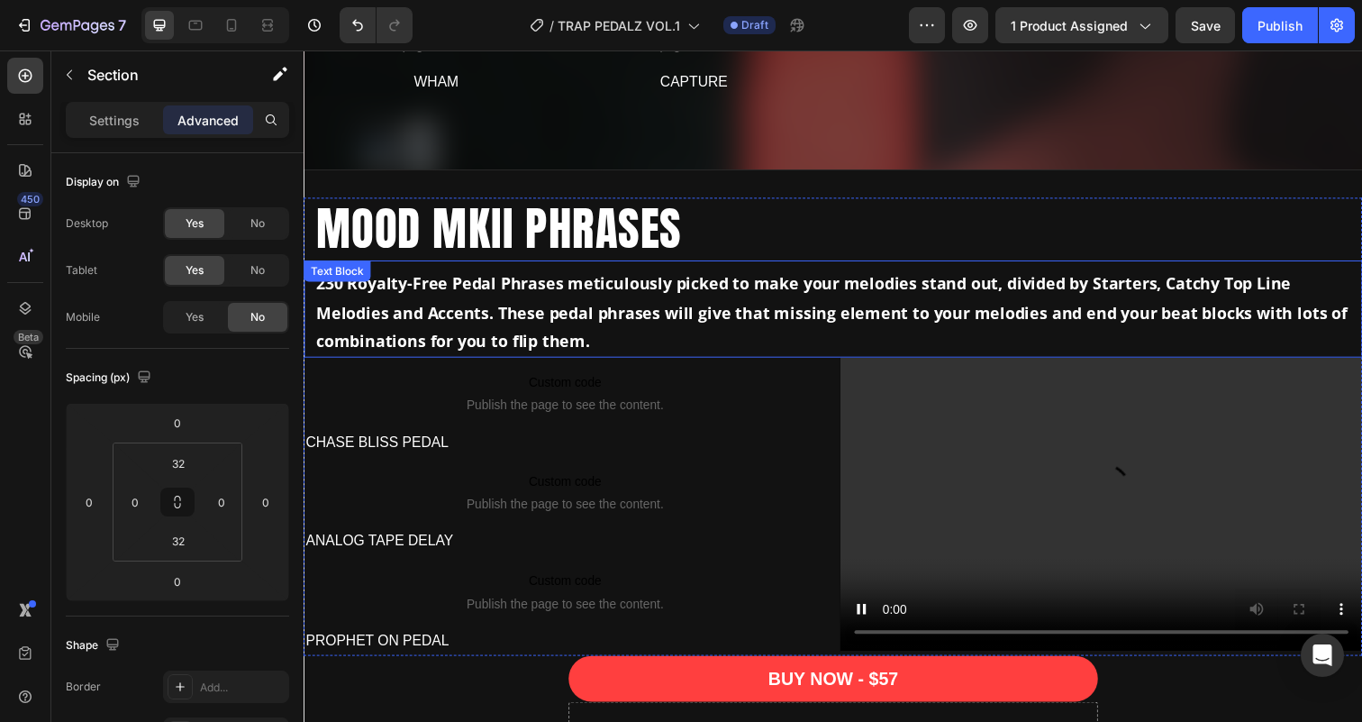
scroll to position [1688, 0]
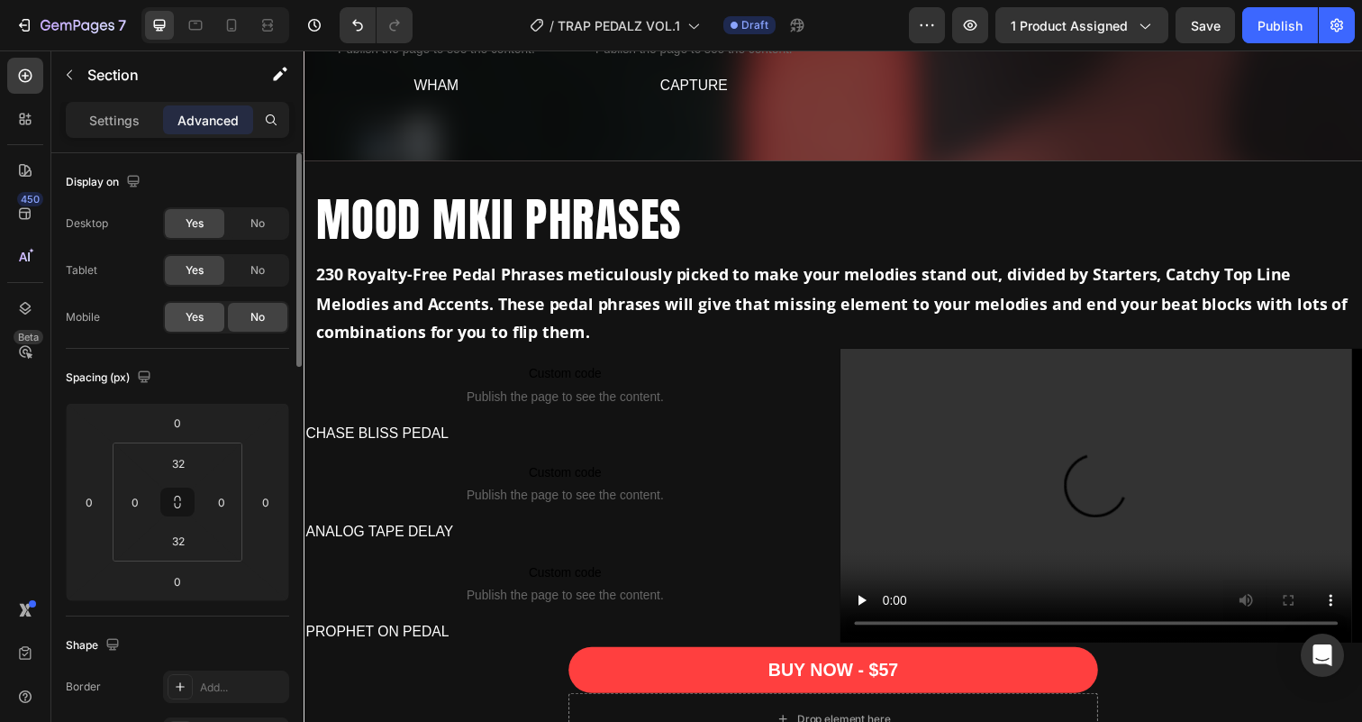
click at [195, 311] on span "Yes" at bounding box center [195, 317] width 18 height 16
click at [234, 33] on icon at bounding box center [231, 25] width 18 height 18
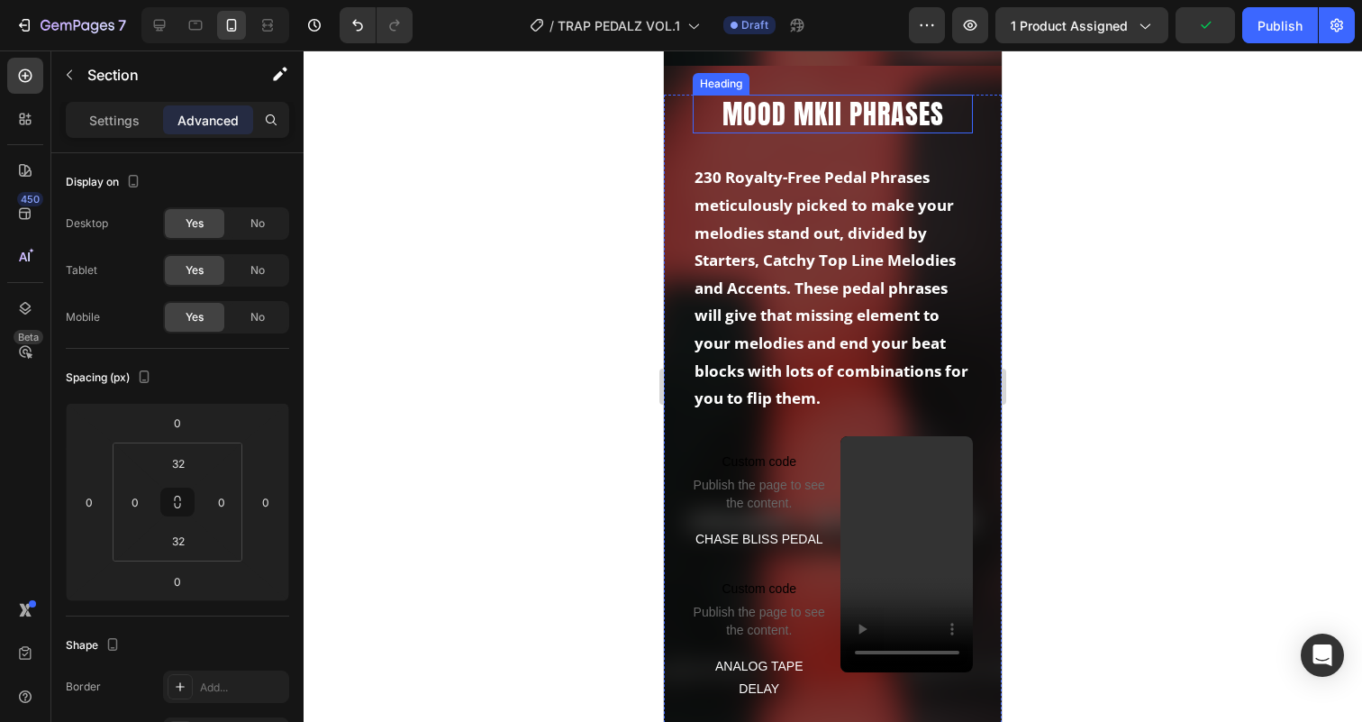
scroll to position [1944, 0]
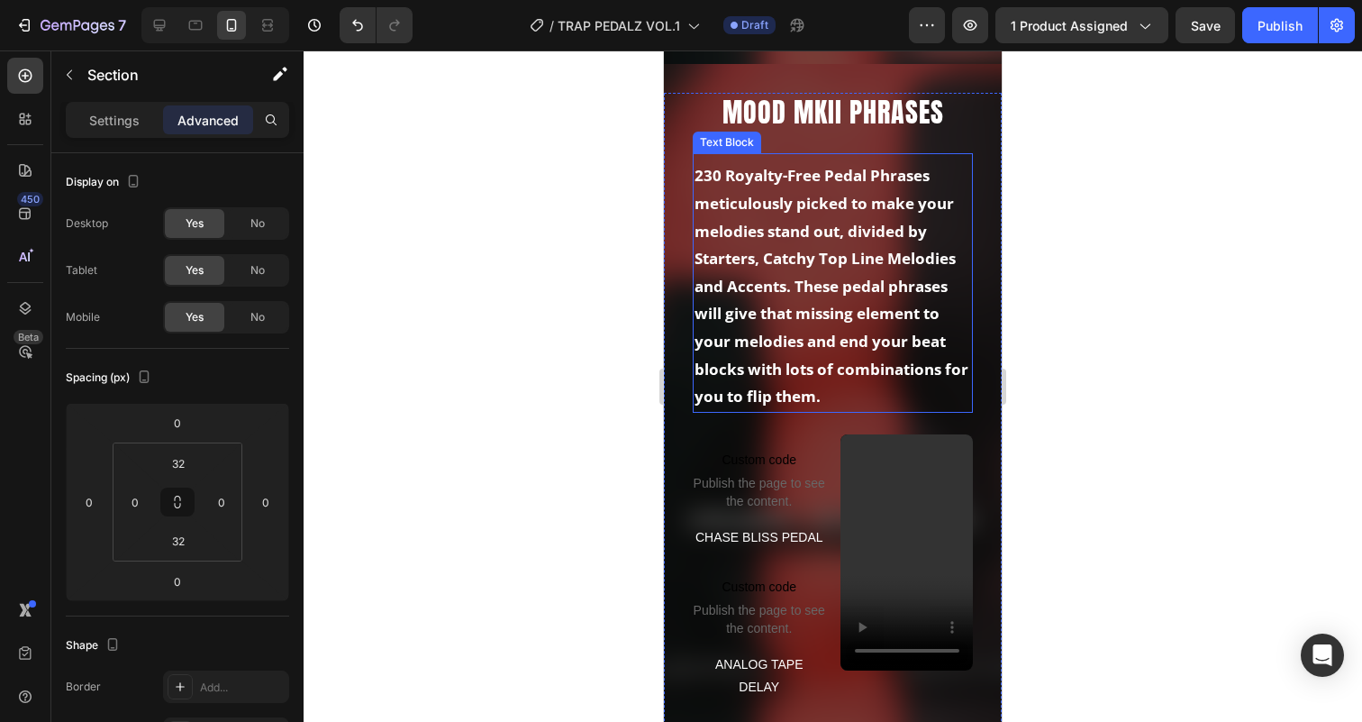
click at [779, 241] on strong "meticulously picked to make your melodies stand out, divided by Starters, Catch…" at bounding box center [831, 299] width 274 height 213
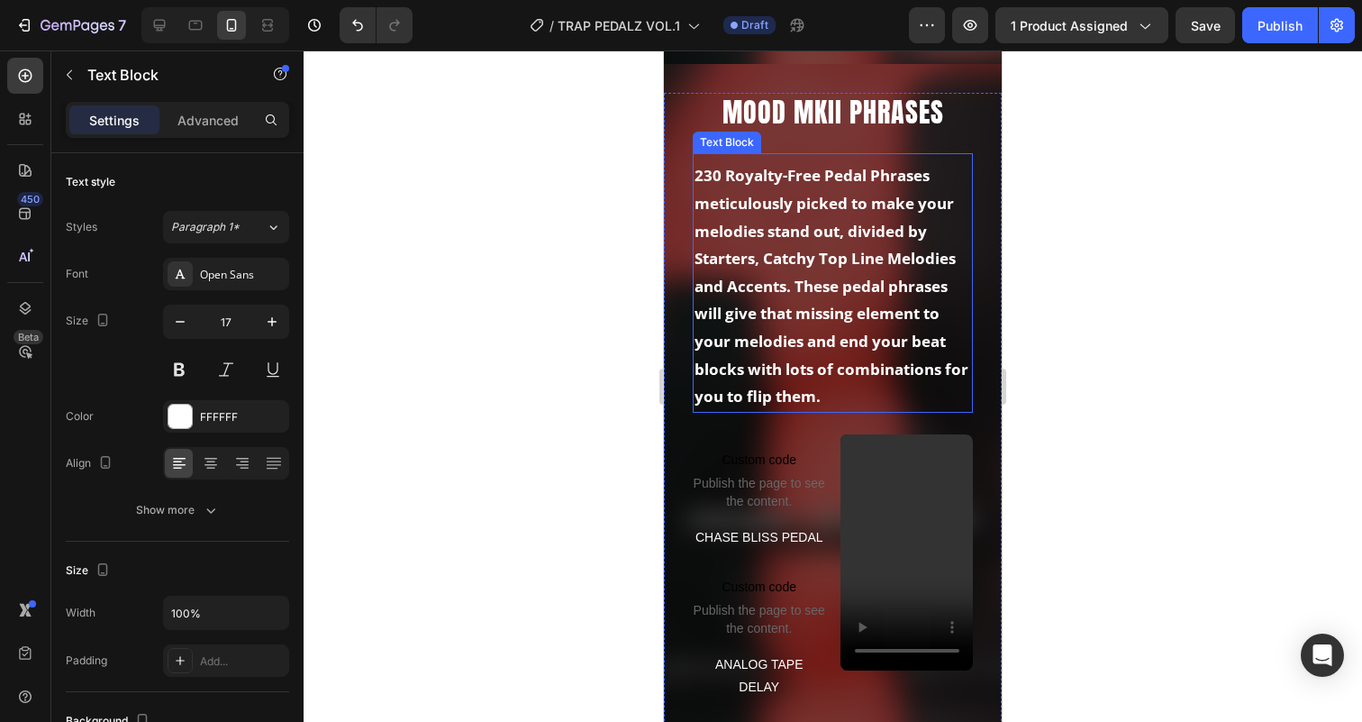
click at [779, 241] on strong "meticulously picked to make your melodies stand out, divided by Starters, Catch…" at bounding box center [831, 299] width 274 height 213
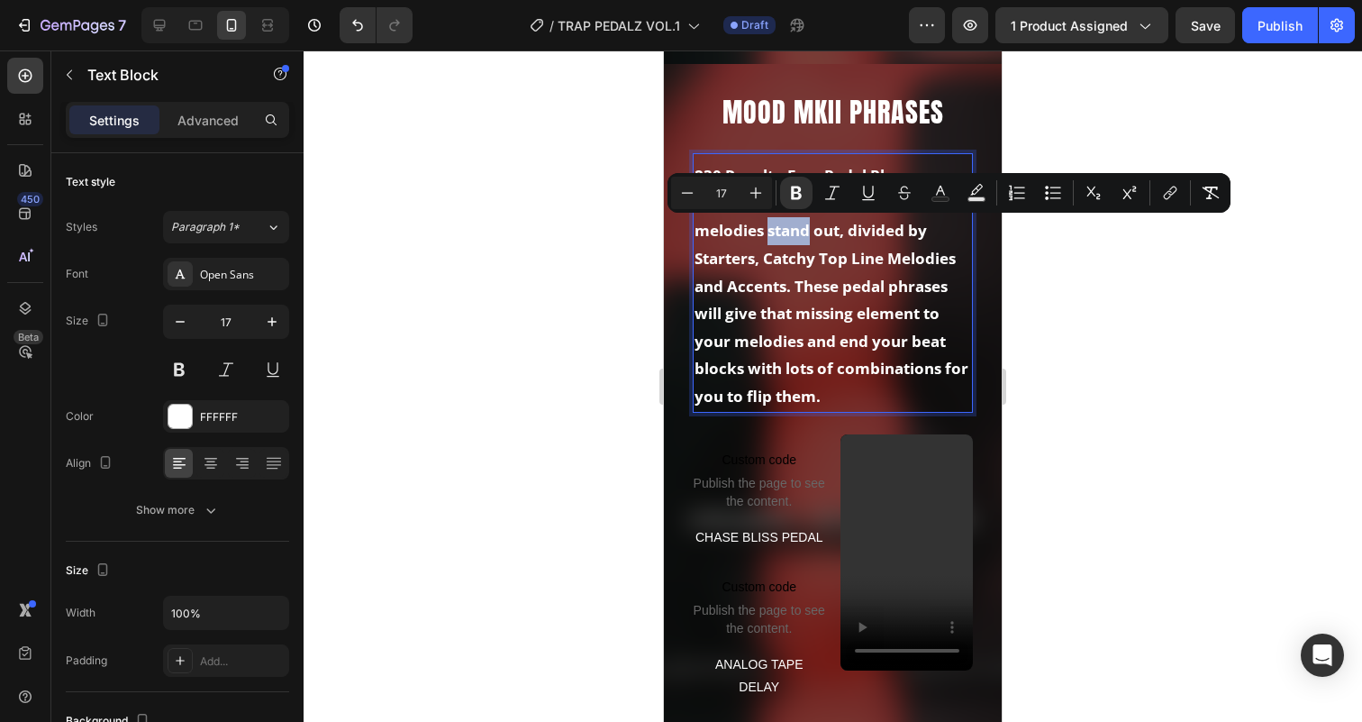
click at [737, 230] on strong "meticulously picked to make your melodies stand out, divided by Starters, Catch…" at bounding box center [831, 299] width 274 height 213
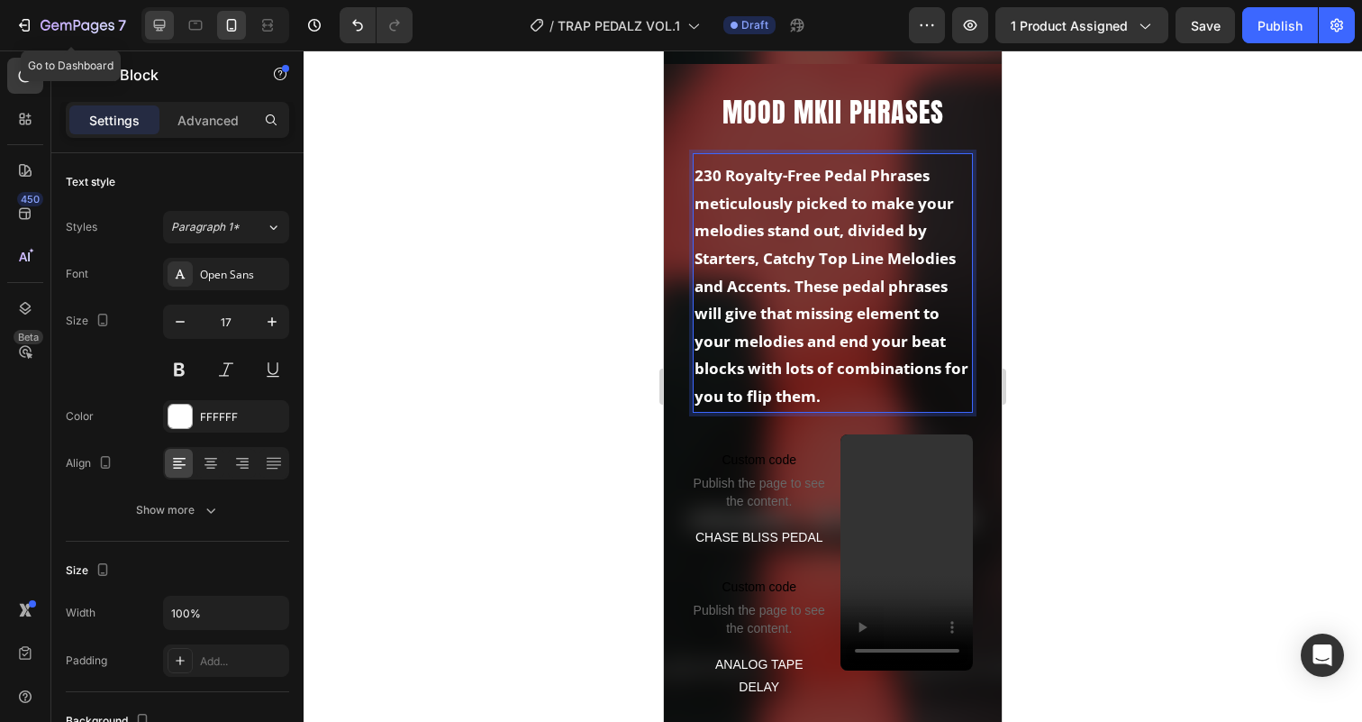
click at [158, 27] on icon at bounding box center [160, 26] width 12 height 12
type input "18"
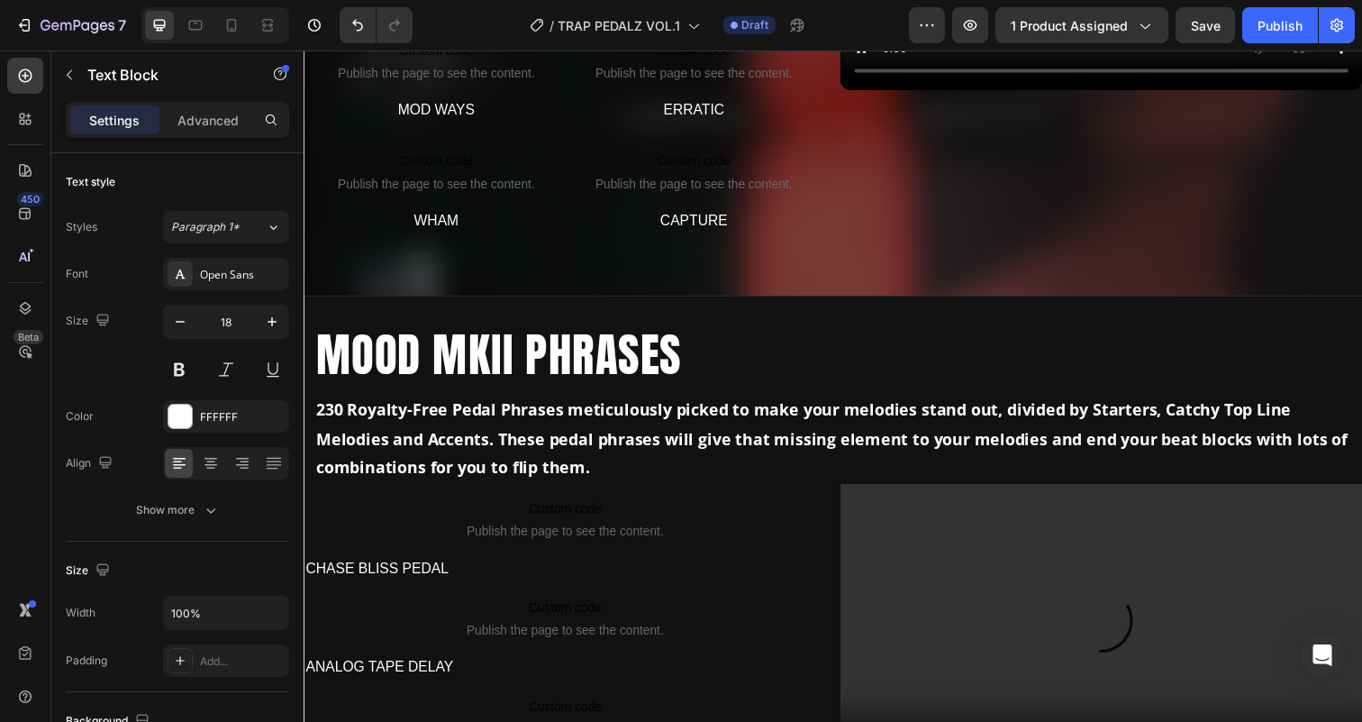
scroll to position [1570, 0]
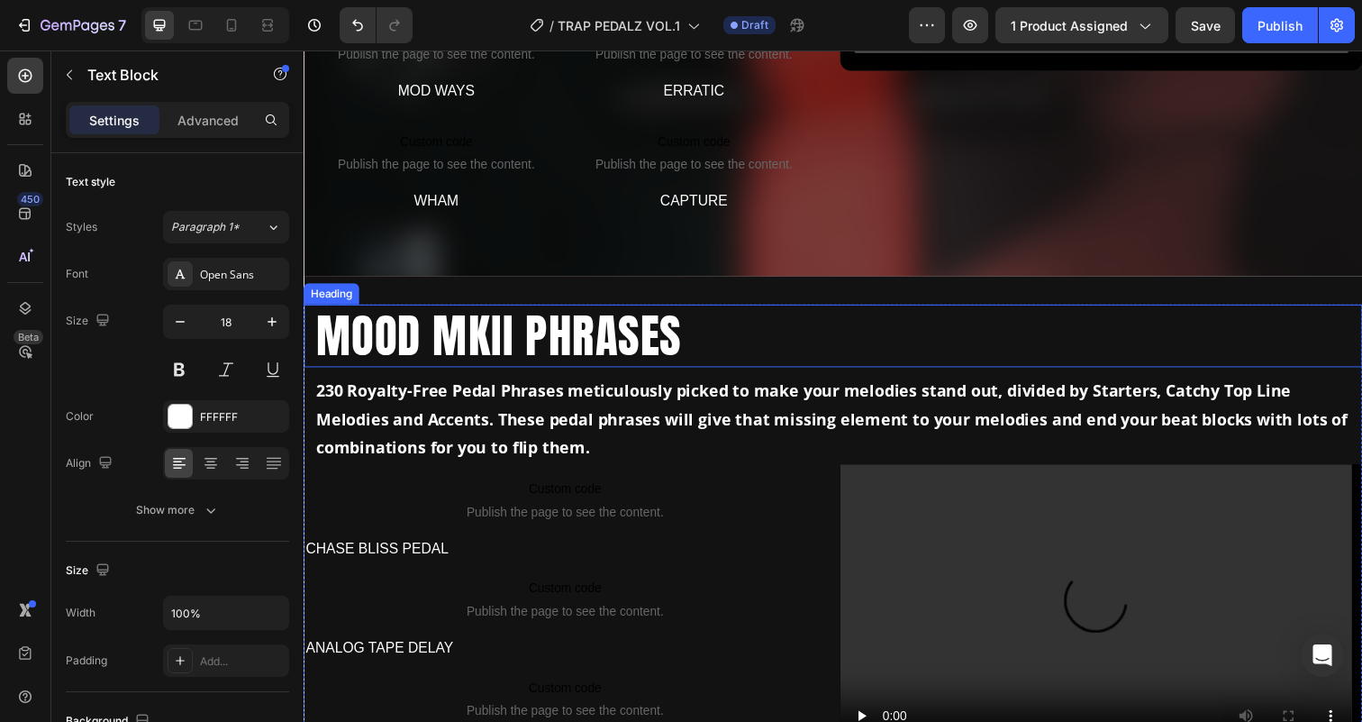
click at [767, 345] on h2 "MOOD MKII PHRASES" at bounding box center [843, 342] width 1059 height 65
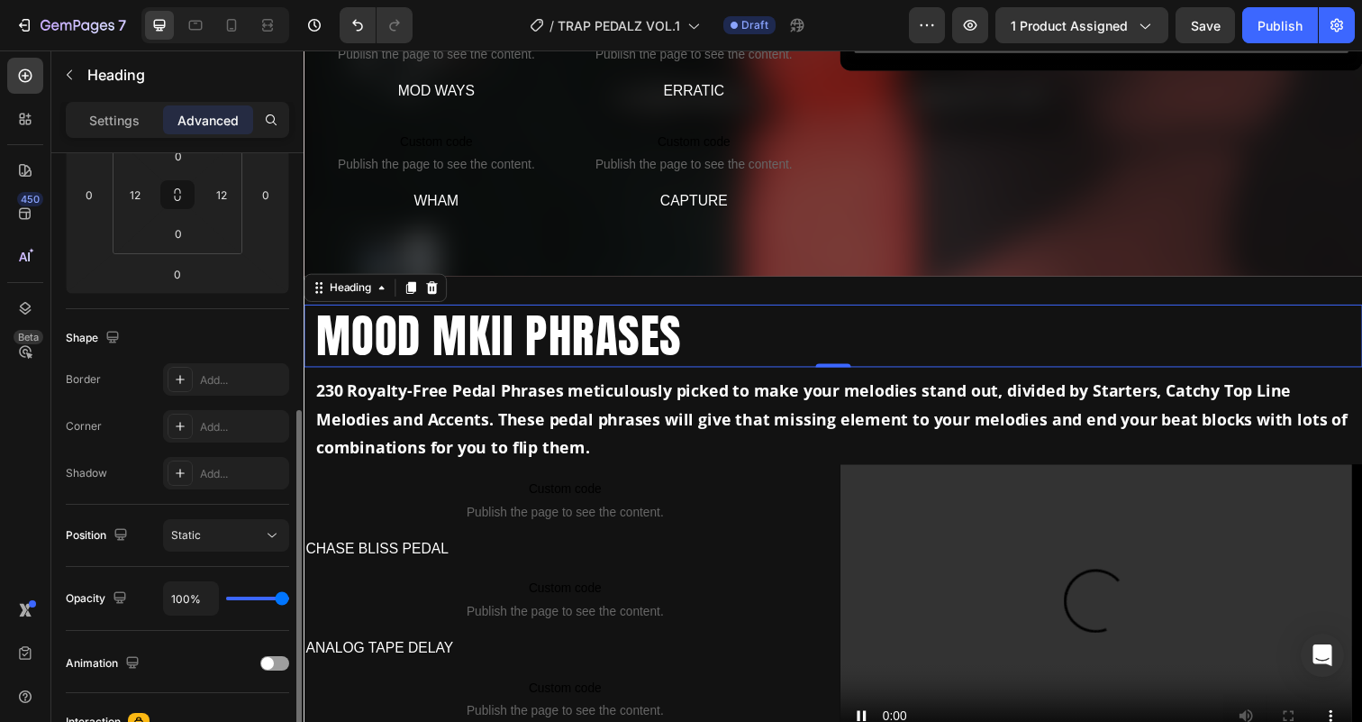
scroll to position [0, 0]
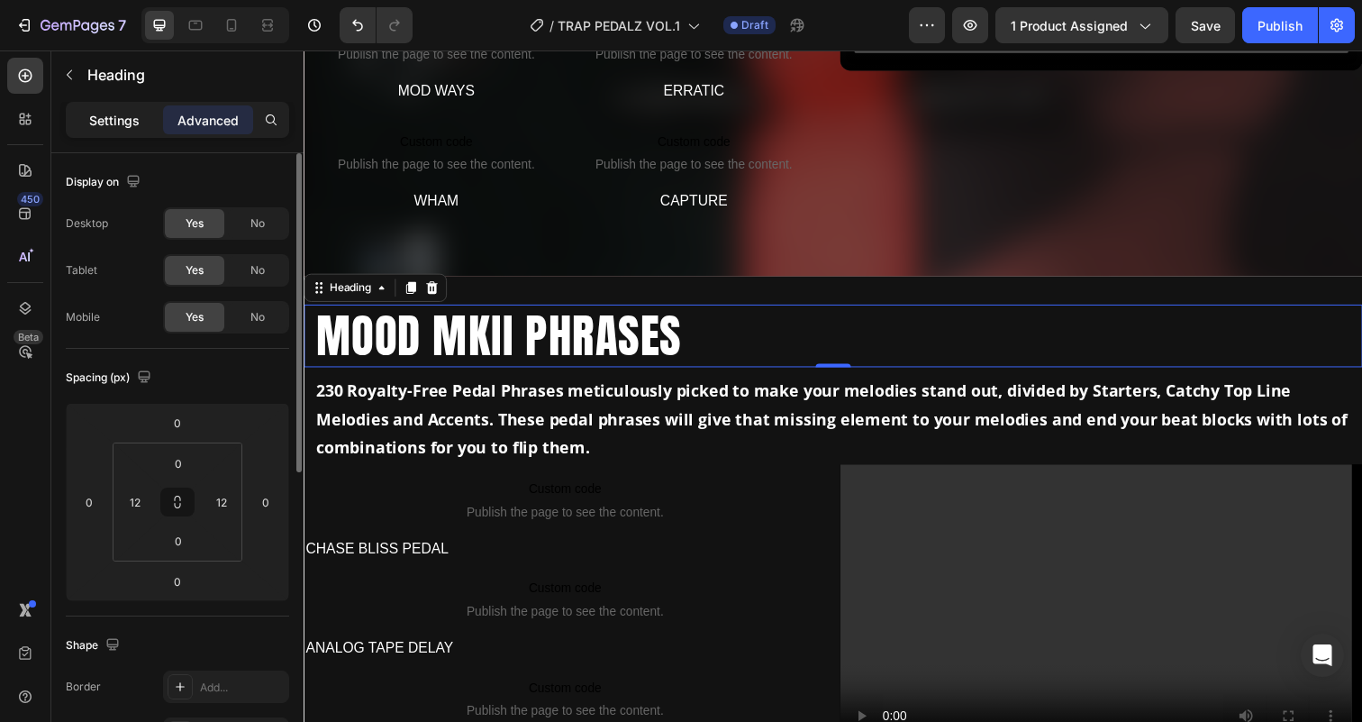
click at [129, 124] on p "Settings" at bounding box center [114, 120] width 50 height 19
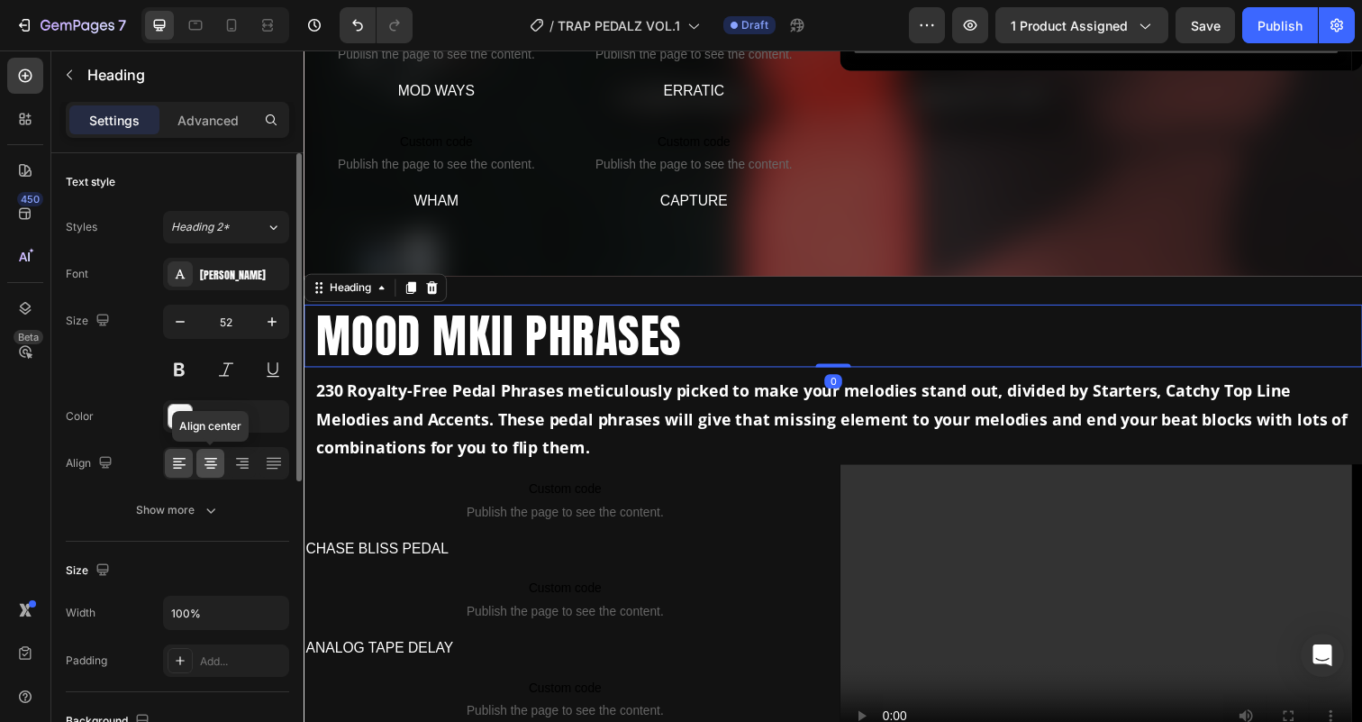
click at [204, 459] on icon at bounding box center [211, 463] width 18 height 18
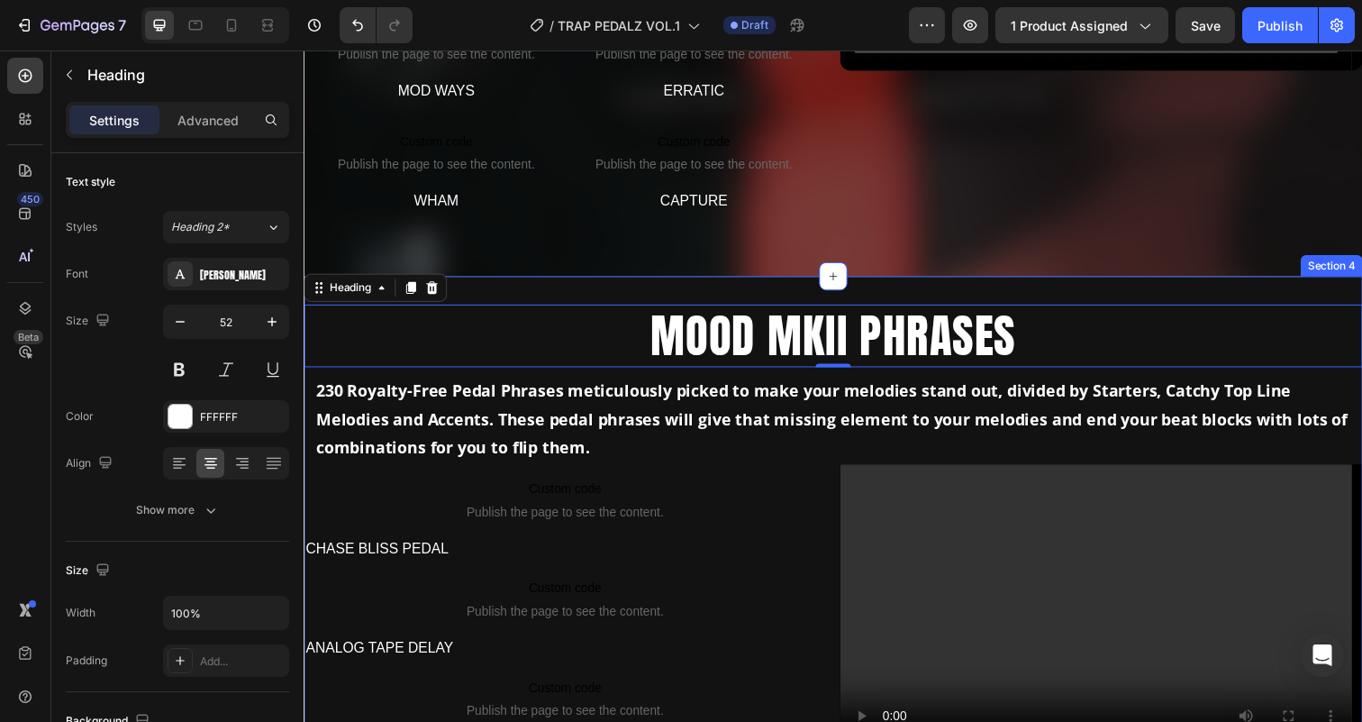
click at [594, 295] on div "MOOD MKII PHRASES Heading 0 230 Royalty-Free Pedal Phrases meticulously picked …" at bounding box center [844, 599] width 1081 height 637
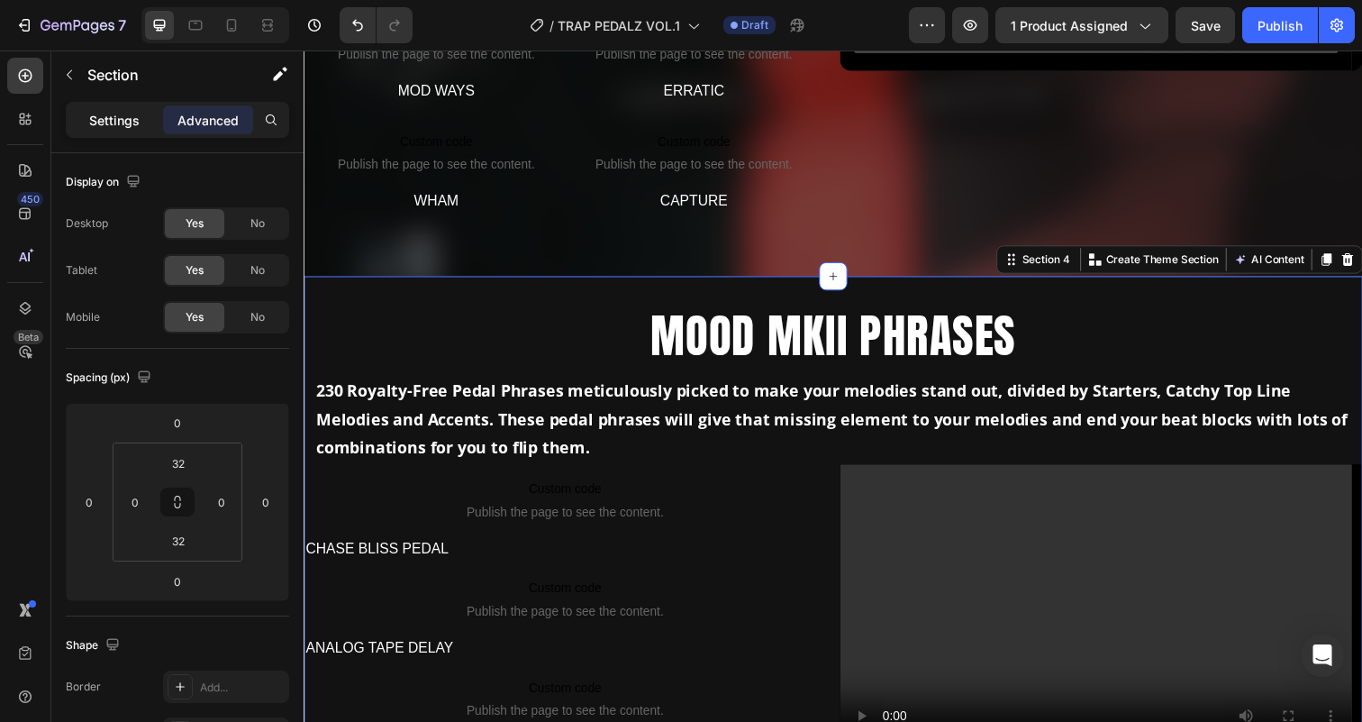
click at [112, 123] on p "Settings" at bounding box center [114, 120] width 50 height 19
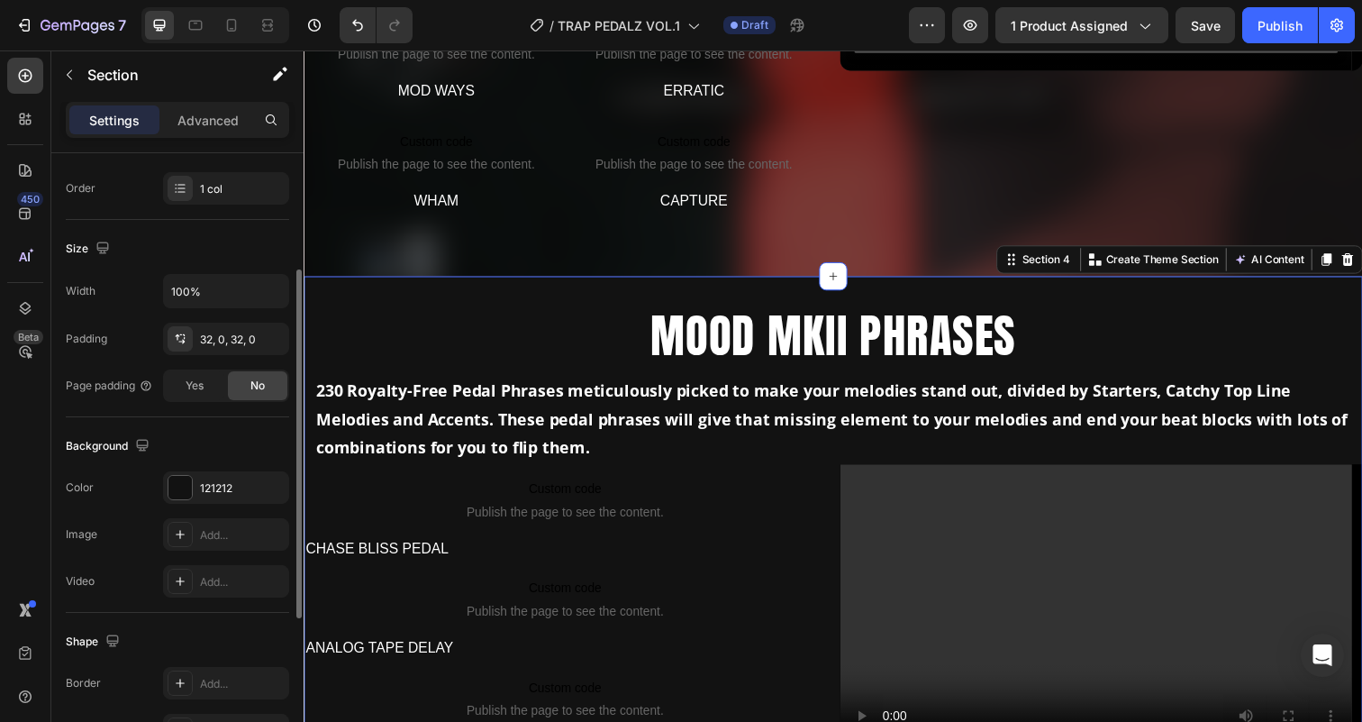
scroll to position [454, 0]
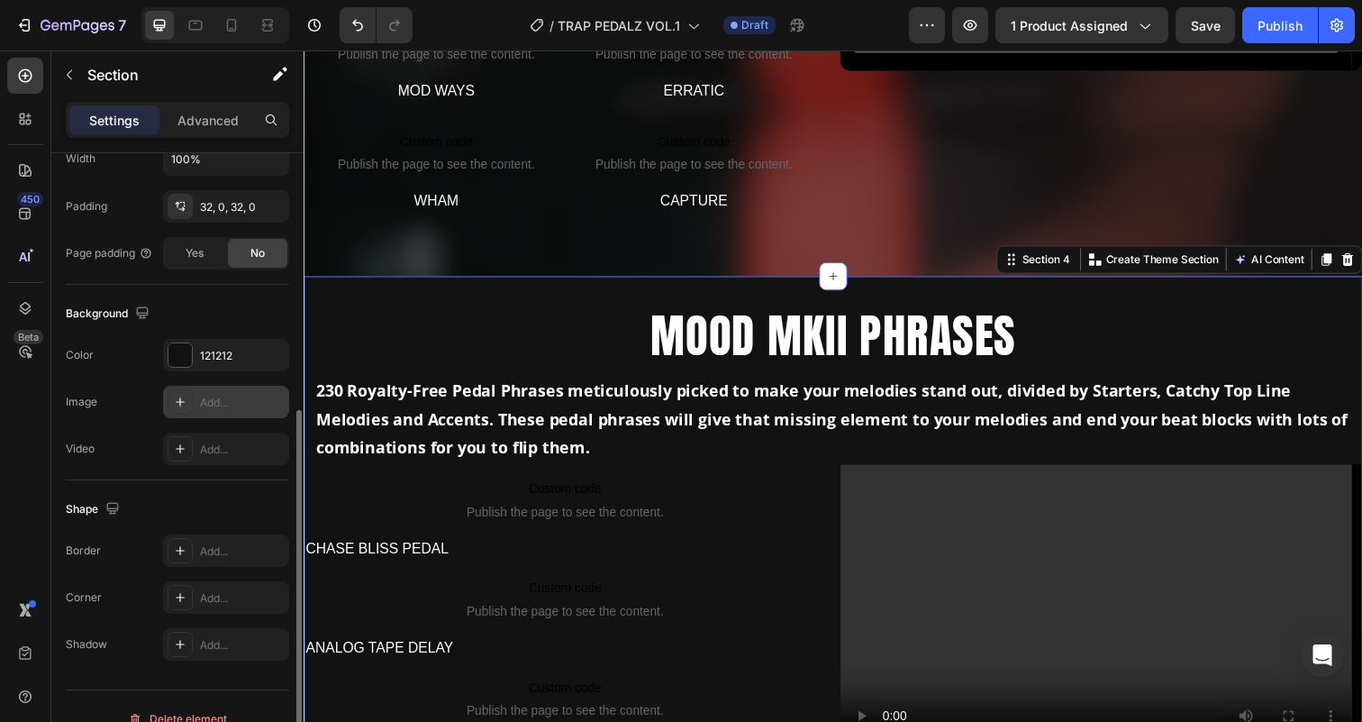
click at [216, 397] on div "Add..." at bounding box center [242, 403] width 85 height 16
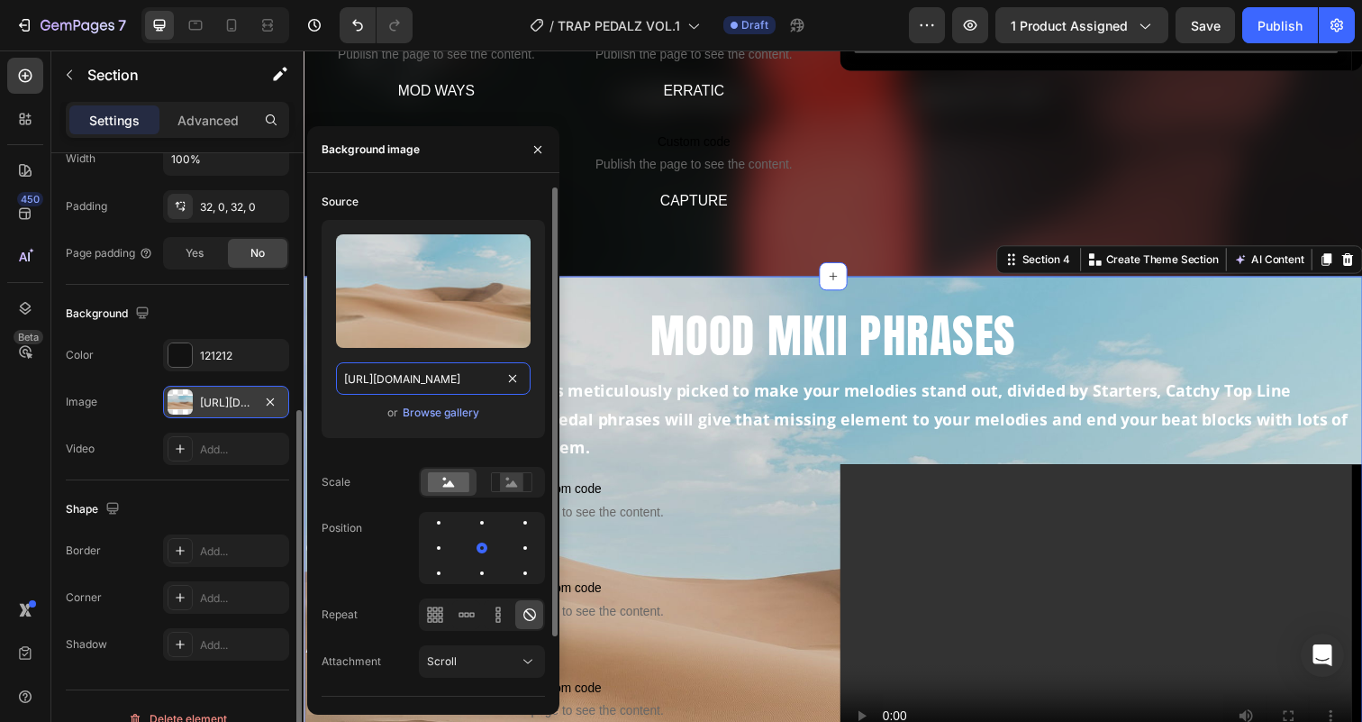
click at [392, 370] on input "[URL][DOMAIN_NAME]" at bounding box center [433, 378] width 195 height 32
paste input "0889/9425/0936/files/gempages_571079344877732679-4c31981a-d353-4054-aafd-d3ae38…"
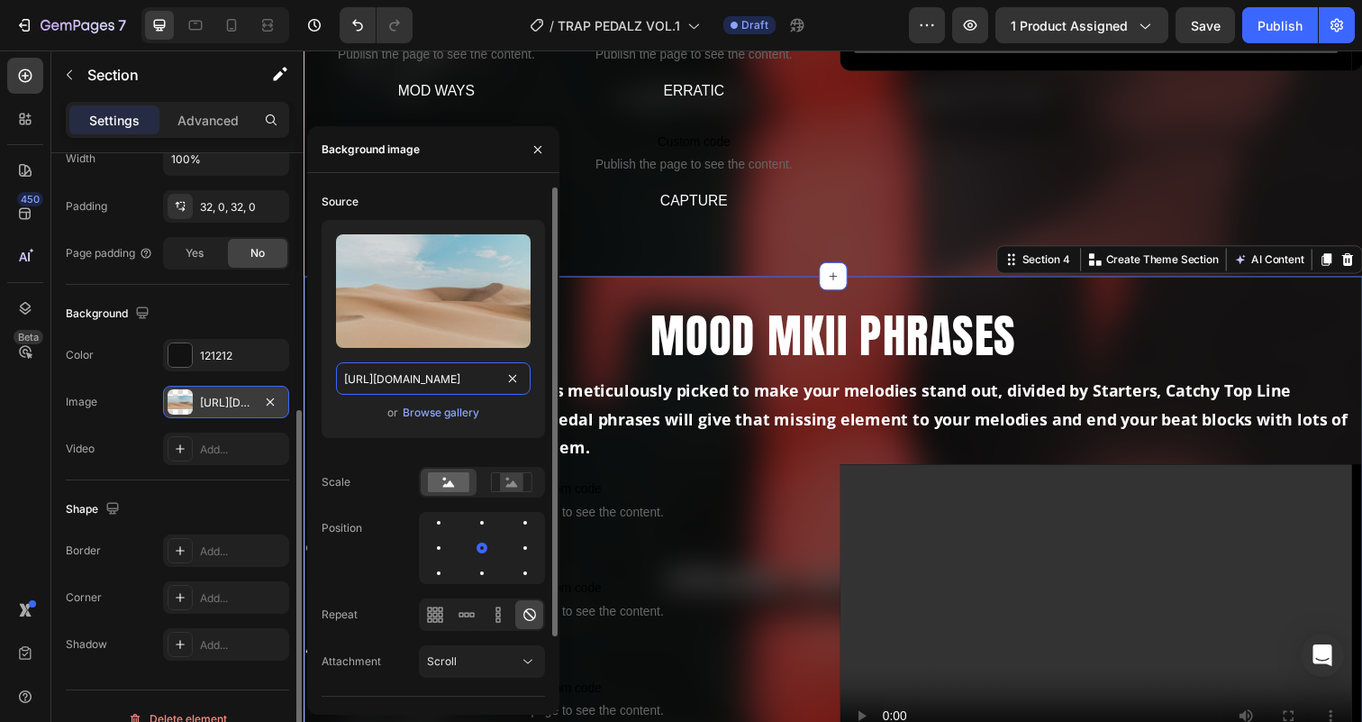
scroll to position [0, 639]
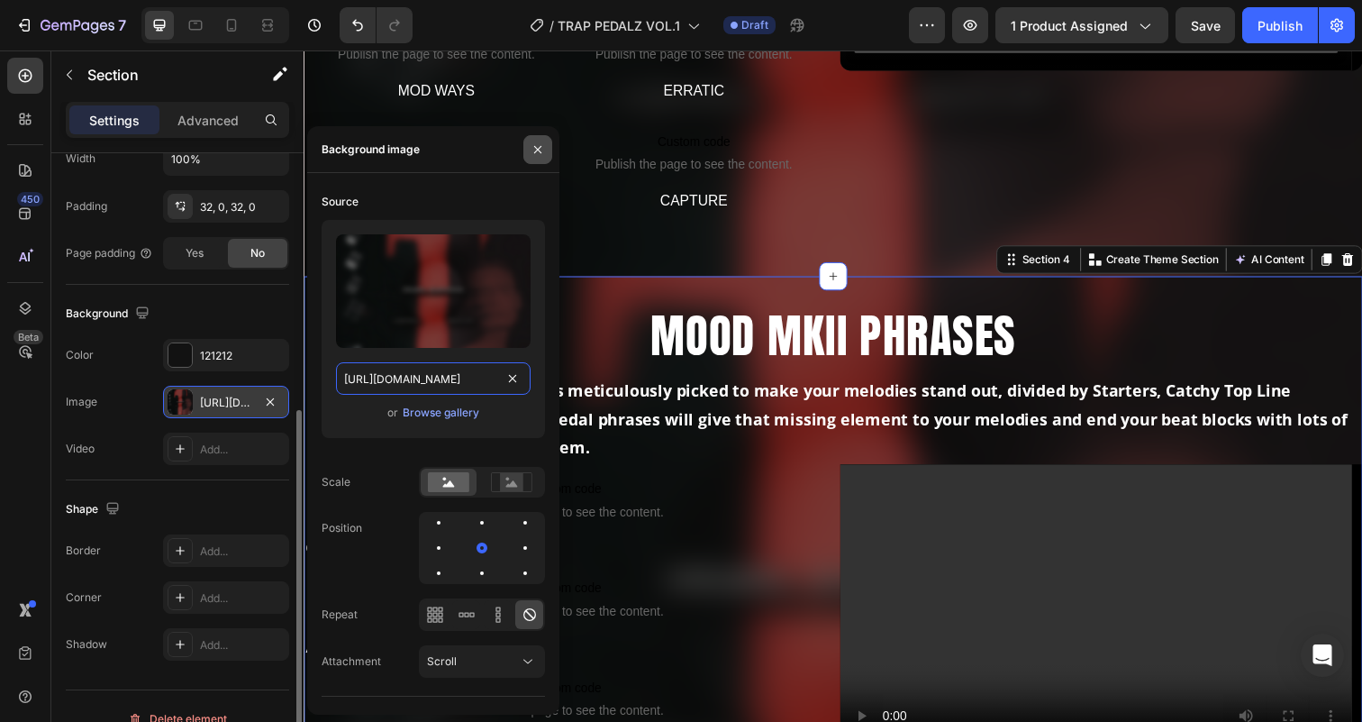
type input "[URL][DOMAIN_NAME]"
click at [538, 146] on icon "button" at bounding box center [538, 149] width 14 height 14
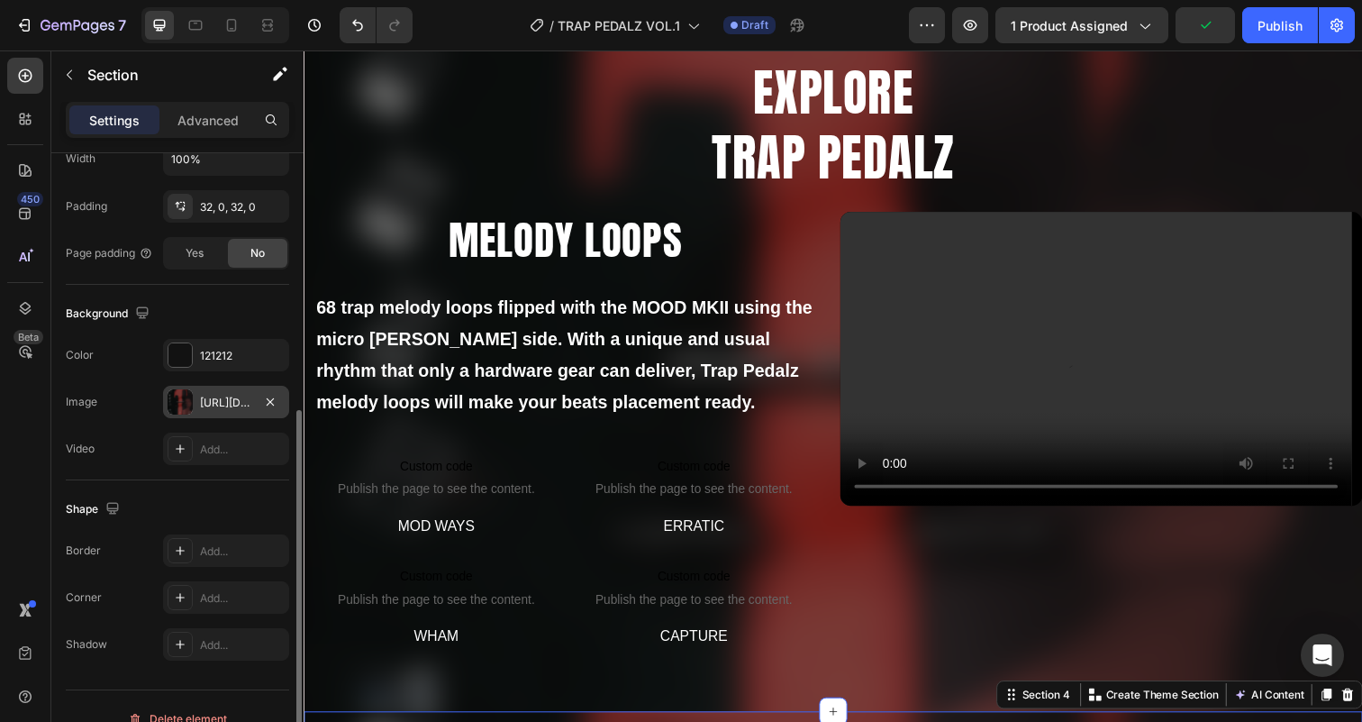
scroll to position [1121, 0]
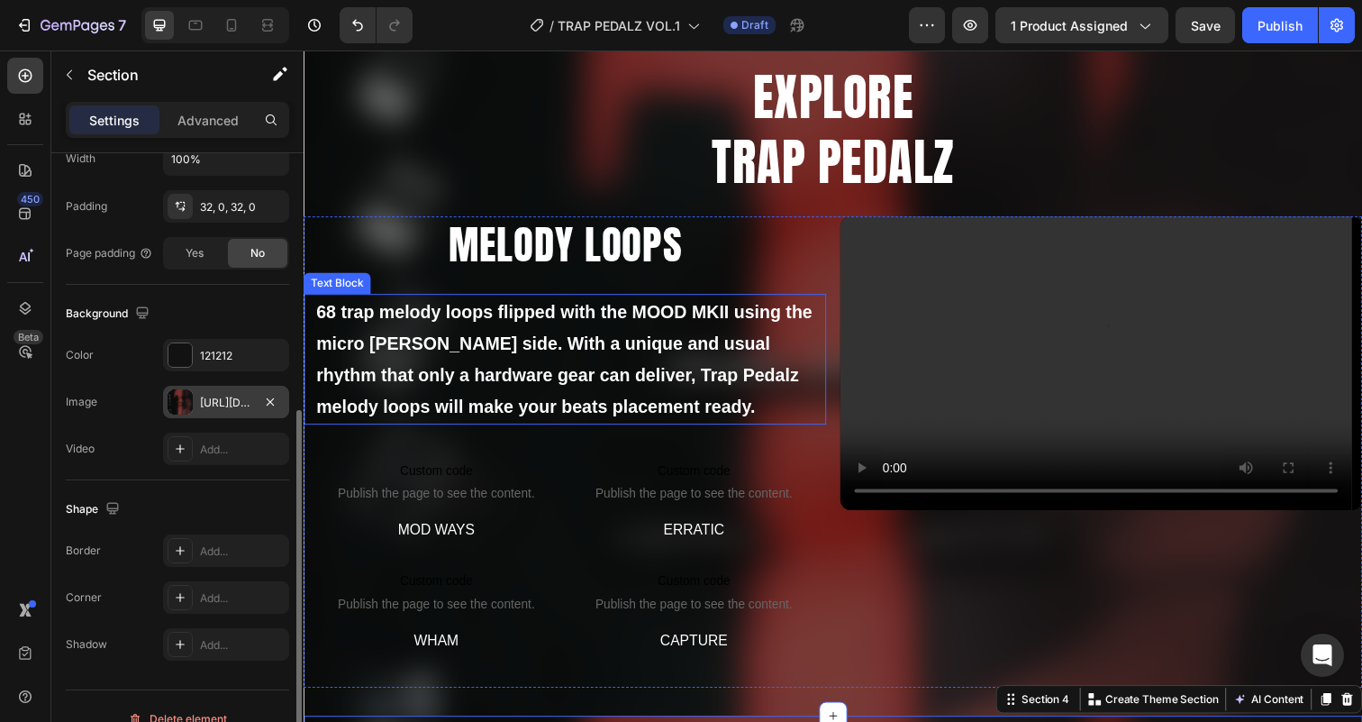
click at [534, 357] on strong "68 trap melody loops flipped with the MOOD MKII using the micro [PERSON_NAME] s…" at bounding box center [569, 365] width 506 height 117
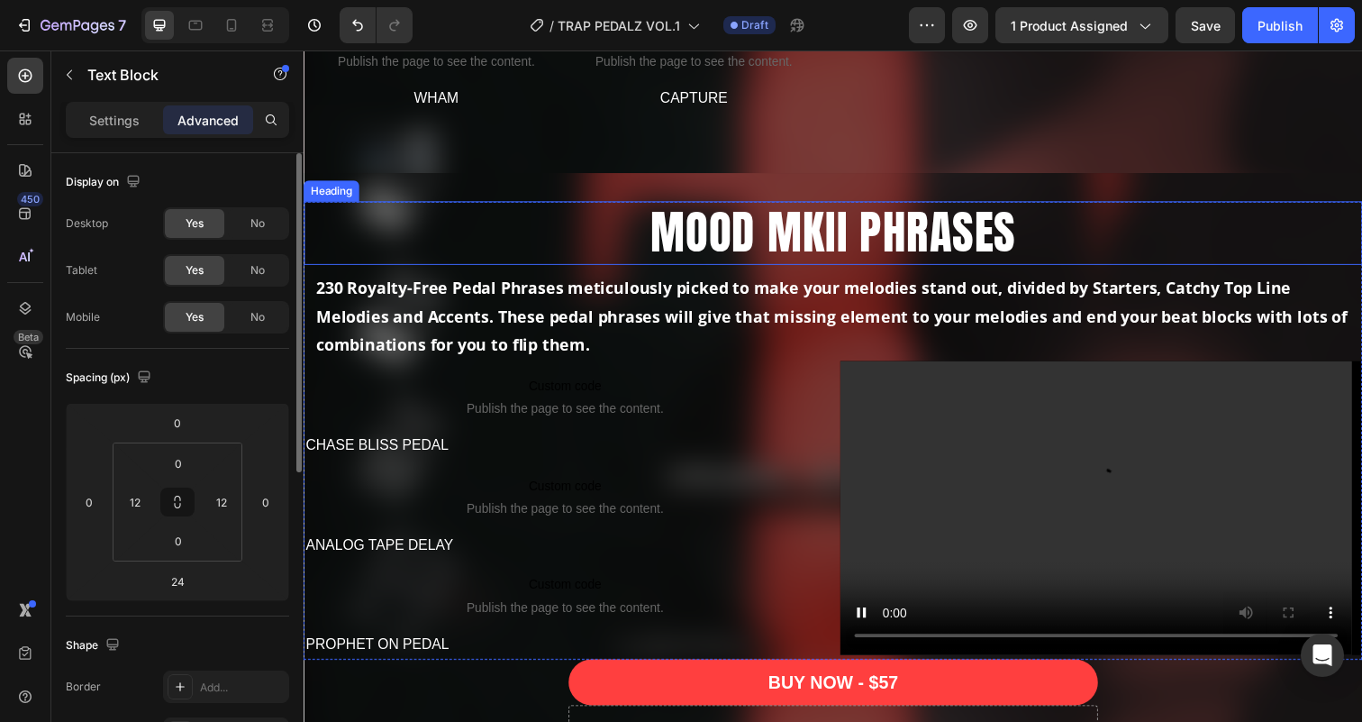
scroll to position [1573, 0]
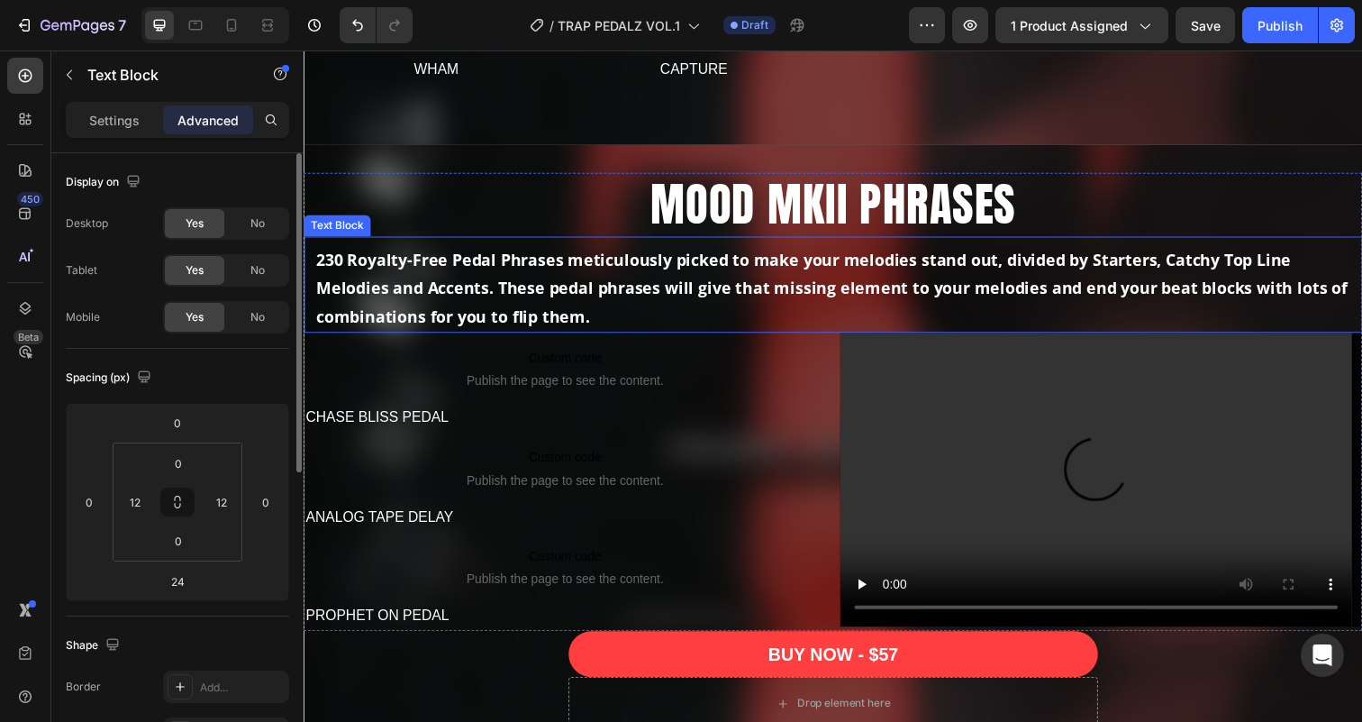
click at [478, 307] on p "230 Royalty-Free Pedal Phrases meticulously picked to make your melodies stand …" at bounding box center [844, 293] width 1056 height 87
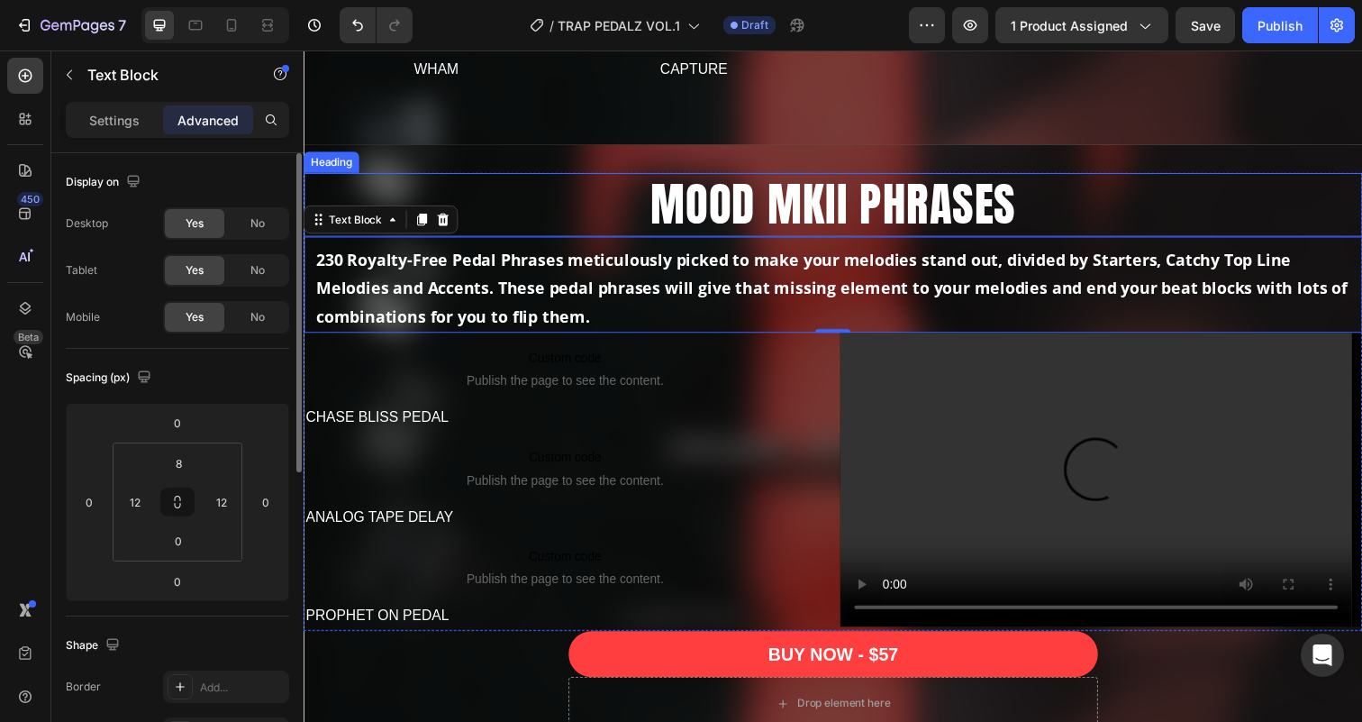
click at [906, 190] on h2 "MOOD MKII PHRASES" at bounding box center [843, 208] width 1059 height 65
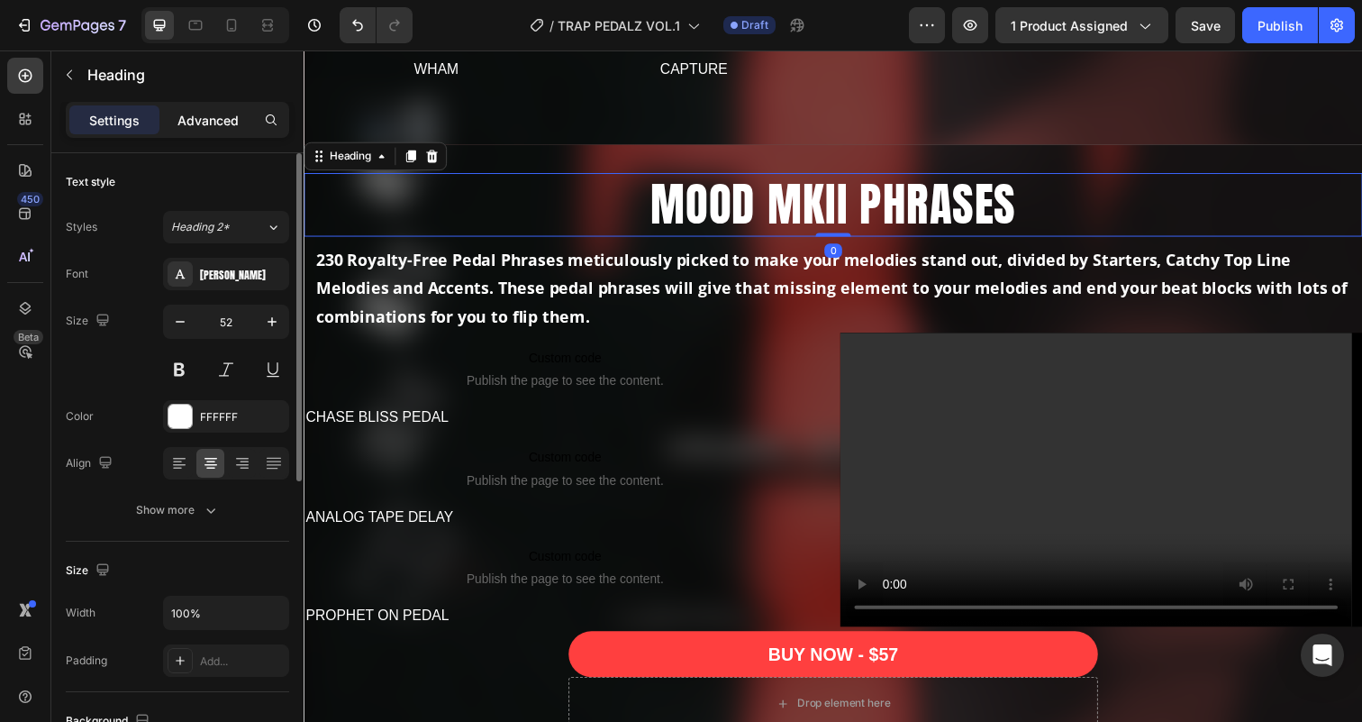
click at [229, 122] on p "Advanced" at bounding box center [207, 120] width 61 height 19
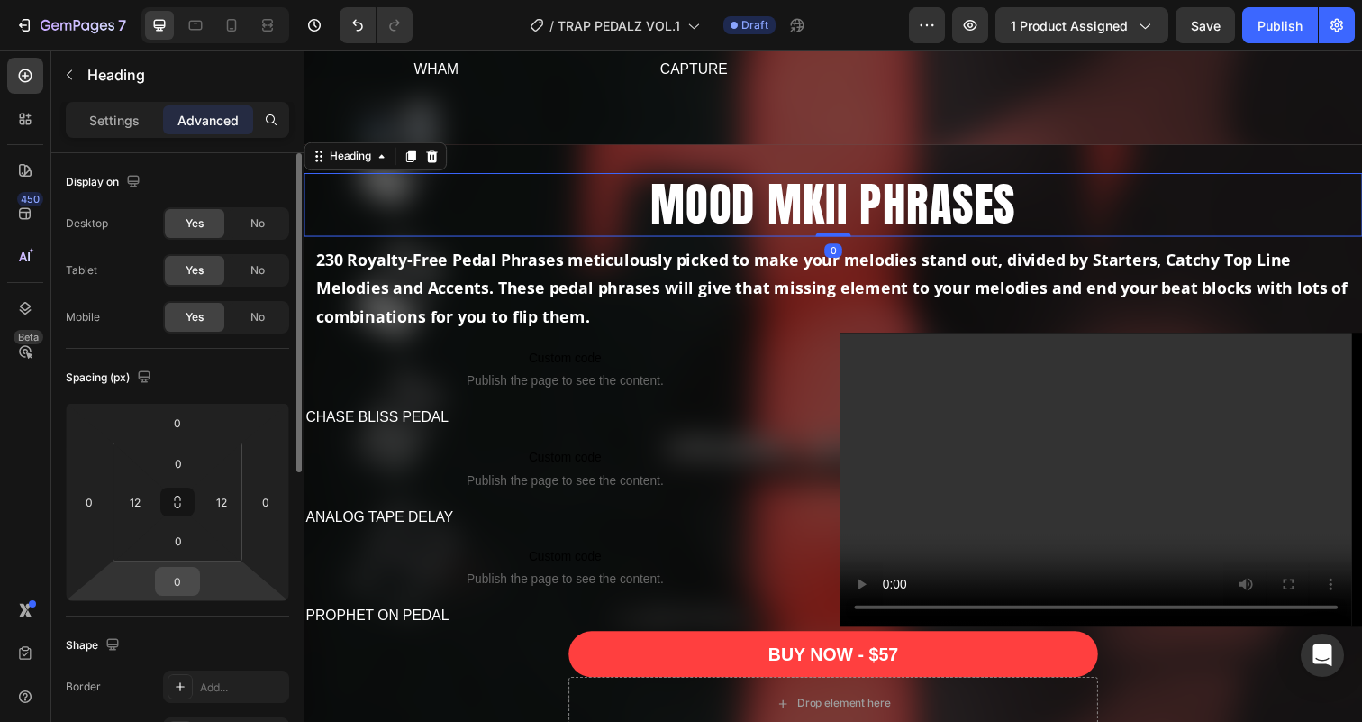
click at [179, 585] on input "0" at bounding box center [177, 580] width 36 height 27
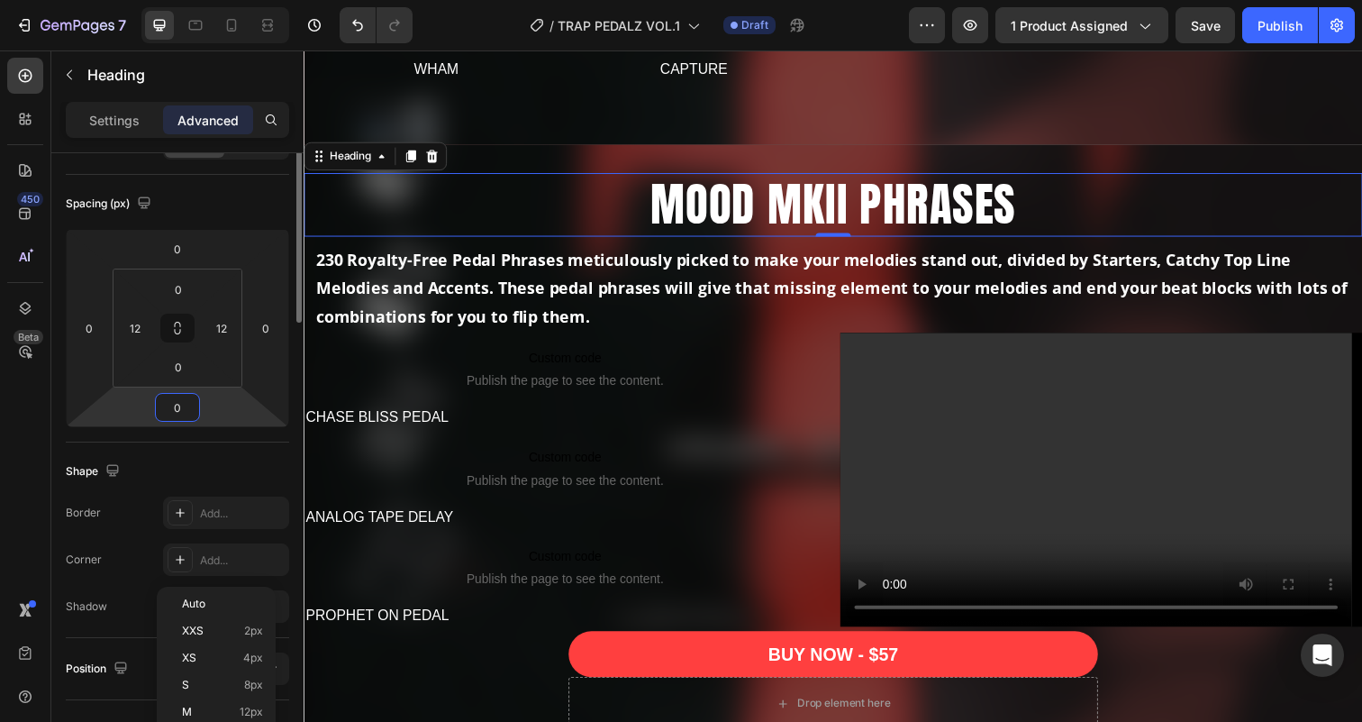
scroll to position [267, 0]
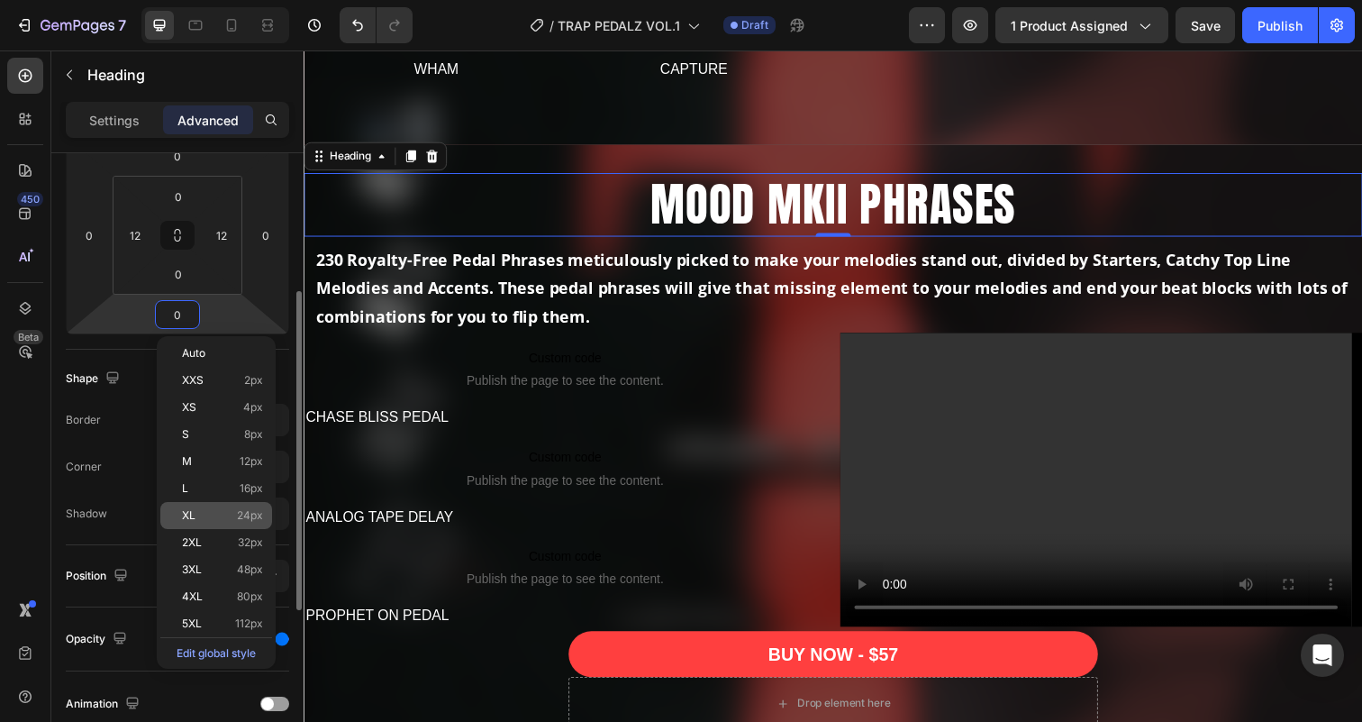
click at [208, 525] on div "XL 24px" at bounding box center [216, 515] width 112 height 27
type input "24"
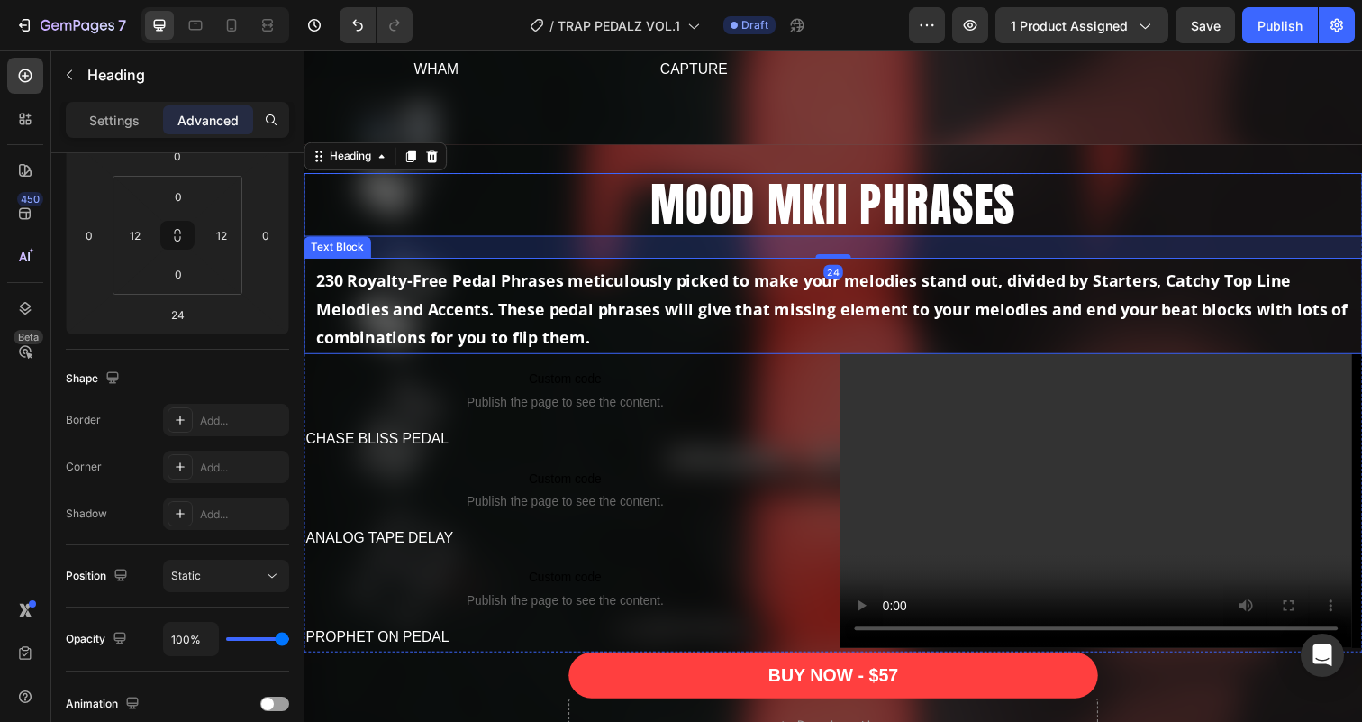
click at [653, 331] on p "230 Royalty-Free Pedal Phrases meticulously picked to make your melodies stand …" at bounding box center [844, 314] width 1056 height 87
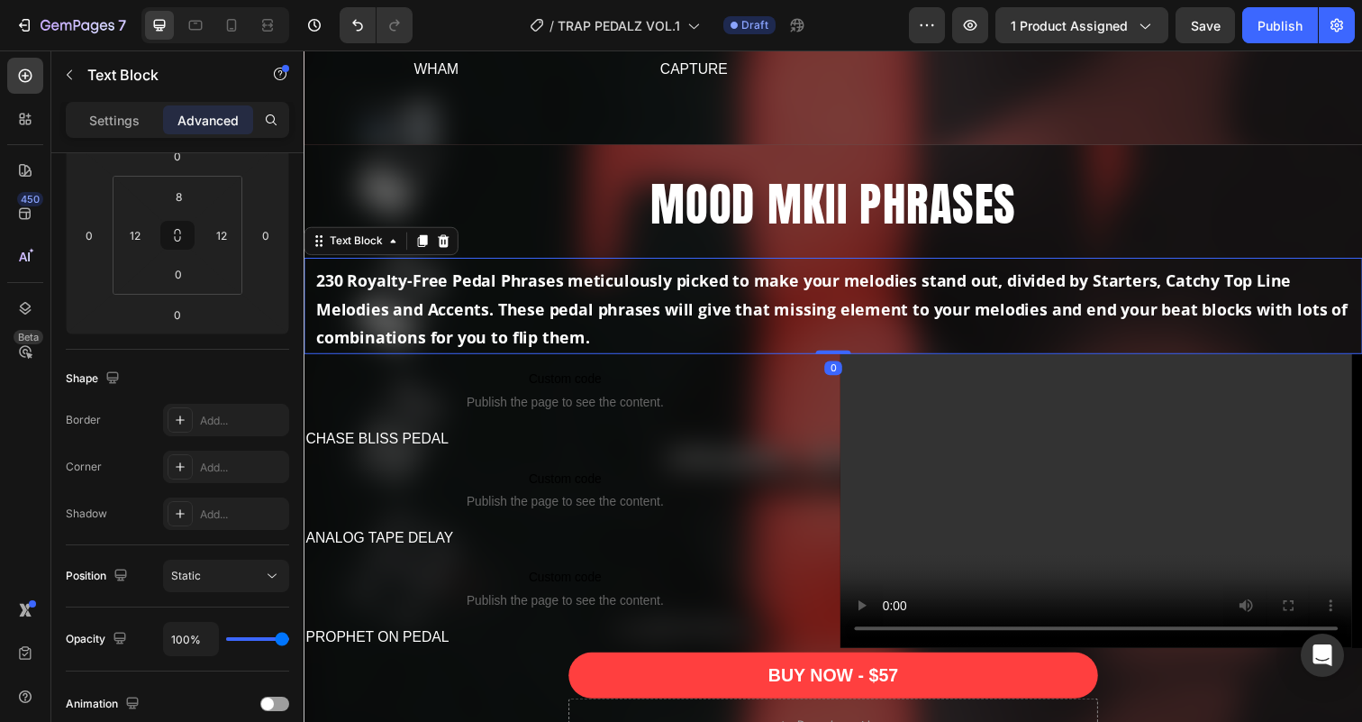
scroll to position [0, 0]
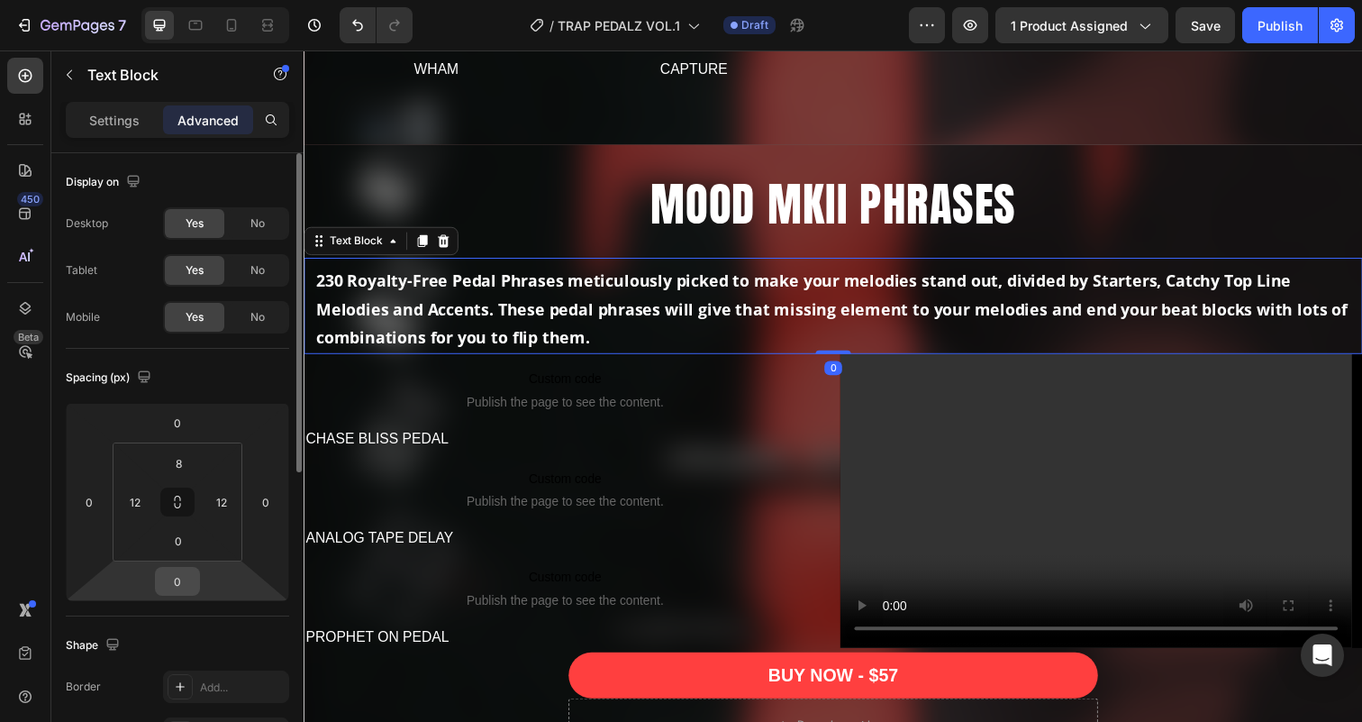
click at [177, 587] on input "0" at bounding box center [177, 580] width 36 height 27
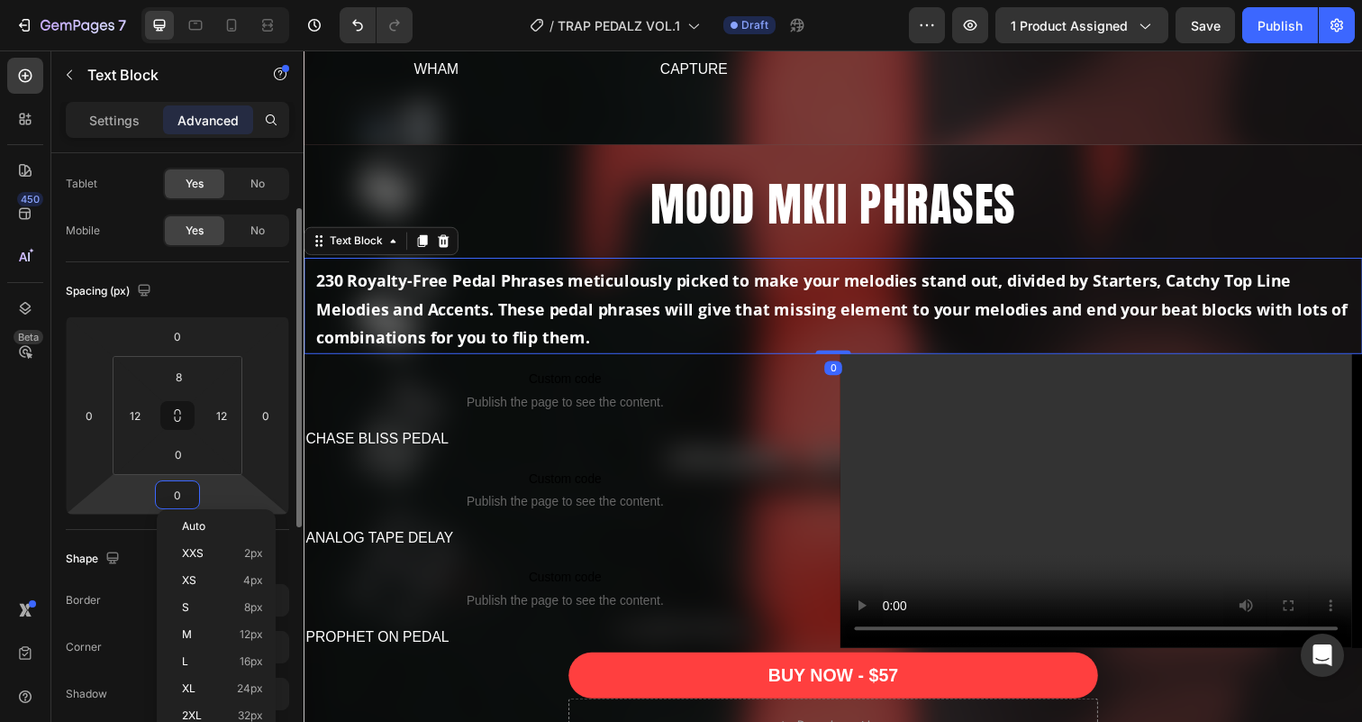
scroll to position [94, 0]
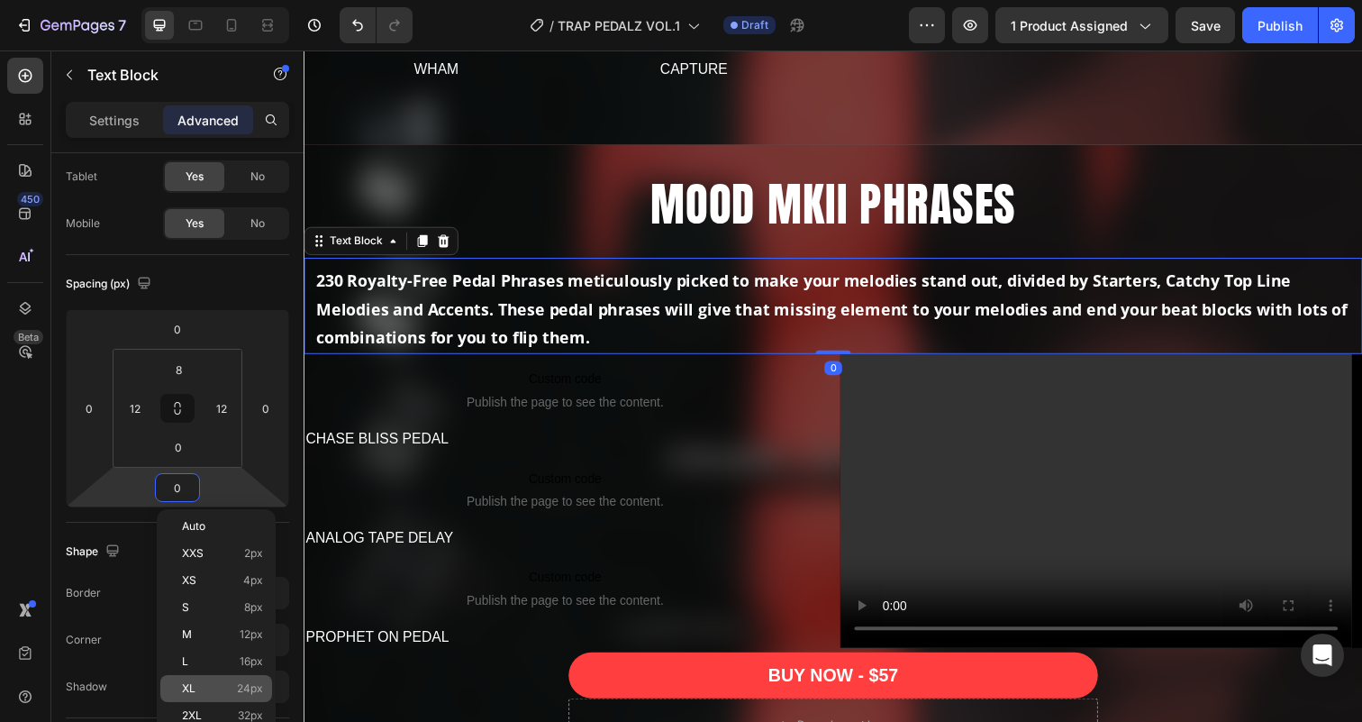
click at [204, 682] on p "XL 24px" at bounding box center [222, 688] width 81 height 13
type input "24"
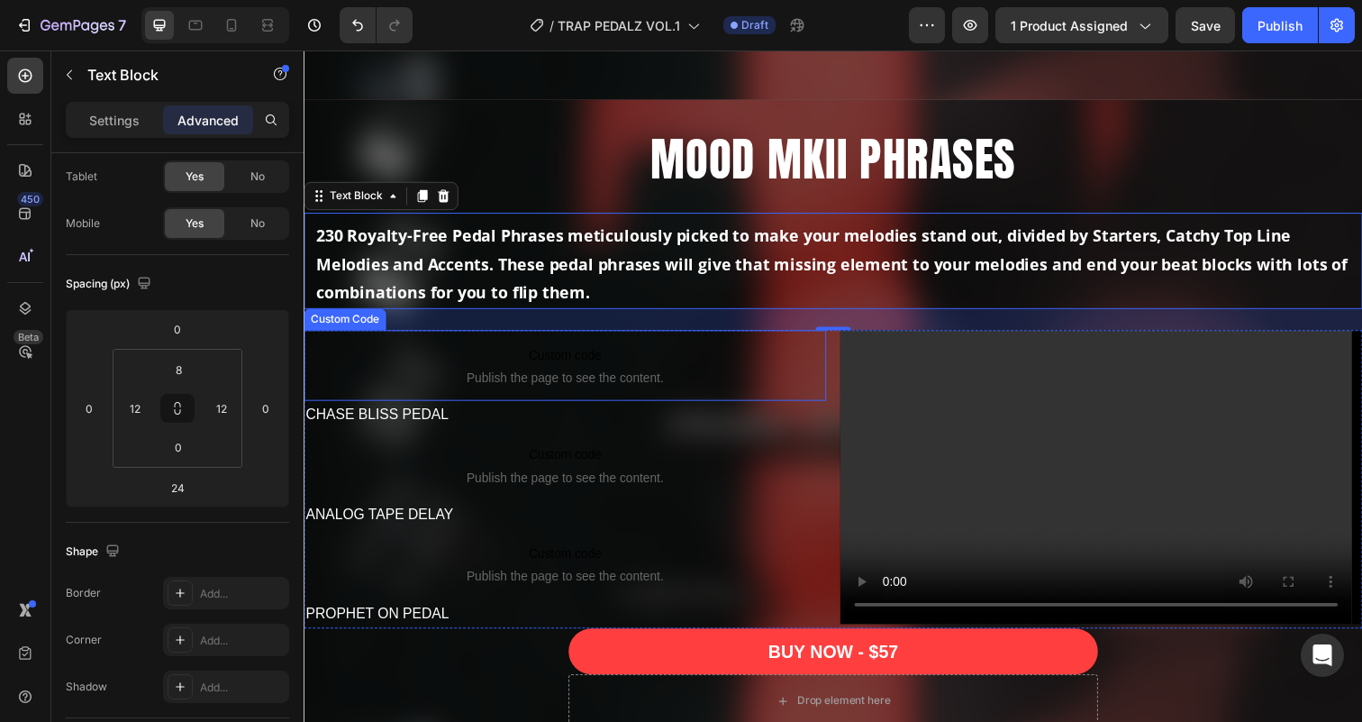
scroll to position [1699, 0]
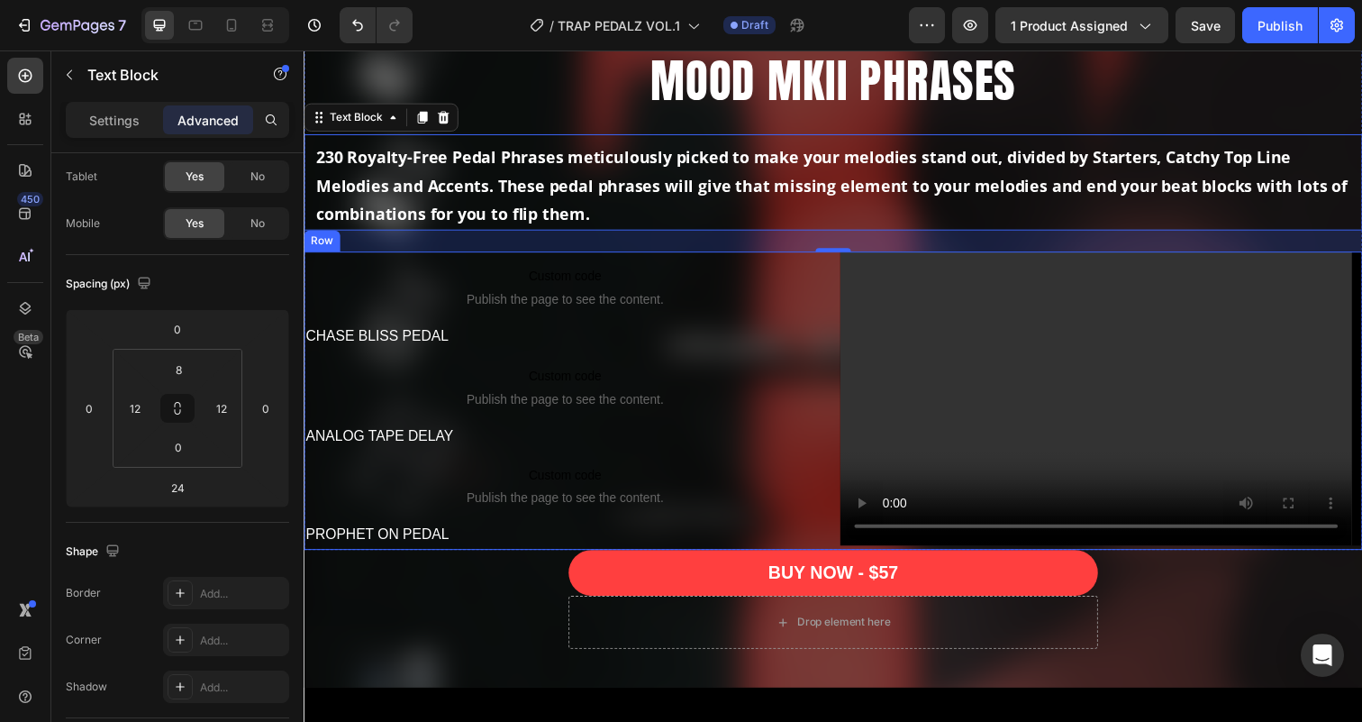
click at [841, 447] on div "Custom code Publish the page to see the content. Custom Code CHASE BLISS PEDAL …" at bounding box center [844, 408] width 1081 height 304
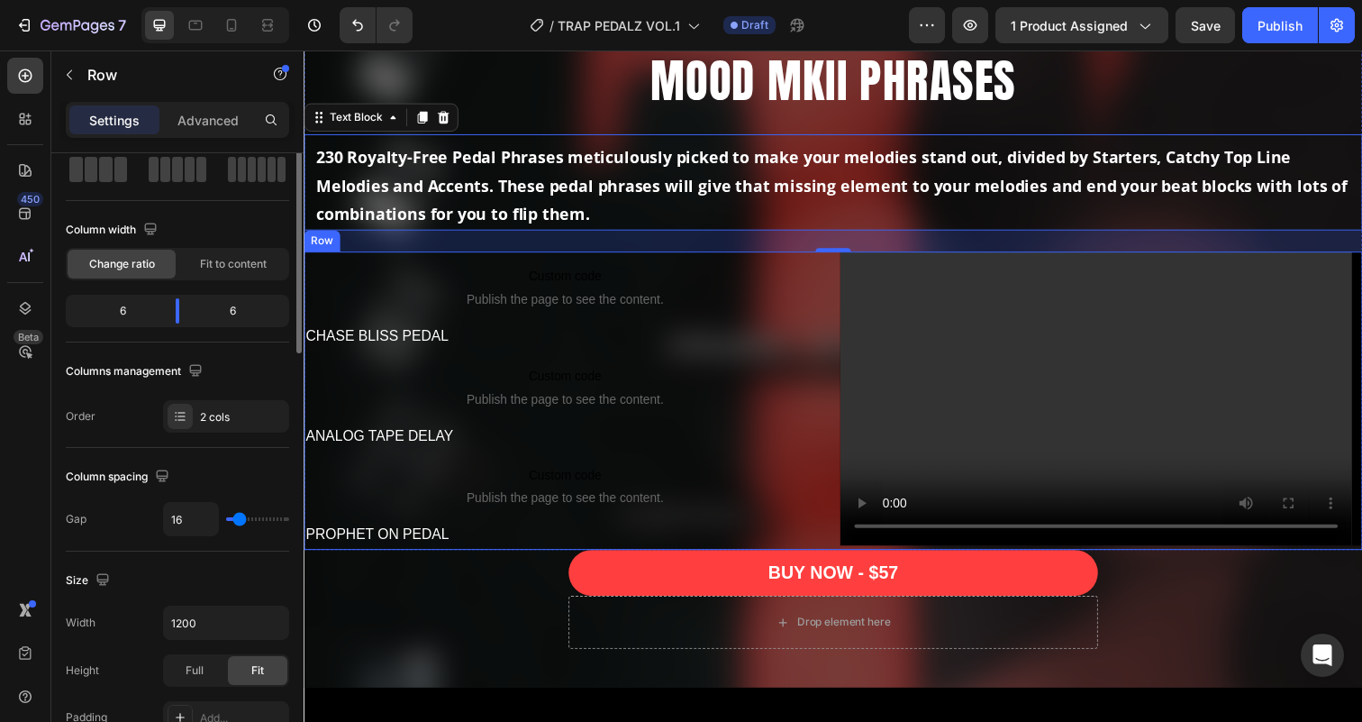
scroll to position [0, 0]
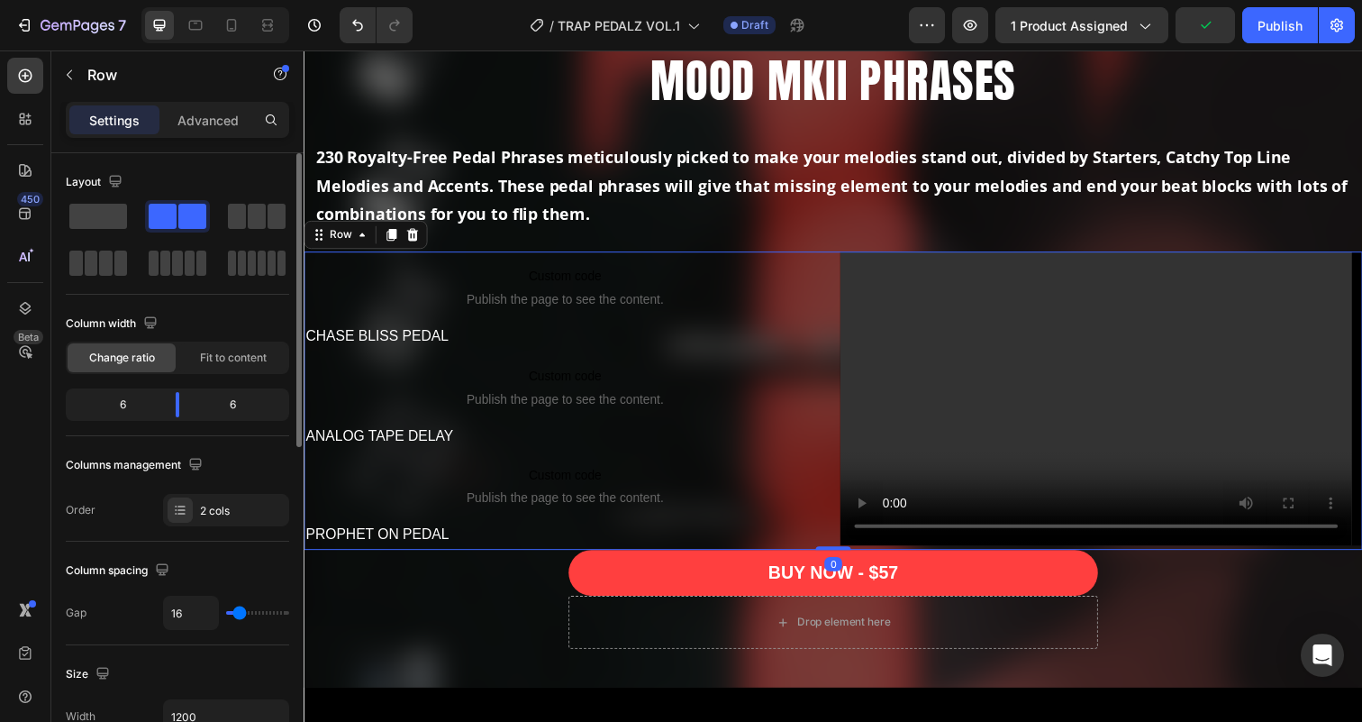
click at [226, 141] on div "Settings Advanced" at bounding box center [177, 127] width 252 height 51
click at [206, 120] on p "Advanced" at bounding box center [207, 120] width 61 height 19
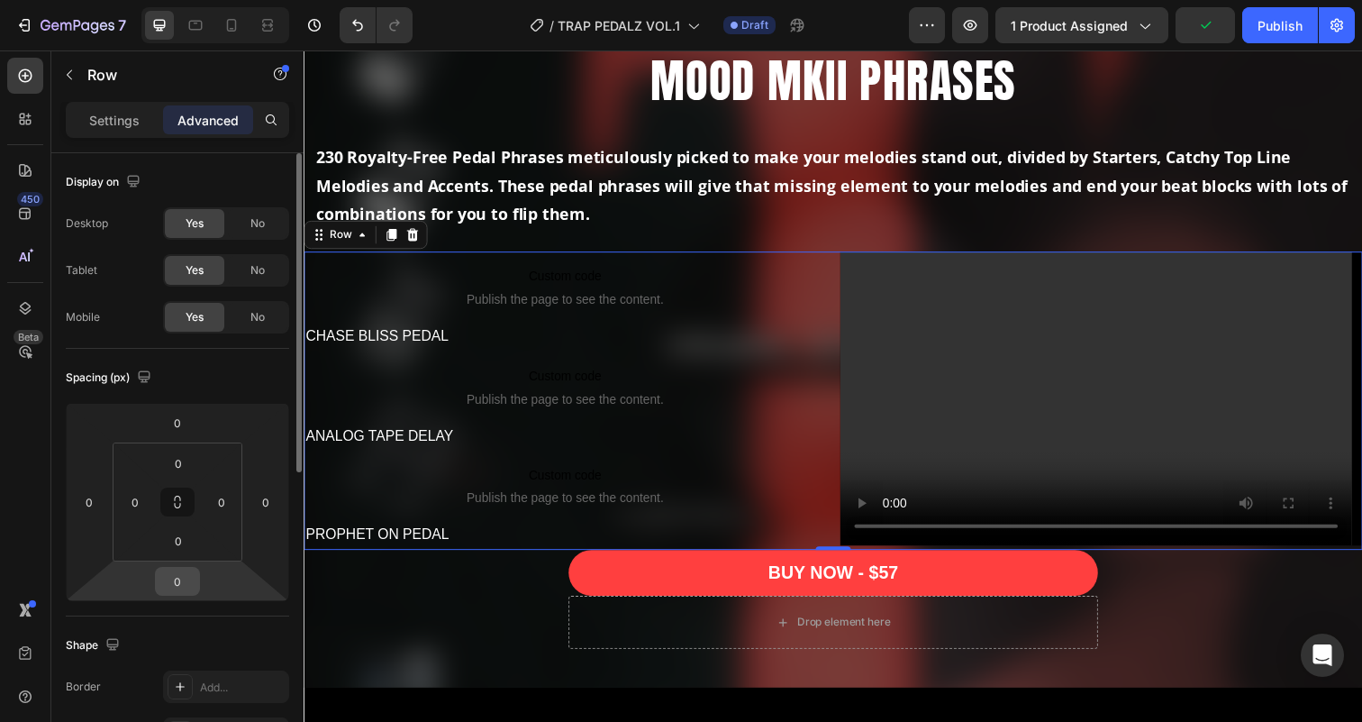
click at [188, 580] on input "0" at bounding box center [177, 580] width 36 height 27
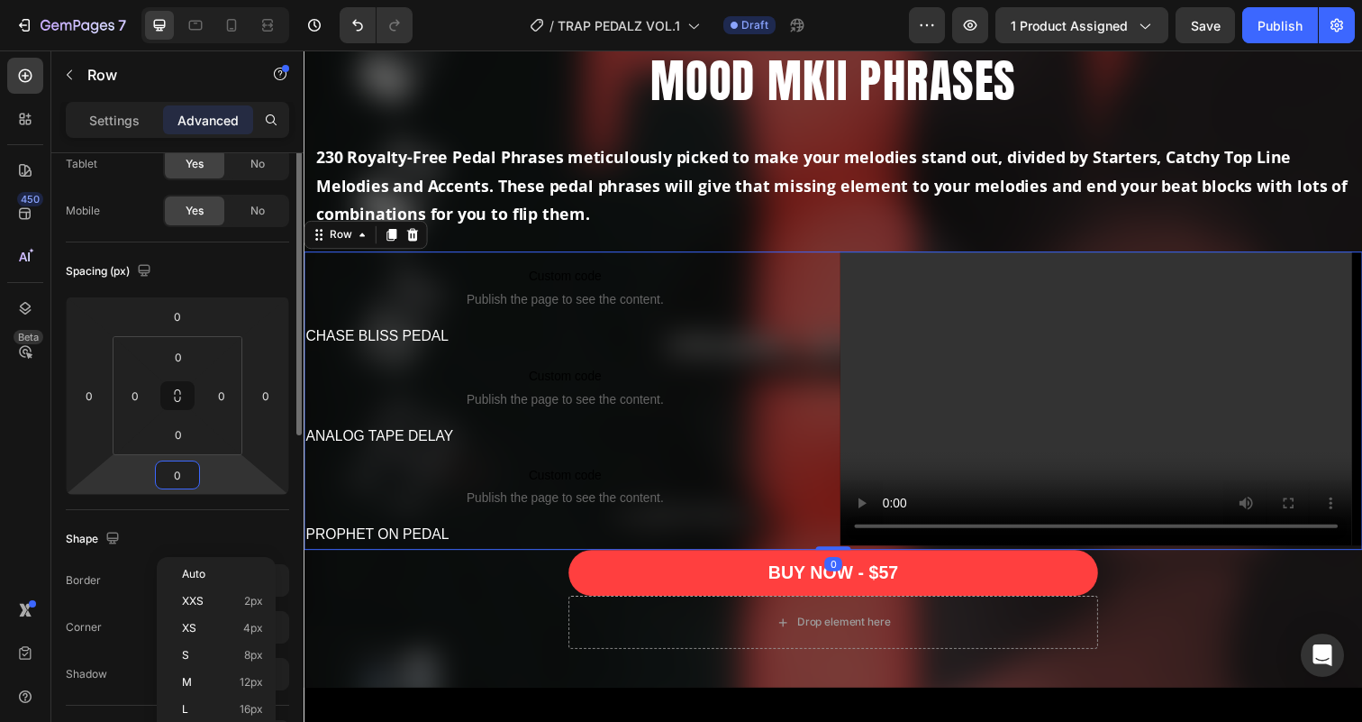
scroll to position [141, 0]
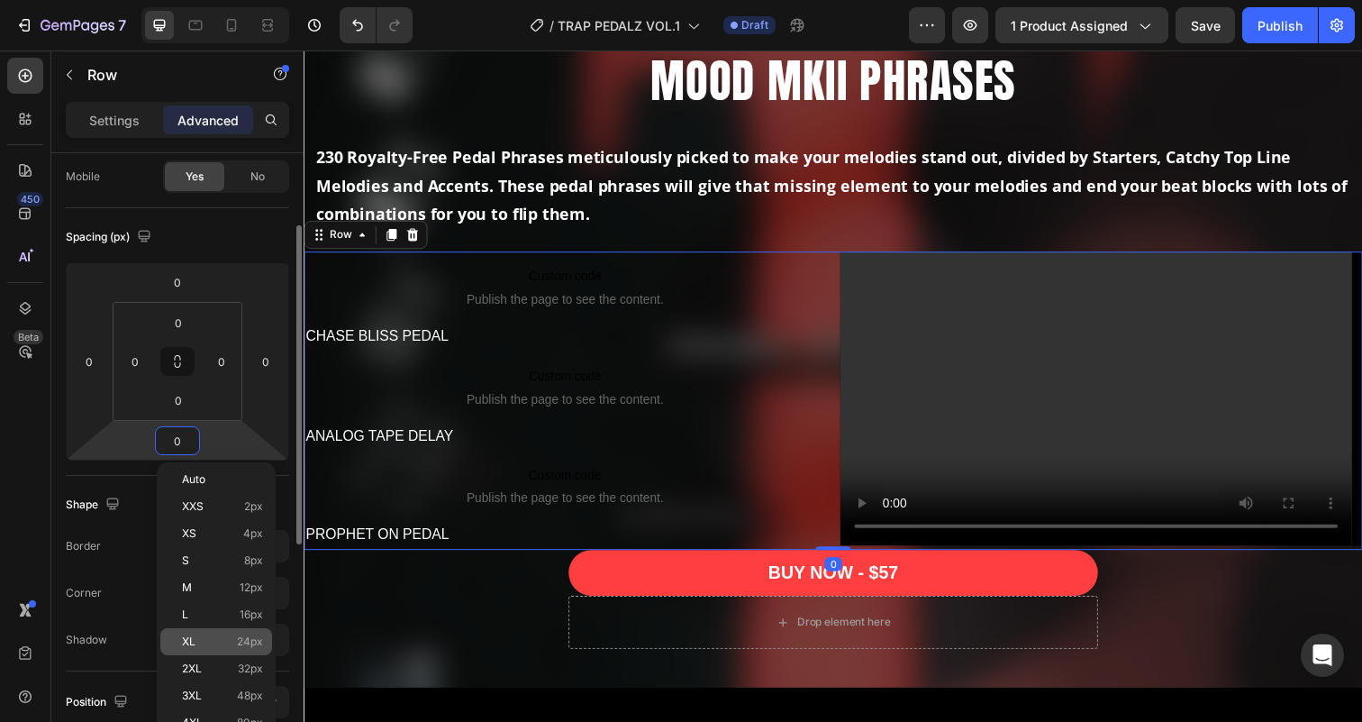
click at [199, 637] on p "XL 24px" at bounding box center [222, 641] width 81 height 13
type input "24"
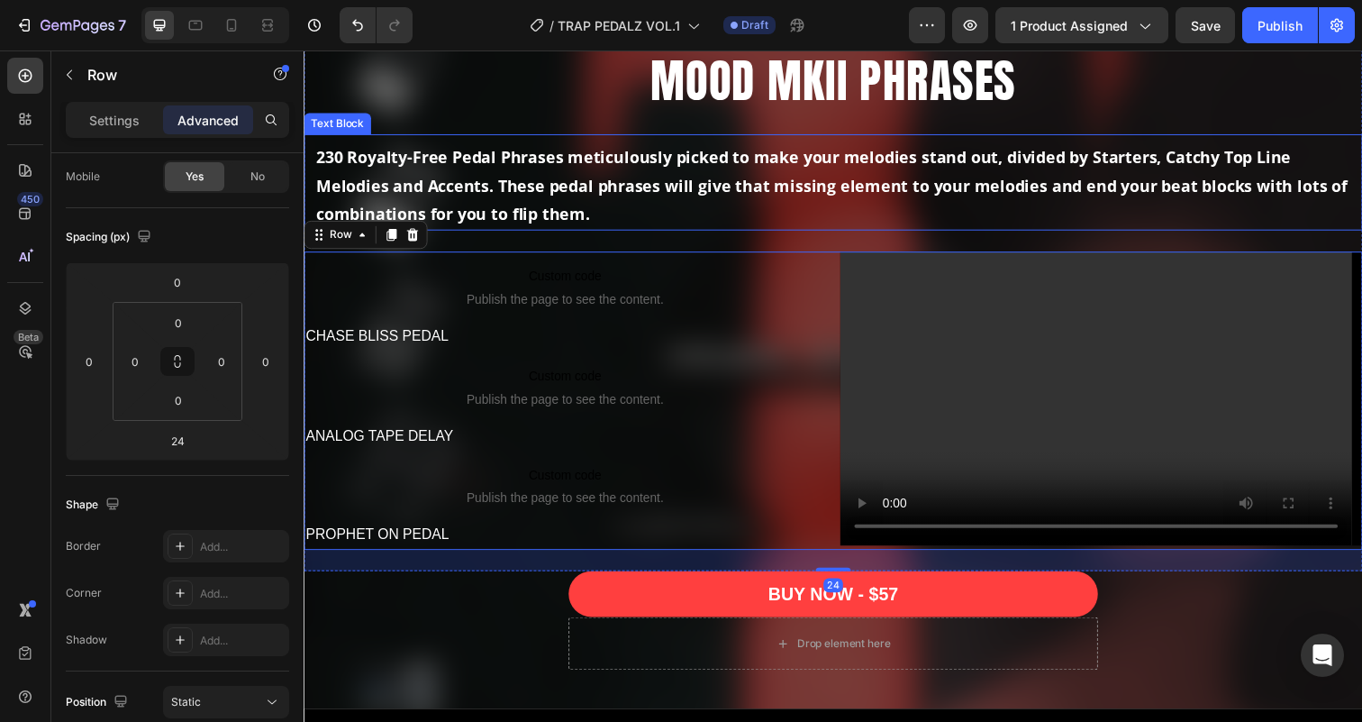
click at [700, 183] on strong "meticulously picked to make your melodies stand out, divided by Starters, Catch…" at bounding box center [842, 189] width 1053 height 80
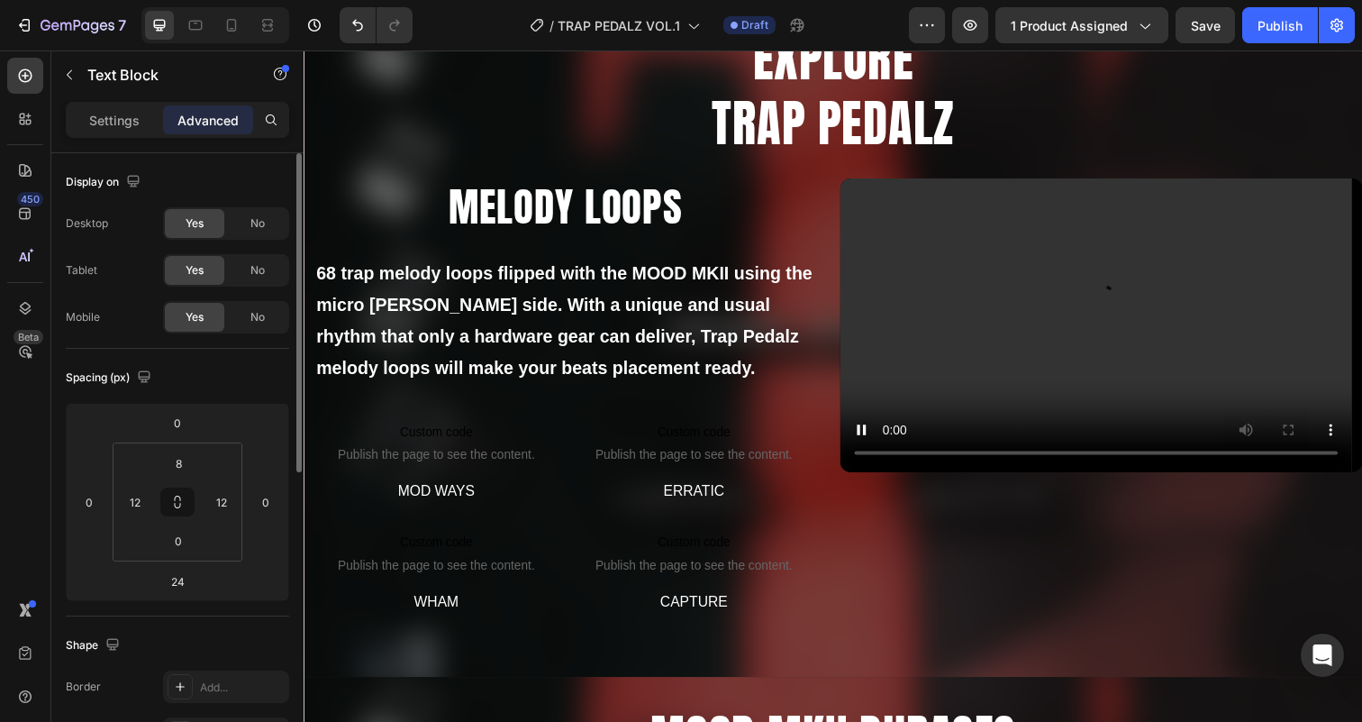
scroll to position [999, 0]
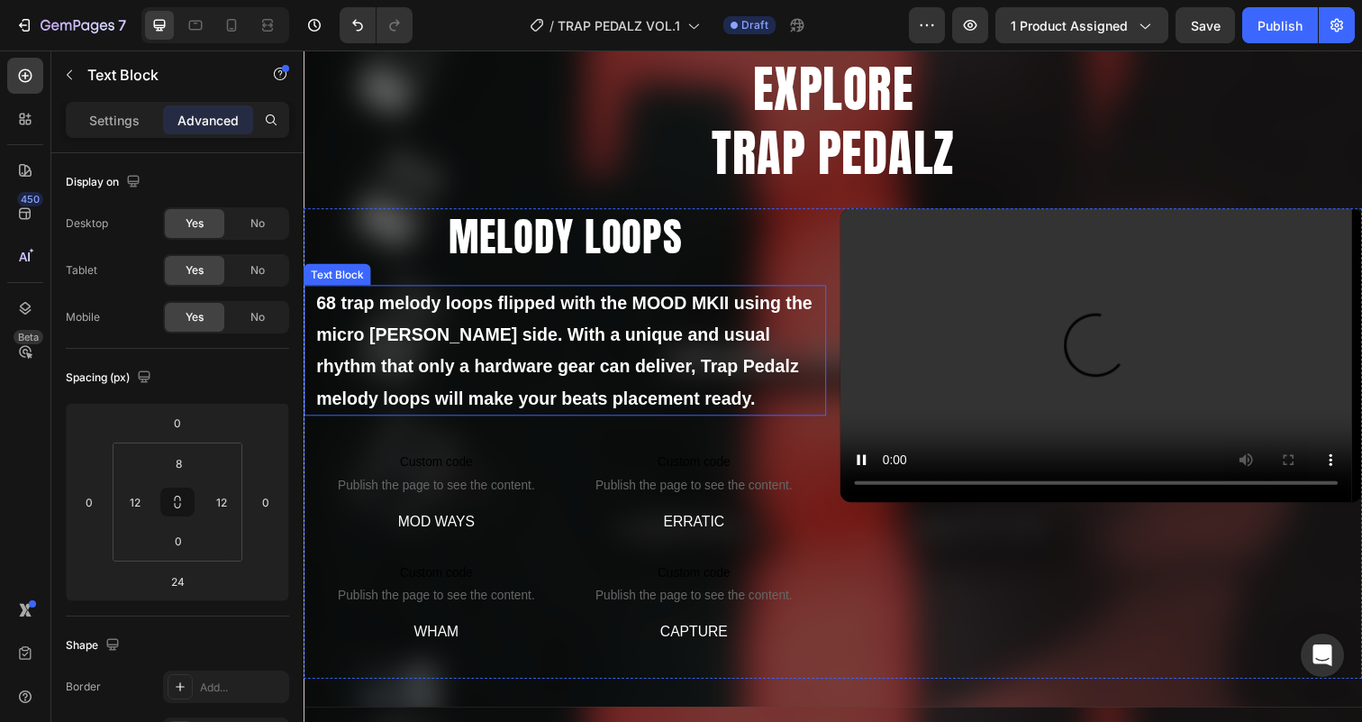
click at [563, 335] on strong "68 trap melody loops flipped with the MOOD MKII using the micro [PERSON_NAME] s…" at bounding box center [569, 356] width 506 height 117
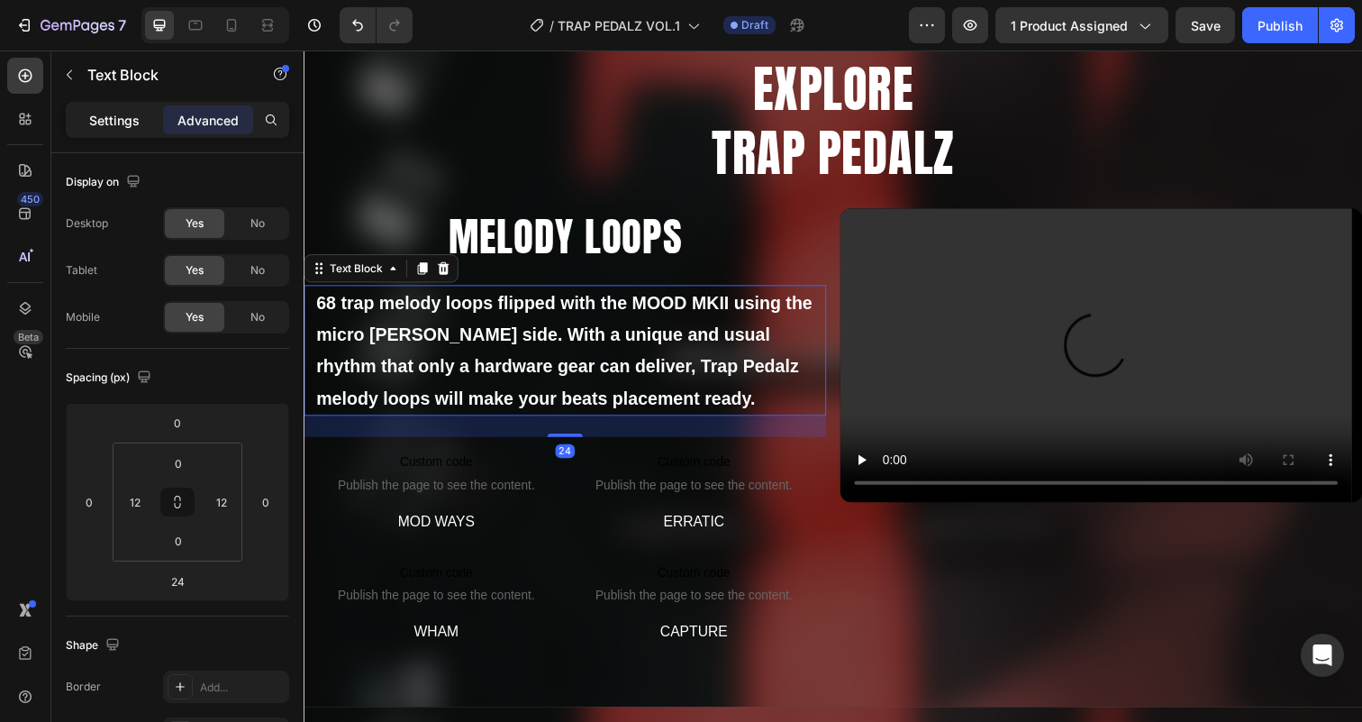
click at [94, 113] on p "Settings" at bounding box center [114, 120] width 50 height 19
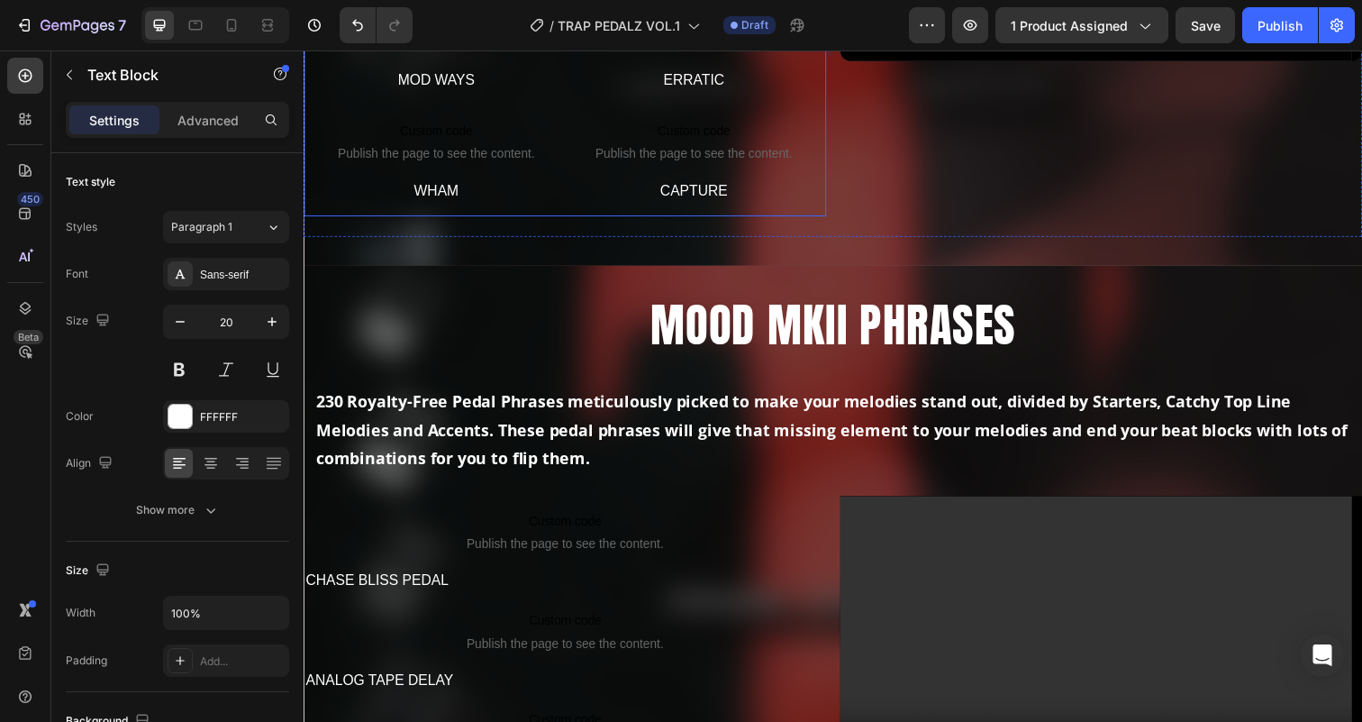
scroll to position [1487, 0]
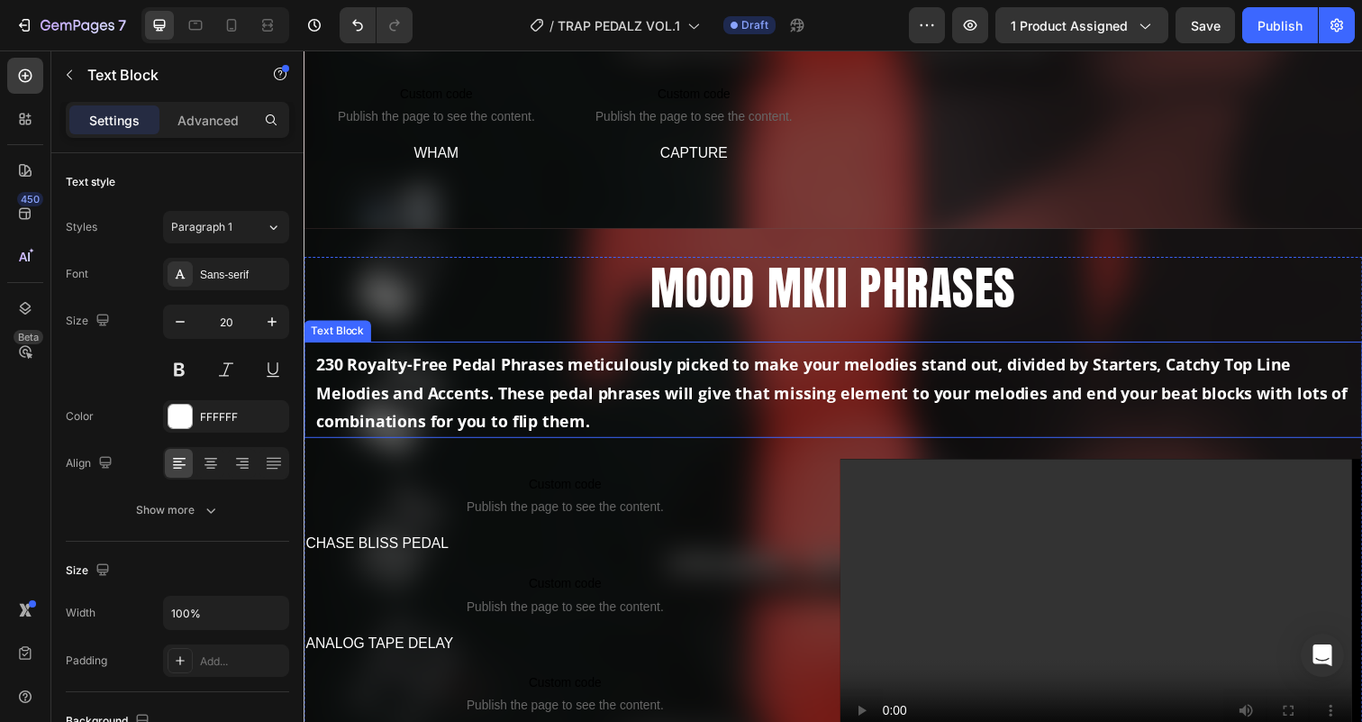
click at [565, 381] on p "230 Royalty-Free Pedal Phrases meticulously picked to make your melodies stand …" at bounding box center [844, 400] width 1056 height 87
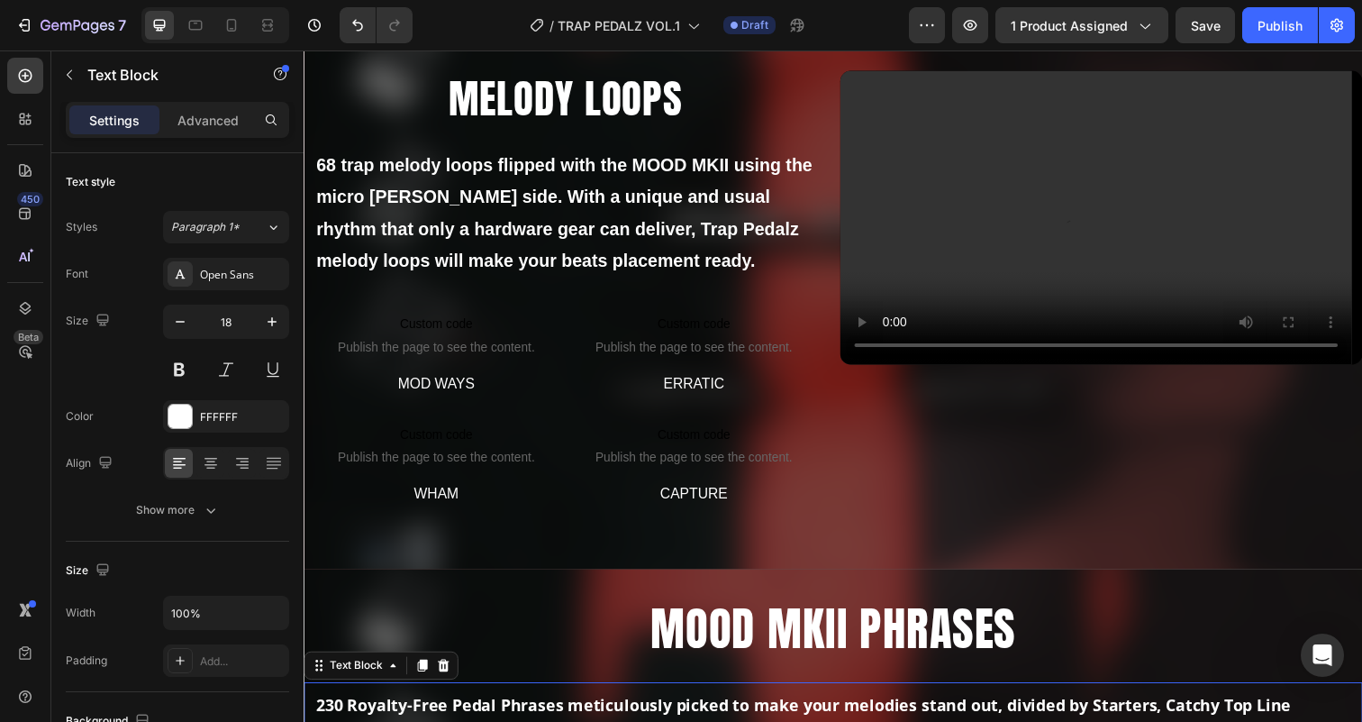
scroll to position [1221, 0]
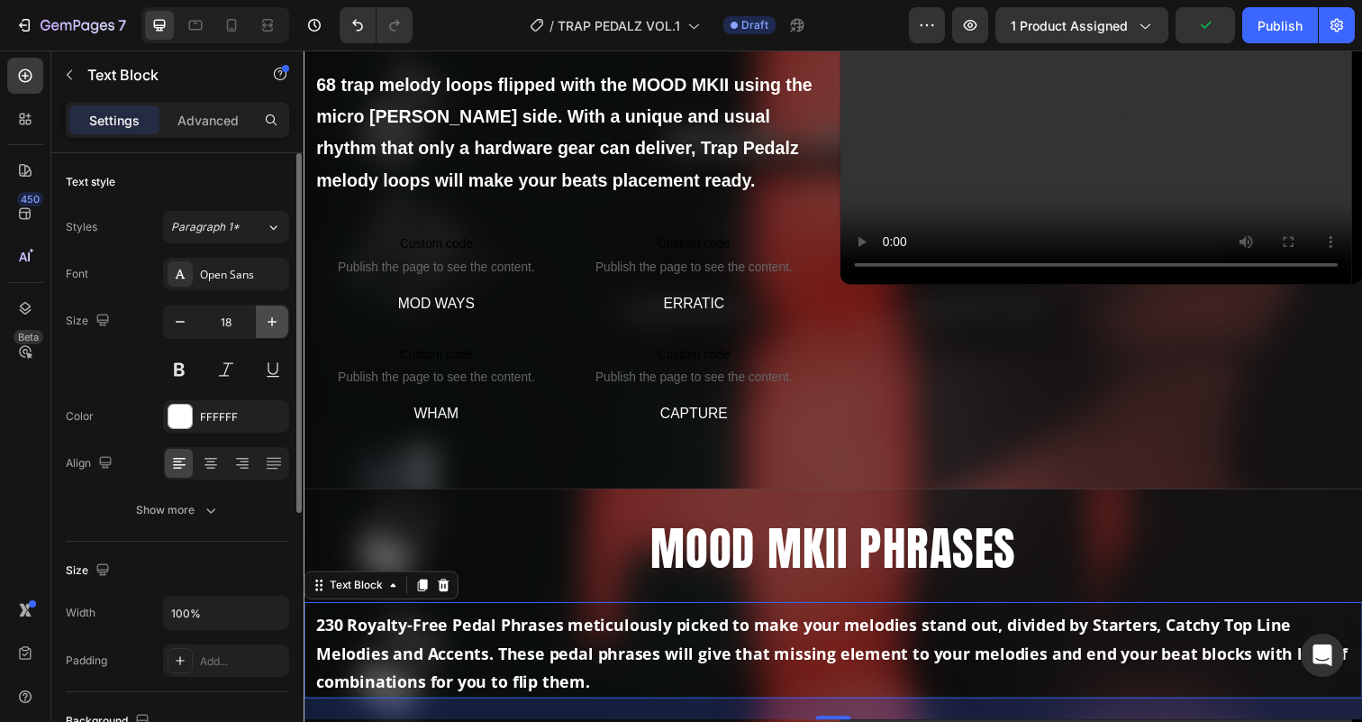
click at [277, 324] on icon "button" at bounding box center [272, 322] width 18 height 18
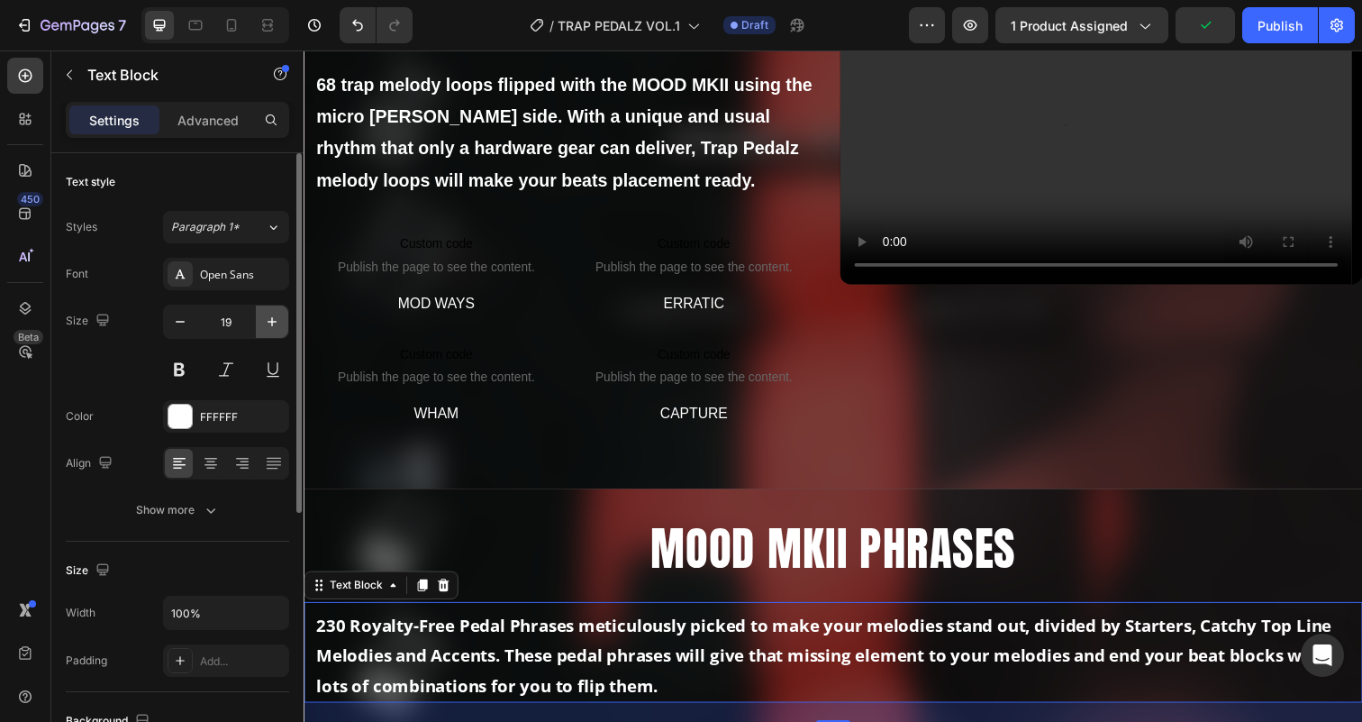
click at [277, 324] on icon "button" at bounding box center [272, 322] width 18 height 18
type input "20"
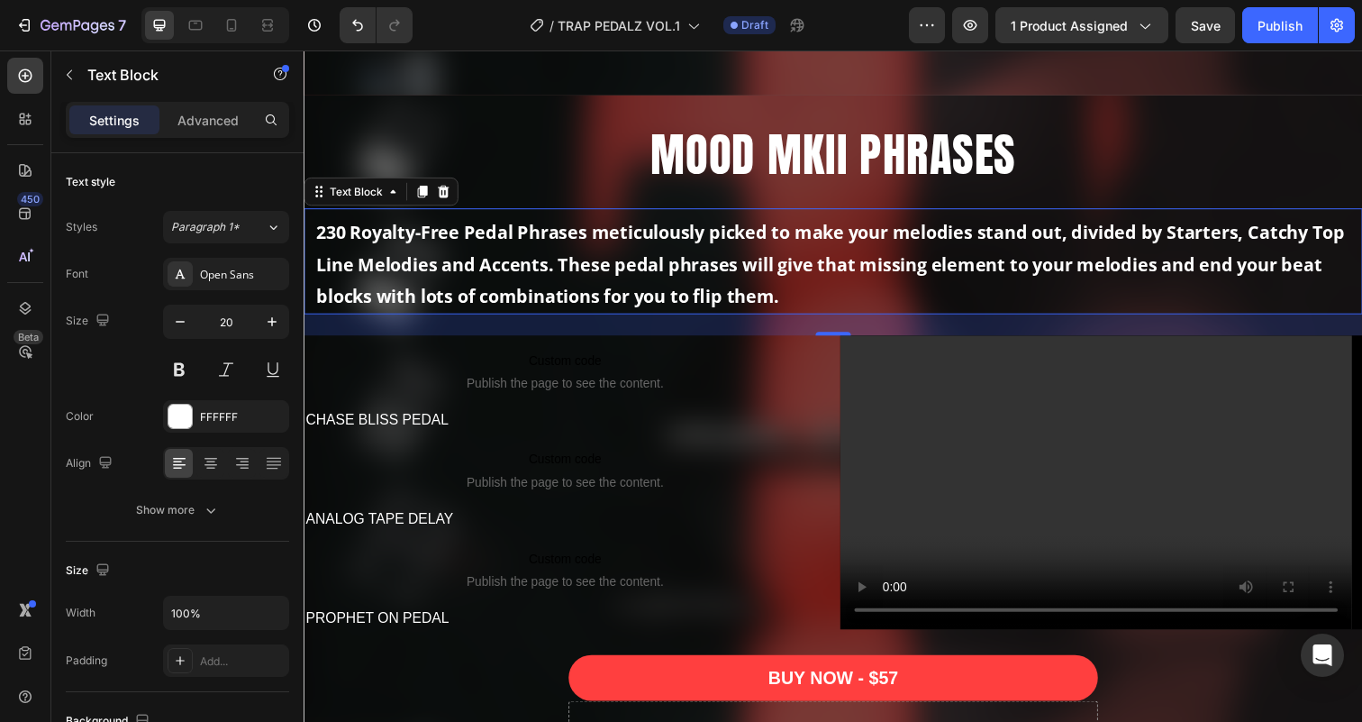
scroll to position [1659, 0]
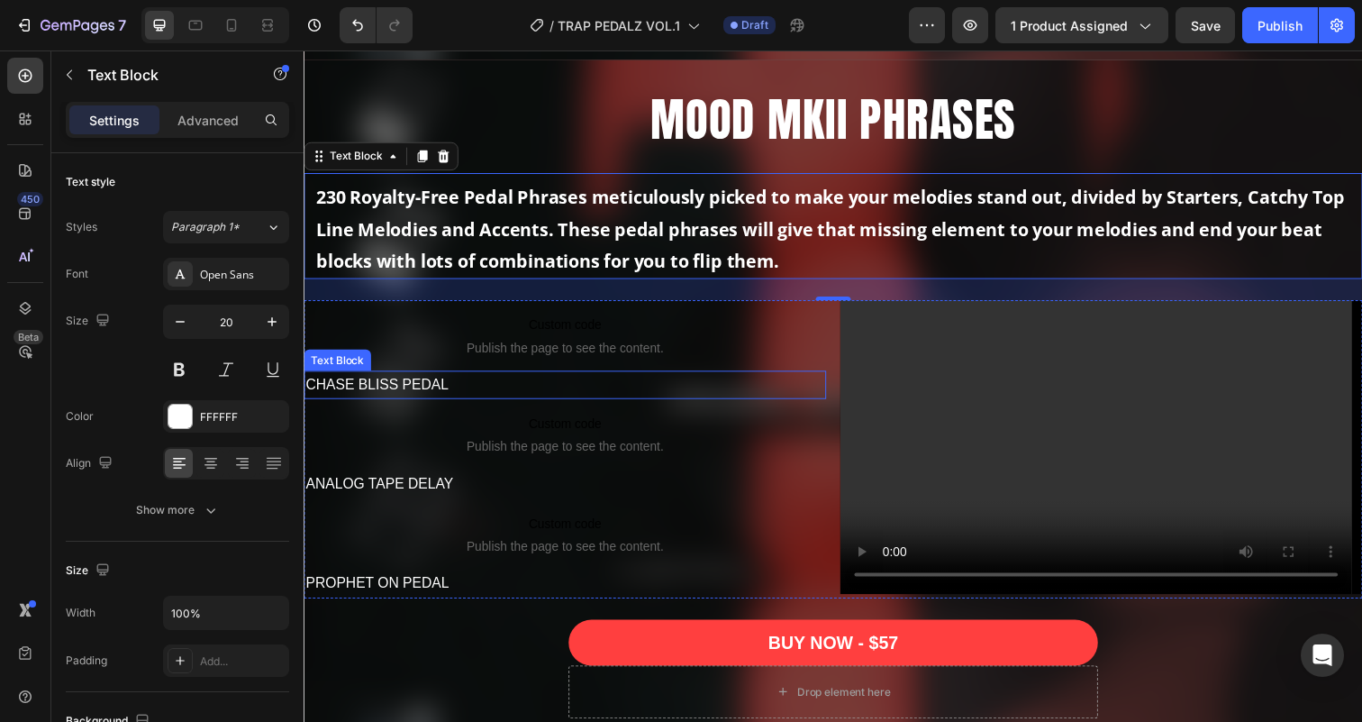
click at [459, 388] on p "CHASE BLISS PEDAL" at bounding box center [570, 392] width 530 height 26
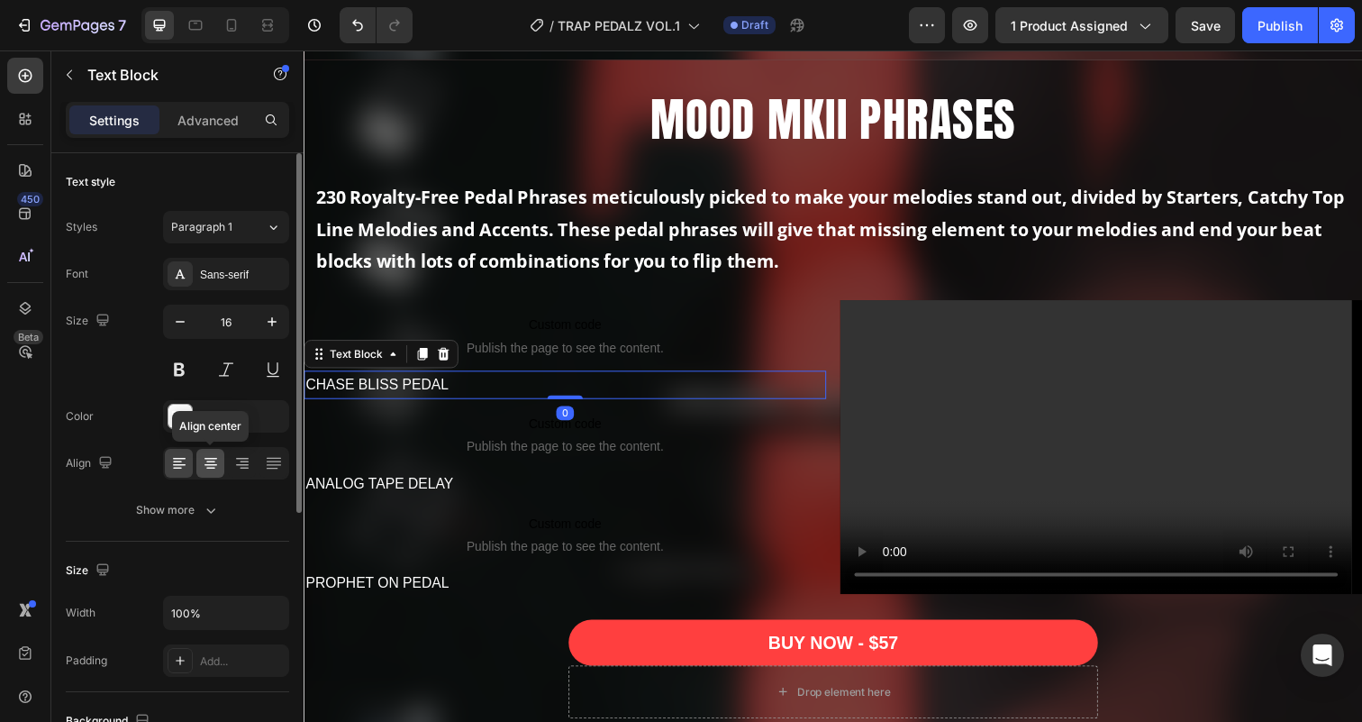
click at [205, 458] on icon at bounding box center [210, 459] width 13 height 2
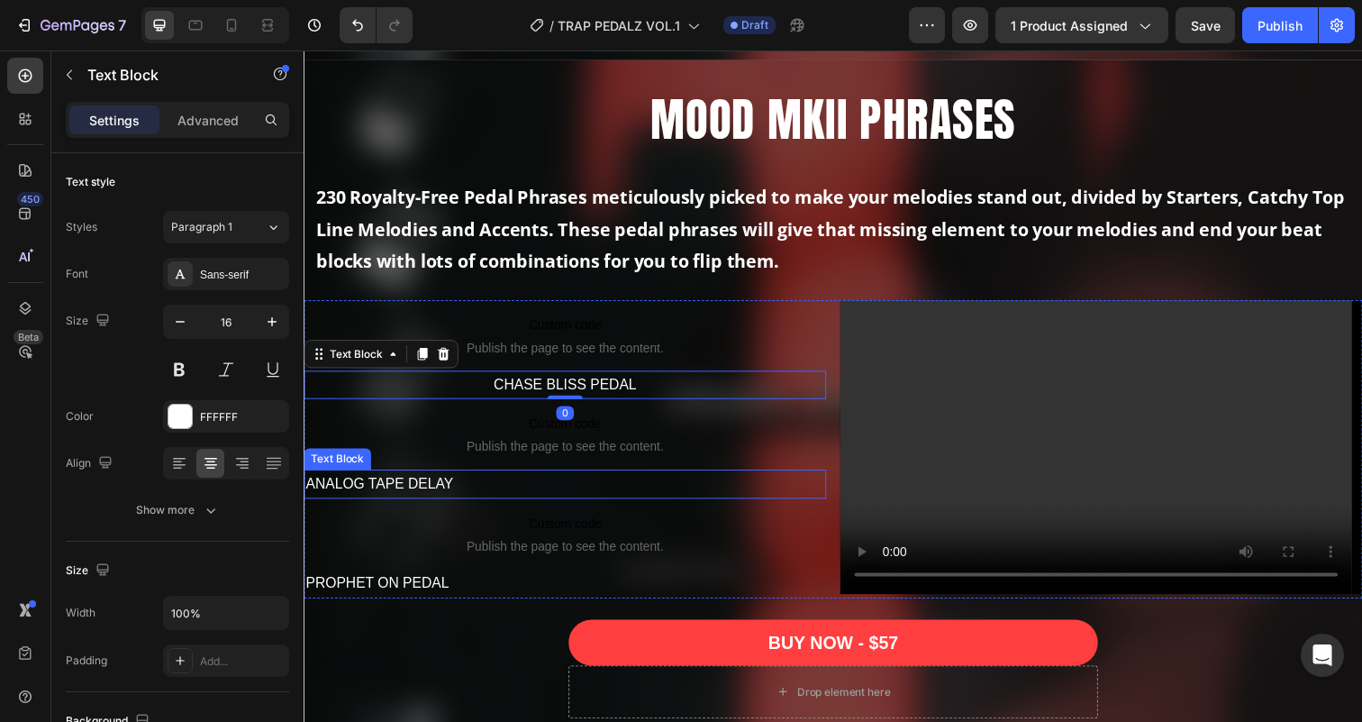
click at [464, 500] on p "ANALOG TAPE DELAY" at bounding box center [570, 493] width 530 height 26
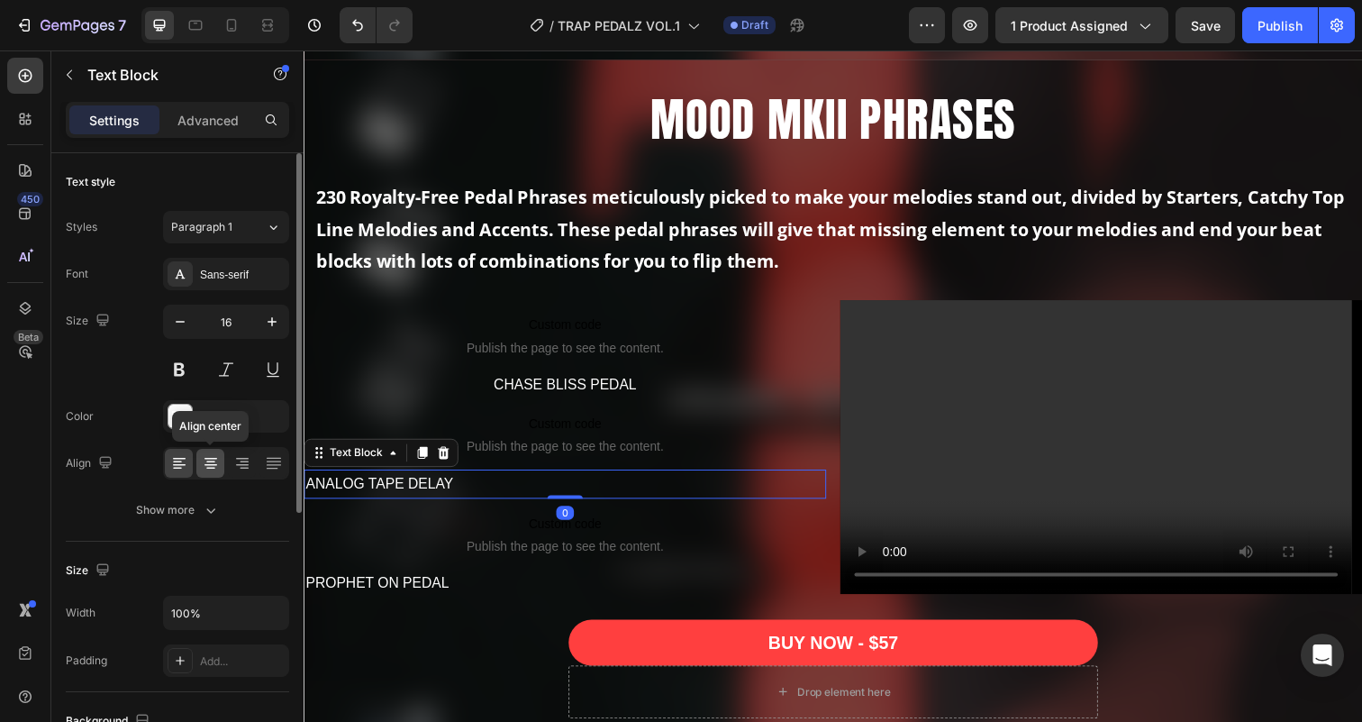
click at [211, 459] on icon at bounding box center [211, 463] width 18 height 18
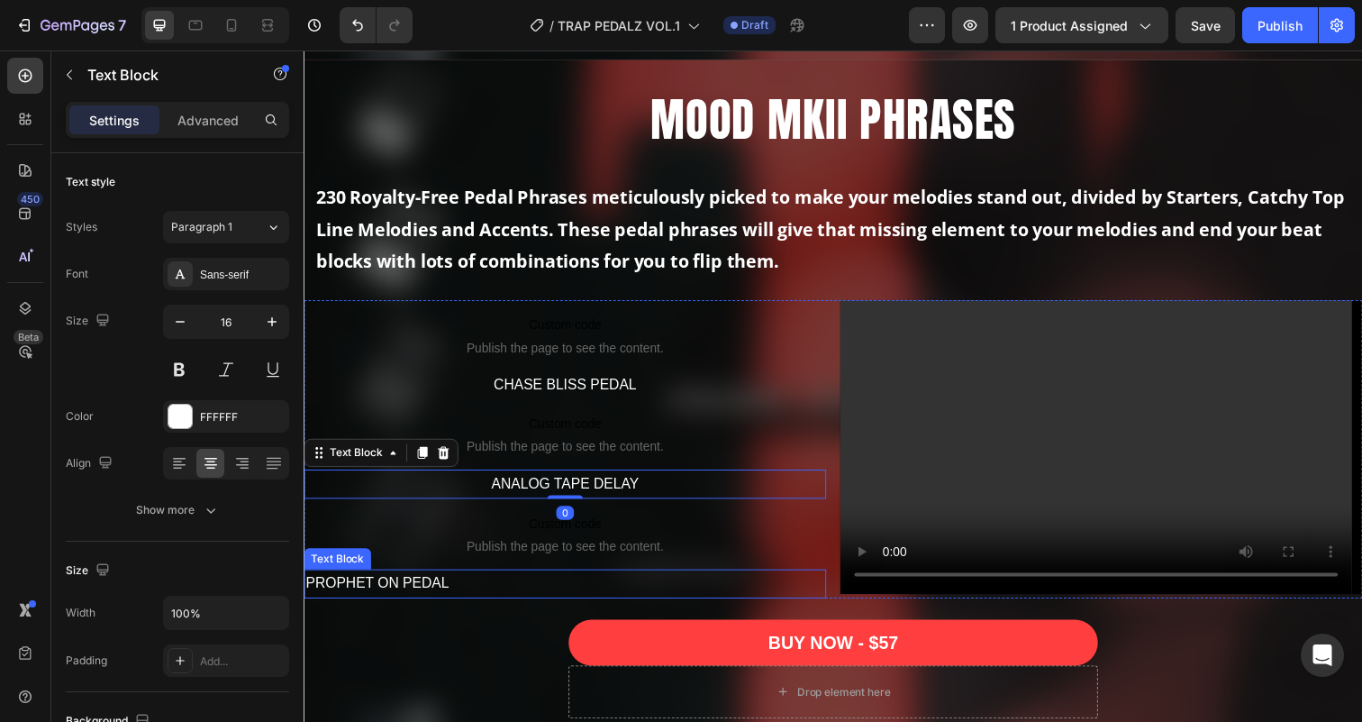
click at [424, 598] on p "PROPHET ON PEDAL" at bounding box center [570, 595] width 530 height 26
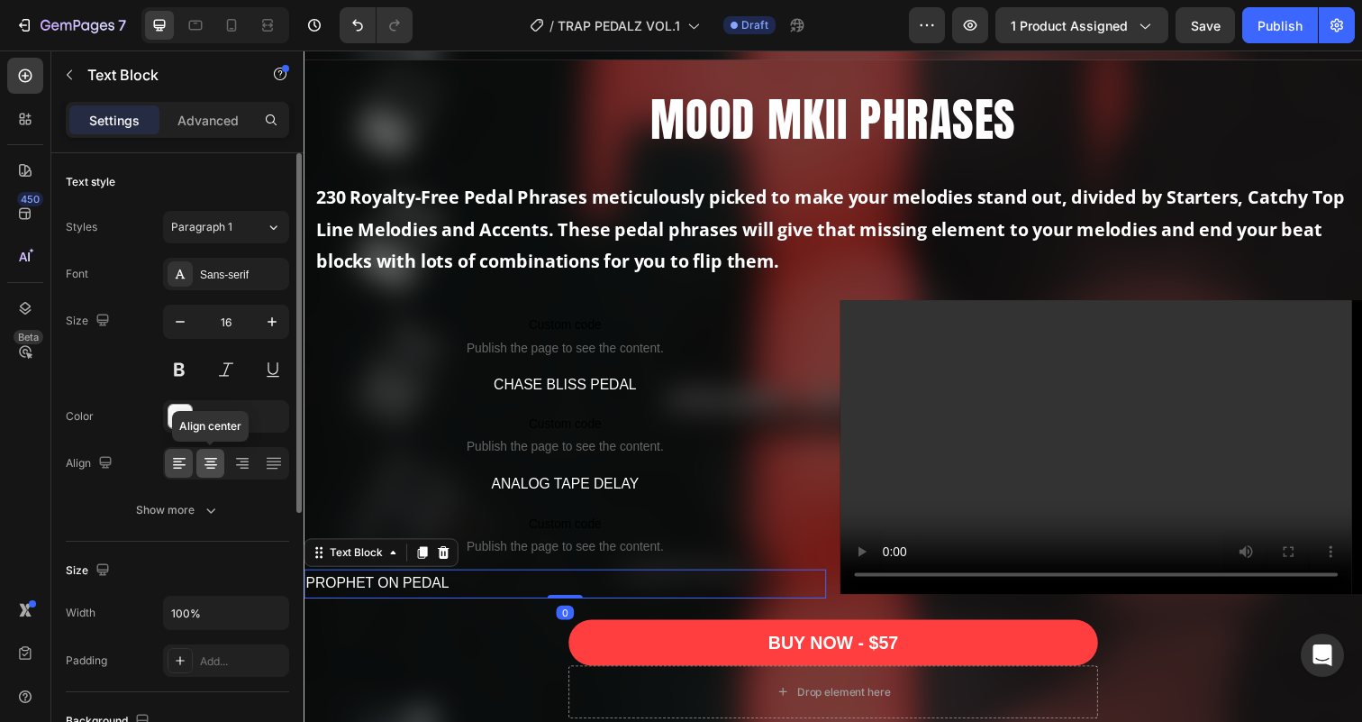
click at [216, 458] on icon at bounding box center [211, 463] width 18 height 18
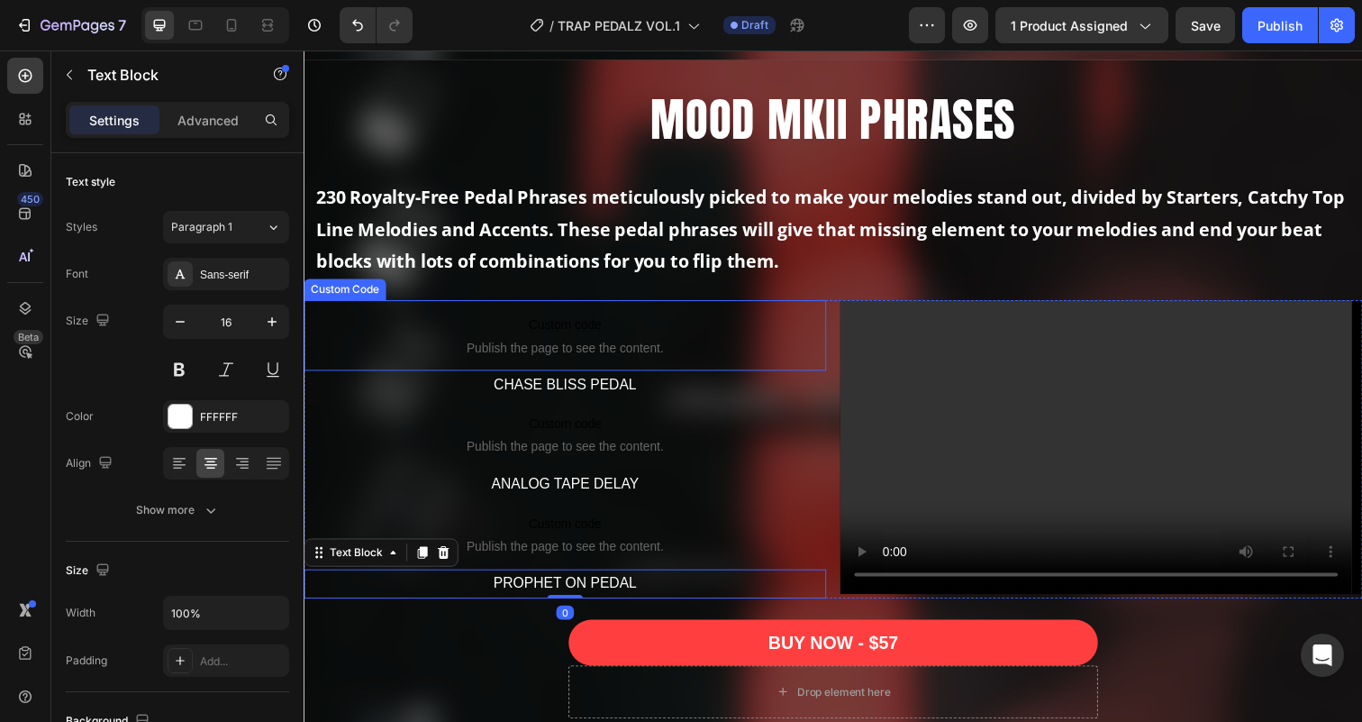
click at [593, 351] on span "Publish the page to see the content." at bounding box center [570, 354] width 533 height 18
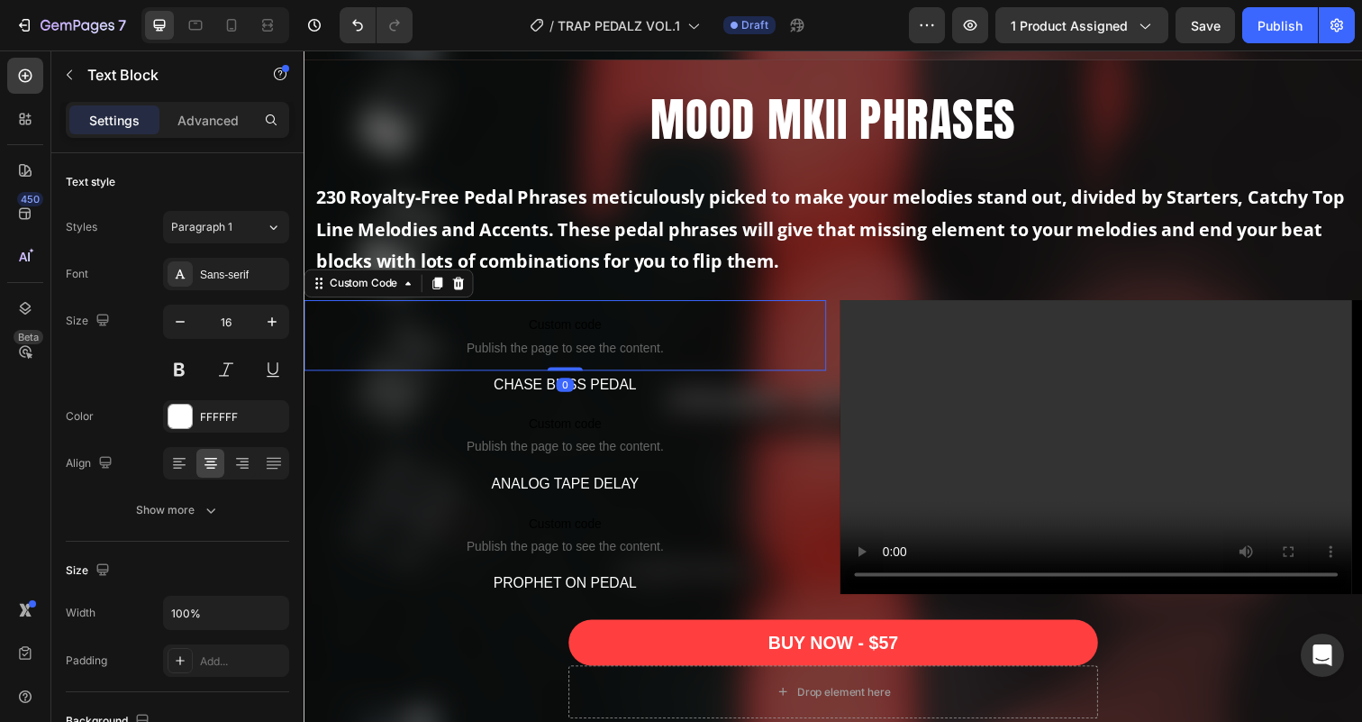
click at [593, 351] on span "Publish the page to see the content." at bounding box center [570, 354] width 533 height 18
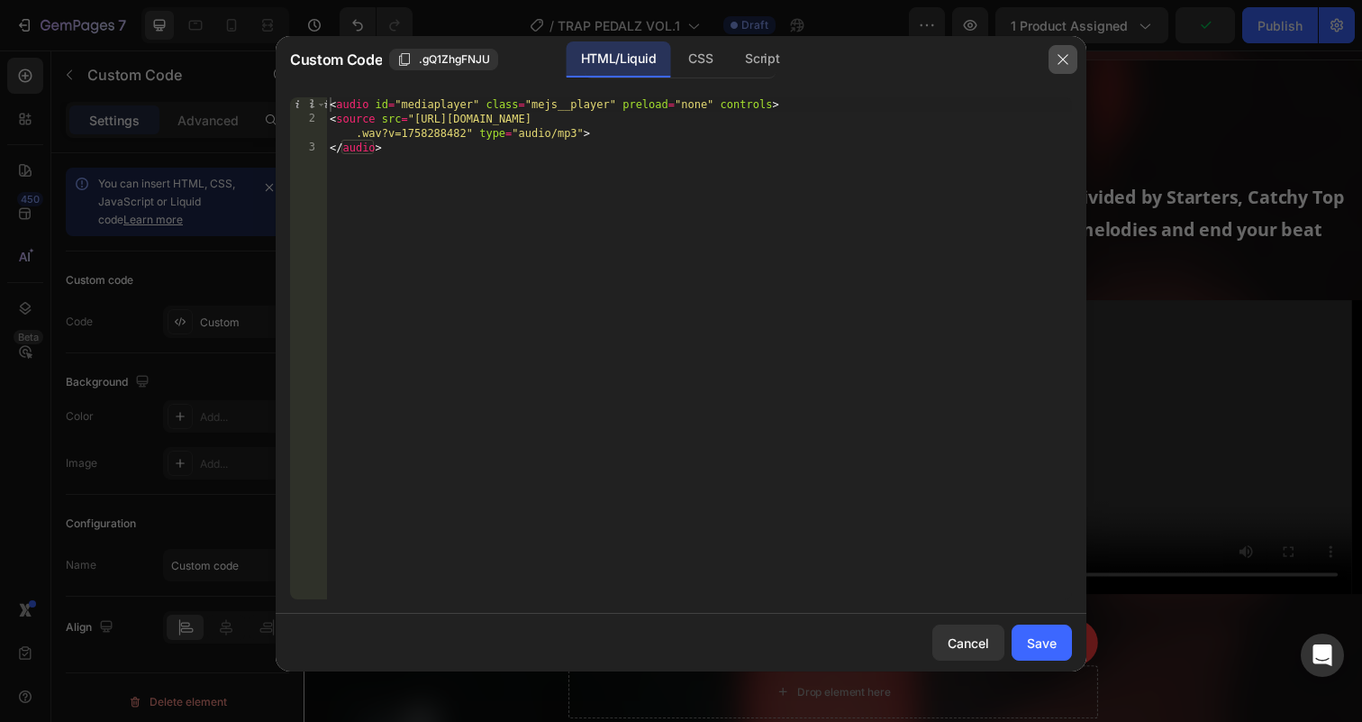
click at [1066, 66] on icon "button" at bounding box center [1063, 59] width 14 height 14
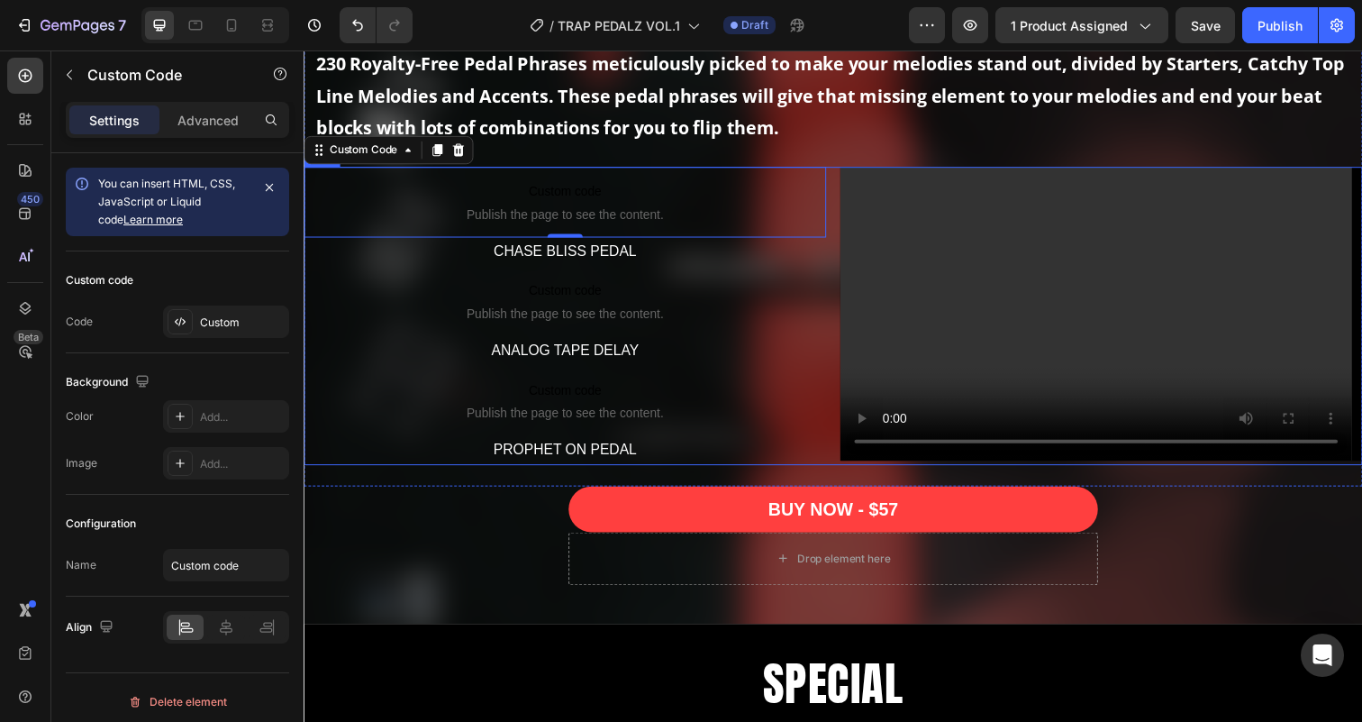
scroll to position [1813, 0]
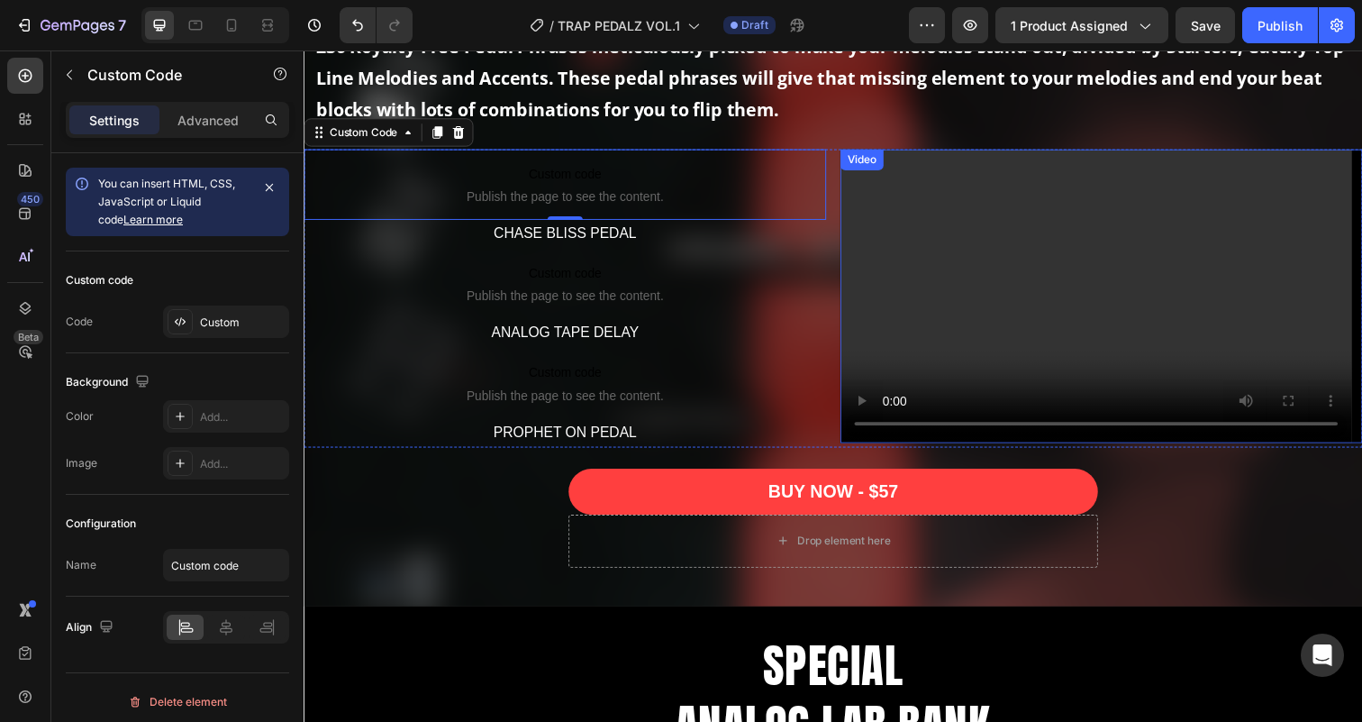
click at [867, 163] on div "Video" at bounding box center [873, 162] width 37 height 16
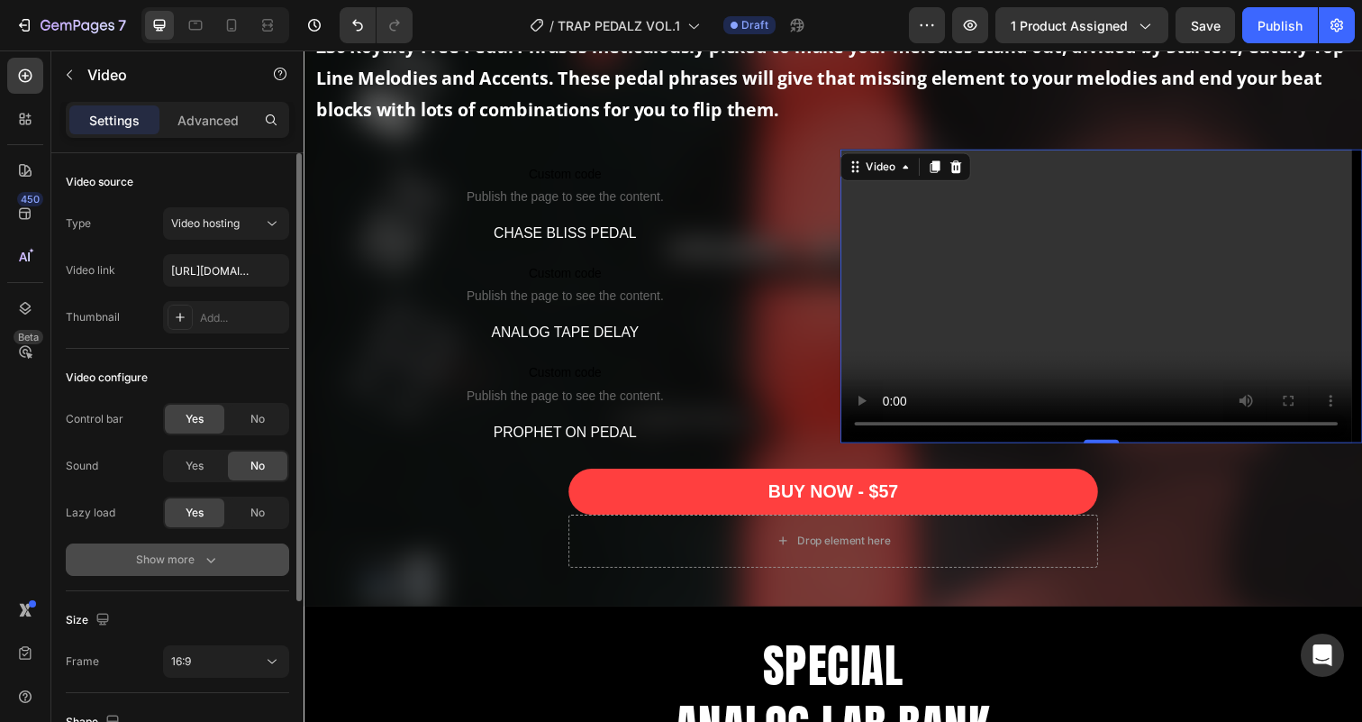
click at [190, 553] on div "Show more" at bounding box center [178, 559] width 84 height 18
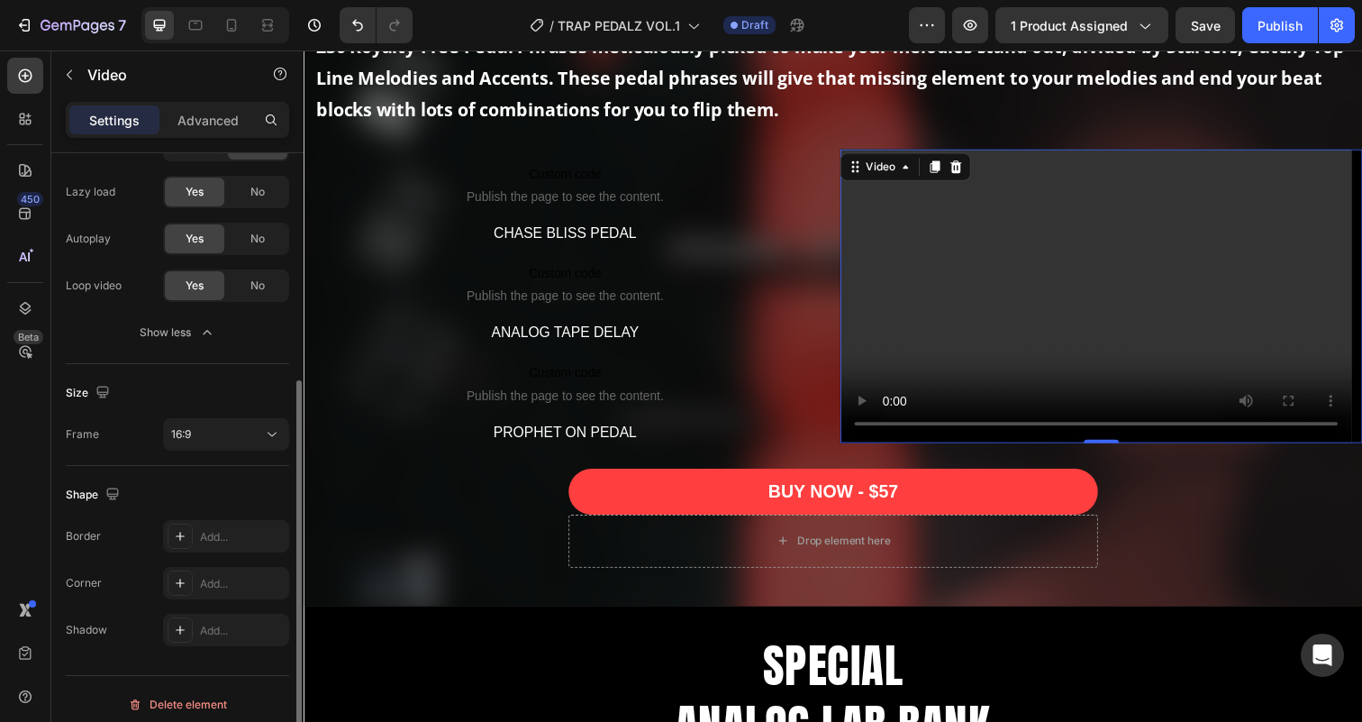
scroll to position [331, 0]
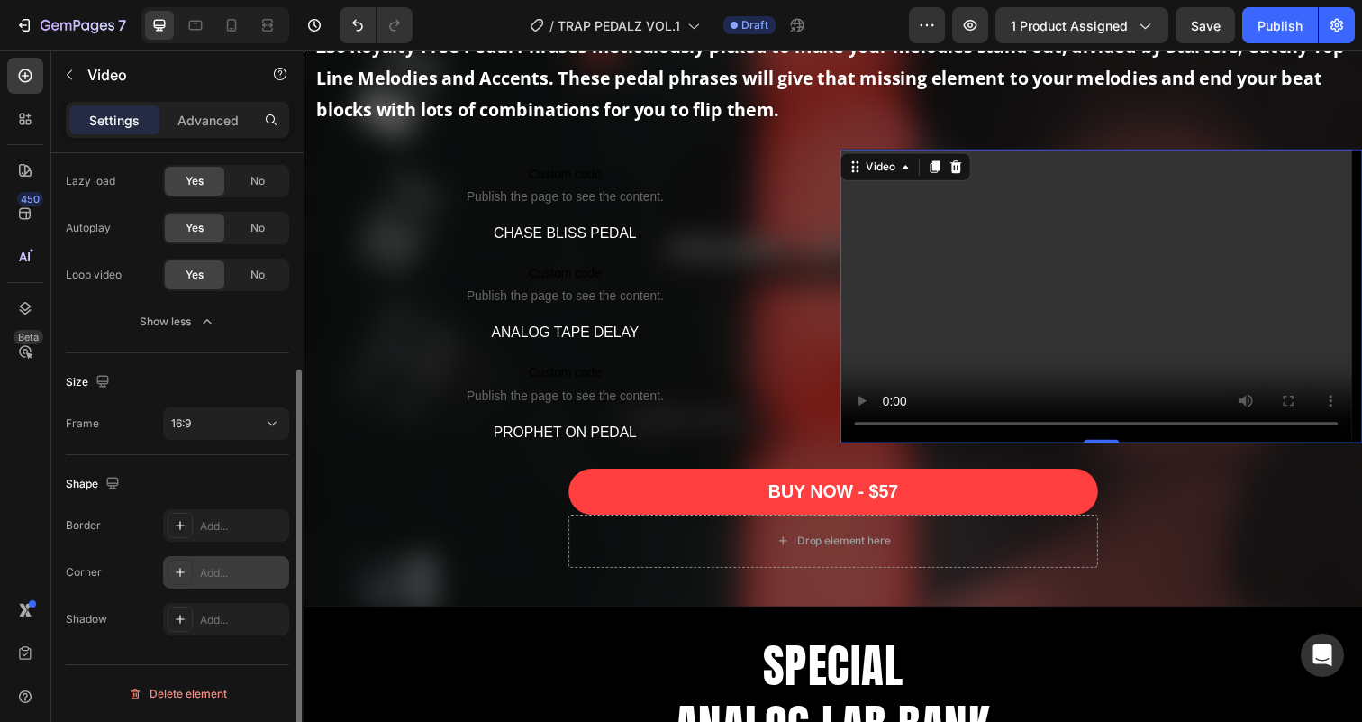
click at [214, 561] on div "Add..." at bounding box center [226, 572] width 126 height 32
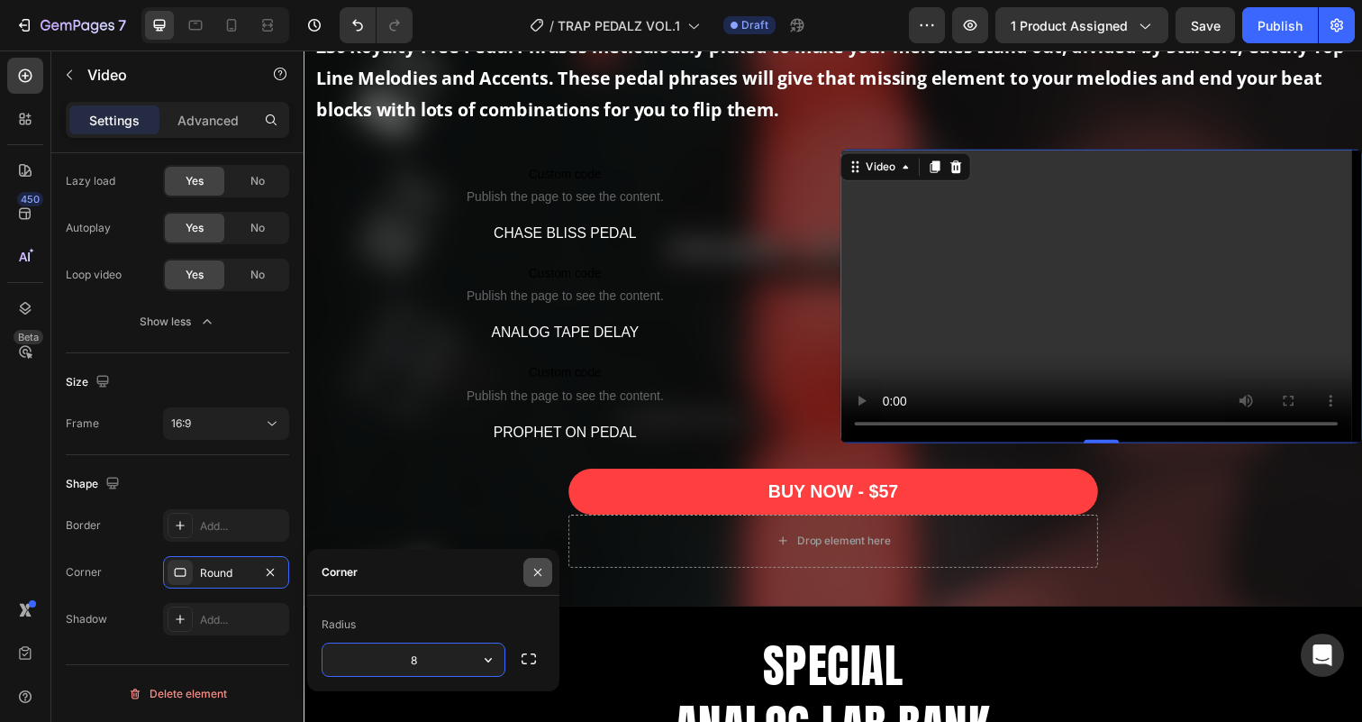
click at [537, 574] on icon "button" at bounding box center [538, 572] width 14 height 14
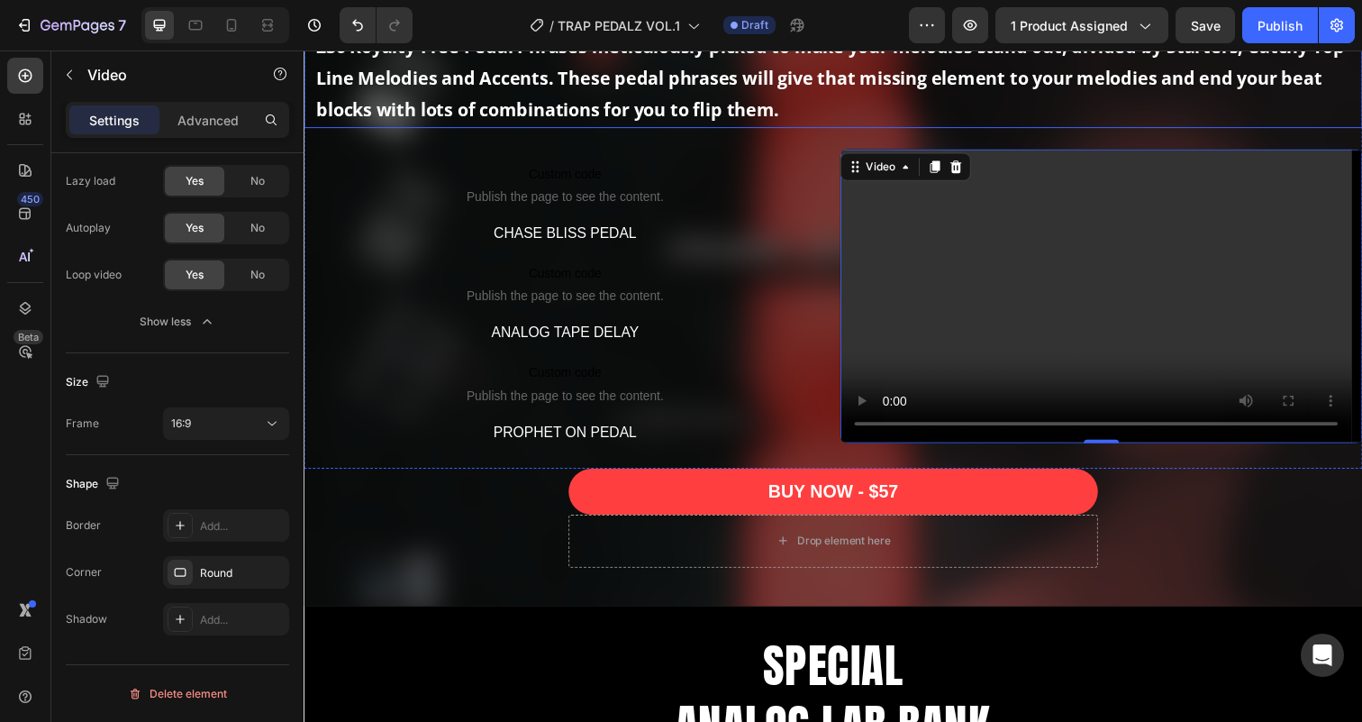
click at [795, 101] on p "230 Royalty-Free Pedal Phrases meticulously picked to make your melodies stand …" at bounding box center [844, 79] width 1056 height 97
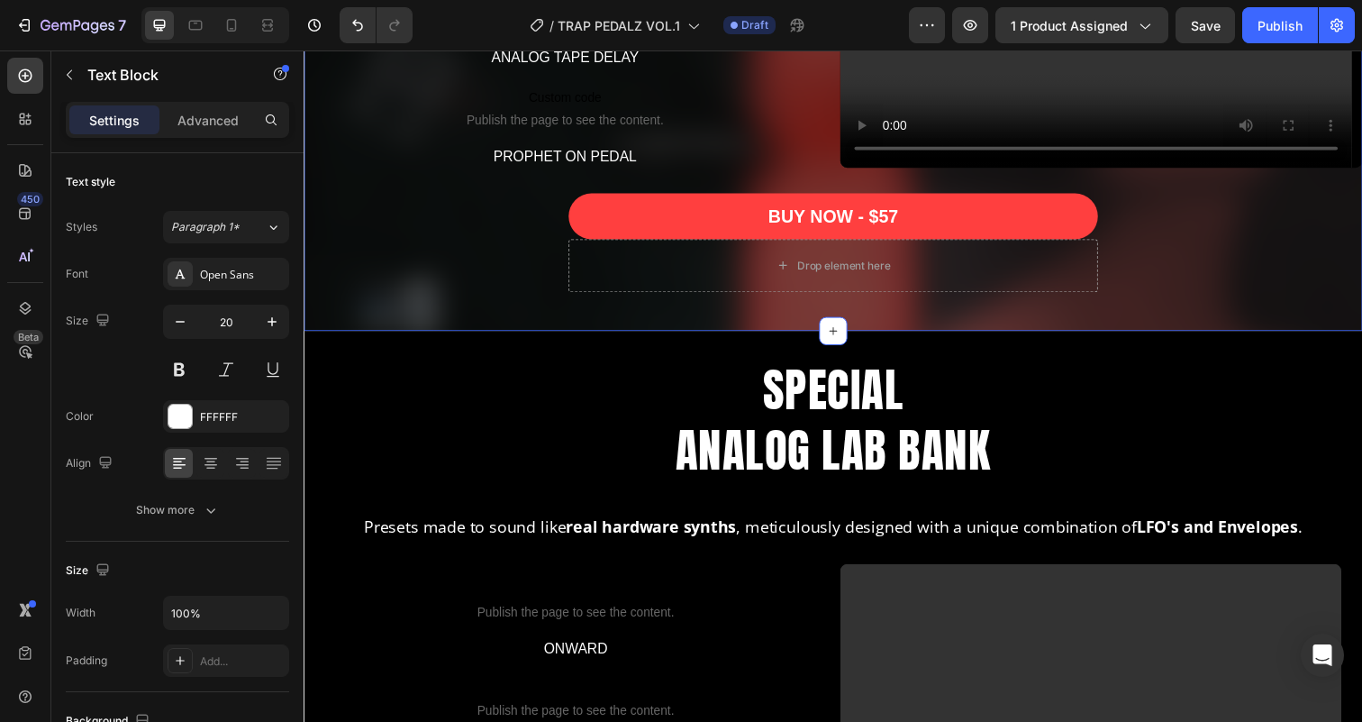
scroll to position [2110, 0]
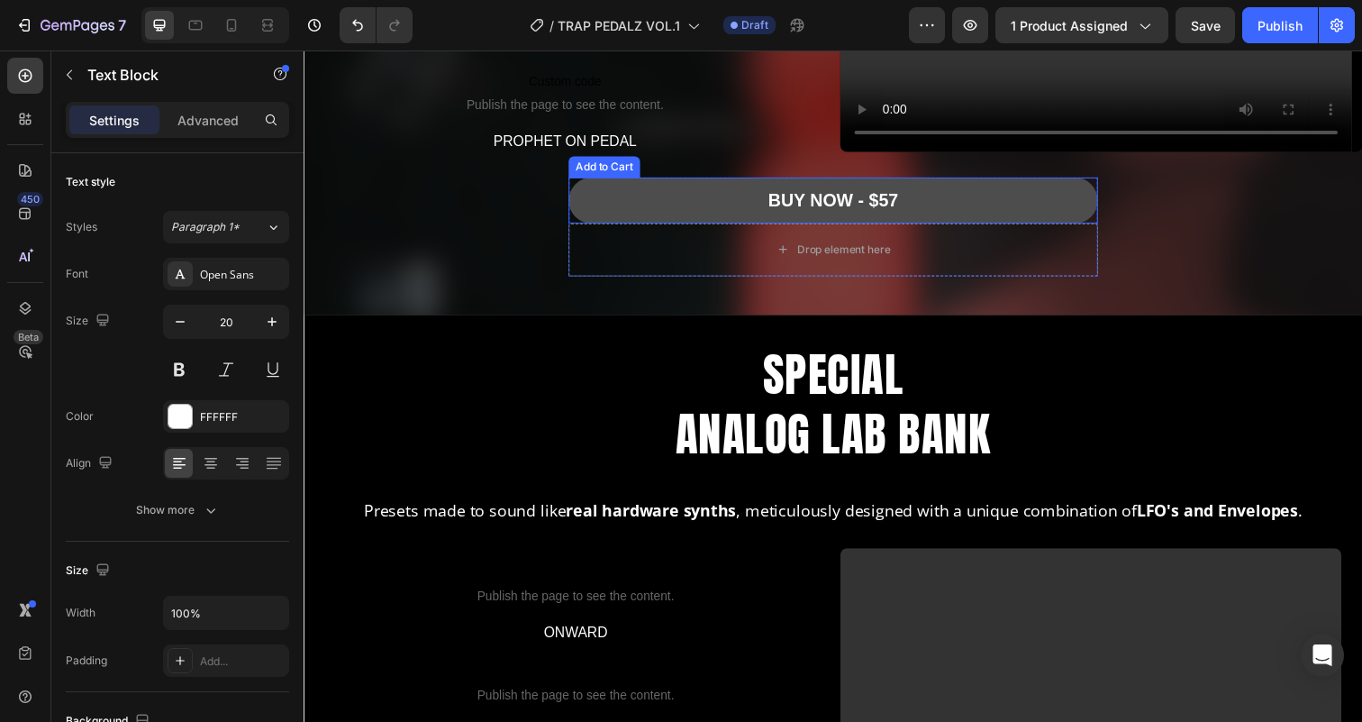
click at [583, 213] on button "BUY NOW - $57" at bounding box center [844, 203] width 540 height 47
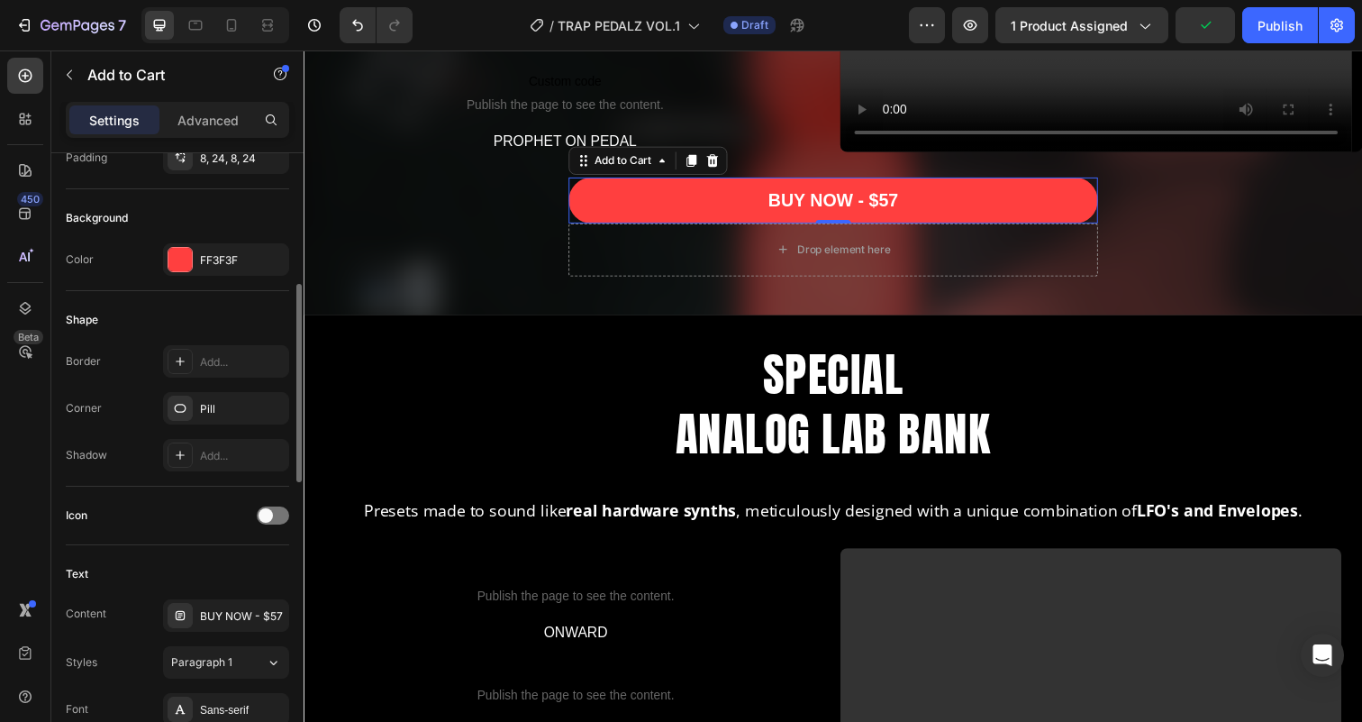
scroll to position [0, 0]
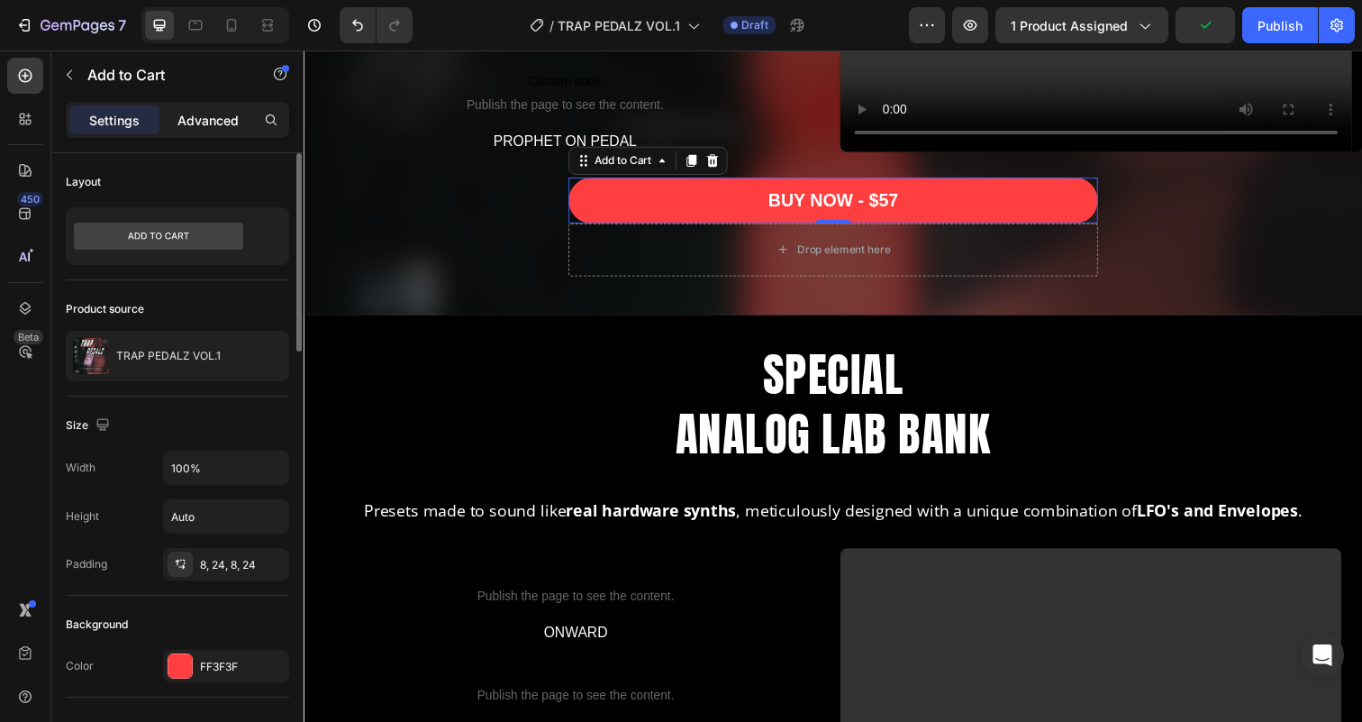
click at [207, 130] on div "Advanced" at bounding box center [208, 119] width 90 height 29
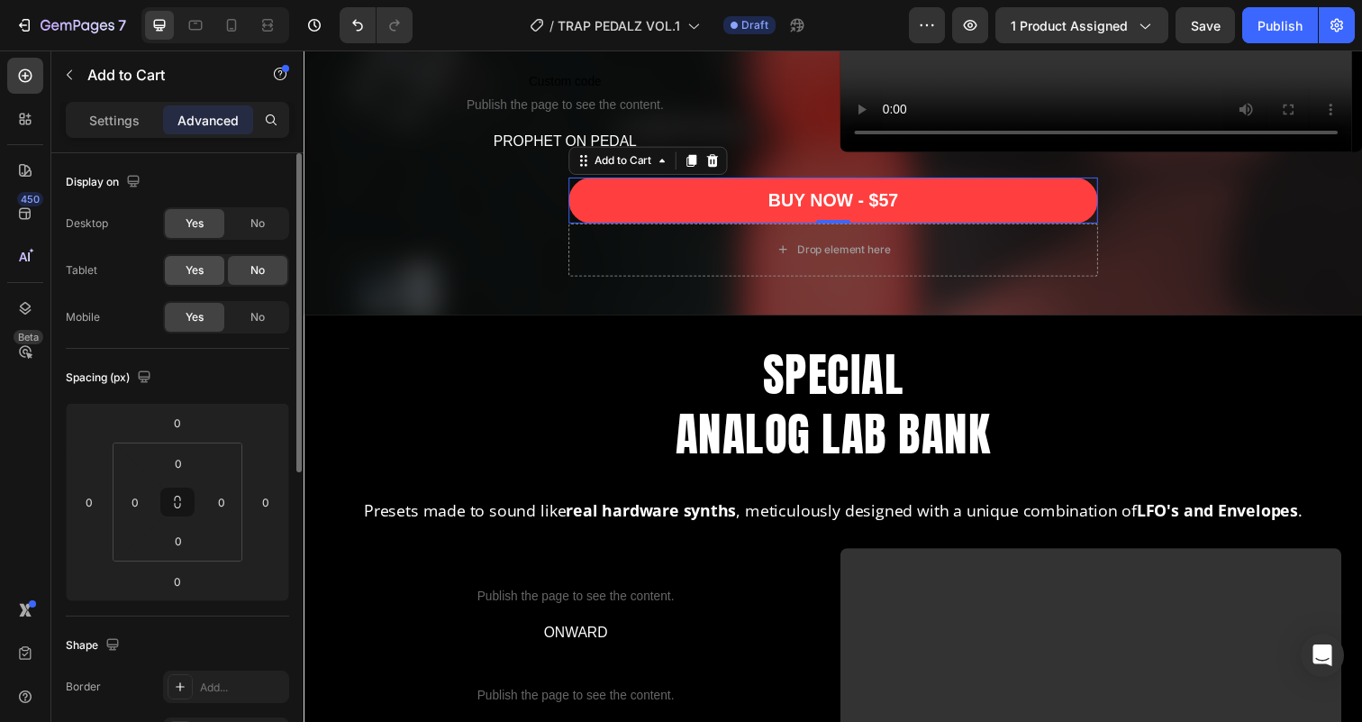
click at [193, 263] on span "Yes" at bounding box center [195, 270] width 18 height 16
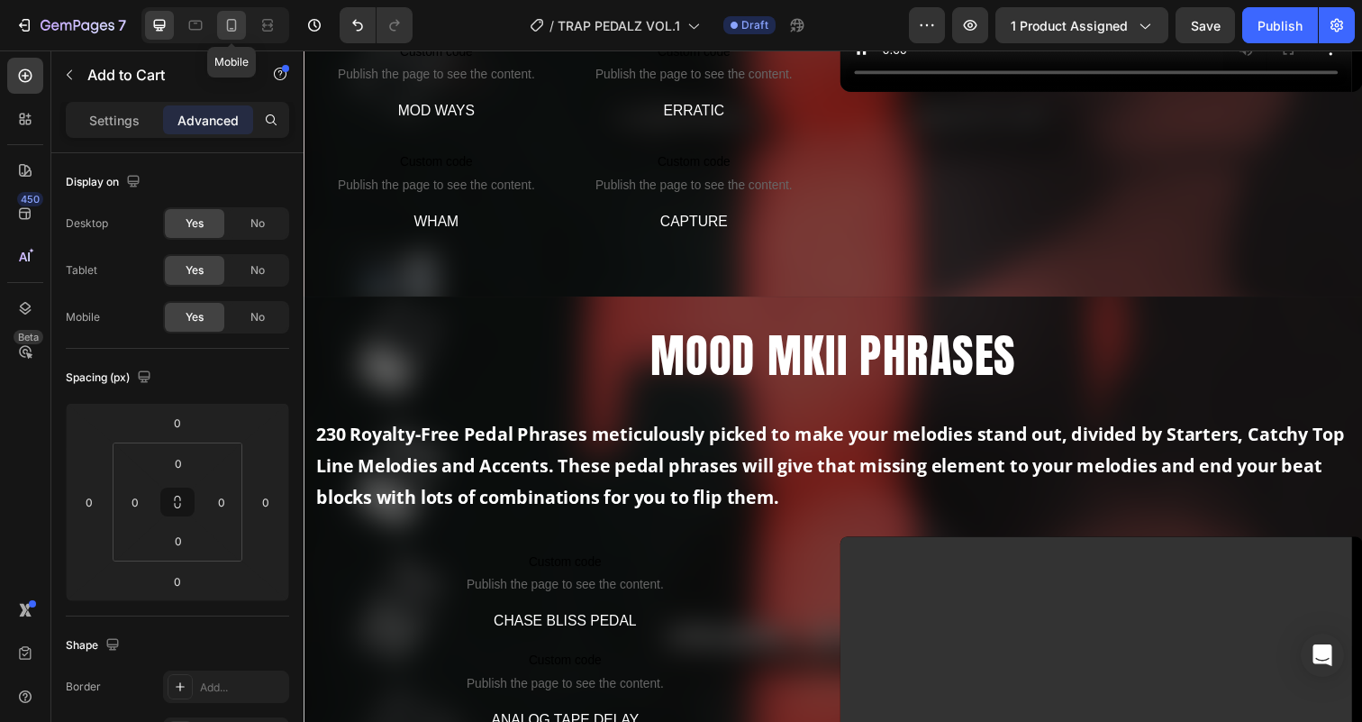
click at [225, 28] on icon at bounding box center [231, 25] width 18 height 18
type input "48"
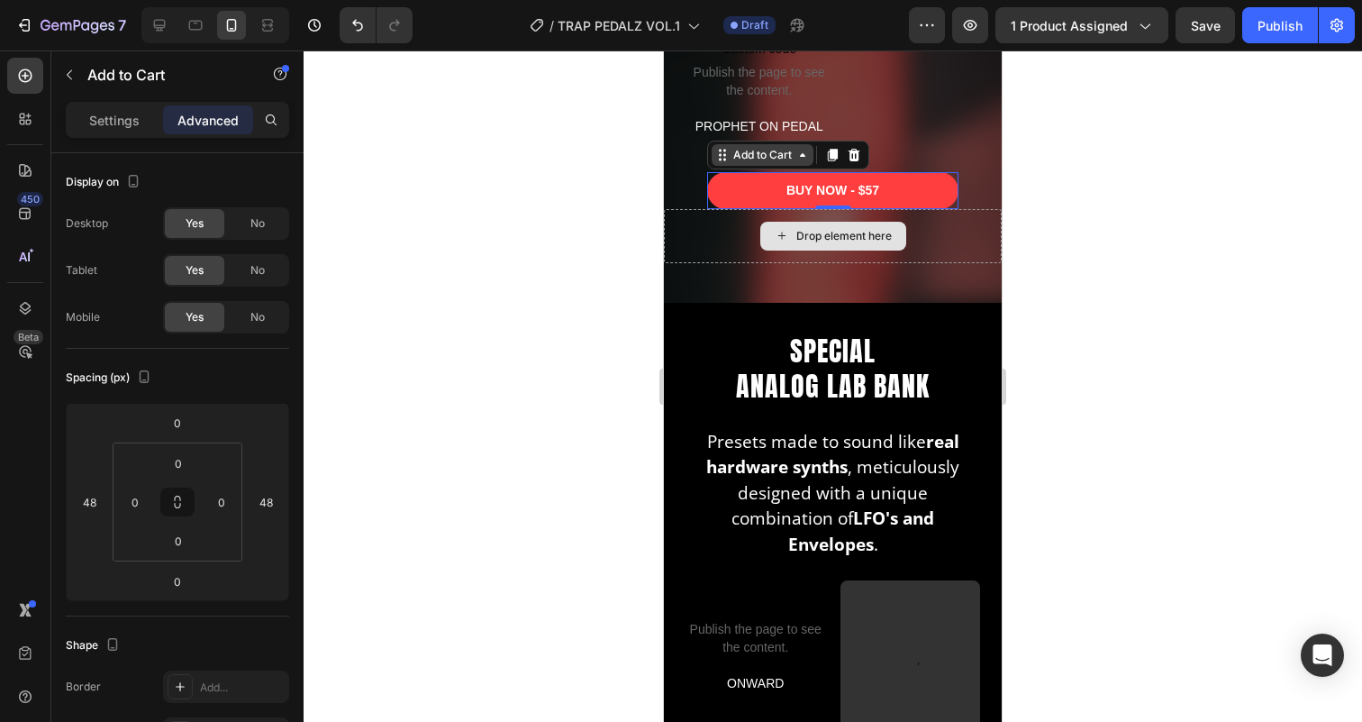
scroll to position [2583, 0]
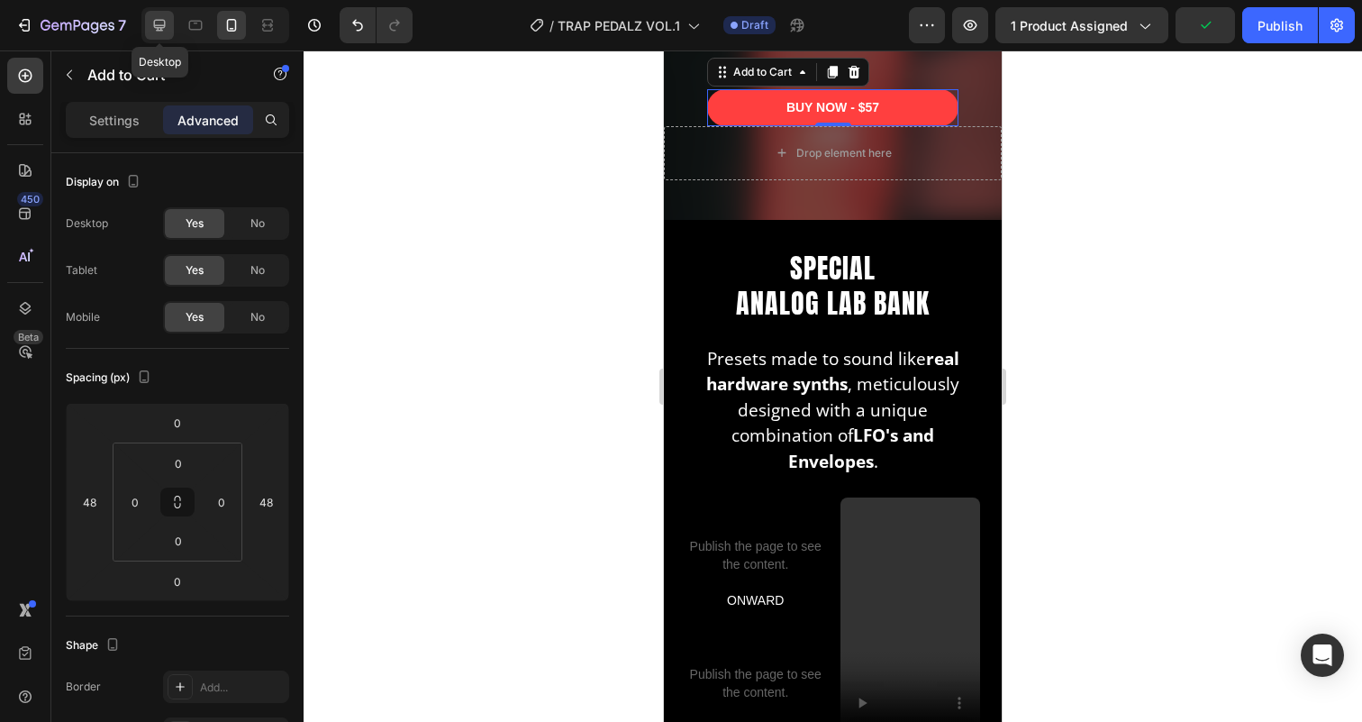
click at [156, 14] on div at bounding box center [159, 25] width 29 height 29
type input "0"
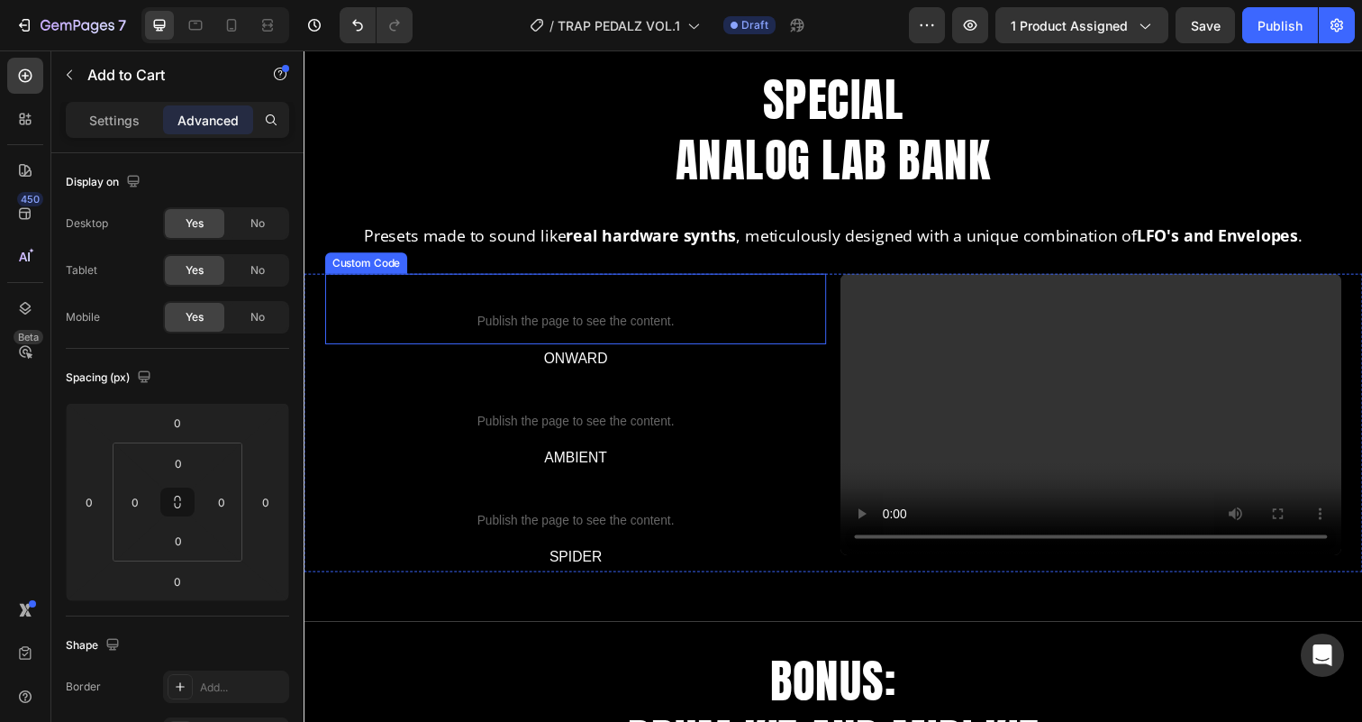
scroll to position [2292, 0]
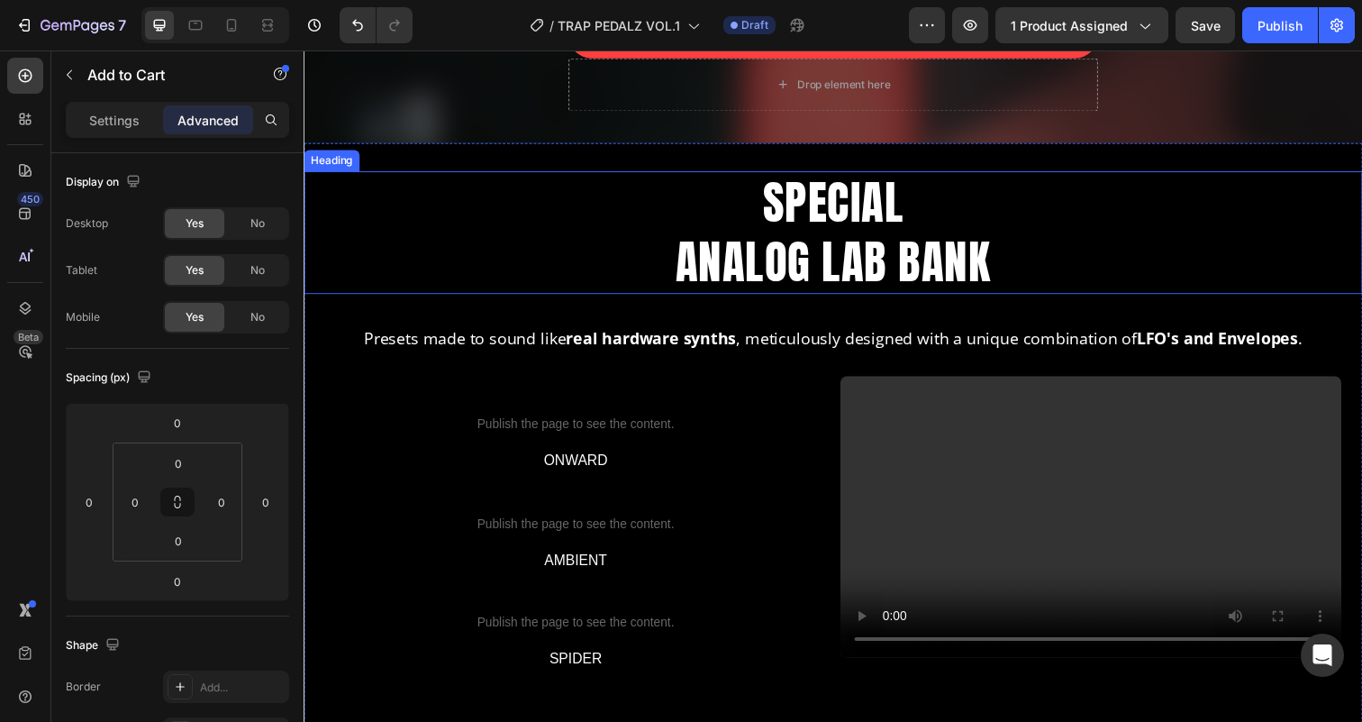
click at [772, 220] on h2 "SPECIAL ANALOG LAB BANK" at bounding box center [844, 236] width 1081 height 125
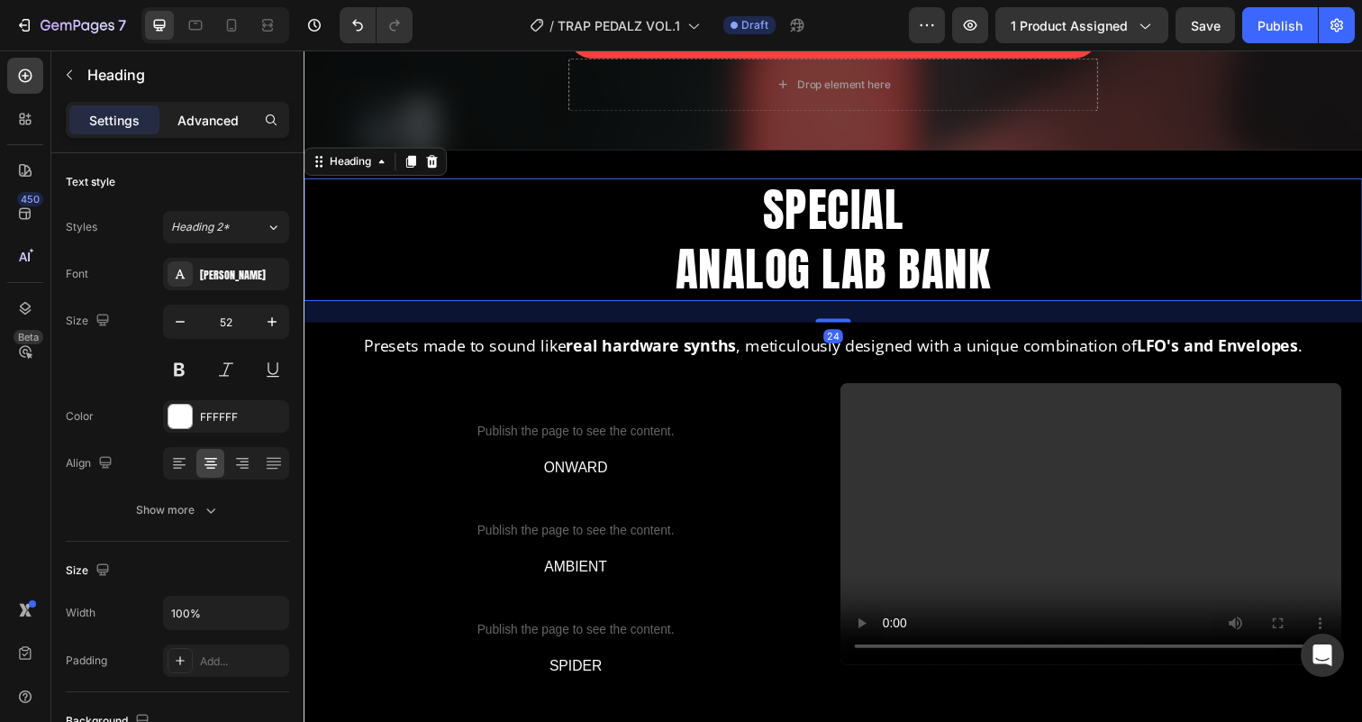
click at [214, 124] on p "Advanced" at bounding box center [207, 120] width 61 height 19
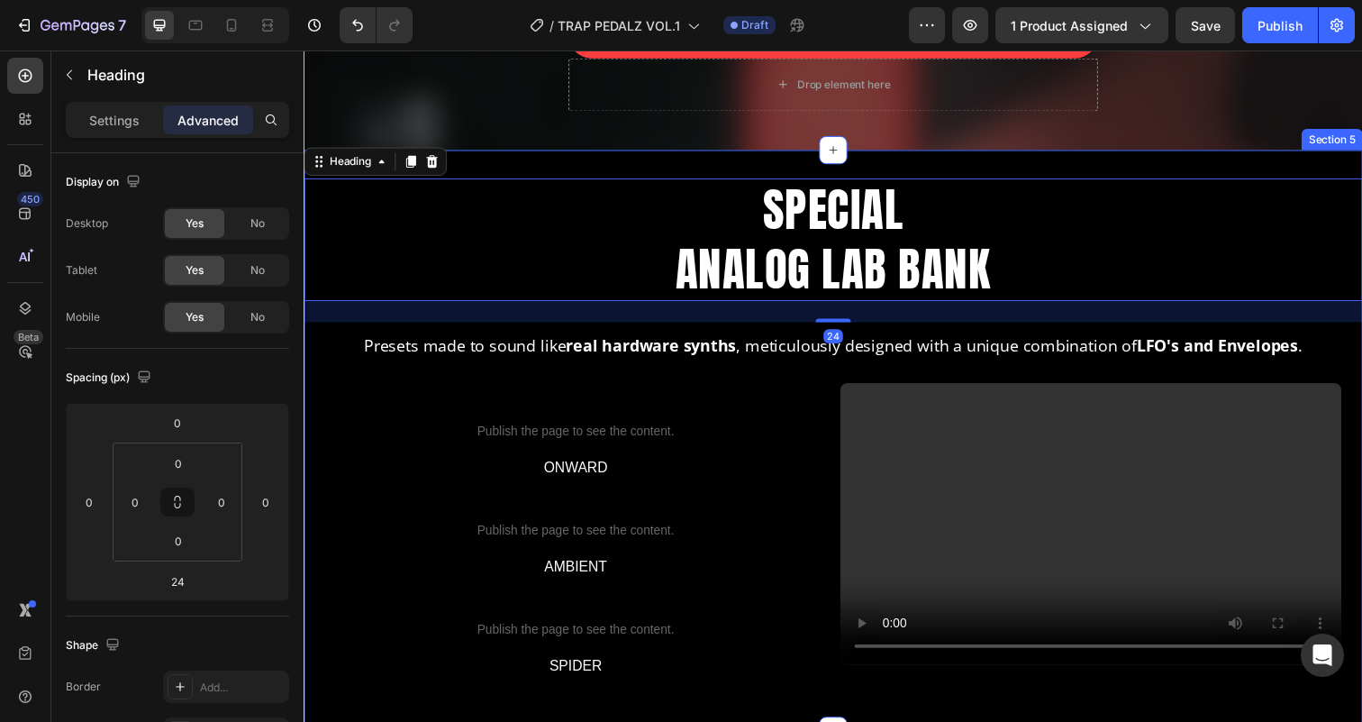
click at [522, 171] on div "SPECIAL ANALOG LAB BANK Heading 24 Presets made to sound like real hardware syn…" at bounding box center [844, 448] width 1081 height 593
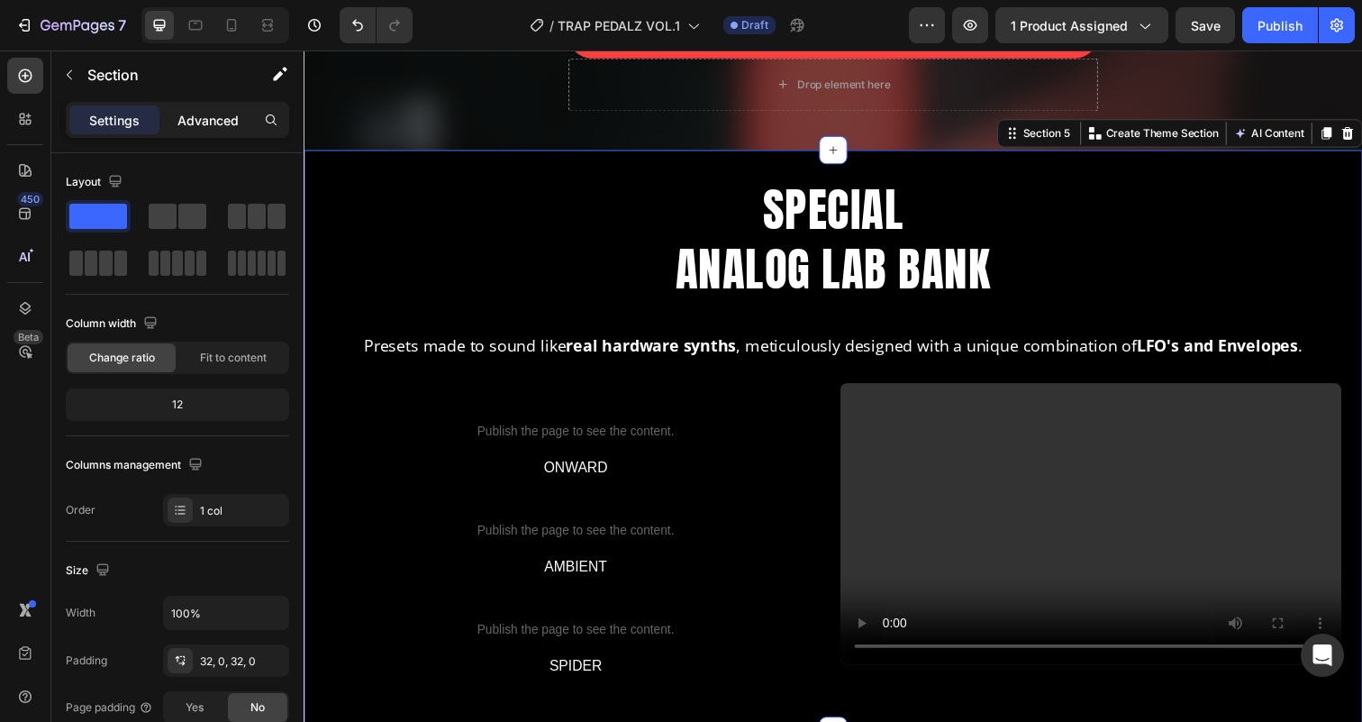
click at [217, 115] on p "Advanced" at bounding box center [207, 120] width 61 height 19
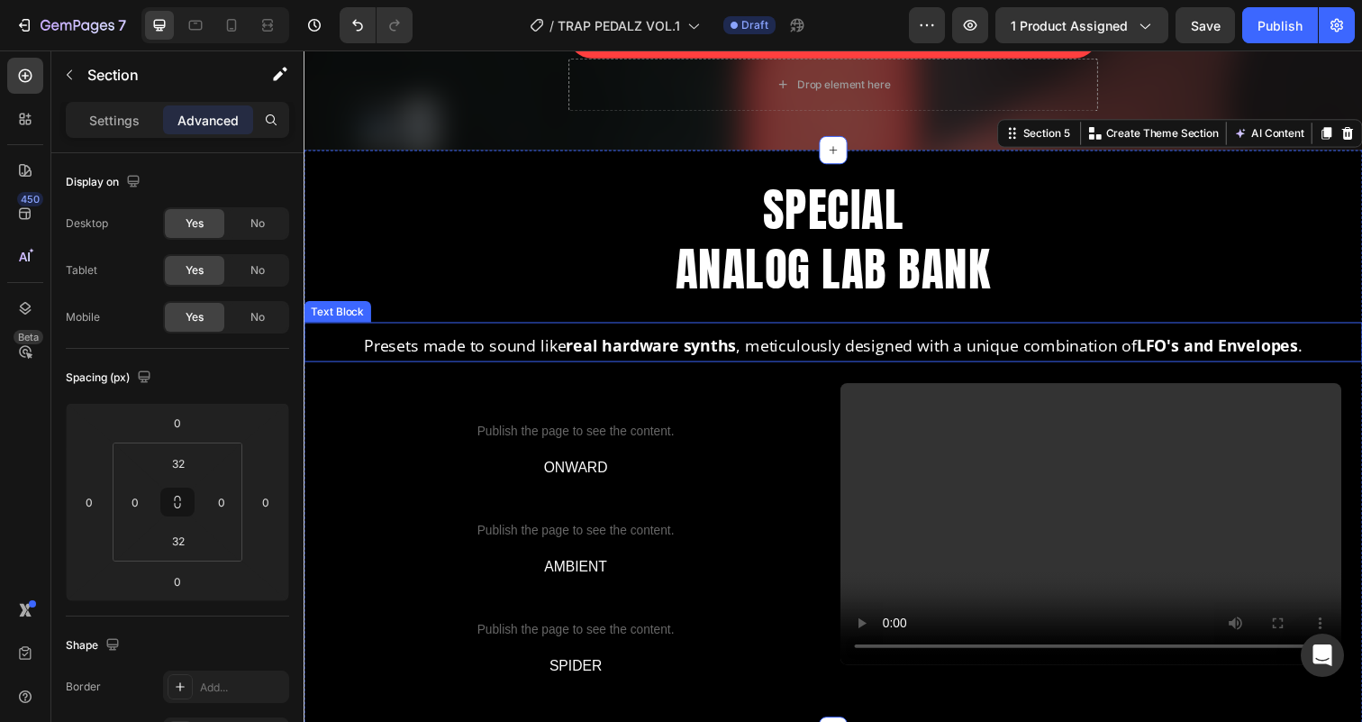
click at [653, 351] on strong "real hardware synths" at bounding box center [658, 351] width 174 height 22
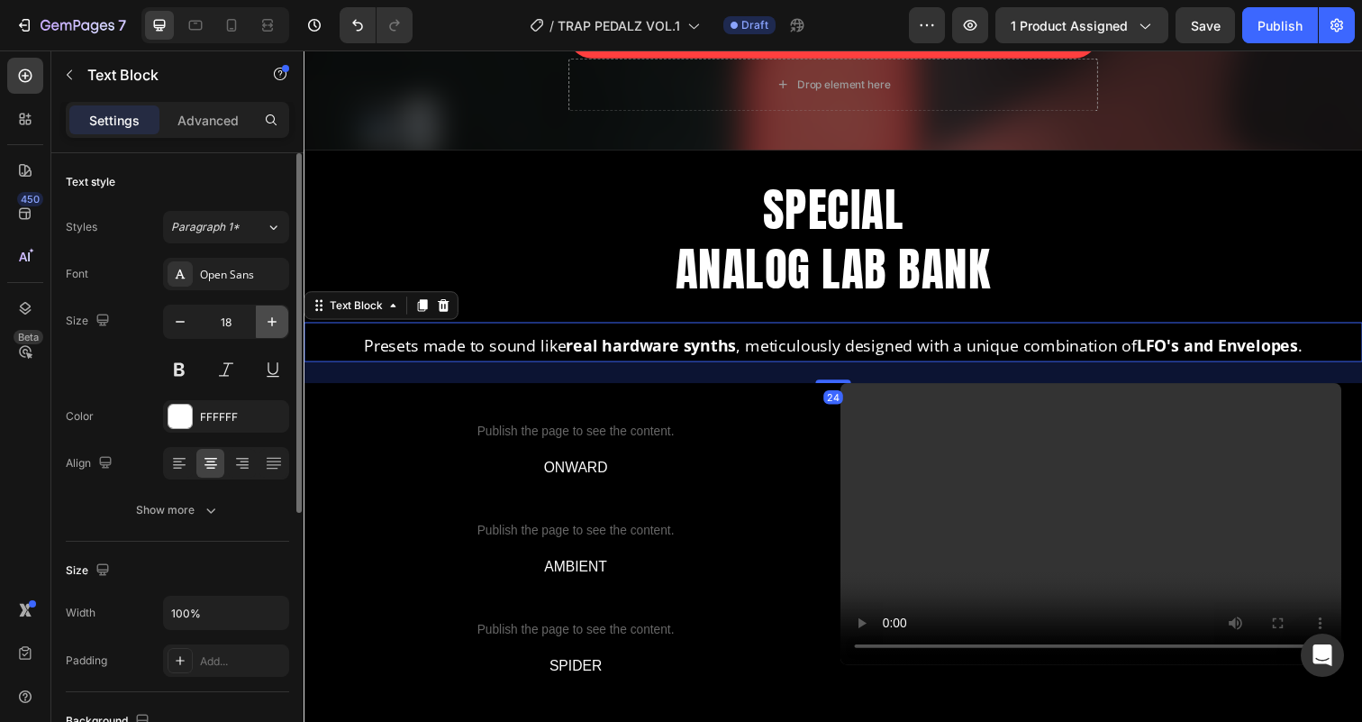
click at [273, 322] on icon "button" at bounding box center [272, 322] width 18 height 18
type input "20"
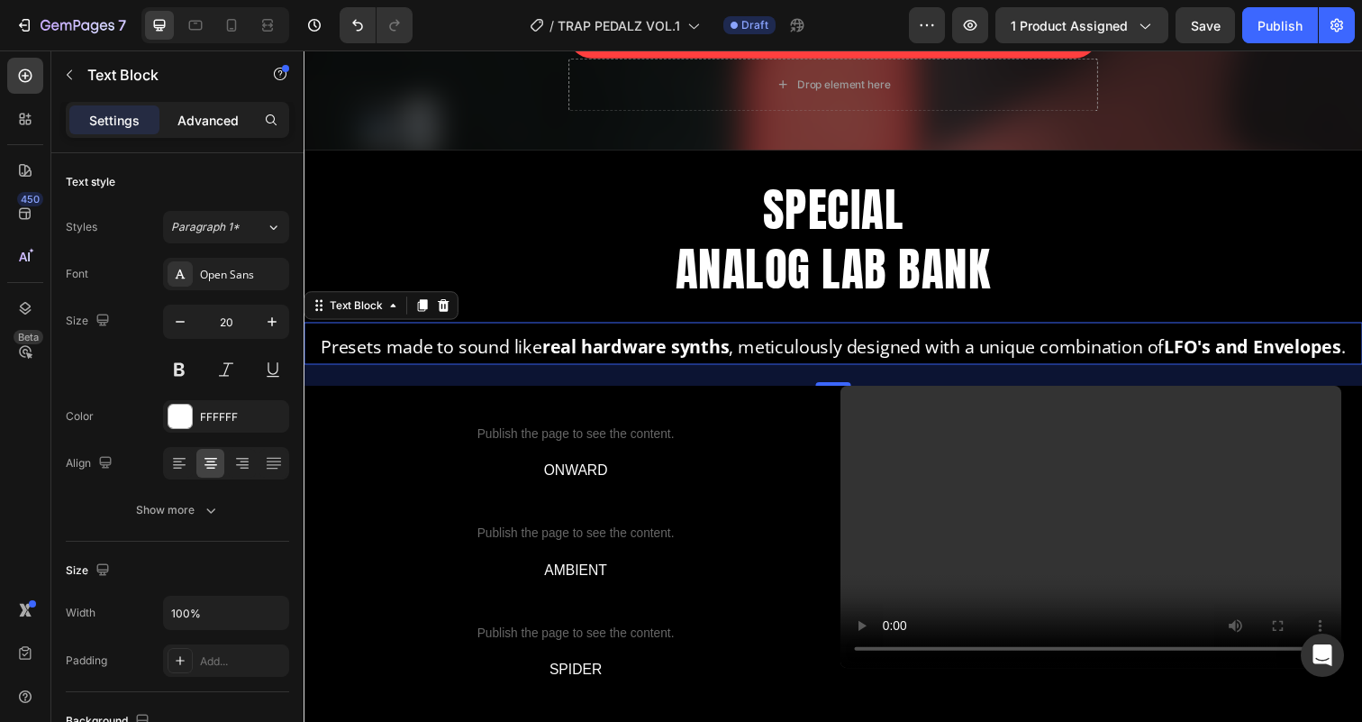
click at [203, 121] on p "Advanced" at bounding box center [207, 120] width 61 height 19
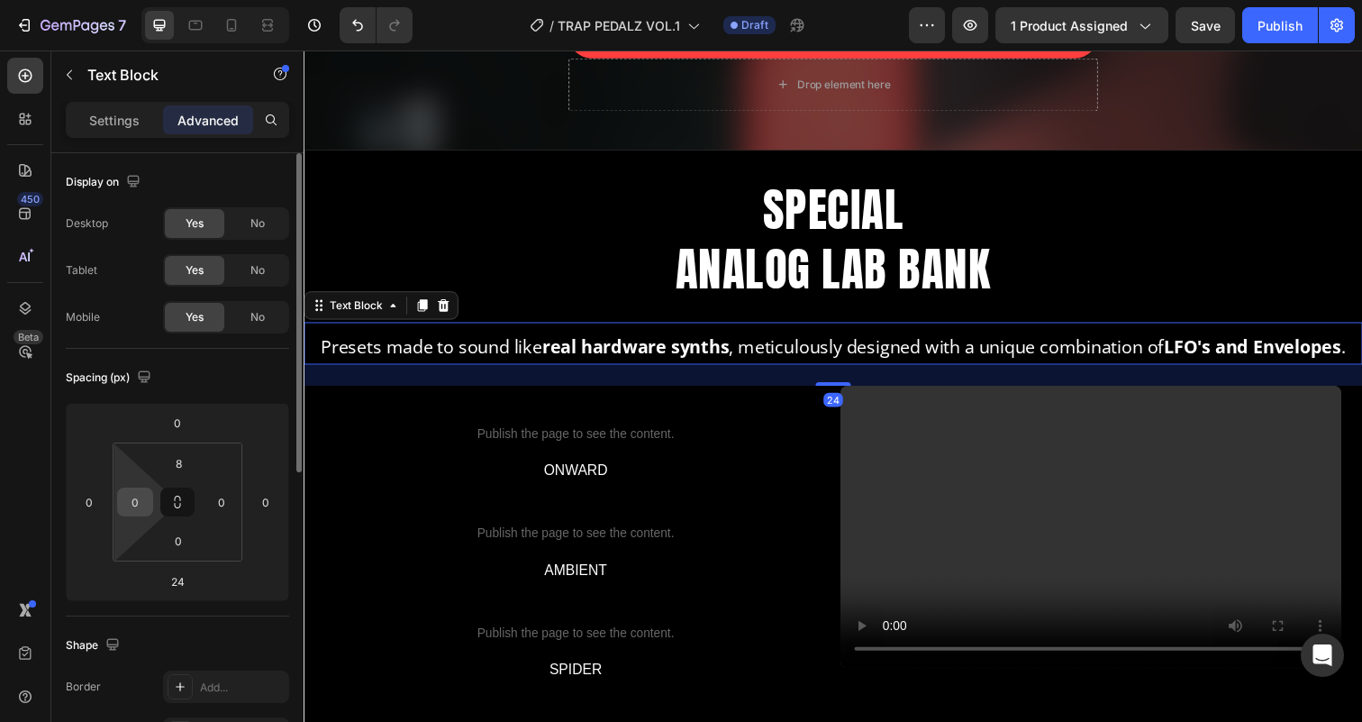
click at [133, 495] on input "0" at bounding box center [135, 501] width 27 height 27
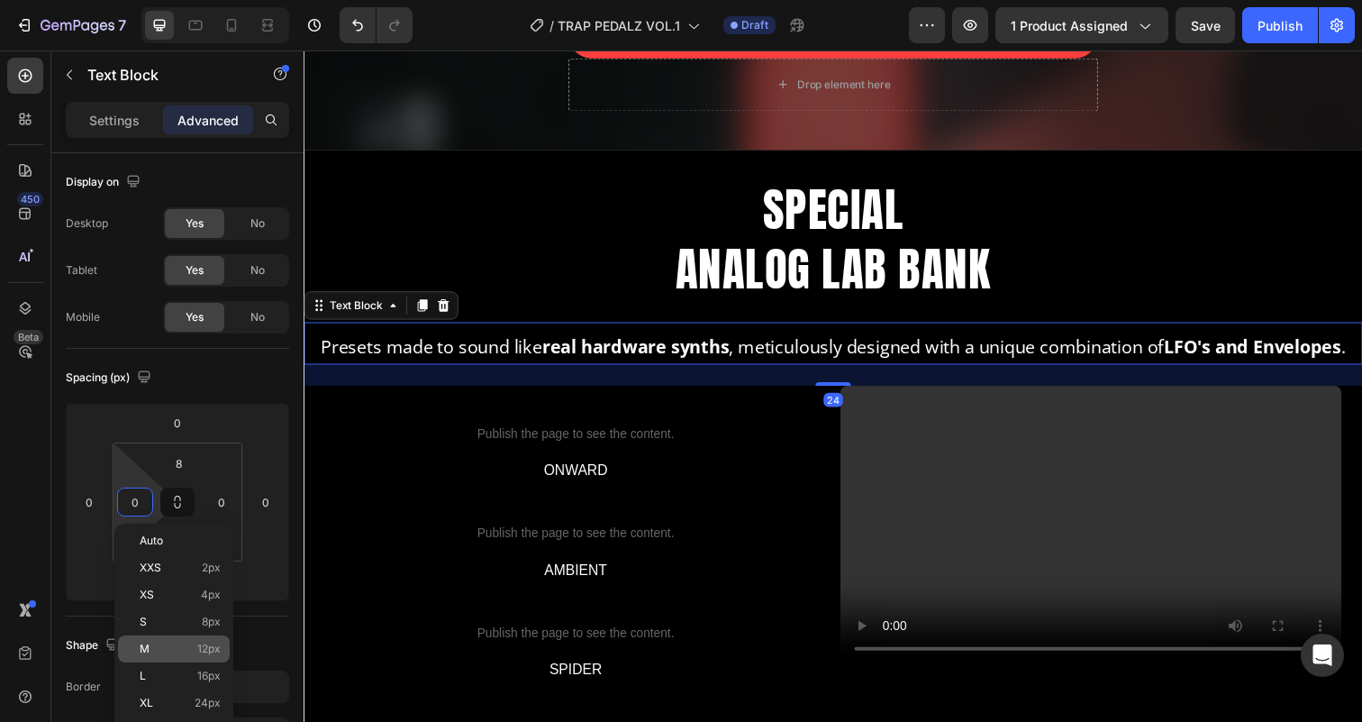
click at [188, 636] on div "M 12px" at bounding box center [174, 648] width 112 height 27
type input "12"
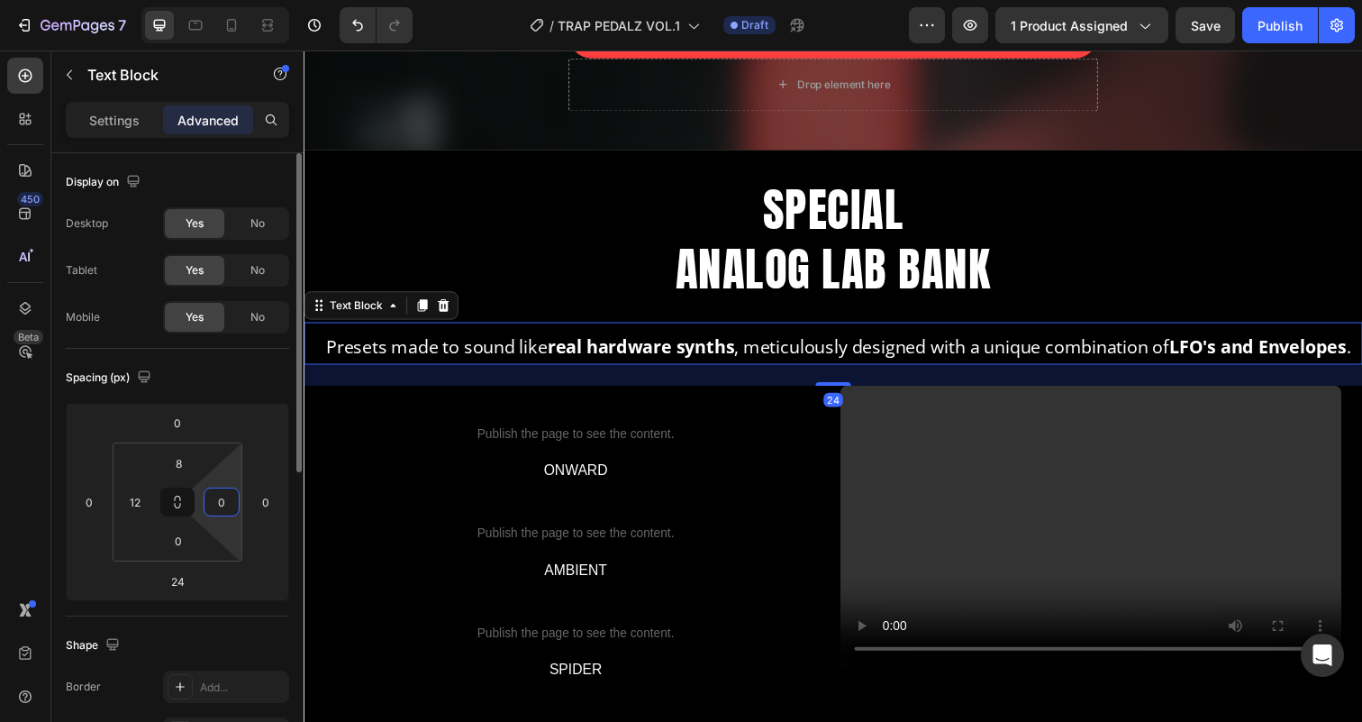
click at [222, 498] on input "0" at bounding box center [221, 501] width 27 height 27
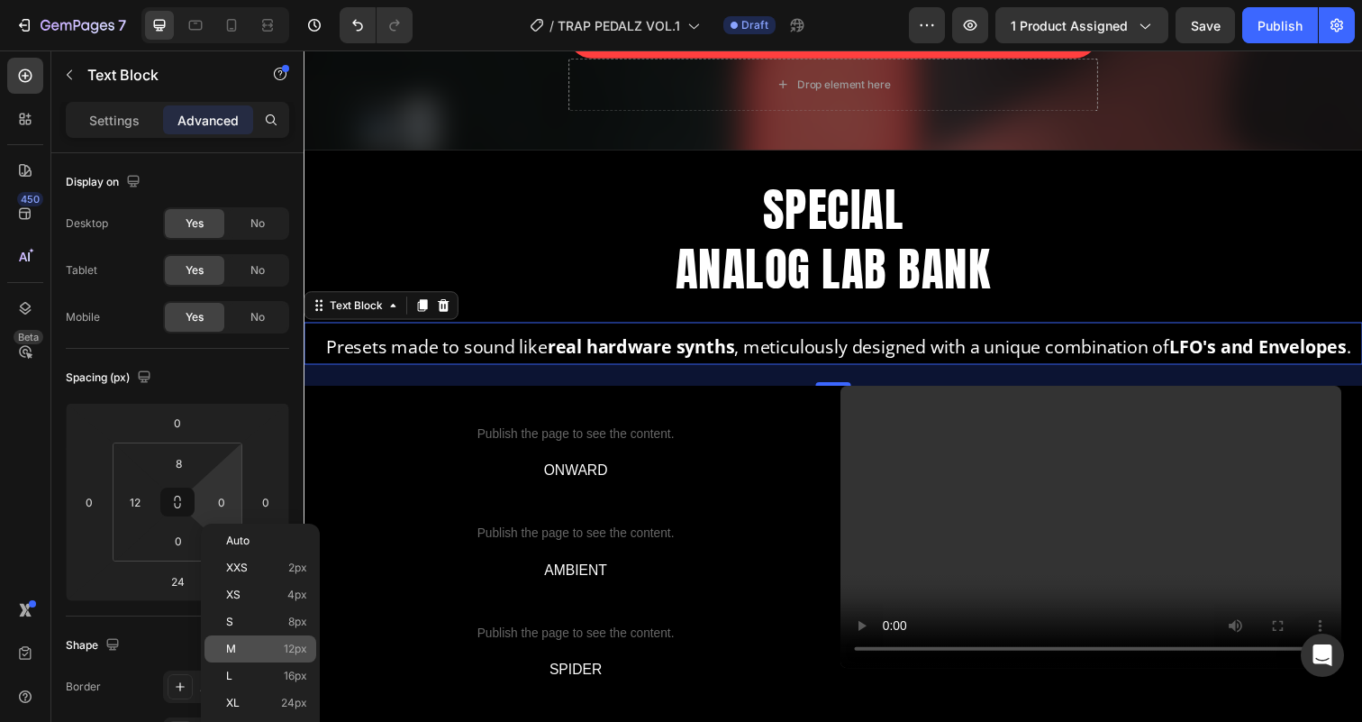
click at [261, 649] on p "M 12px" at bounding box center [266, 648] width 81 height 13
type input "12"
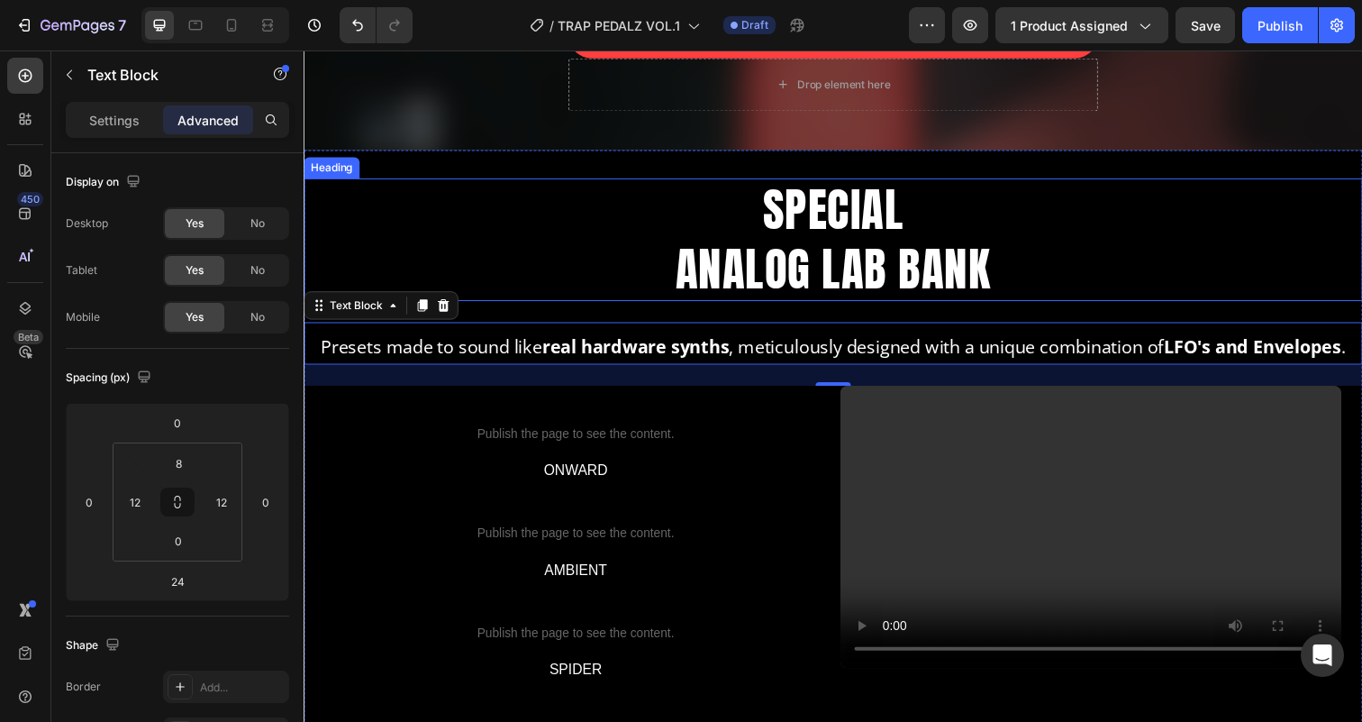
click at [816, 278] on h2 "SPECIAL ANALOG LAB BANK" at bounding box center [844, 243] width 1081 height 125
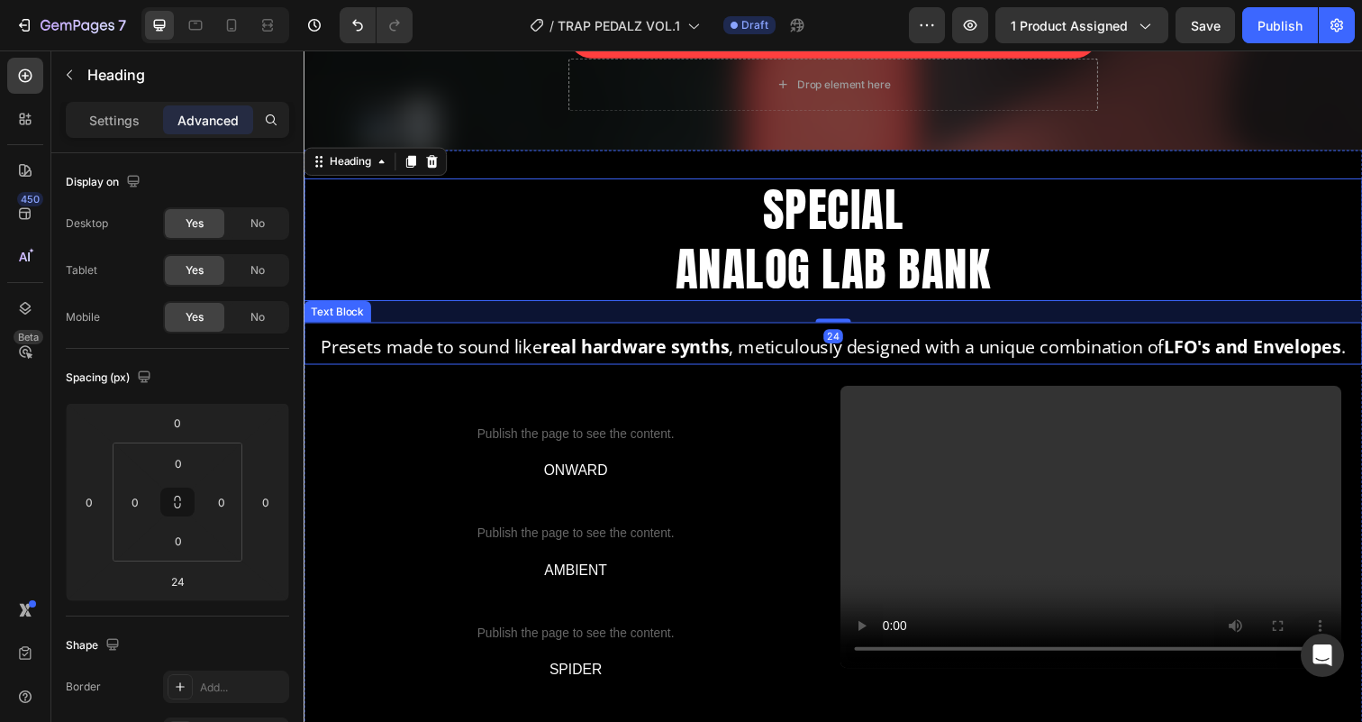
click at [695, 369] on p "Presets made to sound like real hardware synths , meticulously designed with a …" at bounding box center [844, 353] width 1056 height 32
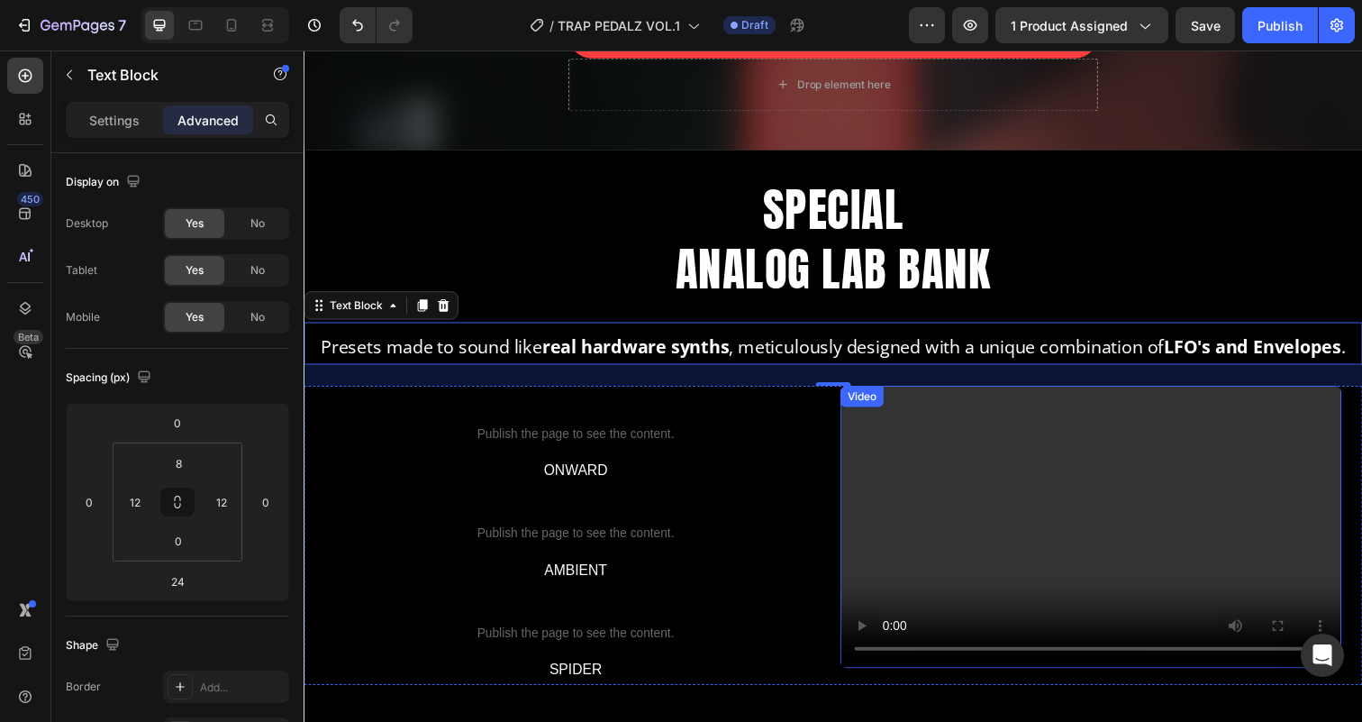
click at [869, 412] on div "Video" at bounding box center [873, 403] width 37 height 16
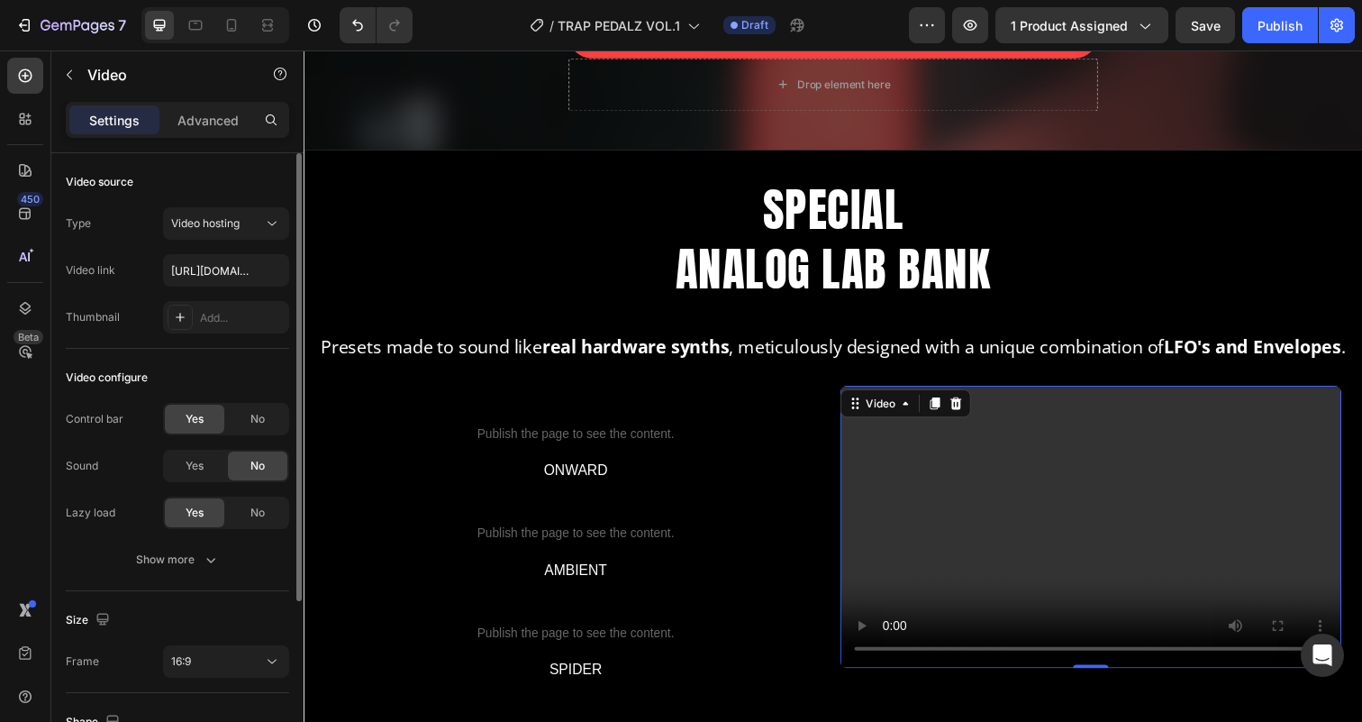
click at [209, 542] on div "Control bar Yes No Sound Yes No Lazy load Yes No Show more" at bounding box center [177, 489] width 223 height 173
click at [193, 546] on button "Show more" at bounding box center [177, 559] width 223 height 32
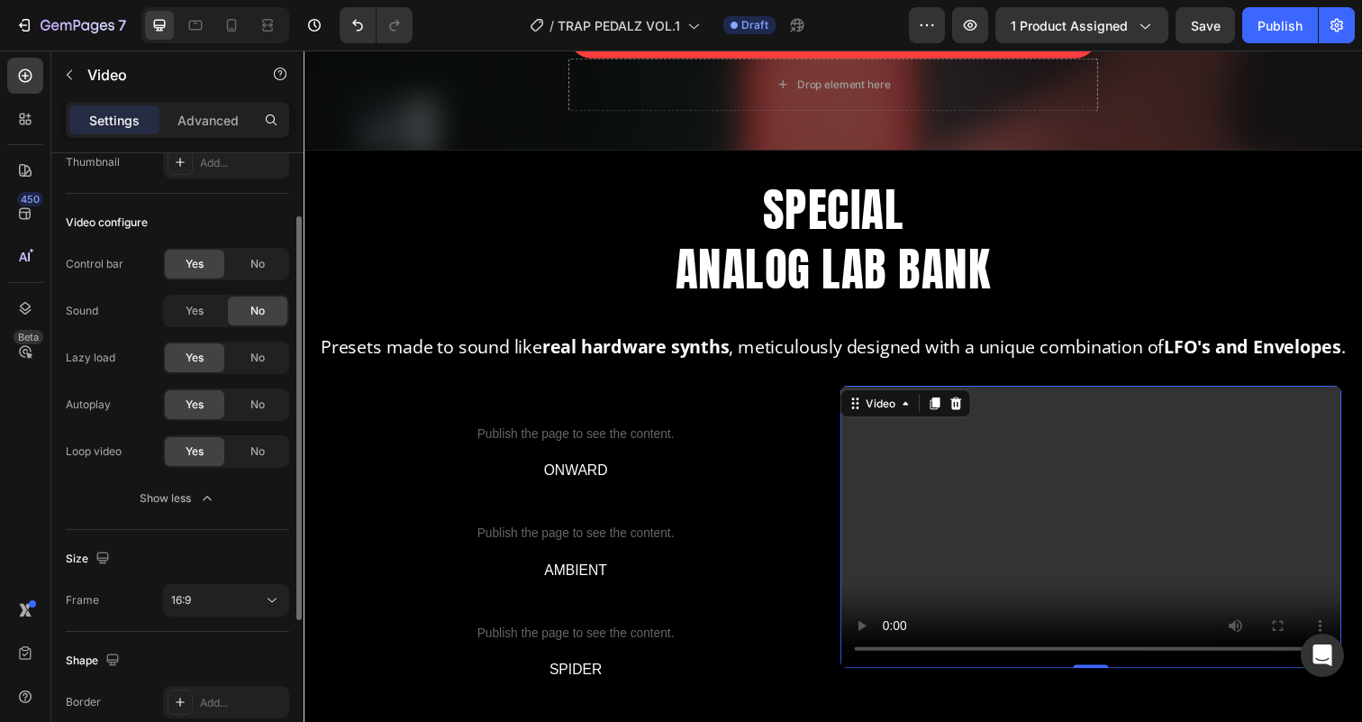
scroll to position [331, 0]
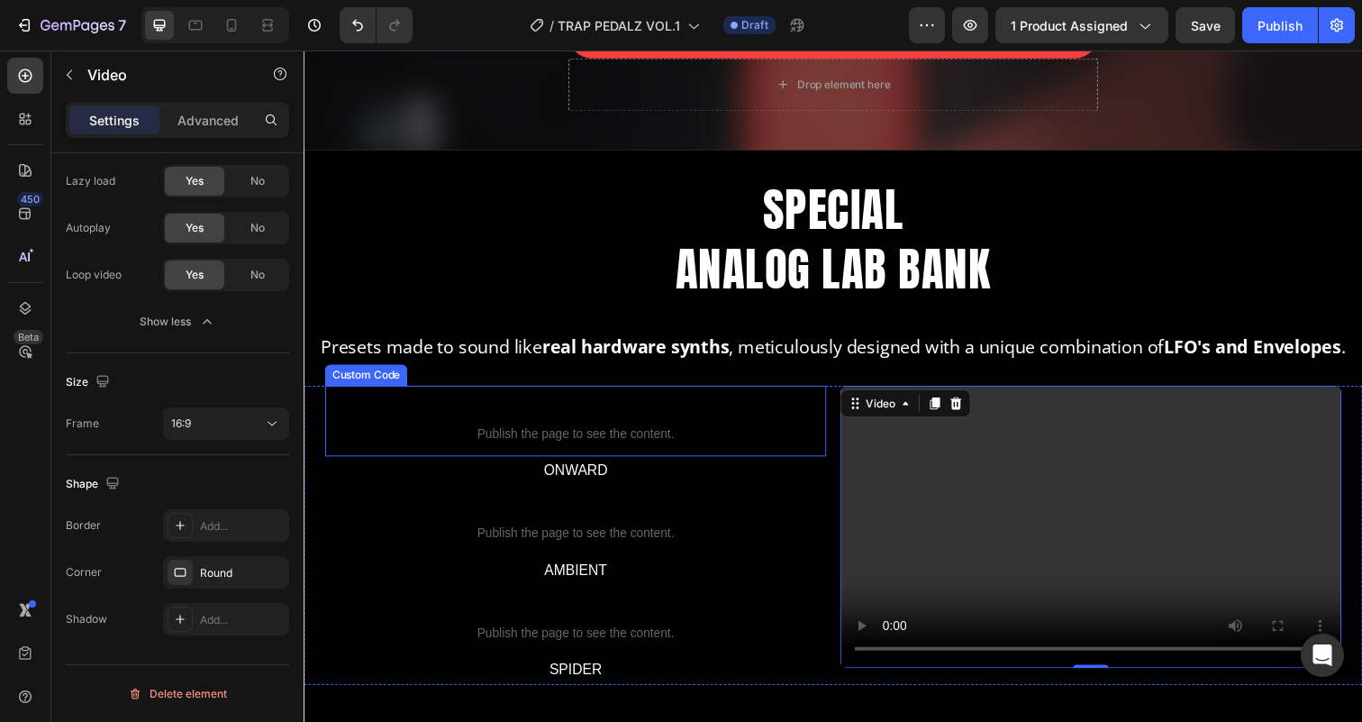
click at [723, 429] on span "Custom code" at bounding box center [581, 418] width 512 height 22
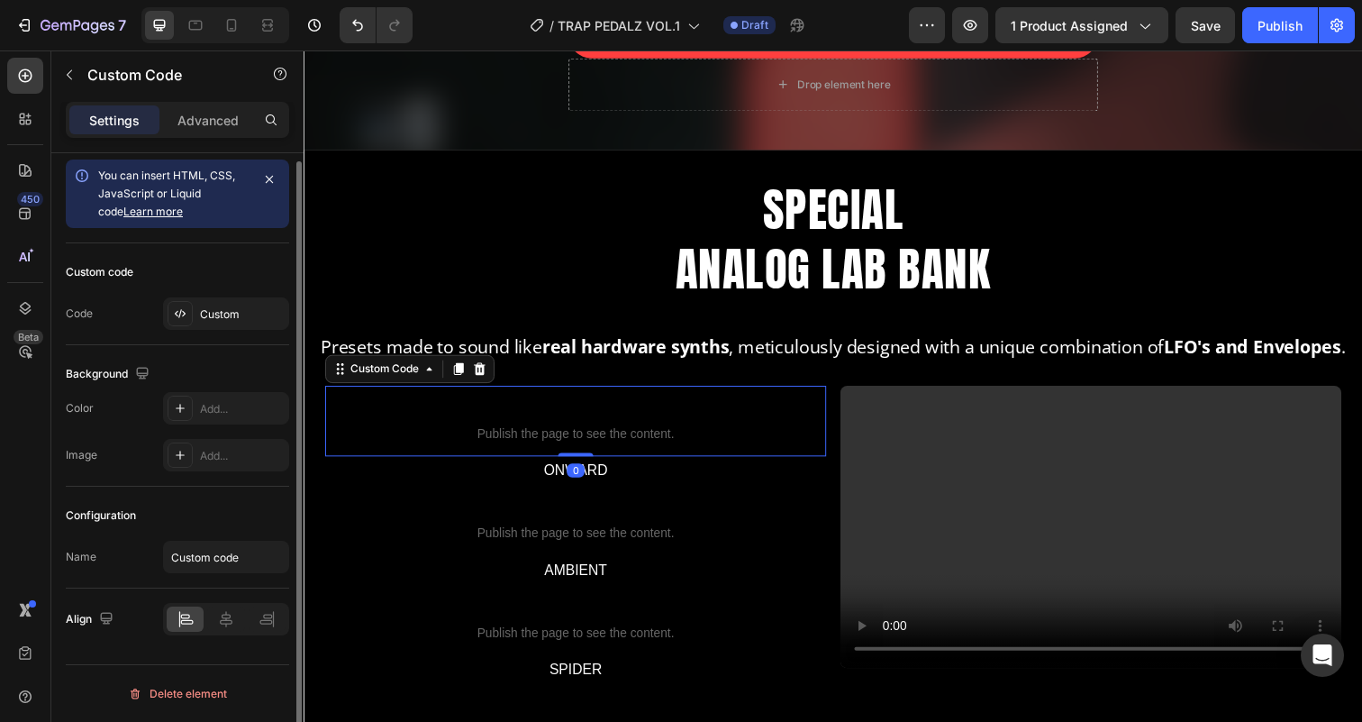
scroll to position [0, 0]
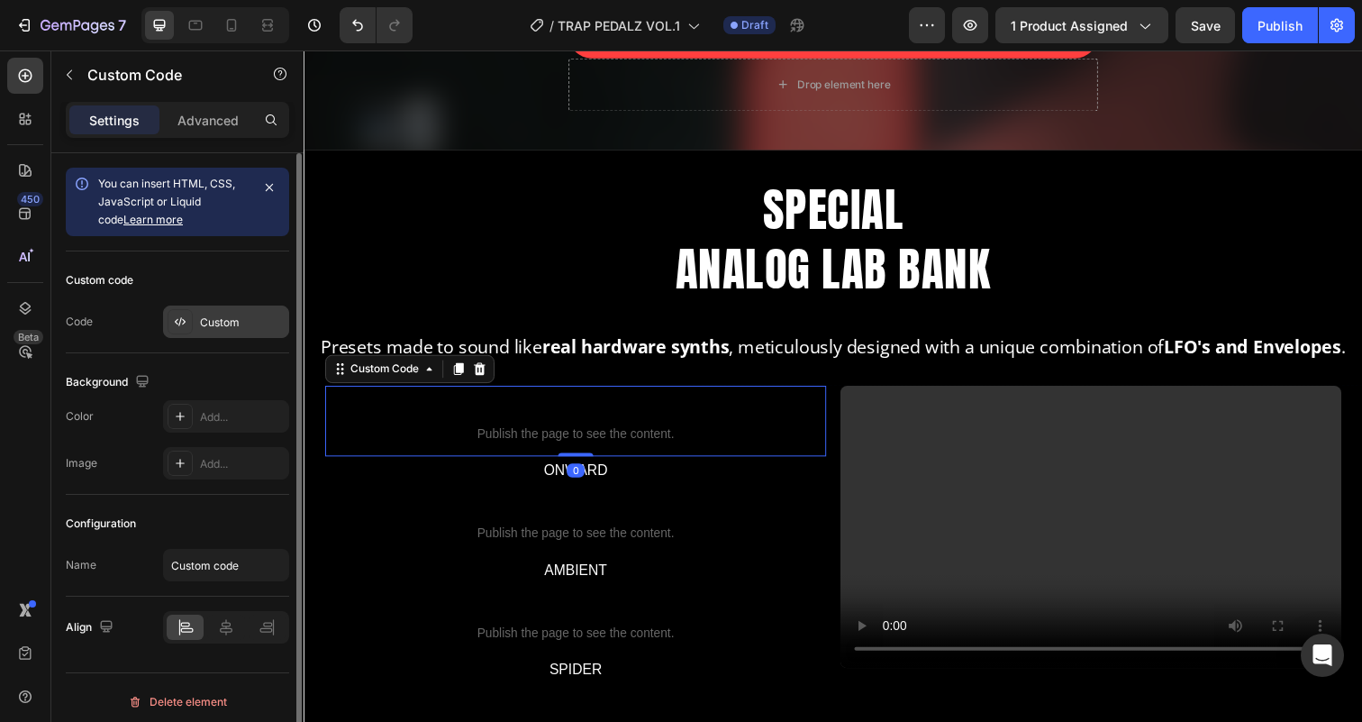
click at [225, 329] on div "Custom" at bounding box center [242, 322] width 85 height 16
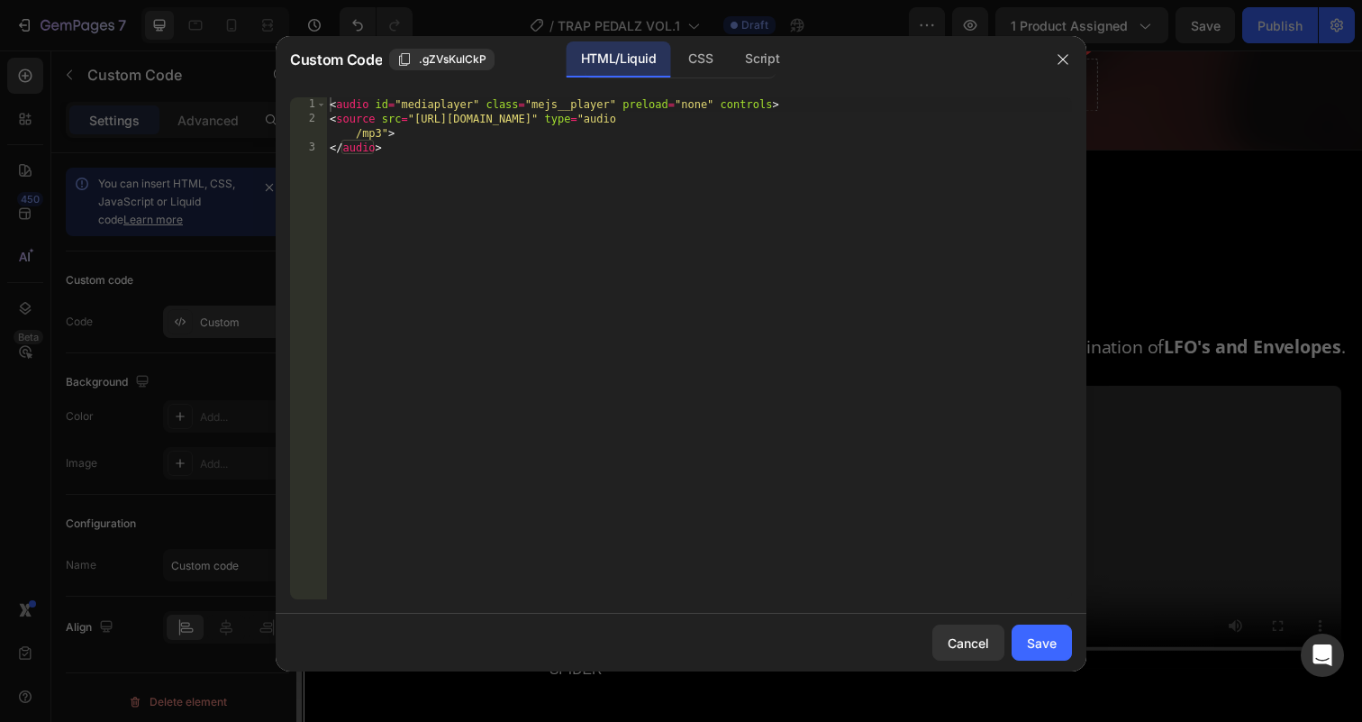
click at [225, 329] on div at bounding box center [681, 361] width 1362 height 722
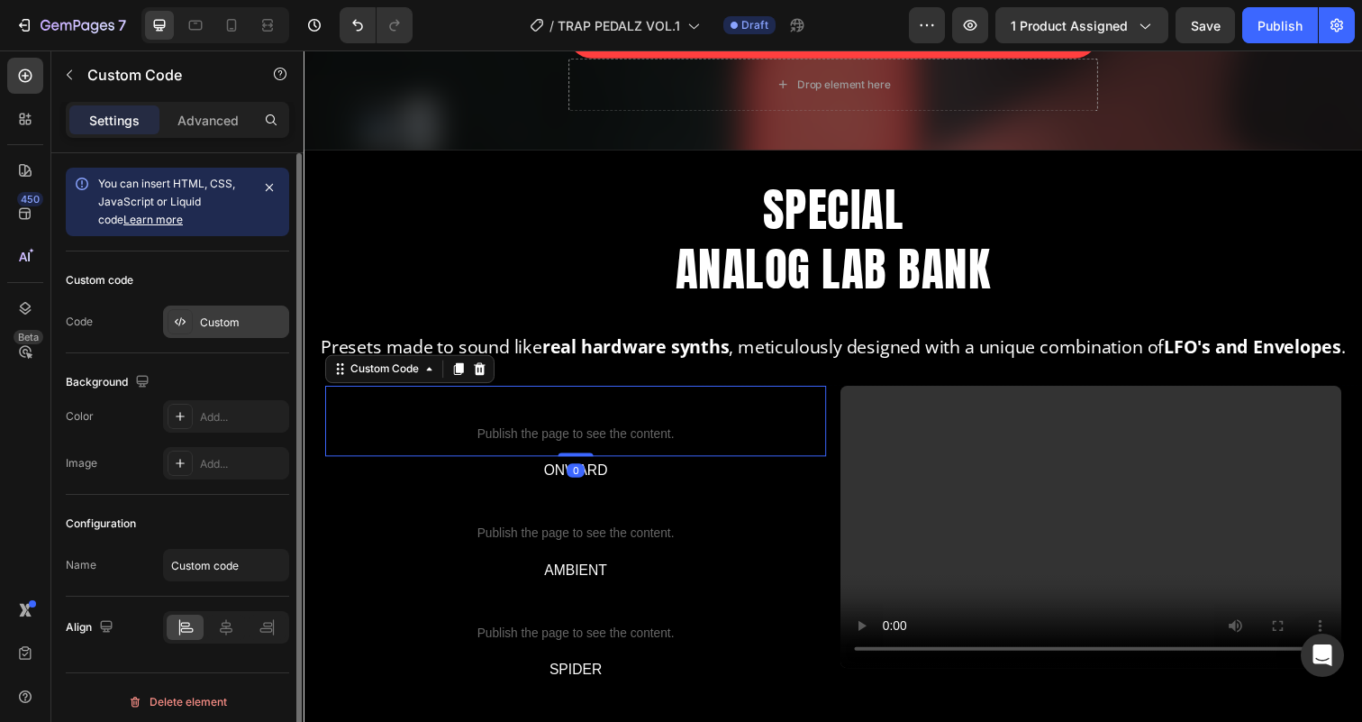
click at [225, 329] on div "Custom" at bounding box center [242, 322] width 85 height 16
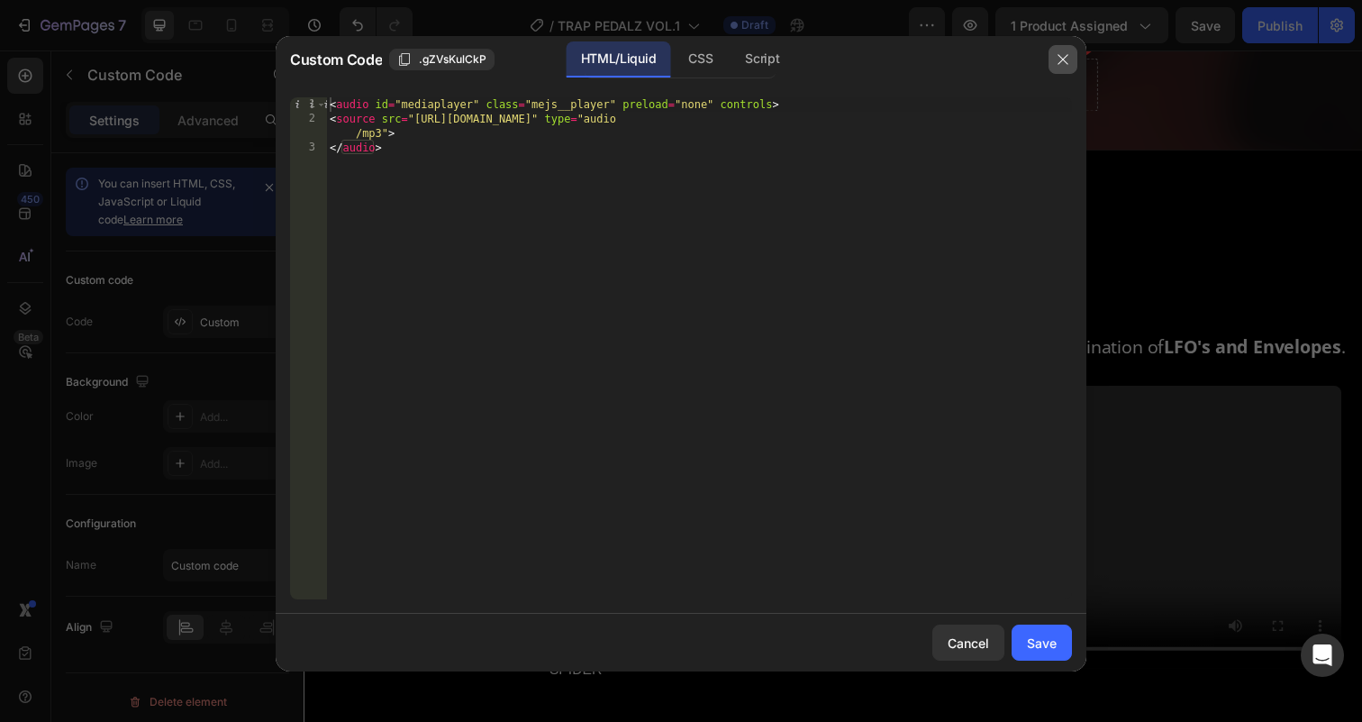
click at [1064, 56] on icon "button" at bounding box center [1063, 59] width 14 height 14
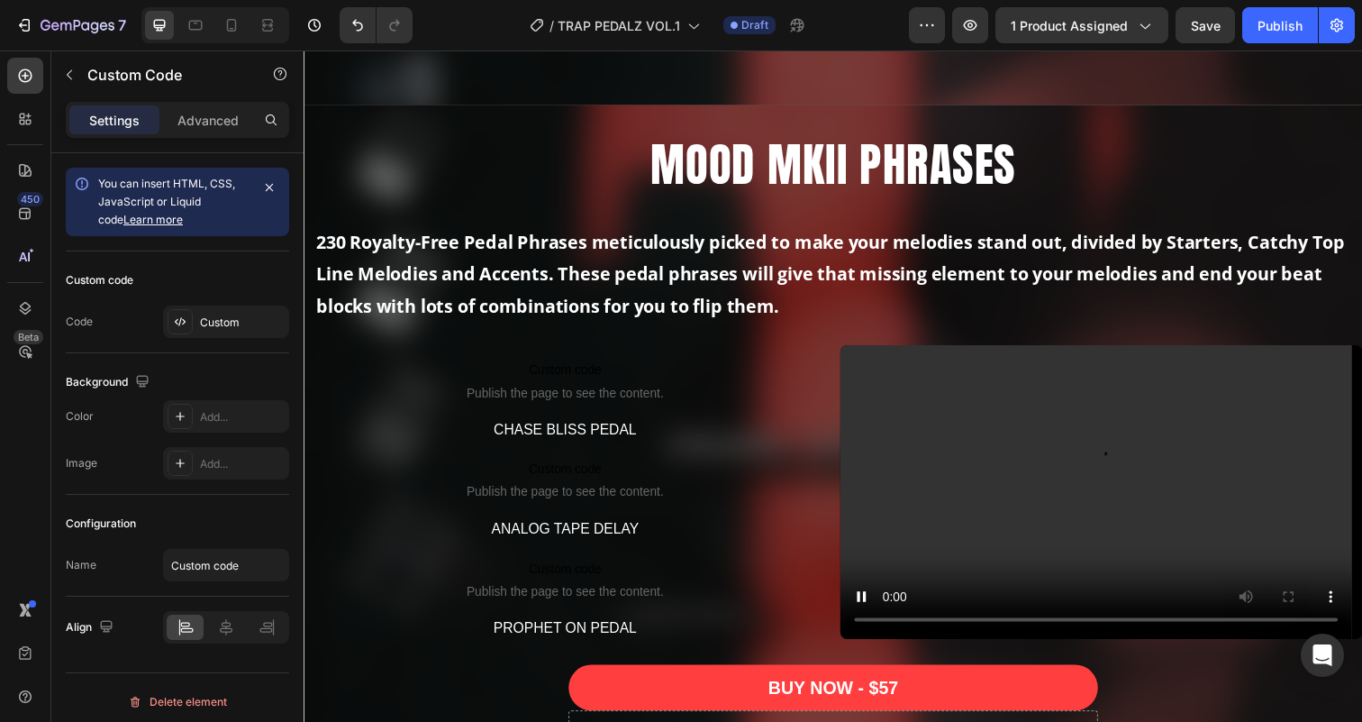
scroll to position [1632, 0]
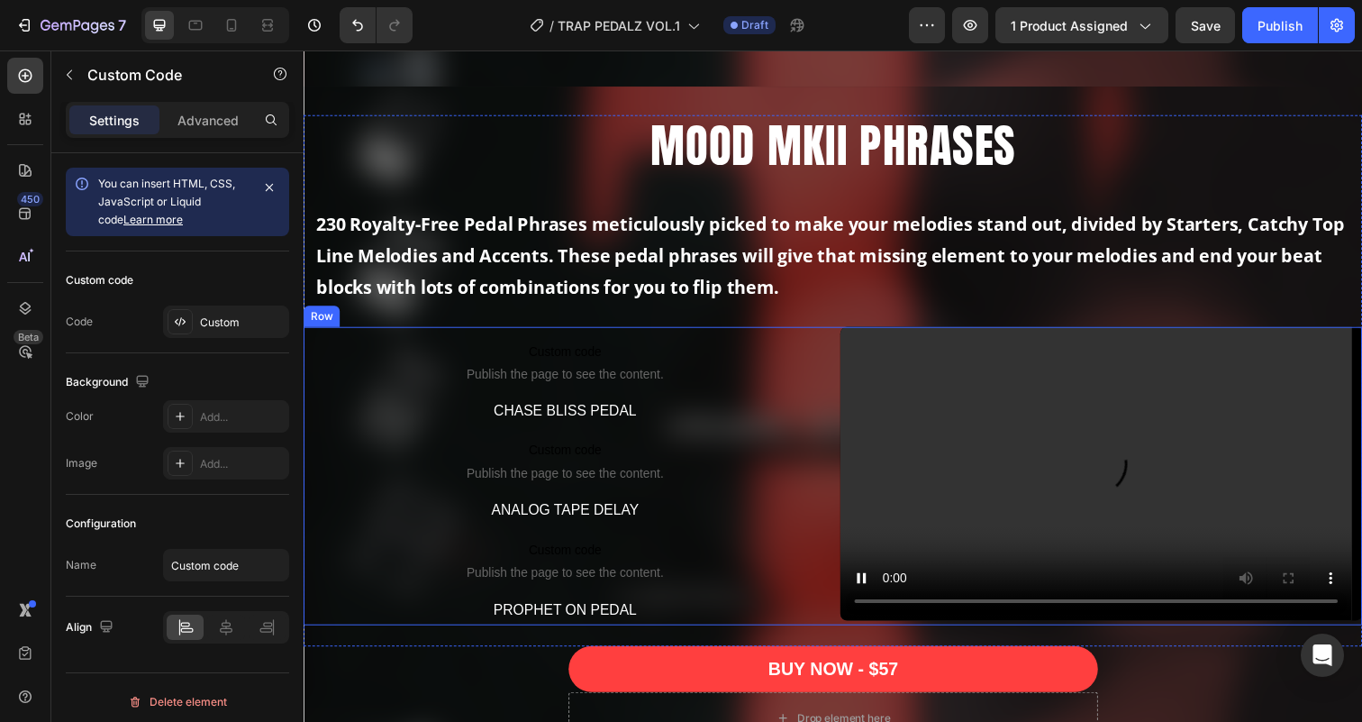
click at [838, 509] on div "Custom code Publish the page to see the content. Custom Code CHASE BLISS PEDAL …" at bounding box center [844, 484] width 1081 height 304
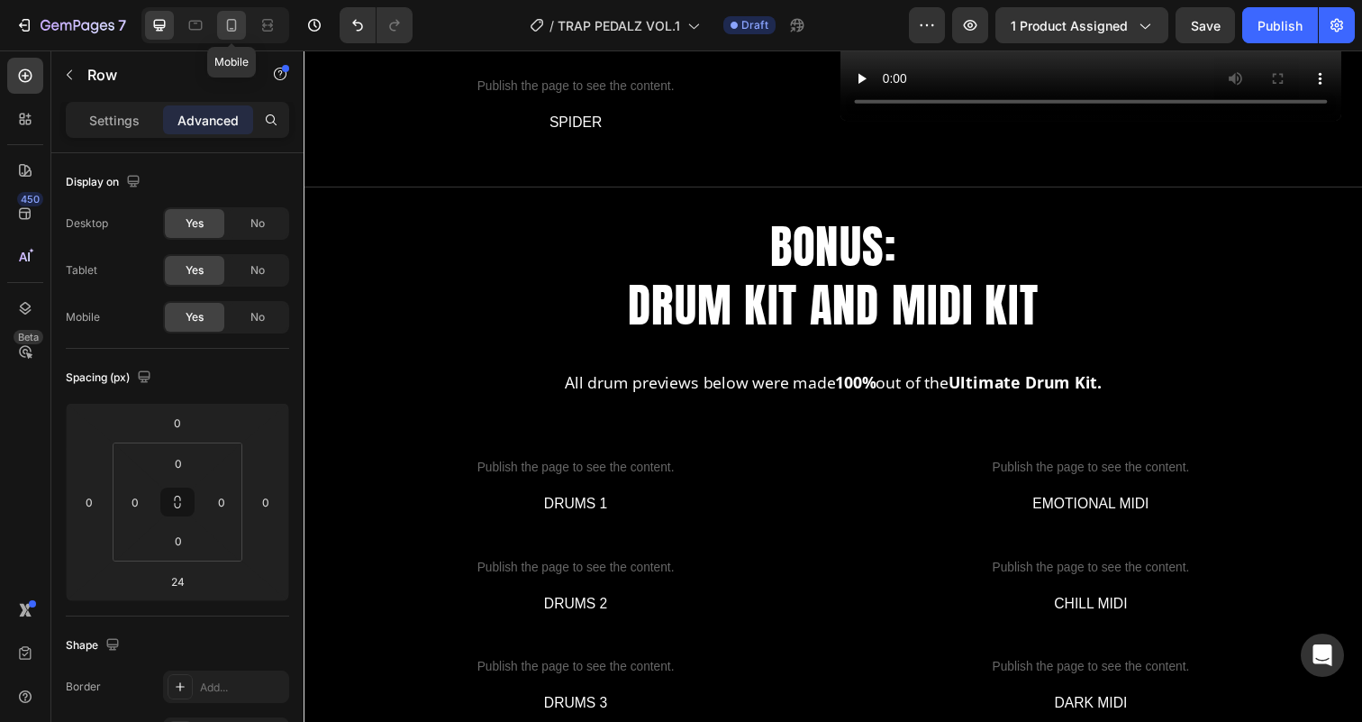
click at [228, 22] on icon at bounding box center [232, 25] width 10 height 13
type input "32"
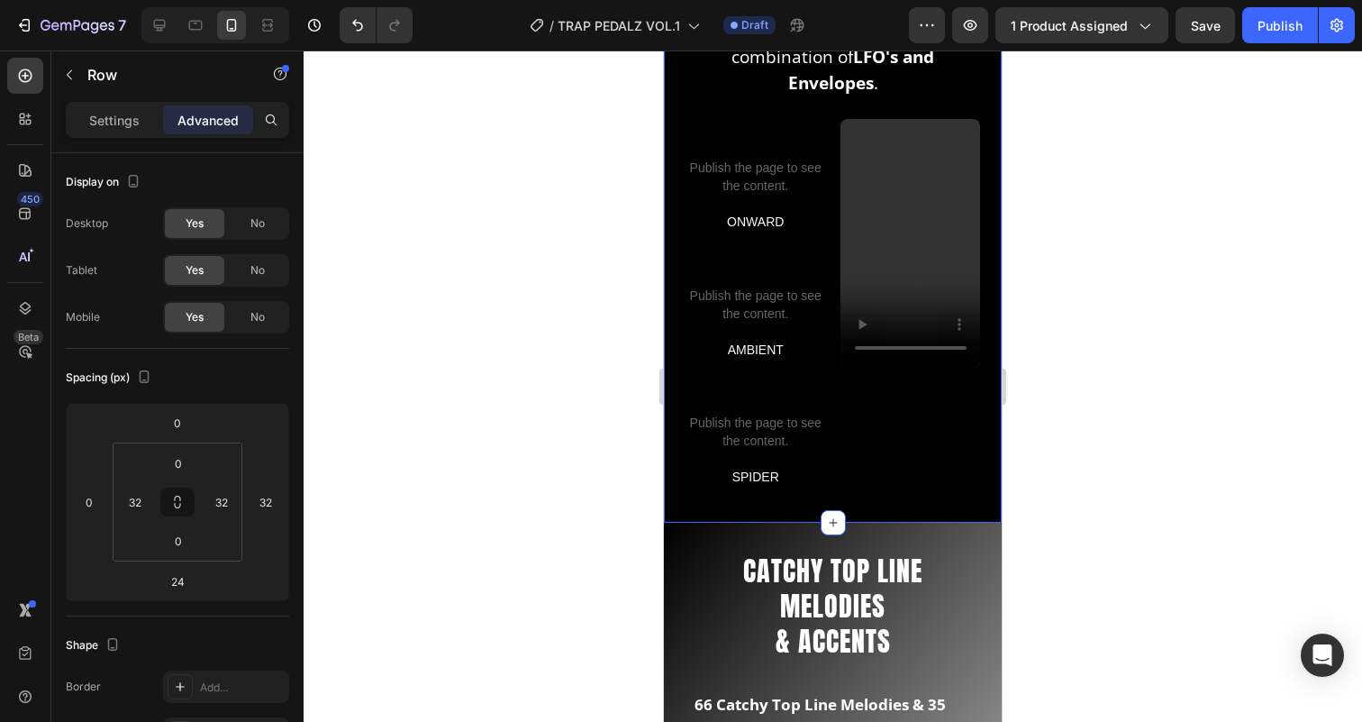
scroll to position [3240, 0]
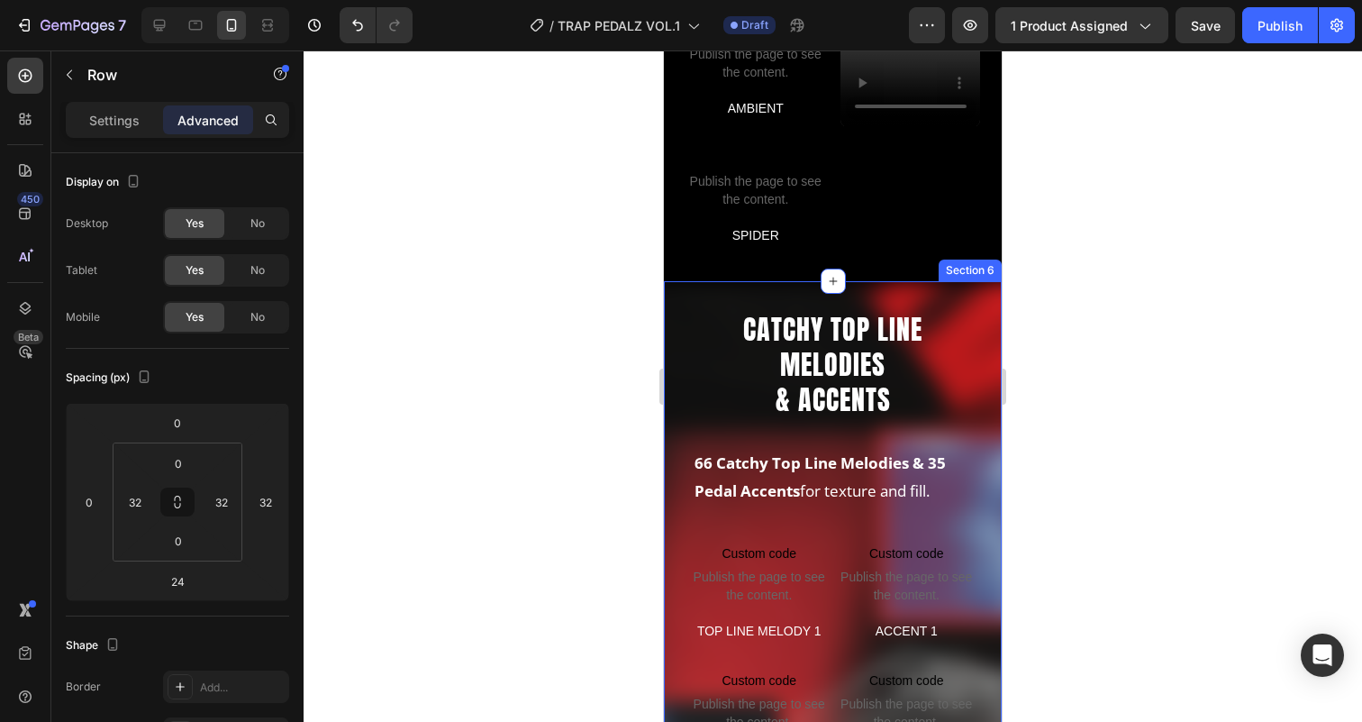
click at [799, 281] on div "CATCHY TOP LINE MELODIES & ACCENTS Heading 66 Catchy Top Line Melodies & 35 Ped…" at bounding box center [833, 657] width 338 height 752
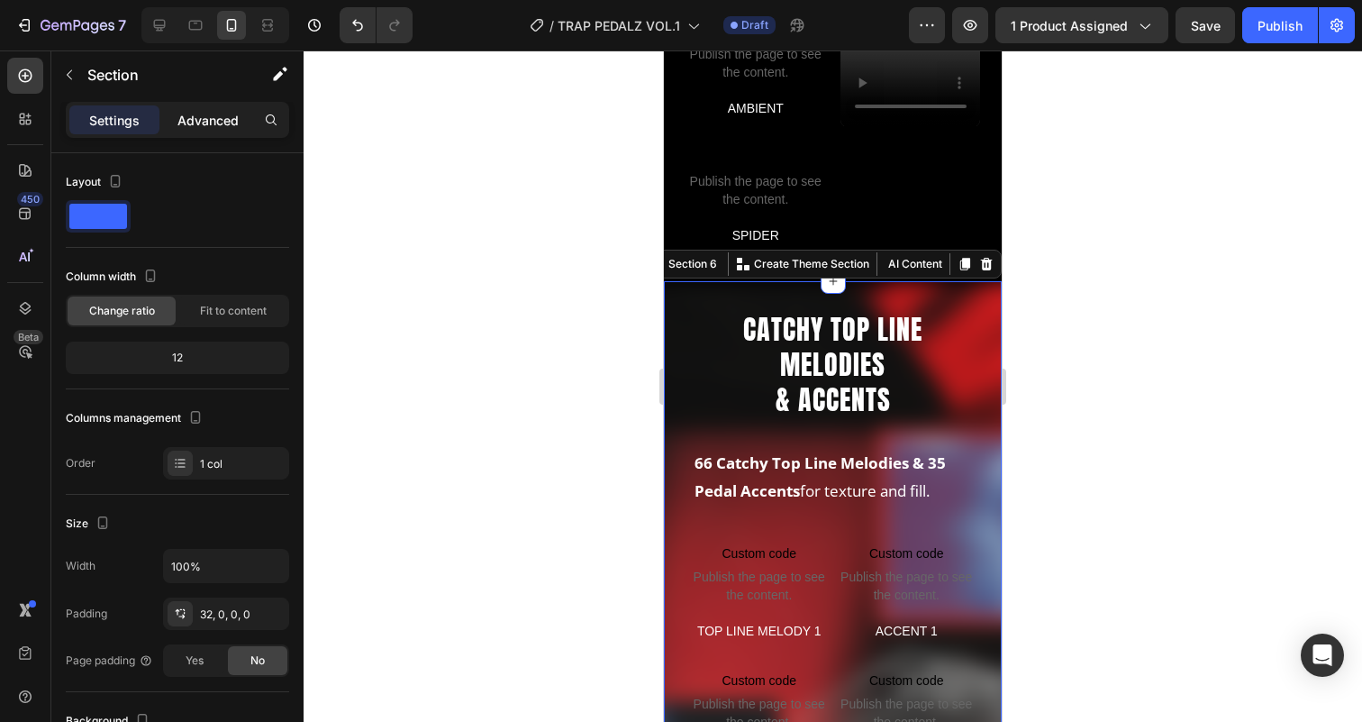
click at [210, 117] on p "Advanced" at bounding box center [207, 120] width 61 height 19
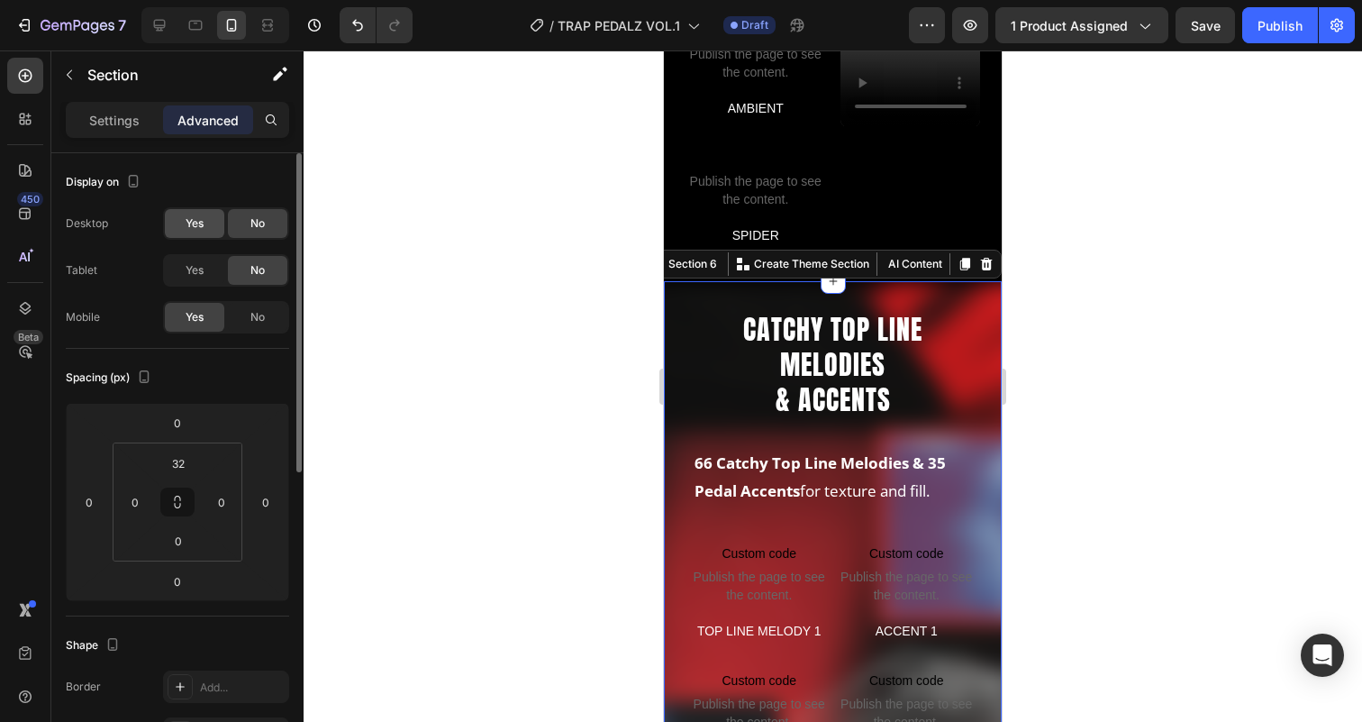
click at [207, 217] on div "Yes" at bounding box center [194, 223] width 59 height 29
click at [203, 269] on span "Yes" at bounding box center [195, 270] width 18 height 16
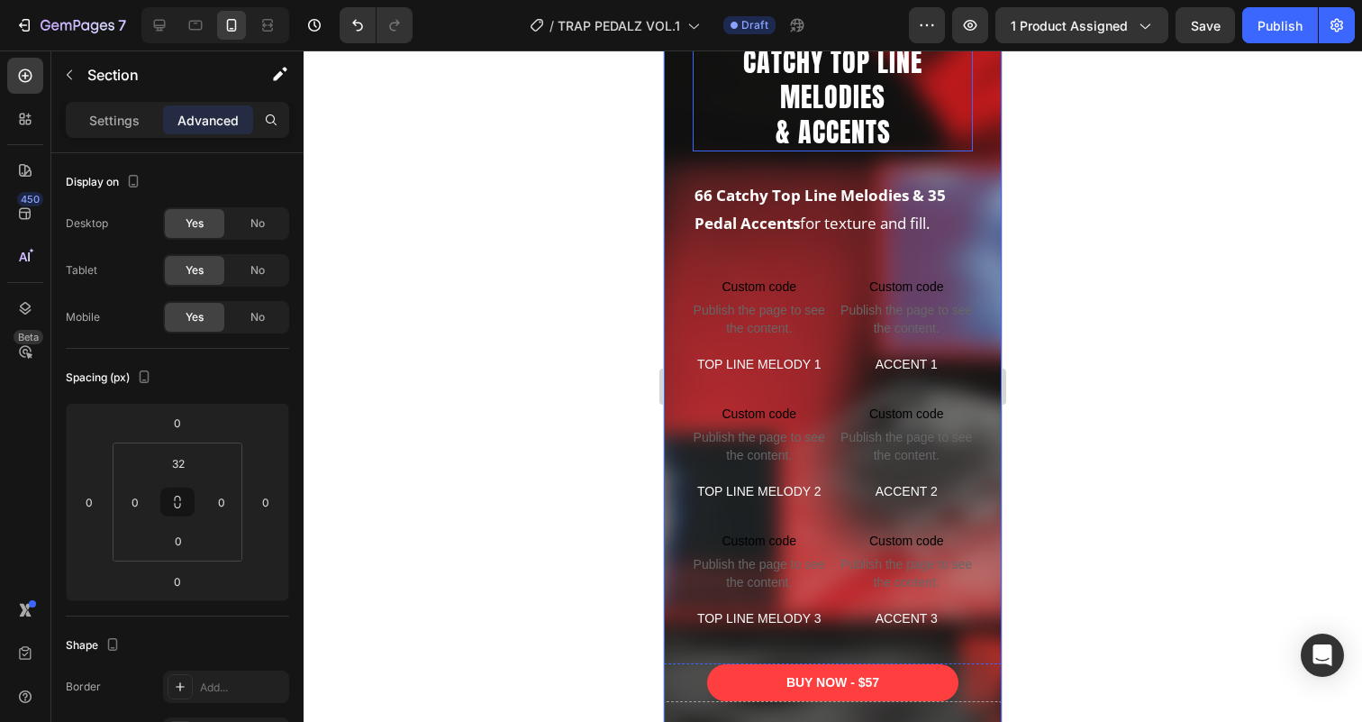
scroll to position [3416, 0]
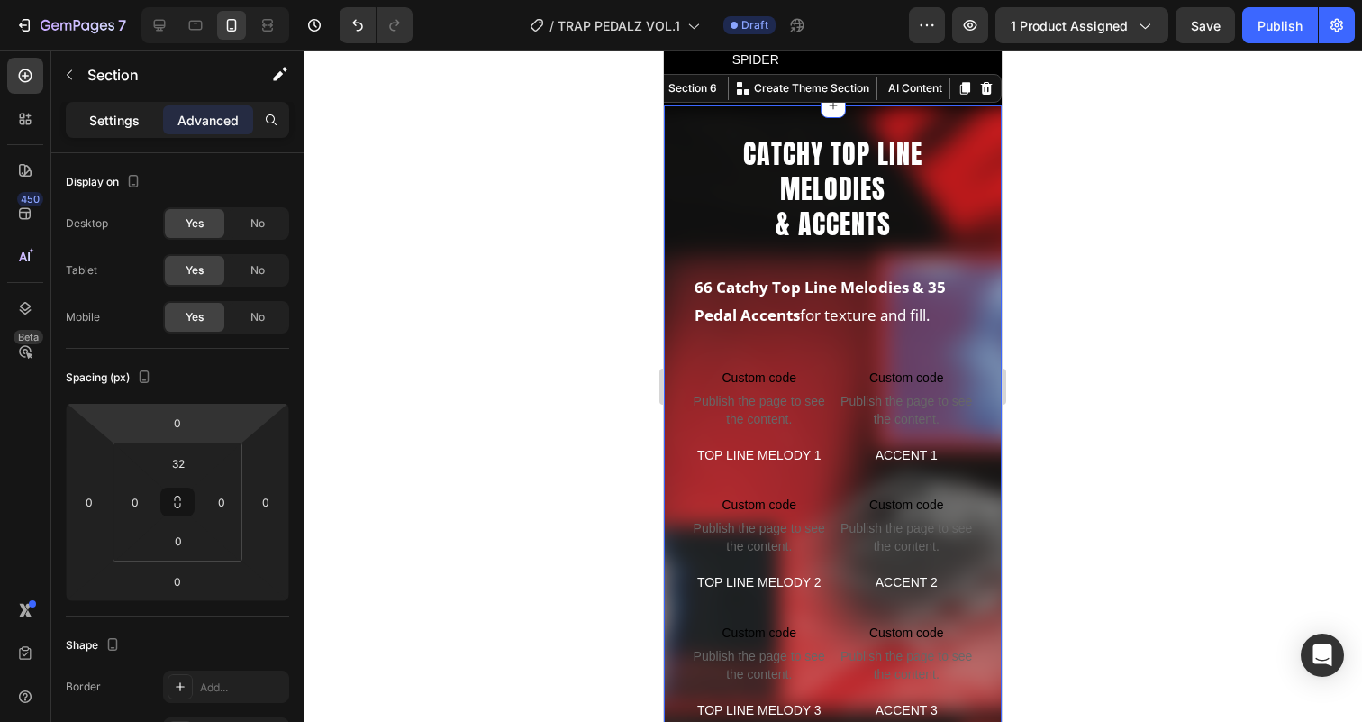
click at [128, 121] on p "Settings" at bounding box center [114, 120] width 50 height 19
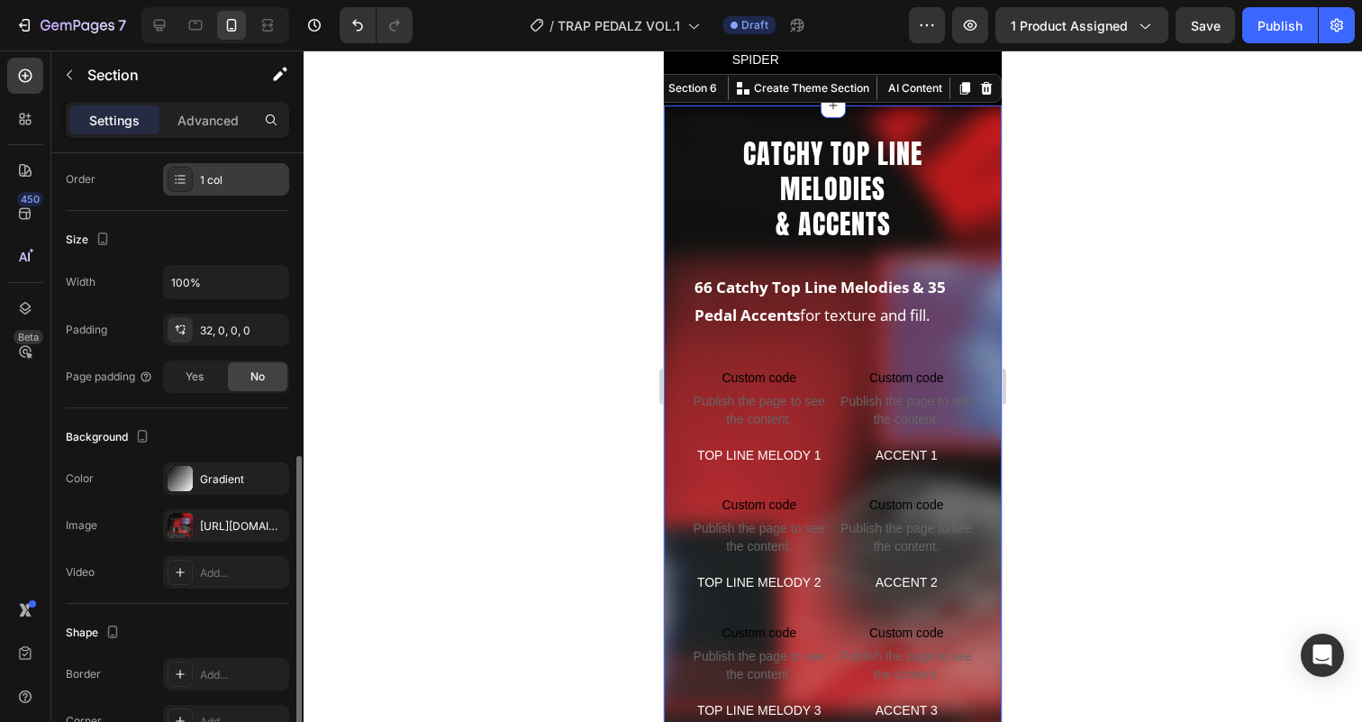
scroll to position [388, 0]
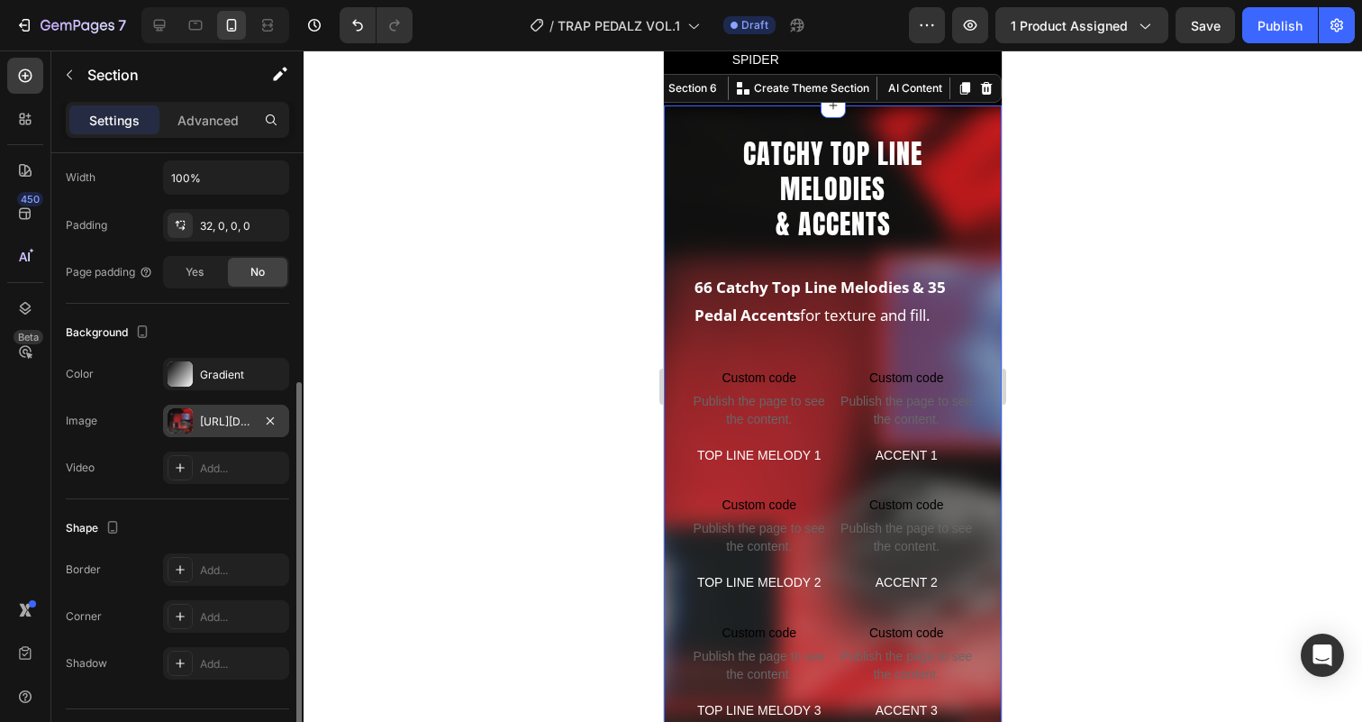
click at [221, 420] on div "https://cdn.shopify.com/s/files/1/0889/9425/0936/files/tp_1_2.png?v=1757684946" at bounding box center [226, 421] width 52 height 16
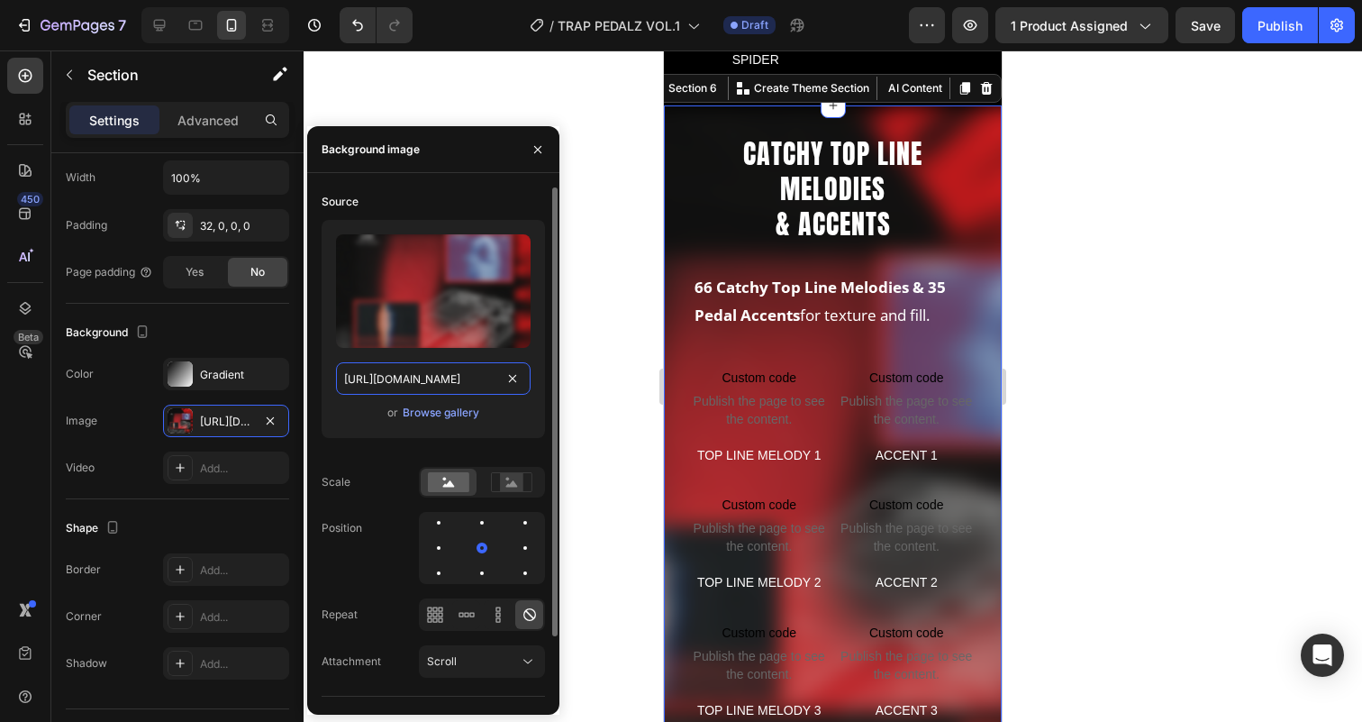
click at [429, 370] on input "https://cdn.shopify.com/s/files/1/0889/9425/0936/files/tp_1_2.png?v=1757684946" at bounding box center [433, 378] width 195 height 32
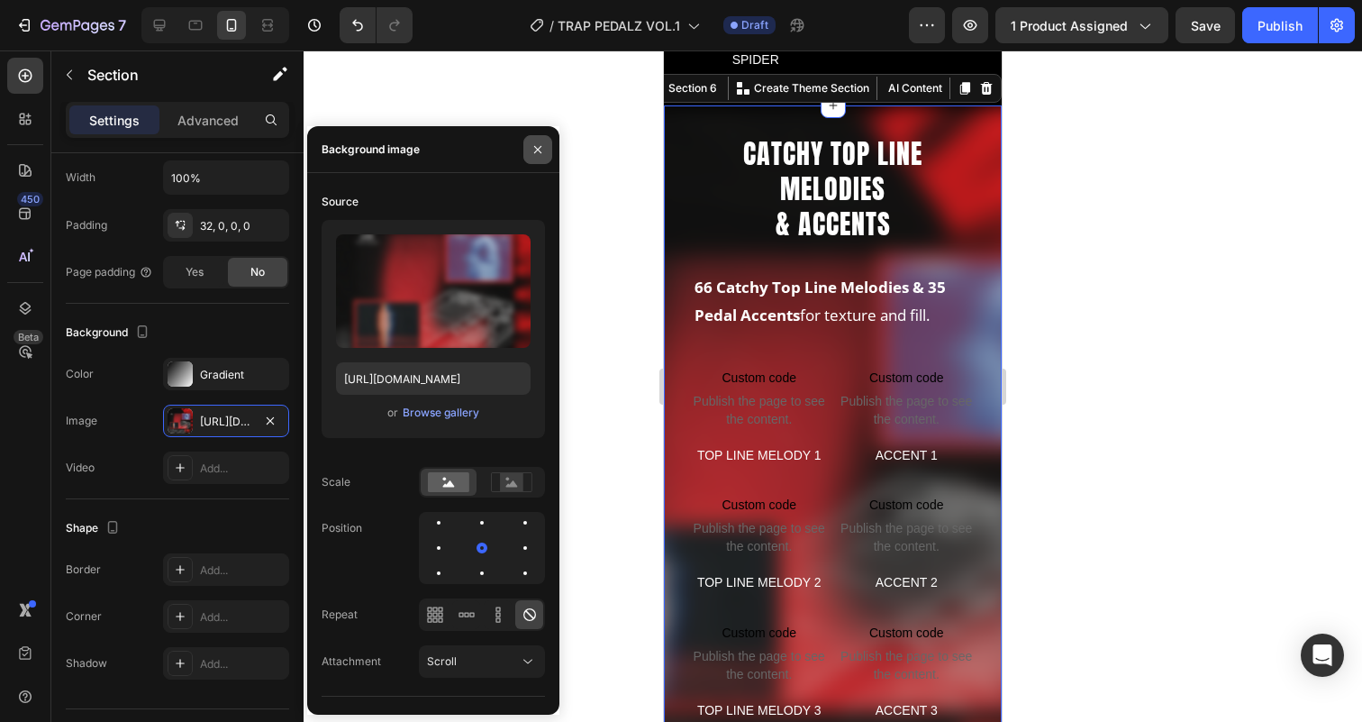
click at [543, 141] on button "button" at bounding box center [537, 149] width 29 height 29
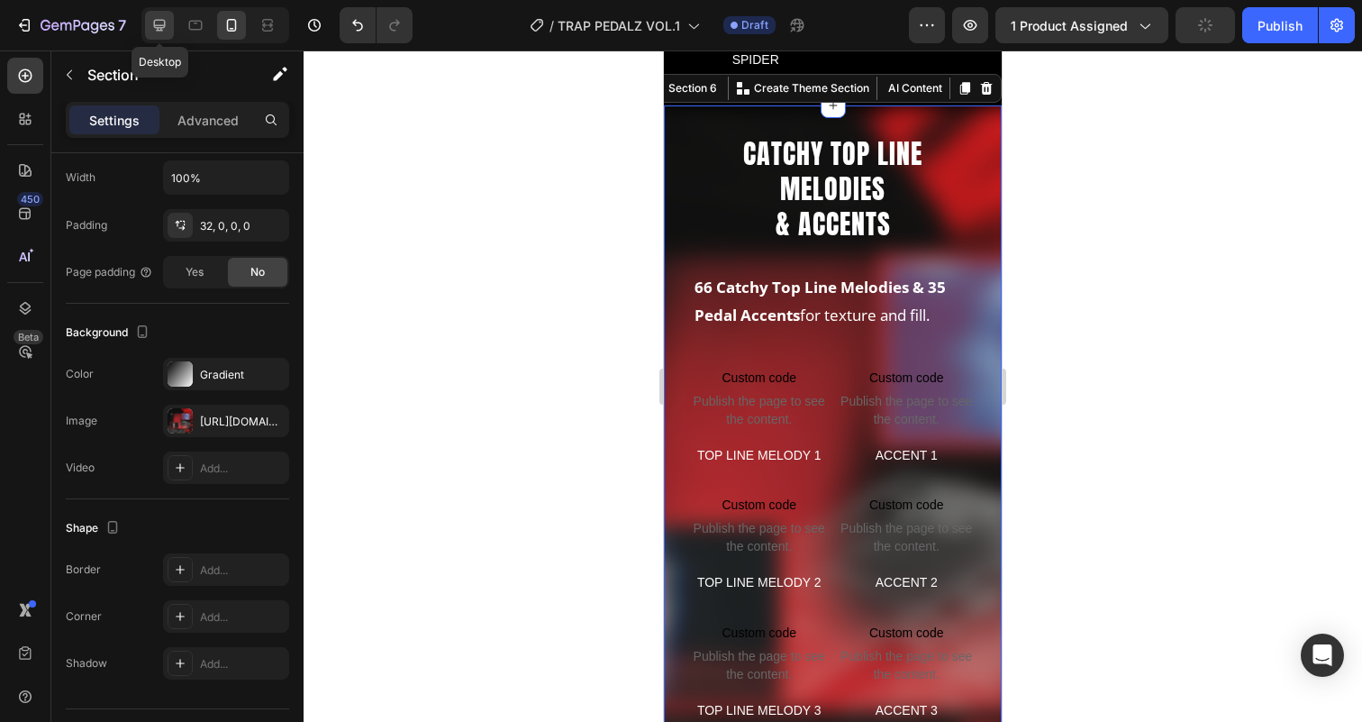
click at [168, 25] on icon at bounding box center [159, 25] width 18 height 18
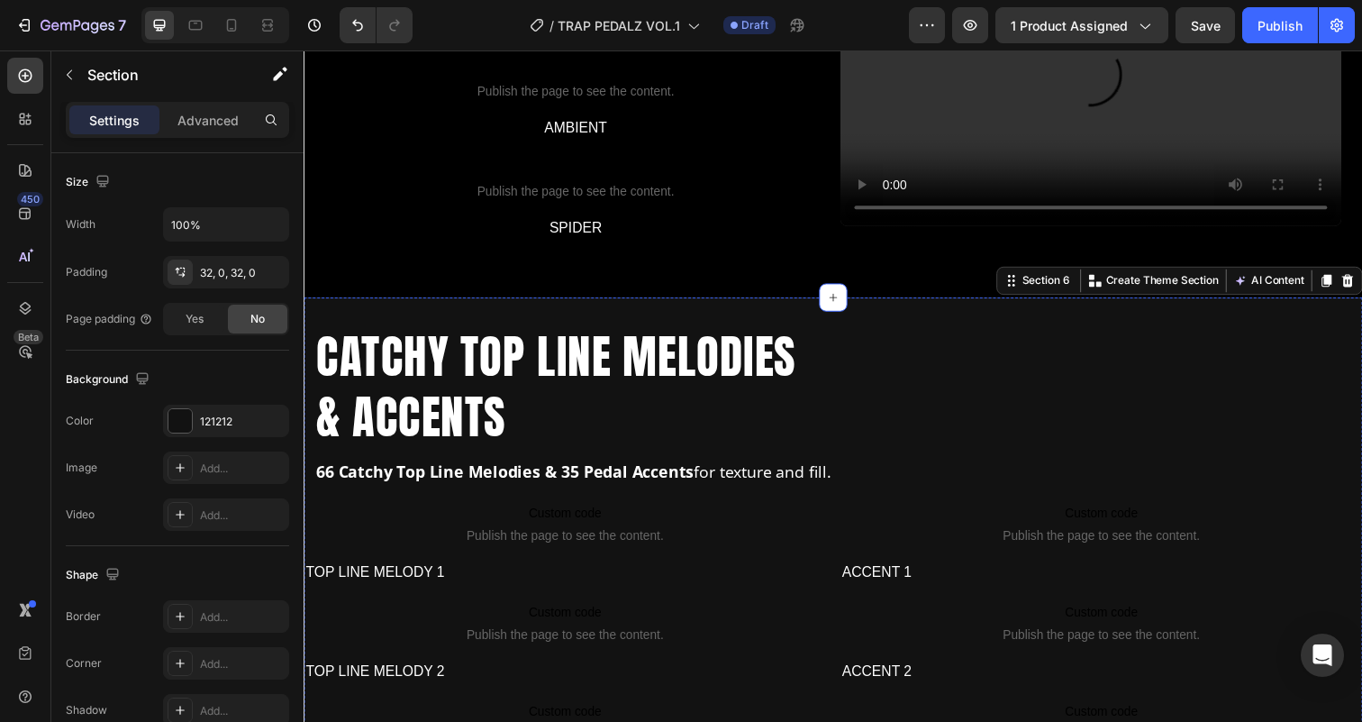
scroll to position [2991, 0]
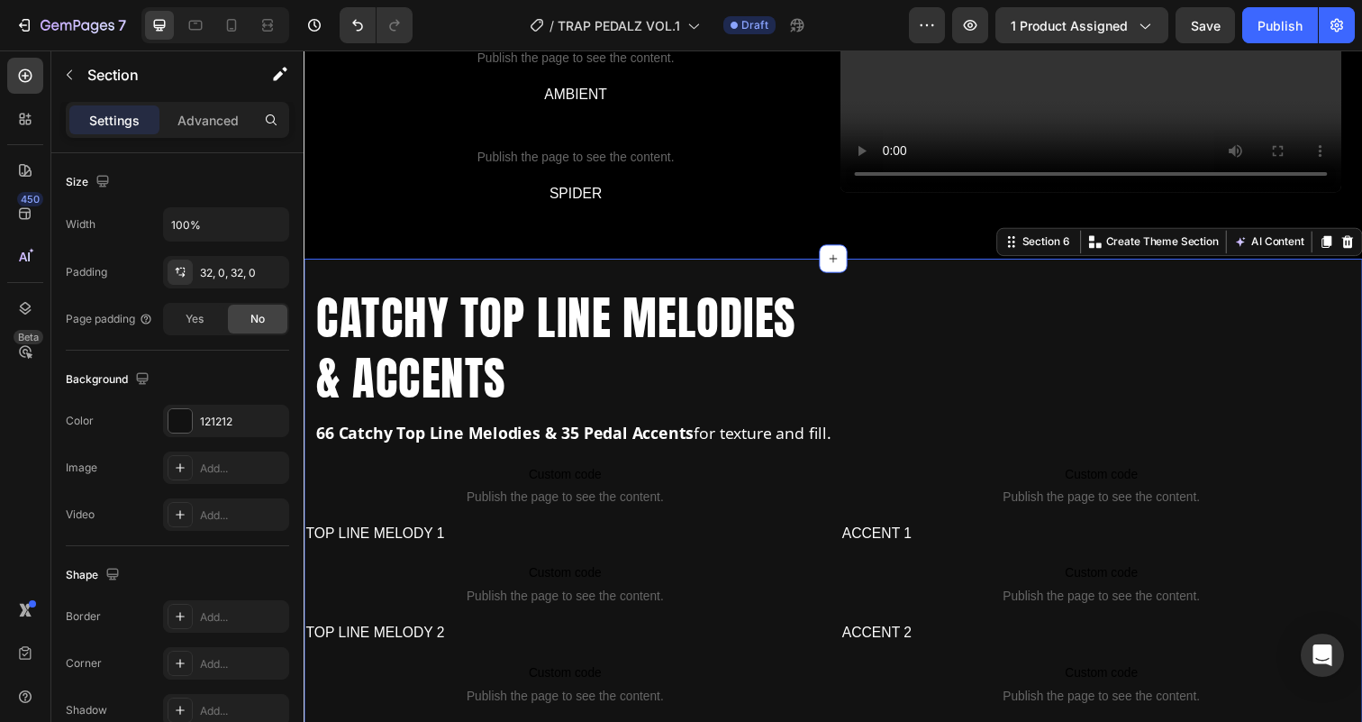
click at [737, 315] on div "CATCHY TOP LINE MELODIES & ACCENTS Heading 66 Catchy Top Line Melodies & 35 Ped…" at bounding box center [844, 583] width 1081 height 640
click at [219, 460] on div "Add..." at bounding box center [242, 468] width 85 height 16
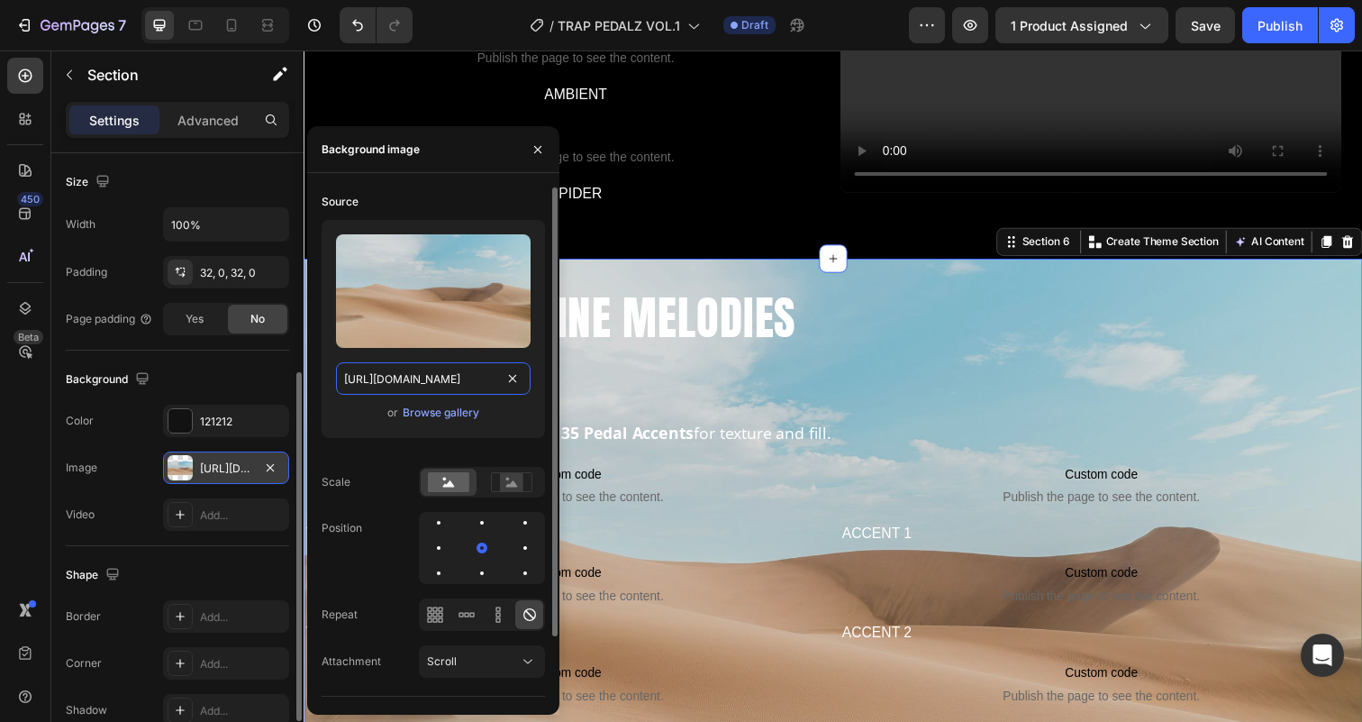
click at [395, 372] on input "[URL][DOMAIN_NAME]" at bounding box center [433, 378] width 195 height 32
paste input "0889/9425/0936/files/tp_1_2.png?v=1757684946"
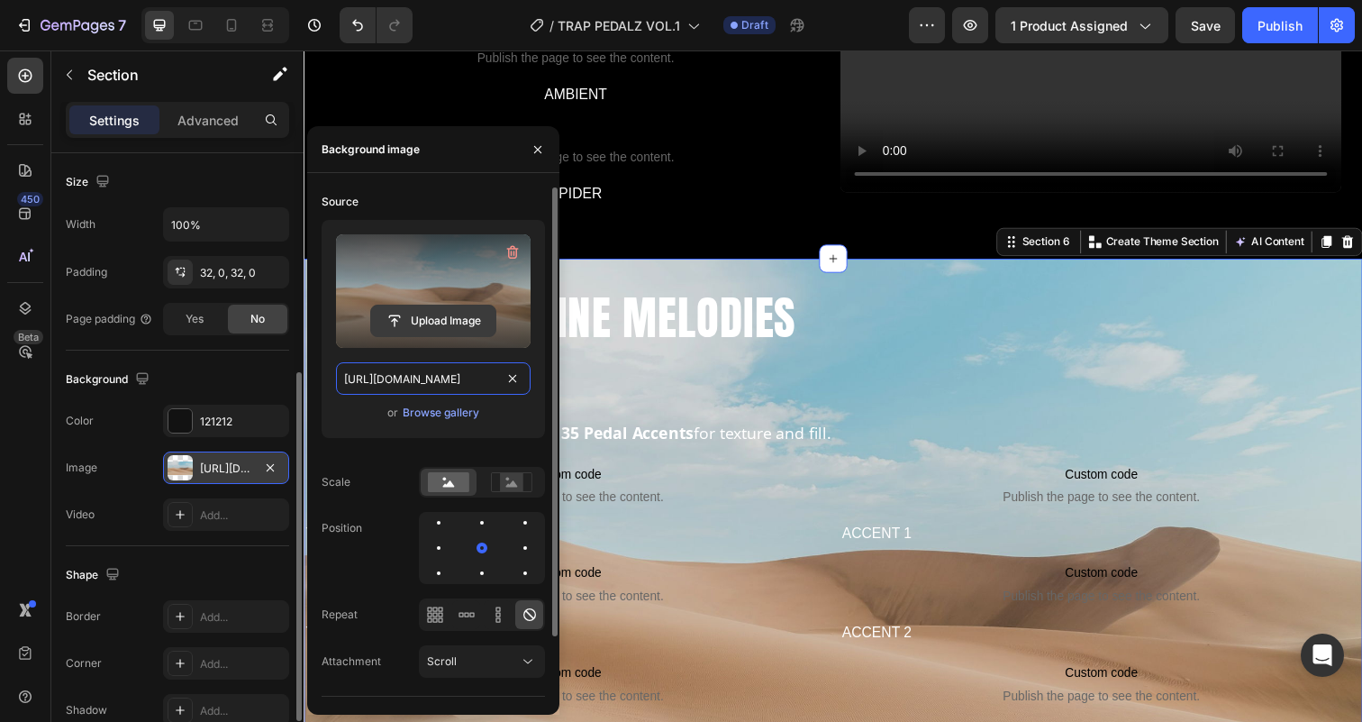
scroll to position [0, 270]
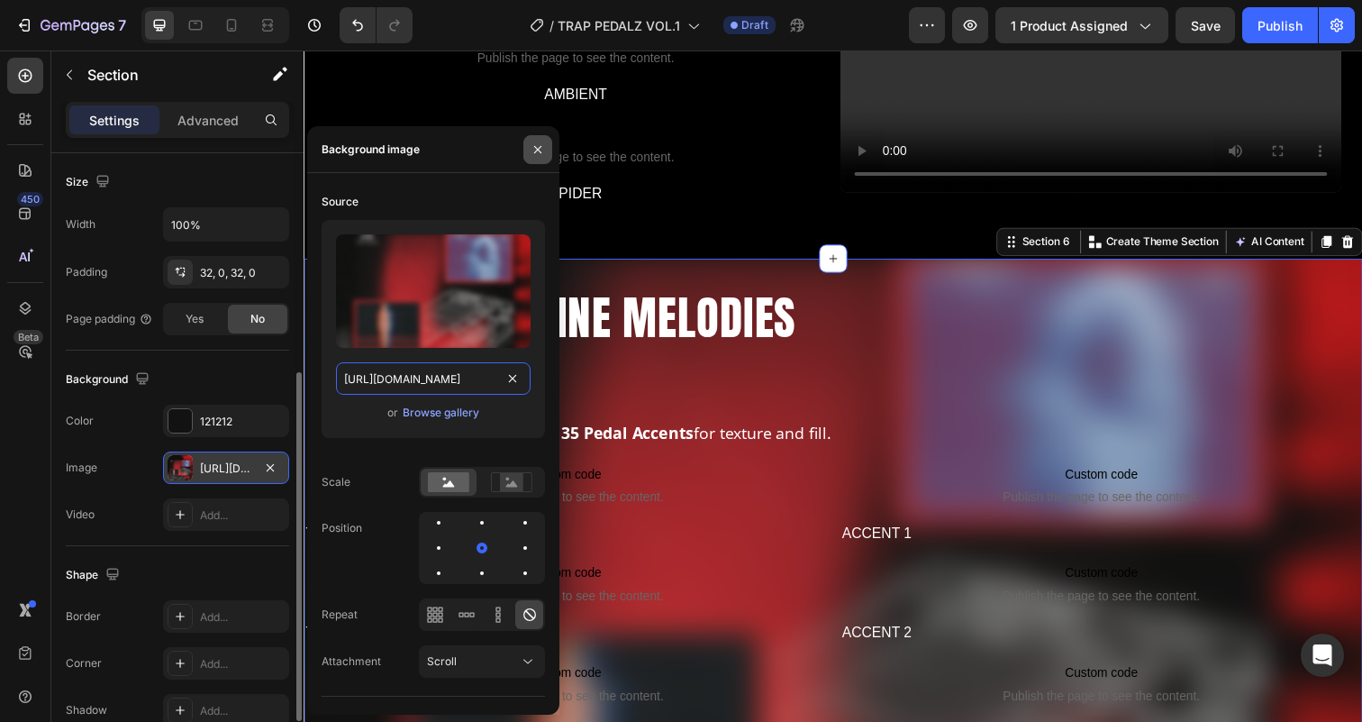
type input "https://cdn.shopify.com/s/files/1/0889/9425/0936/files/tp_1_2.png?v=1757684946"
click at [533, 142] on icon "button" at bounding box center [538, 149] width 14 height 14
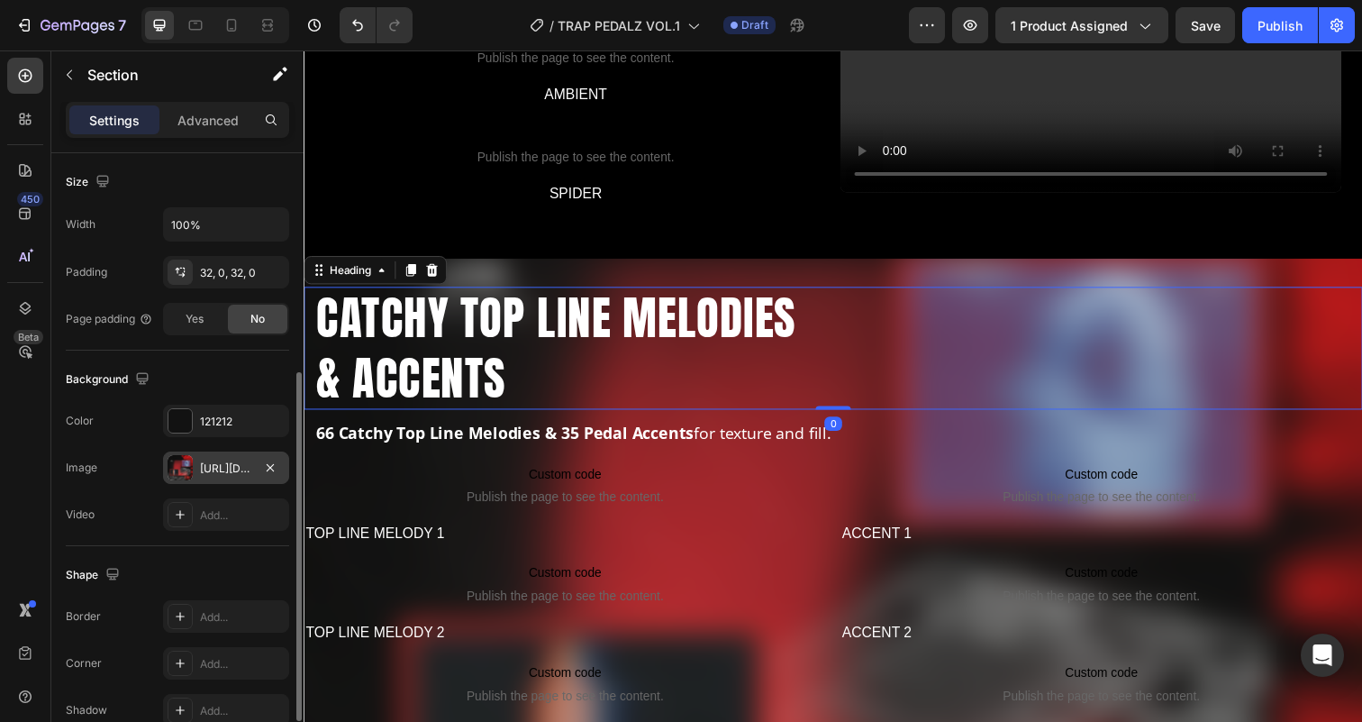
click at [563, 372] on h2 "CATCHY TOP LINE MELODIES & ACCENTS" at bounding box center [843, 354] width 1059 height 125
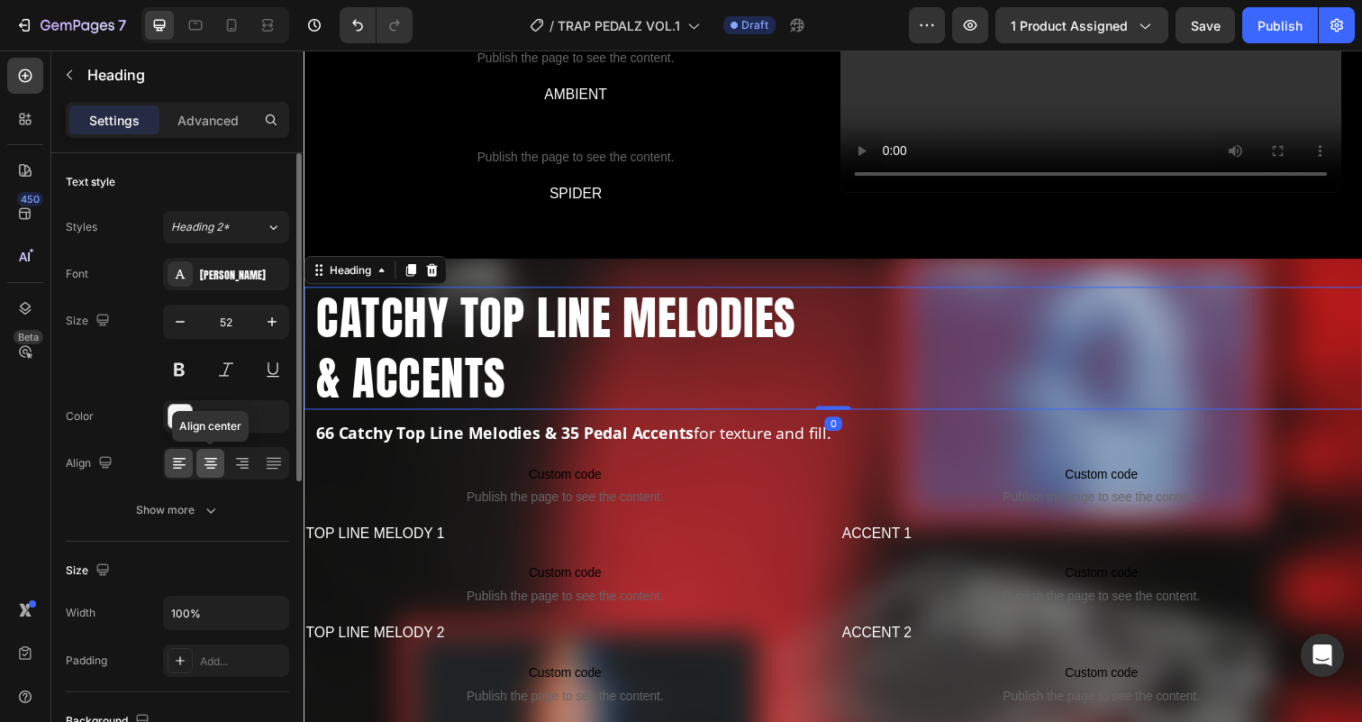
click at [213, 470] on icon at bounding box center [211, 463] width 18 height 18
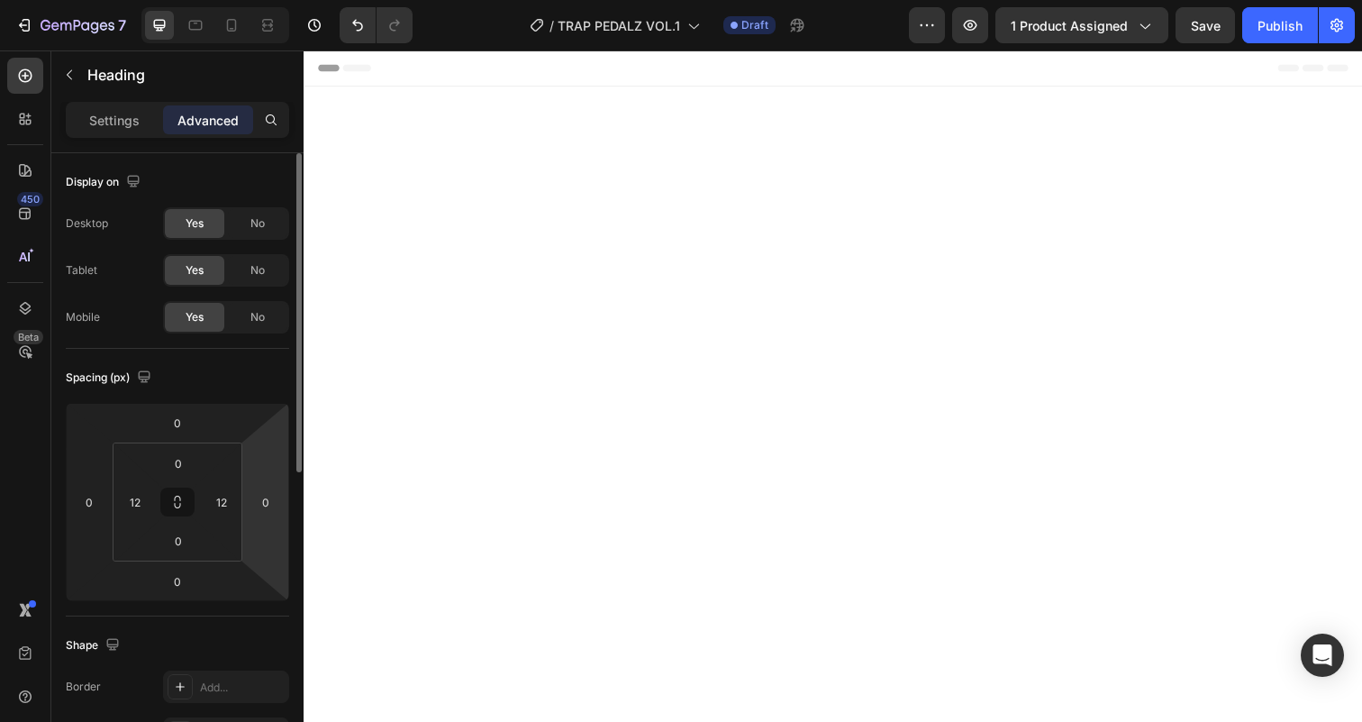
scroll to position [2991, 0]
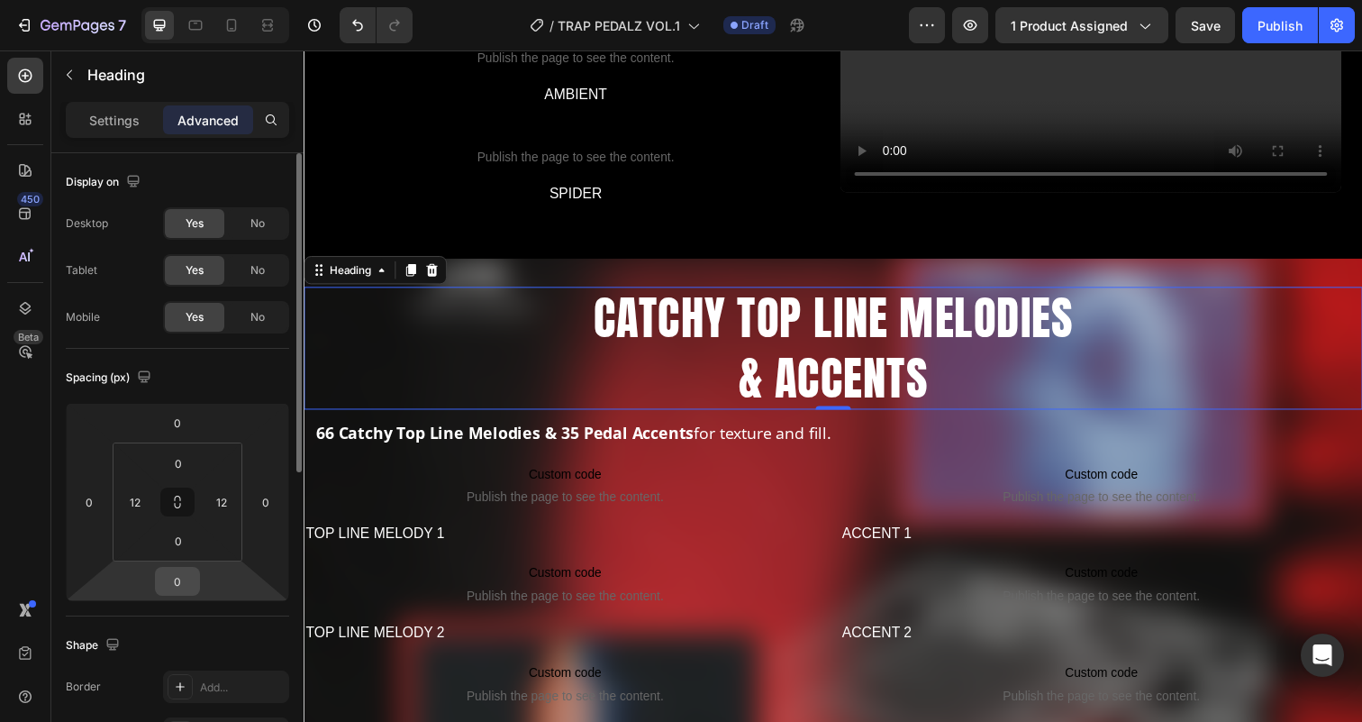
click at [190, 586] on input "0" at bounding box center [177, 580] width 36 height 27
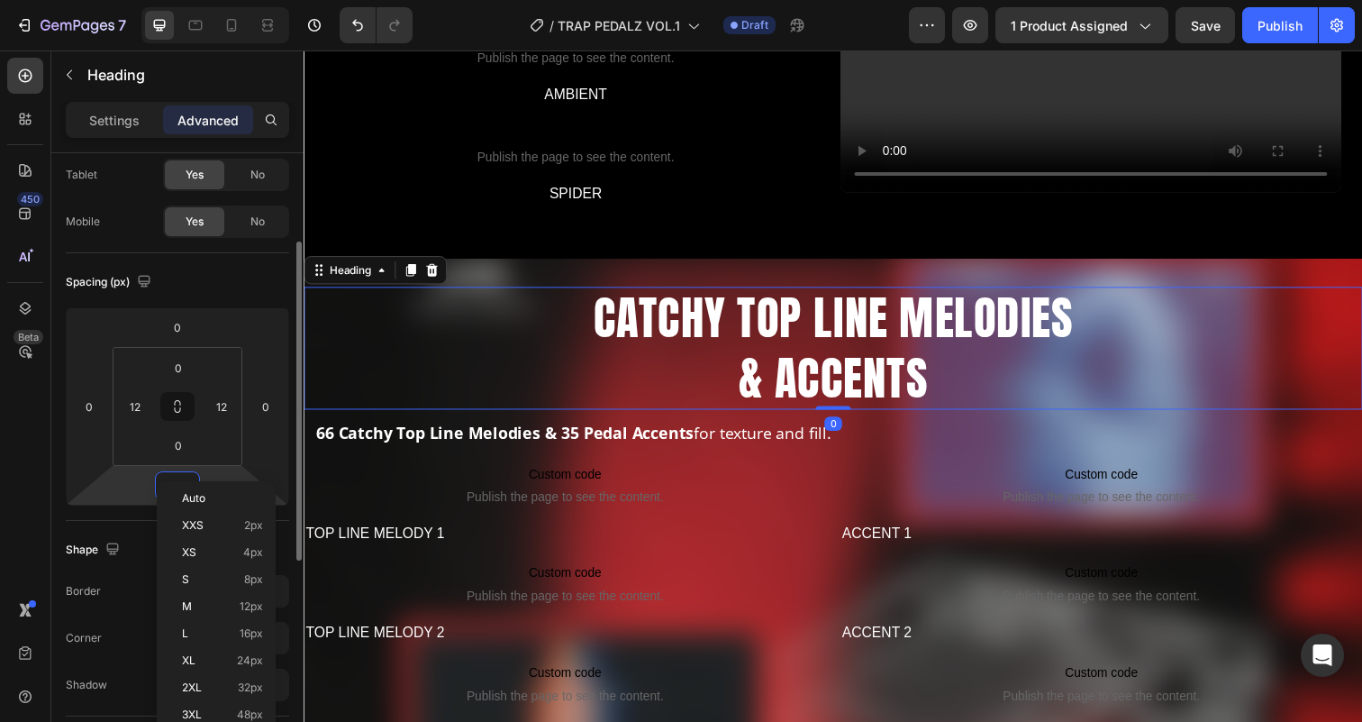
scroll to position [122, 0]
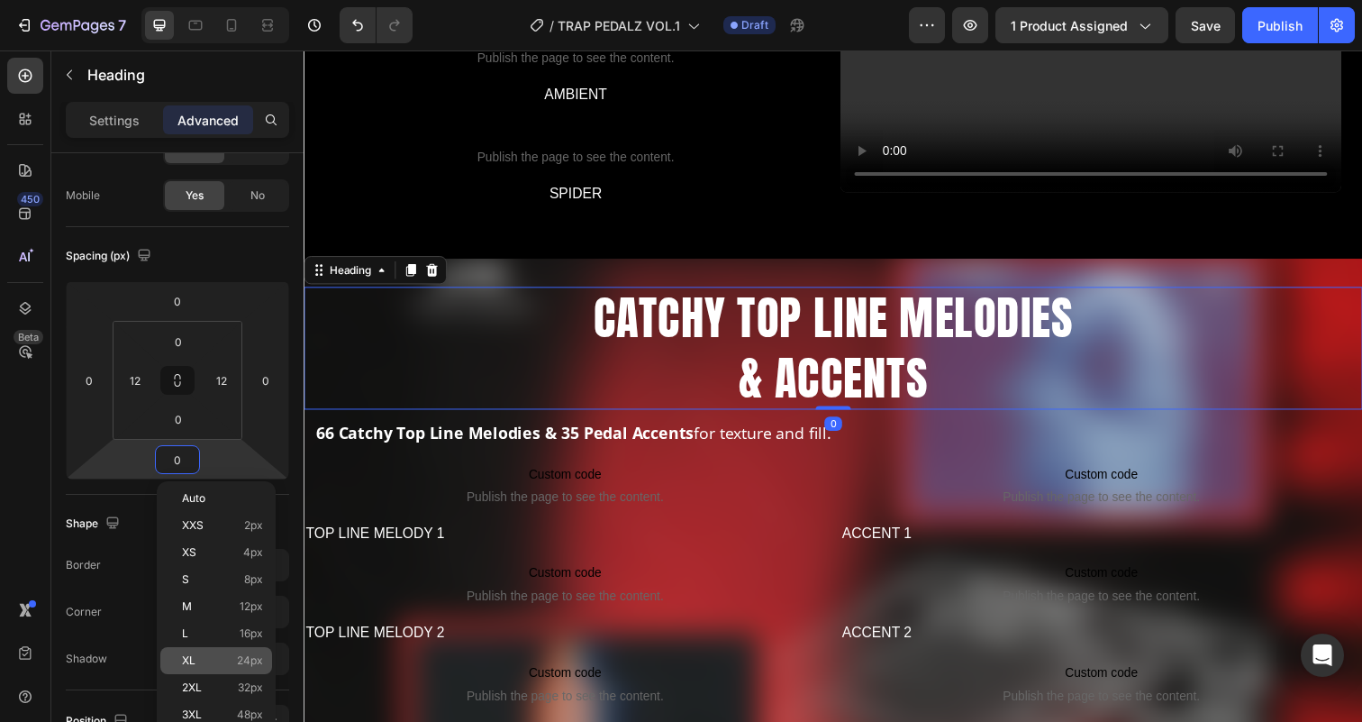
click at [197, 654] on p "XL 24px" at bounding box center [222, 660] width 81 height 13
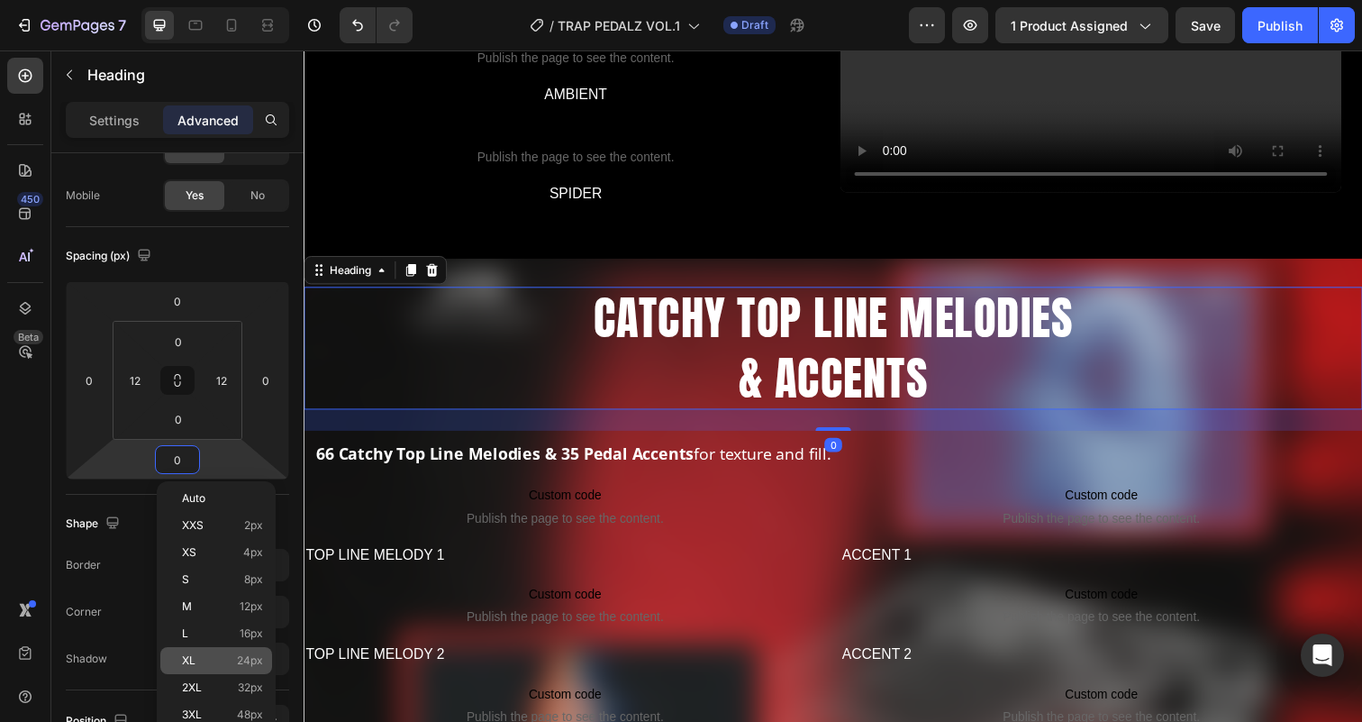
type input "24"
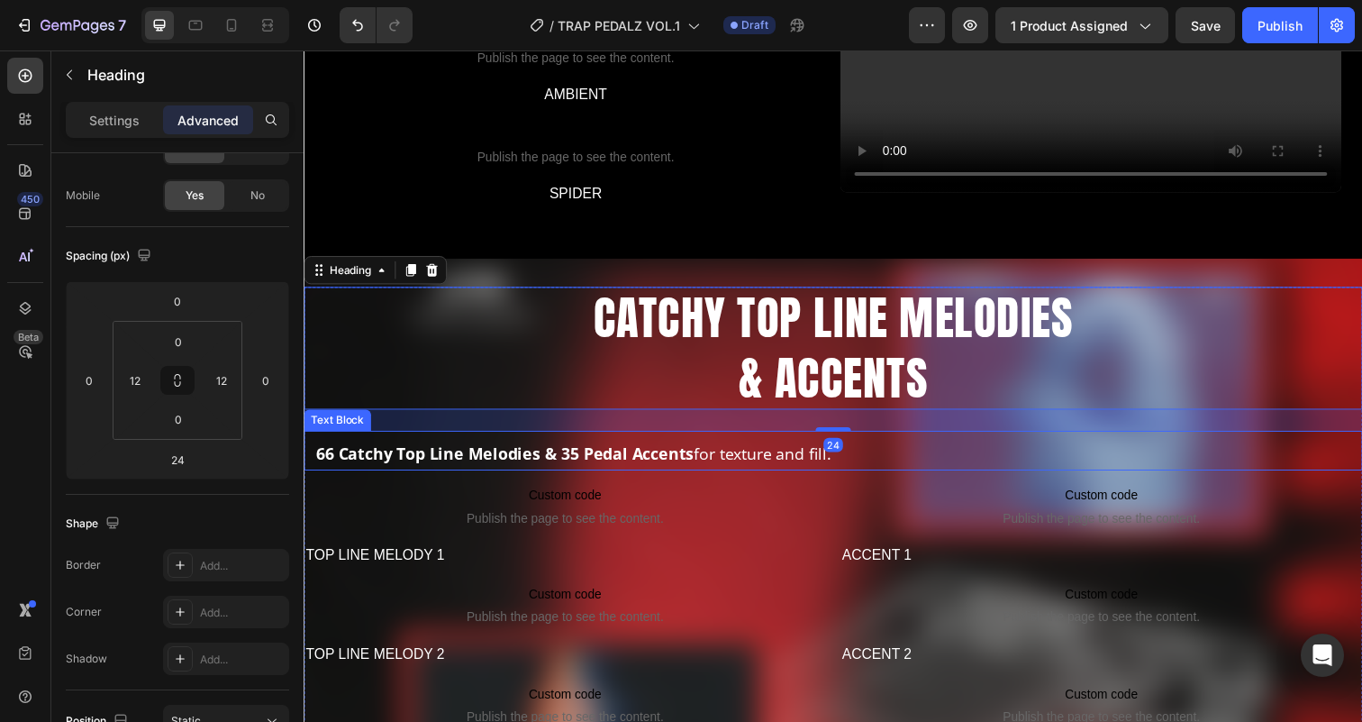
click at [585, 473] on strong "66 Catchy Top Line Melodies & 35 Pedal Accents" at bounding box center [509, 462] width 386 height 22
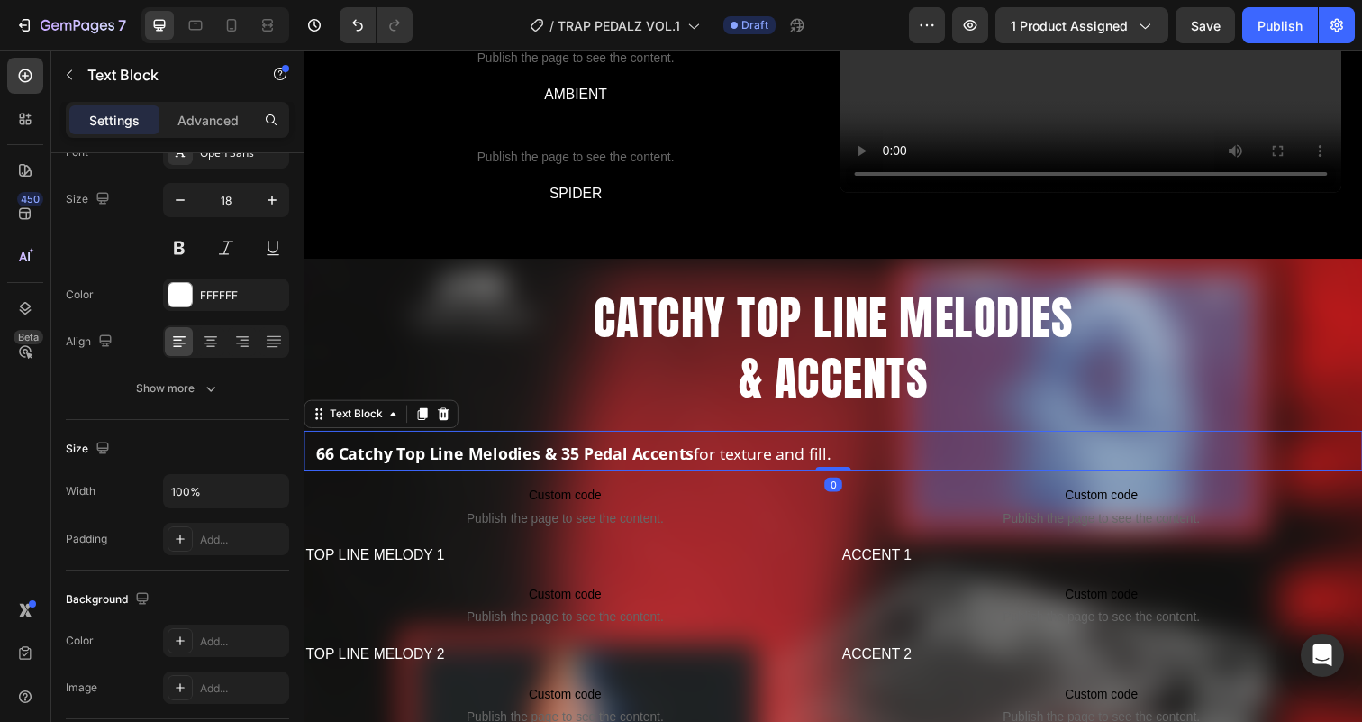
scroll to position [0, 0]
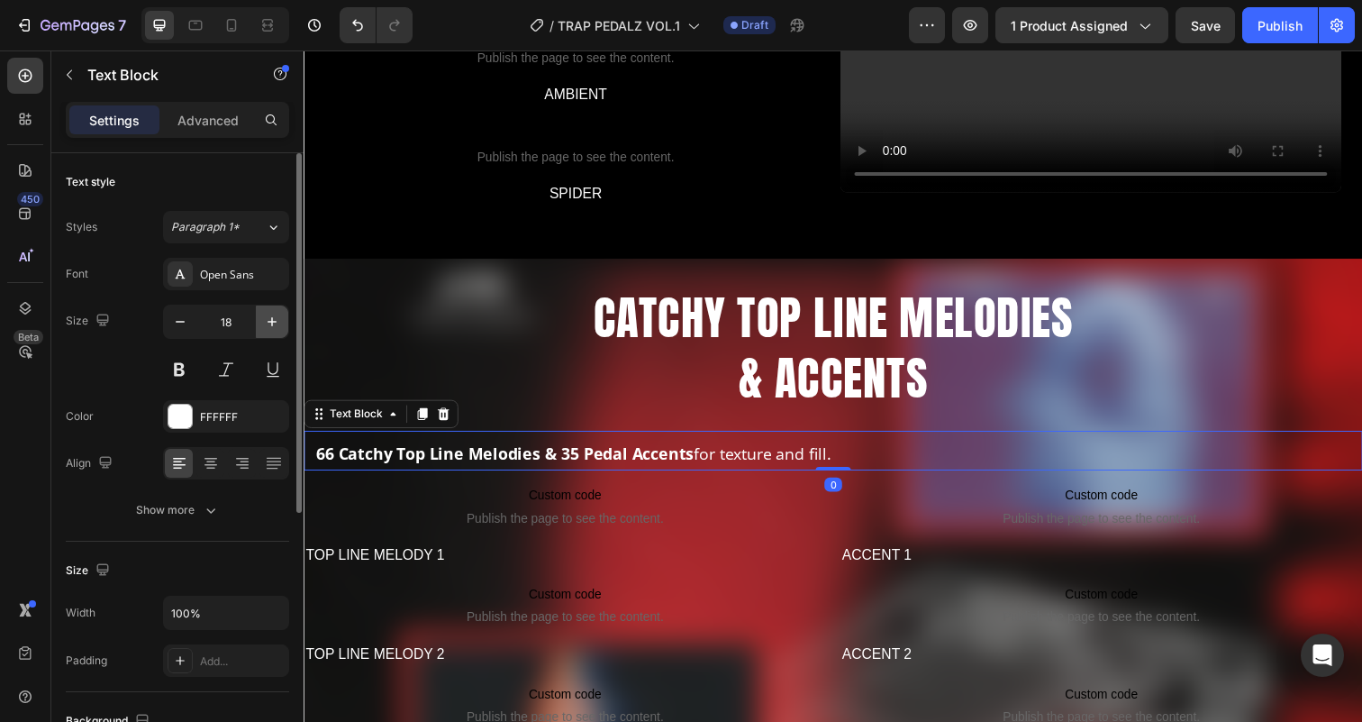
click at [274, 321] on icon "button" at bounding box center [272, 321] width 9 height 9
type input "20"
click at [211, 471] on icon at bounding box center [211, 463] width 18 height 18
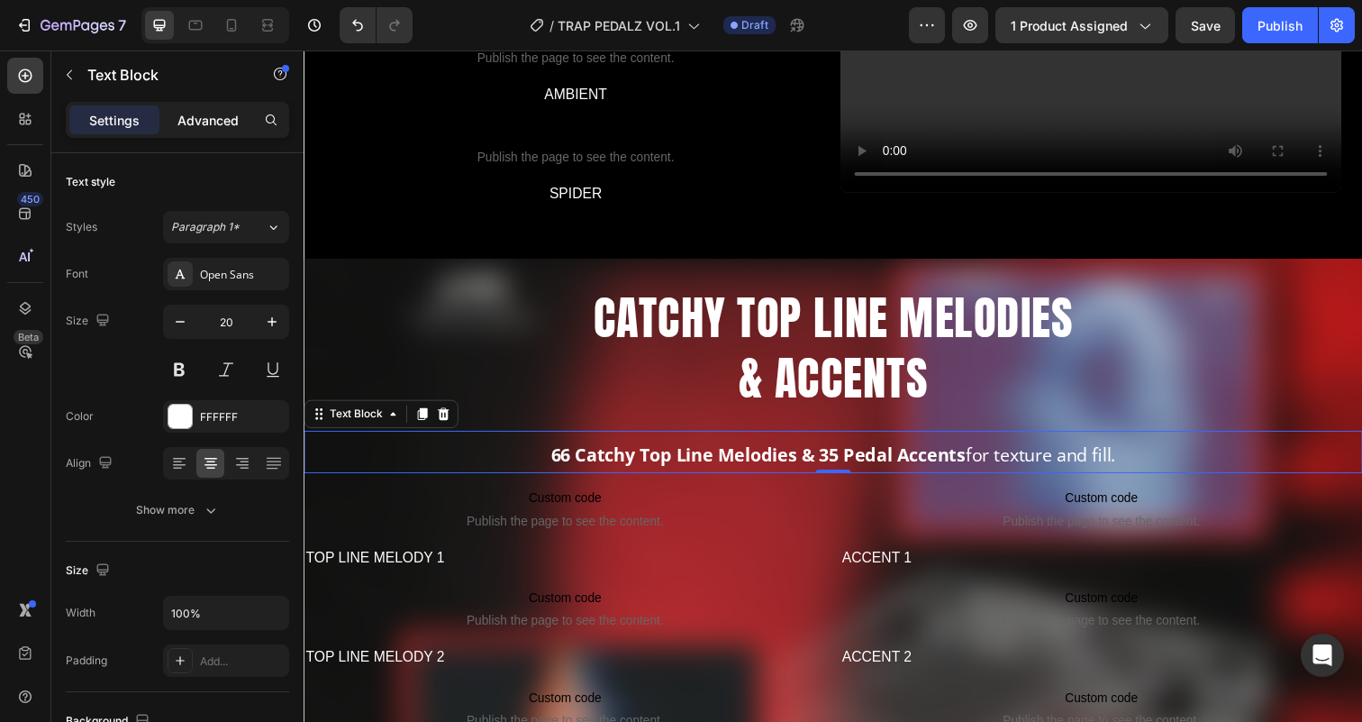
click at [209, 125] on p "Advanced" at bounding box center [207, 120] width 61 height 19
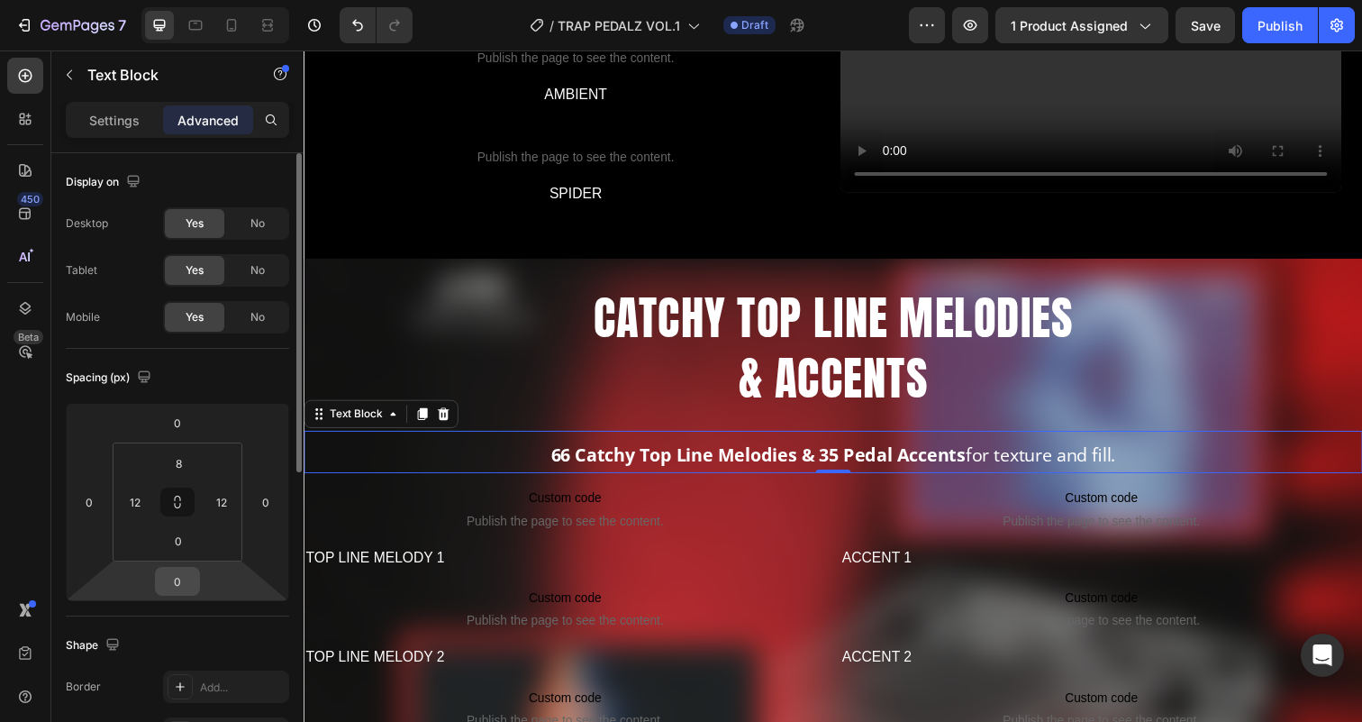
click at [179, 588] on input "0" at bounding box center [177, 580] width 36 height 27
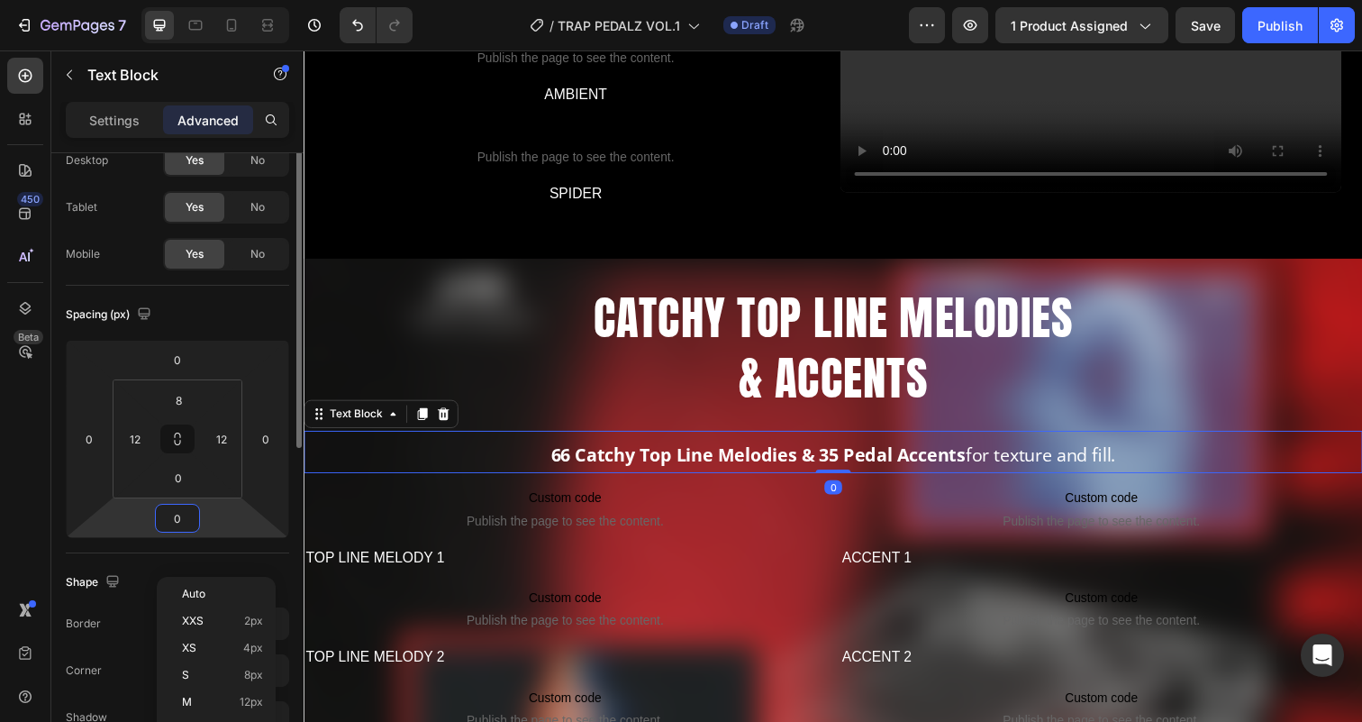
scroll to position [77, 0]
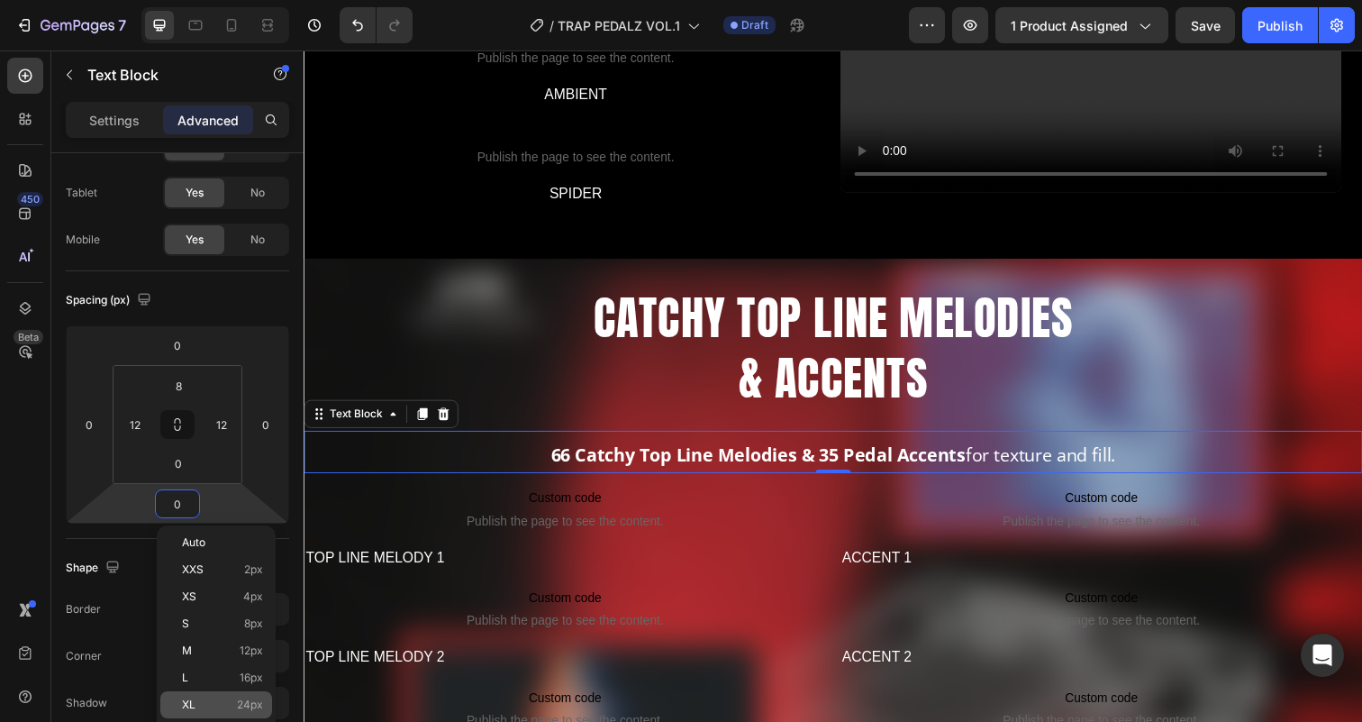
click at [195, 691] on div "XL 24px" at bounding box center [216, 704] width 112 height 27
type input "24"
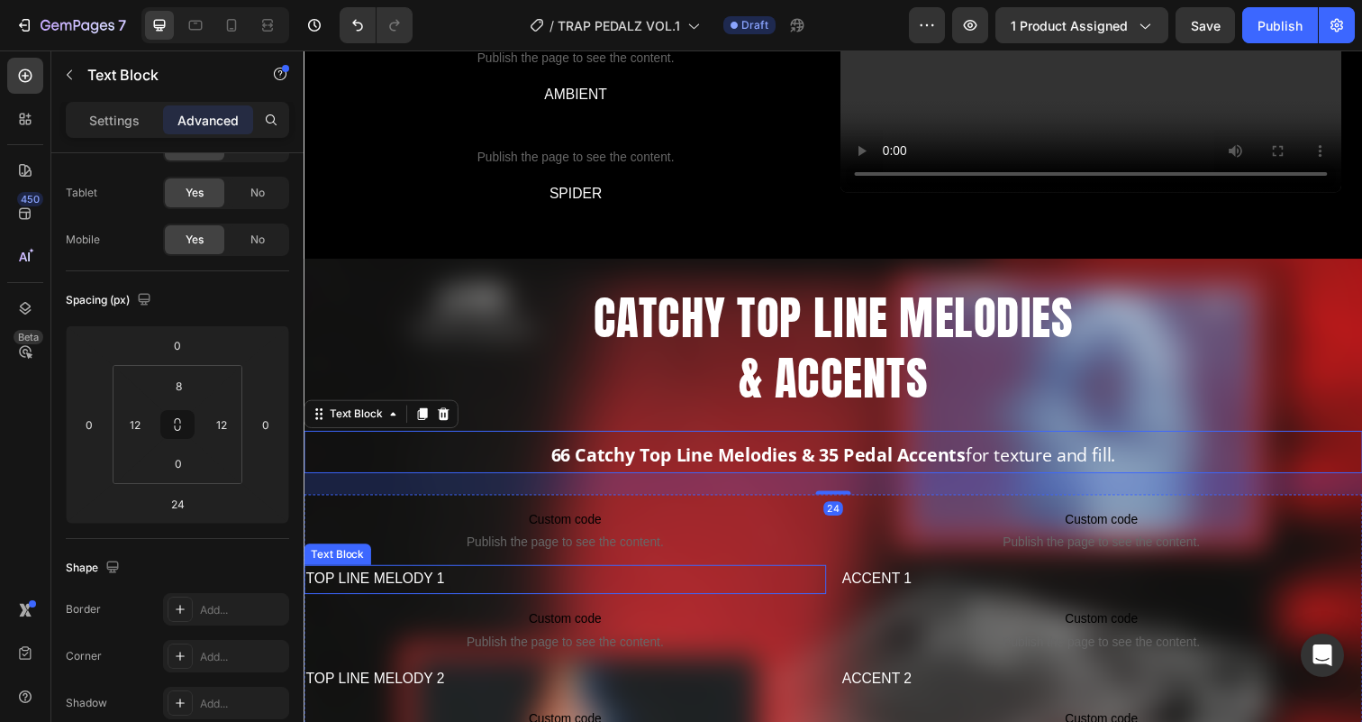
click at [556, 604] on p "TOP LINE MELODY 1" at bounding box center [570, 590] width 530 height 26
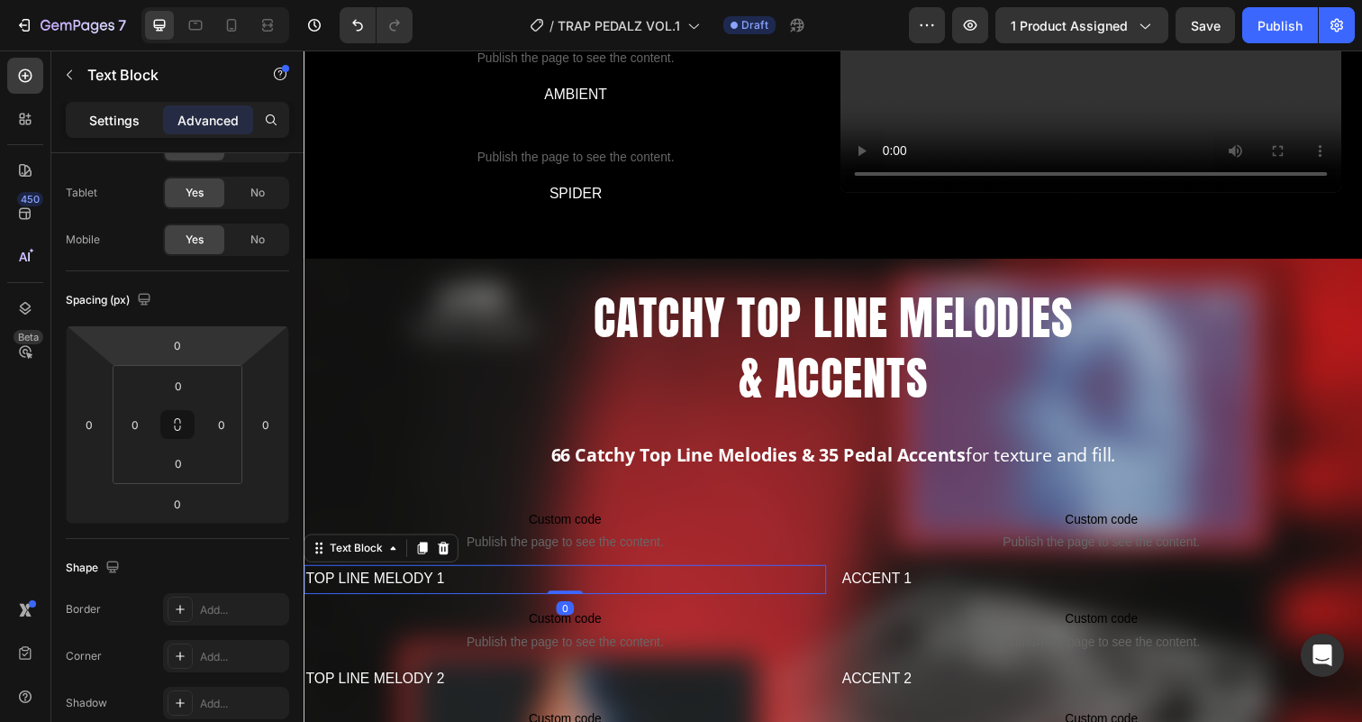
click at [131, 123] on p "Settings" at bounding box center [114, 120] width 50 height 19
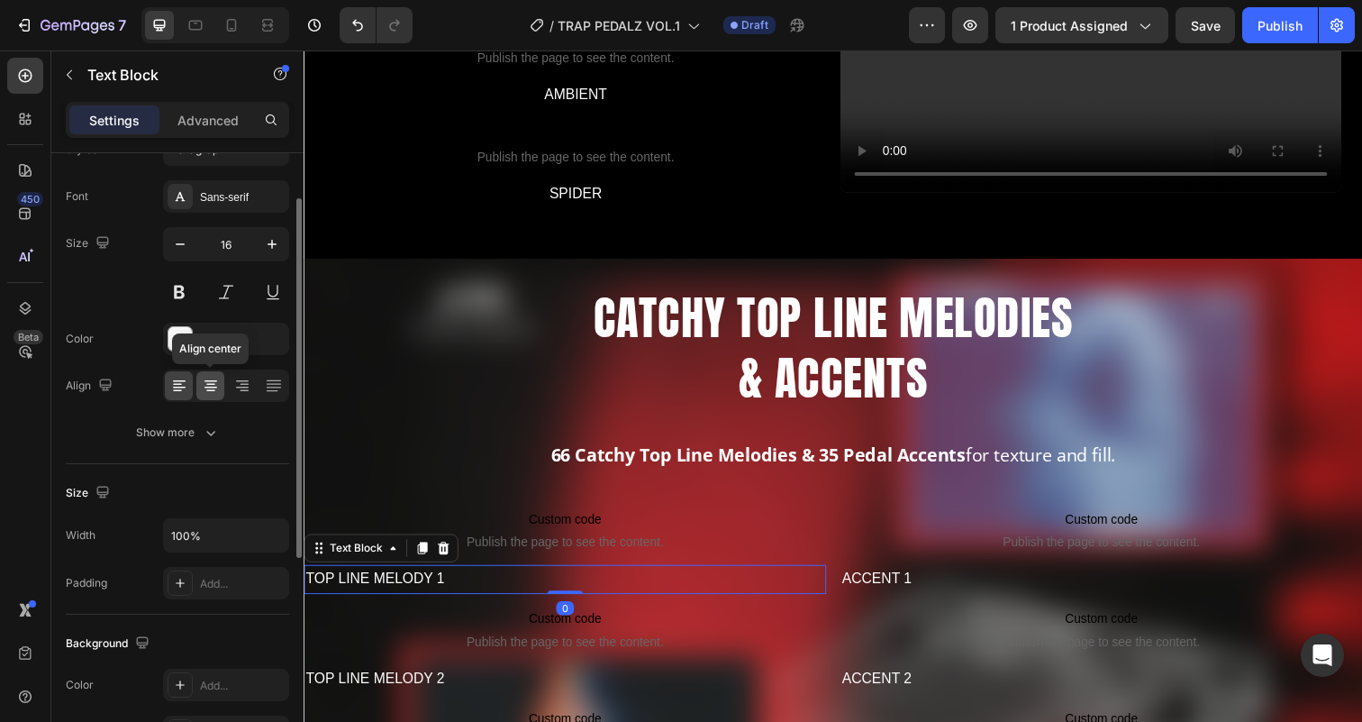
click at [212, 386] on icon at bounding box center [210, 387] width 13 height 2
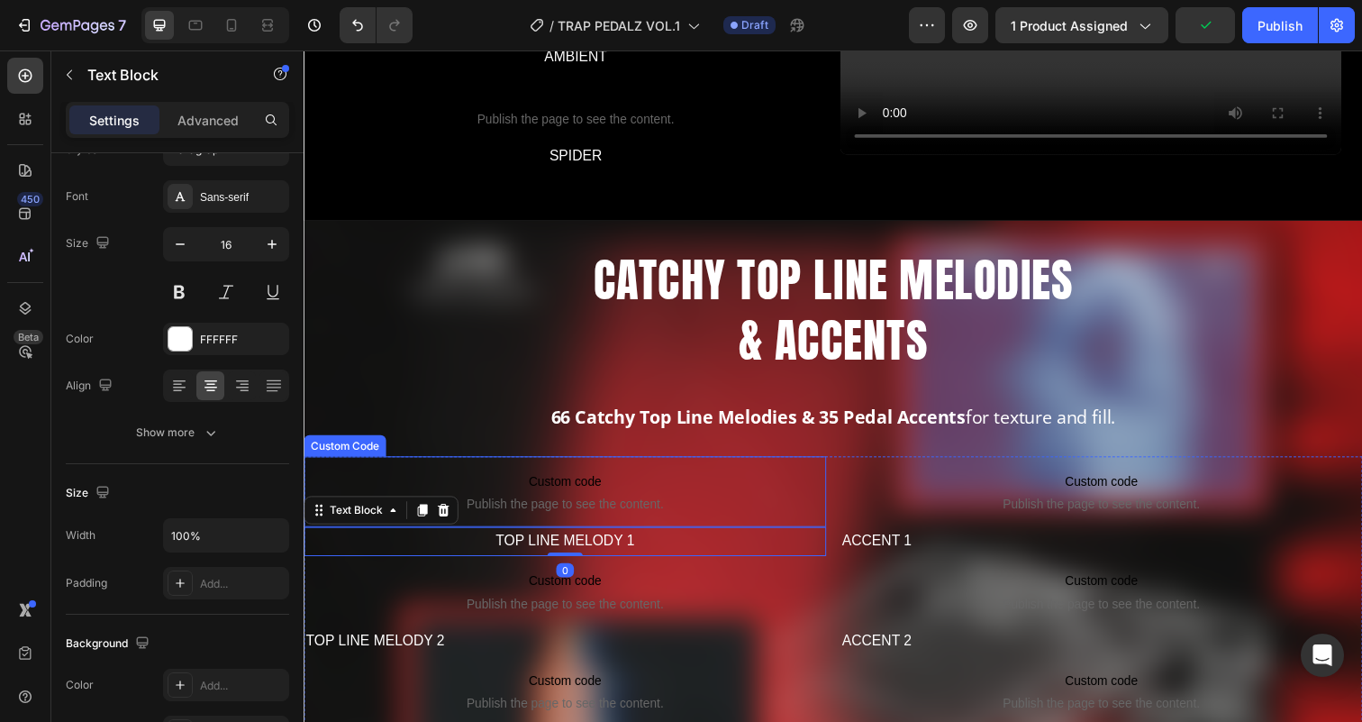
scroll to position [3118, 0]
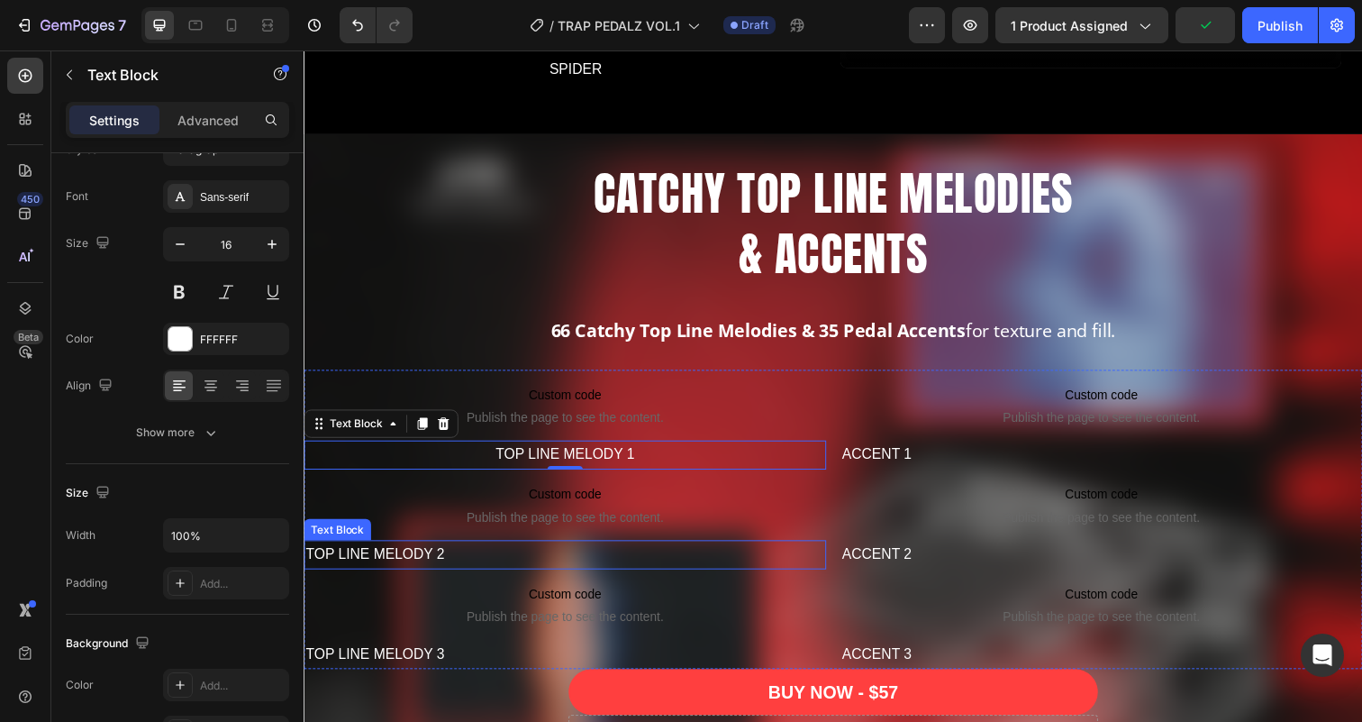
click at [483, 578] on p "TOP LINE MELODY 2" at bounding box center [570, 565] width 530 height 26
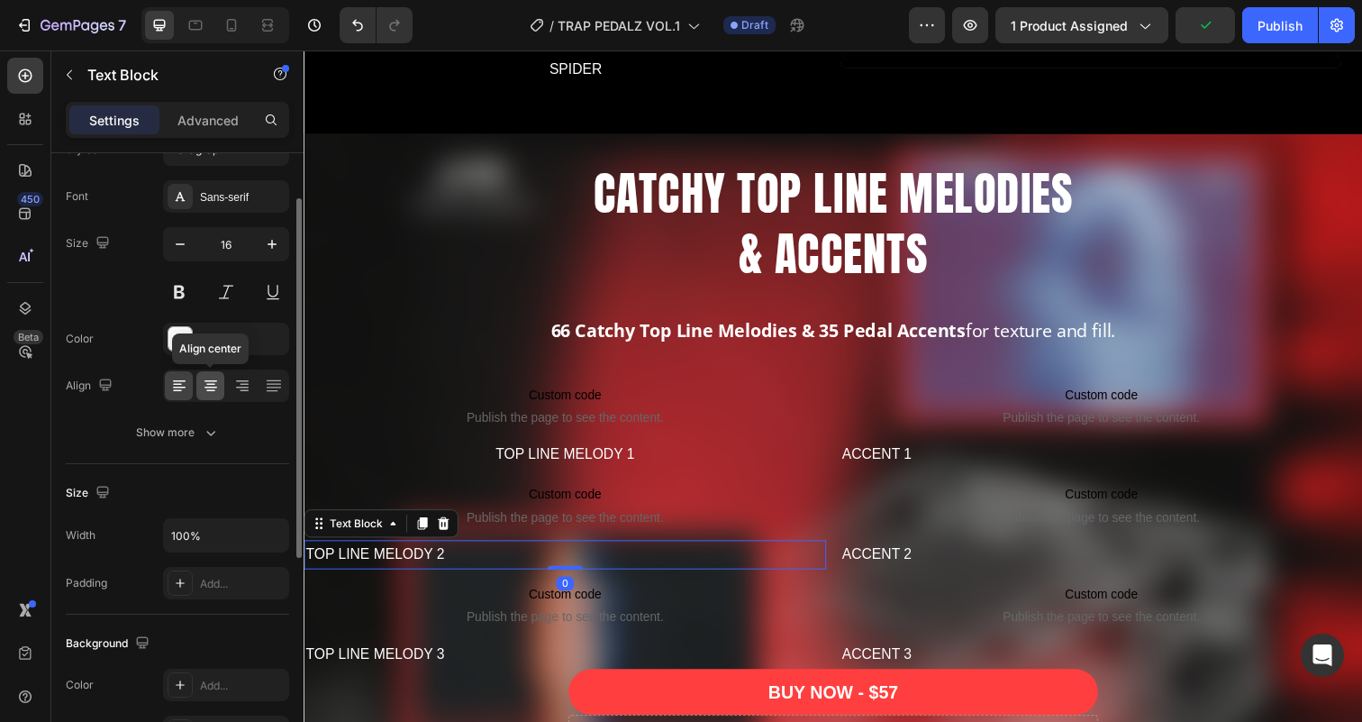
click at [208, 391] on icon at bounding box center [211, 386] width 18 height 18
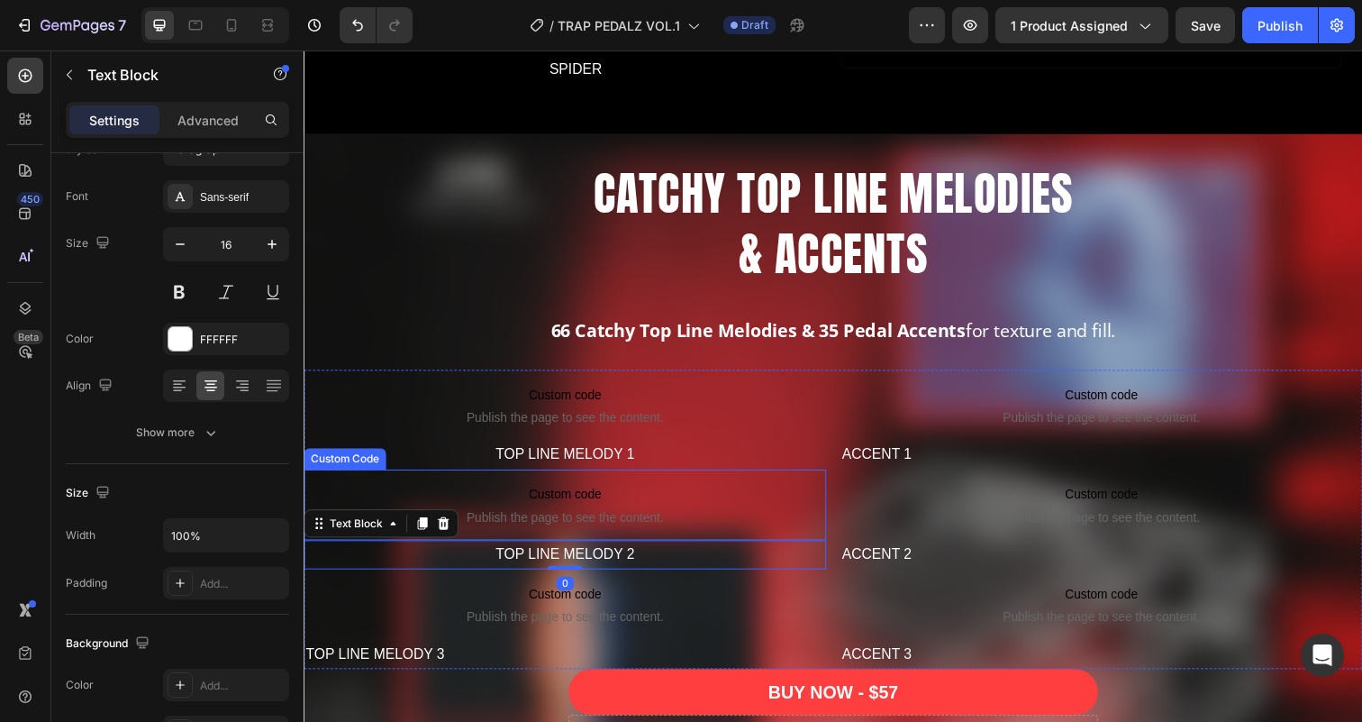
scroll to position [3207, 0]
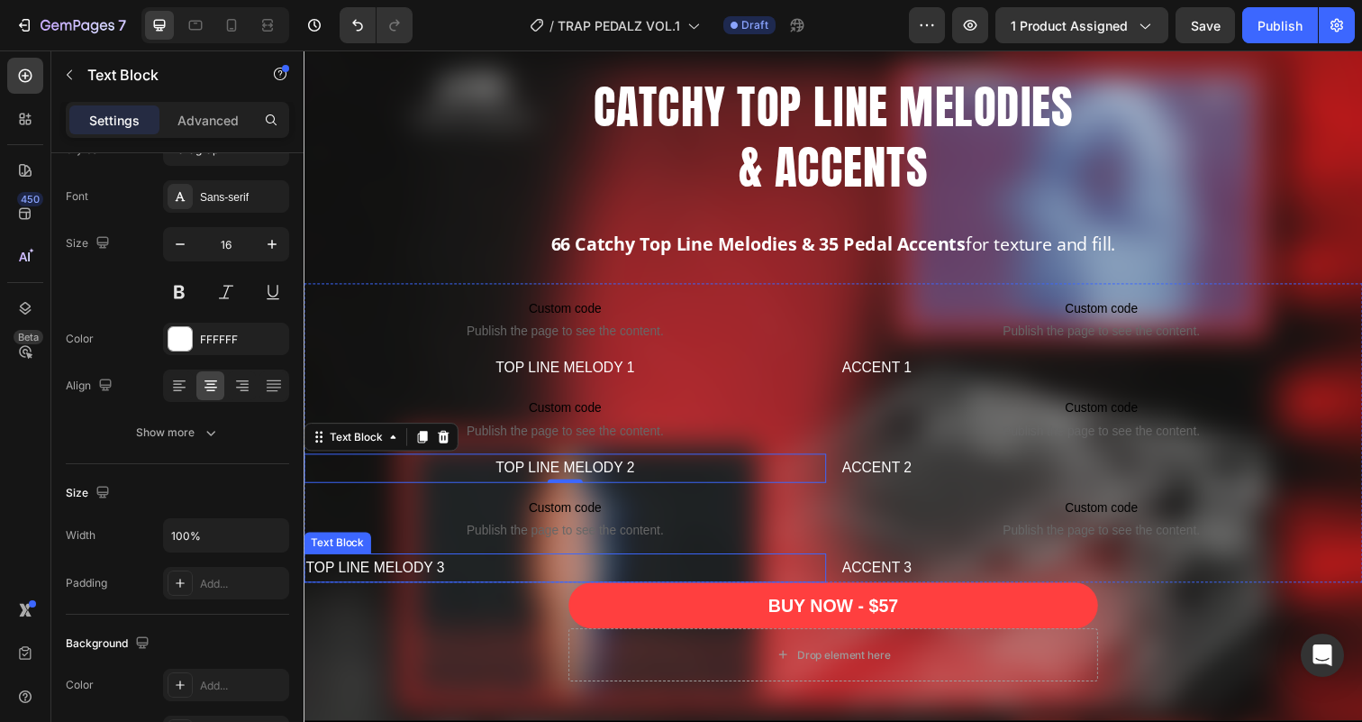
click at [467, 592] on p "TOP LINE MELODY 3" at bounding box center [570, 579] width 530 height 26
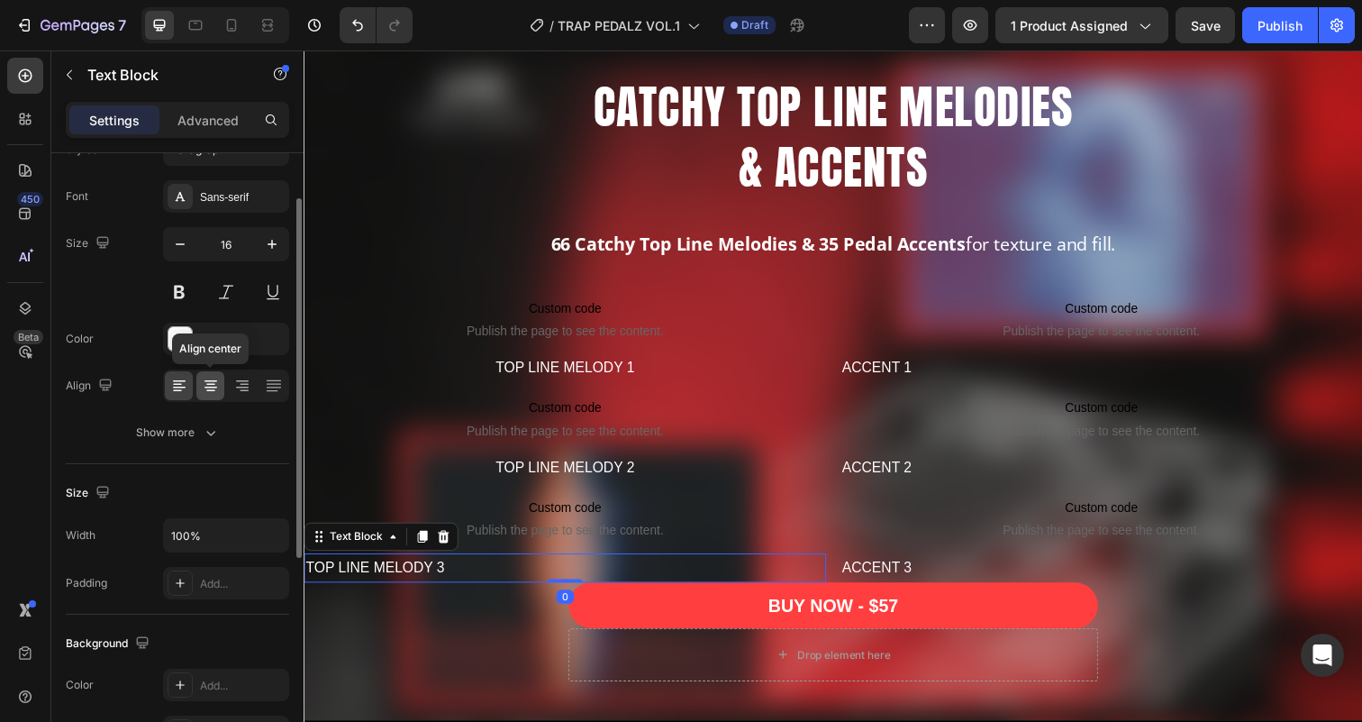
click at [220, 388] on div at bounding box center [210, 385] width 28 height 29
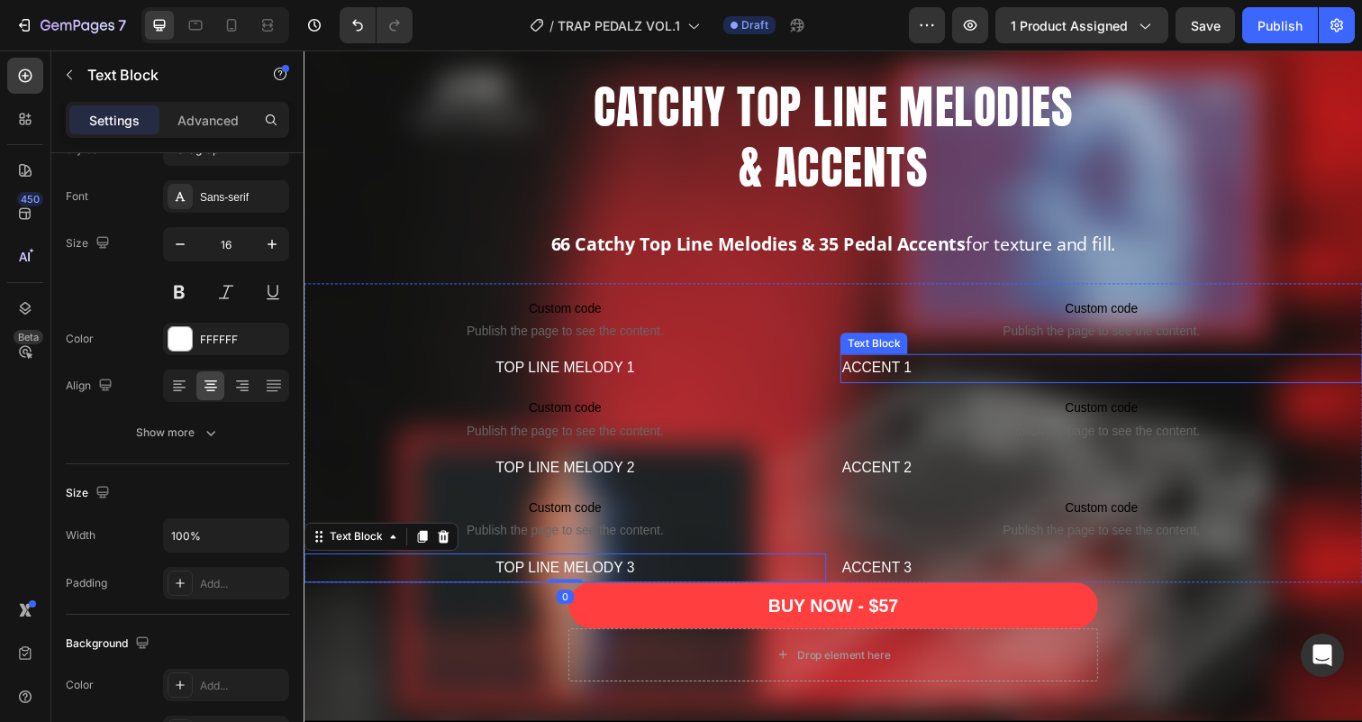
click at [981, 388] on p "ACCENT 1" at bounding box center [1118, 375] width 530 height 26
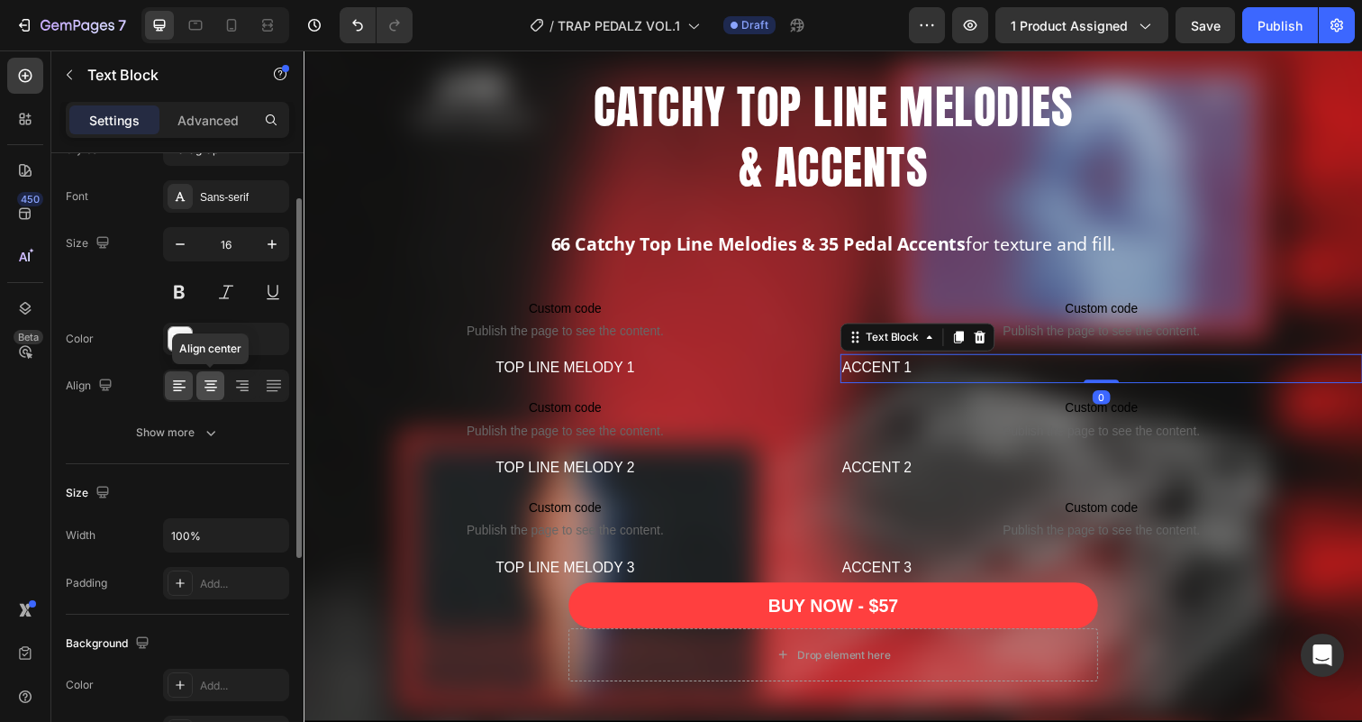
click at [218, 384] on icon at bounding box center [211, 386] width 18 height 18
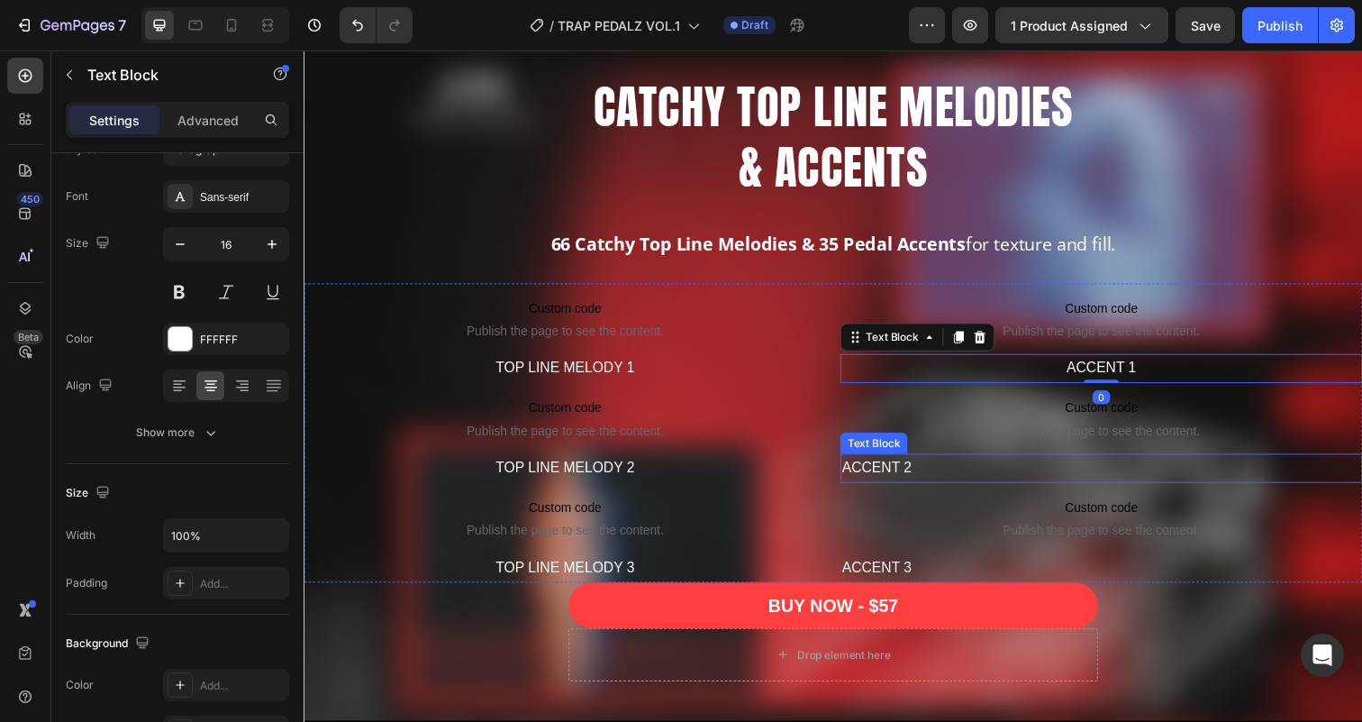
click at [1013, 490] on p "ACCENT 2" at bounding box center [1118, 477] width 530 height 26
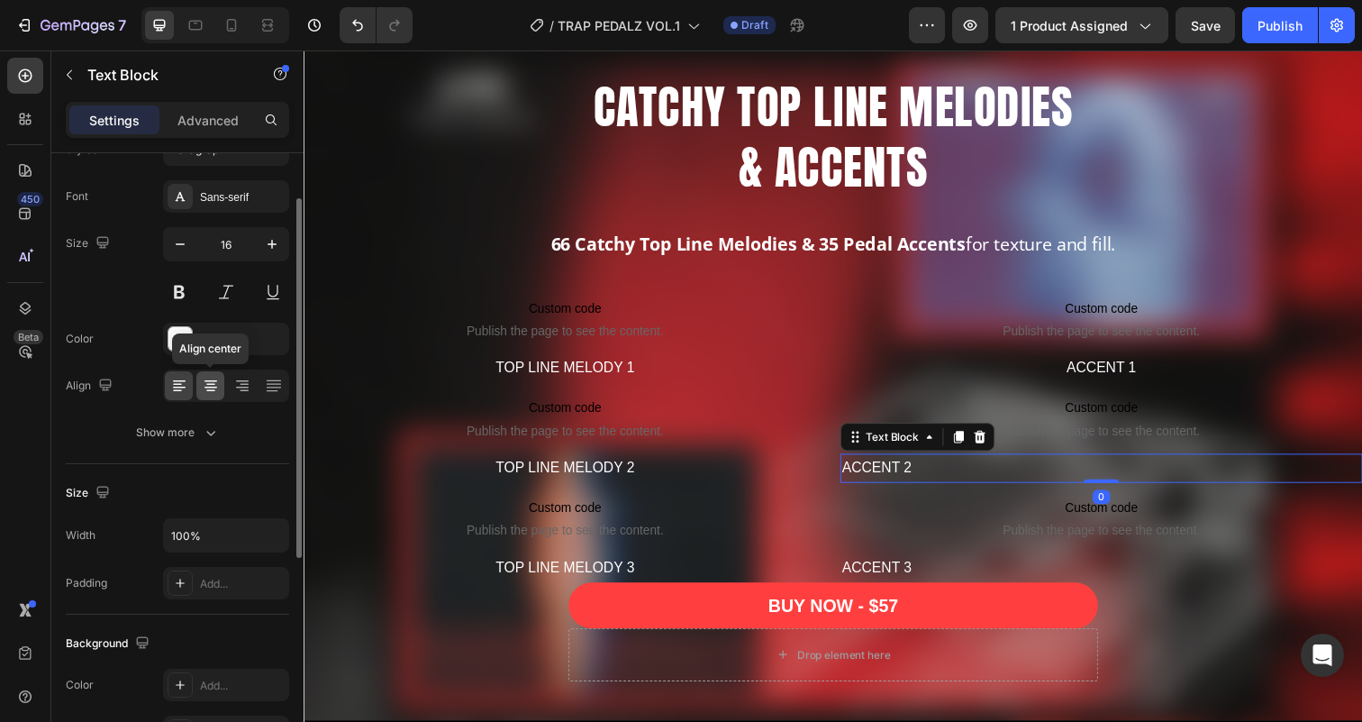
click at [204, 384] on icon at bounding box center [211, 386] width 18 height 18
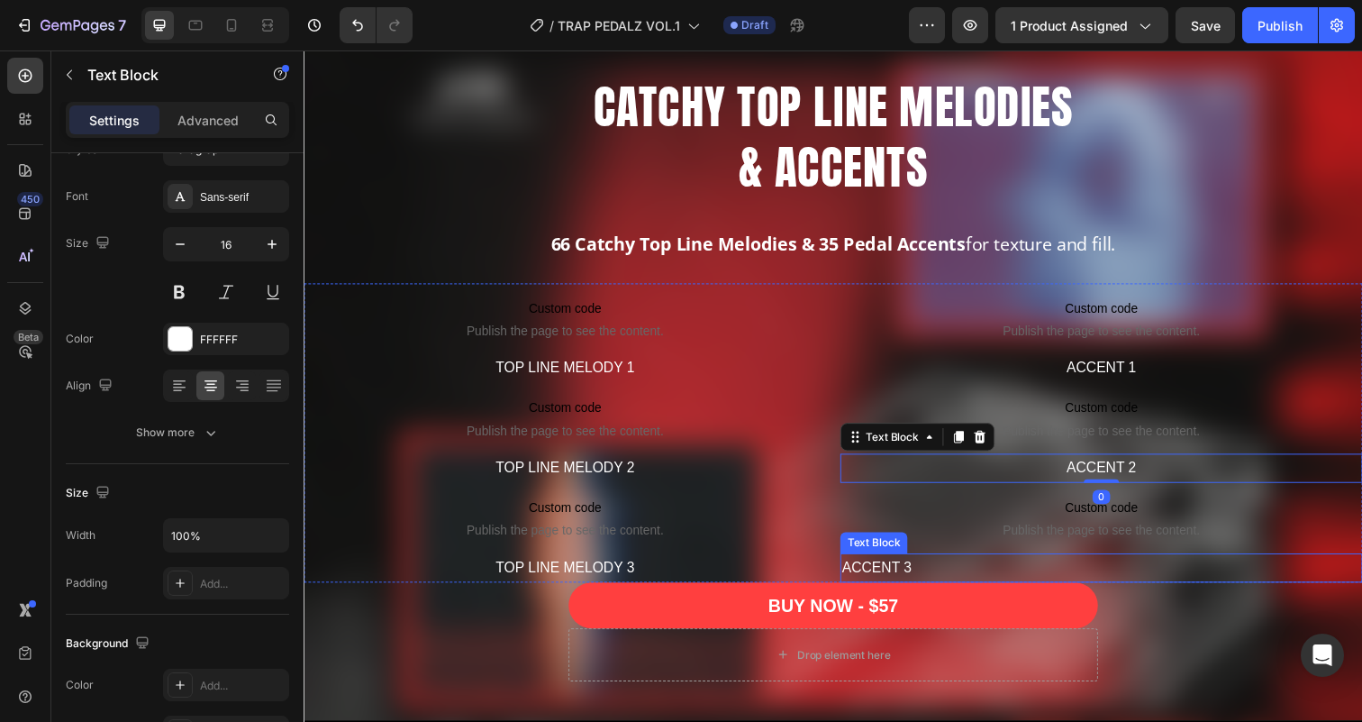
click at [954, 592] on p "ACCENT 3" at bounding box center [1118, 579] width 530 height 26
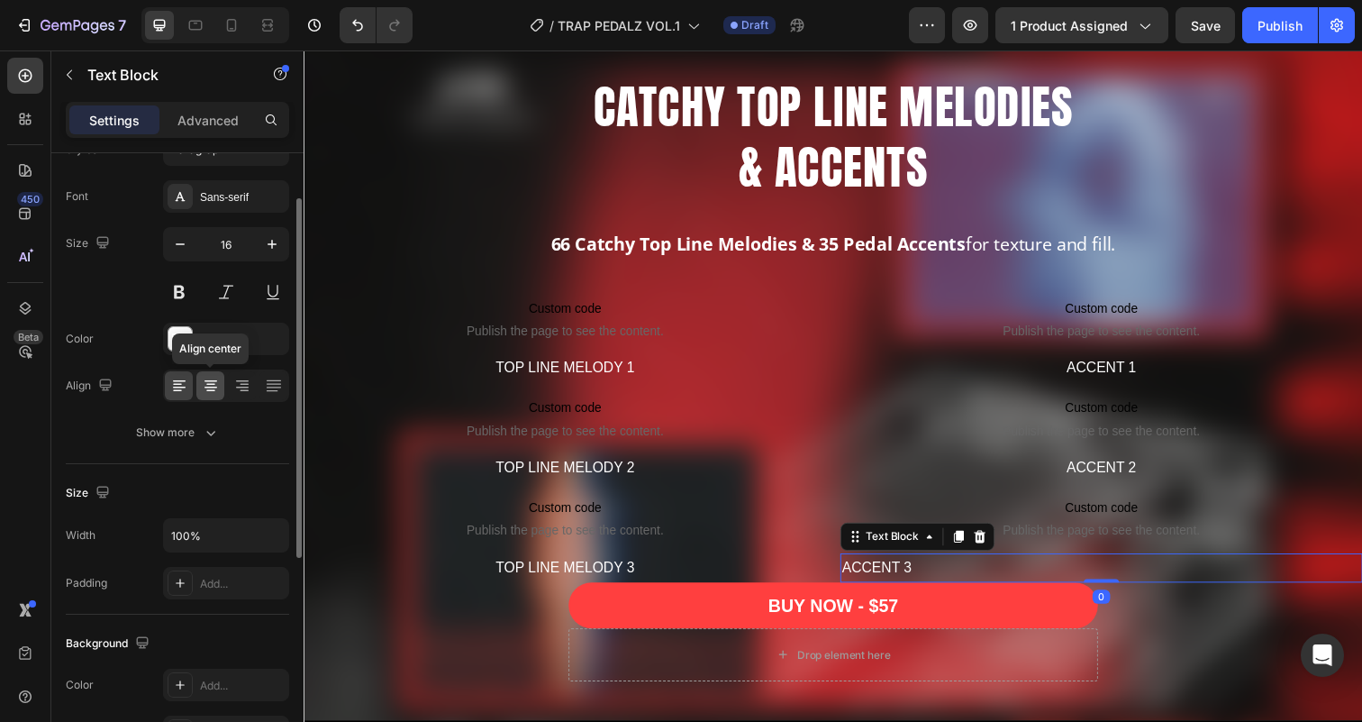
click at [213, 387] on icon at bounding box center [210, 387] width 13 height 2
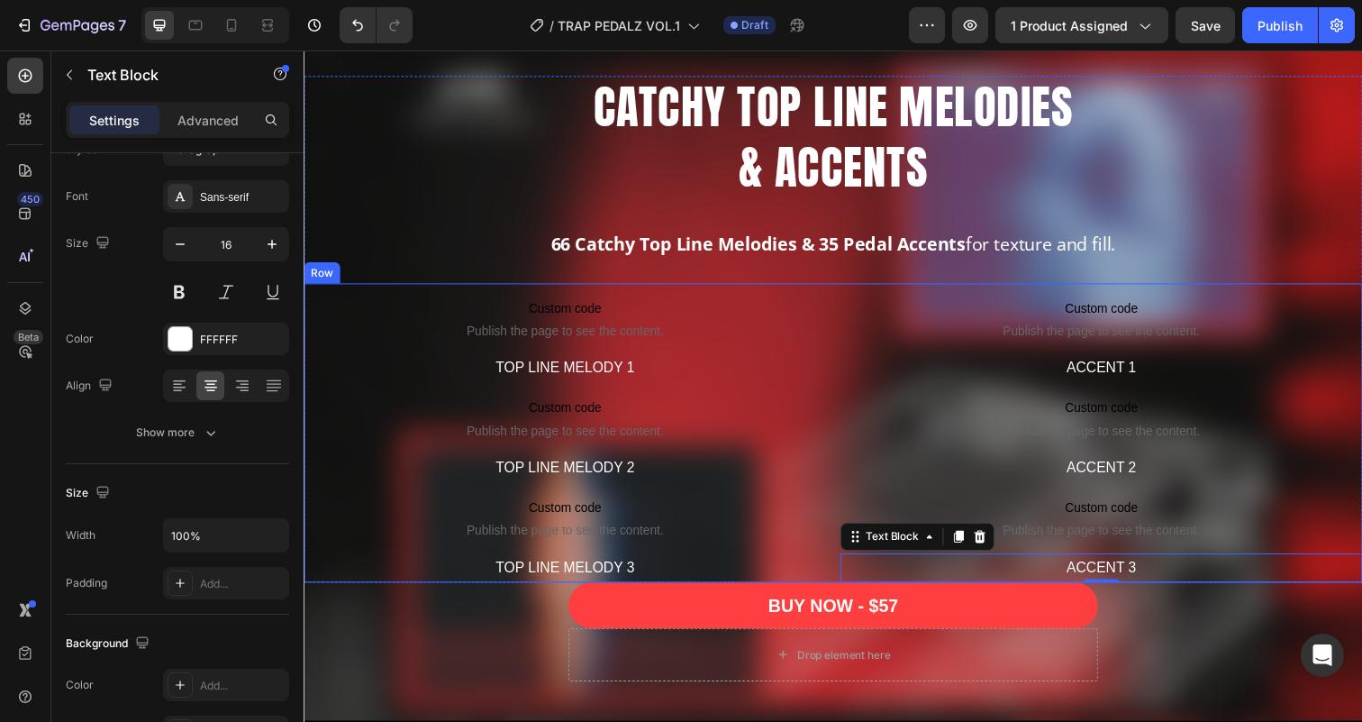
click at [843, 465] on div "Custom code Publish the page to see the content. Custom Code TOP LINE MELODY 1 …" at bounding box center [844, 440] width 1081 height 304
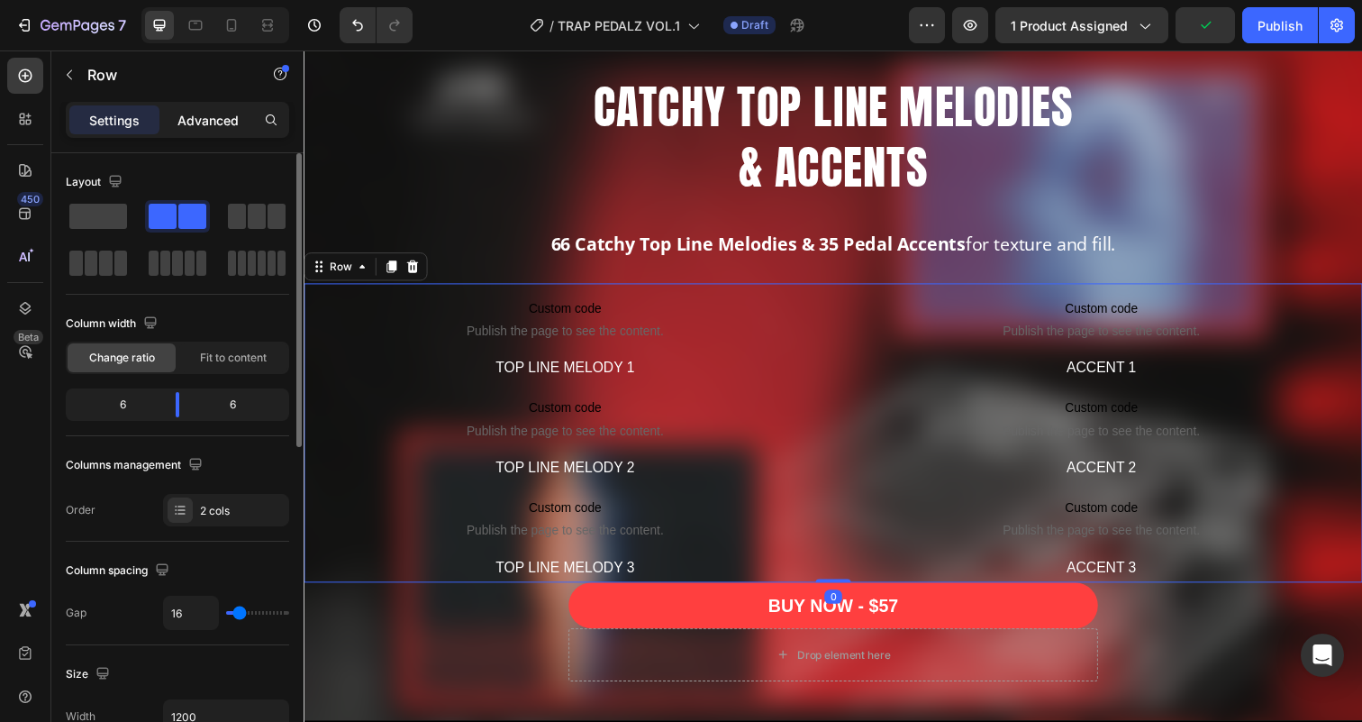
click at [215, 122] on p "Advanced" at bounding box center [207, 120] width 61 height 19
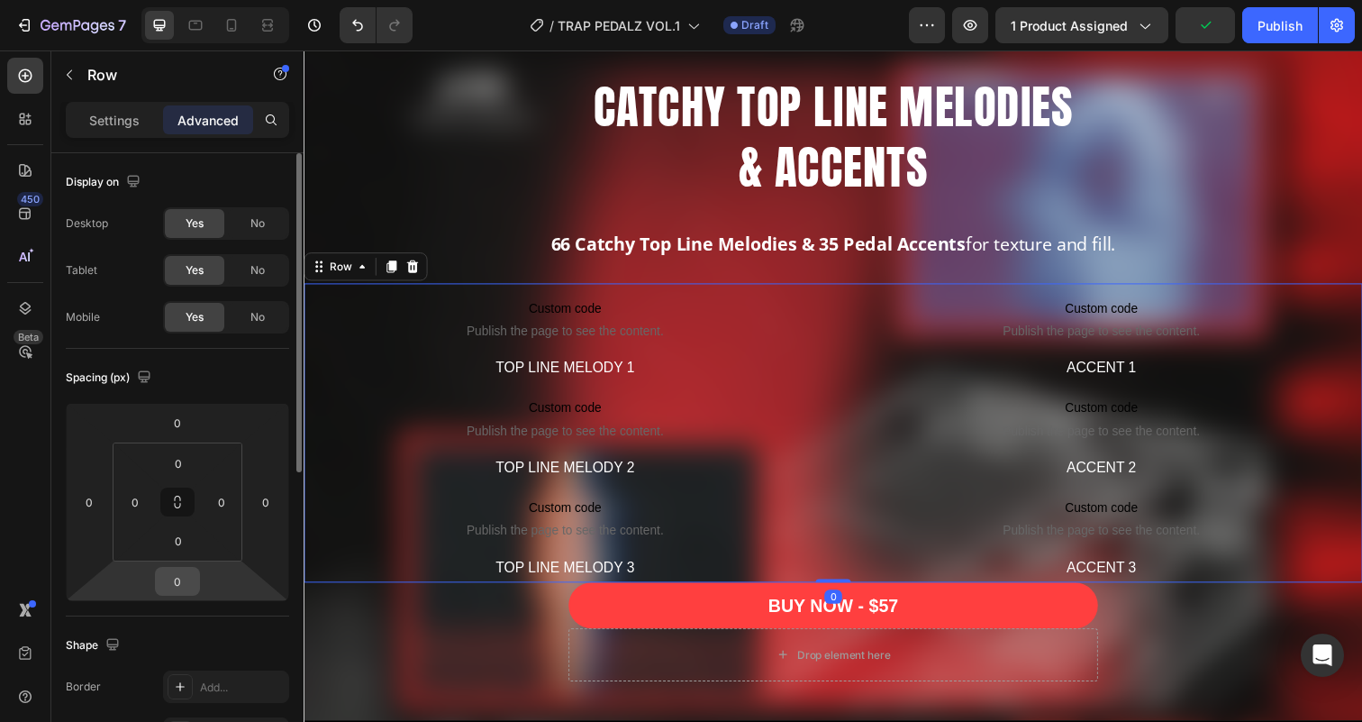
click at [176, 574] on input "0" at bounding box center [177, 580] width 36 height 27
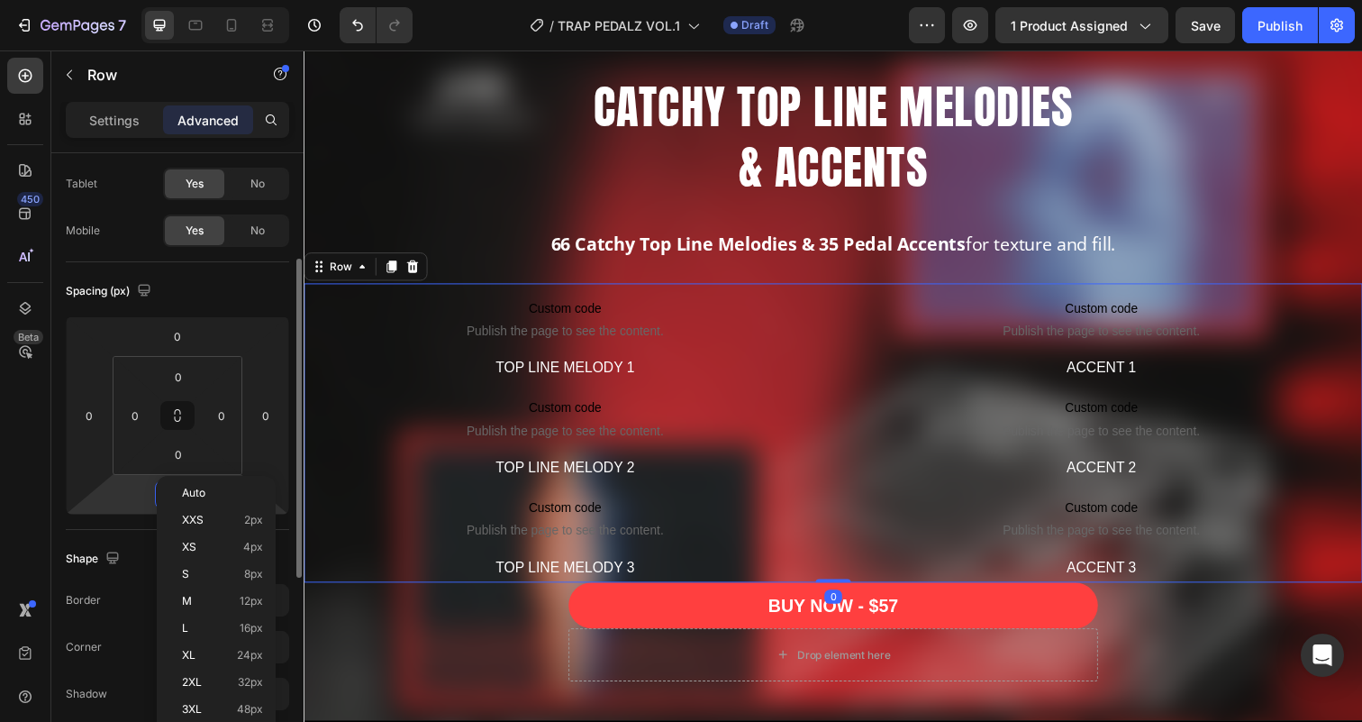
scroll to position [138, 0]
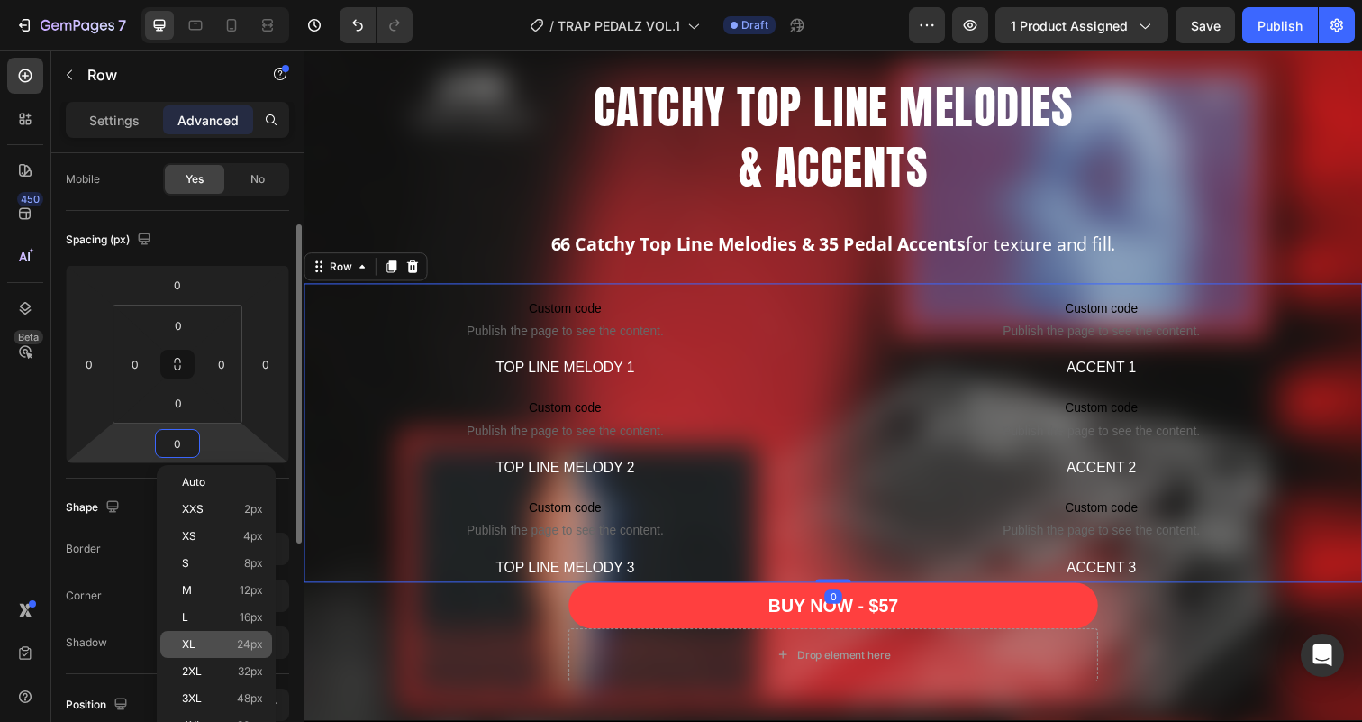
click at [203, 638] on p "XL 24px" at bounding box center [222, 644] width 81 height 13
type input "24"
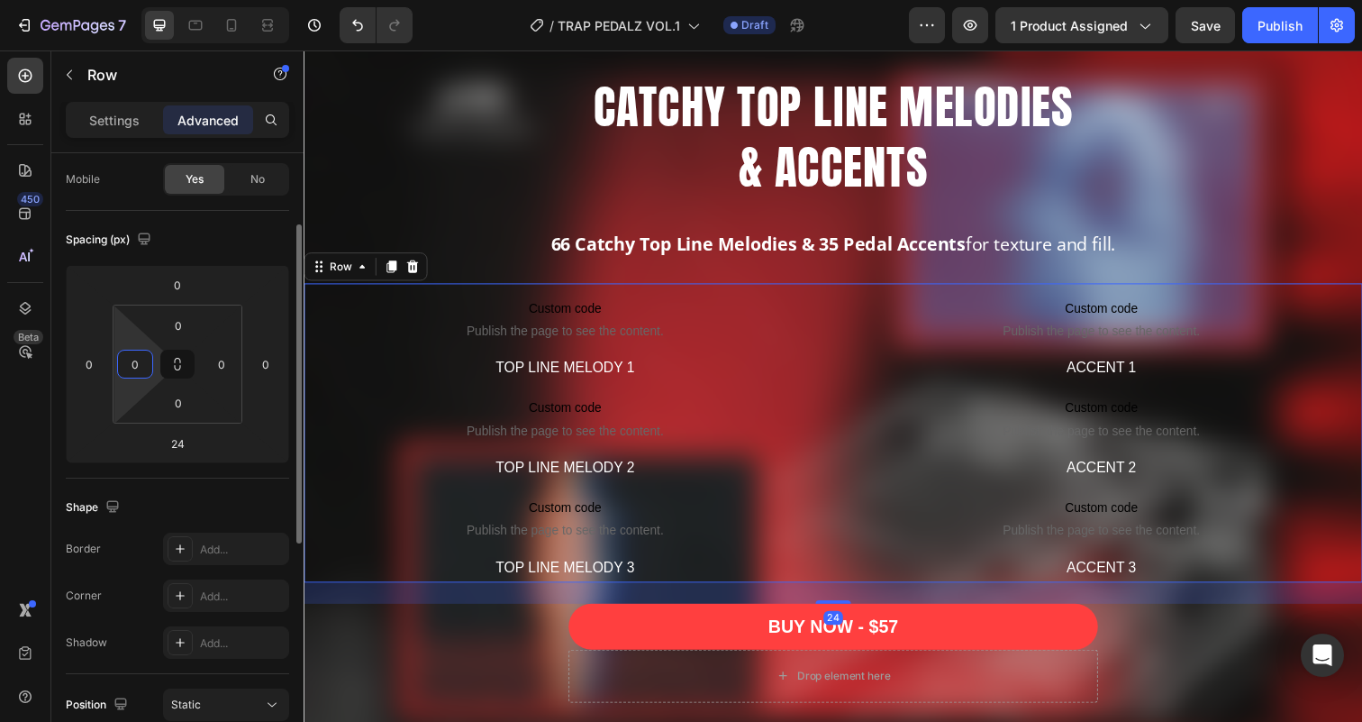
click at [131, 368] on input "0" at bounding box center [135, 363] width 27 height 27
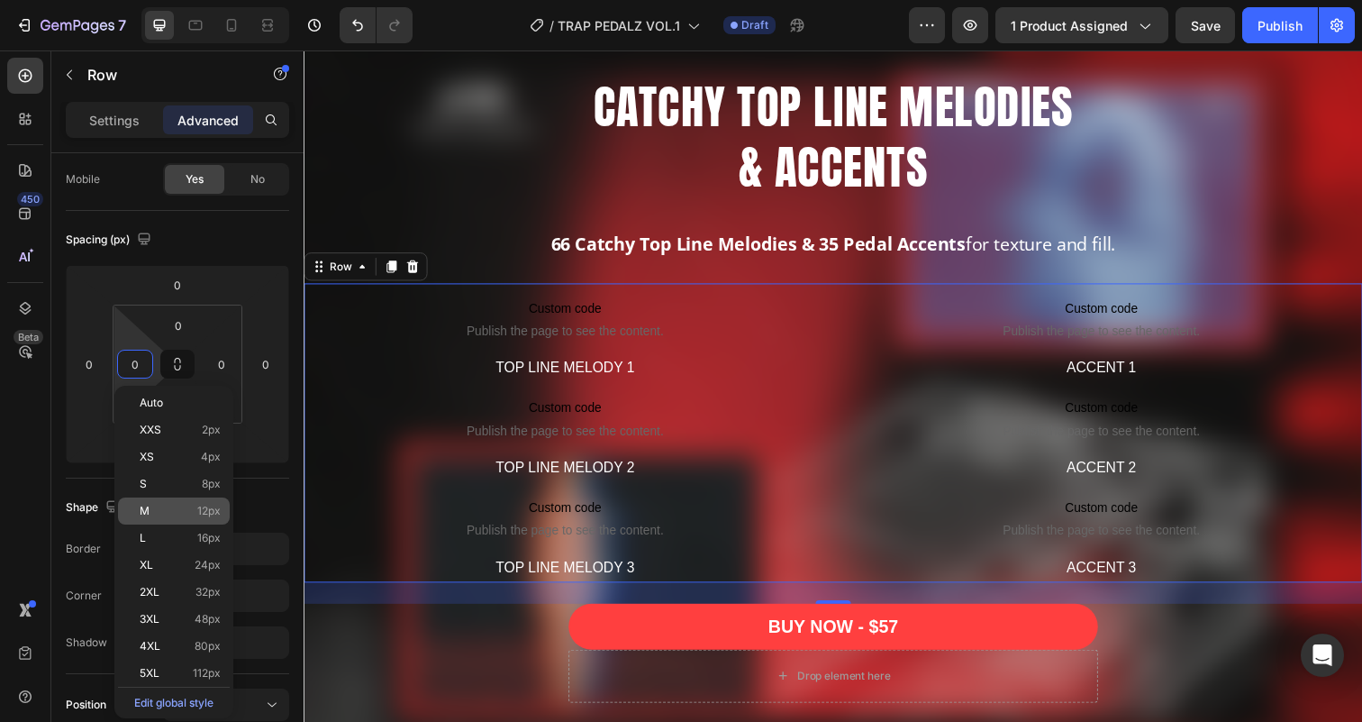
click at [186, 506] on p "M 12px" at bounding box center [180, 510] width 81 height 13
type input "12"
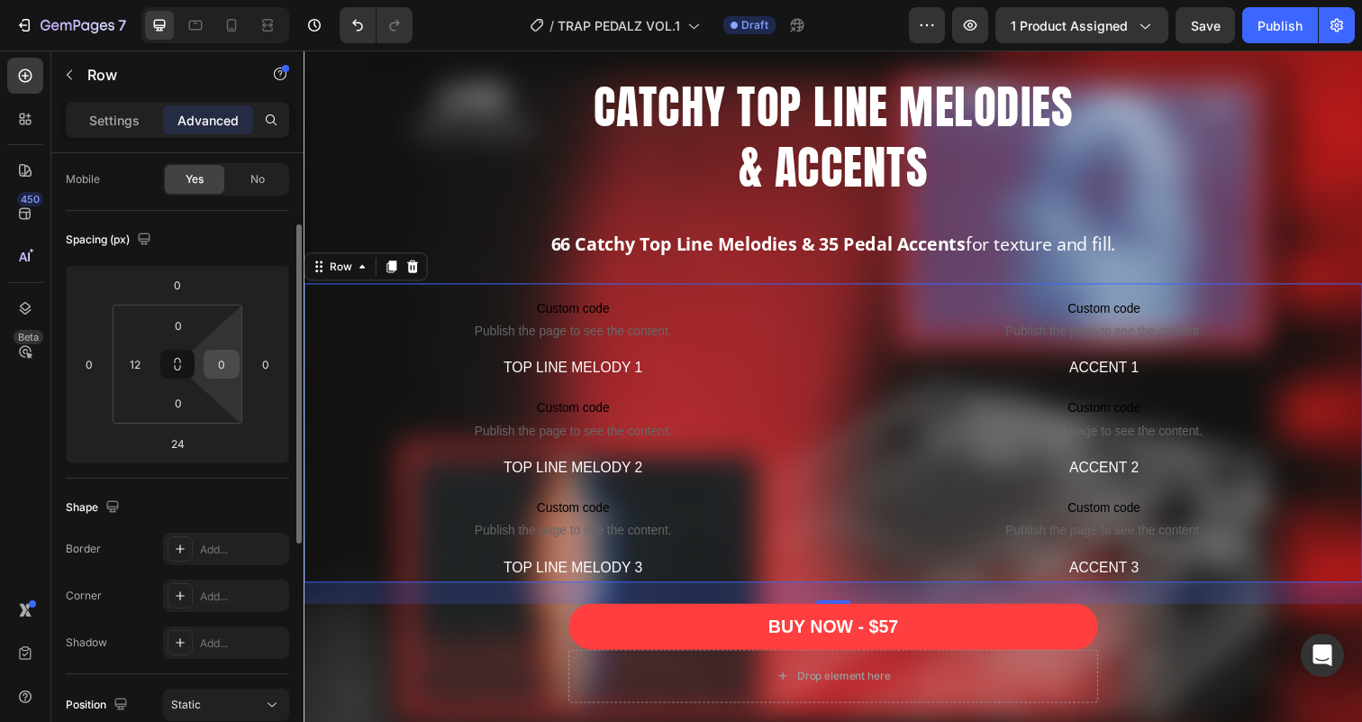
click at [226, 368] on input "0" at bounding box center [221, 363] width 27 height 27
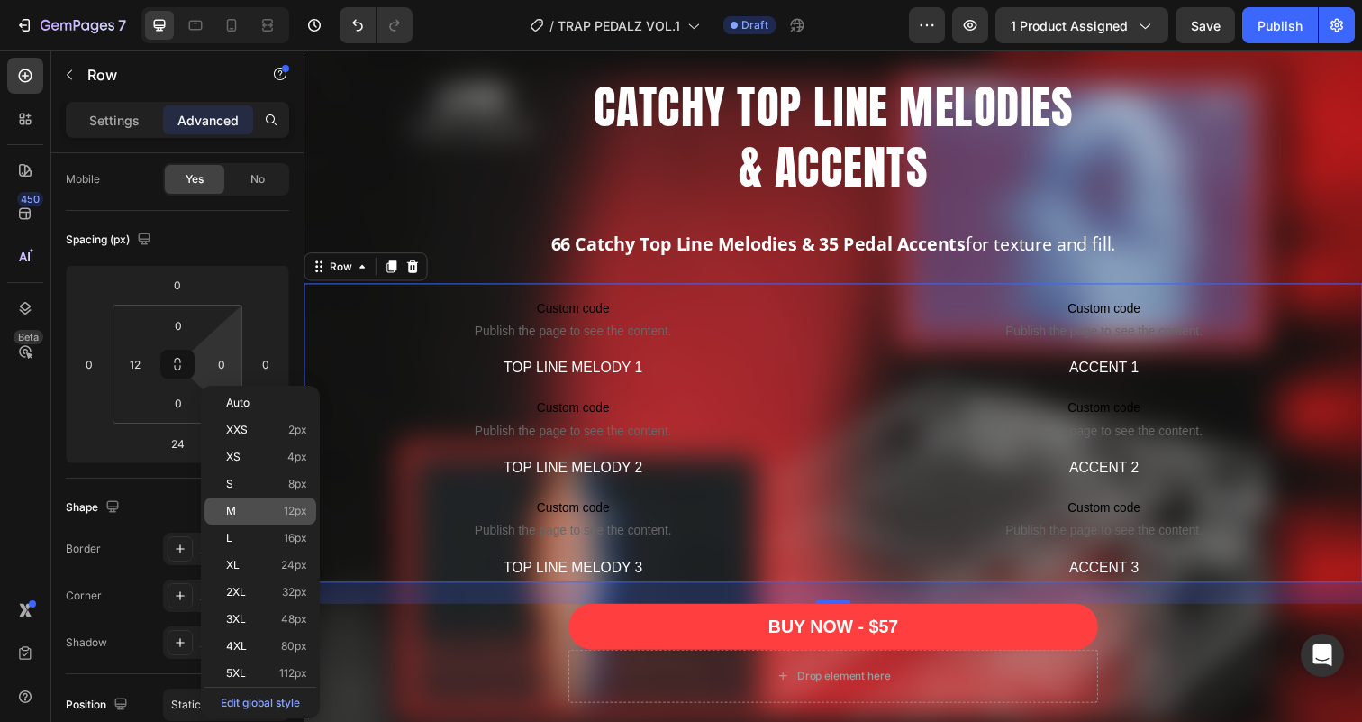
click at [248, 505] on p "M 12px" at bounding box center [266, 510] width 81 height 13
type input "12"
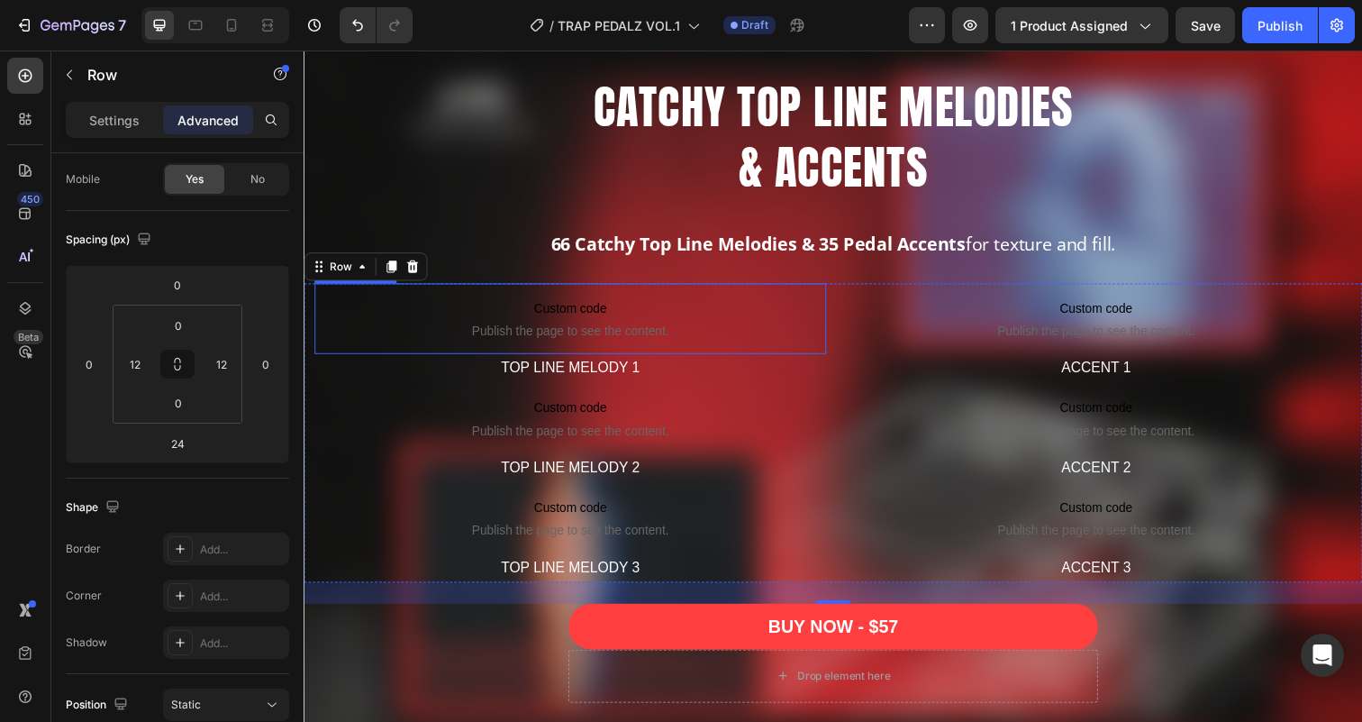
click at [594, 324] on span "Custom code" at bounding box center [575, 314] width 522 height 22
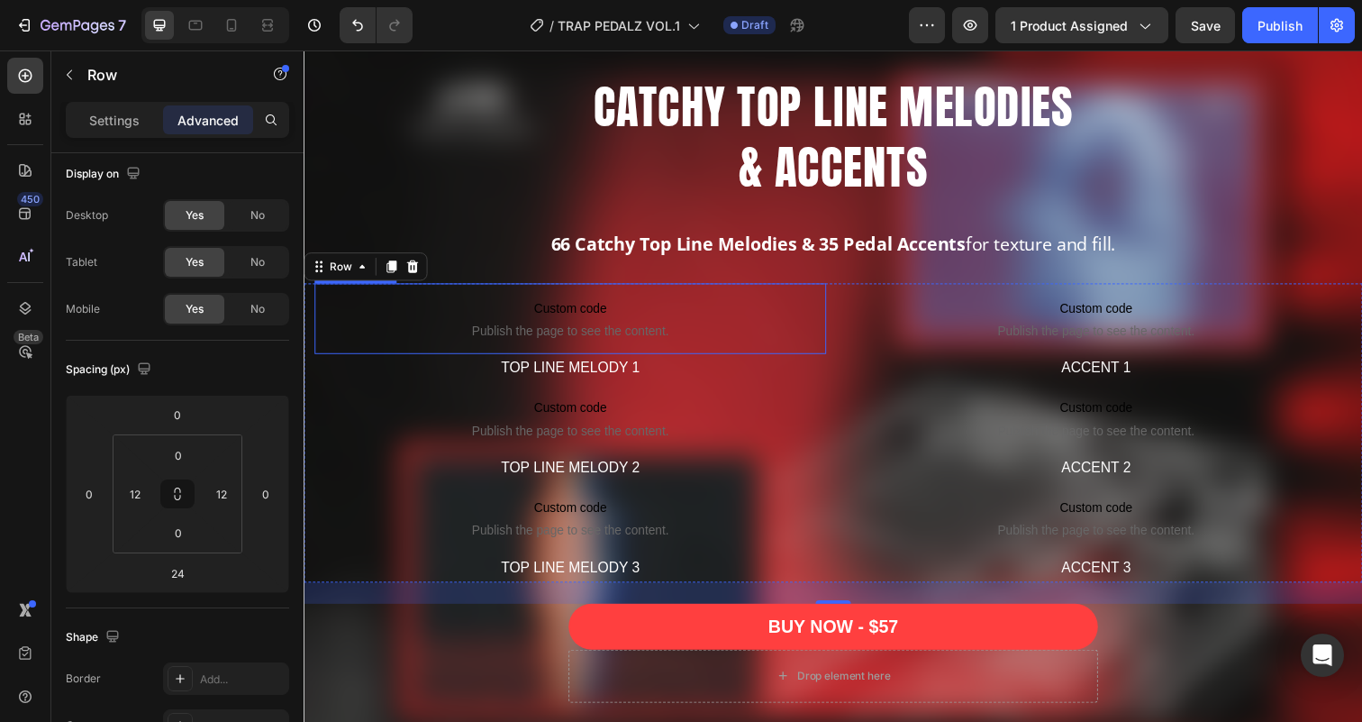
click at [594, 324] on span "Custom code" at bounding box center [575, 314] width 522 height 22
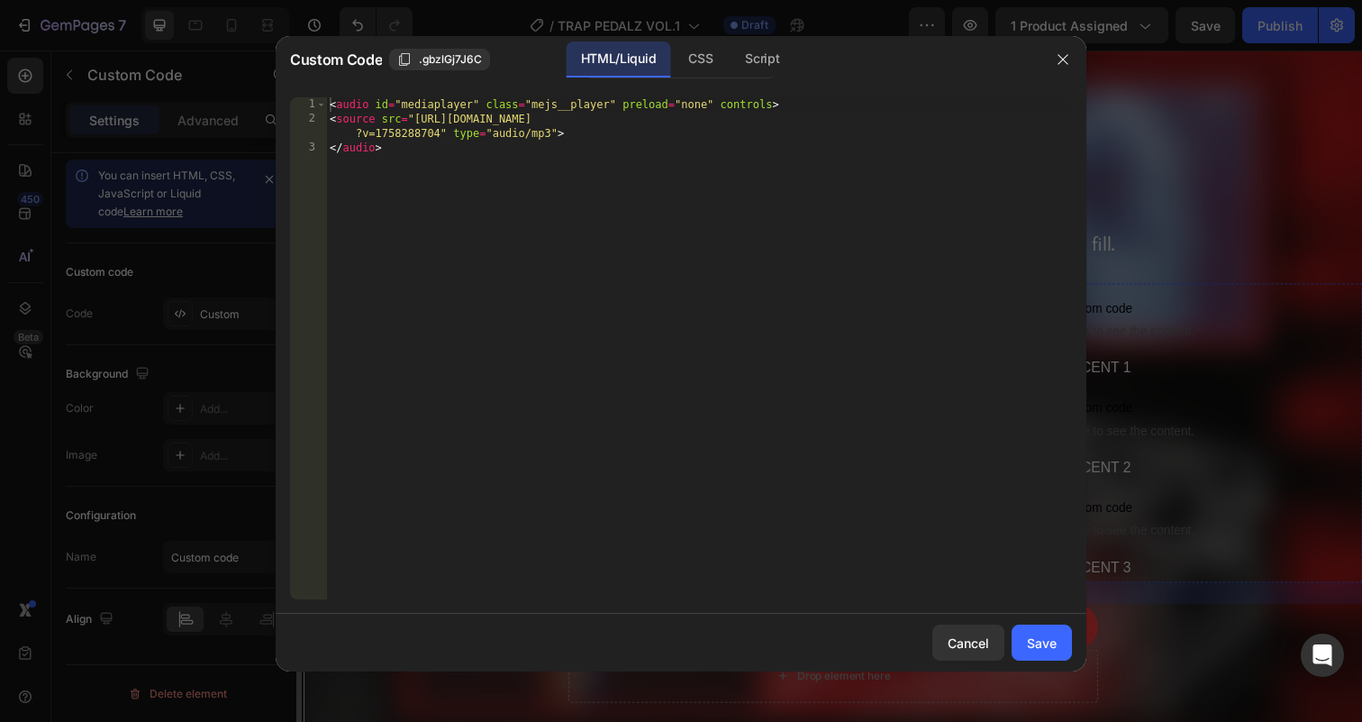
scroll to position [0, 0]
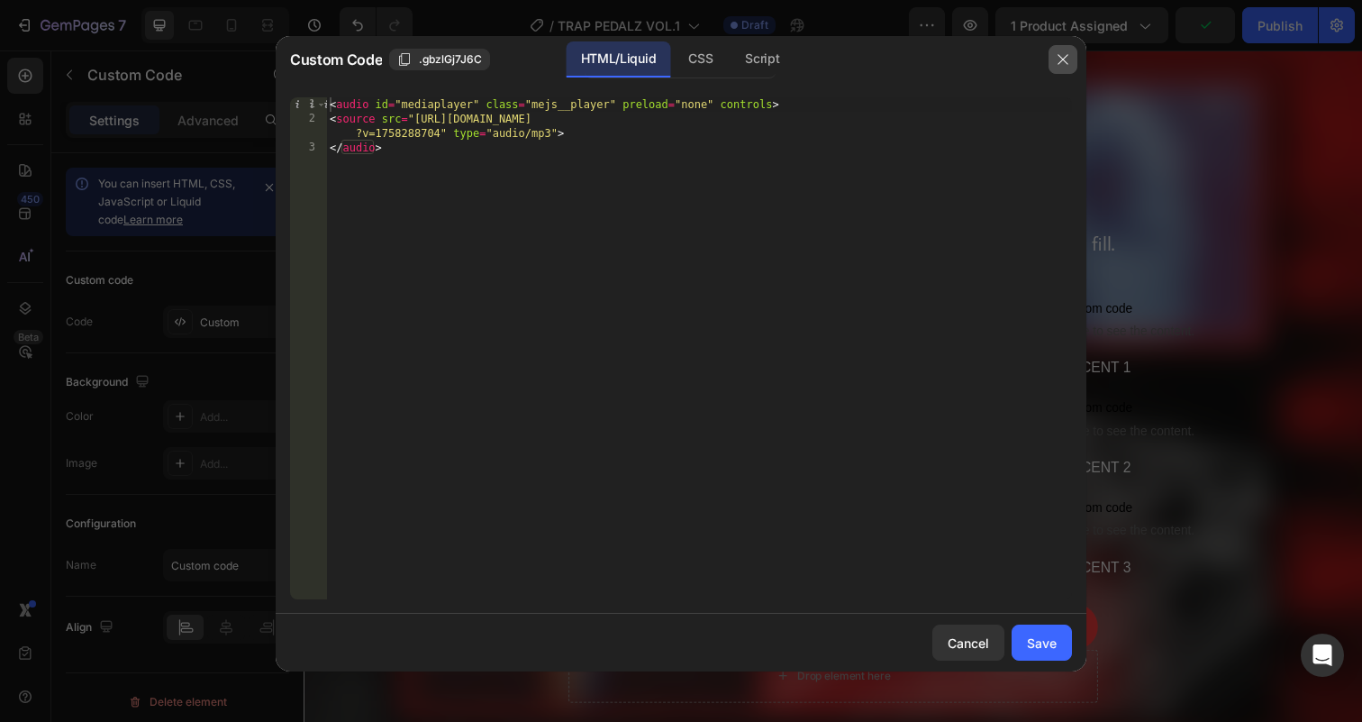
click at [1054, 53] on button "button" at bounding box center [1062, 59] width 29 height 29
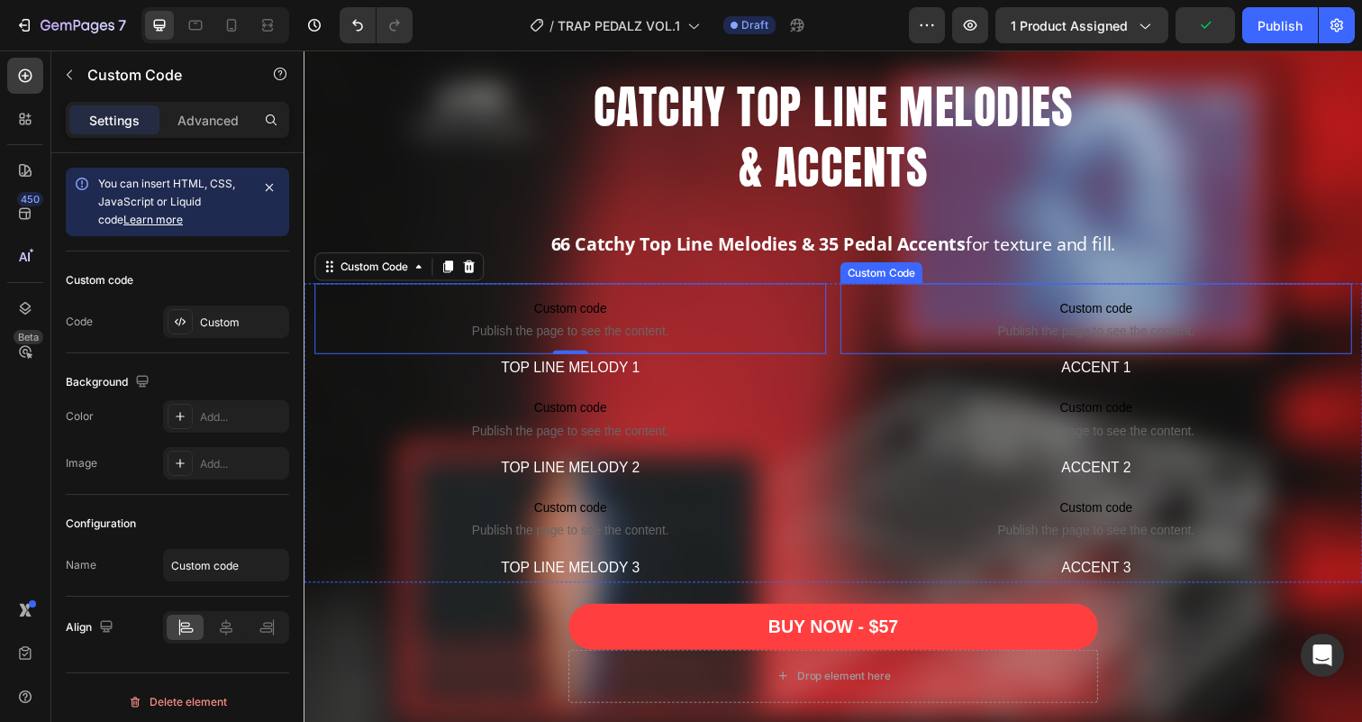
click at [1080, 324] on span "Custom code" at bounding box center [1112, 314] width 522 height 22
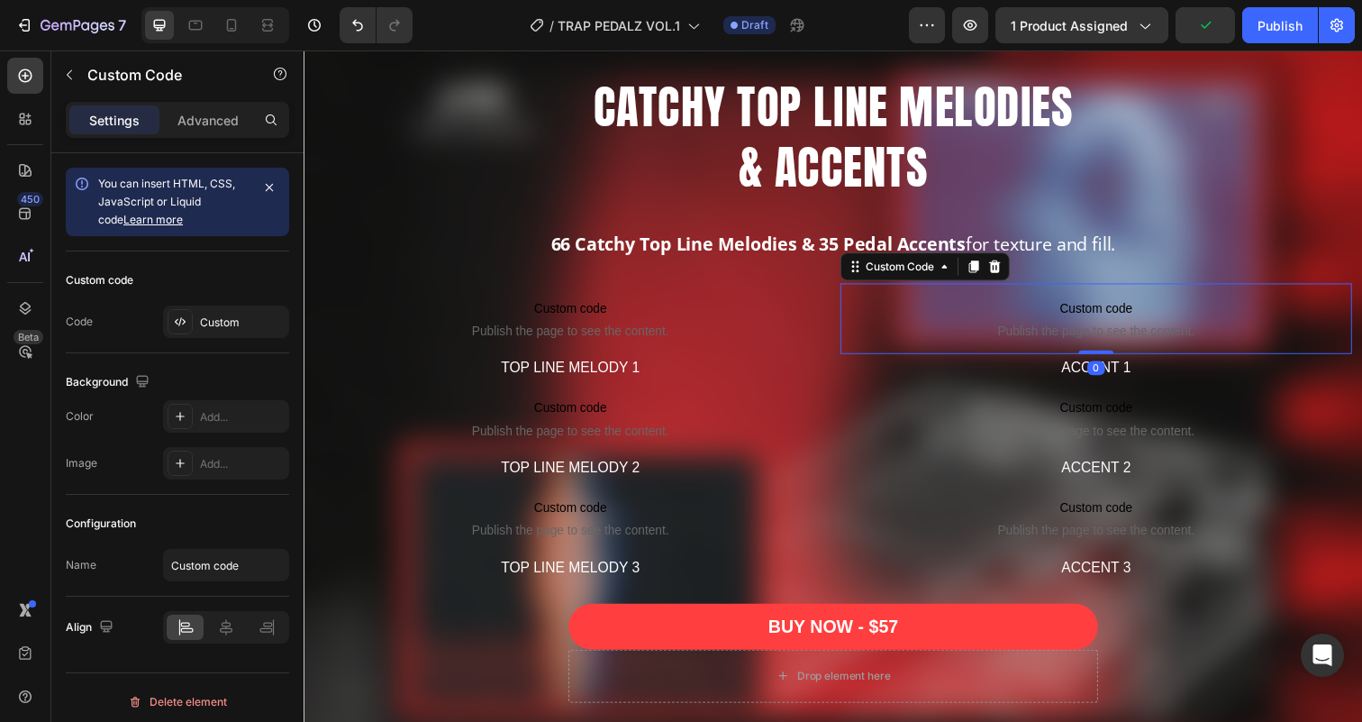
click at [1080, 324] on span "Custom code" at bounding box center [1112, 314] width 522 height 22
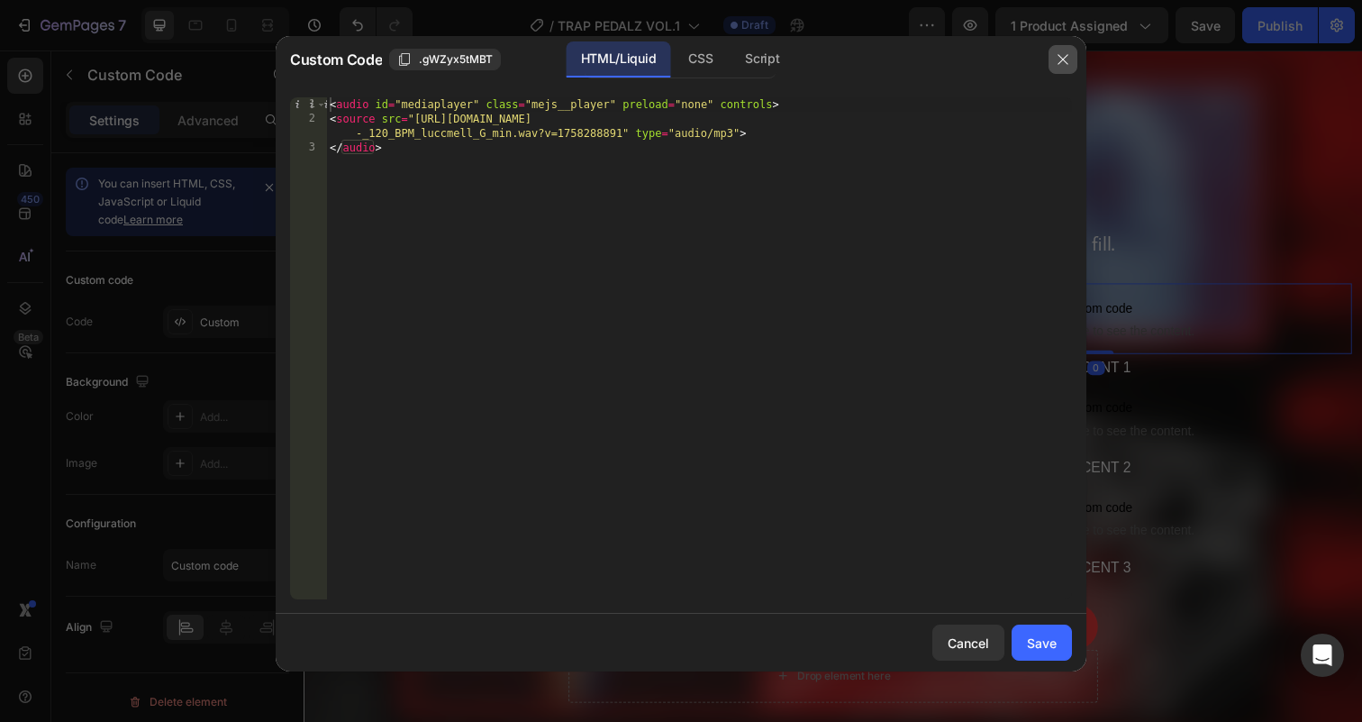
click at [1065, 58] on icon "button" at bounding box center [1063, 59] width 14 height 14
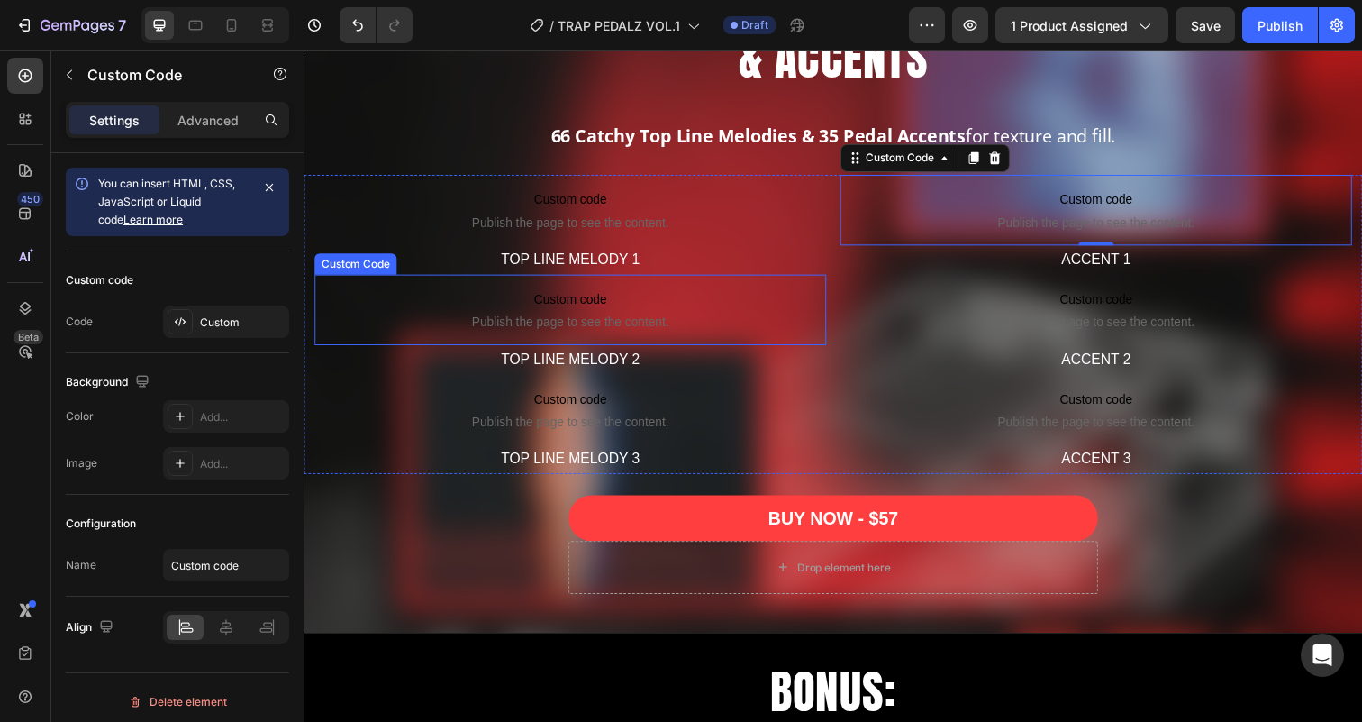
scroll to position [3528, 0]
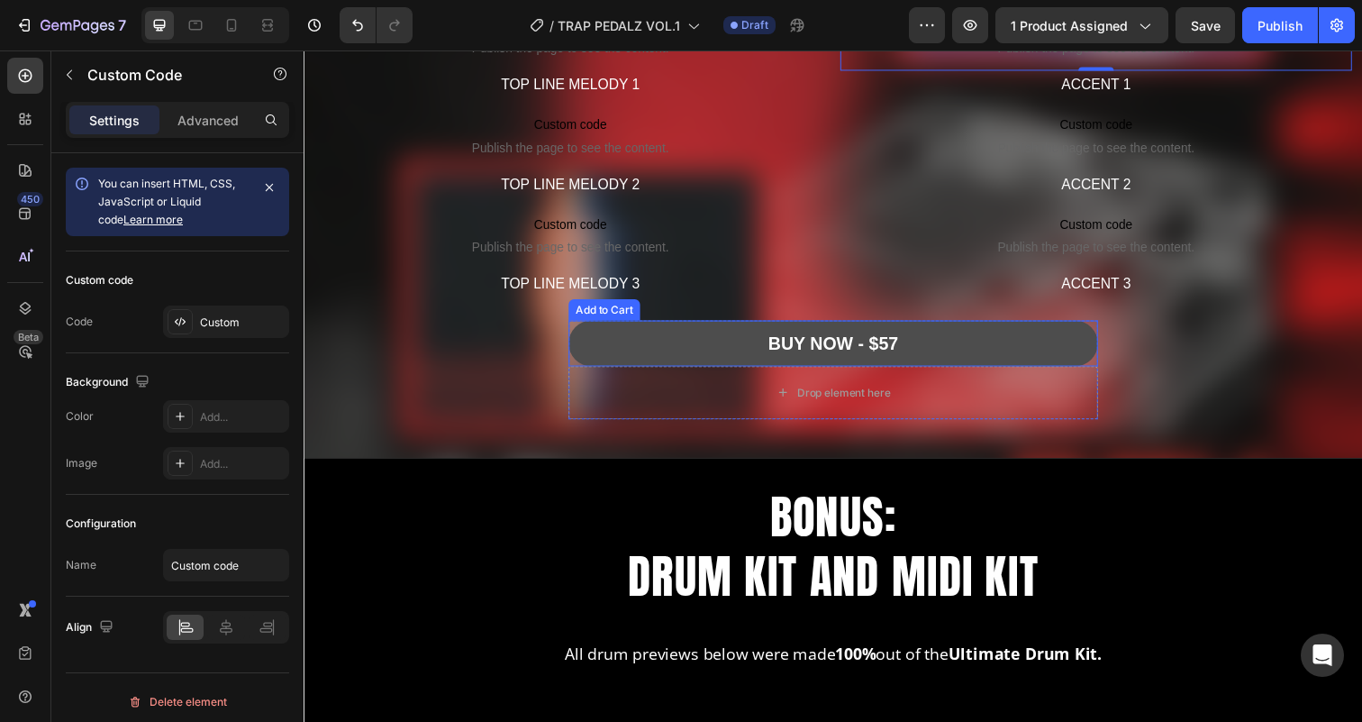
click at [605, 360] on button "BUY NOW - $57" at bounding box center [844, 349] width 540 height 47
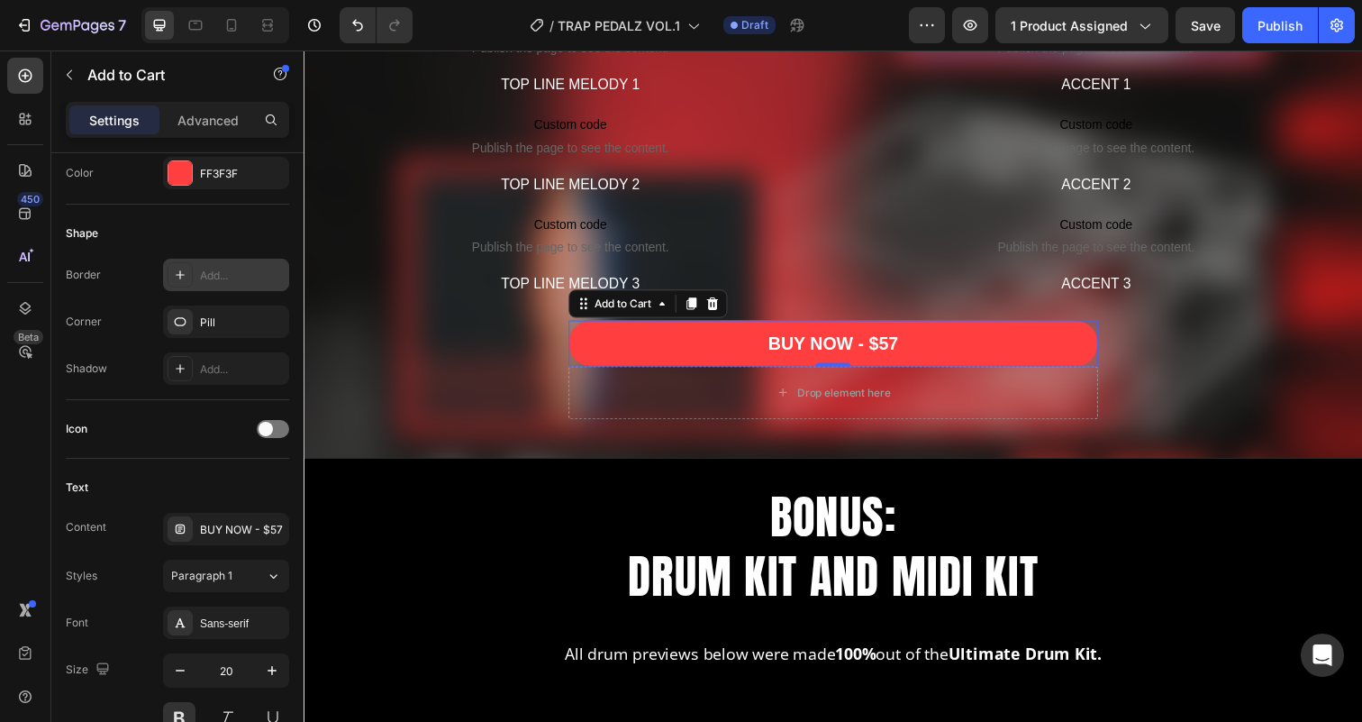
scroll to position [445, 0]
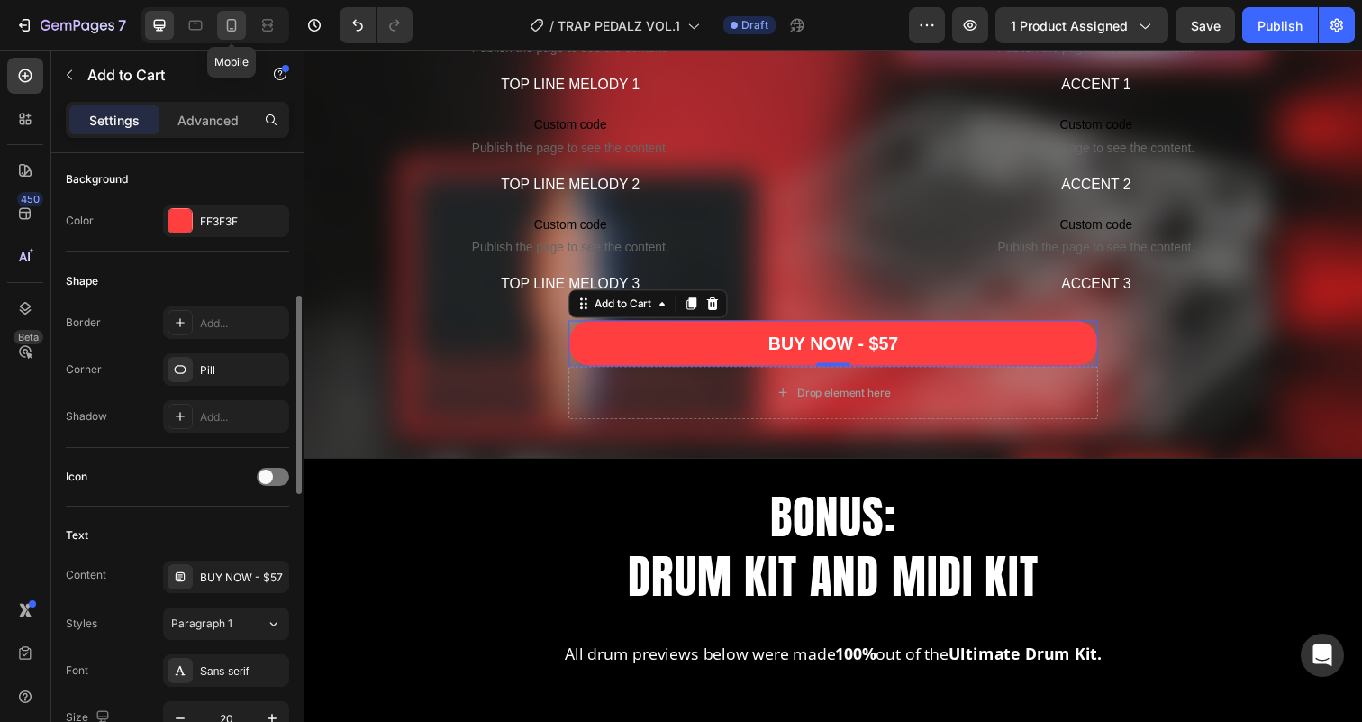
click at [232, 24] on icon at bounding box center [231, 25] width 18 height 18
type input "14"
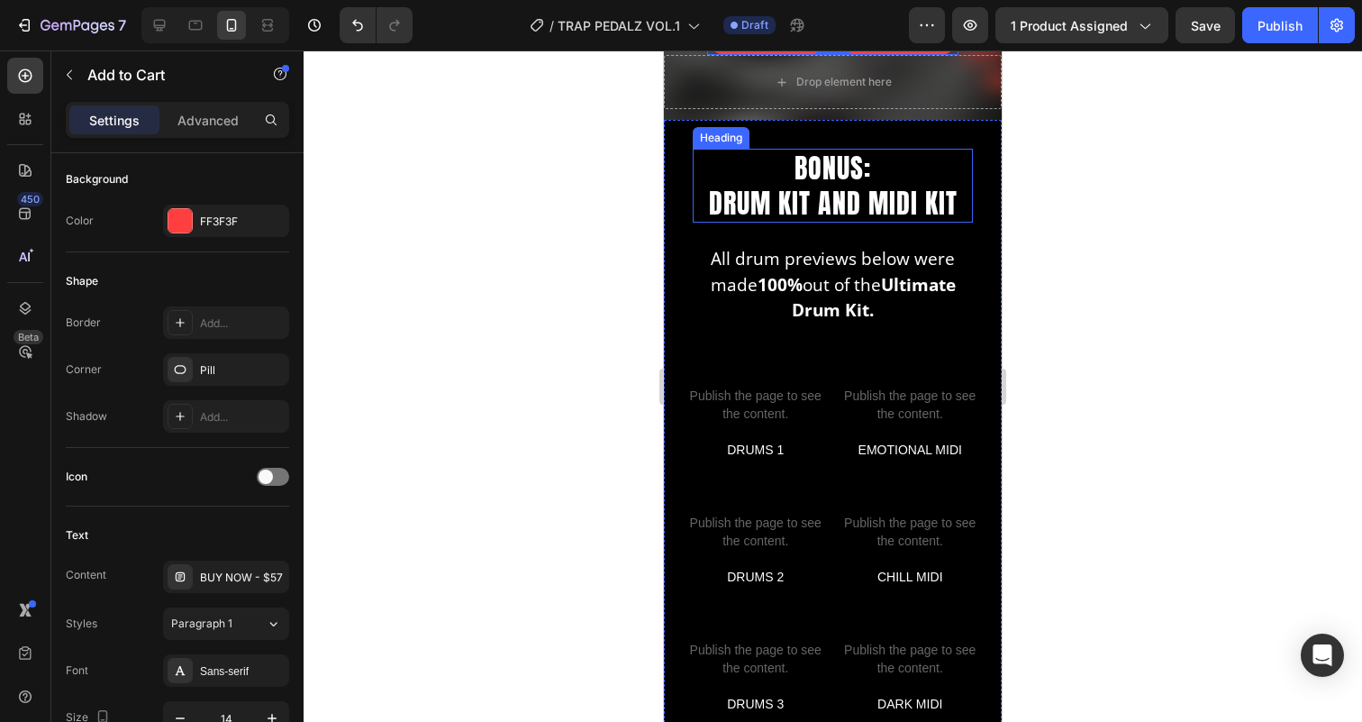
scroll to position [4114, 0]
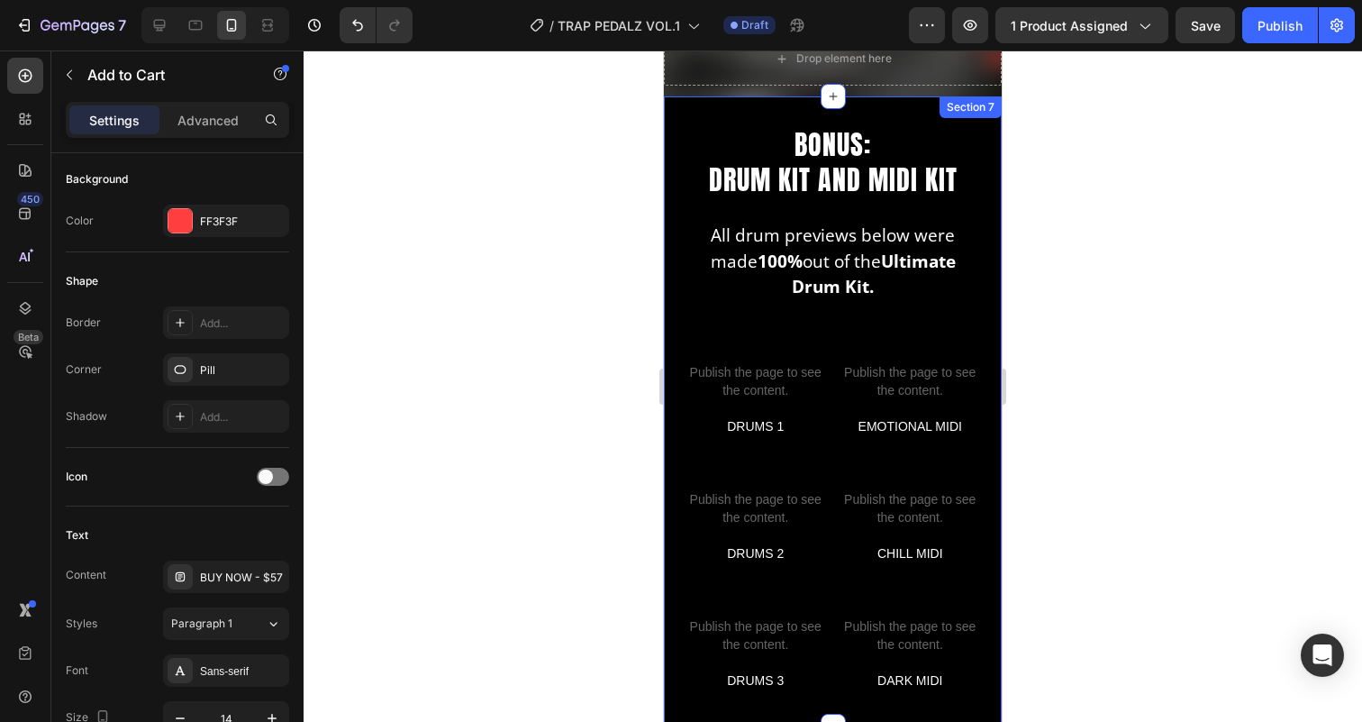
click at [761, 111] on div "BONUS: DRUM KIT AND MIDI KIT Heading All drum previews below were made 100% out…" at bounding box center [833, 411] width 338 height 630
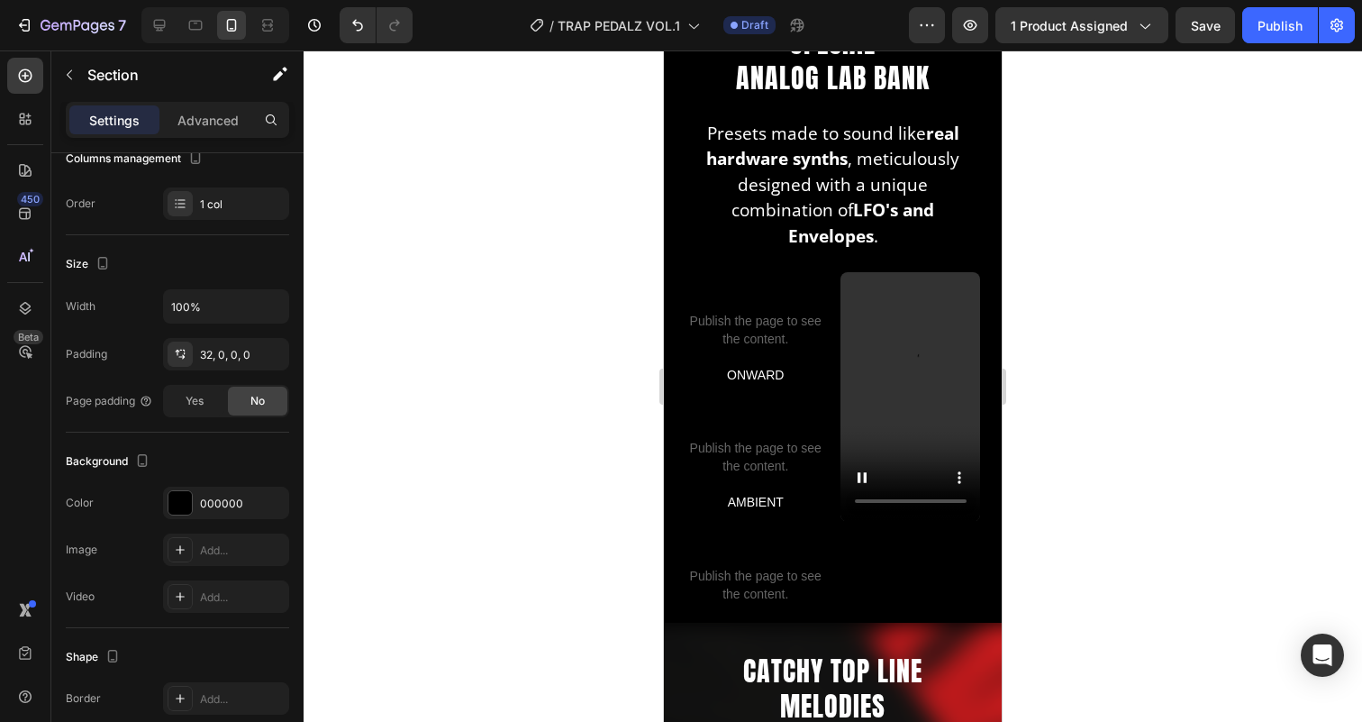
scroll to position [2834, 0]
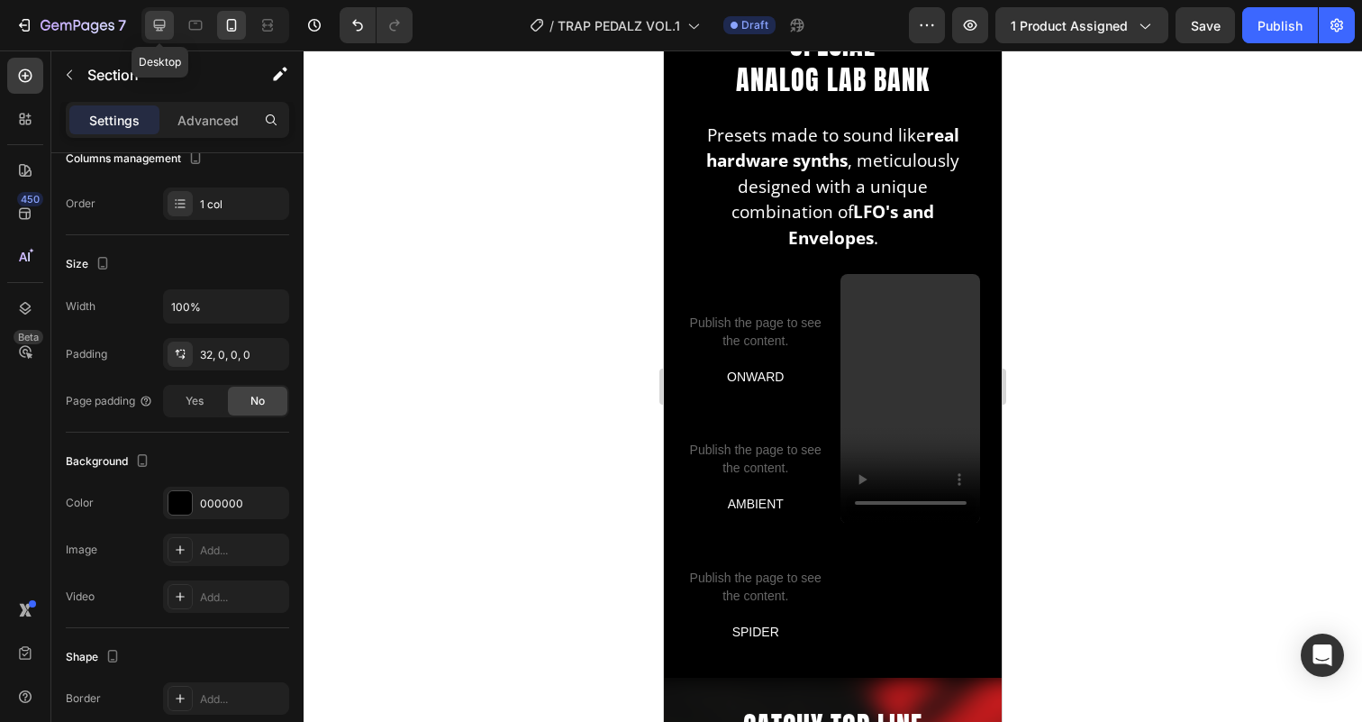
click at [161, 18] on icon at bounding box center [159, 25] width 18 height 18
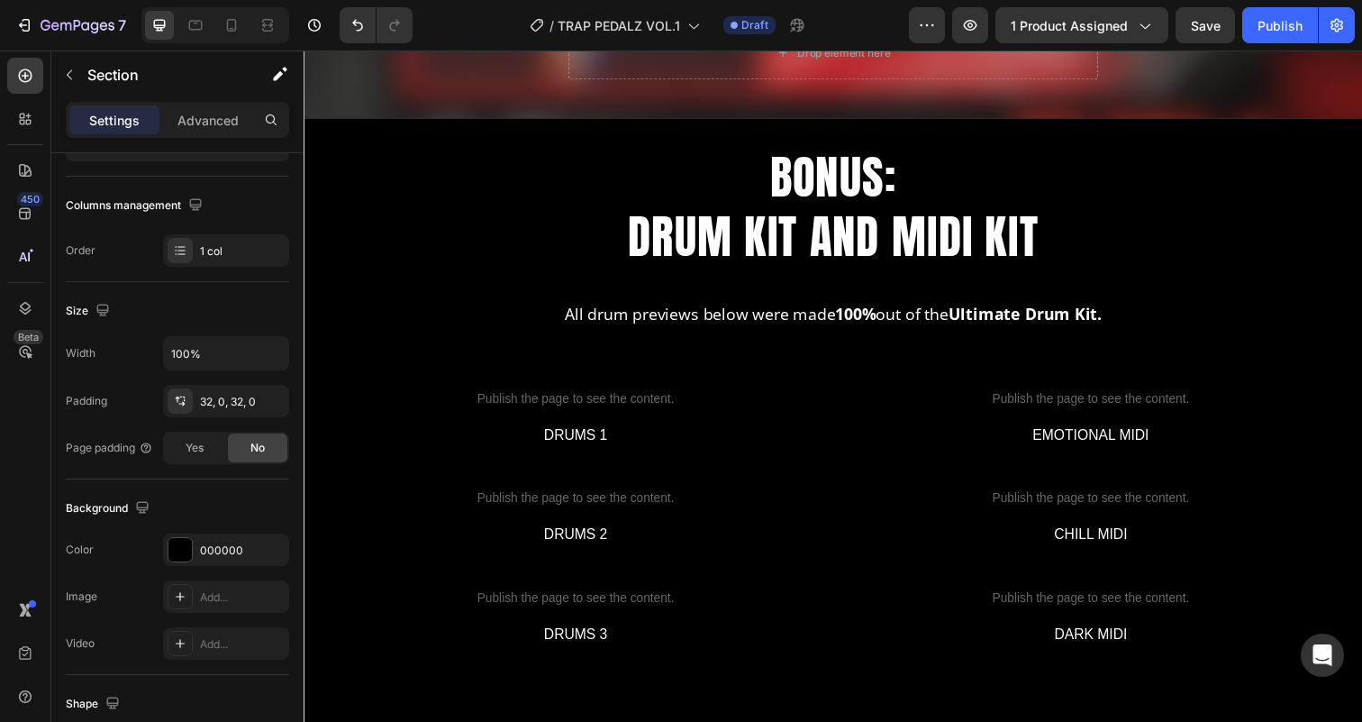
scroll to position [3867, 0]
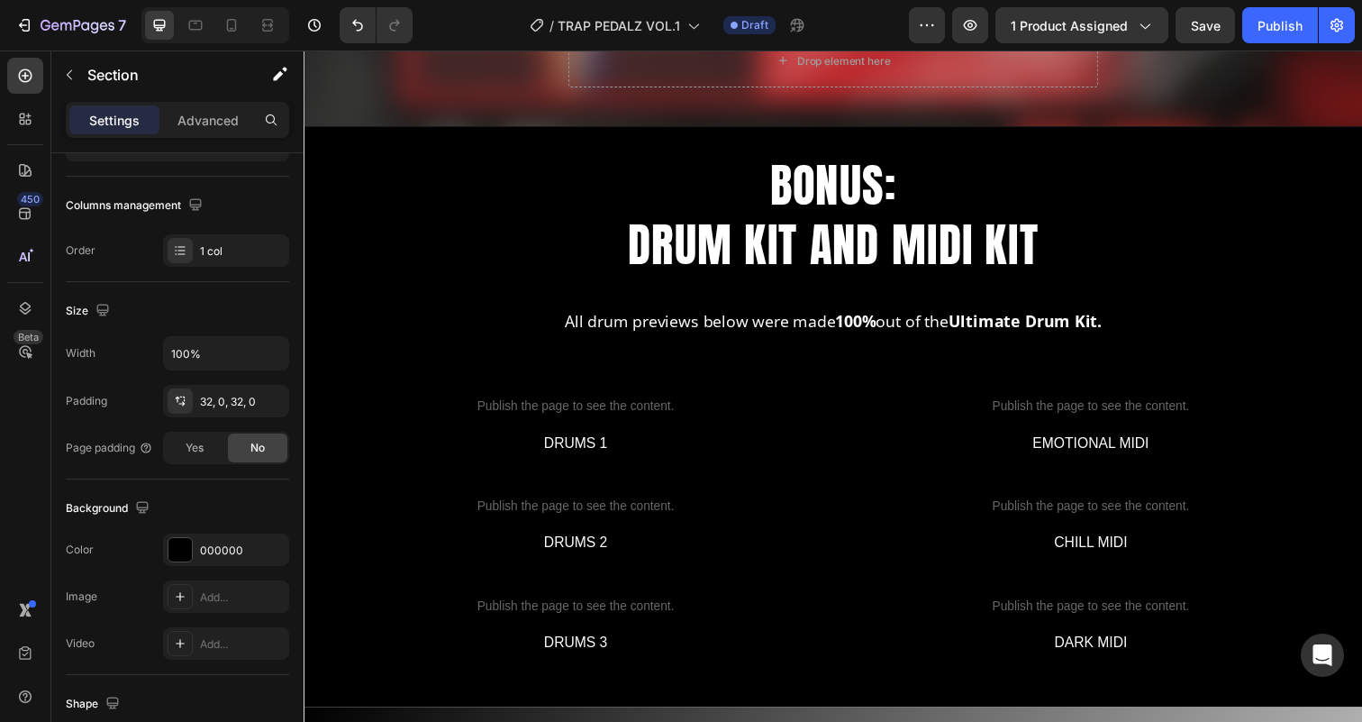
click at [566, 151] on div "BONUS: DRUM KIT AND MIDI KIT Heading All drum previews below were made 100% out…" at bounding box center [844, 424] width 1081 height 593
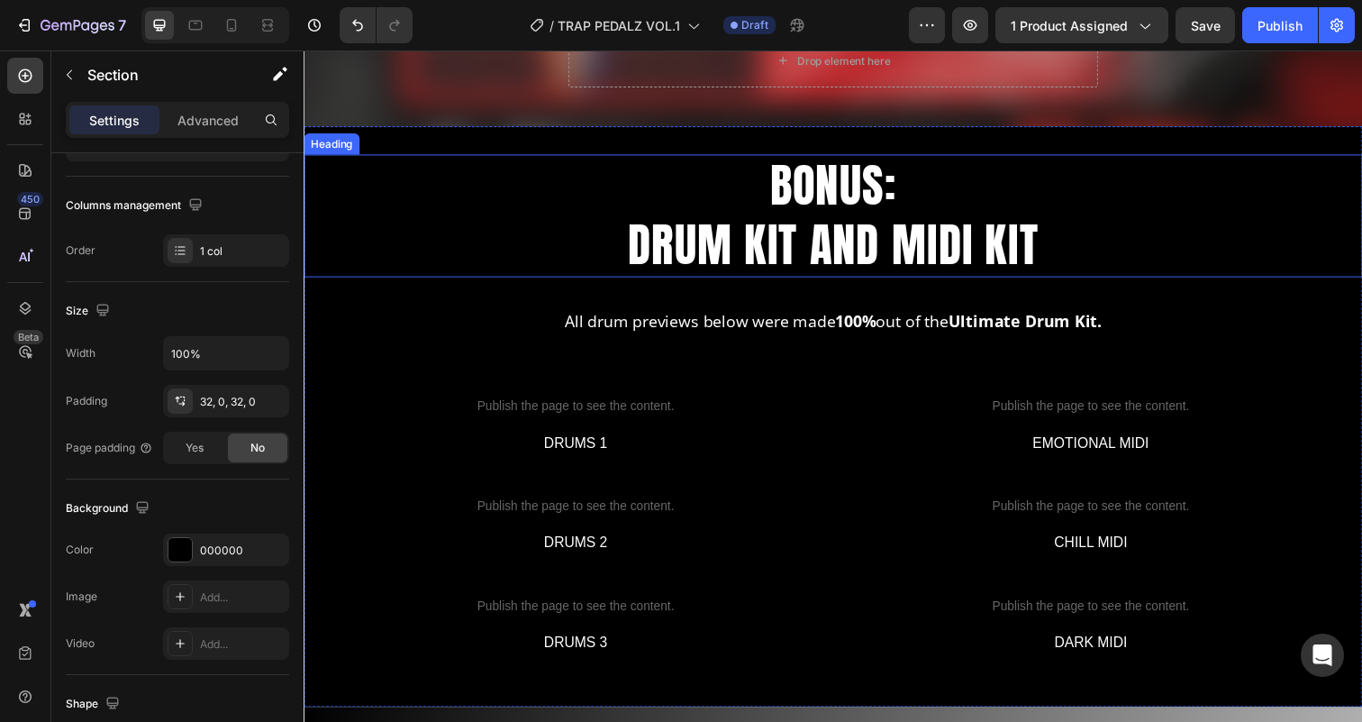
click at [748, 221] on h2 "BONUS: DRUM KIT AND MIDI KIT" at bounding box center [844, 219] width 1081 height 125
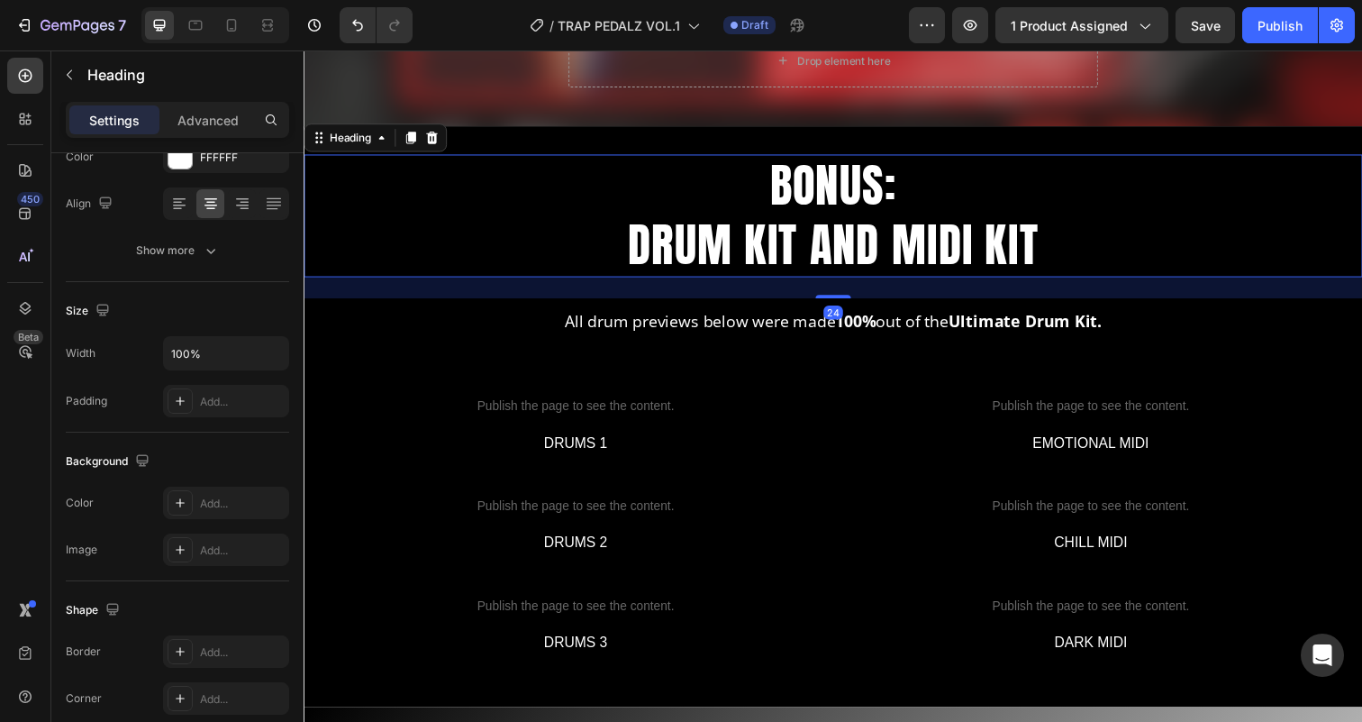
scroll to position [0, 0]
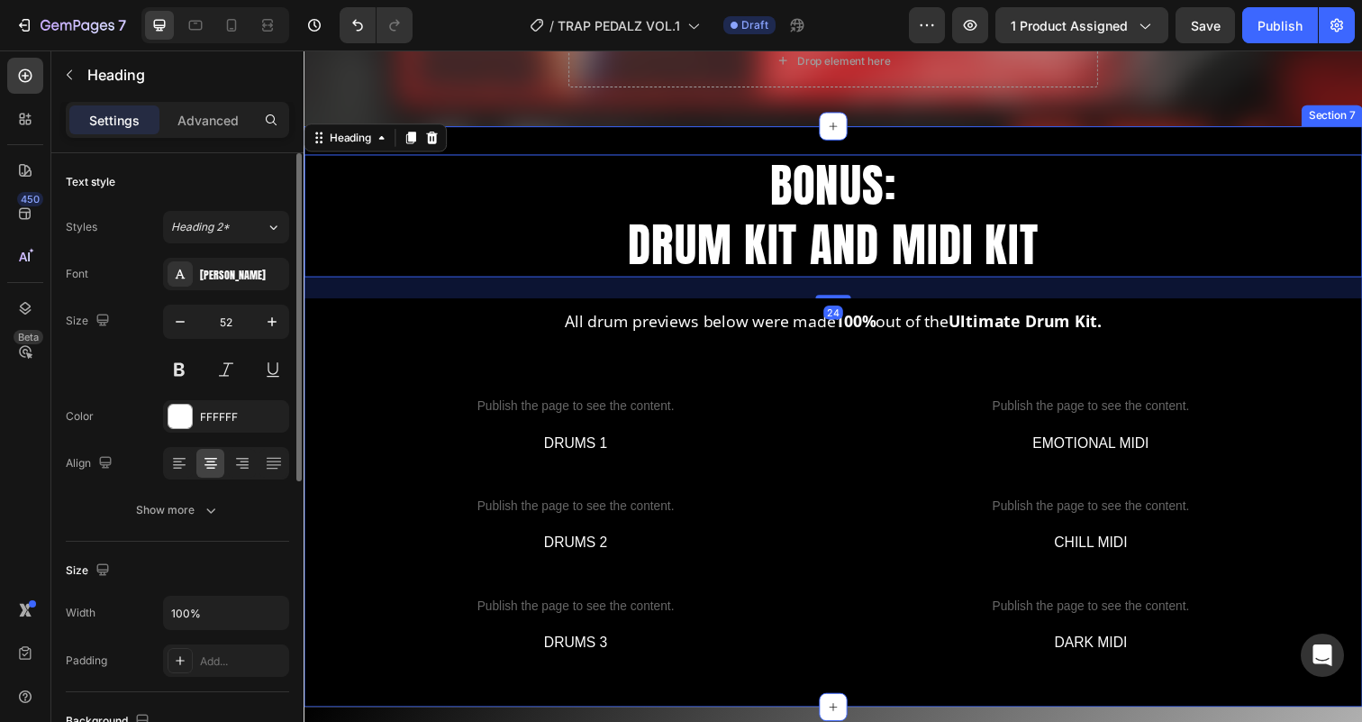
click at [690, 141] on div "BONUS: DRUM KIT AND MIDI KIT Heading 24 All drum previews below were made 100% …" at bounding box center [844, 424] width 1081 height 593
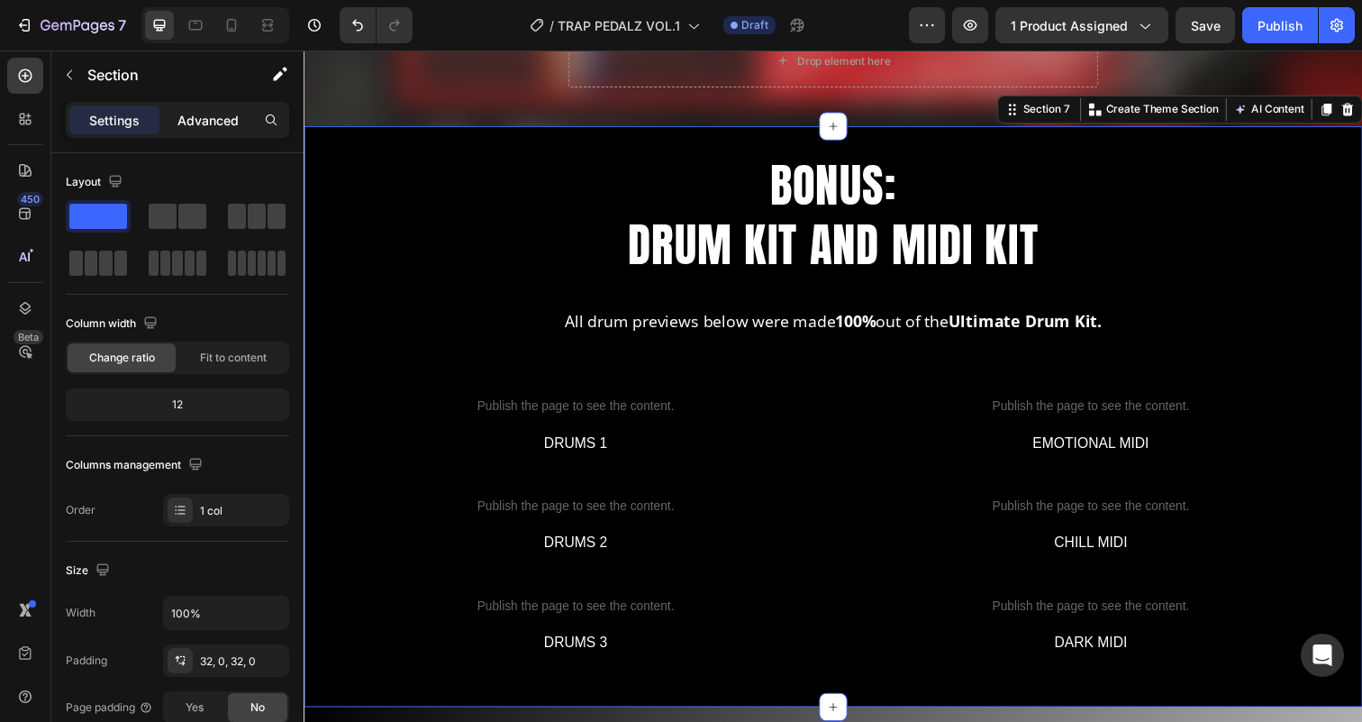
click at [221, 125] on p "Advanced" at bounding box center [207, 120] width 61 height 19
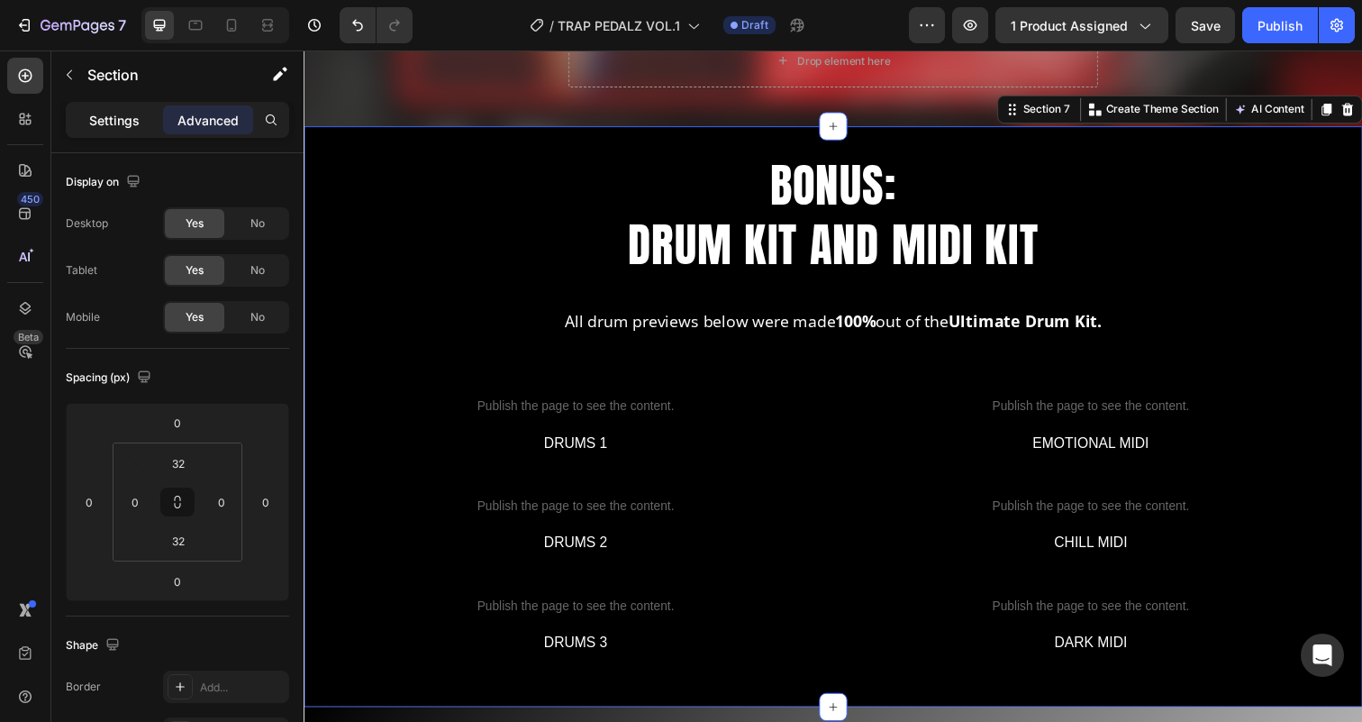
click at [117, 118] on p "Settings" at bounding box center [114, 120] width 50 height 19
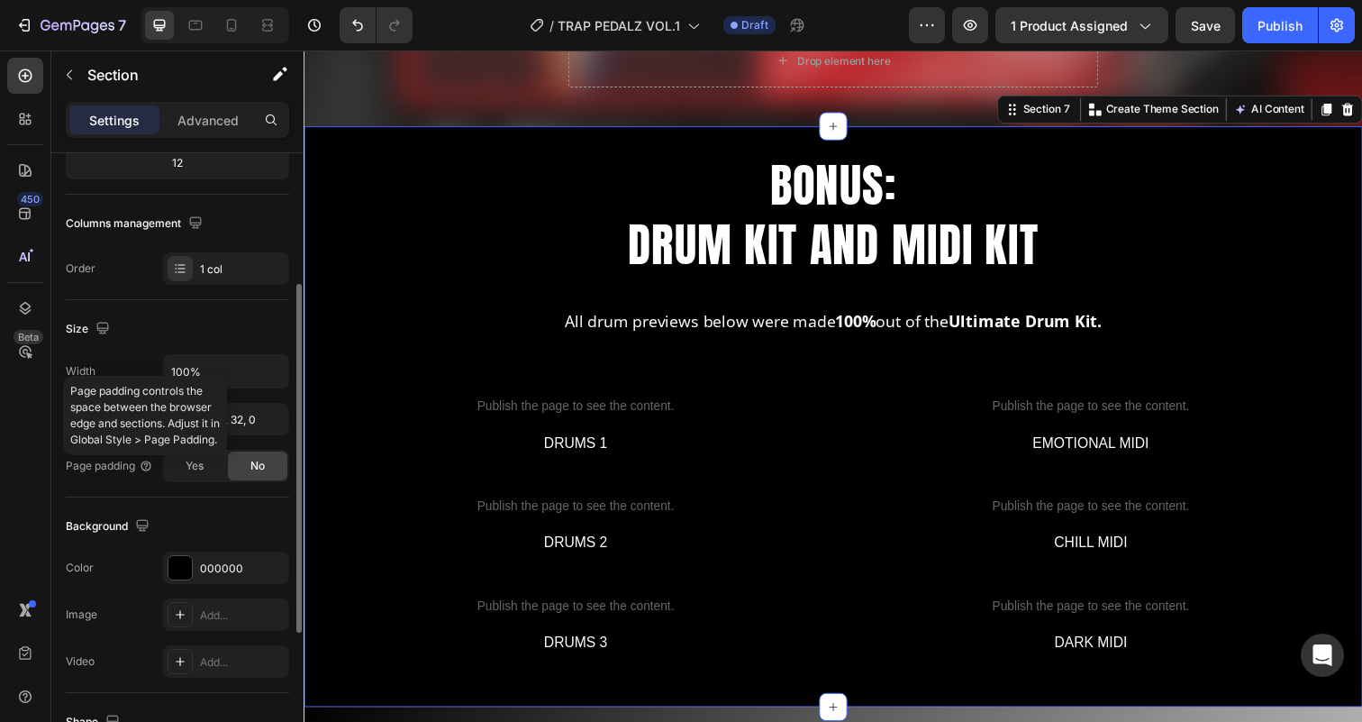
scroll to position [256, 0]
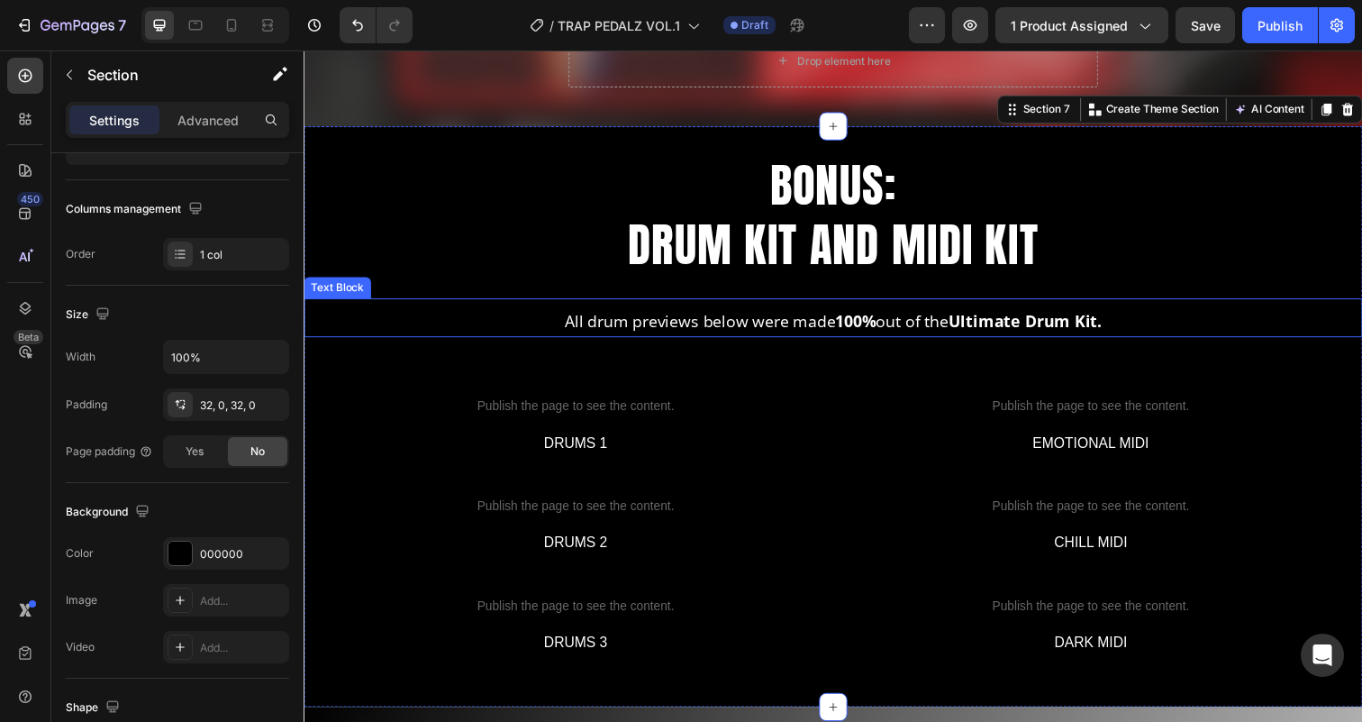
click at [751, 328] on p "All drum previews below were made 100% out of the Ultimate Drum Kit." at bounding box center [843, 327] width 1077 height 29
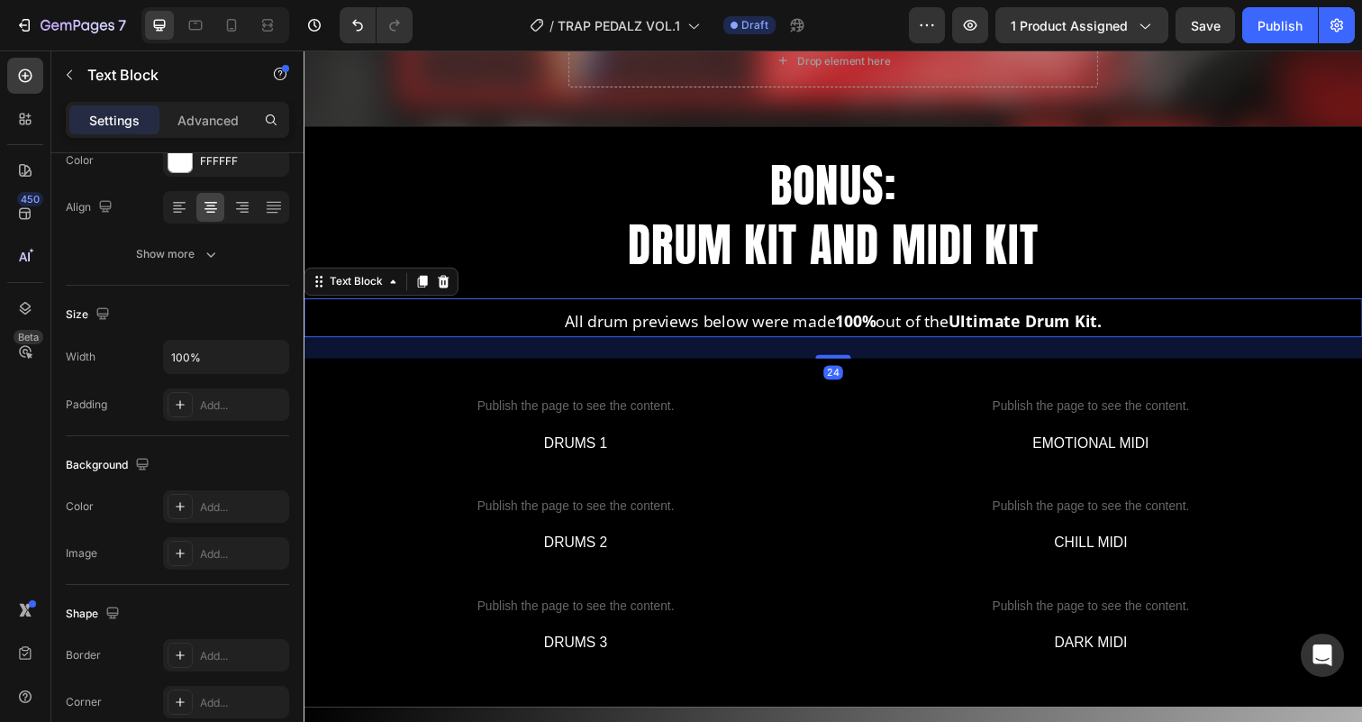
scroll to position [0, 0]
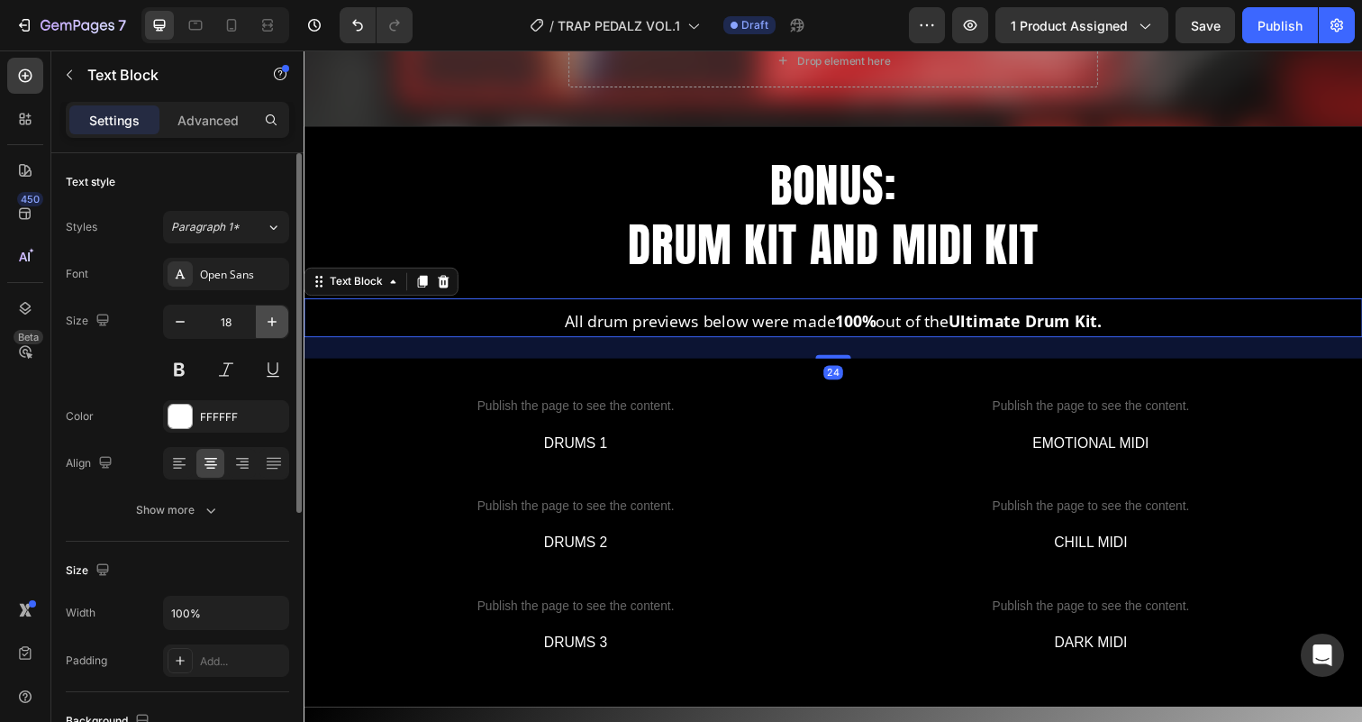
click at [271, 318] on icon "button" at bounding box center [272, 321] width 9 height 9
type input "20"
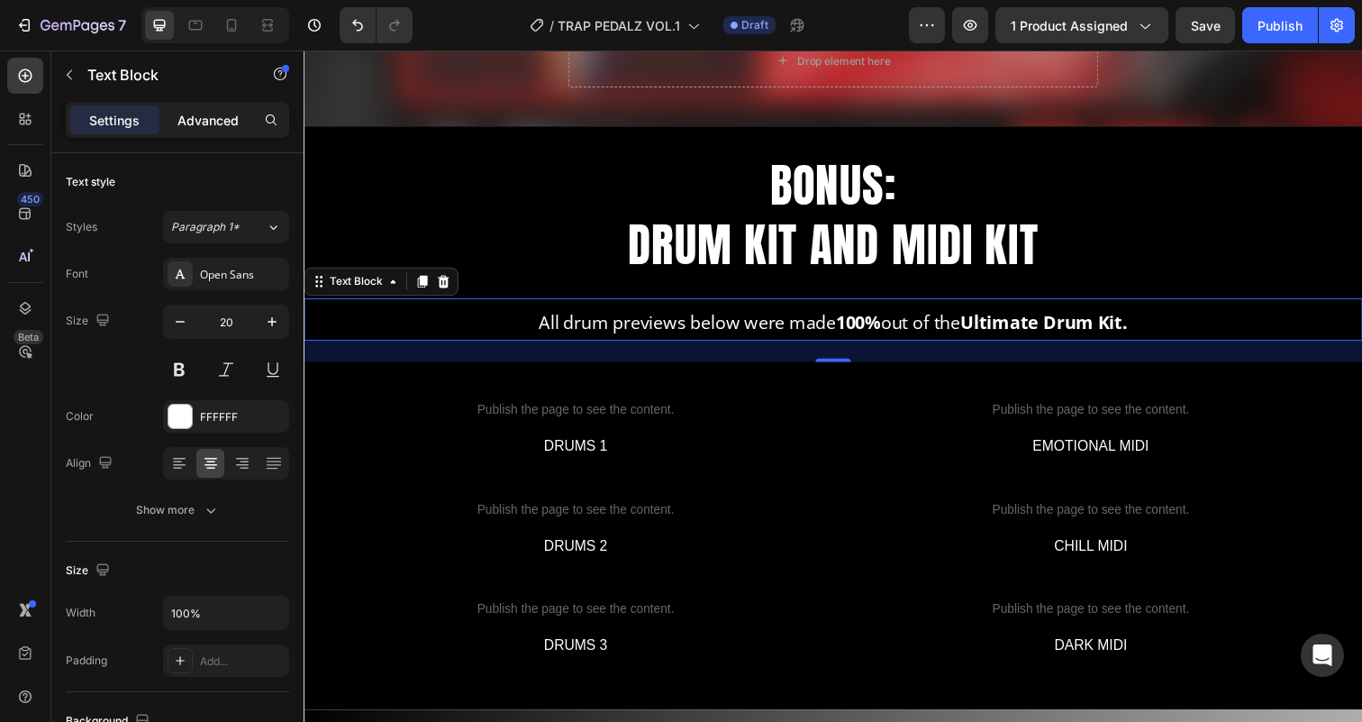
click at [226, 128] on p "Advanced" at bounding box center [207, 120] width 61 height 19
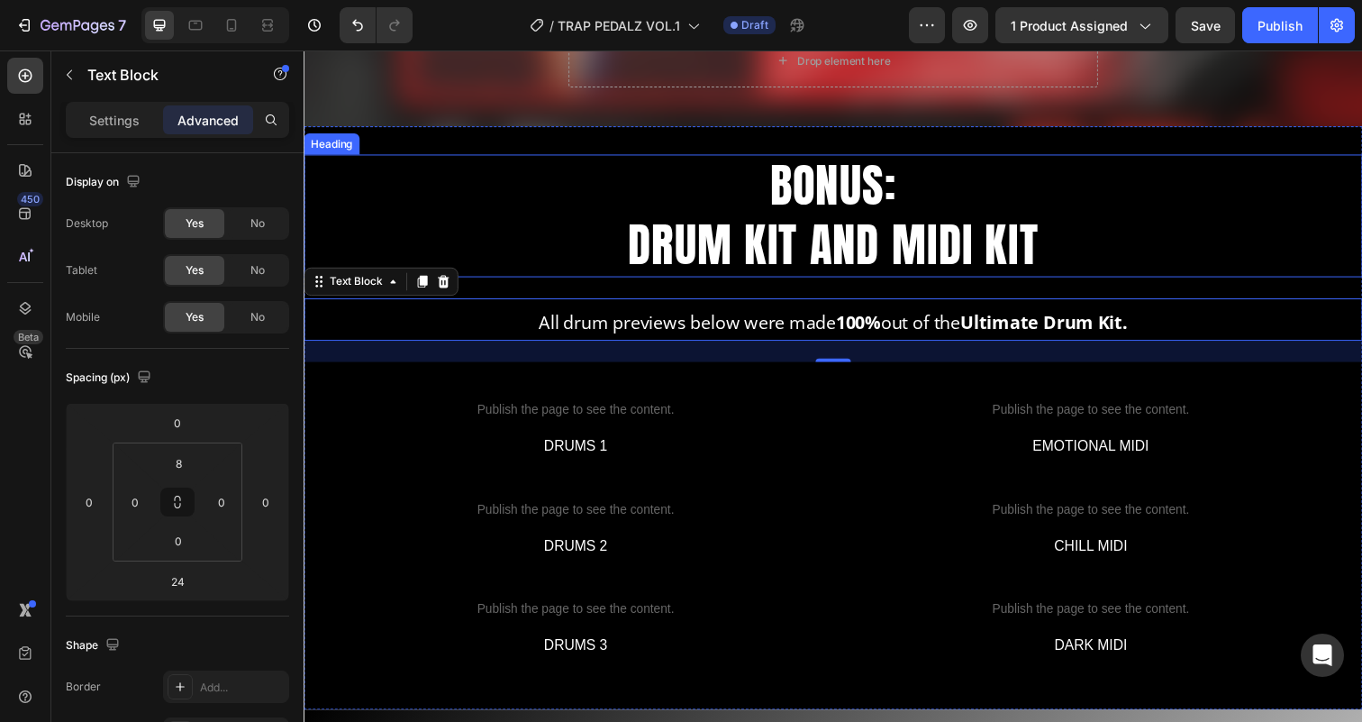
click at [649, 217] on h2 "BONUS: DRUM KIT AND MIDI KIT" at bounding box center [844, 219] width 1081 height 125
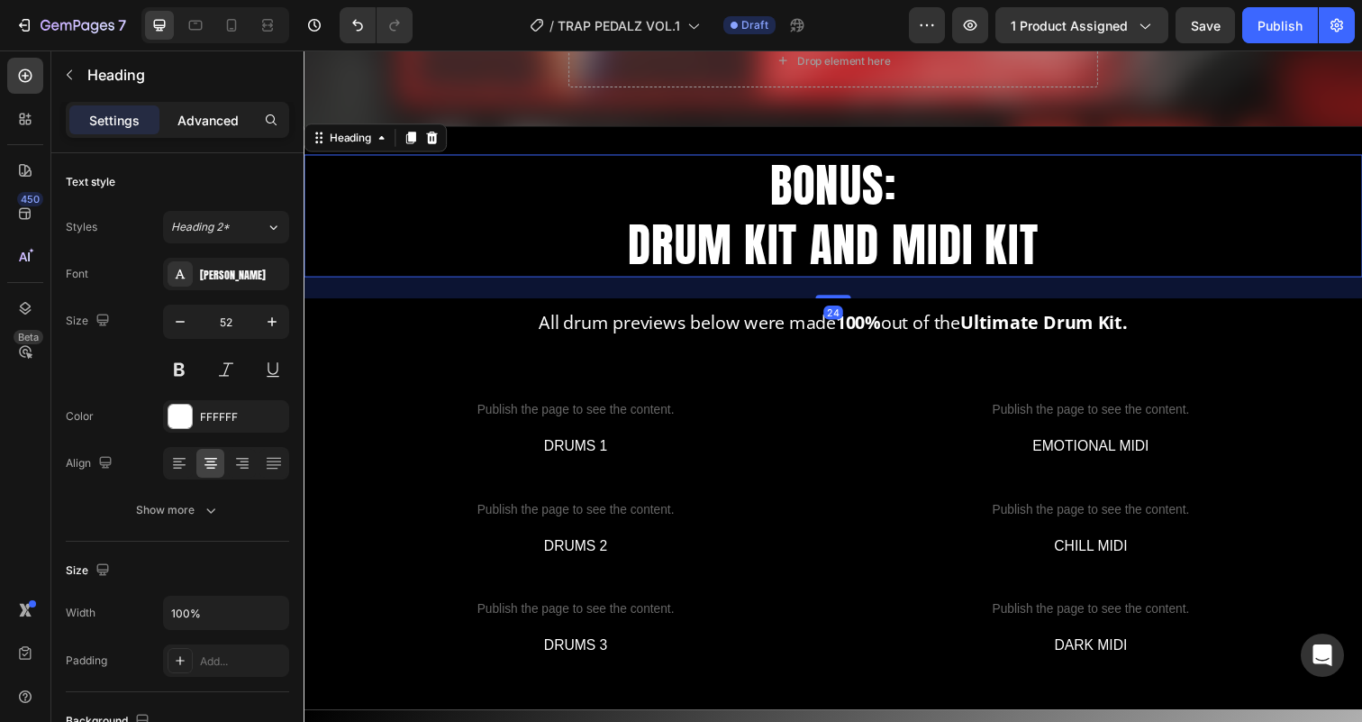
click at [224, 123] on p "Advanced" at bounding box center [207, 120] width 61 height 19
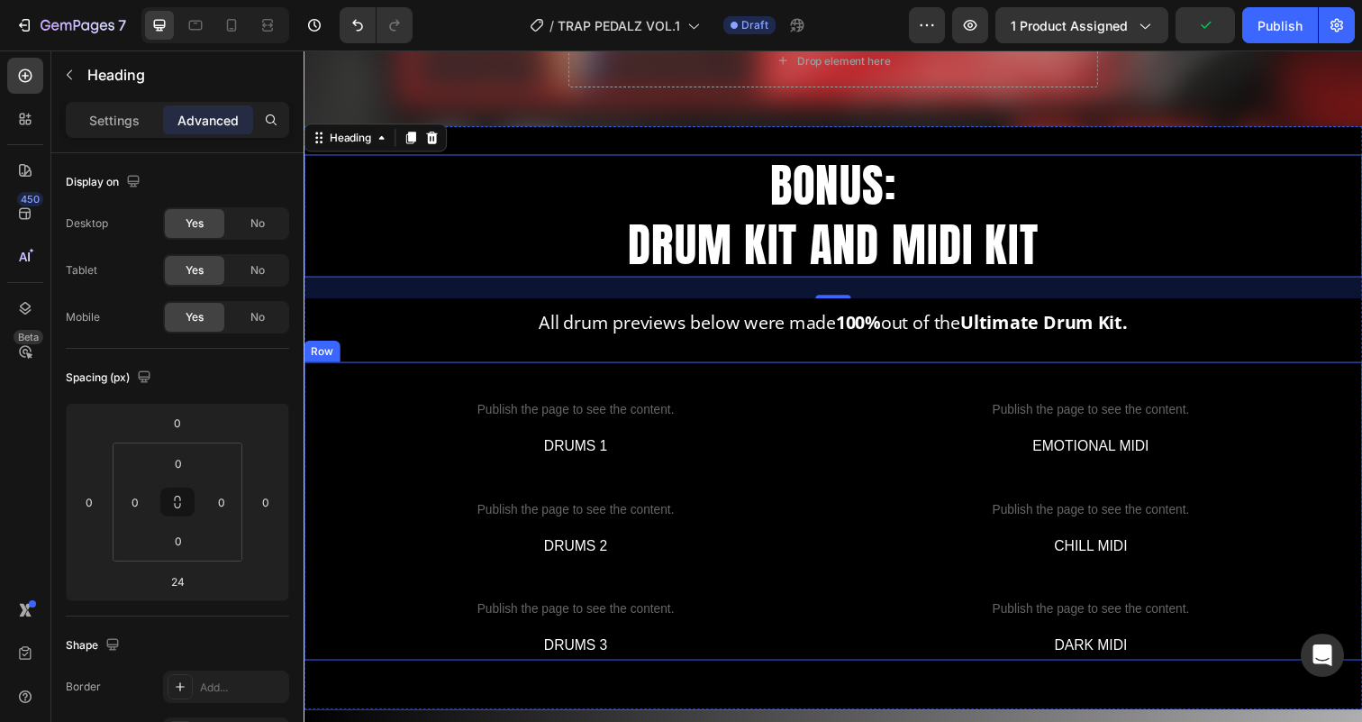
click at [844, 400] on div "Custom code Publish the page to see the content. Custom Code DRUMS 1 Text Block…" at bounding box center [844, 520] width 1081 height 304
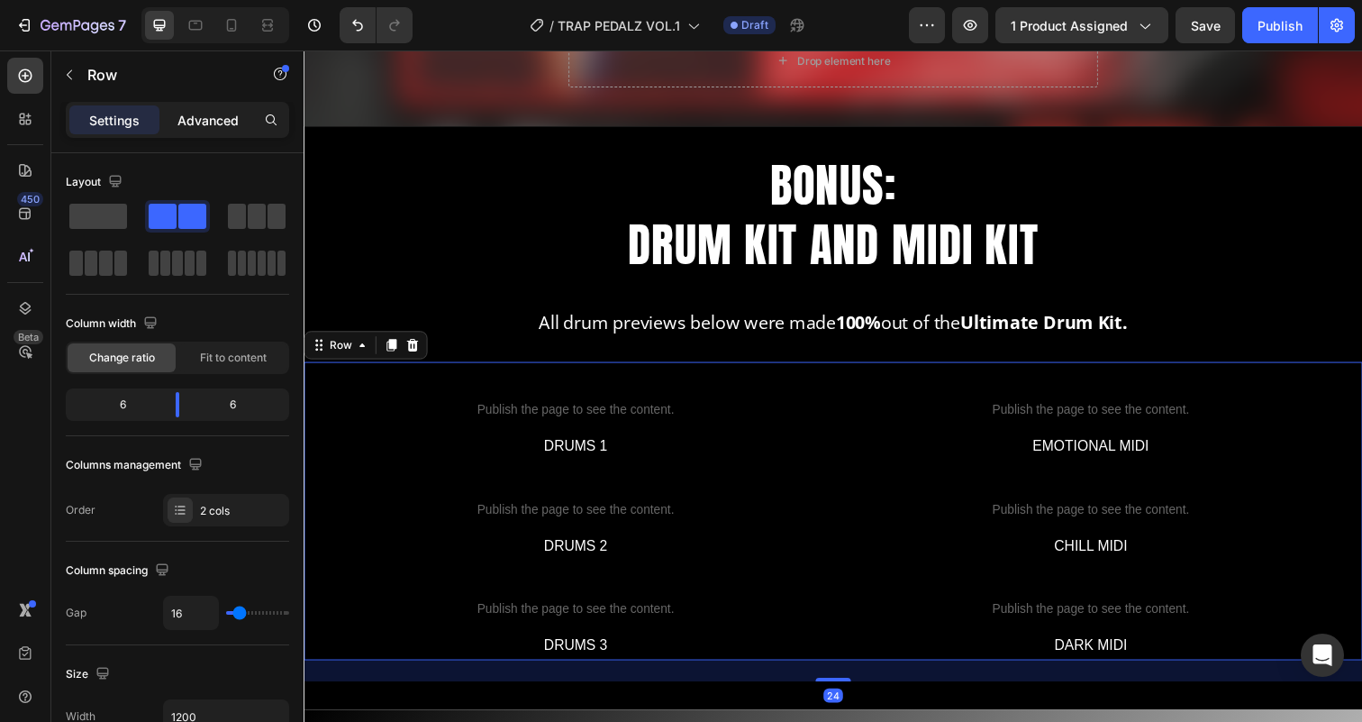
click at [215, 121] on p "Advanced" at bounding box center [207, 120] width 61 height 19
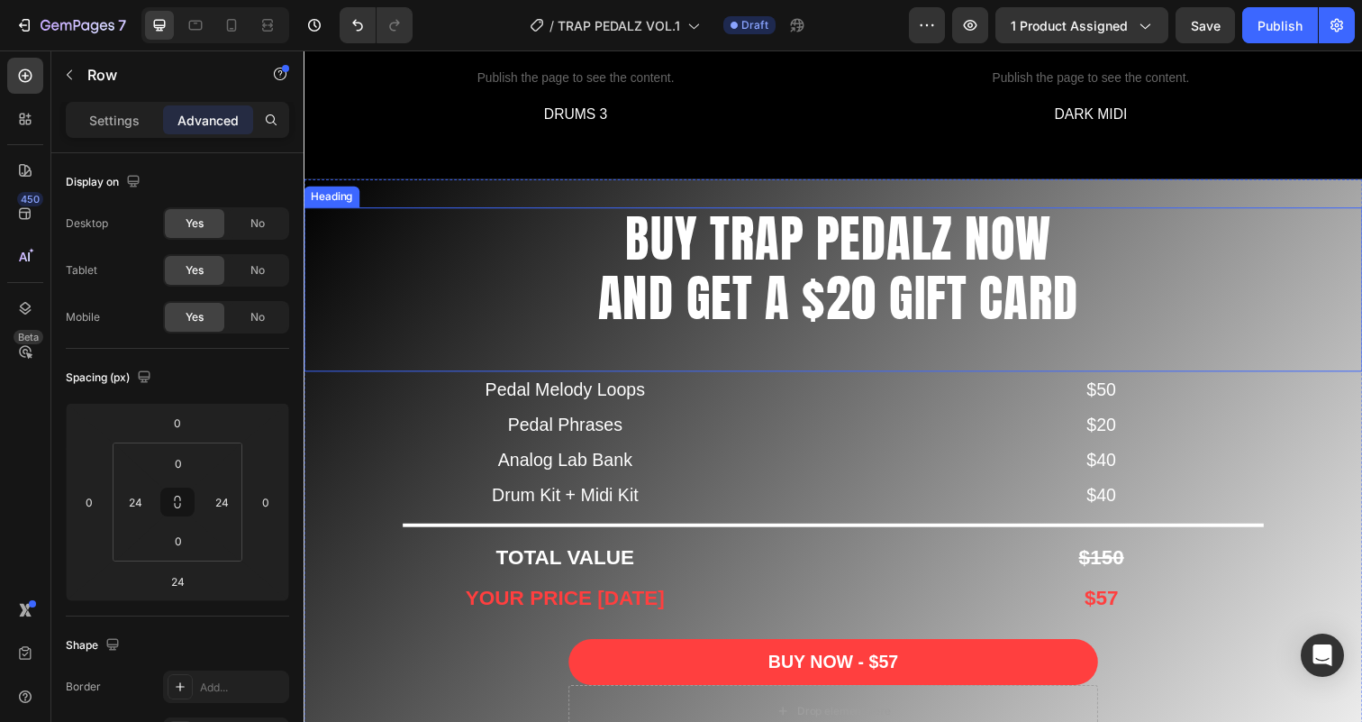
scroll to position [4185, 0]
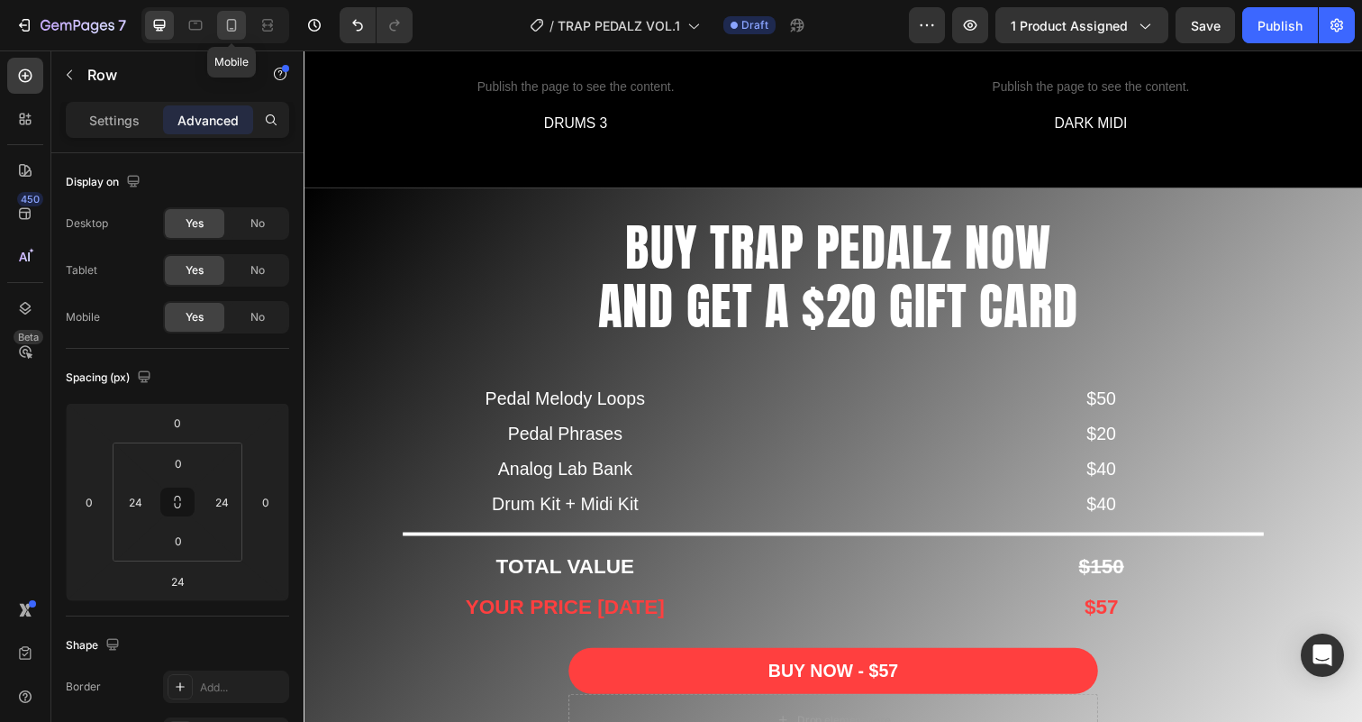
click at [229, 28] on icon at bounding box center [231, 25] width 18 height 18
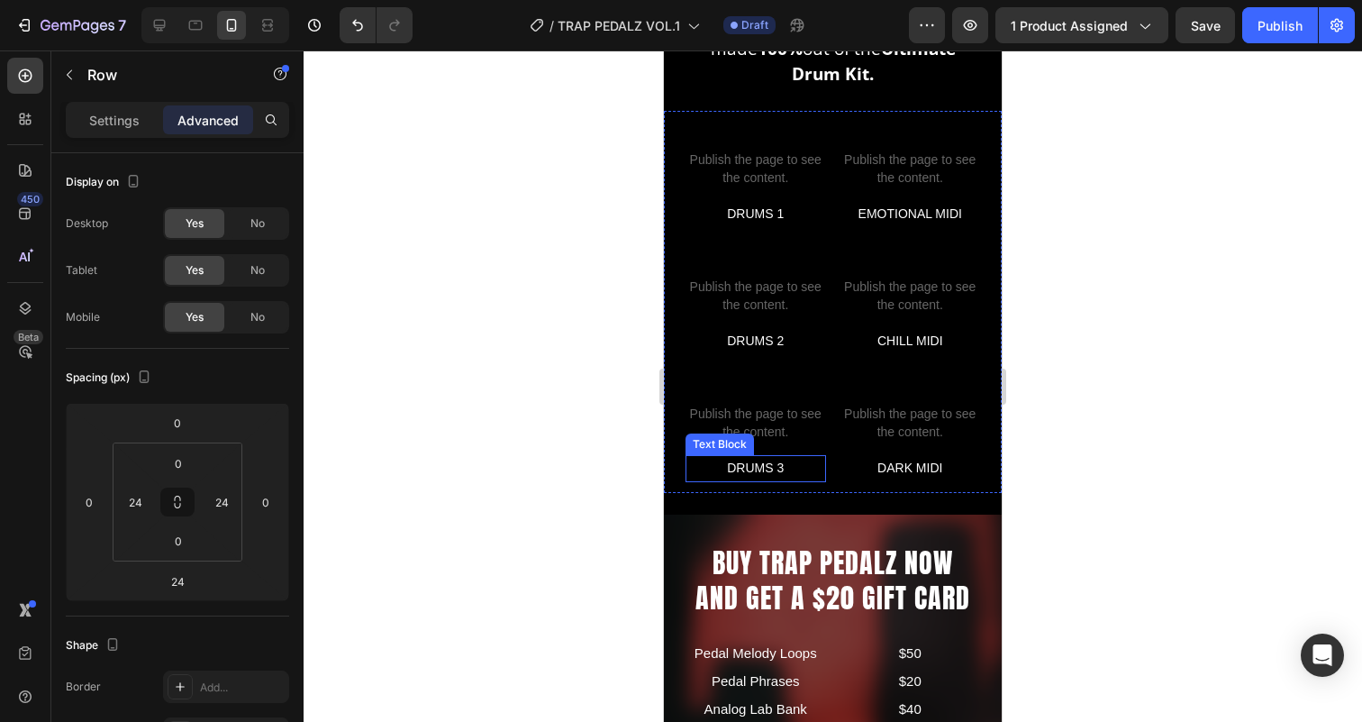
scroll to position [4067, 0]
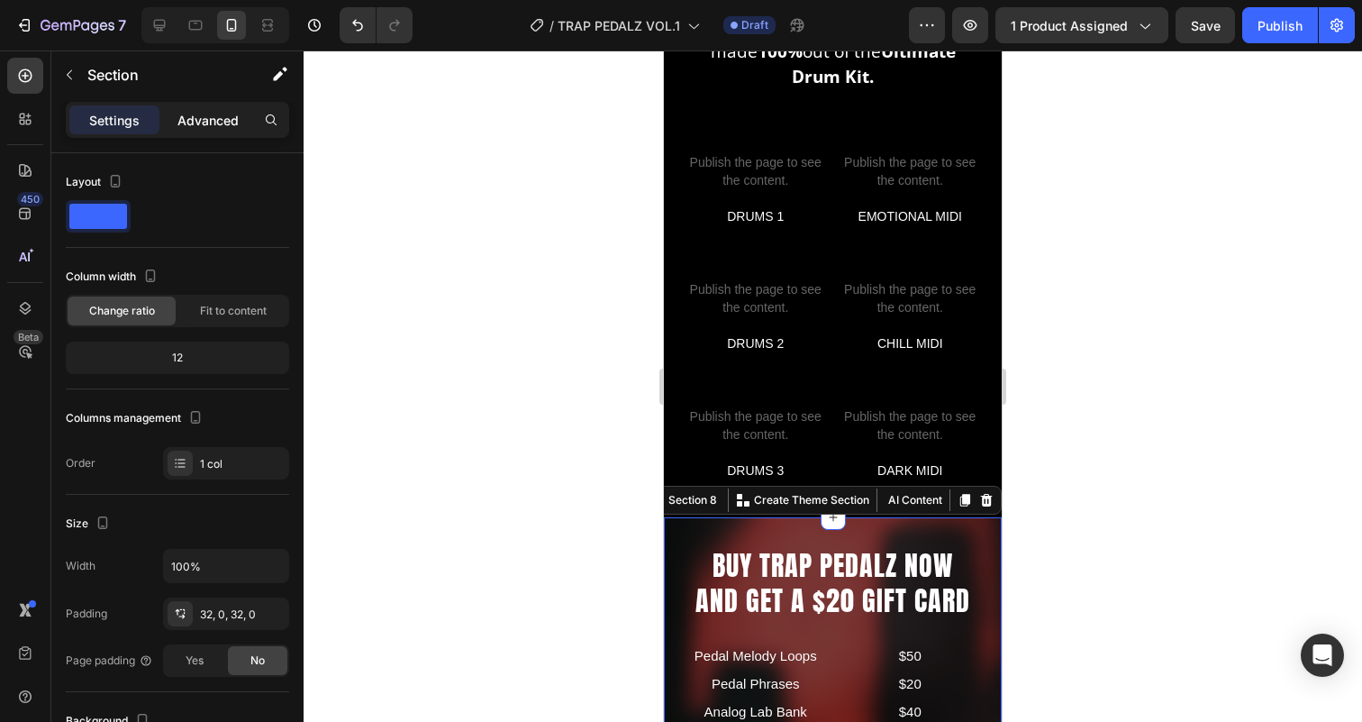
click at [209, 121] on p "Advanced" at bounding box center [207, 120] width 61 height 19
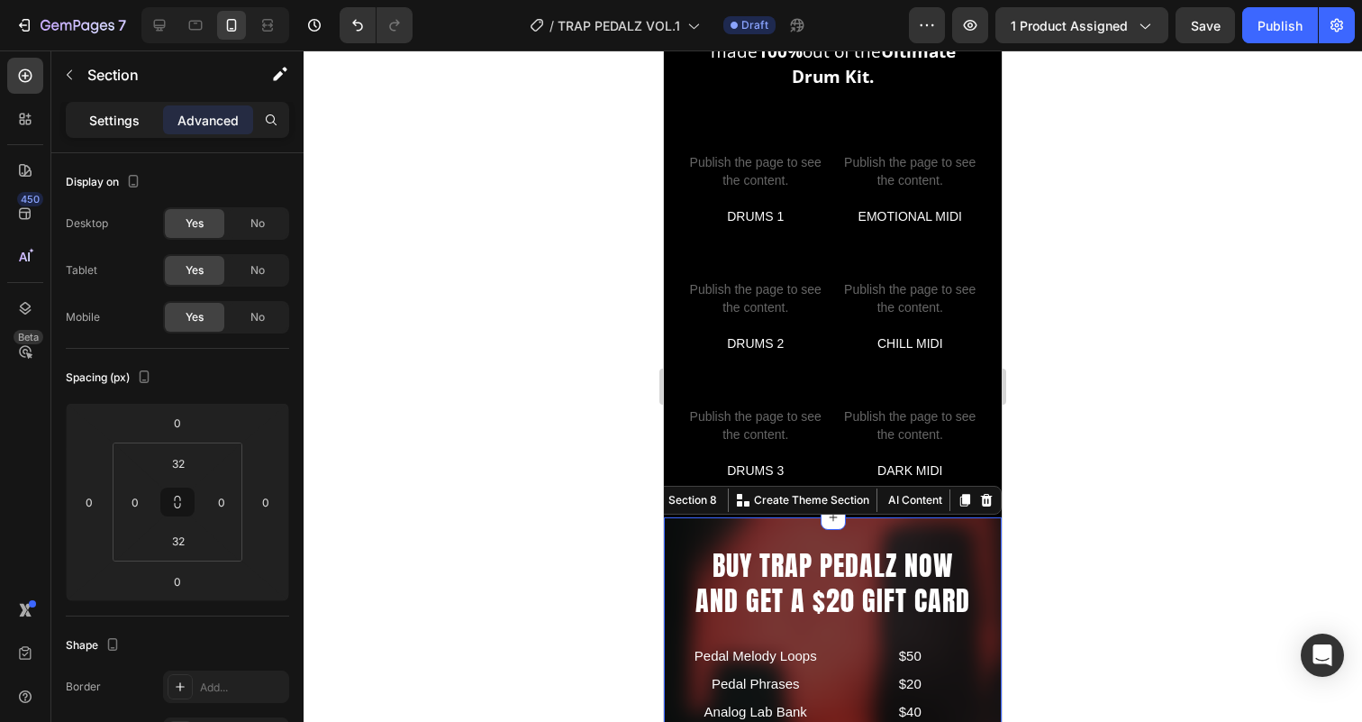
click at [123, 129] on p "Settings" at bounding box center [114, 120] width 50 height 19
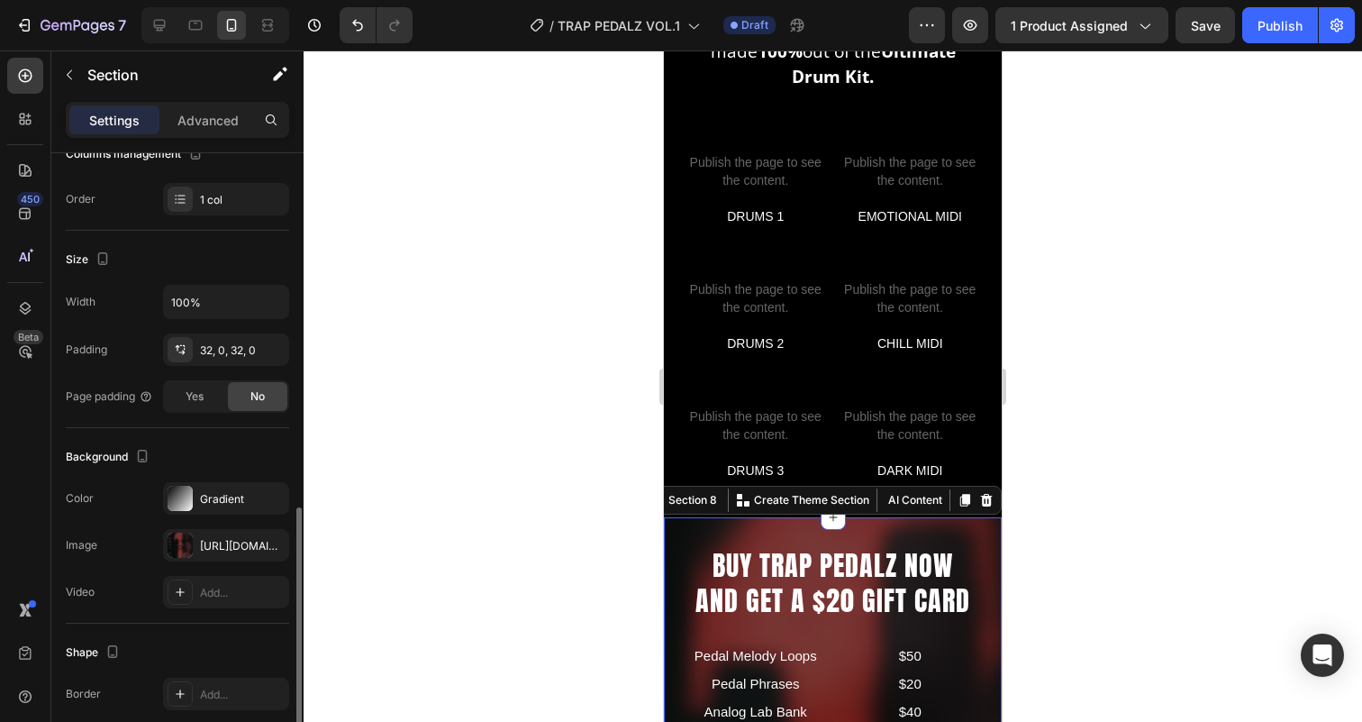
scroll to position [389, 0]
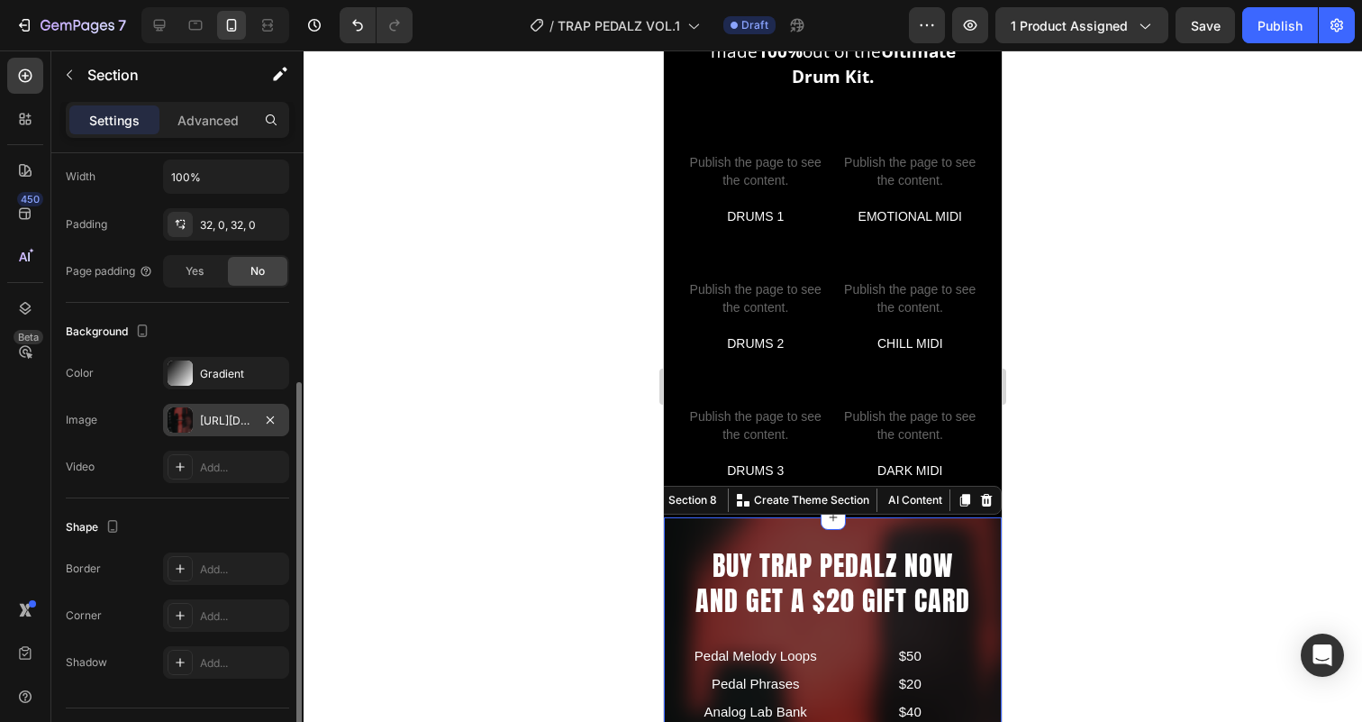
click at [206, 429] on div "[URL][DOMAIN_NAME]" at bounding box center [226, 420] width 126 height 32
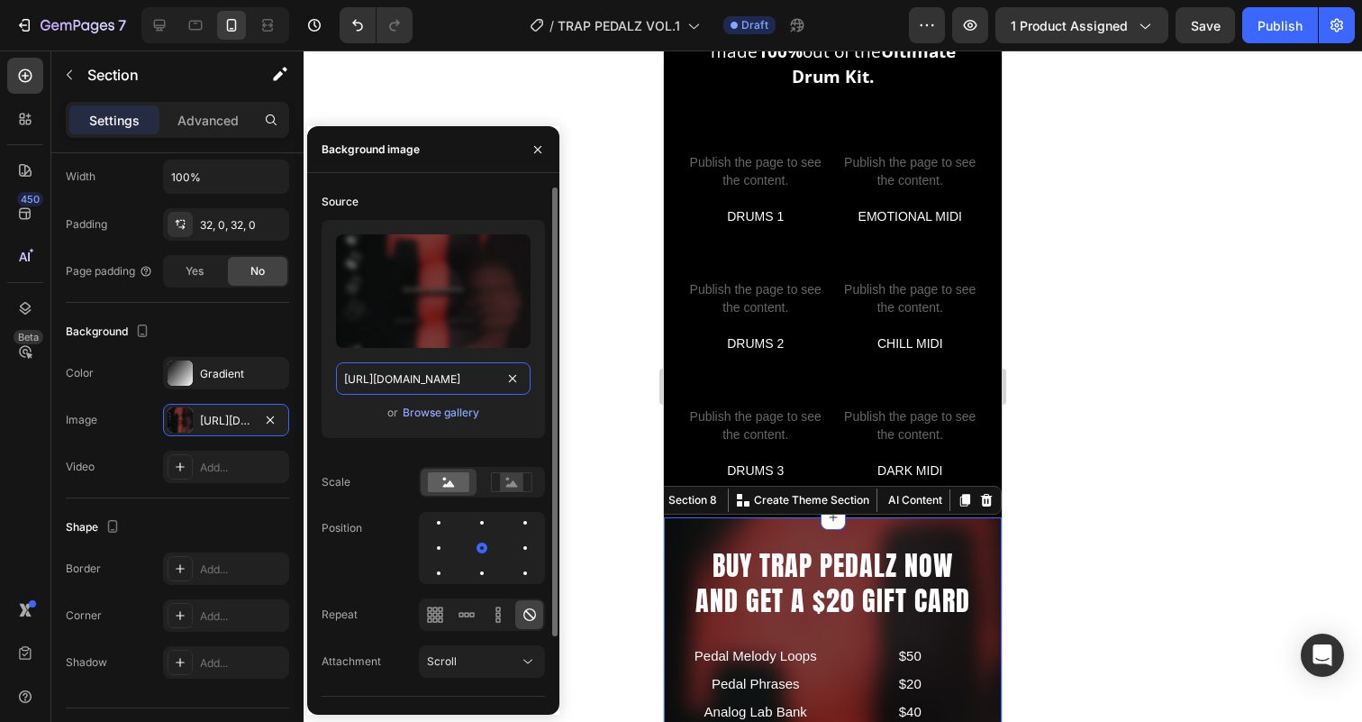
click at [416, 377] on input "[URL][DOMAIN_NAME]" at bounding box center [433, 378] width 195 height 32
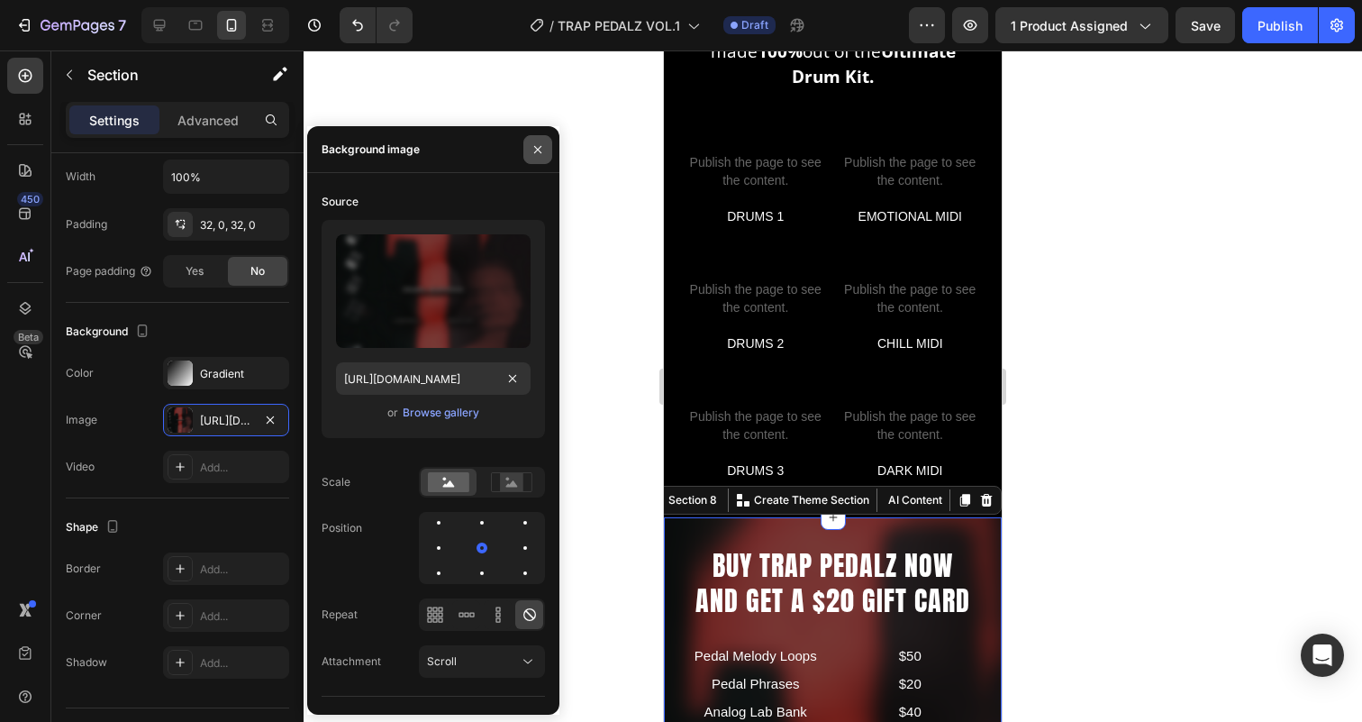
click at [538, 147] on icon "button" at bounding box center [538, 149] width 14 height 14
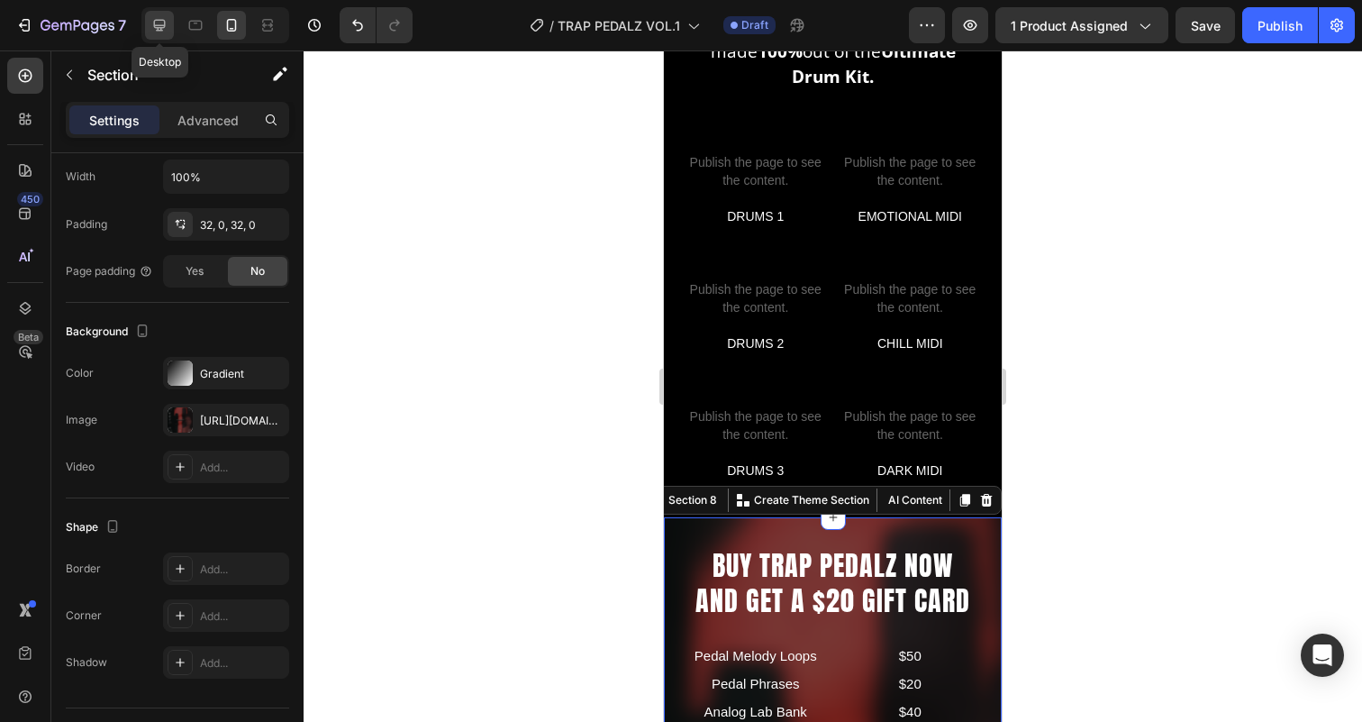
click at [159, 26] on icon at bounding box center [159, 25] width 18 height 18
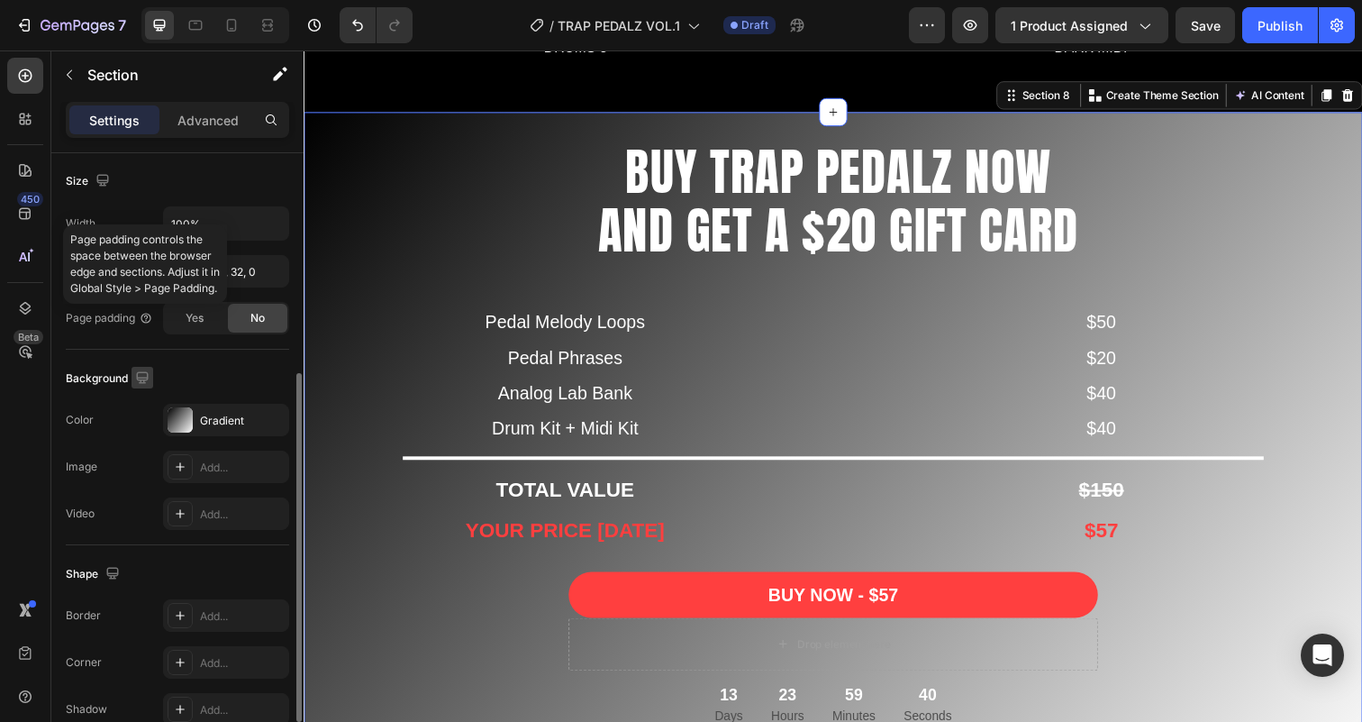
scroll to position [475, 0]
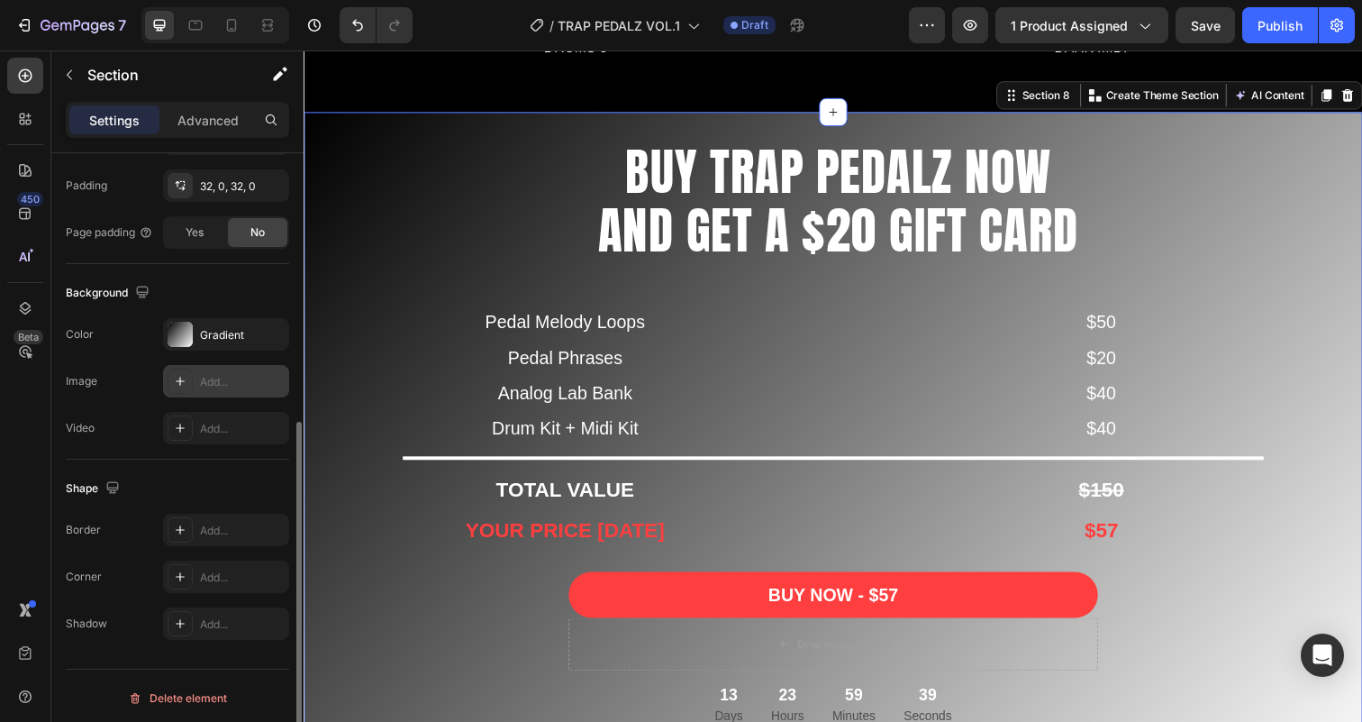
click at [217, 372] on div "Add..." at bounding box center [226, 381] width 126 height 32
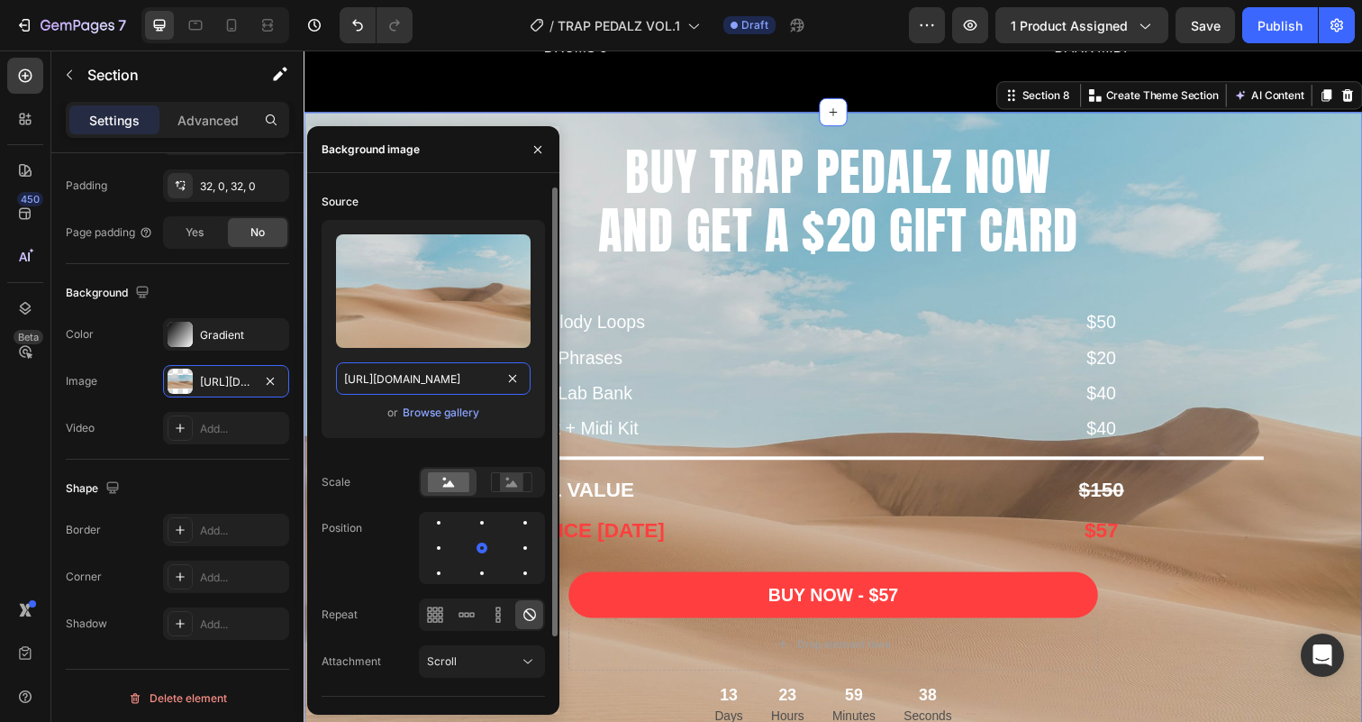
click at [398, 370] on input "[URL][DOMAIN_NAME]" at bounding box center [433, 378] width 195 height 32
paste input "[URL][DOMAIN_NAME]"
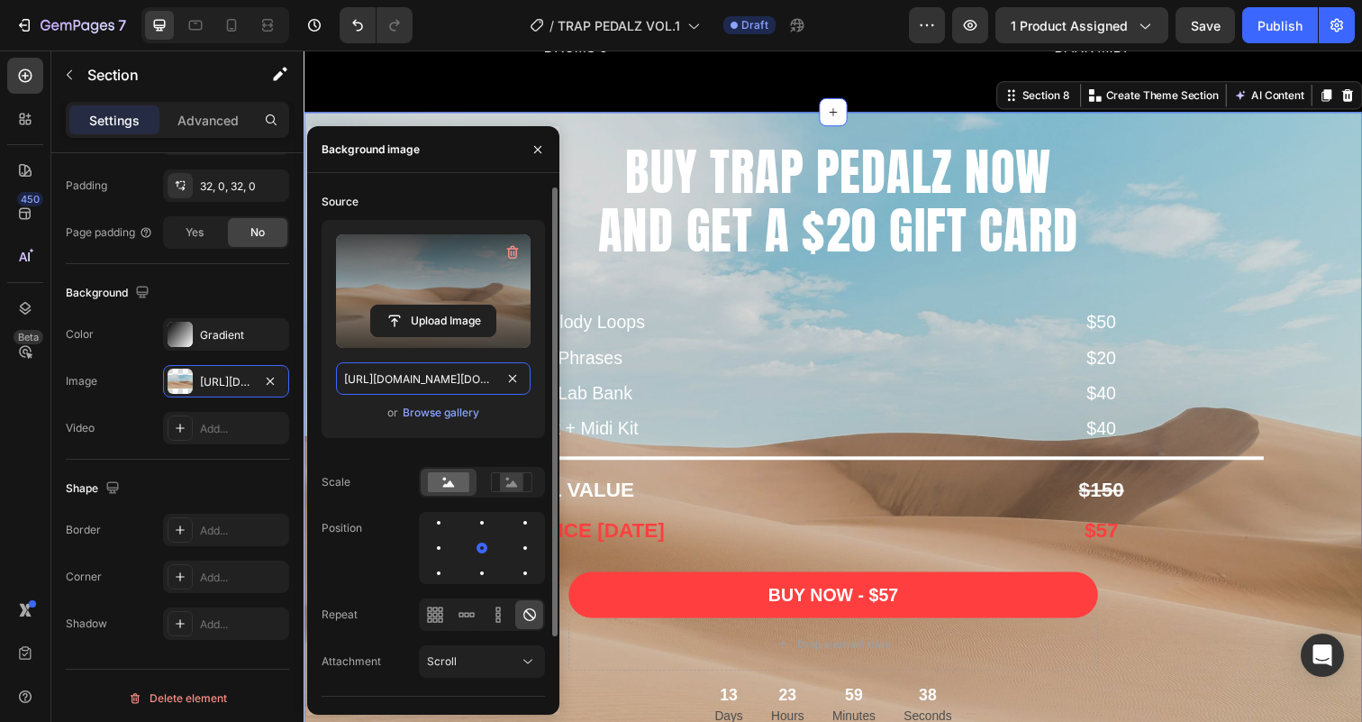
scroll to position [0, 640]
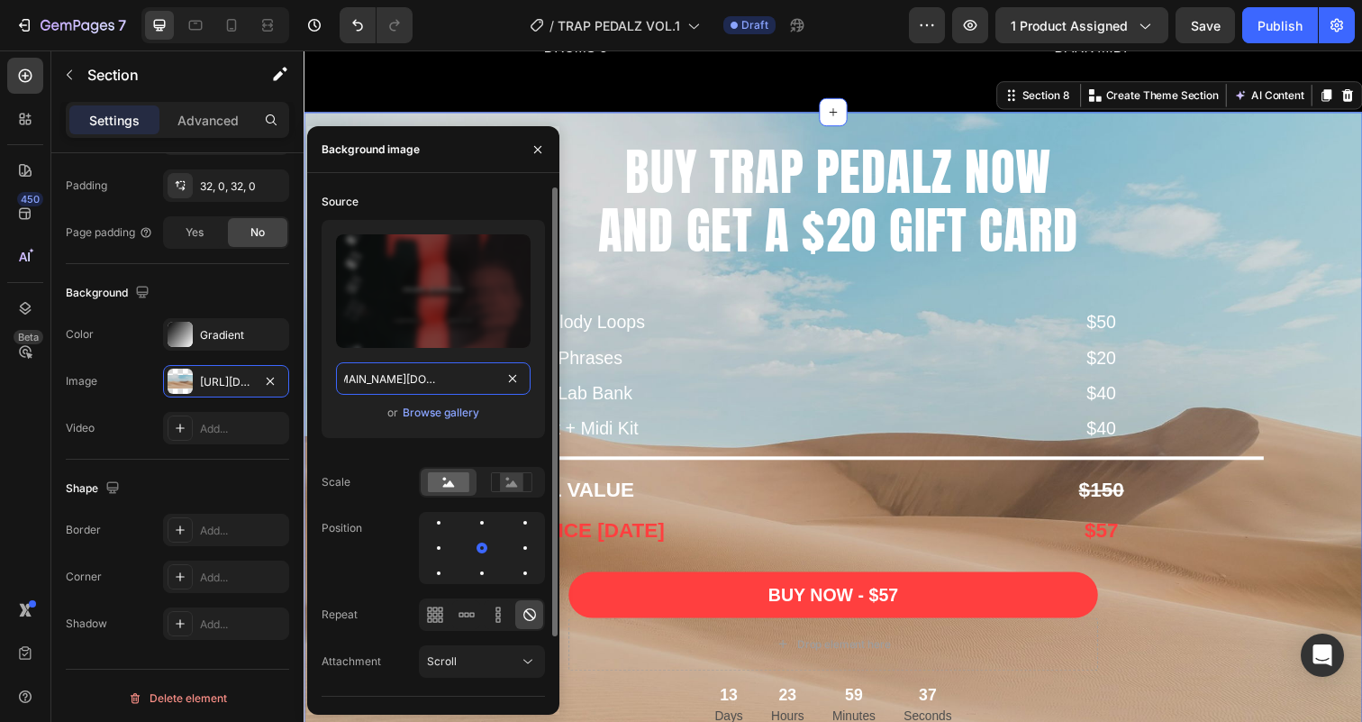
click at [428, 381] on input "[URL][DOMAIN_NAME][DOMAIN_NAME]" at bounding box center [433, 378] width 195 height 32
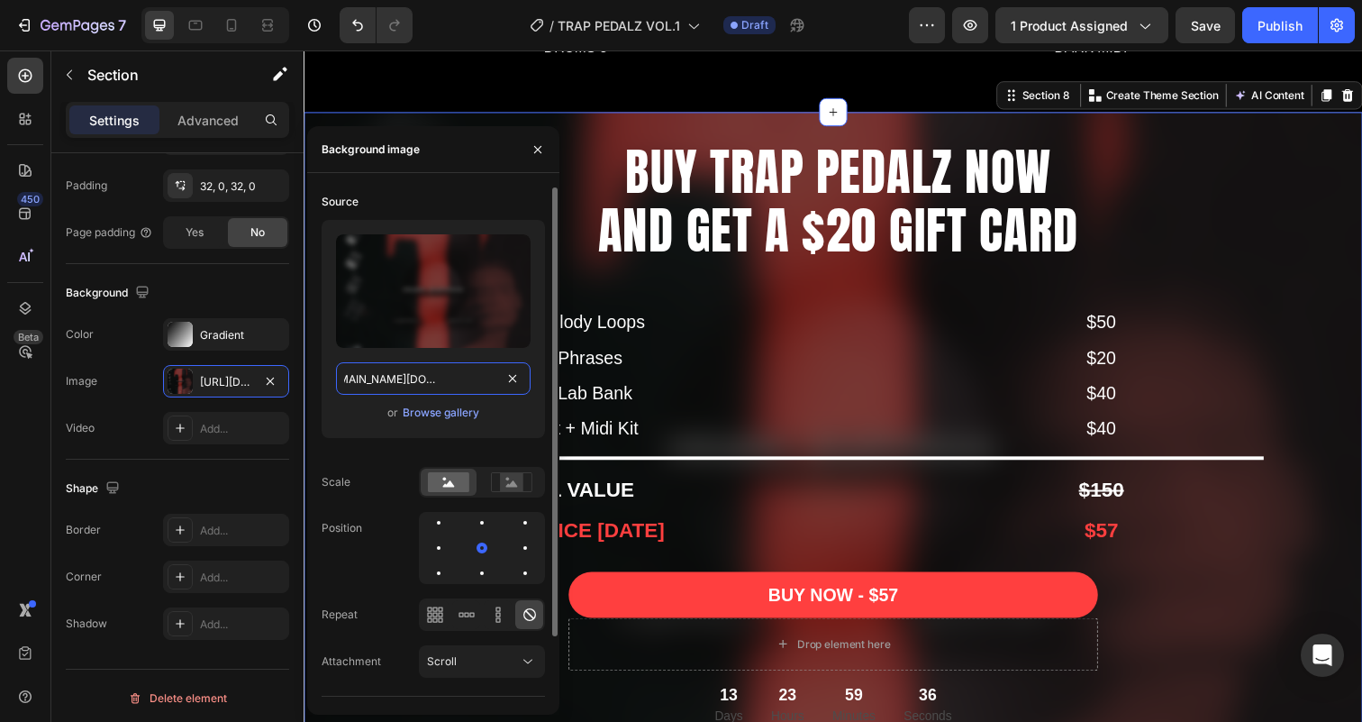
paste input "text"
type input "[URL][DOMAIN_NAME]"
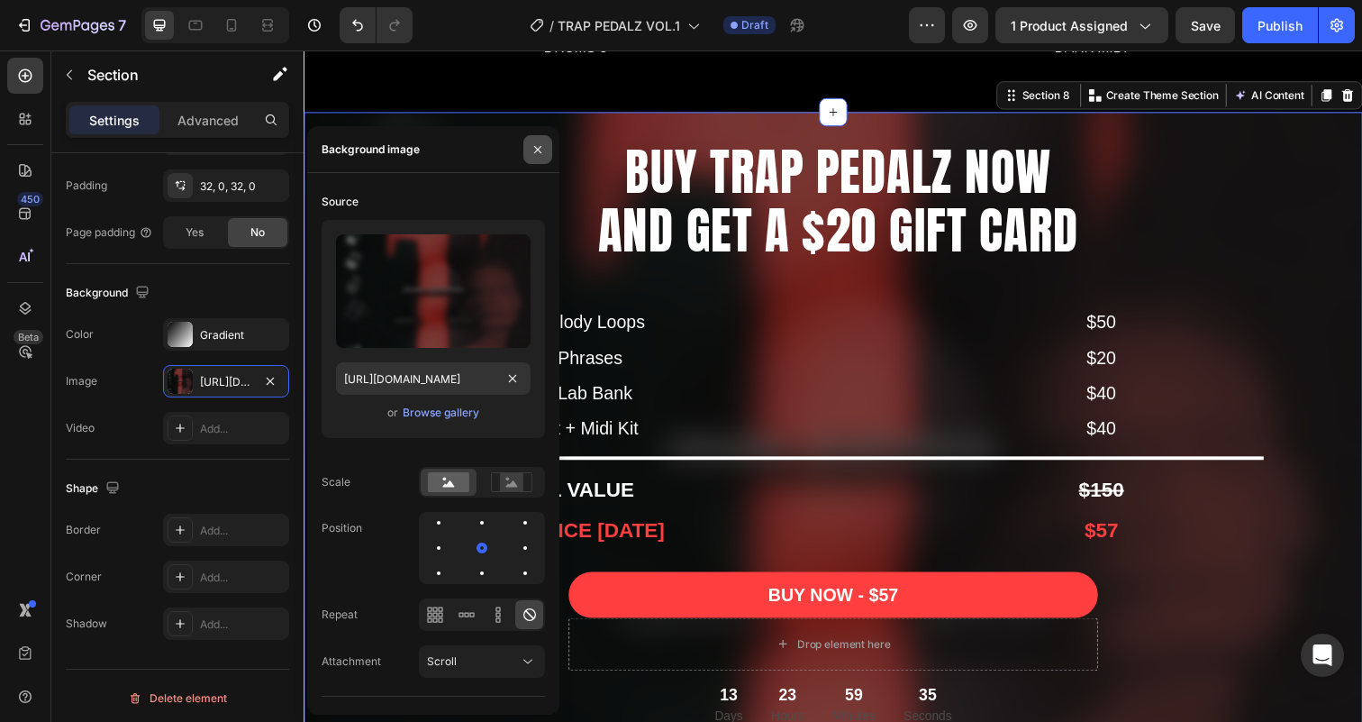
click at [540, 153] on icon "button" at bounding box center [538, 149] width 14 height 14
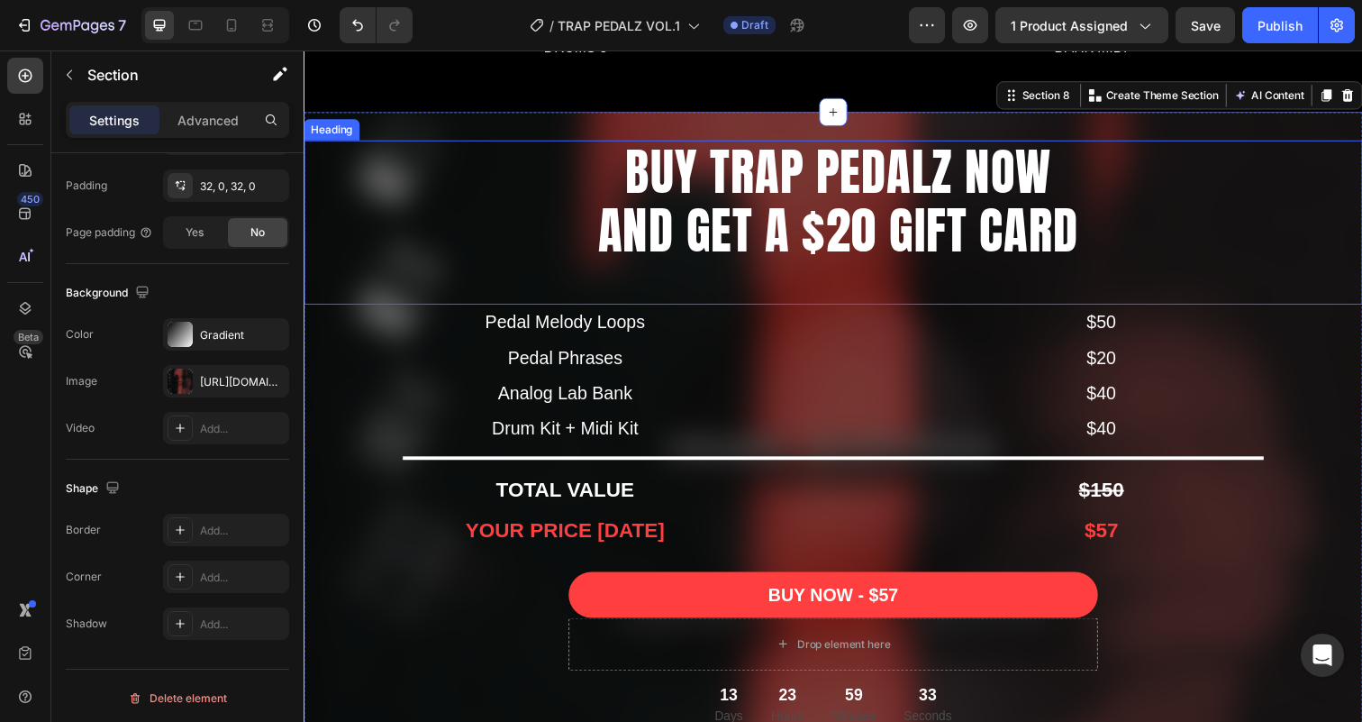
click at [598, 171] on h2 "BUY TRAP PEDALZ NOW AND GET A $20 GIFT CARD" at bounding box center [849, 204] width 1070 height 124
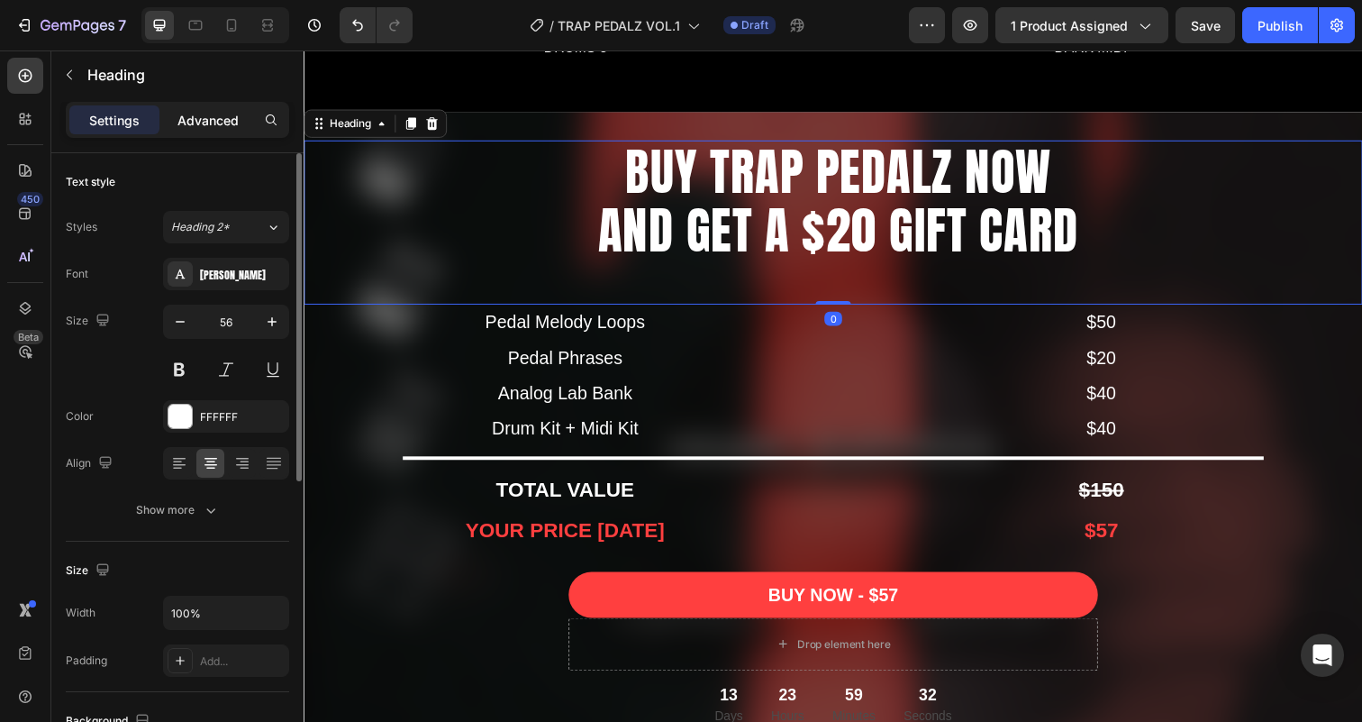
click at [218, 120] on p "Advanced" at bounding box center [207, 120] width 61 height 19
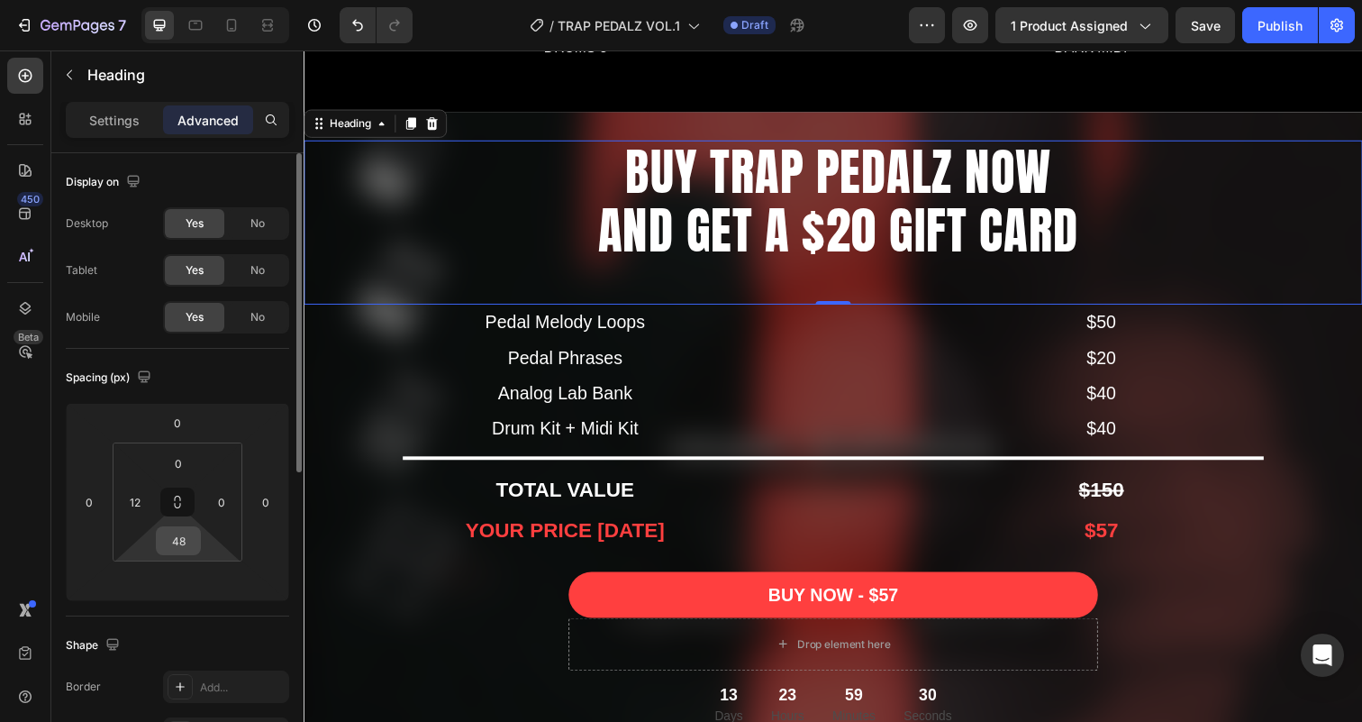
click at [171, 546] on input "48" at bounding box center [178, 540] width 36 height 27
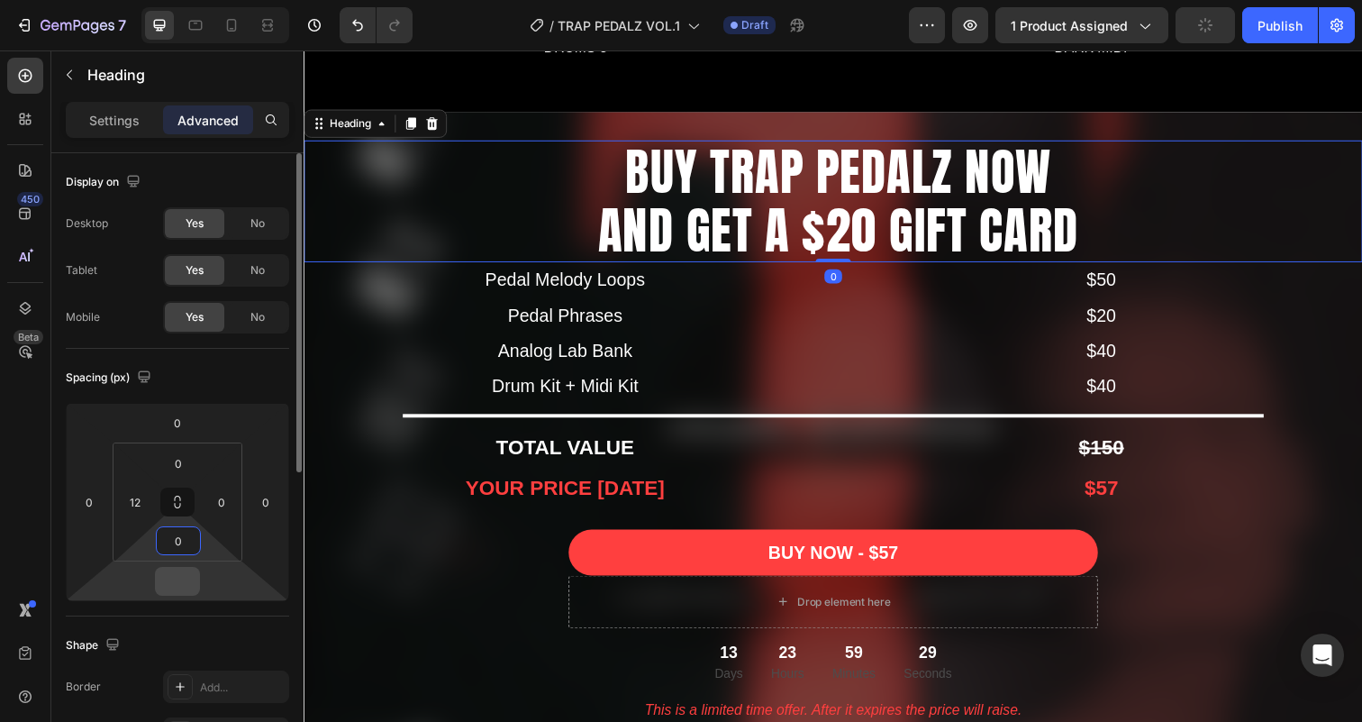
type input "0"
click at [171, 579] on input "number" at bounding box center [177, 580] width 36 height 27
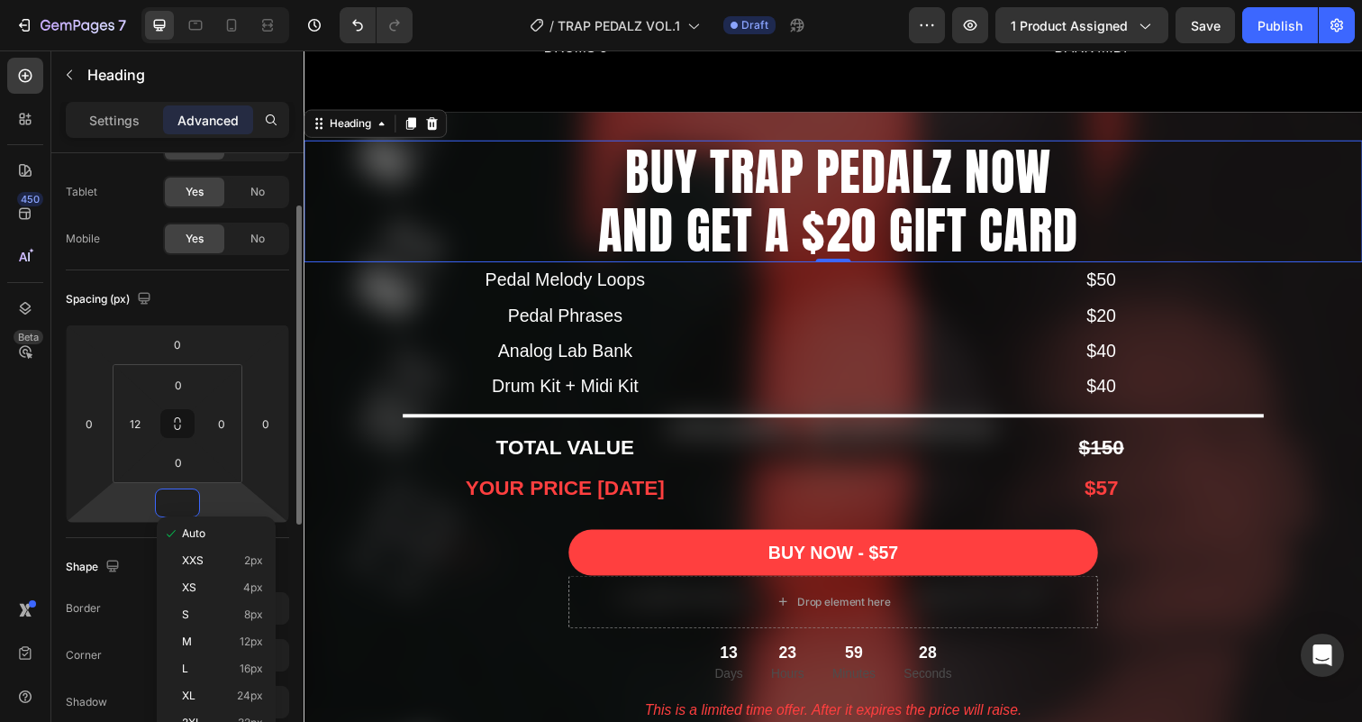
scroll to position [86, 0]
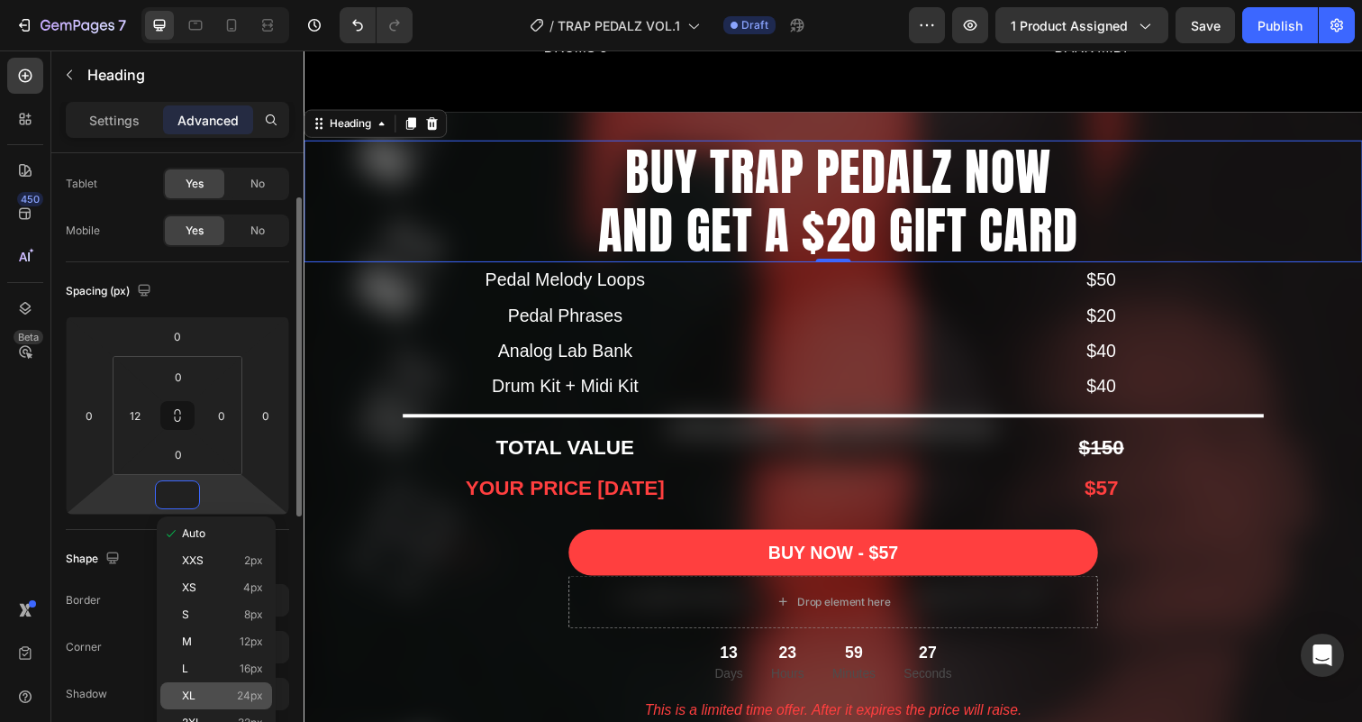
click at [206, 688] on div "XL 24px" at bounding box center [216, 695] width 112 height 27
type input "24"
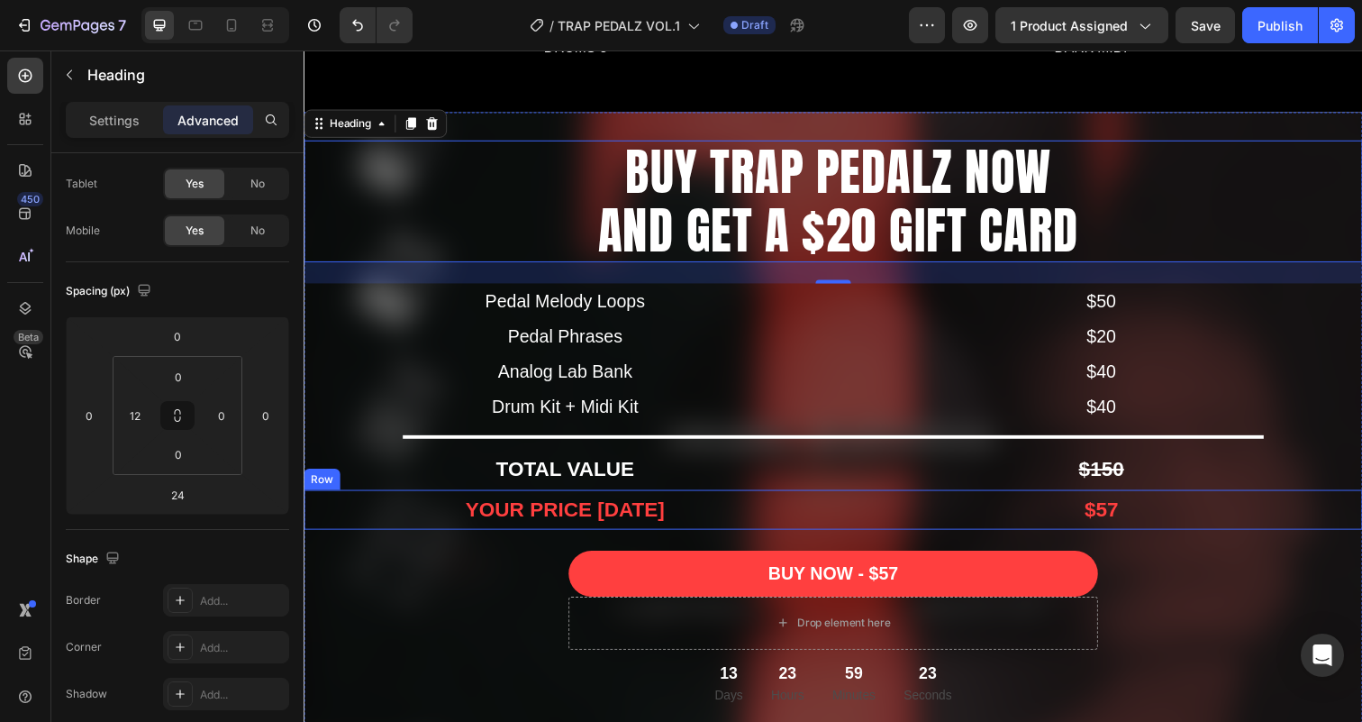
click at [837, 520] on div "YOUR PRICE [DATE] Text Block $57 Text Block Row" at bounding box center [844, 519] width 1081 height 41
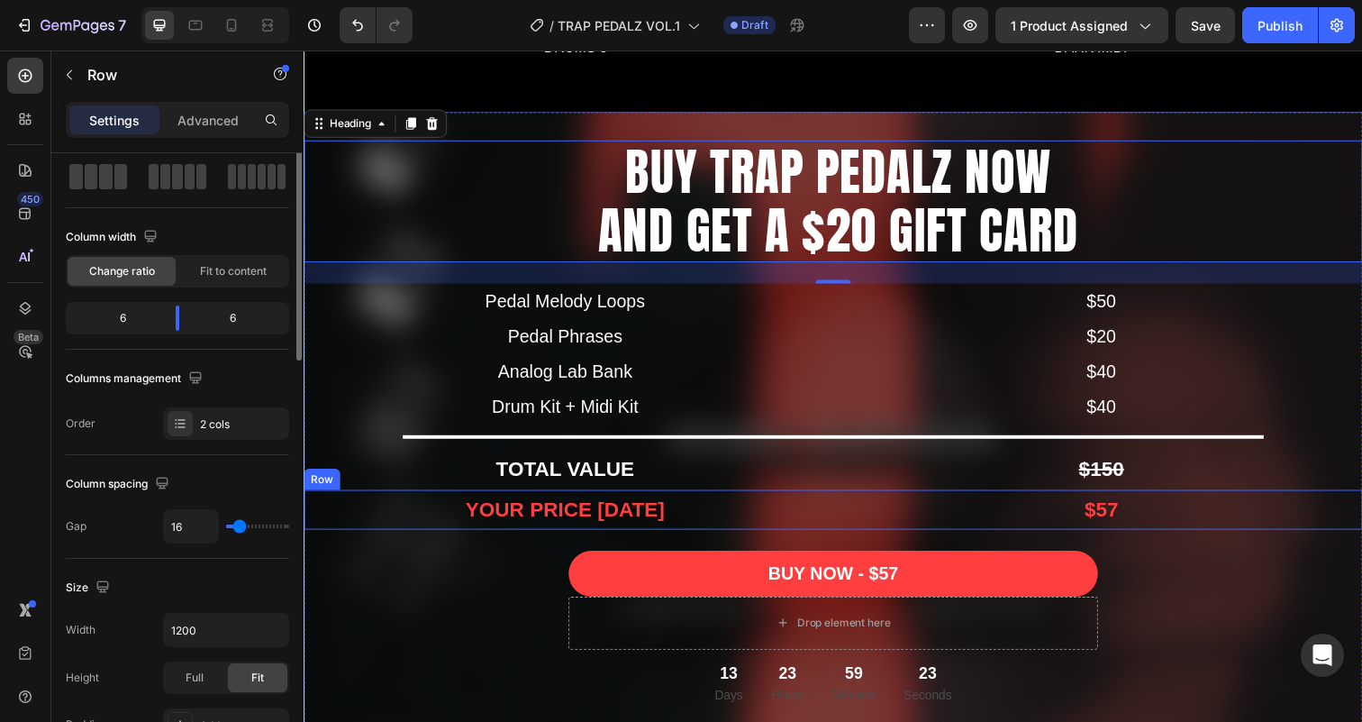
scroll to position [0, 0]
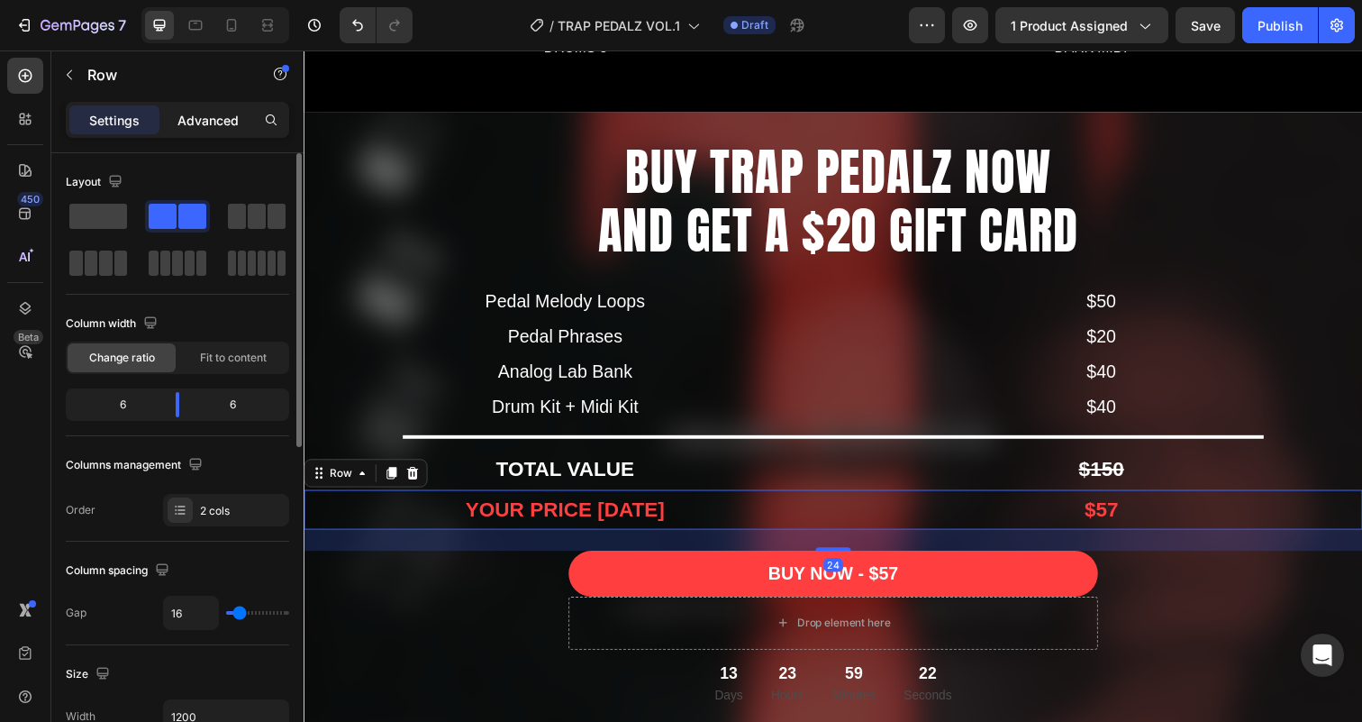
click at [212, 118] on p "Advanced" at bounding box center [207, 120] width 61 height 19
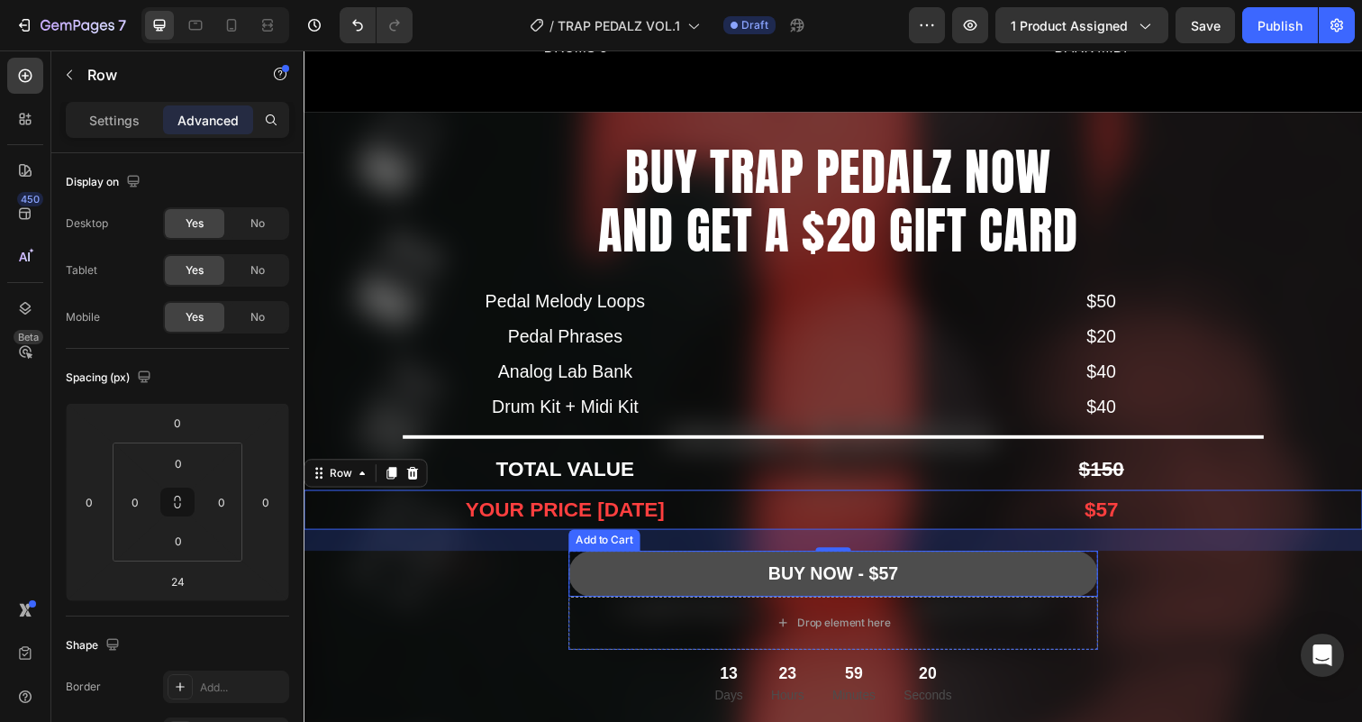
click at [589, 591] on button "BUY NOW - $57" at bounding box center [844, 584] width 540 height 47
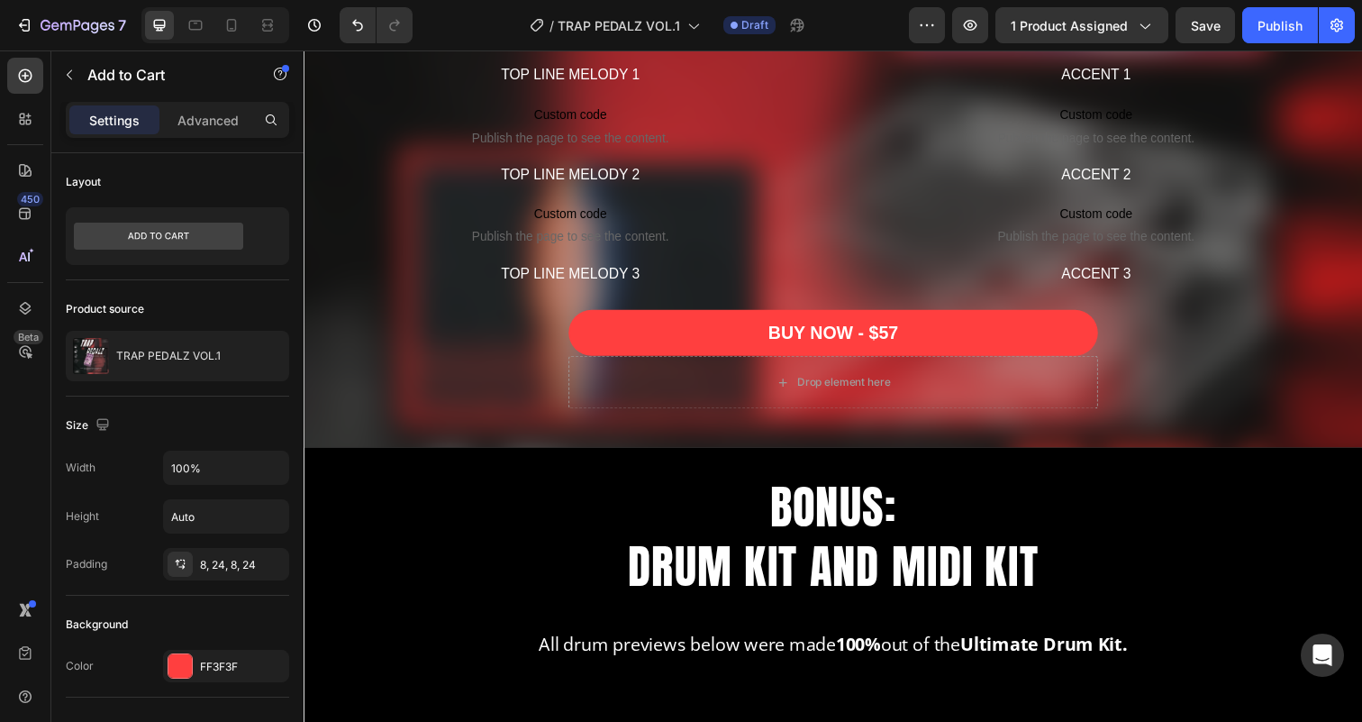
scroll to position [3340, 0]
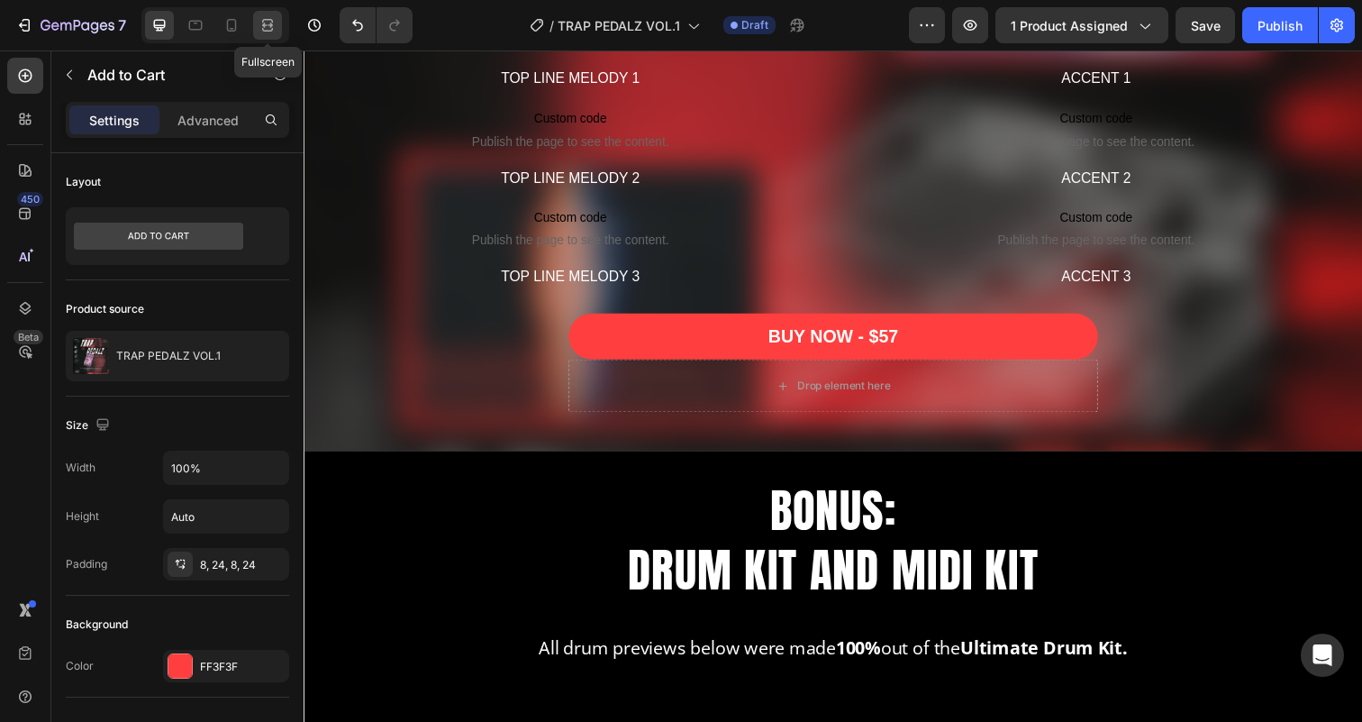
click at [262, 28] on icon at bounding box center [267, 30] width 11 height 4
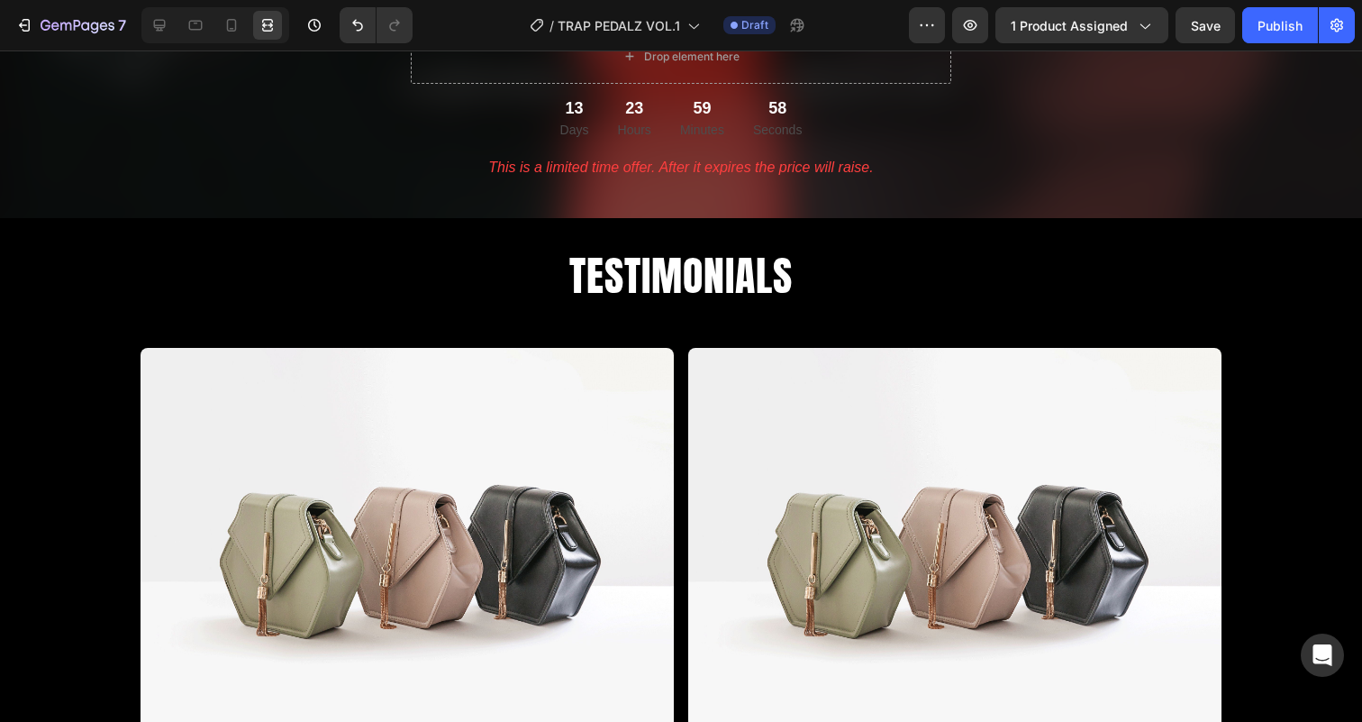
scroll to position [4789, 0]
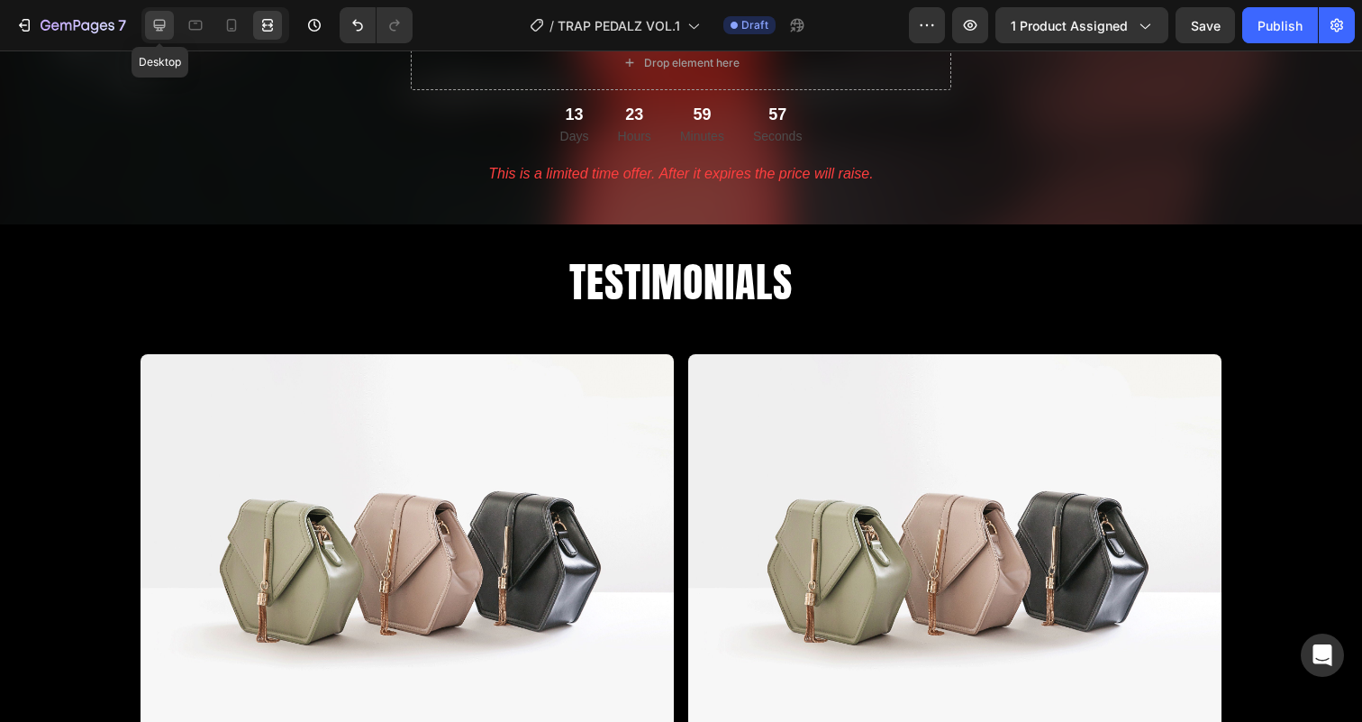
click at [164, 23] on icon at bounding box center [160, 26] width 12 height 12
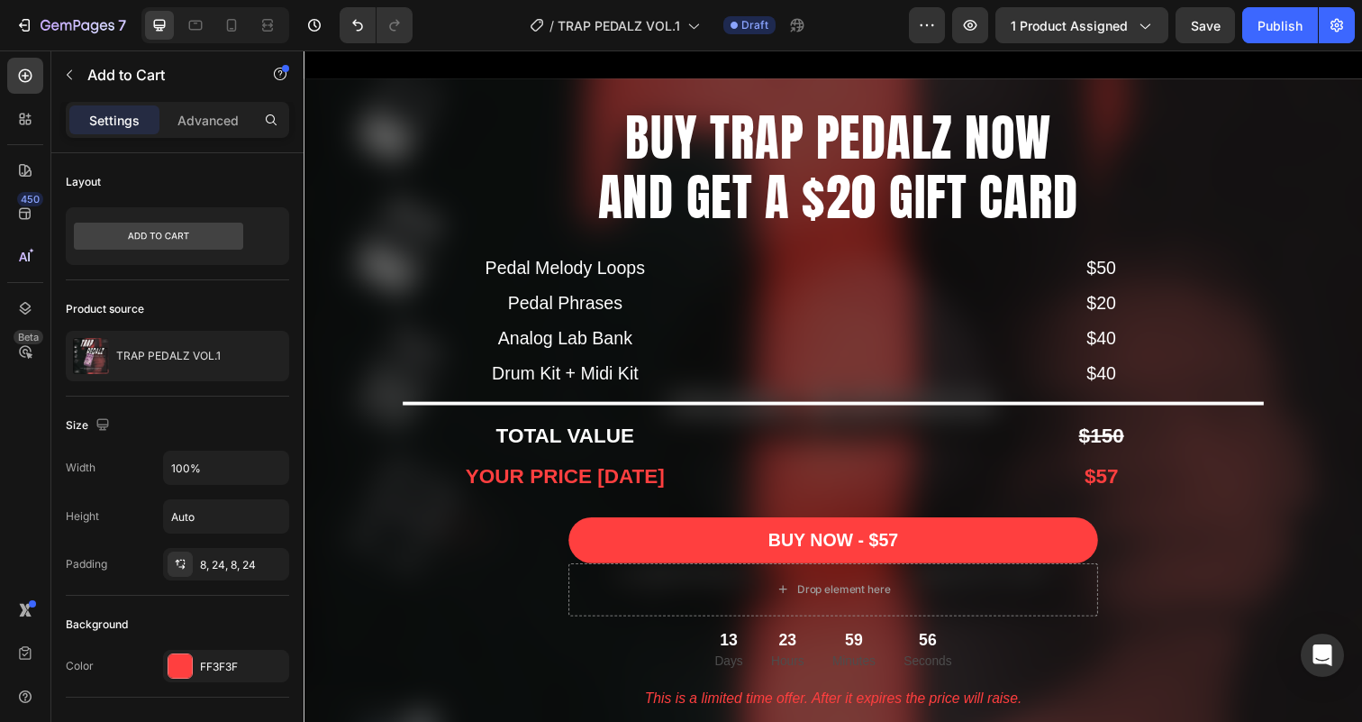
scroll to position [4102, 0]
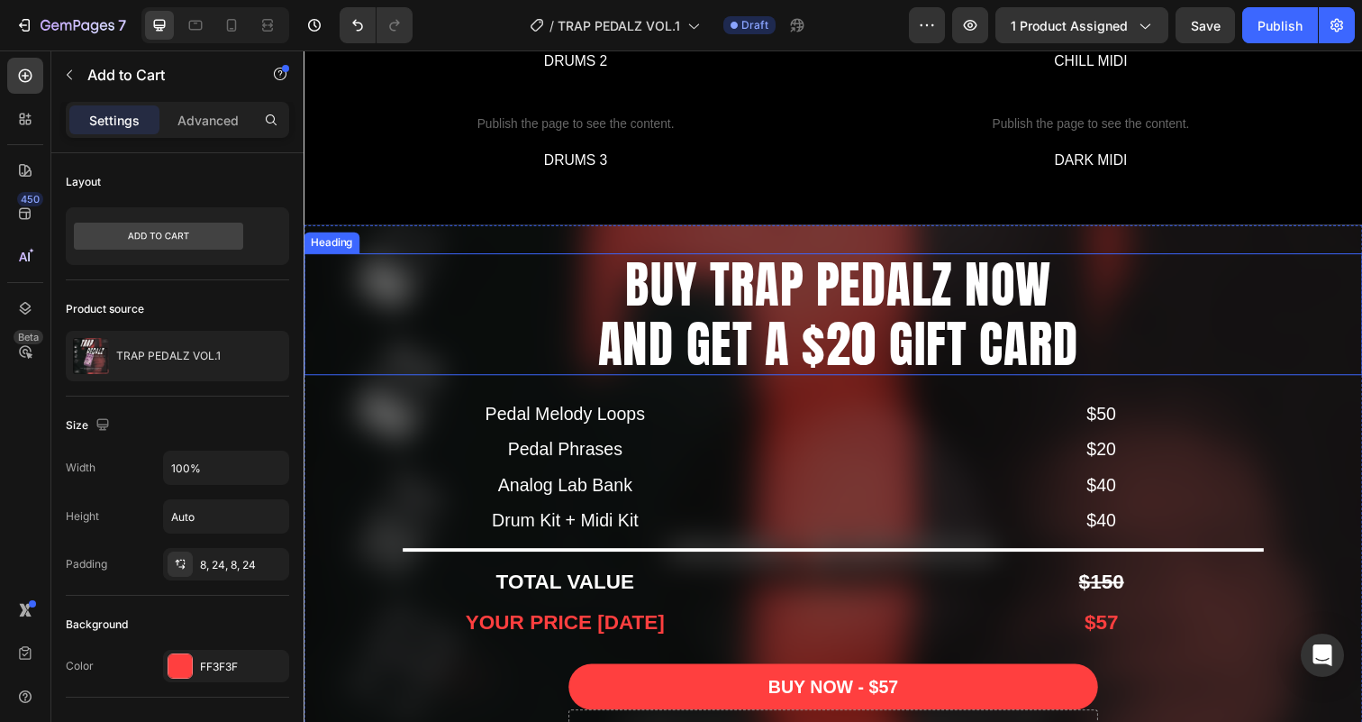
click at [725, 297] on h2 "BUY TRAP PEDALZ NOW AND GET A $20 GIFT CARD" at bounding box center [849, 320] width 1070 height 124
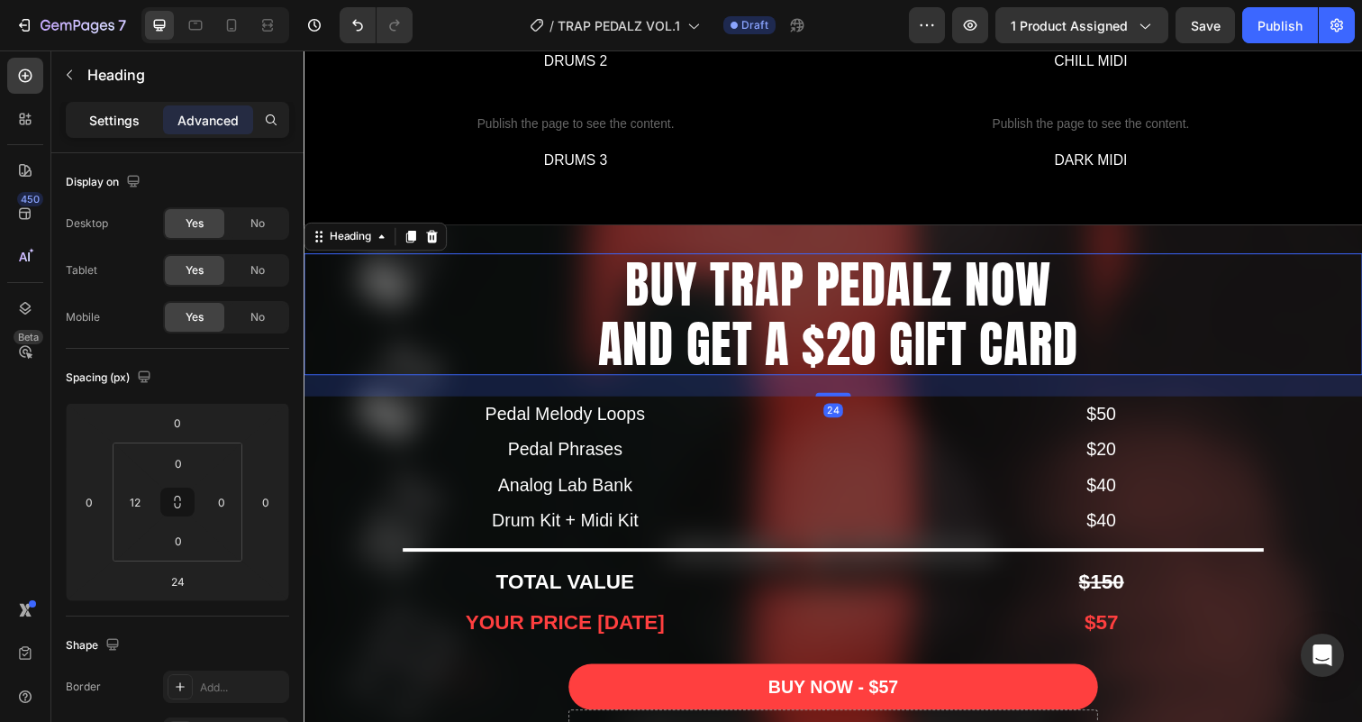
click at [128, 120] on p "Settings" at bounding box center [114, 120] width 50 height 19
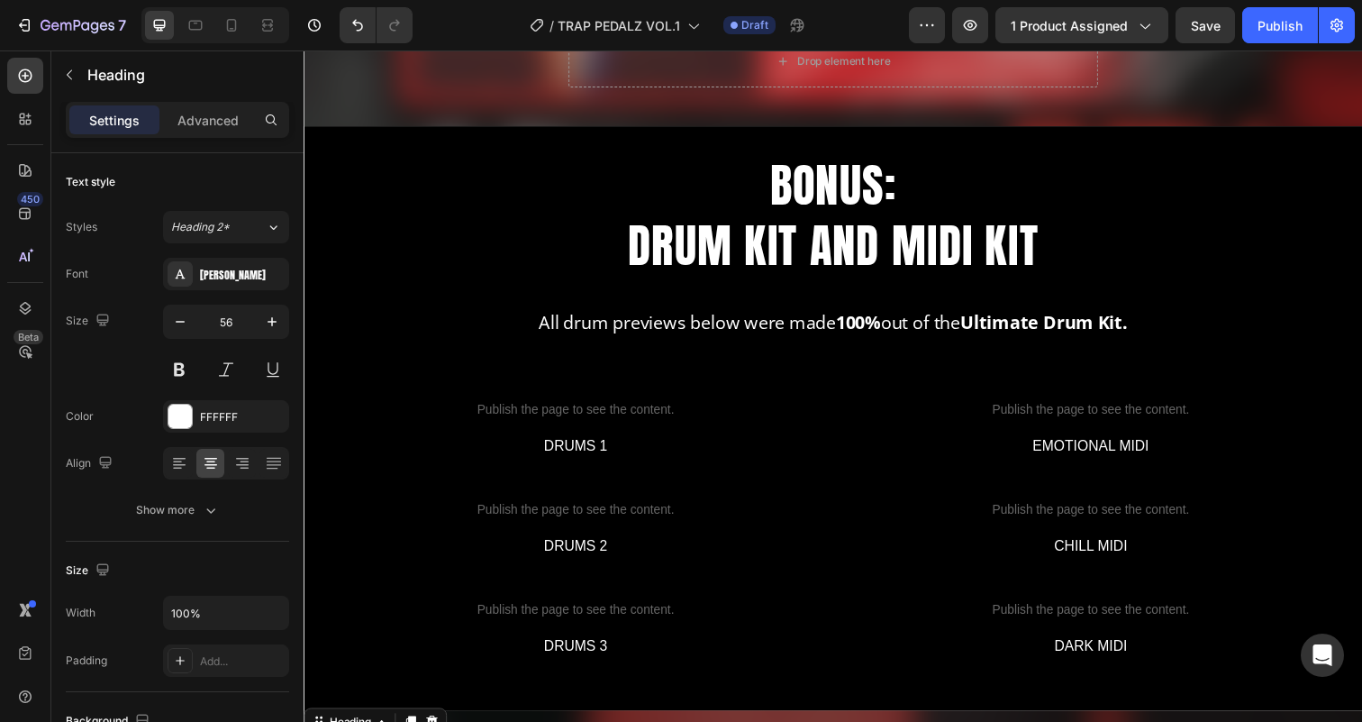
scroll to position [3391, 0]
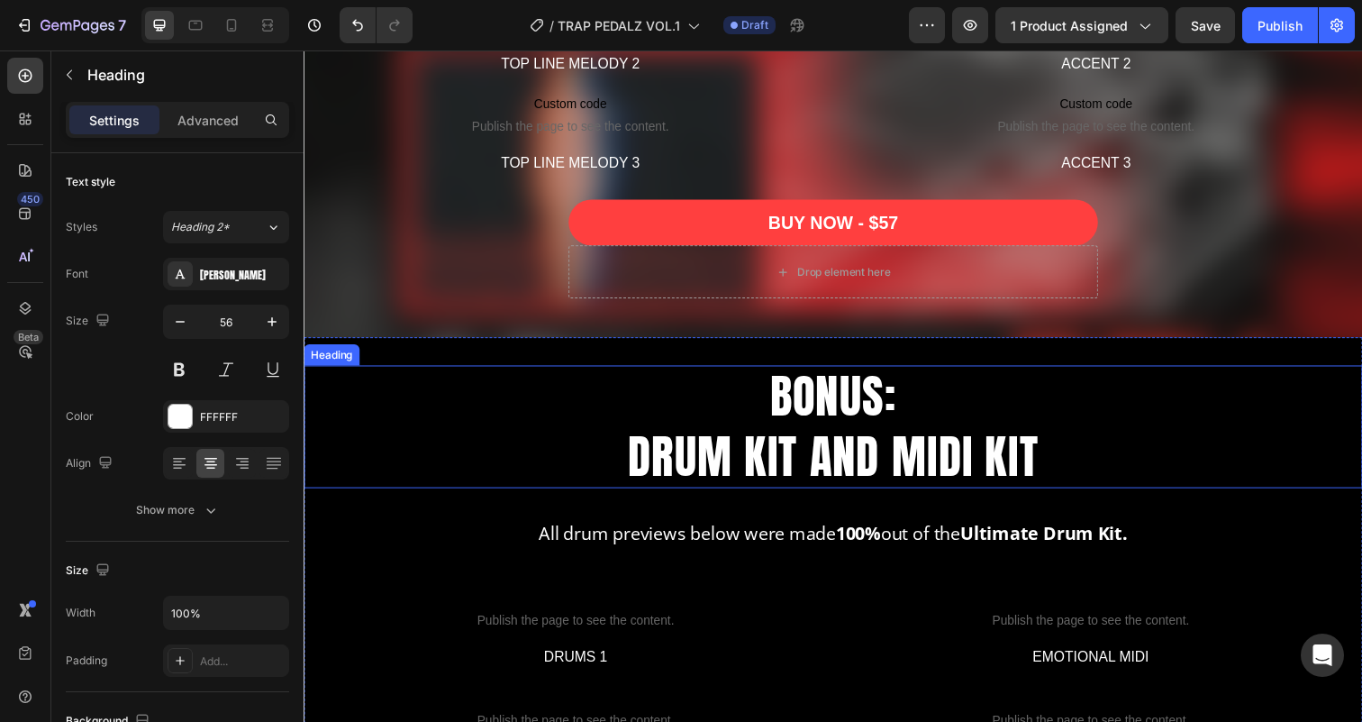
click at [740, 456] on h2 "BONUS: DRUM KIT AND MIDI KIT" at bounding box center [844, 434] width 1081 height 125
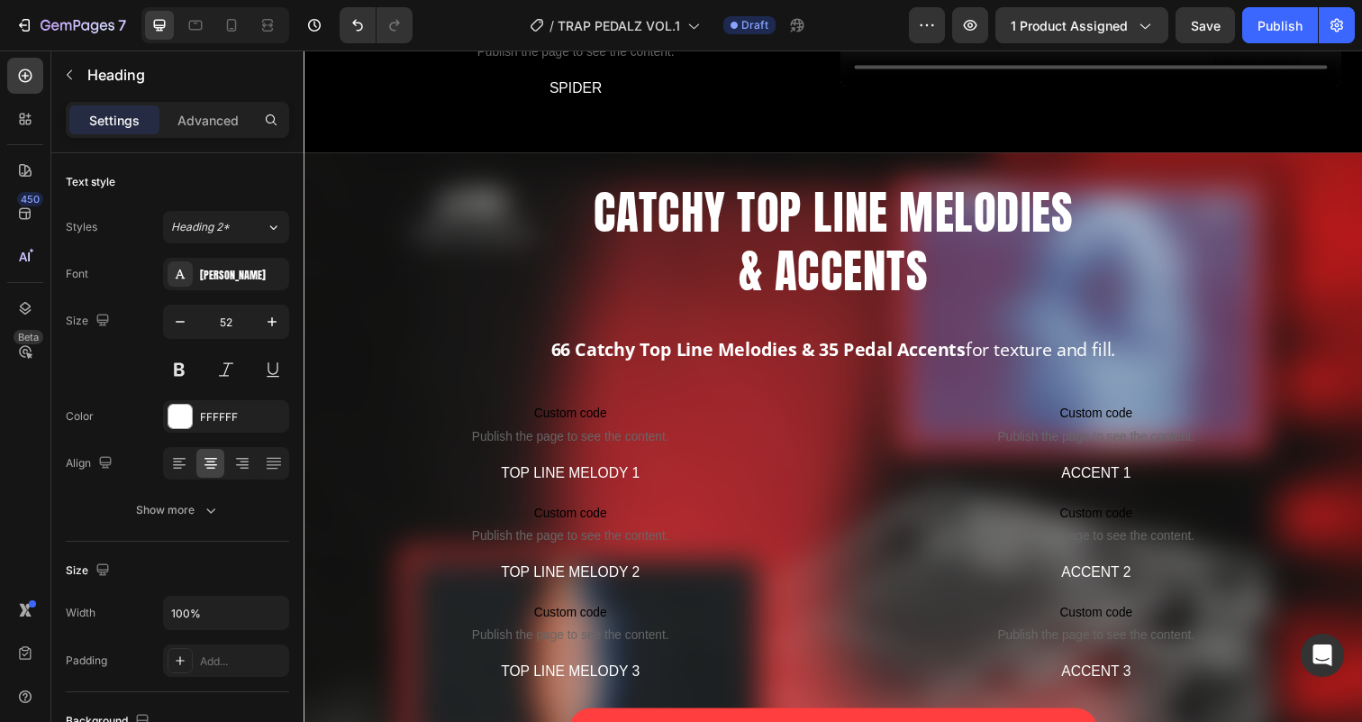
scroll to position [2773, 0]
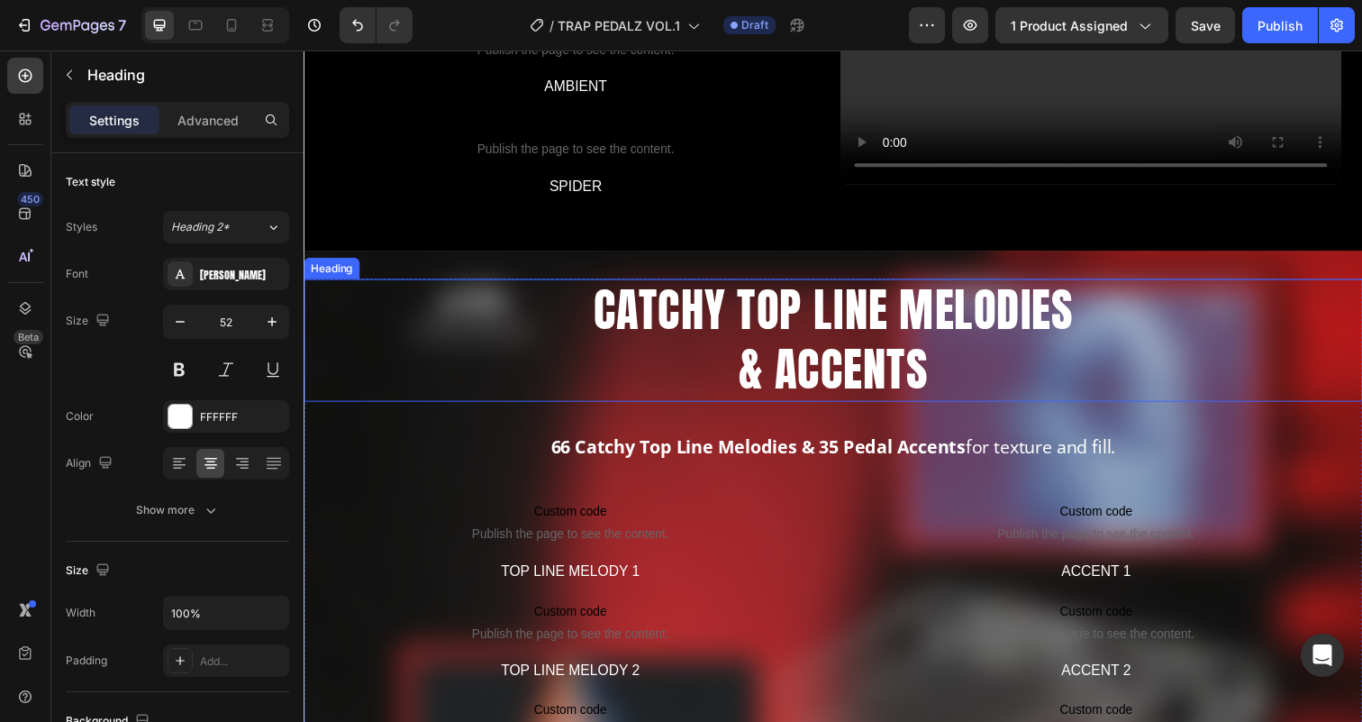
click at [749, 349] on h2 "CATCHY TOP LINE MELODIES & ACCENTS" at bounding box center [843, 346] width 1059 height 125
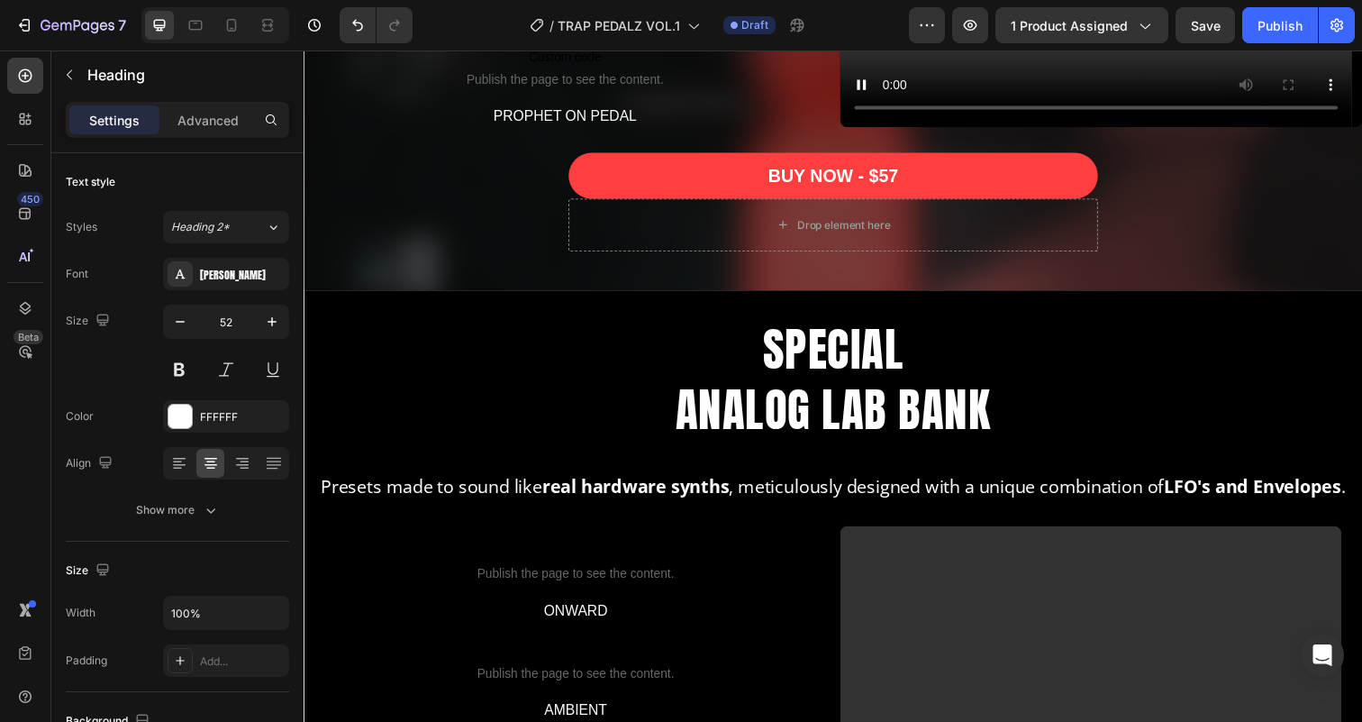
scroll to position [1966, 0]
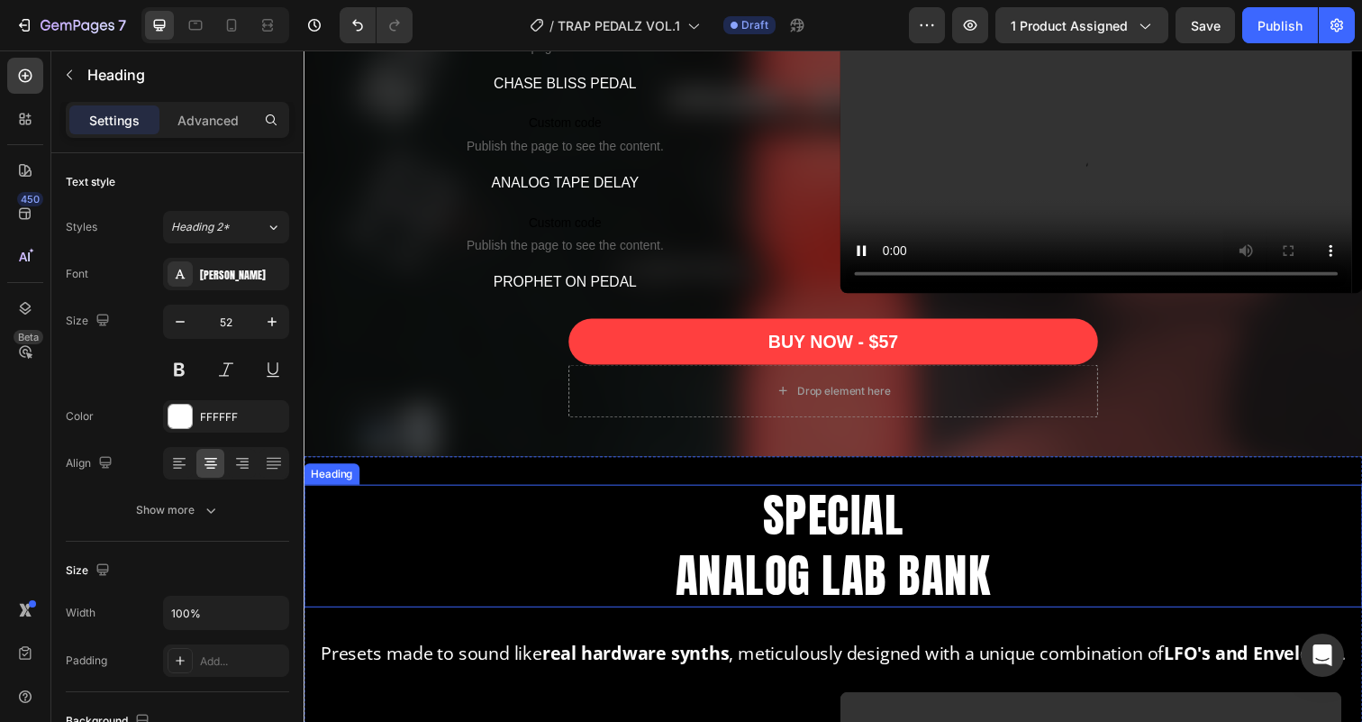
click at [749, 528] on h2 "SPECIAL ANALOG LAB BANK" at bounding box center [844, 556] width 1081 height 125
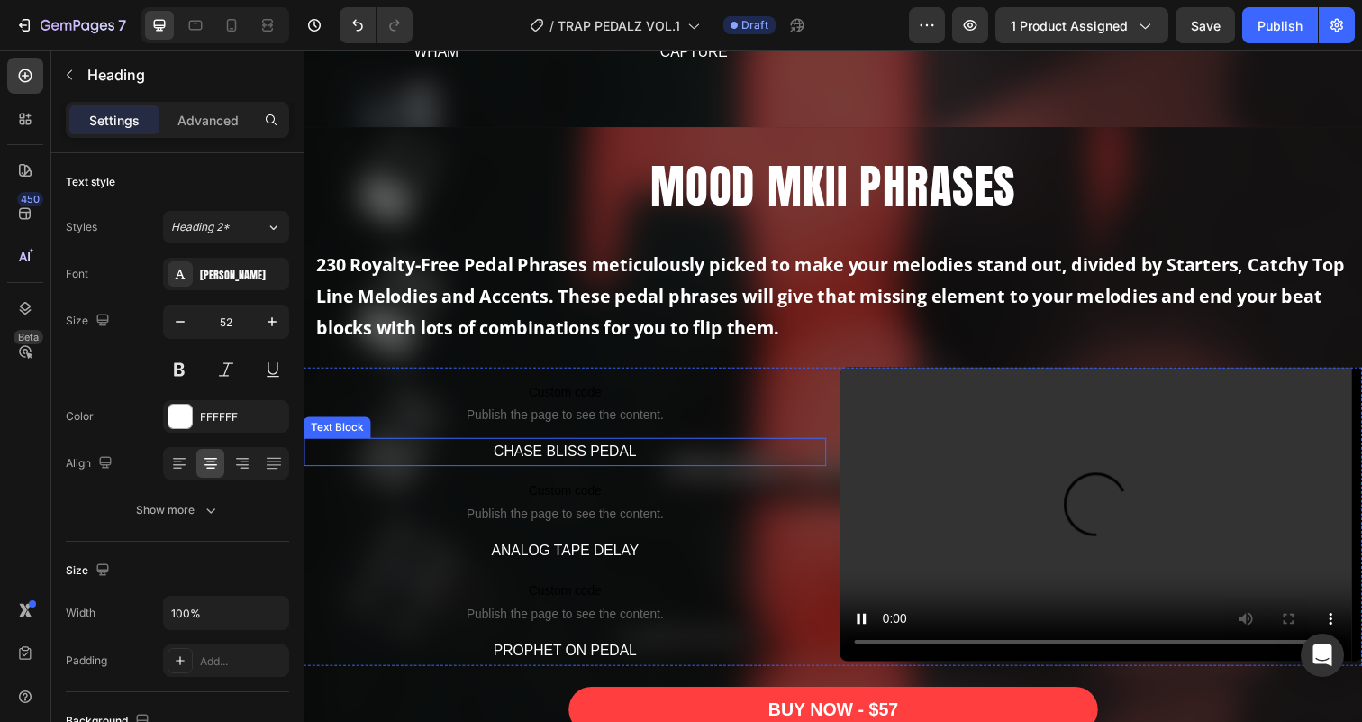
scroll to position [1520, 0]
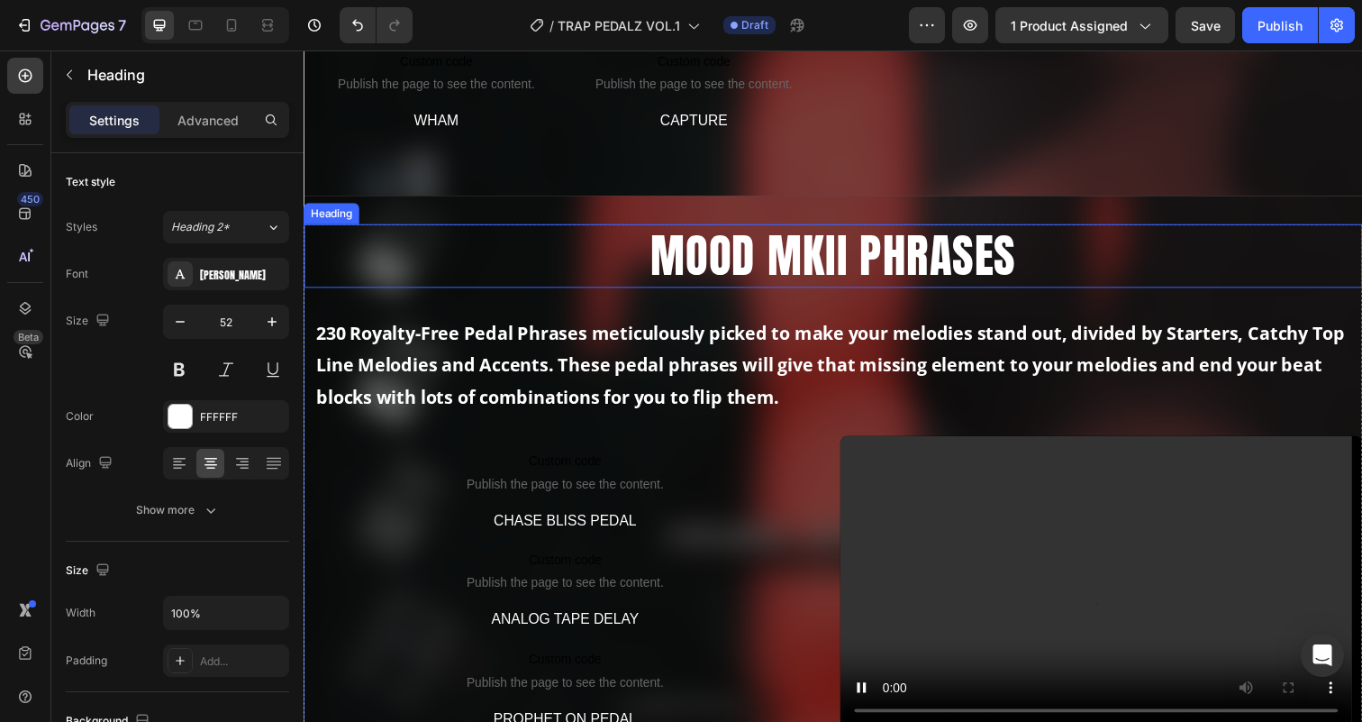
click at [709, 251] on h2 "MOOD MKII PHRASES" at bounding box center [843, 260] width 1059 height 65
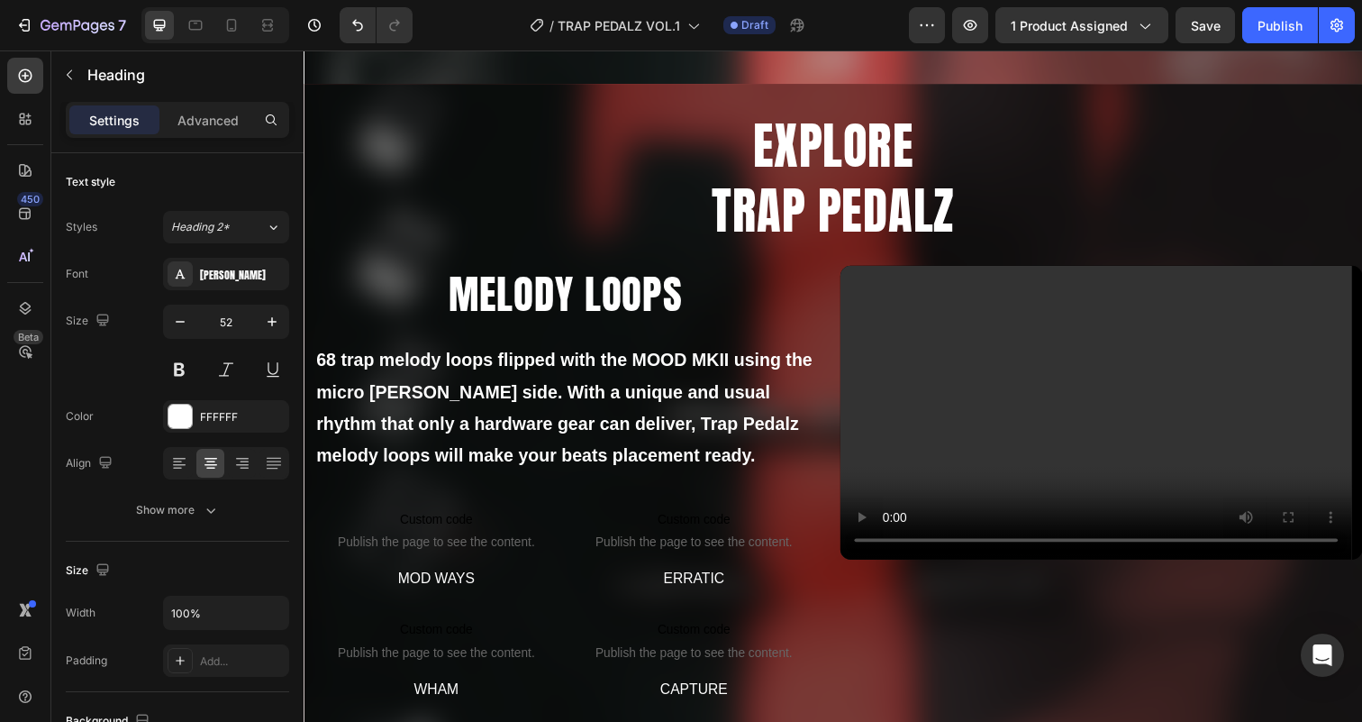
scroll to position [741, 0]
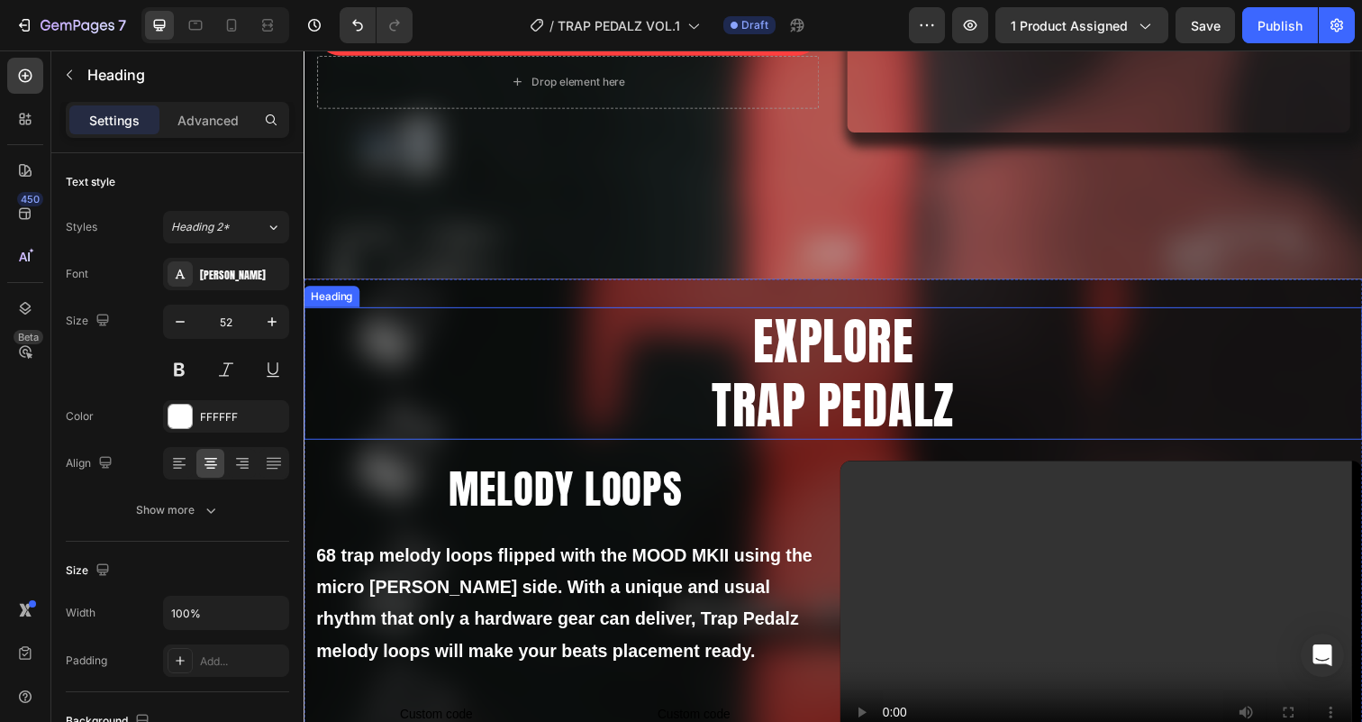
click at [810, 358] on h2 "EXPLORE TRAP PEDALZ" at bounding box center [844, 380] width 1081 height 135
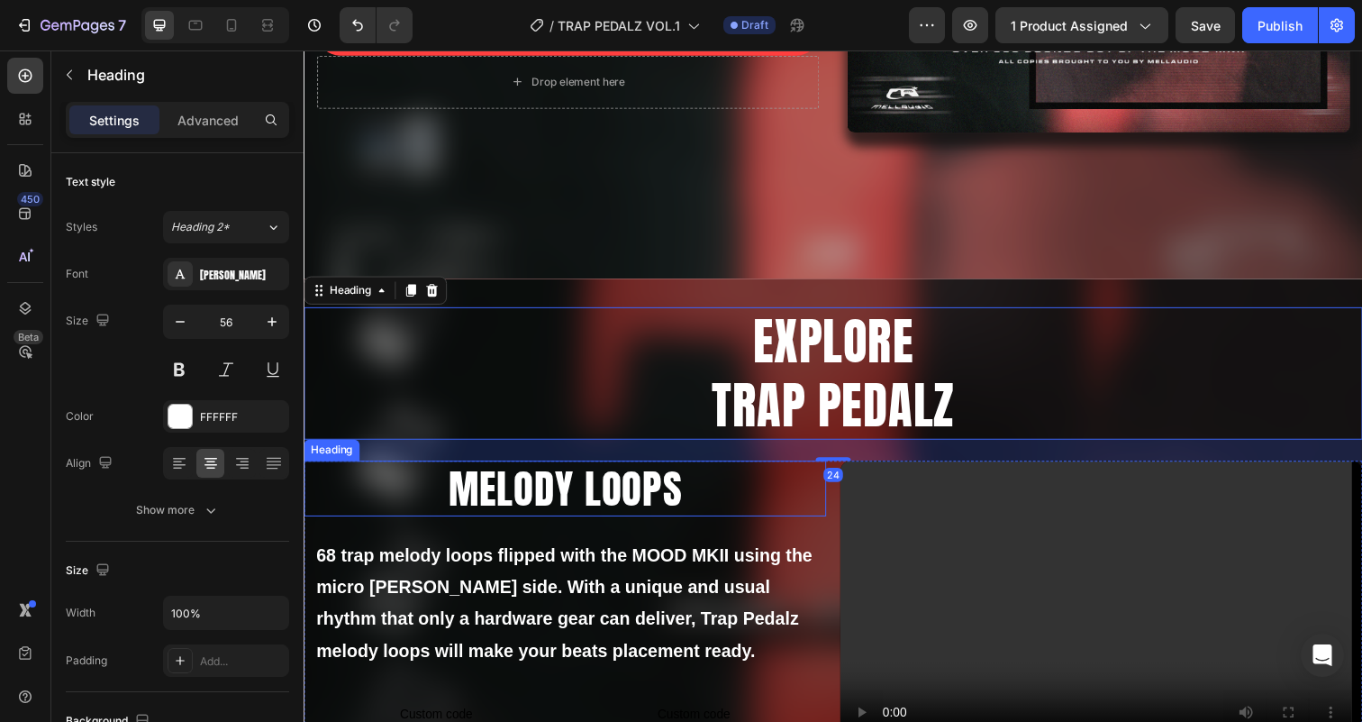
click at [640, 492] on h2 "MELODY LOOPS" at bounding box center [570, 498] width 533 height 58
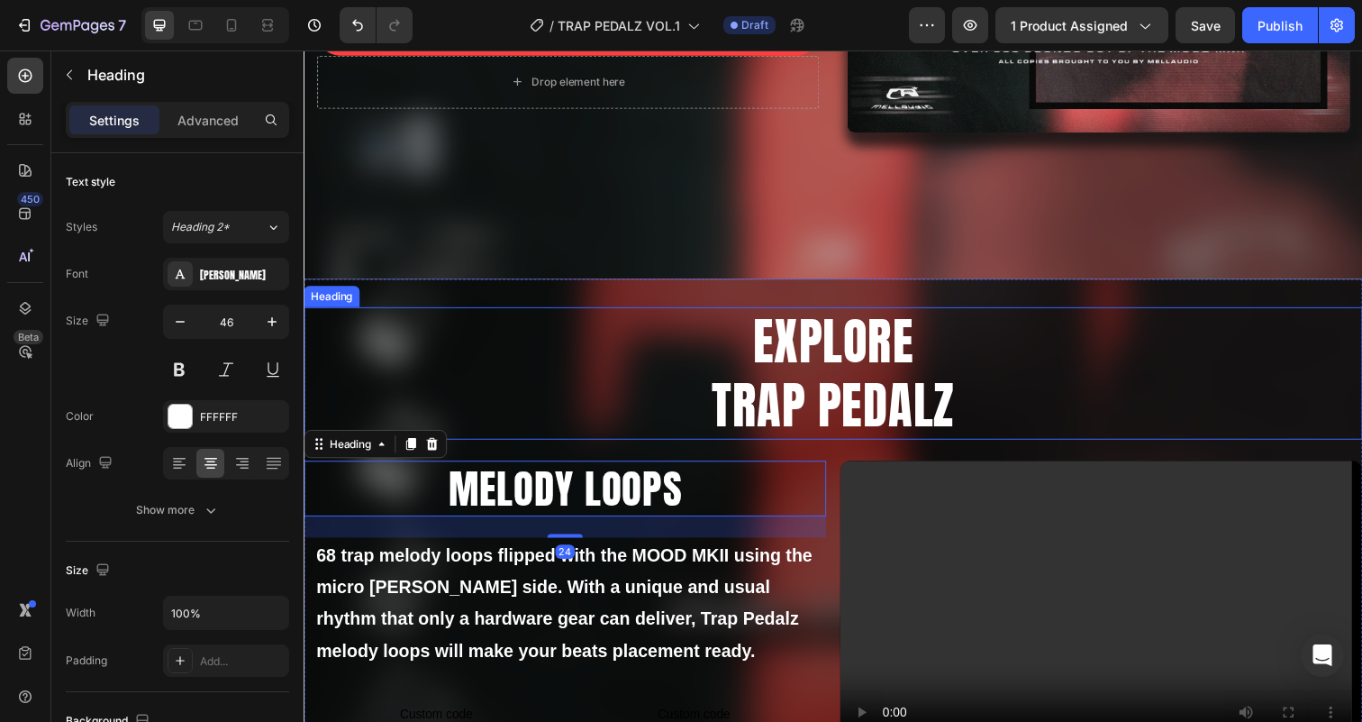
click at [822, 395] on h2 "EXPLORE TRAP PEDALZ" at bounding box center [844, 380] width 1081 height 135
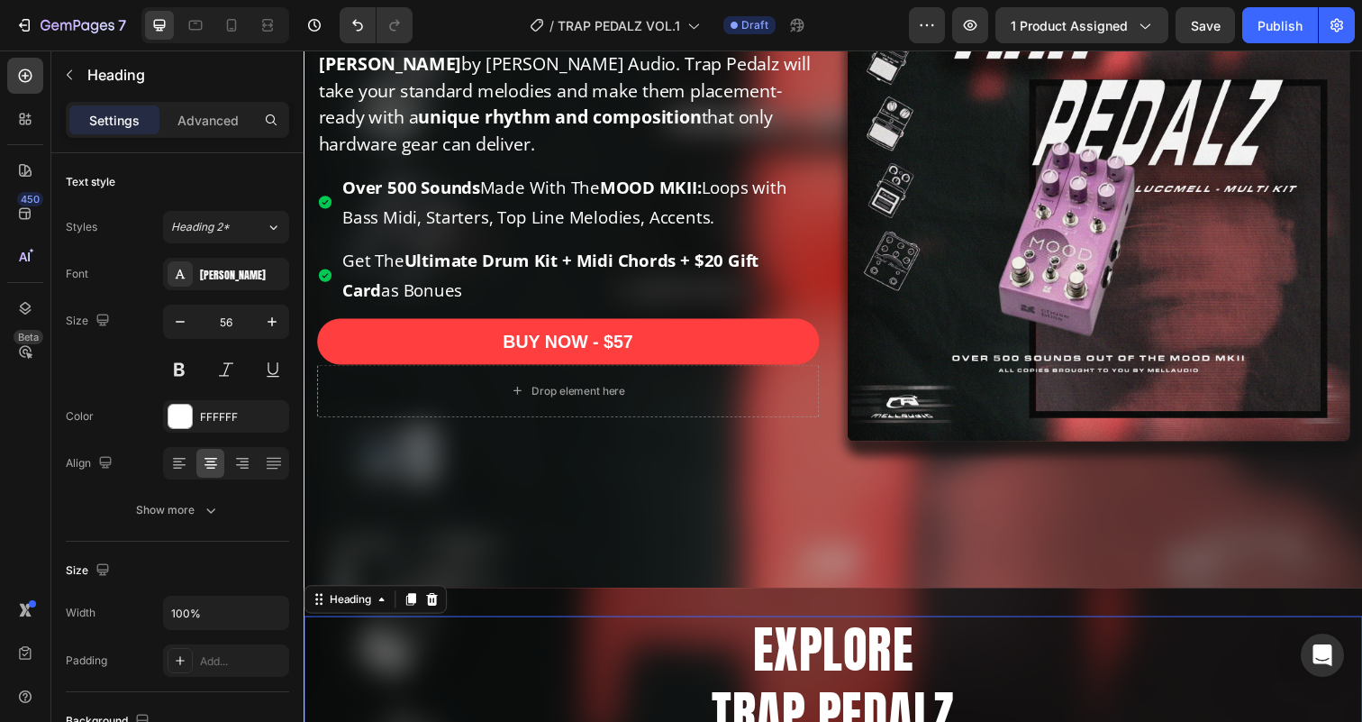
scroll to position [204, 0]
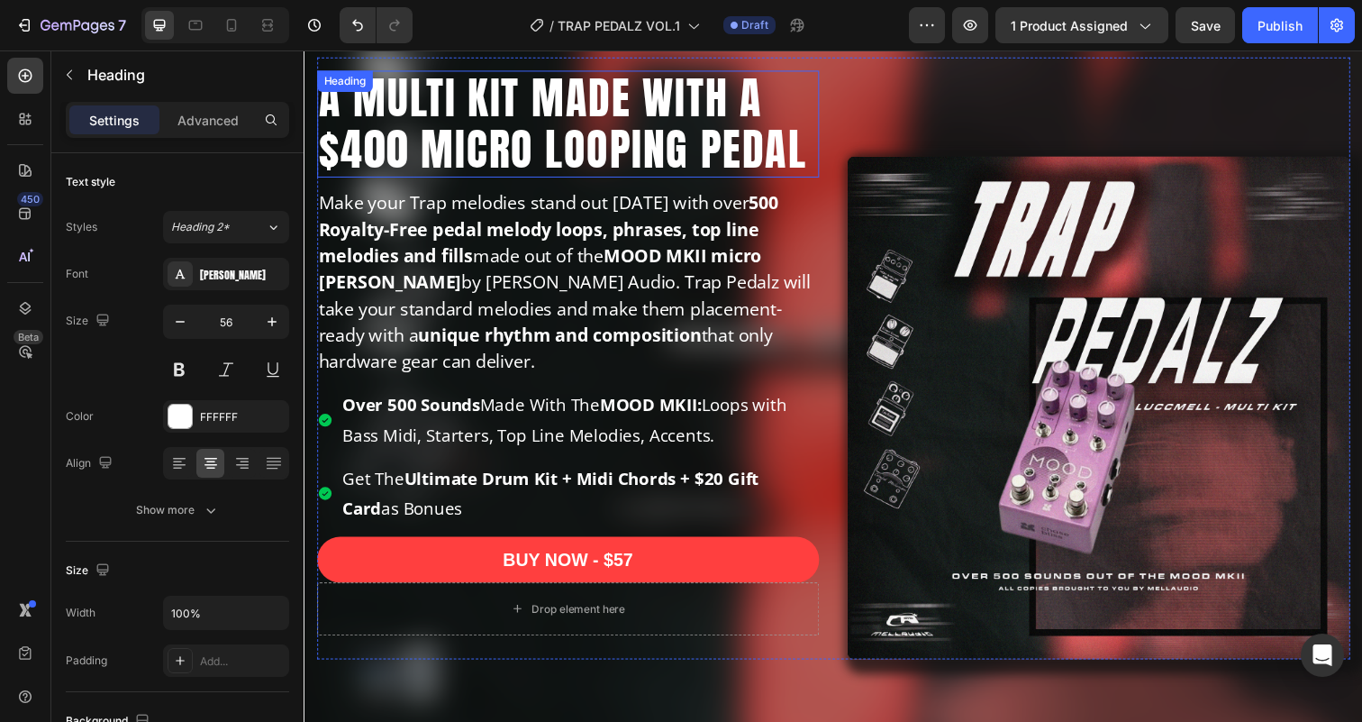
click at [630, 102] on h2 "A MULTI KIT MADE WITH A $400 MICRO LOOPING PEDAL" at bounding box center [573, 126] width 513 height 110
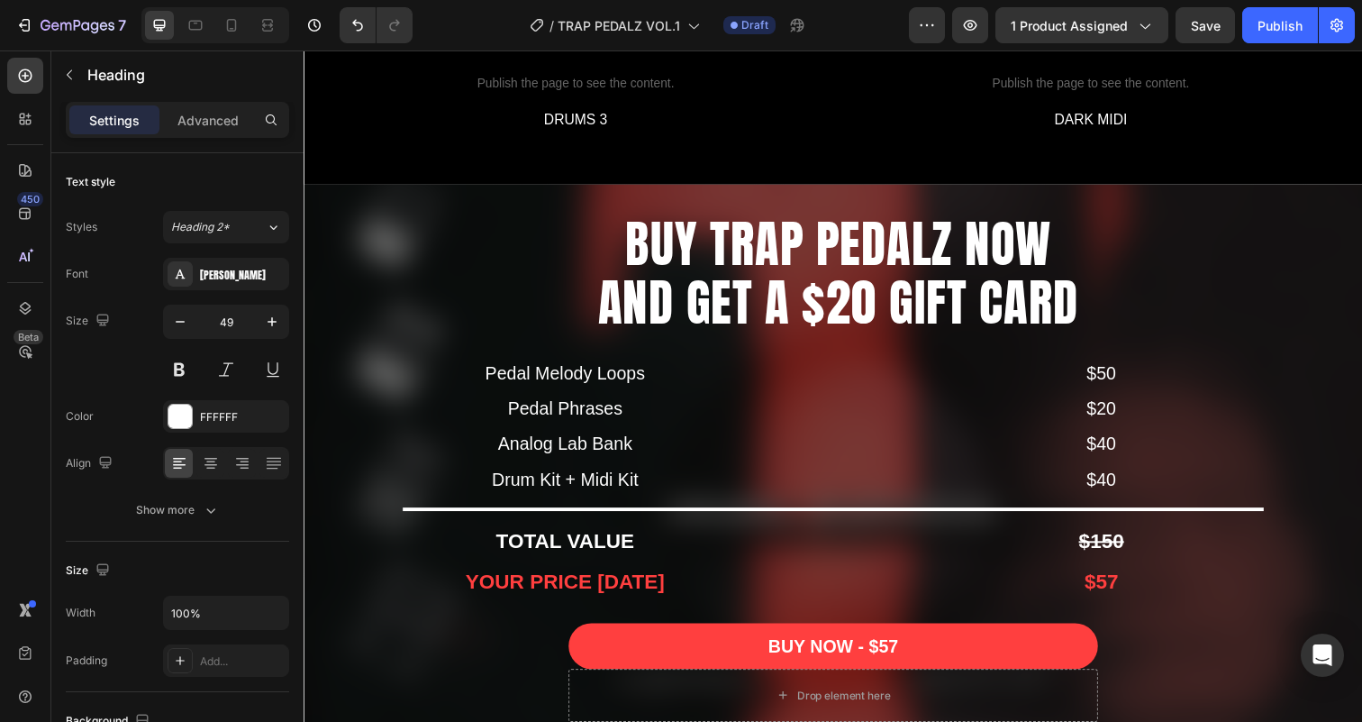
scroll to position [4189, 0]
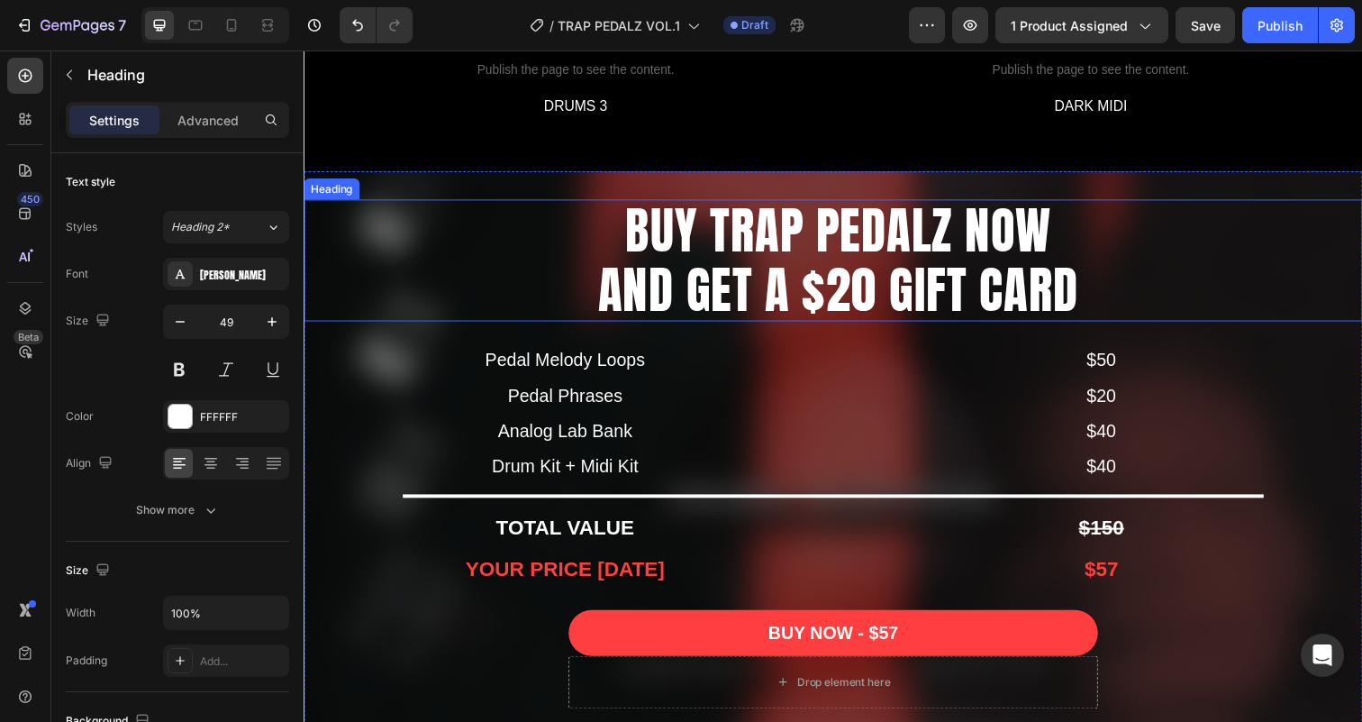
click at [740, 259] on h2 "BUY TRAP PEDALZ NOW AND GET A $20 GIFT CARD" at bounding box center [849, 265] width 1070 height 124
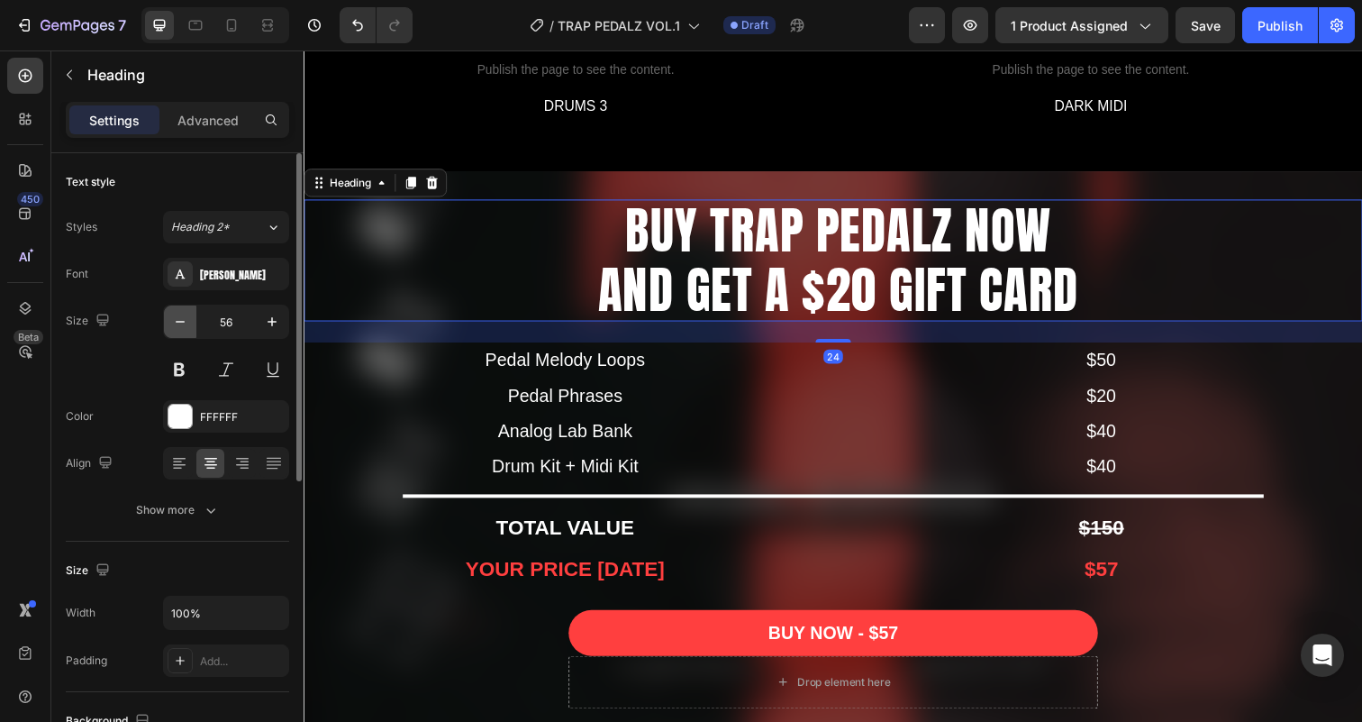
click at [176, 319] on icon "button" at bounding box center [180, 322] width 18 height 18
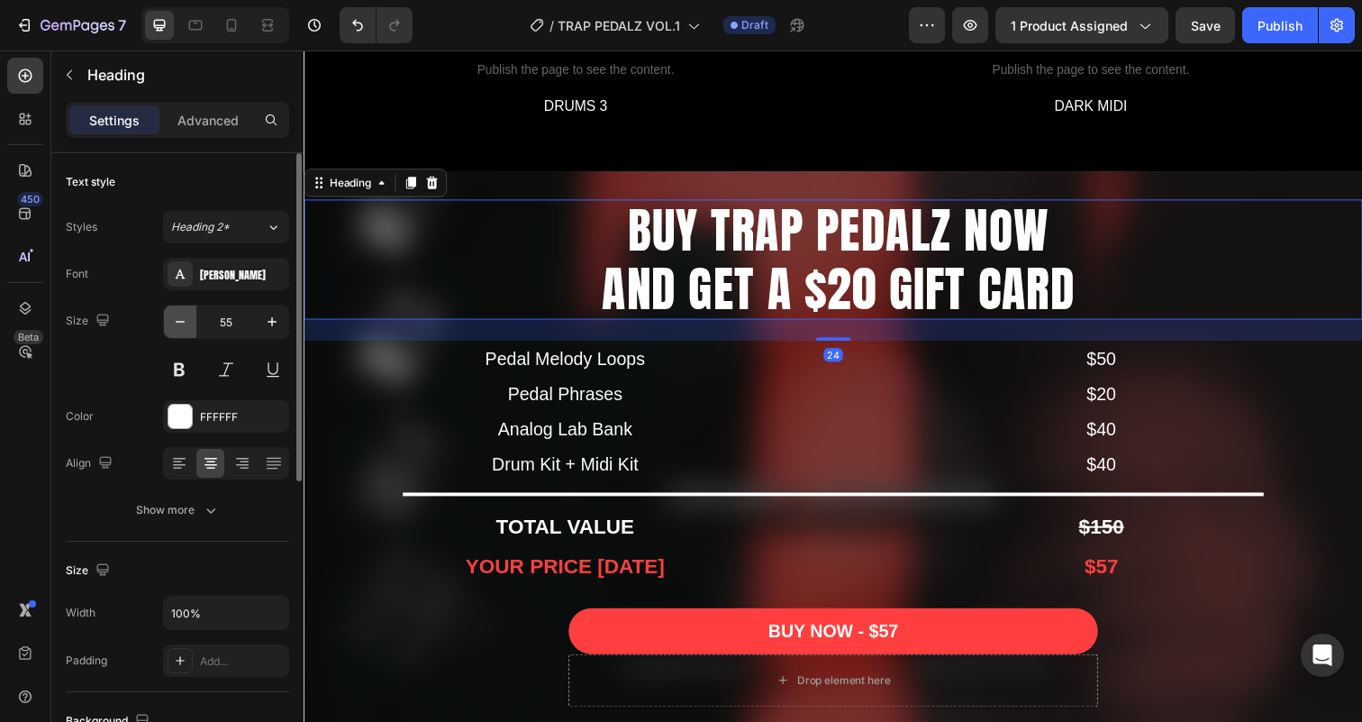
click at [176, 319] on icon "button" at bounding box center [180, 322] width 18 height 18
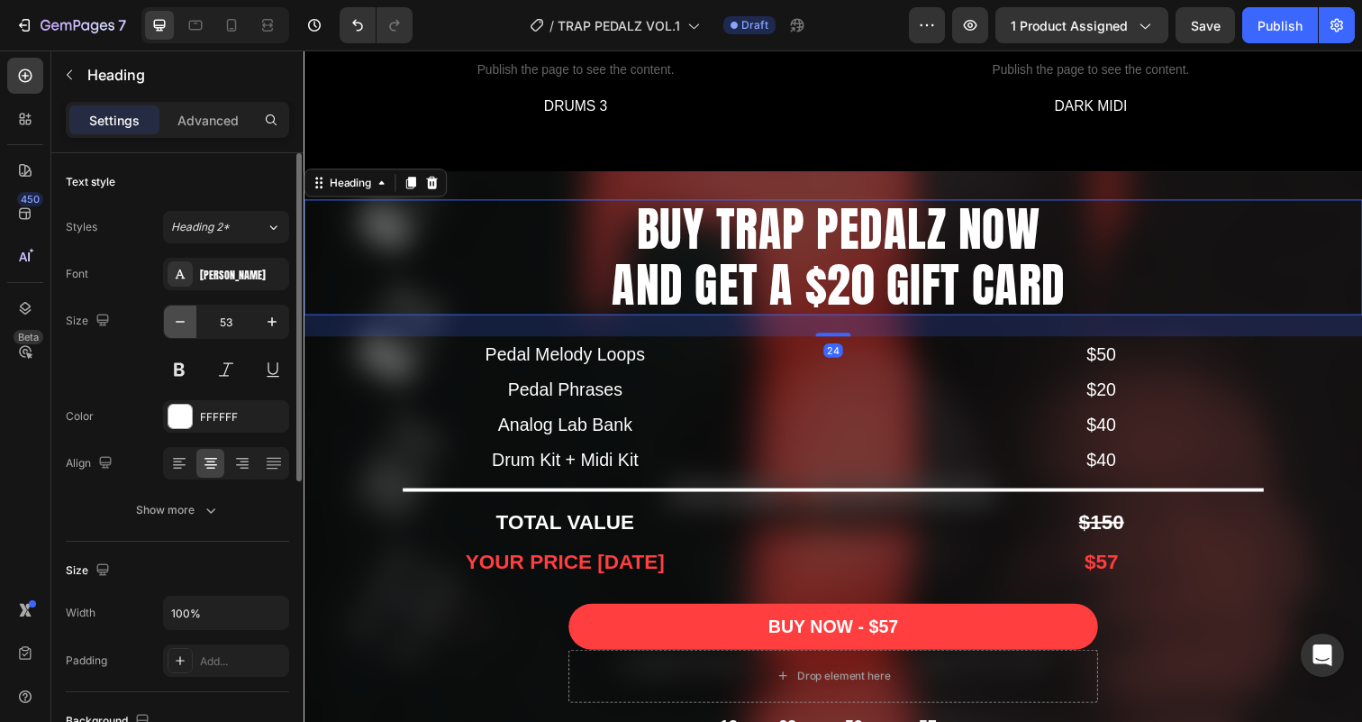
click at [176, 319] on icon "button" at bounding box center [180, 322] width 18 height 18
type input "52"
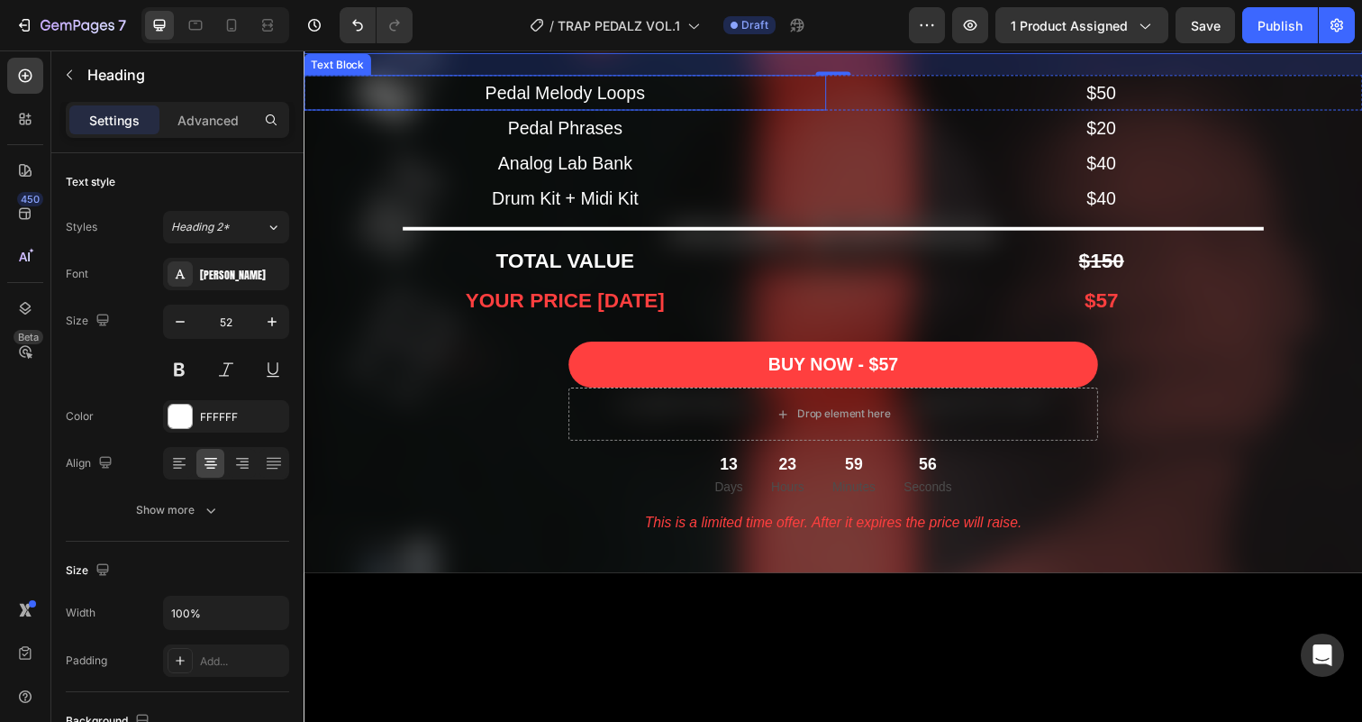
scroll to position [4595, 0]
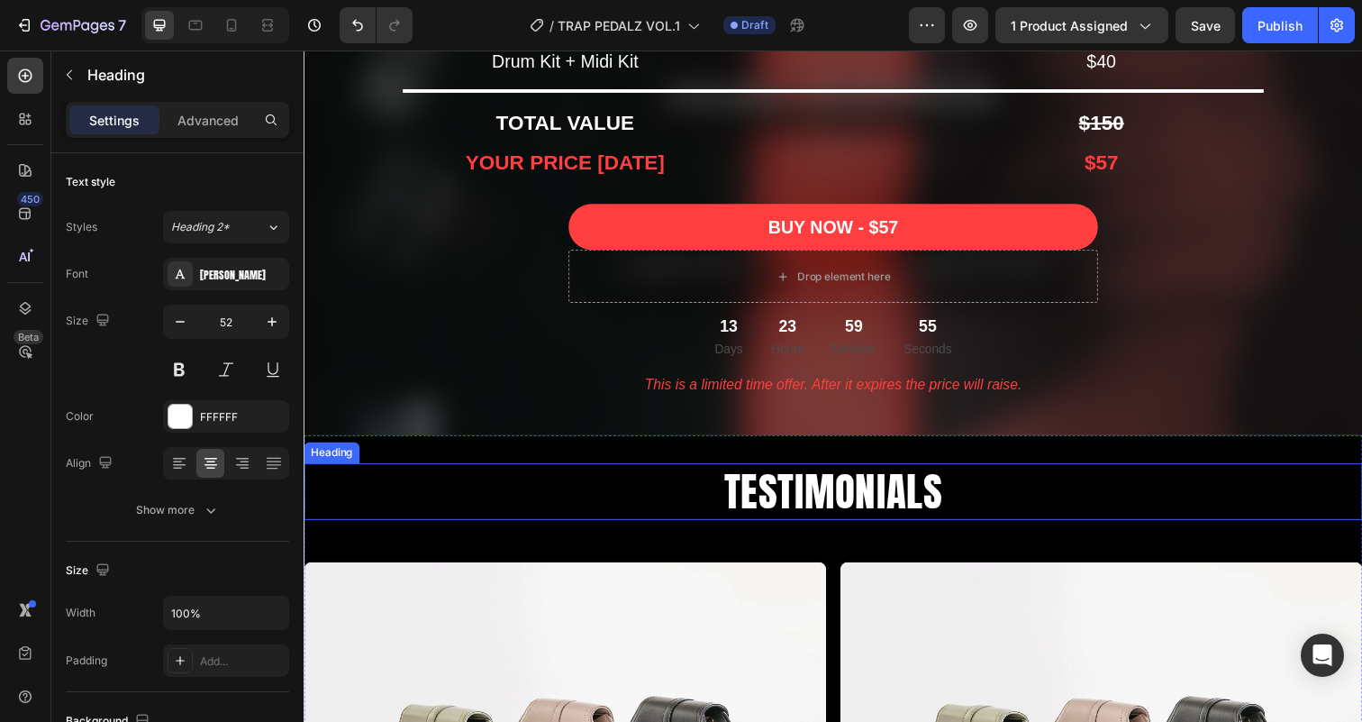
click at [758, 488] on h2 "TESTIMONIALS" at bounding box center [844, 501] width 1081 height 58
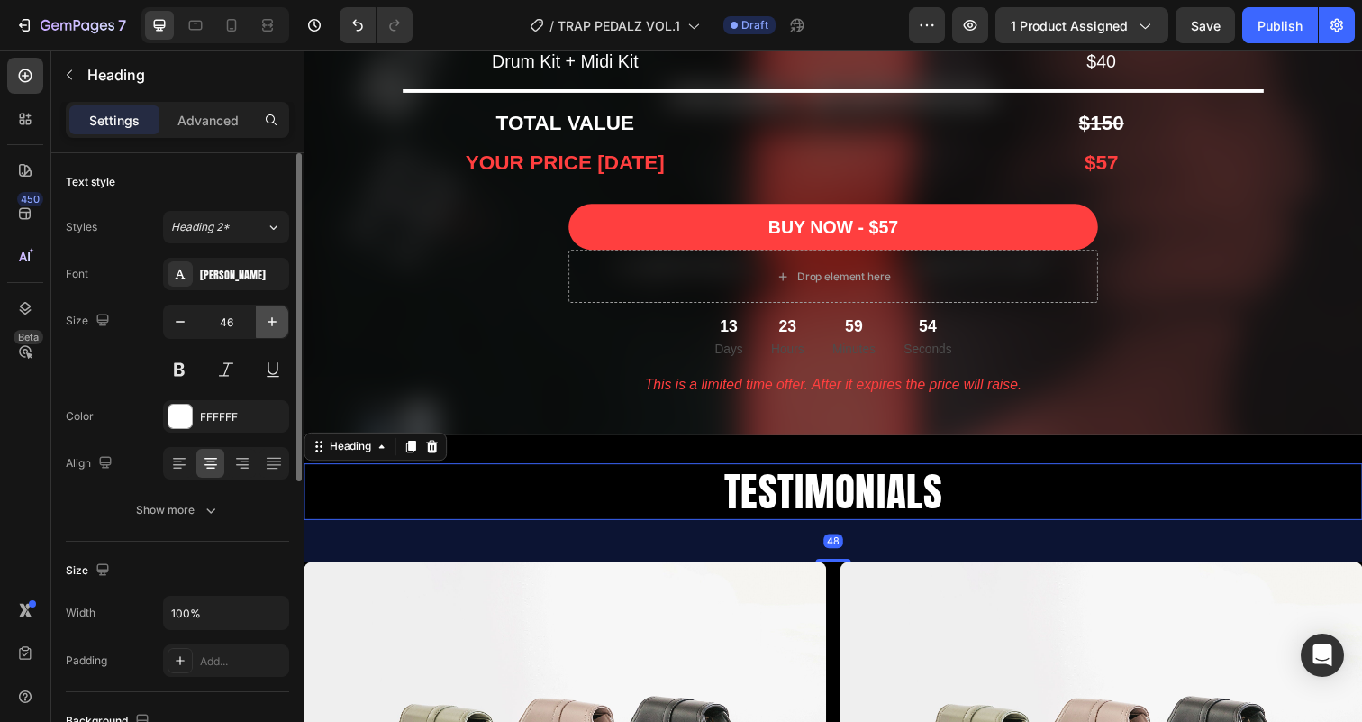
click at [267, 316] on icon "button" at bounding box center [272, 322] width 18 height 18
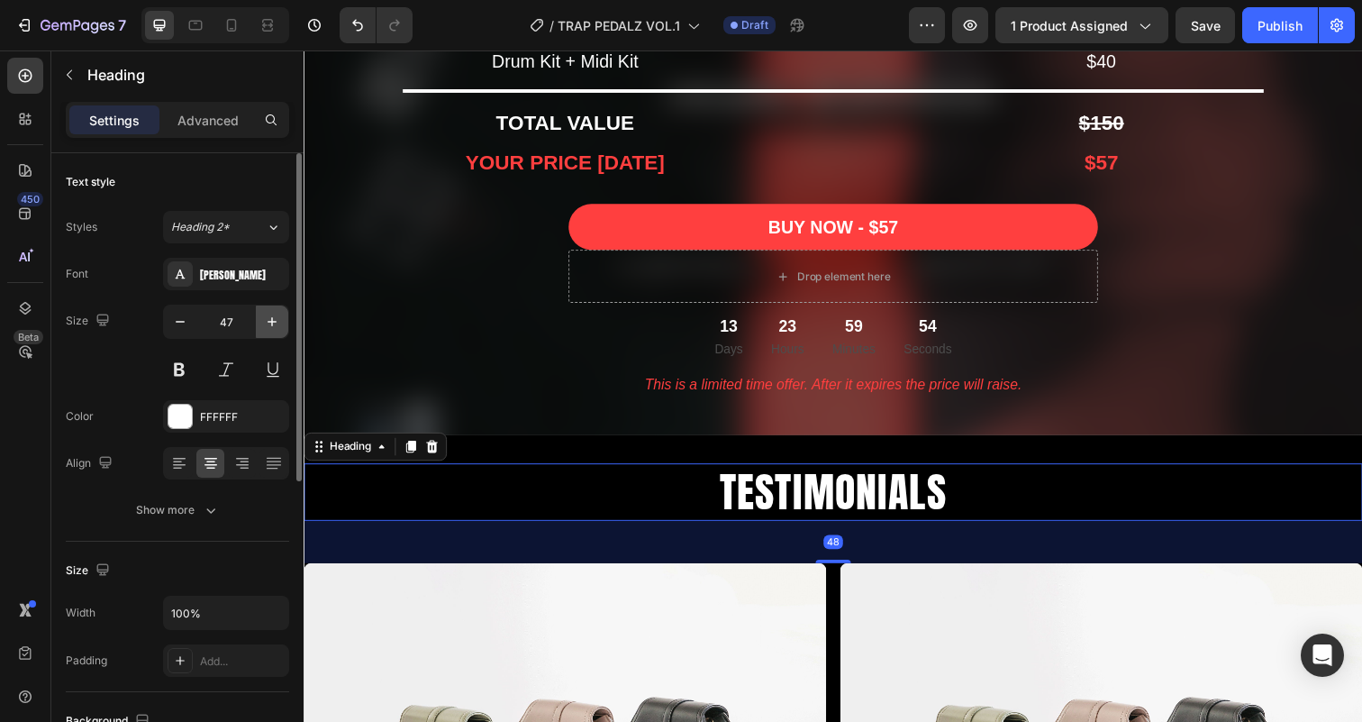
click at [267, 316] on icon "button" at bounding box center [272, 322] width 18 height 18
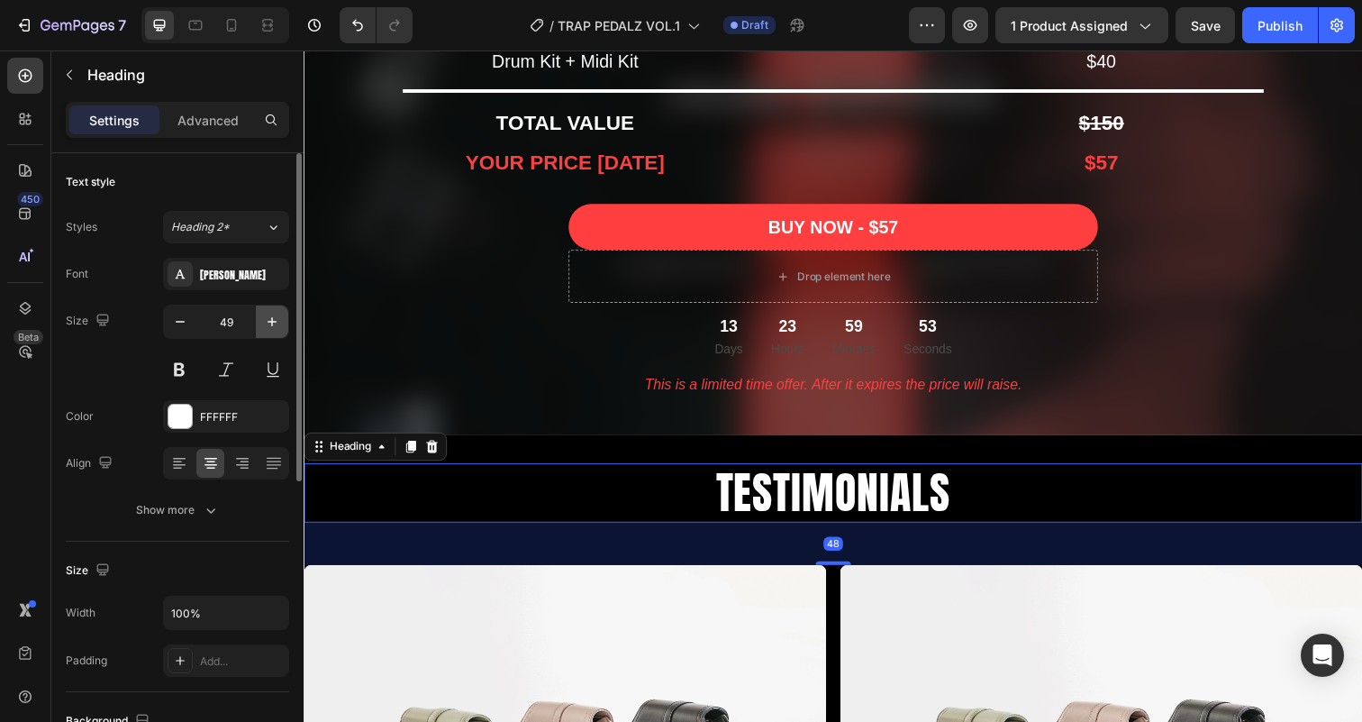
click at [267, 316] on icon "button" at bounding box center [272, 322] width 18 height 18
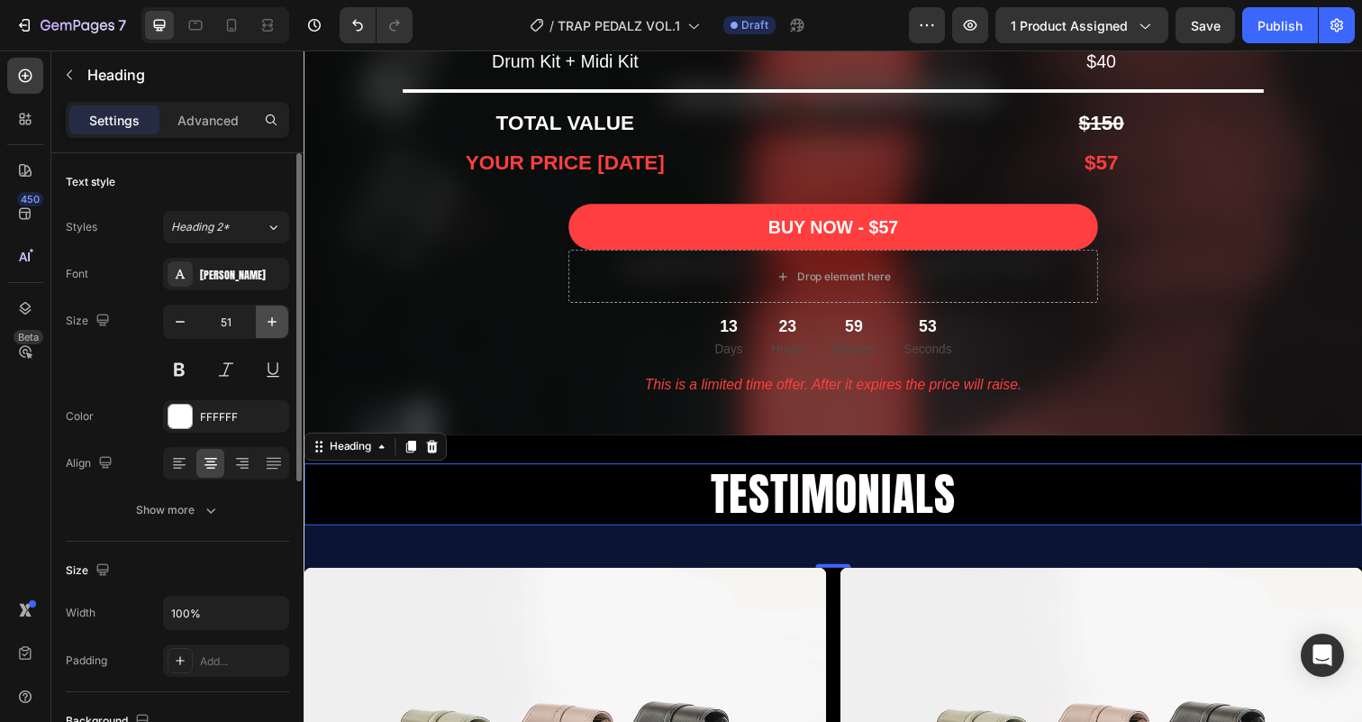
click at [267, 316] on icon "button" at bounding box center [272, 322] width 18 height 18
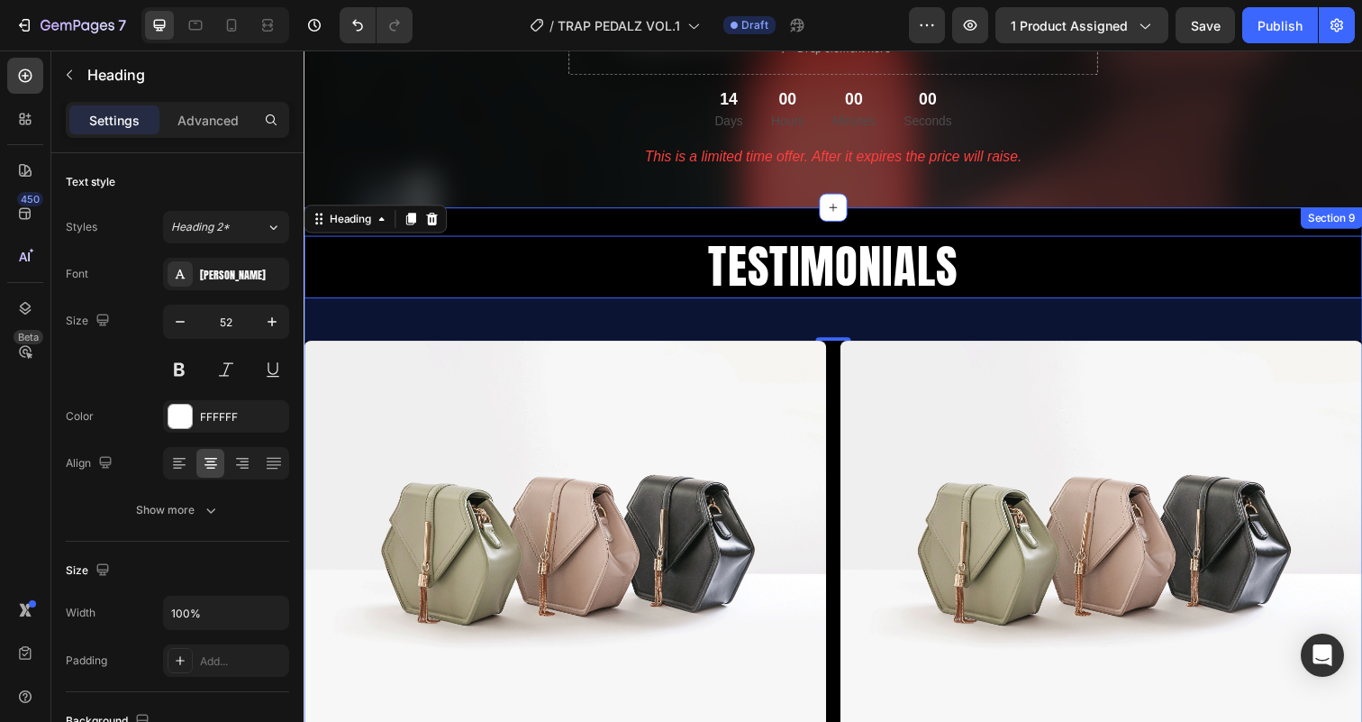
scroll to position [4784, 0]
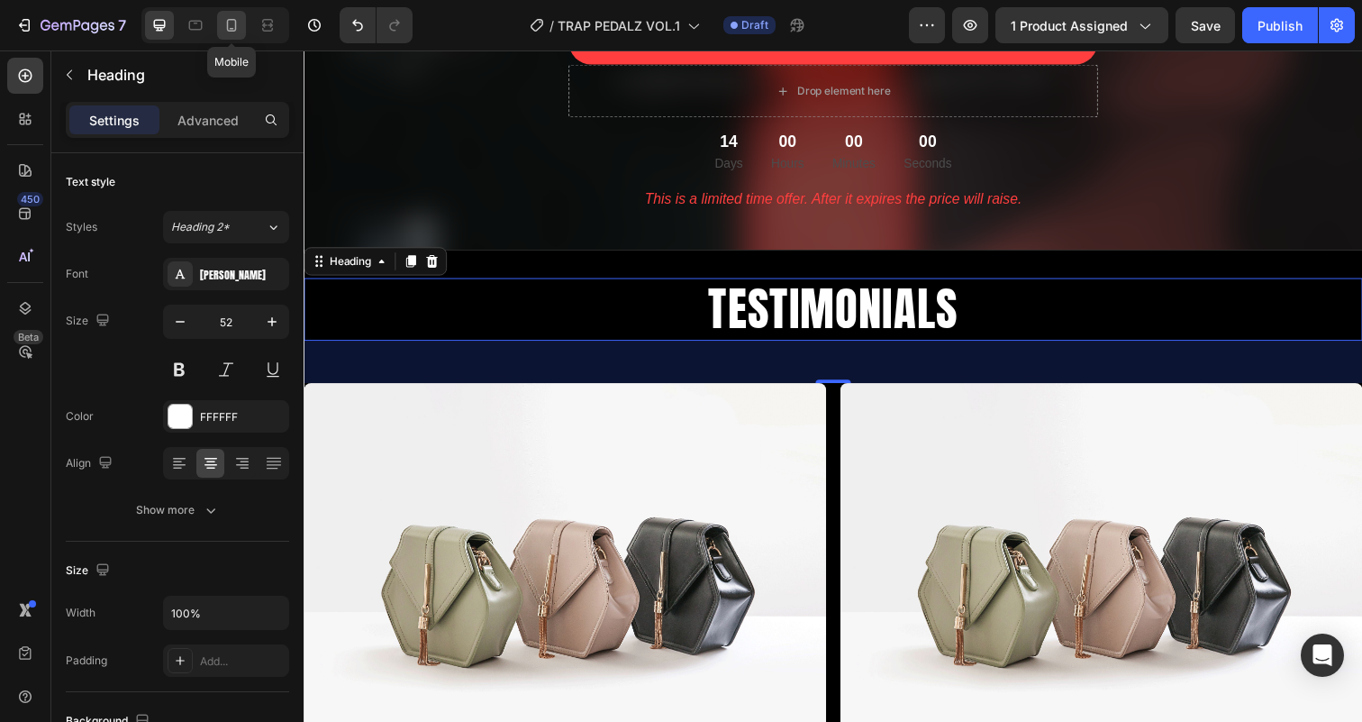
click at [223, 26] on icon at bounding box center [231, 25] width 18 height 18
type input "30"
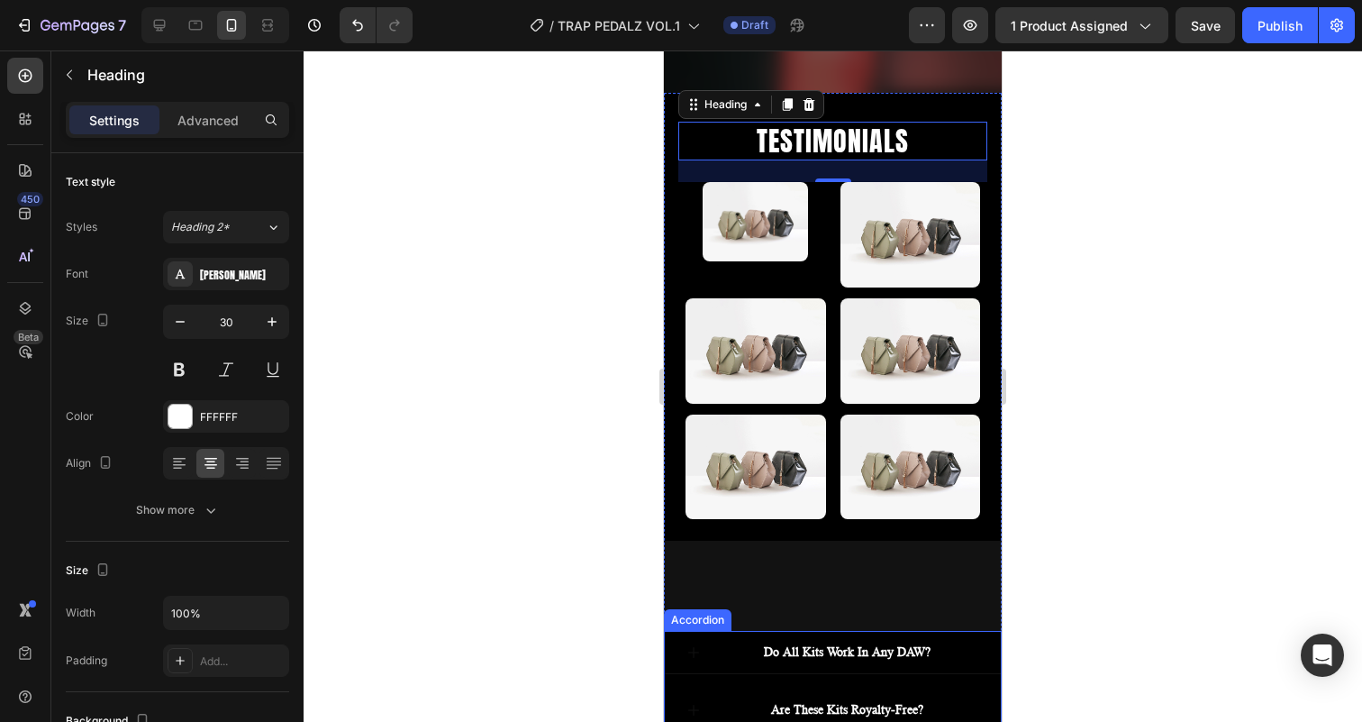
scroll to position [5076, 0]
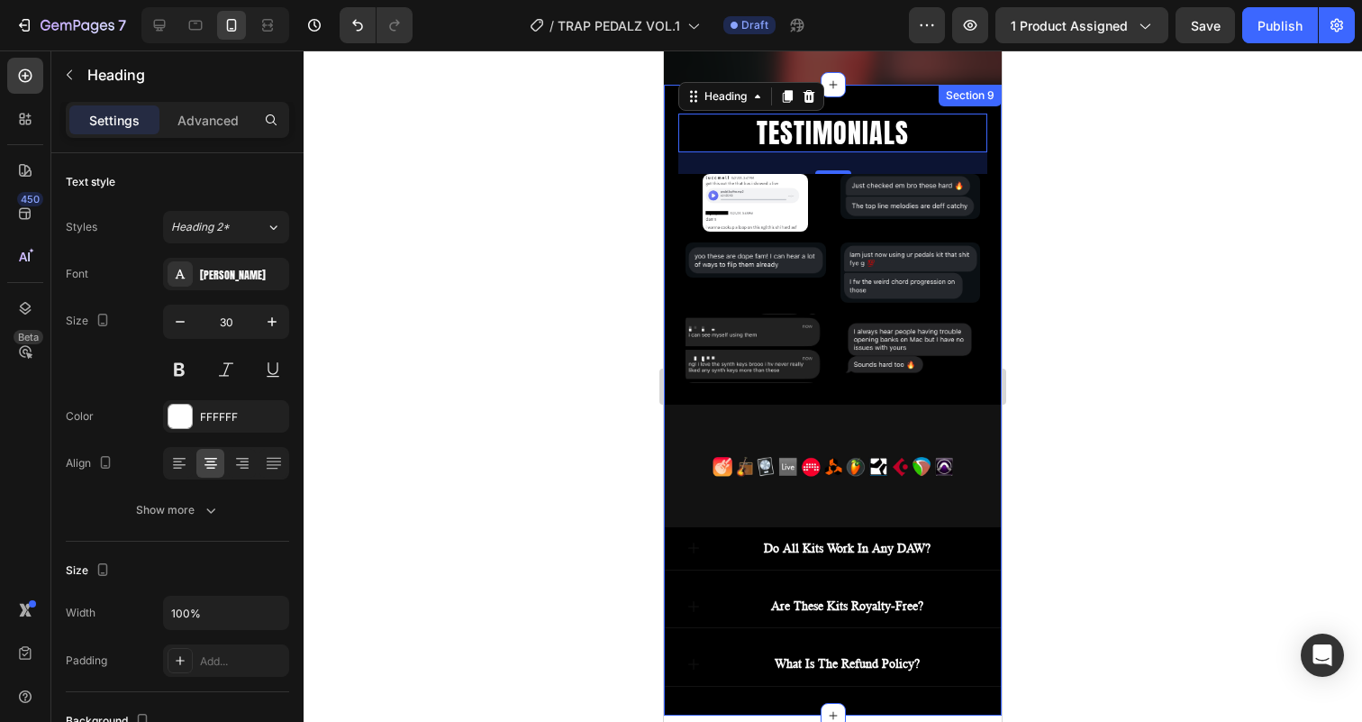
click at [928, 102] on div "TESTIMONIALS Heading 48 Image Image Row Image Image Row Image Image Row Image I…" at bounding box center [833, 400] width 338 height 630
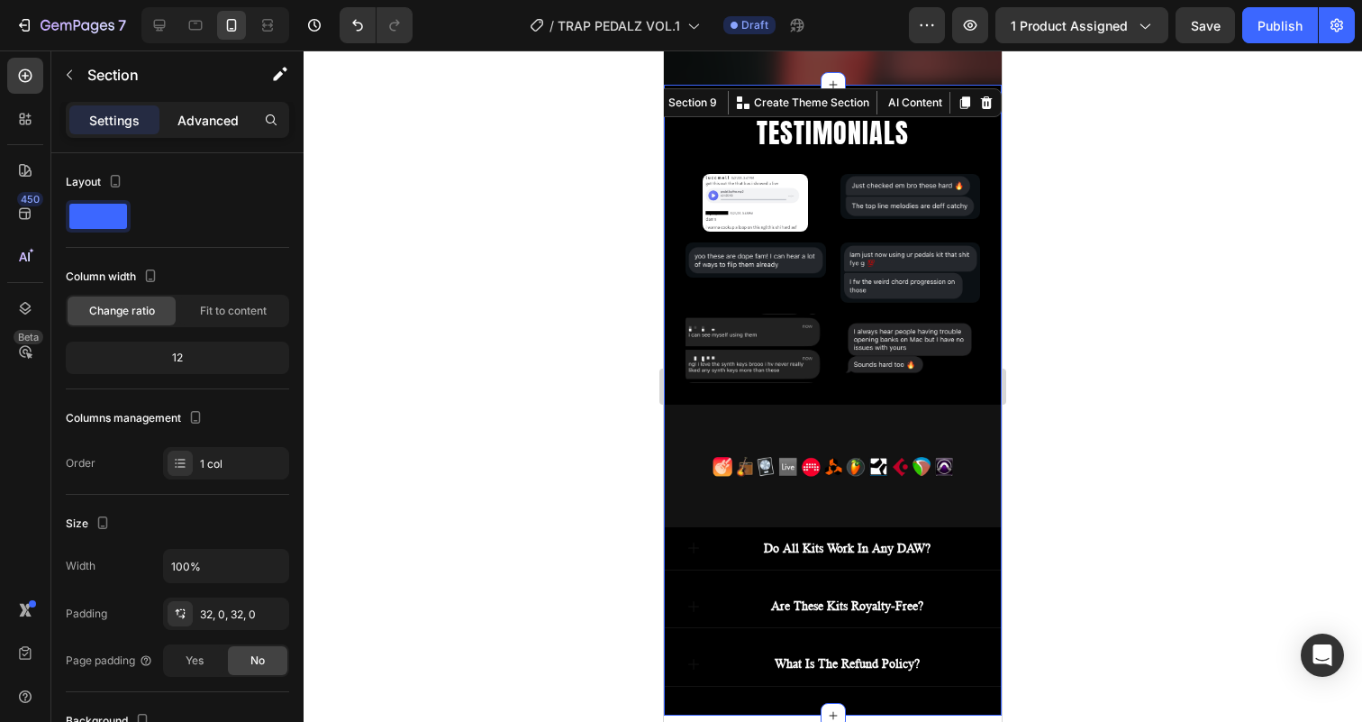
click at [215, 121] on p "Advanced" at bounding box center [207, 120] width 61 height 19
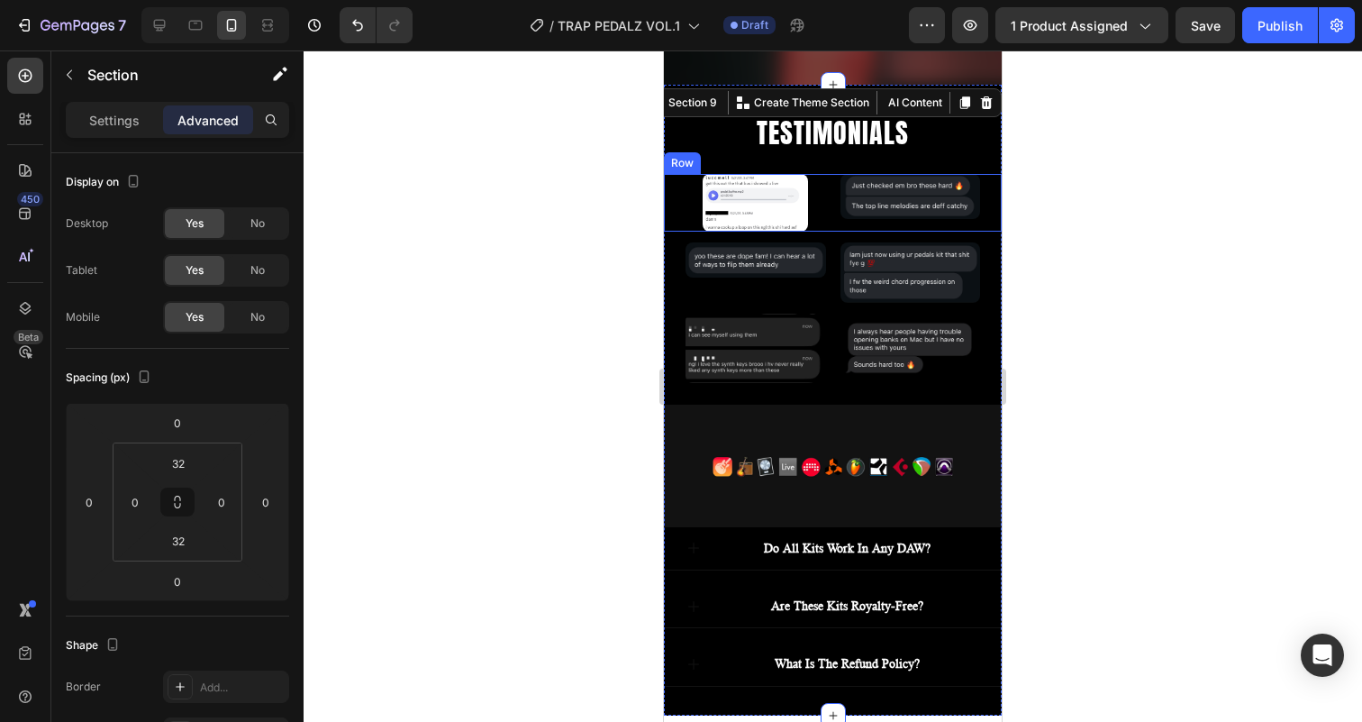
click at [833, 223] on div "Image Image Row" at bounding box center [833, 202] width 338 height 57
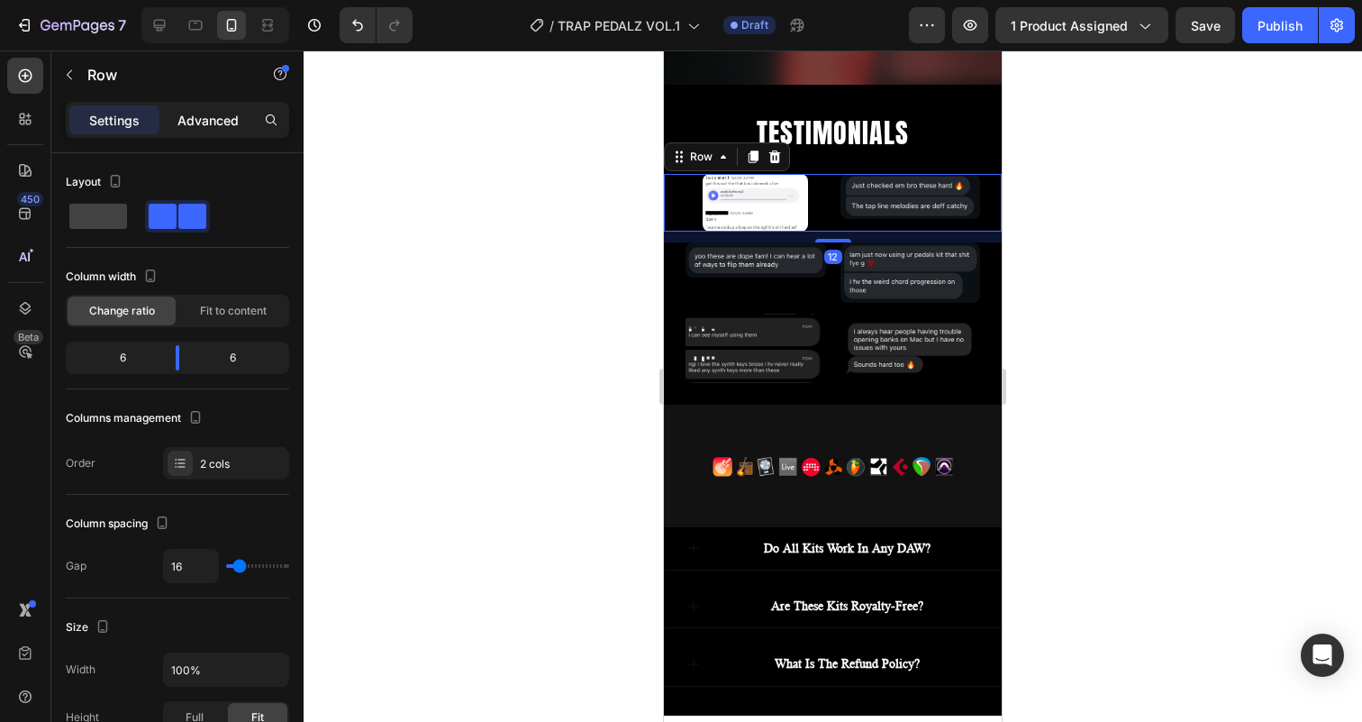
click at [213, 109] on div "Advanced" at bounding box center [208, 119] width 90 height 29
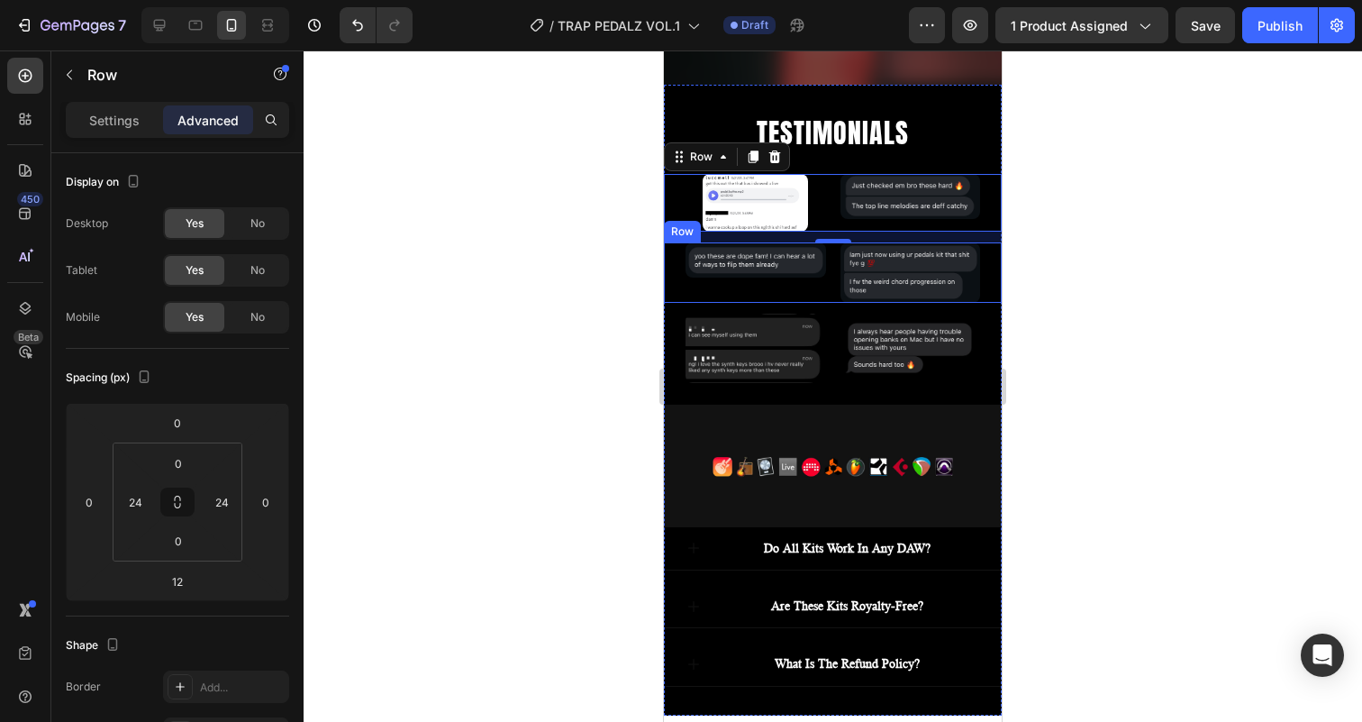
click at [830, 278] on div "Image Image Row" at bounding box center [833, 272] width 338 height 60
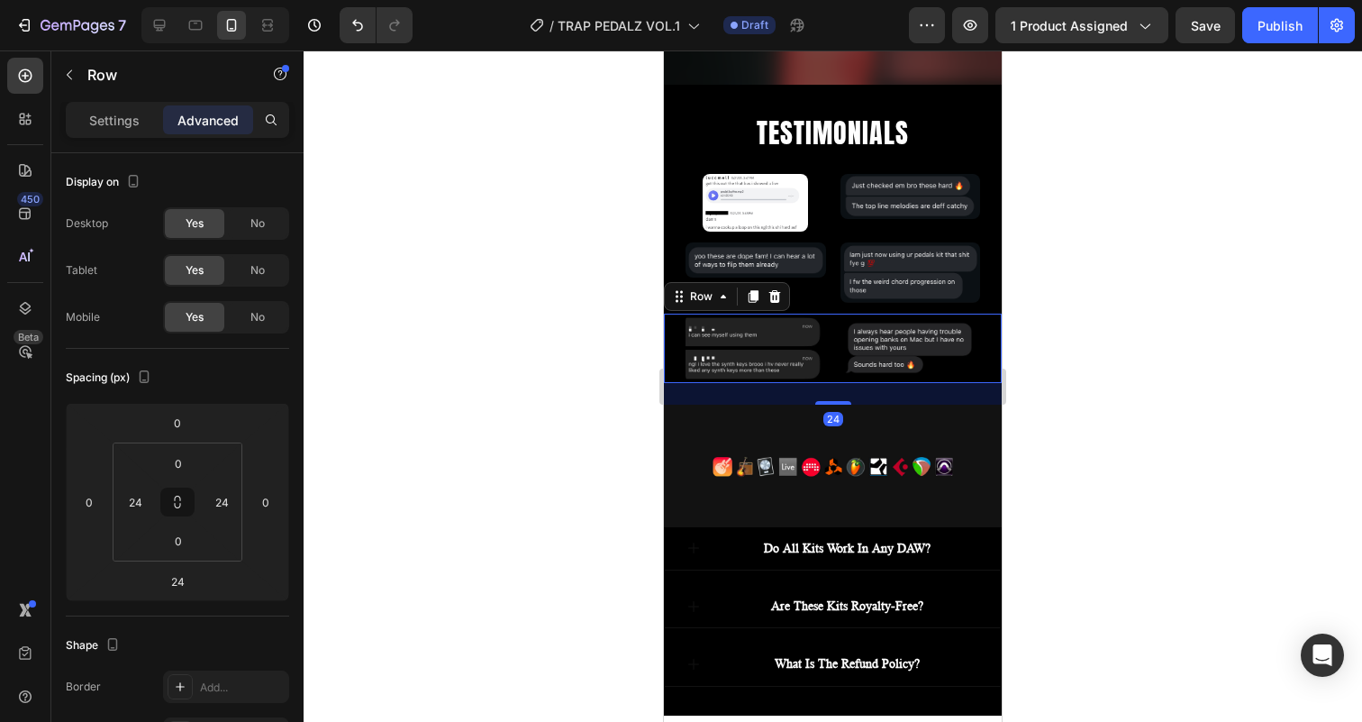
click at [835, 357] on div "Image Image Row 24" at bounding box center [833, 348] width 338 height 70
click at [162, 25] on icon at bounding box center [160, 26] width 12 height 12
type input "48"
type input "0"
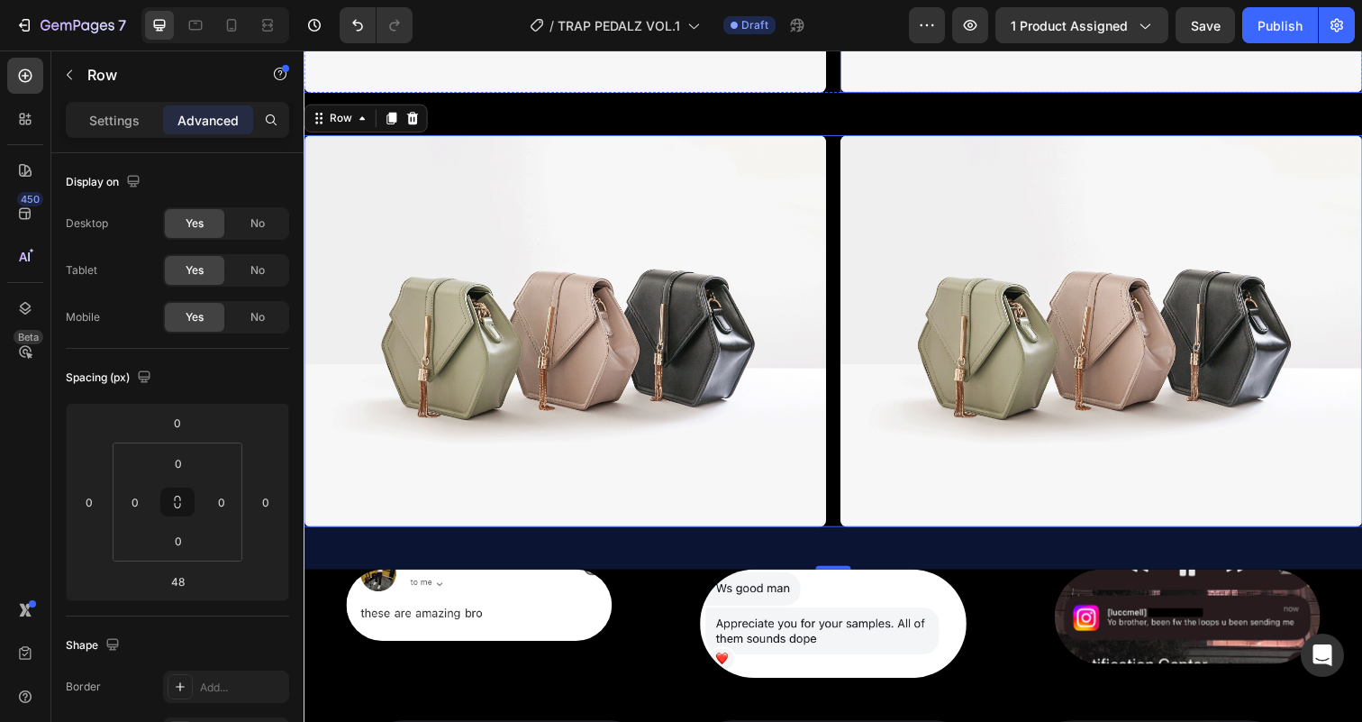
scroll to position [5817, 0]
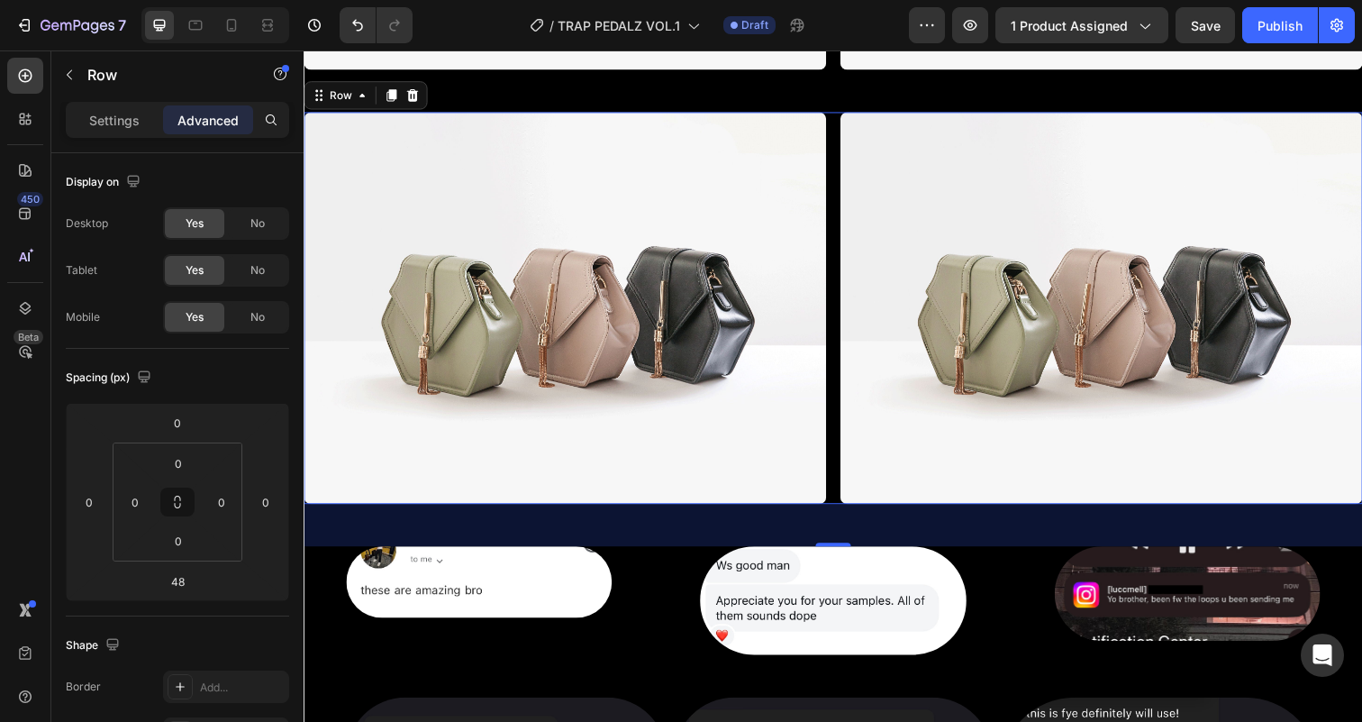
click at [845, 230] on div "Image Image Row 24" at bounding box center [844, 313] width 1081 height 400
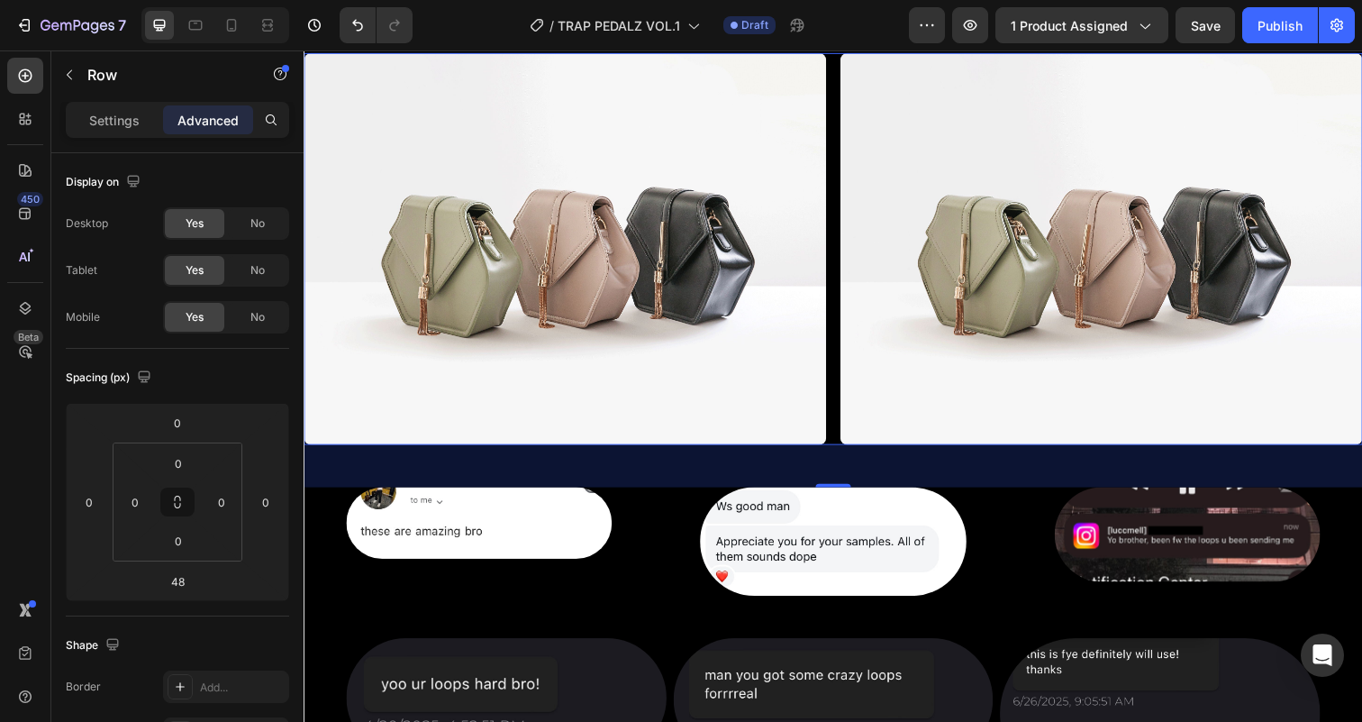
scroll to position [6026, 0]
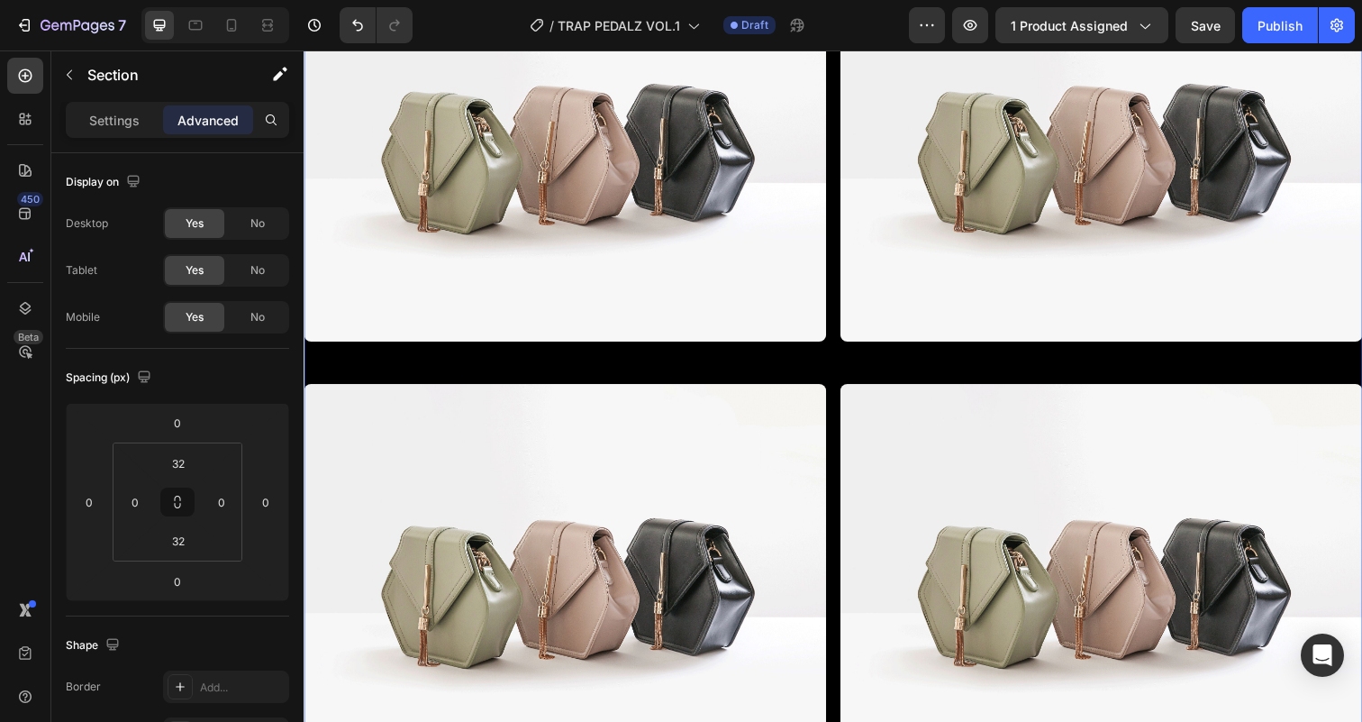
scroll to position [5042, 0]
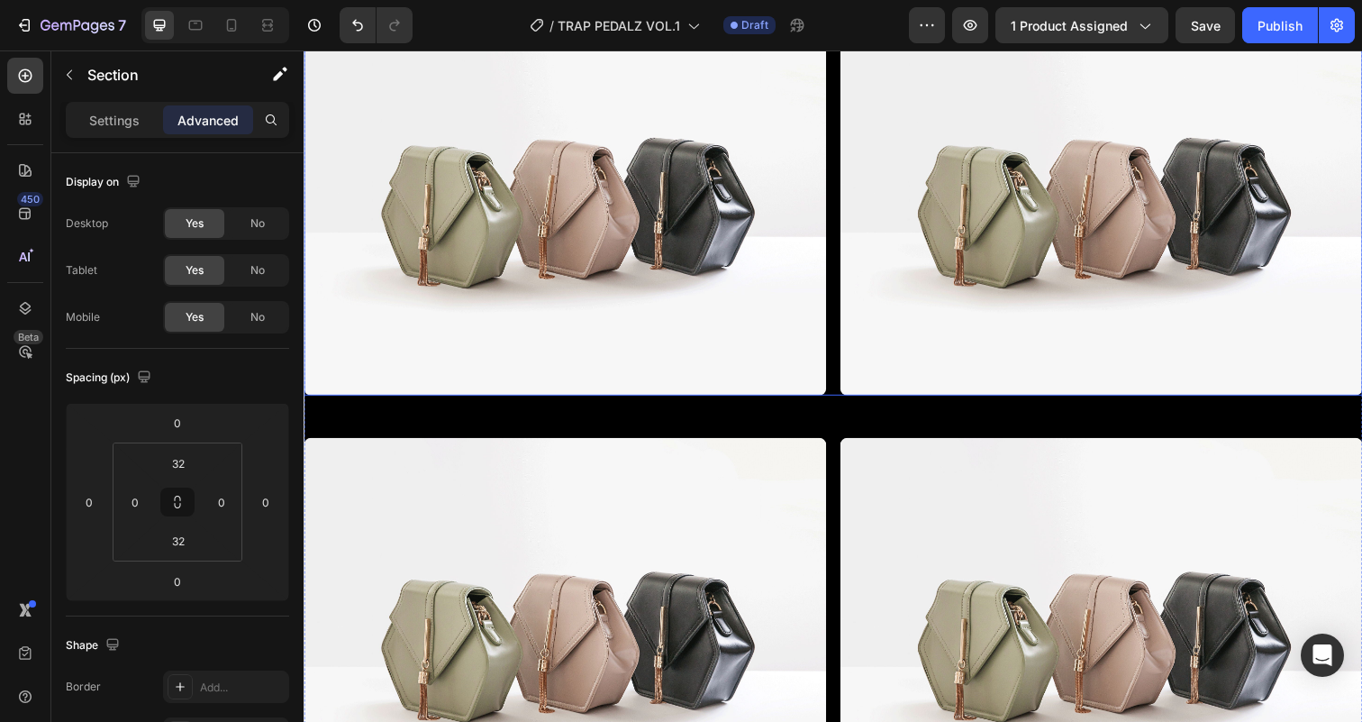
click at [844, 218] on div "Image Image Row" at bounding box center [844, 203] width 1081 height 400
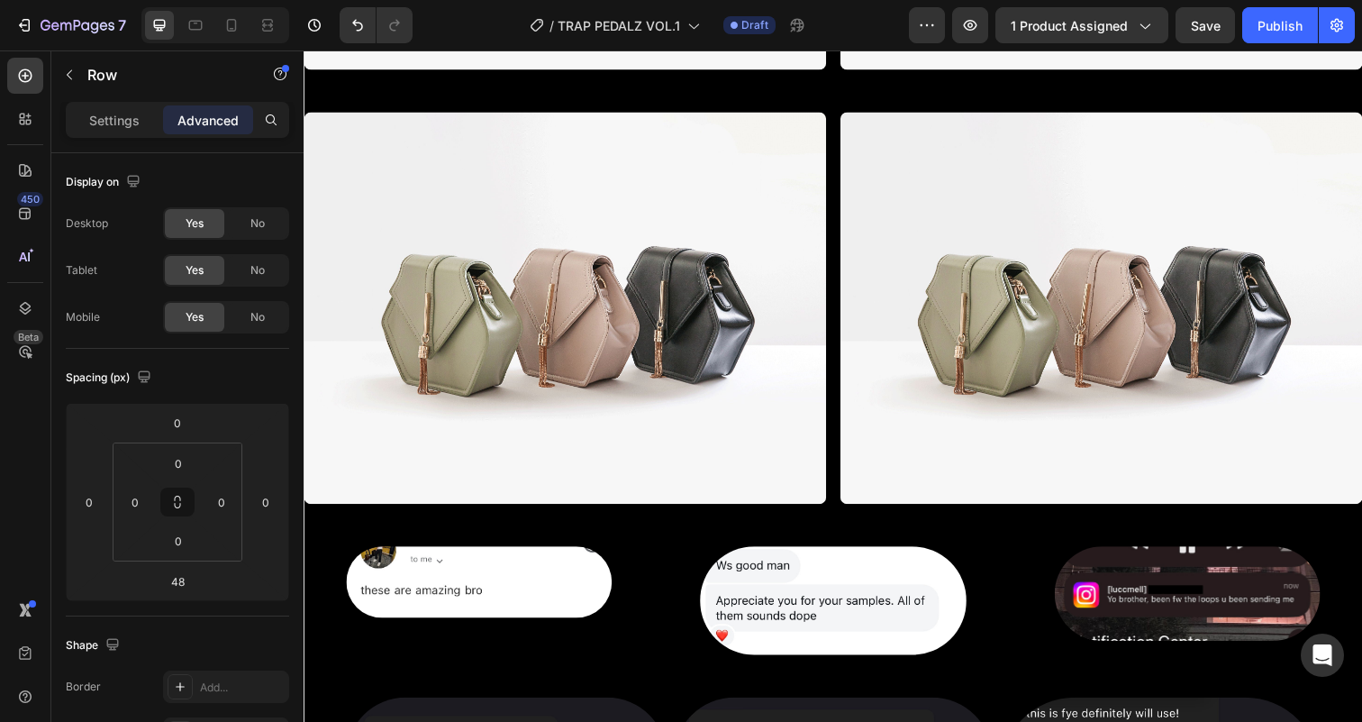
scroll to position [6095, 0]
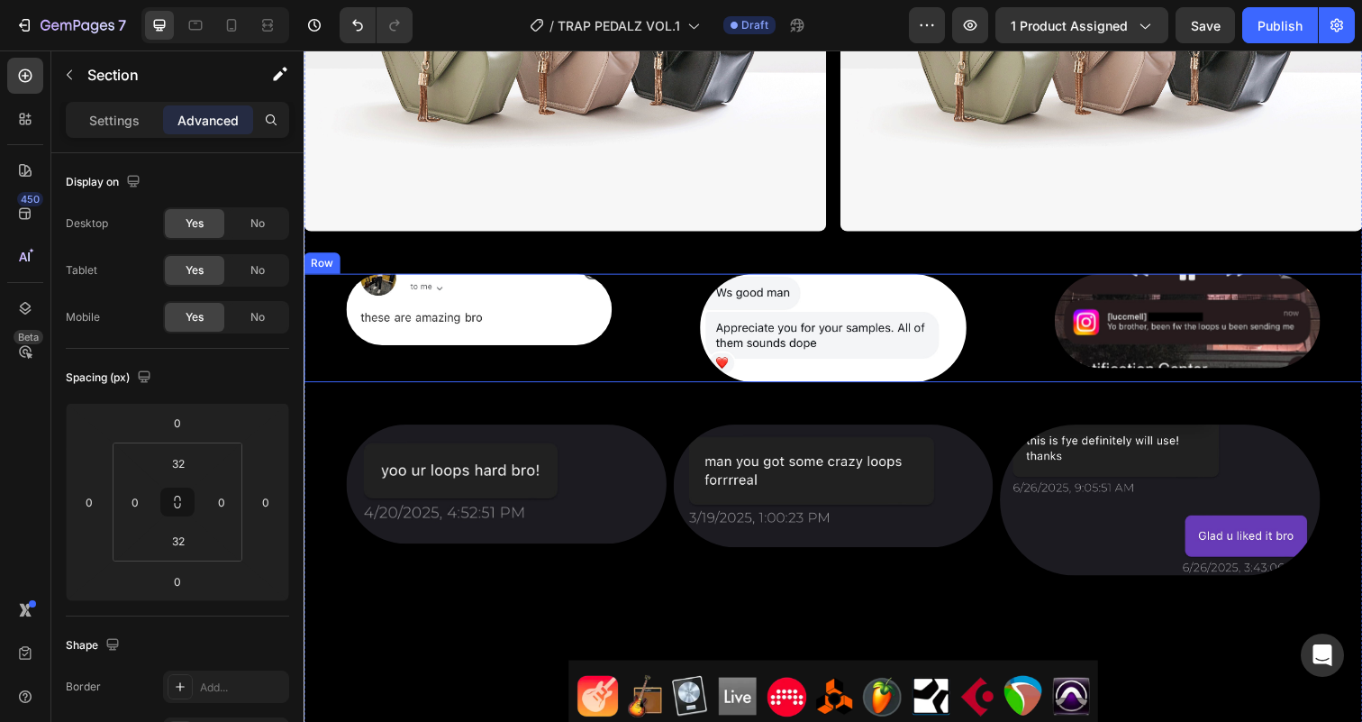
click at [670, 359] on div "Image Image Image Row" at bounding box center [844, 333] width 1081 height 111
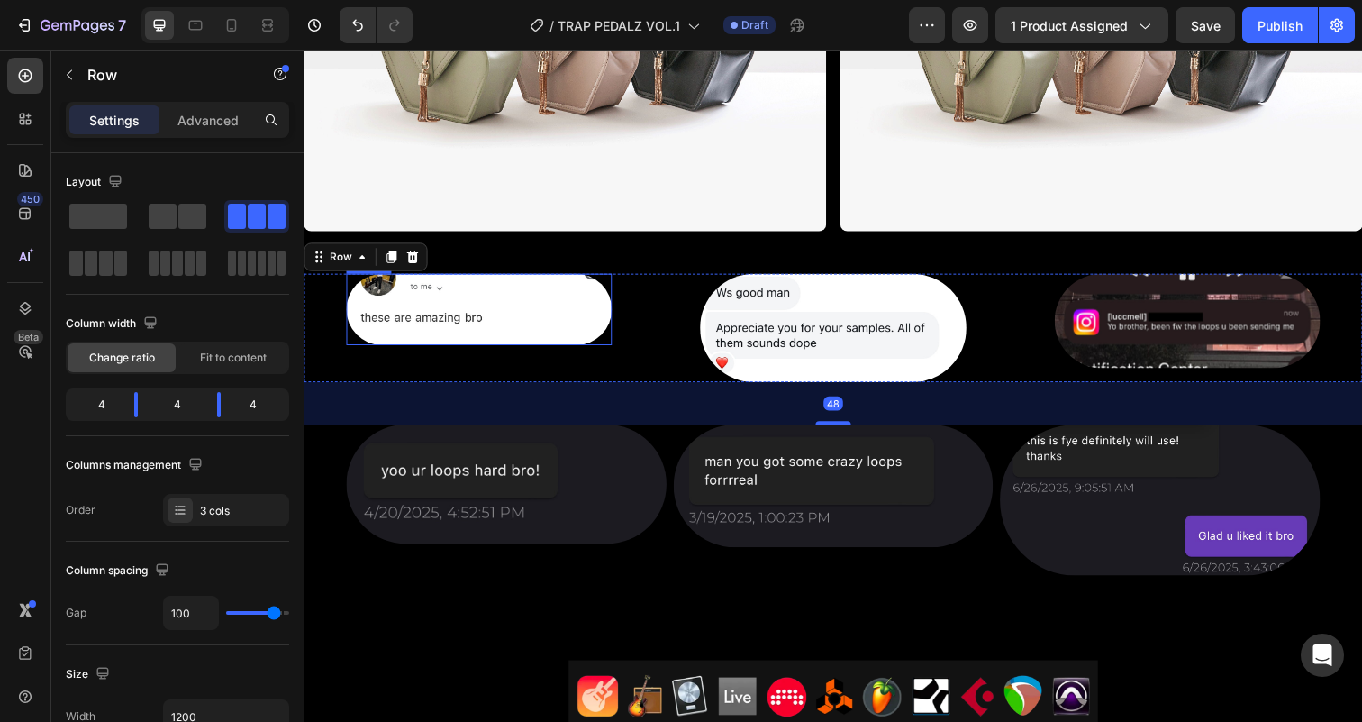
click at [525, 309] on img at bounding box center [482, 314] width 271 height 73
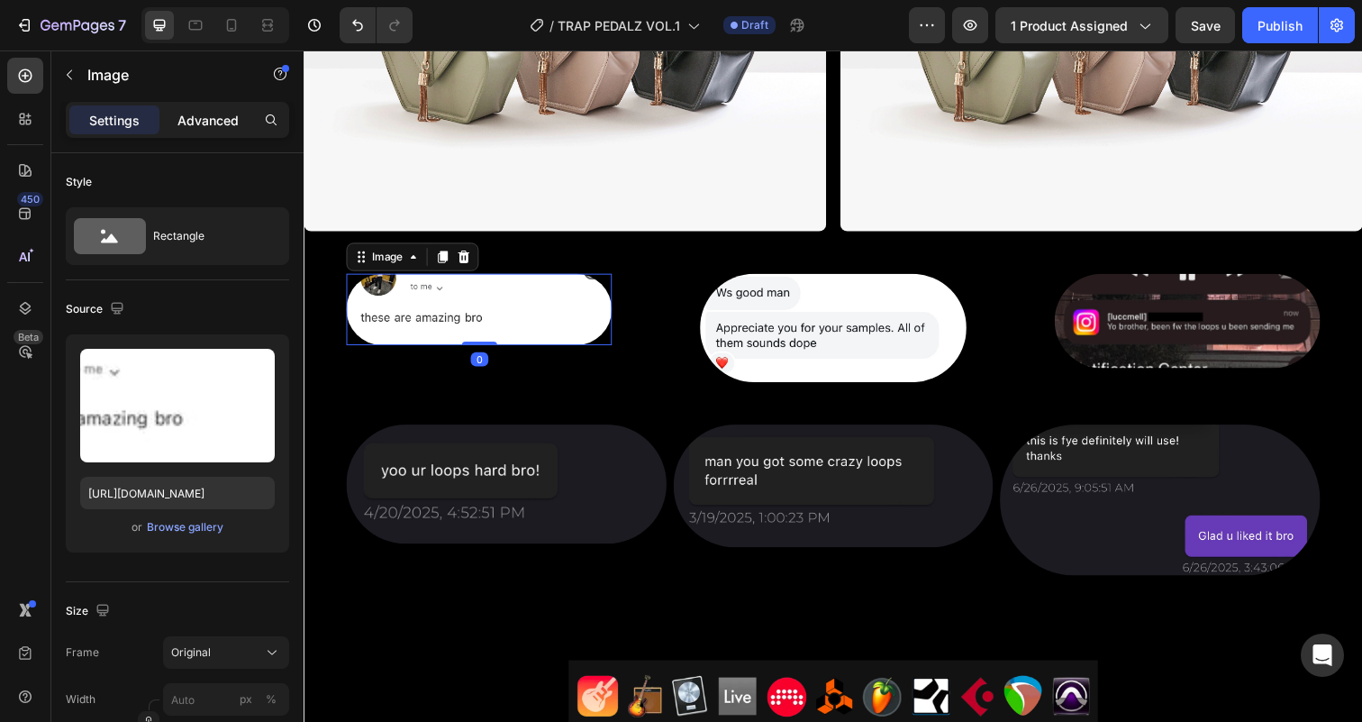
click at [203, 118] on p "Advanced" at bounding box center [207, 120] width 61 height 19
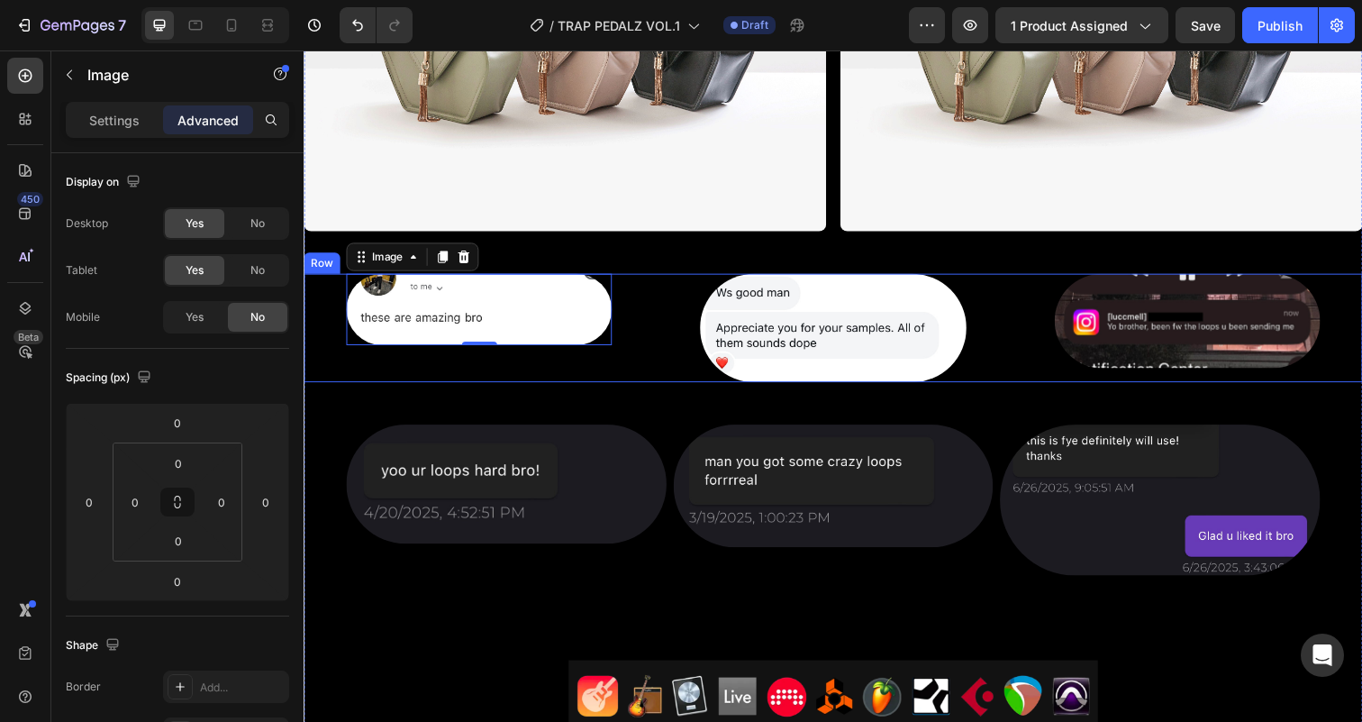
click at [660, 366] on div "Image 0 Image Image Row" at bounding box center [844, 333] width 1081 height 111
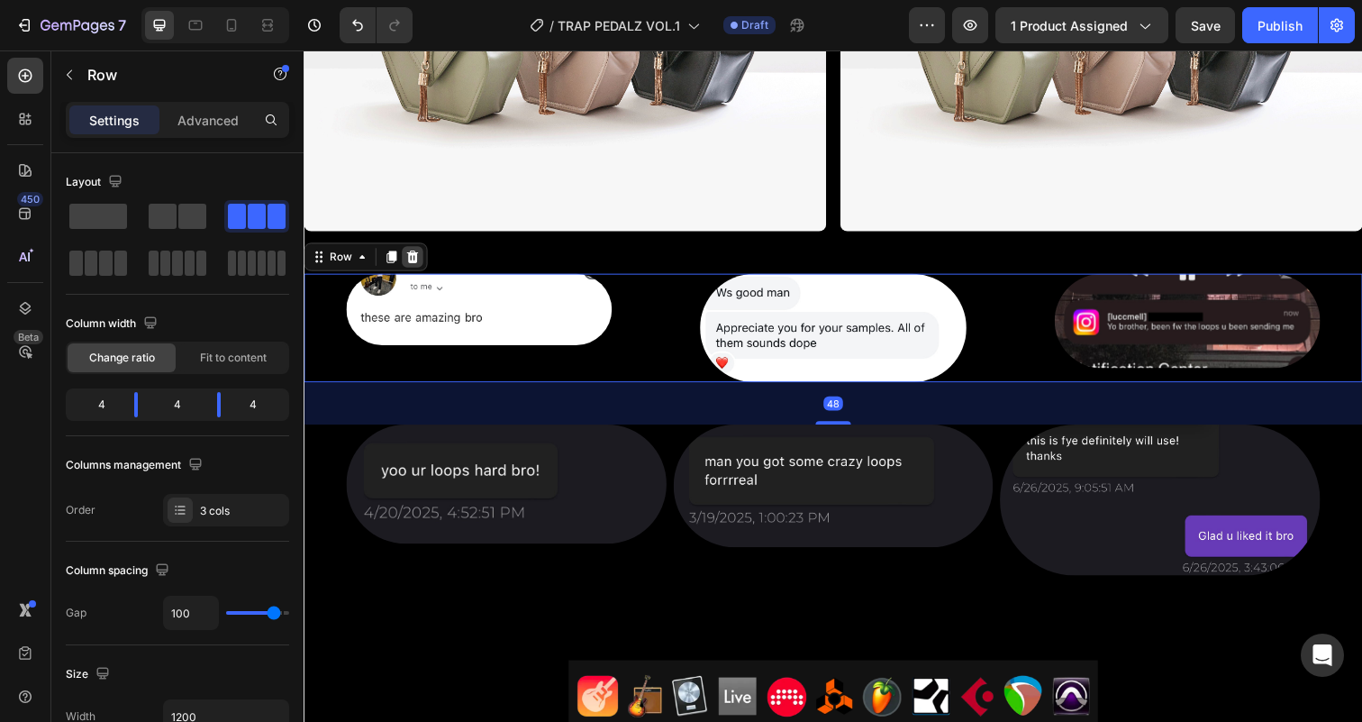
click at [416, 262] on icon at bounding box center [415, 261] width 12 height 13
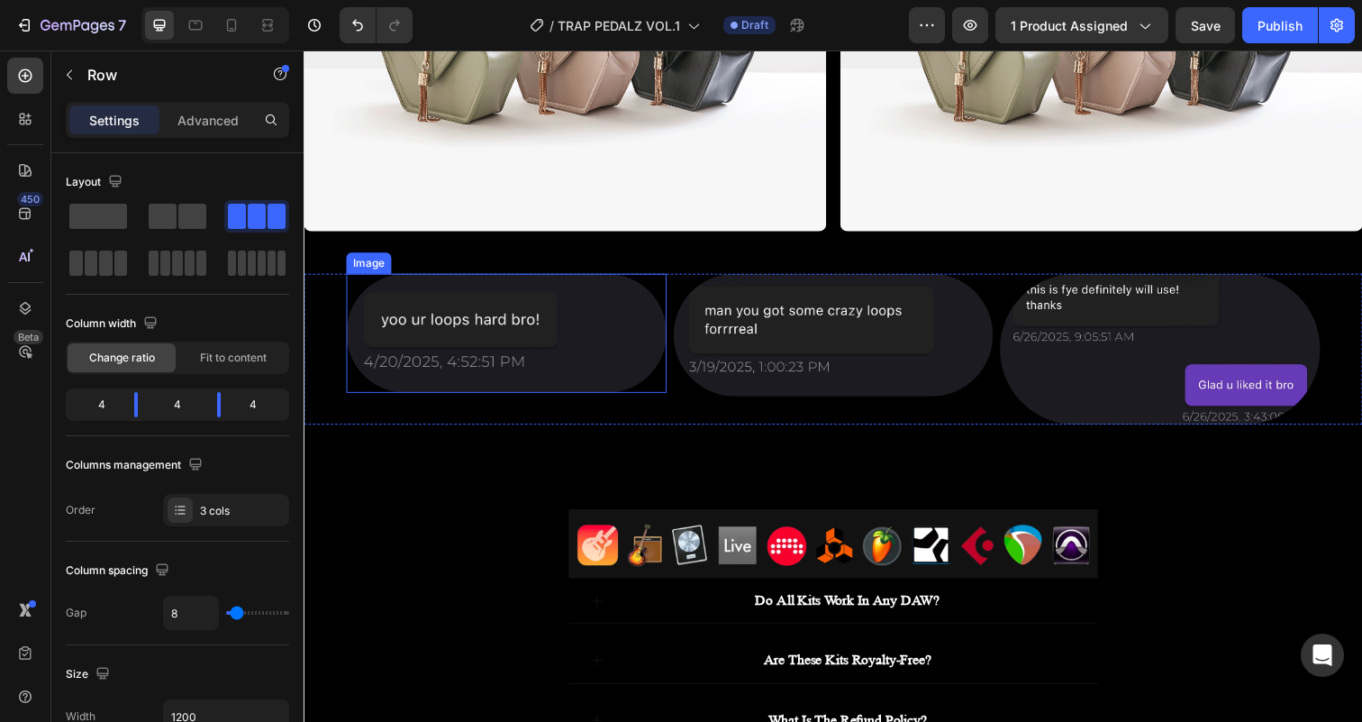
click at [673, 298] on div "Image Image Image Row" at bounding box center [844, 355] width 1081 height 154
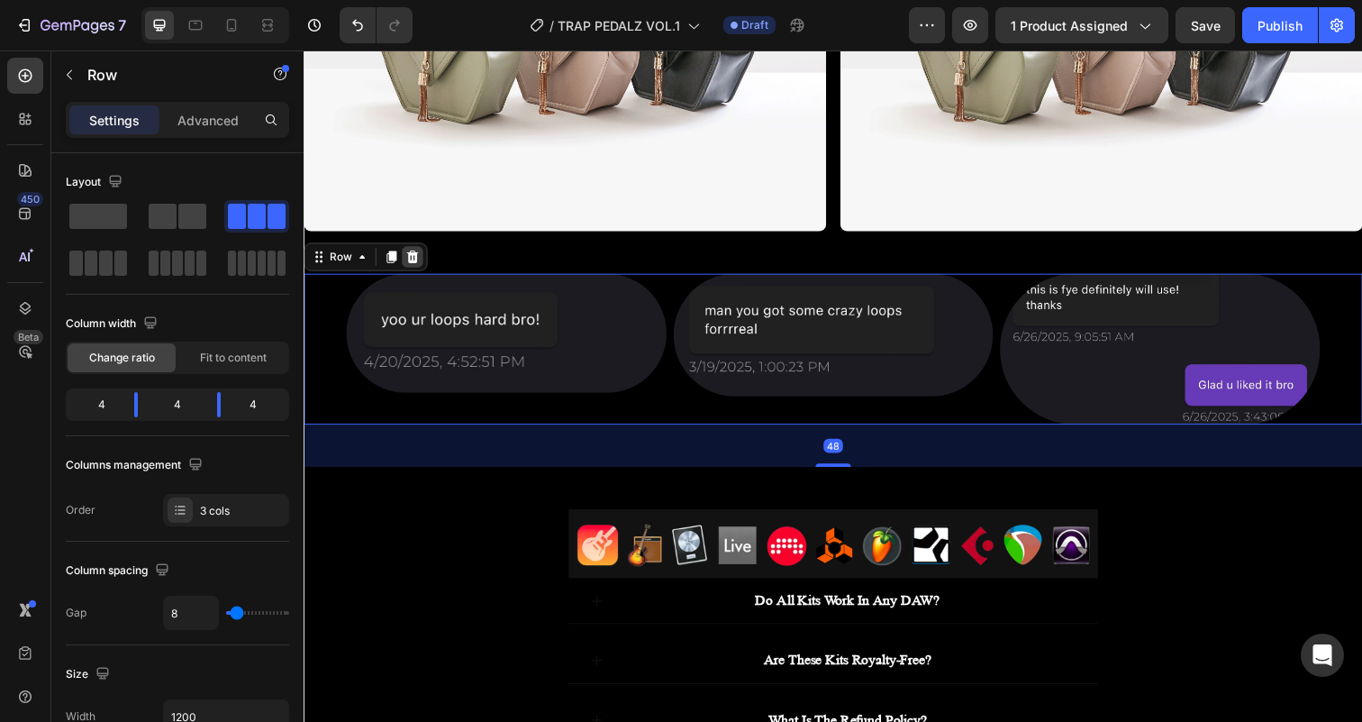
click at [418, 262] on icon at bounding box center [415, 261] width 12 height 13
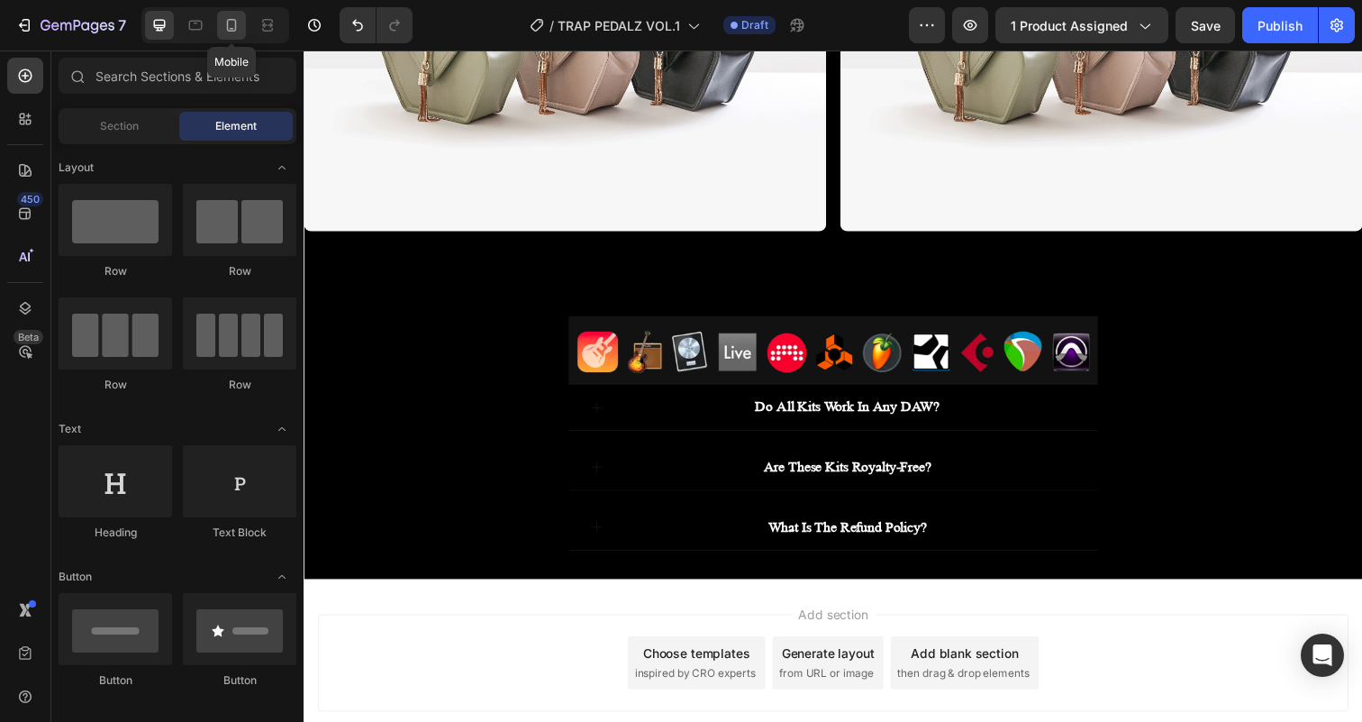
click at [232, 20] on icon at bounding box center [231, 25] width 18 height 18
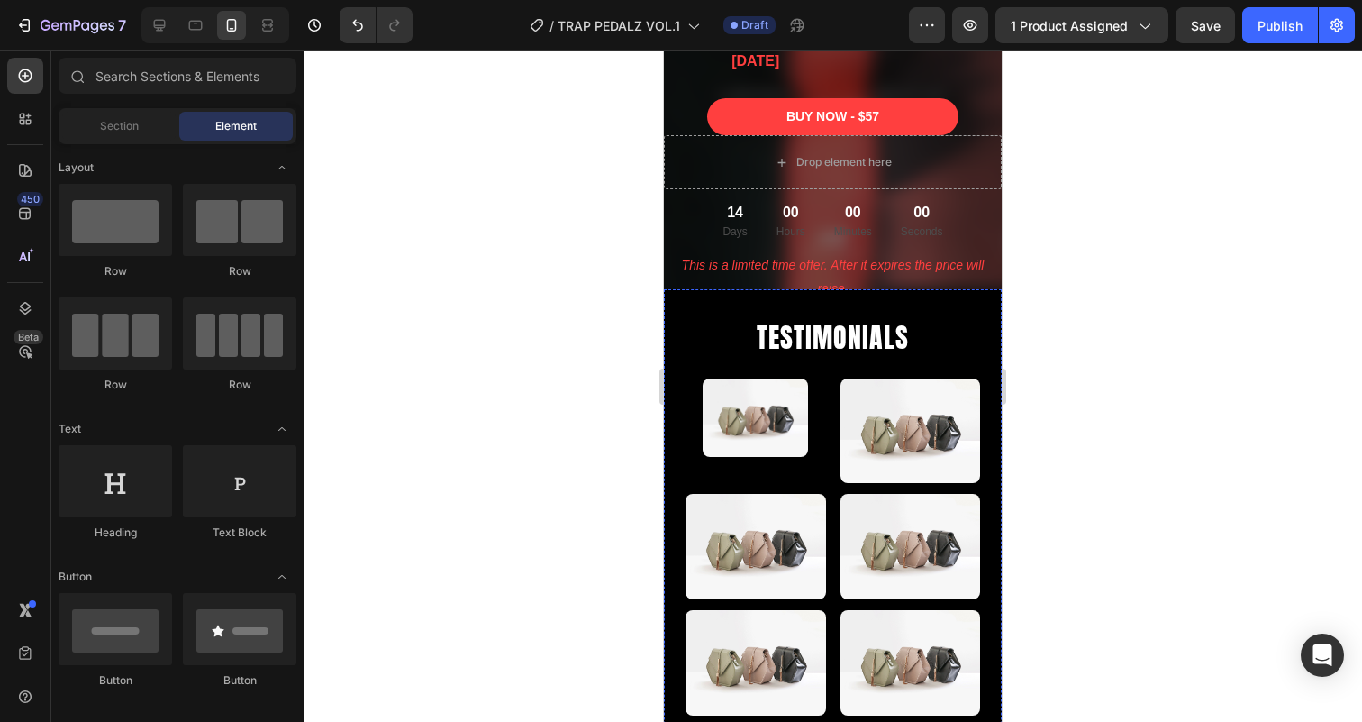
scroll to position [4874, 0]
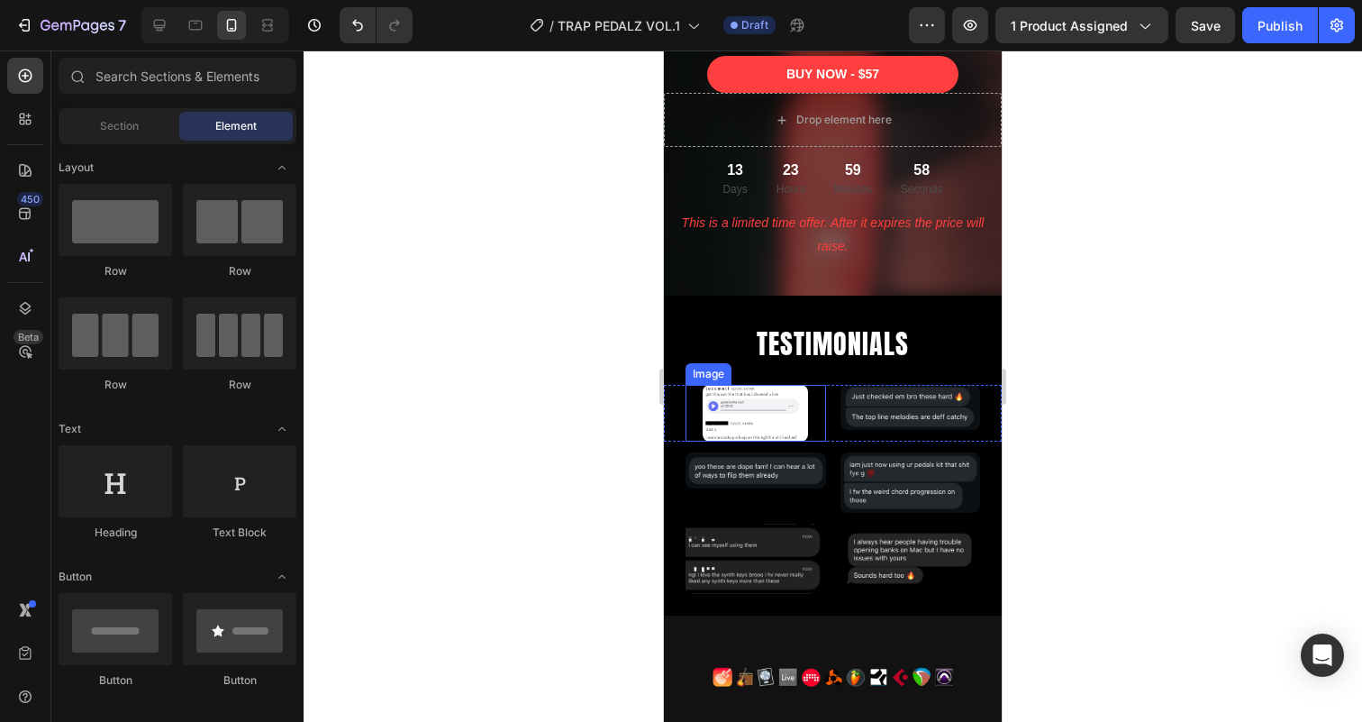
click at [748, 404] on img at bounding box center [755, 413] width 105 height 57
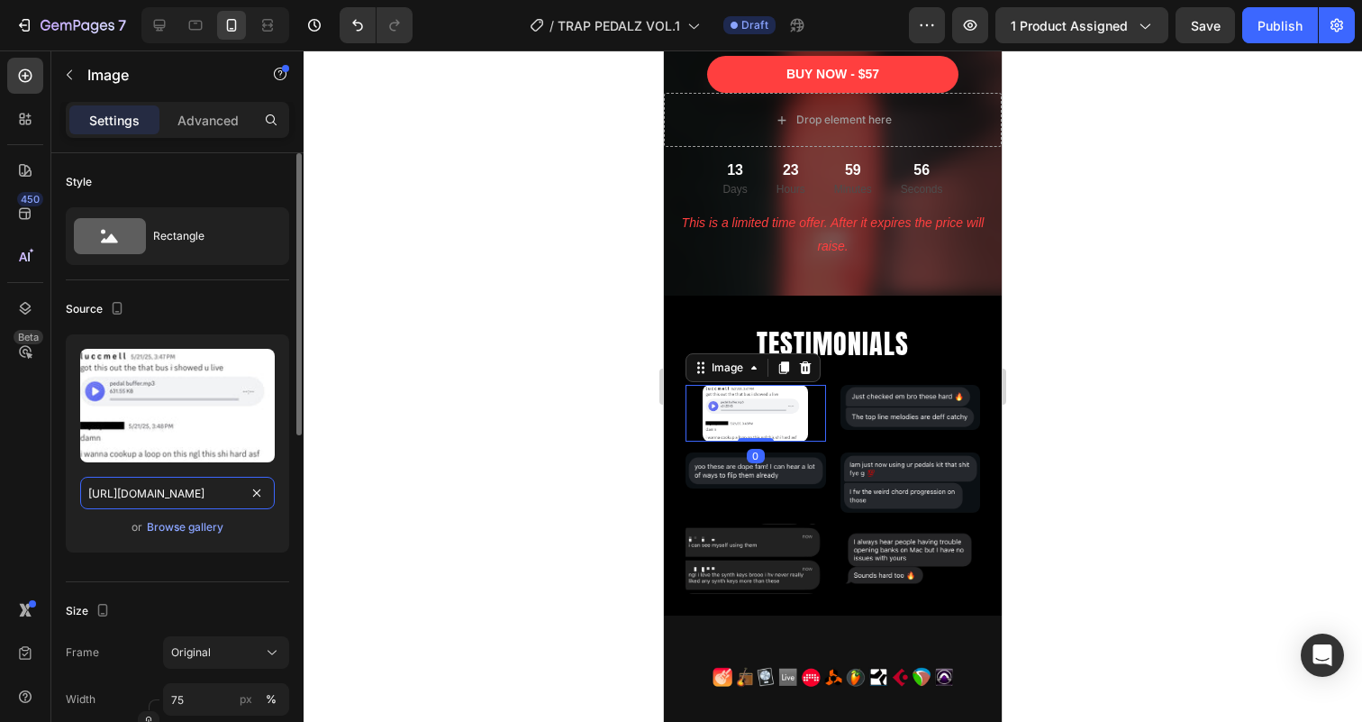
click at [183, 494] on input "[URL][DOMAIN_NAME]" at bounding box center [177, 492] width 195 height 32
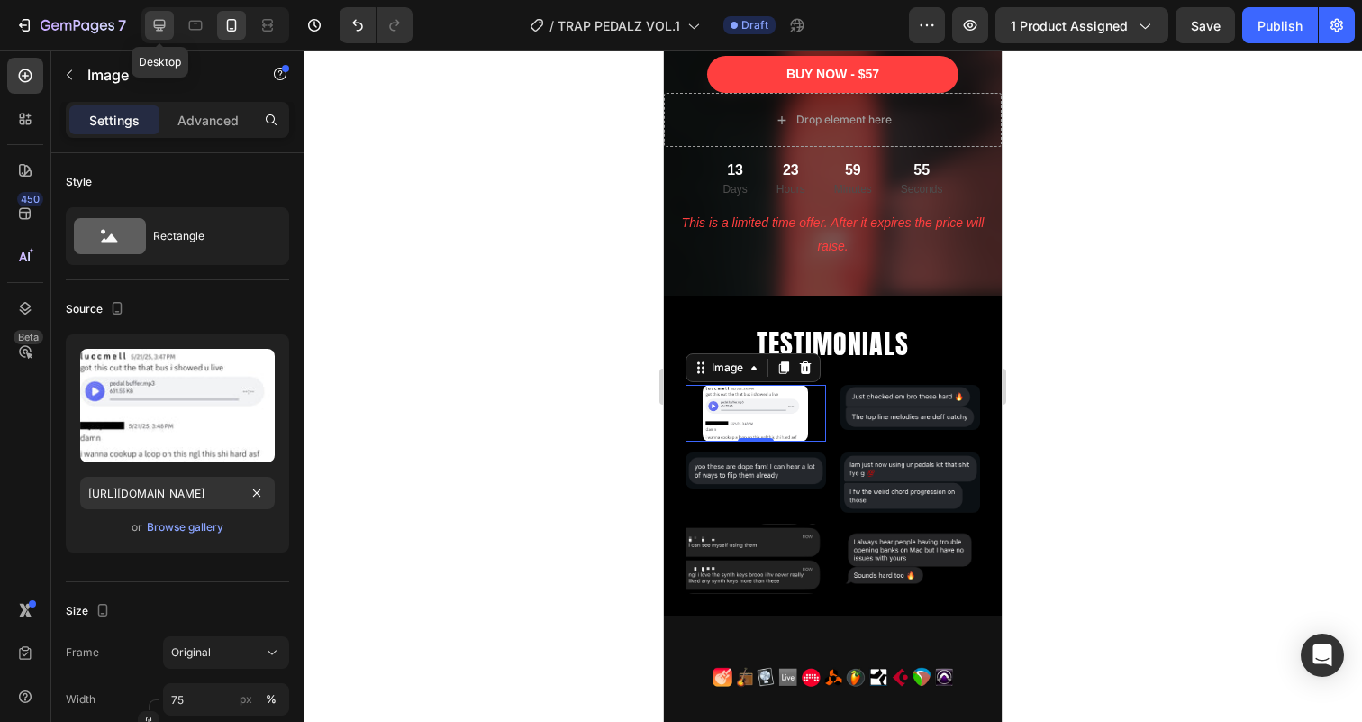
click at [159, 21] on icon at bounding box center [159, 25] width 18 height 18
type input "[URL][DOMAIN_NAME]"
type input "100"
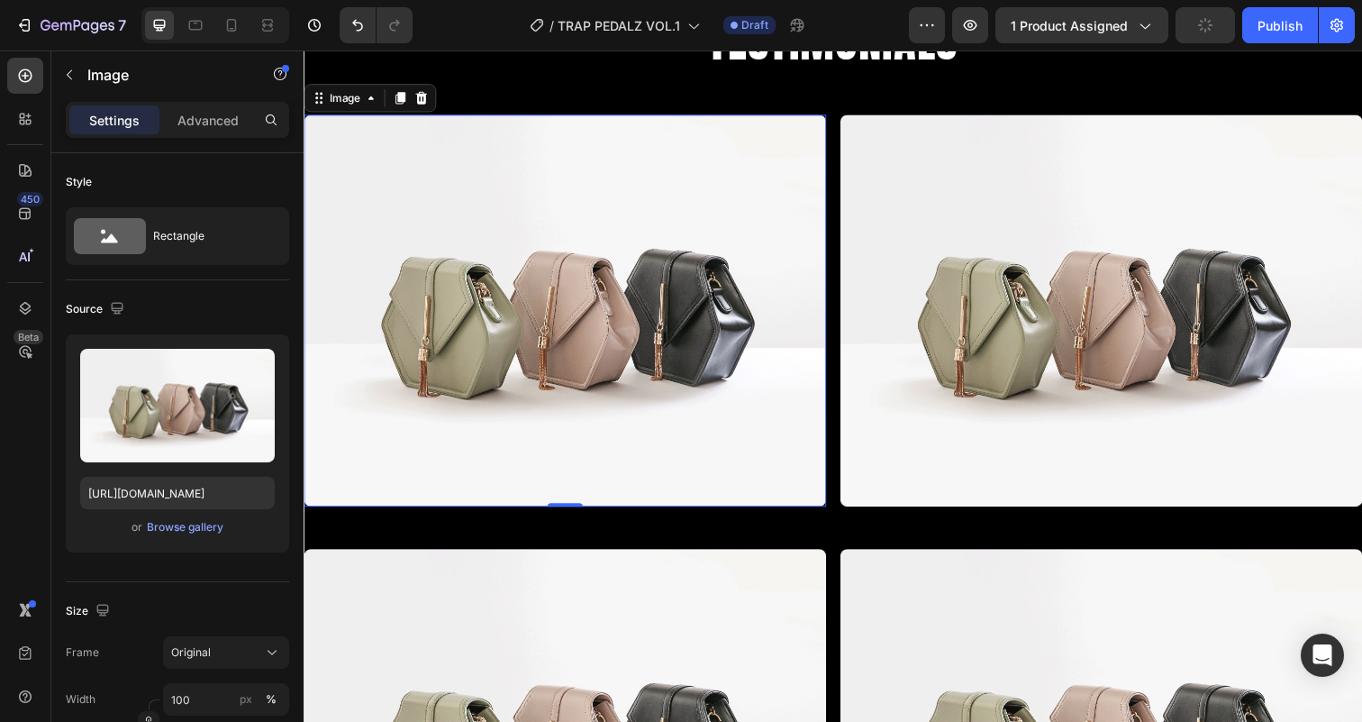
scroll to position [5011, 0]
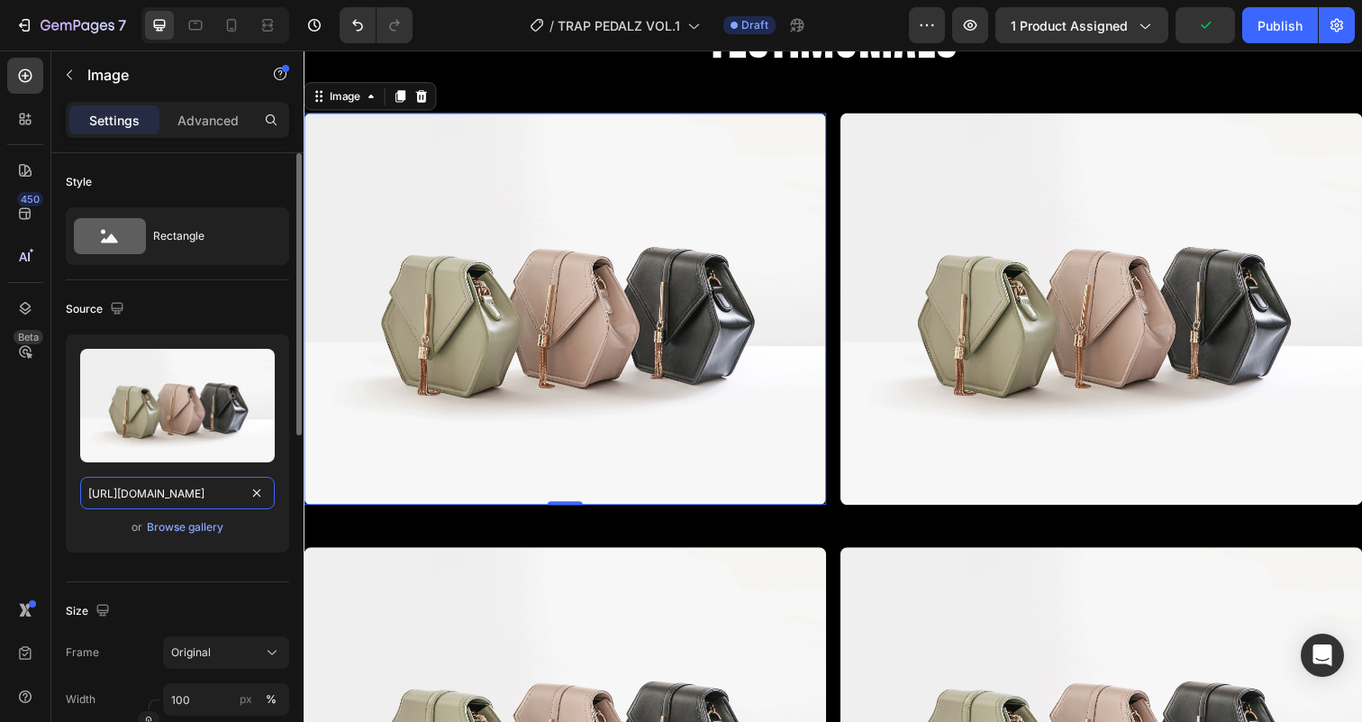
click at [167, 485] on input "[URL][DOMAIN_NAME]" at bounding box center [177, 492] width 195 height 32
paste input "0889/9425/0936/files/FEF39B43-6689-47B9-97C7-FCB9C4381563.jpg?v=1758292198"
type input "[URL][DOMAIN_NAME]"
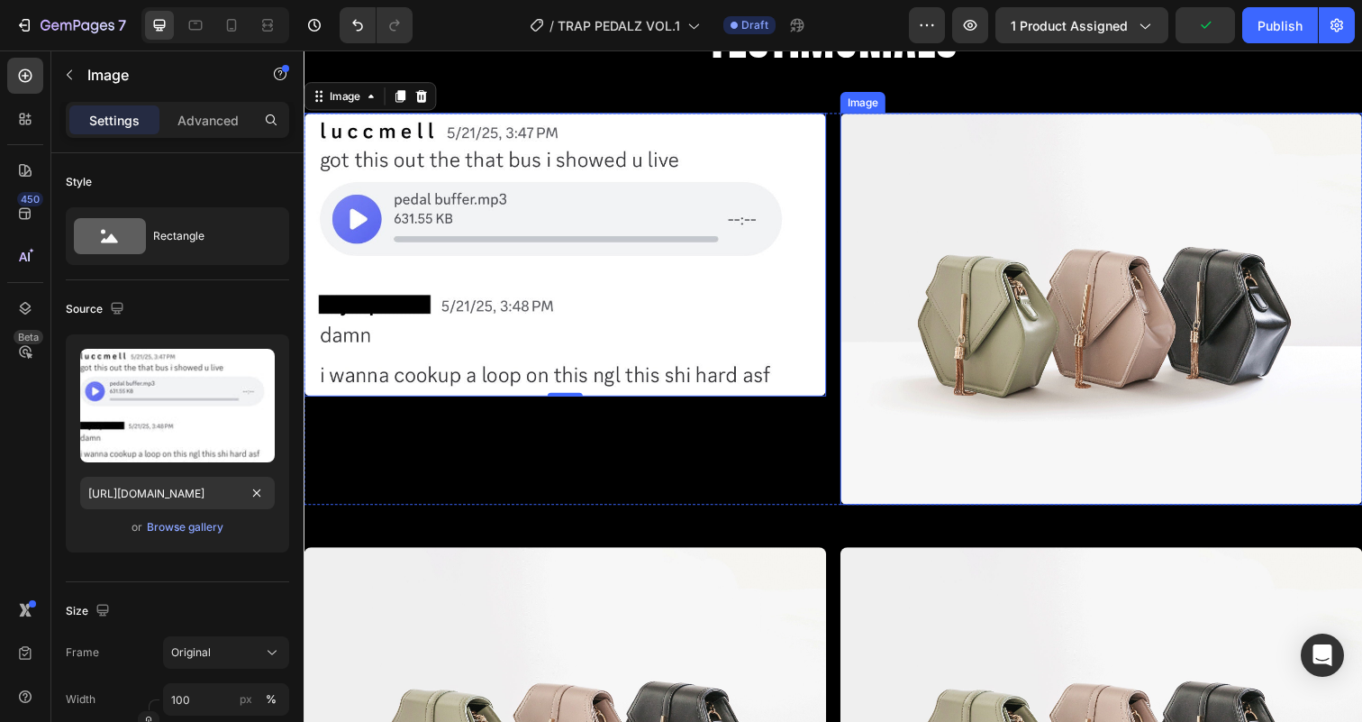
click at [978, 305] on img at bounding box center [1117, 314] width 533 height 400
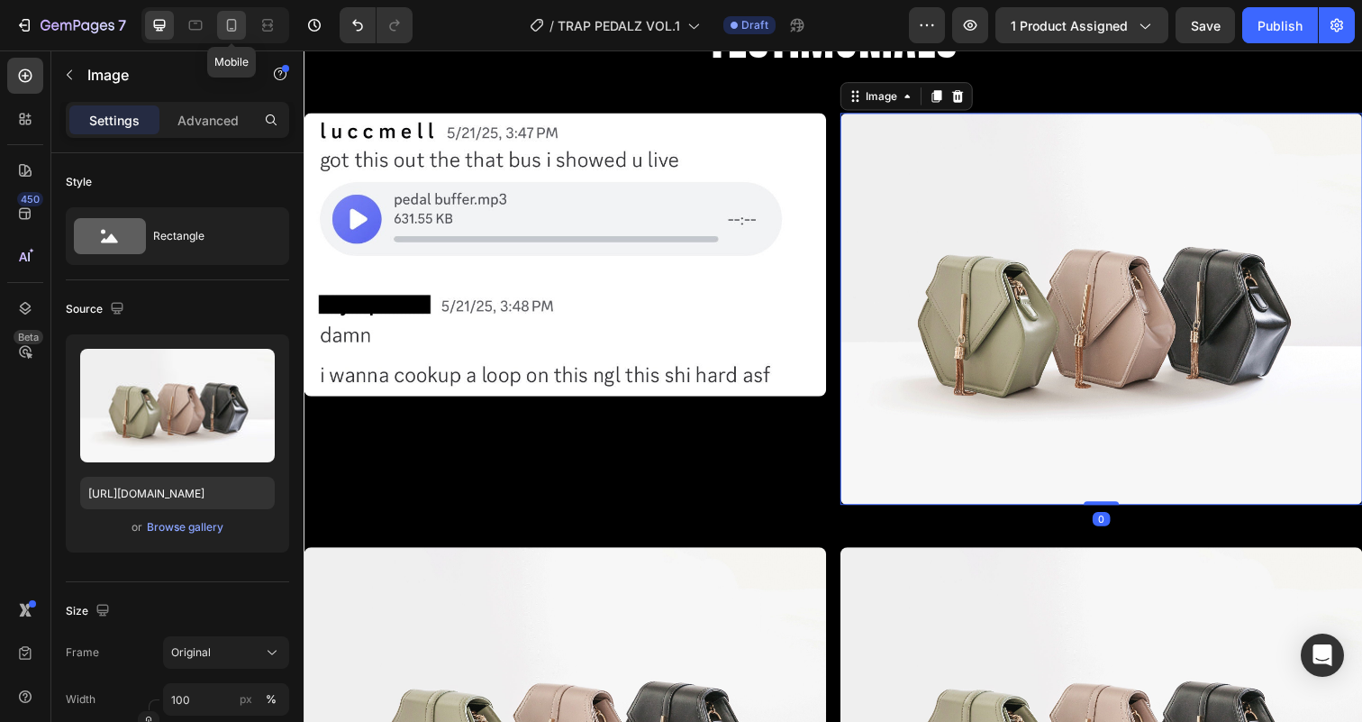
click at [232, 33] on div at bounding box center [231, 25] width 29 height 29
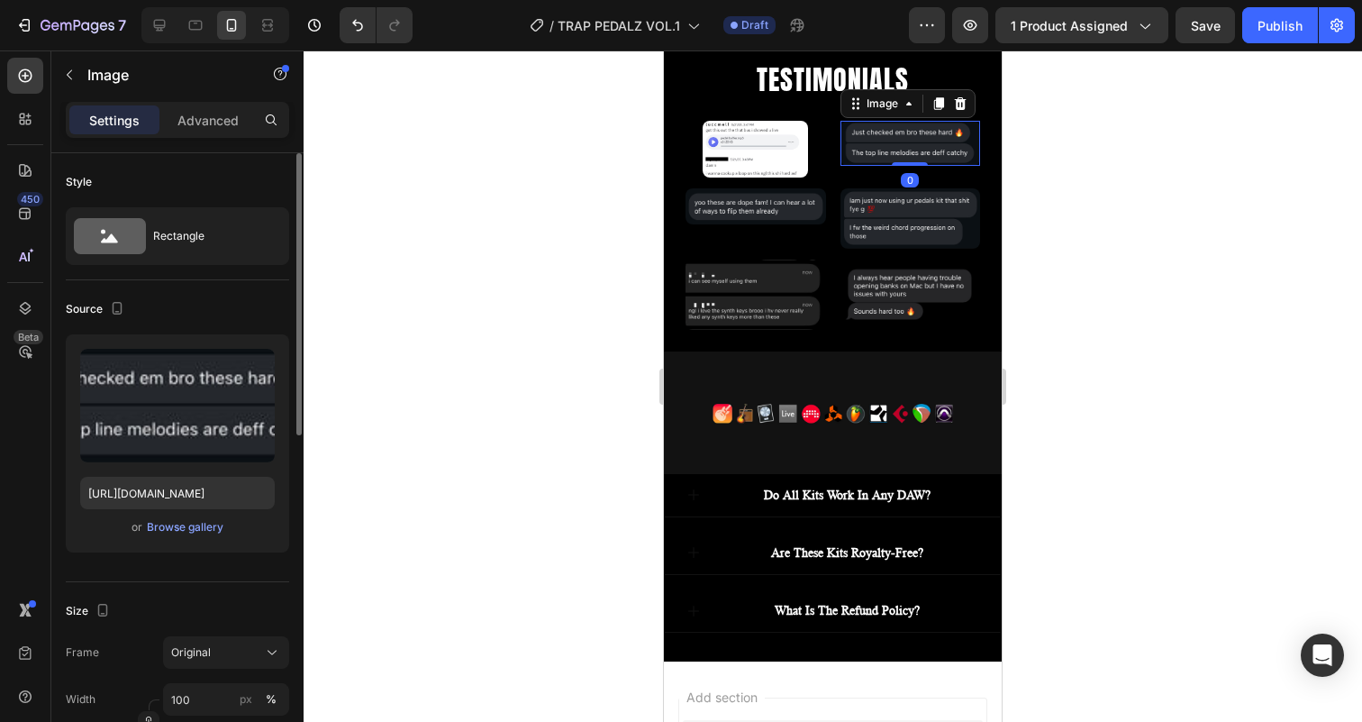
scroll to position [5175, 0]
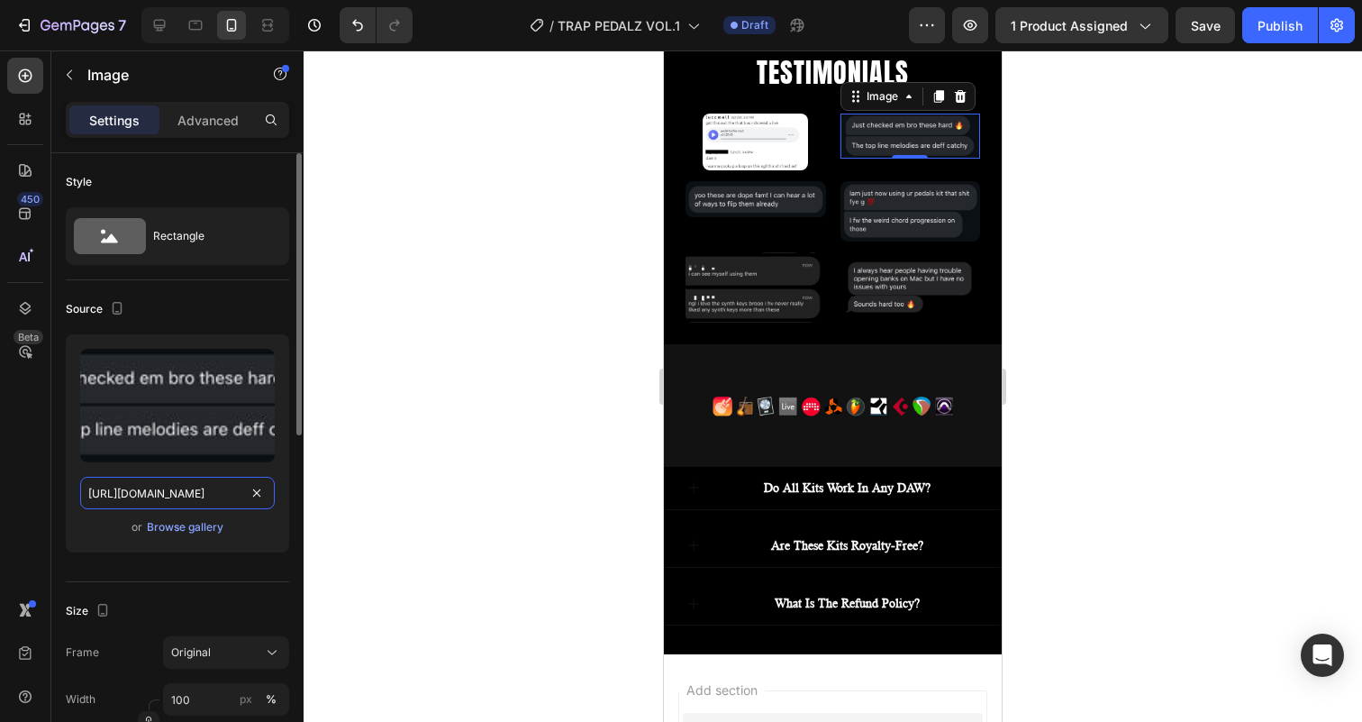
click at [157, 502] on input "[URL][DOMAIN_NAME]" at bounding box center [177, 492] width 195 height 32
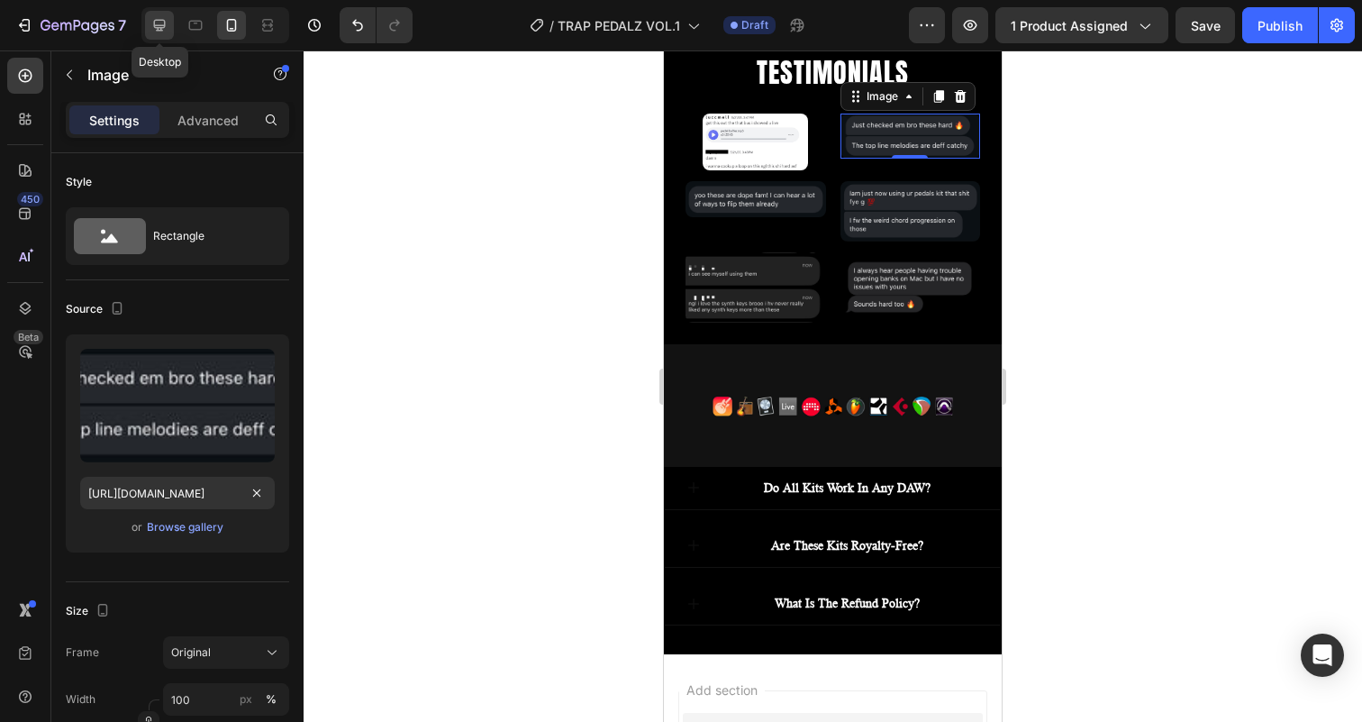
click at [162, 33] on icon at bounding box center [159, 25] width 18 height 18
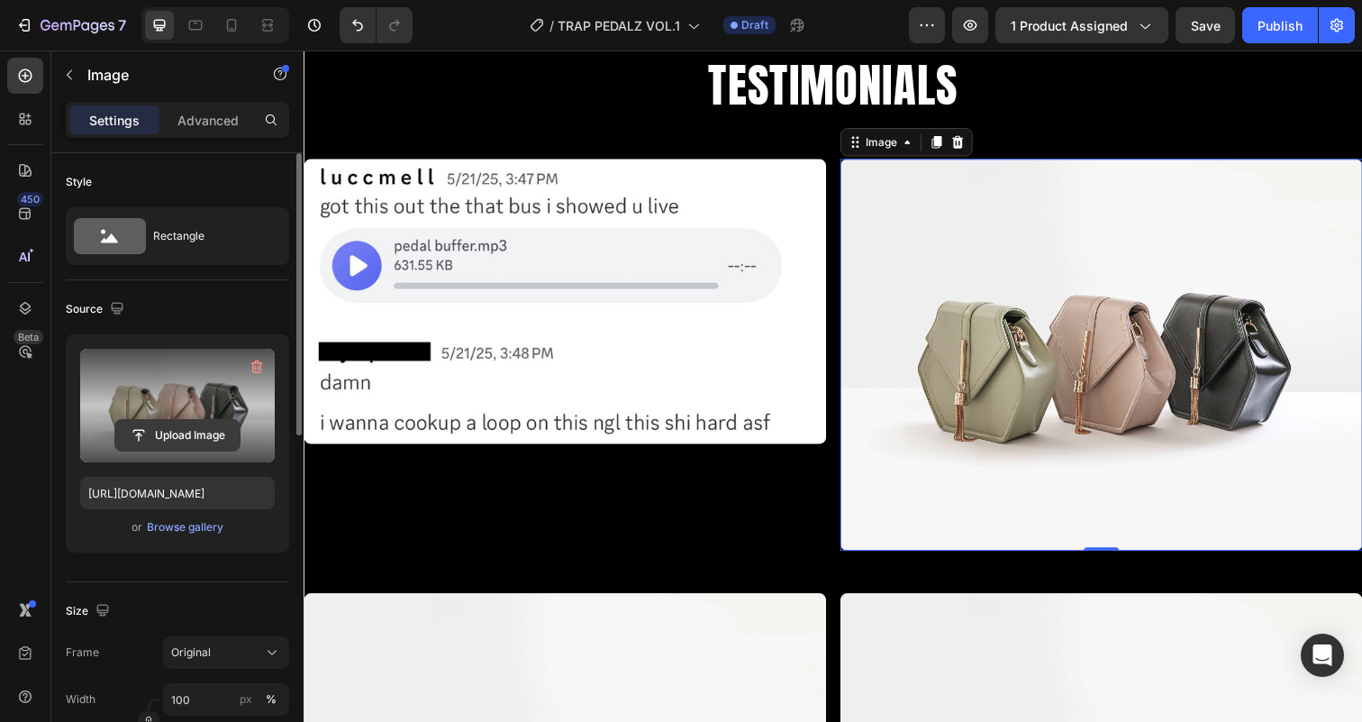
scroll to position [5073, 0]
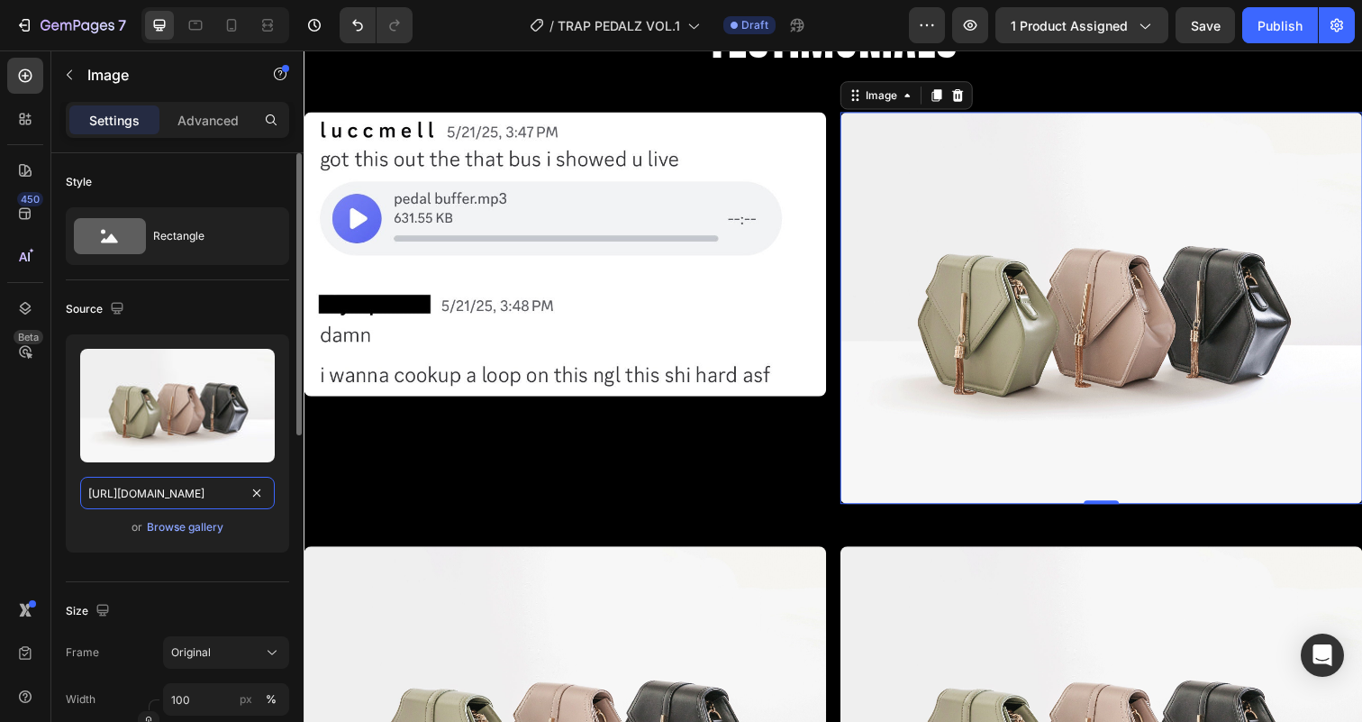
click at [163, 485] on input "[URL][DOMAIN_NAME]" at bounding box center [177, 492] width 195 height 32
paste input "[URL][DOMAIN_NAME]"
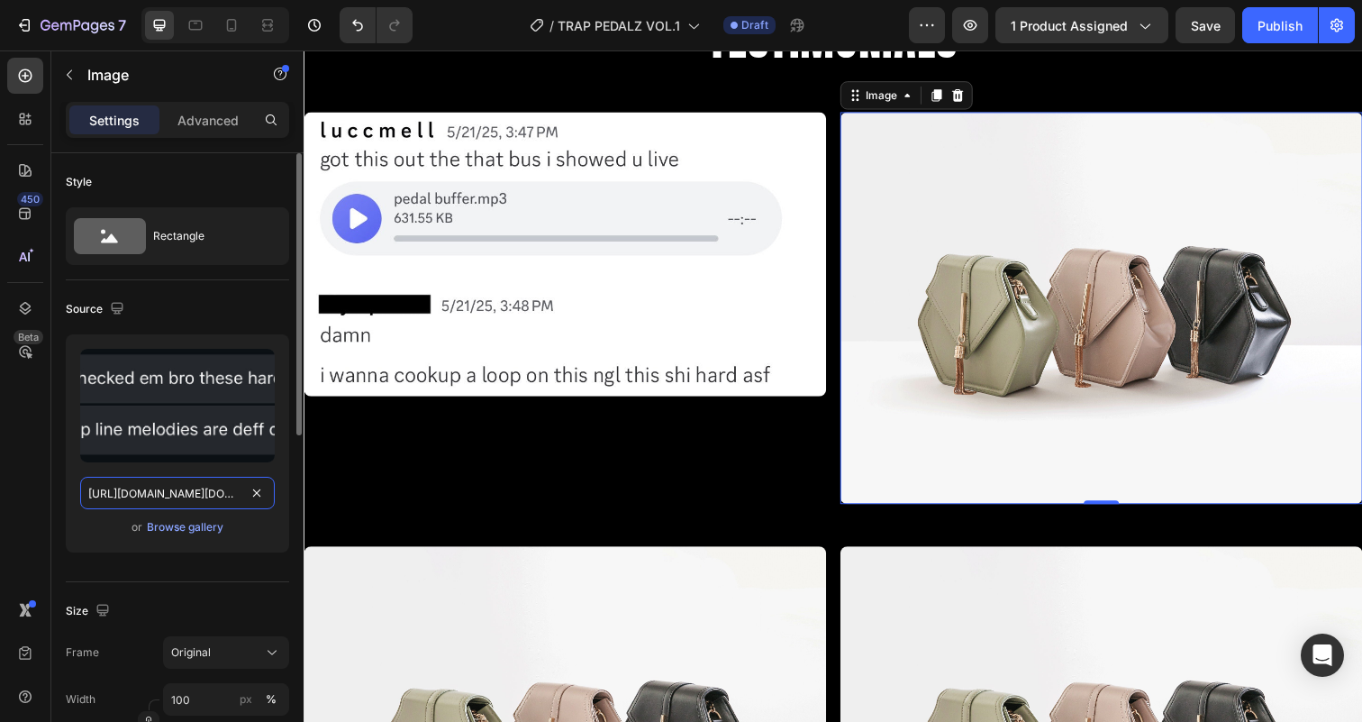
scroll to position [0, 281]
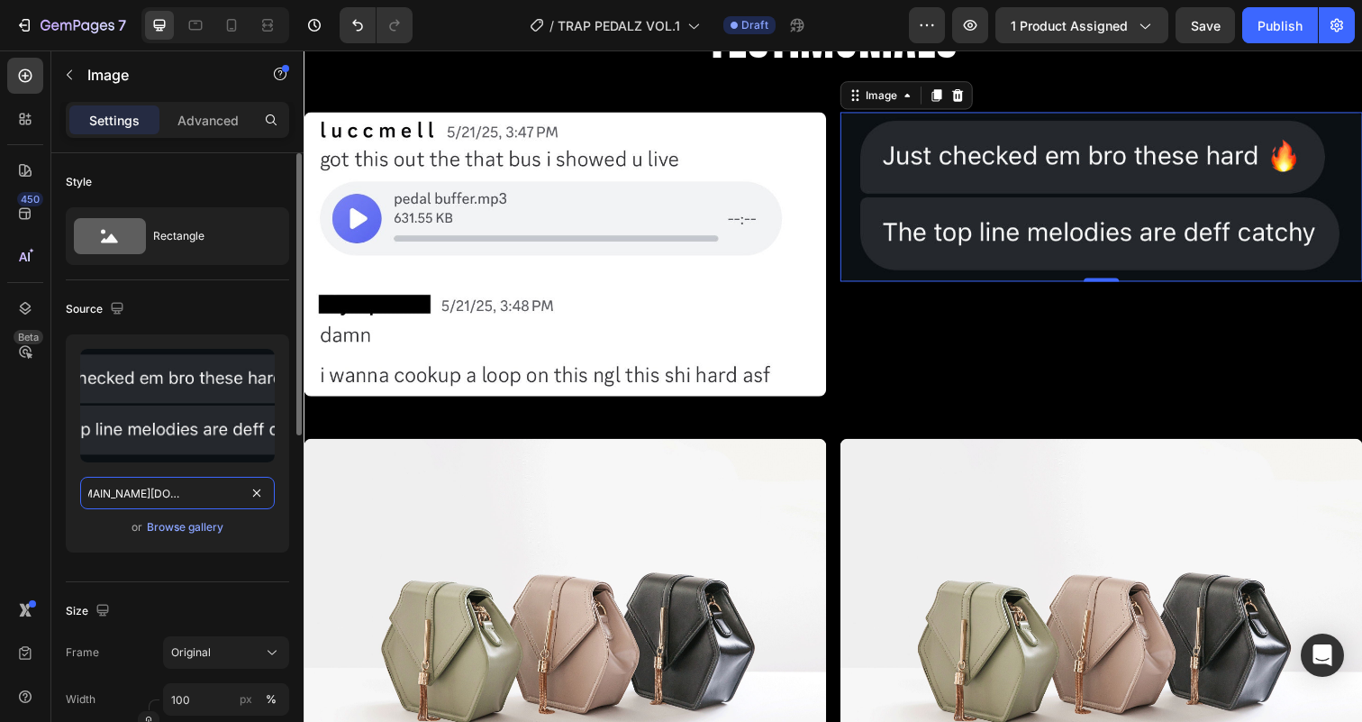
click at [160, 496] on input "[URL][DOMAIN_NAME][DOMAIN_NAME]" at bounding box center [177, 492] width 195 height 32
paste input "text"
type input "[URL][DOMAIN_NAME]"
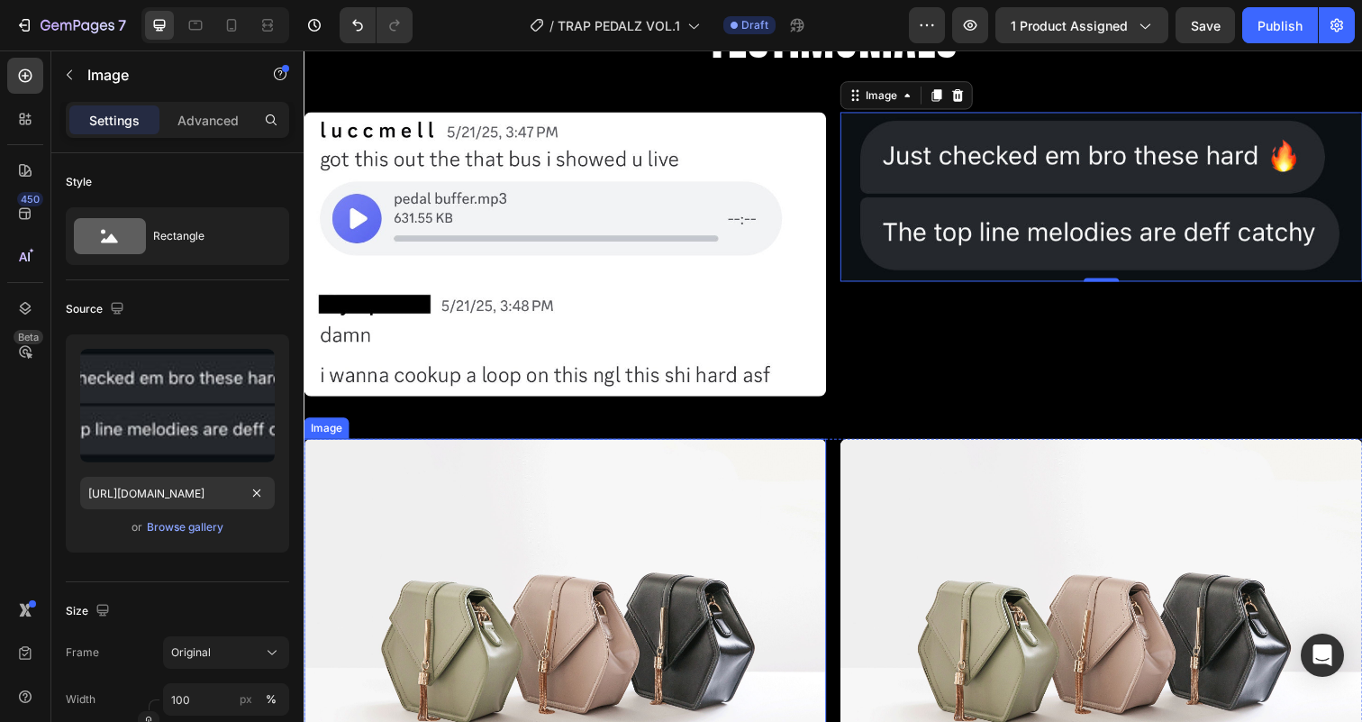
click at [466, 550] on img at bounding box center [570, 647] width 533 height 400
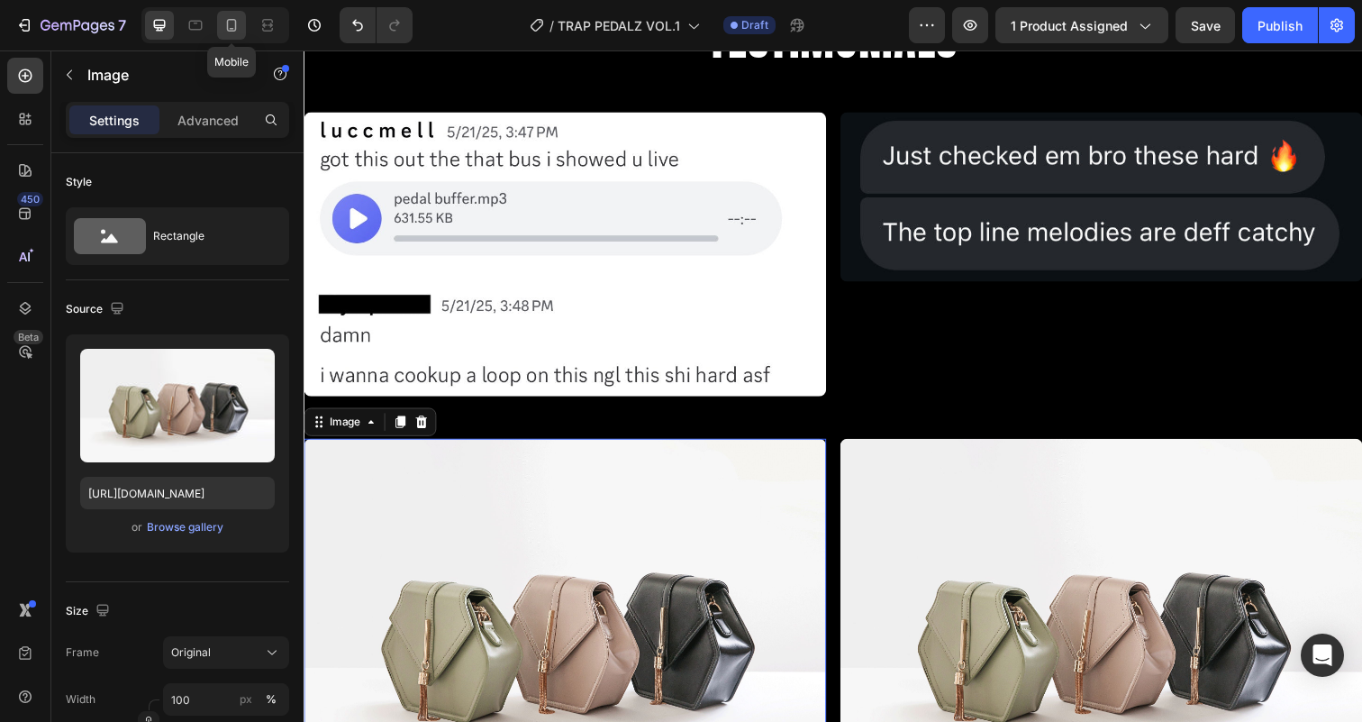
click at [240, 31] on icon at bounding box center [231, 25] width 18 height 18
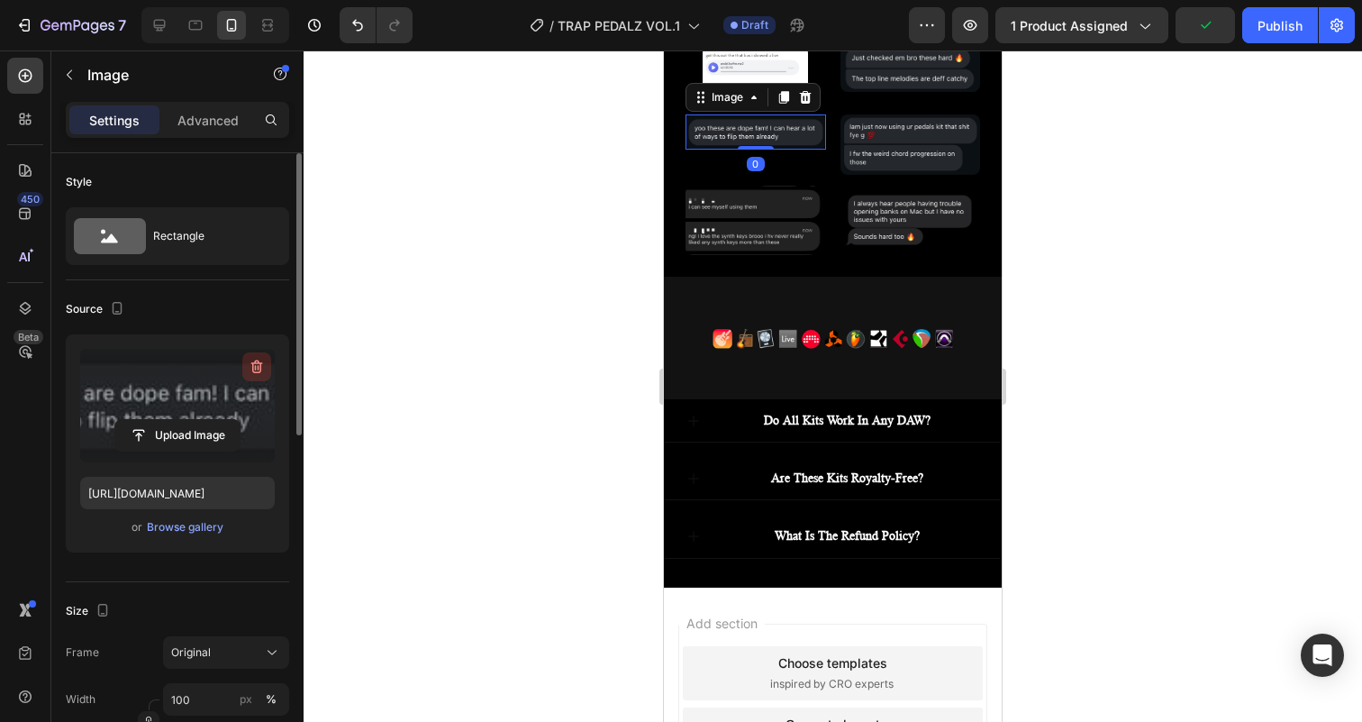
scroll to position [5236, 0]
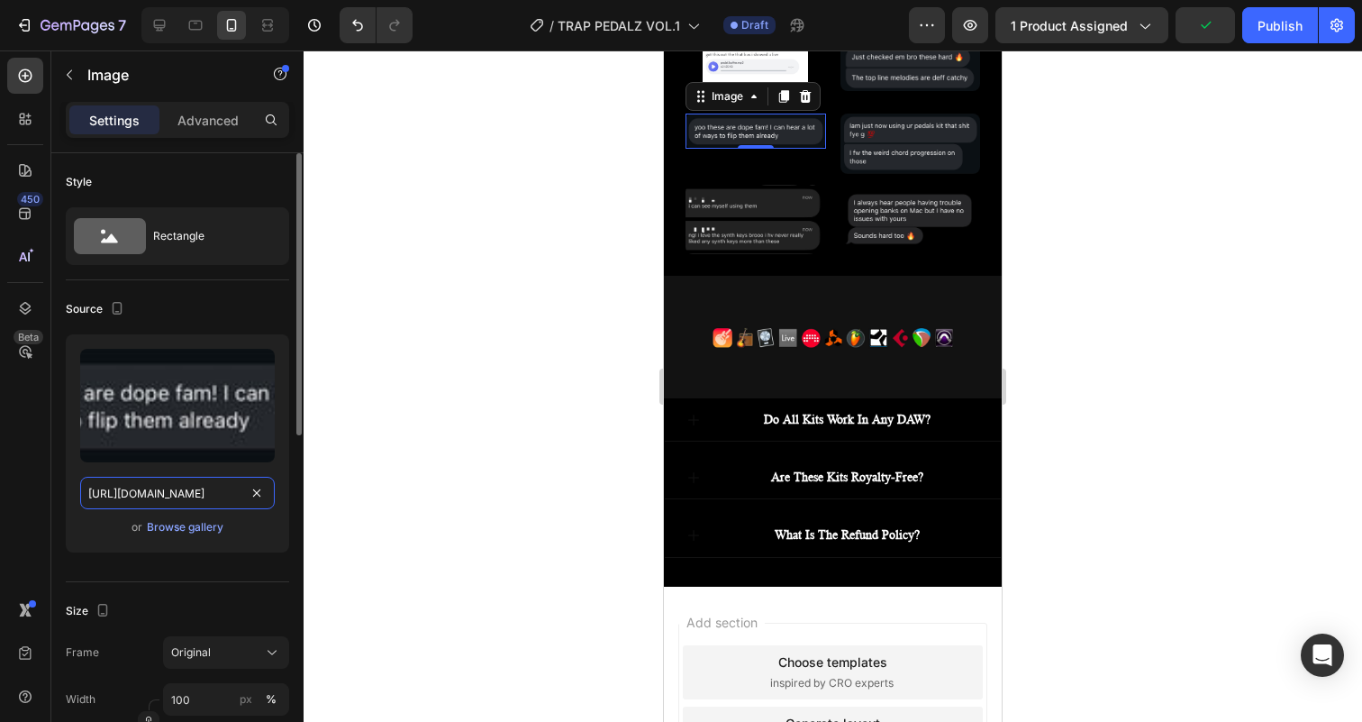
click at [166, 485] on input "[URL][DOMAIN_NAME]" at bounding box center [177, 492] width 195 height 32
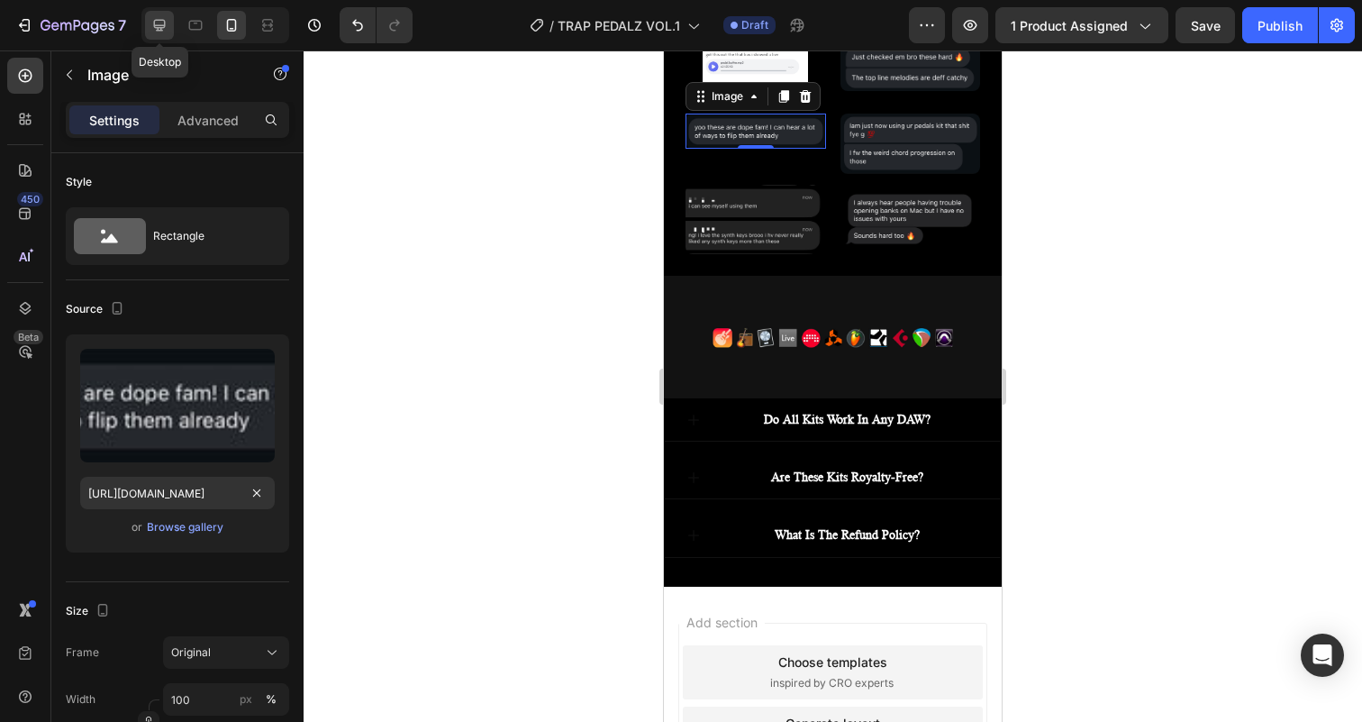
click at [157, 25] on icon at bounding box center [160, 26] width 12 height 12
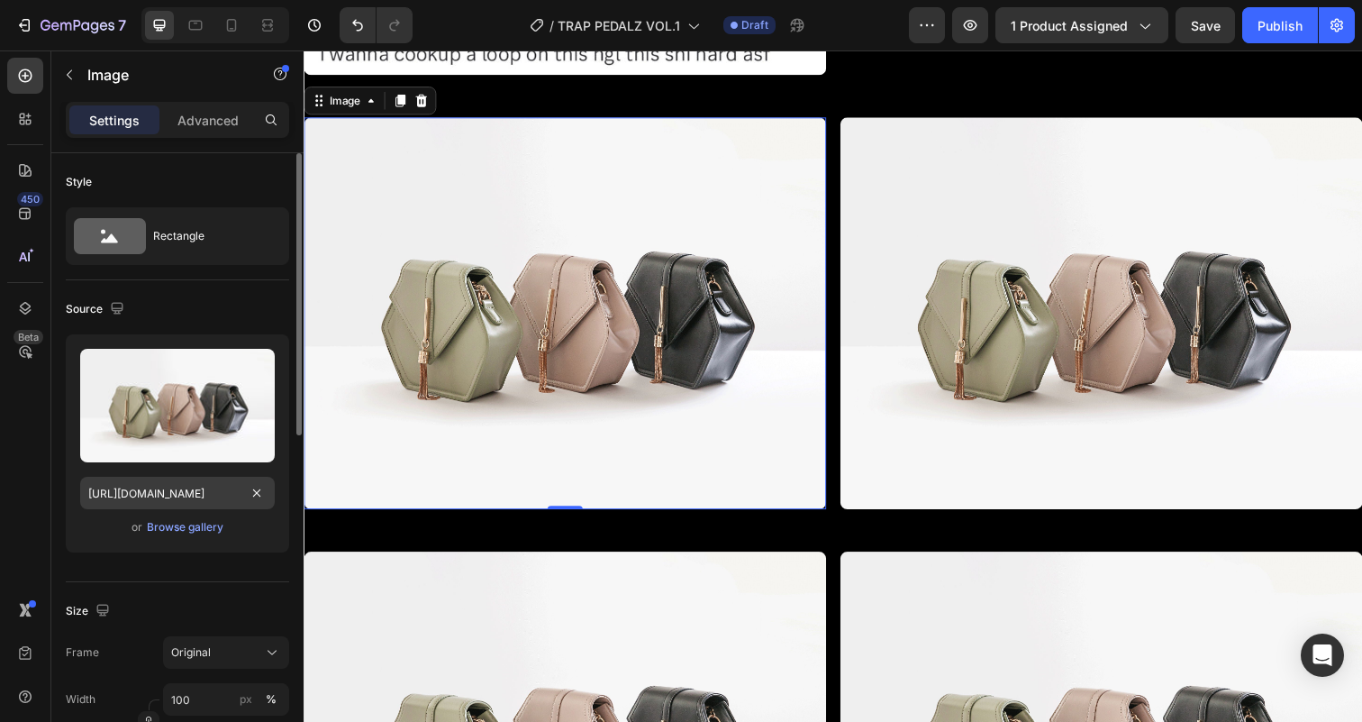
scroll to position [5406, 0]
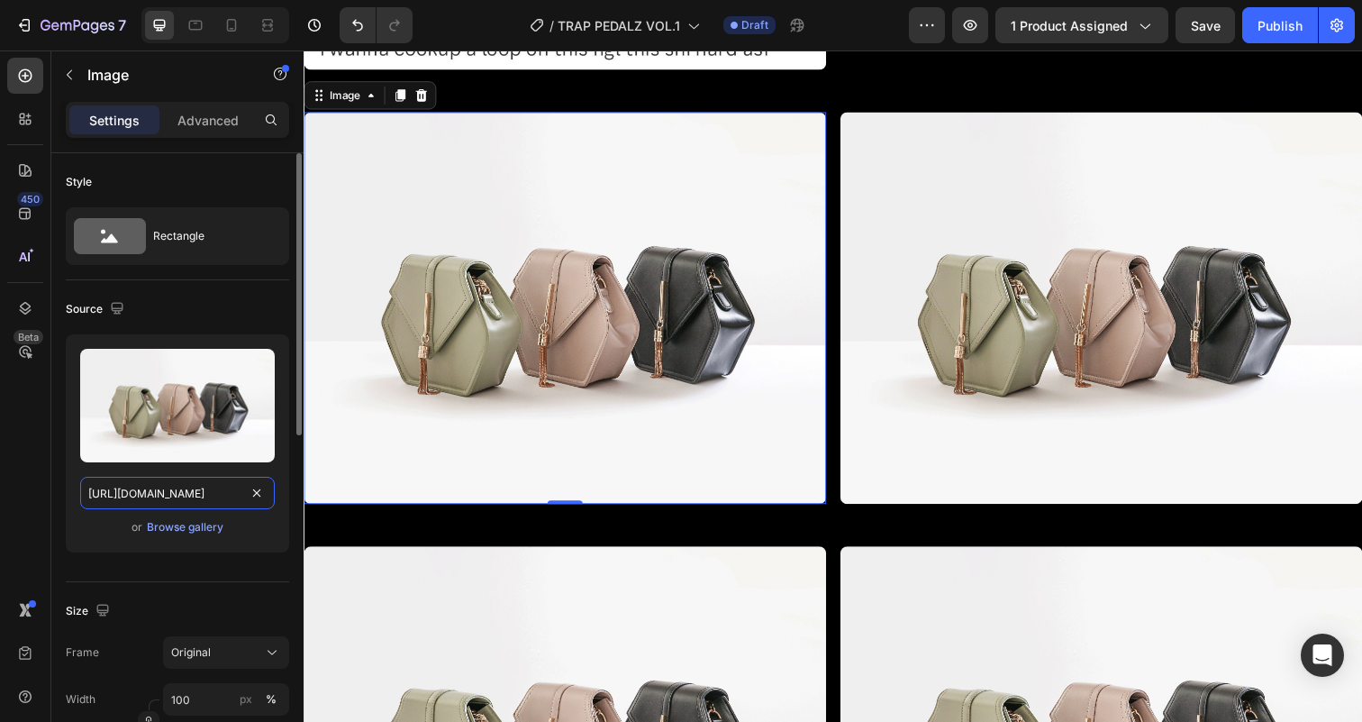
click at [174, 489] on input "[URL][DOMAIN_NAME]" at bounding box center [177, 492] width 195 height 32
paste input "0889/9425/0936/files/IMG_1214.jpg?v=1758292198"
type input "[URL][DOMAIN_NAME]"
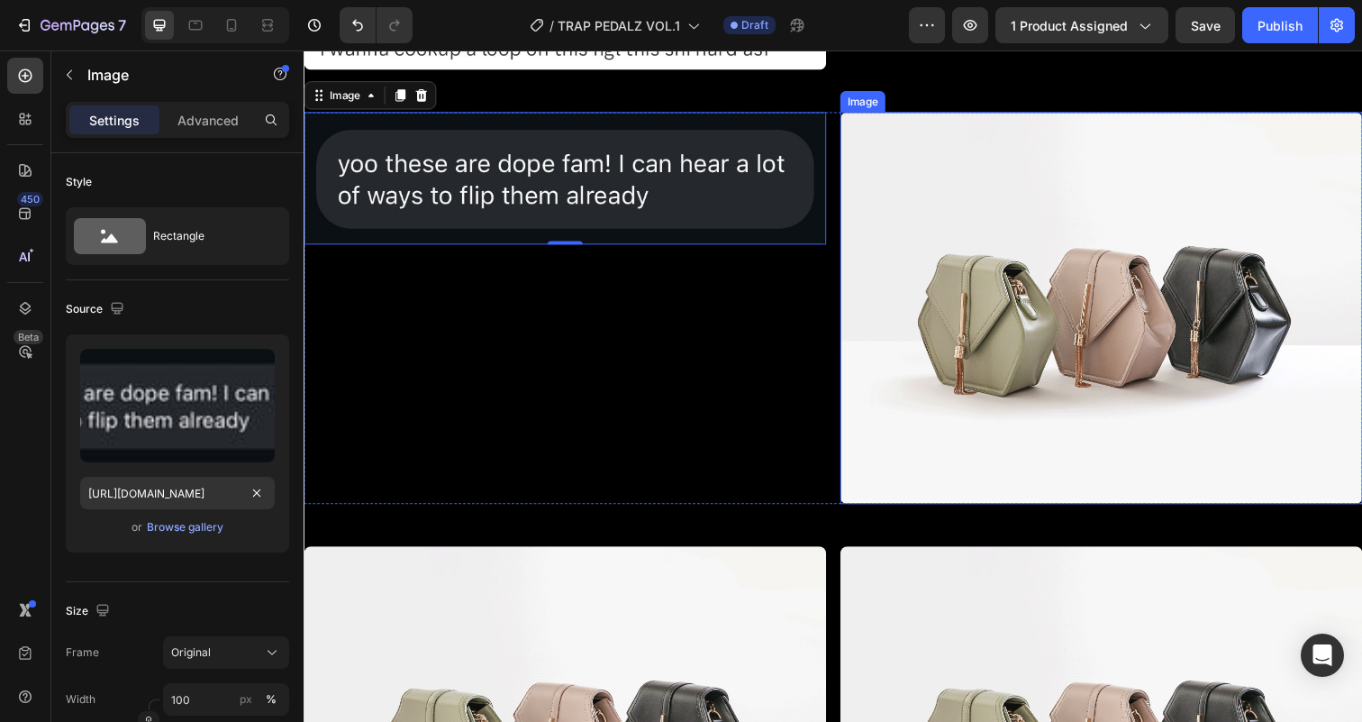
click at [1001, 240] on img at bounding box center [1117, 313] width 533 height 400
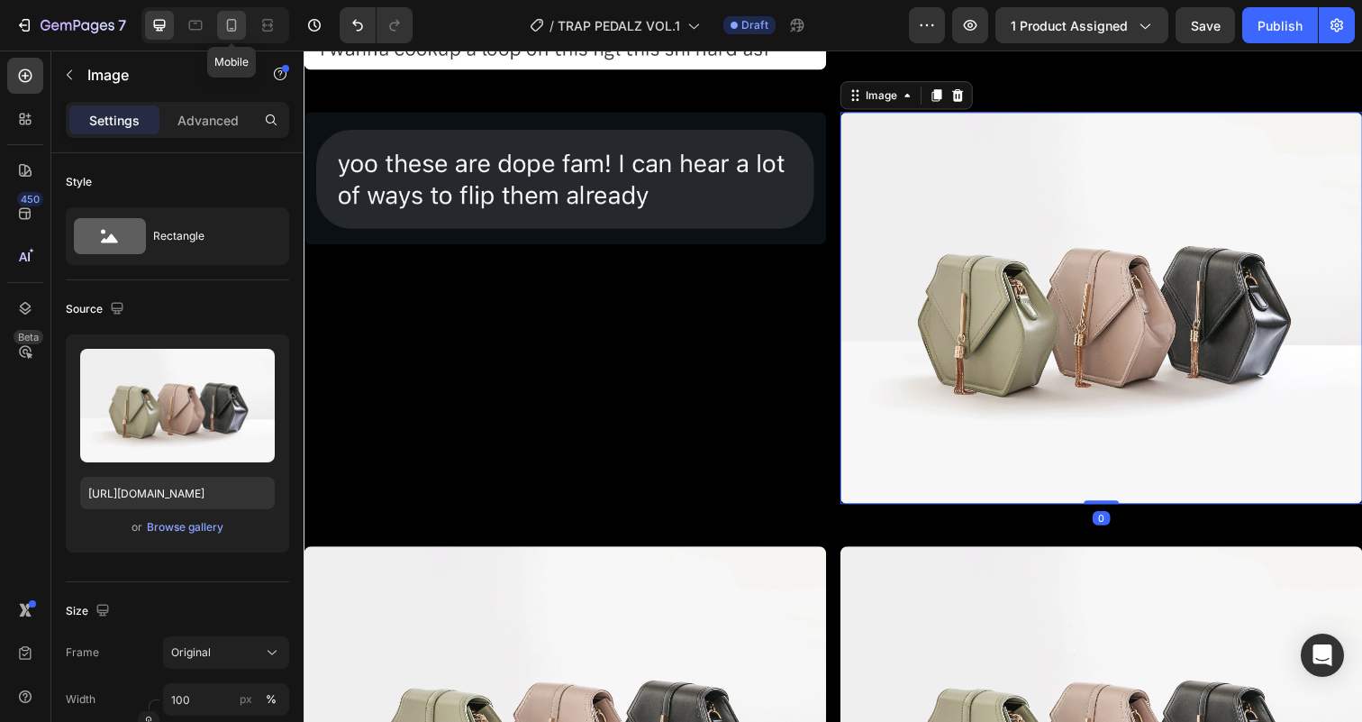
click at [232, 25] on icon at bounding box center [231, 25] width 18 height 18
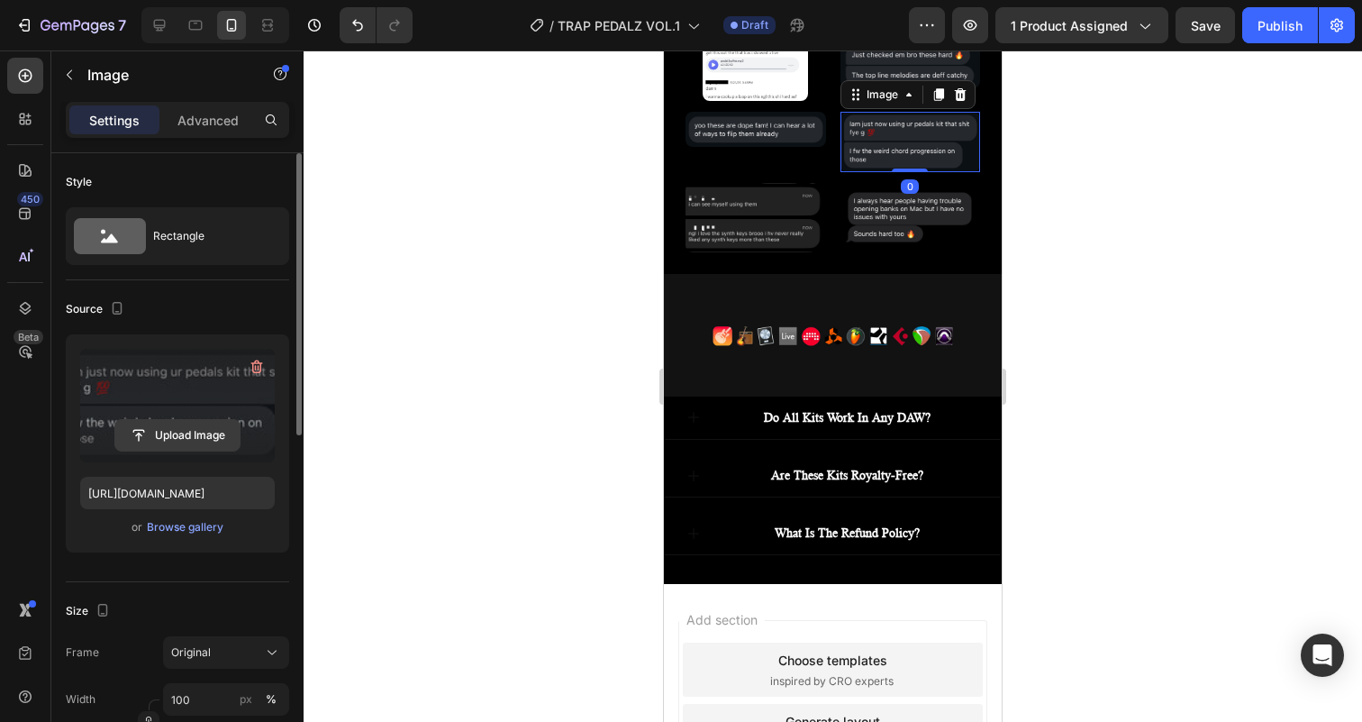
scroll to position [5267, 0]
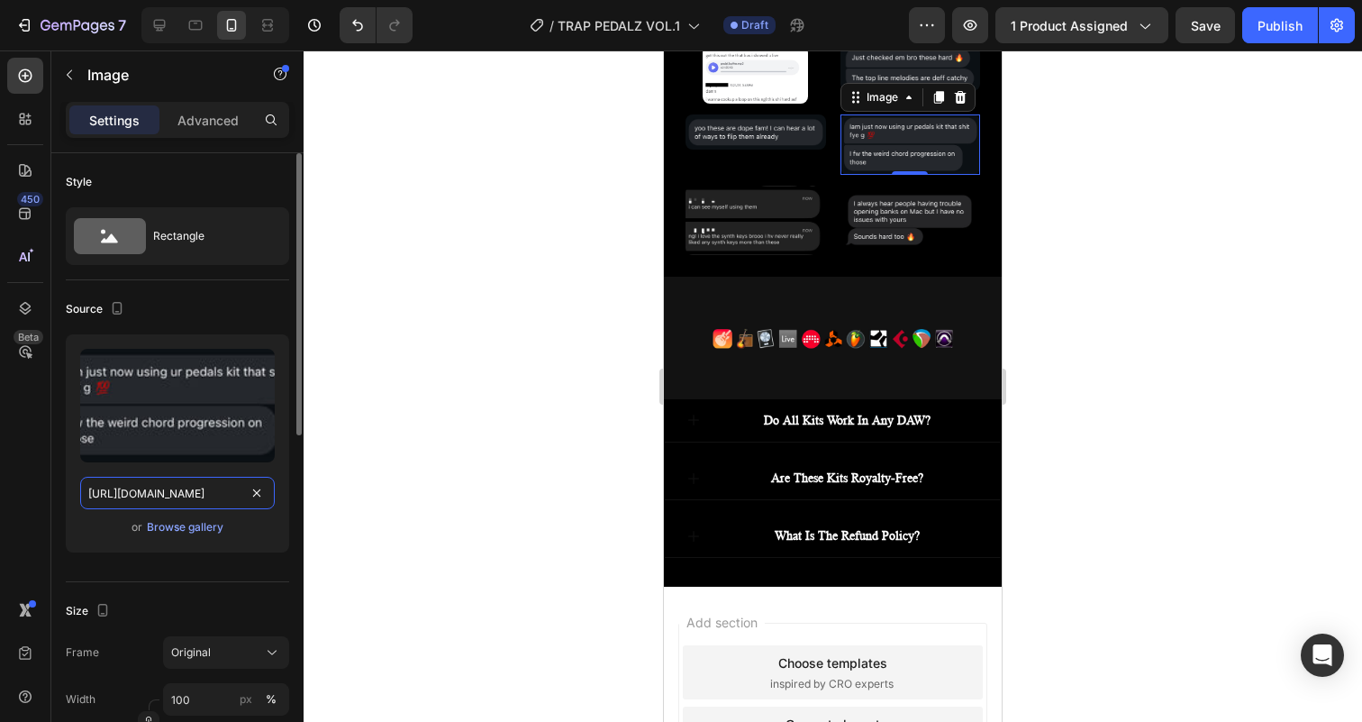
click at [190, 493] on input "[URL][DOMAIN_NAME]" at bounding box center [177, 492] width 195 height 32
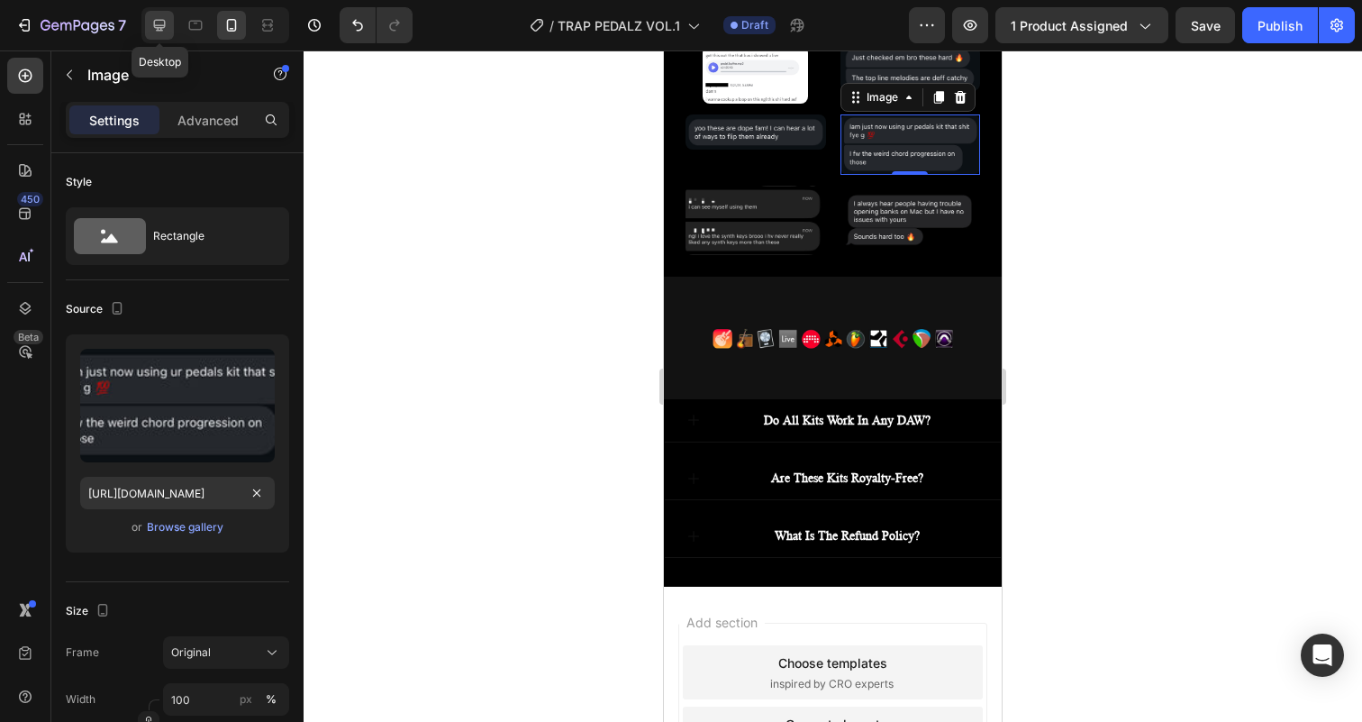
click at [157, 33] on icon at bounding box center [159, 25] width 18 height 18
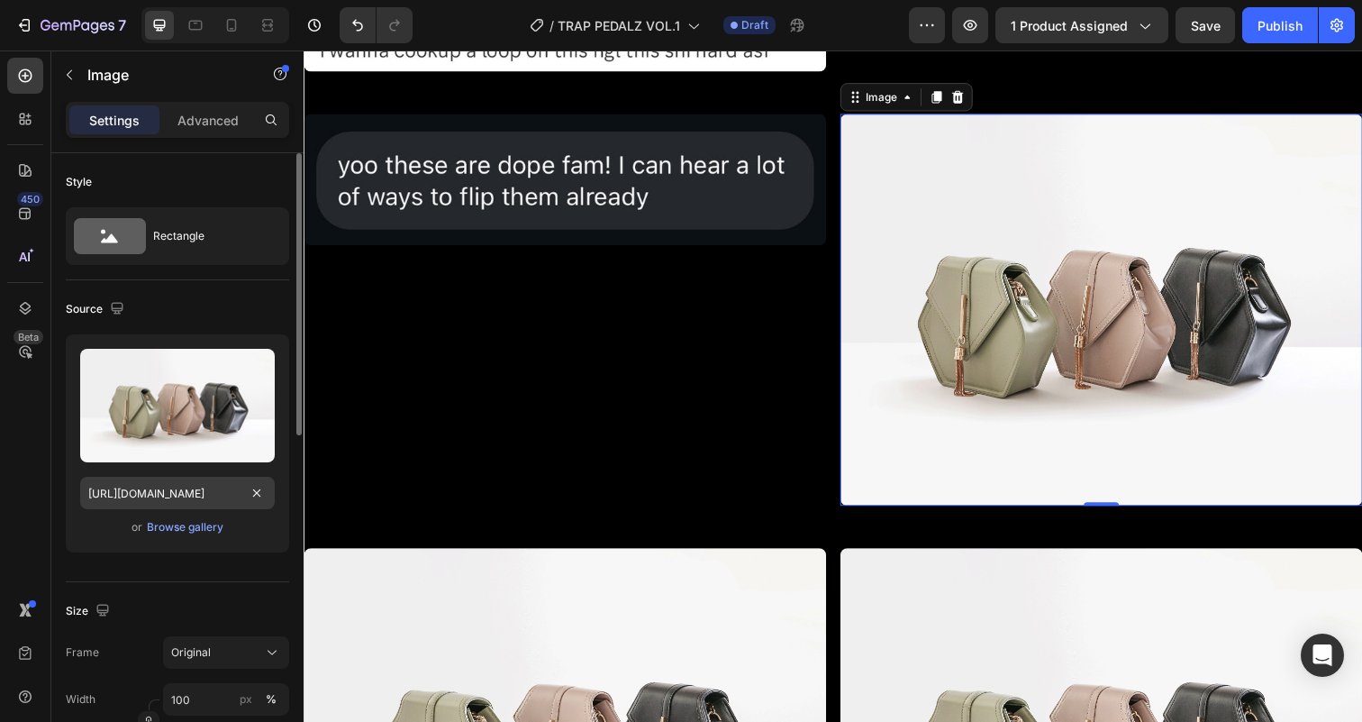
scroll to position [5344, 0]
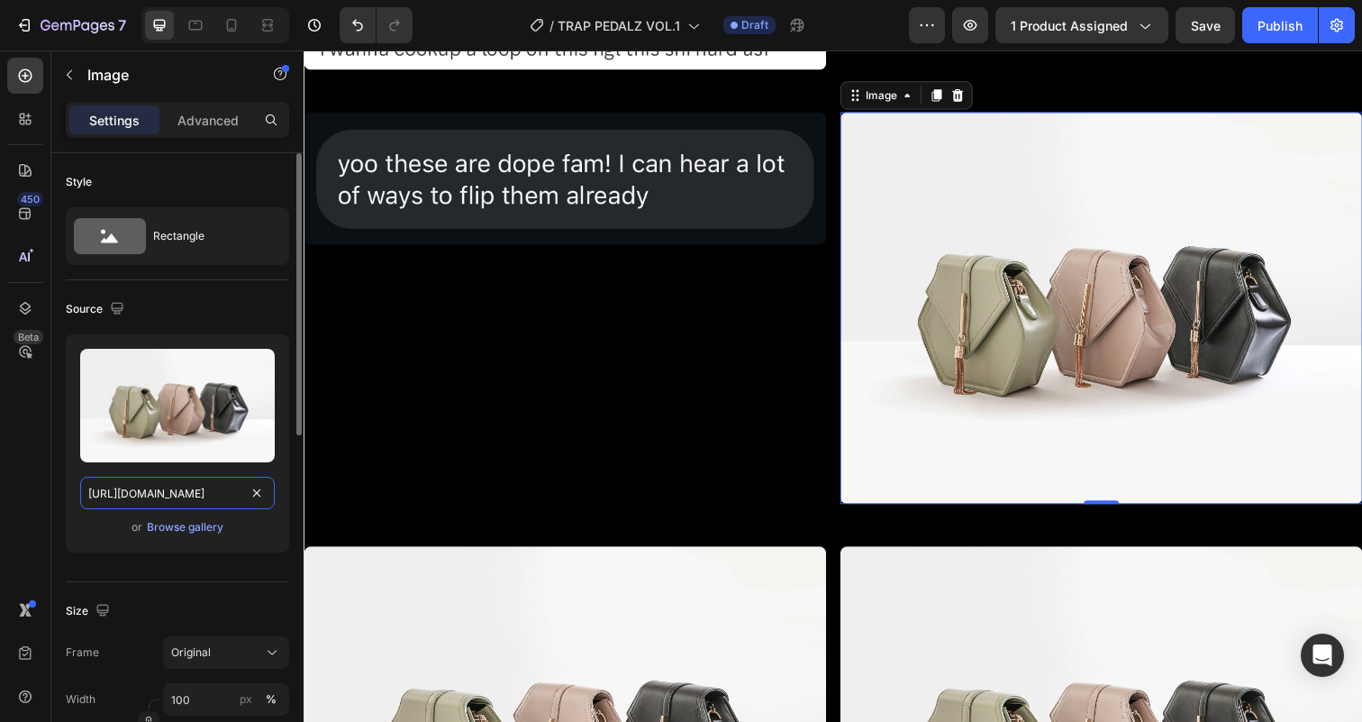
click at [161, 488] on input "[URL][DOMAIN_NAME]" at bounding box center [177, 492] width 195 height 32
paste input "0889/9425/0936/files/IMG_1215.jpg?v=1758292198"
type input "[URL][DOMAIN_NAME]"
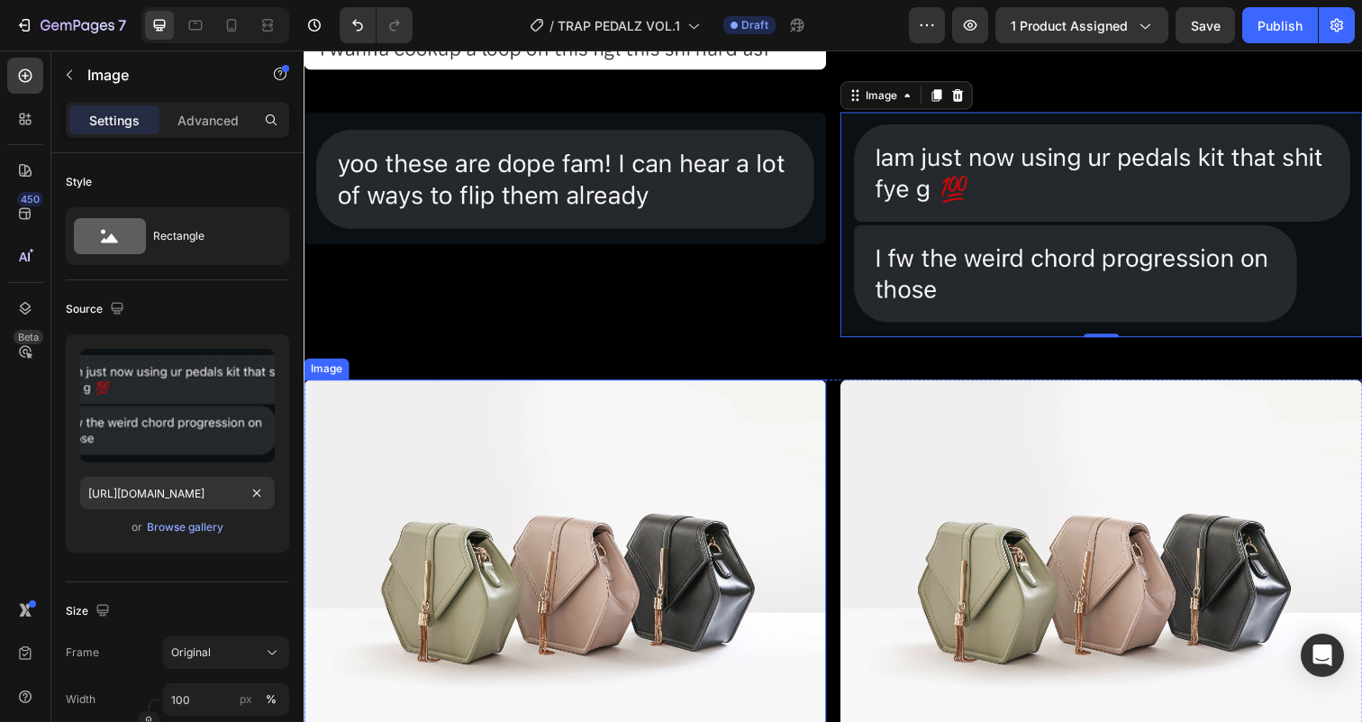
click at [478, 604] on img at bounding box center [570, 586] width 533 height 400
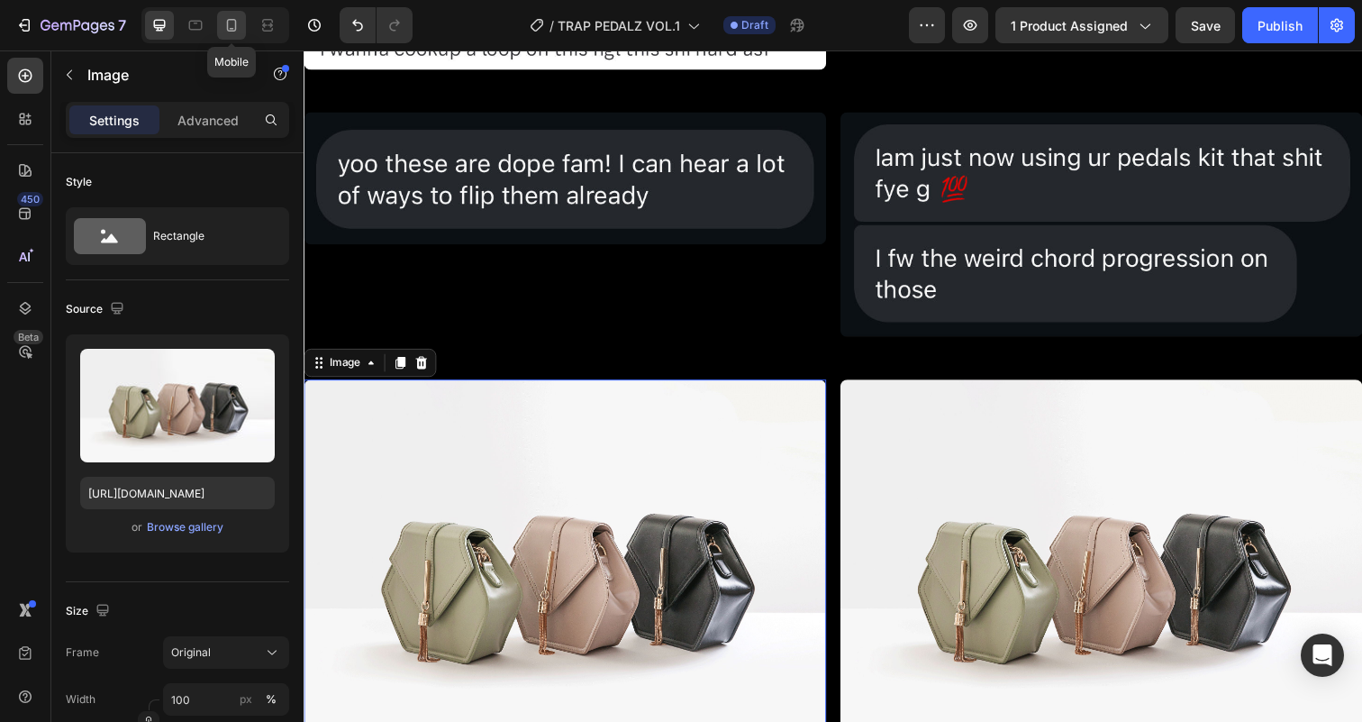
click at [234, 33] on icon at bounding box center [231, 25] width 18 height 18
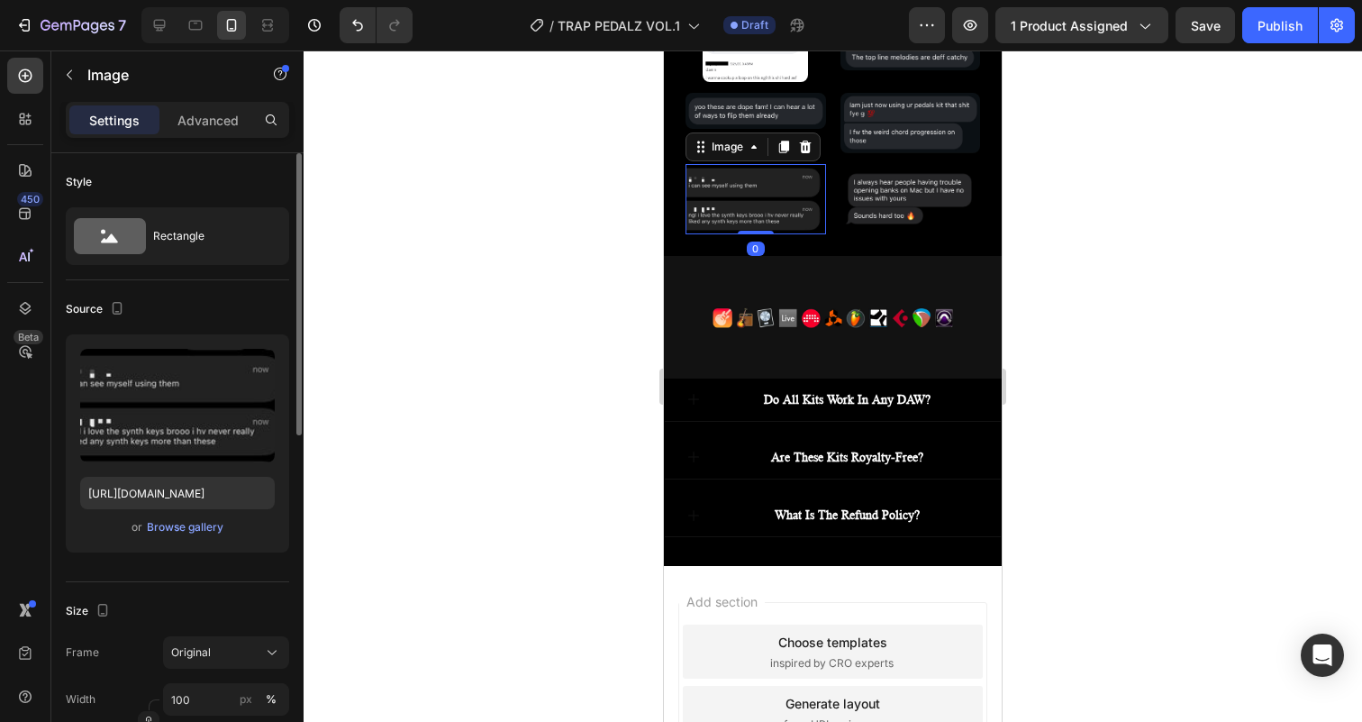
scroll to position [5339, 0]
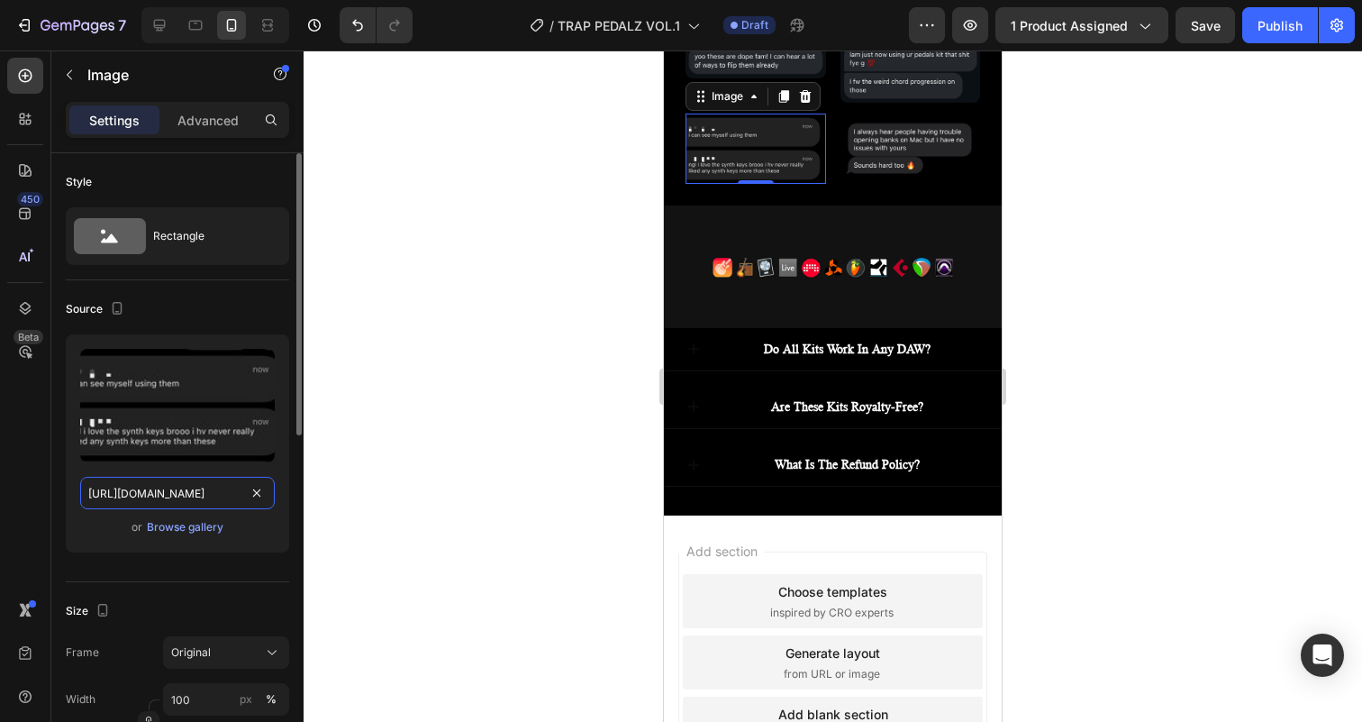
click at [168, 491] on input "[URL][DOMAIN_NAME]" at bounding box center [177, 492] width 195 height 32
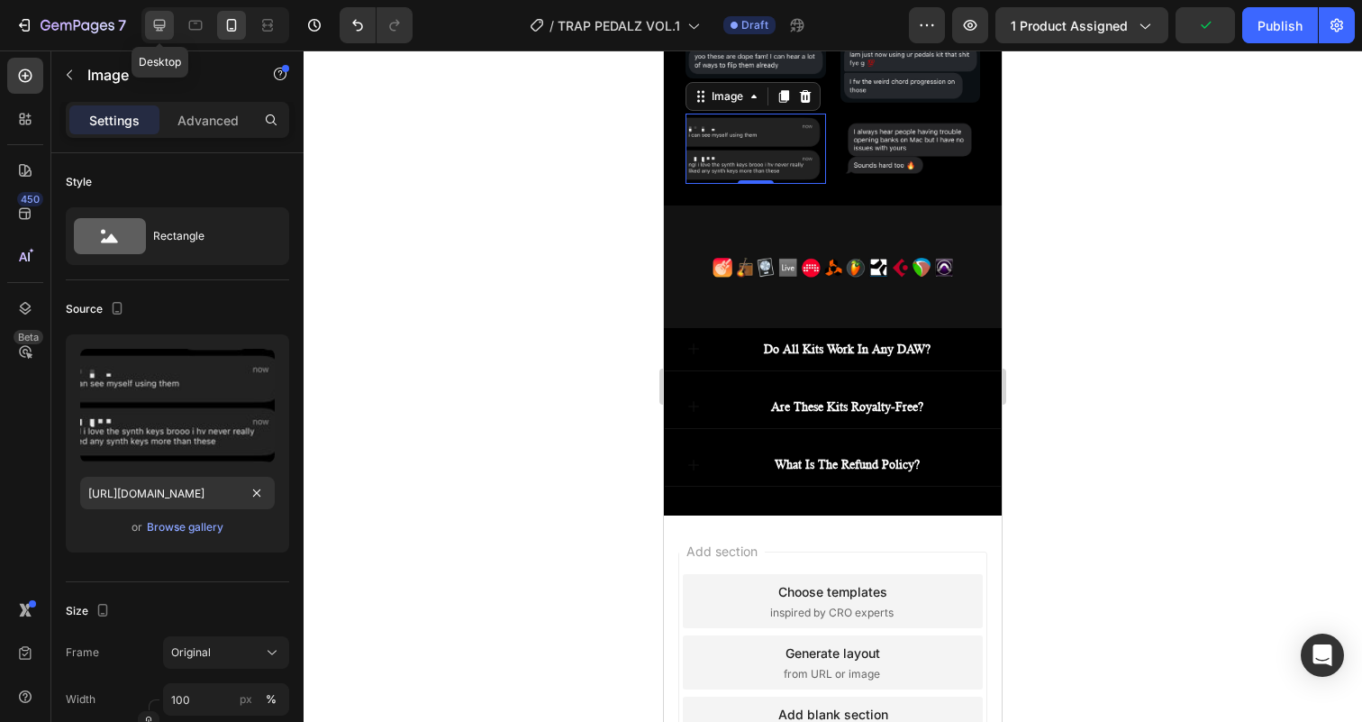
click at [162, 23] on icon at bounding box center [159, 25] width 18 height 18
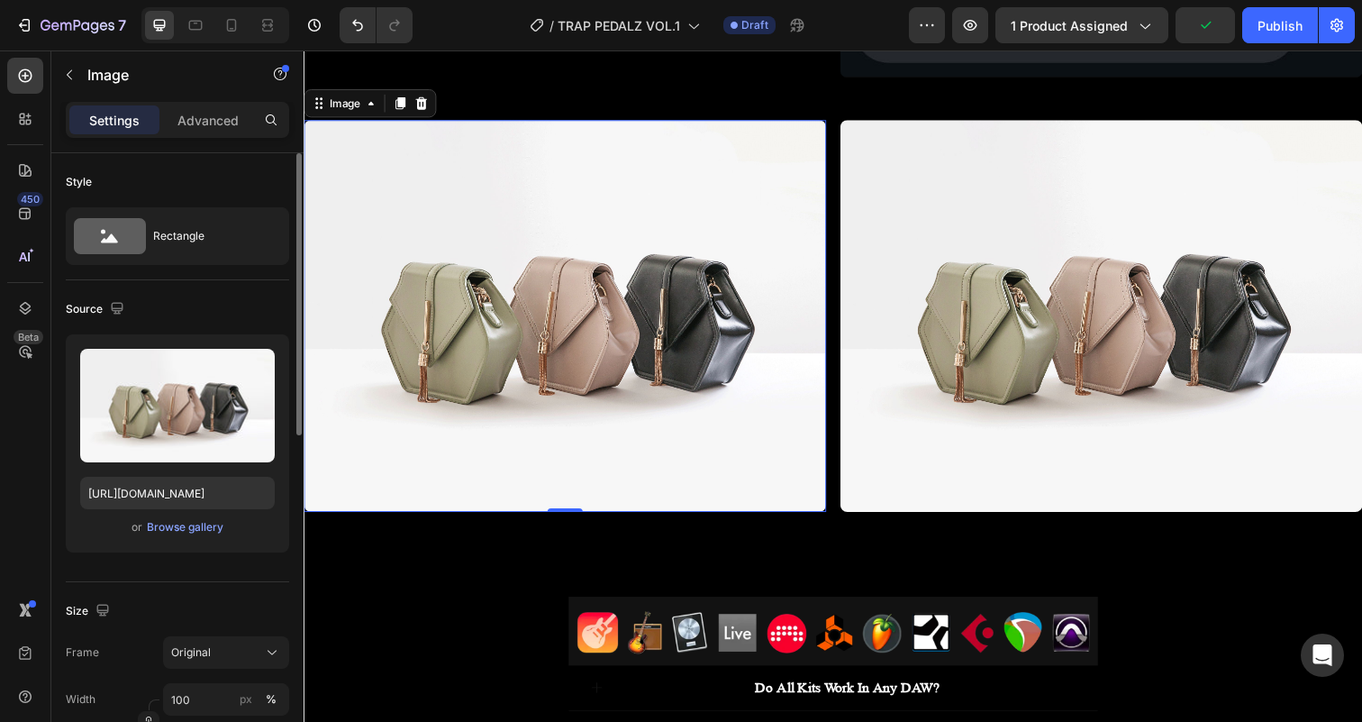
scroll to position [5678, 0]
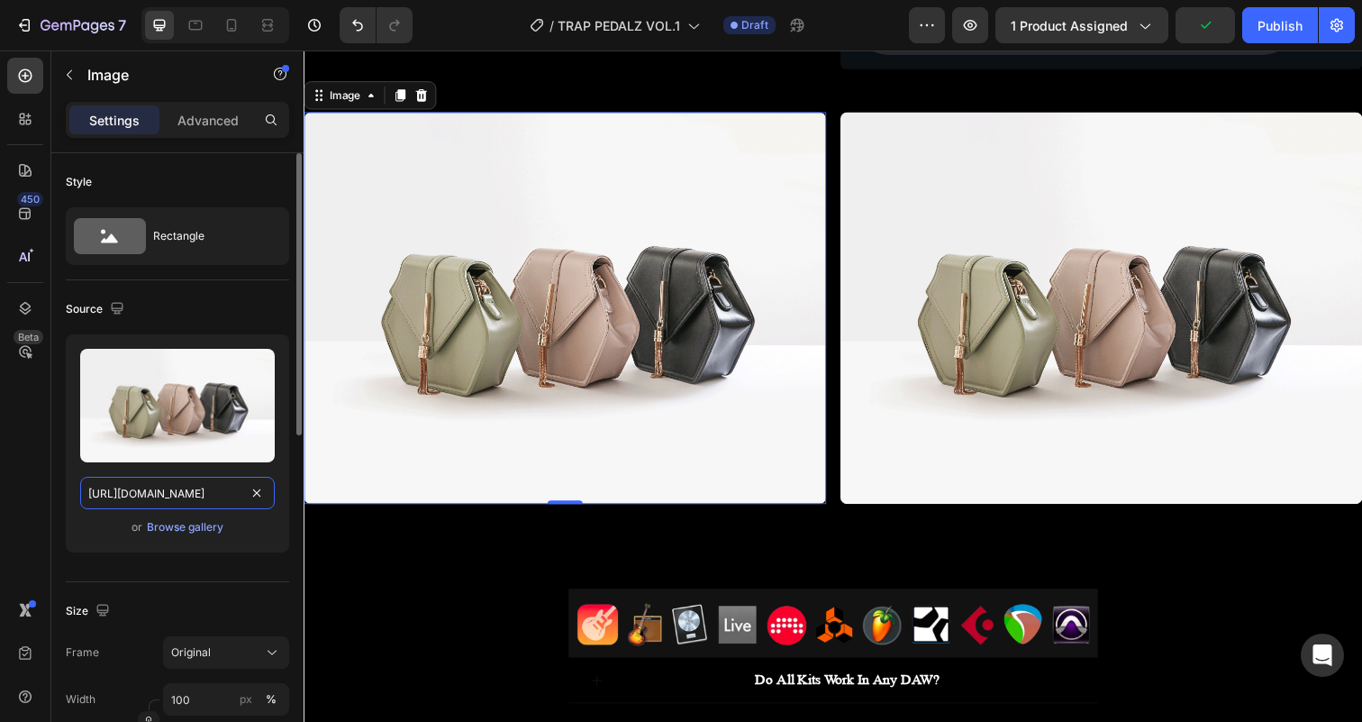
click at [169, 482] on input "[URL][DOMAIN_NAME]" at bounding box center [177, 492] width 195 height 32
paste input "0889/9425/0936/files/0487a21f-0a20-49bd-b4c5-1a955b08cb29.jpg?v=1758905899"
type input "[URL][DOMAIN_NAME]"
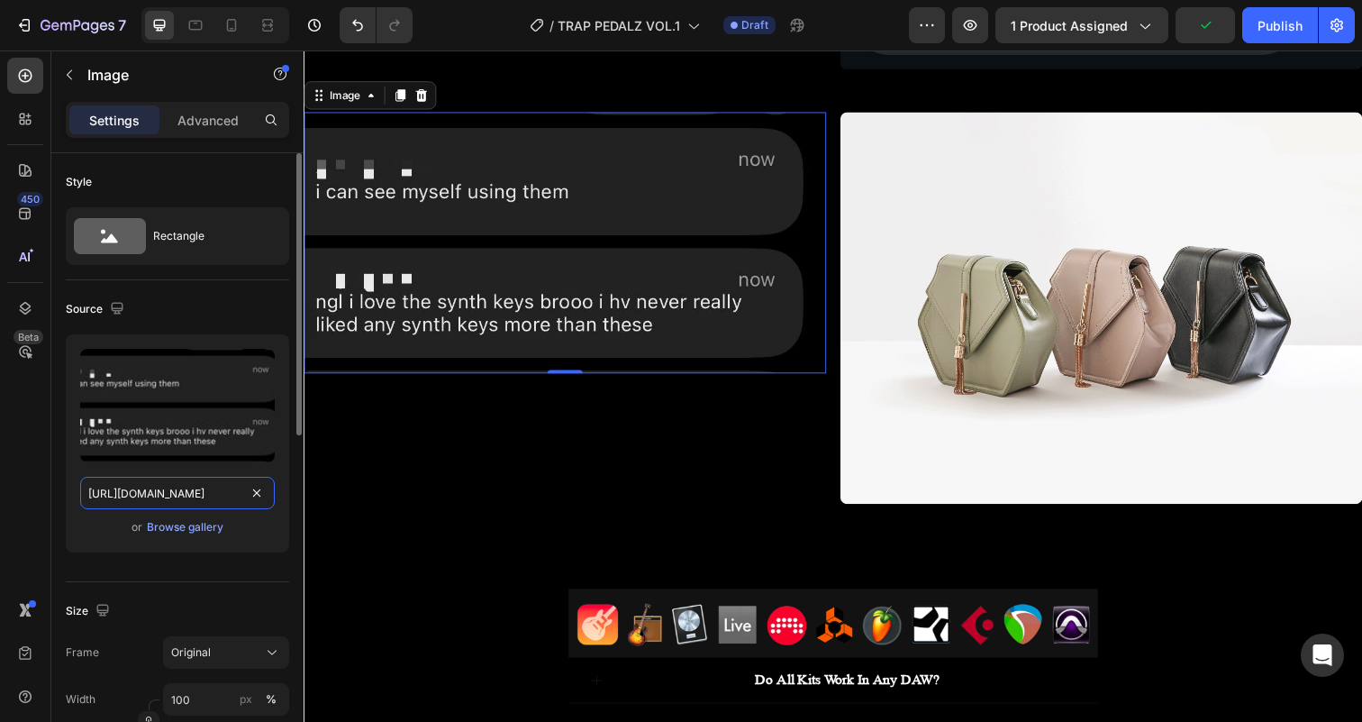
scroll to position [0, 458]
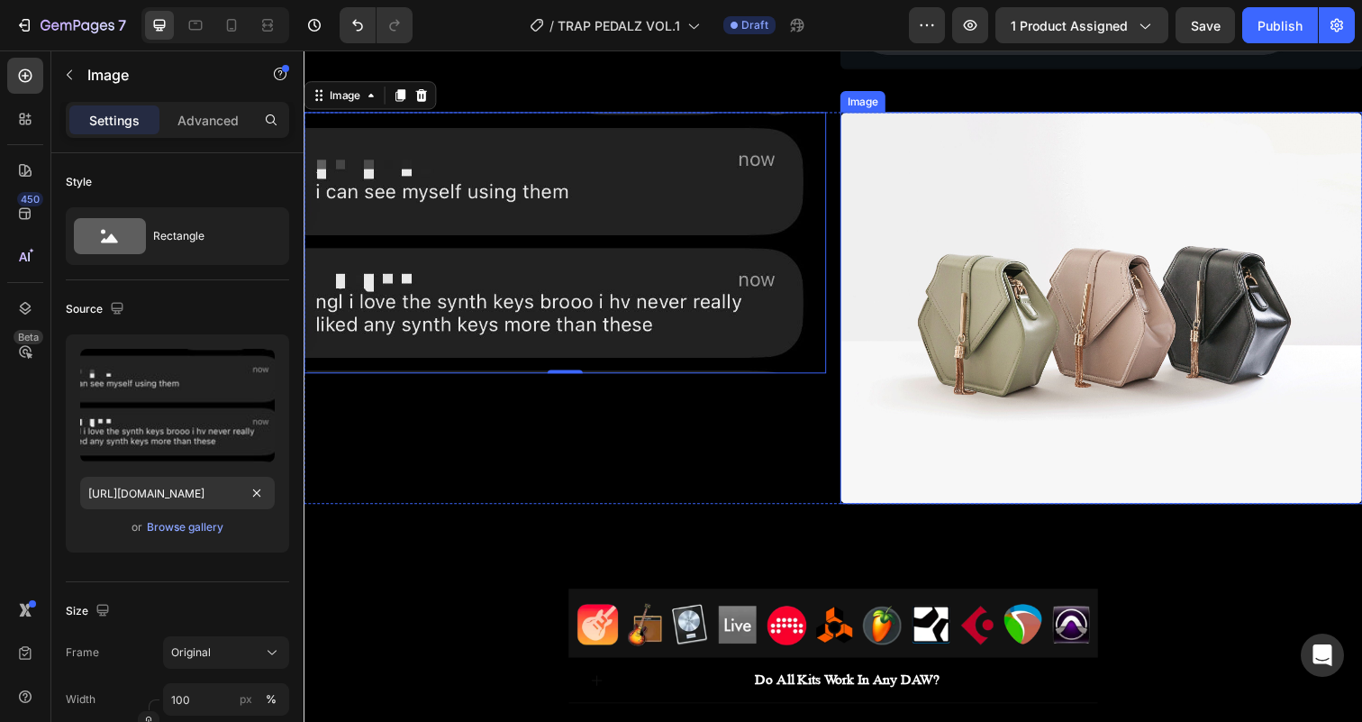
click at [924, 302] on img at bounding box center [1117, 313] width 533 height 400
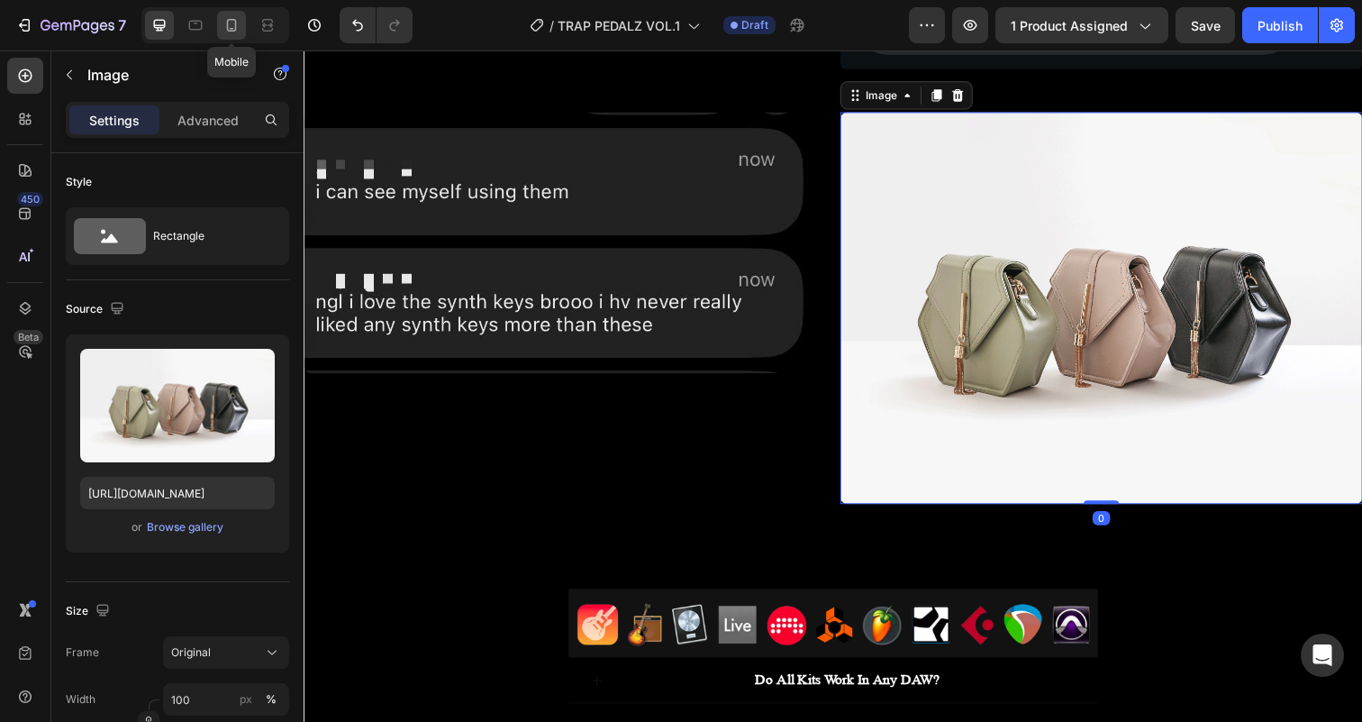
click at [234, 27] on icon at bounding box center [231, 25] width 18 height 18
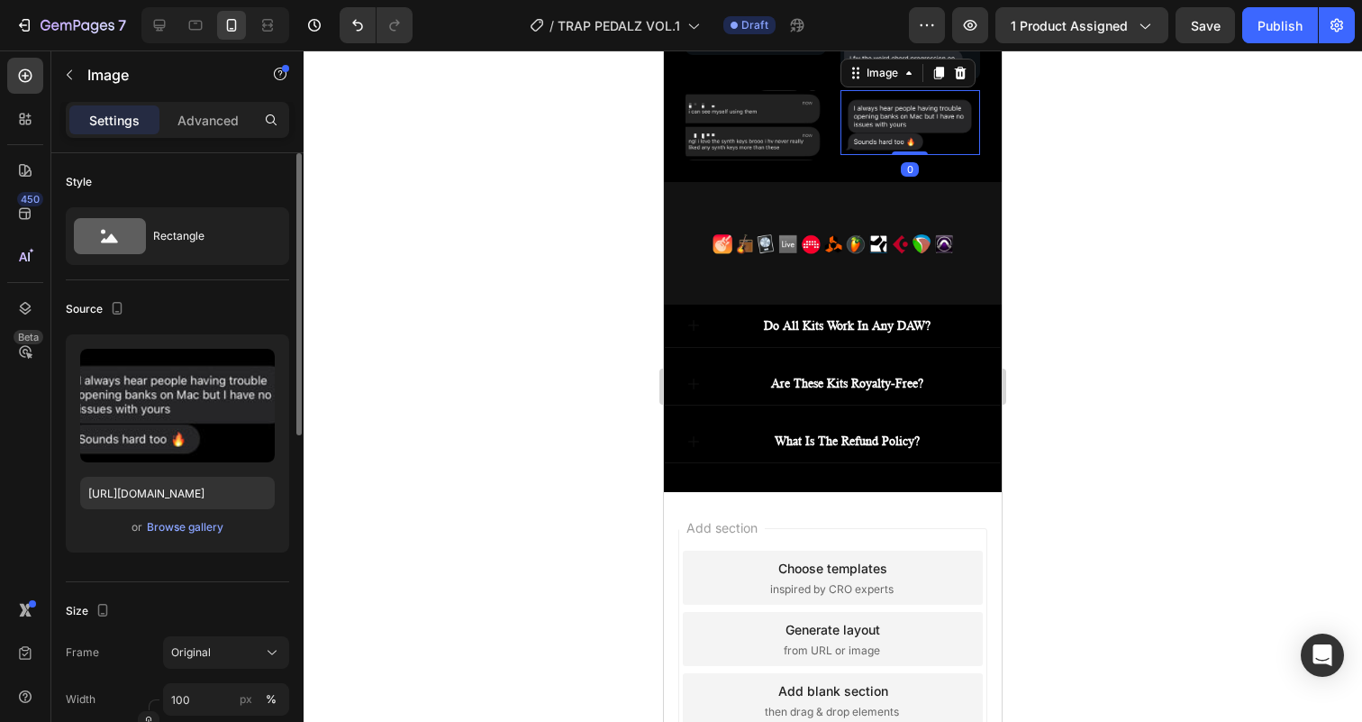
scroll to position [5291, 0]
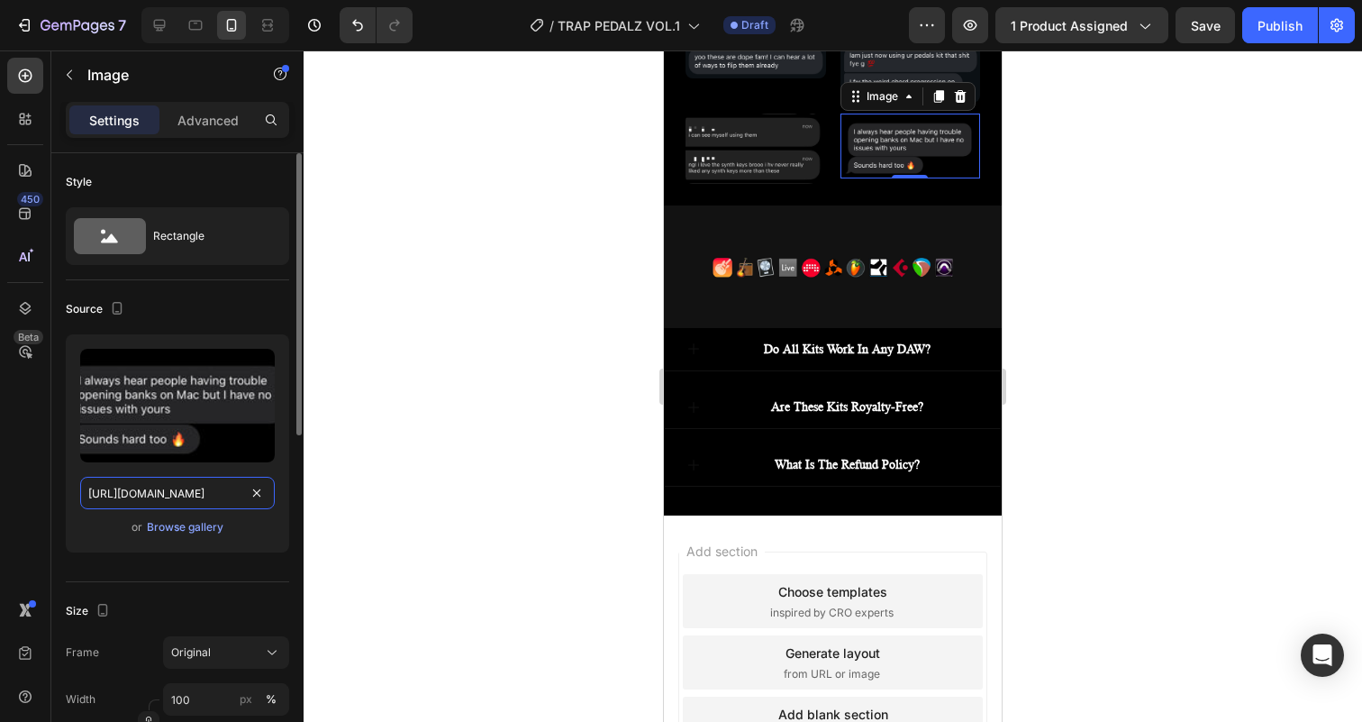
click at [182, 487] on input "[URL][DOMAIN_NAME]" at bounding box center [177, 492] width 195 height 32
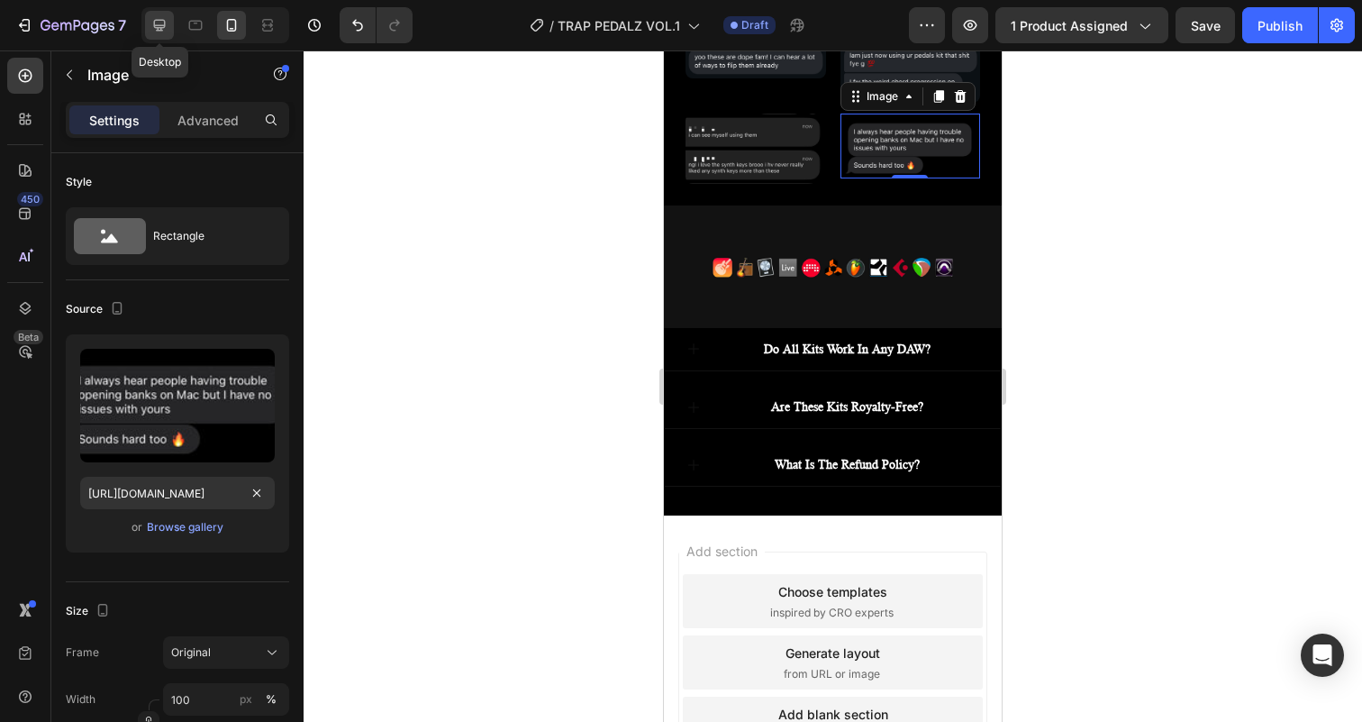
click at [154, 27] on icon at bounding box center [159, 25] width 18 height 18
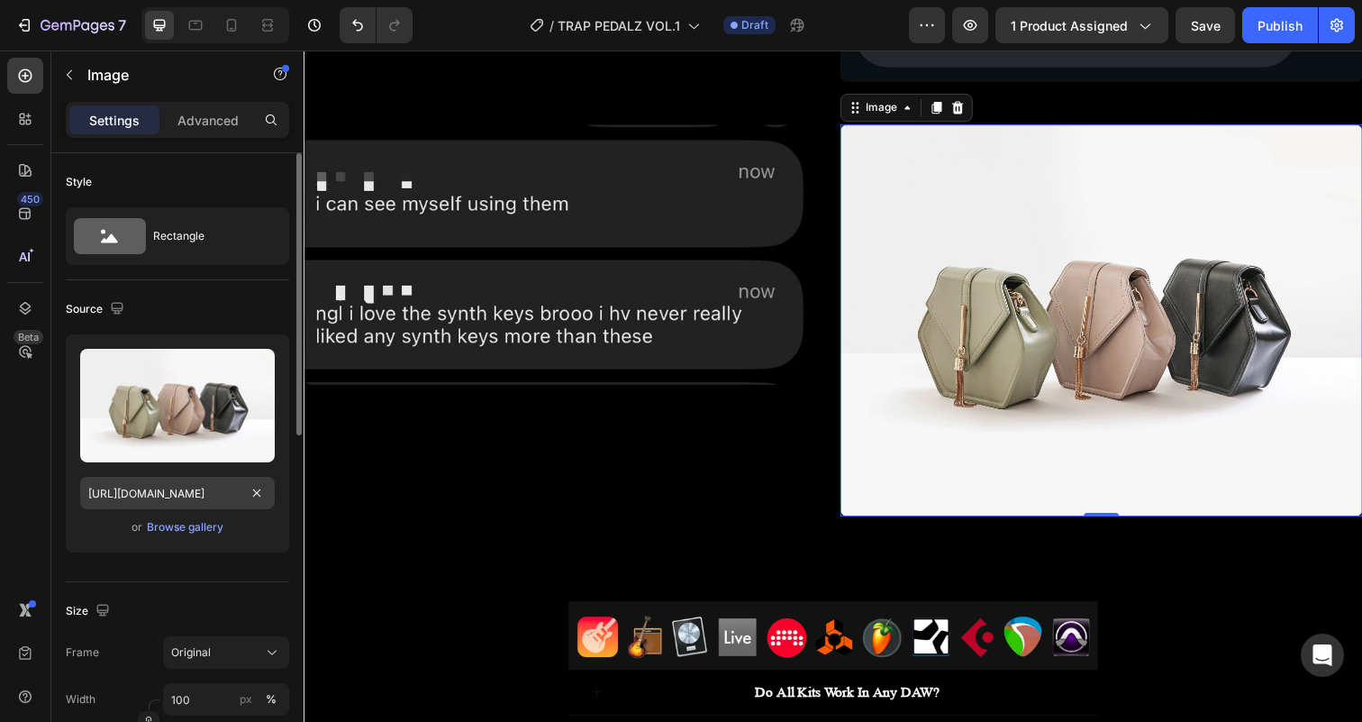
scroll to position [5678, 0]
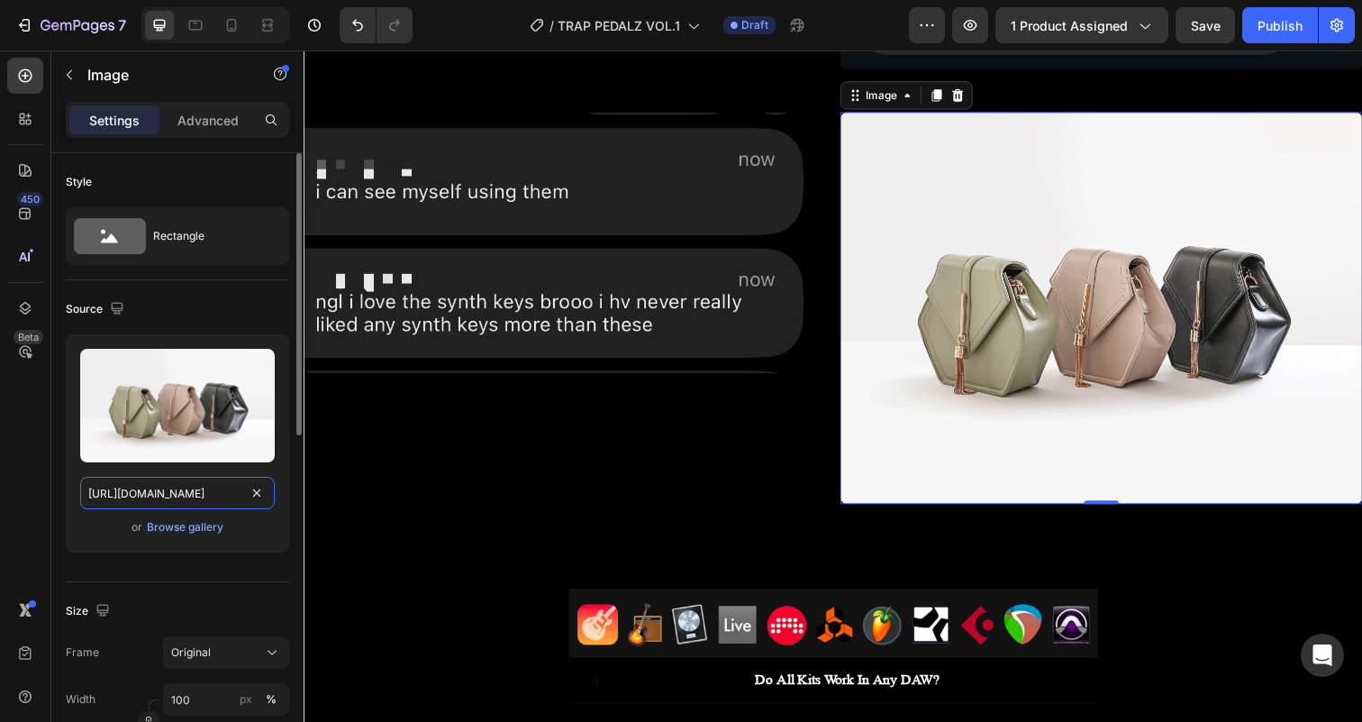
click at [180, 486] on input "[URL][DOMAIN_NAME]" at bounding box center [177, 492] width 195 height 32
paste input "0889/9425/0936/files/IMG_1134.jpg?v=1758905899"
type input "[URL][DOMAIN_NAME]"
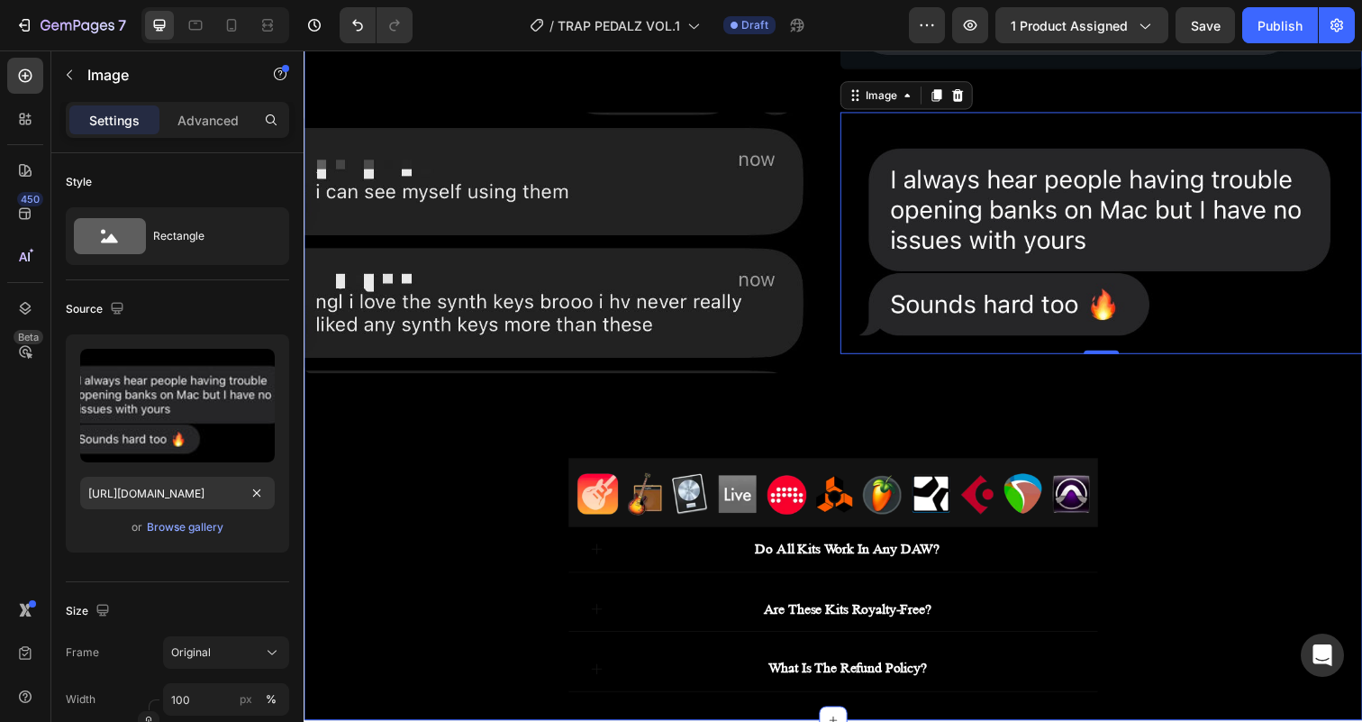
click at [831, 406] on div "TESTIMONIALS Heading Image Image Row Image Image Row Image Image 0 Row Image Im…" at bounding box center [844, 53] width 1081 height 1304
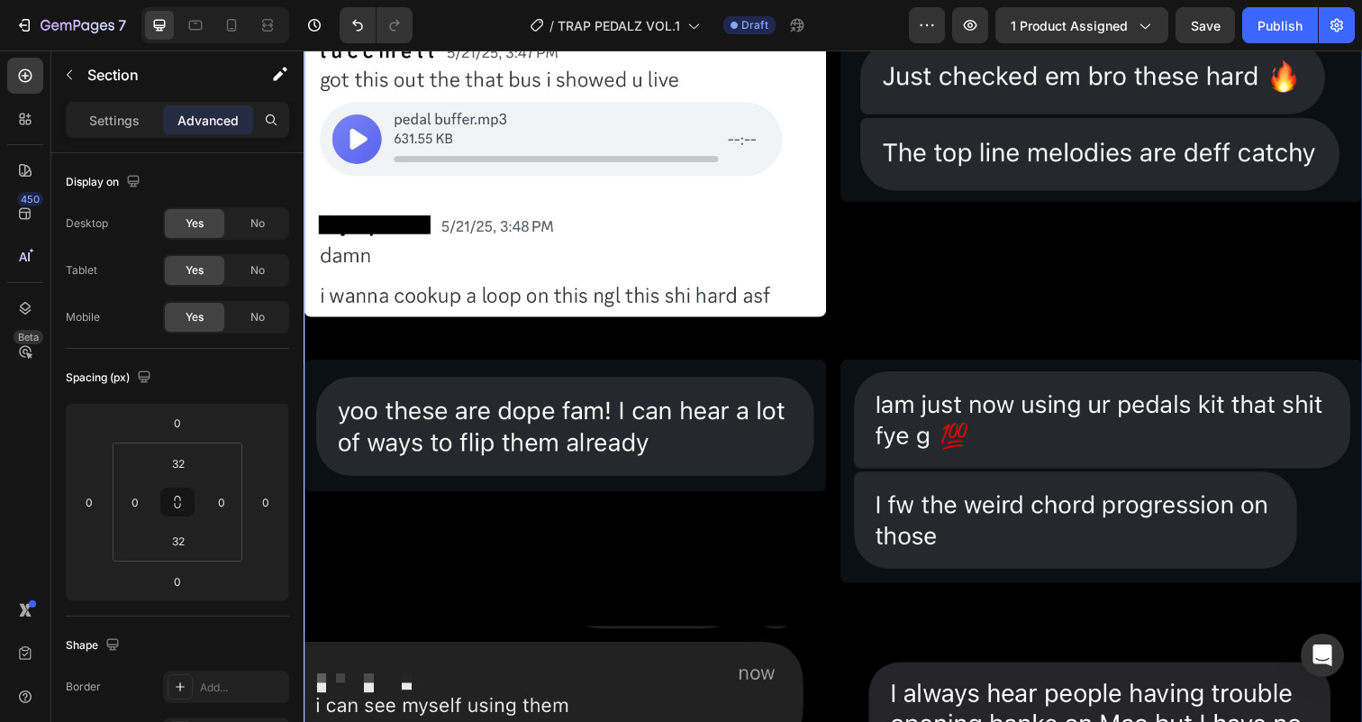
scroll to position [5011, 0]
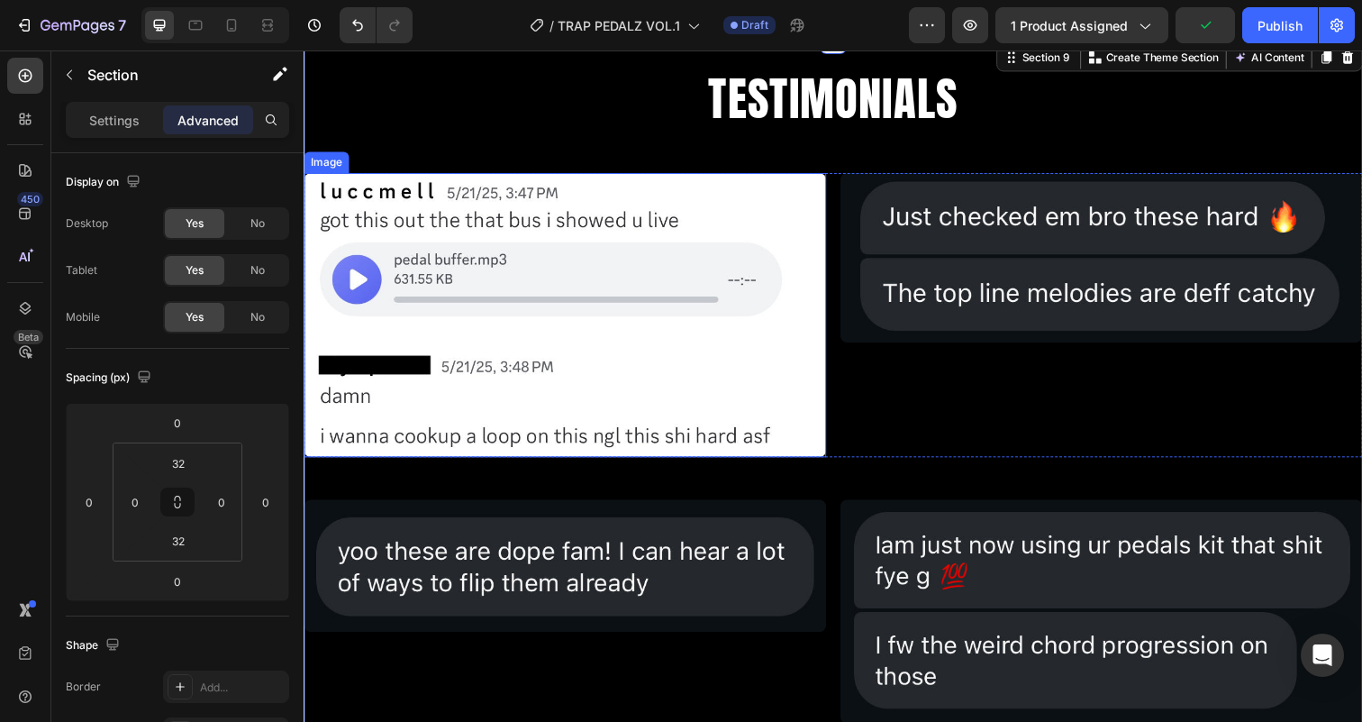
click at [780, 393] on img at bounding box center [570, 321] width 533 height 290
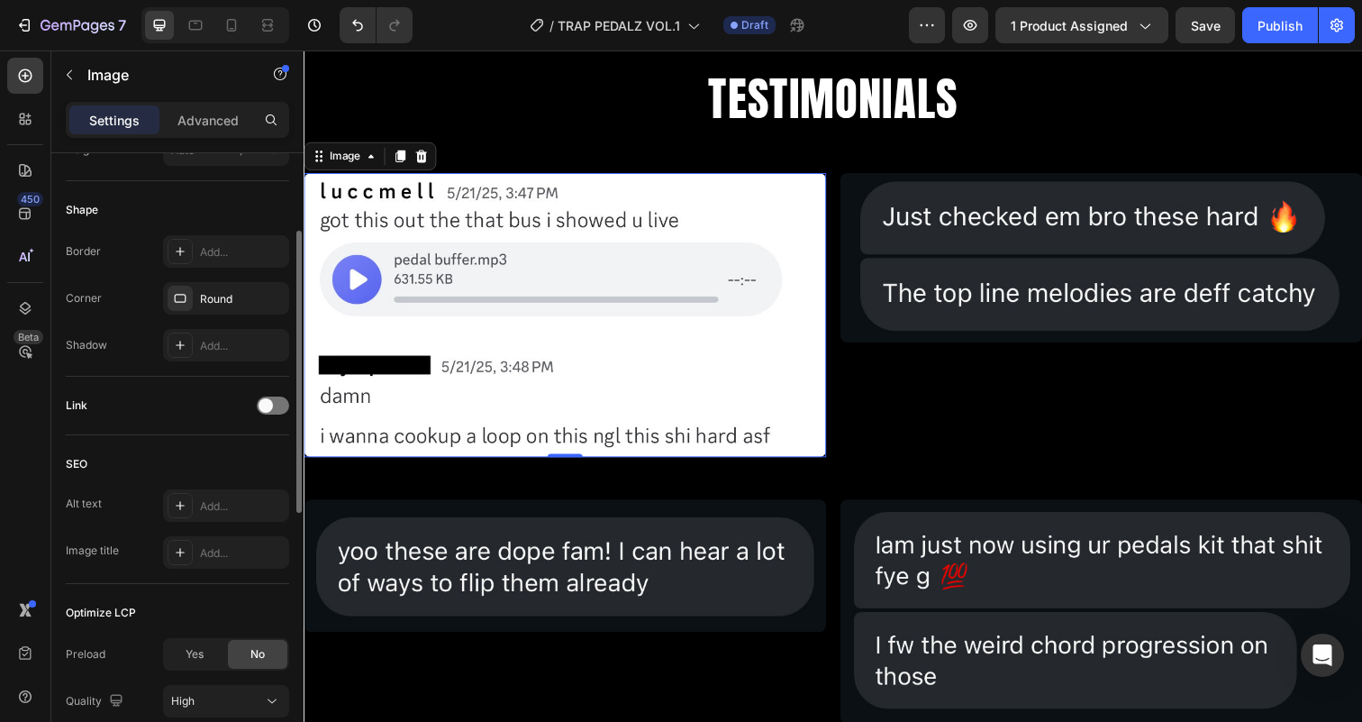
scroll to position [631, 0]
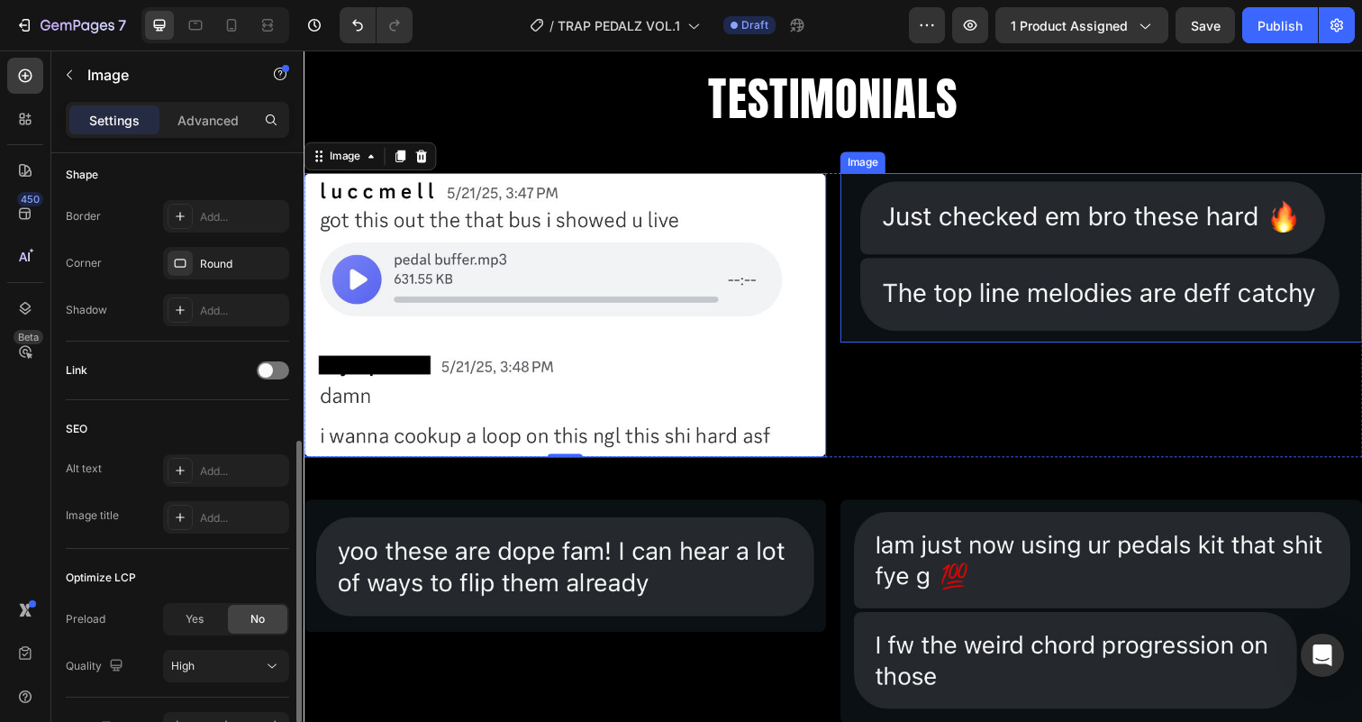
click at [973, 317] on img at bounding box center [1117, 262] width 533 height 172
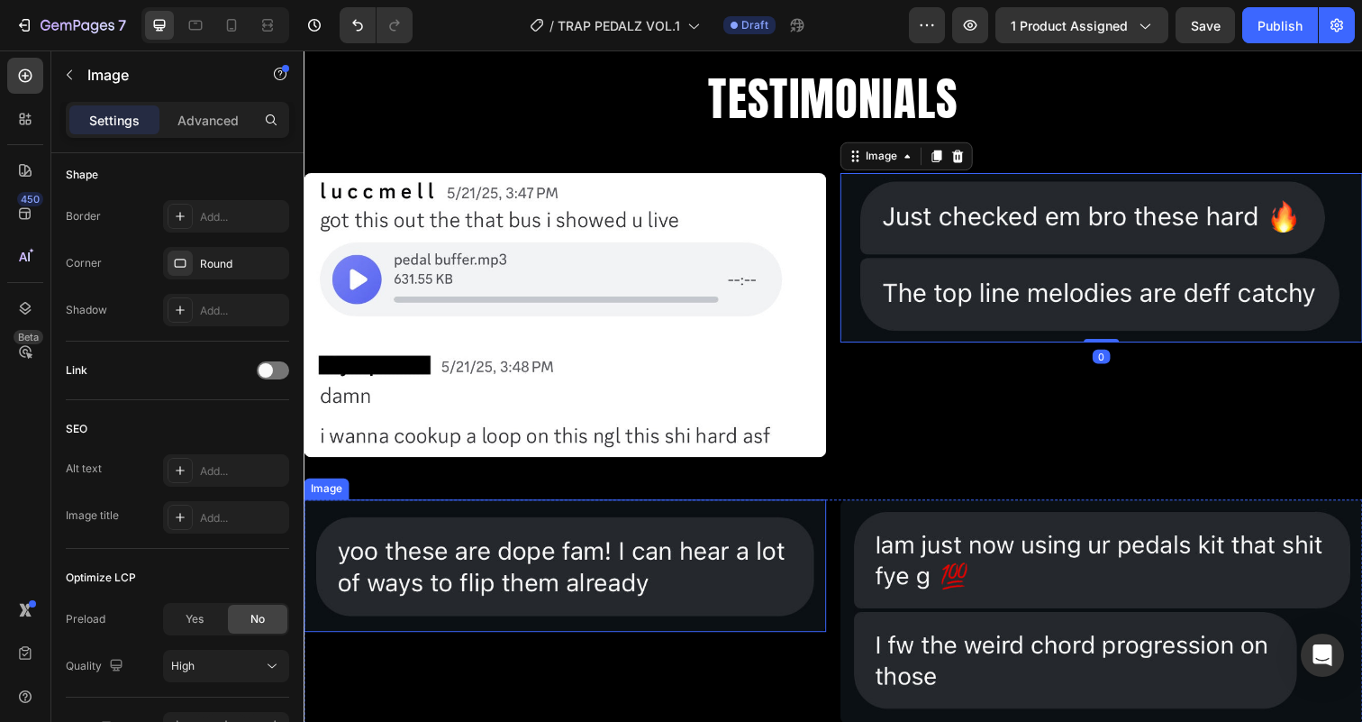
click at [577, 573] on img at bounding box center [570, 576] width 533 height 134
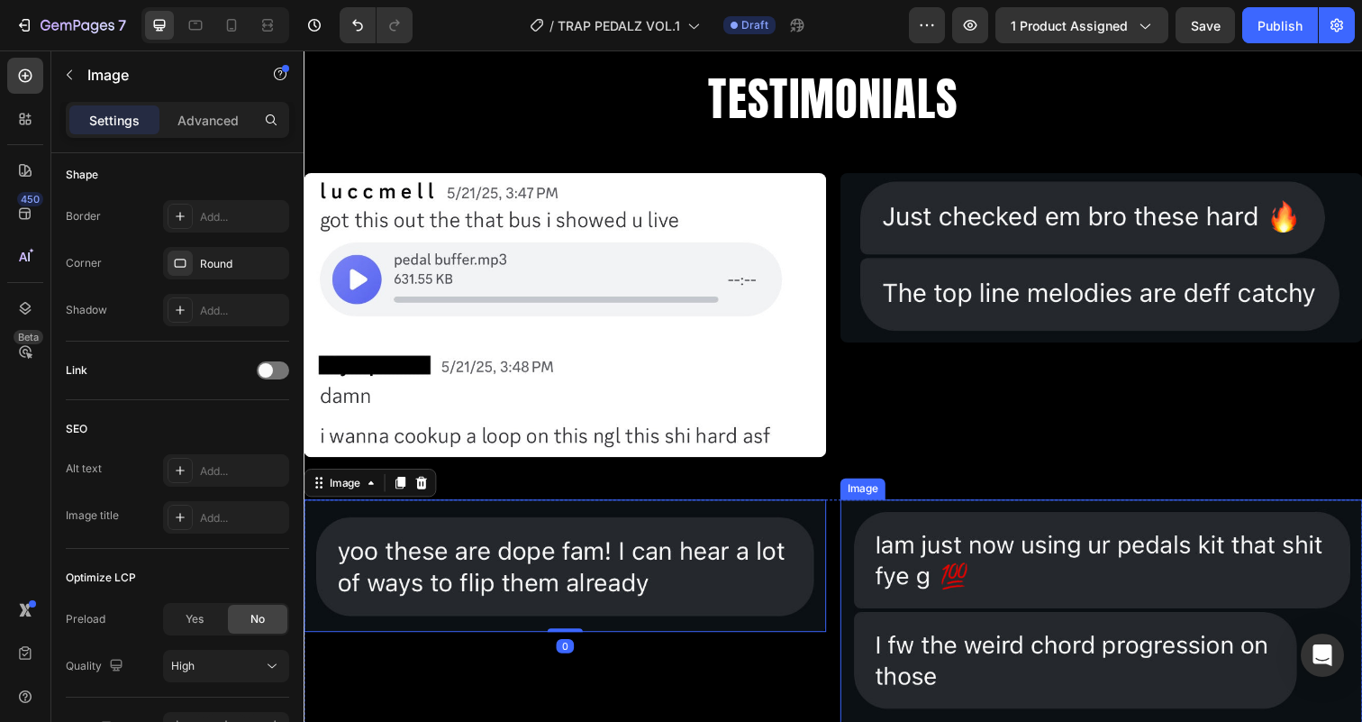
click at [943, 588] on img at bounding box center [1117, 623] width 533 height 229
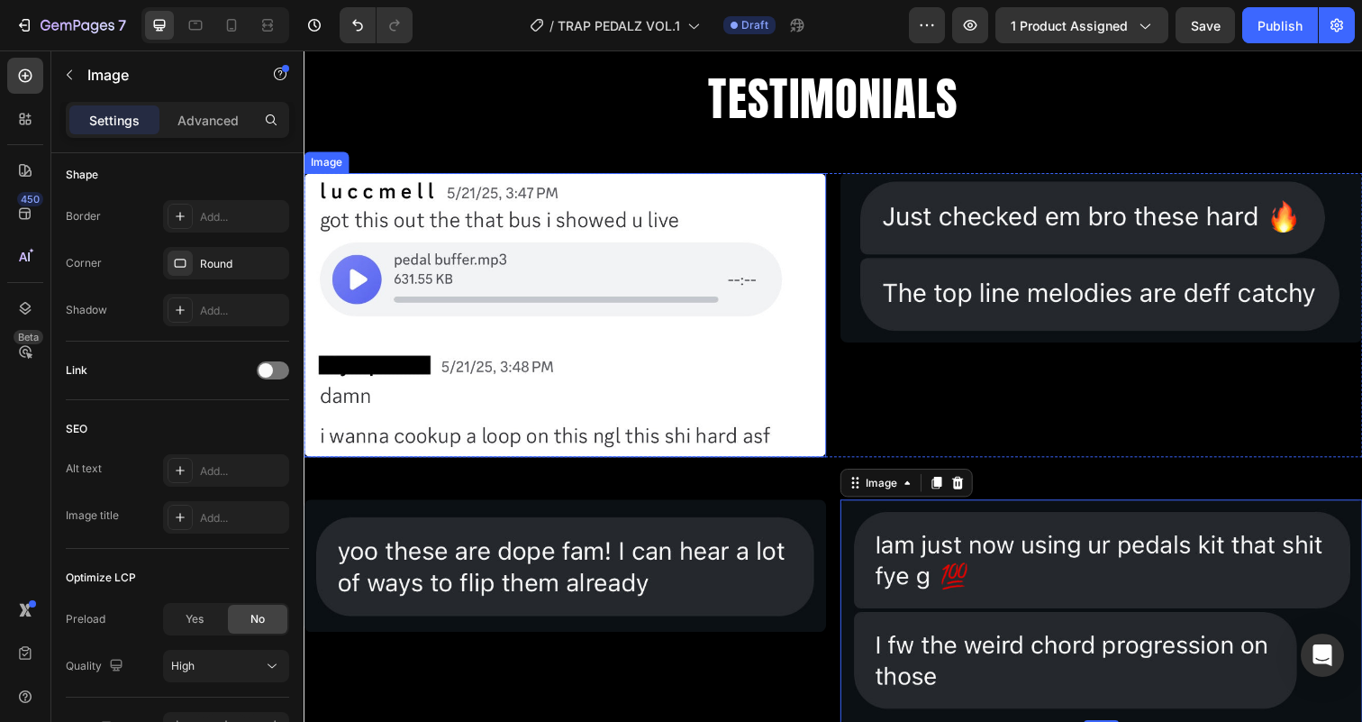
click at [626, 287] on img at bounding box center [570, 321] width 533 height 290
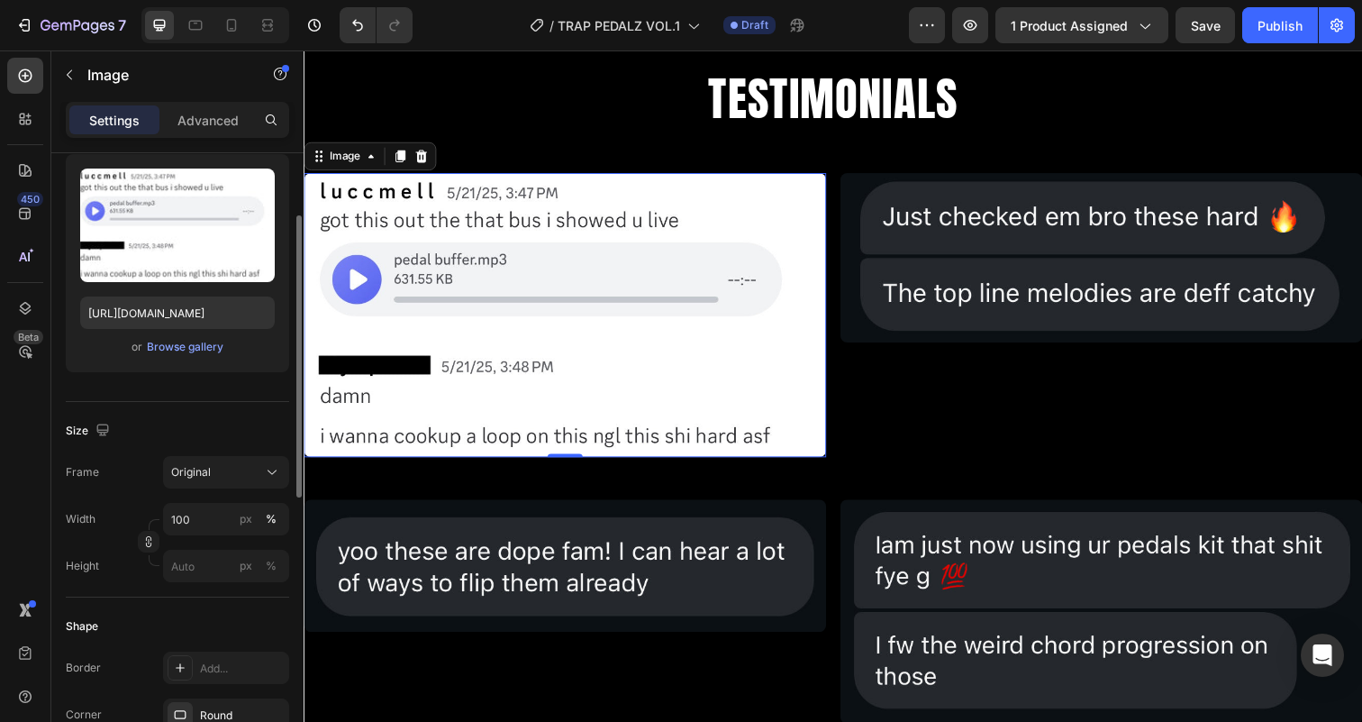
scroll to position [199, 0]
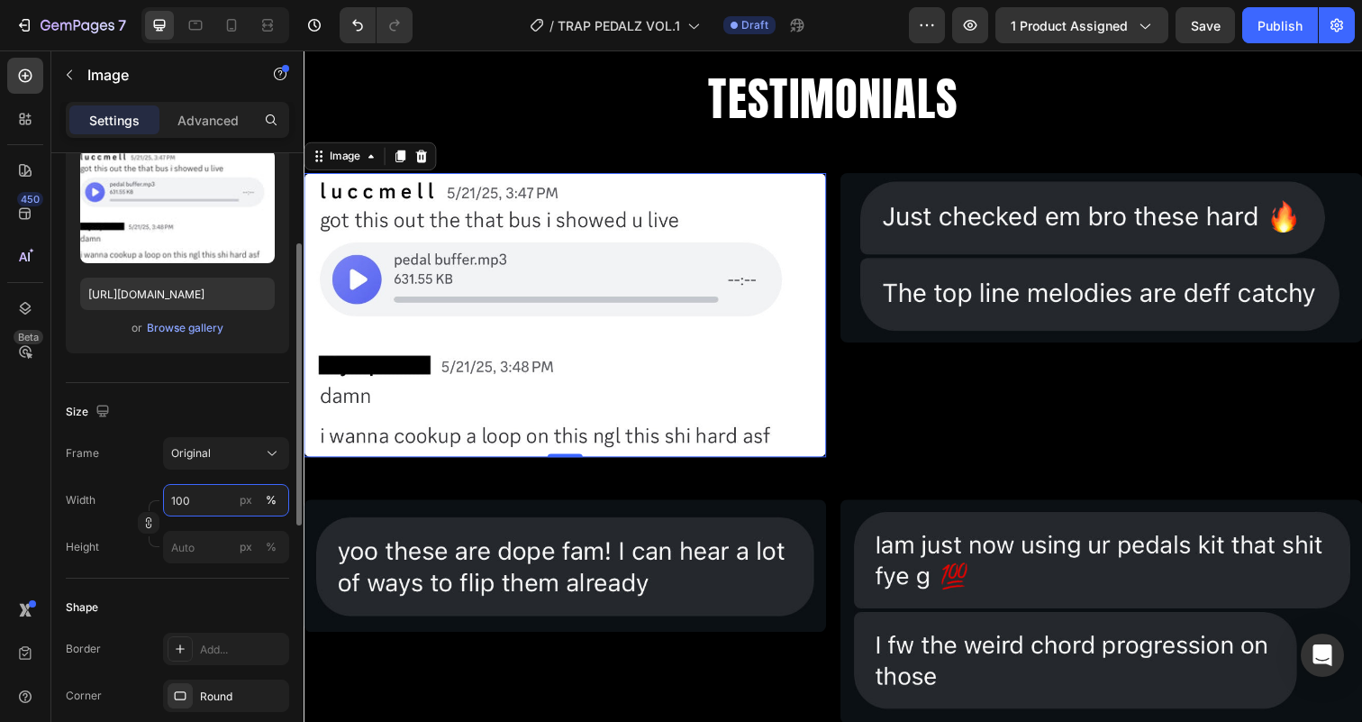
click at [180, 500] on input "100" at bounding box center [226, 500] width 126 height 32
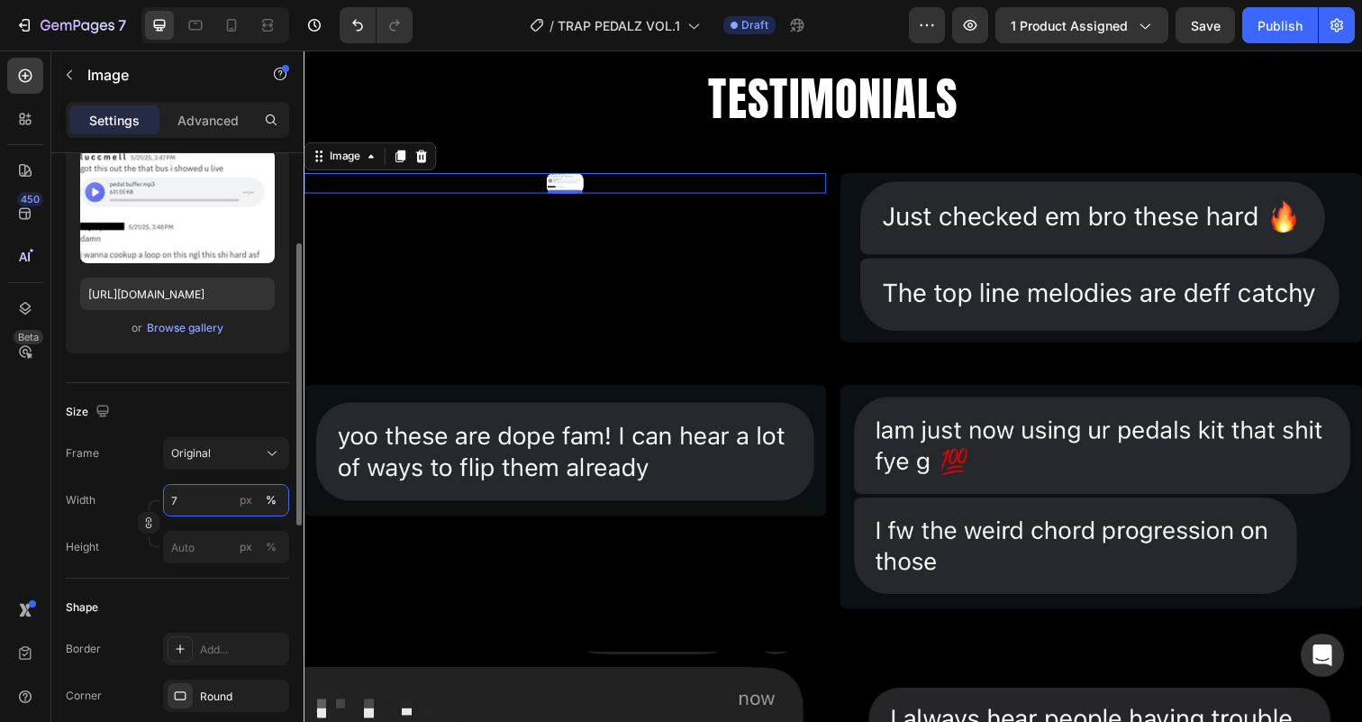
type input "75"
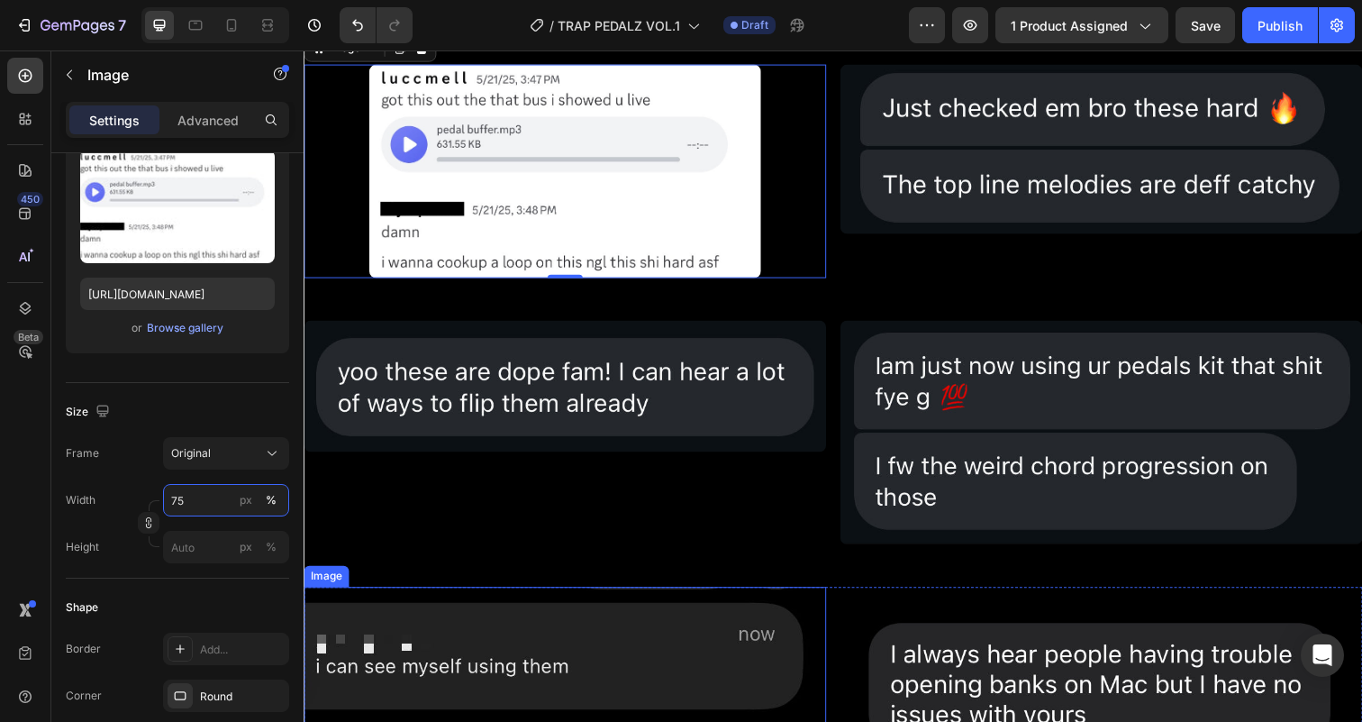
scroll to position [5012, 0]
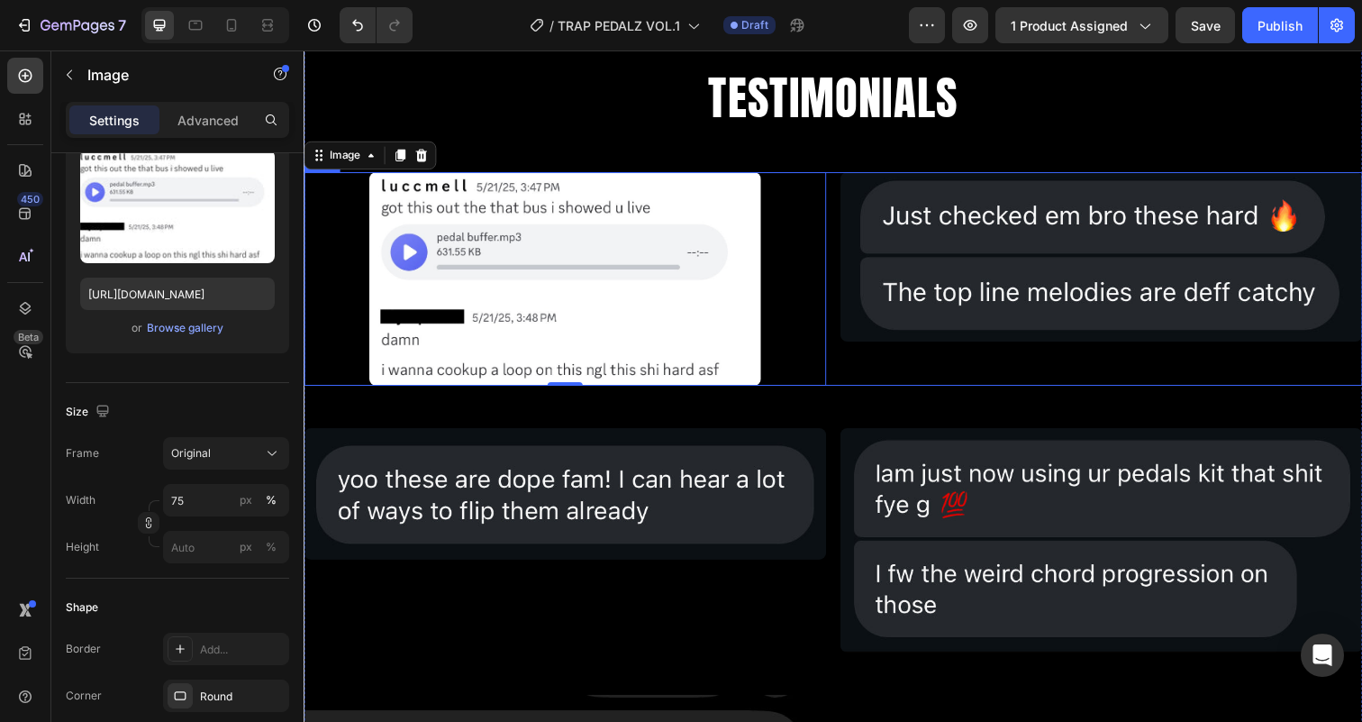
click at [847, 267] on div "Image 0 Image Row" at bounding box center [844, 283] width 1081 height 217
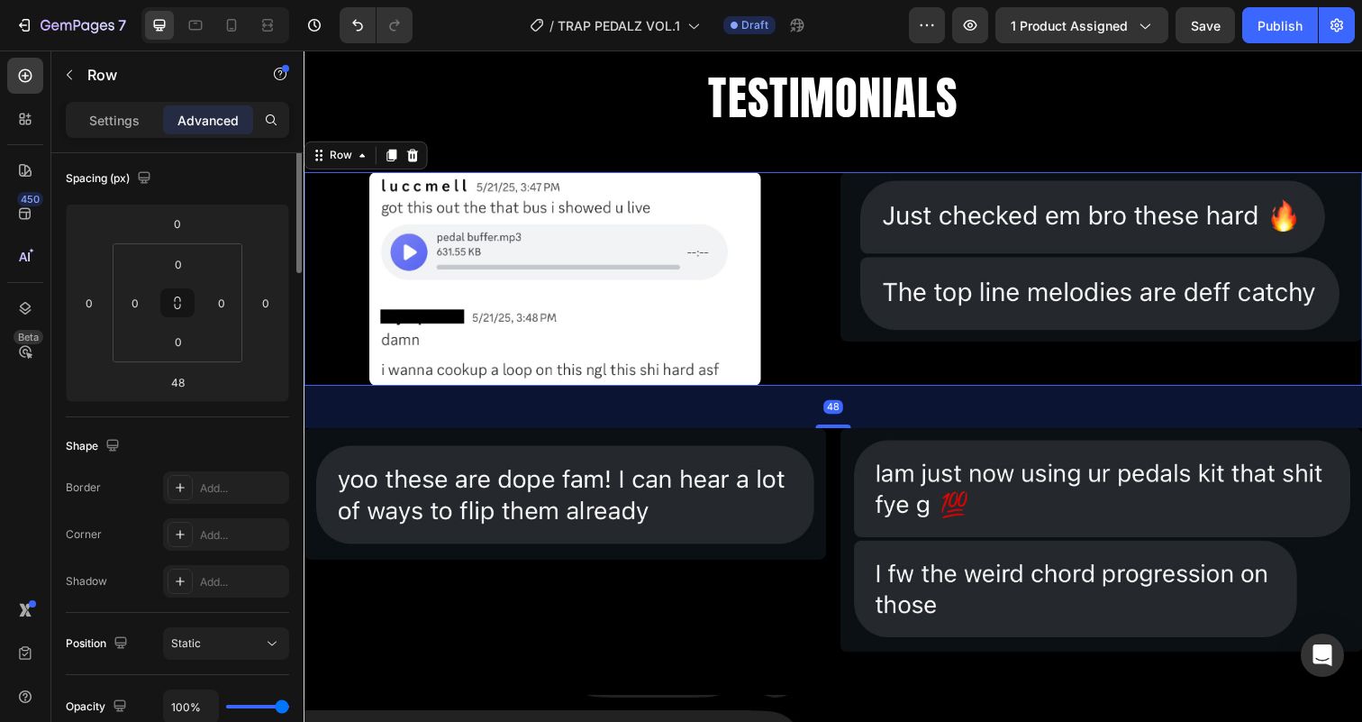
scroll to position [0, 0]
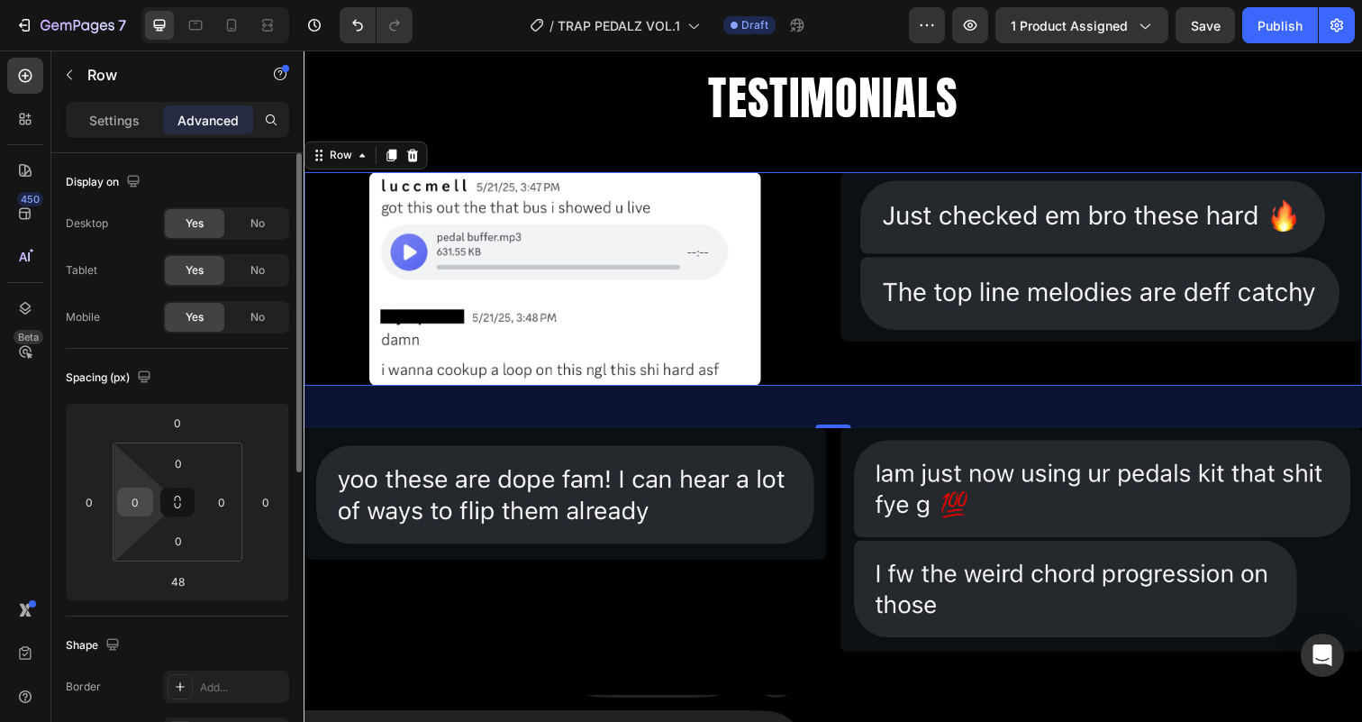
click at [131, 497] on input "0" at bounding box center [135, 501] width 27 height 27
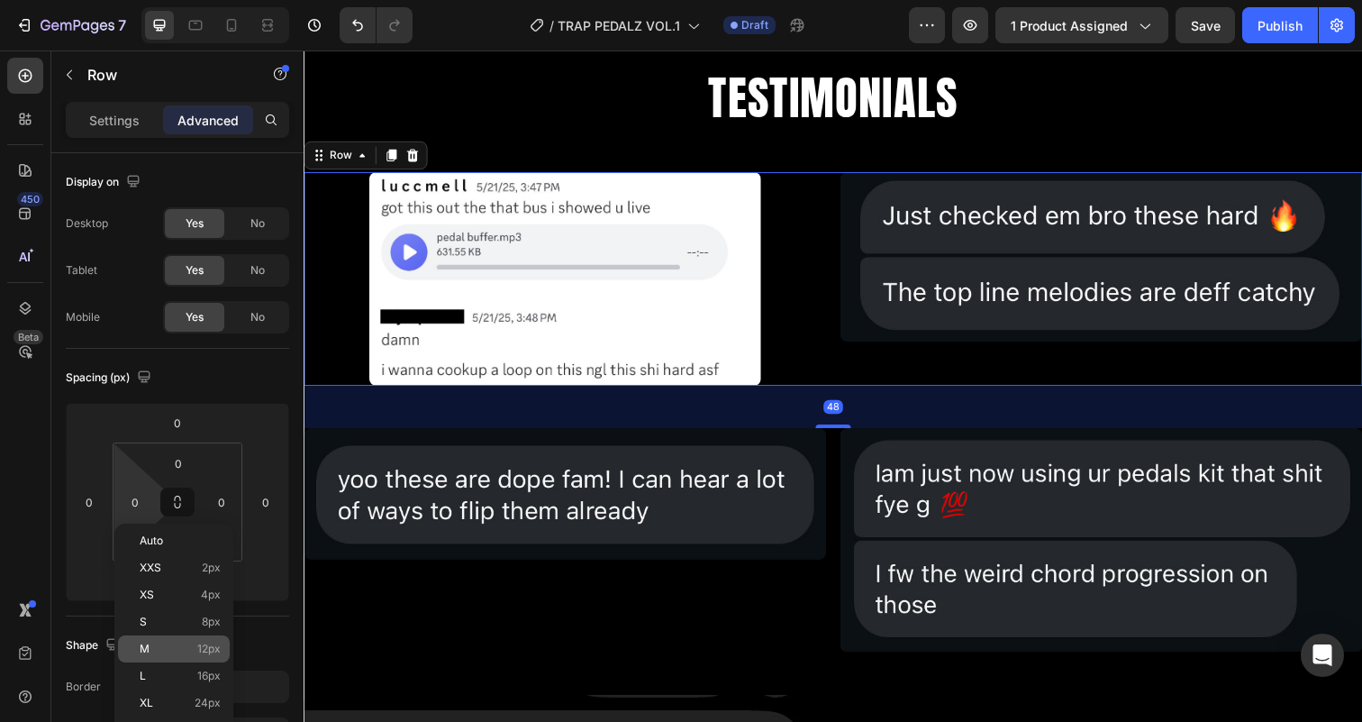
click at [152, 657] on div "M 12px" at bounding box center [174, 648] width 112 height 27
type input "12"
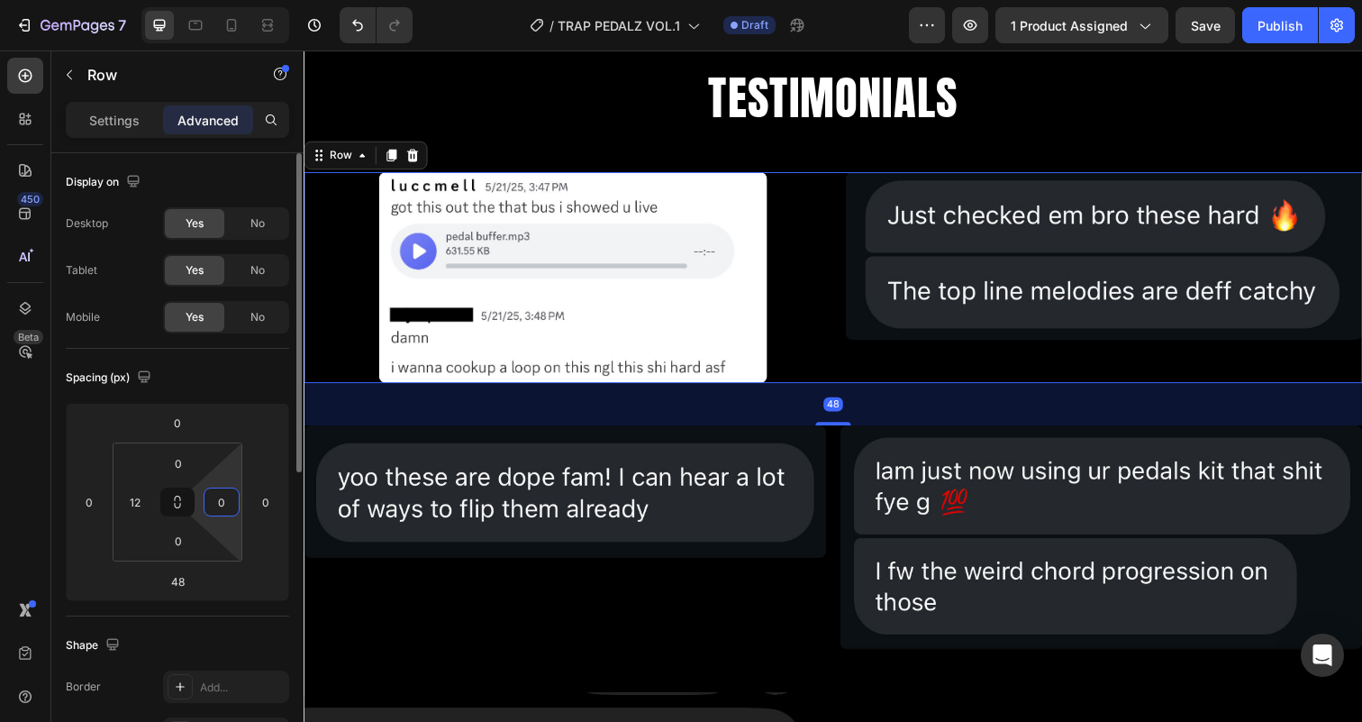
click at [223, 499] on input "0" at bounding box center [221, 501] width 27 height 27
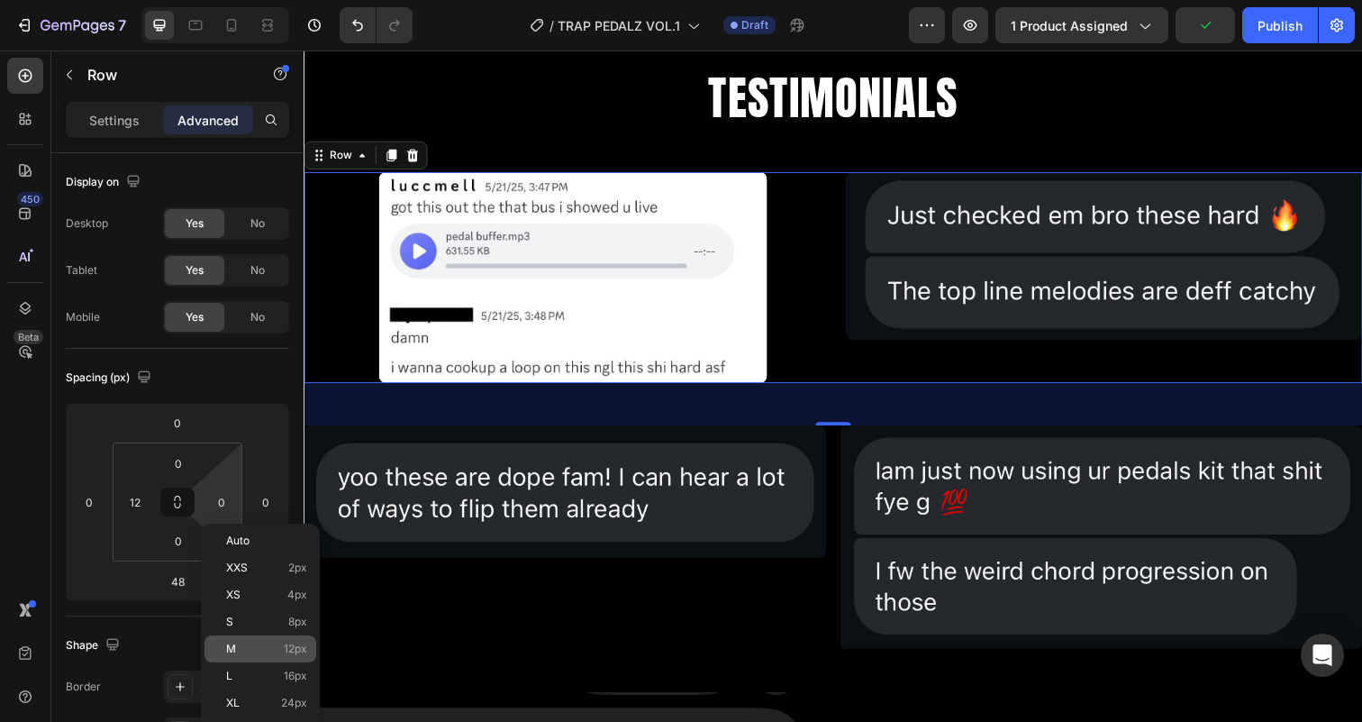
click at [244, 647] on p "M 12px" at bounding box center [266, 648] width 81 height 13
type input "12"
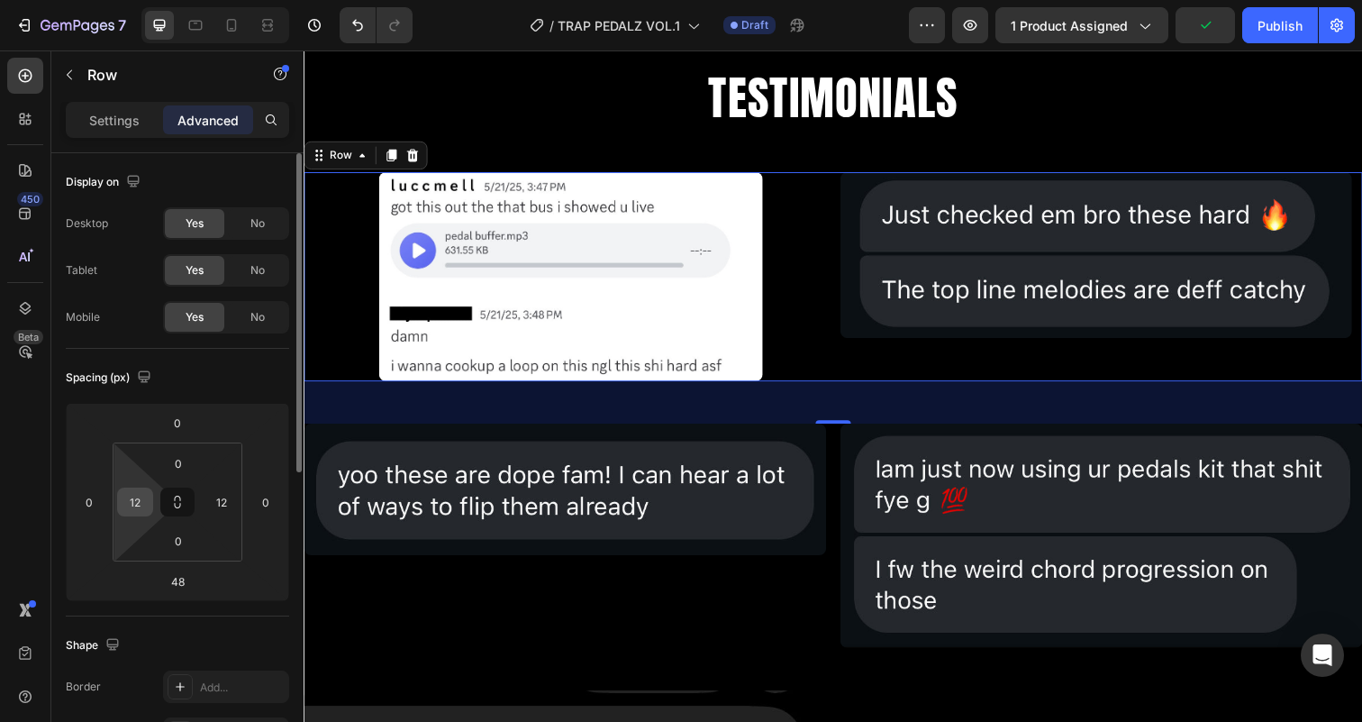
click at [134, 513] on input "12" at bounding box center [135, 501] width 27 height 27
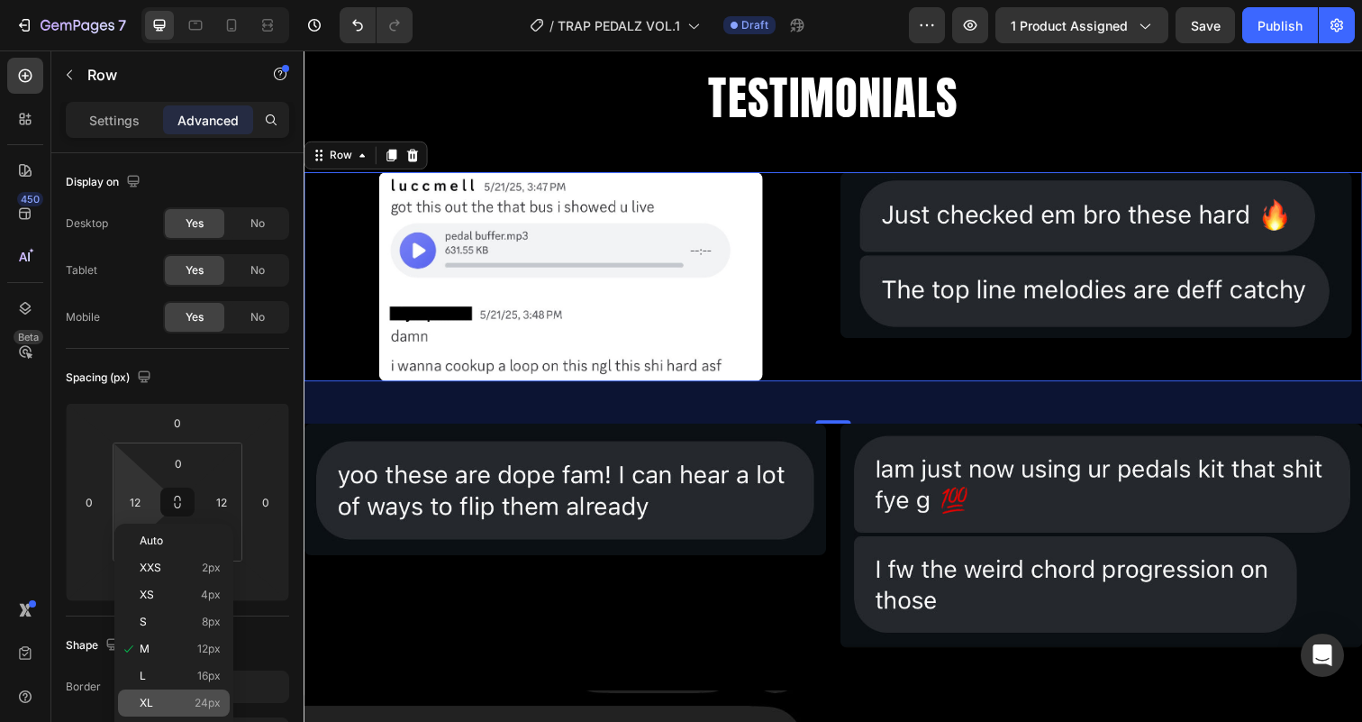
click at [171, 704] on p "XL 24px" at bounding box center [180, 702] width 81 height 13
type input "24"
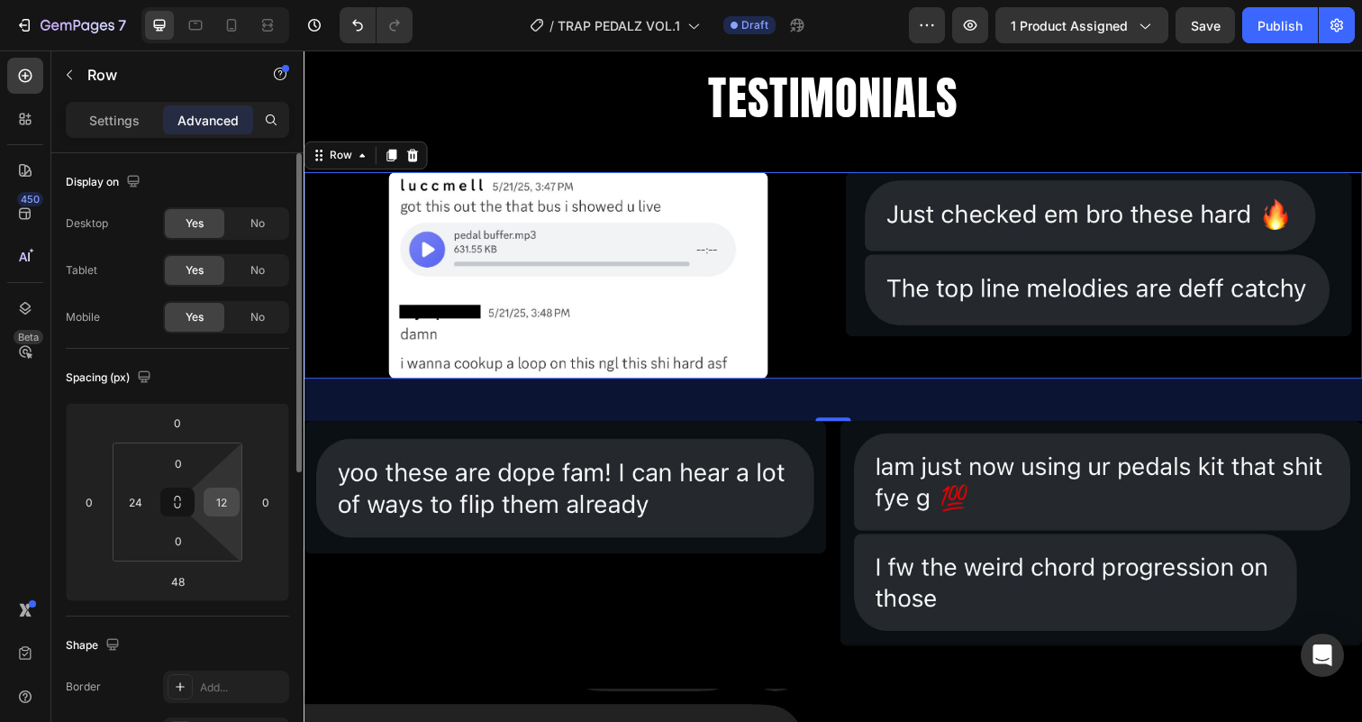
click at [222, 511] on input "12" at bounding box center [221, 501] width 27 height 27
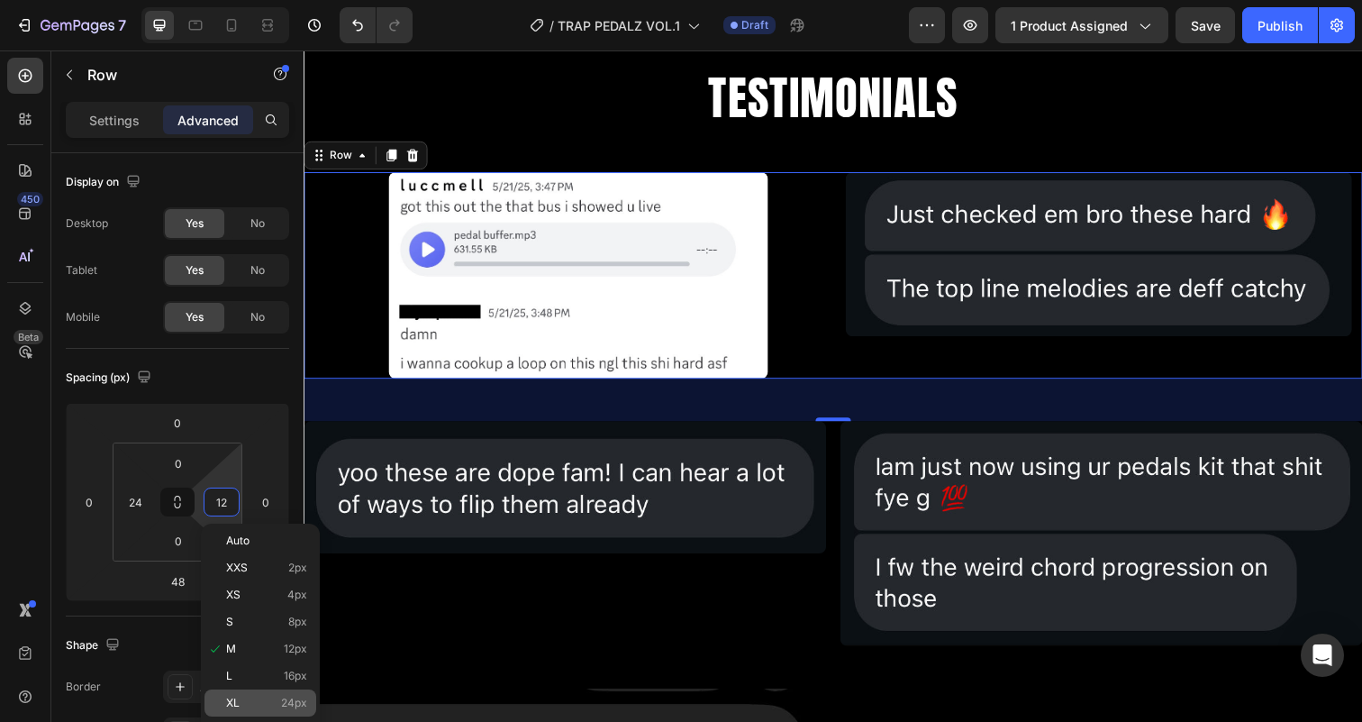
click at [241, 694] on div "XL 24px" at bounding box center [260, 702] width 112 height 27
type input "24"
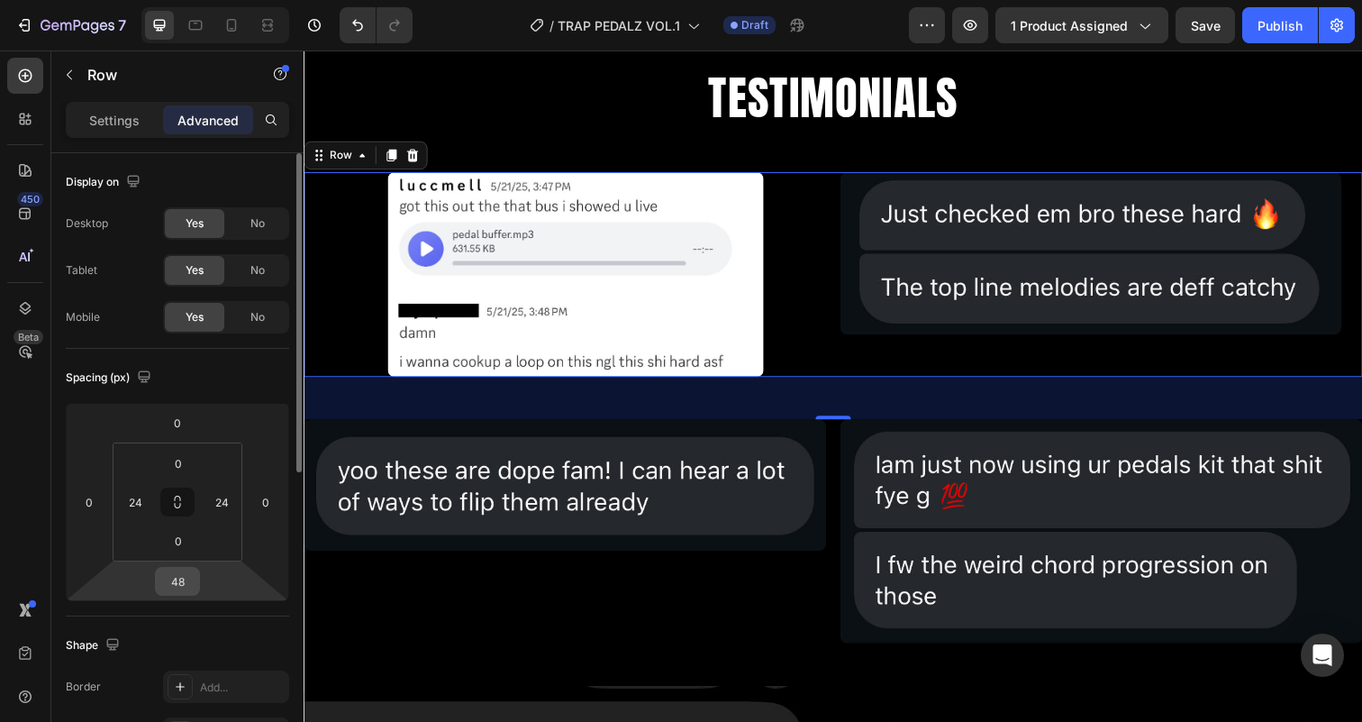
click at [177, 581] on input "48" at bounding box center [177, 580] width 36 height 27
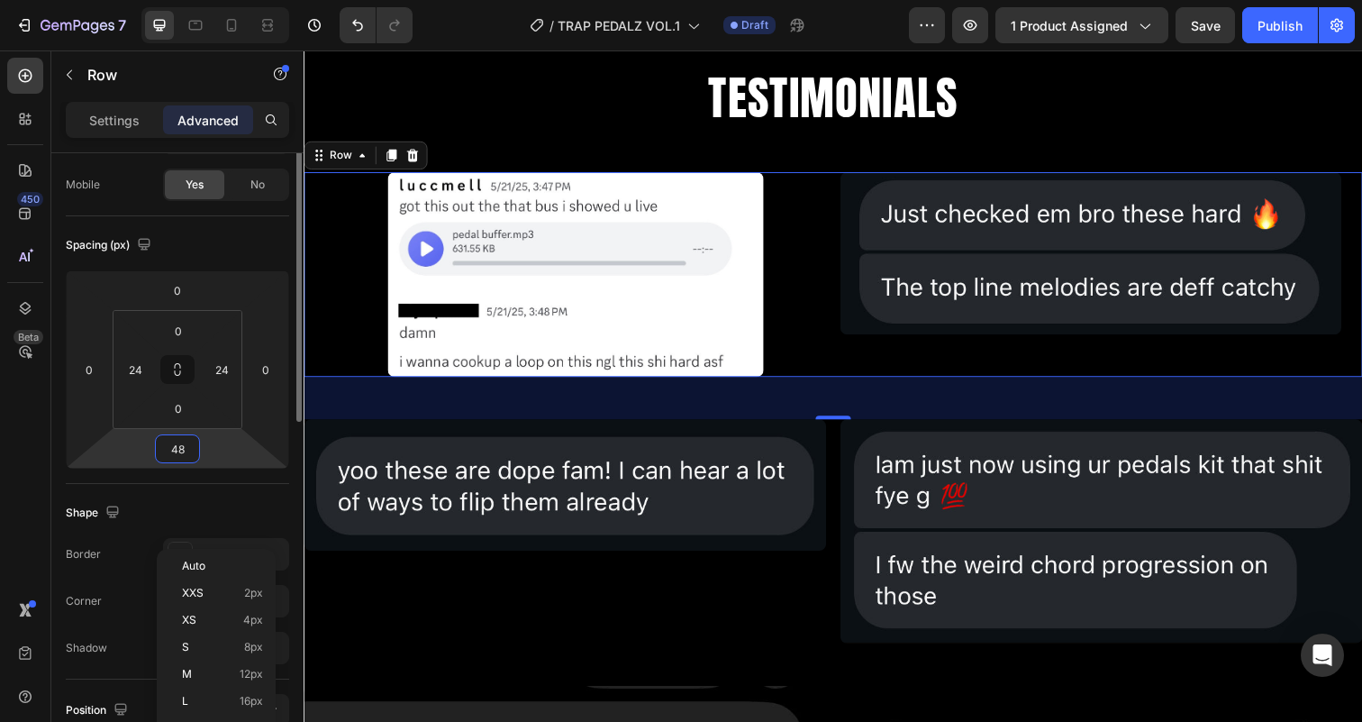
scroll to position [150, 0]
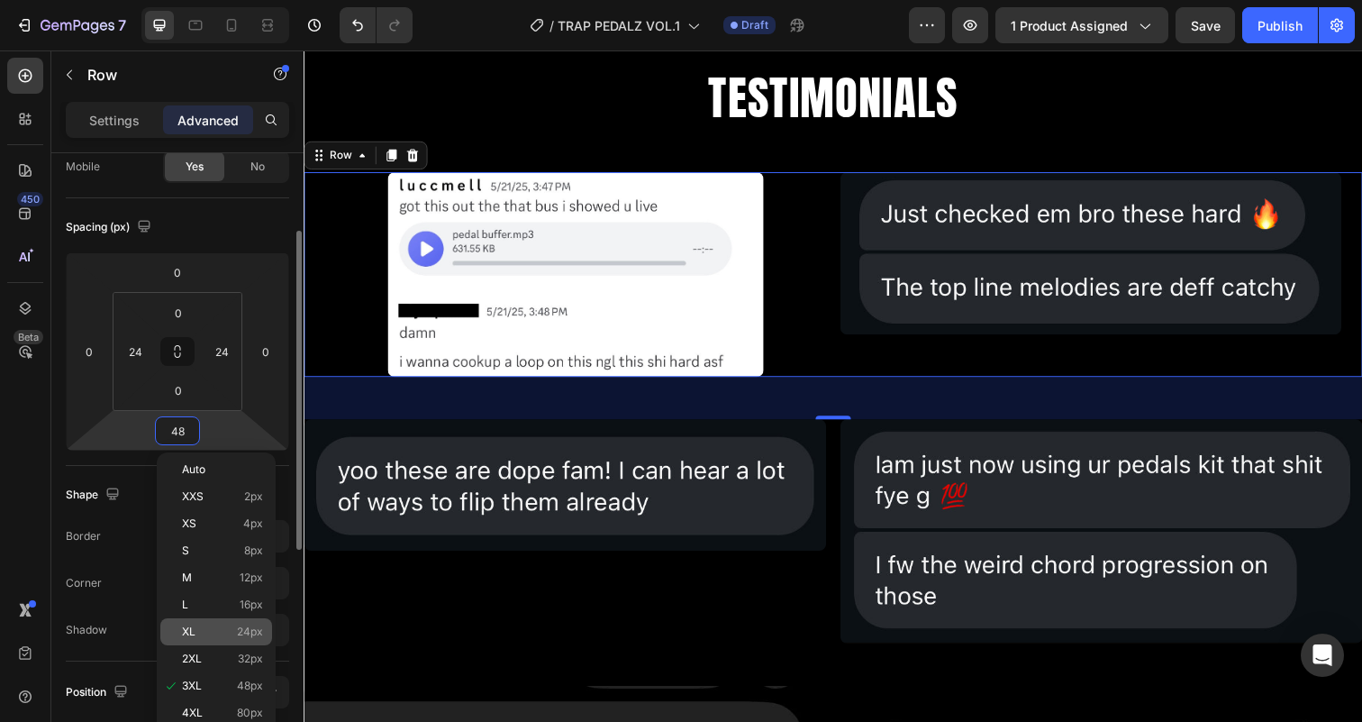
click at [204, 622] on div "XL 24px" at bounding box center [216, 631] width 112 height 27
type input "24"
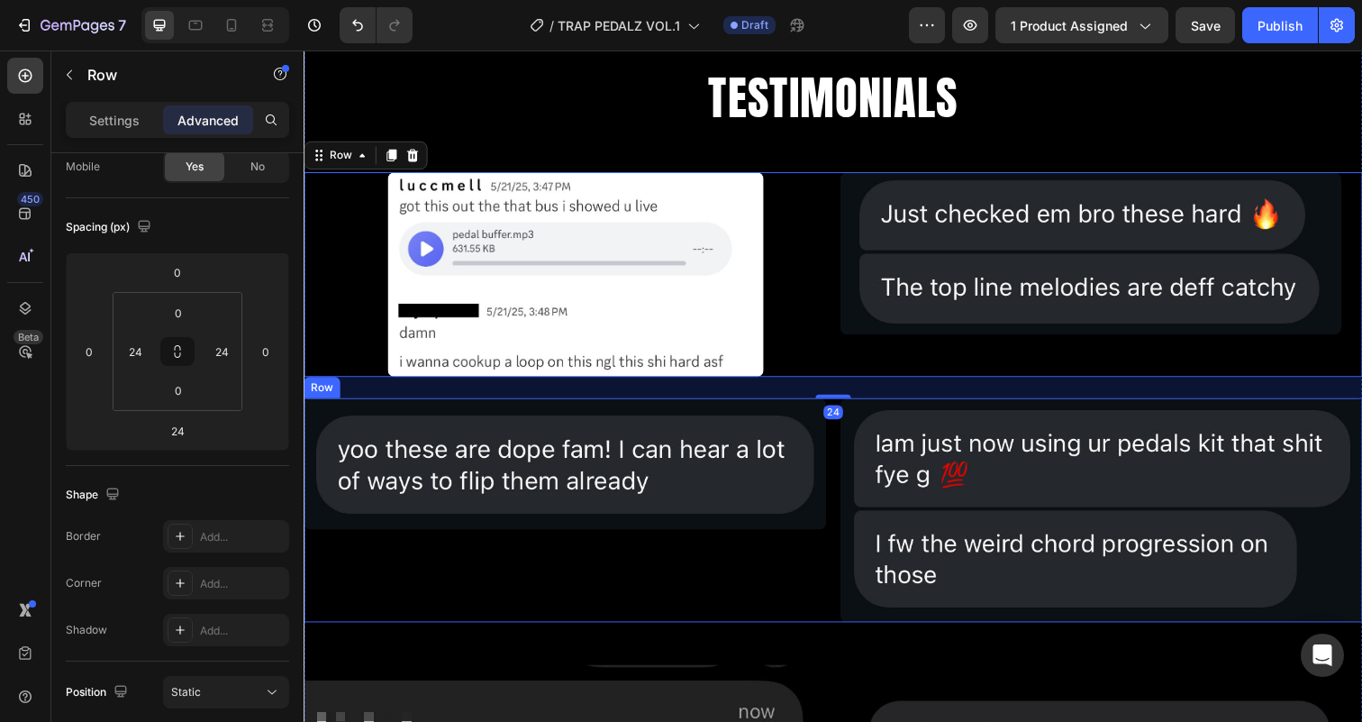
click at [841, 508] on div "Image Image Row" at bounding box center [844, 519] width 1081 height 229
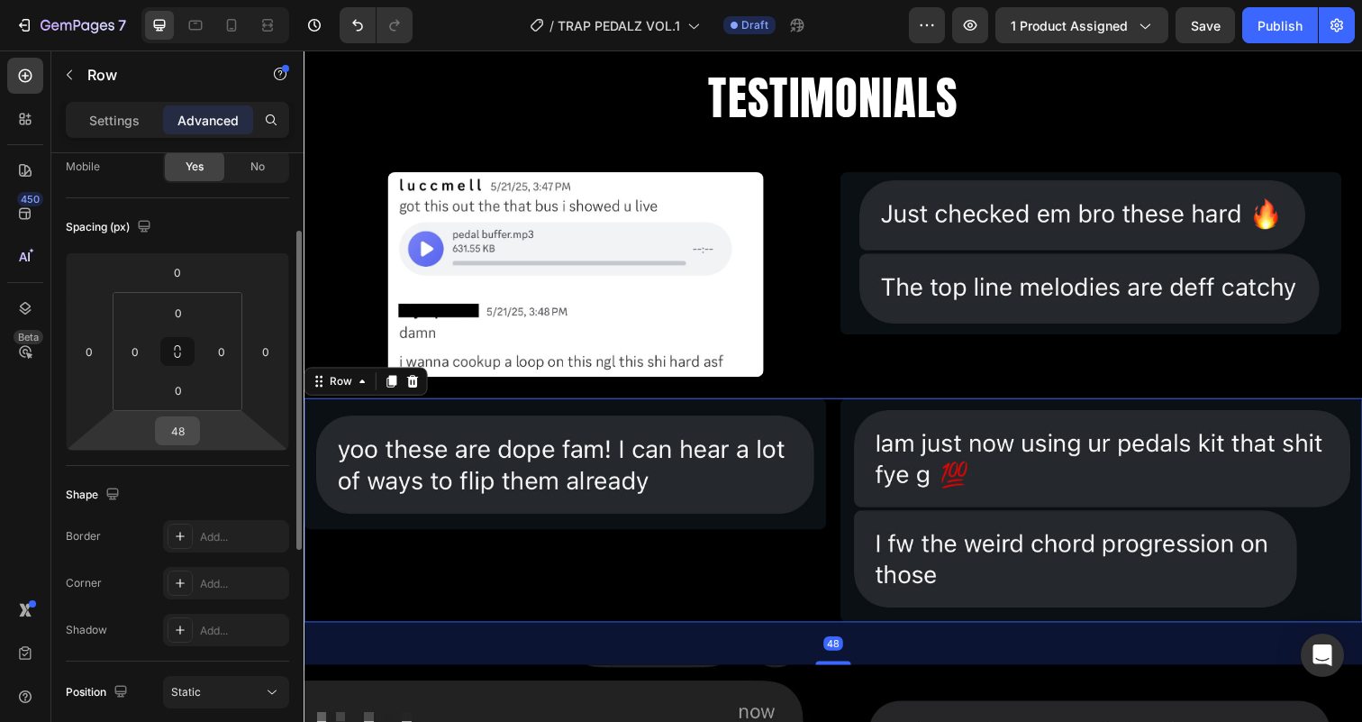
click at [186, 430] on input "48" at bounding box center [177, 430] width 36 height 27
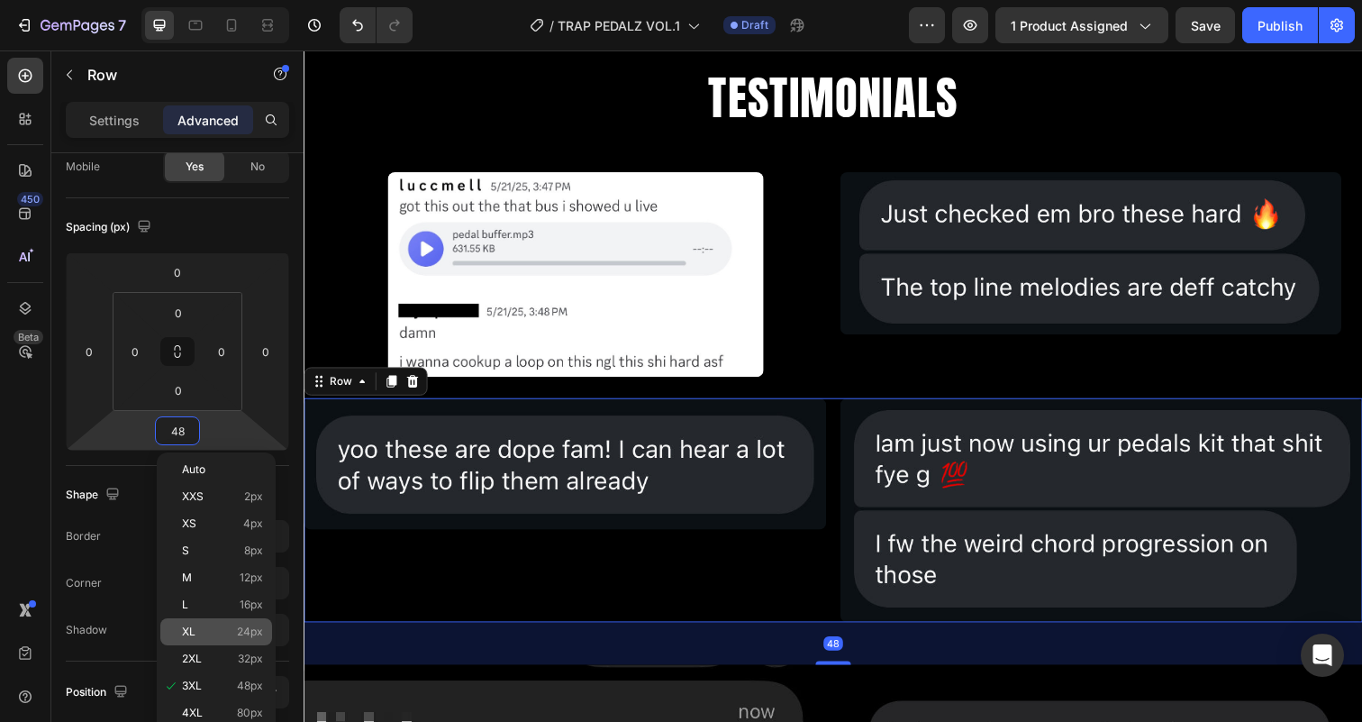
click at [229, 625] on p "XL 24px" at bounding box center [222, 631] width 81 height 13
type input "24"
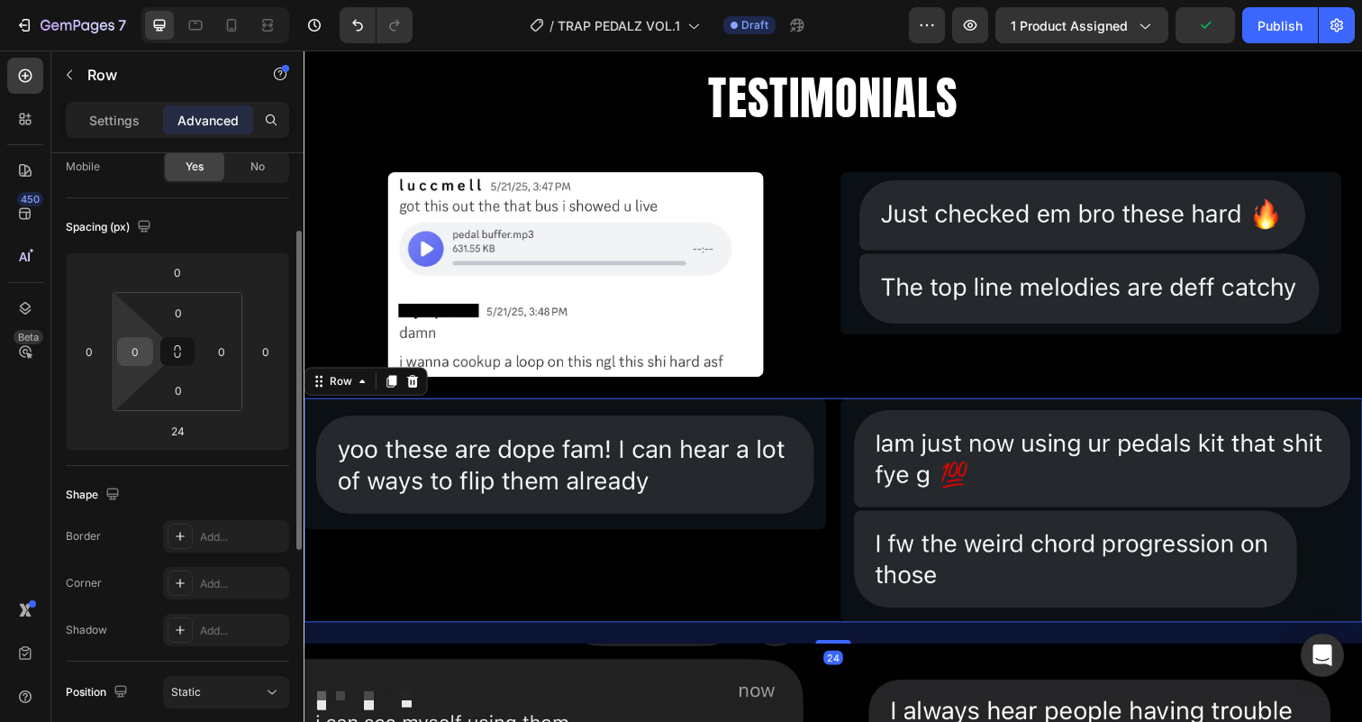
click at [130, 355] on input "0" at bounding box center [135, 351] width 27 height 27
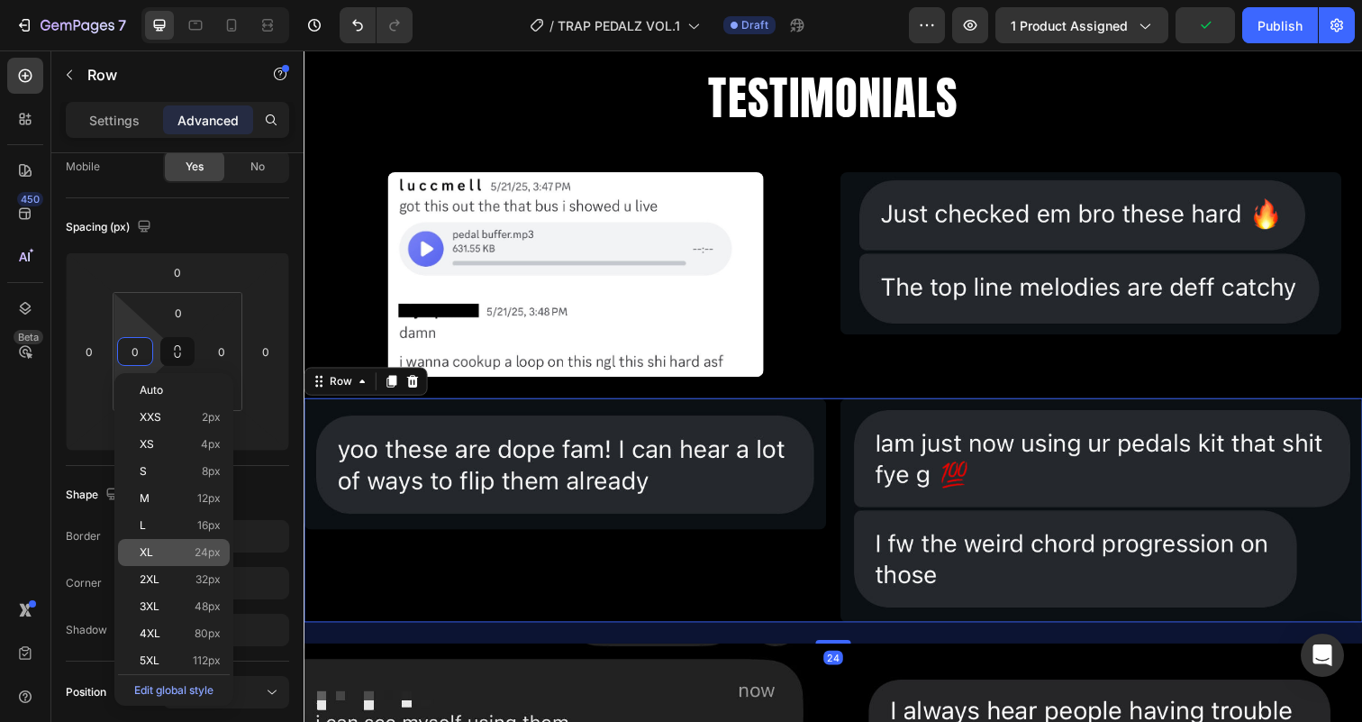
click at [195, 548] on span "24px" at bounding box center [208, 552] width 26 height 13
type input "24"
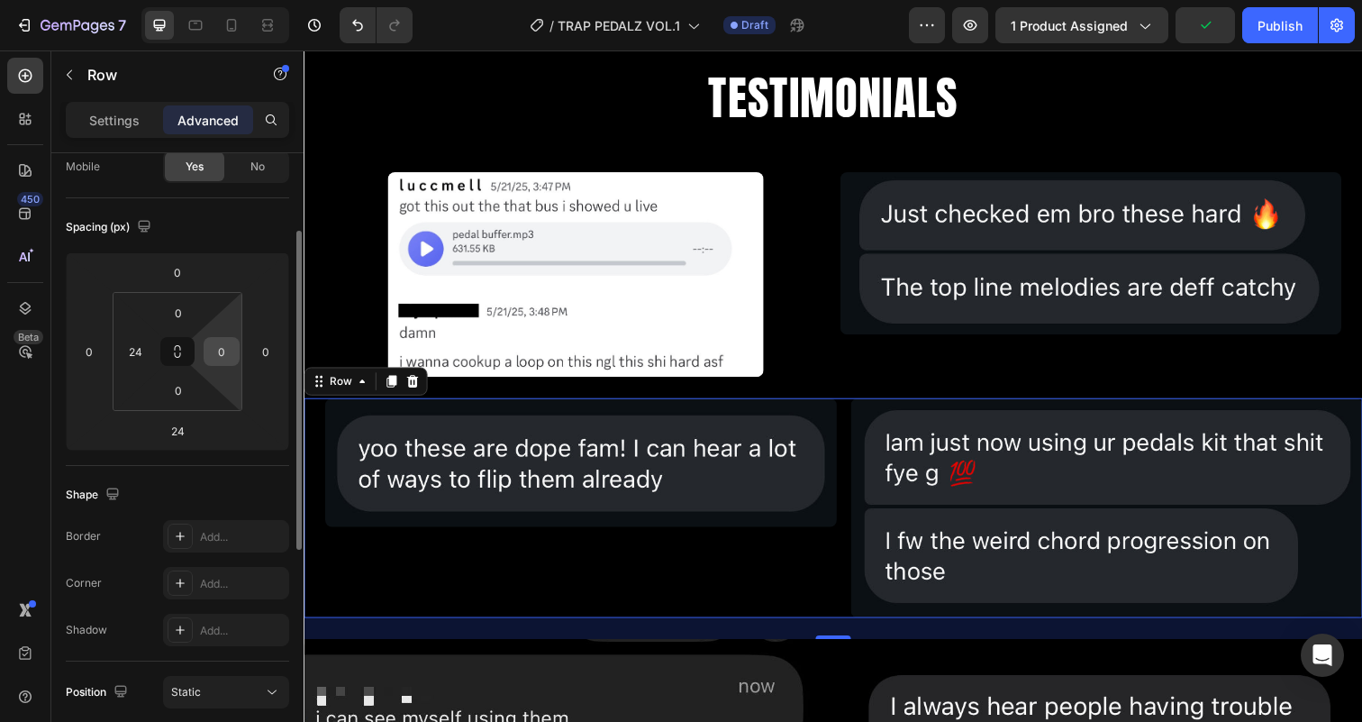
click at [228, 349] on input "0" at bounding box center [221, 351] width 27 height 27
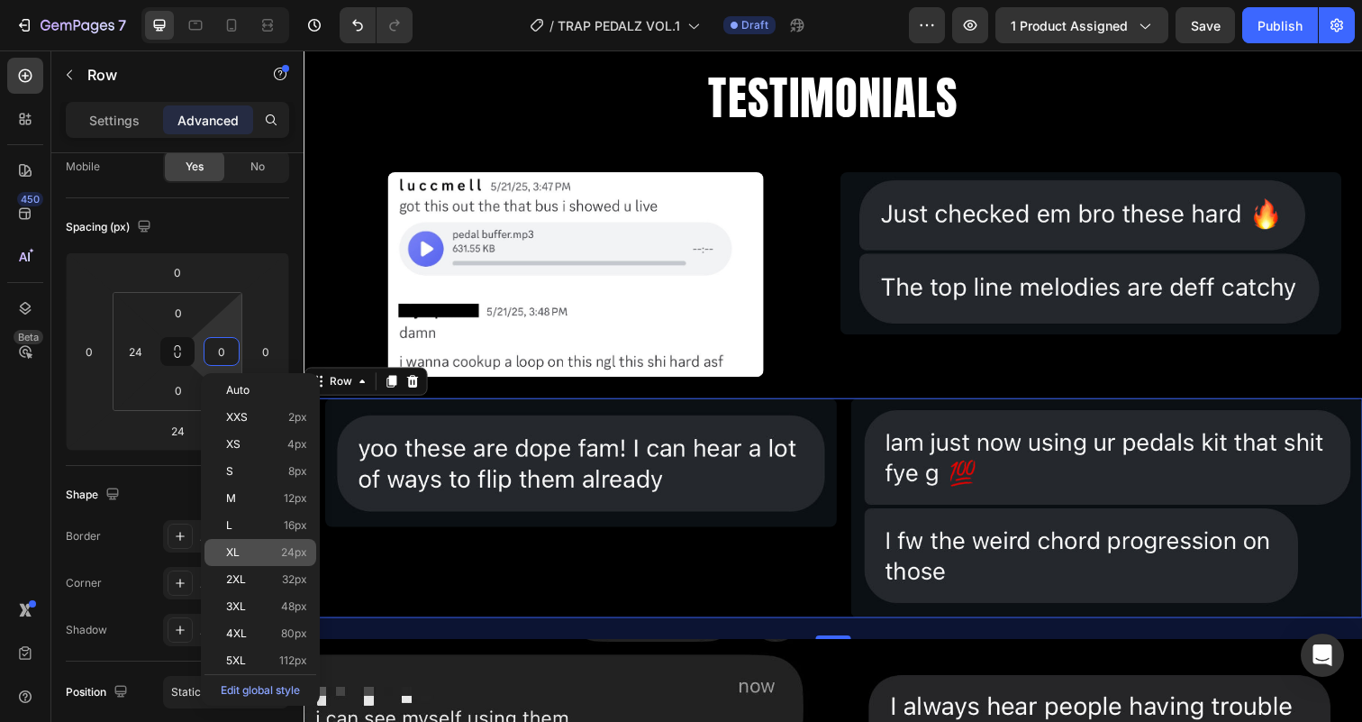
click at [253, 549] on p "XL 24px" at bounding box center [266, 552] width 81 height 13
type input "24"
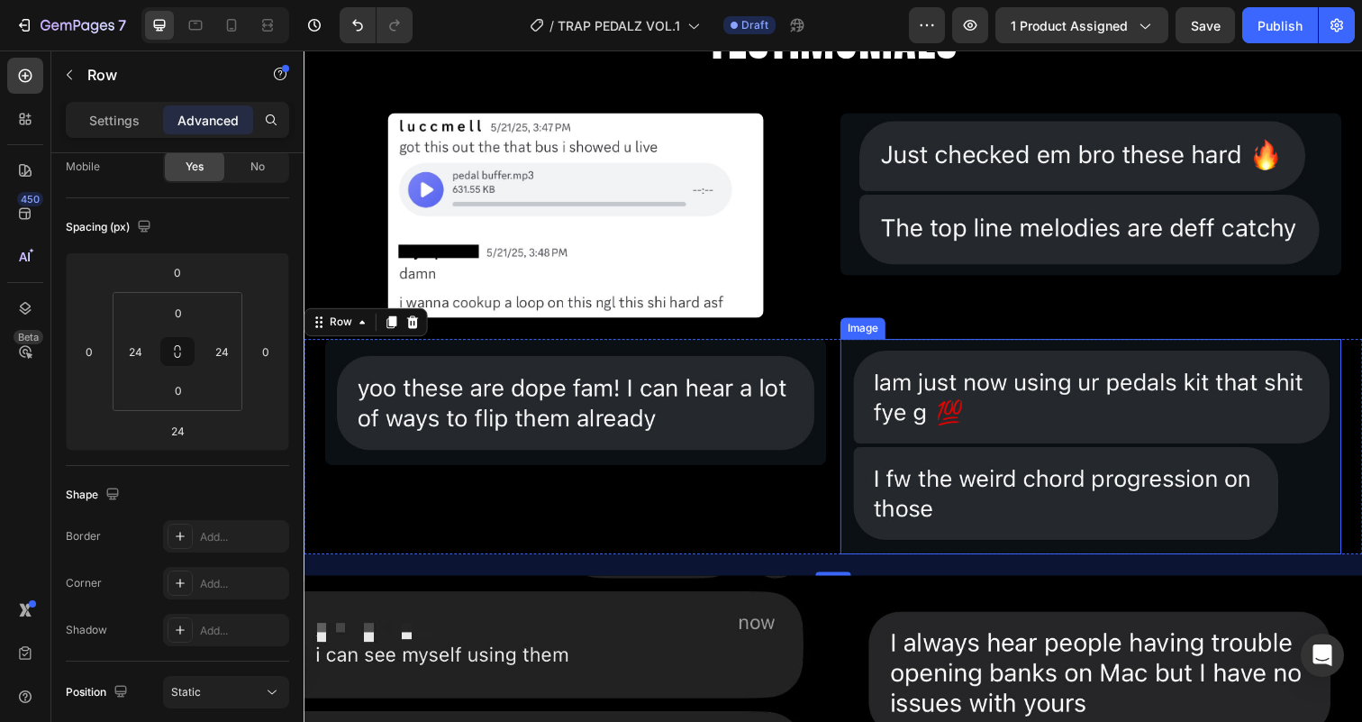
scroll to position [5152, 0]
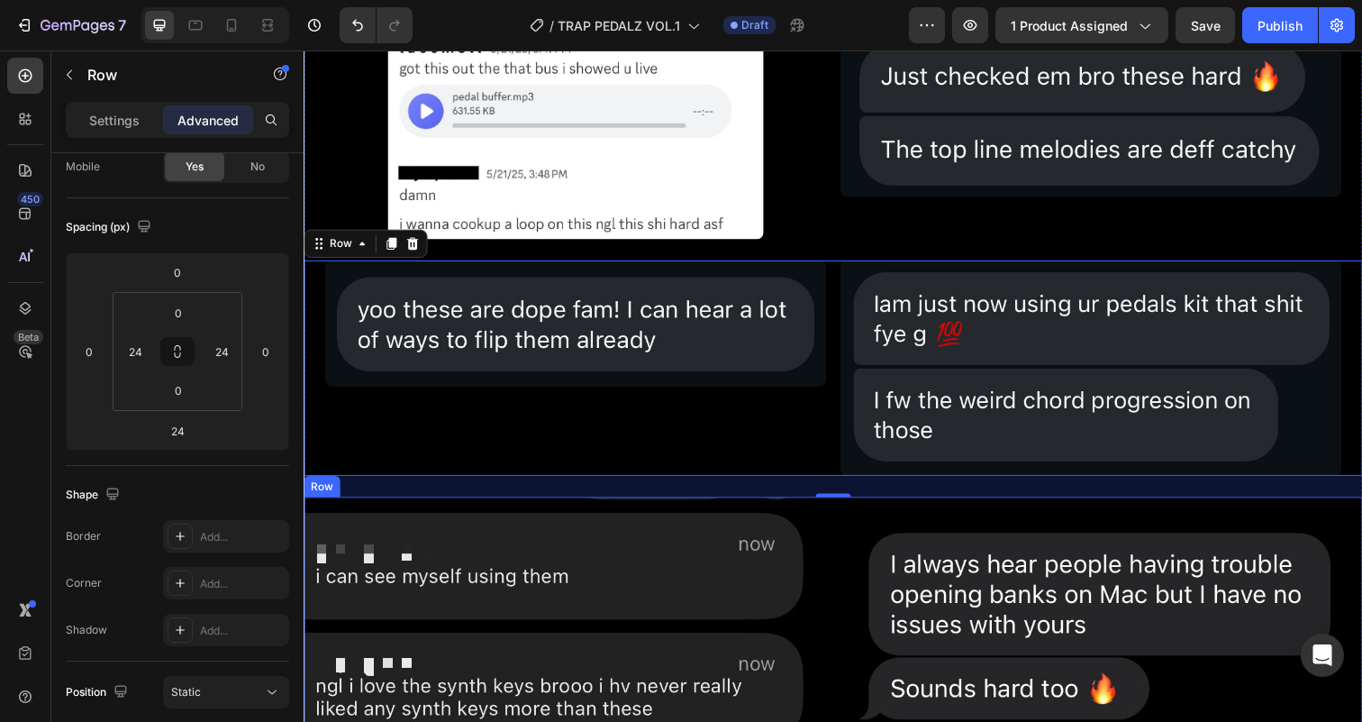
click at [847, 568] on div "Image Image Row" at bounding box center [844, 639] width 1081 height 266
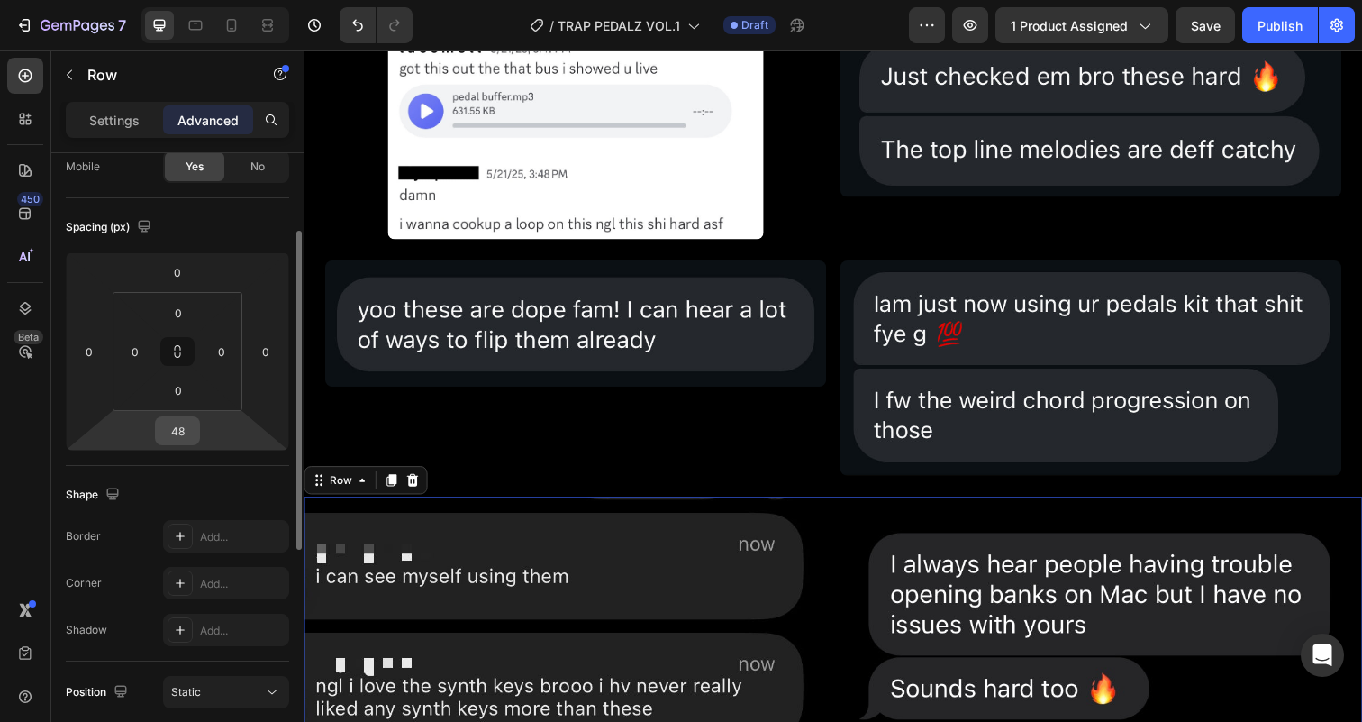
click at [177, 427] on input "48" at bounding box center [177, 430] width 36 height 27
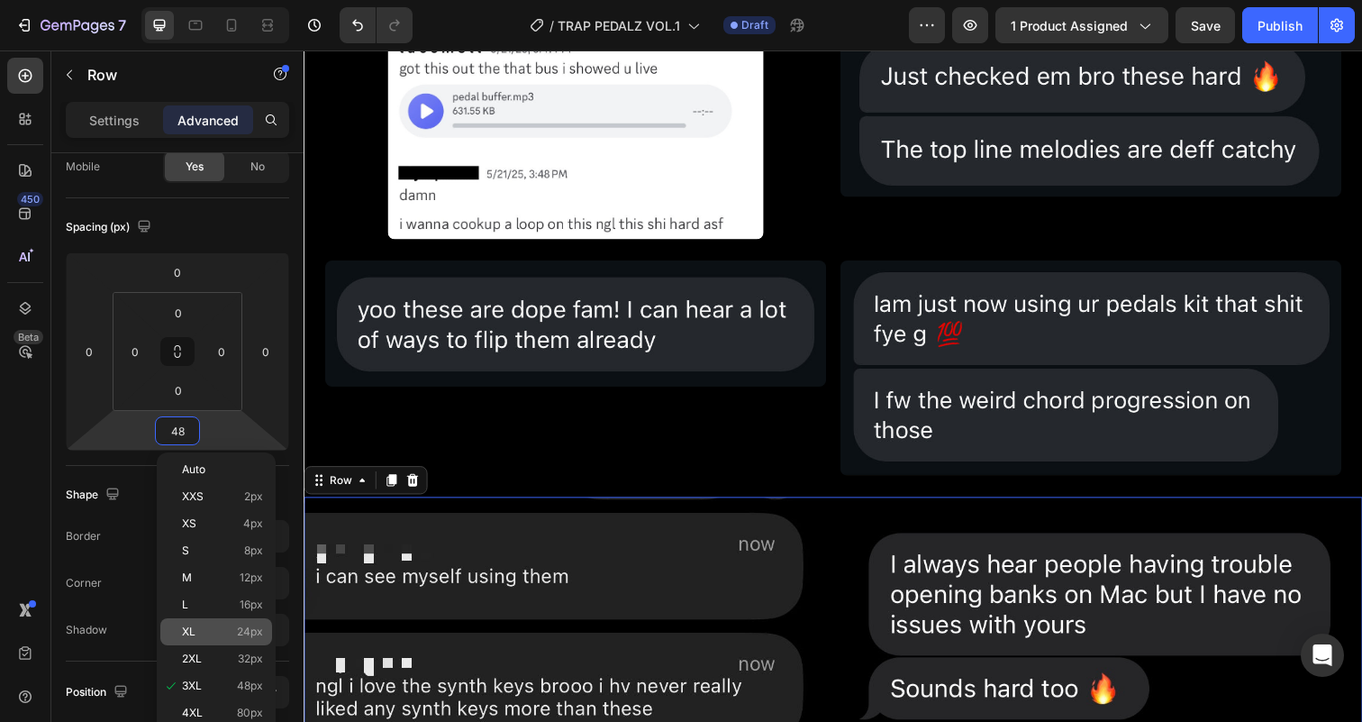
click at [222, 643] on div "XL 24px" at bounding box center [216, 631] width 112 height 27
type input "24"
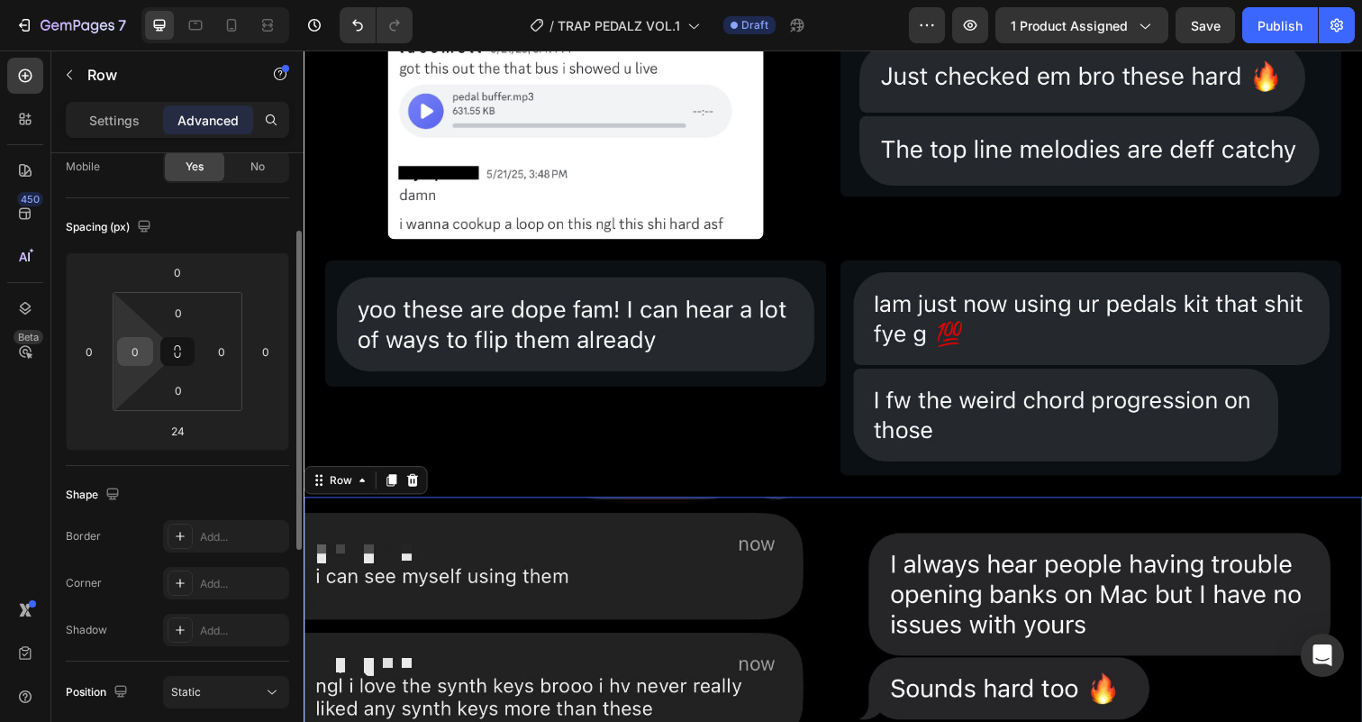
click at [141, 358] on input "0" at bounding box center [135, 351] width 27 height 27
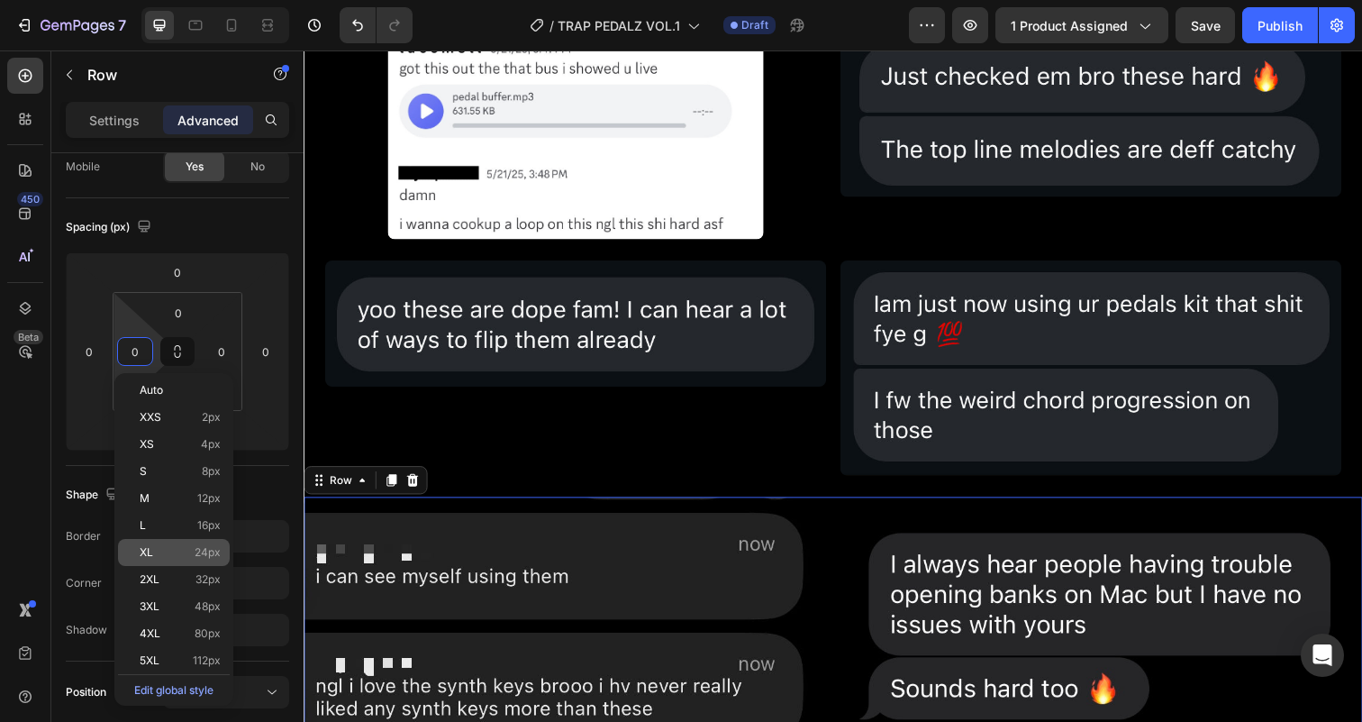
click at [200, 547] on span "24px" at bounding box center [208, 552] width 26 height 13
type input "24"
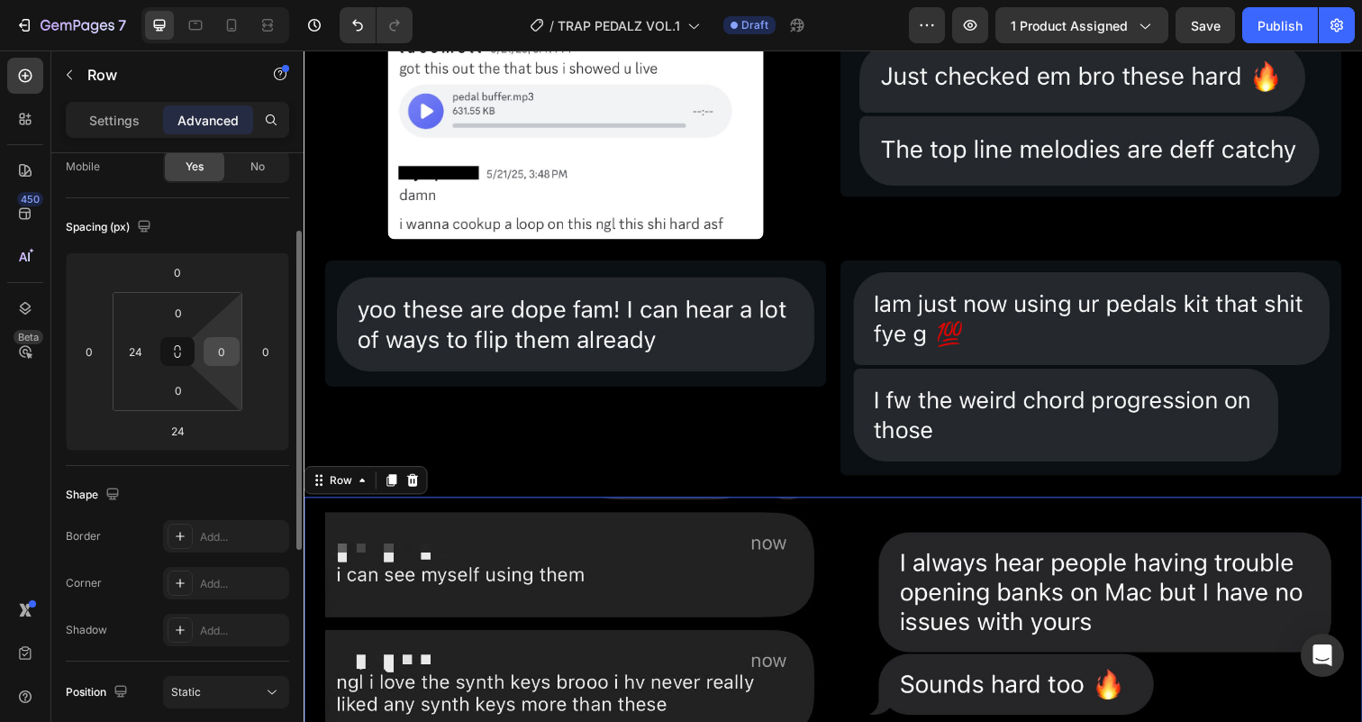
click at [225, 347] on input "0" at bounding box center [221, 351] width 27 height 27
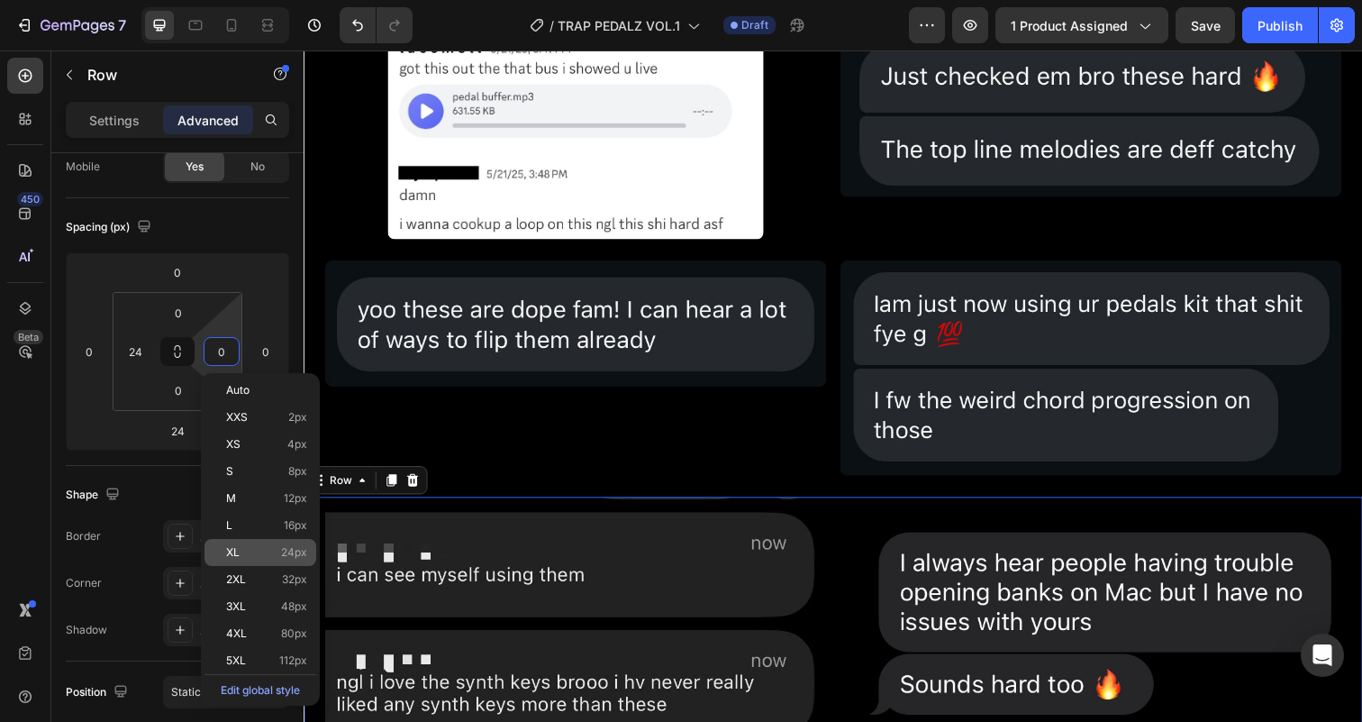
click at [269, 558] on p "XL 24px" at bounding box center [266, 552] width 81 height 13
type input "24"
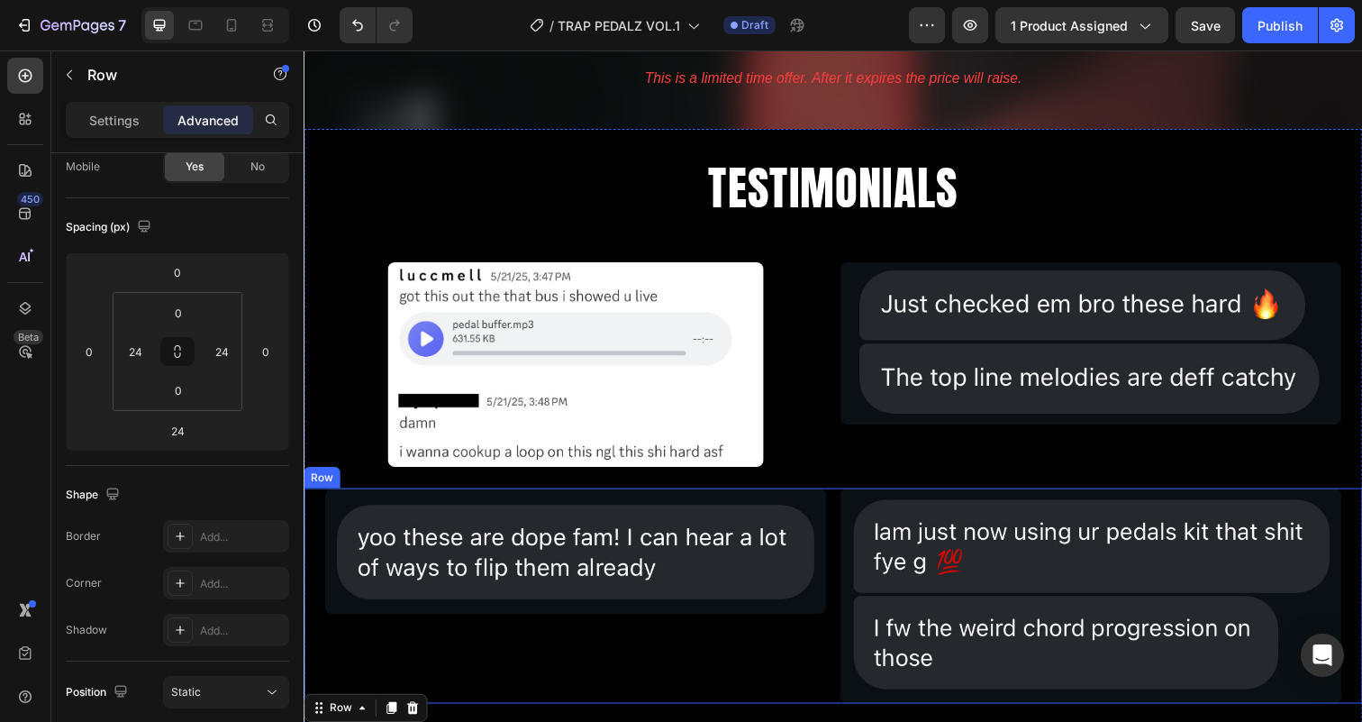
scroll to position [4909, 0]
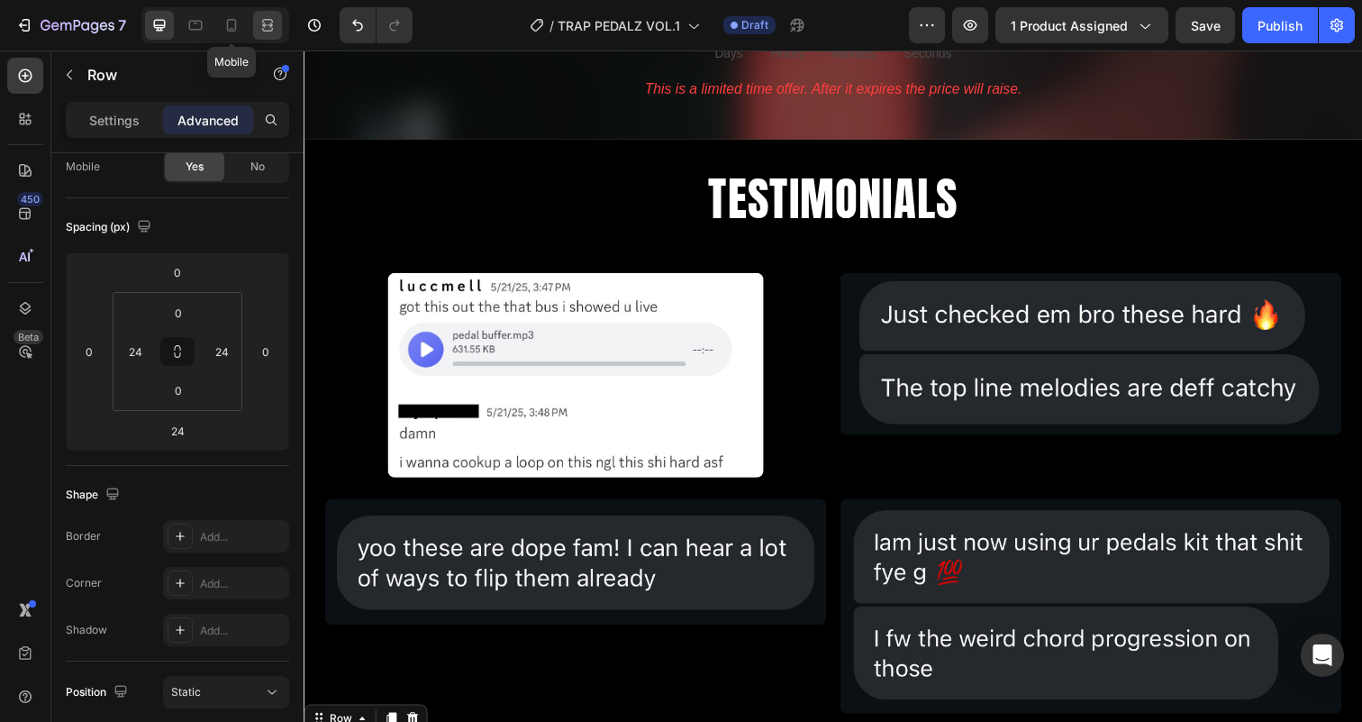
click at [263, 25] on icon at bounding box center [264, 25] width 5 height 5
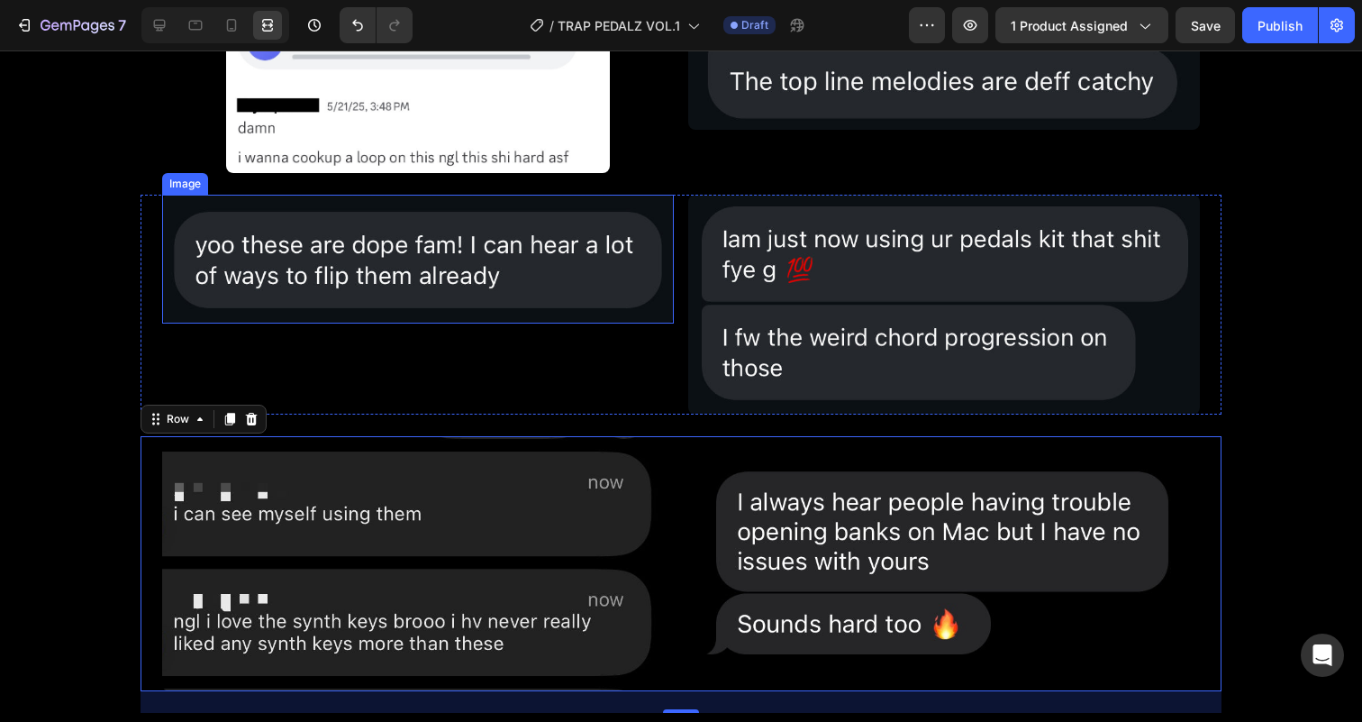
scroll to position [5196, 0]
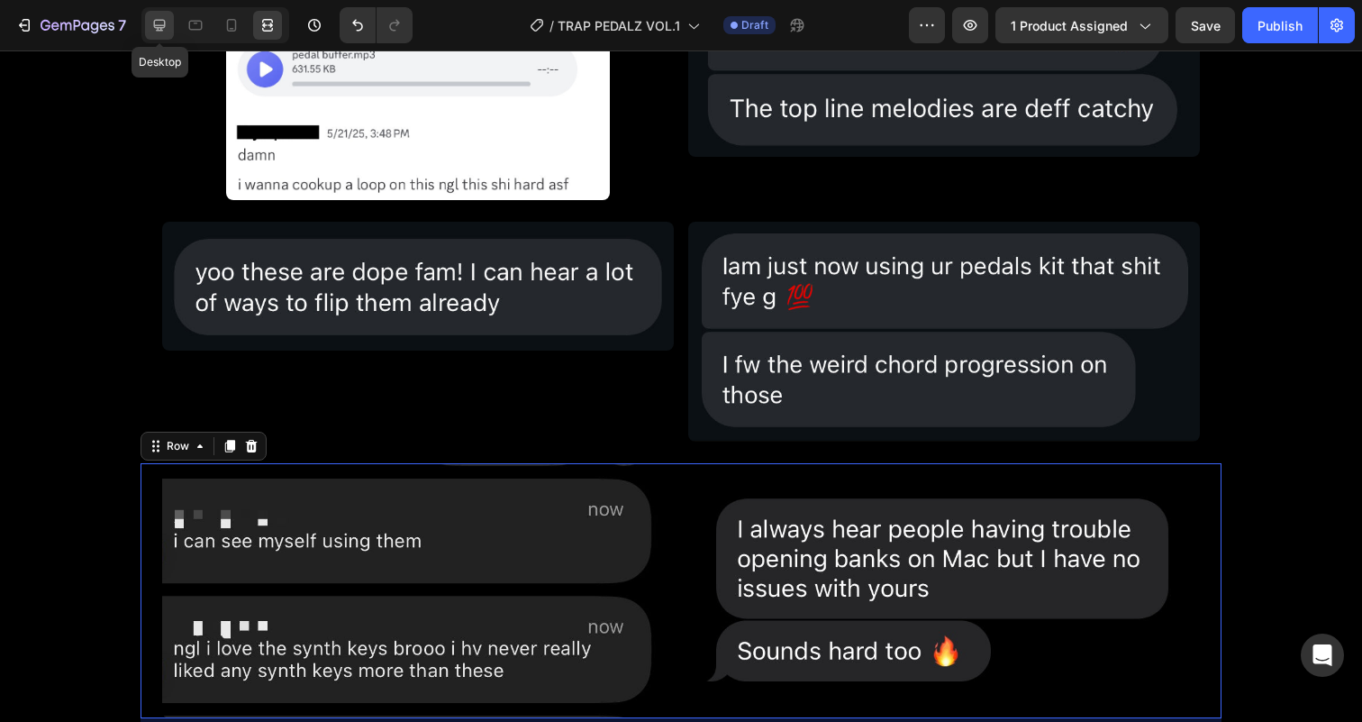
click at [159, 16] on icon at bounding box center [159, 25] width 18 height 18
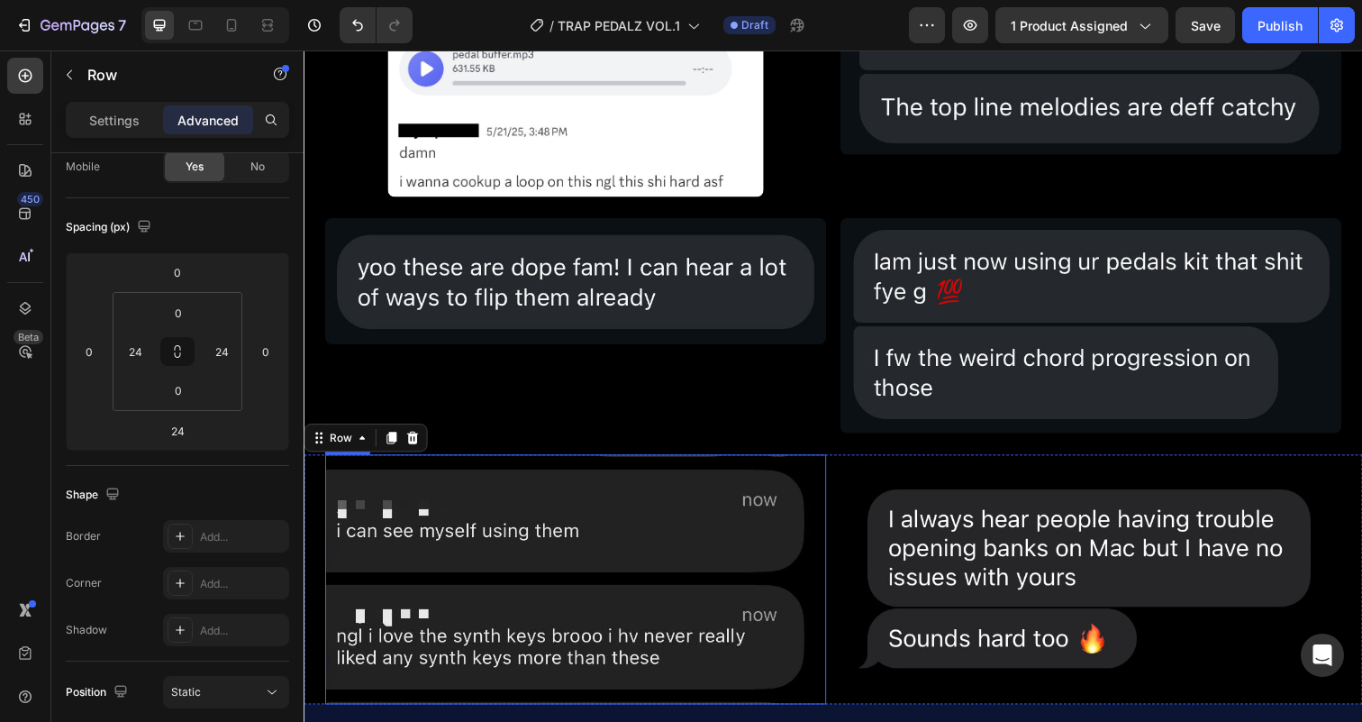
click at [703, 547] on img at bounding box center [581, 590] width 512 height 255
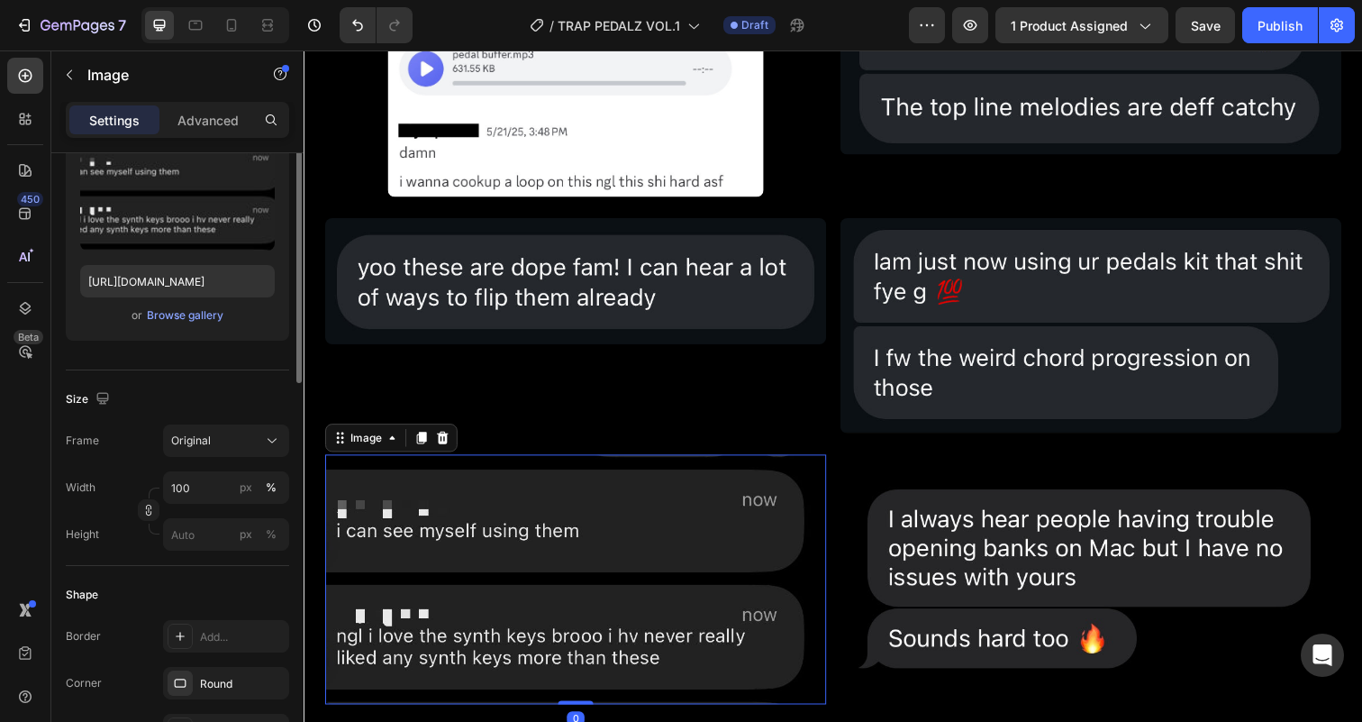
scroll to position [241, 0]
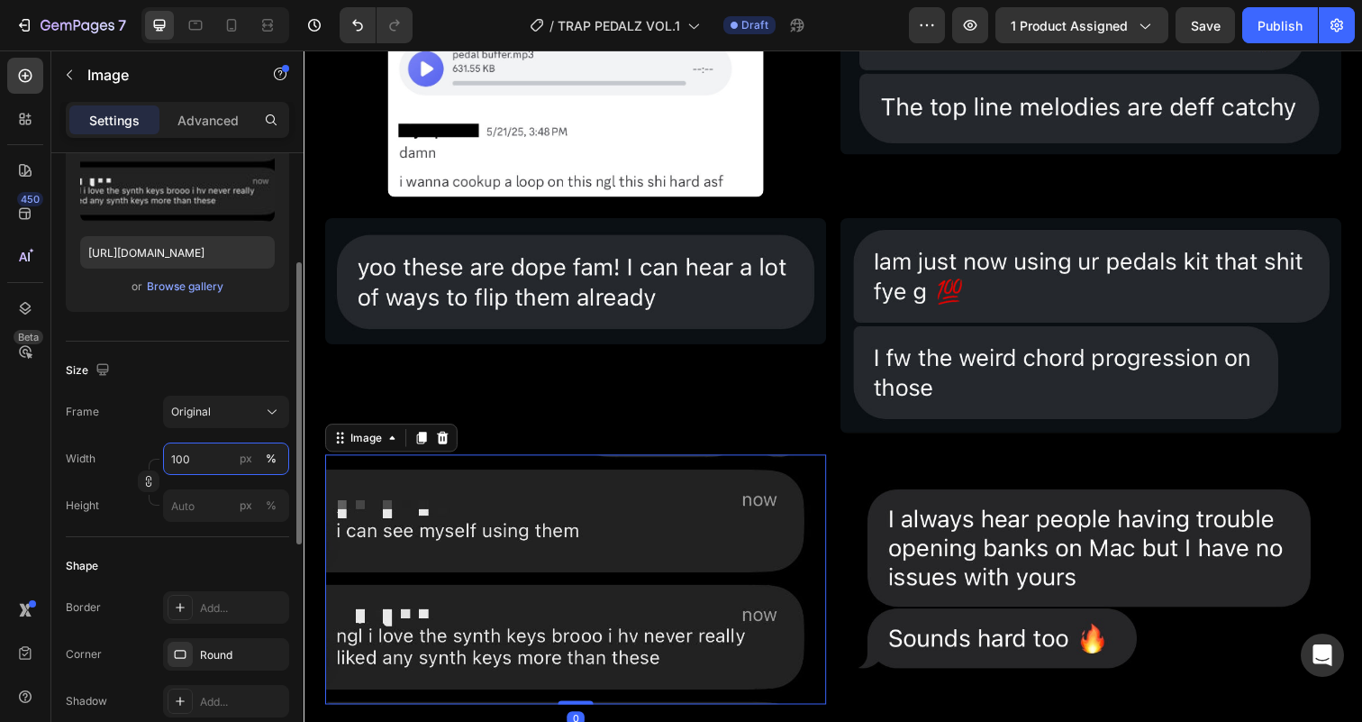
click at [190, 452] on input "100" at bounding box center [226, 458] width 126 height 32
type input "80"
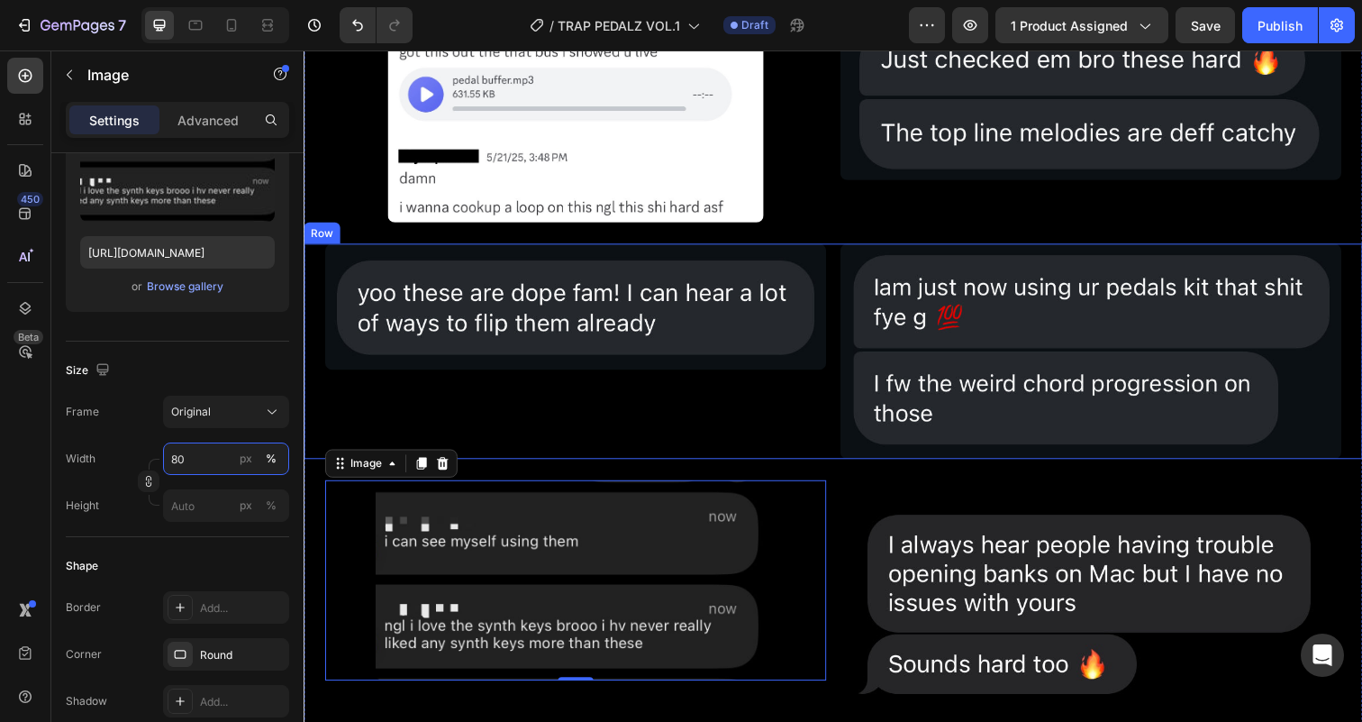
scroll to position [5121, 0]
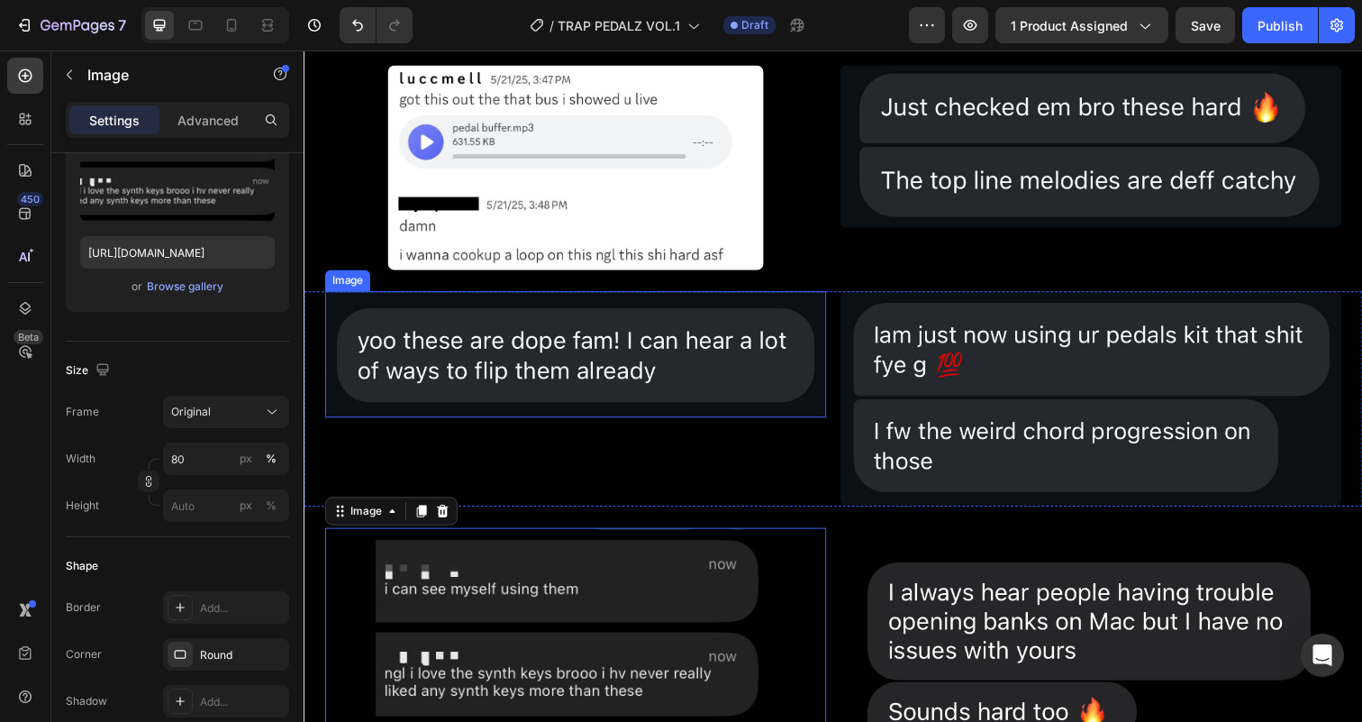
click at [614, 368] on img at bounding box center [581, 360] width 512 height 129
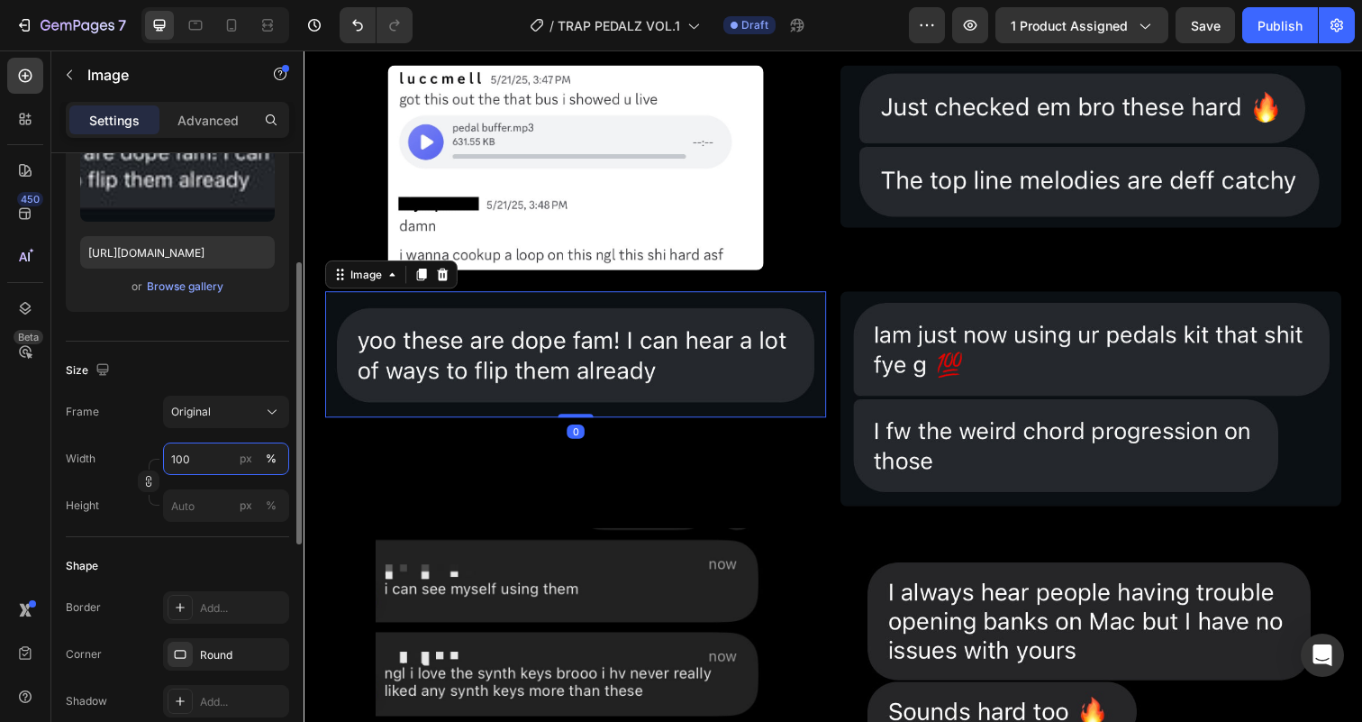
click at [173, 455] on input "100" at bounding box center [226, 458] width 126 height 32
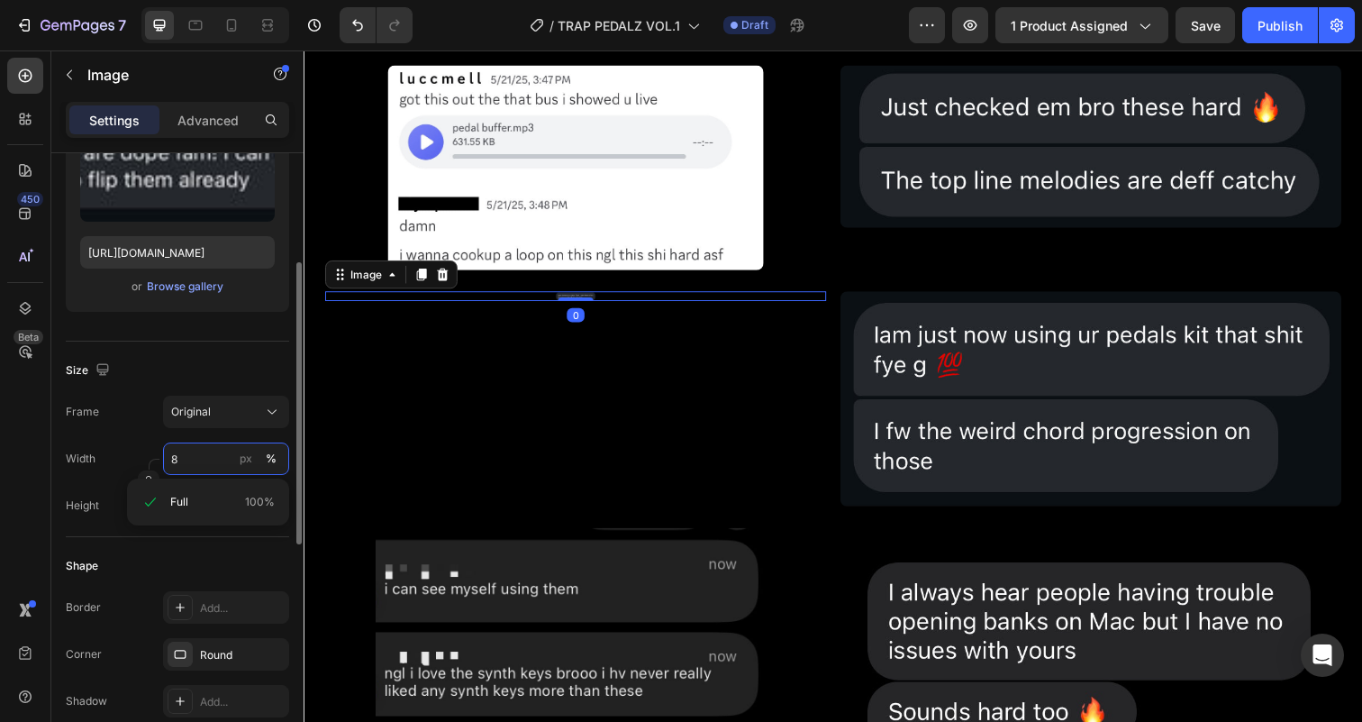
type input "80"
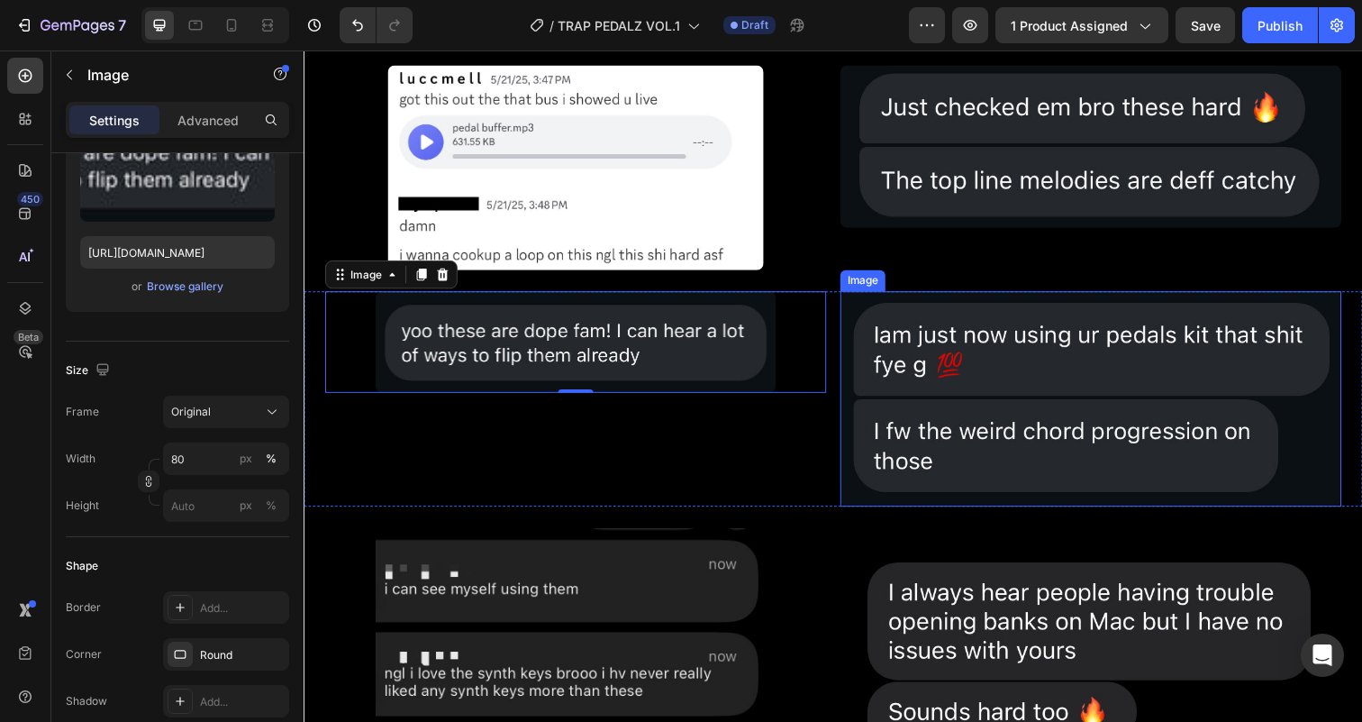
click at [1129, 372] on img at bounding box center [1107, 406] width 512 height 220
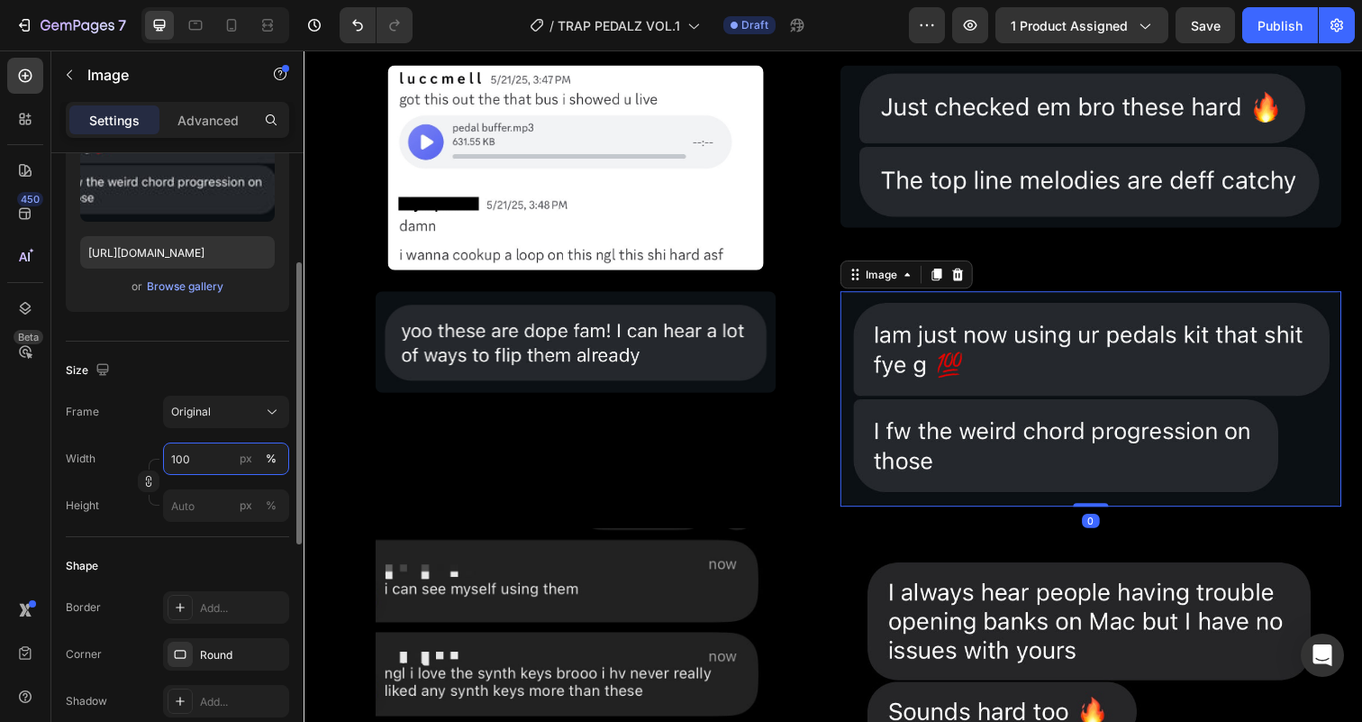
click at [182, 458] on input "100" at bounding box center [226, 458] width 126 height 32
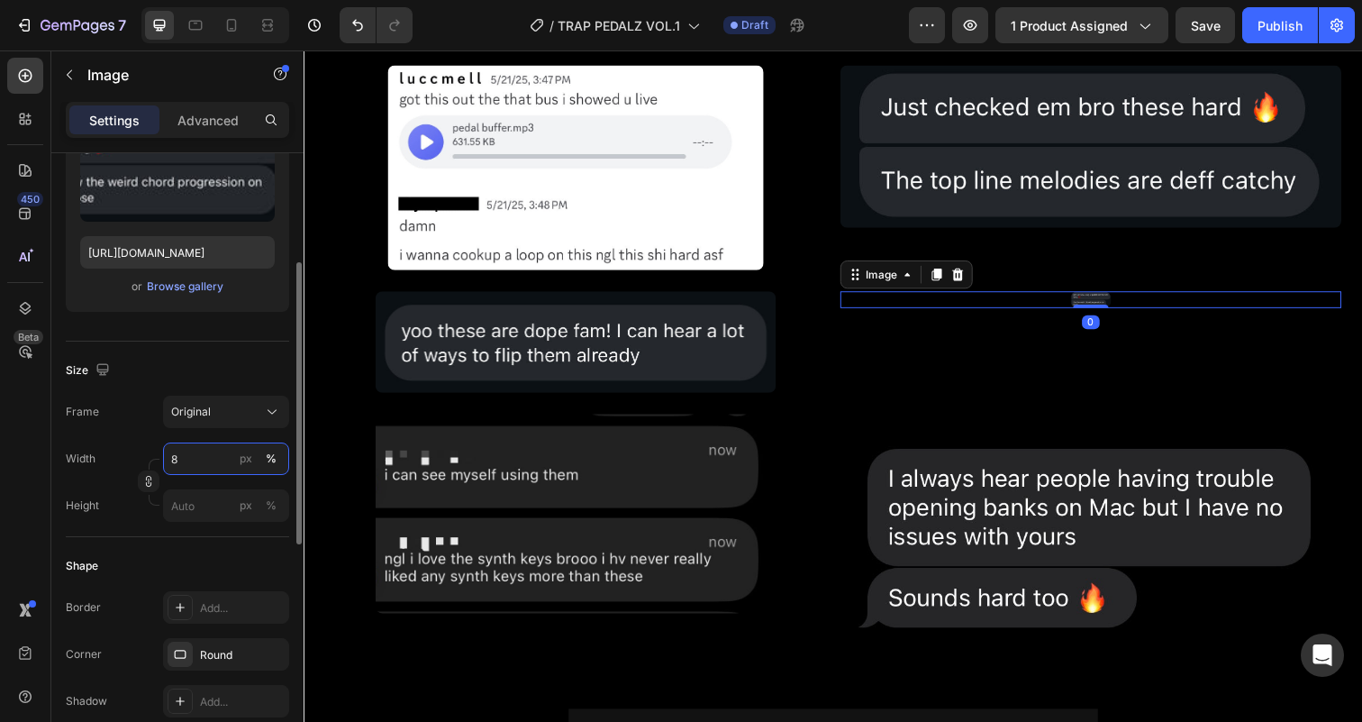
type input "80"
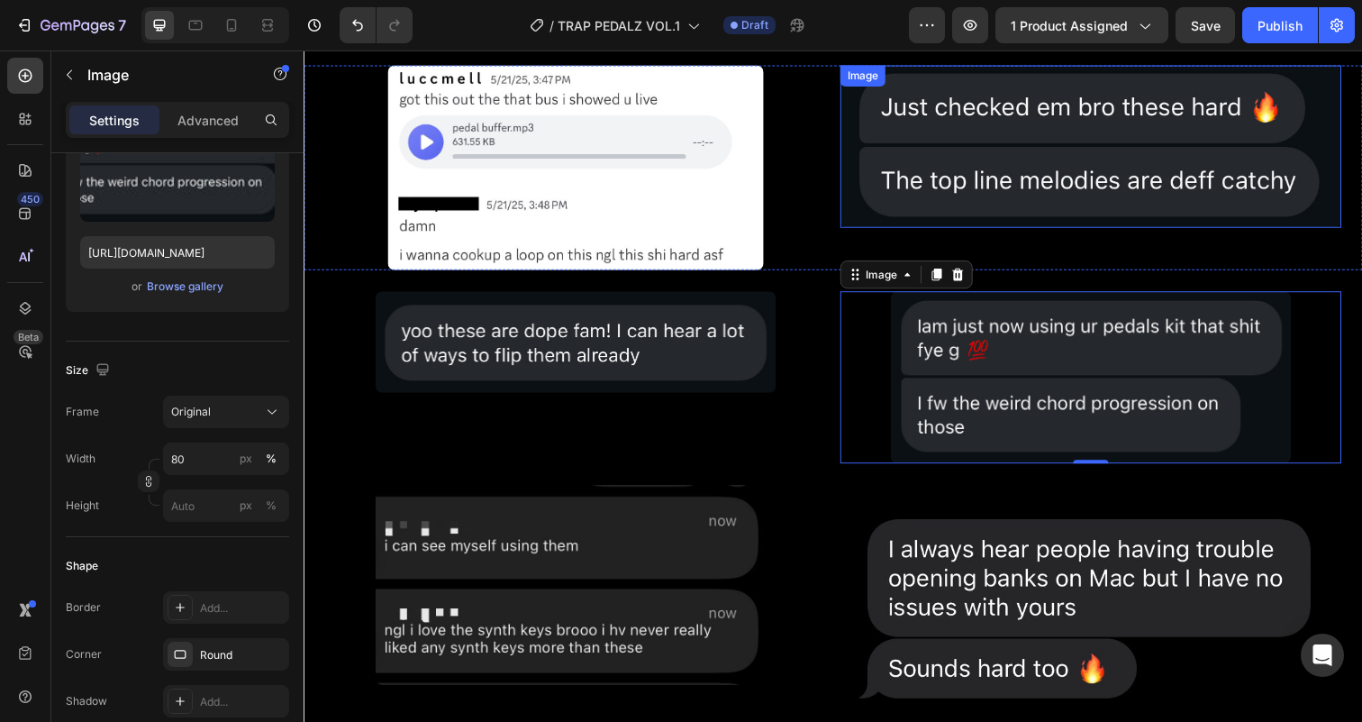
click at [1011, 174] on img at bounding box center [1107, 149] width 512 height 166
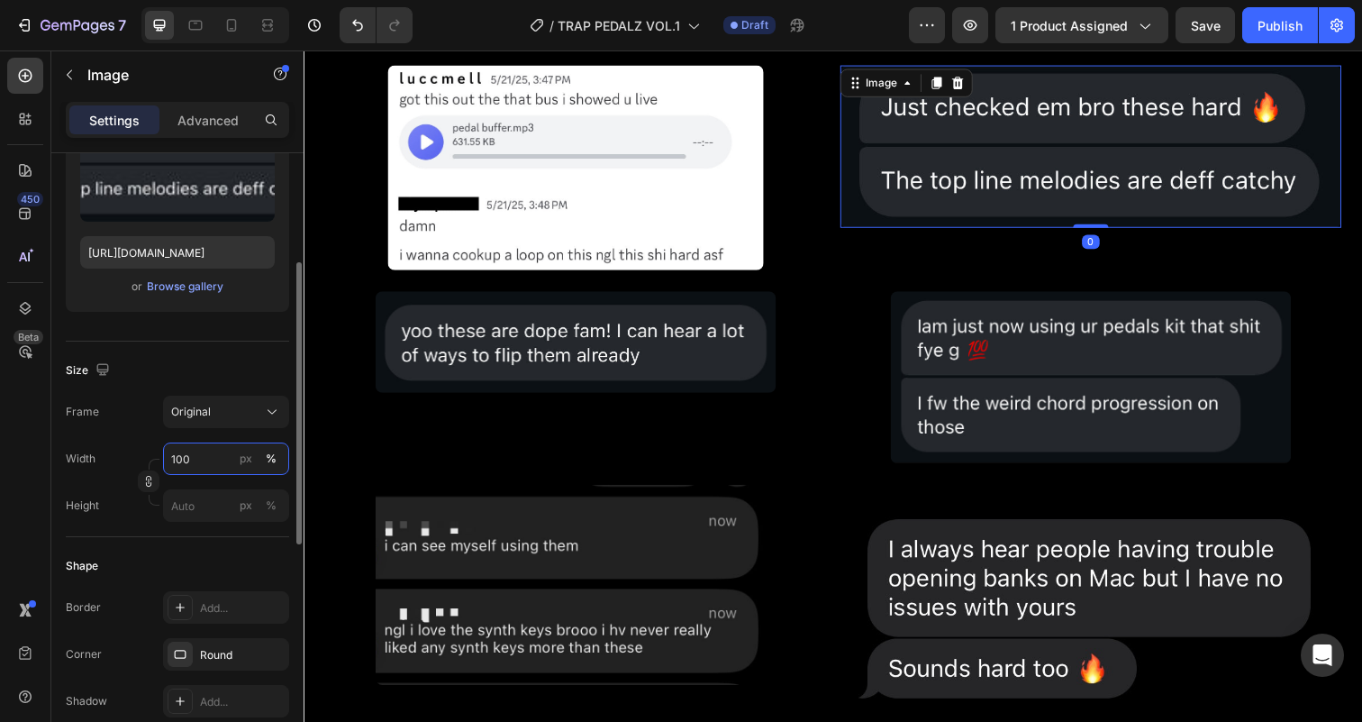
click at [182, 459] on input "100" at bounding box center [226, 458] width 126 height 32
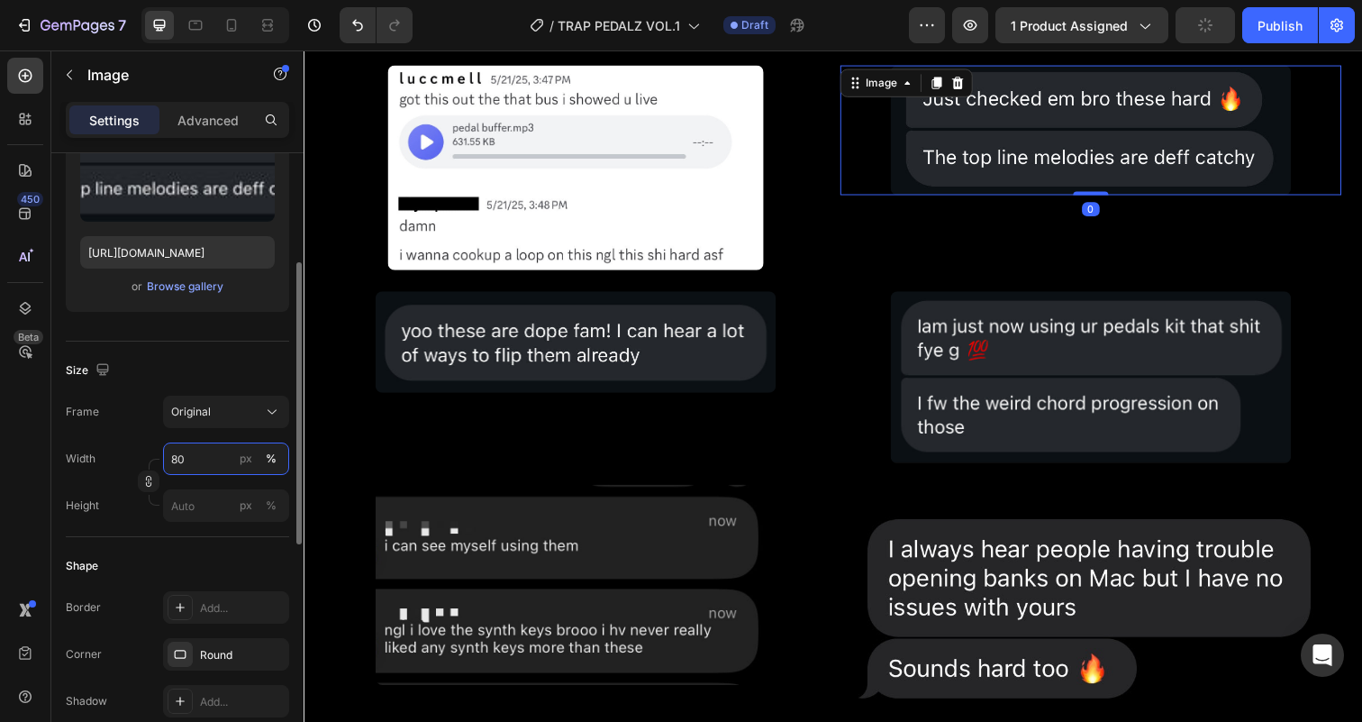
type input "80"
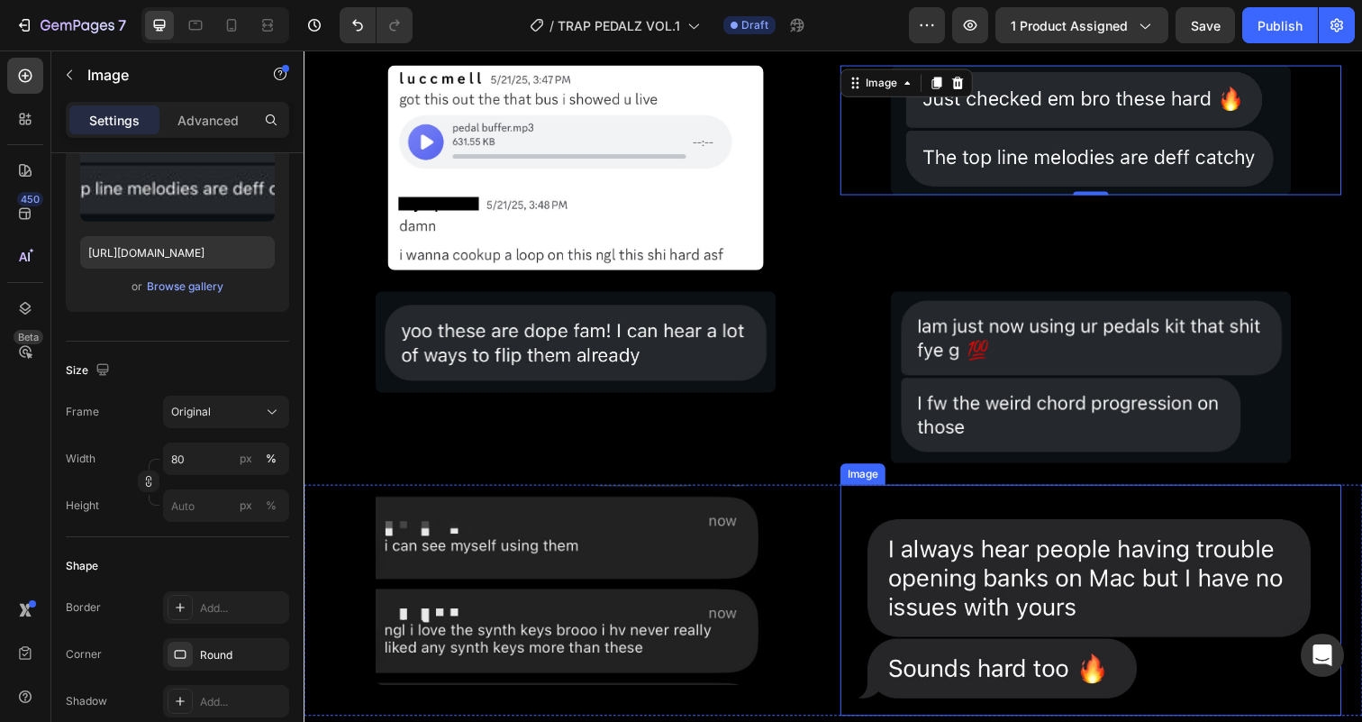
click at [943, 620] on img at bounding box center [1107, 612] width 512 height 236
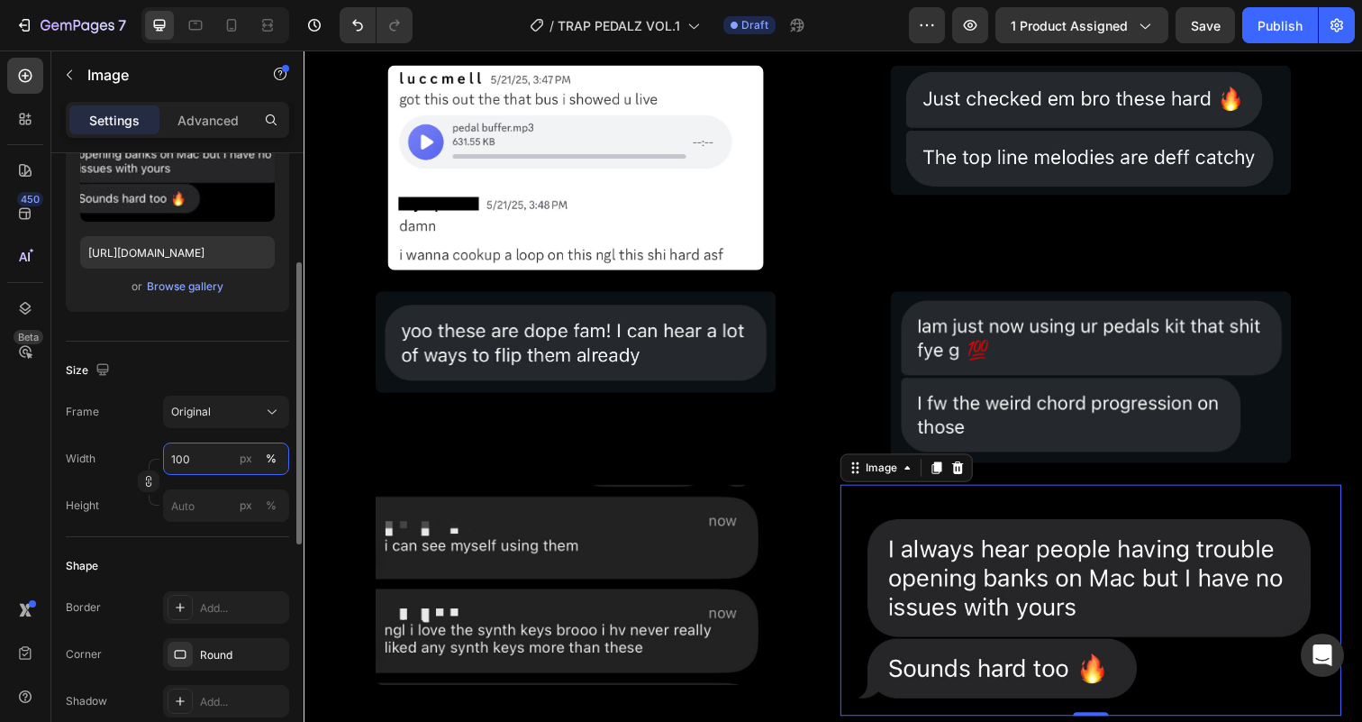
click at [185, 456] on input "100" at bounding box center [226, 458] width 126 height 32
type input "80"
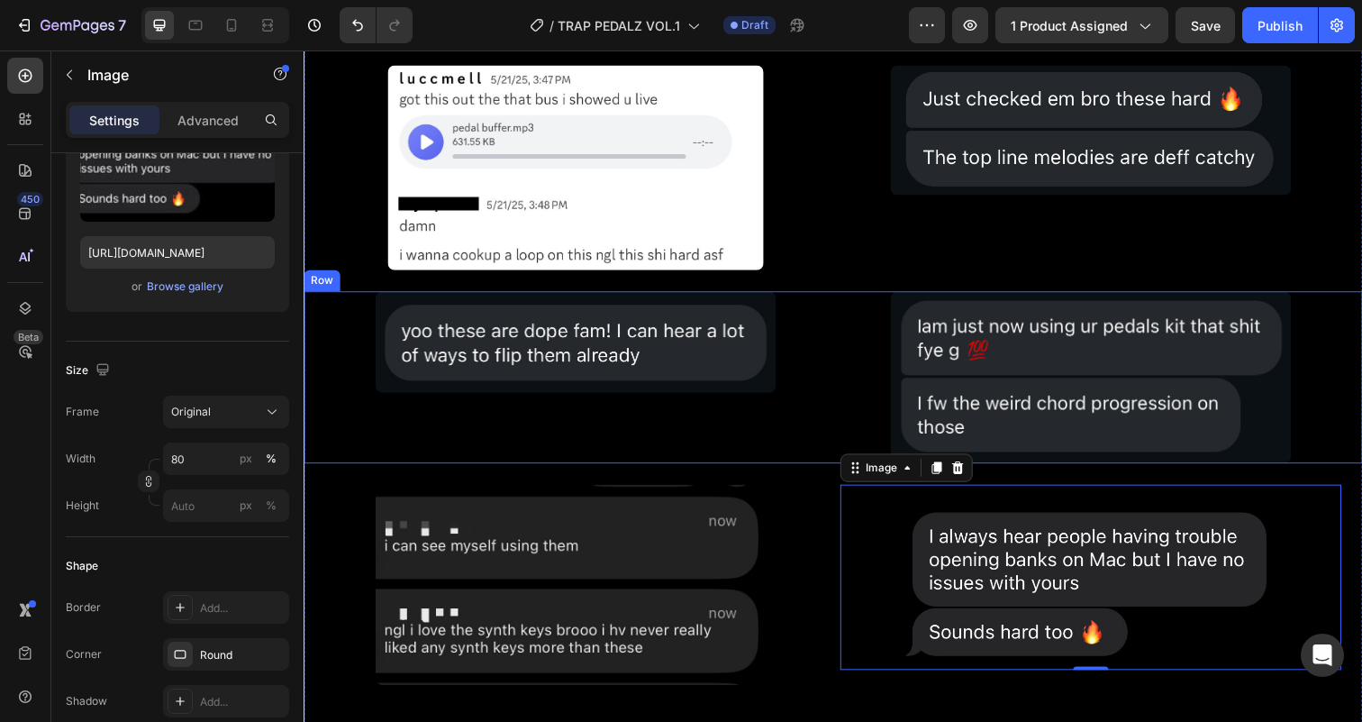
click at [829, 400] on div "Image" at bounding box center [581, 384] width 512 height 176
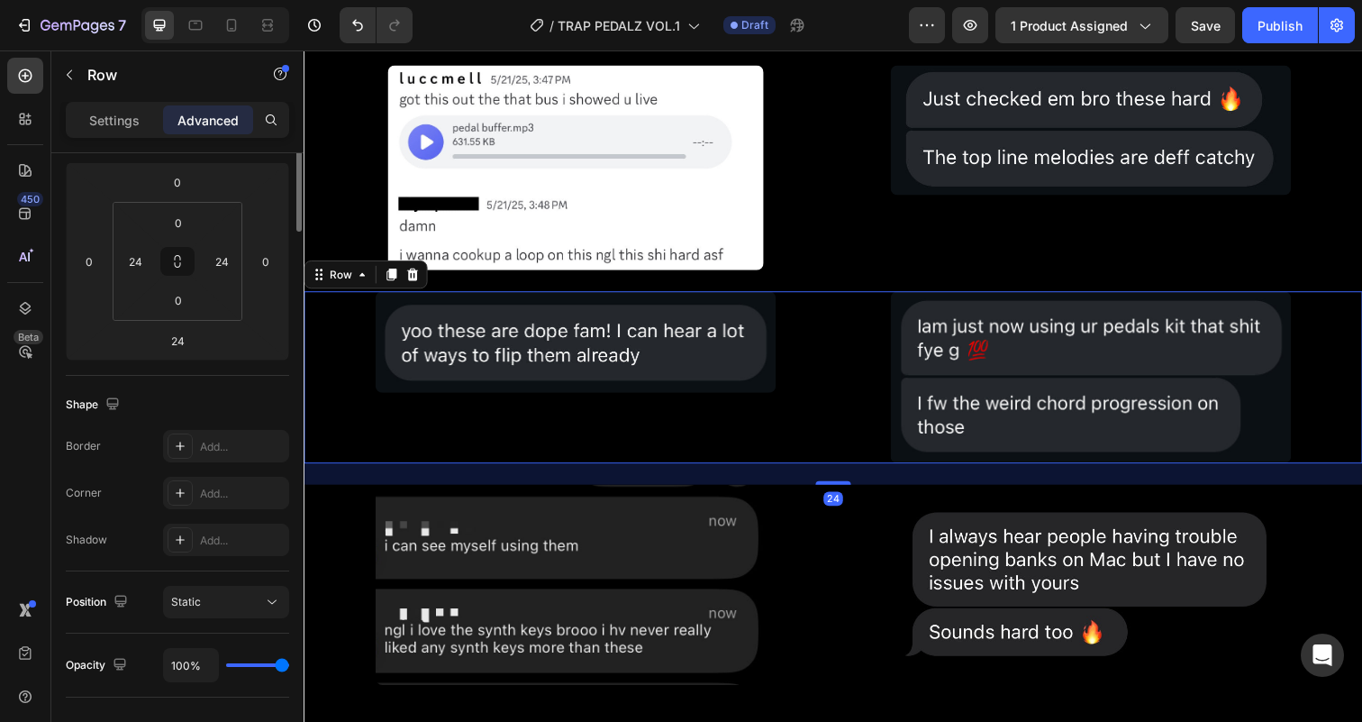
scroll to position [0, 0]
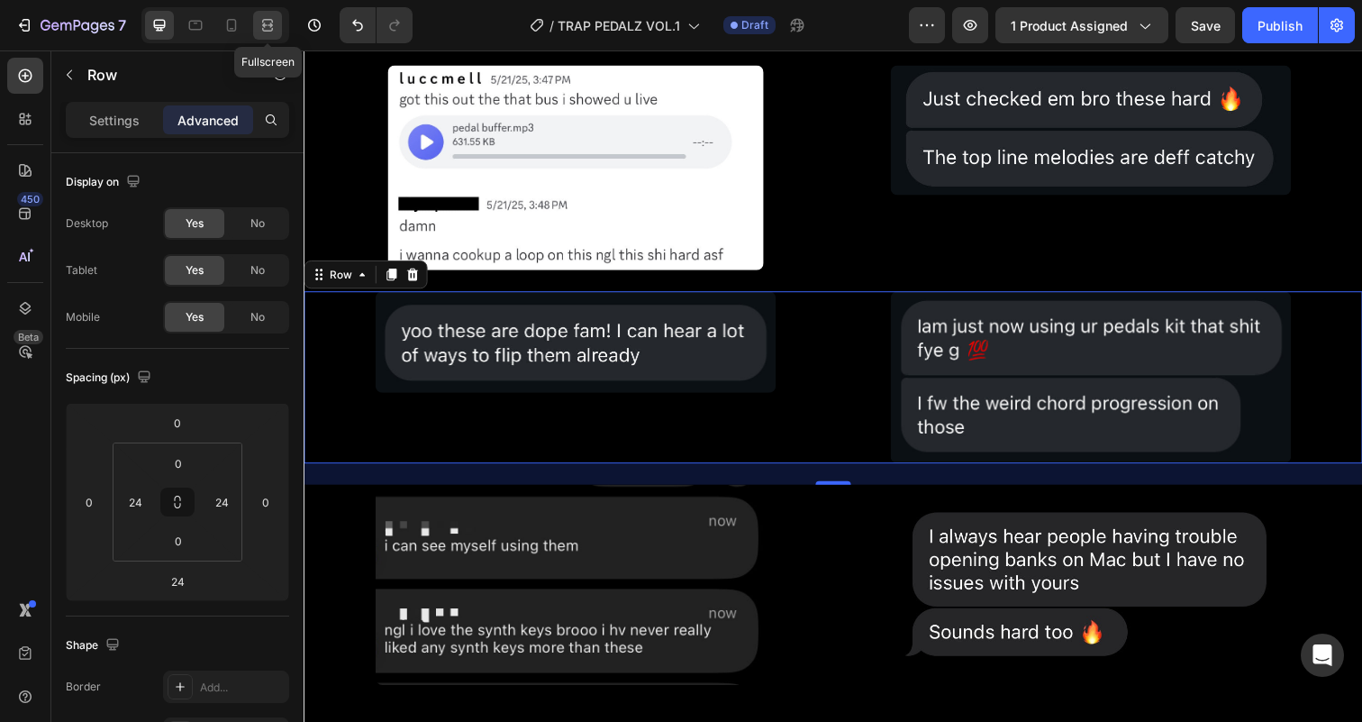
click at [269, 22] on icon at bounding box center [268, 25] width 18 height 18
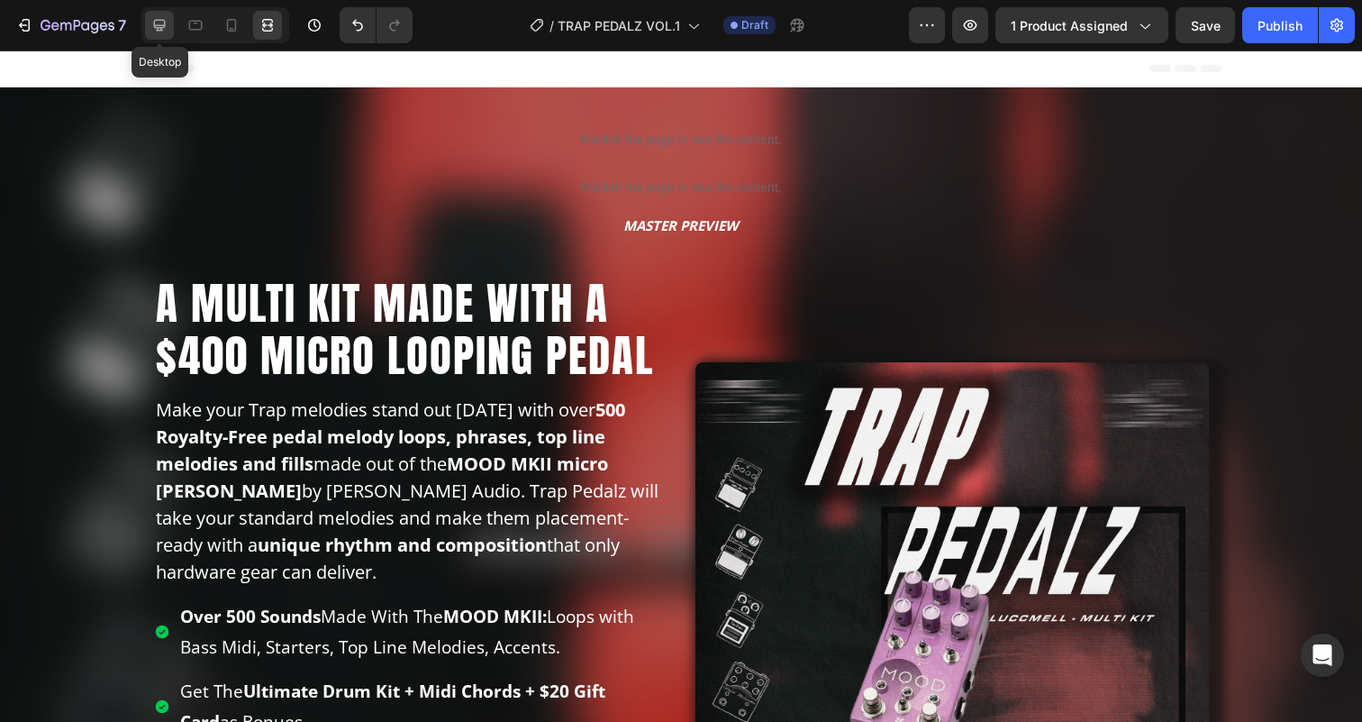
click at [158, 32] on icon at bounding box center [159, 25] width 18 height 18
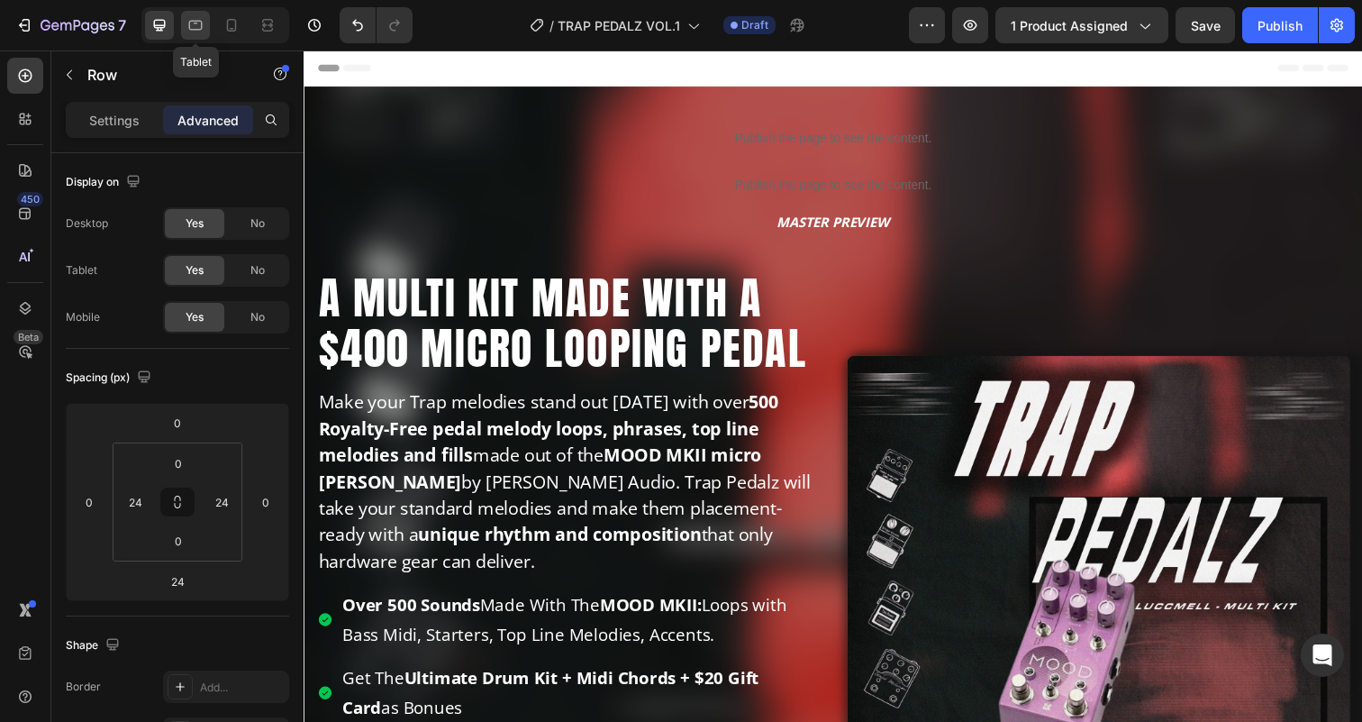
click at [195, 25] on icon at bounding box center [195, 25] width 18 height 18
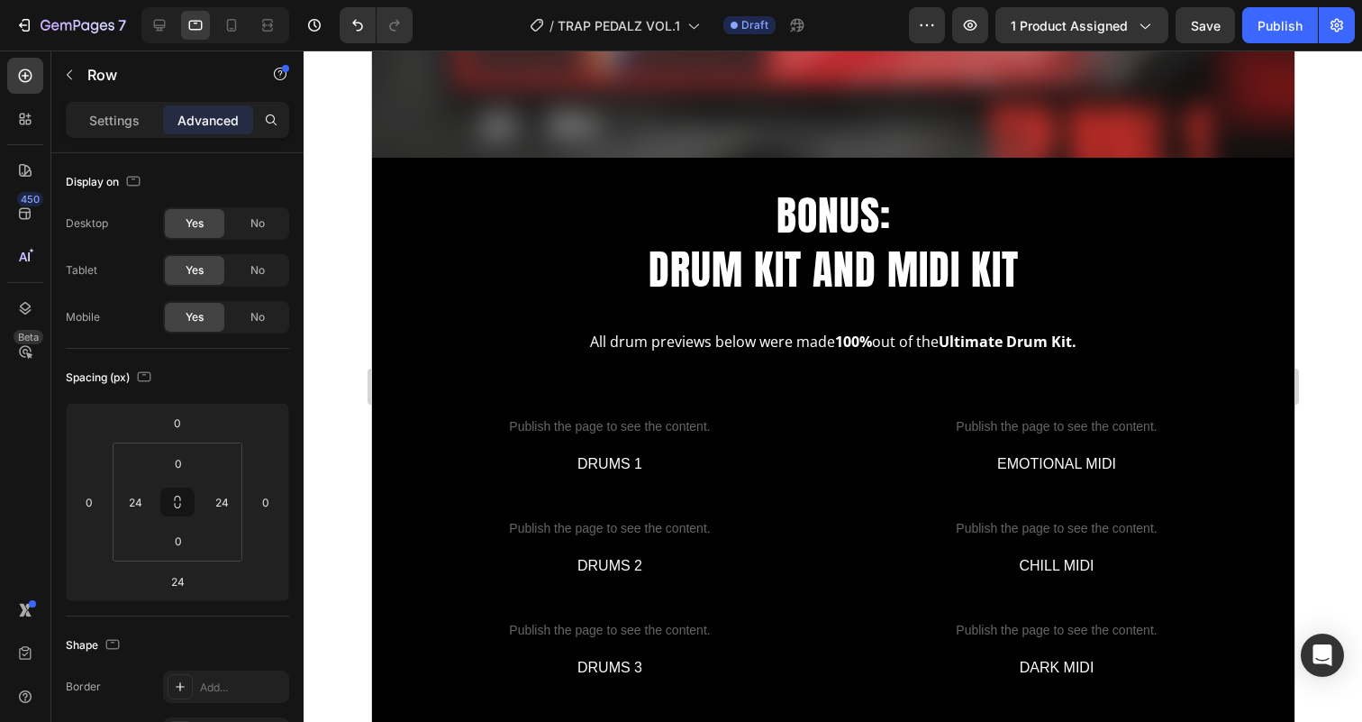
scroll to position [3739, 0]
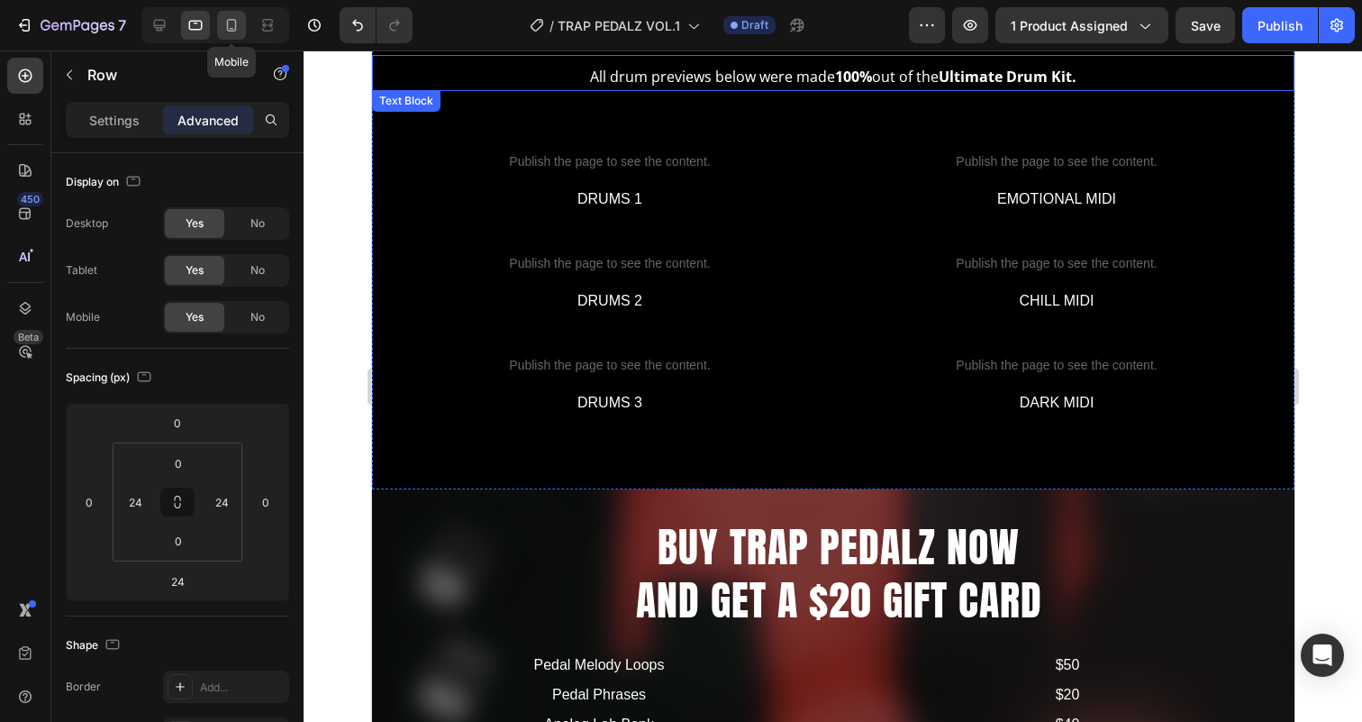
click at [234, 26] on icon at bounding box center [231, 25] width 18 height 18
type input "12"
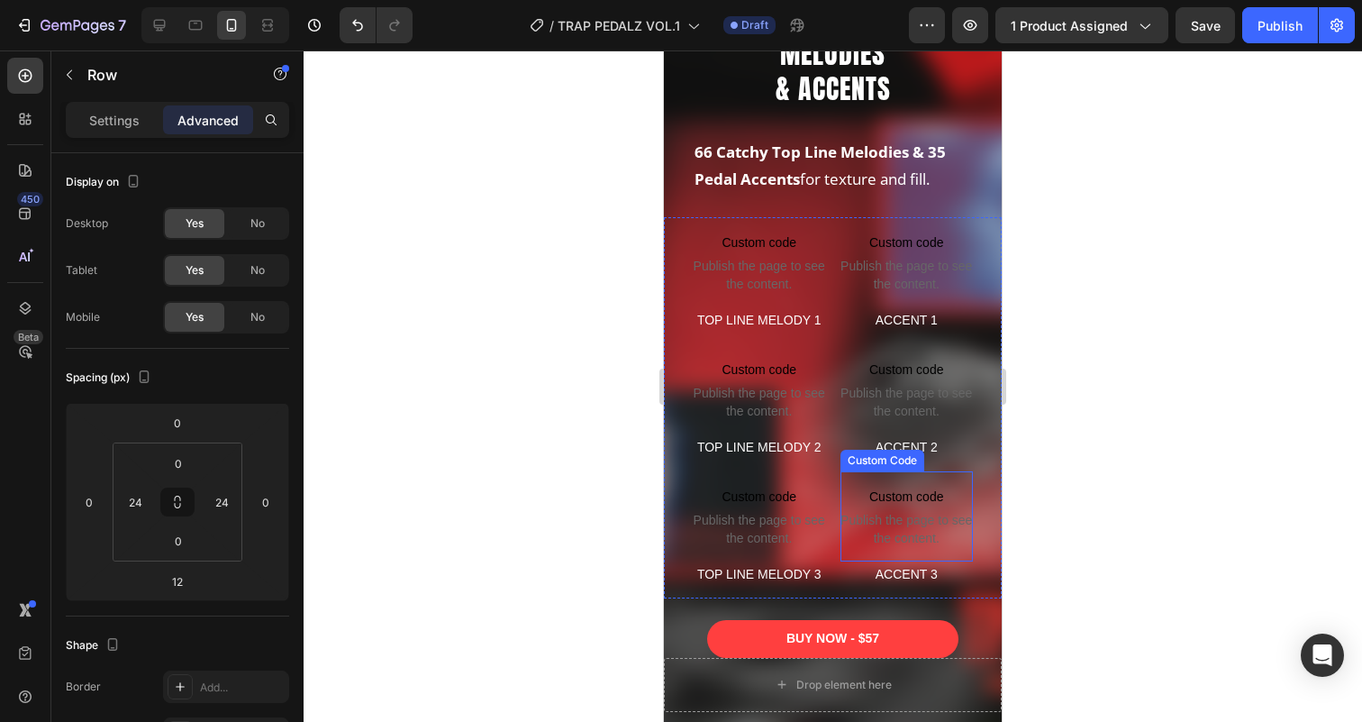
scroll to position [3233, 0]
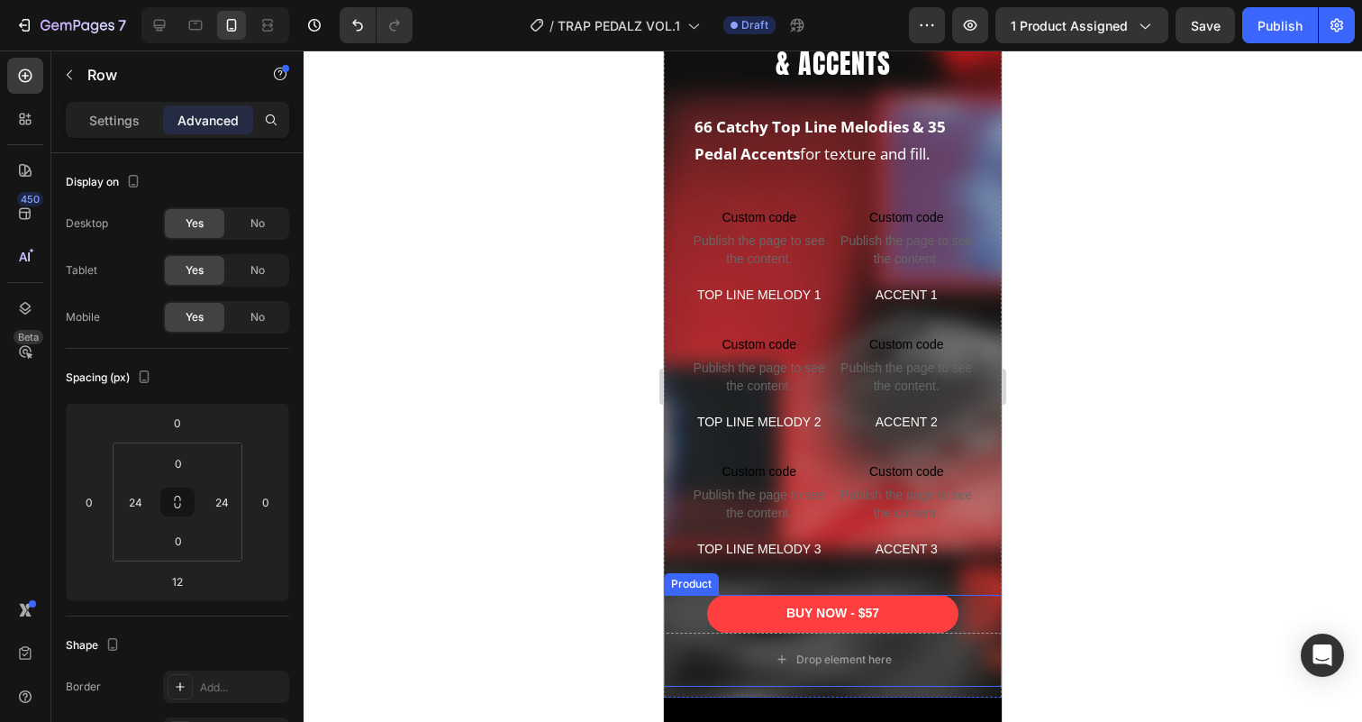
click at [685, 608] on div "BUY NOW - $57 Add to Cart" at bounding box center [833, 612] width 338 height 37
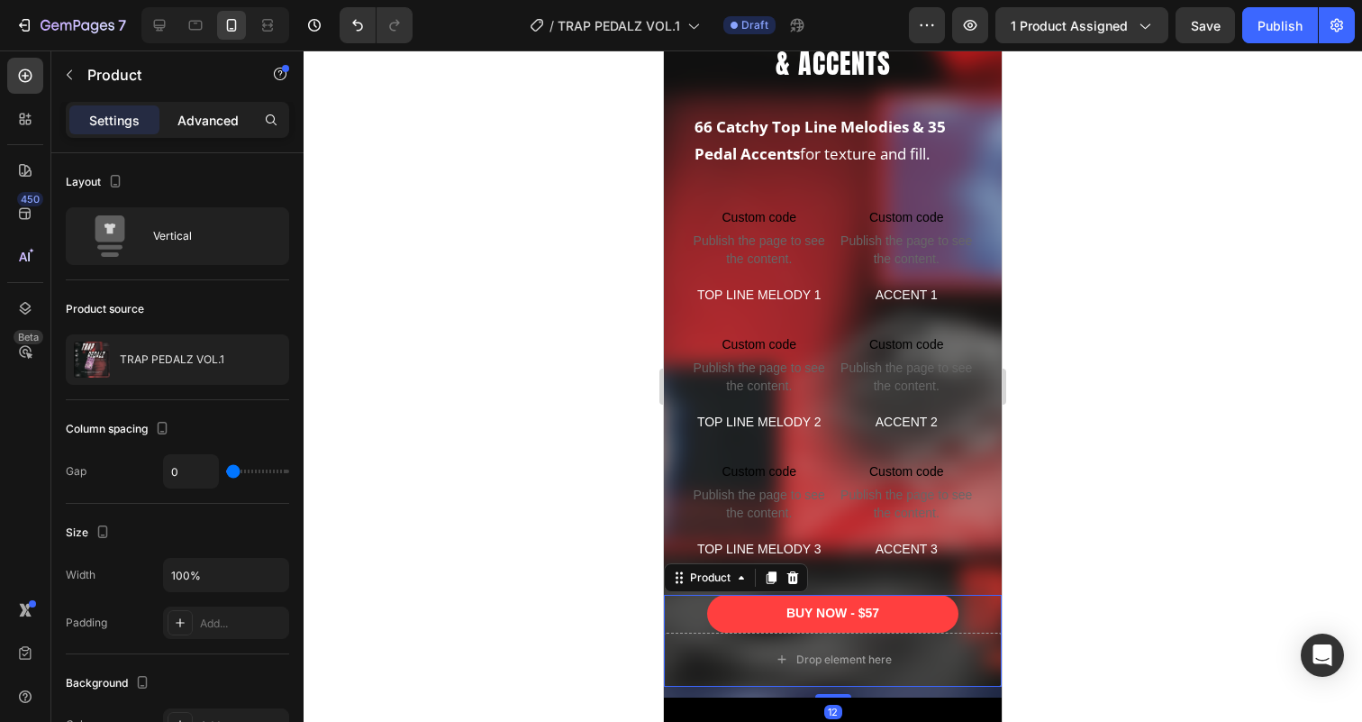
click at [212, 132] on div "Advanced" at bounding box center [208, 119] width 90 height 29
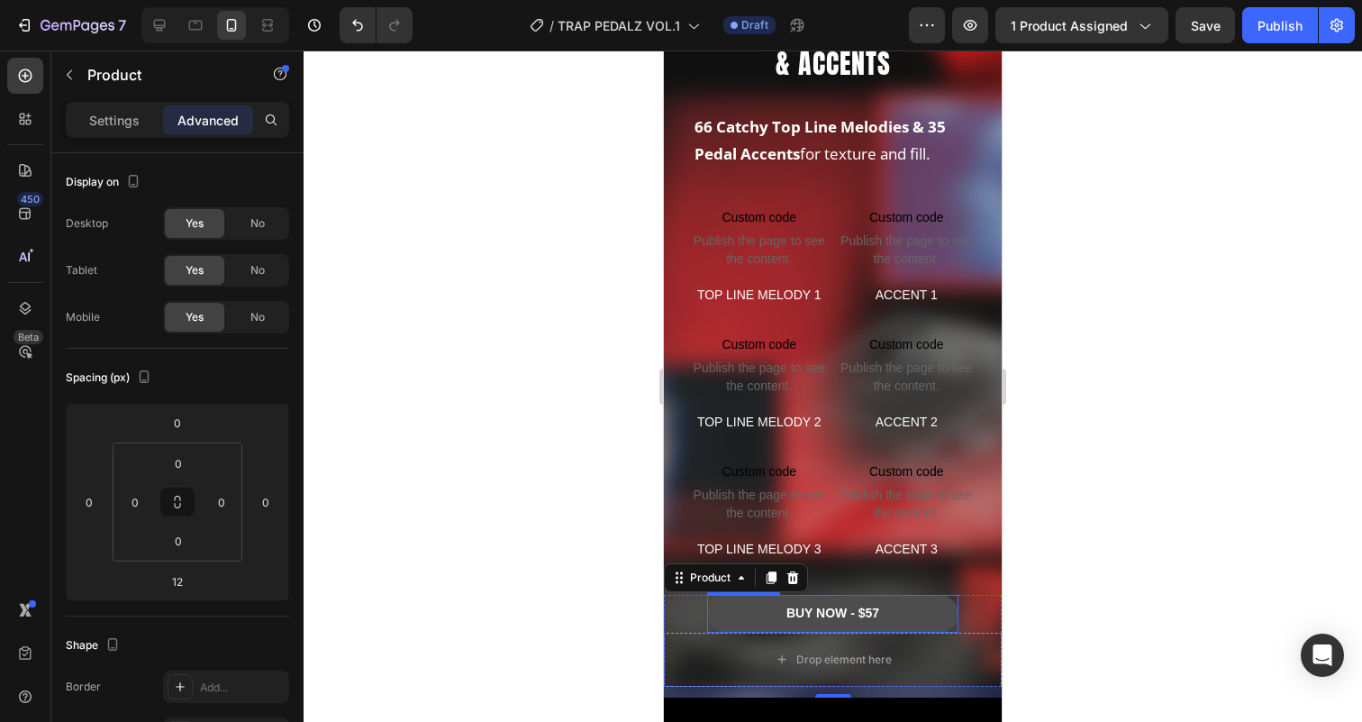
click at [723, 613] on button "BUY NOW - $57" at bounding box center [832, 612] width 251 height 37
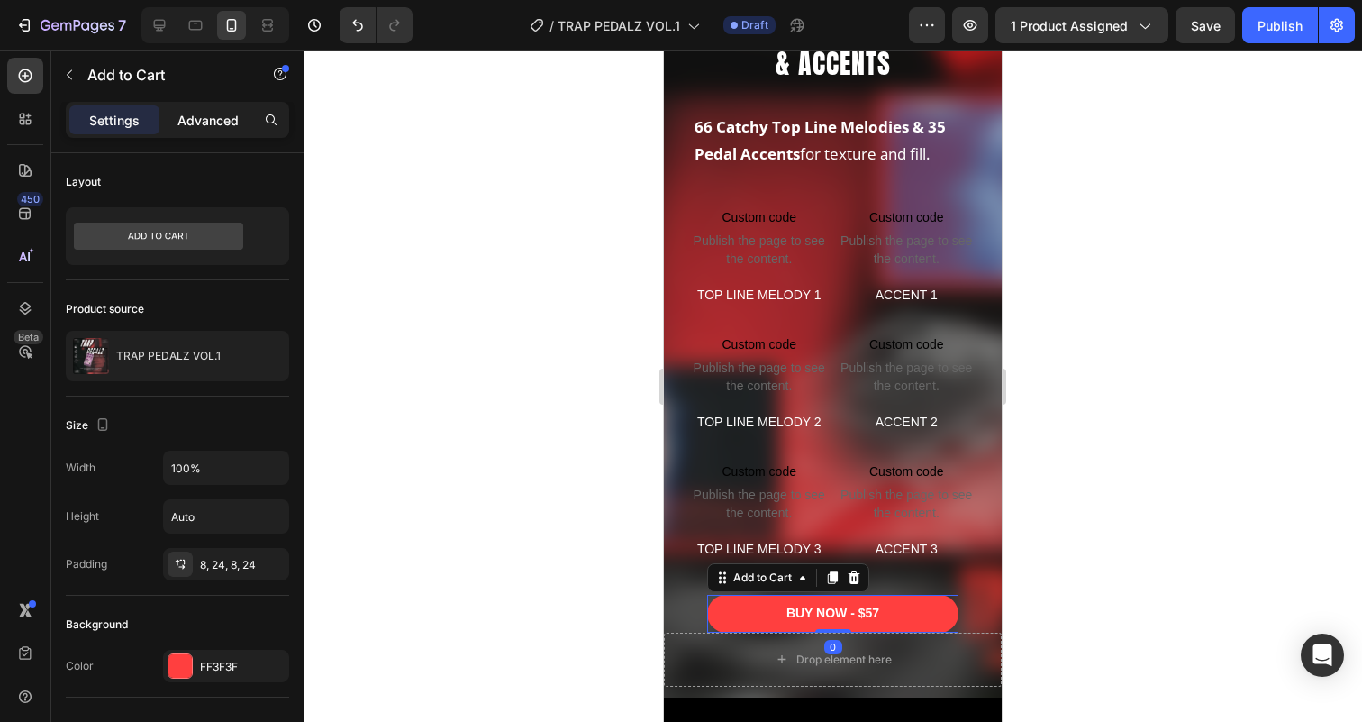
click at [200, 117] on p "Advanced" at bounding box center [207, 120] width 61 height 19
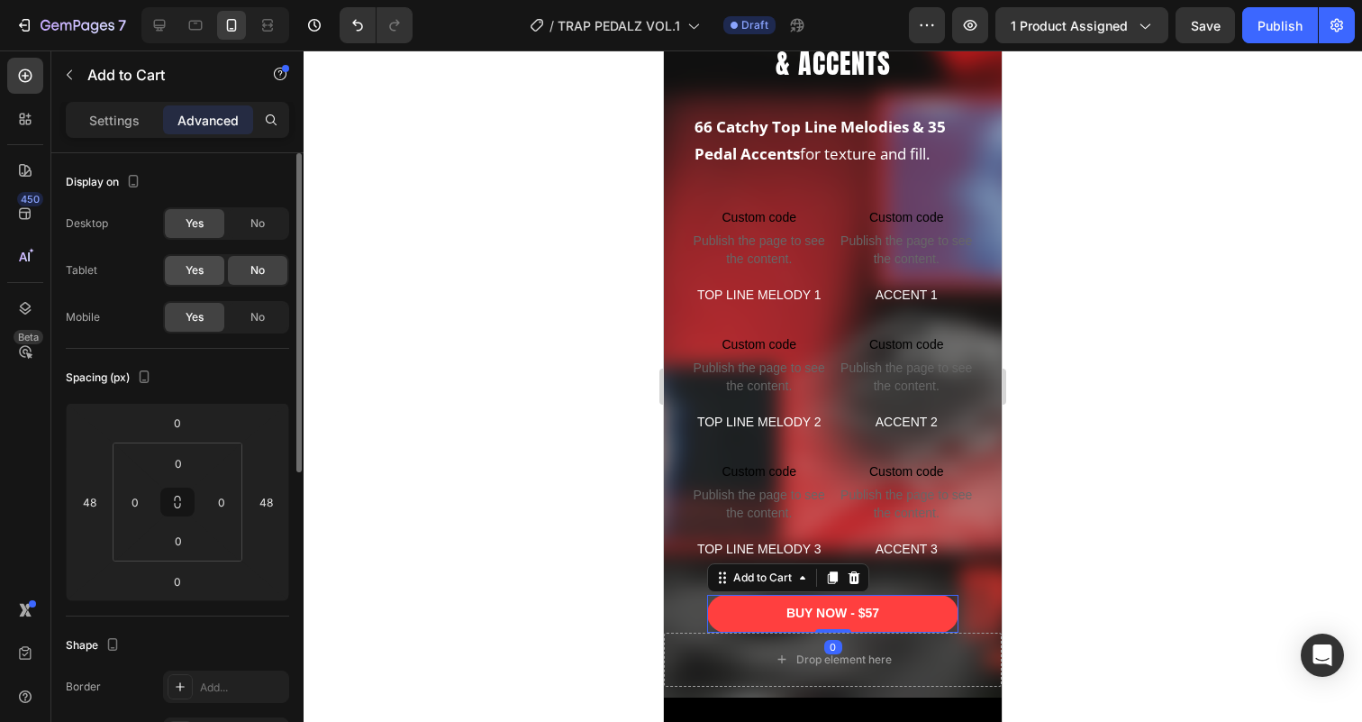
click at [186, 274] on span "Yes" at bounding box center [195, 270] width 18 height 16
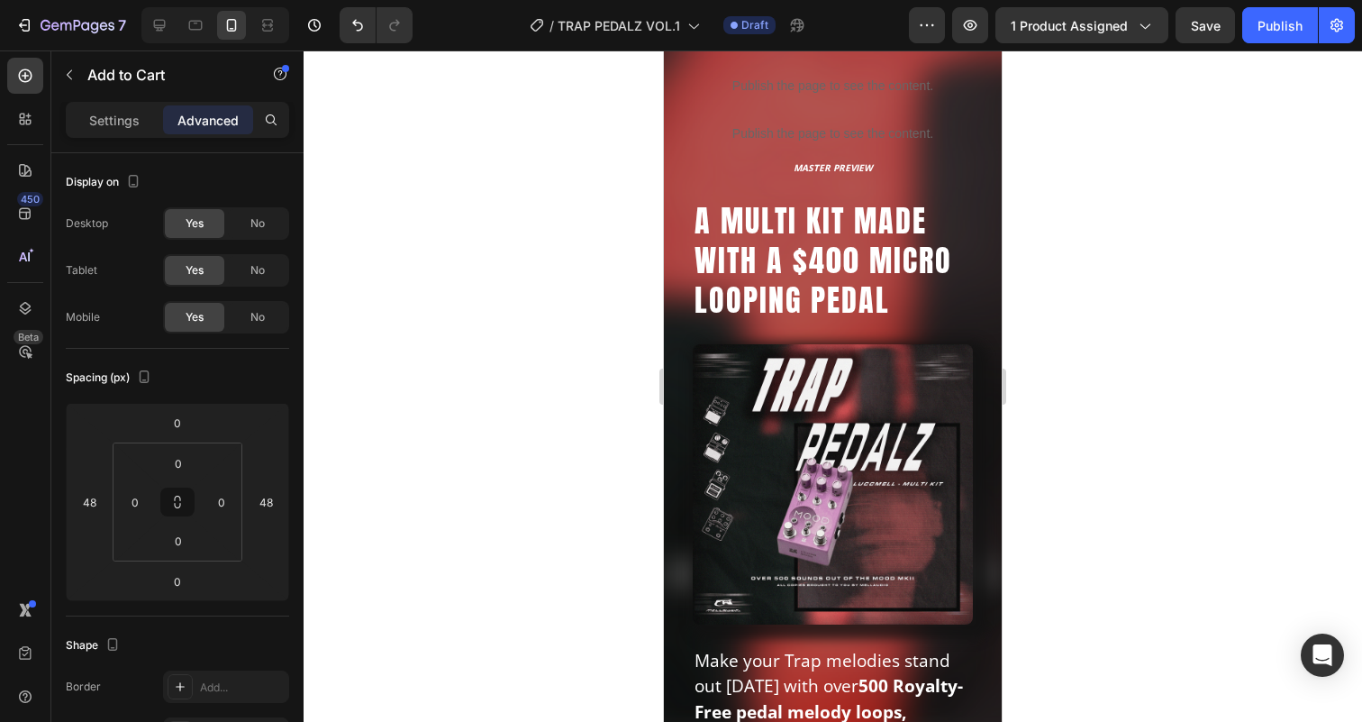
scroll to position [0, 0]
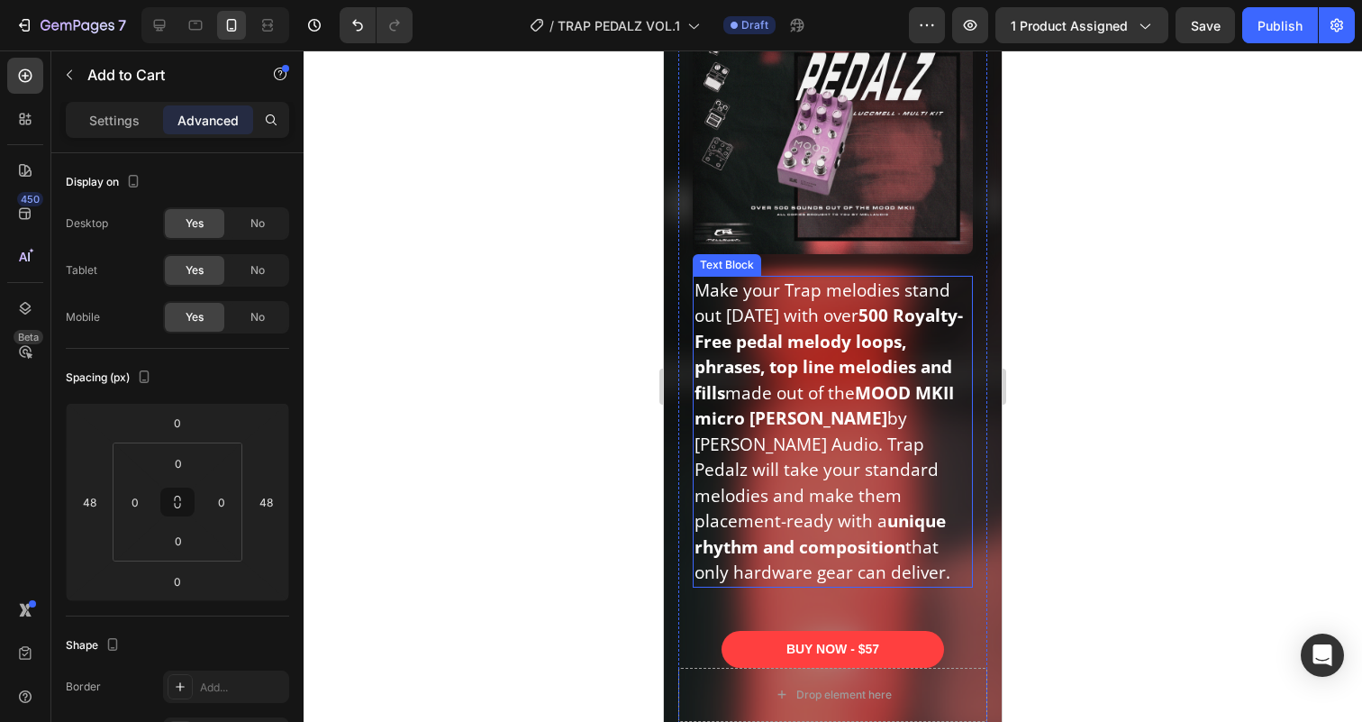
click at [836, 410] on p "Make your Trap melodies stand out [DATE] with over 500 Royalty-Free pedal melod…" at bounding box center [832, 431] width 277 height 308
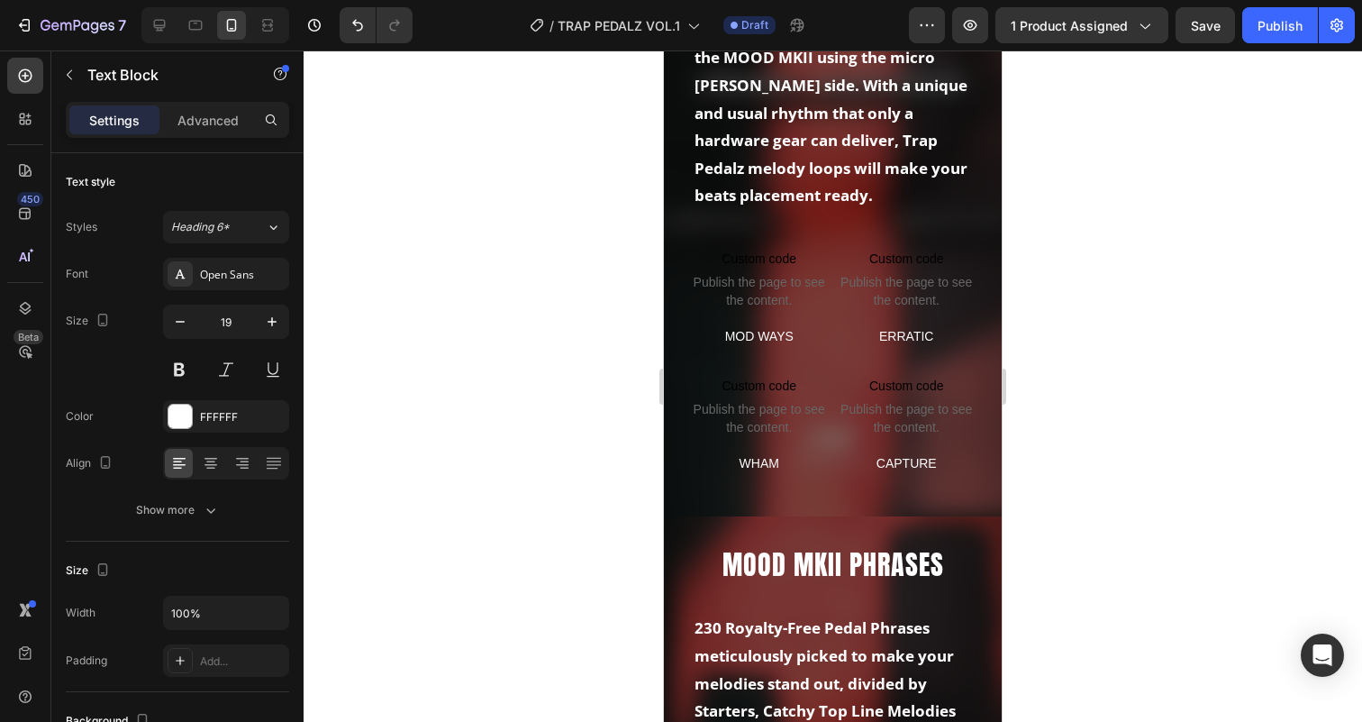
scroll to position [1531, 0]
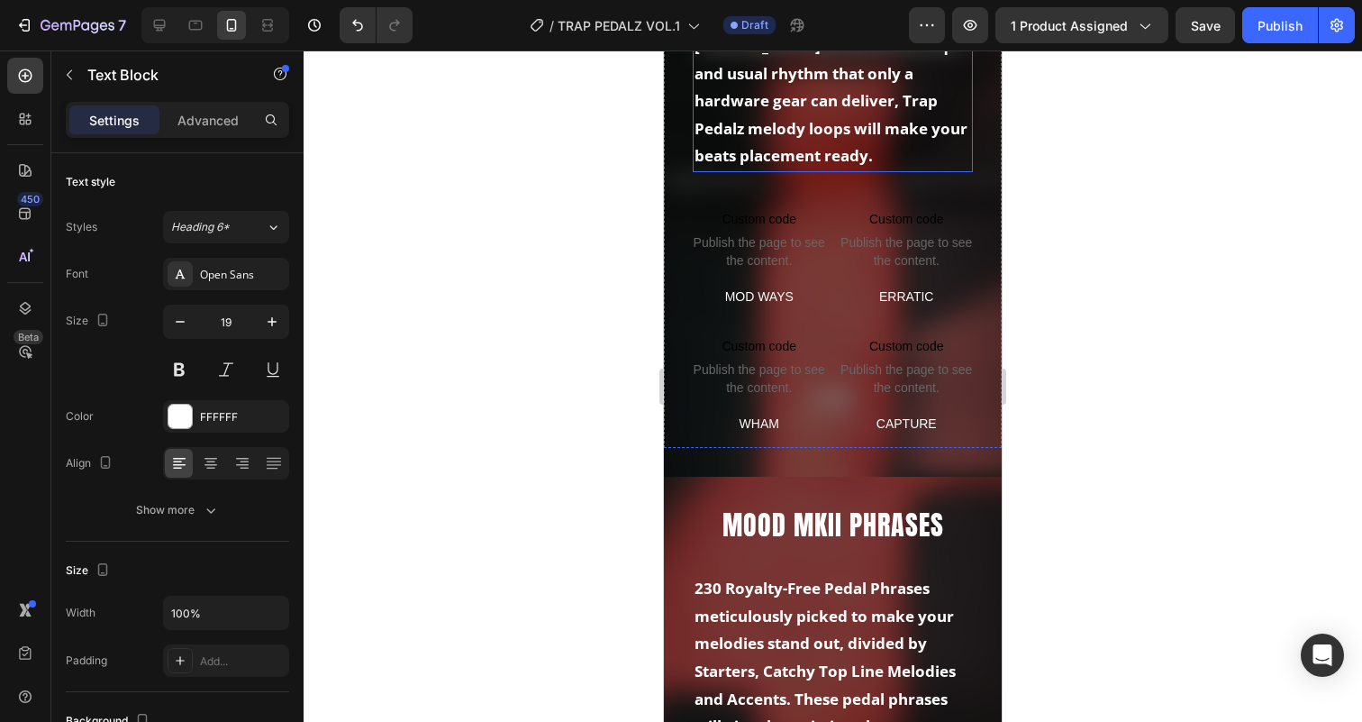
click at [839, 104] on strong "68 trap melody loops flipped with the MOOD MKII using the micro [PERSON_NAME] s…" at bounding box center [830, 73] width 273 height 186
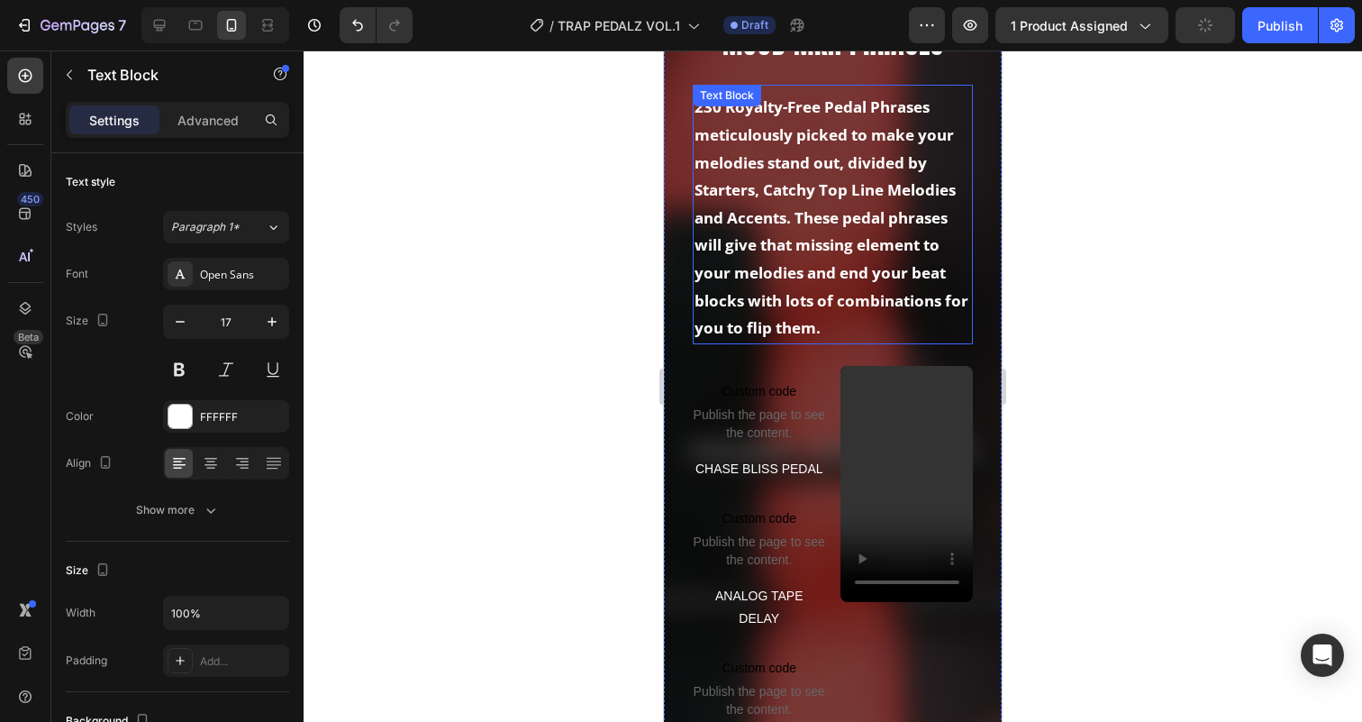
scroll to position [2263, 0]
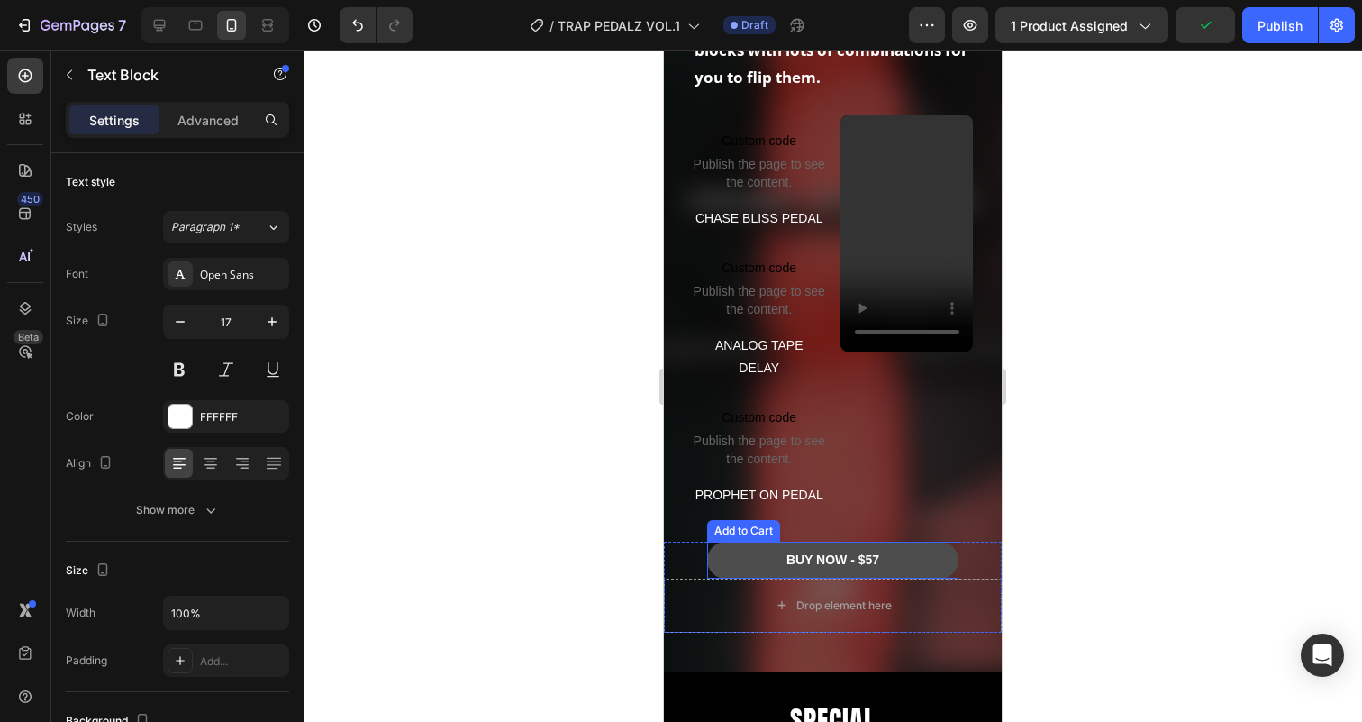
click at [724, 557] on button "BUY NOW - $57" at bounding box center [832, 559] width 251 height 37
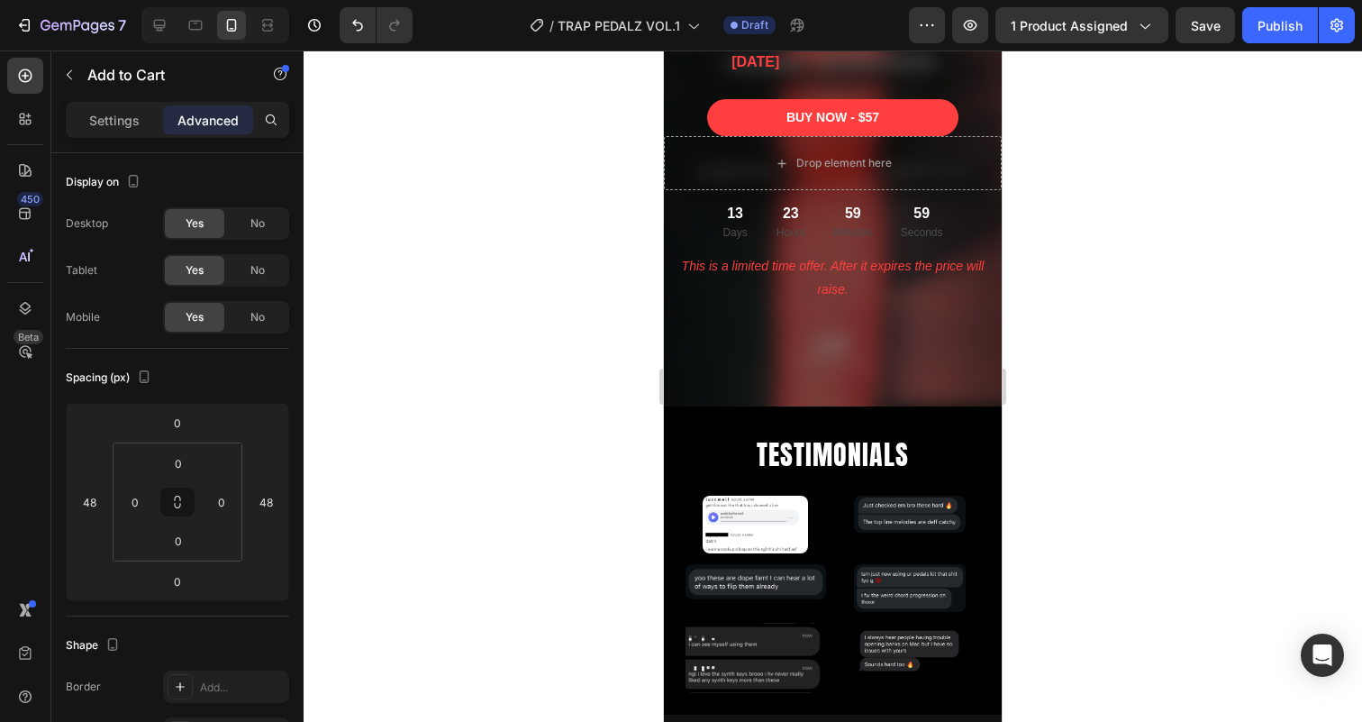
scroll to position [5242, 0]
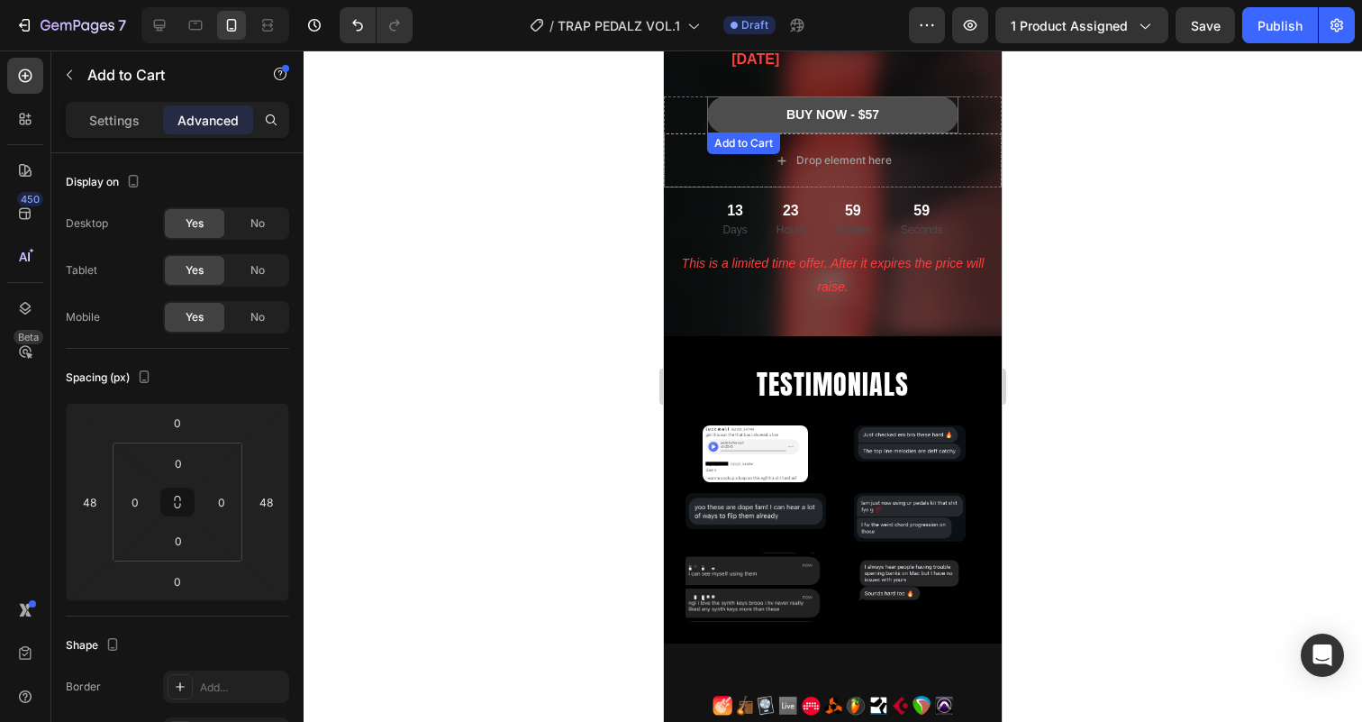
click at [731, 100] on button "BUY NOW - $57" at bounding box center [832, 114] width 251 height 37
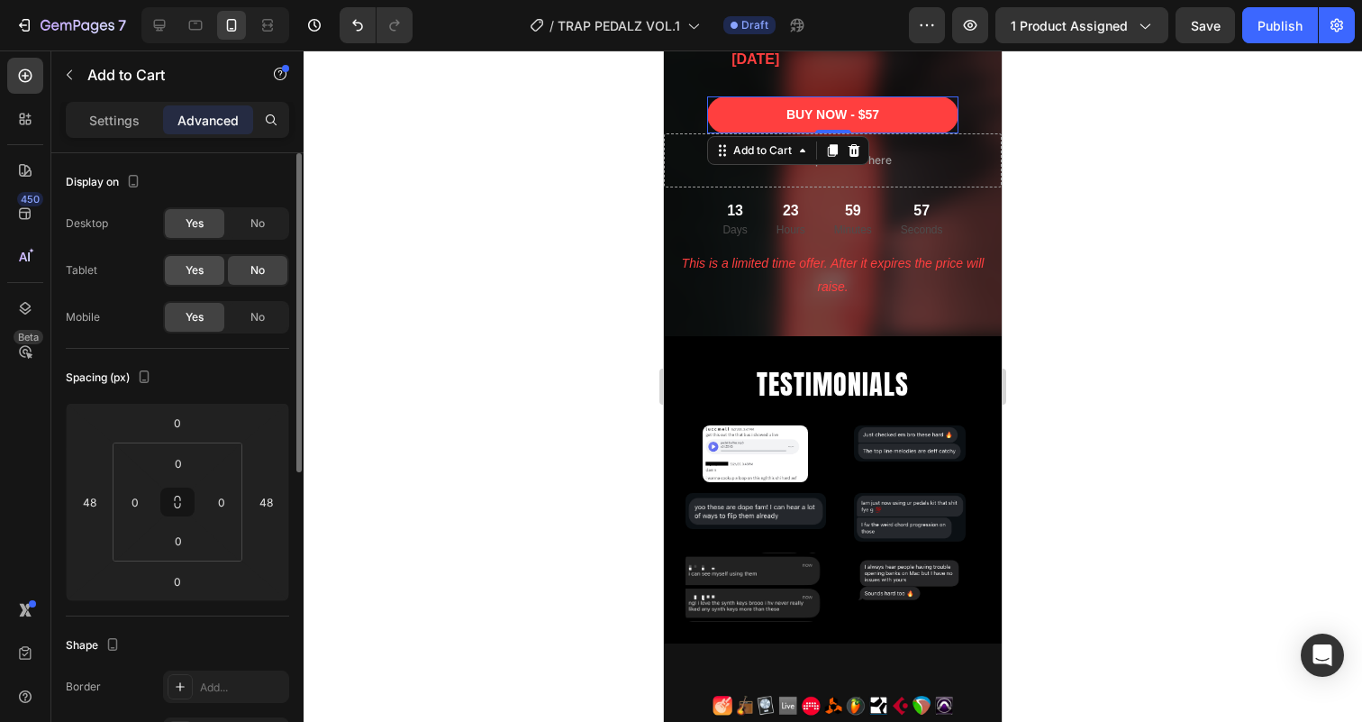
click at [187, 272] on span "Yes" at bounding box center [195, 270] width 18 height 16
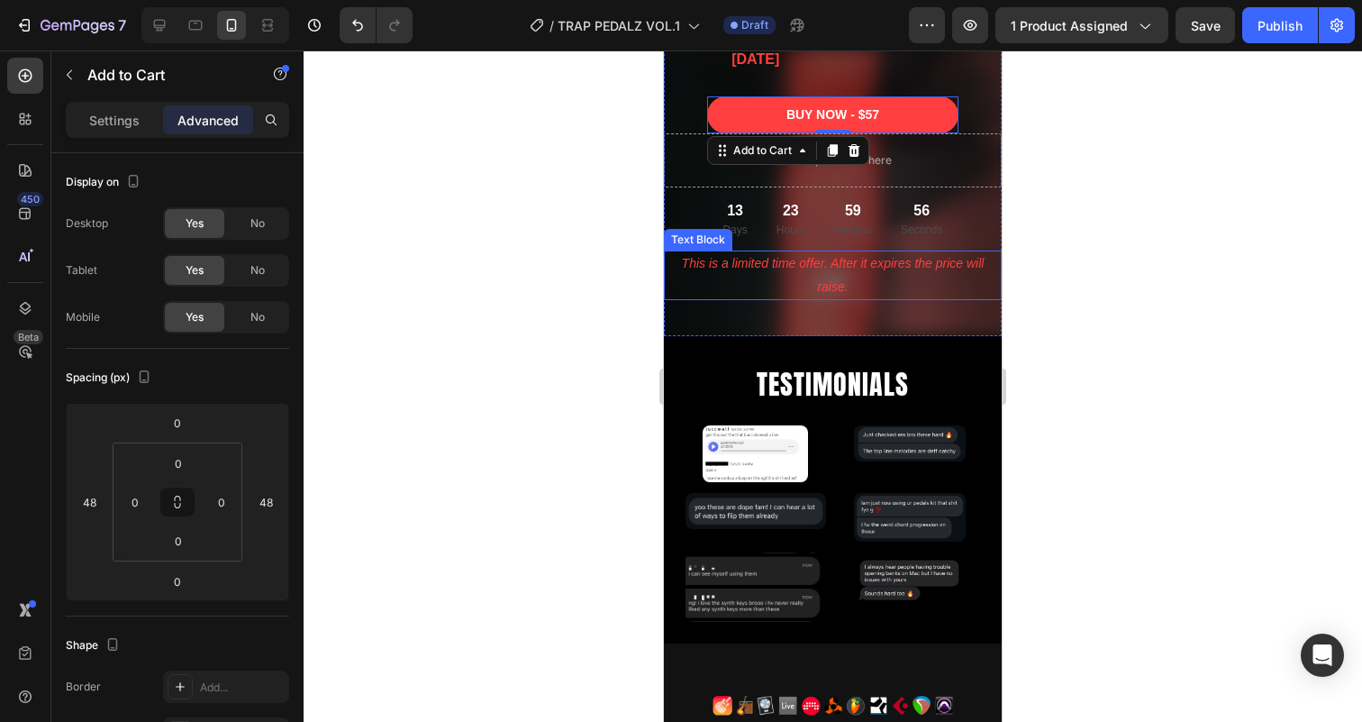
click at [737, 266] on p "This is a limited time offer. After it expires the price will raise." at bounding box center [833, 274] width 334 height 45
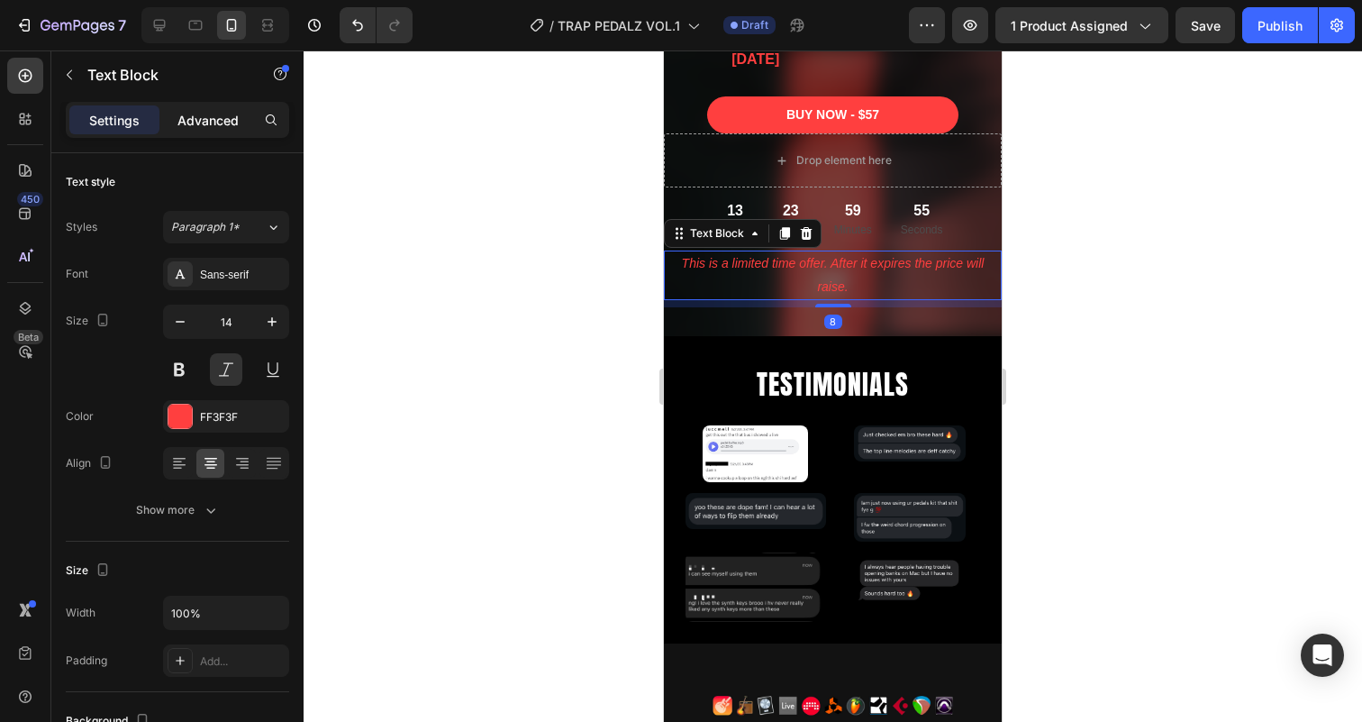
click at [186, 115] on p "Advanced" at bounding box center [207, 120] width 61 height 19
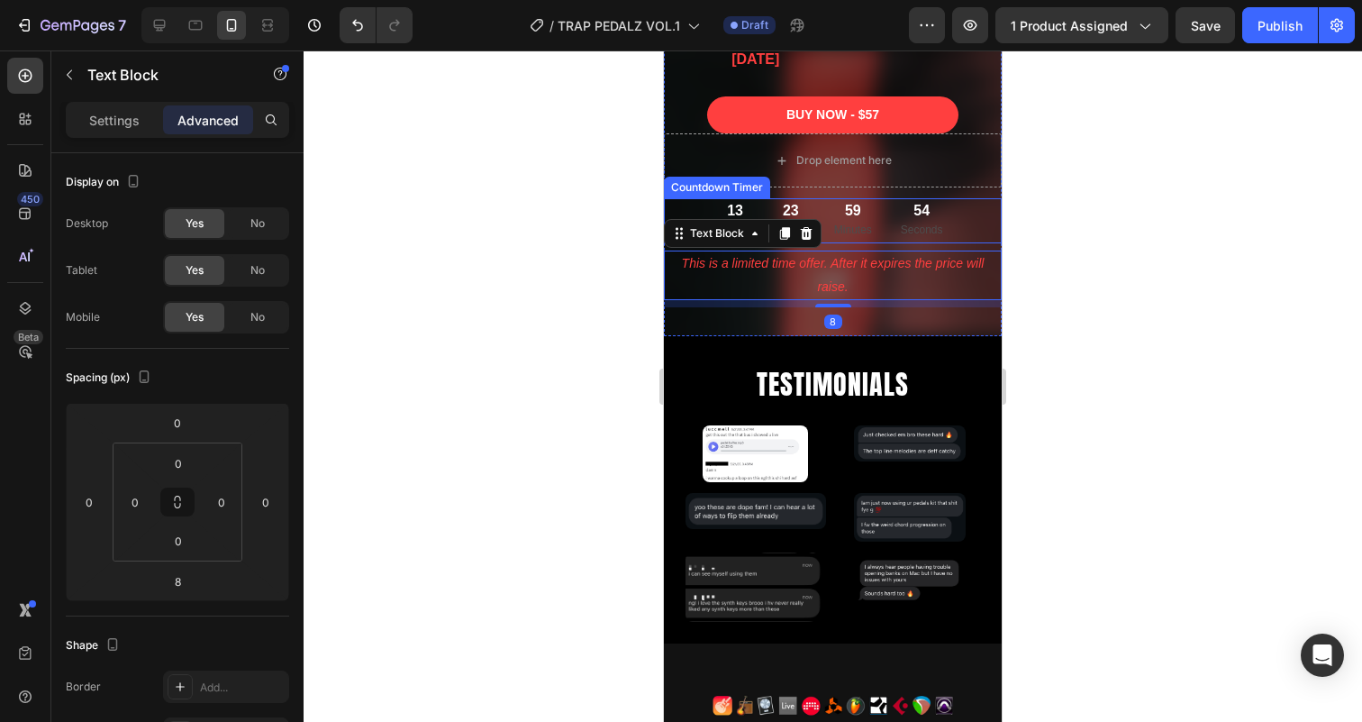
click at [846, 223] on p "Minutes" at bounding box center [853, 231] width 38 height 20
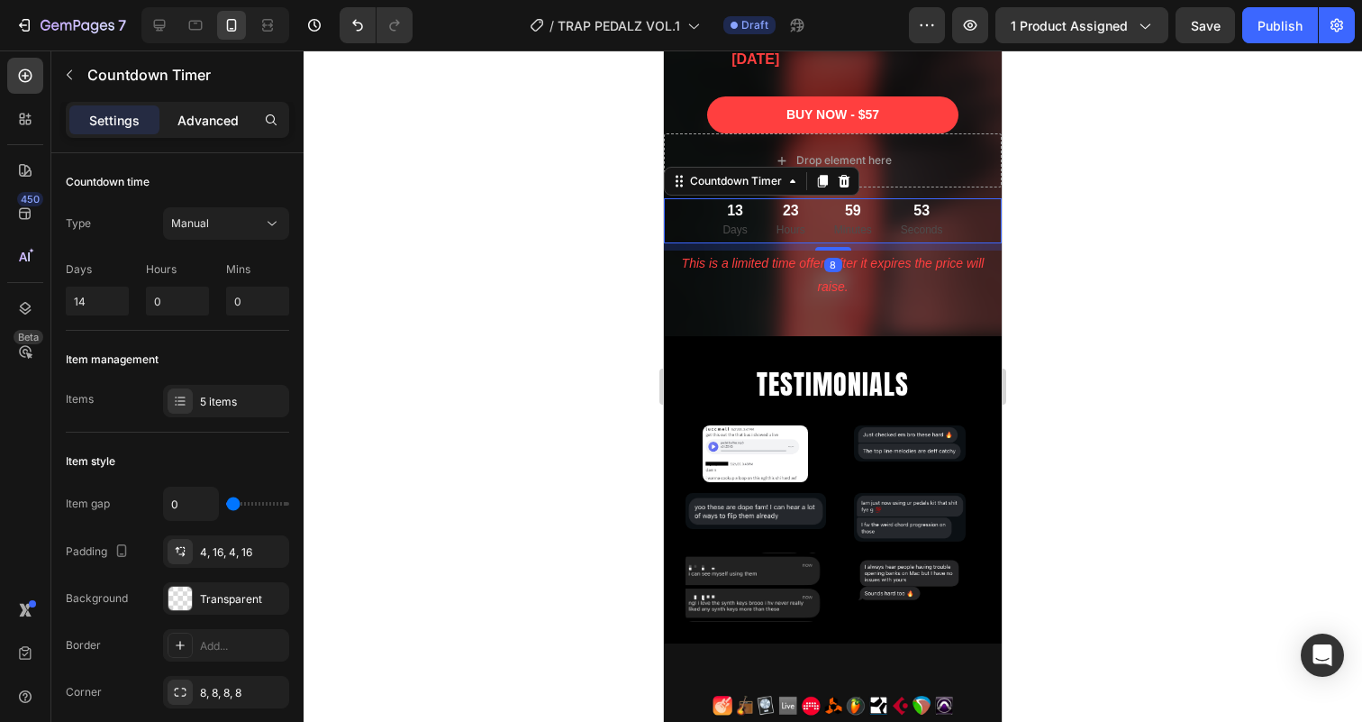
click at [197, 127] on p "Advanced" at bounding box center [207, 120] width 61 height 19
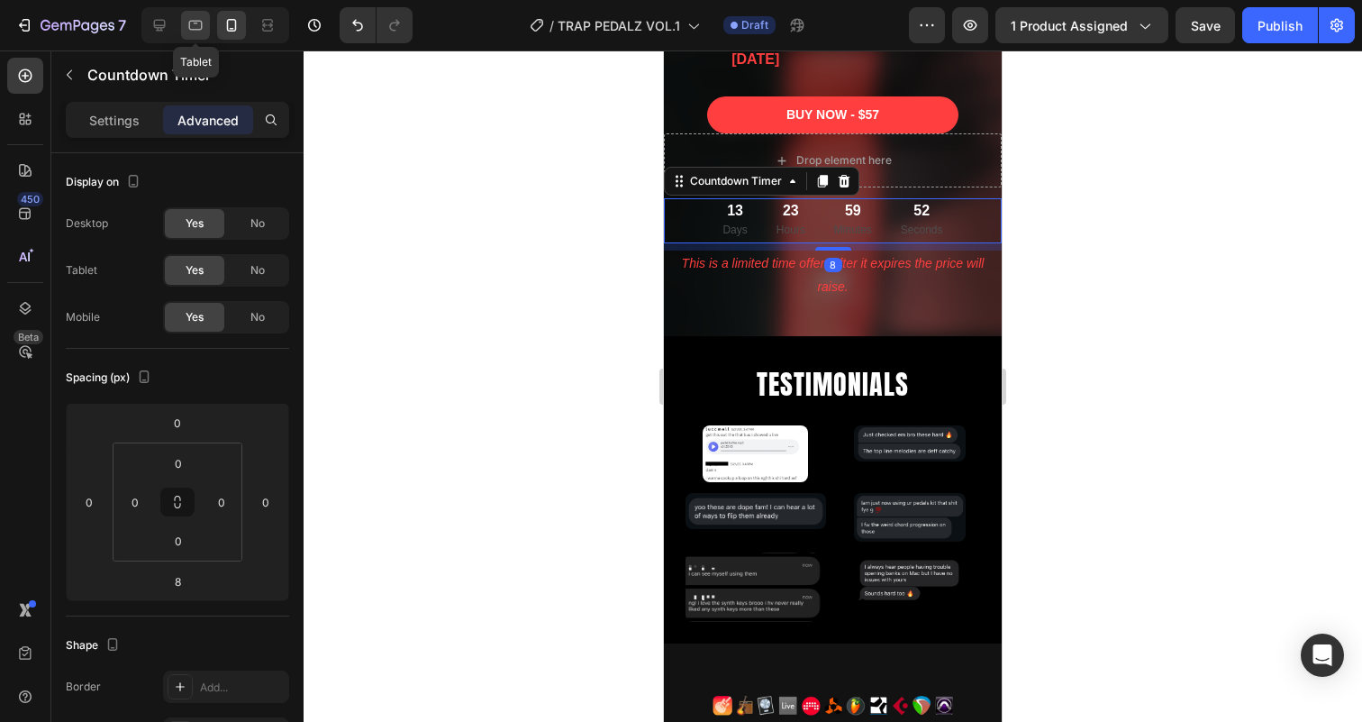
click at [196, 18] on icon at bounding box center [195, 25] width 18 height 18
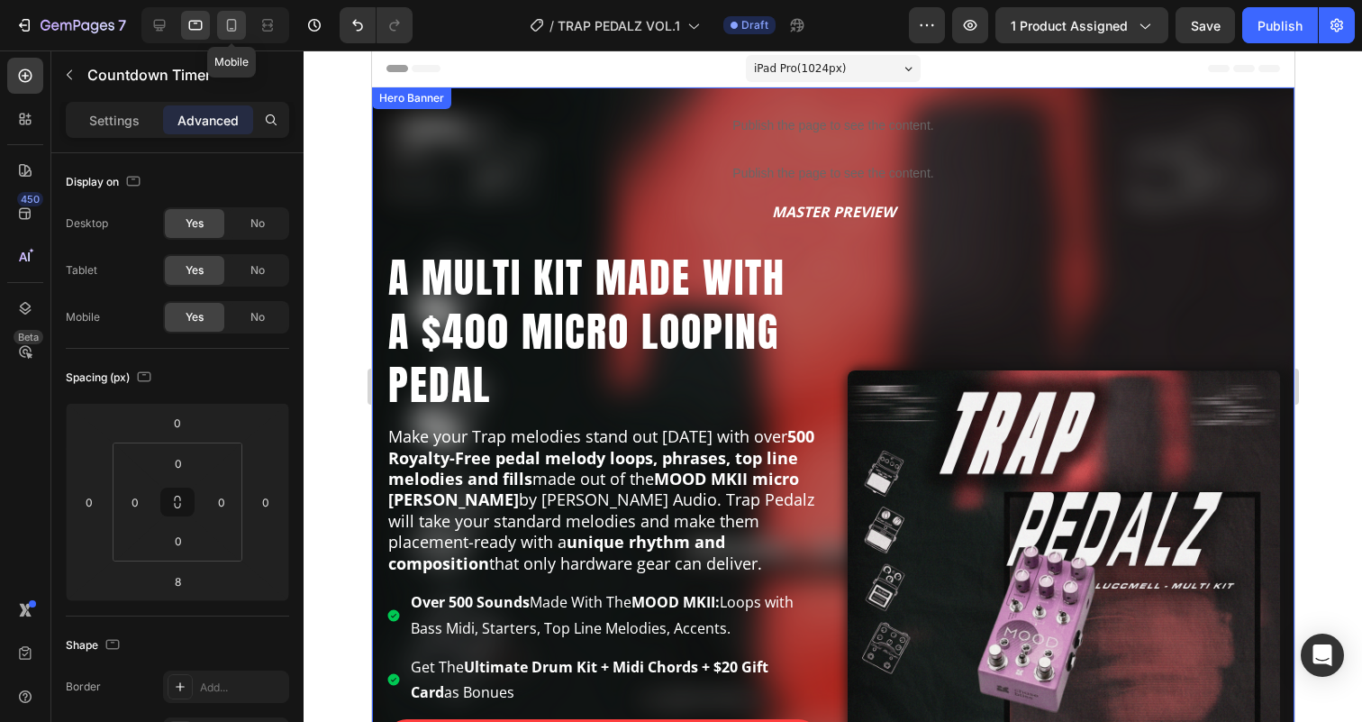
click at [235, 24] on icon at bounding box center [232, 25] width 10 height 13
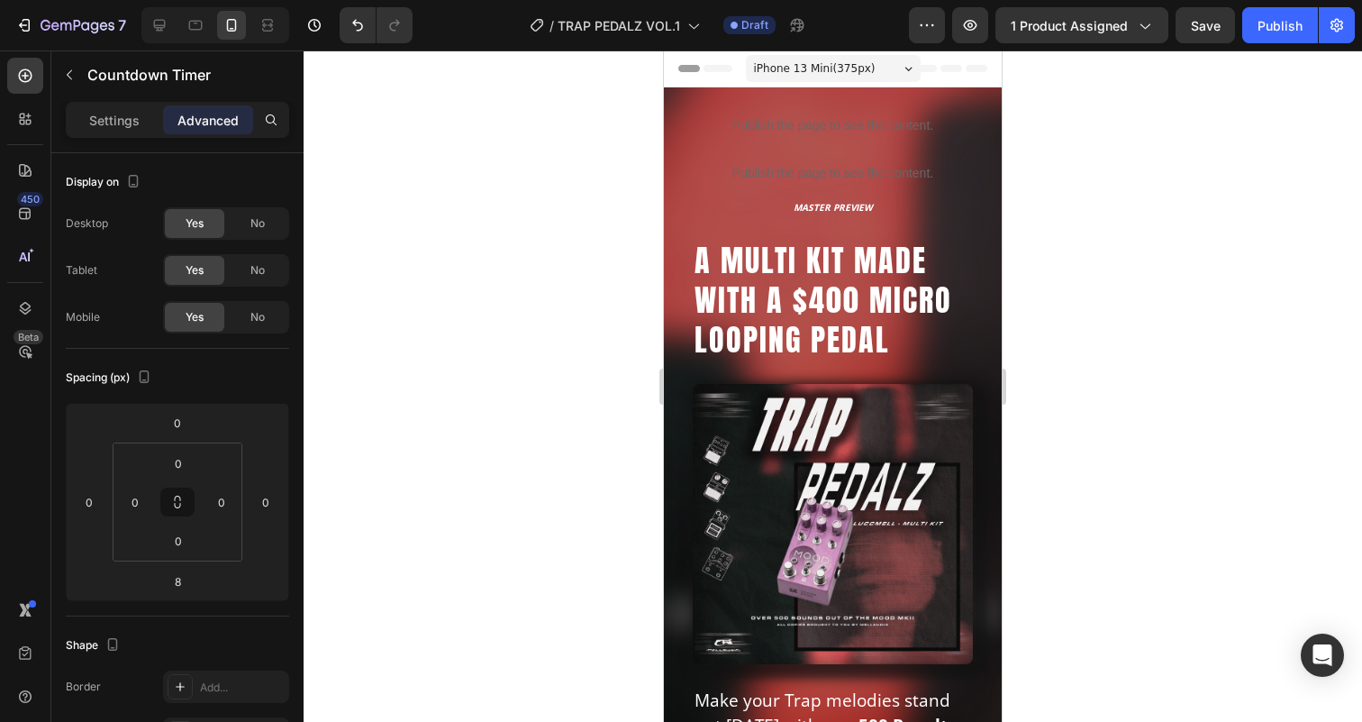
click at [856, 62] on span "iPhone 13 Mini ( 375 px)" at bounding box center [815, 68] width 122 height 18
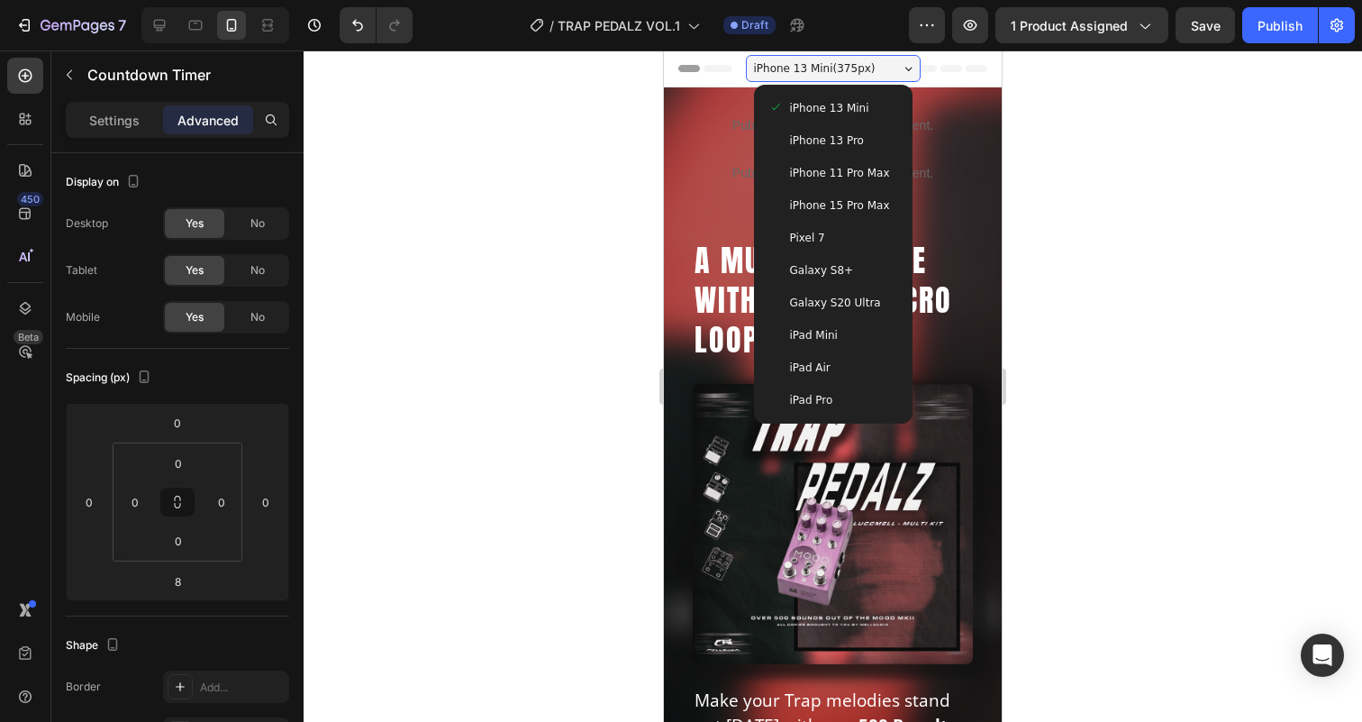
click at [816, 211] on span "iPhone 15 Pro Max" at bounding box center [840, 205] width 100 height 18
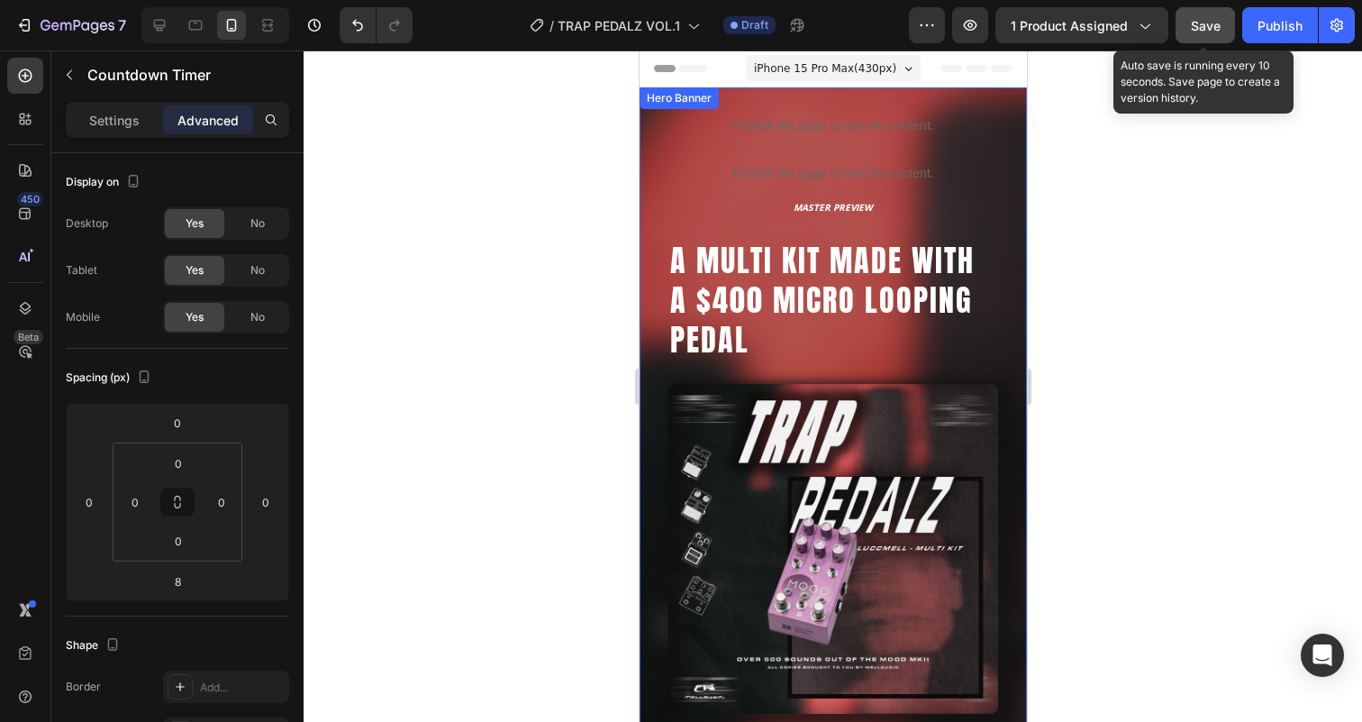
click at [1209, 32] on span "Save" at bounding box center [1206, 25] width 30 height 15
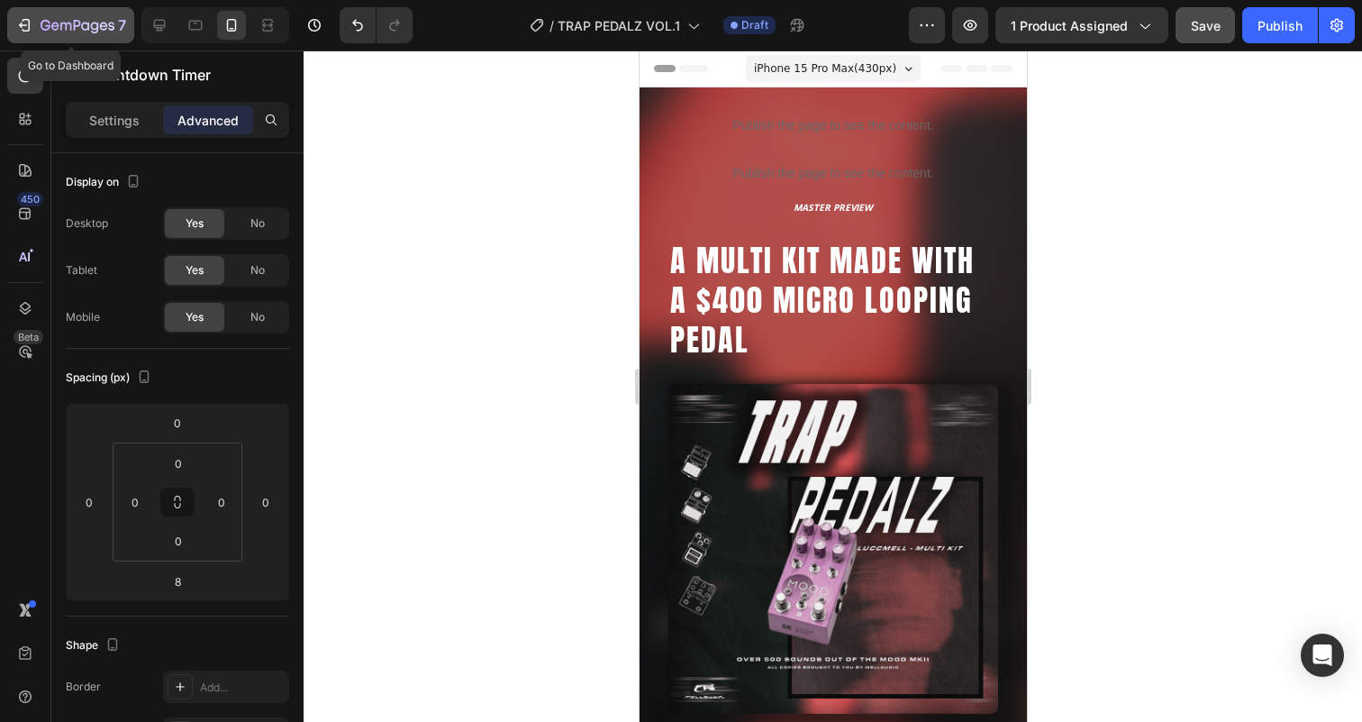
click at [88, 20] on icon "button" at bounding box center [78, 26] width 74 height 15
